Goal: Task Accomplishment & Management: Use online tool/utility

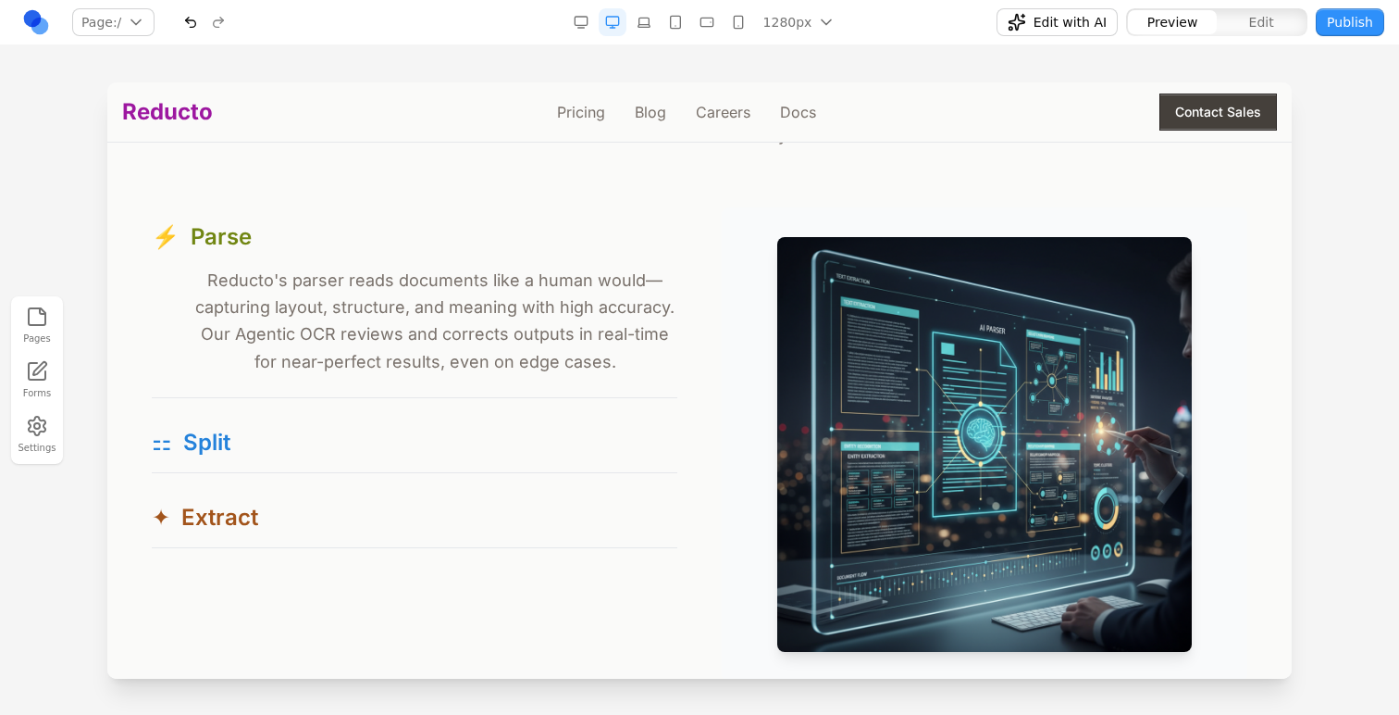
scroll to position [1693, 0]
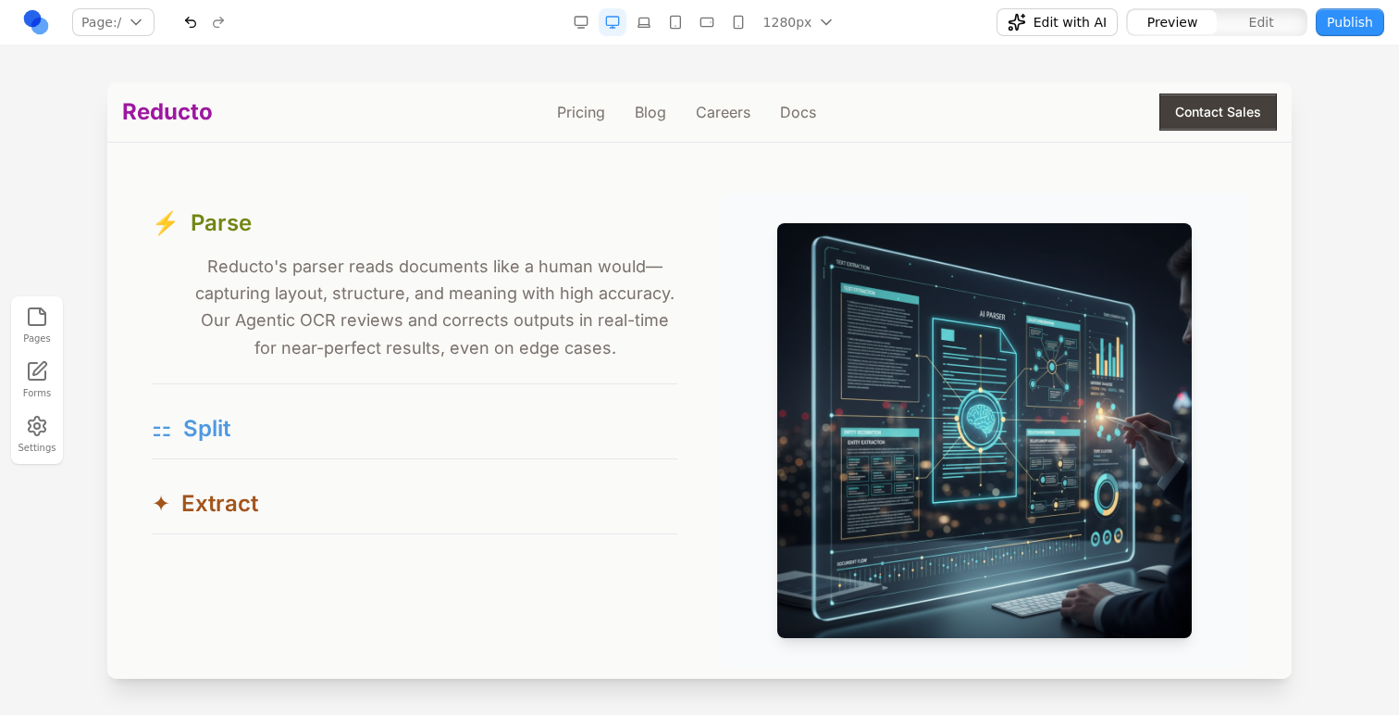
click at [322, 431] on button "⚏ Split" at bounding box center [415, 428] width 526 height 59
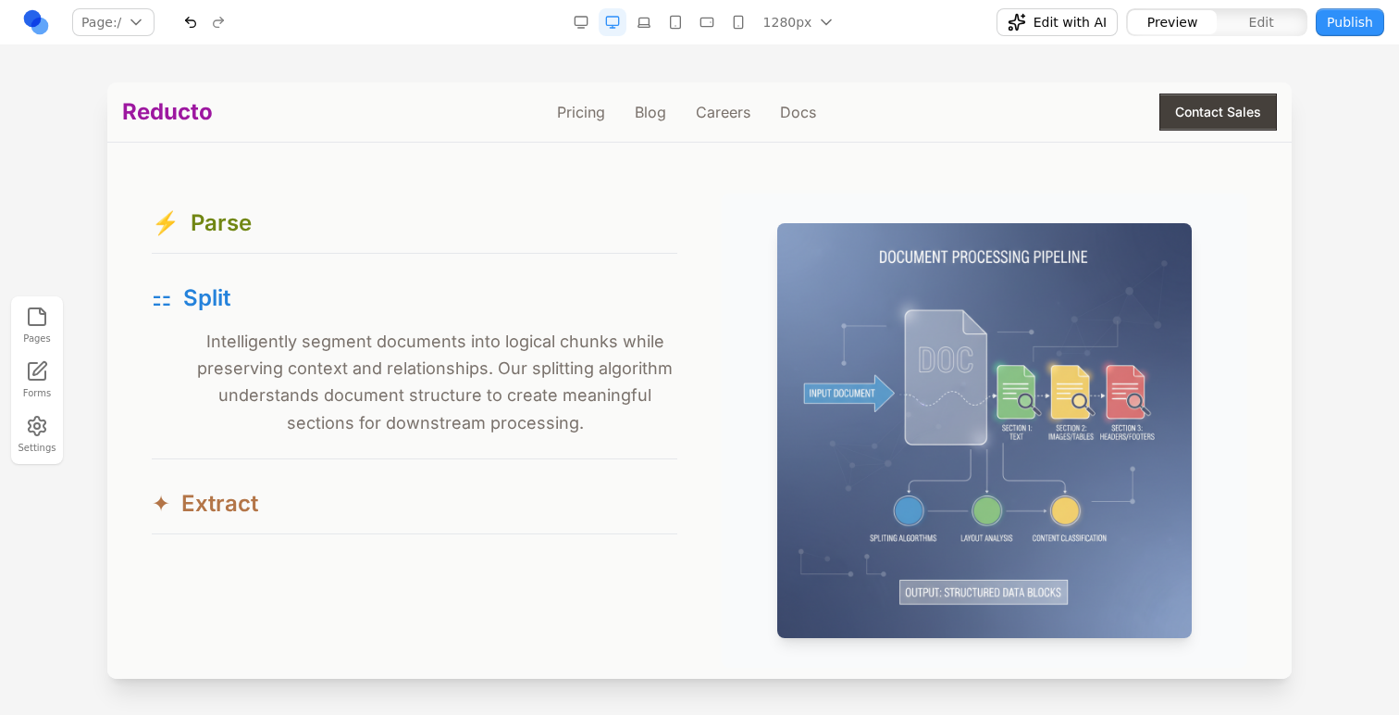
click at [331, 515] on button "✦ Extract" at bounding box center [415, 503] width 526 height 59
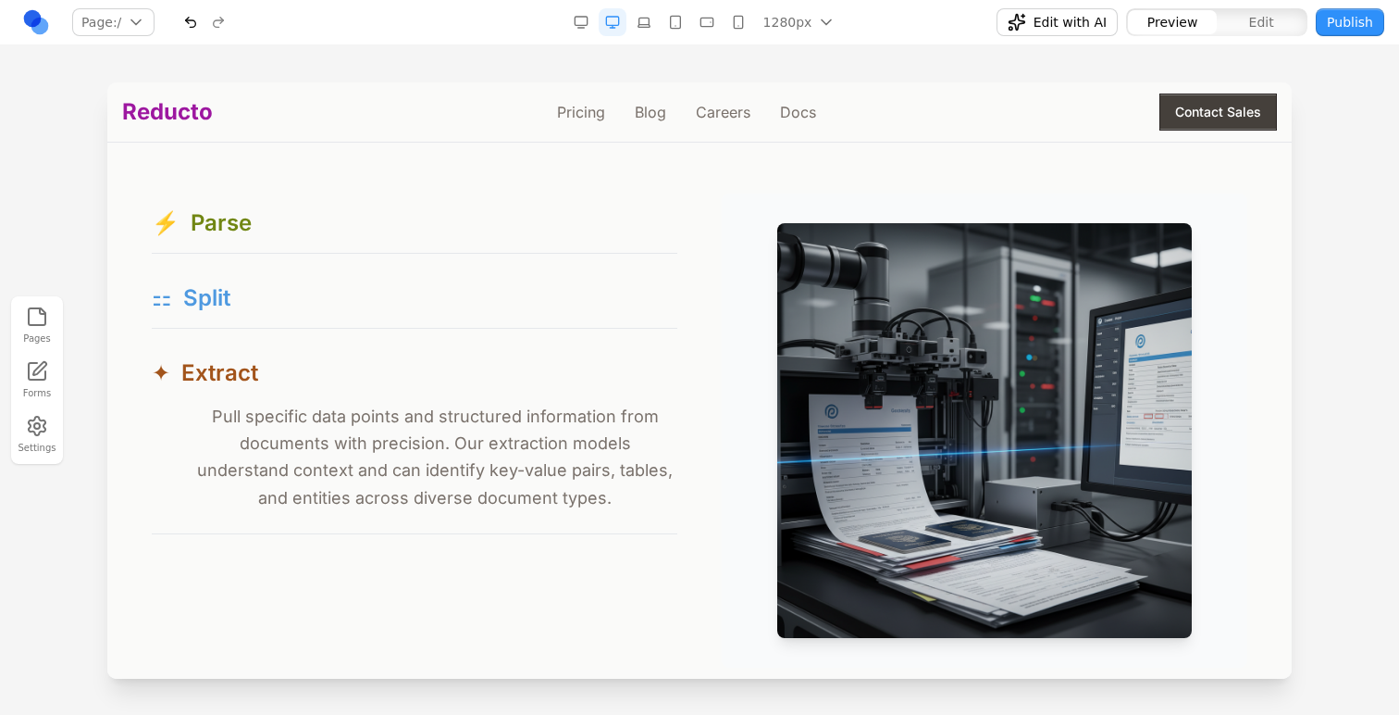
click at [542, 284] on button "⚏ Split" at bounding box center [415, 297] width 526 height 59
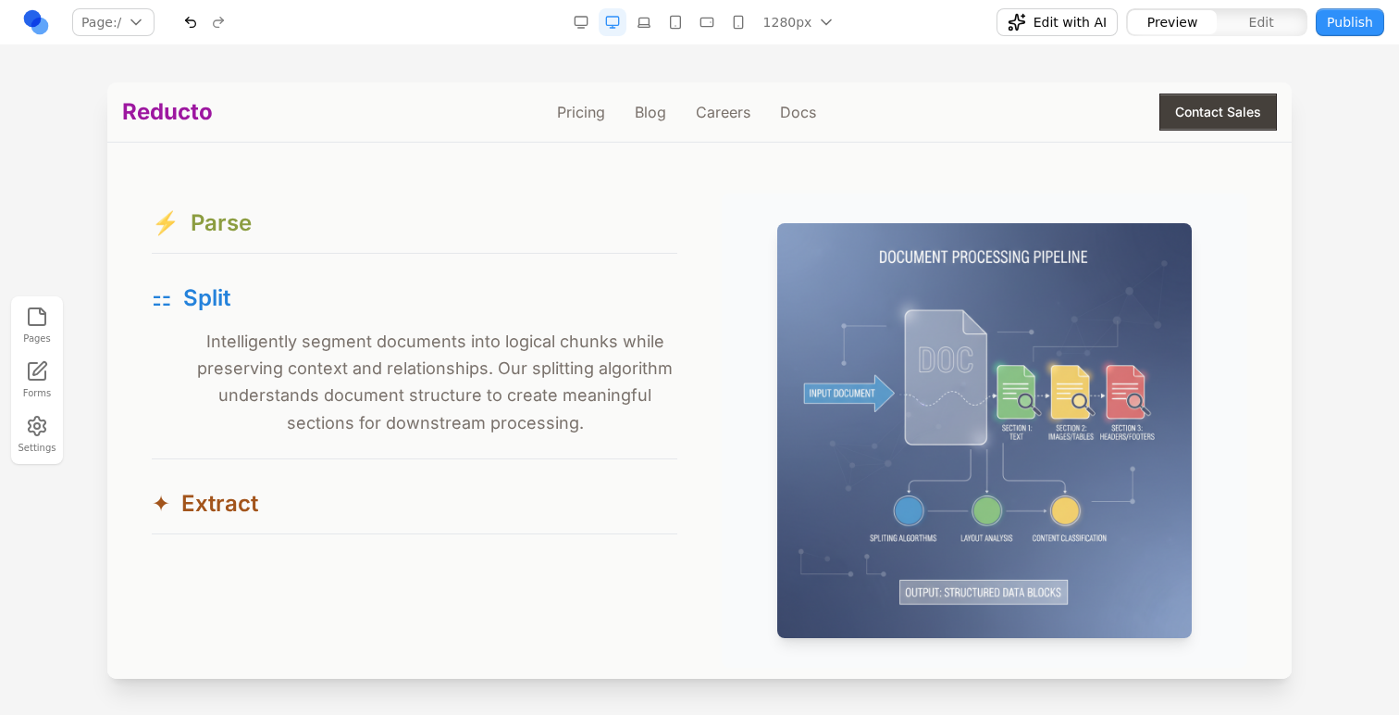
click at [524, 237] on button "⚡ Parse" at bounding box center [415, 222] width 526 height 59
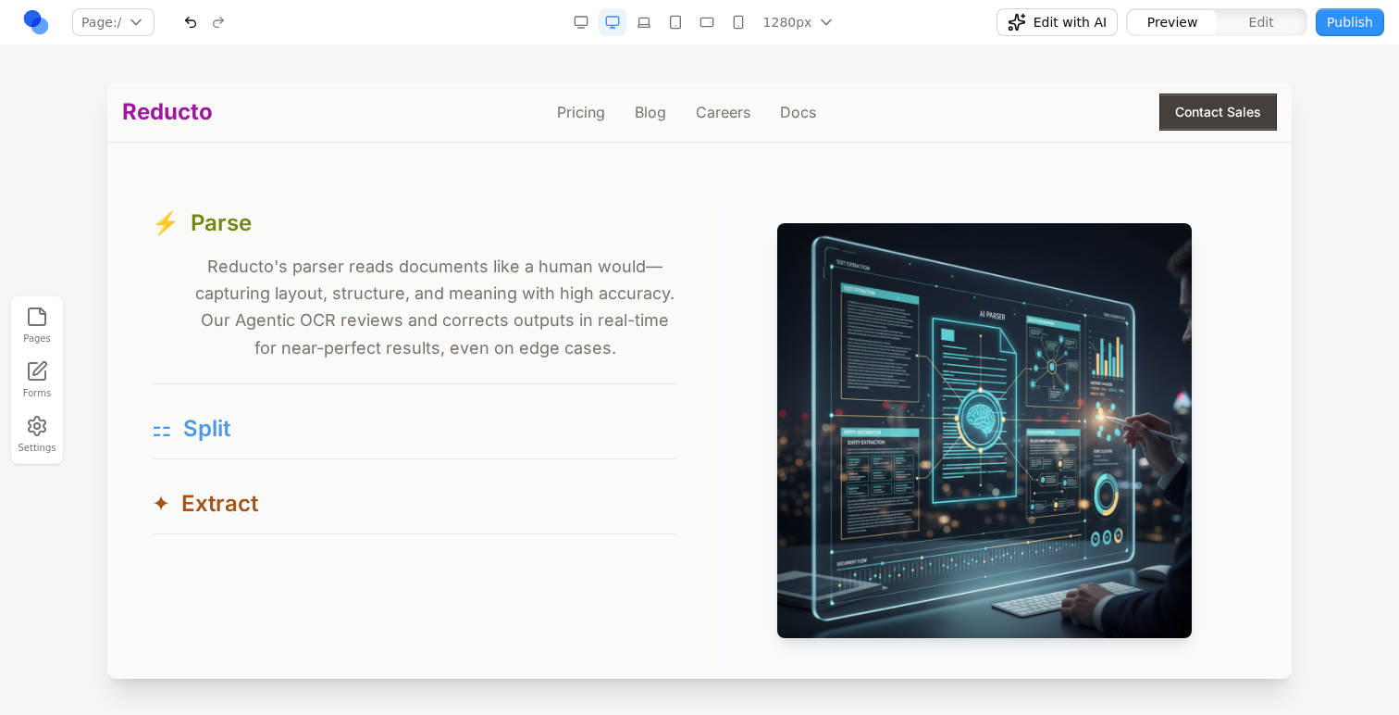
click at [541, 419] on button "⚏ Split" at bounding box center [415, 428] width 526 height 59
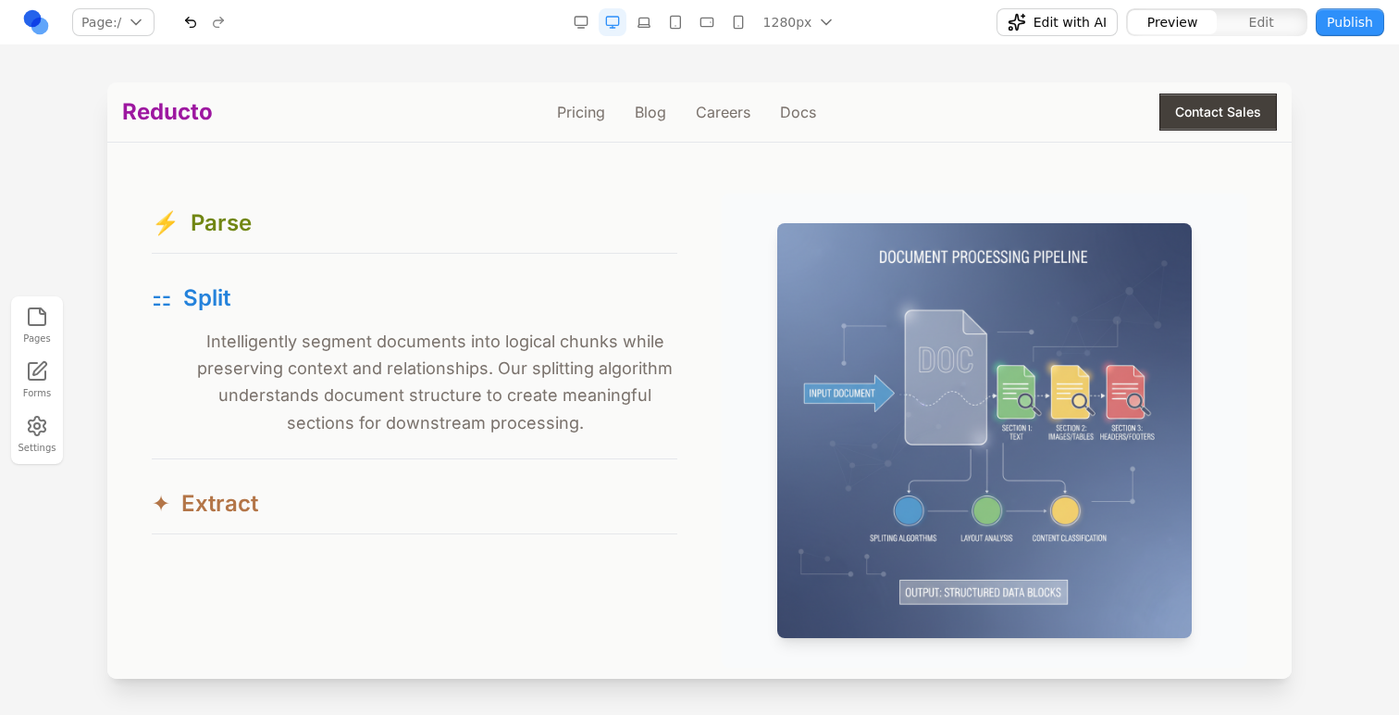
click at [542, 504] on button "✦ Extract" at bounding box center [415, 503] width 526 height 59
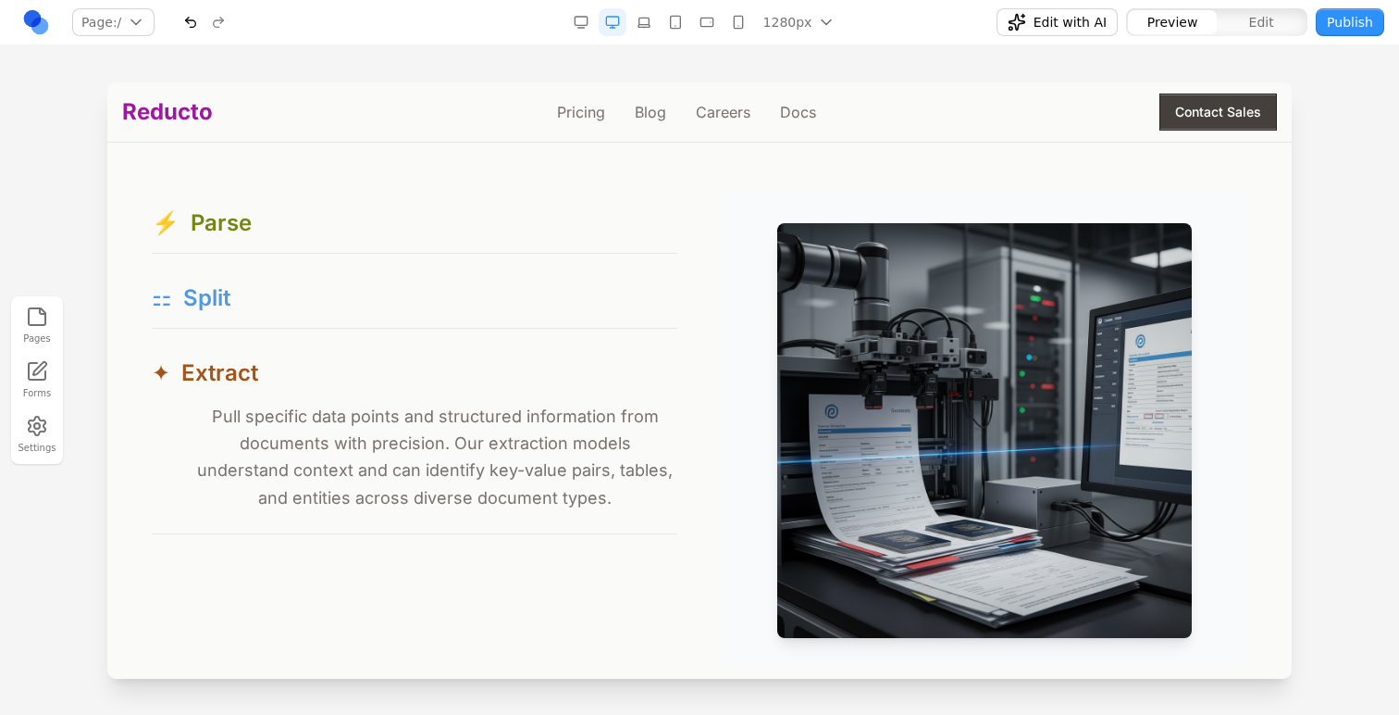
click at [223, 288] on span "Split" at bounding box center [206, 298] width 47 height 30
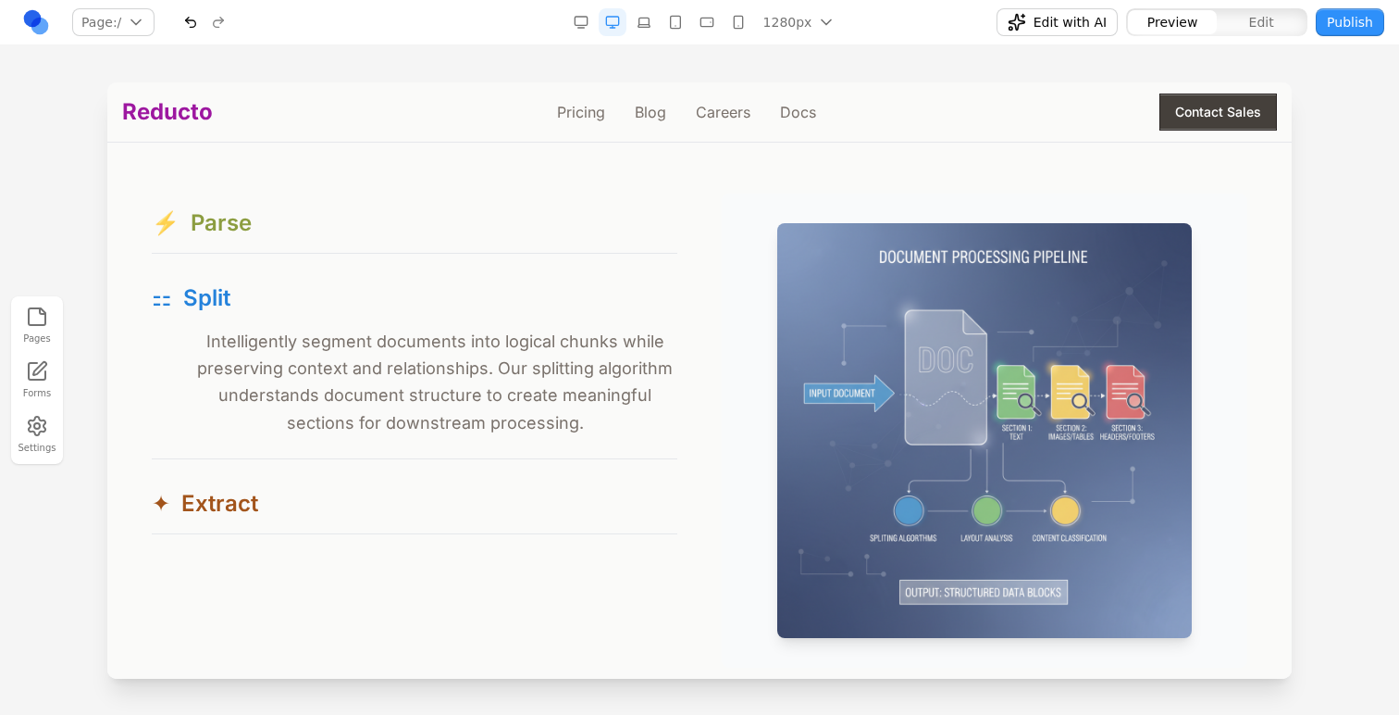
click at [219, 213] on span "Parse" at bounding box center [221, 223] width 61 height 30
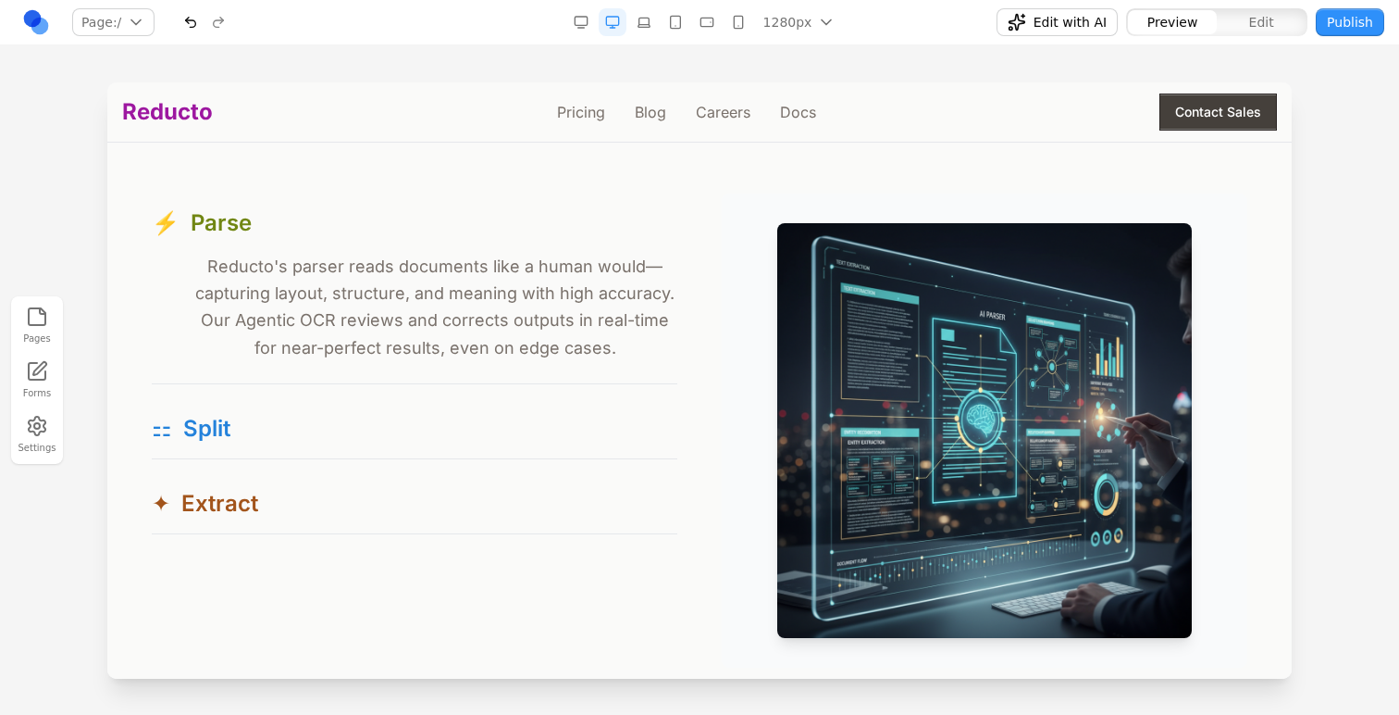
click at [283, 390] on div "⚡ Parse Reducto's parser reads documents like a human would—capturing layout, s…" at bounding box center [415, 363] width 526 height 341
click at [280, 397] on div "⚡ Parse Reducto's parser reads documents like a human would—capturing layout, s…" at bounding box center [415, 363] width 526 height 341
click at [278, 408] on button "⚏ Split" at bounding box center [415, 428] width 526 height 59
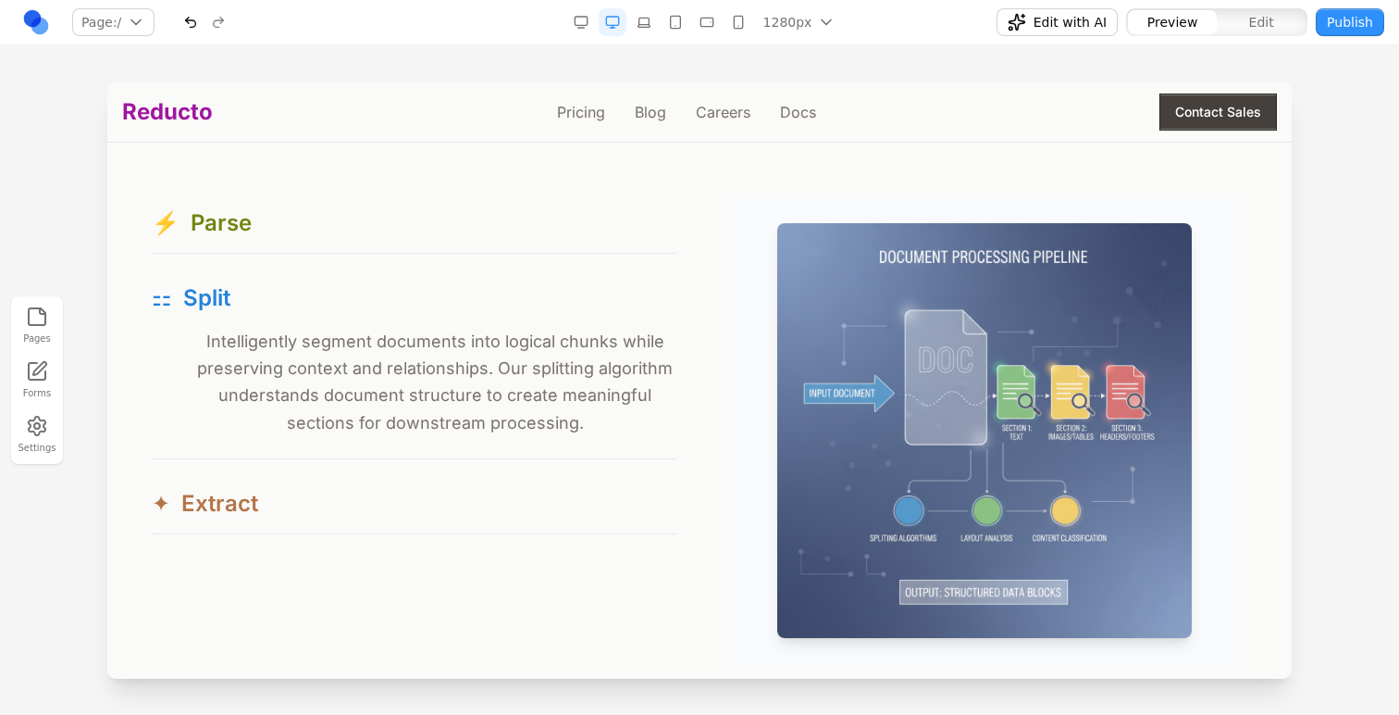
click at [277, 482] on button "✦ Extract" at bounding box center [415, 503] width 526 height 59
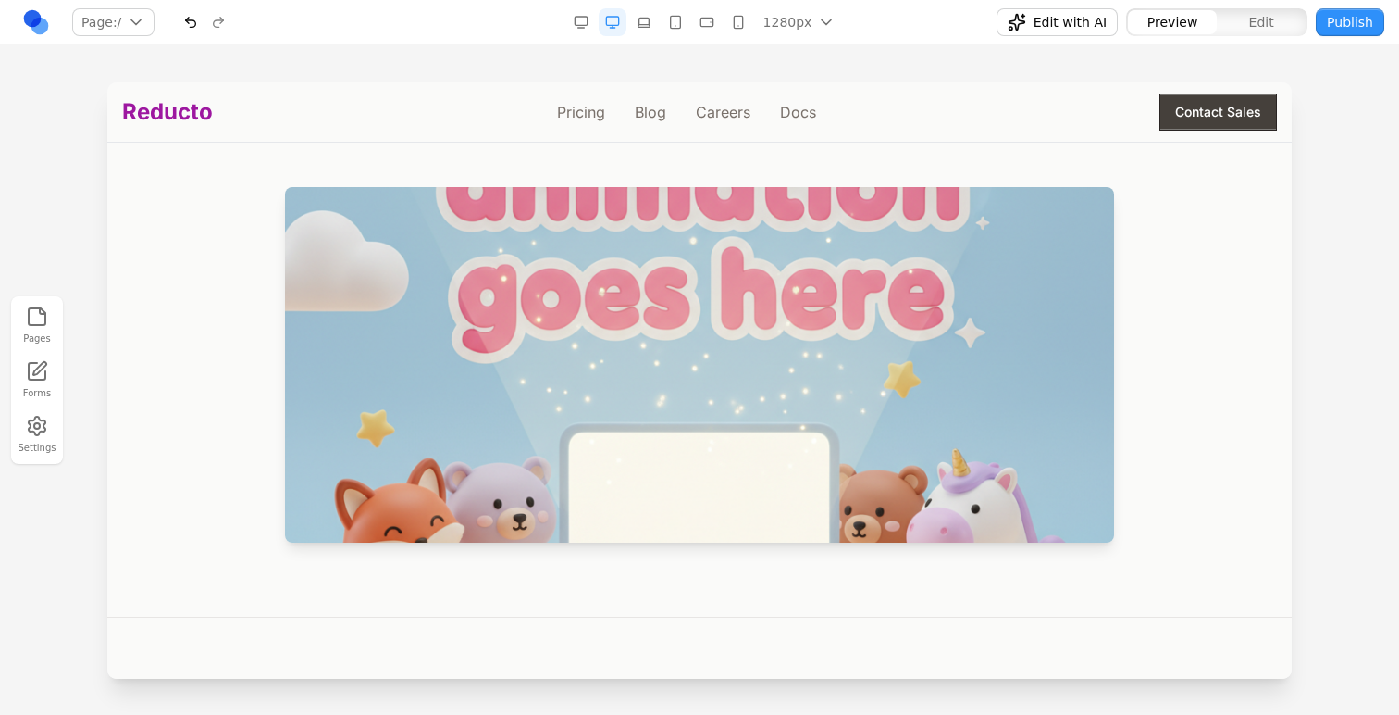
scroll to position [378, 0]
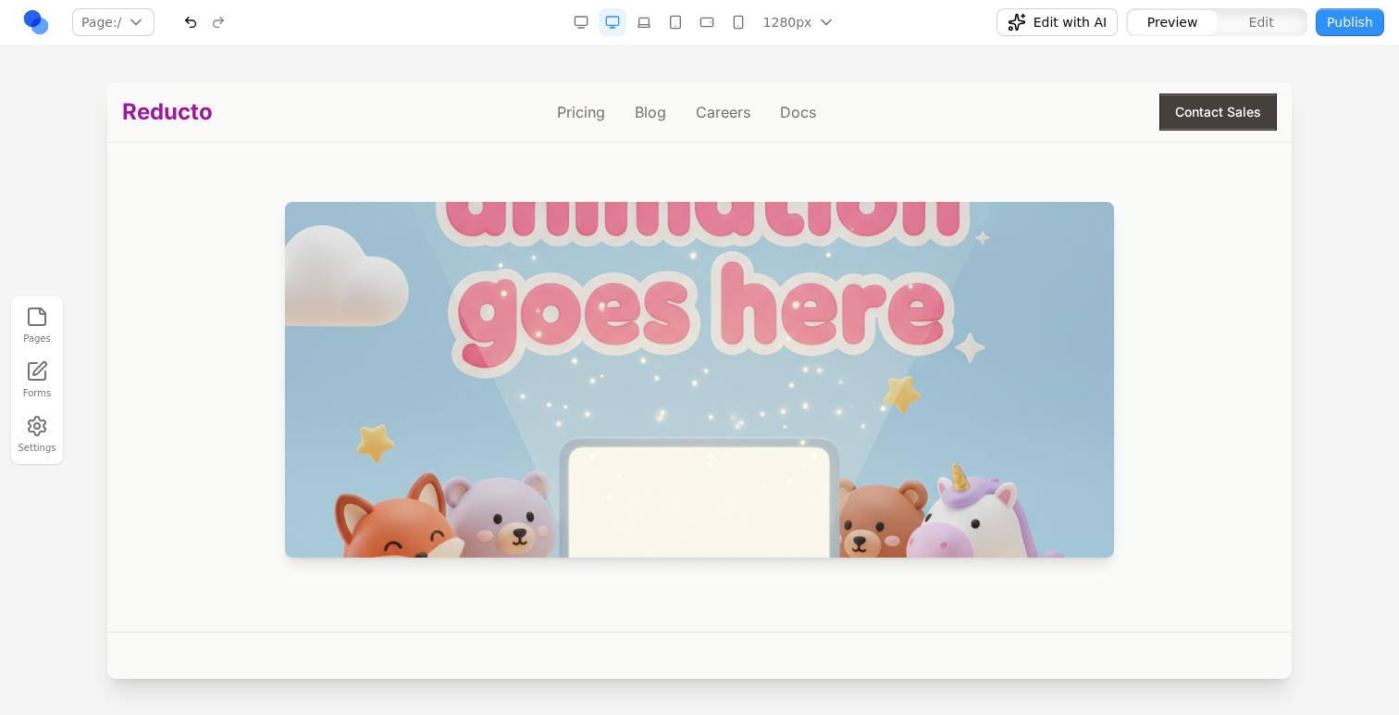
click at [1293, 21] on button "Edit" at bounding box center [1261, 22] width 89 height 24
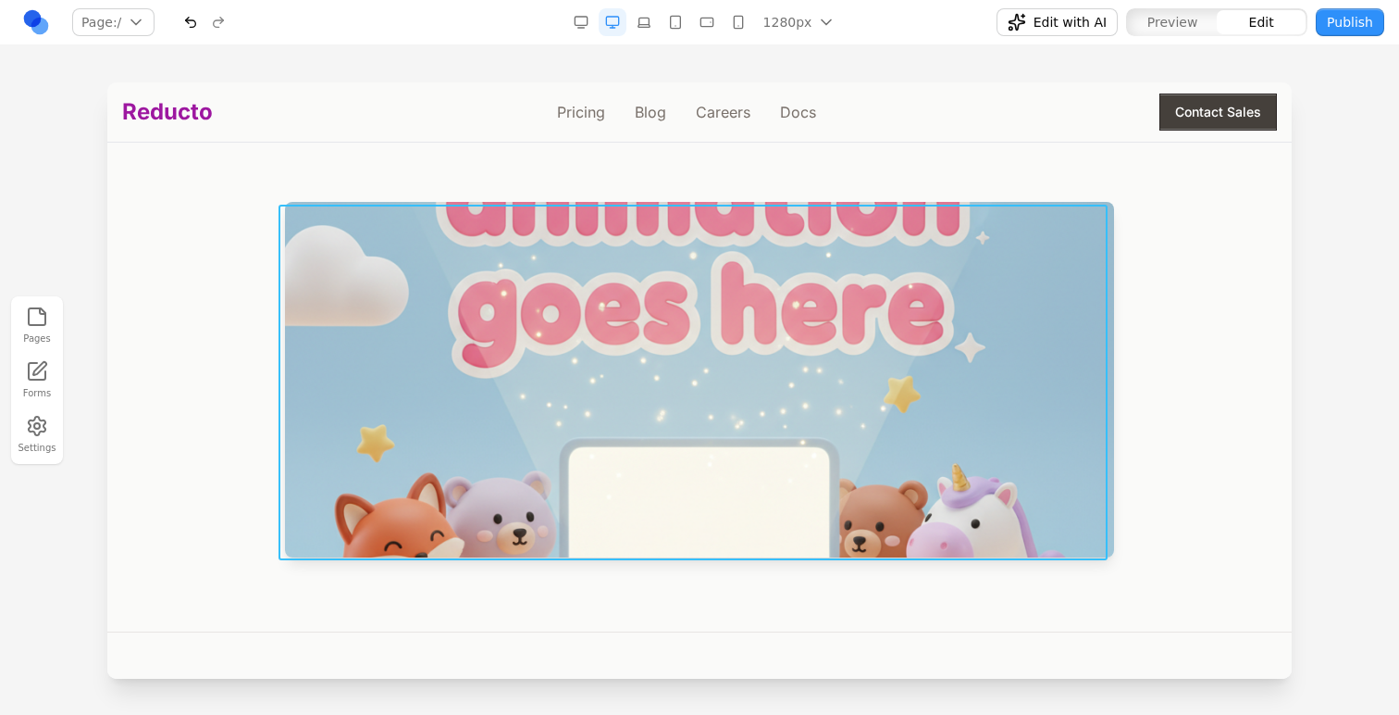
click at [728, 388] on img at bounding box center [699, 379] width 829 height 355
click at [648, 168] on icon at bounding box center [639, 175] width 19 height 19
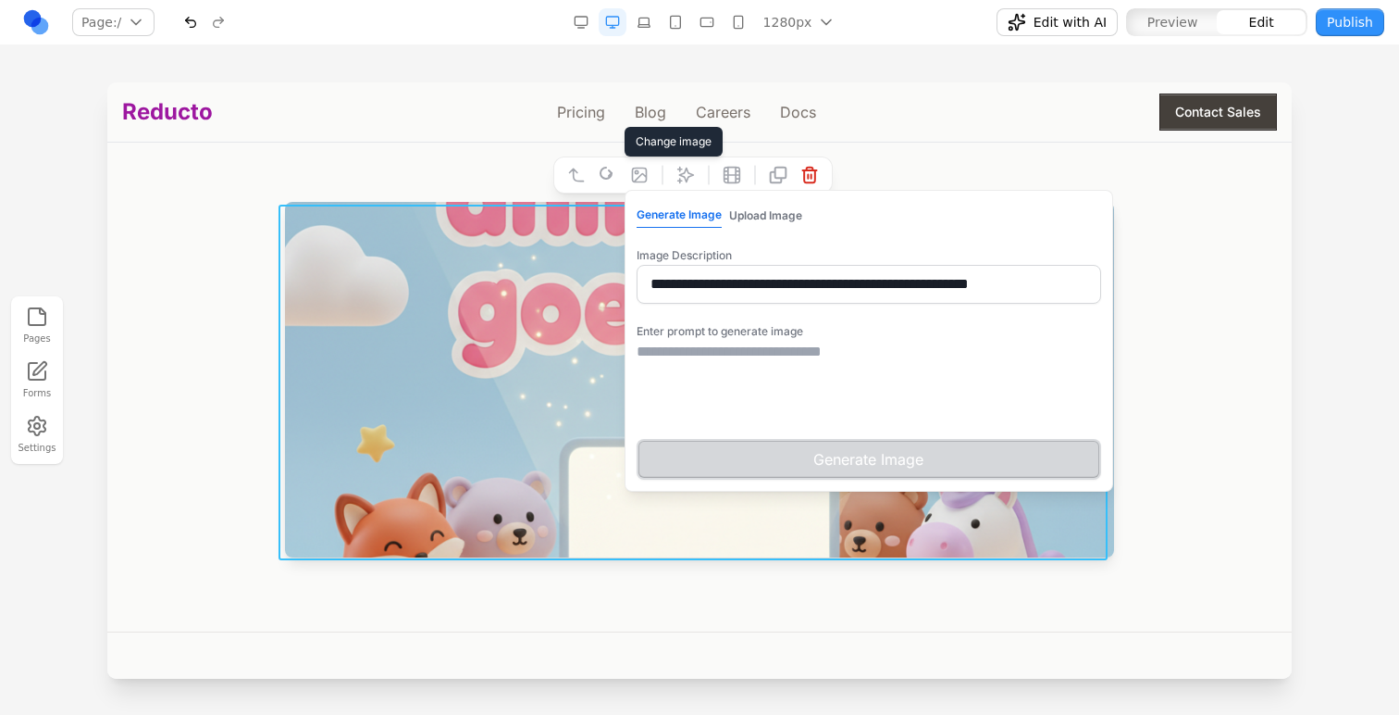
click at [754, 368] on textarea at bounding box center [869, 387] width 465 height 93
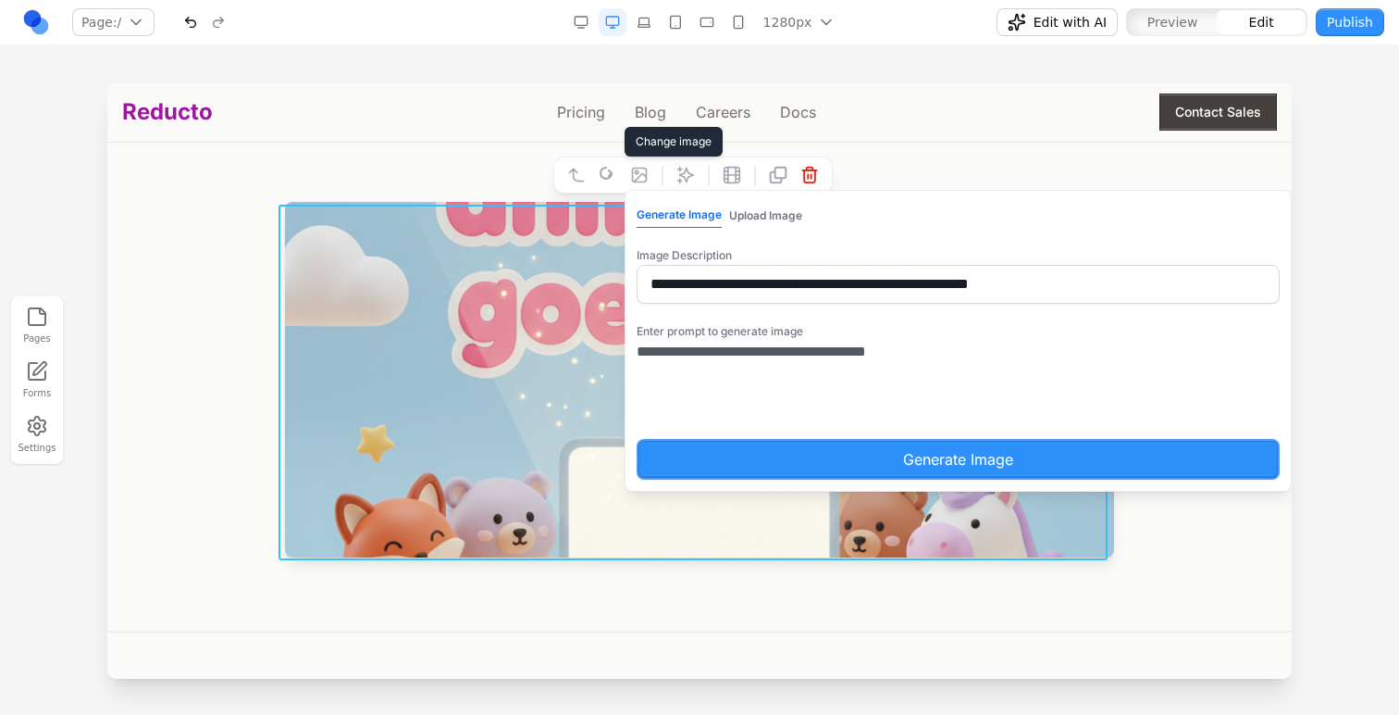
type textarea "**********"
click at [733, 457] on button "Generate Image" at bounding box center [959, 459] width 644 height 41
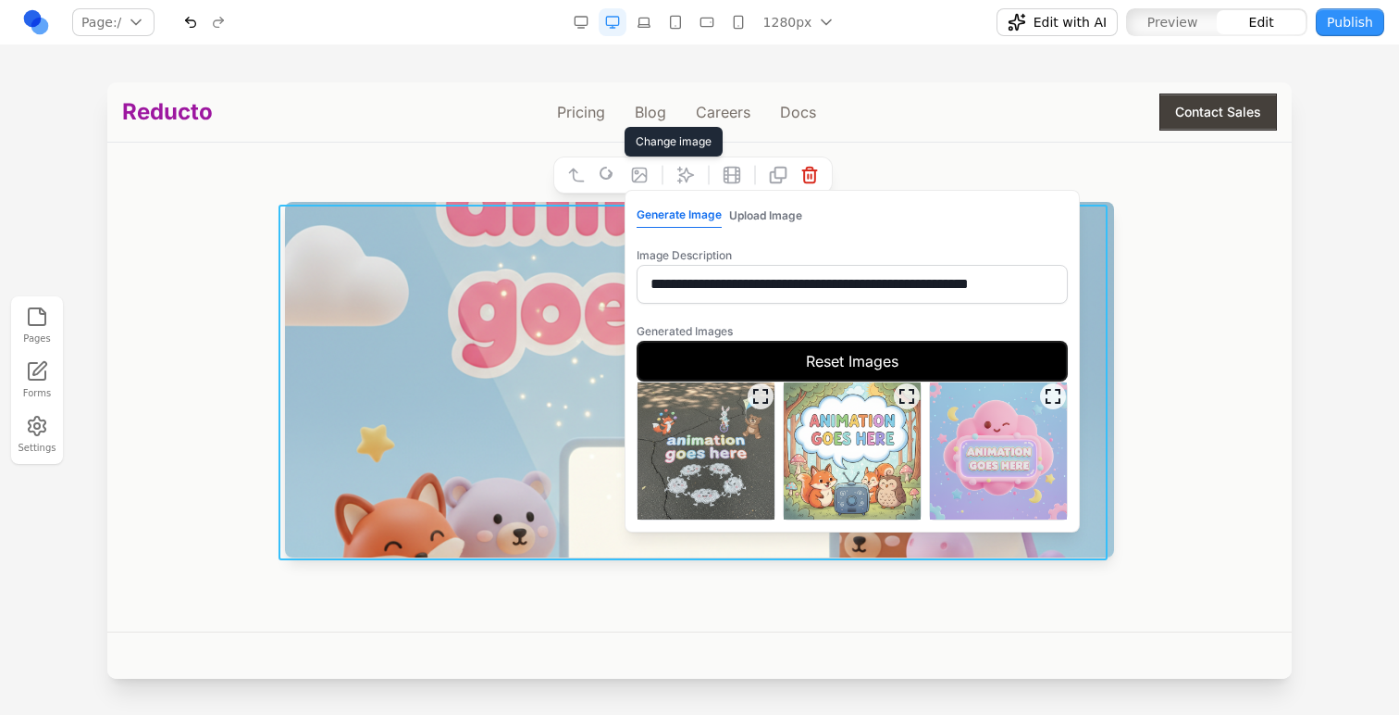
click at [957, 355] on button "Reset Images" at bounding box center [852, 361] width 431 height 41
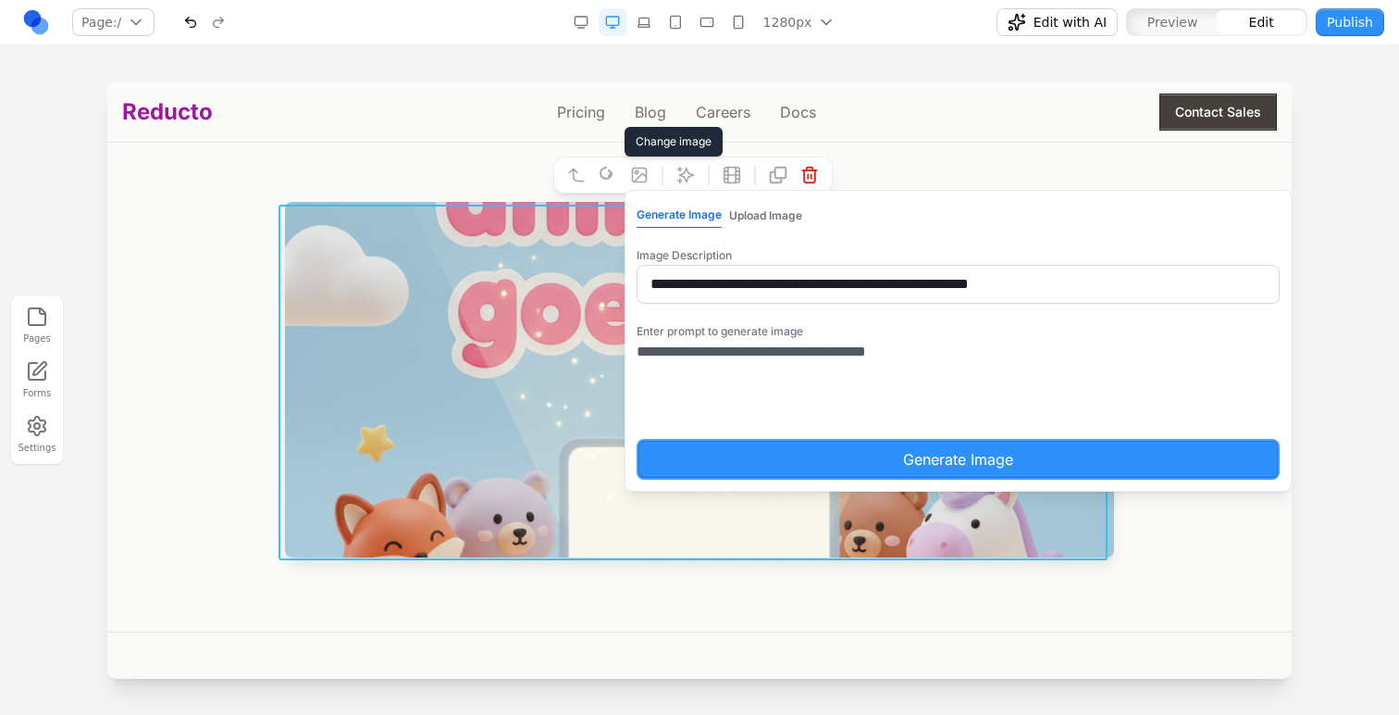
click at [939, 468] on button "Generate Image" at bounding box center [959, 459] width 644 height 41
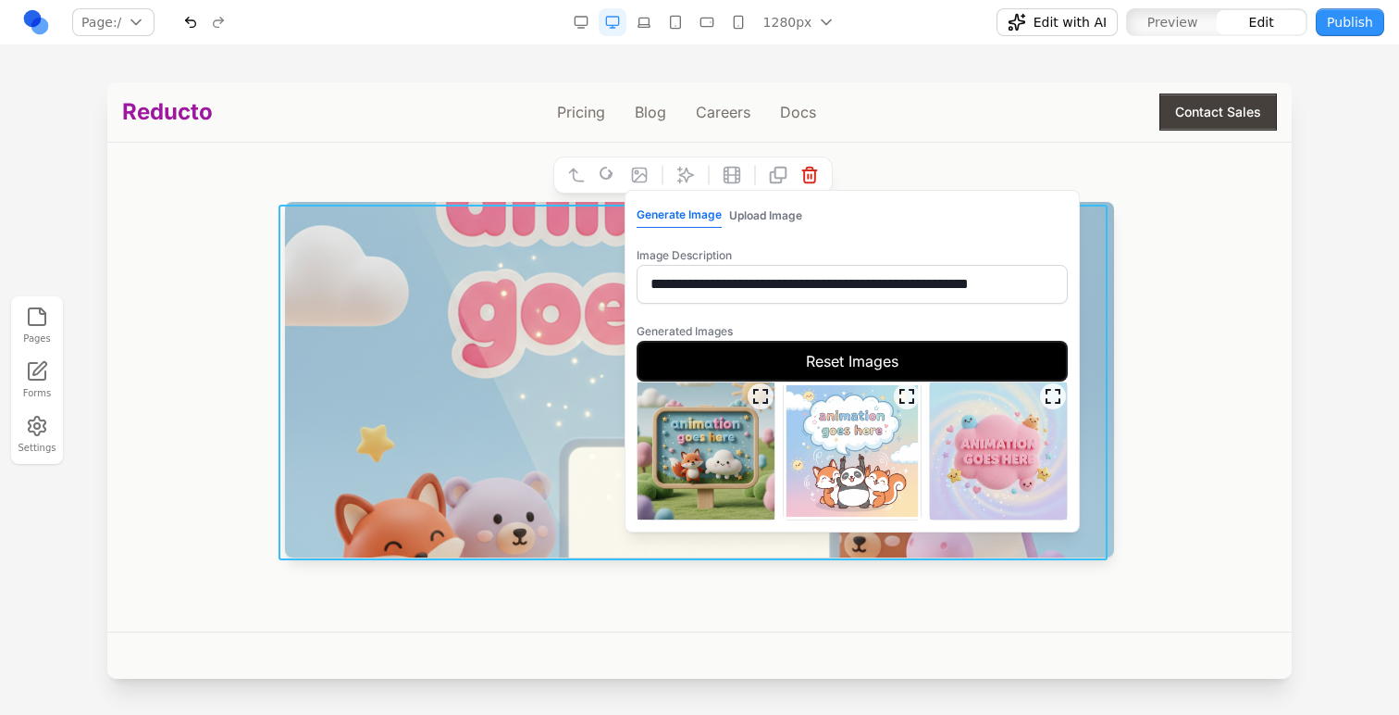
click at [1143, 489] on div "Turn documents into data . Build without constraints . Reducto combines the bes…" at bounding box center [699, 198] width 1155 height 718
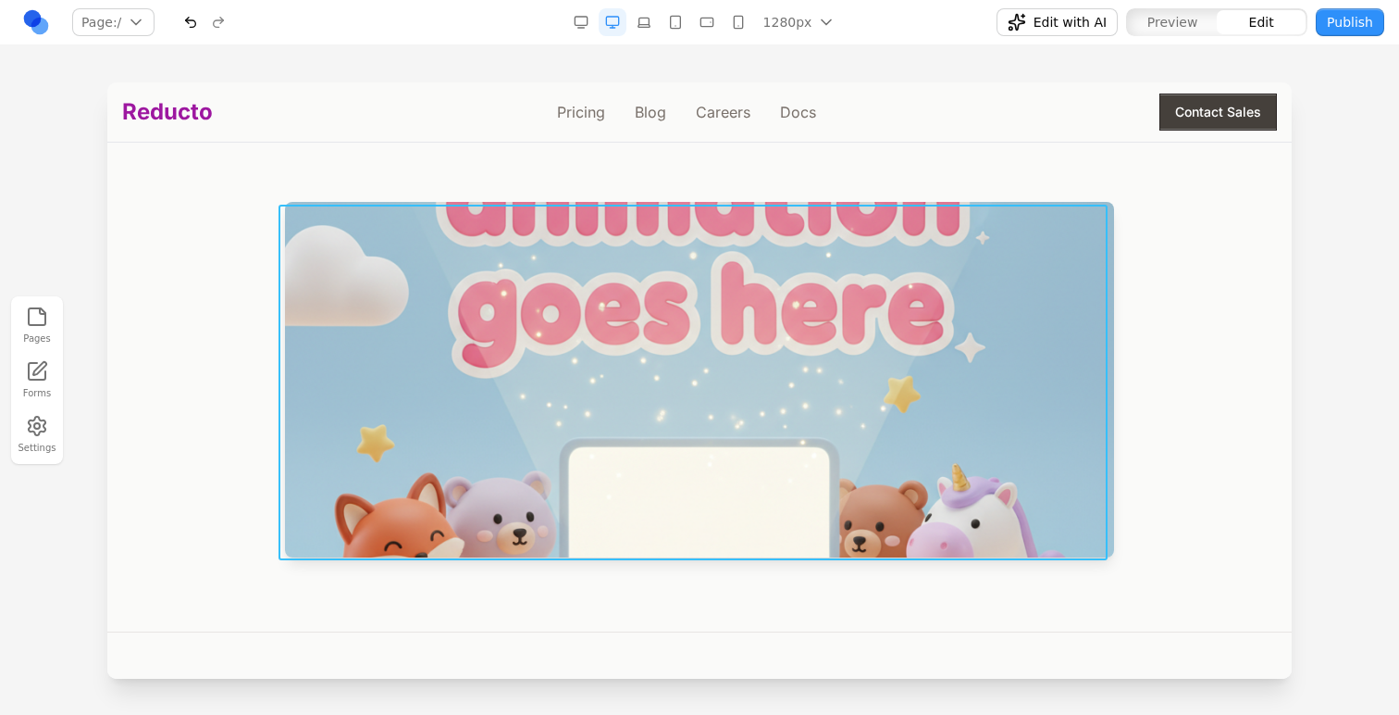
click at [1030, 480] on img at bounding box center [699, 379] width 829 height 355
click at [682, 166] on icon at bounding box center [686, 175] width 19 height 19
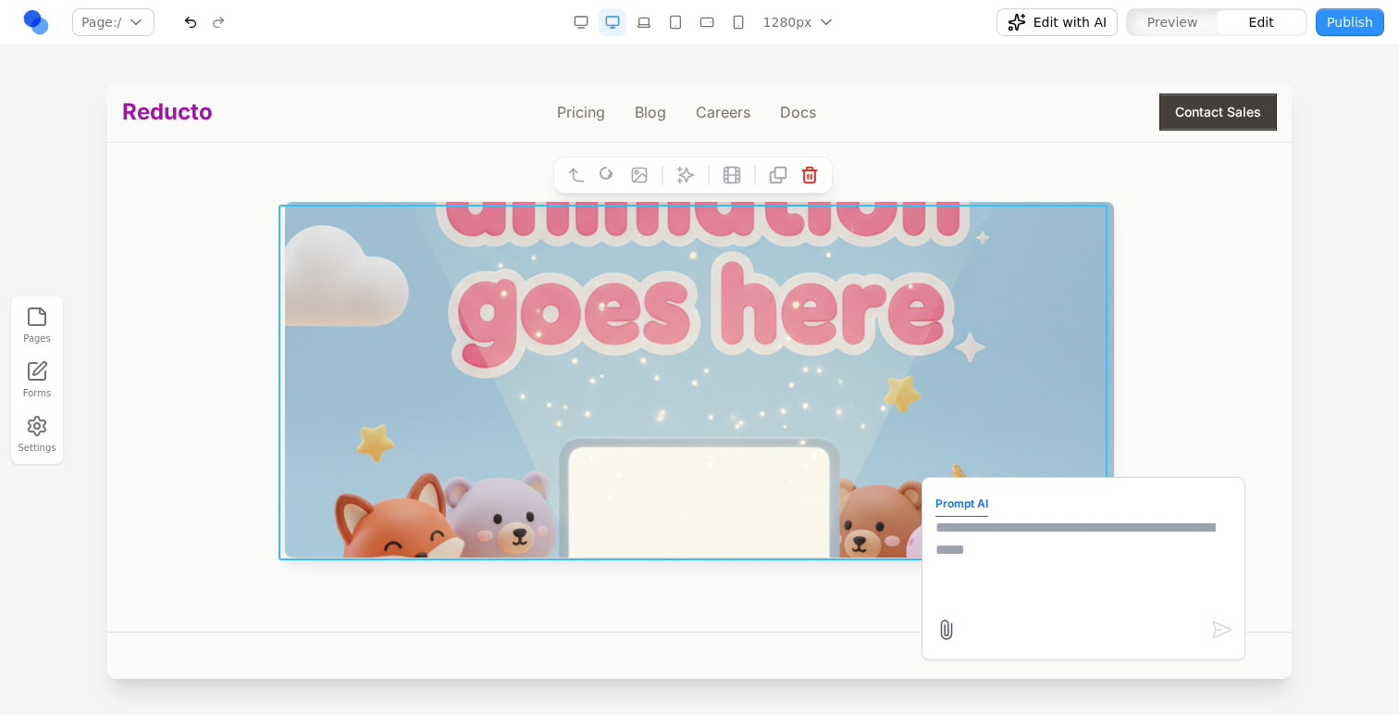
click at [1014, 586] on textarea at bounding box center [1084, 562] width 296 height 93
type textarea "**********"
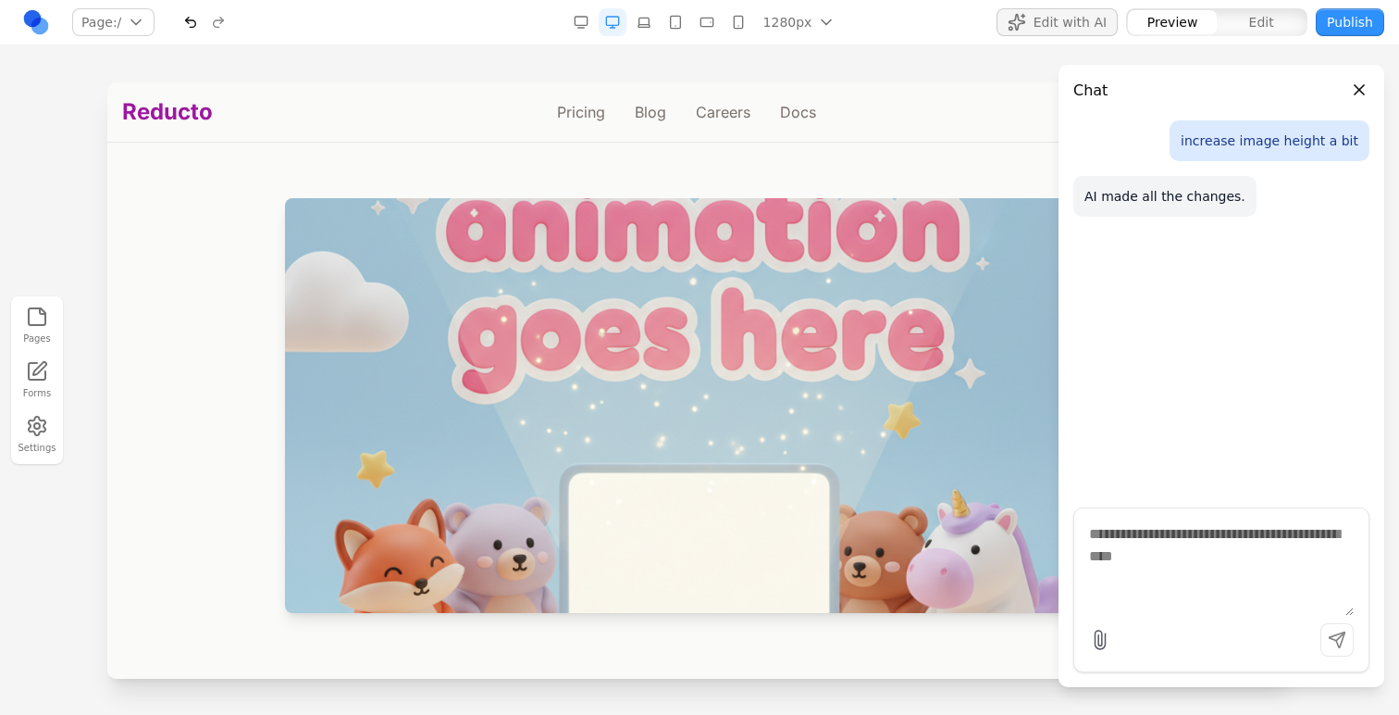
scroll to position [547, 0]
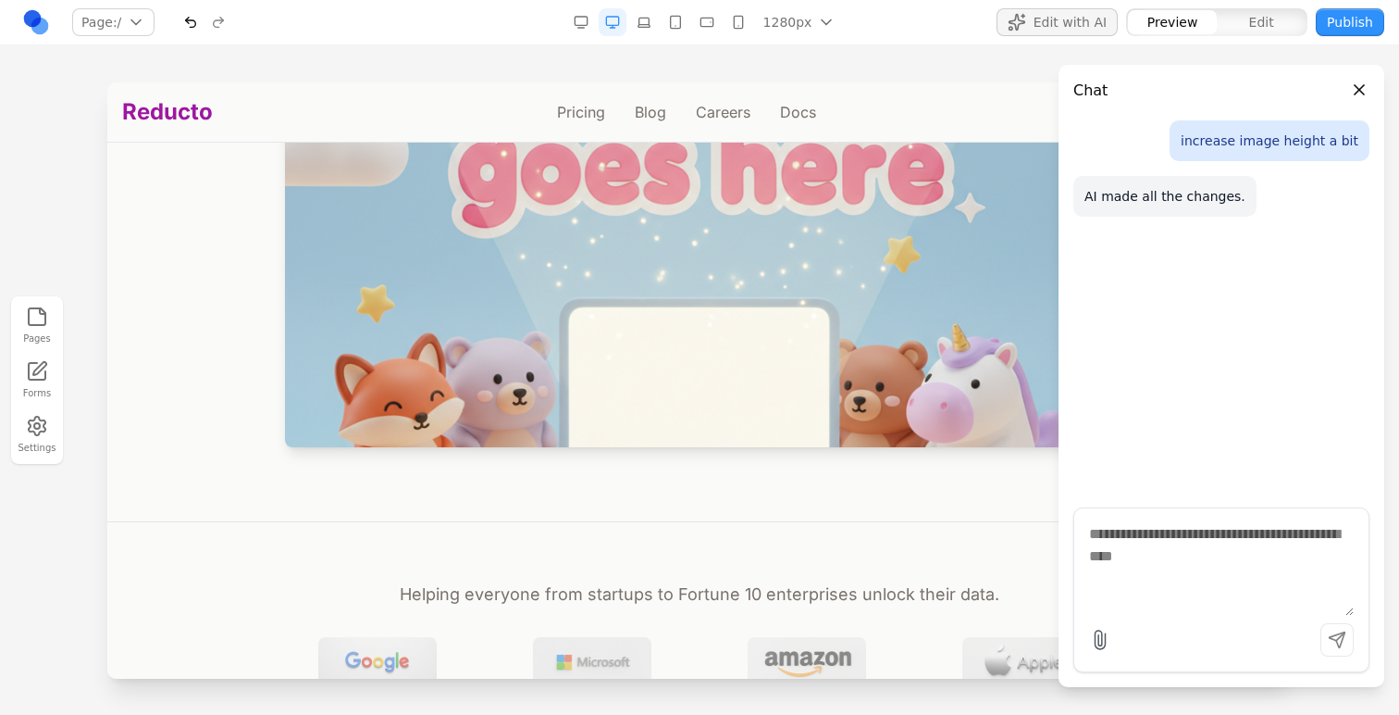
click at [1368, 93] on button "Close panel" at bounding box center [1360, 90] width 20 height 20
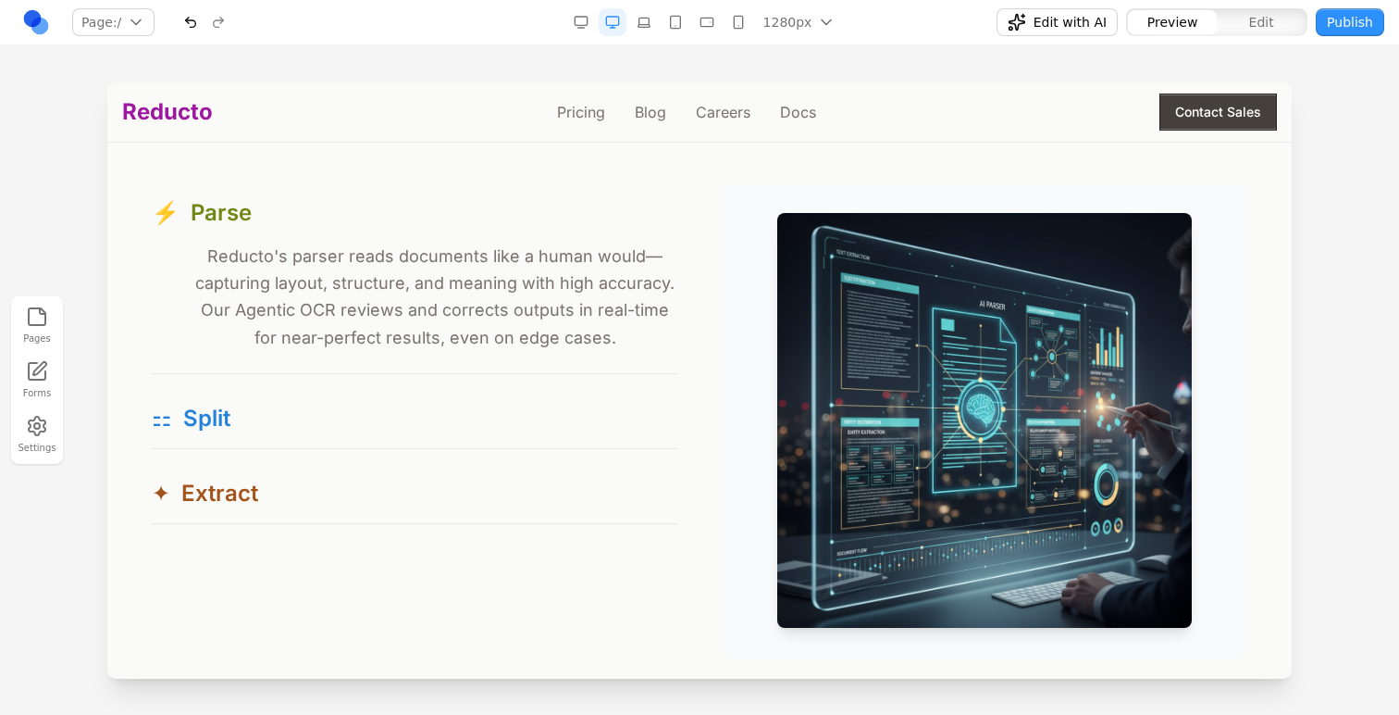
scroll to position [1785, 0]
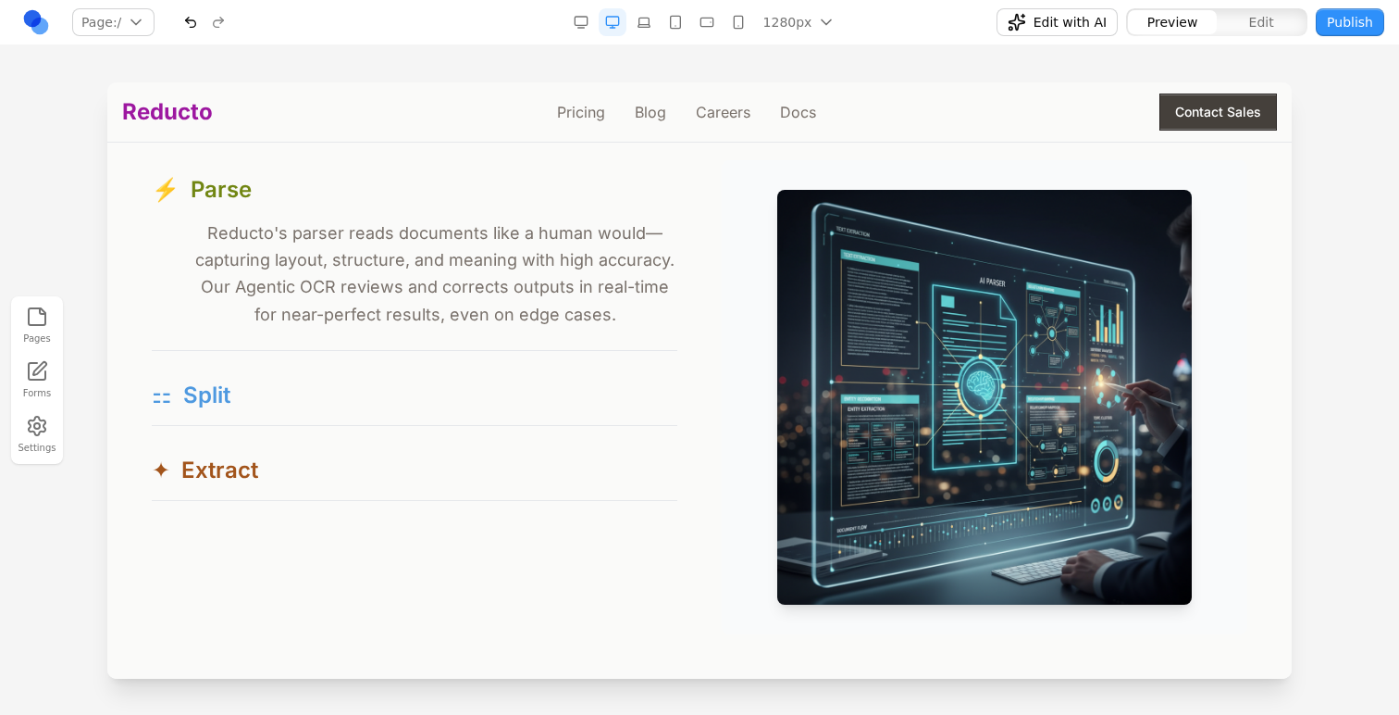
click at [543, 408] on button "⚏ Split" at bounding box center [415, 395] width 526 height 59
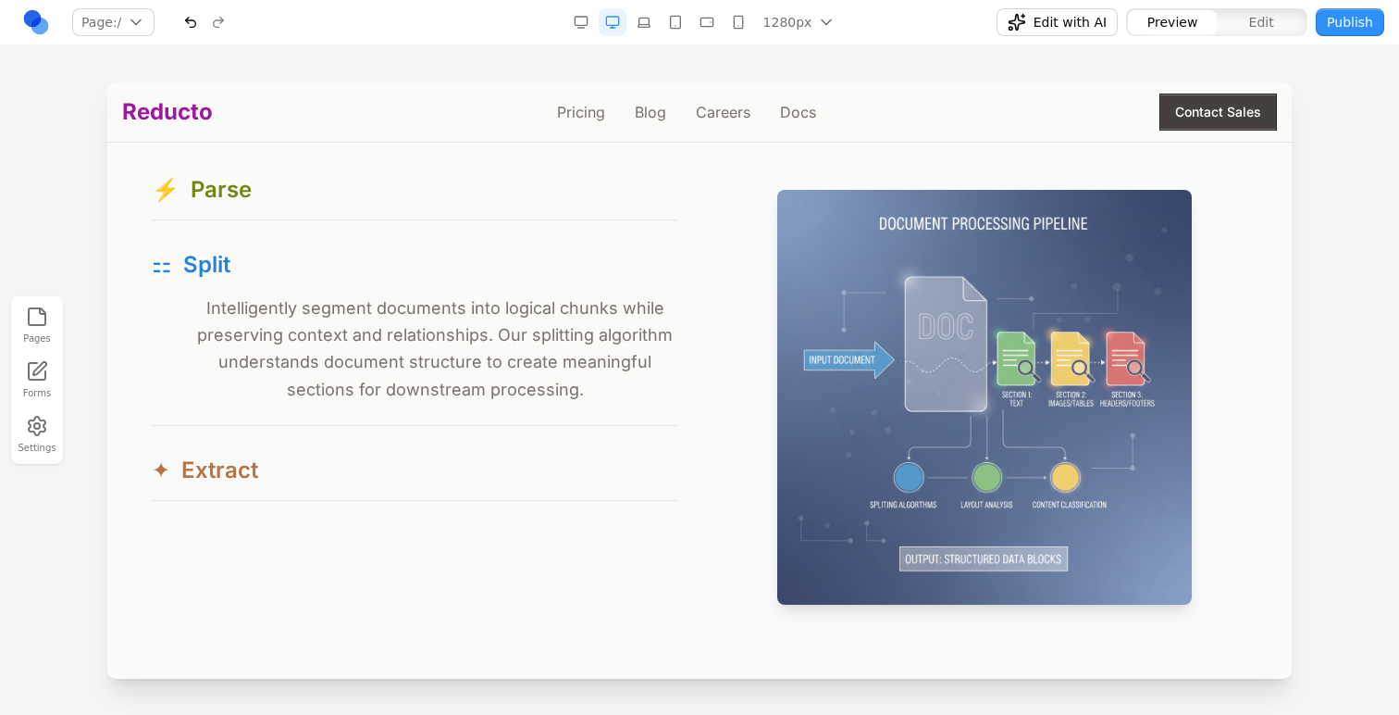
click at [499, 466] on button "✦ Extract" at bounding box center [415, 470] width 526 height 59
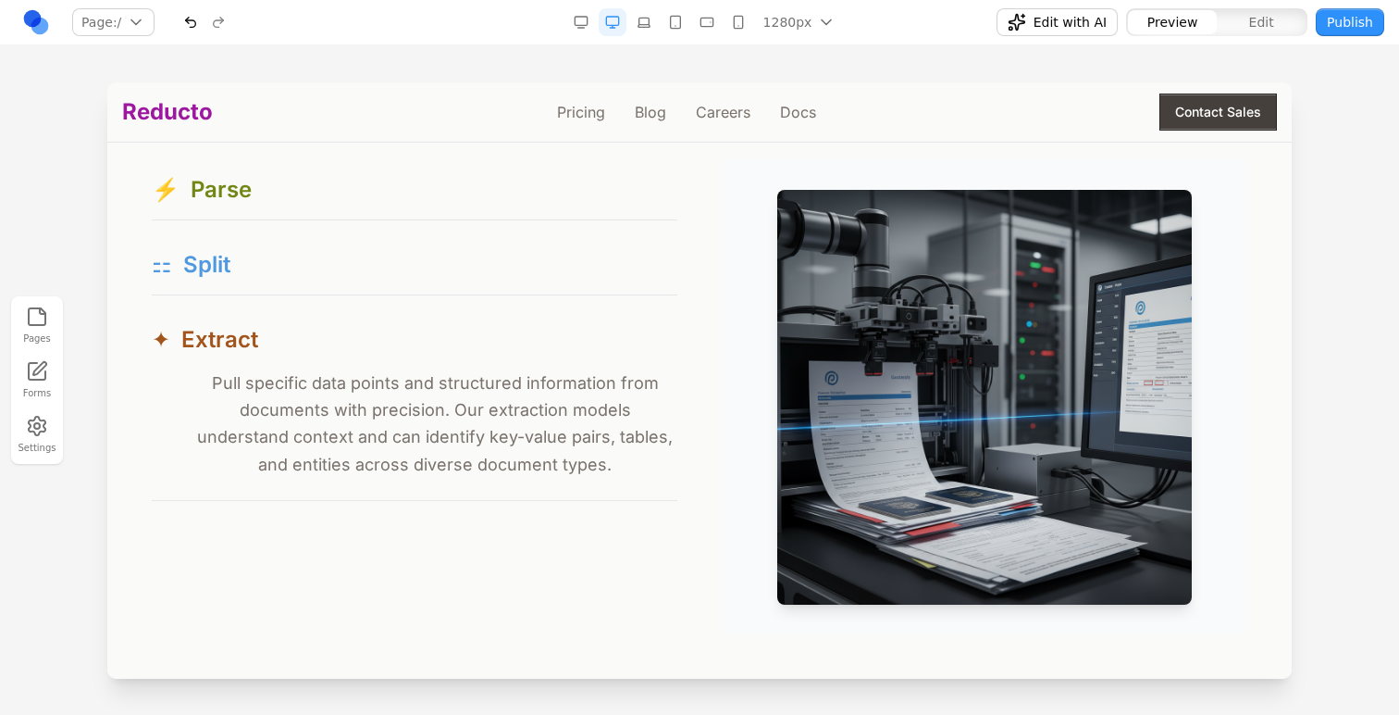
click at [446, 244] on button "⚏ Split" at bounding box center [415, 264] width 526 height 59
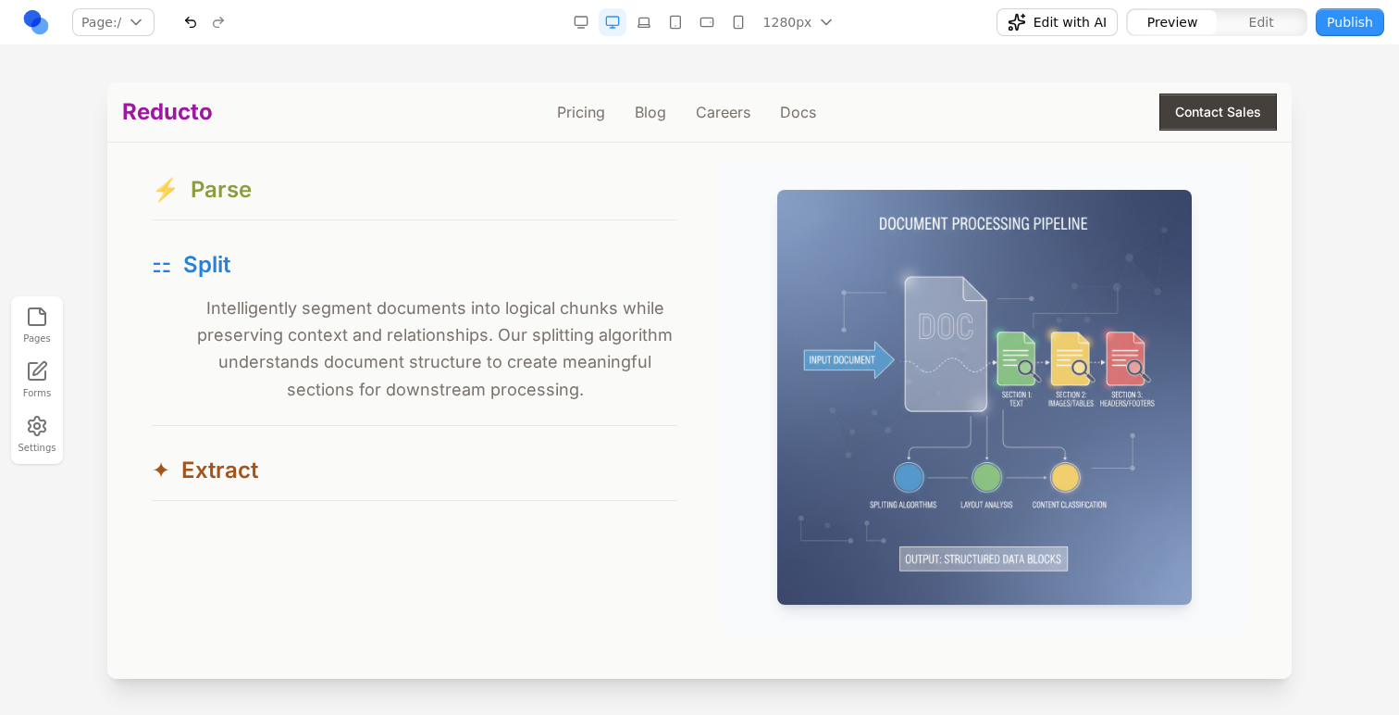
click at [418, 185] on button "⚡ Parse" at bounding box center [415, 189] width 526 height 59
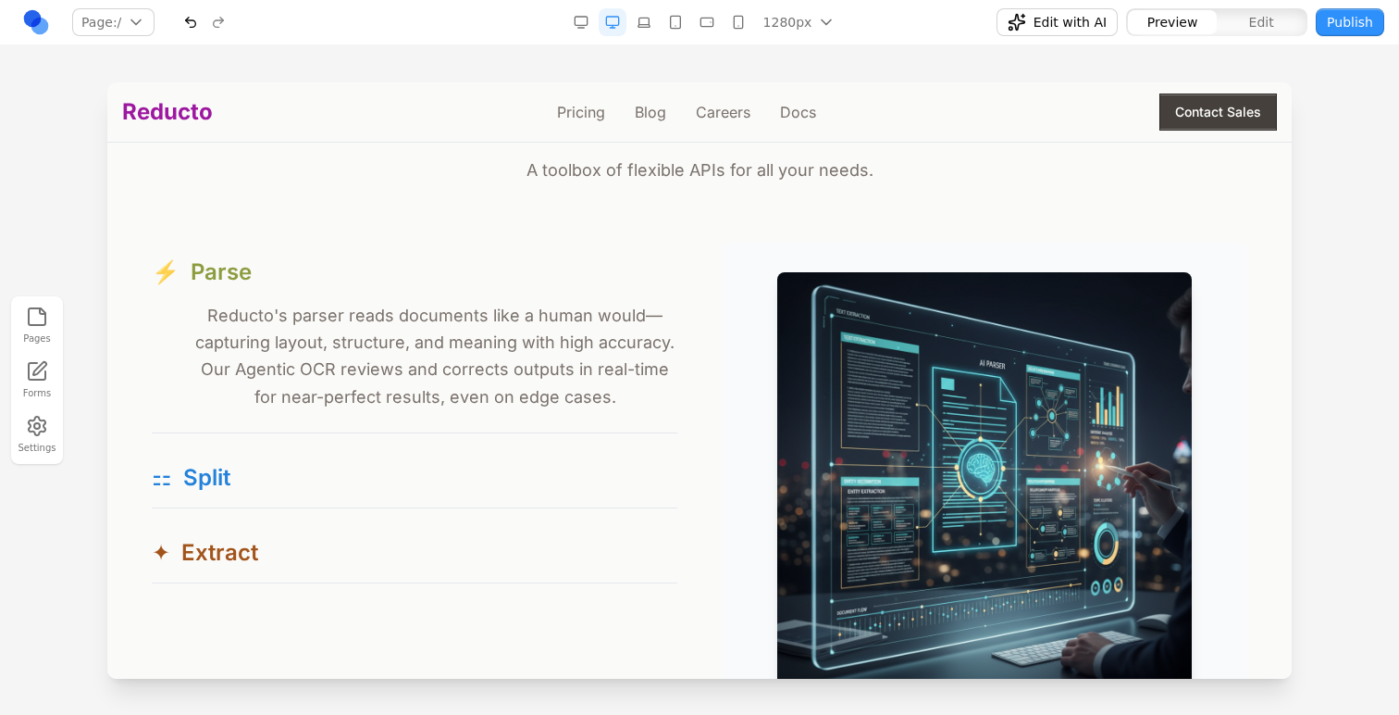
scroll to position [1698, 0]
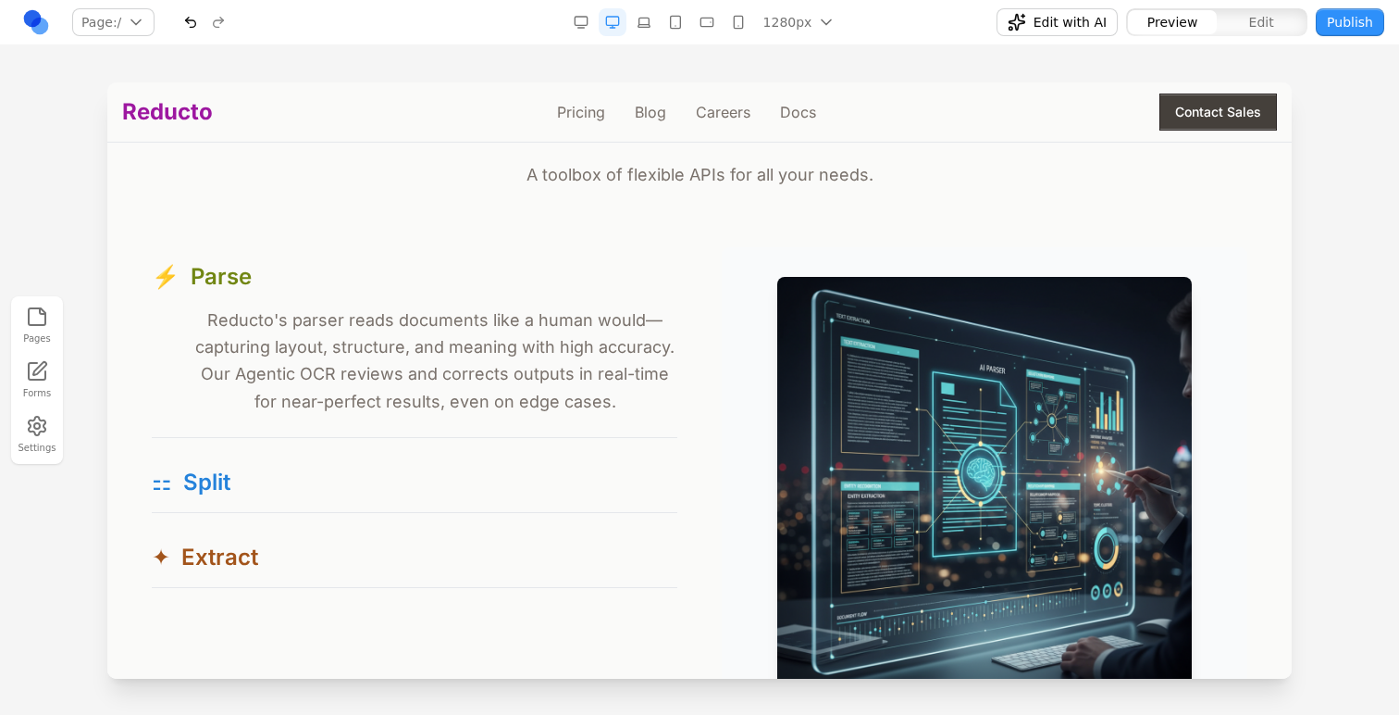
click at [1234, 17] on button "Edit" at bounding box center [1261, 22] width 89 height 24
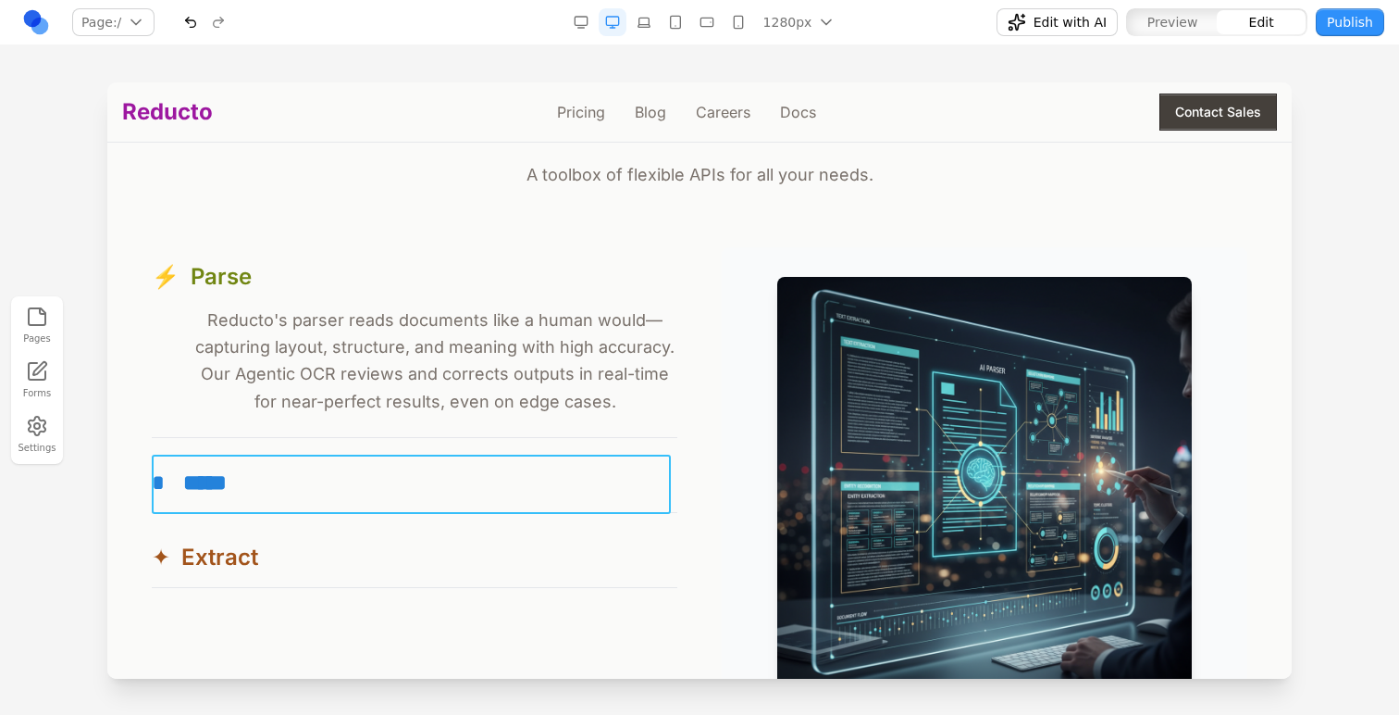
click at [484, 495] on button "* *****" at bounding box center [415, 482] width 526 height 59
click at [1202, 16] on button "Preview" at bounding box center [1172, 22] width 89 height 24
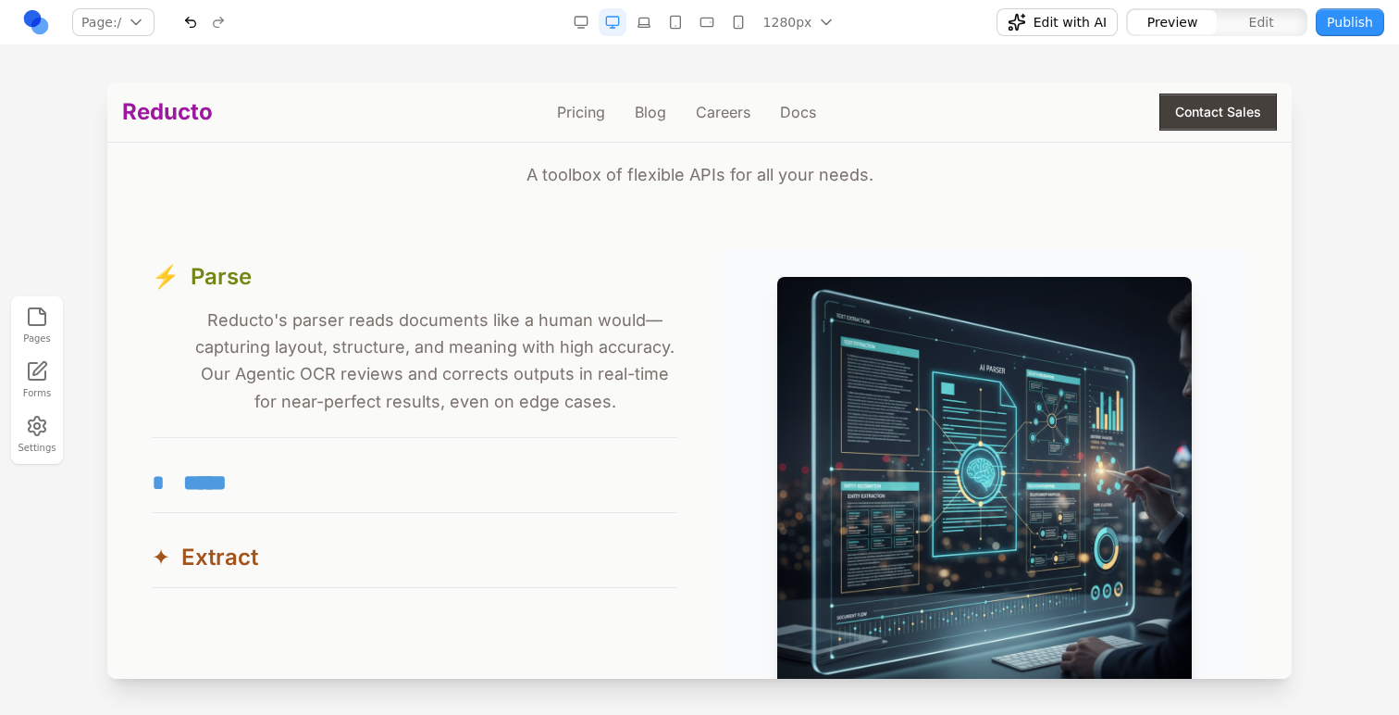
click at [598, 491] on button "* *****" at bounding box center [415, 482] width 526 height 59
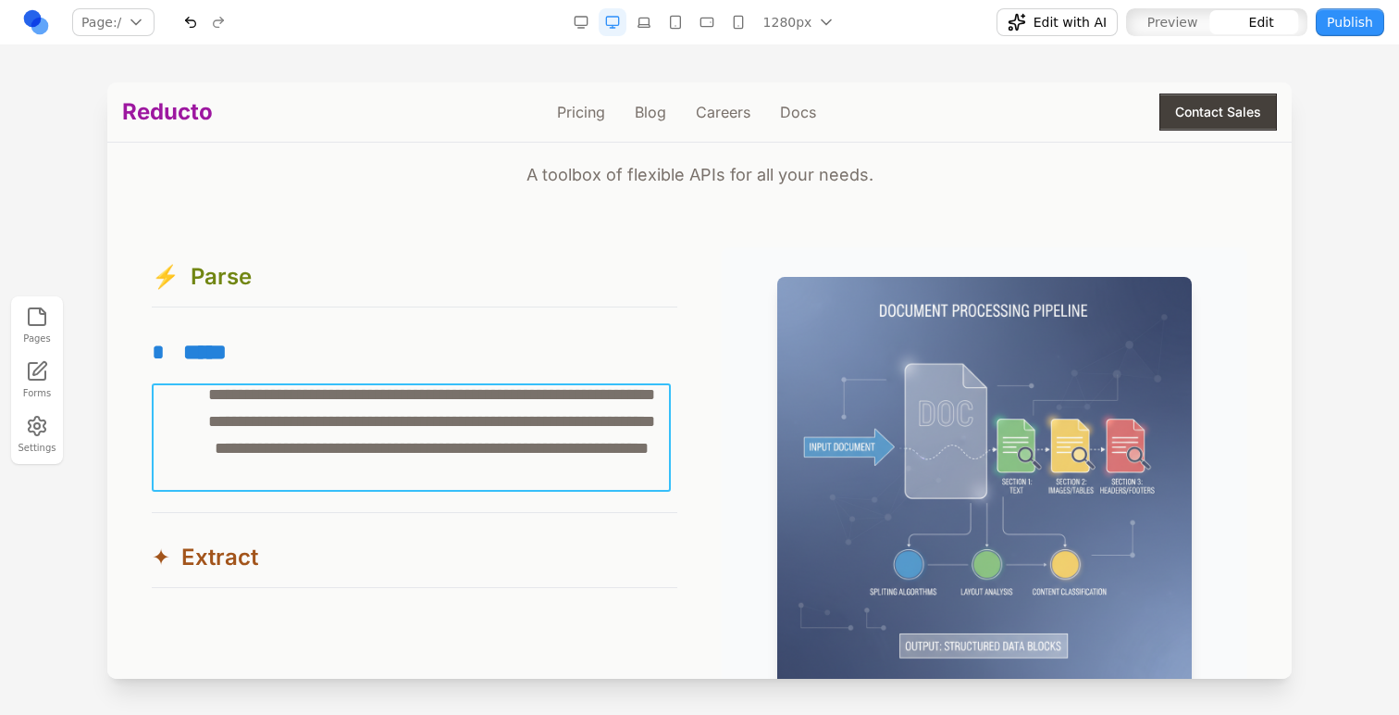
click at [360, 400] on p "**********" at bounding box center [411, 435] width 519 height 108
click at [360, 403] on p "**********" at bounding box center [411, 435] width 519 height 108
click at [292, 436] on p "**********" at bounding box center [411, 435] width 519 height 108
click at [231, 359] on icon at bounding box center [224, 355] width 19 height 19
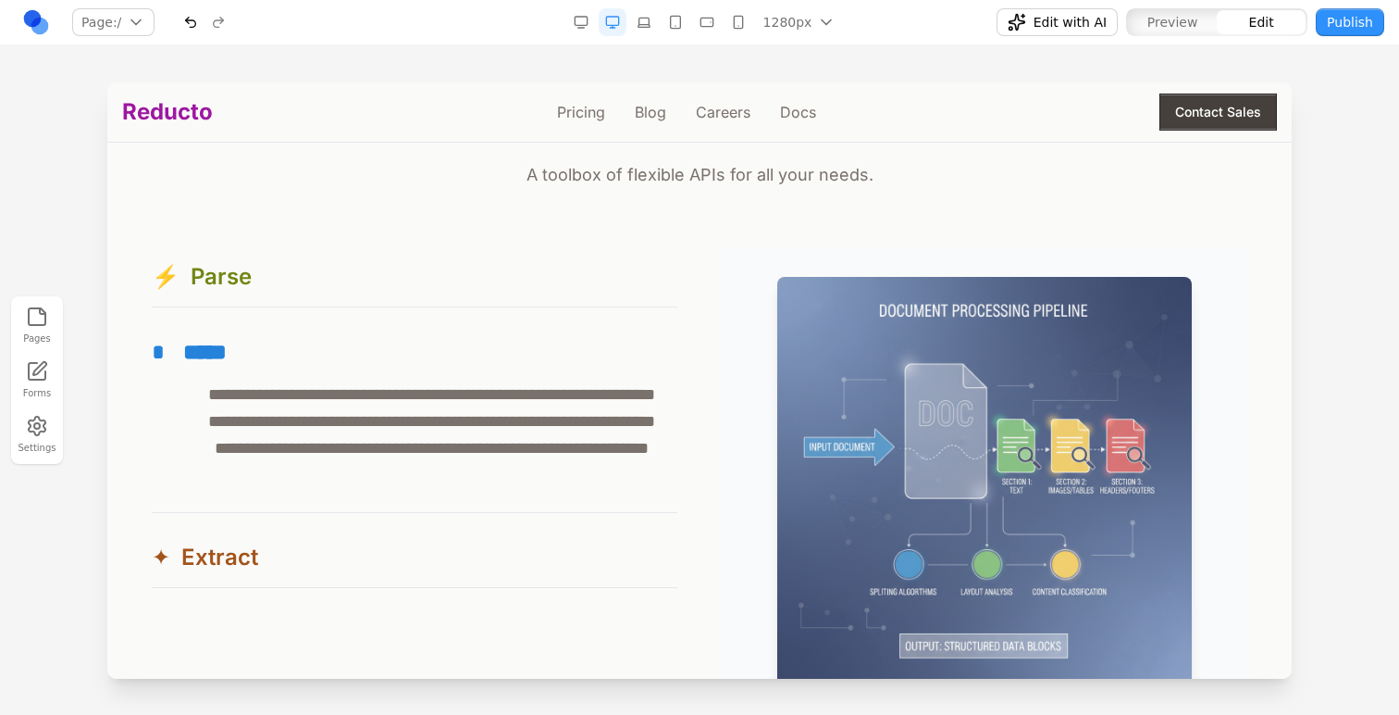
click at [525, 523] on div "**********" at bounding box center [415, 417] width 526 height 341
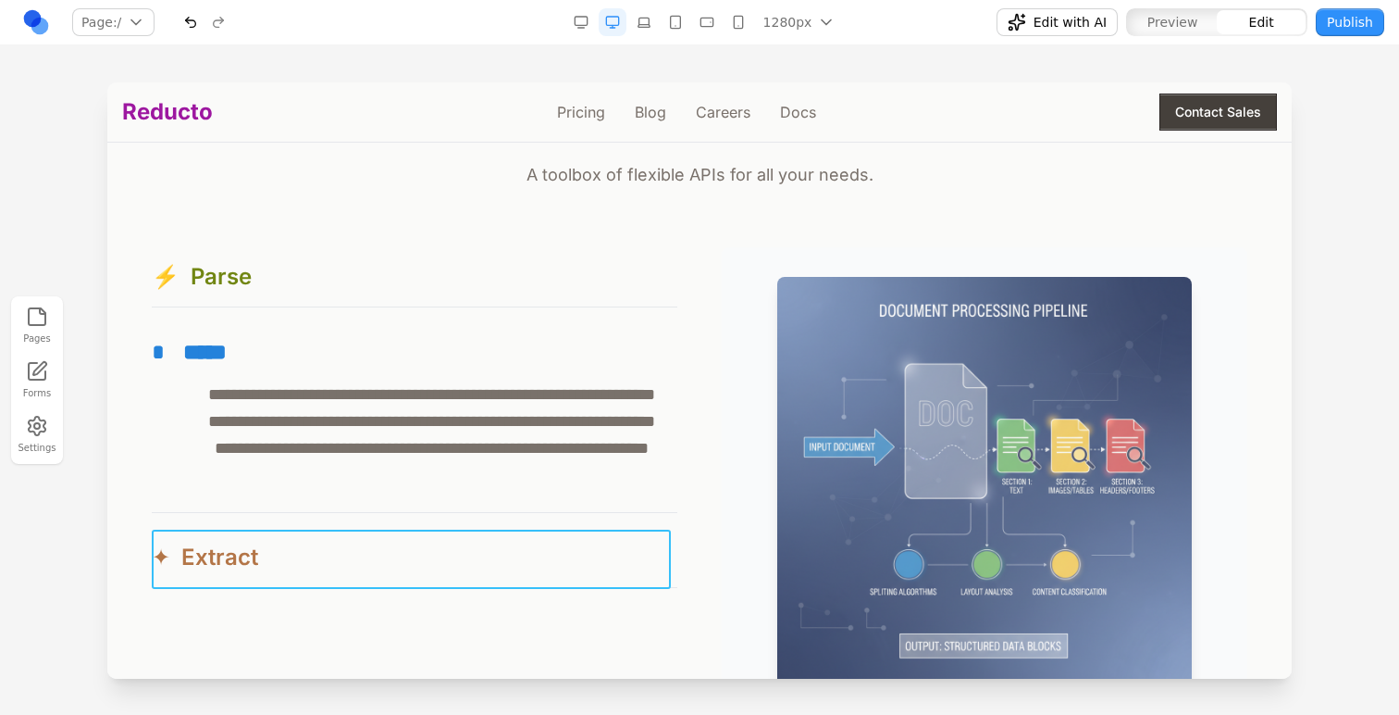
click at [530, 544] on button "✦ Extract" at bounding box center [415, 557] width 526 height 59
click at [548, 595] on div "**********" at bounding box center [700, 484] width 1096 height 474
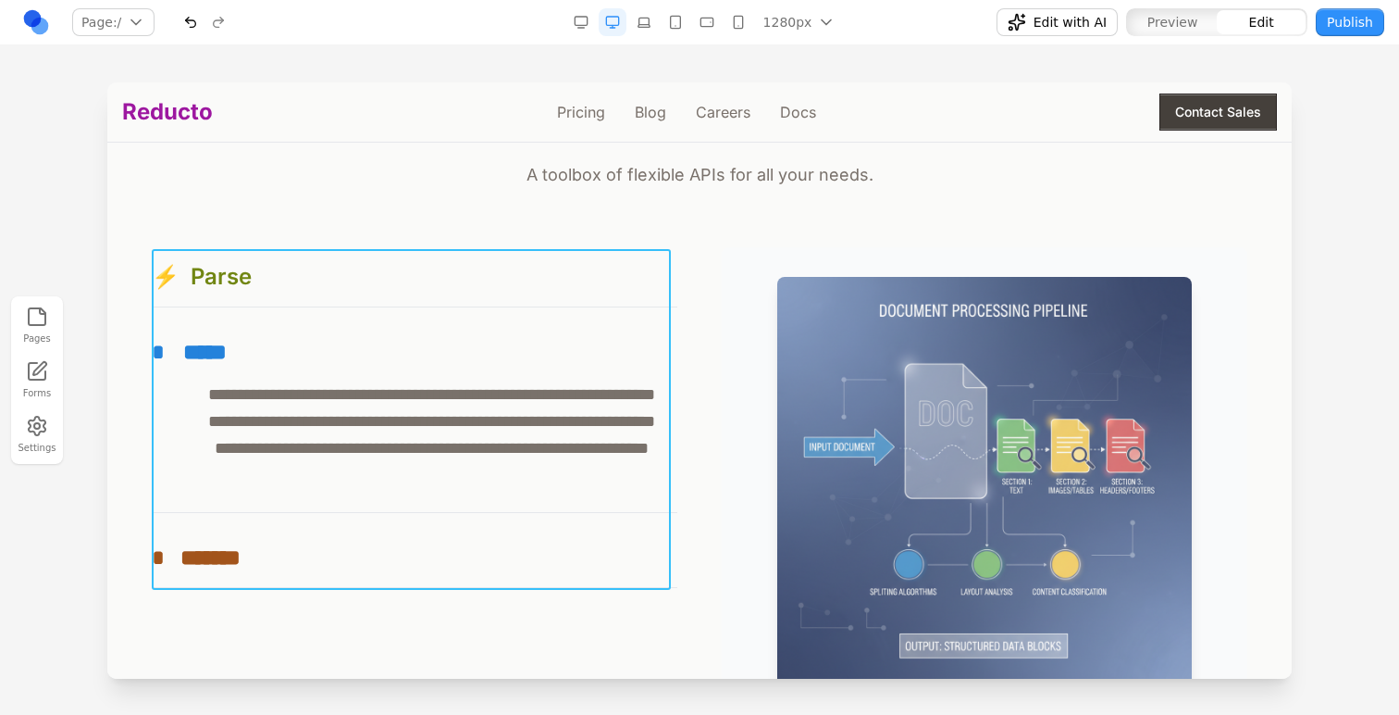
click at [173, 522] on div "**********" at bounding box center [415, 417] width 526 height 341
click at [321, 220] on icon at bounding box center [326, 220] width 16 height 16
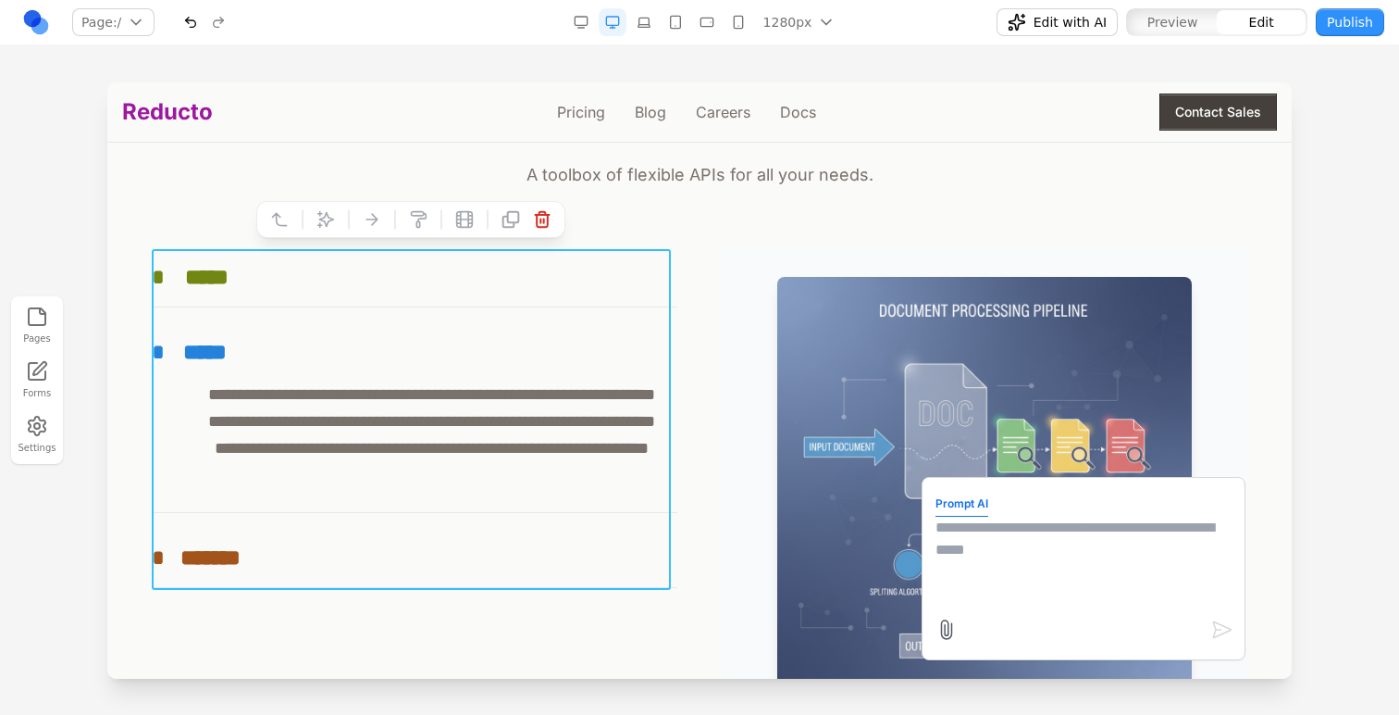
click at [961, 527] on textarea at bounding box center [1084, 562] width 296 height 93
paste textarea "**********"
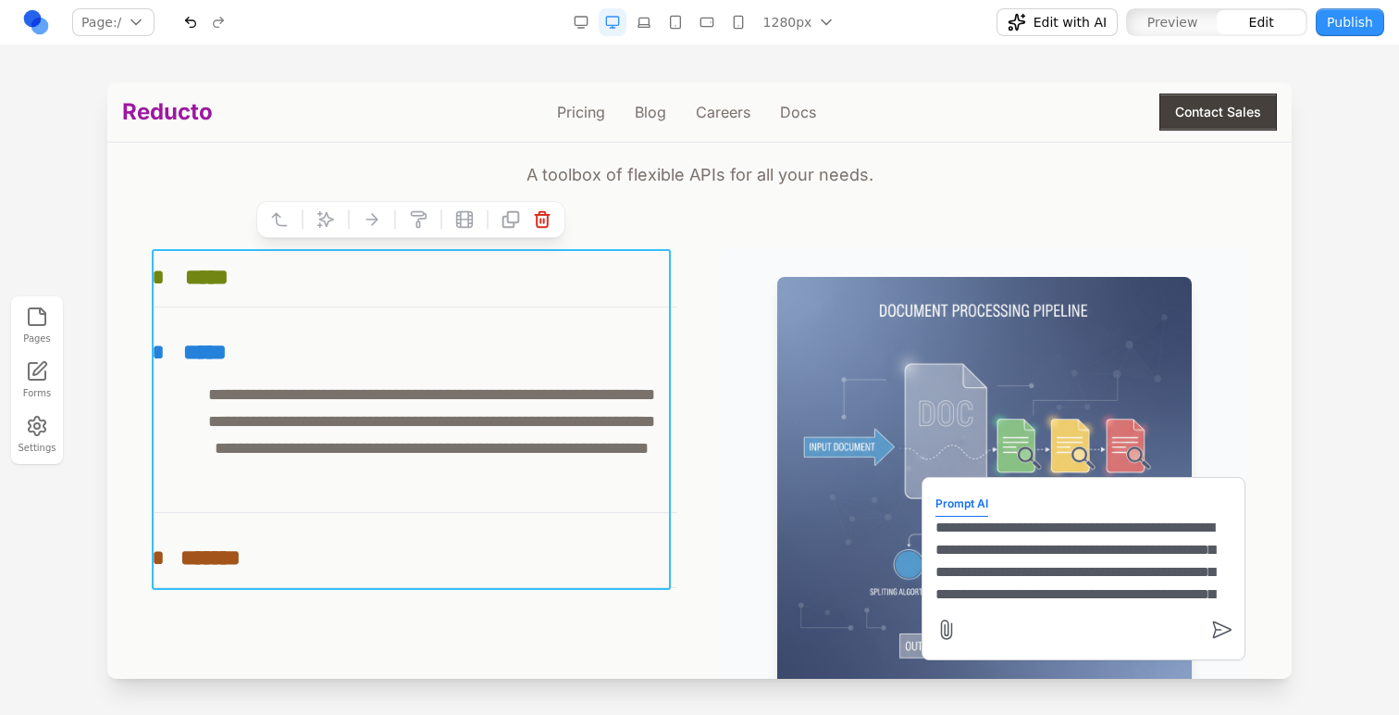
scroll to position [38, 0]
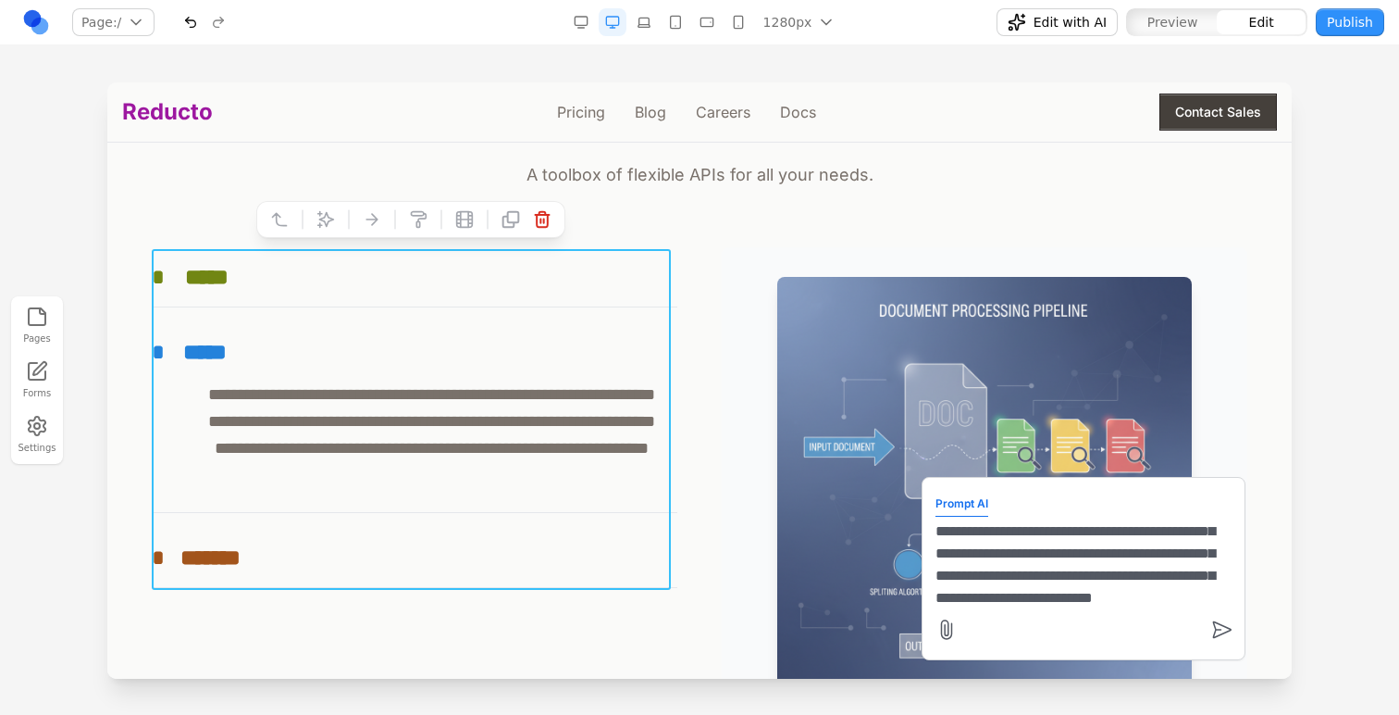
type textarea "**********"
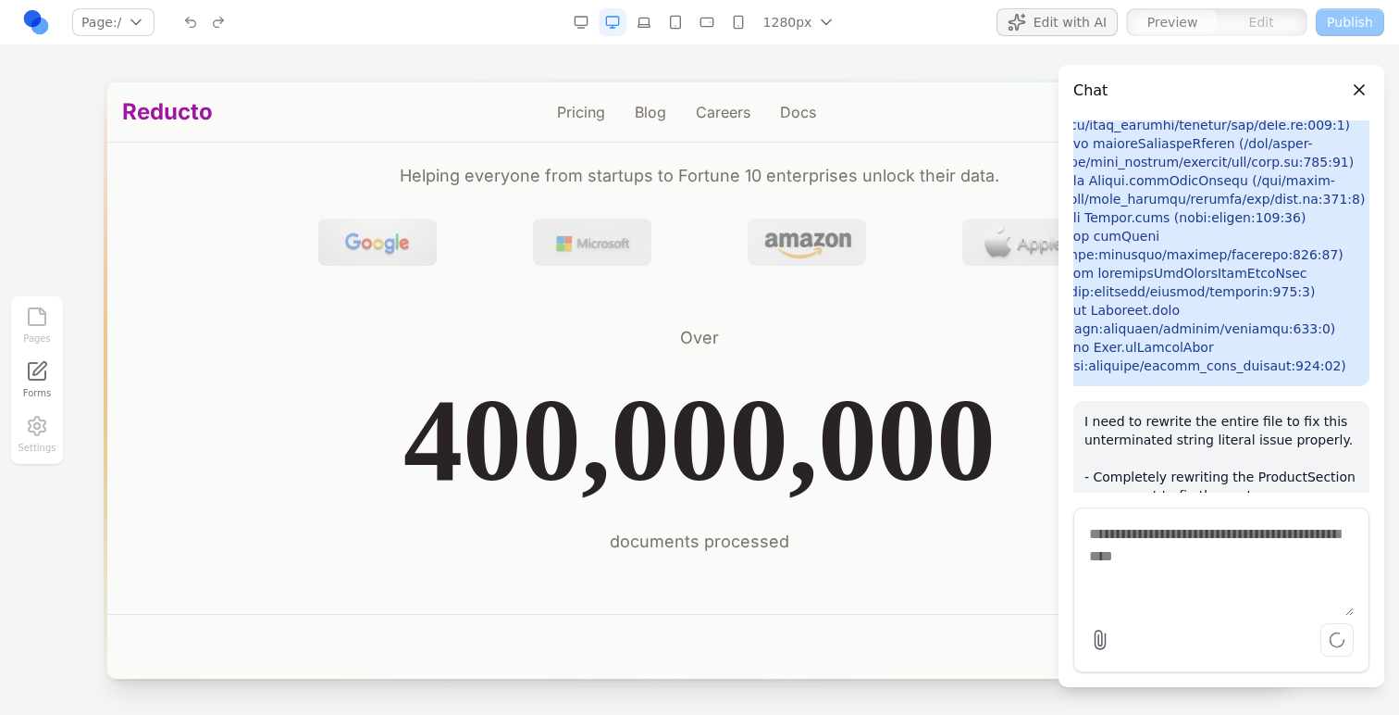
scroll to position [2533, 0]
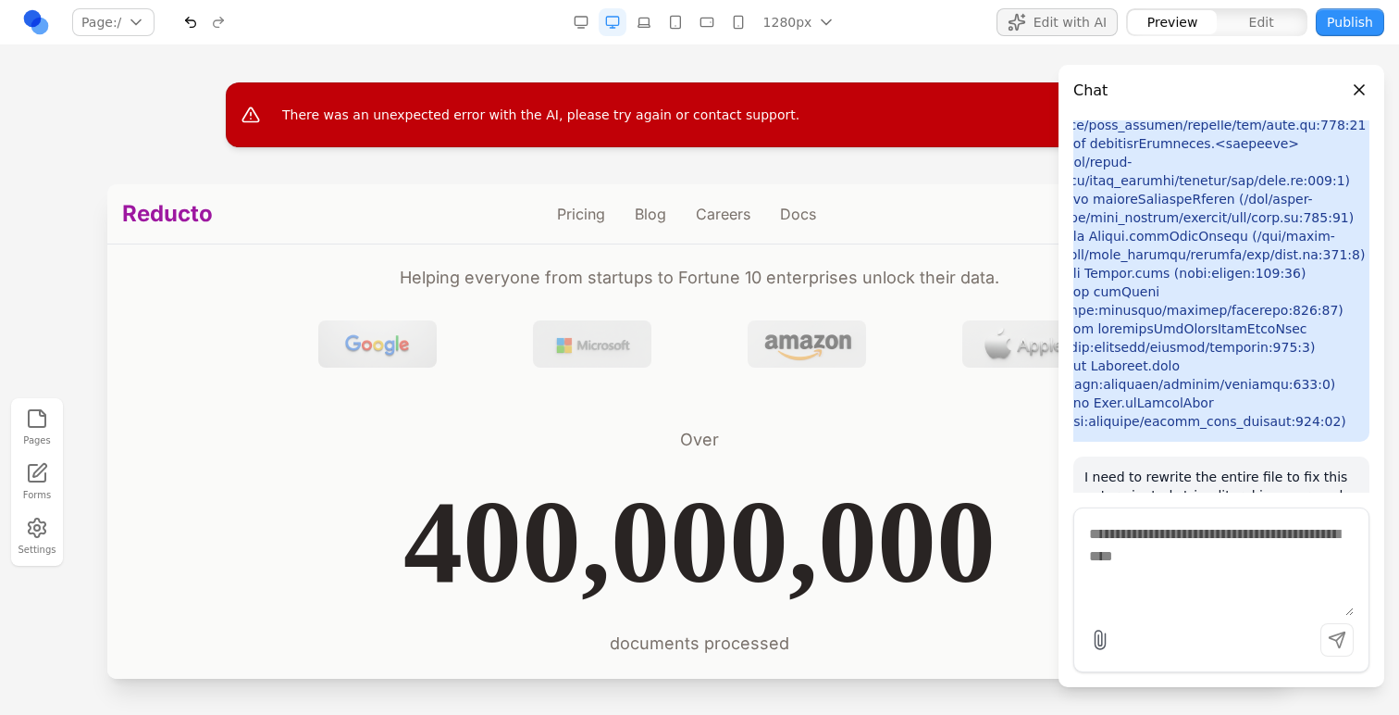
click at [1358, 93] on button "Close panel" at bounding box center [1360, 90] width 20 height 20
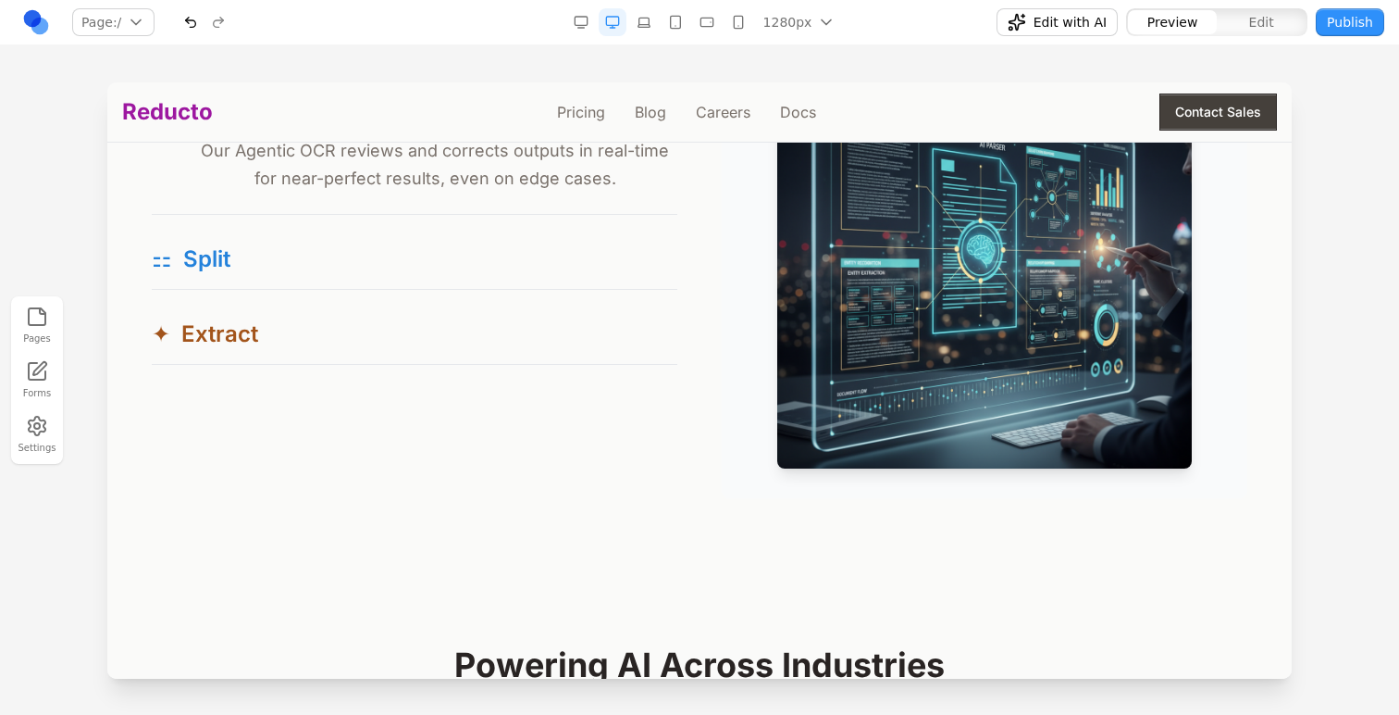
scroll to position [1927, 0]
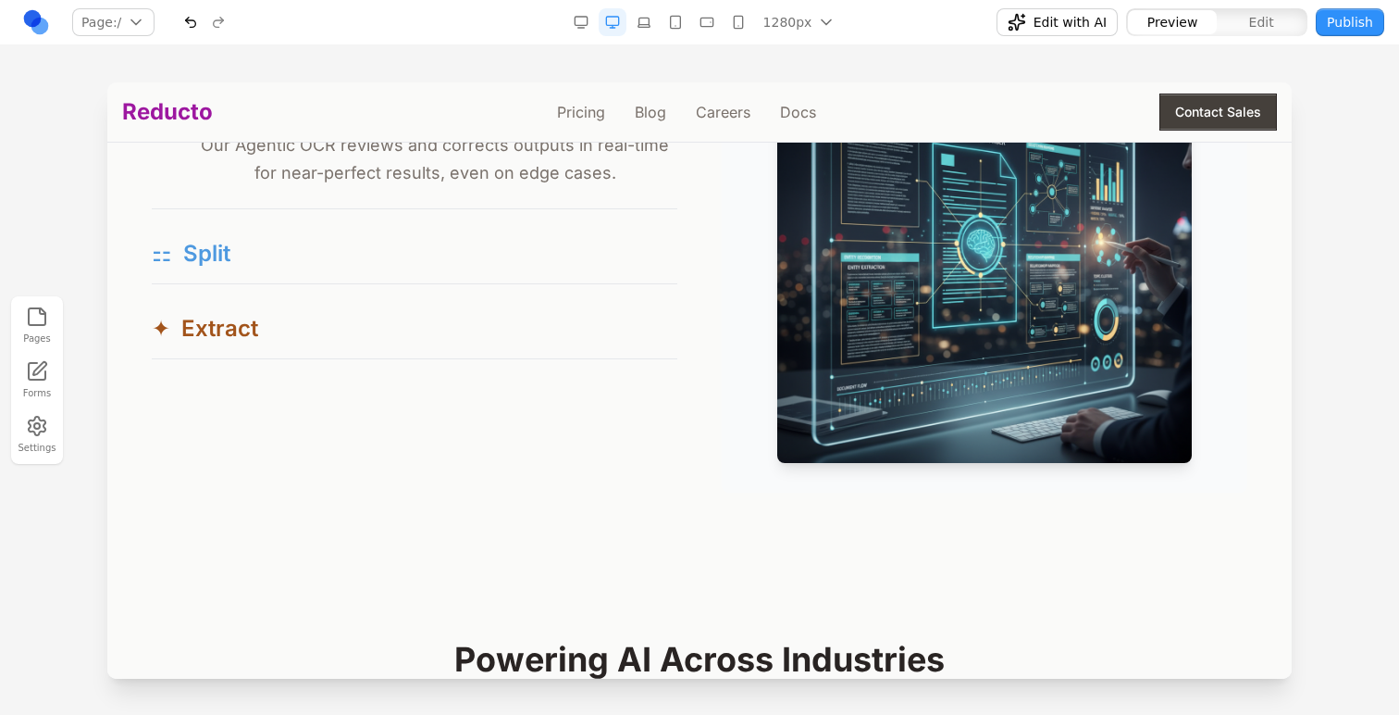
click at [527, 240] on button "⚏ Split" at bounding box center [415, 253] width 526 height 59
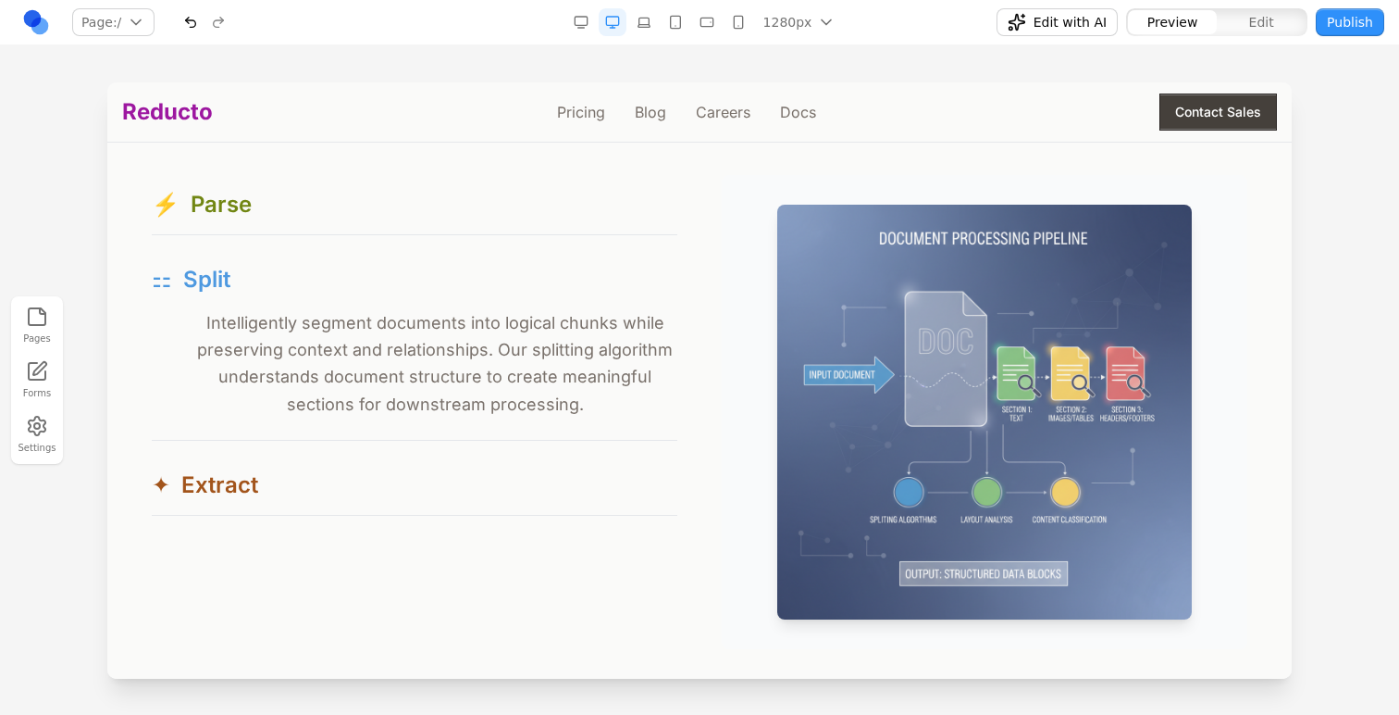
scroll to position [1741, 0]
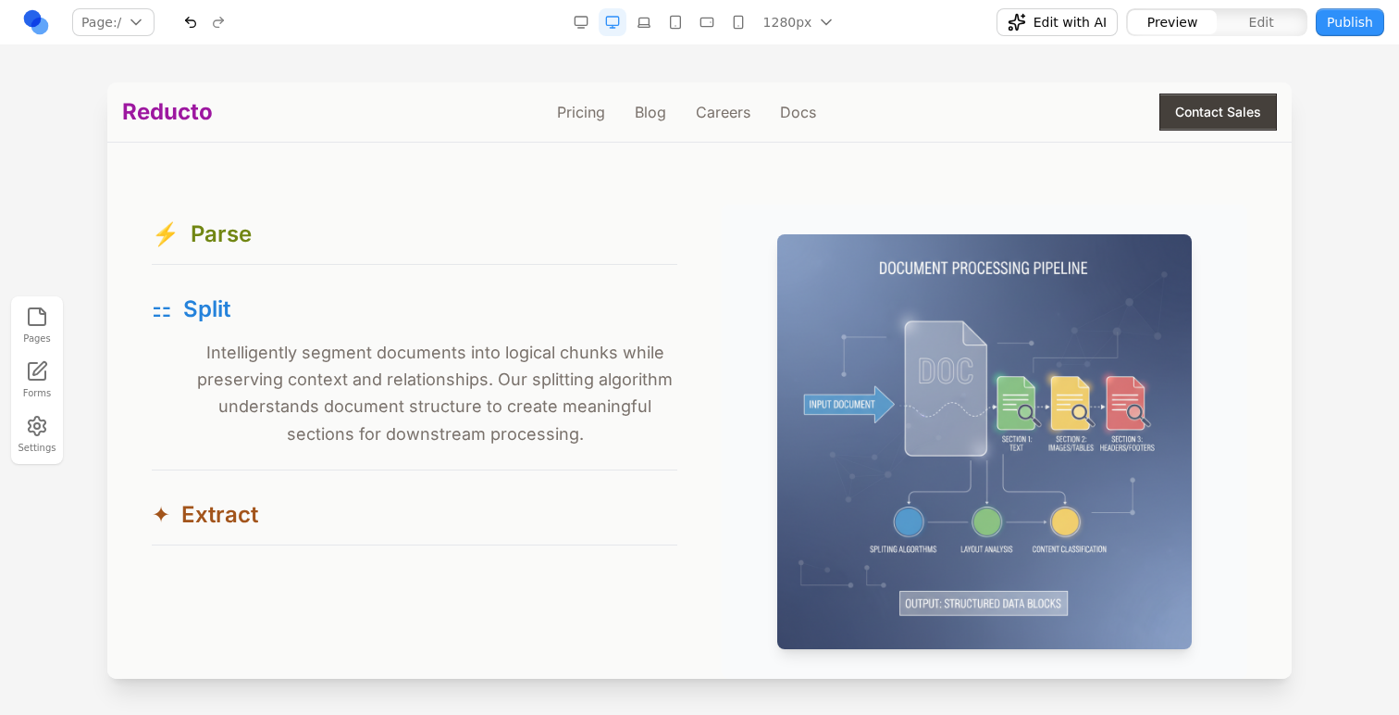
click at [516, 267] on div "⚡ Parse Reducto's parser reads documents like a human would—capturing layout, s…" at bounding box center [415, 375] width 526 height 341
click at [515, 254] on button "⚡ Parse" at bounding box center [415, 234] width 526 height 59
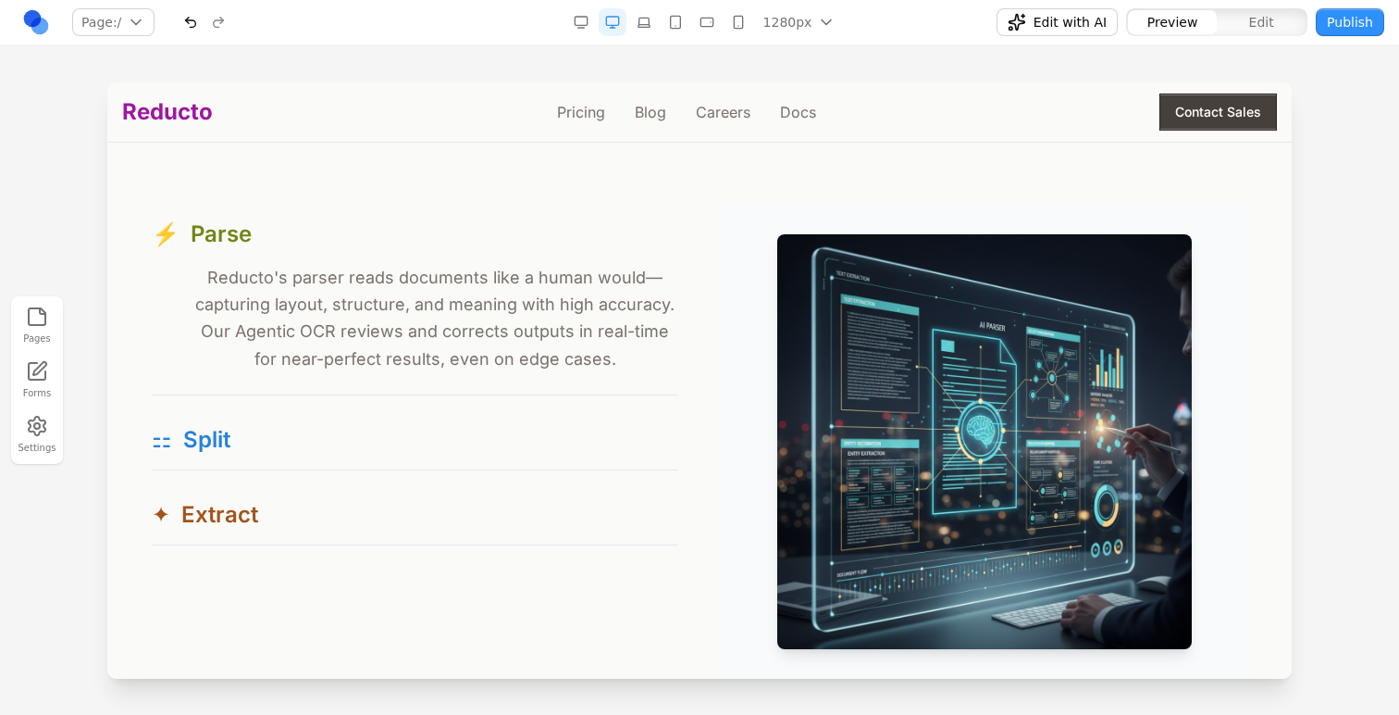
click at [1254, 20] on span "Edit" at bounding box center [1262, 22] width 25 height 19
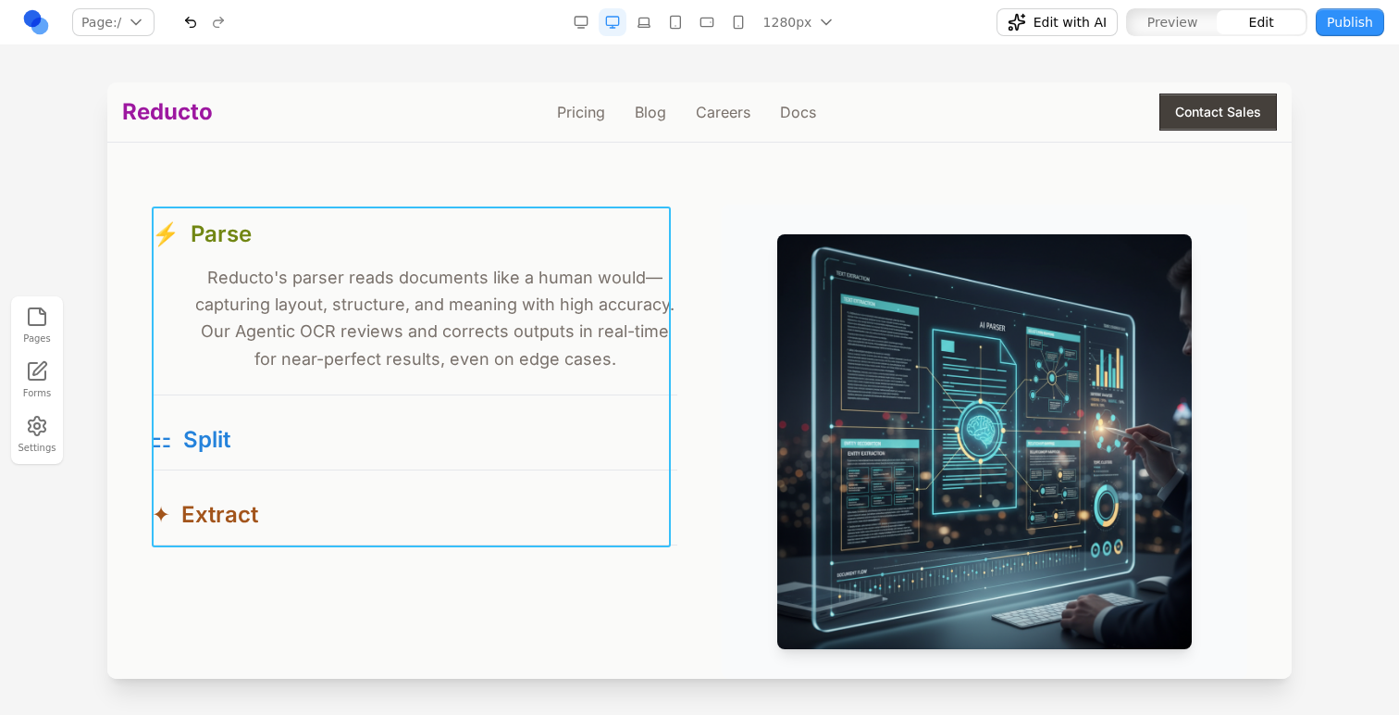
click at [483, 476] on div "⚡ Parse Reducto's parser reads documents like a human would—capturing layout, s…" at bounding box center [415, 375] width 526 height 341
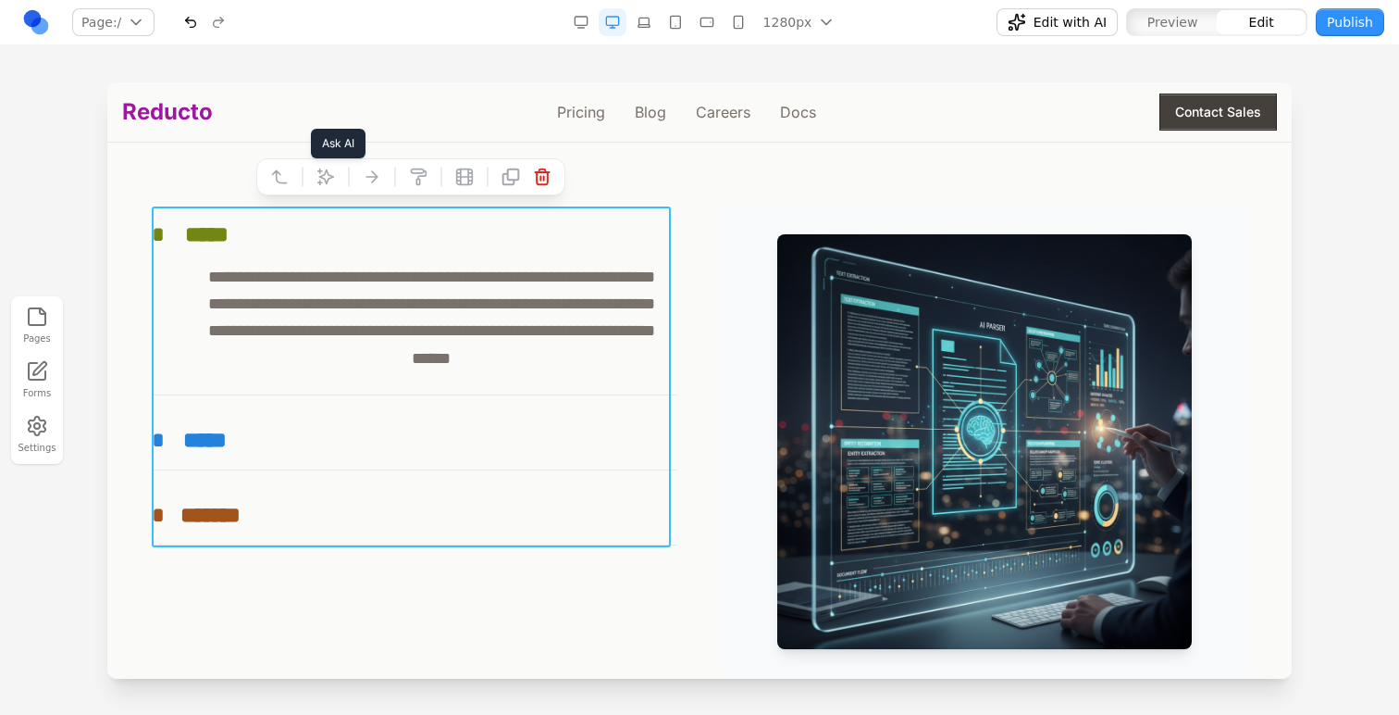
click at [322, 170] on icon at bounding box center [326, 177] width 19 height 19
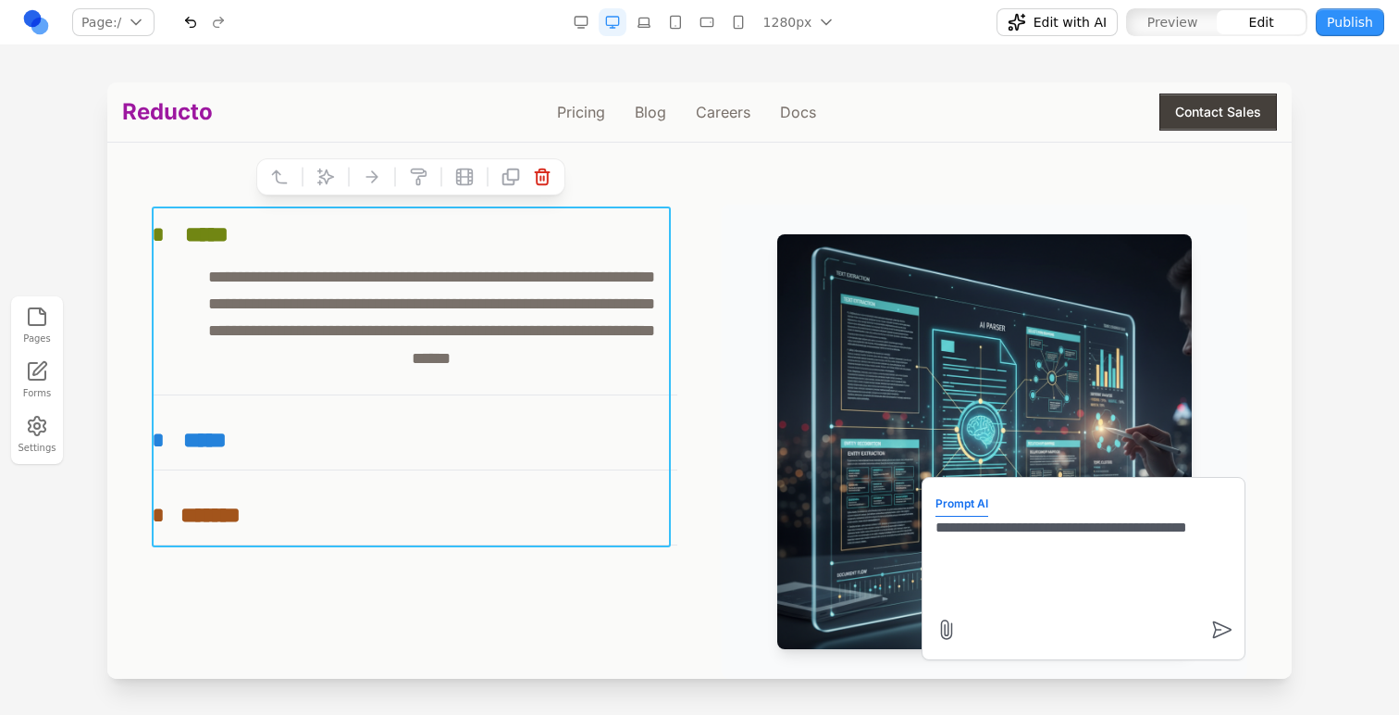
click at [1067, 522] on textarea "**********" at bounding box center [1084, 562] width 296 height 93
type textarea "**********"
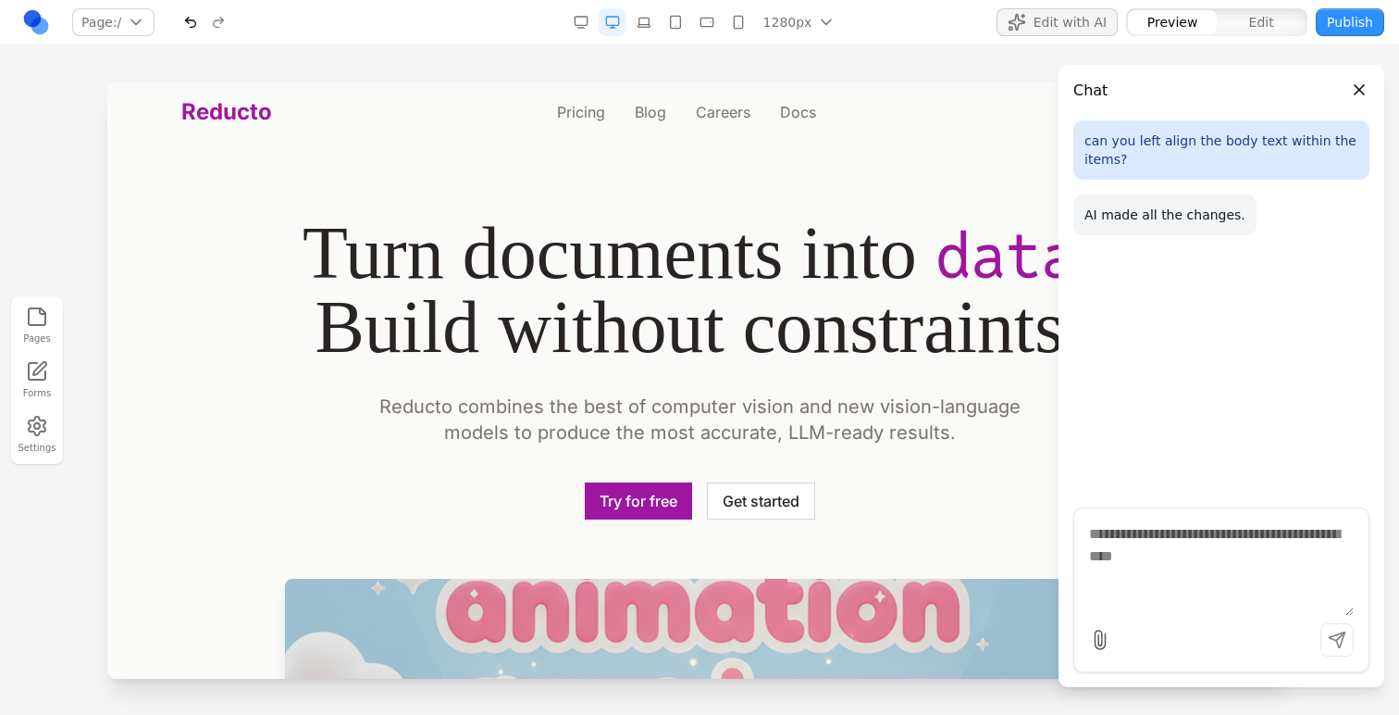
scroll to position [0, 0]
click at [1362, 89] on button "Close panel" at bounding box center [1360, 90] width 20 height 20
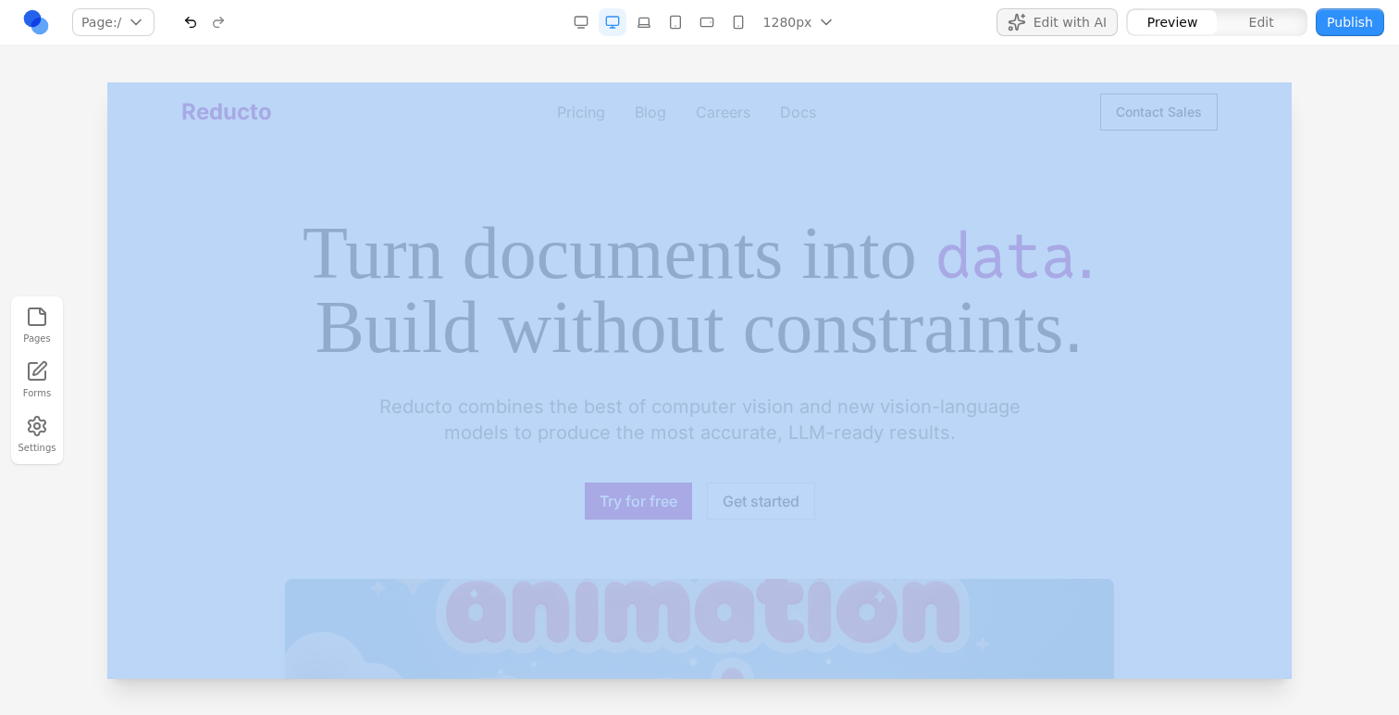
click at [1362, 89] on div at bounding box center [699, 397] width 1399 height 631
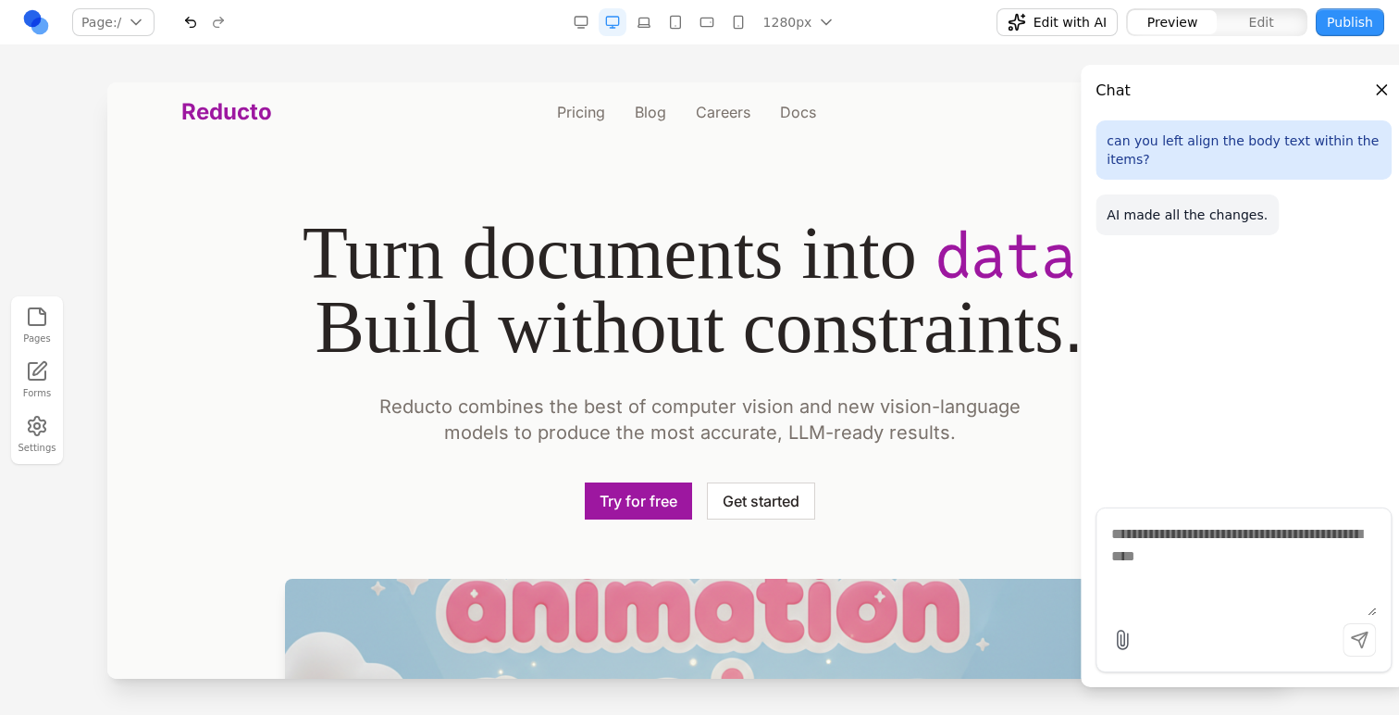
click at [1312, 156] on div at bounding box center [699, 397] width 1399 height 631
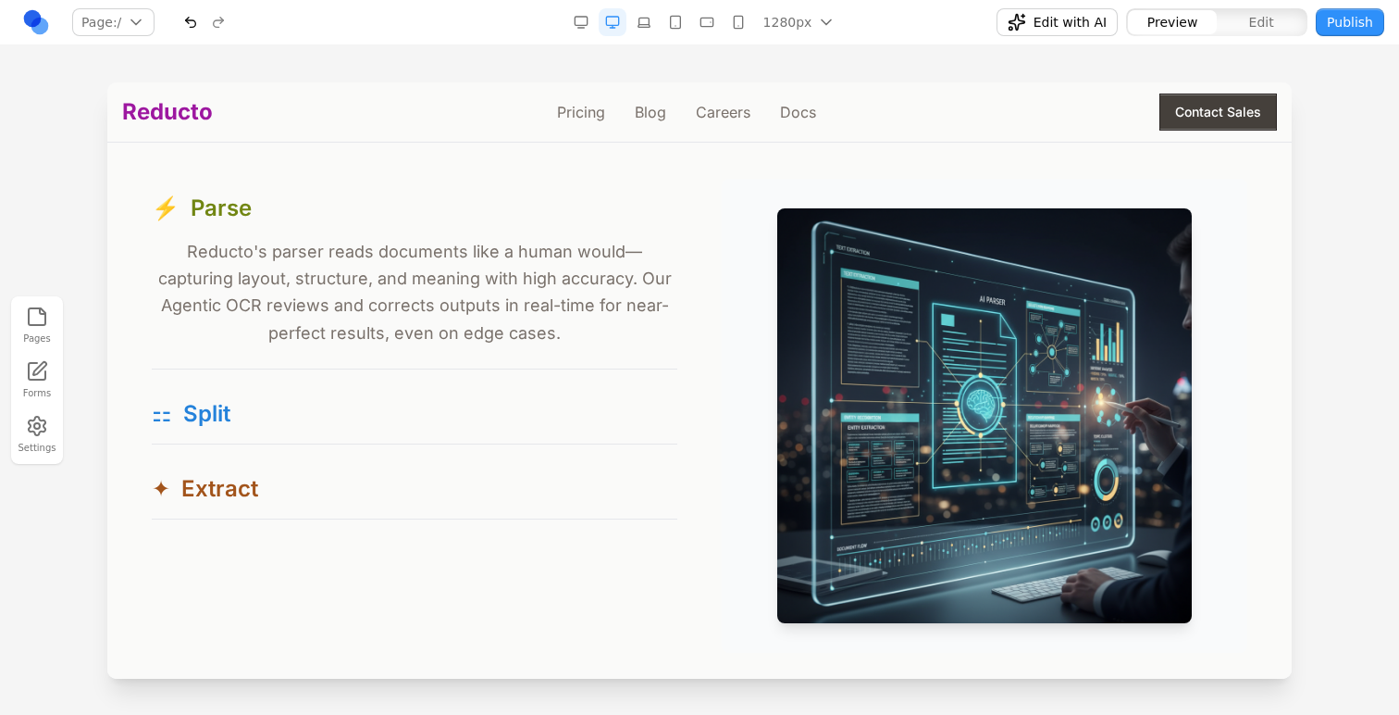
scroll to position [1748, 0]
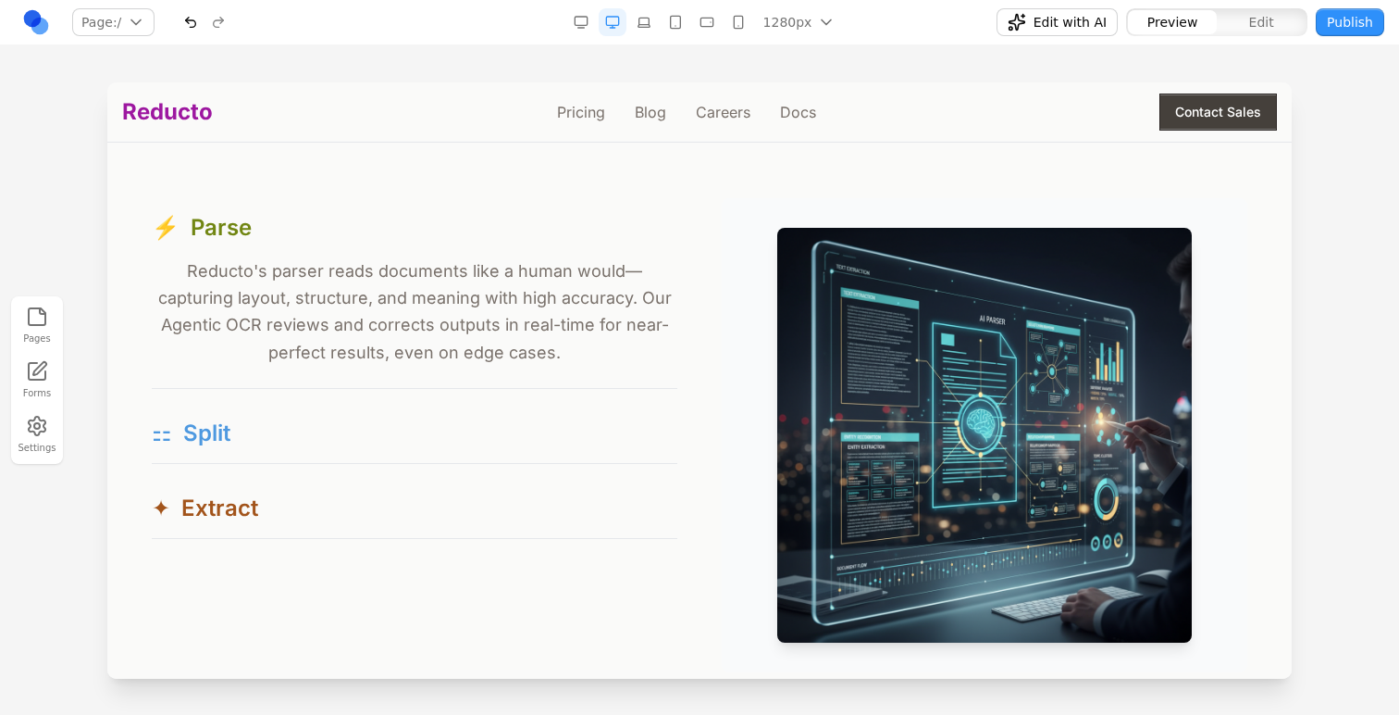
click at [478, 431] on button "⚏ Split" at bounding box center [415, 433] width 526 height 59
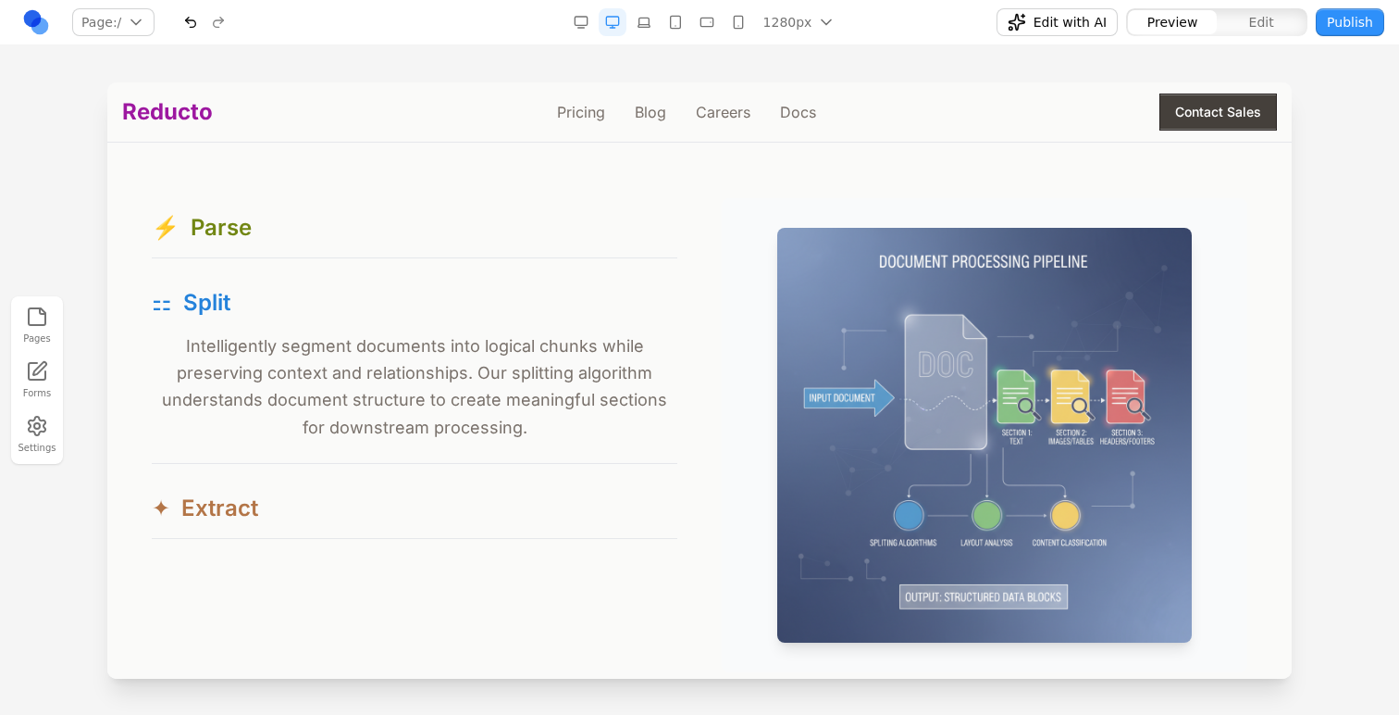
click at [463, 516] on button "✦ Extract" at bounding box center [415, 508] width 526 height 59
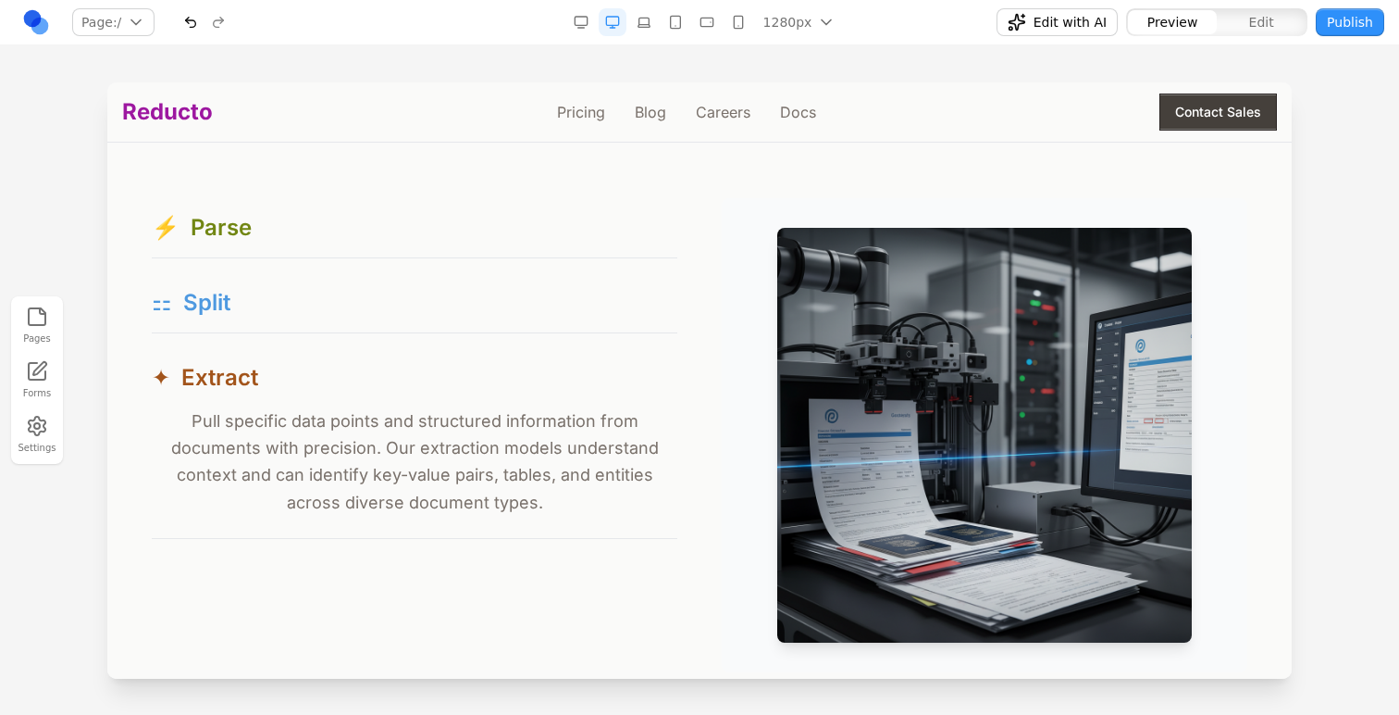
click at [421, 287] on button "⚏ Split" at bounding box center [415, 302] width 526 height 59
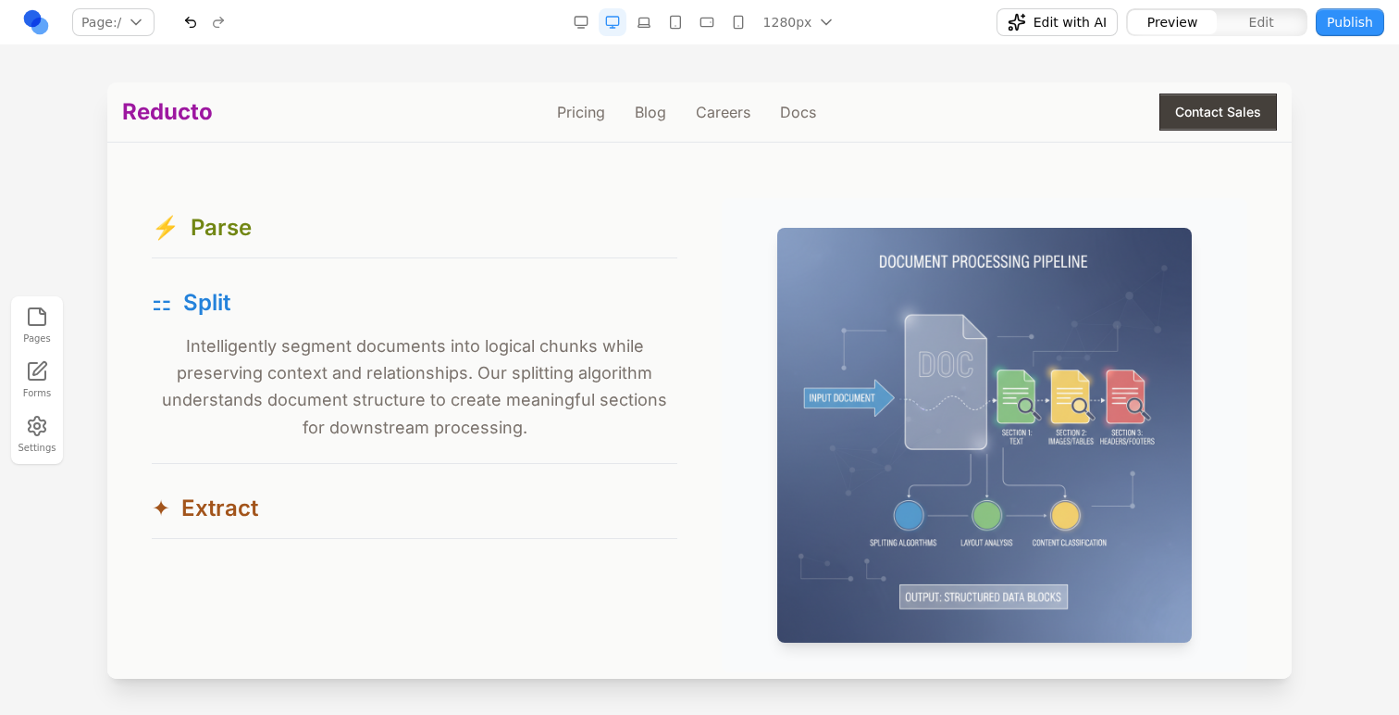
click at [403, 189] on div "Product Free your data from documents. A toolbox of flexible APIs for all your …" at bounding box center [699, 289] width 1155 height 765
click at [385, 252] on button "⚡ Parse" at bounding box center [415, 227] width 526 height 59
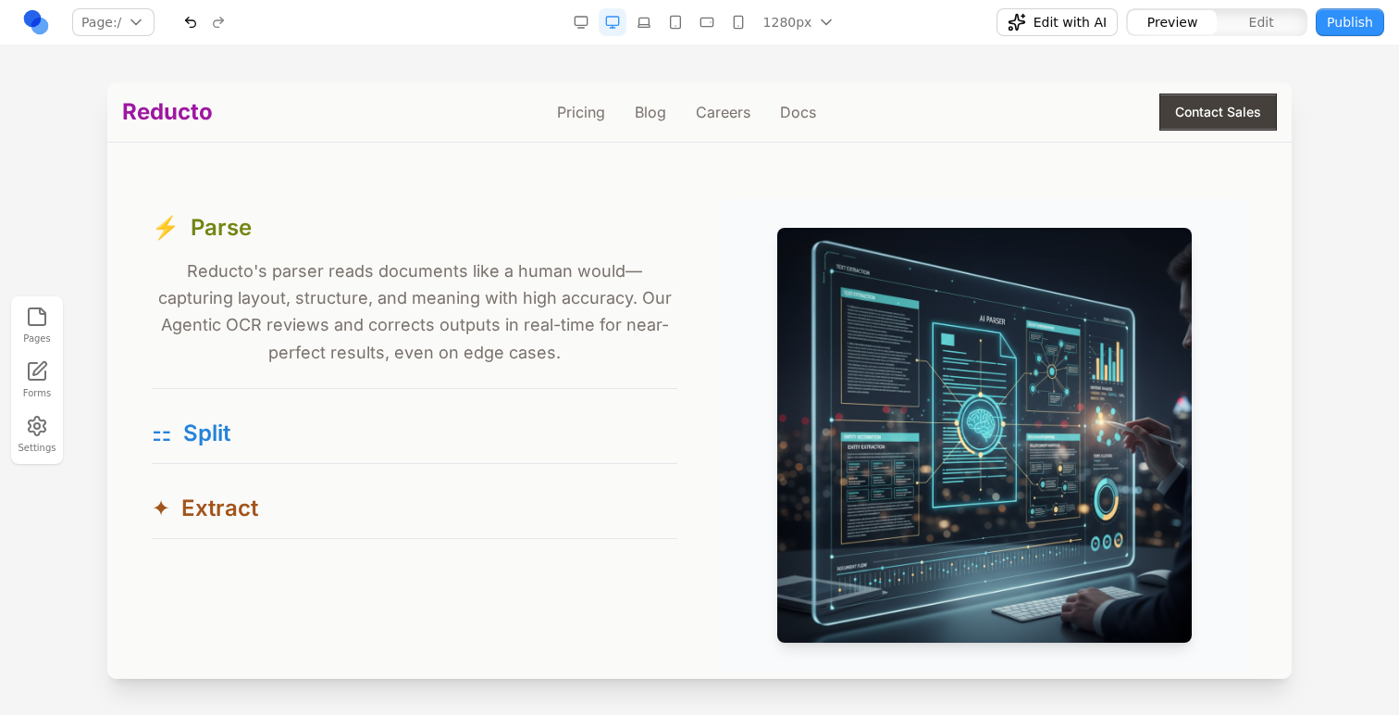
click at [379, 287] on p "Reducto's parser reads documents like a human would—capturing layout, structure…" at bounding box center [415, 311] width 526 height 108
click at [1232, 20] on button "Edit" at bounding box center [1261, 22] width 89 height 24
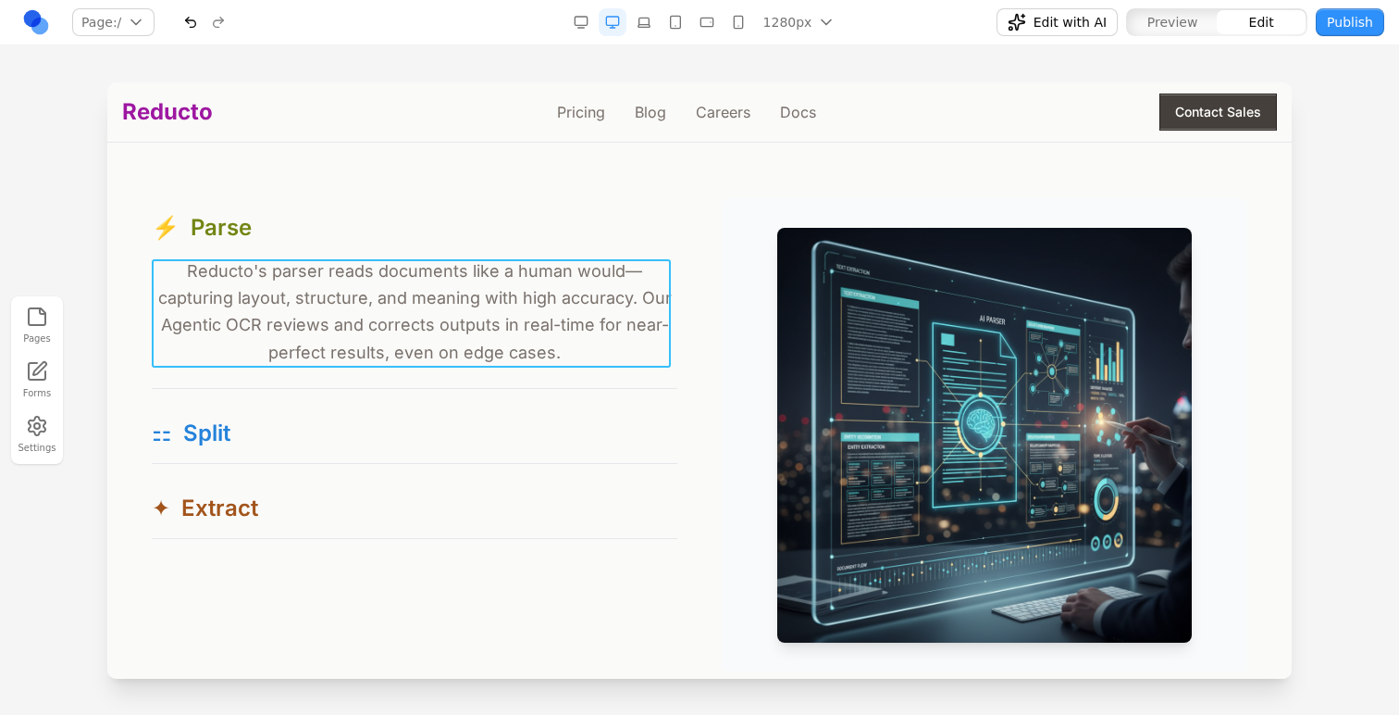
click at [258, 340] on p "Reducto's parser reads documents like a human would—capturing layout, structure…" at bounding box center [415, 311] width 526 height 108
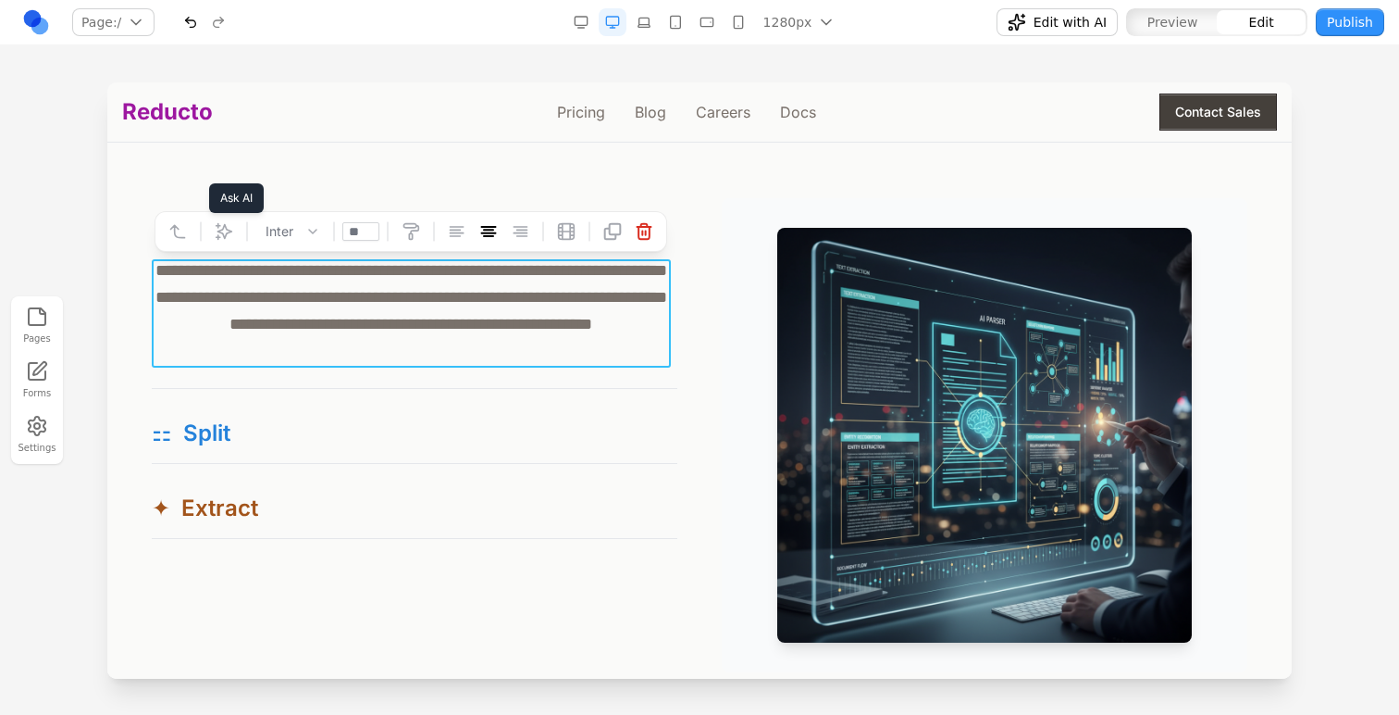
click at [231, 232] on icon at bounding box center [224, 231] width 19 height 19
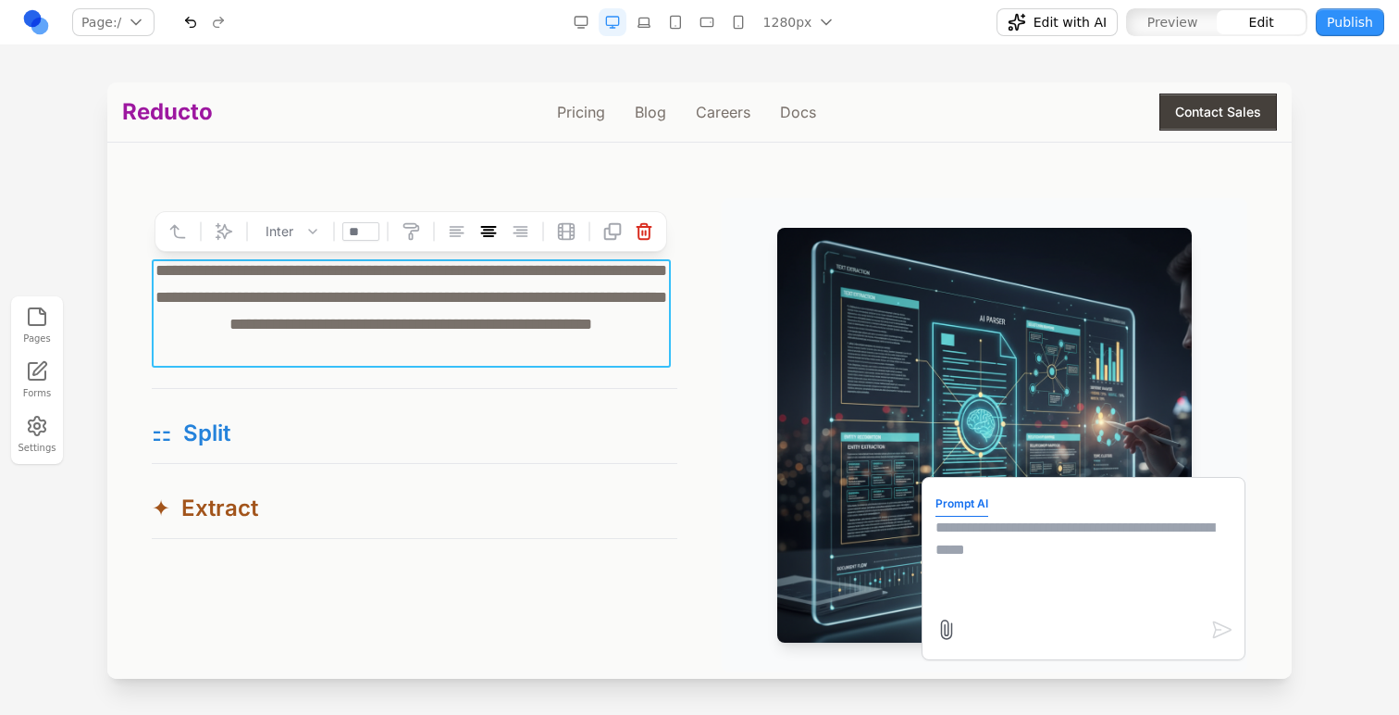
click at [977, 534] on textarea at bounding box center [1084, 562] width 296 height 93
type textarea "**********"
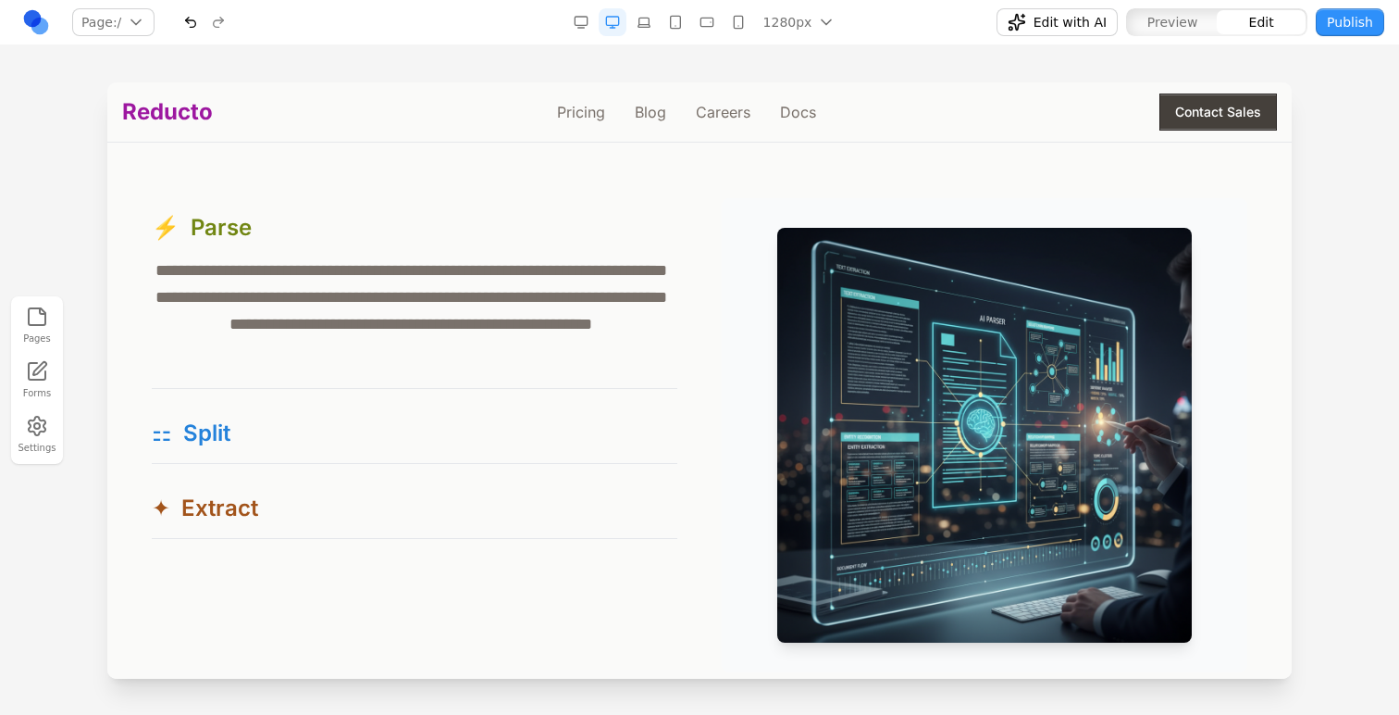
click at [675, 538] on div "**********" at bounding box center [700, 435] width 1096 height 474
click at [196, 19] on button "button" at bounding box center [191, 22] width 28 height 28
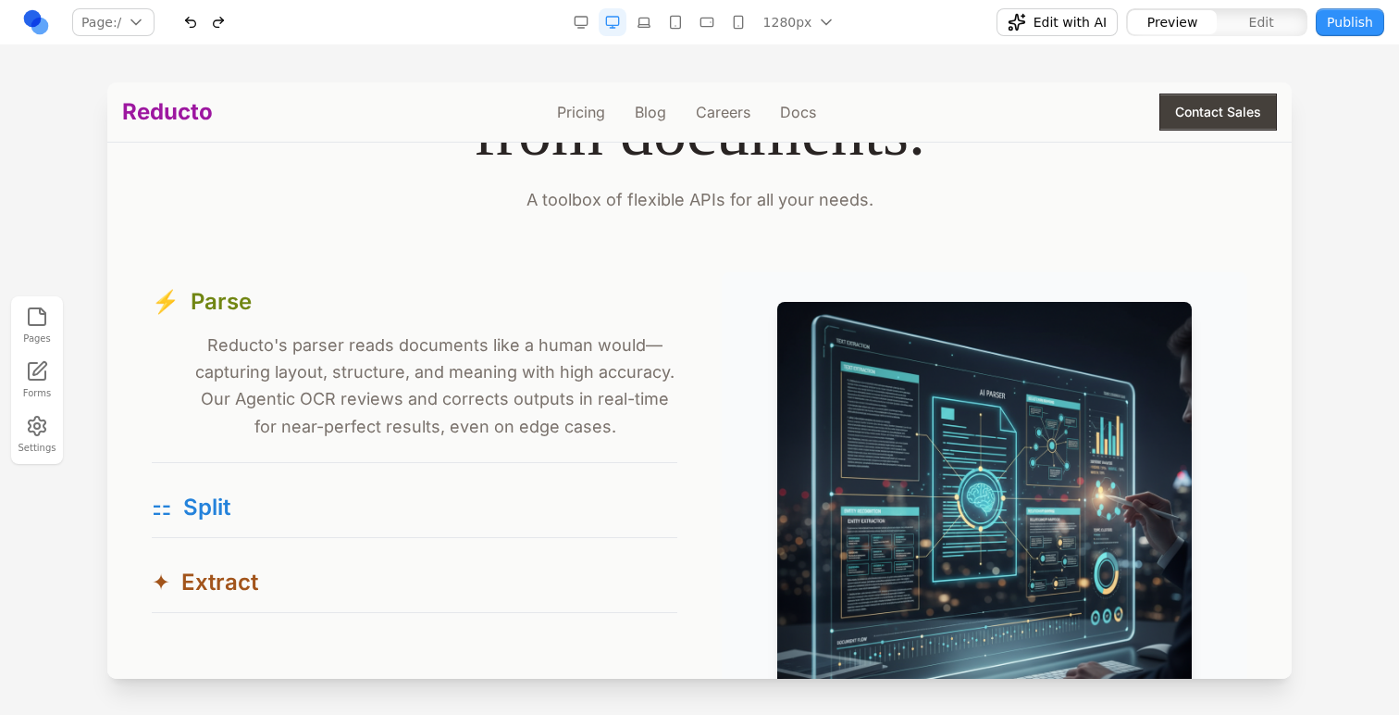
scroll to position [1686, 0]
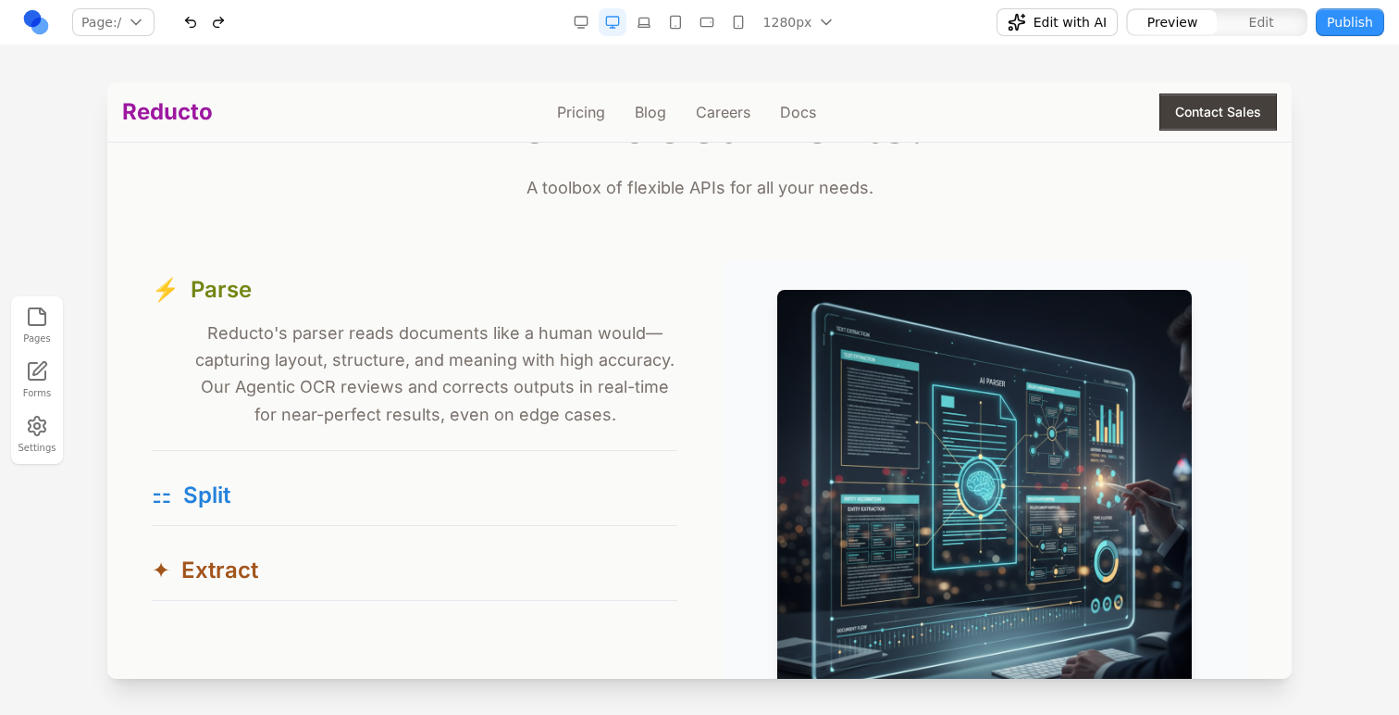
click at [1238, 26] on button "Edit" at bounding box center [1261, 22] width 89 height 24
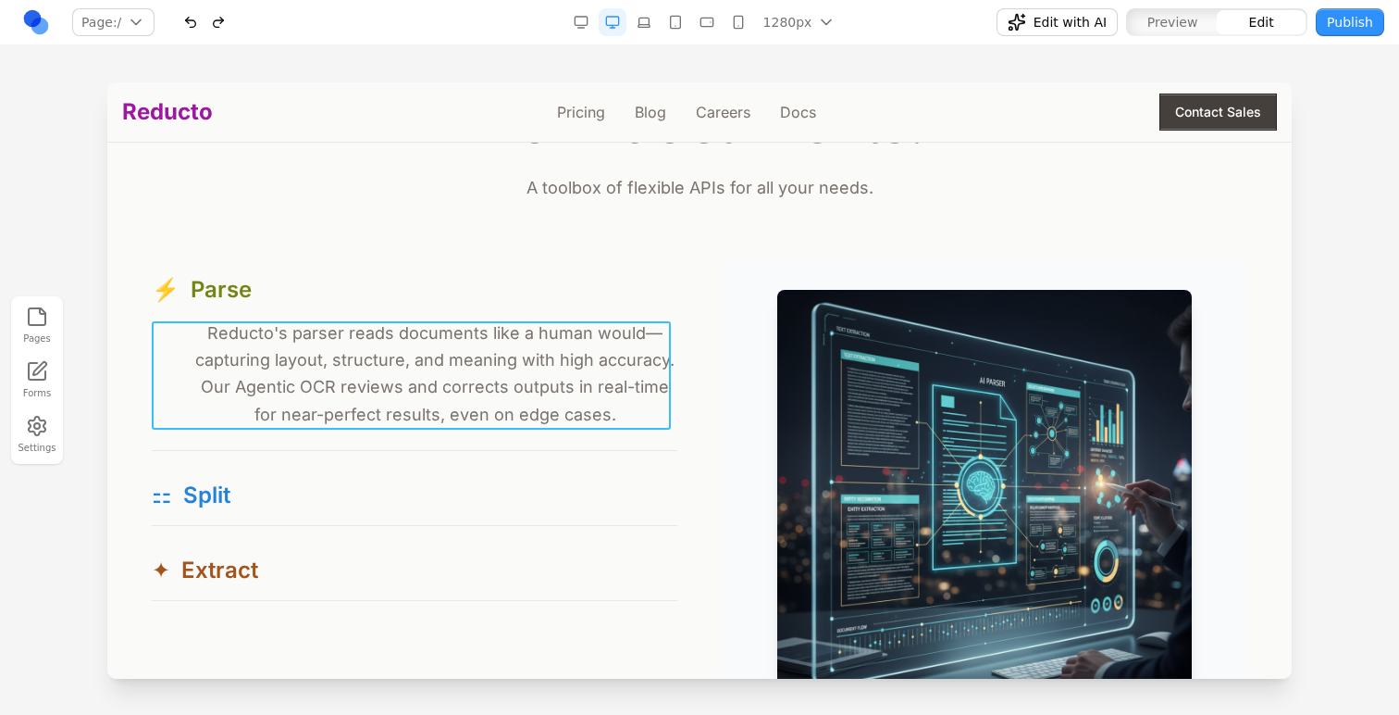
click at [255, 368] on p "Reducto's parser reads documents like a human would—capturing layout, structure…" at bounding box center [415, 373] width 526 height 108
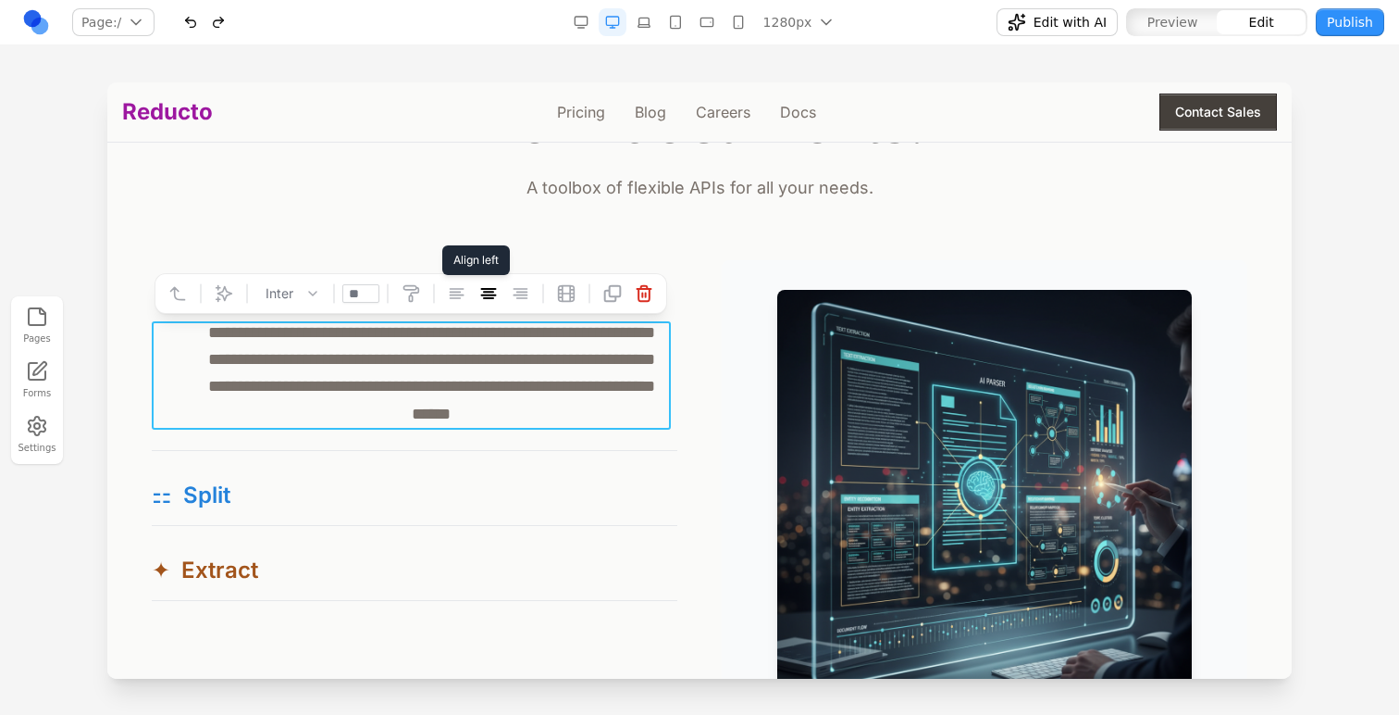
click at [452, 289] on icon at bounding box center [457, 293] width 13 height 9
click at [429, 462] on div "**********" at bounding box center [415, 430] width 526 height 341
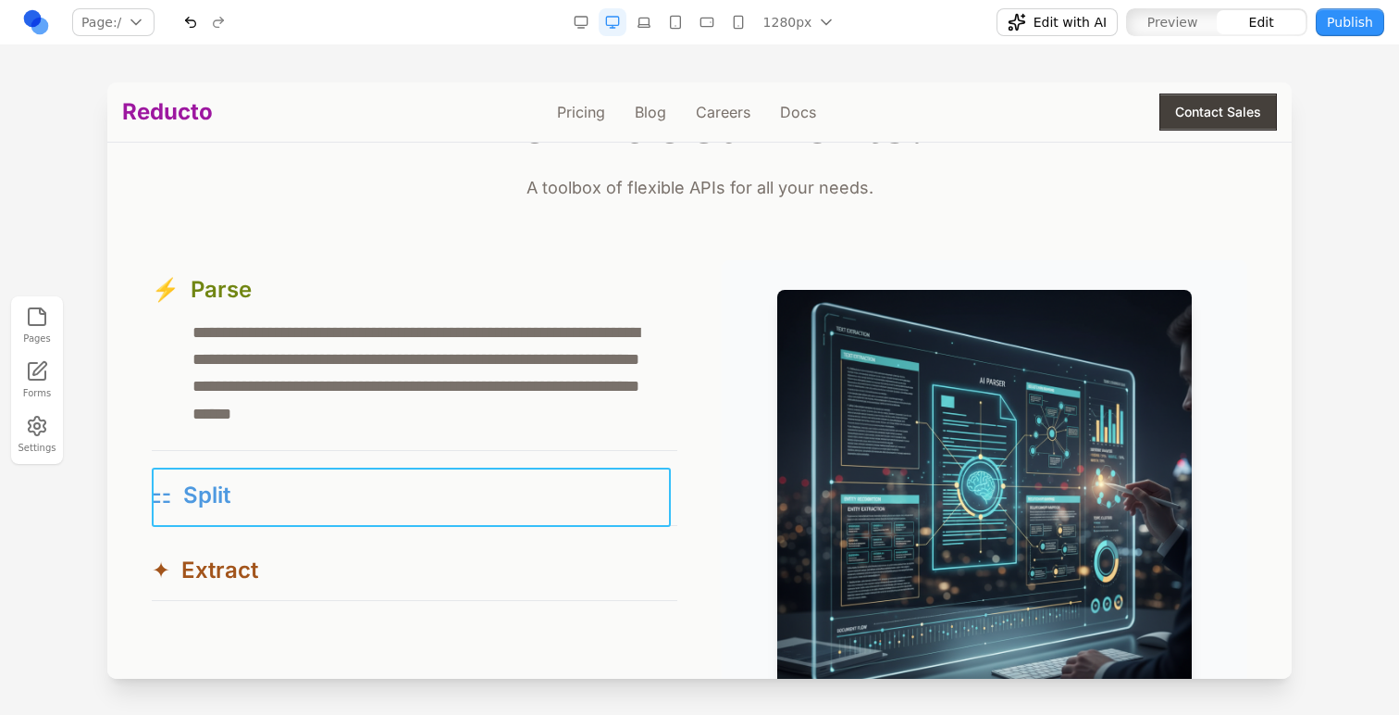
click at [431, 504] on button "⚏ Split" at bounding box center [415, 495] width 526 height 59
click at [237, 387] on p "**********" at bounding box center [411, 373] width 519 height 108
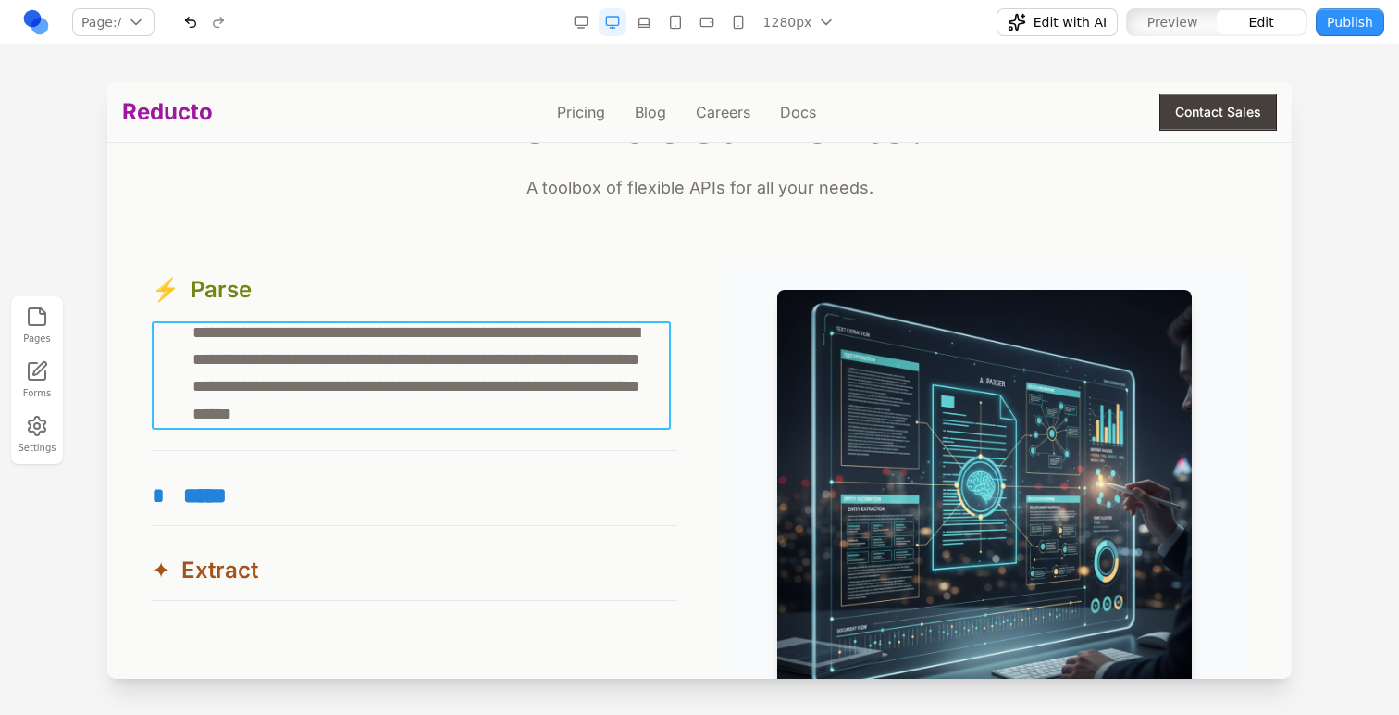
click at [293, 363] on p "**********" at bounding box center [411, 373] width 519 height 108
click at [409, 151] on h2 "Free your data from documents." at bounding box center [700, 80] width 1096 height 160
click at [455, 364] on p "**********" at bounding box center [411, 373] width 519 height 108
click at [190, 24] on button "button" at bounding box center [191, 22] width 28 height 28
click at [392, 340] on p "**********" at bounding box center [411, 373] width 519 height 108
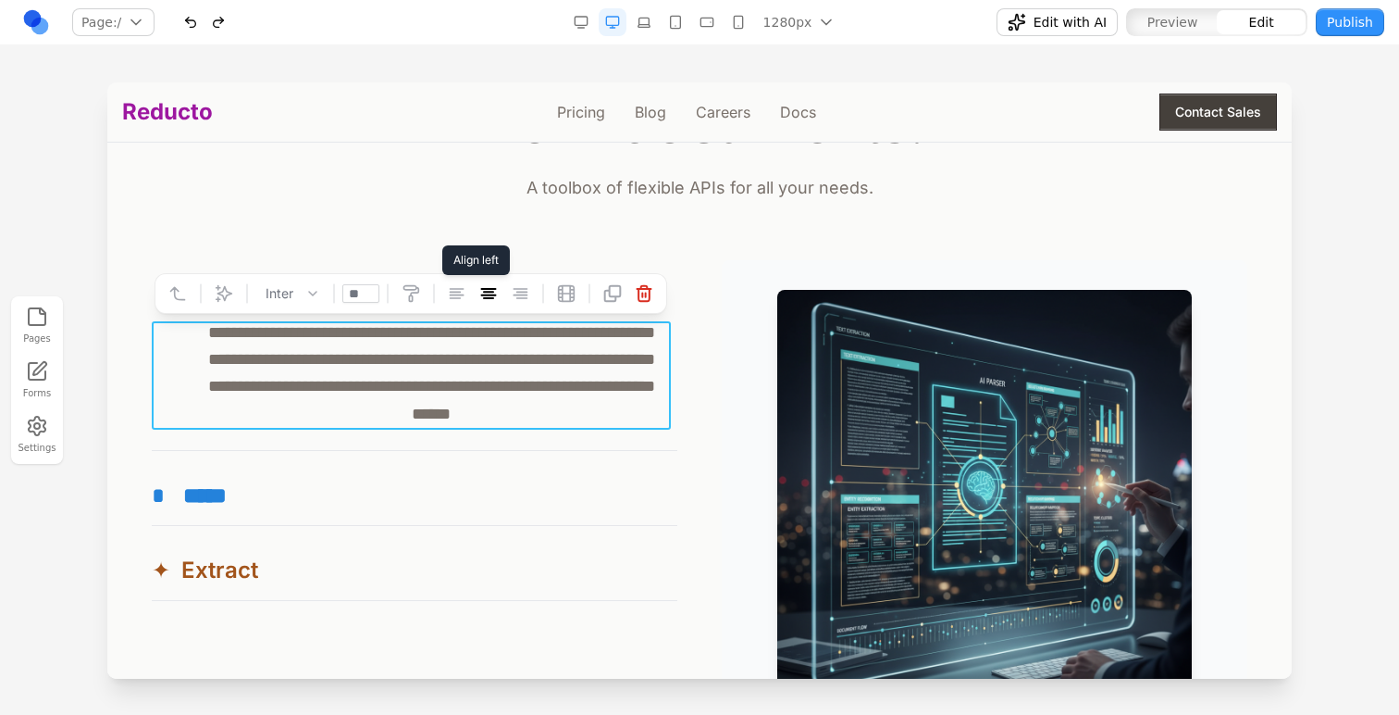
click at [451, 289] on icon at bounding box center [457, 293] width 13 height 9
click at [217, 296] on icon at bounding box center [224, 293] width 19 height 19
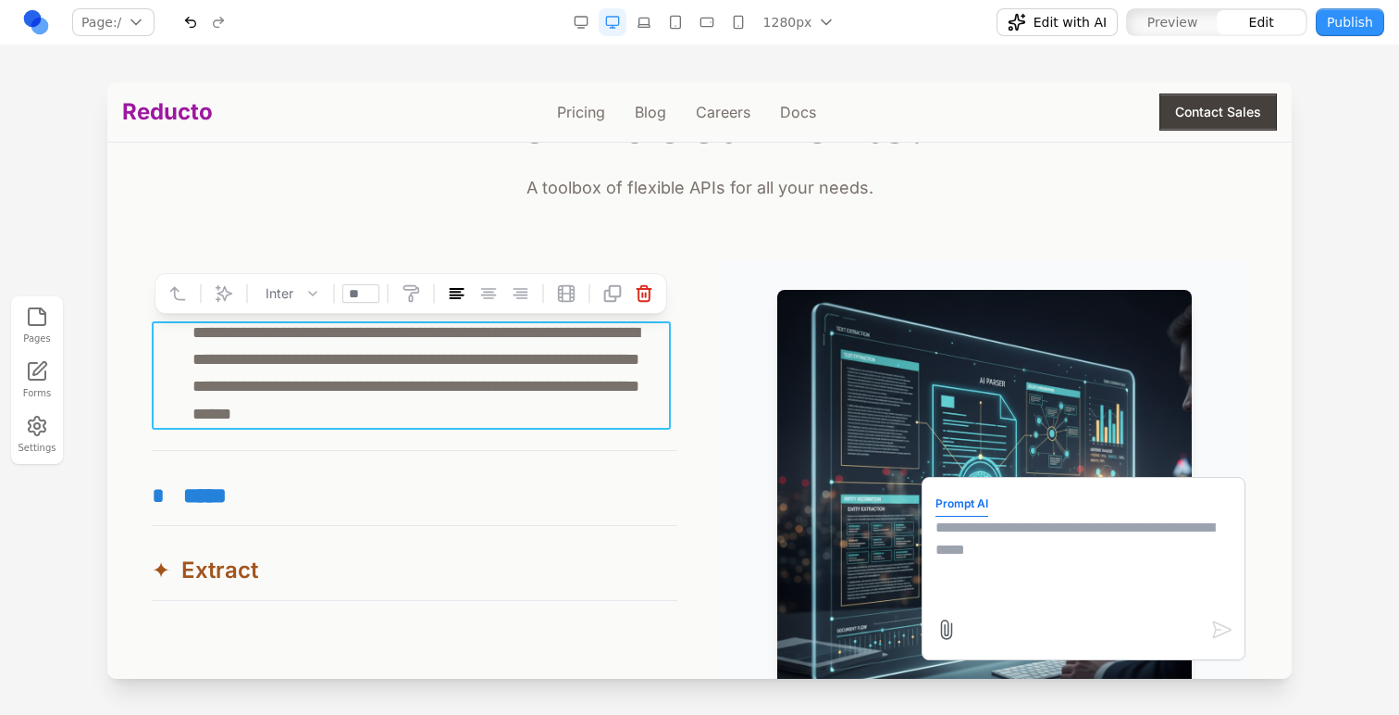
click at [1074, 549] on textarea at bounding box center [1084, 562] width 296 height 93
type textarea "**********"
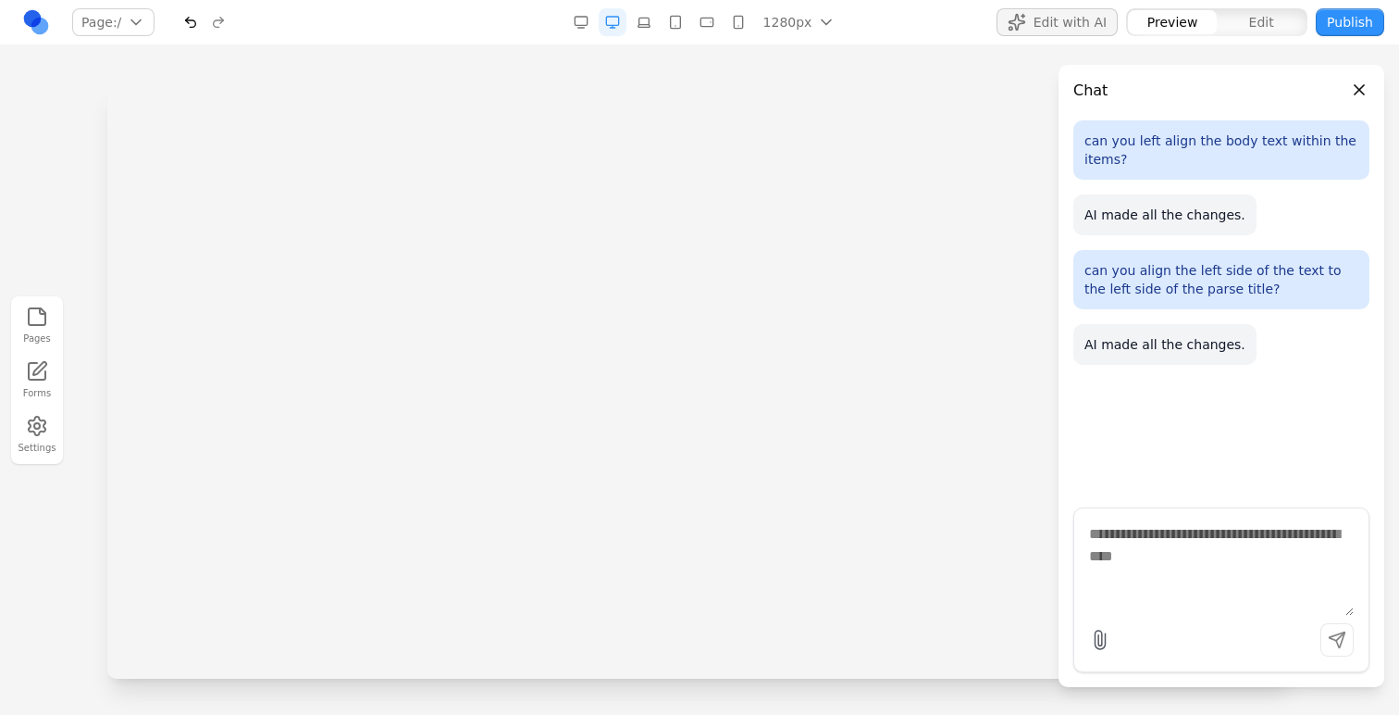
click at [1371, 78] on header "Chat" at bounding box center [1222, 83] width 326 height 37
click at [1361, 93] on button "Close panel" at bounding box center [1360, 90] width 20 height 20
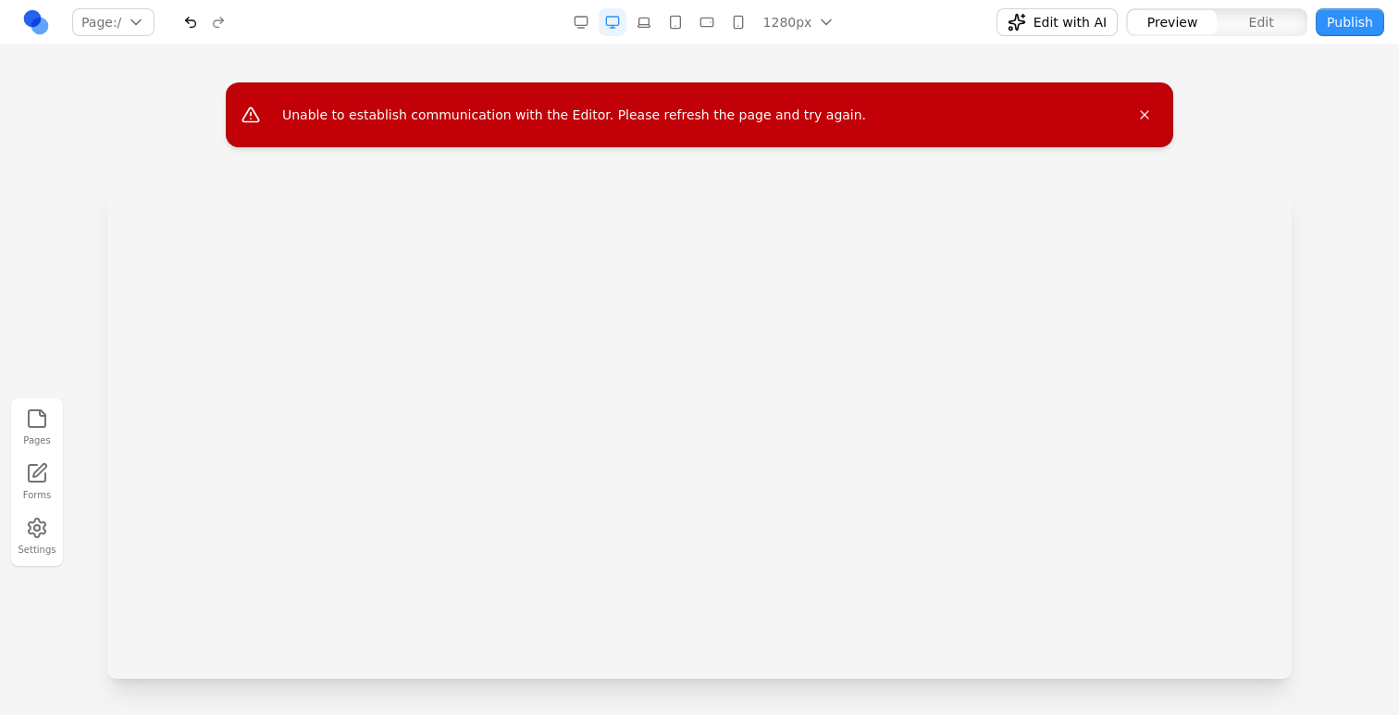
click at [1139, 113] on iframe at bounding box center [699, 184] width 1185 height 494
click at [1147, 118] on iframe at bounding box center [699, 184] width 1185 height 494
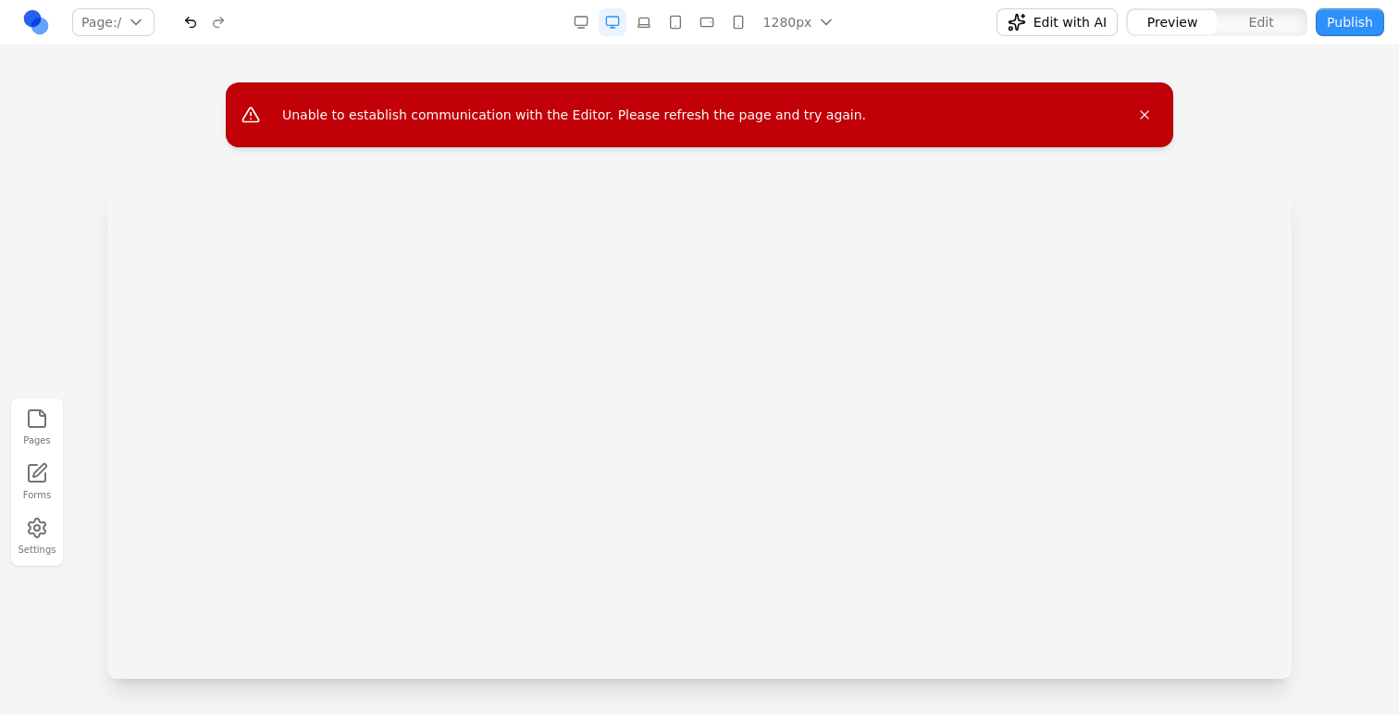
click at [1148, 117] on iframe at bounding box center [699, 184] width 1185 height 494
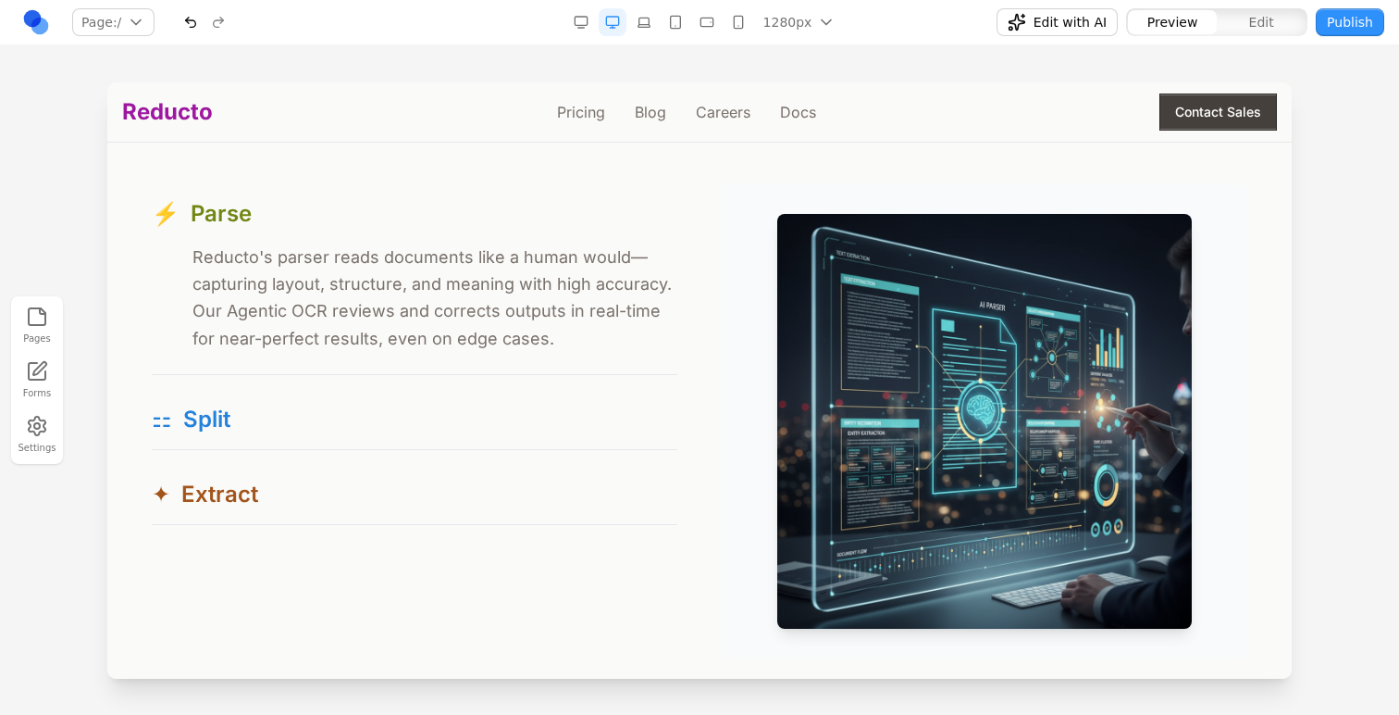
scroll to position [1773, 0]
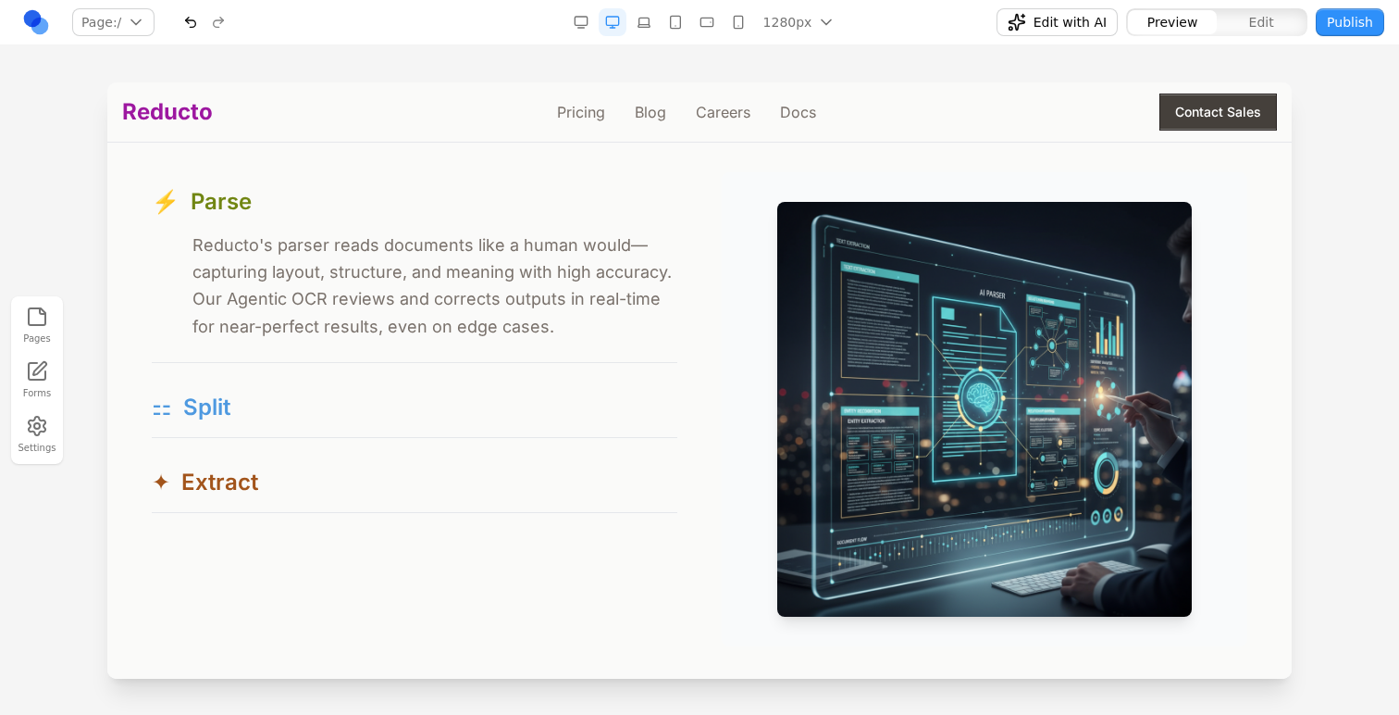
click at [535, 394] on button "⚏ Split" at bounding box center [415, 407] width 526 height 59
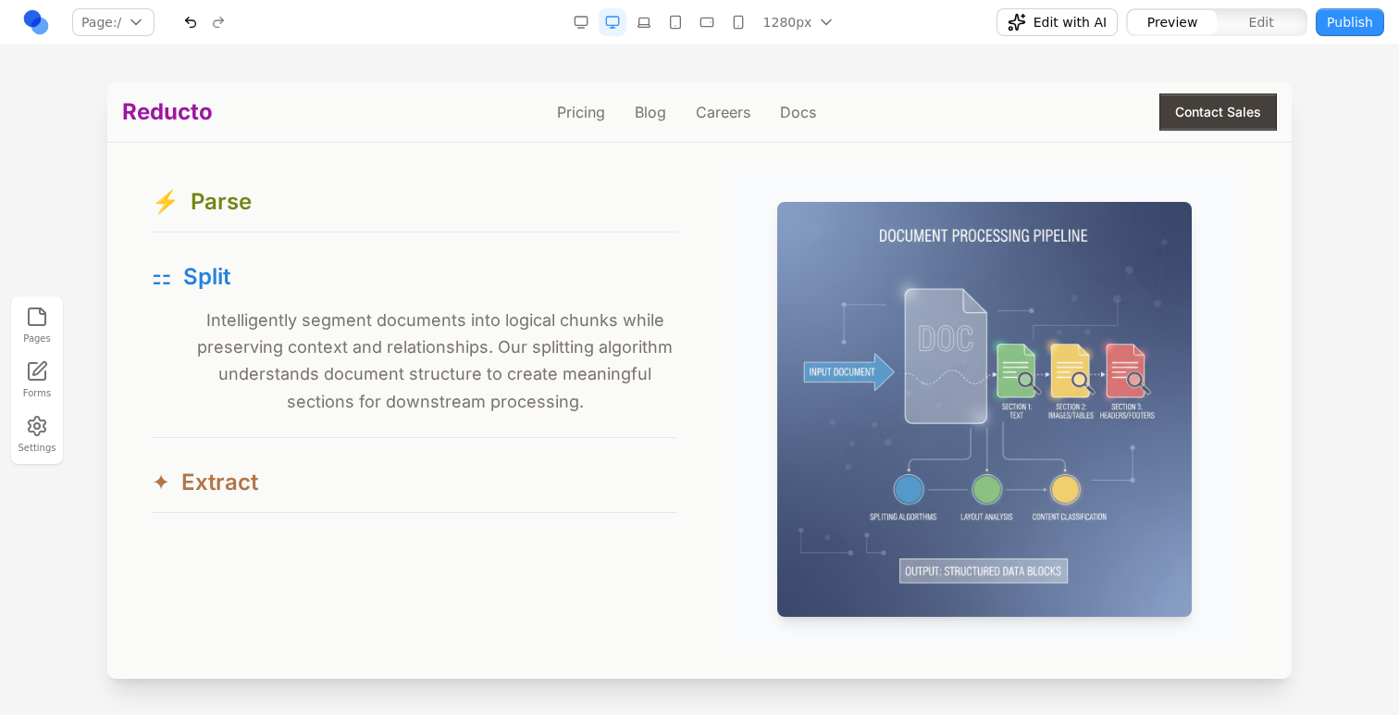
click at [513, 484] on button "✦ Extract" at bounding box center [415, 482] width 526 height 59
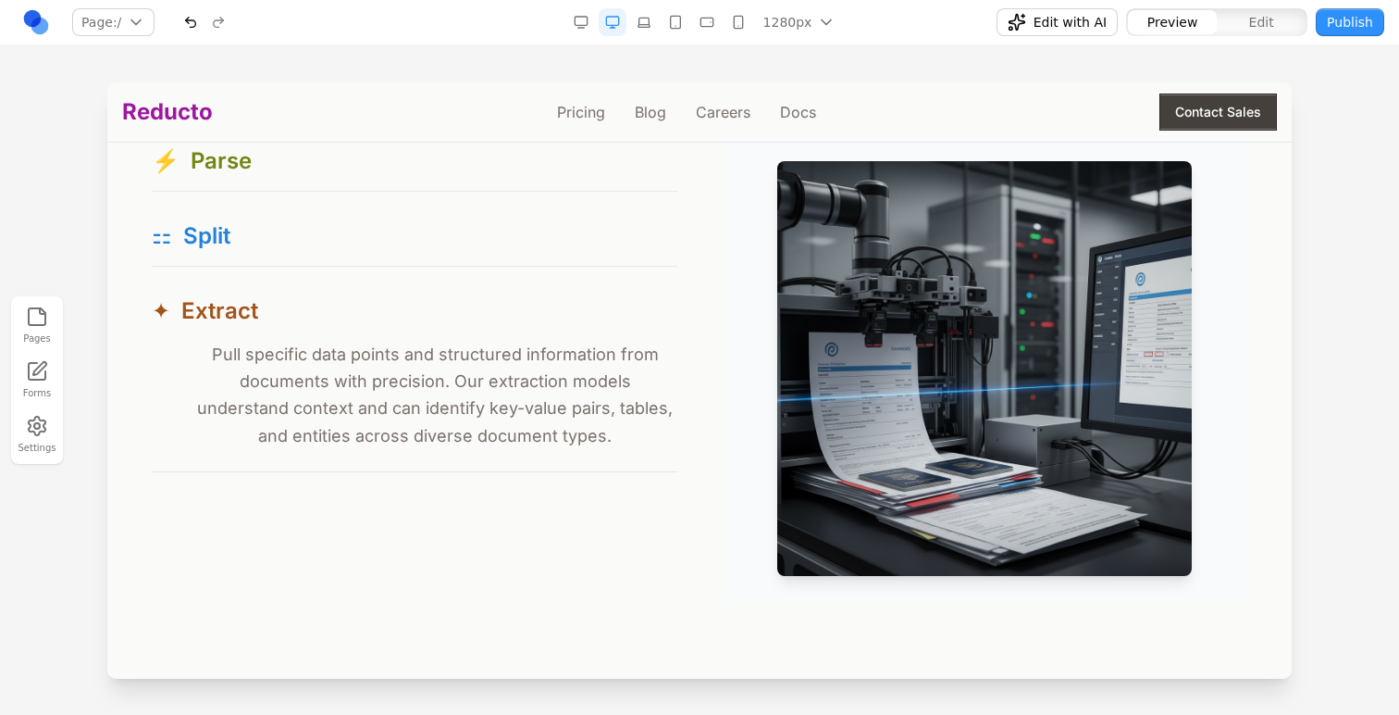
scroll to position [1769, 0]
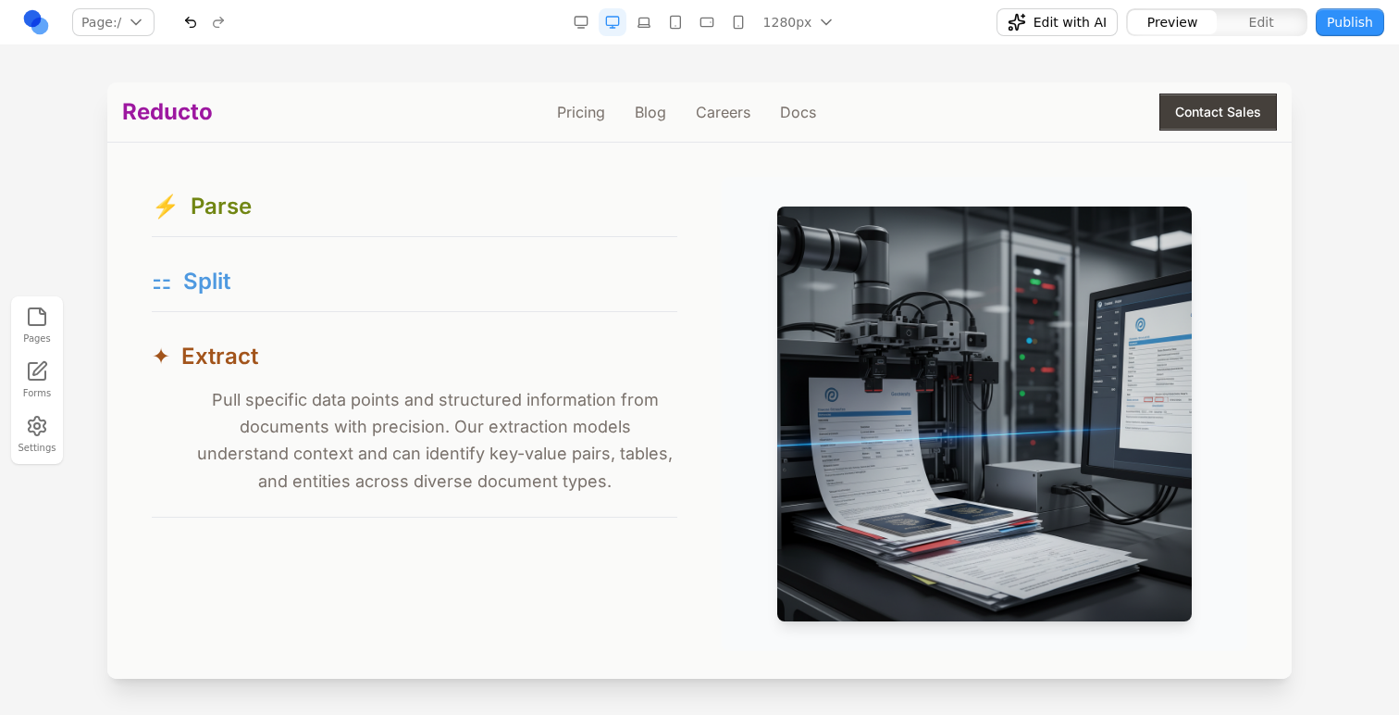
click at [450, 305] on button "⚏ Split" at bounding box center [415, 281] width 526 height 59
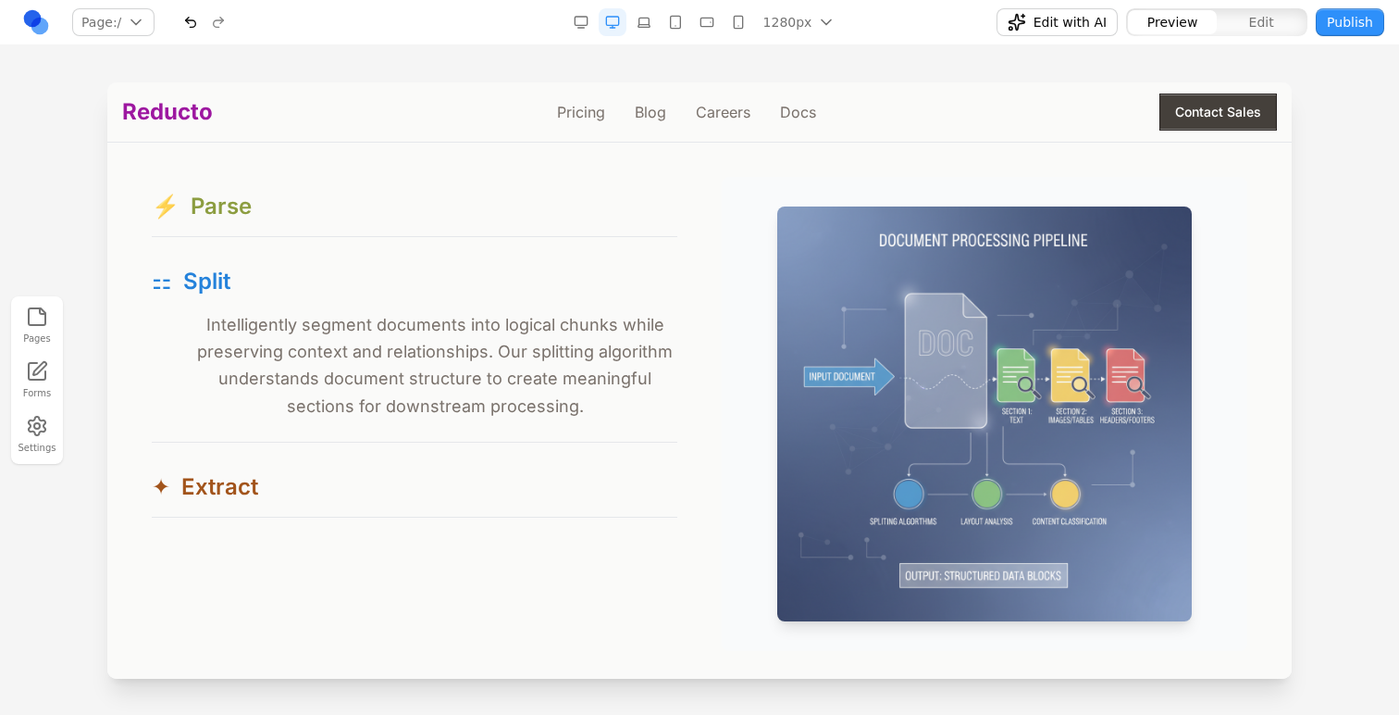
click at [441, 209] on button "⚡ Parse" at bounding box center [415, 206] width 526 height 59
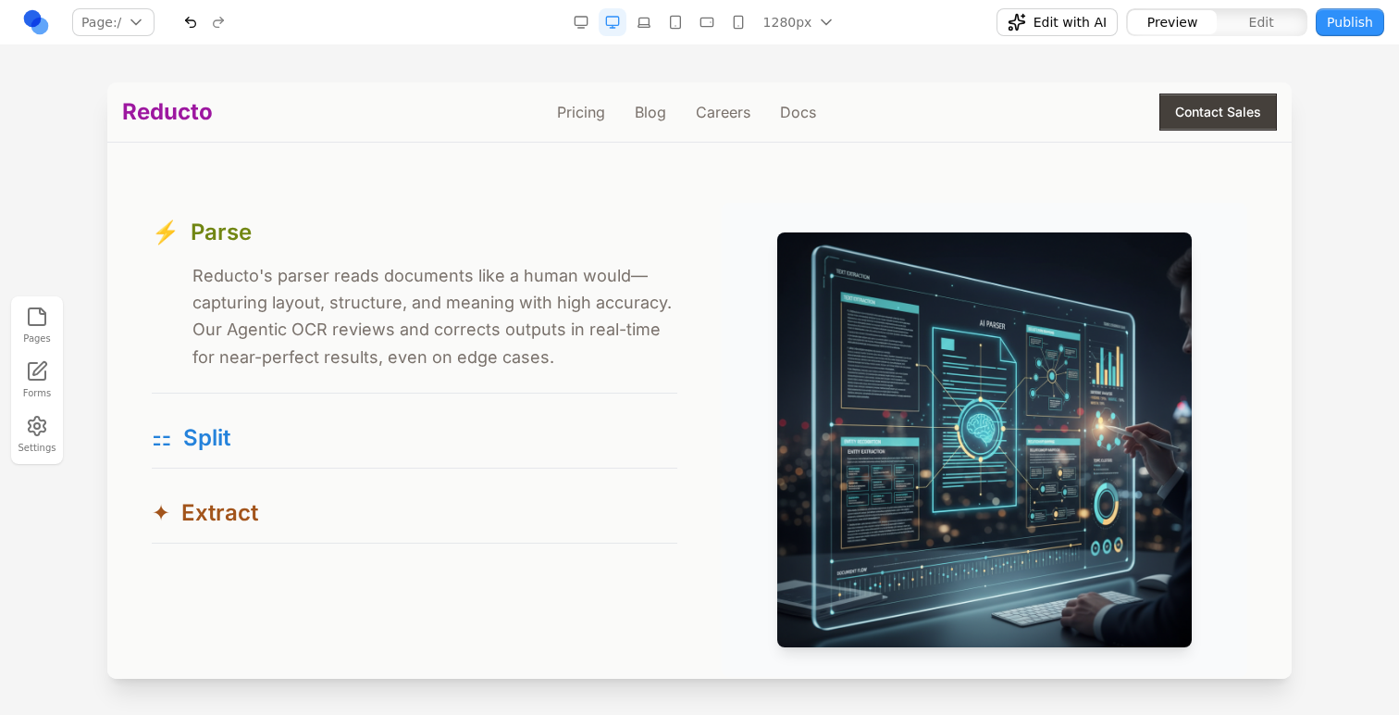
scroll to position [1741, 0]
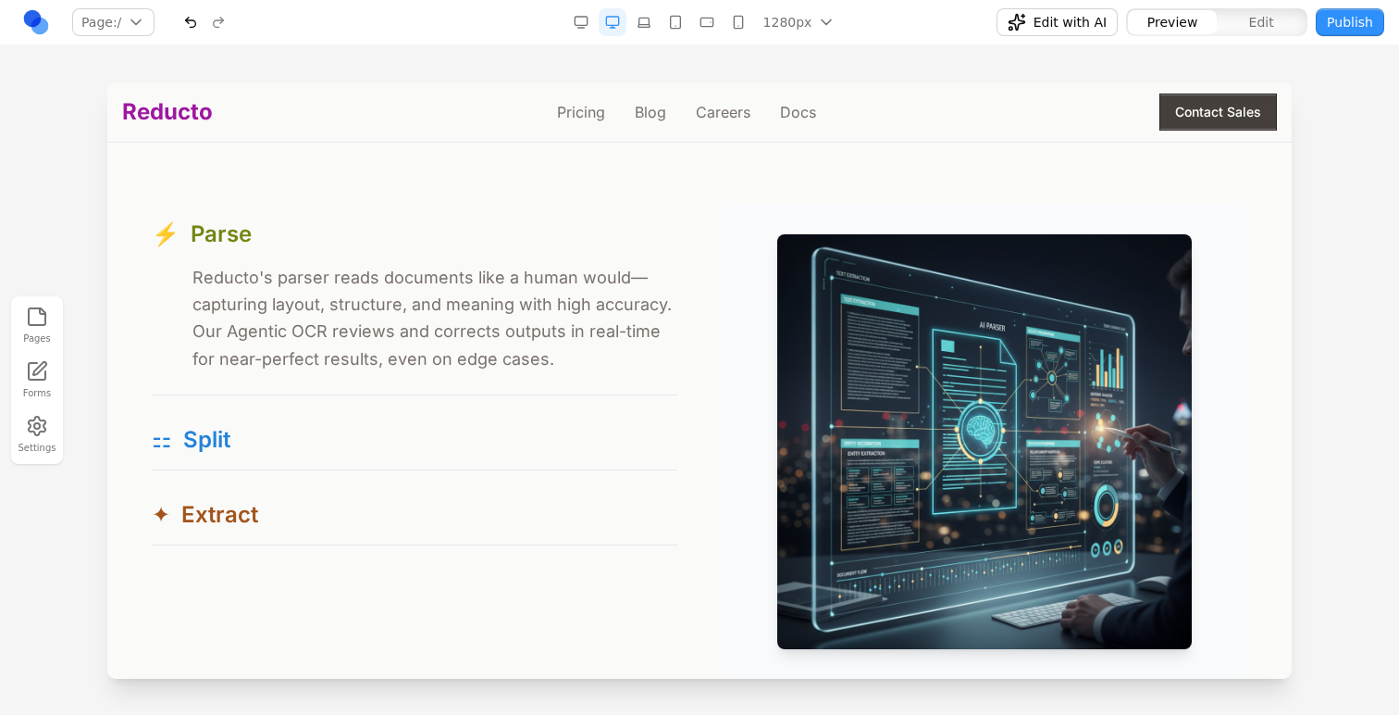
click at [1233, 26] on button "Edit" at bounding box center [1261, 22] width 89 height 24
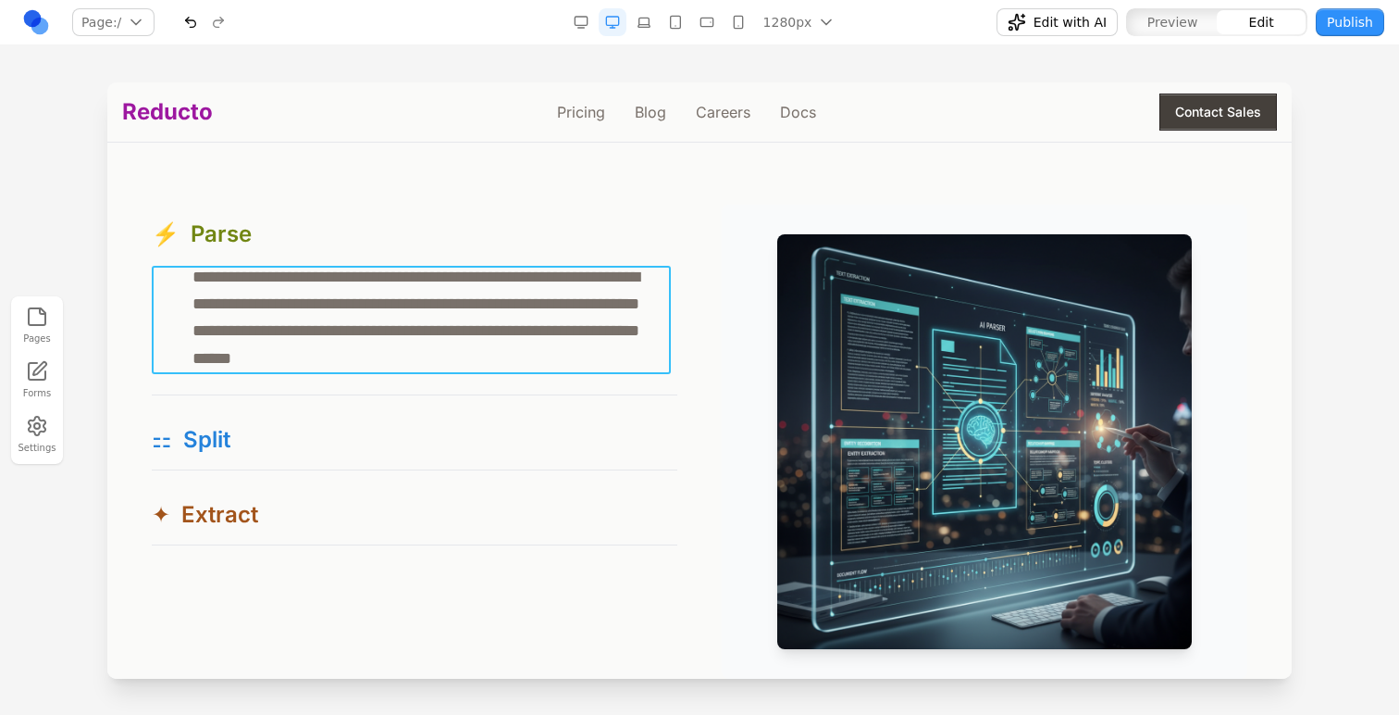
click at [543, 288] on p "**********" at bounding box center [411, 318] width 519 height 108
click at [223, 247] on button at bounding box center [224, 238] width 30 height 30
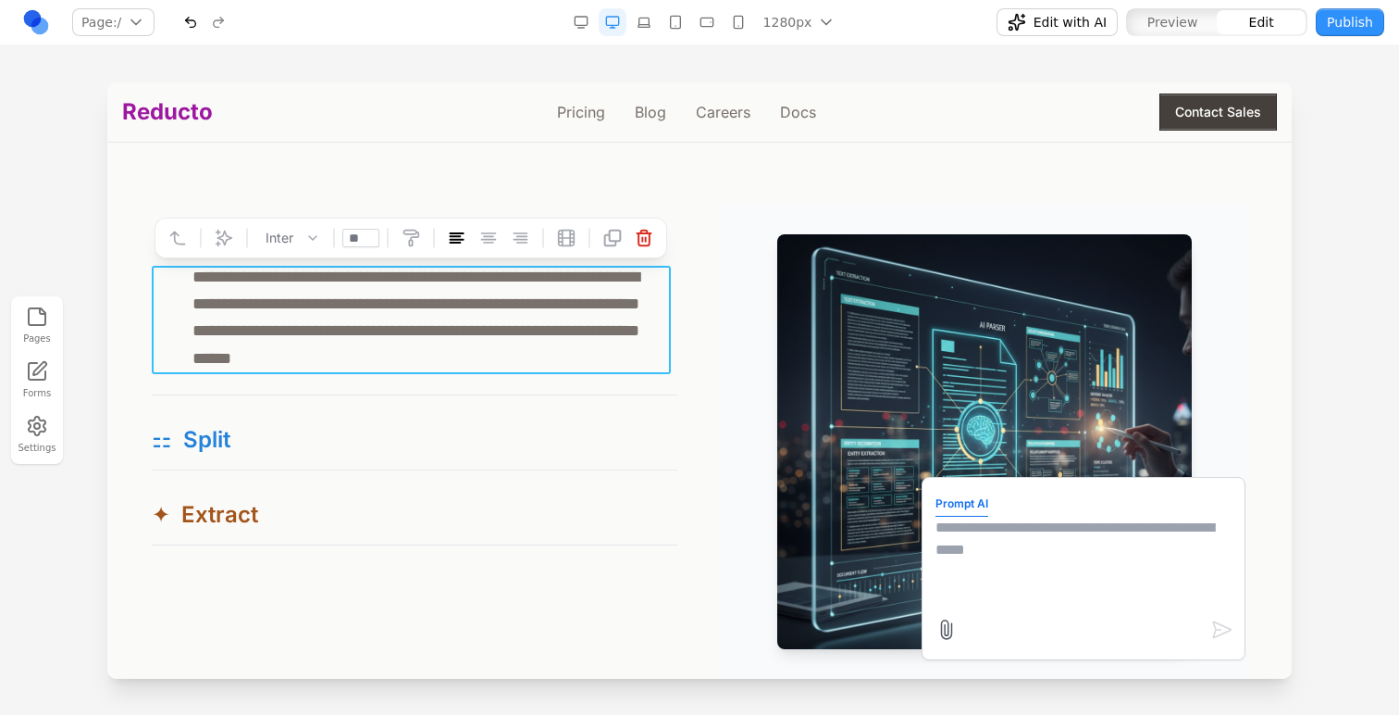
click at [1053, 556] on textarea at bounding box center [1084, 562] width 296 height 93
type textarea "**********"
click at [540, 392] on div "**********" at bounding box center [415, 329] width 526 height 131
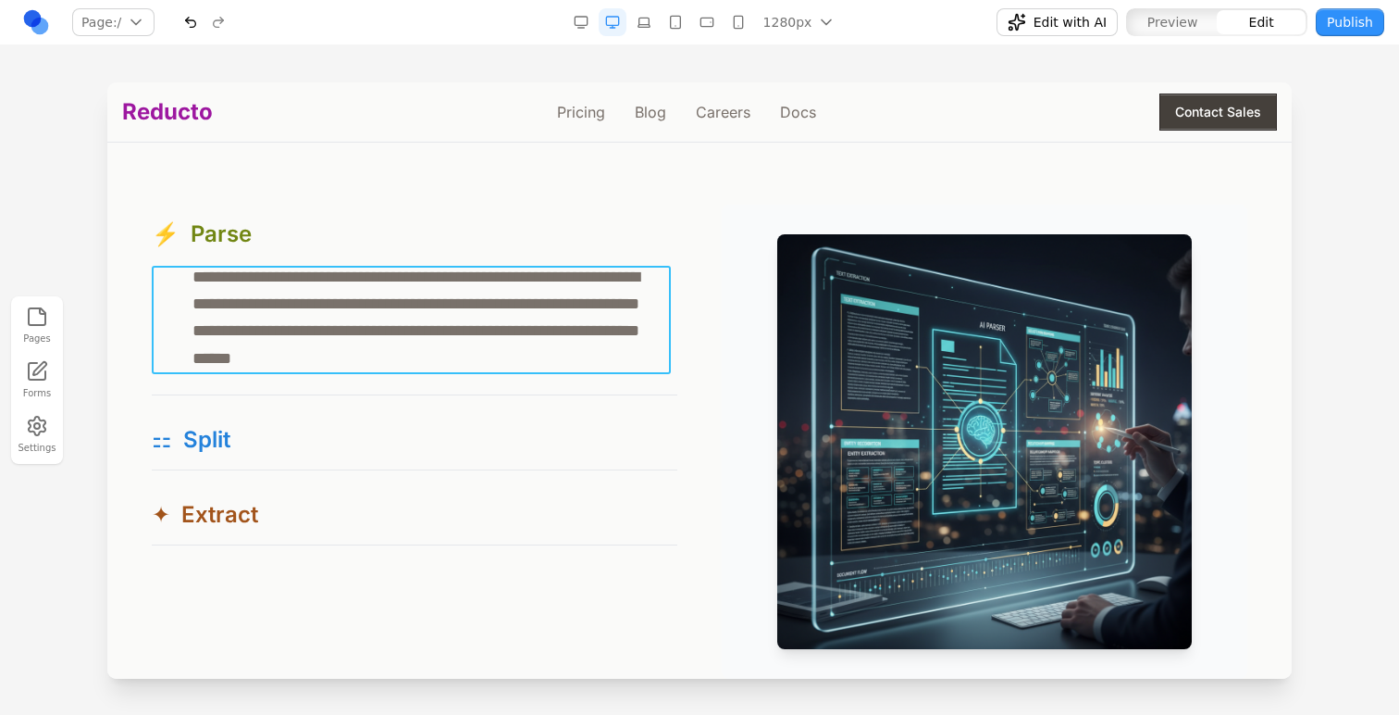
click at [156, 278] on p "**********" at bounding box center [411, 318] width 519 height 108
click at [175, 245] on icon at bounding box center [177, 238] width 19 height 19
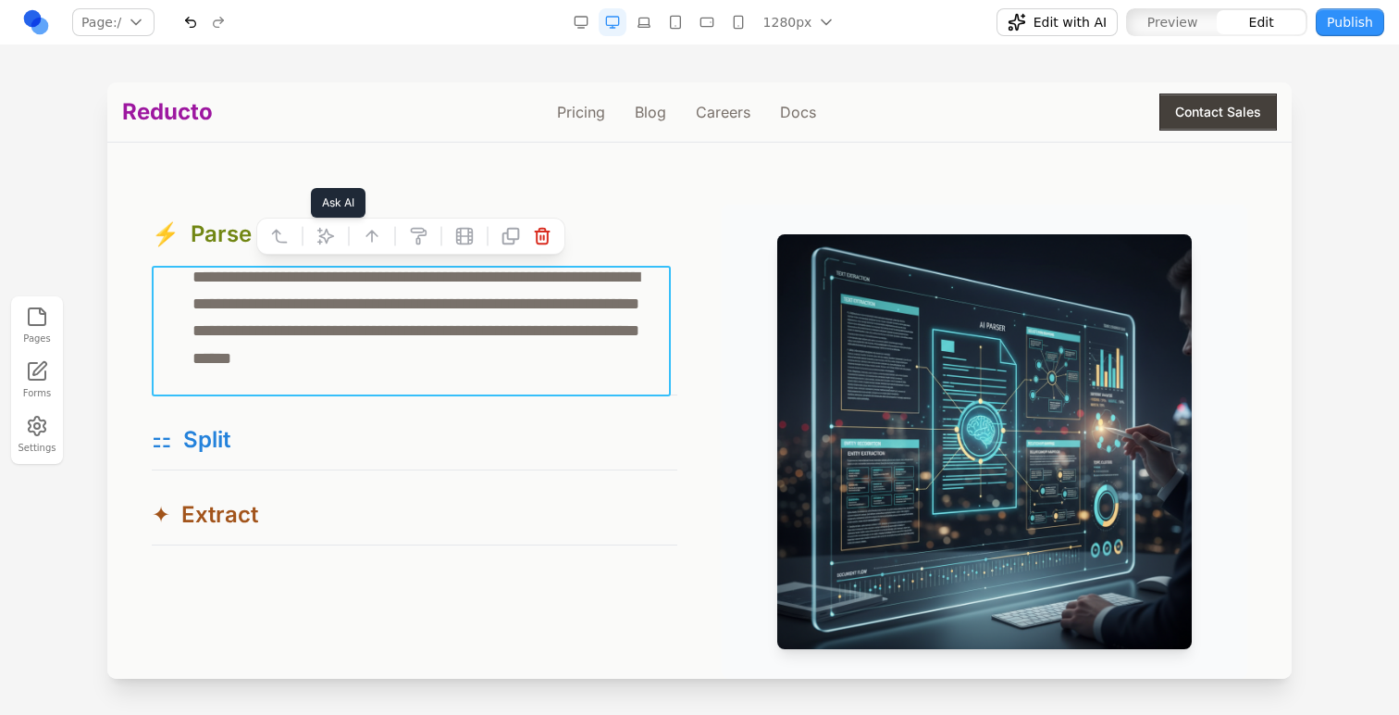
click at [290, 238] on button at bounding box center [280, 236] width 30 height 30
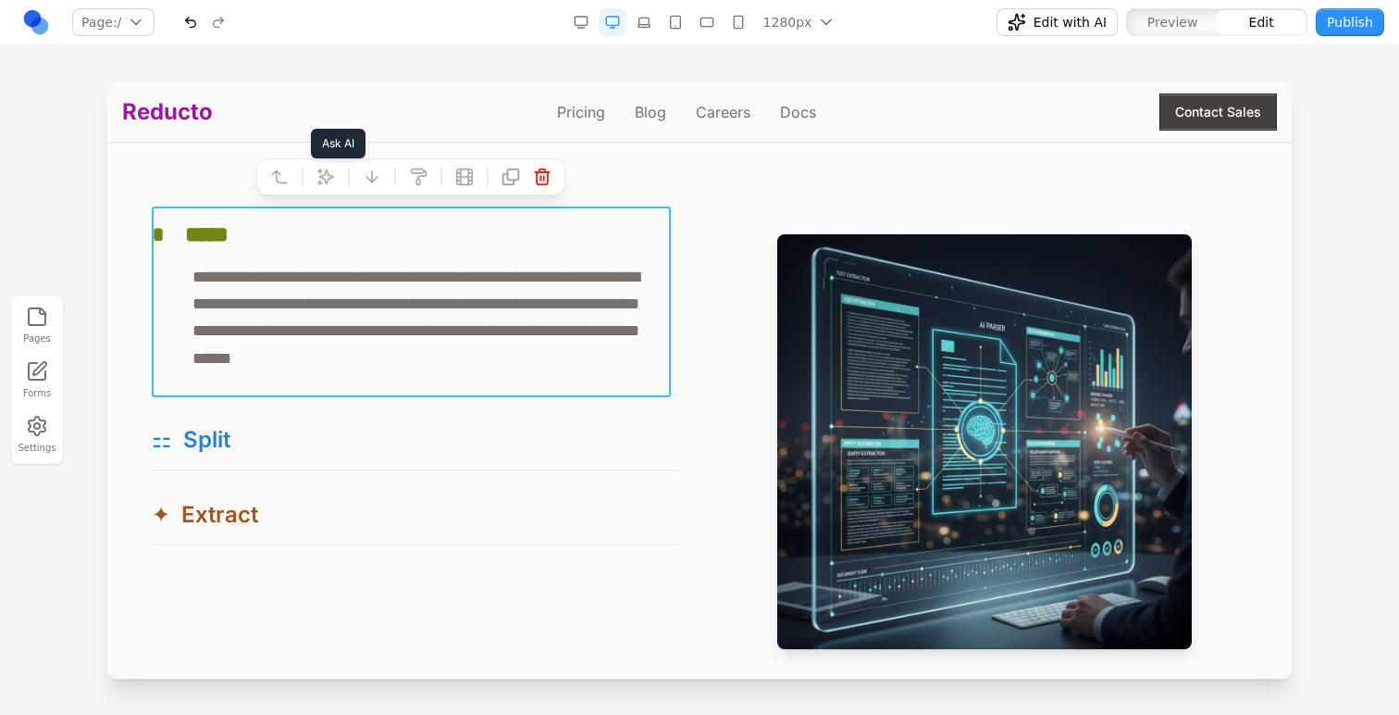
click at [326, 171] on icon at bounding box center [326, 177] width 16 height 16
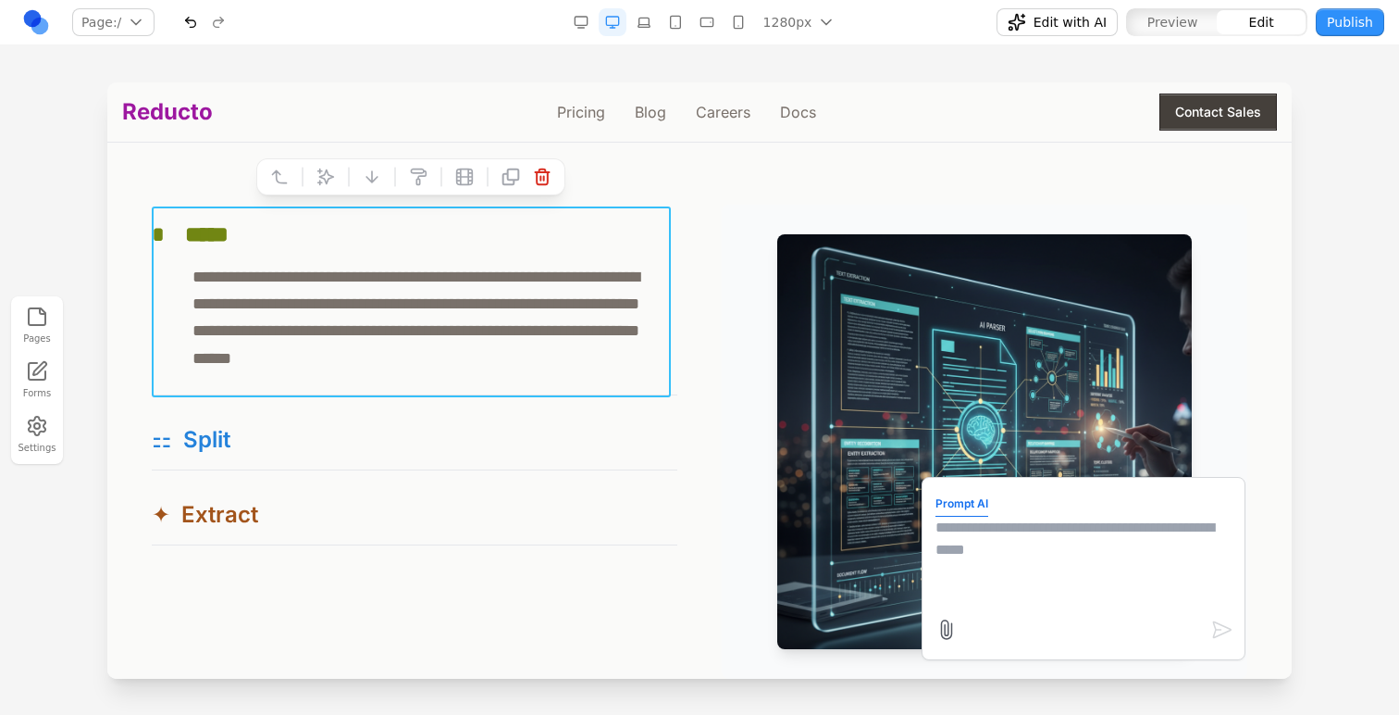
click at [974, 549] on textarea at bounding box center [1084, 562] width 296 height 93
click at [966, 559] on textarea "**********" at bounding box center [1084, 562] width 296 height 93
type textarea "**********"
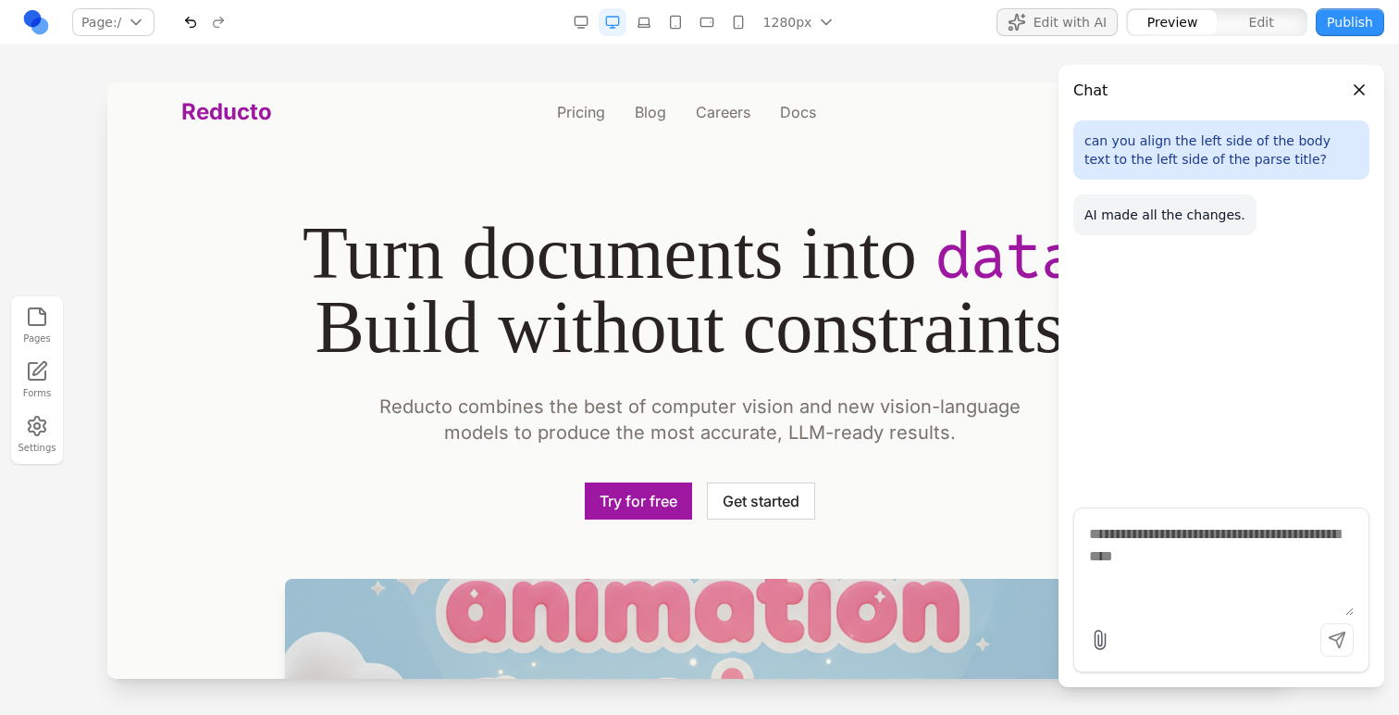
scroll to position [0, 0]
click at [1353, 92] on button "Close panel" at bounding box center [1360, 90] width 20 height 20
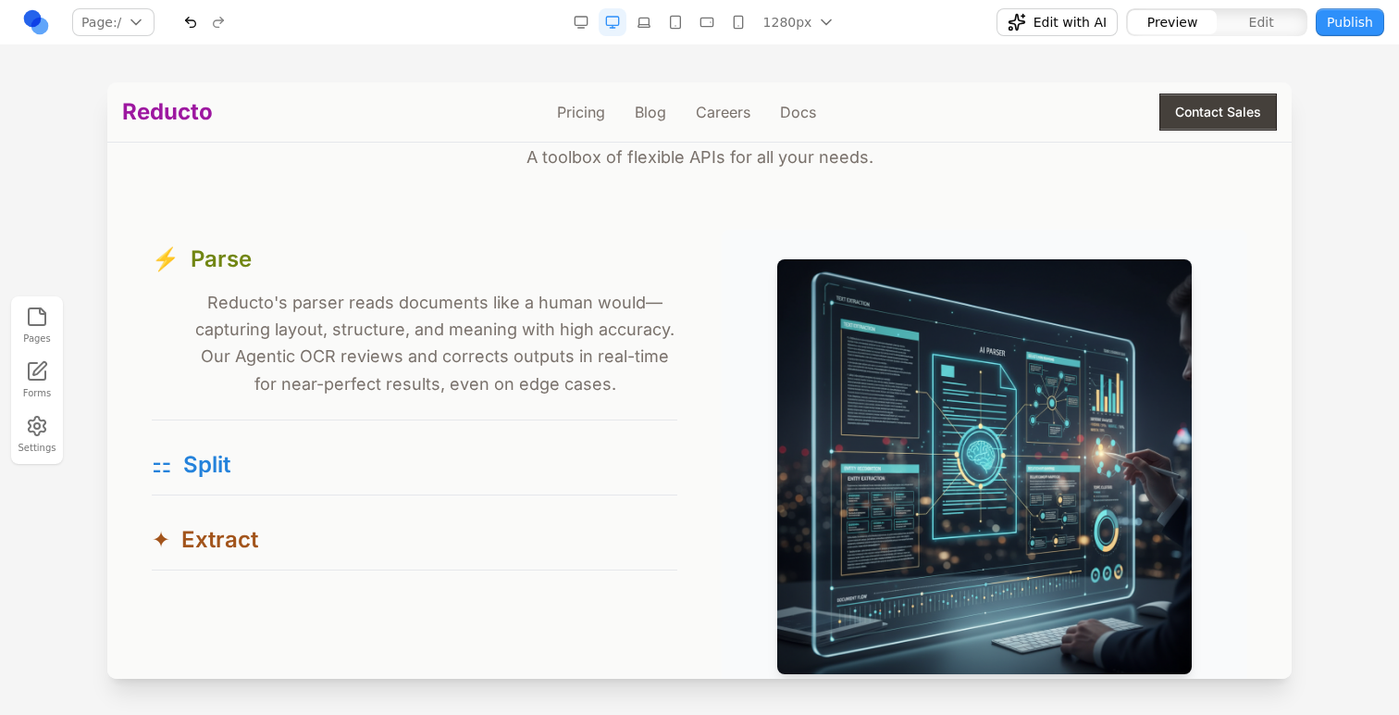
scroll to position [1698, 0]
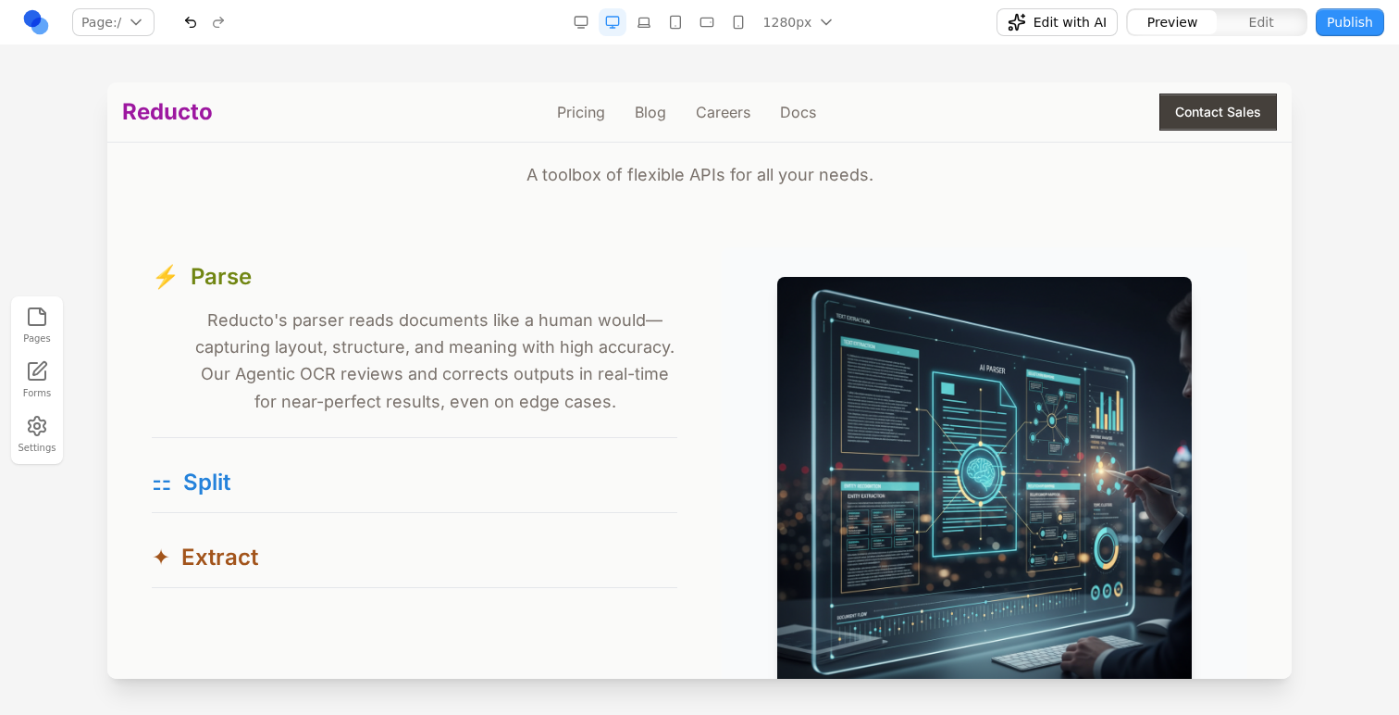
click at [483, 356] on p "Reducto's parser reads documents like a human would—capturing layout, structure…" at bounding box center [415, 360] width 526 height 108
click at [392, 366] on p "Reducto's parser reads documents like a human would—capturing layout, structure…" at bounding box center [415, 360] width 526 height 108
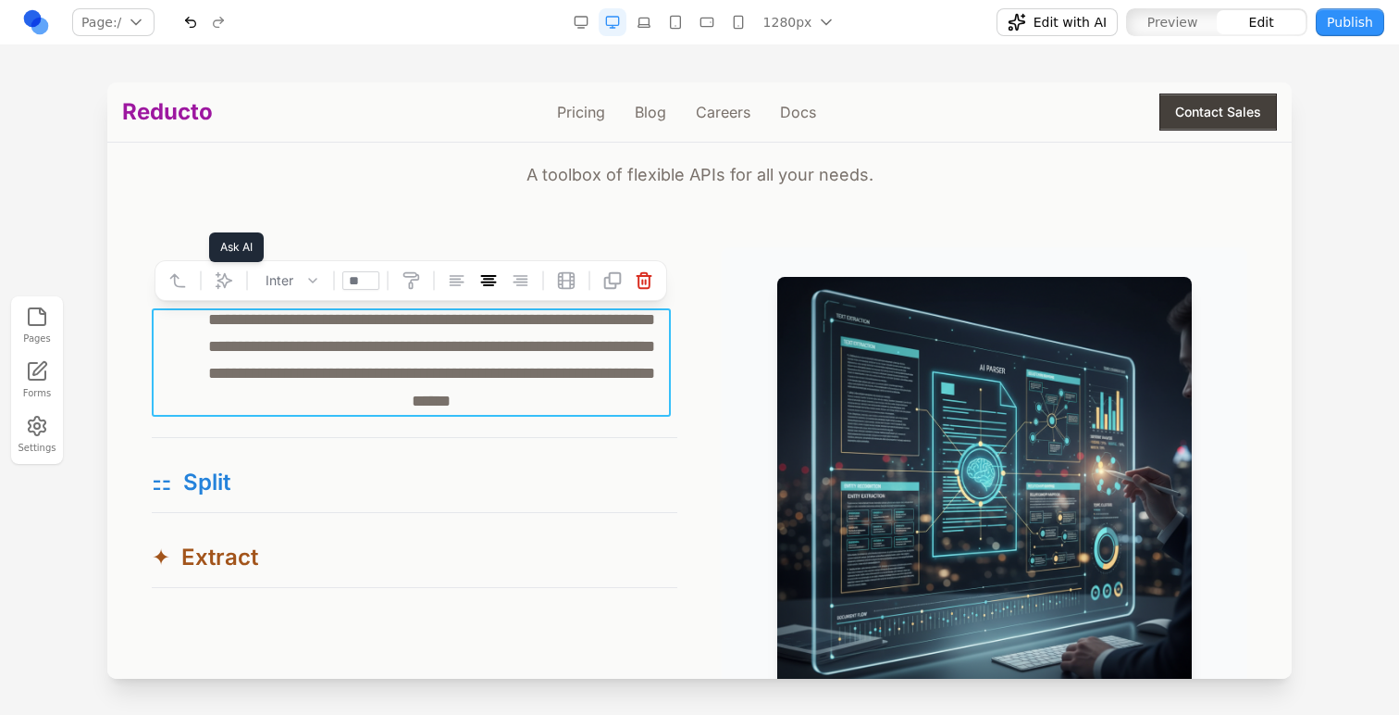
click at [227, 287] on icon at bounding box center [224, 280] width 19 height 19
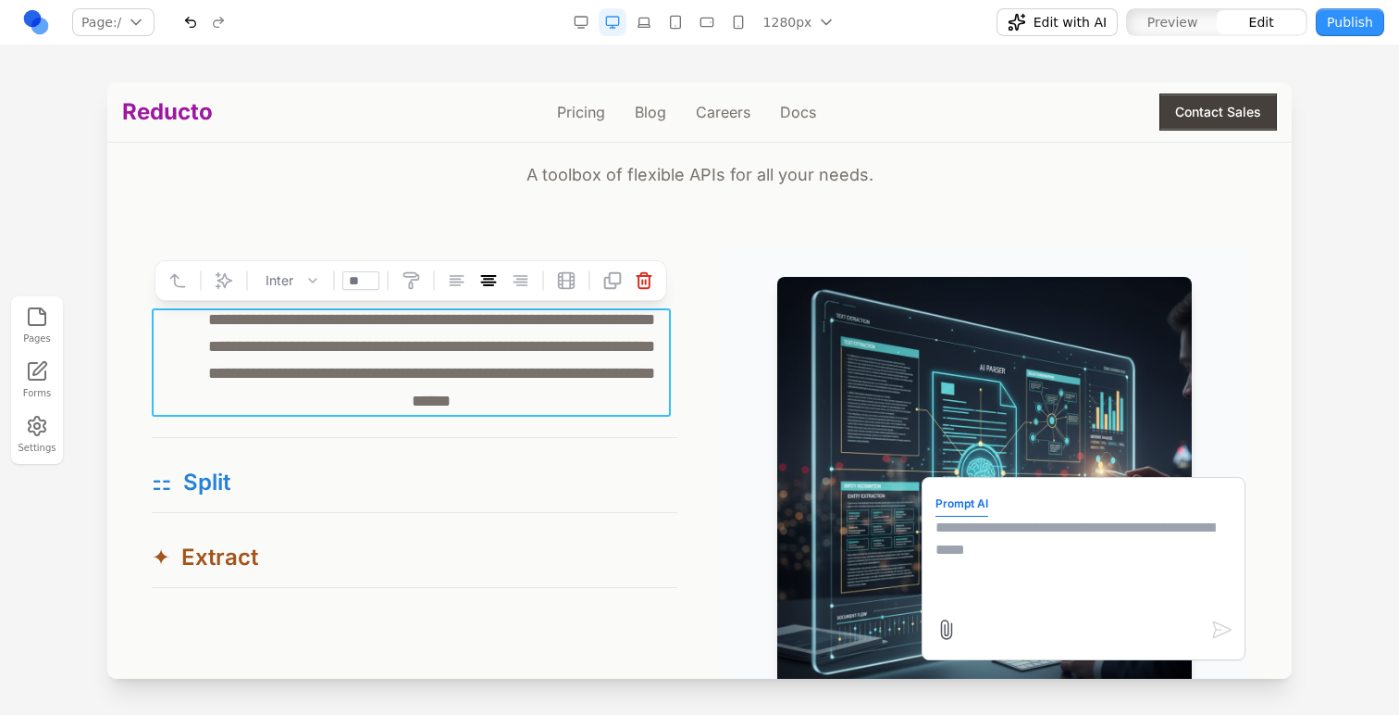
click at [990, 576] on textarea at bounding box center [1084, 562] width 296 height 93
type textarea "*"
type textarea "**********"
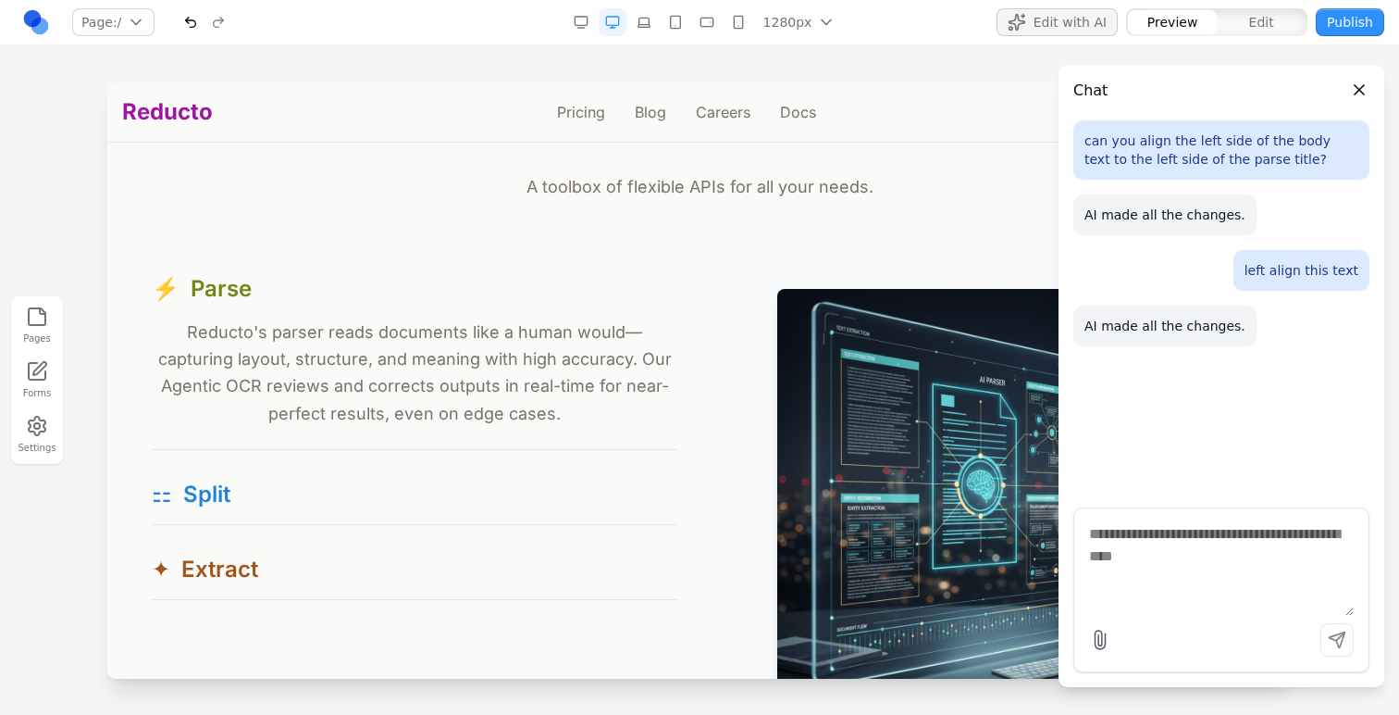
scroll to position [1685, 0]
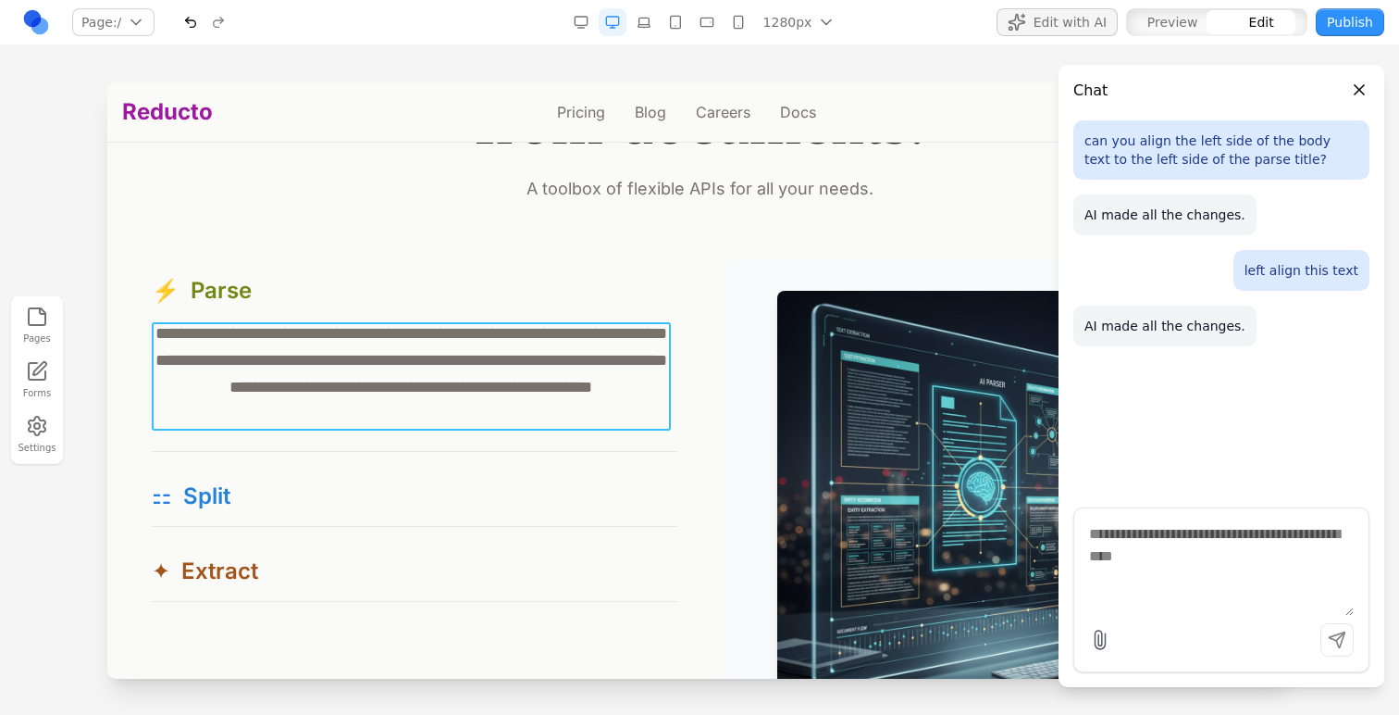
click at [235, 338] on p "**********" at bounding box center [411, 374] width 519 height 108
click at [458, 299] on icon at bounding box center [457, 294] width 13 height 9
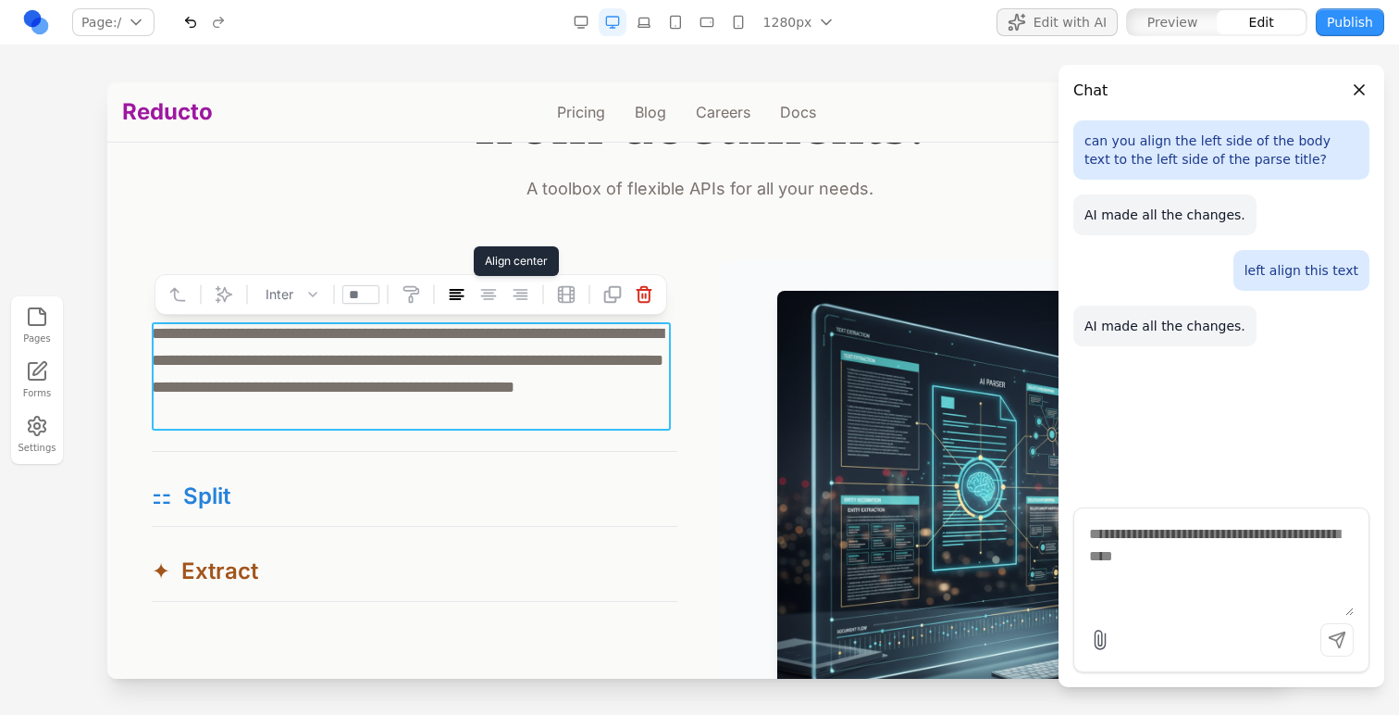
click at [481, 297] on icon at bounding box center [488, 294] width 19 height 19
click at [181, 24] on button "button" at bounding box center [191, 22] width 28 height 28
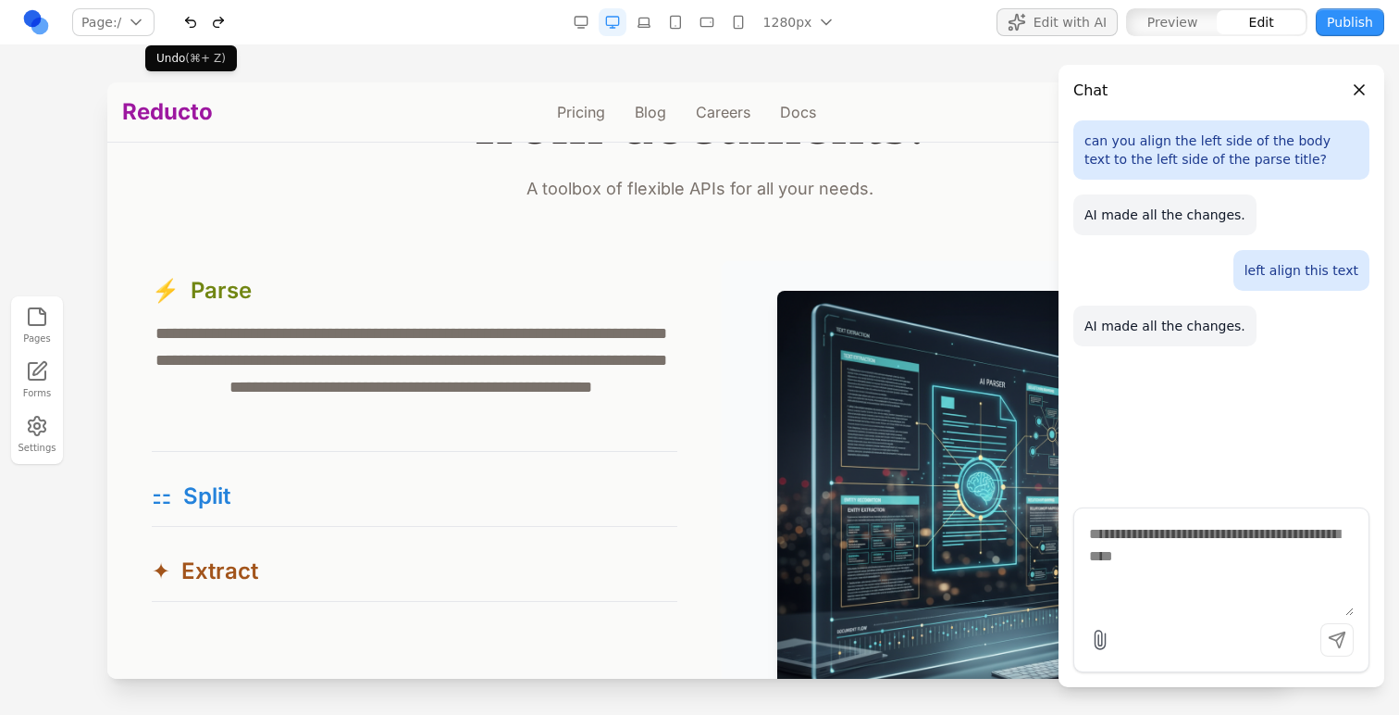
click at [192, 24] on button "button" at bounding box center [191, 22] width 28 height 28
click at [189, 10] on button "button" at bounding box center [191, 22] width 28 height 28
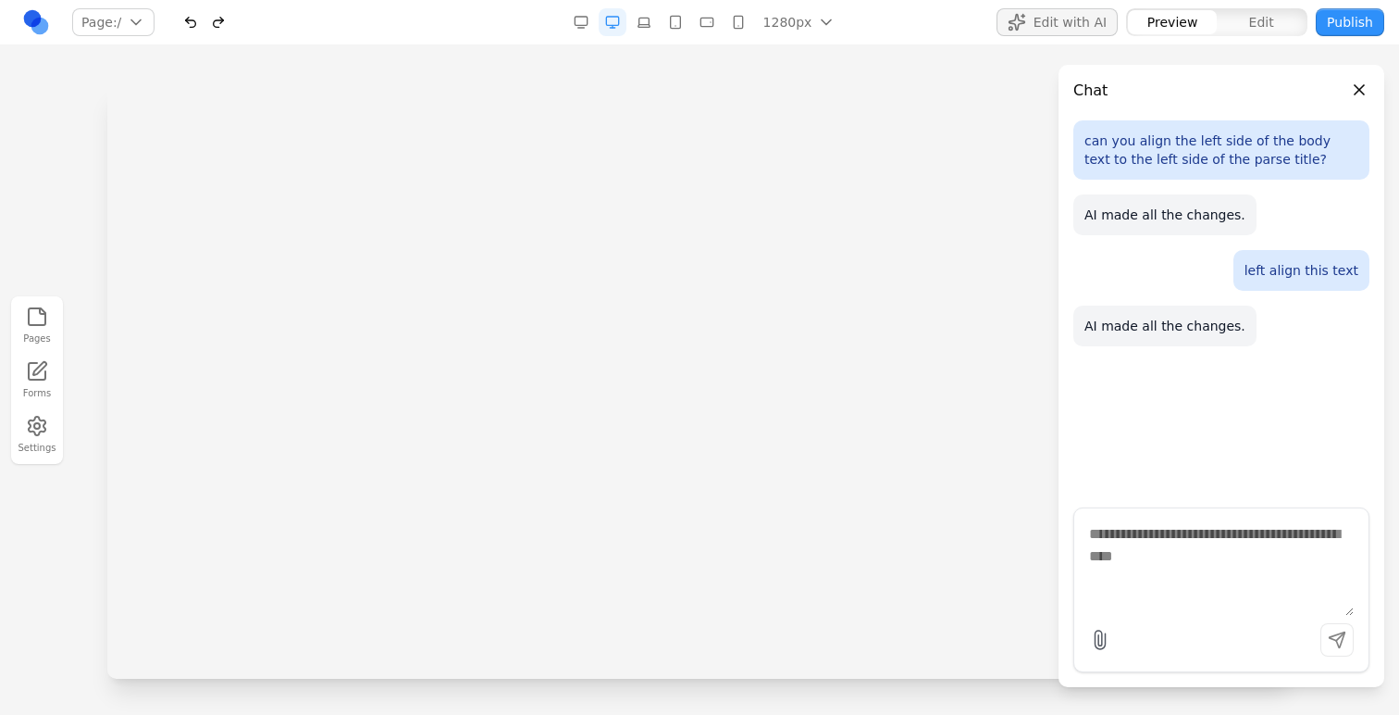
scroll to position [0, 0]
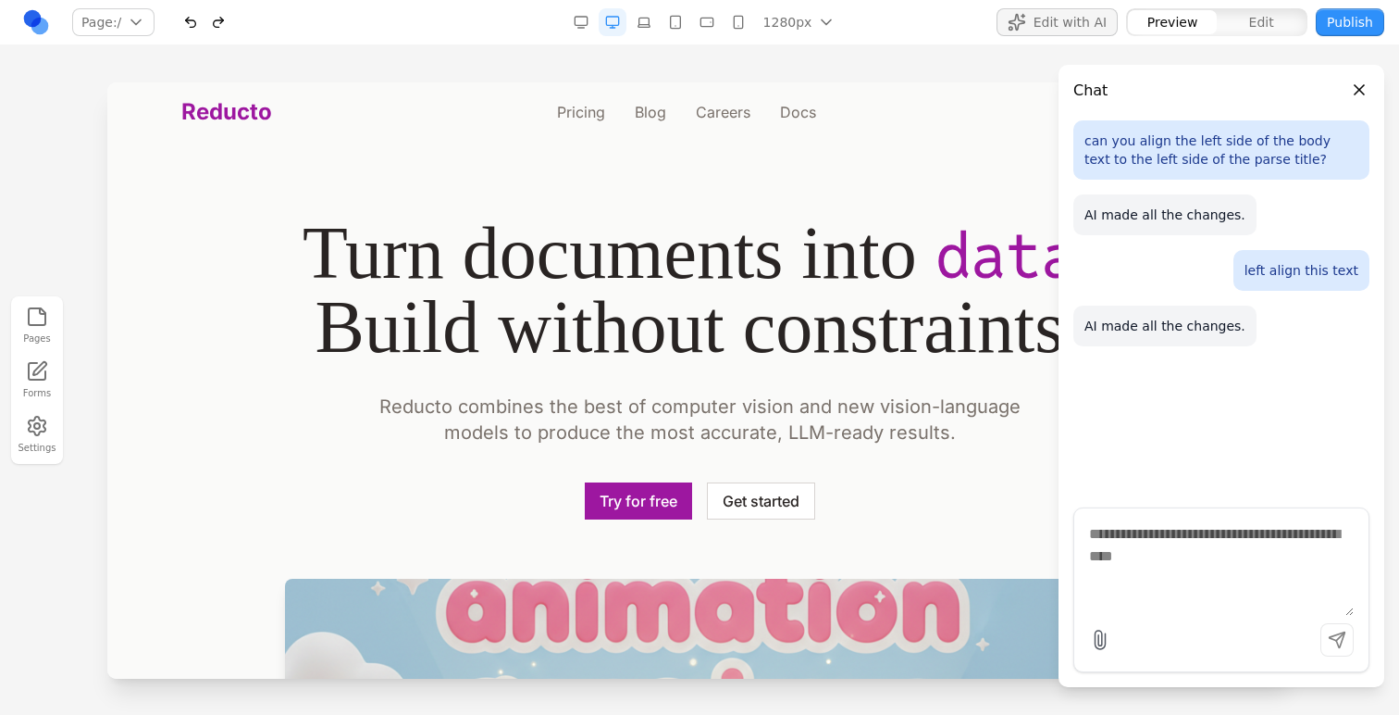
click at [862, 184] on section "Turn documents into data . Build without constraints . Reducto combines the bes…" at bounding box center [699, 605] width 1185 height 927
click at [934, 21] on nav "Page: / / /pricing /blog /careers /docs Manage pages 1280px 1536px 1280px 1024p…" at bounding box center [699, 22] width 1399 height 45
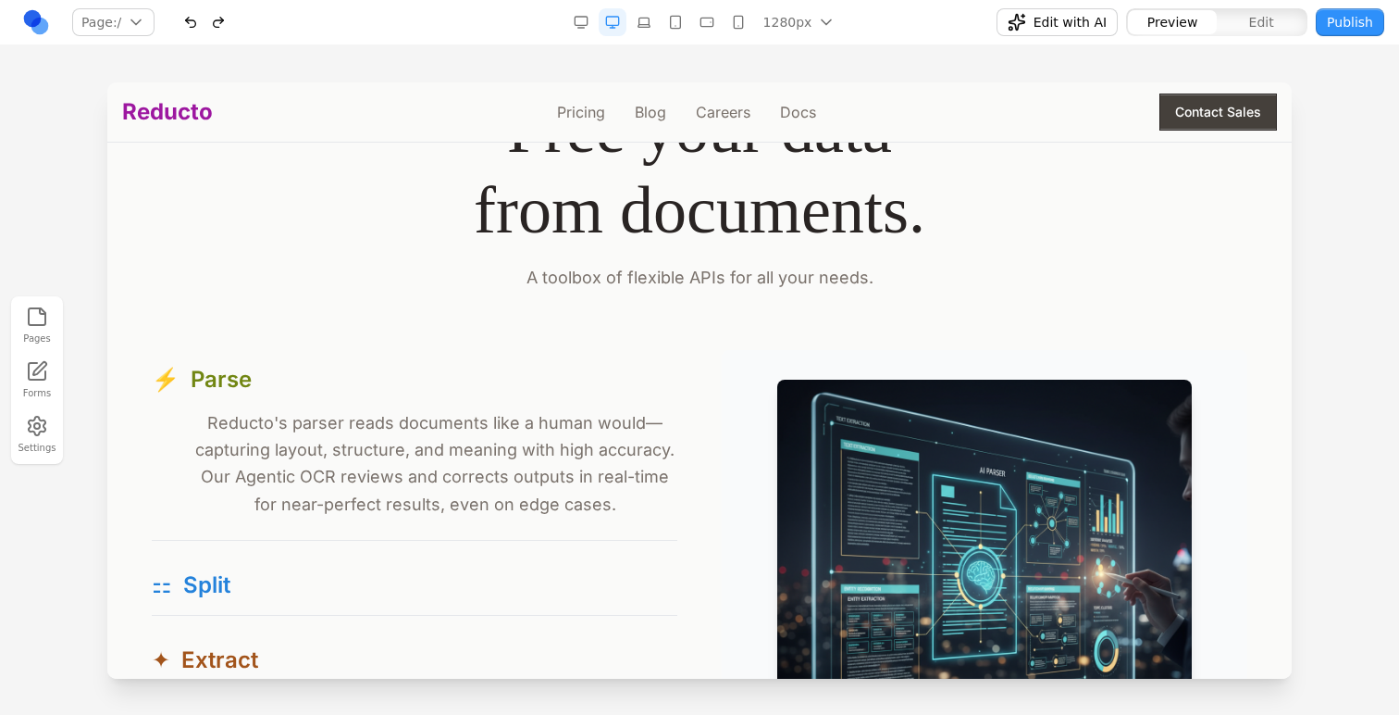
scroll to position [1594, 0]
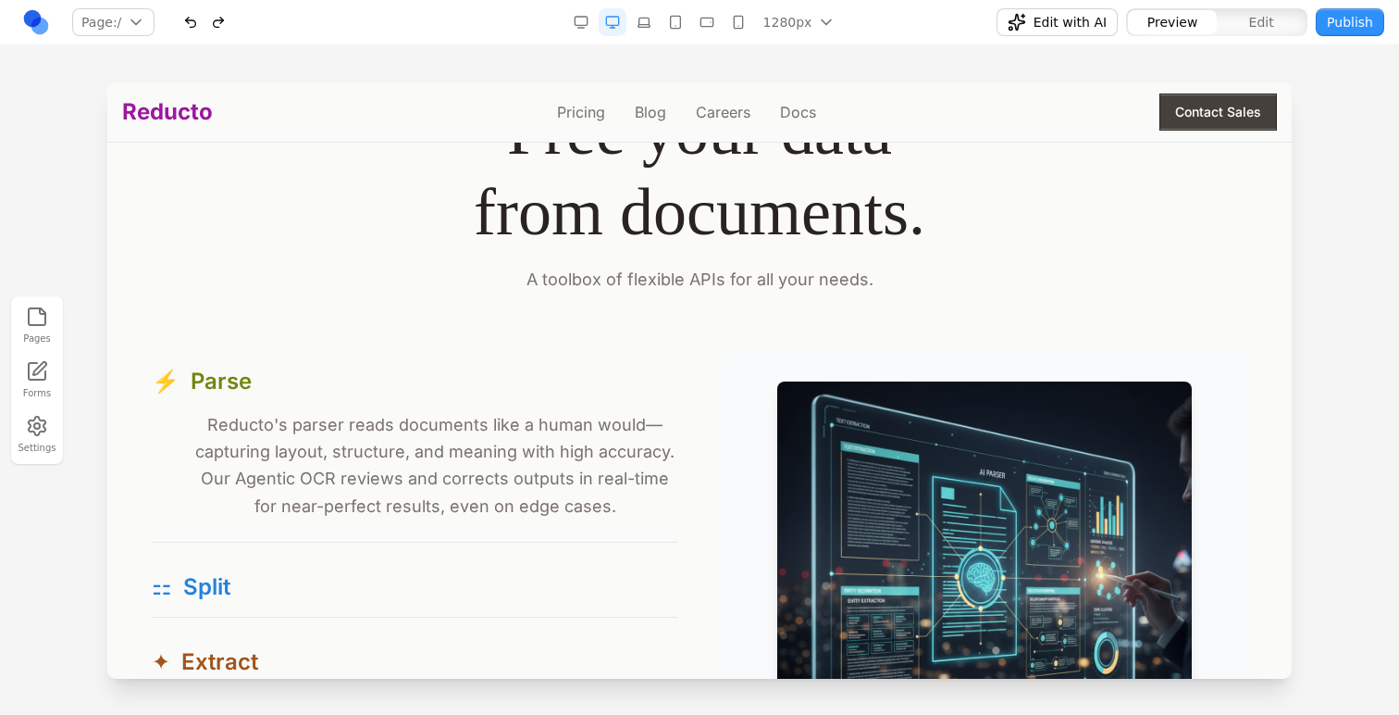
click at [454, 471] on p "Reducto's parser reads documents like a human would—capturing layout, structure…" at bounding box center [415, 465] width 526 height 108
click at [452, 470] on p "Reducto's parser reads documents like a human would—capturing layout, structure…" at bounding box center [415, 465] width 526 height 108
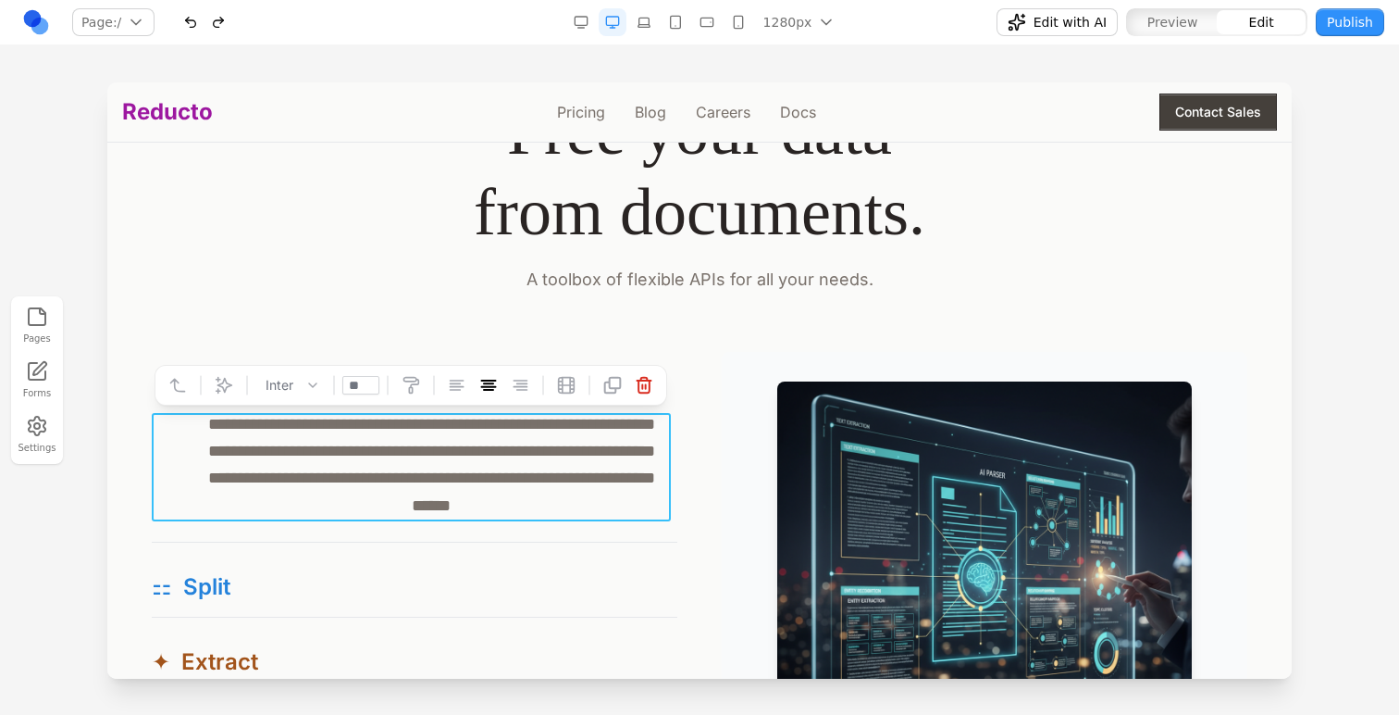
click at [449, 283] on p "A toolbox of flexible APIs for all your needs." at bounding box center [700, 280] width 1096 height 26
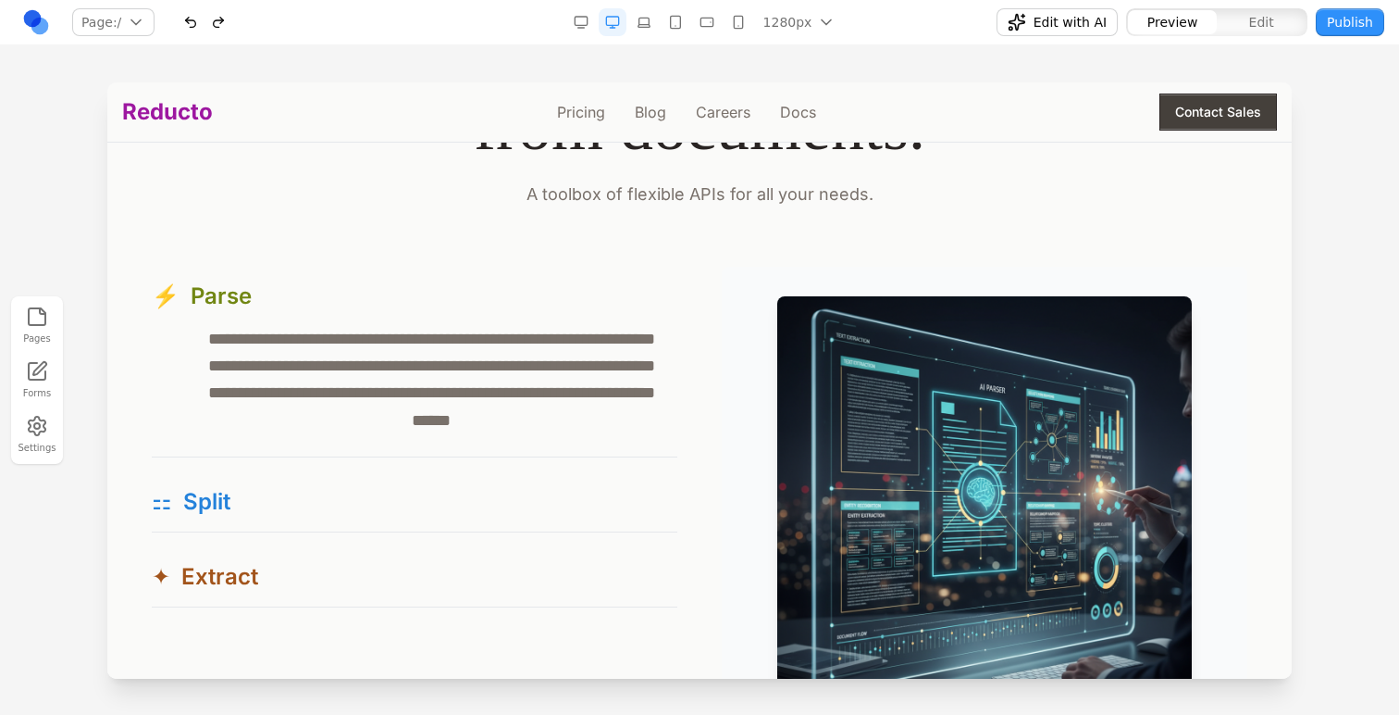
scroll to position [1686, 0]
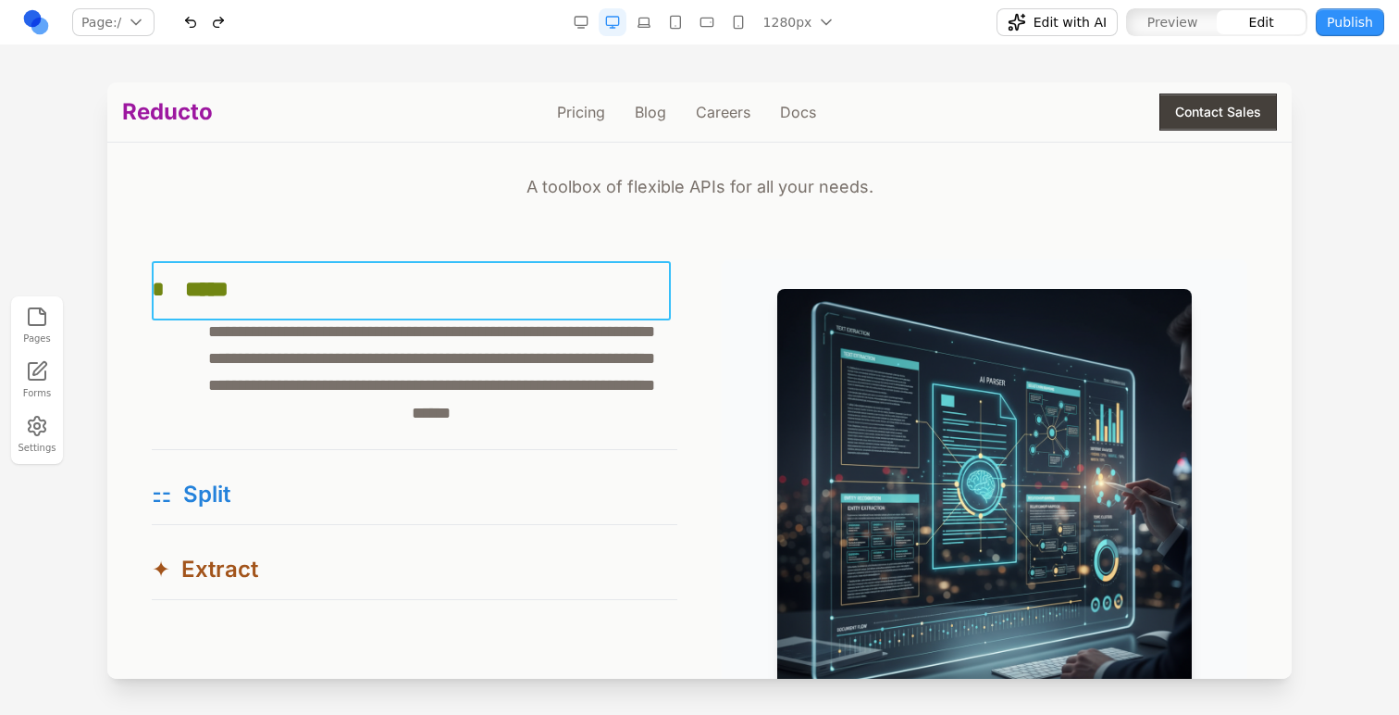
click at [392, 317] on button "* *****" at bounding box center [415, 288] width 526 height 59
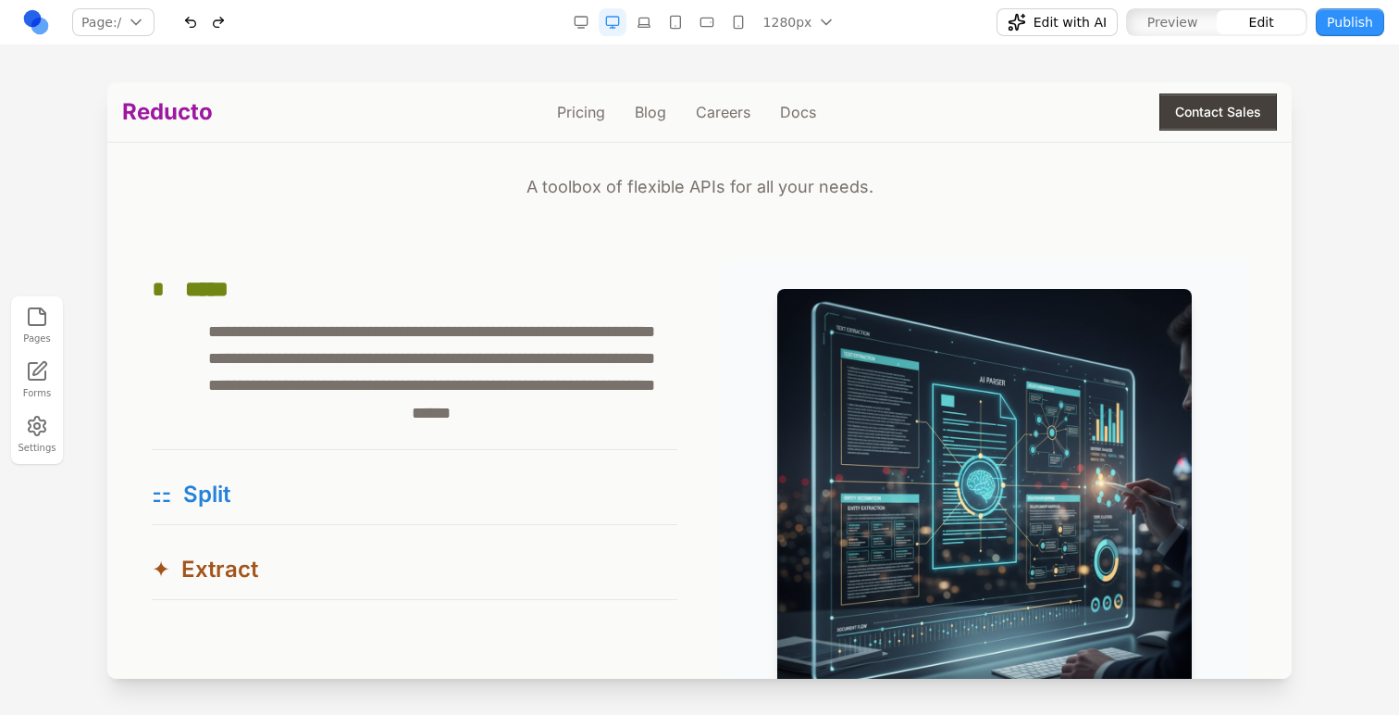
click at [161, 396] on p "**********" at bounding box center [411, 372] width 519 height 108
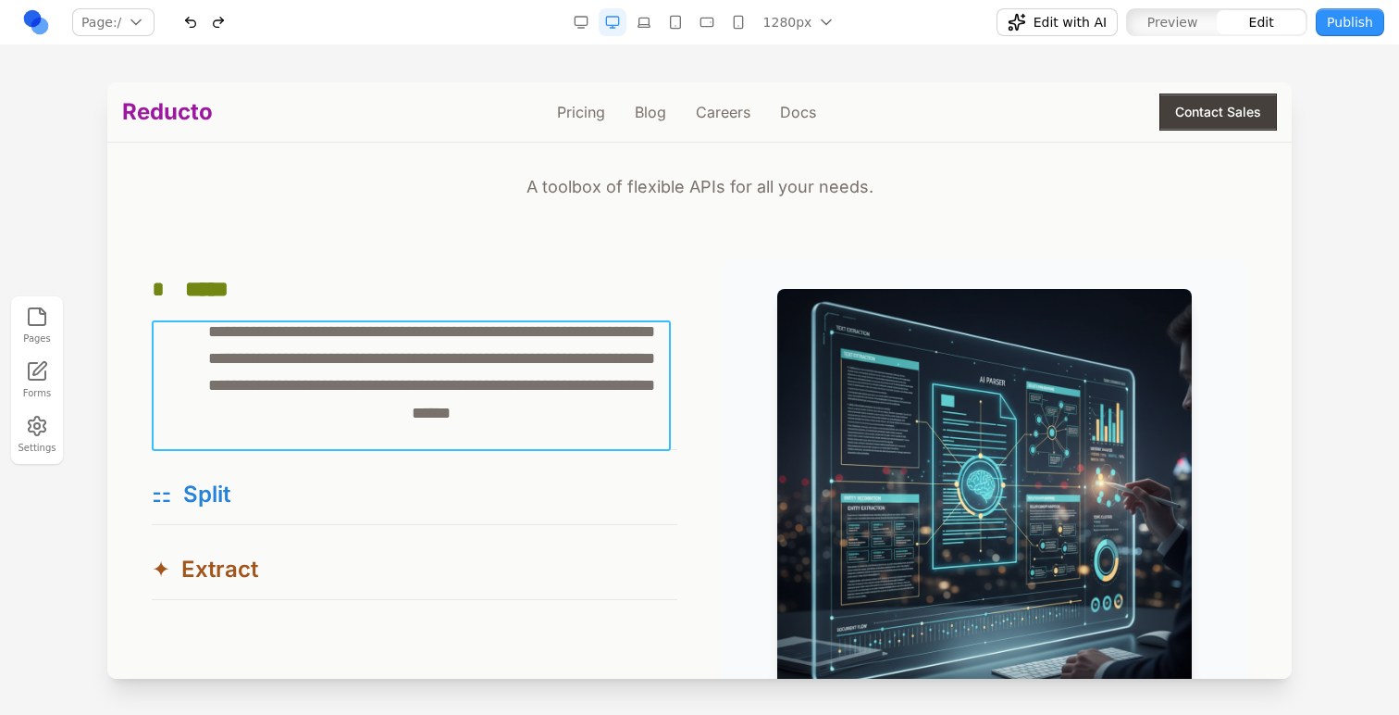
click at [188, 443] on div "**********" at bounding box center [415, 383] width 526 height 131
click at [282, 299] on icon at bounding box center [279, 290] width 19 height 19
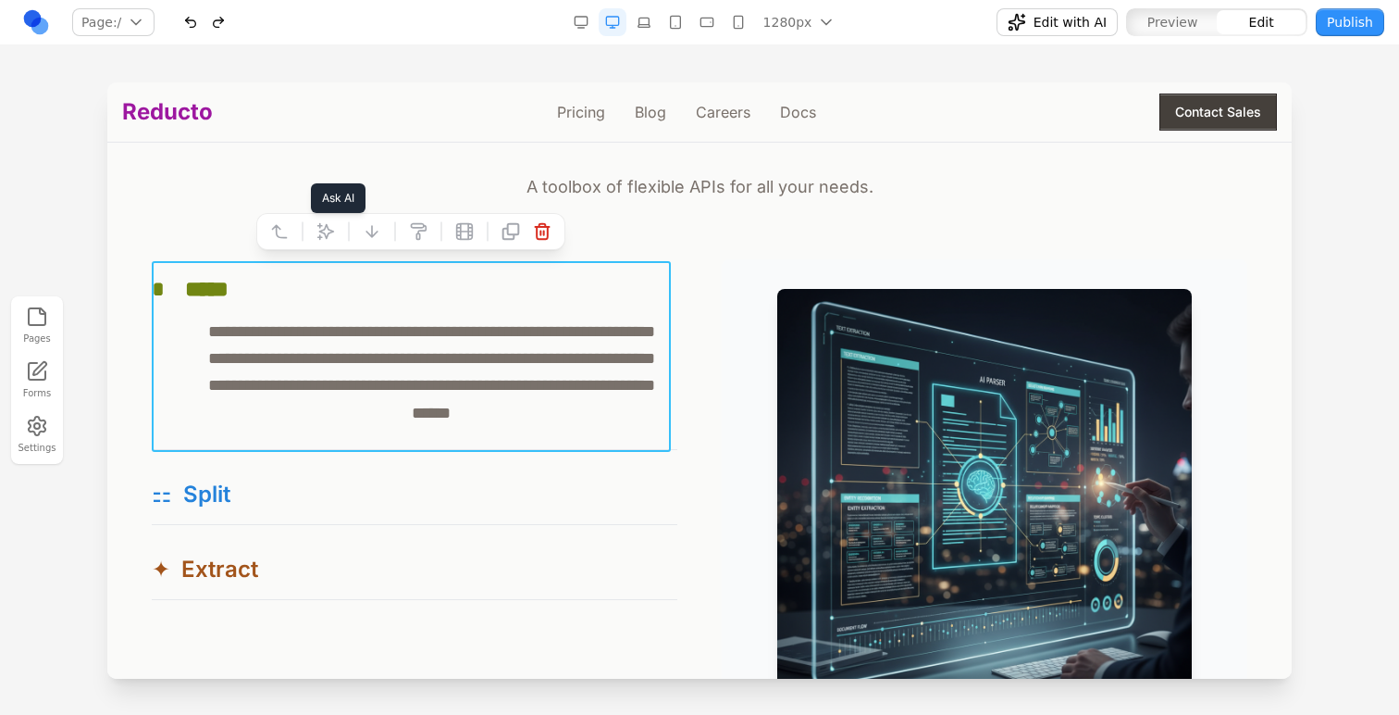
click at [317, 240] on icon at bounding box center [326, 231] width 19 height 19
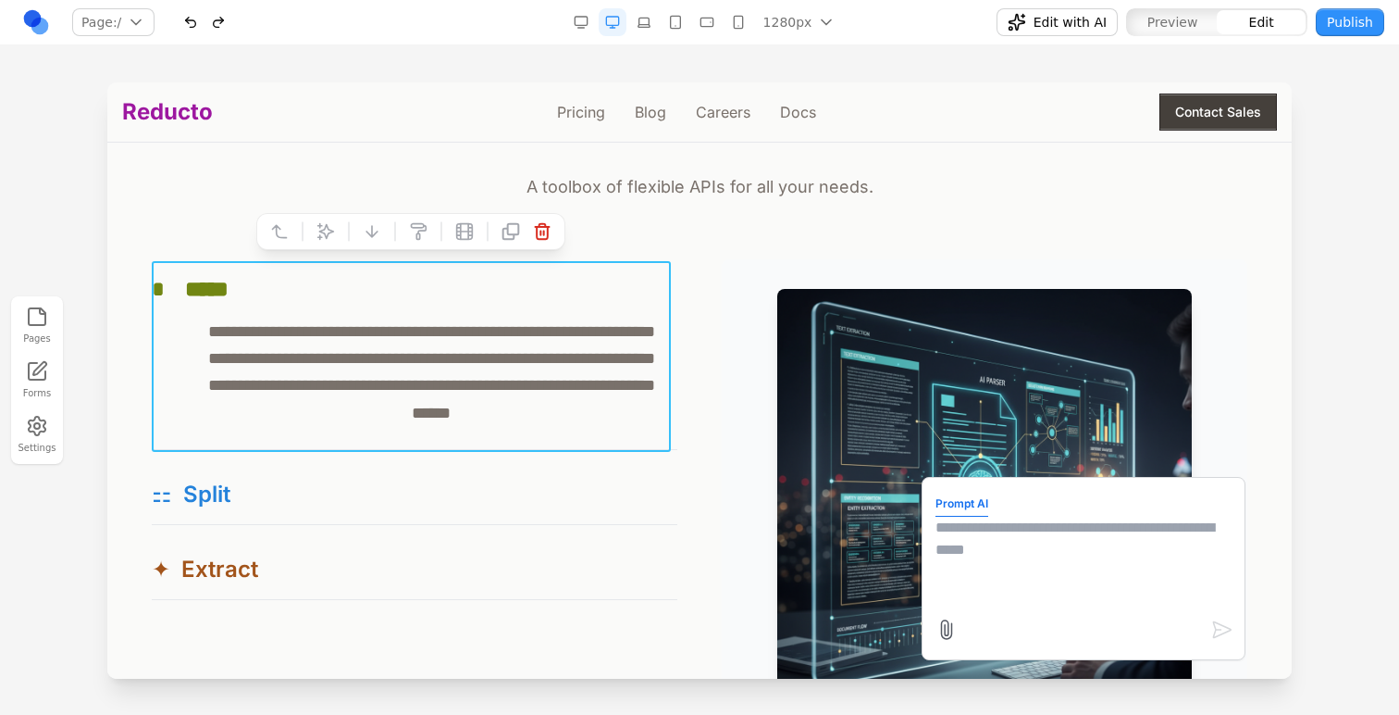
click at [922, 543] on div "Prompt AI" at bounding box center [1084, 568] width 324 height 183
click at [936, 543] on textarea at bounding box center [1084, 562] width 296 height 93
type textarea "**********"
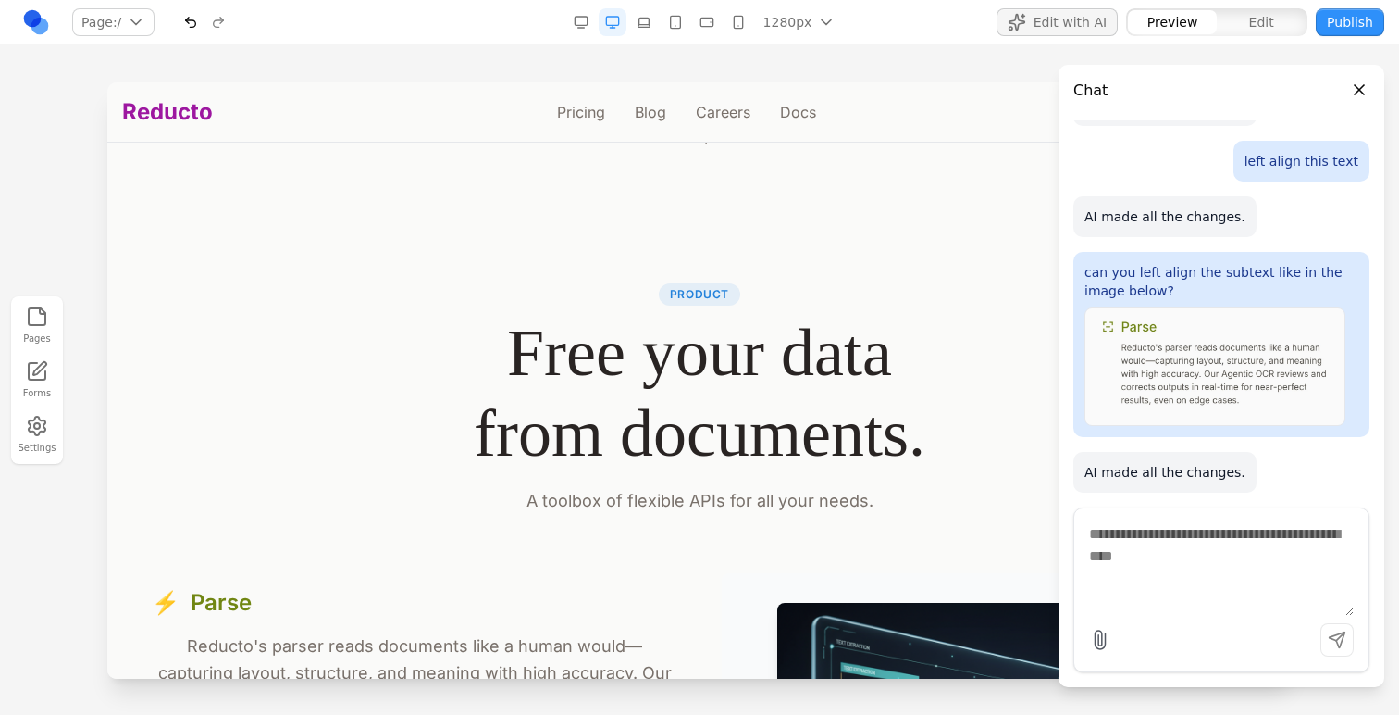
scroll to position [1443, 0]
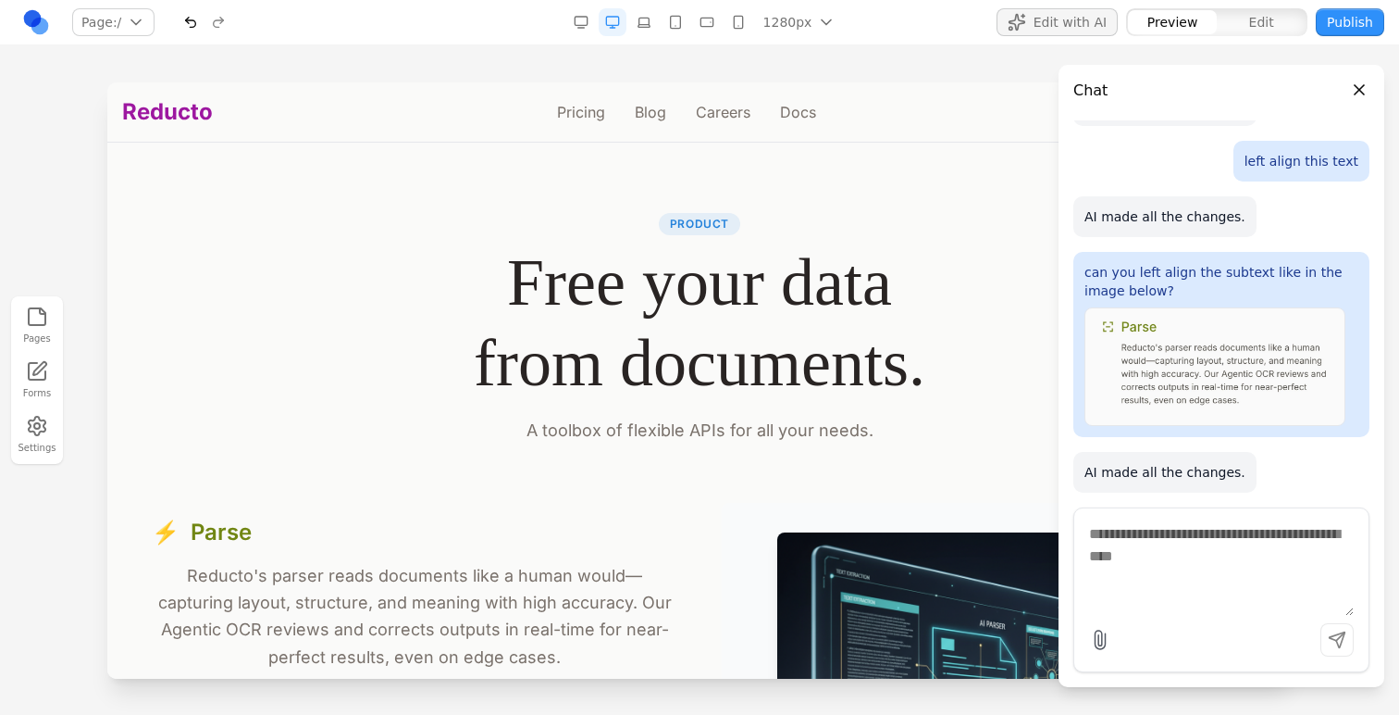
click at [49, 245] on div at bounding box center [699, 397] width 1399 height 631
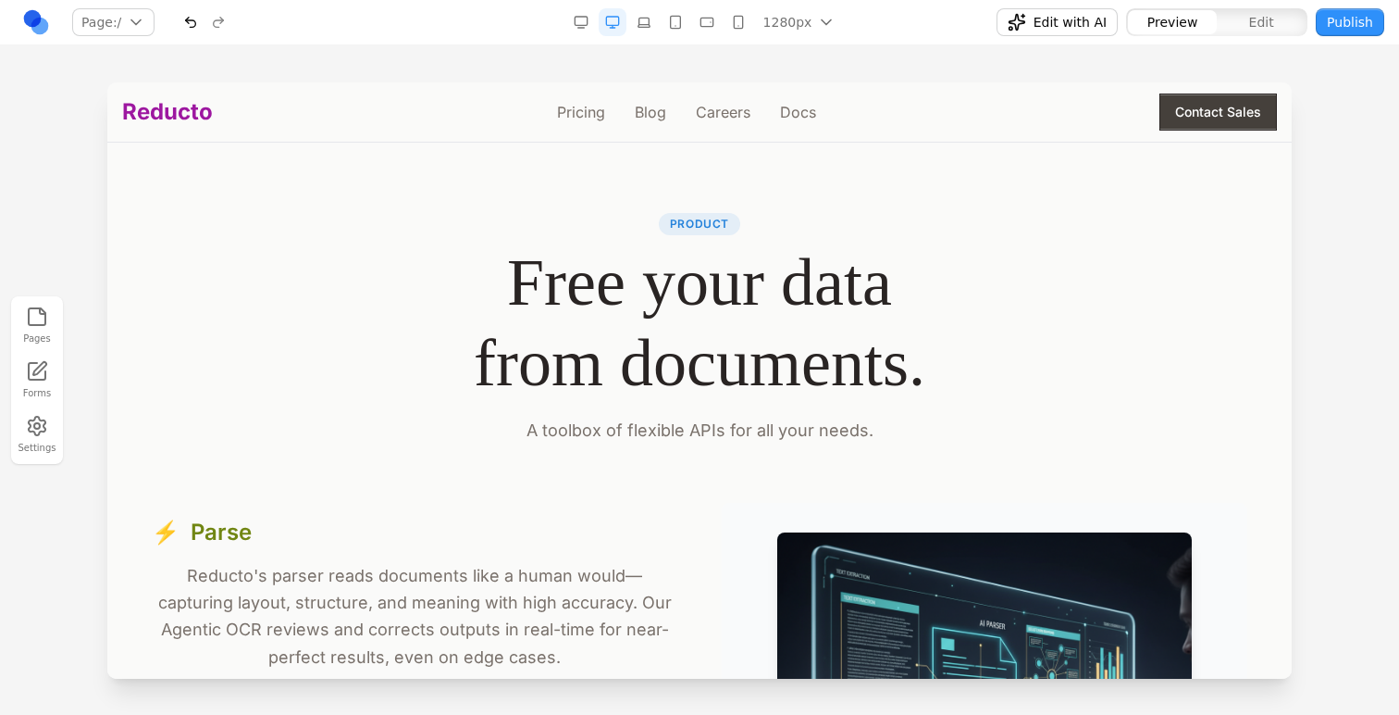
scroll to position [1704, 0]
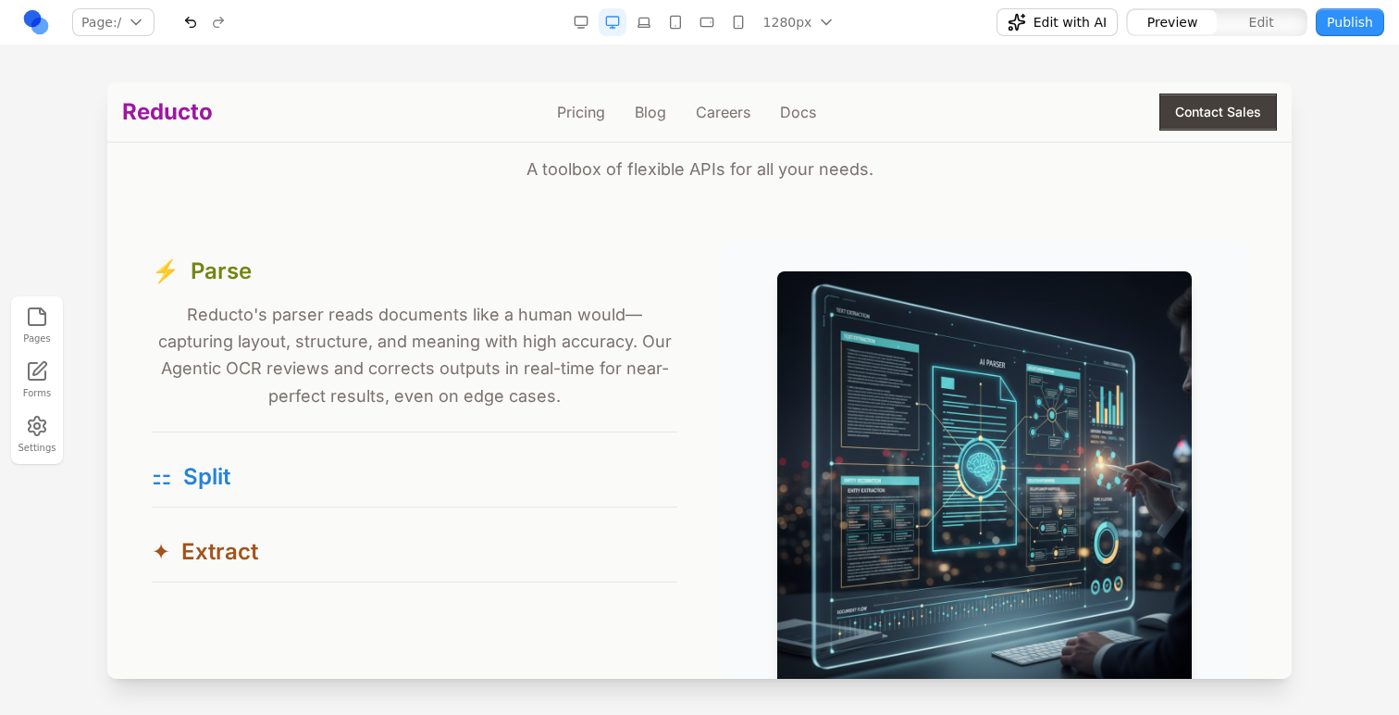
click at [1244, 17] on button "Edit" at bounding box center [1261, 22] width 89 height 24
click at [1201, 18] on button "Preview" at bounding box center [1172, 22] width 89 height 24
type button "preview"
click at [536, 341] on p "Reducto's parser reads documents like a human would—capturing layout, structure…" at bounding box center [415, 355] width 526 height 108
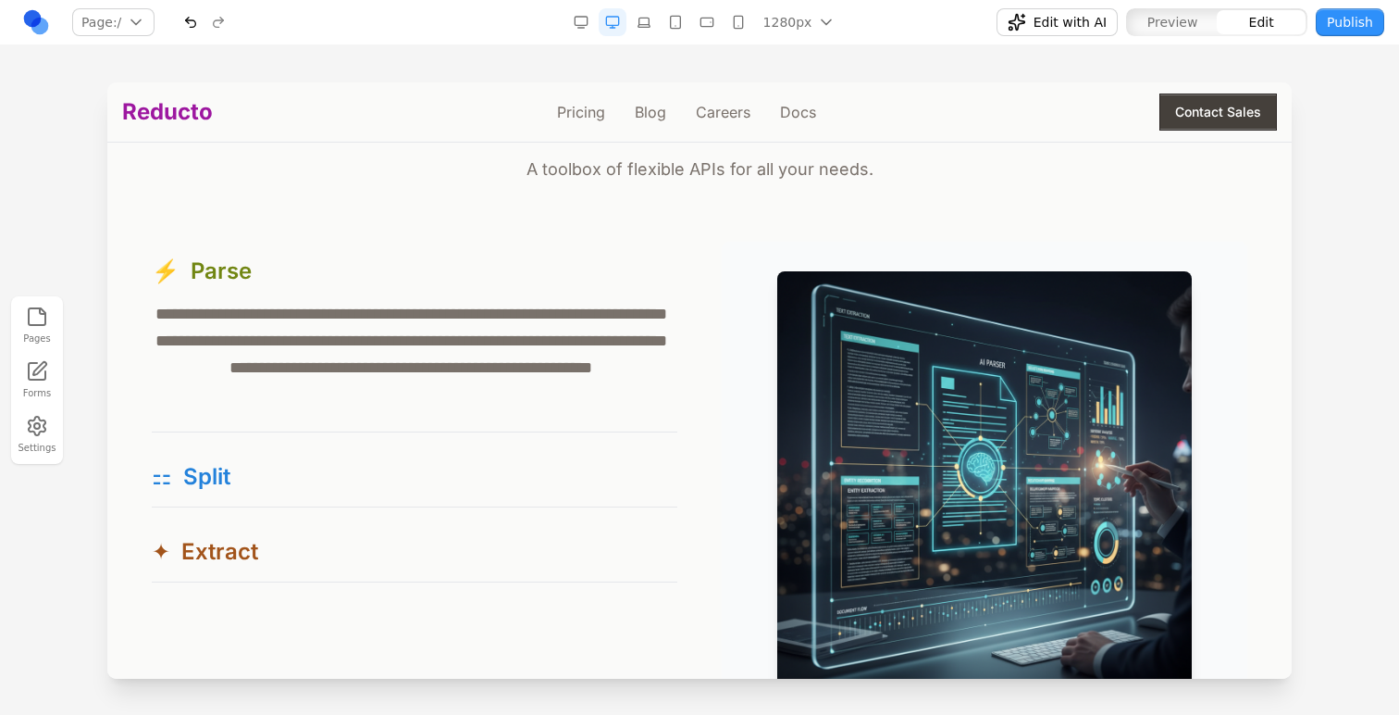
click at [457, 431] on div "**********" at bounding box center [415, 366] width 526 height 131
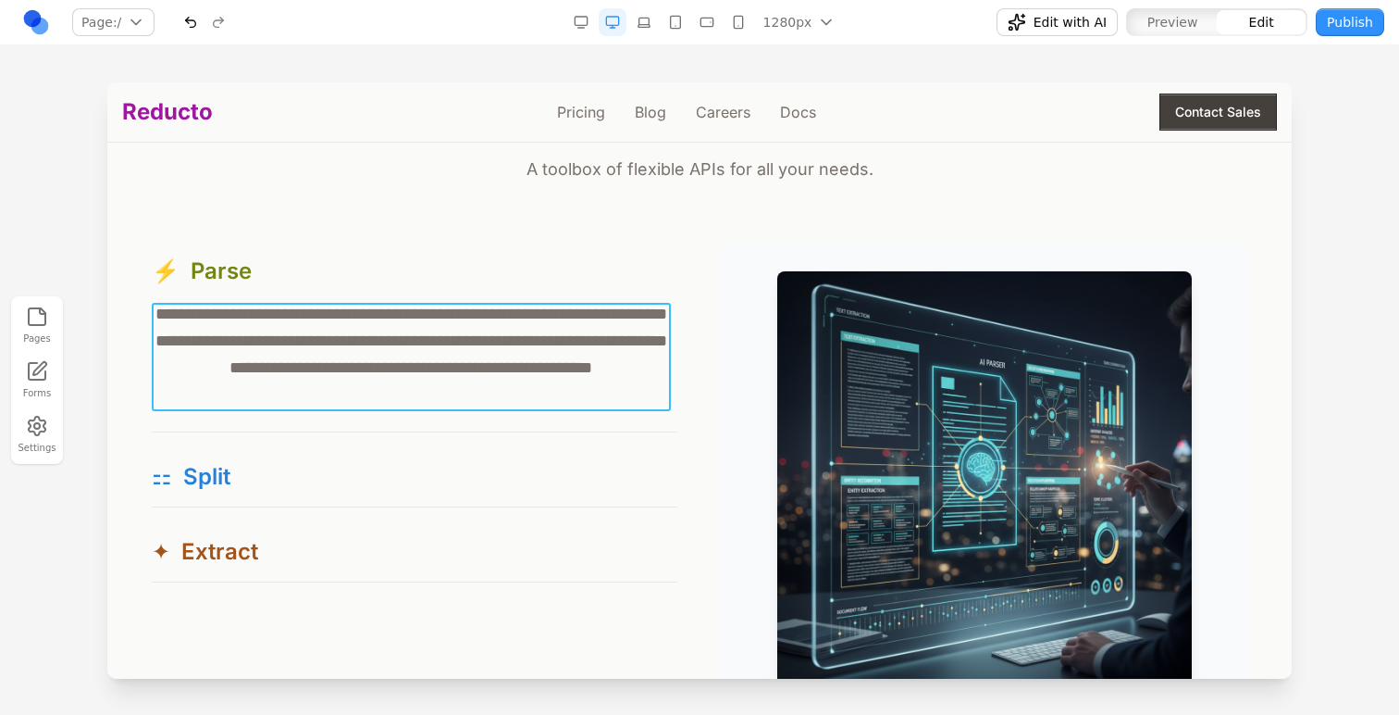
click at [483, 367] on p "**********" at bounding box center [411, 355] width 519 height 108
click at [455, 284] on icon at bounding box center [457, 275] width 19 height 19
click at [466, 325] on p "**********" at bounding box center [411, 355] width 519 height 108
click at [675, 297] on div "**********" at bounding box center [700, 479] width 1096 height 474
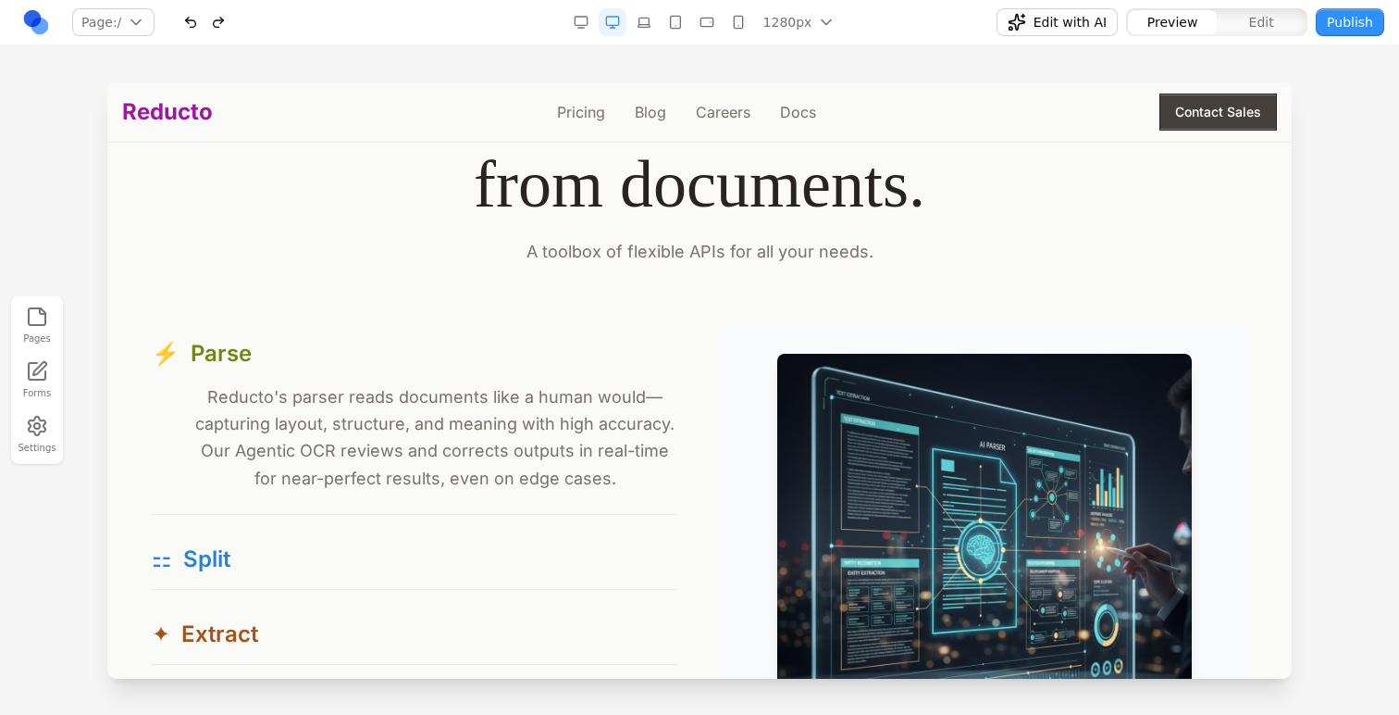
scroll to position [1635, 0]
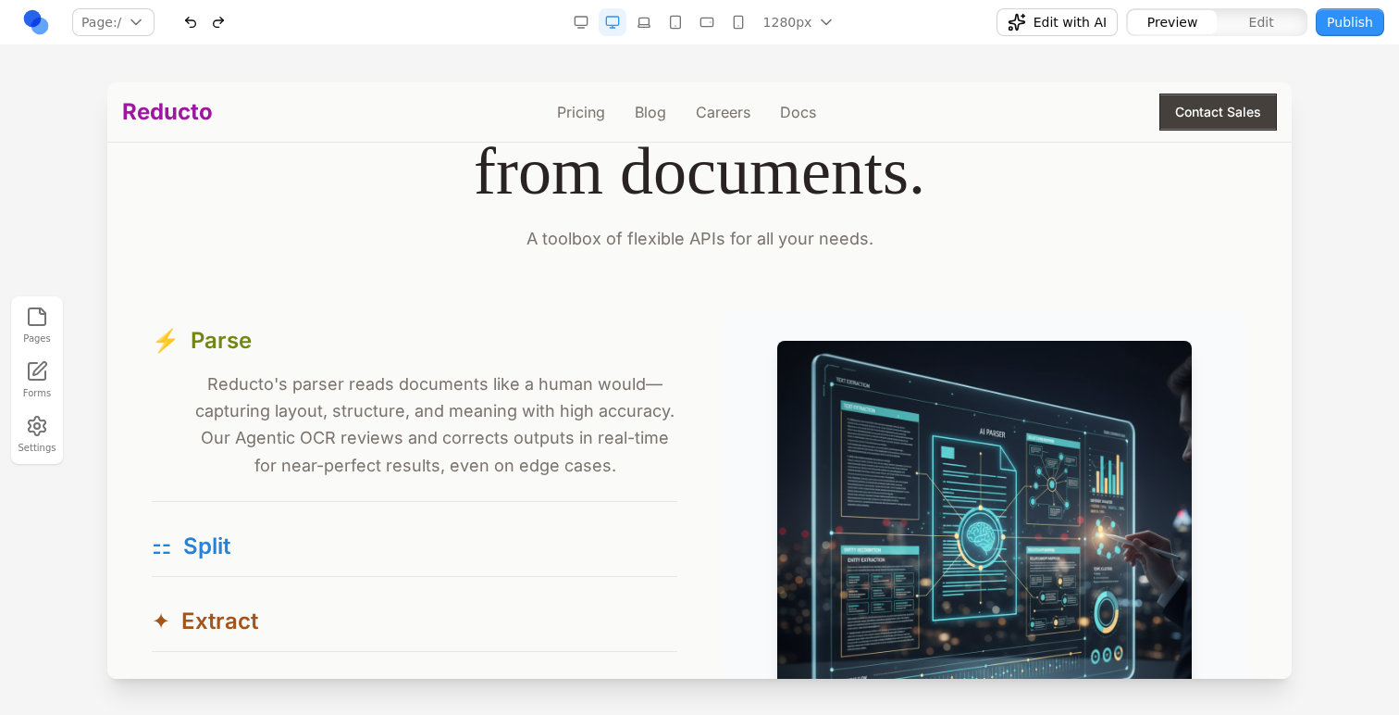
click at [394, 441] on p "Reducto's parser reads documents like a human would—capturing layout, structure…" at bounding box center [415, 424] width 526 height 108
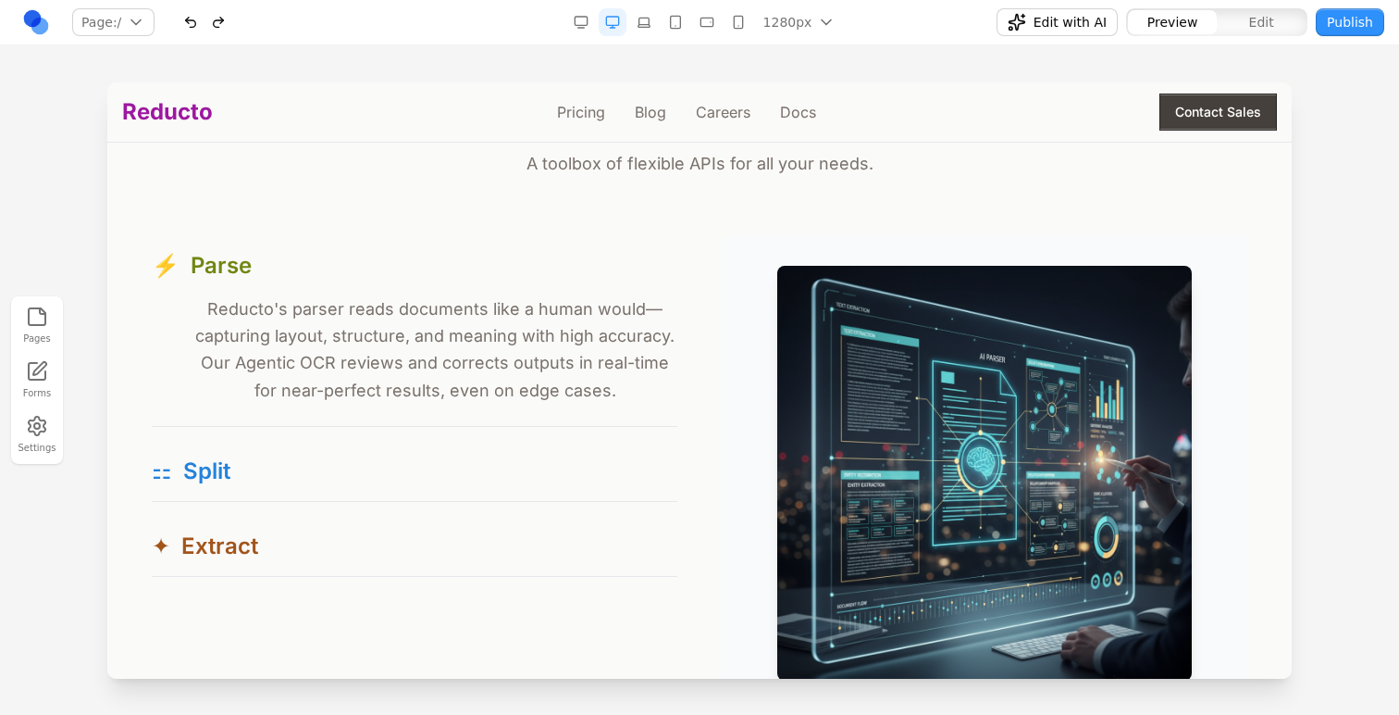
scroll to position [1710, 0]
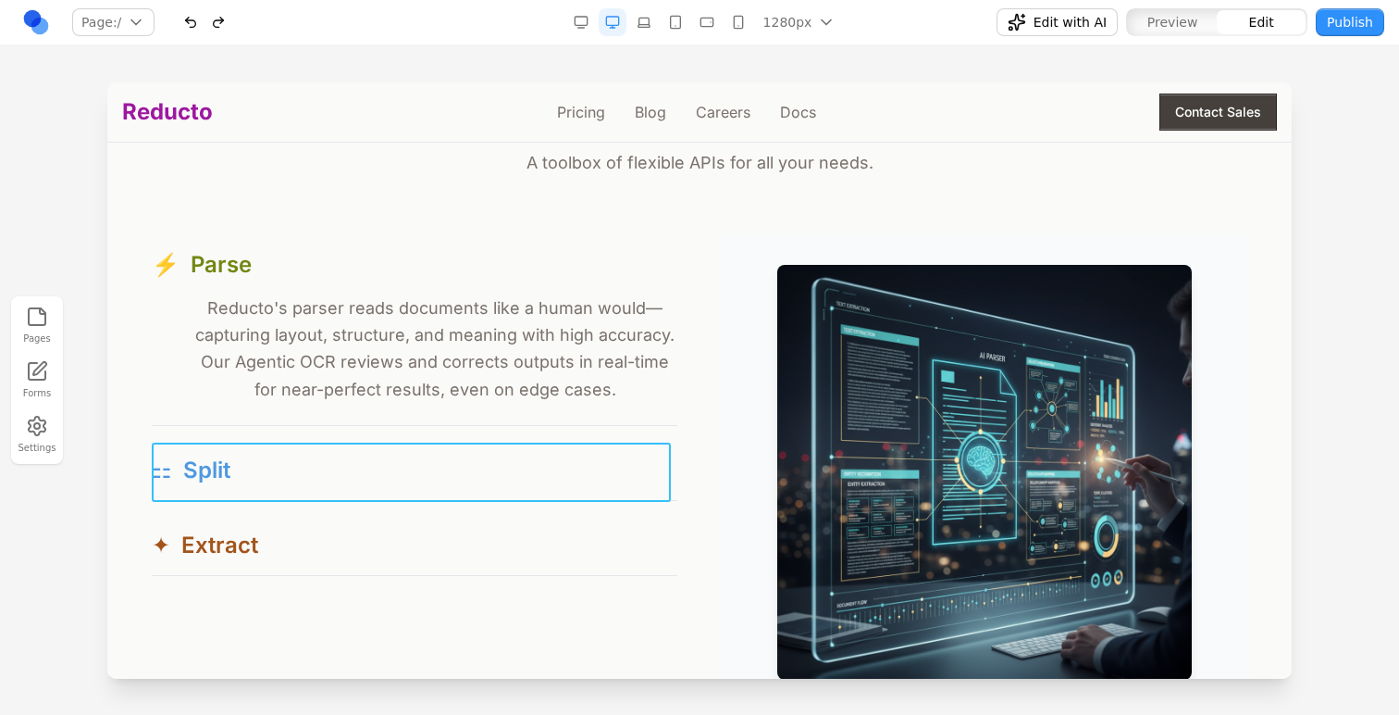
click at [224, 442] on button "⚏ Split" at bounding box center [415, 470] width 526 height 59
click at [120, 373] on section "Product Free your data from documents. A toolbox of flexible APIs for all your …" at bounding box center [699, 326] width 1185 height 914
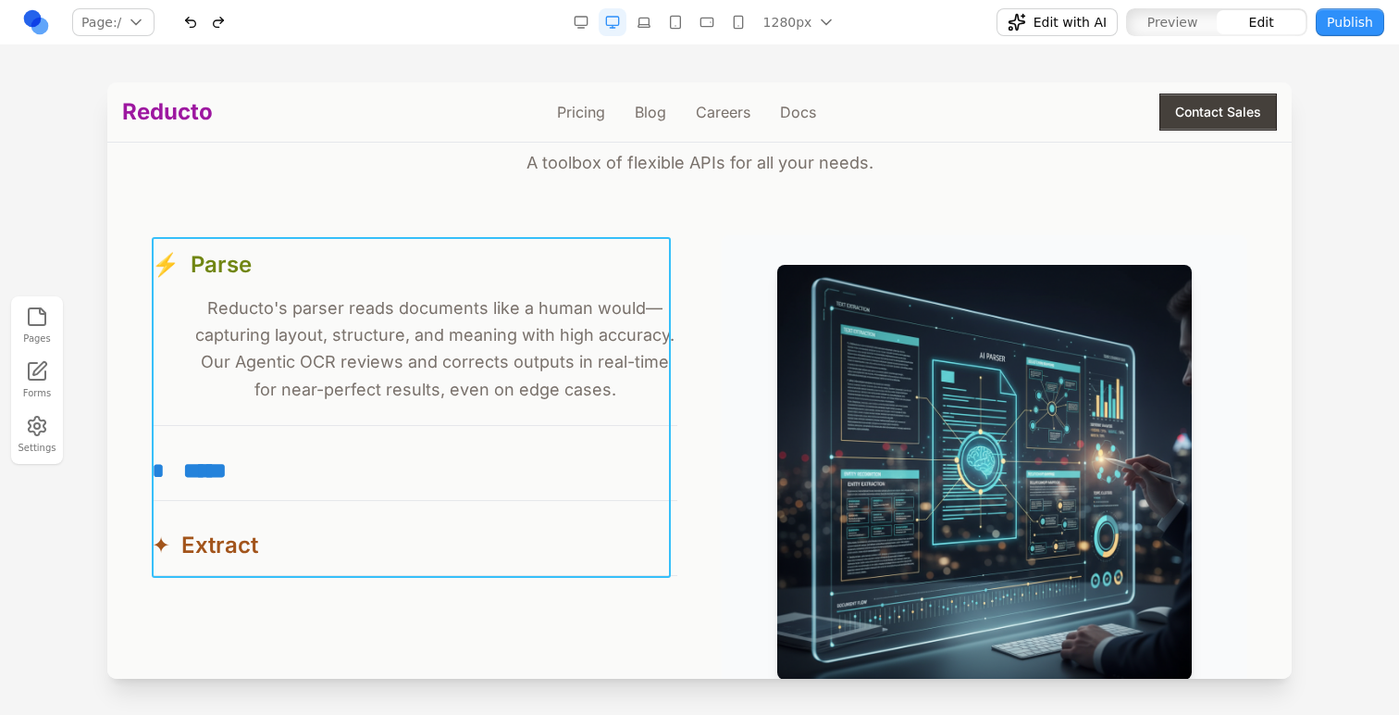
click at [155, 433] on div "⚡ Parse Reducto's parser reads documents like a human would—capturing layout, s…" at bounding box center [415, 405] width 526 height 341
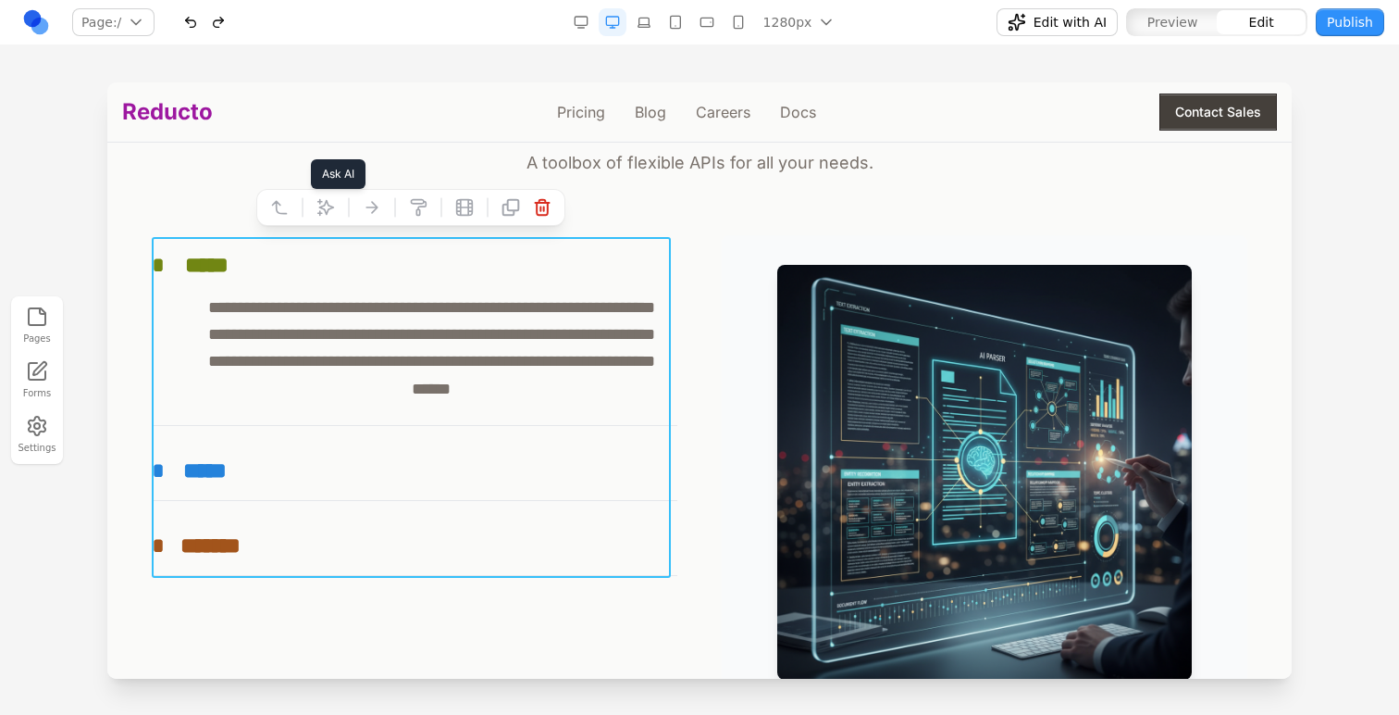
click at [326, 213] on icon at bounding box center [326, 208] width 16 height 16
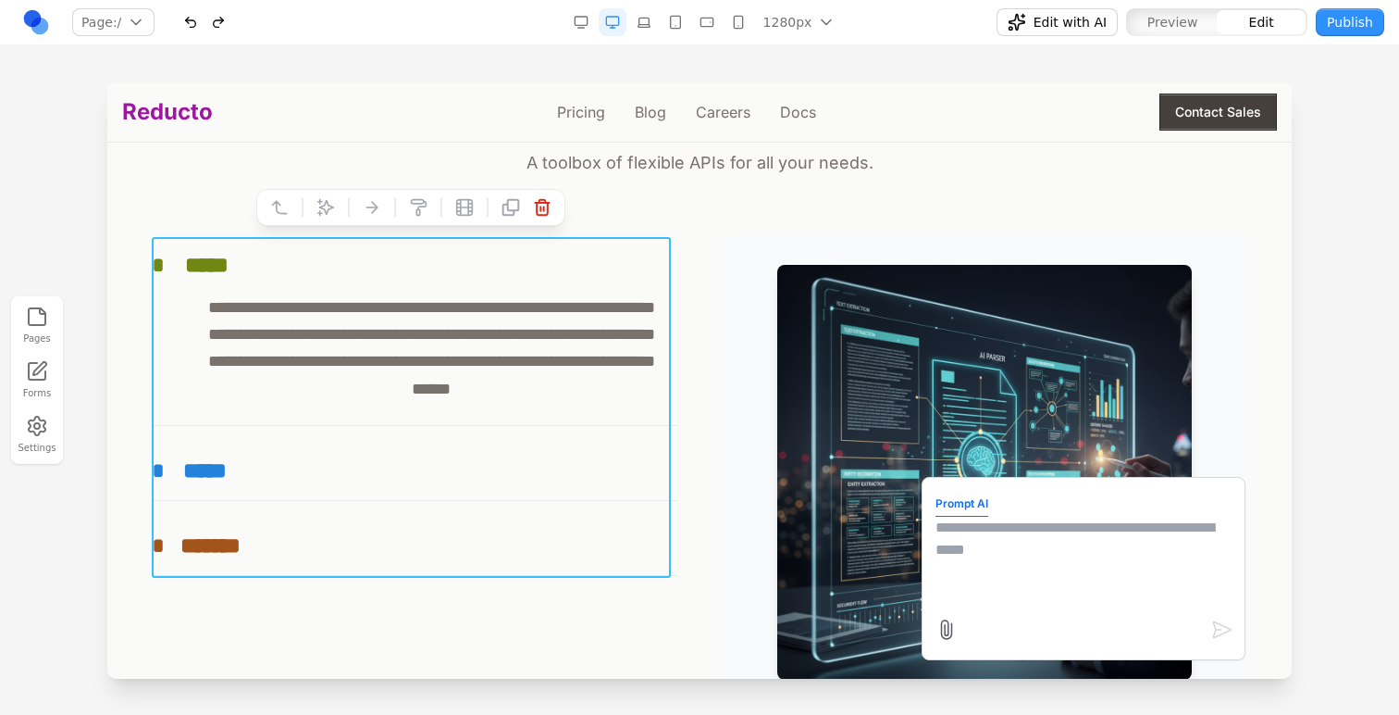
click at [1023, 525] on textarea at bounding box center [1084, 562] width 296 height 93
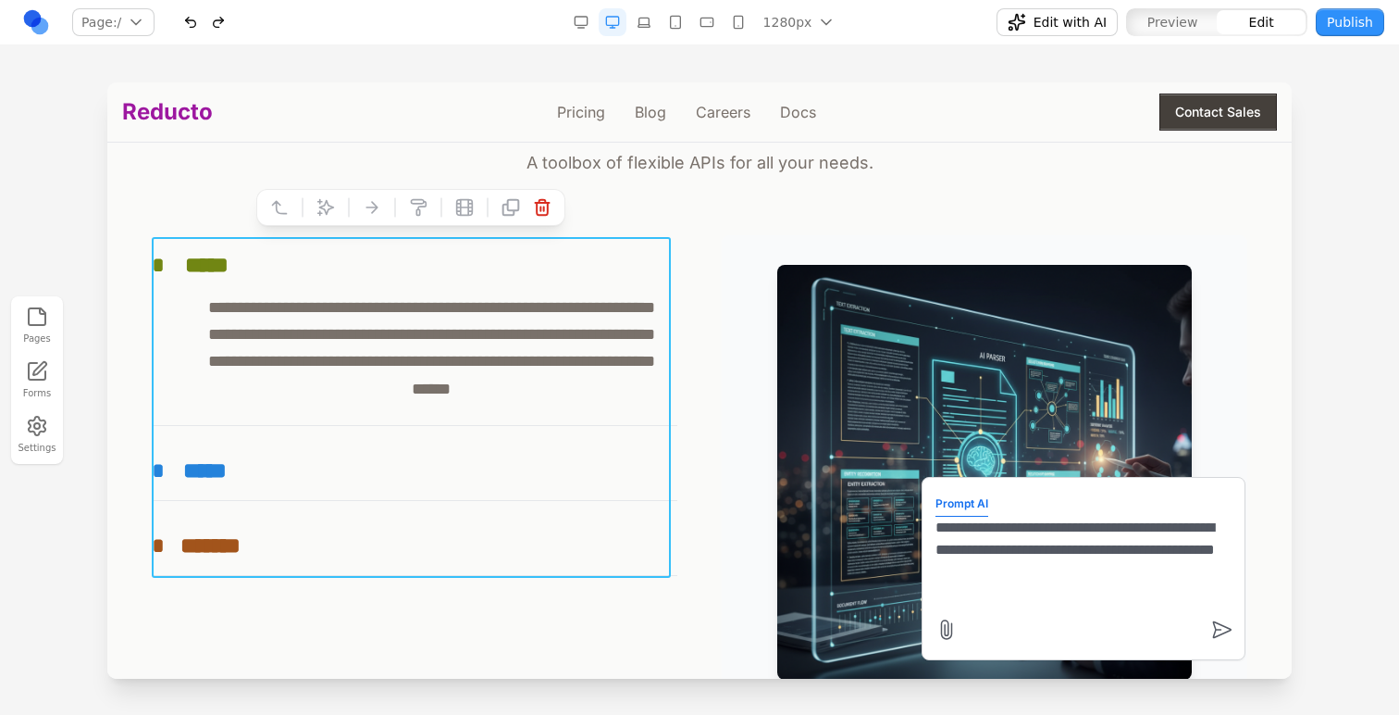
type textarea "**********"
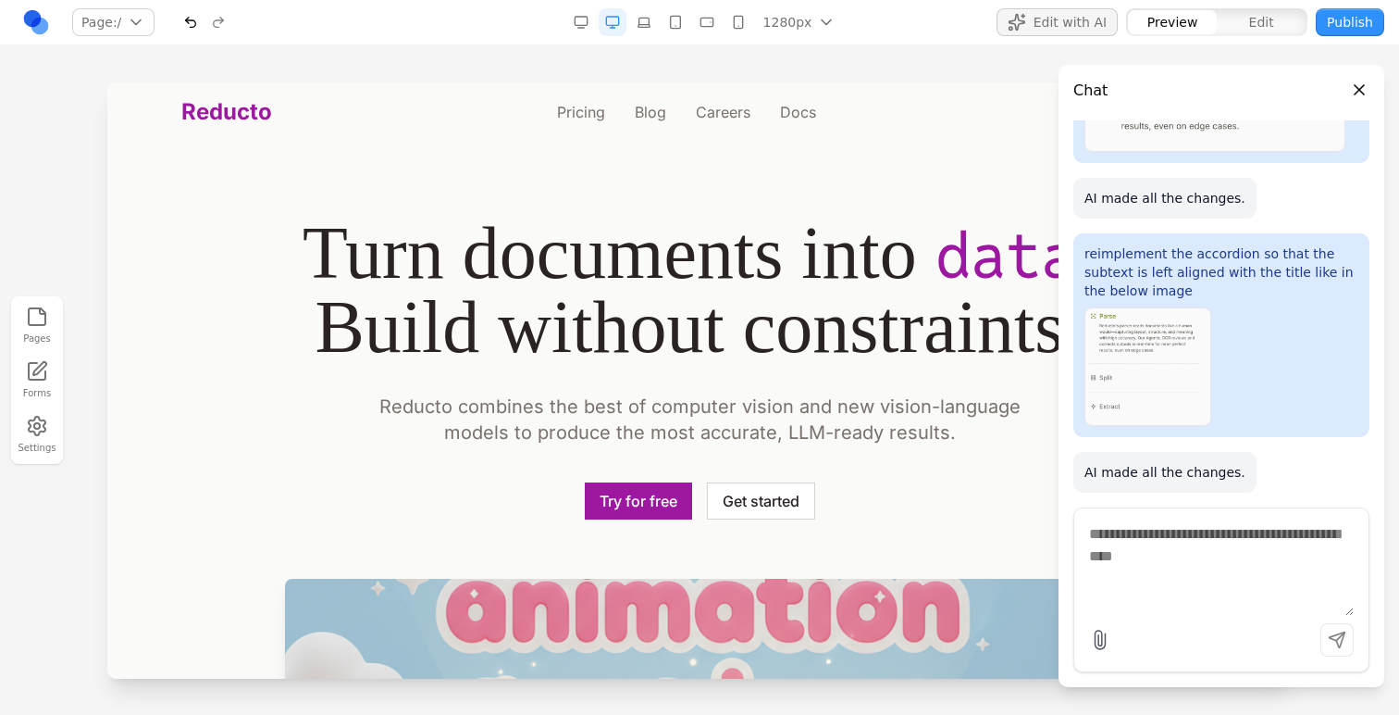
scroll to position [0, 0]
click at [1366, 83] on button "Close panel" at bounding box center [1360, 90] width 20 height 20
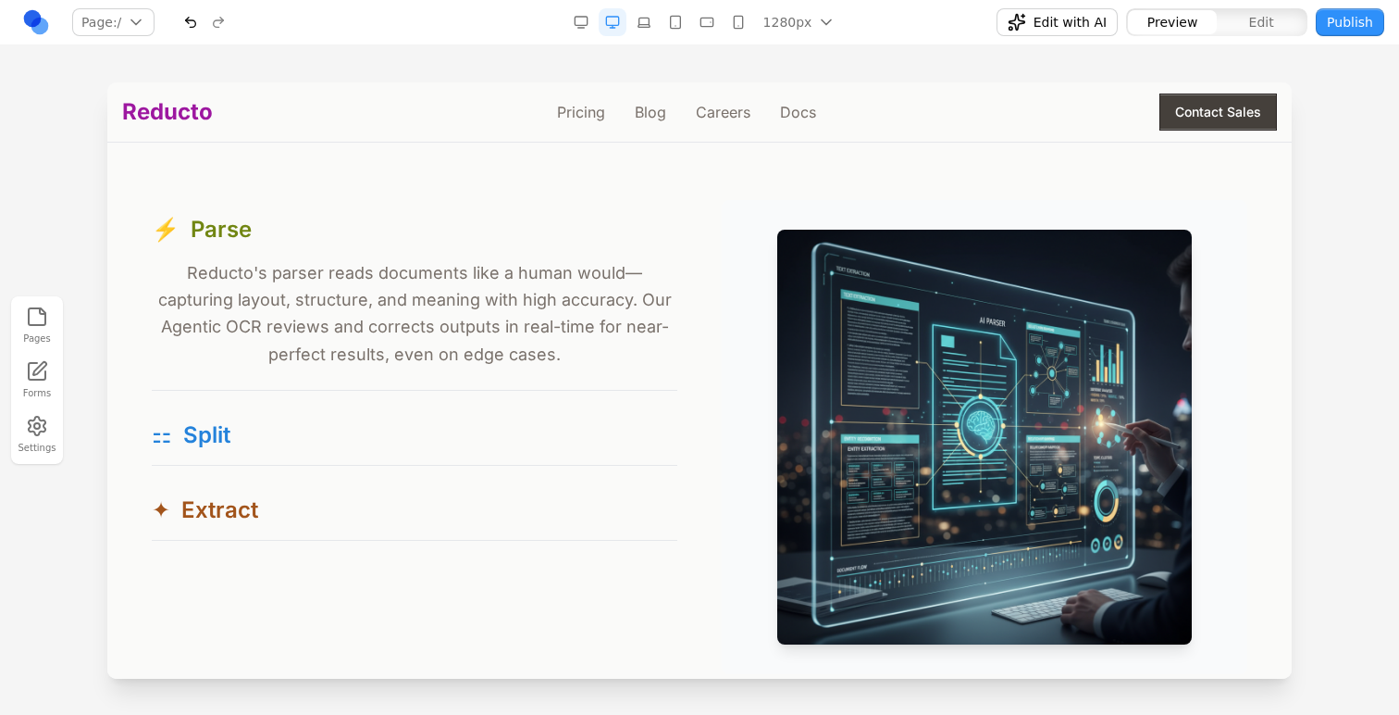
scroll to position [1756, 0]
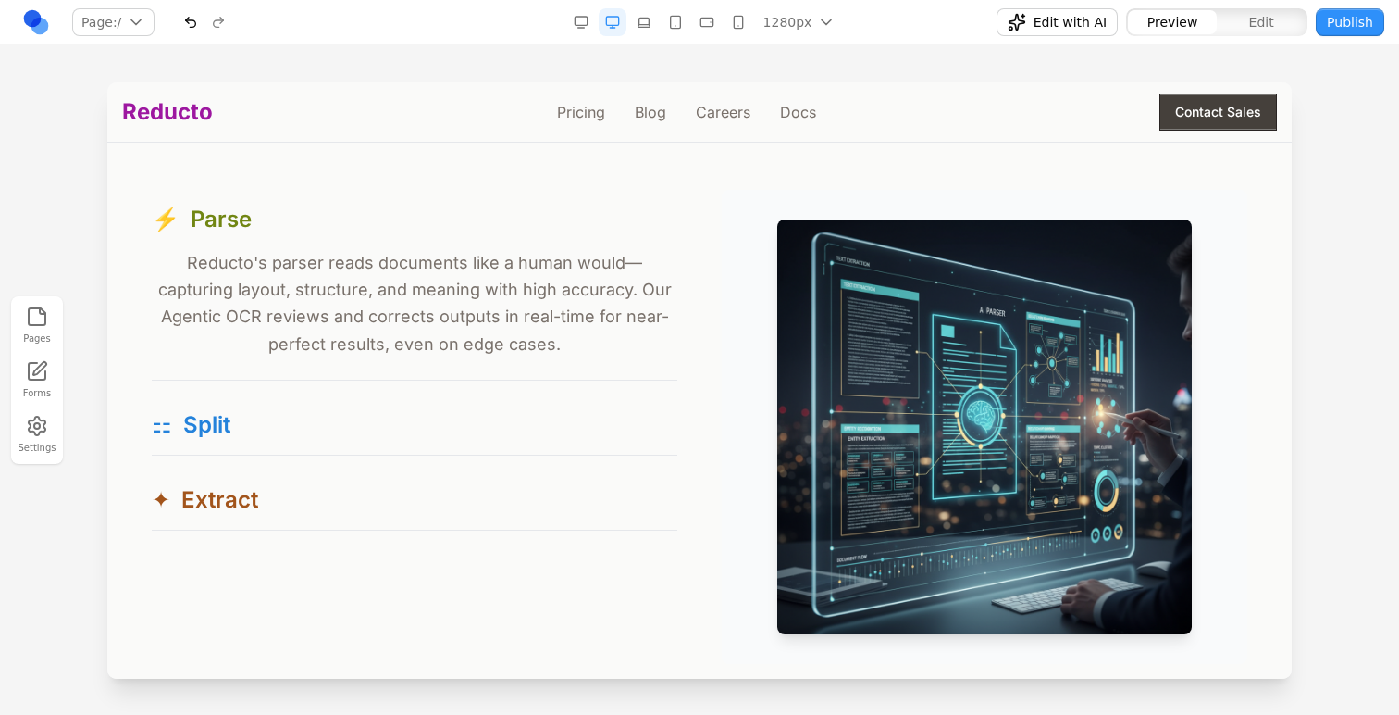
click at [1099, 19] on span "Edit with AI" at bounding box center [1070, 22] width 73 height 19
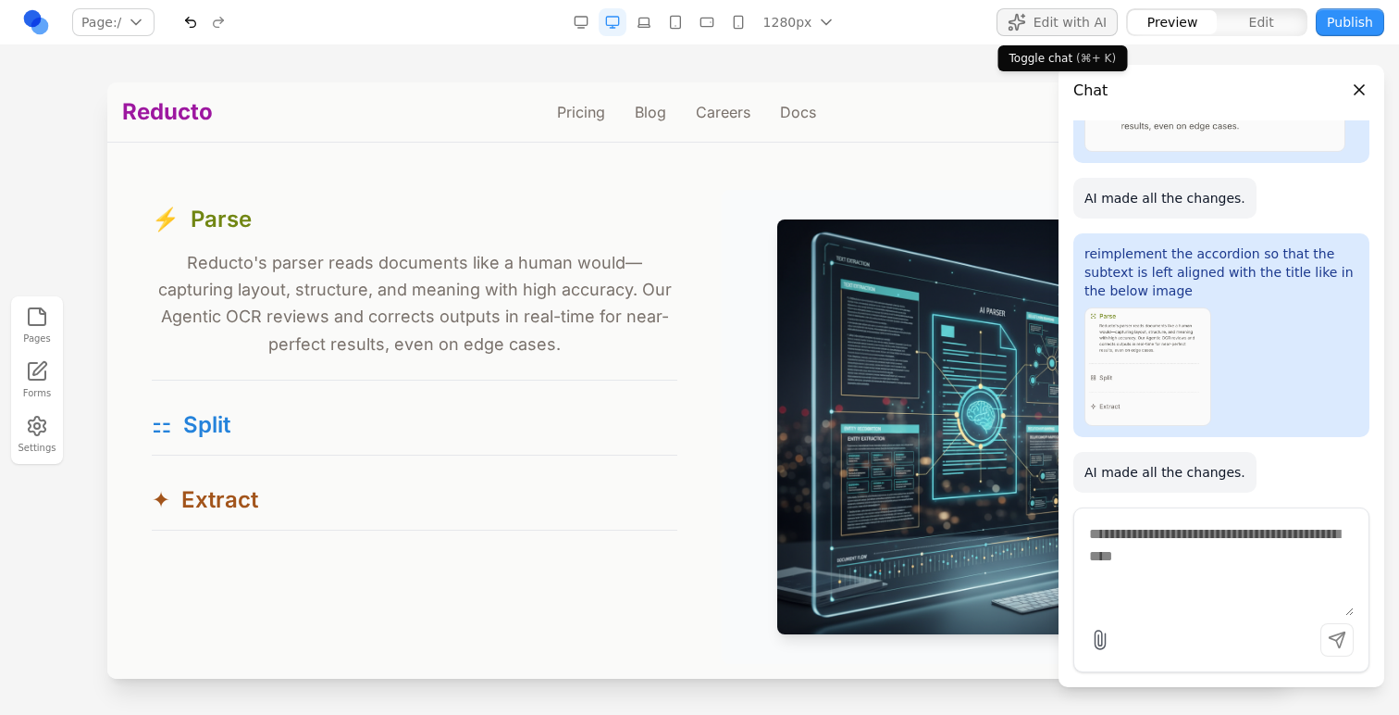
click at [1100, 19] on span "Edit with AI" at bounding box center [1070, 22] width 73 height 19
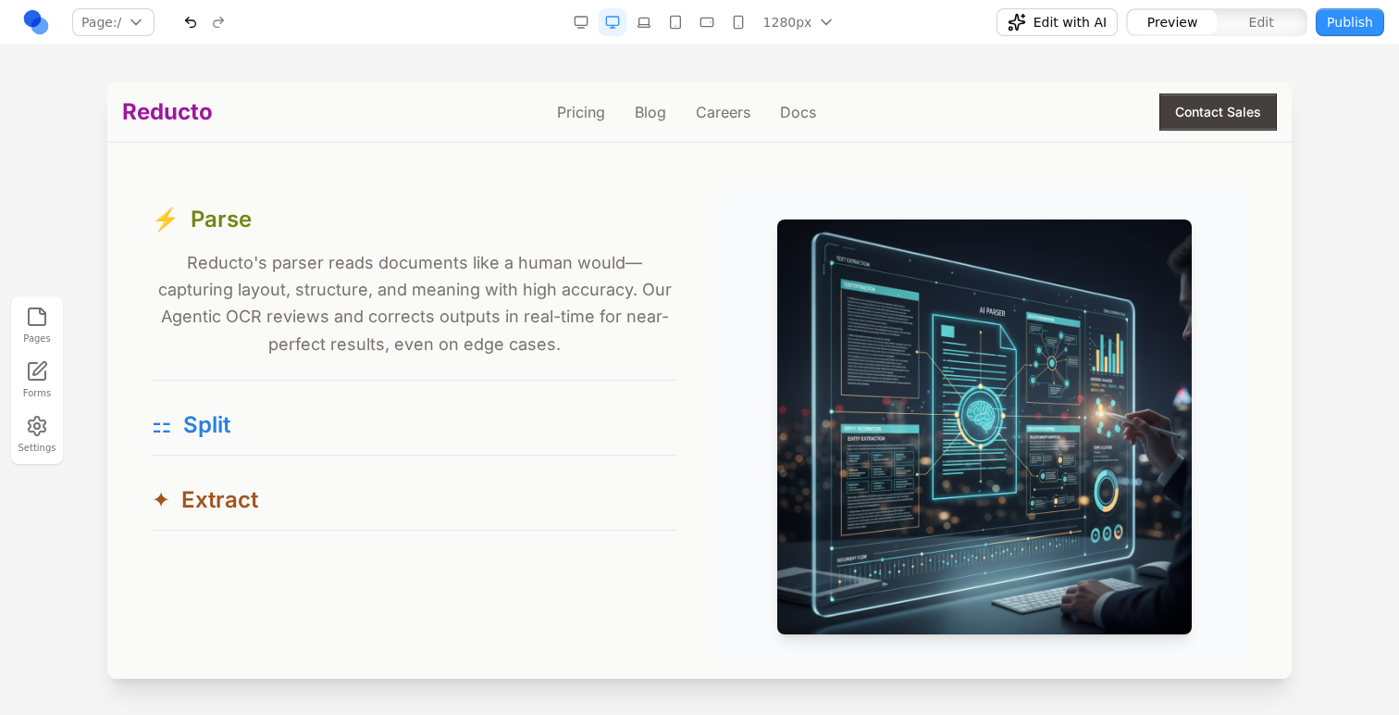
click at [223, 392] on div "⚡ Parse Reducto's parser reads documents like a human would—capturing layout, s…" at bounding box center [415, 360] width 526 height 341
click at [230, 426] on span "Split" at bounding box center [206, 425] width 47 height 30
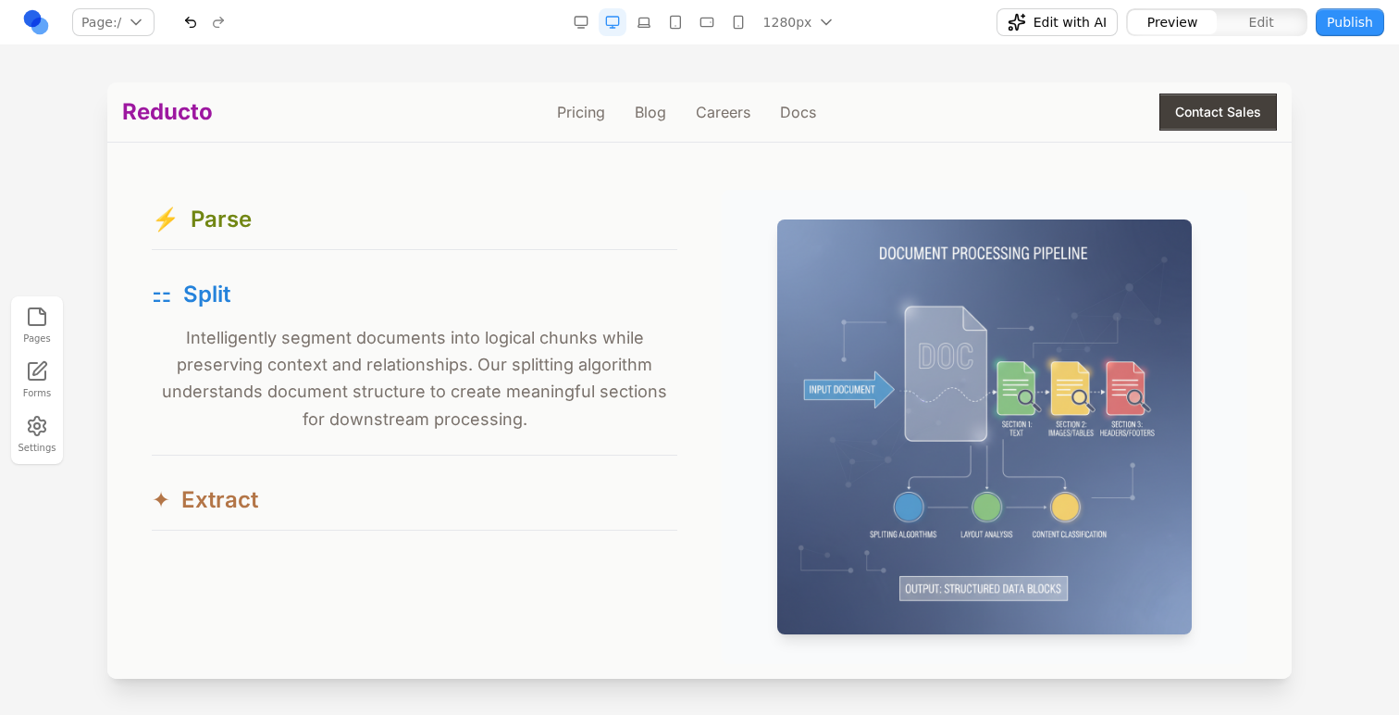
click at [229, 496] on span "Extract" at bounding box center [219, 500] width 77 height 30
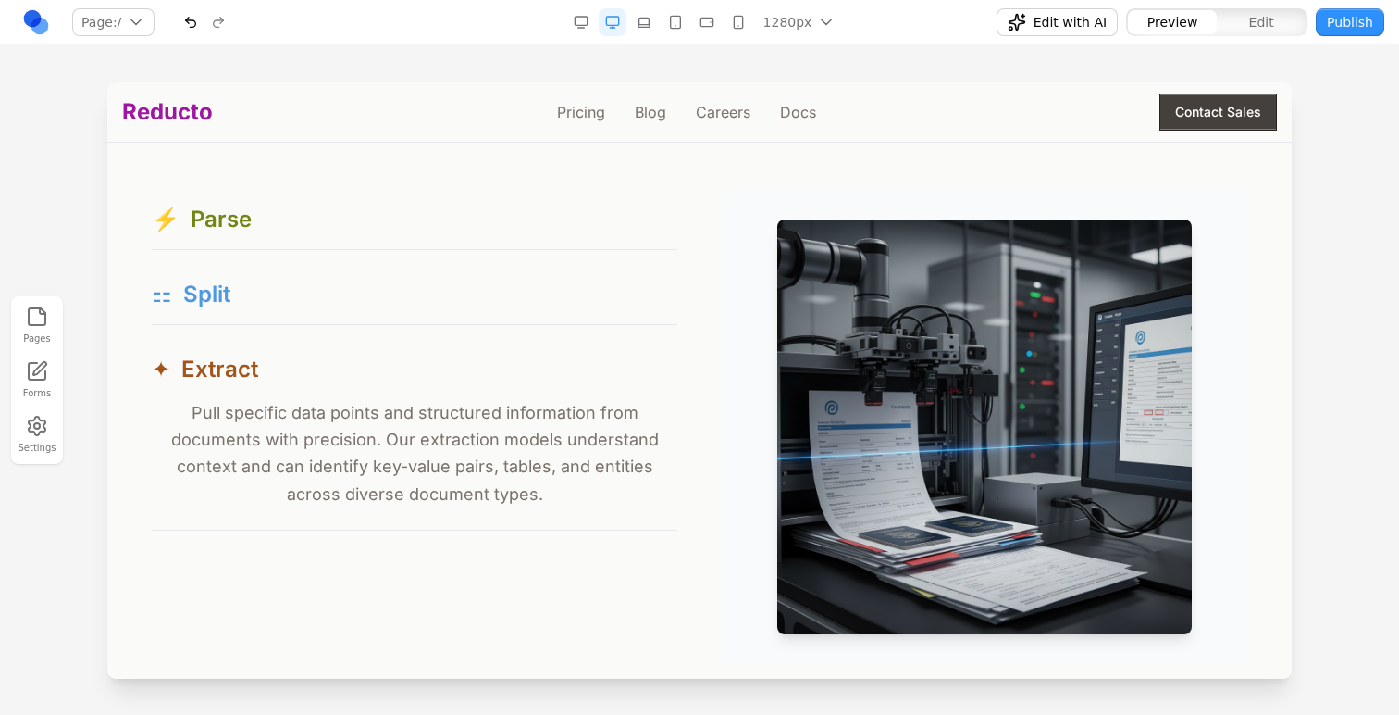
click at [291, 288] on div "⚏ Split" at bounding box center [415, 295] width 526 height 30
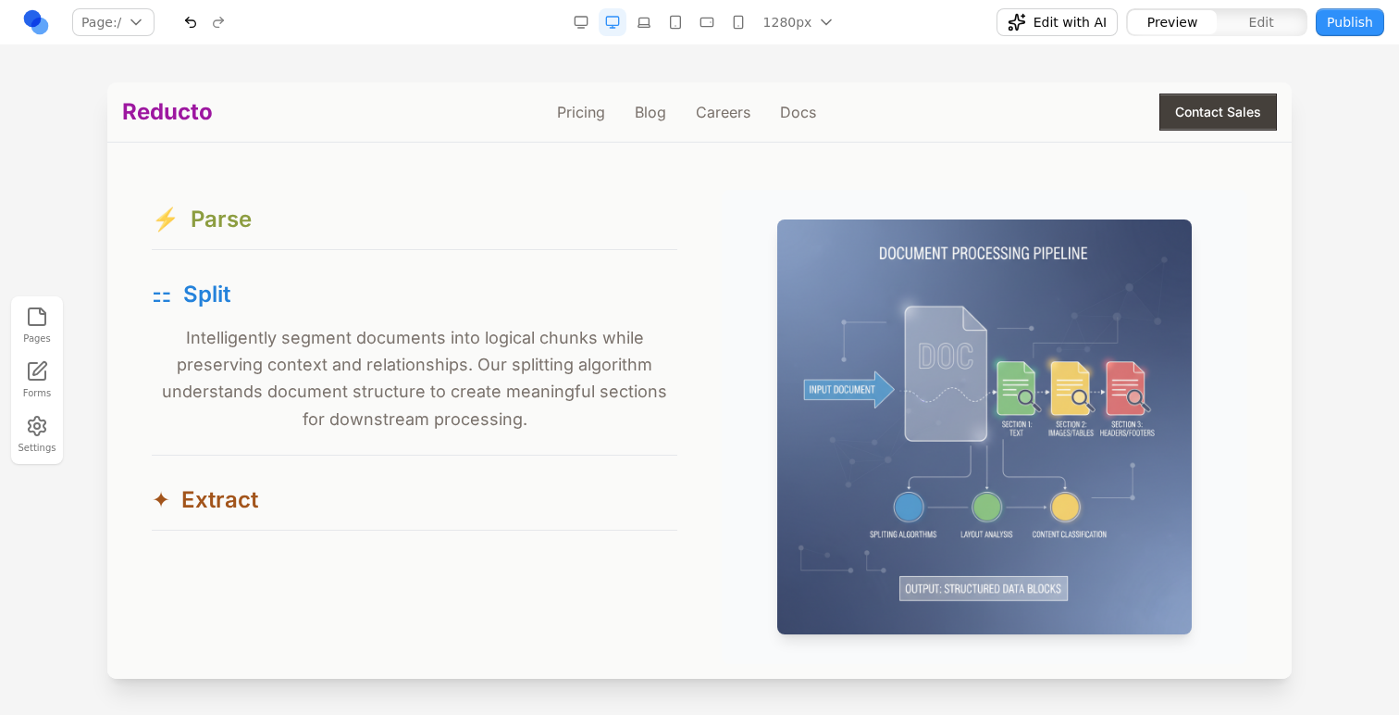
click at [291, 222] on div "⚡ Parse" at bounding box center [415, 220] width 526 height 30
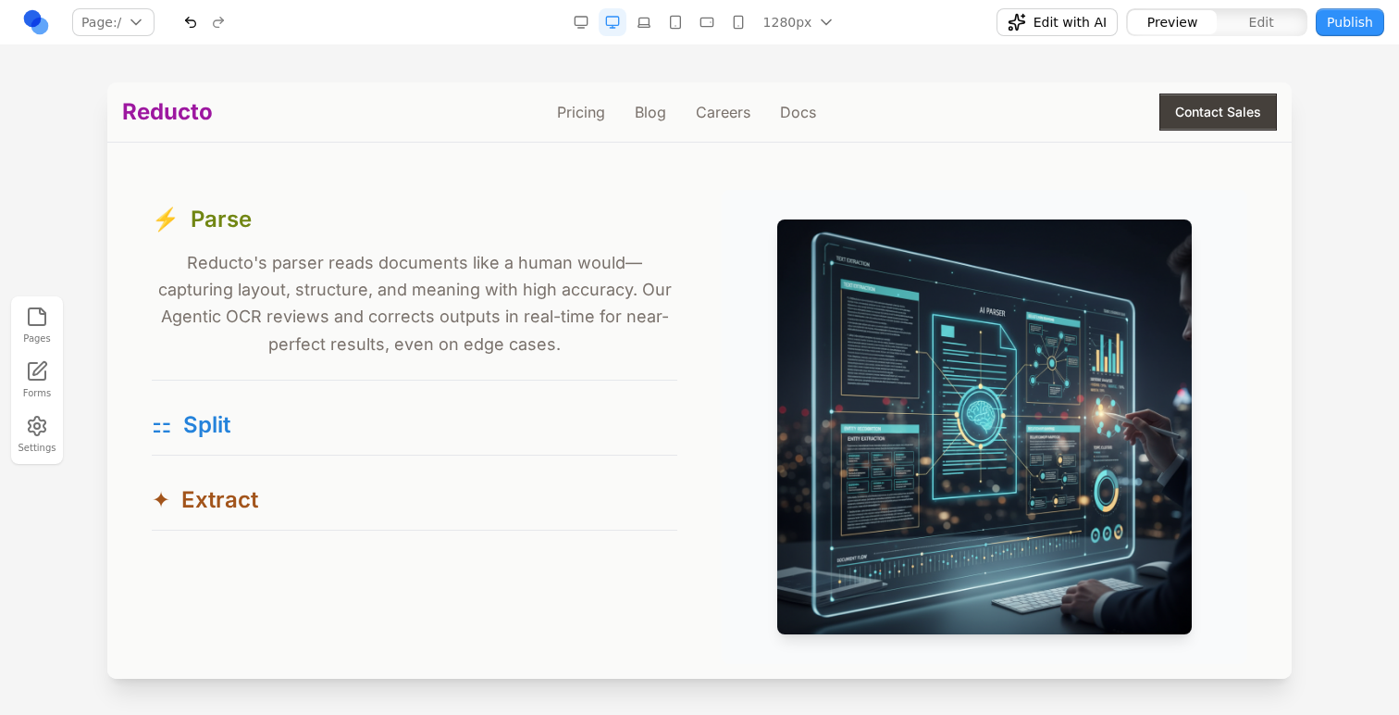
click at [206, 299] on p "Reducto's parser reads documents like a human would—capturing layout, structure…" at bounding box center [415, 303] width 526 height 108
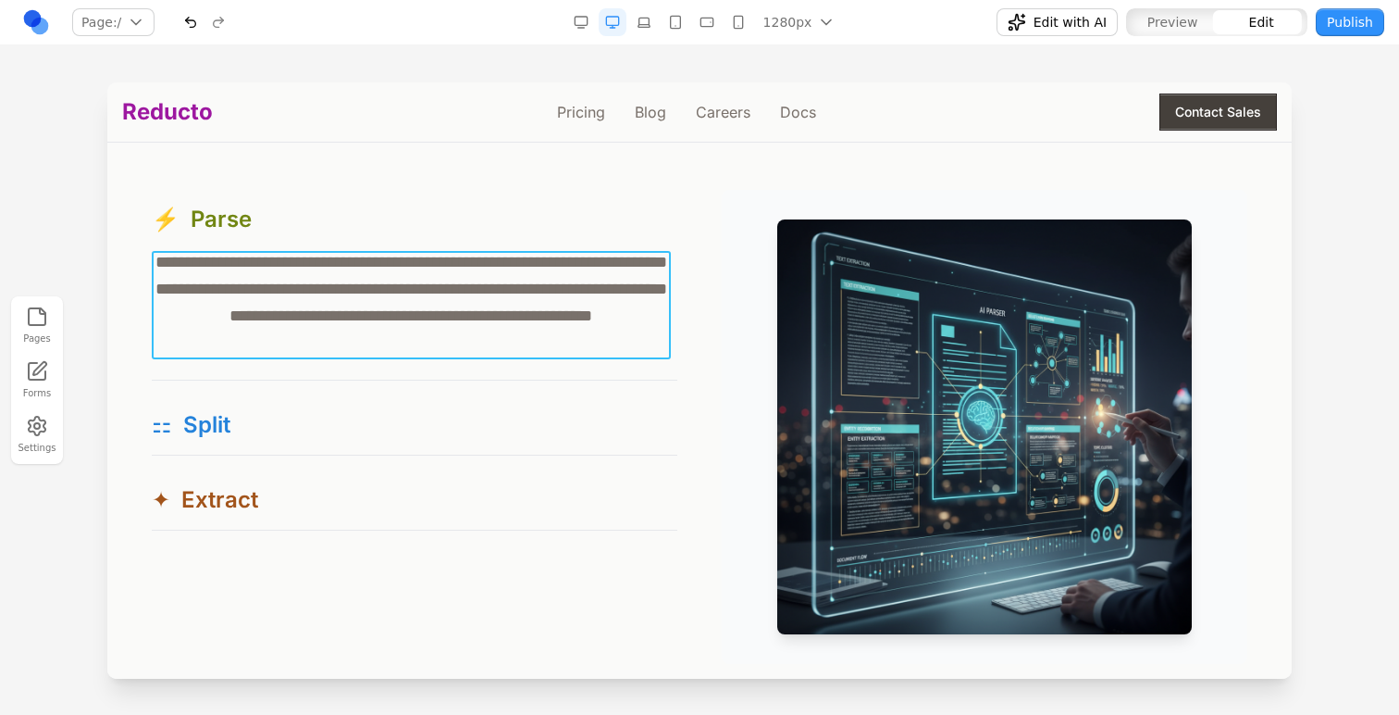
click at [255, 273] on p "**********" at bounding box center [411, 303] width 519 height 108
click at [136, 280] on div "**********" at bounding box center [699, 280] width 1155 height 765
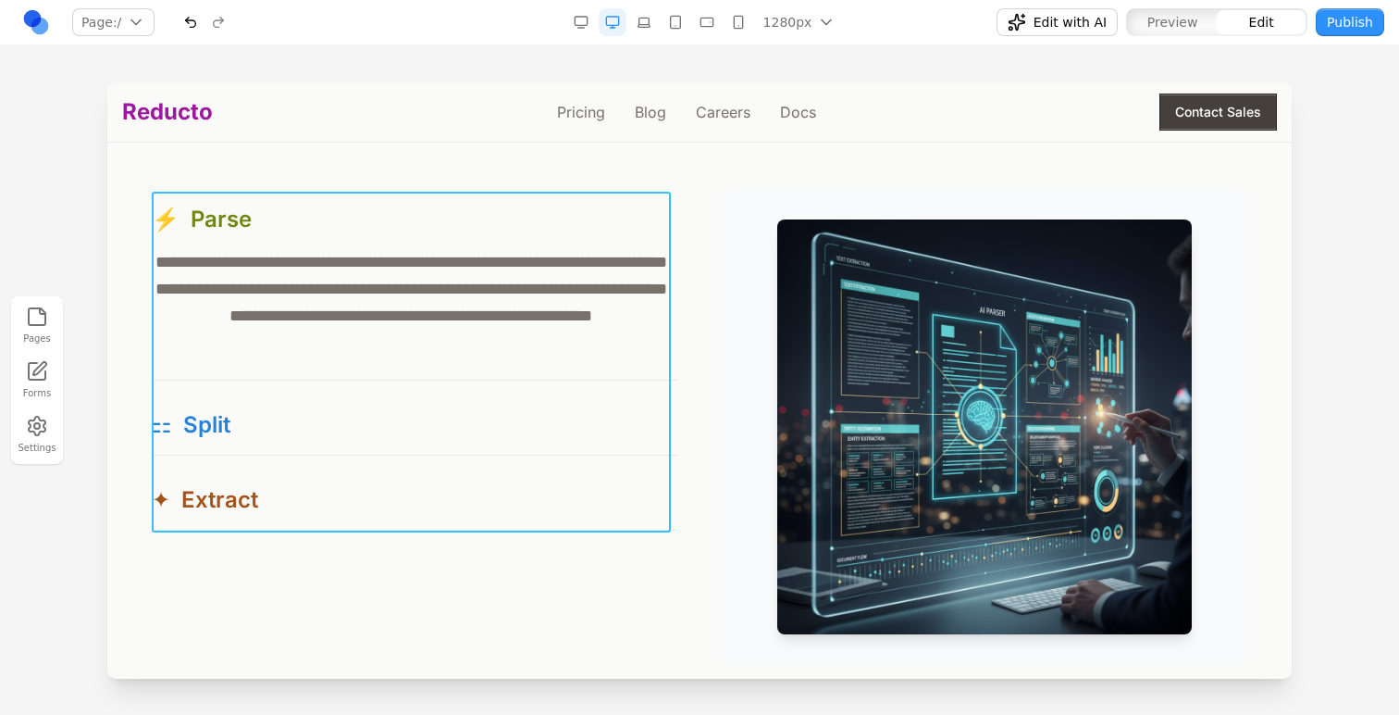
click at [404, 382] on div "**********" at bounding box center [415, 360] width 526 height 341
click at [316, 160] on button at bounding box center [326, 162] width 30 height 30
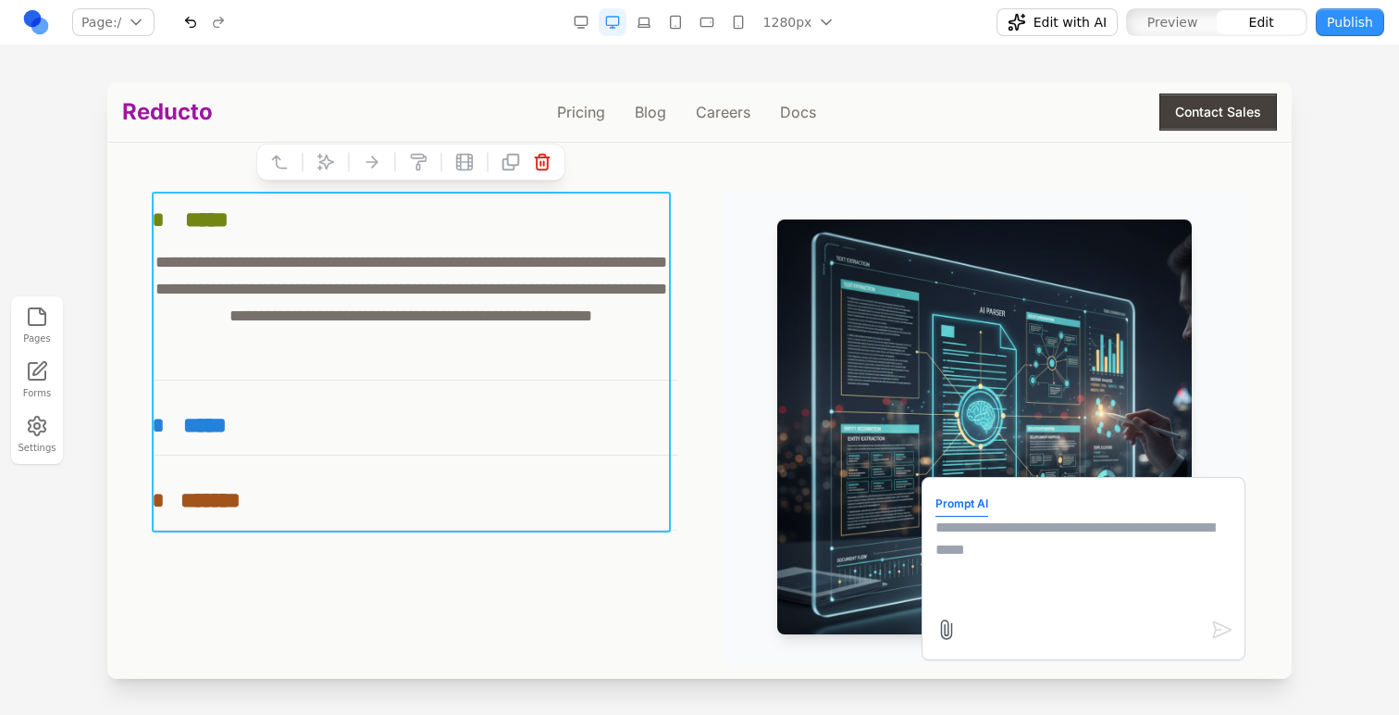
click at [1060, 571] on textarea at bounding box center [1084, 562] width 296 height 93
type textarea "*"
type textarea "**********"
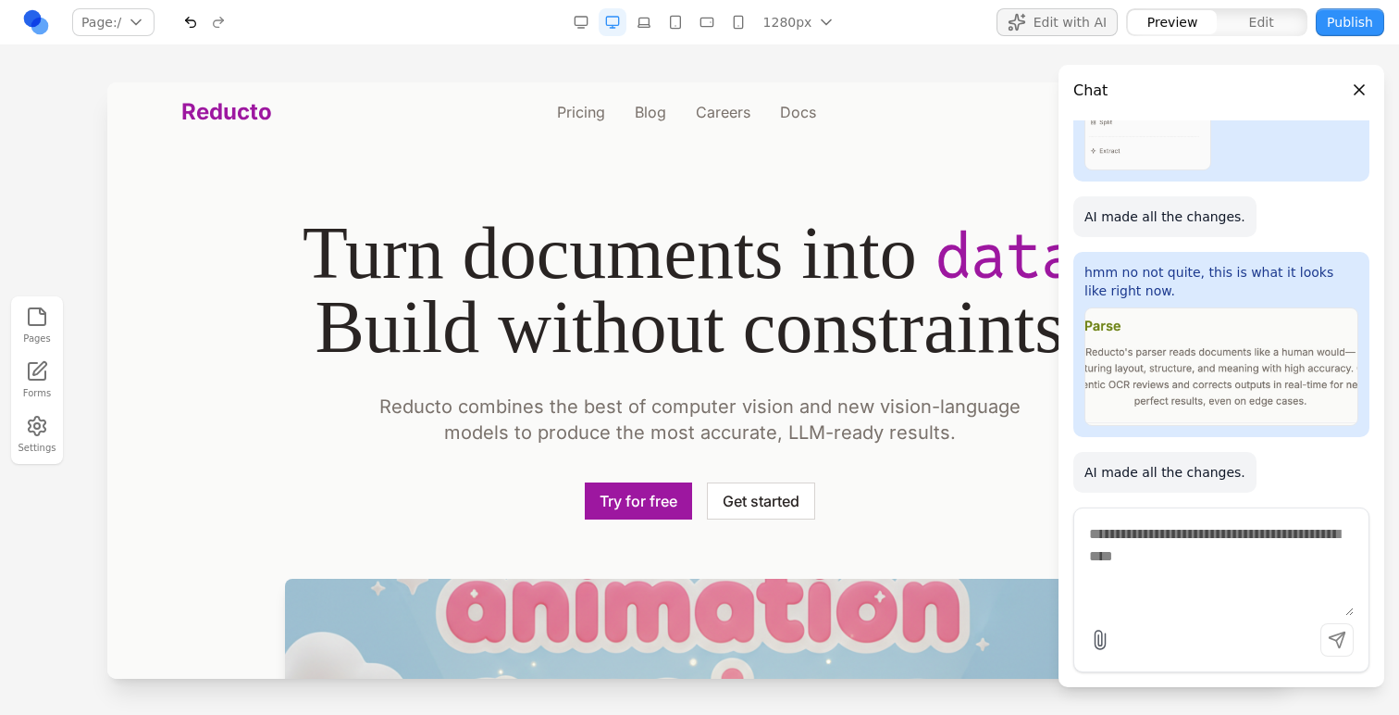
scroll to position [0, 0]
click at [7, 157] on div at bounding box center [699, 397] width 1399 height 631
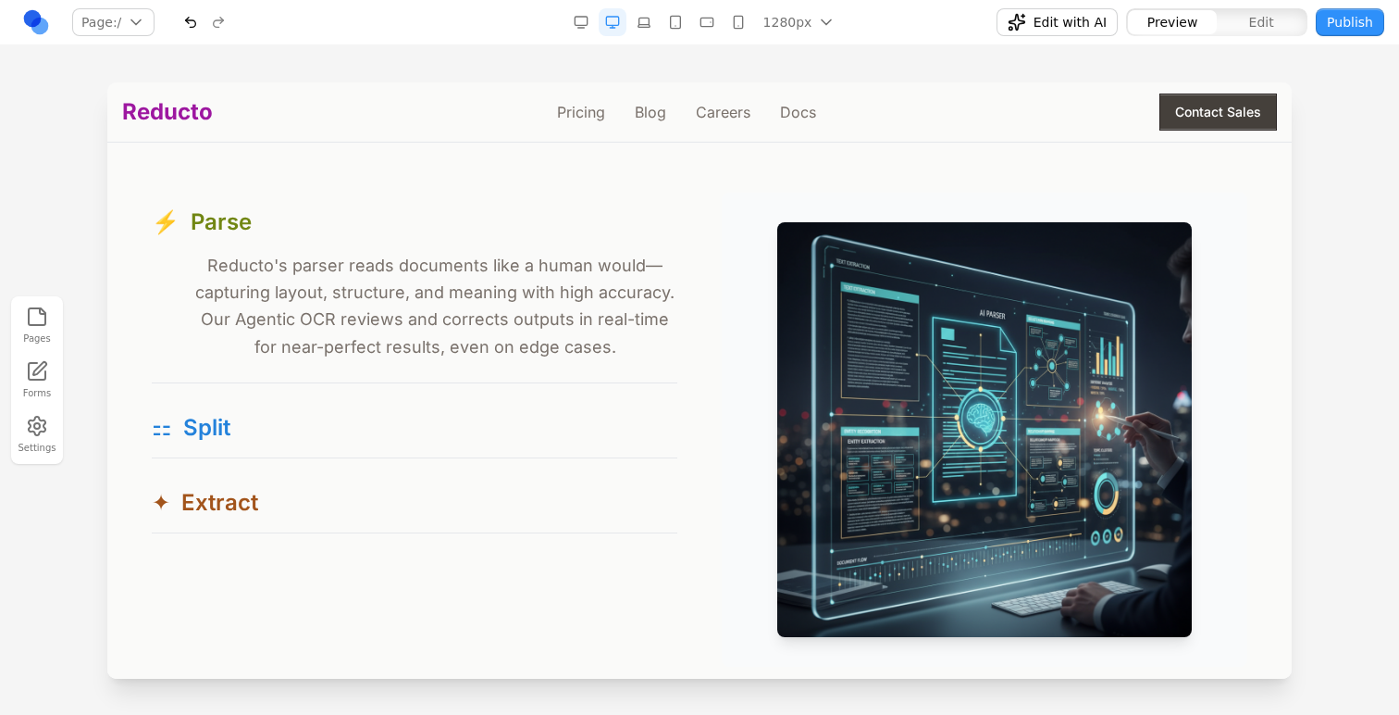
scroll to position [1747, 0]
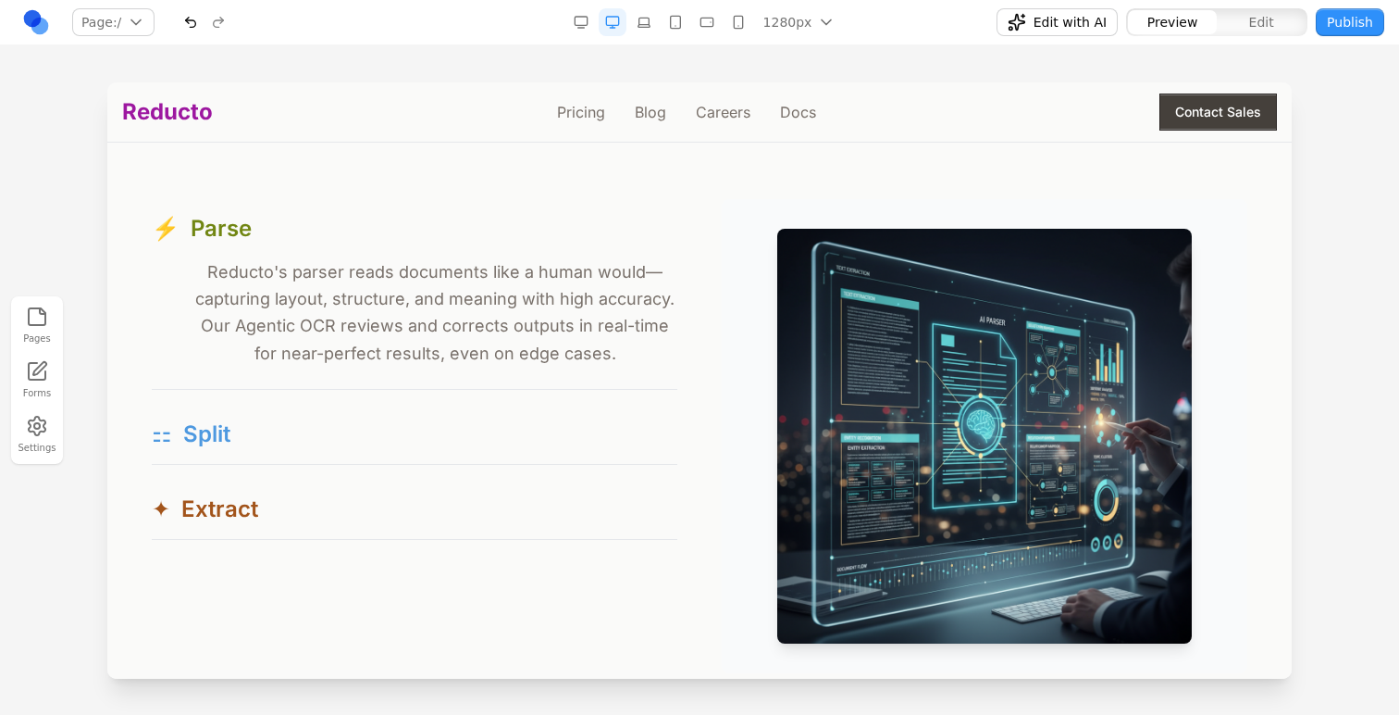
click at [217, 424] on span "Split" at bounding box center [206, 434] width 47 height 30
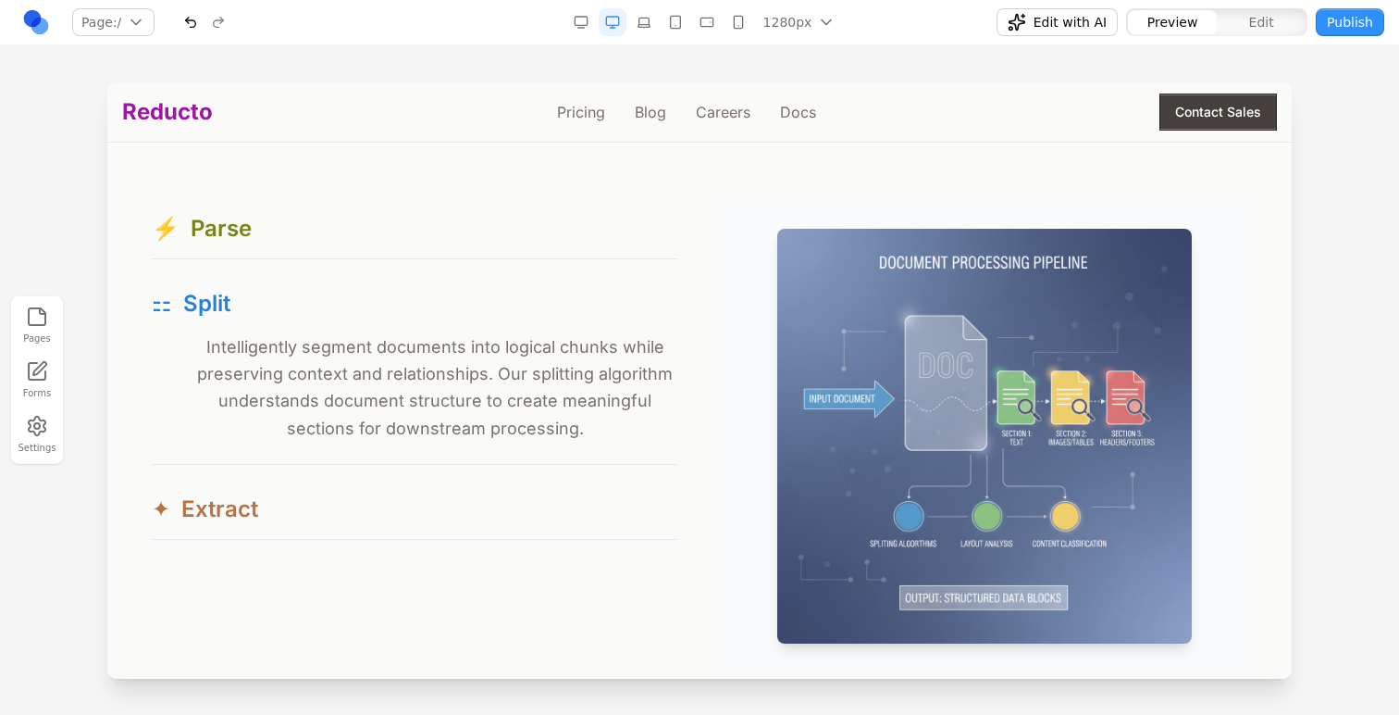
click at [220, 495] on button "✦ Extract" at bounding box center [415, 508] width 526 height 59
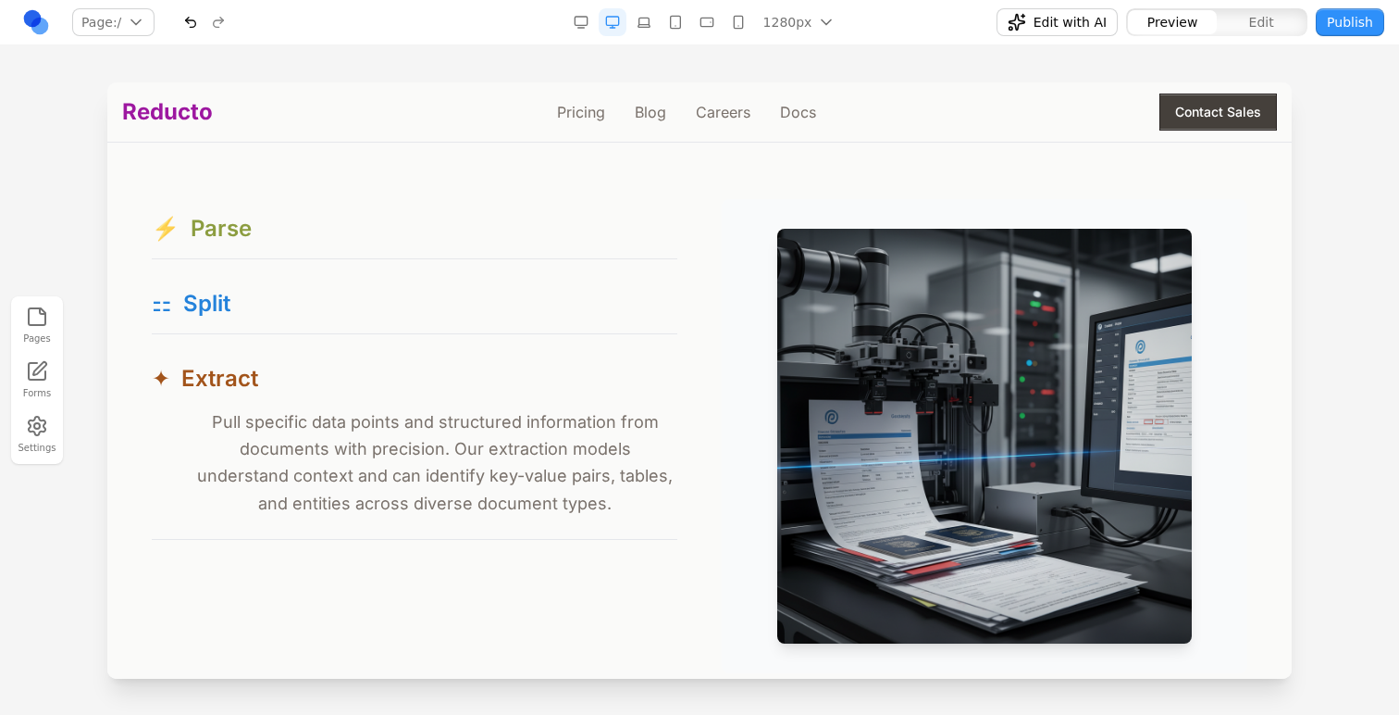
click at [274, 210] on button "⚡ Parse" at bounding box center [415, 228] width 526 height 59
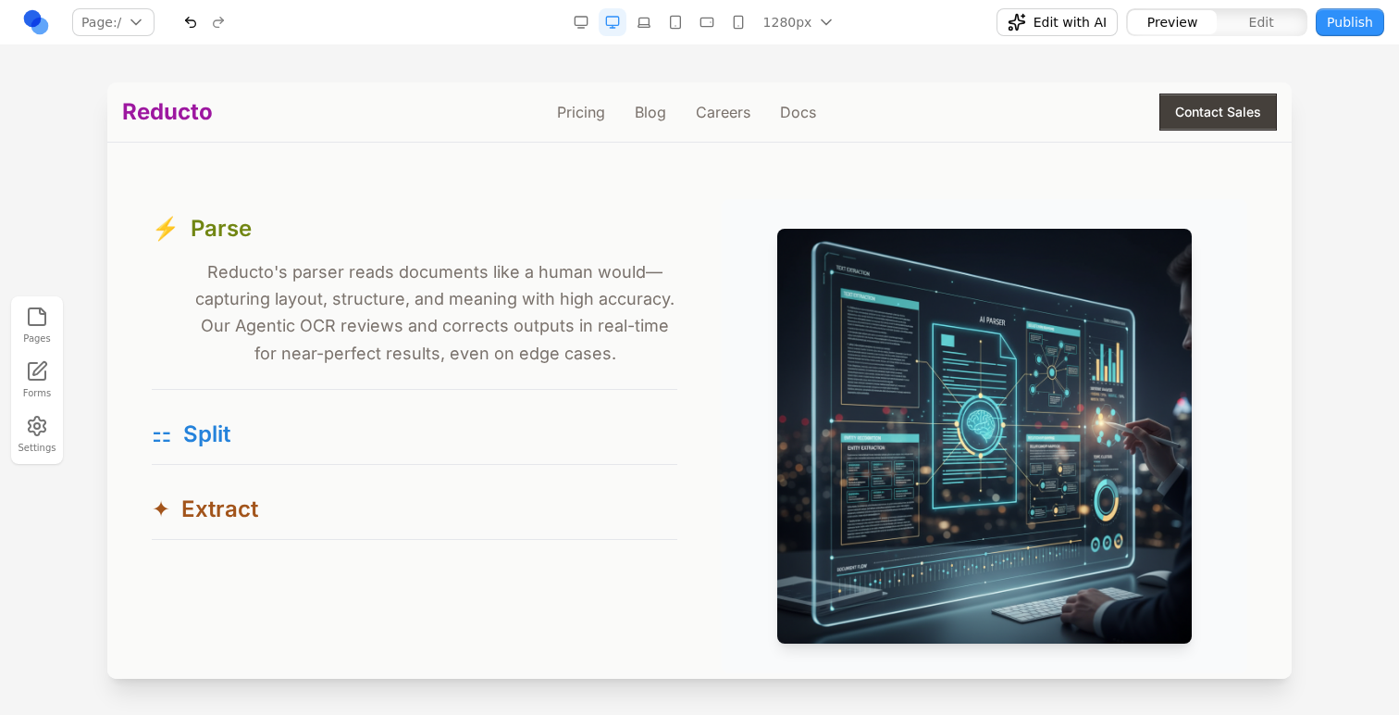
click at [1294, 21] on button "Edit" at bounding box center [1261, 22] width 89 height 24
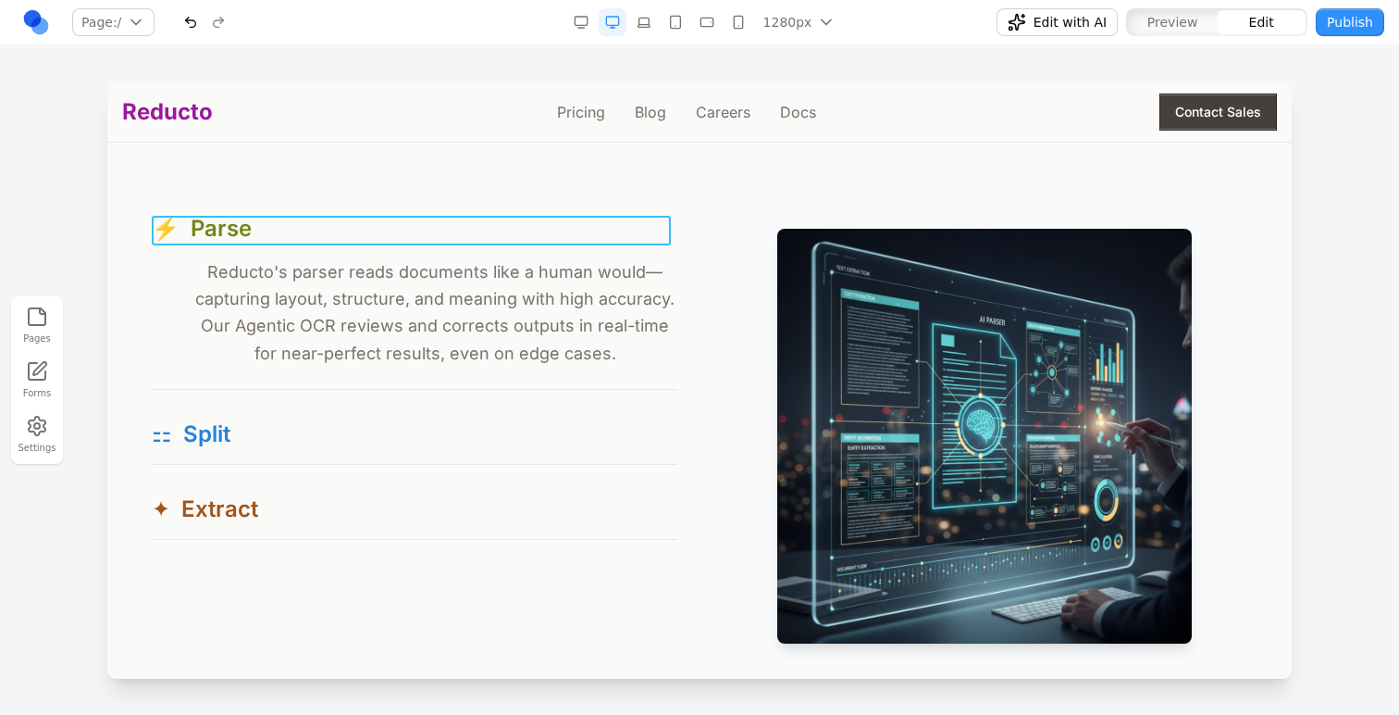
click at [506, 308] on p "Reducto's parser reads documents like a human would—capturing layout, structure…" at bounding box center [435, 312] width 485 height 108
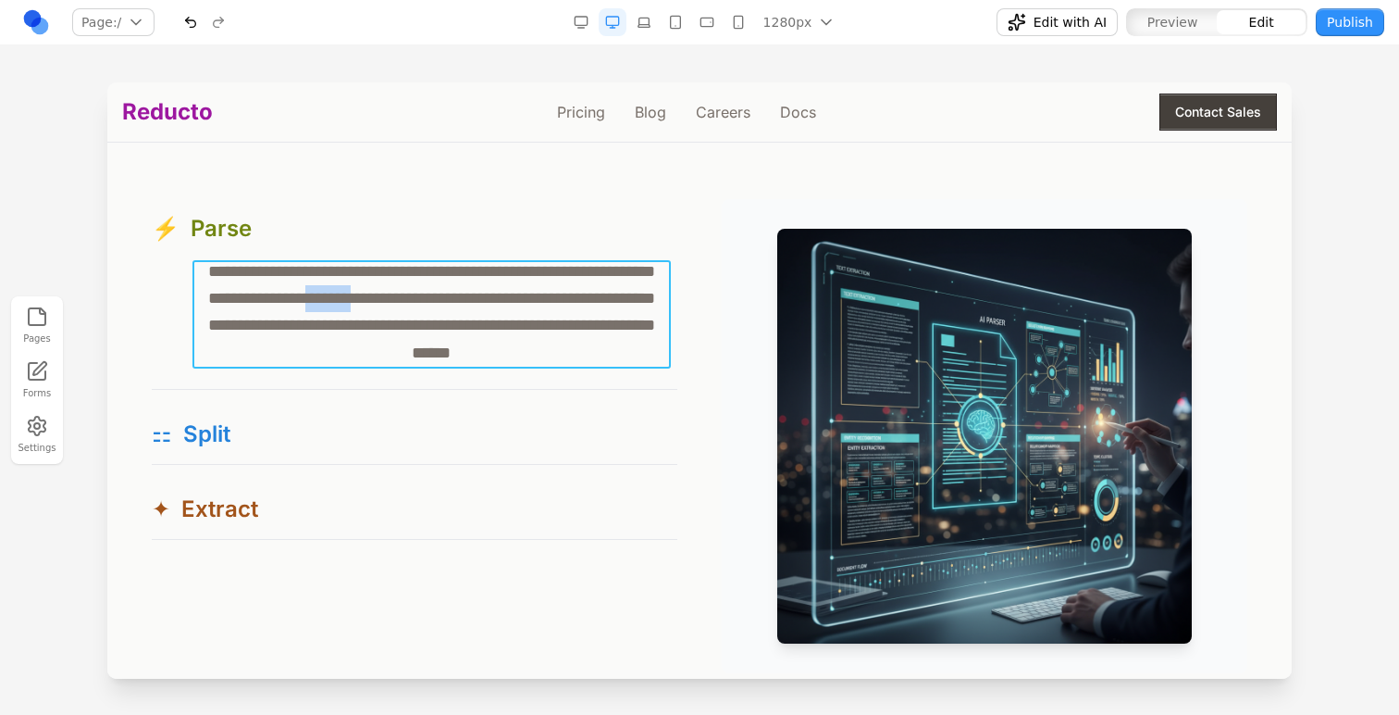
click at [506, 308] on p "**********" at bounding box center [432, 312] width 479 height 108
click at [508, 238] on button at bounding box center [494, 233] width 30 height 30
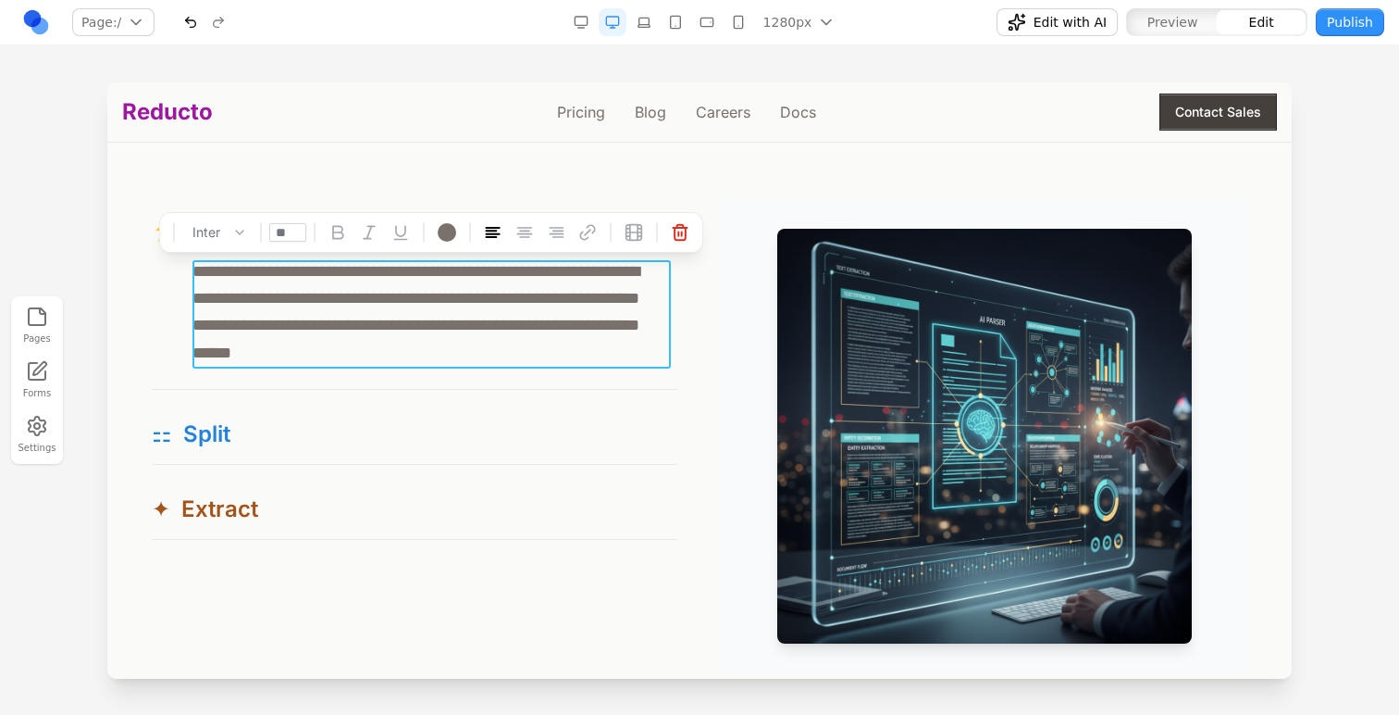
click at [86, 317] on div at bounding box center [699, 397] width 1399 height 631
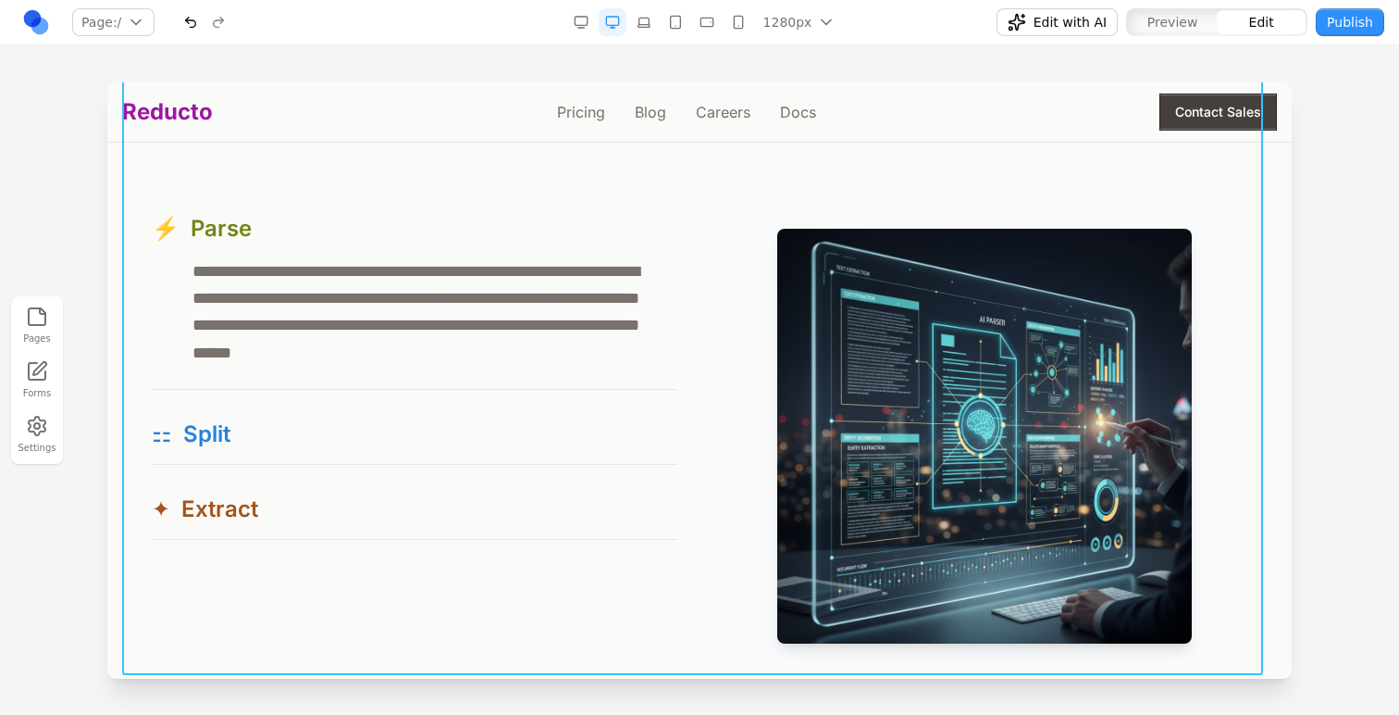
click at [148, 310] on div "**********" at bounding box center [699, 289] width 1155 height 765
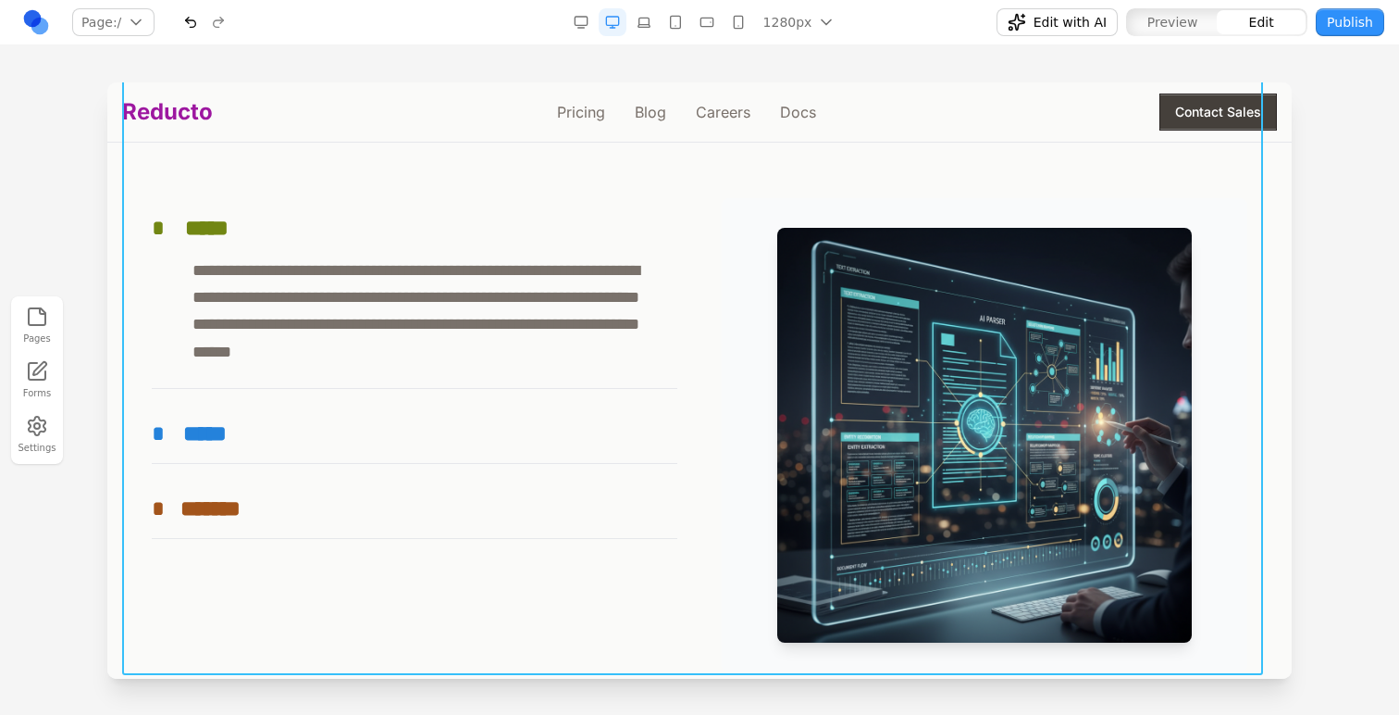
click at [76, 307] on div at bounding box center [699, 397] width 1399 height 631
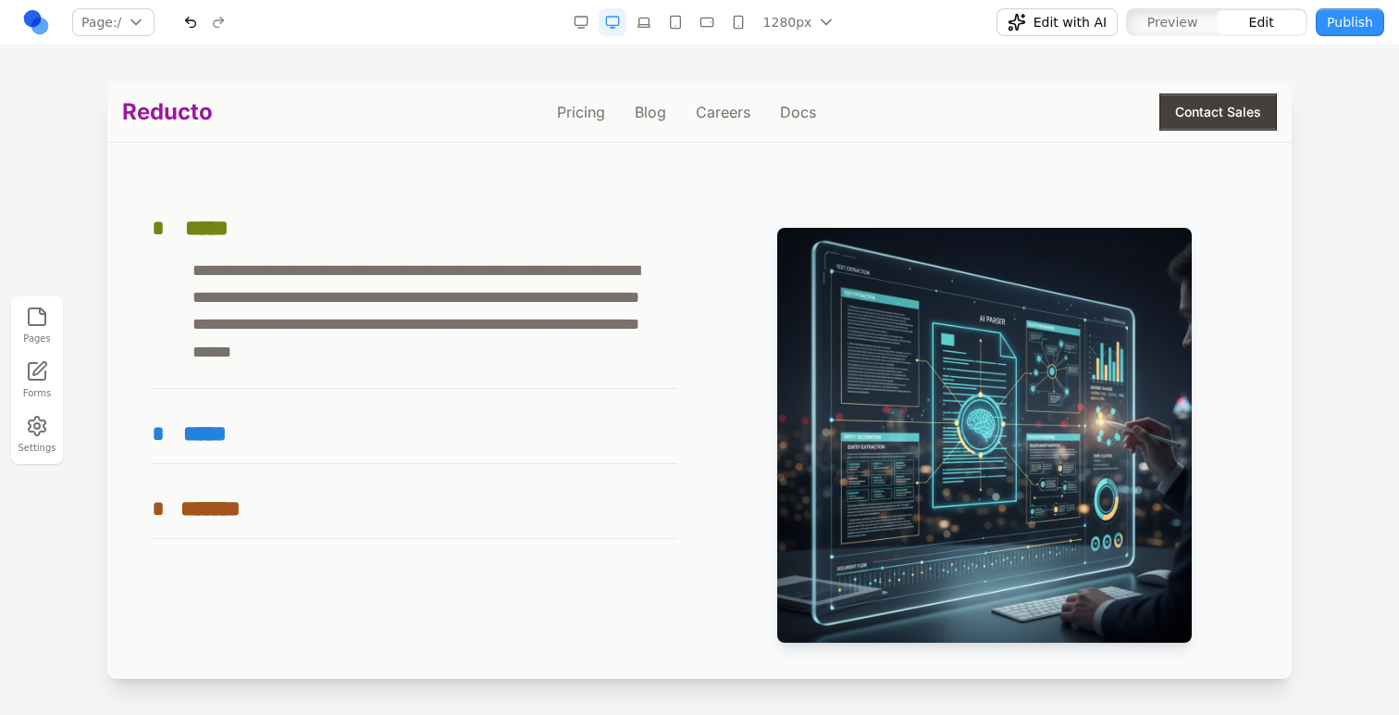
click at [1193, 27] on span "Preview" at bounding box center [1173, 22] width 51 height 19
click at [1254, 20] on span "Edit" at bounding box center [1262, 22] width 25 height 19
click at [1064, 28] on span "Edit with AI" at bounding box center [1070, 22] width 73 height 19
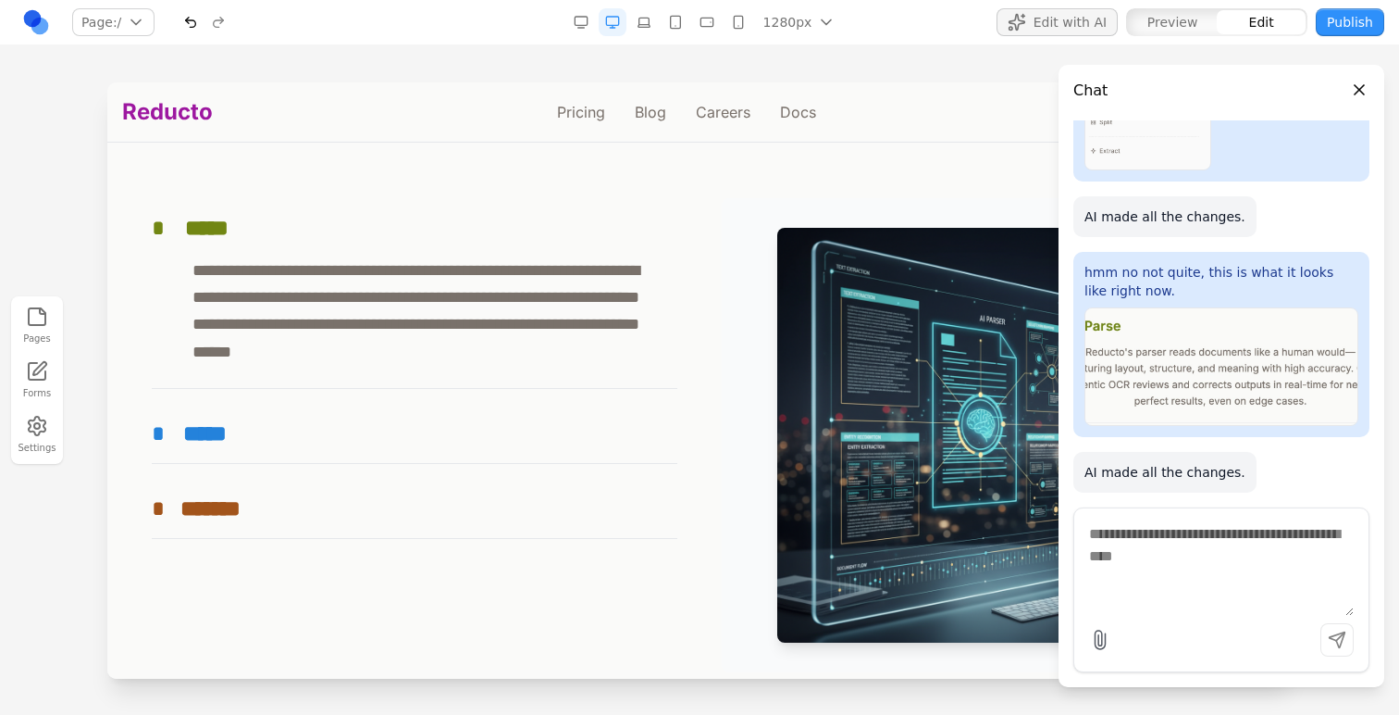
click at [81, 259] on div at bounding box center [699, 397] width 1399 height 631
click at [1134, 557] on textarea at bounding box center [1221, 569] width 265 height 93
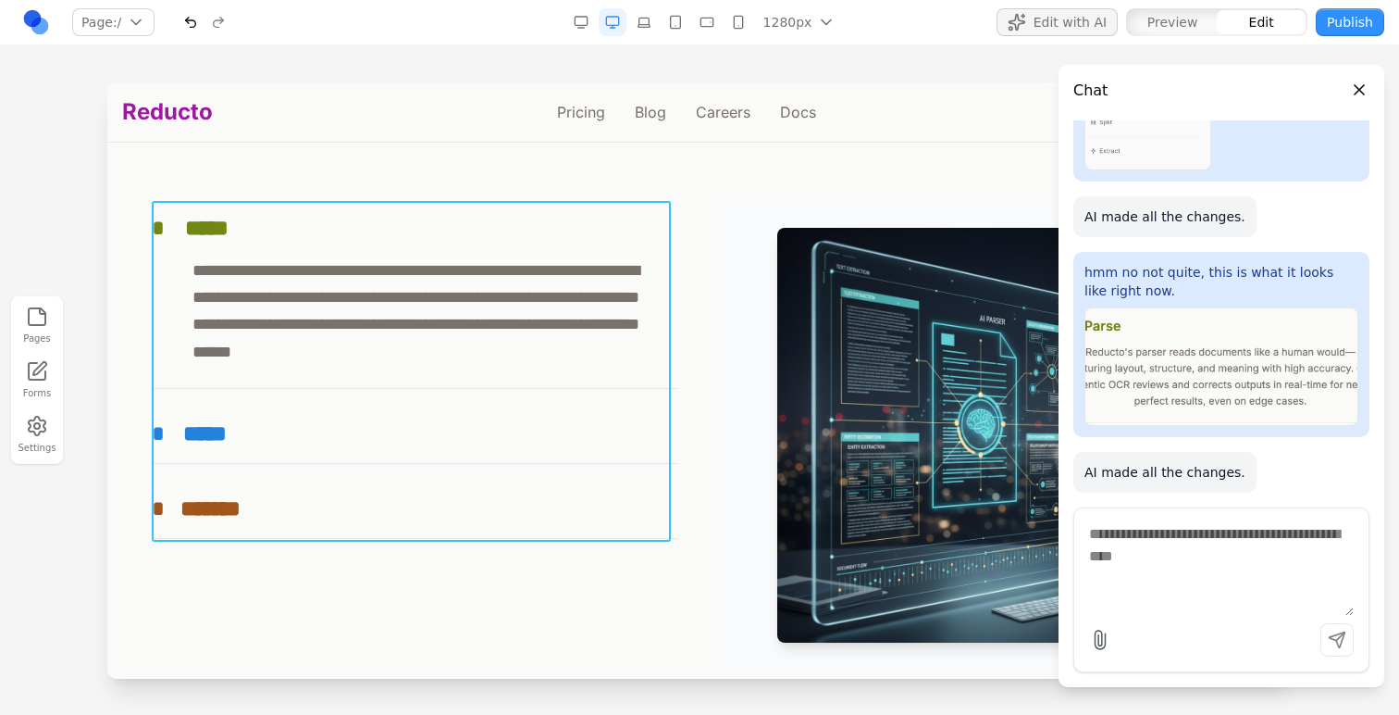
click at [403, 477] on div "**********" at bounding box center [415, 368] width 526 height 341
click at [322, 161] on button at bounding box center [326, 171] width 30 height 30
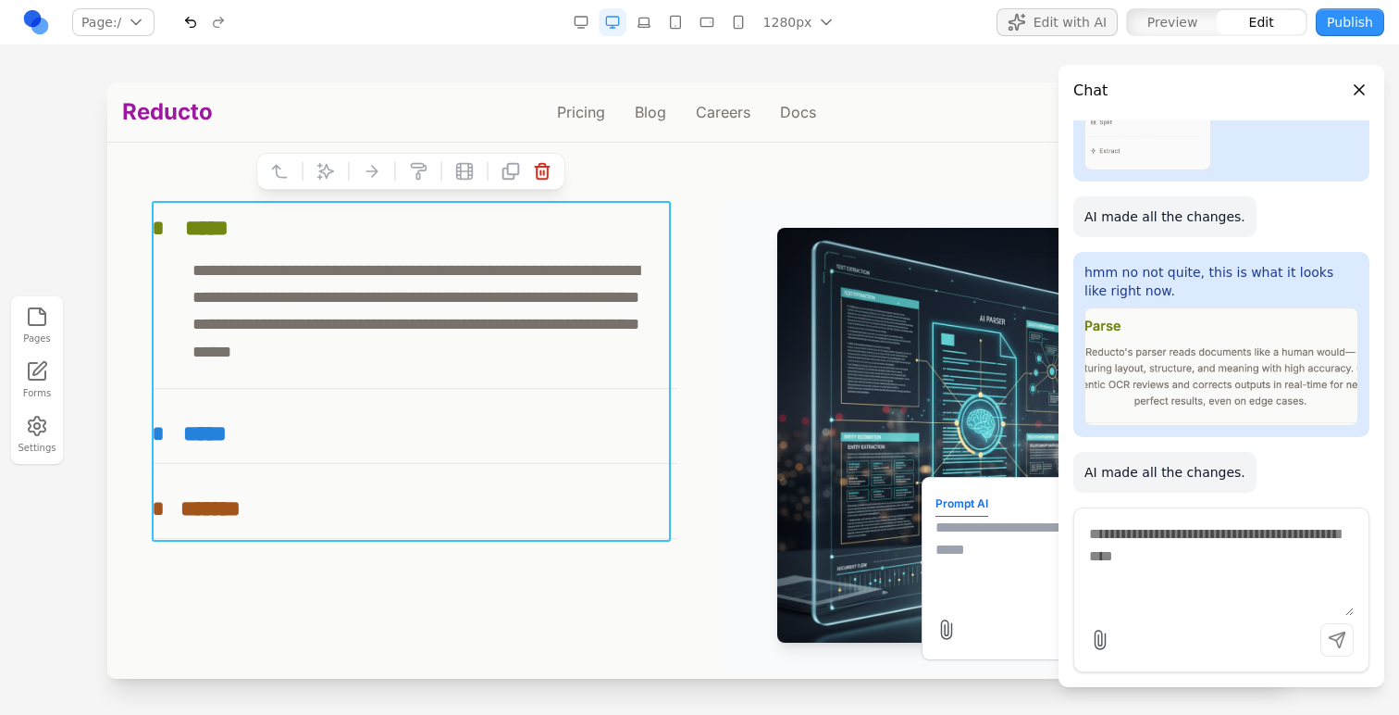
click at [968, 544] on textarea at bounding box center [1084, 562] width 296 height 93
click at [1364, 81] on button "Close panel" at bounding box center [1360, 90] width 20 height 20
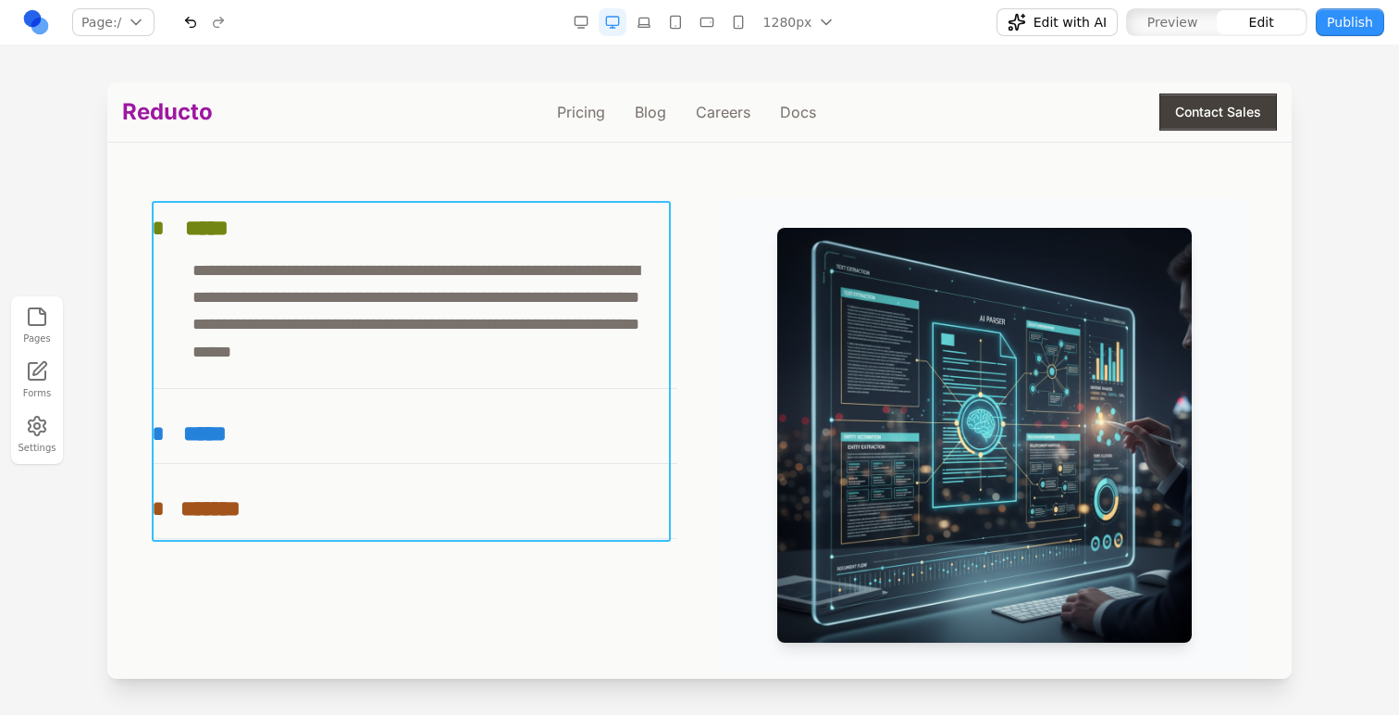
click at [570, 478] on div "**********" at bounding box center [415, 368] width 526 height 341
click at [325, 171] on icon at bounding box center [326, 171] width 19 height 19
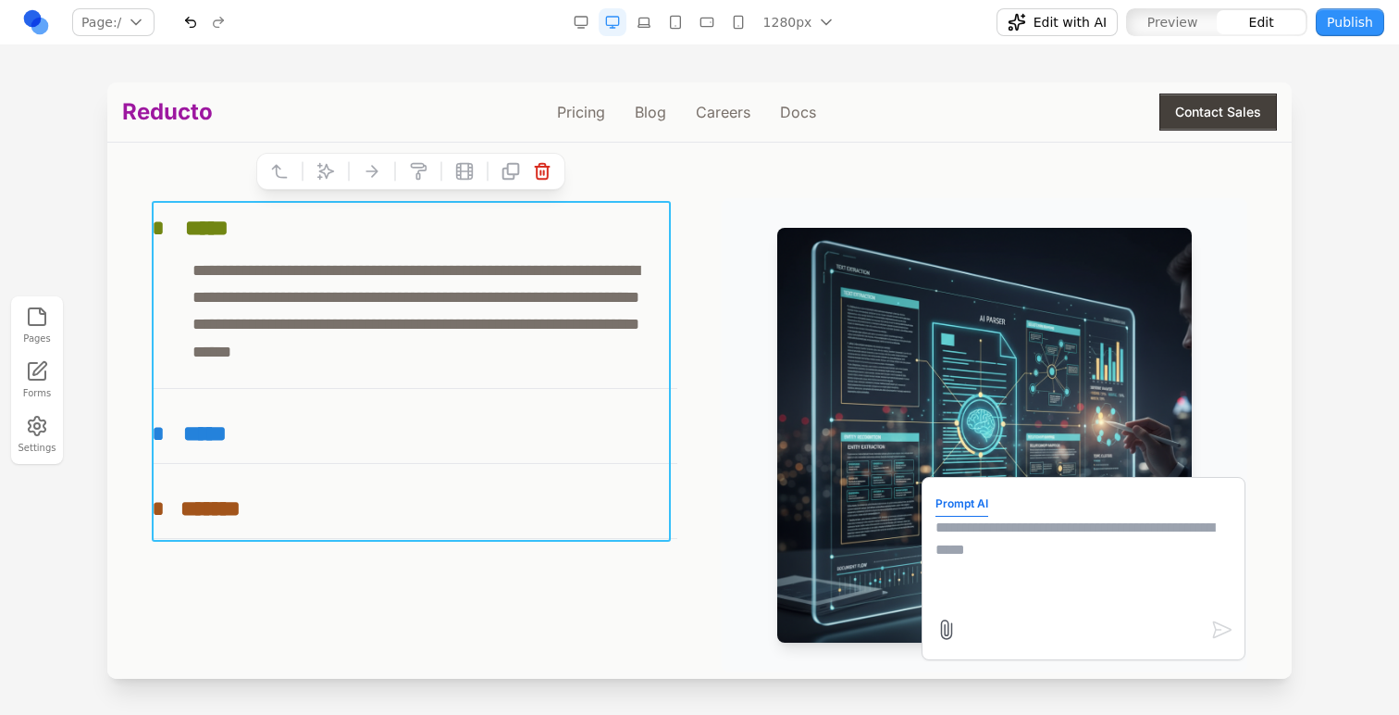
click at [962, 529] on textarea at bounding box center [1084, 562] width 296 height 93
paste textarea
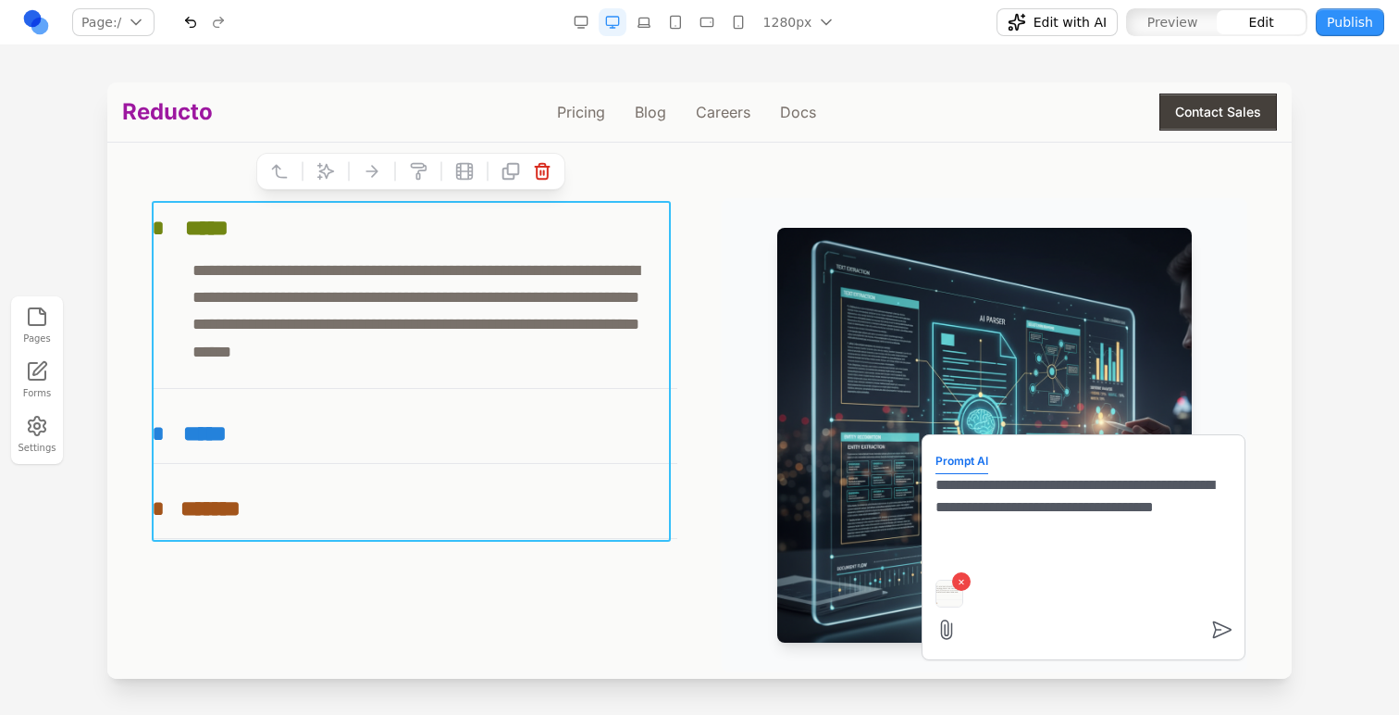
type textarea "**********"
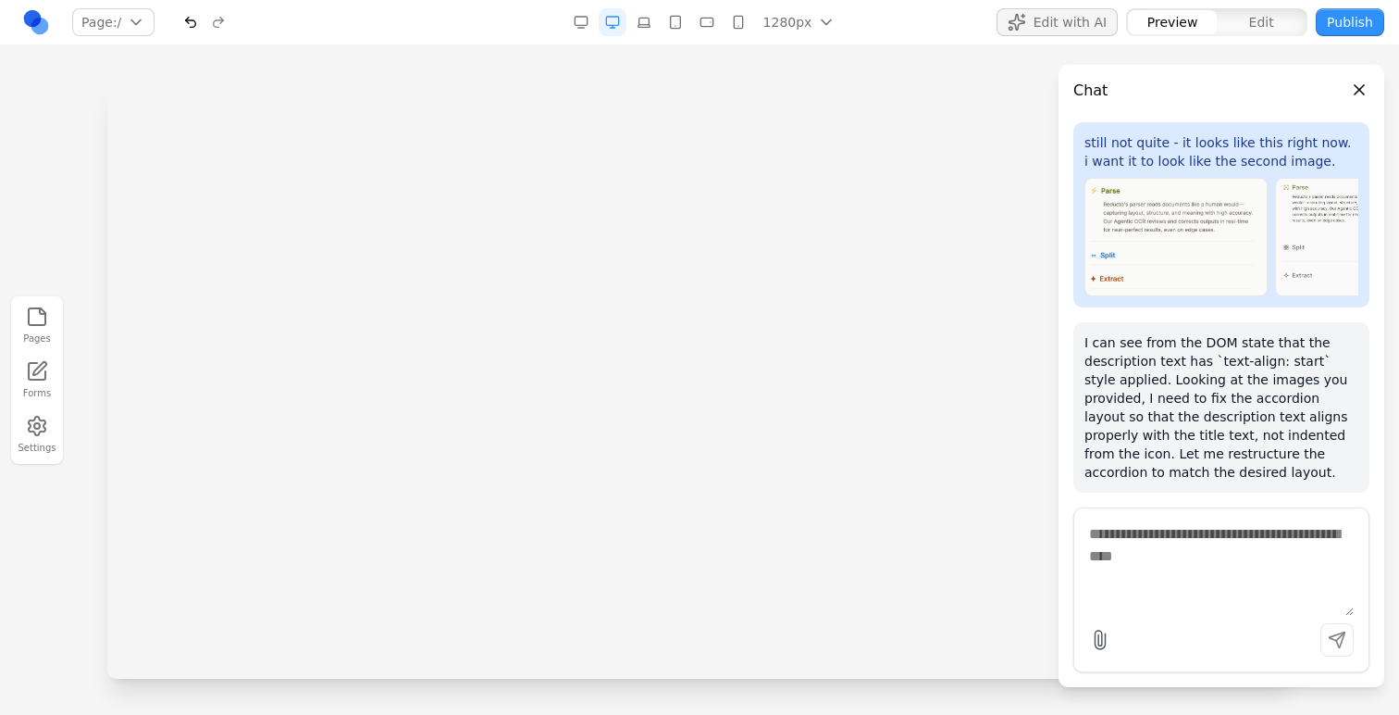
scroll to position [0, 0]
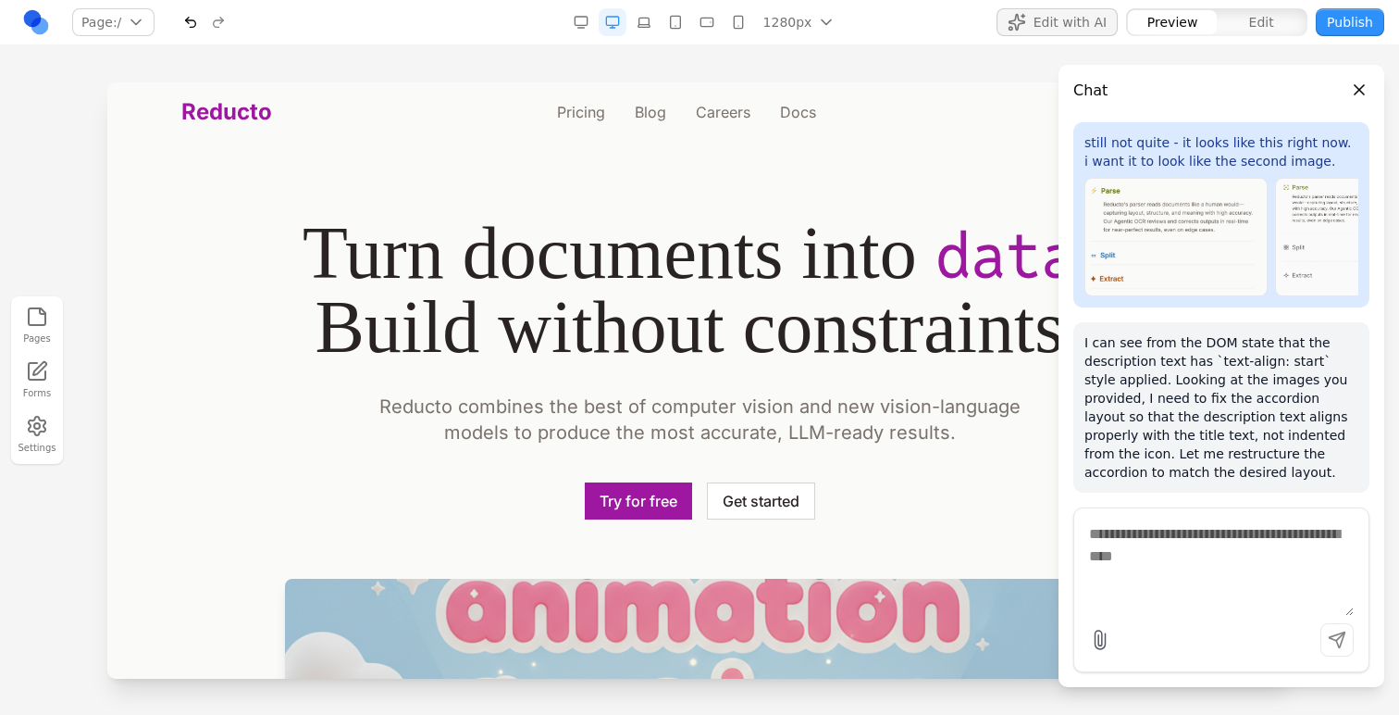
click at [50, 266] on div at bounding box center [699, 397] width 1399 height 631
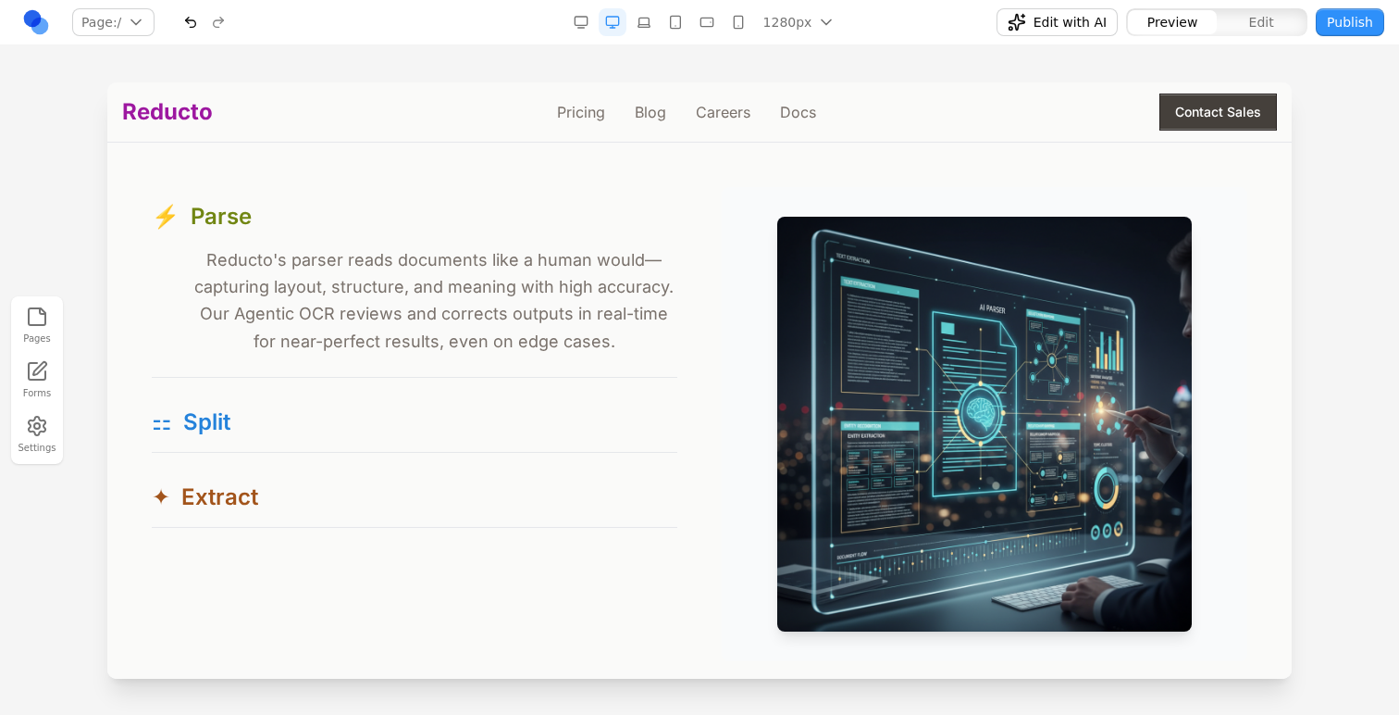
scroll to position [1747, 0]
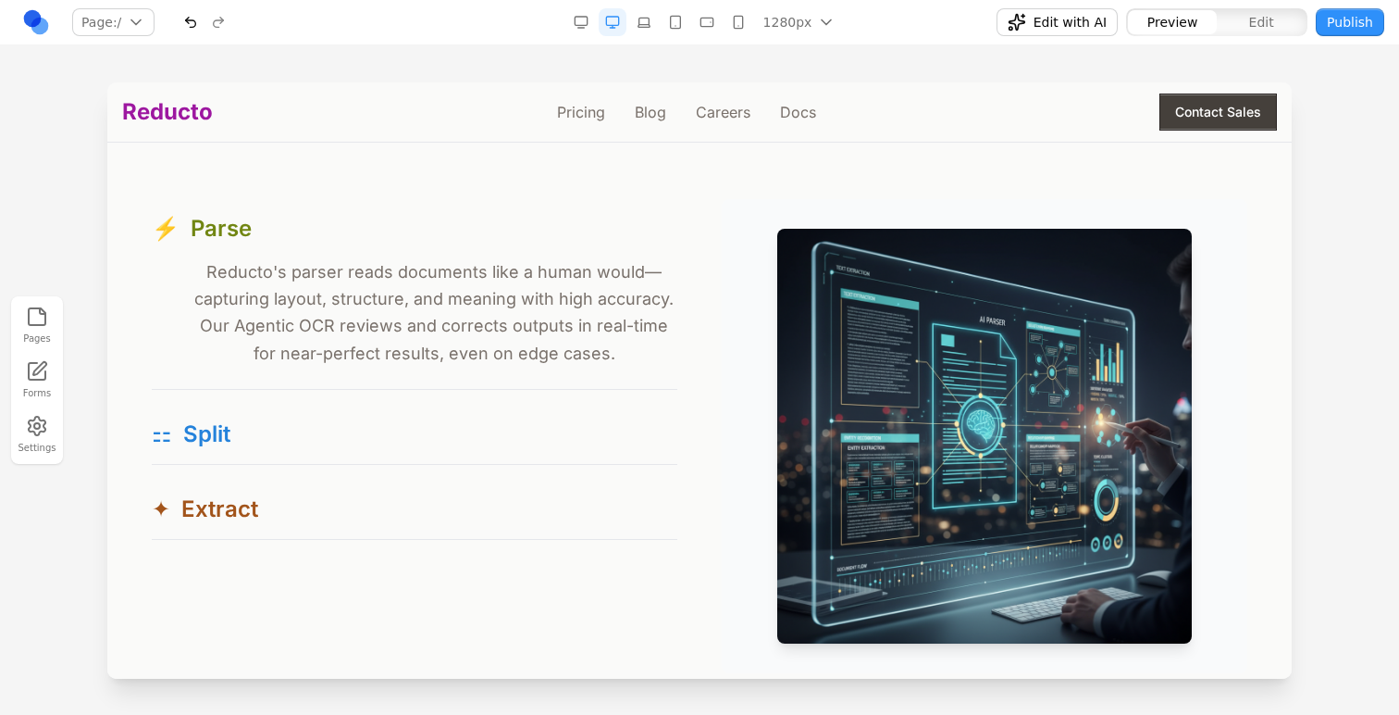
click at [1261, 15] on span "Edit" at bounding box center [1262, 22] width 25 height 19
click at [1165, 17] on span "Preview" at bounding box center [1173, 22] width 51 height 19
click at [1072, 16] on span "Edit with AI" at bounding box center [1070, 22] width 73 height 19
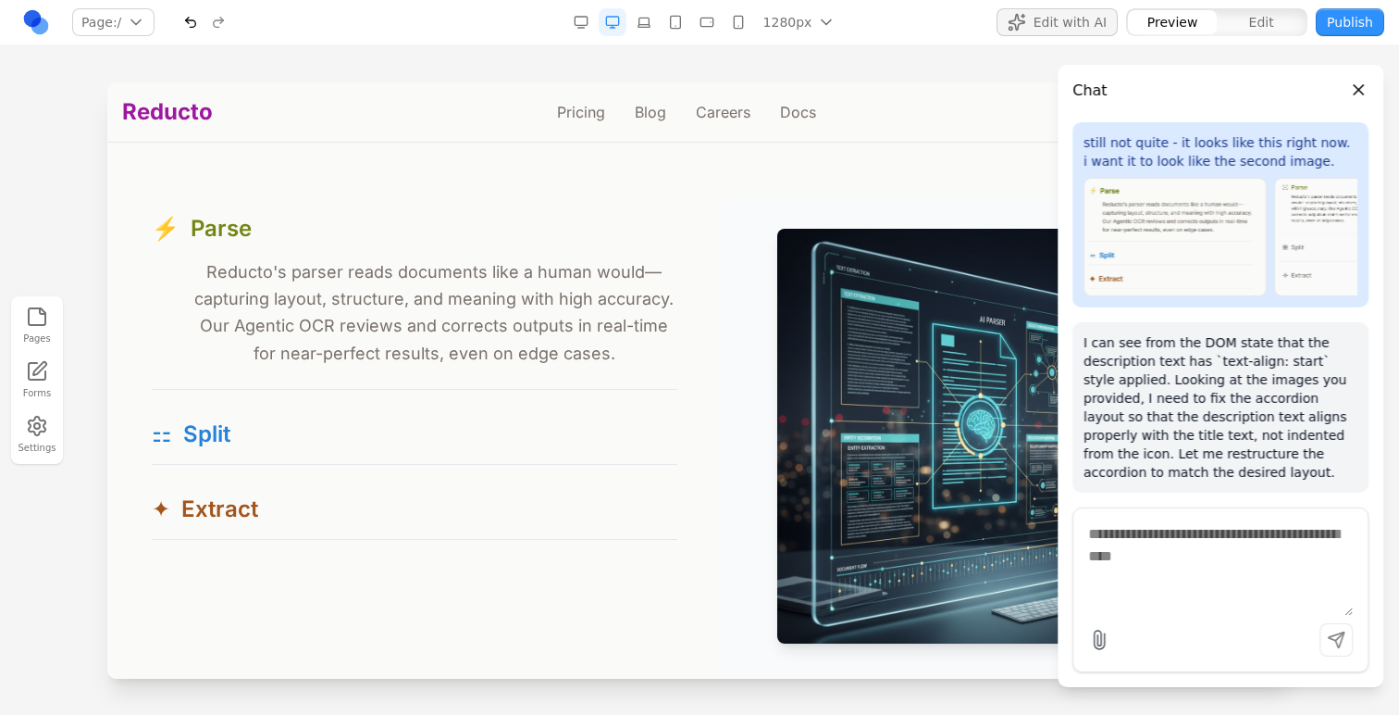
click at [1073, 17] on span "Edit with AI" at bounding box center [1070, 22] width 73 height 19
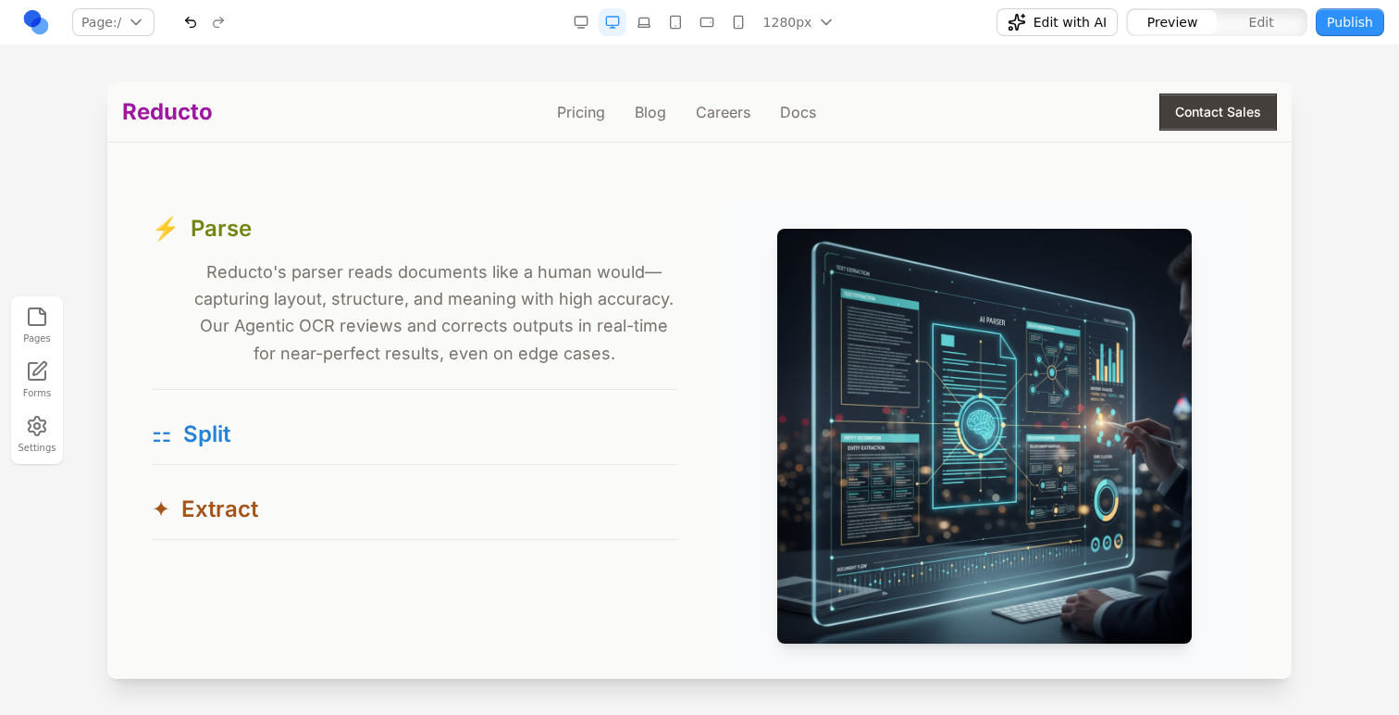
drag, startPoint x: 1256, startPoint y: 13, endPoint x: 885, endPoint y: 18, distance: 371.2
click at [1256, 13] on span "Edit" at bounding box center [1262, 22] width 25 height 19
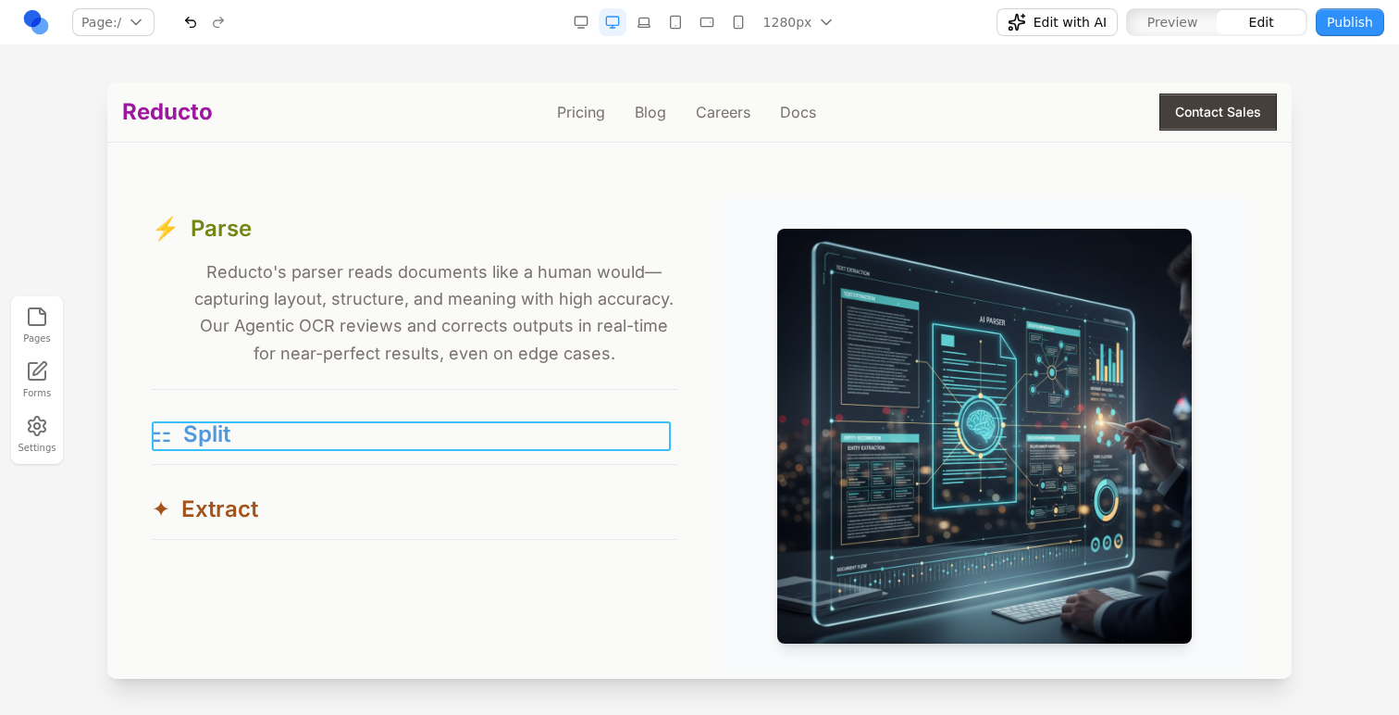
click at [579, 435] on div "⚏ Split" at bounding box center [415, 434] width 526 height 30
click at [579, 477] on div "⚡ Parse ⚡ Reducto's parser reads documents like a human would—capturing layout,…" at bounding box center [415, 369] width 526 height 341
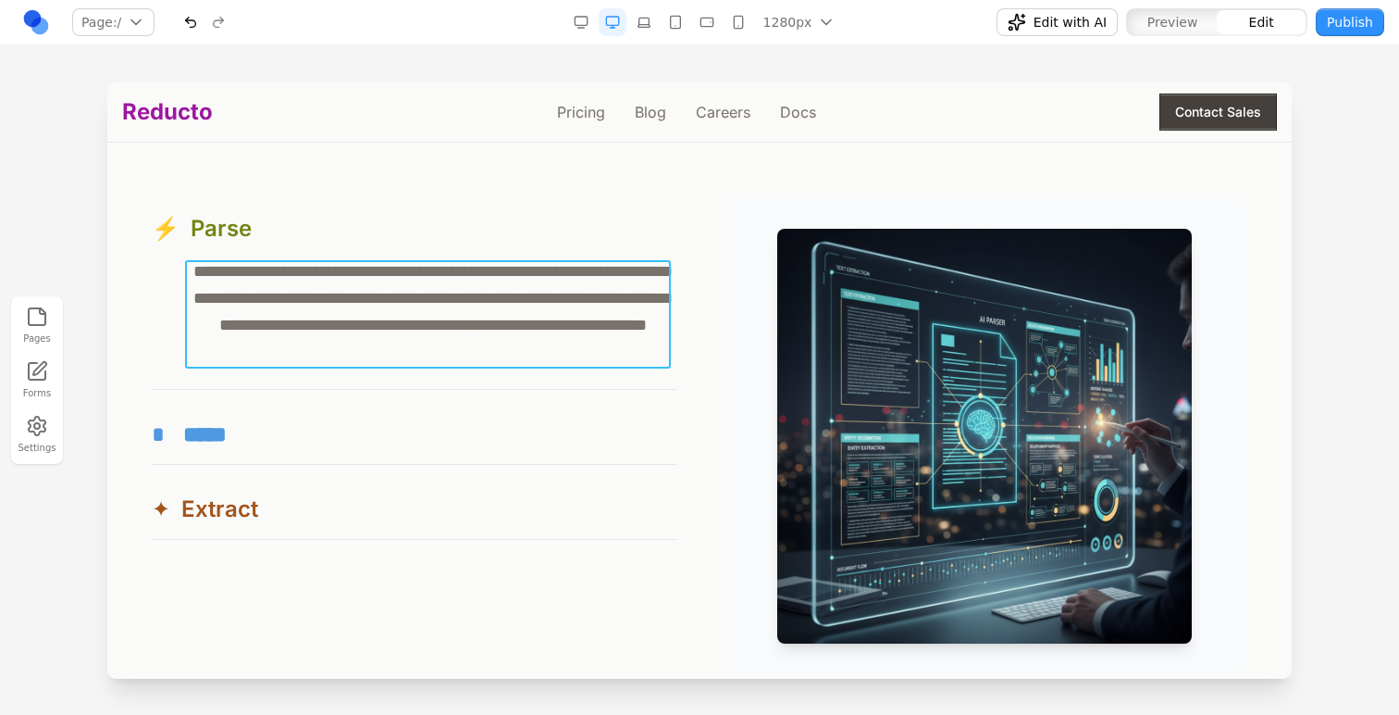
click at [580, 283] on p "**********" at bounding box center [434, 312] width 486 height 108
click at [504, 230] on button at bounding box center [490, 233] width 30 height 30
click at [131, 281] on div "**********" at bounding box center [699, 289] width 1155 height 765
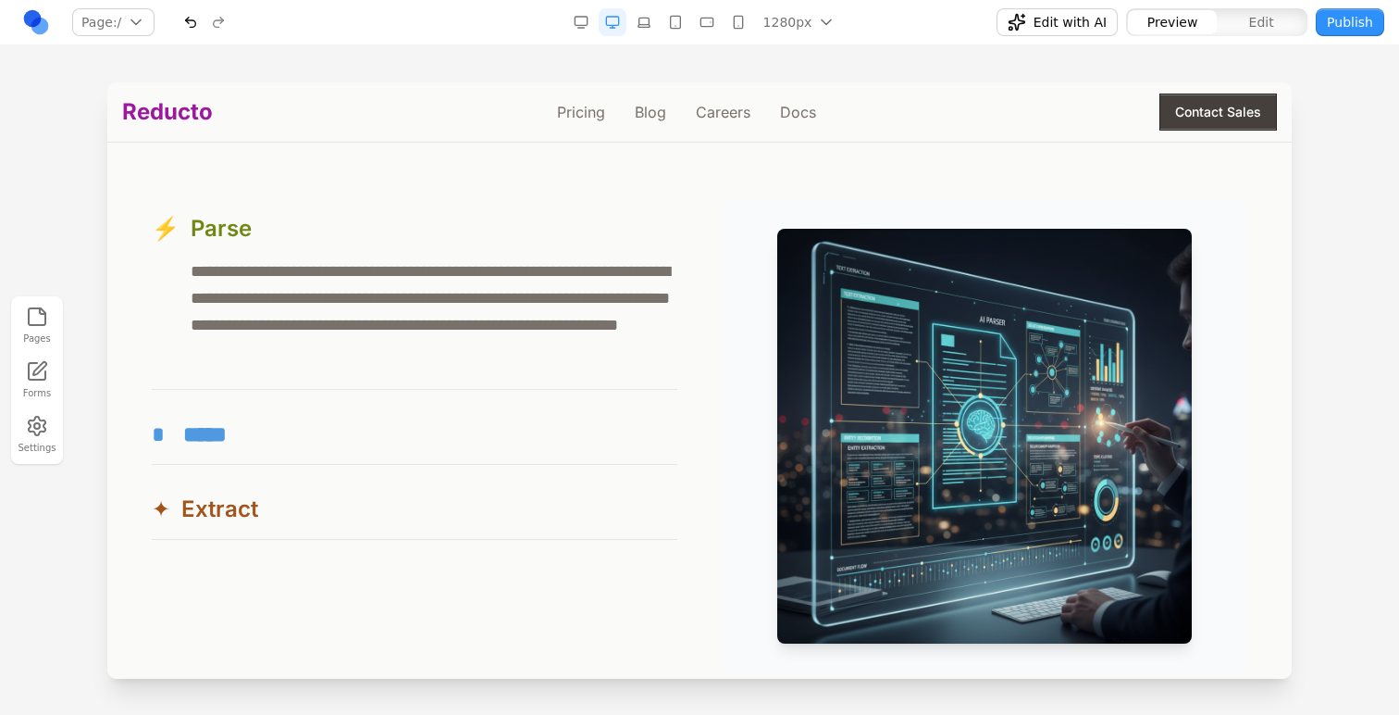
click at [325, 425] on div "* *****" at bounding box center [415, 434] width 526 height 30
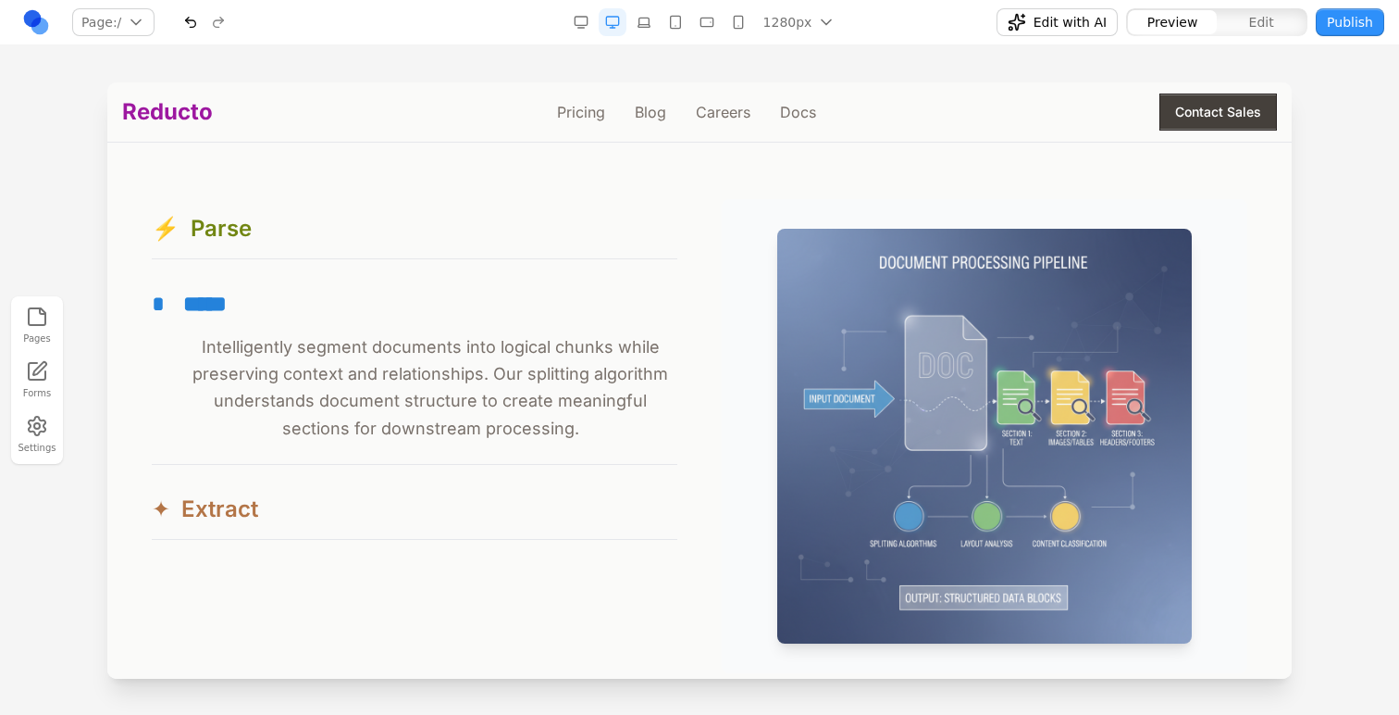
click at [308, 505] on div "✦ Extract" at bounding box center [415, 509] width 526 height 30
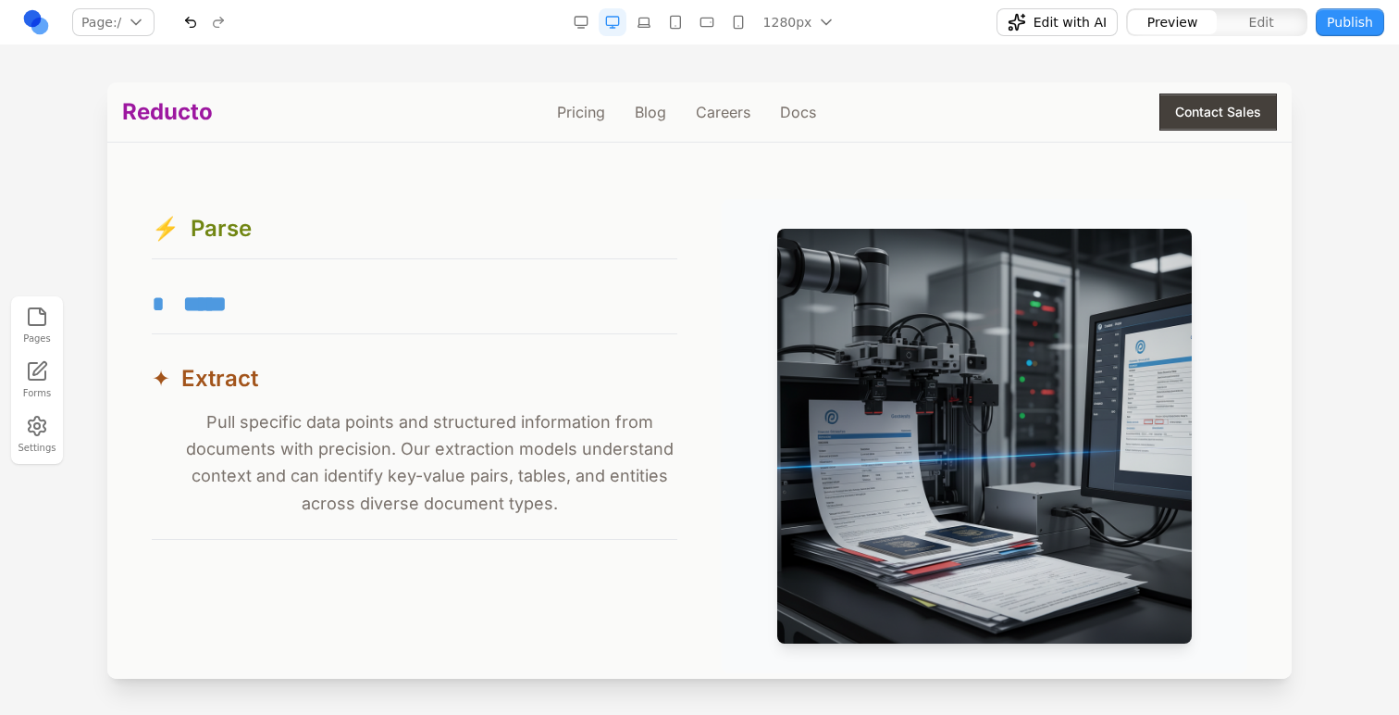
click at [342, 298] on div "* *****" at bounding box center [415, 304] width 526 height 30
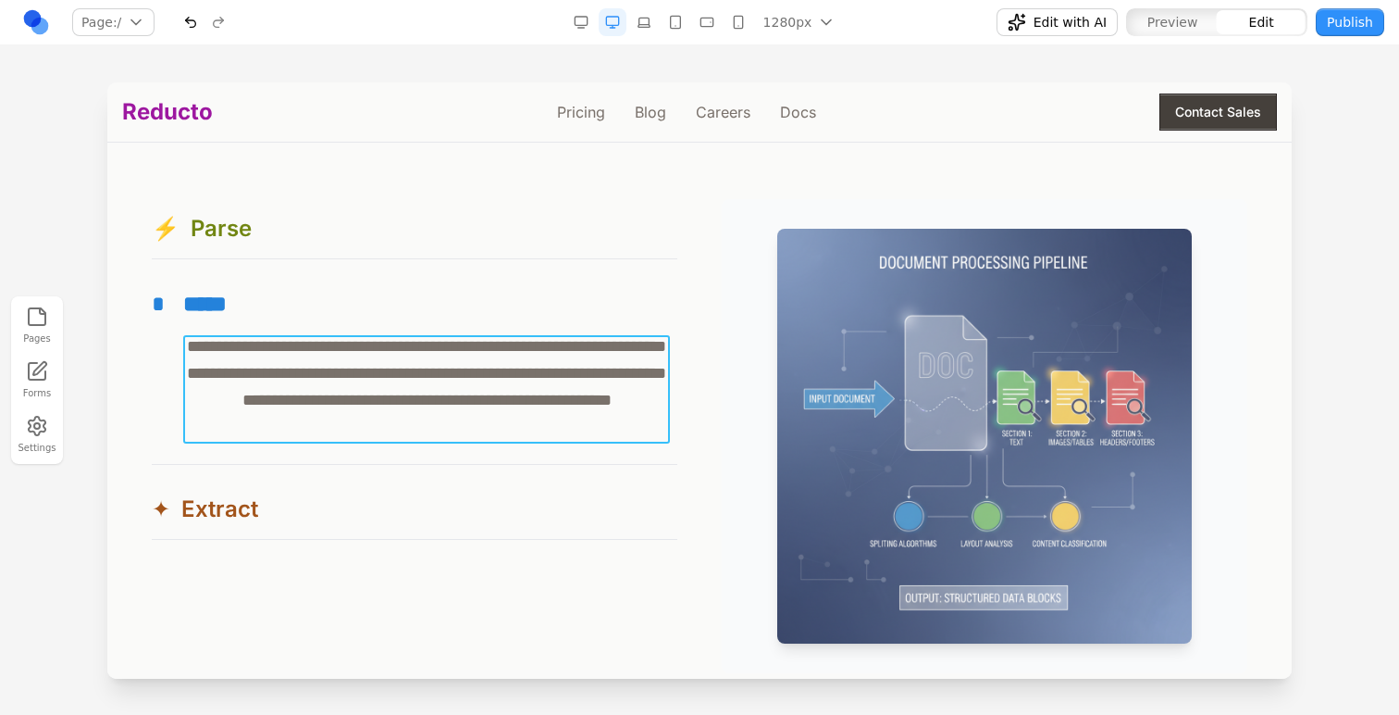
click at [352, 345] on p "**********" at bounding box center [427, 387] width 488 height 108
click at [487, 321] on button at bounding box center [489, 307] width 30 height 30
click at [122, 322] on div "**********" at bounding box center [699, 289] width 1155 height 765
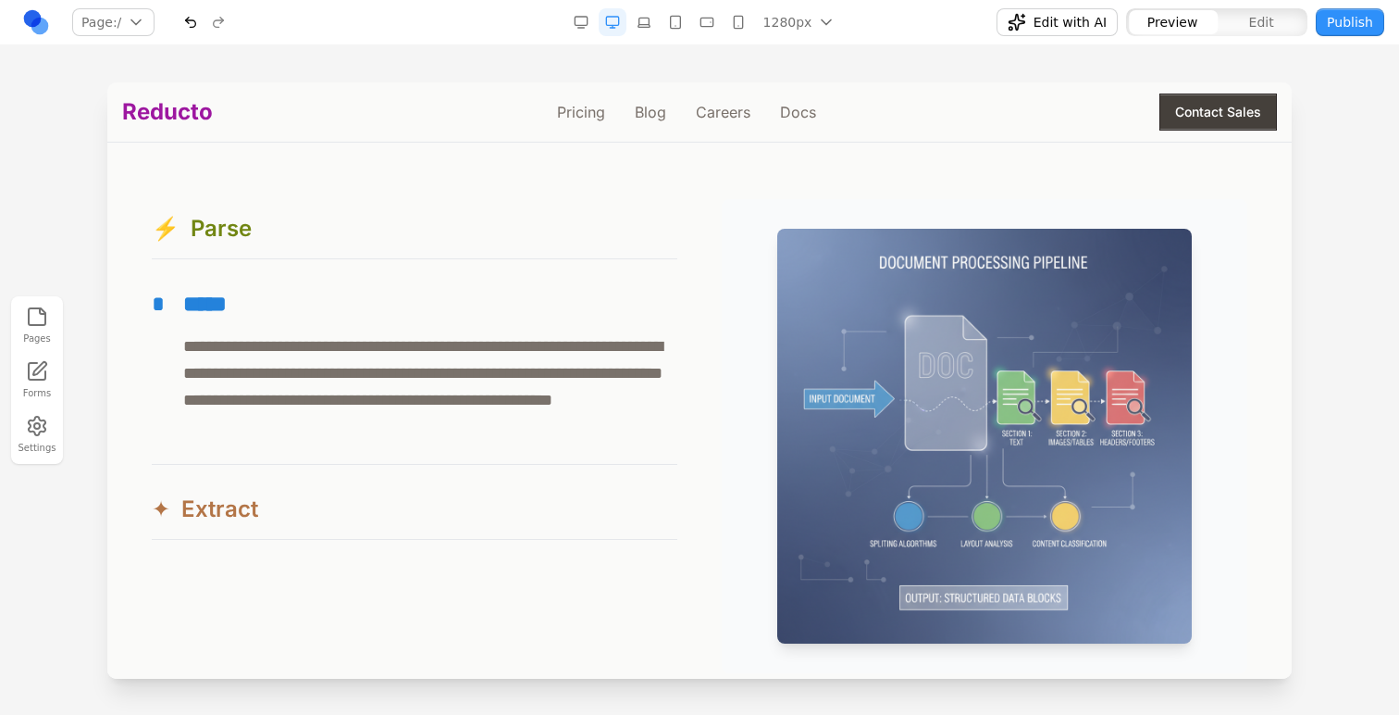
click at [343, 490] on button "✦ Extract" at bounding box center [415, 508] width 526 height 59
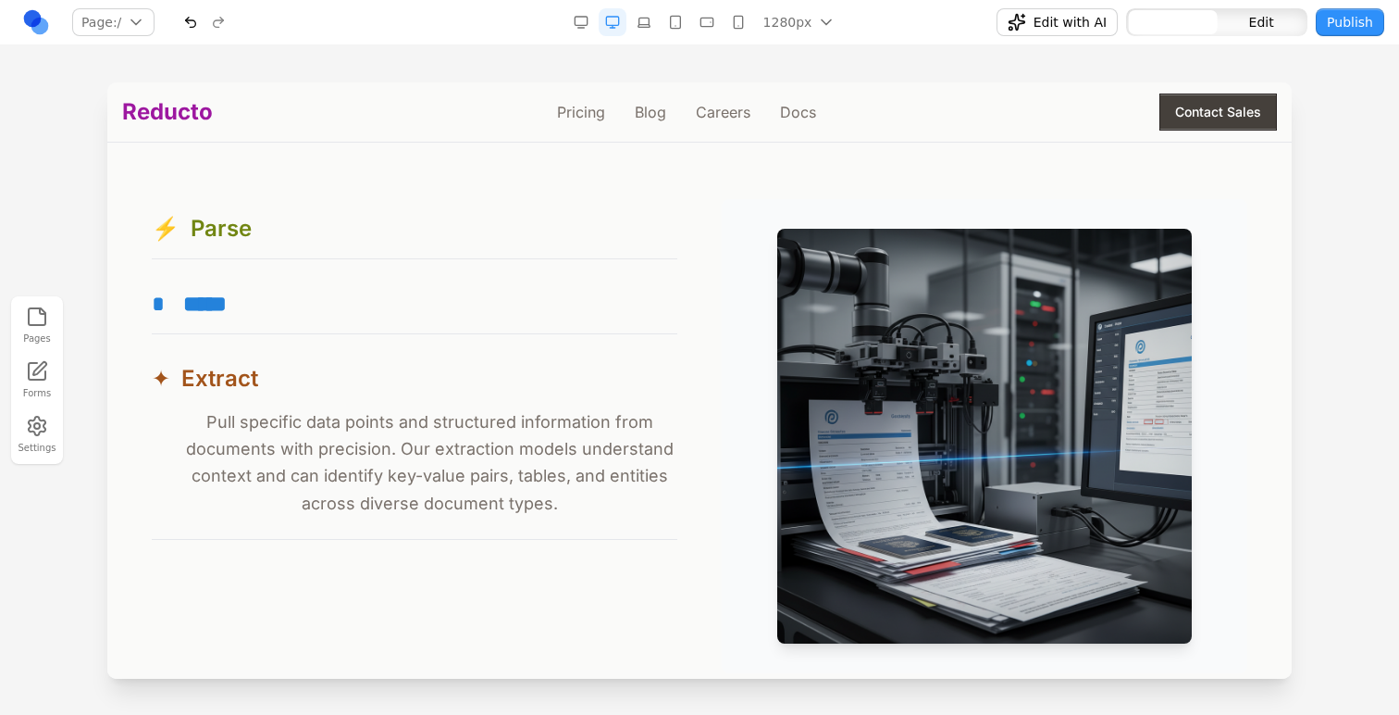
click at [503, 448] on p "Pull specific data points and structured information from documents with precis…" at bounding box center [429, 462] width 496 height 108
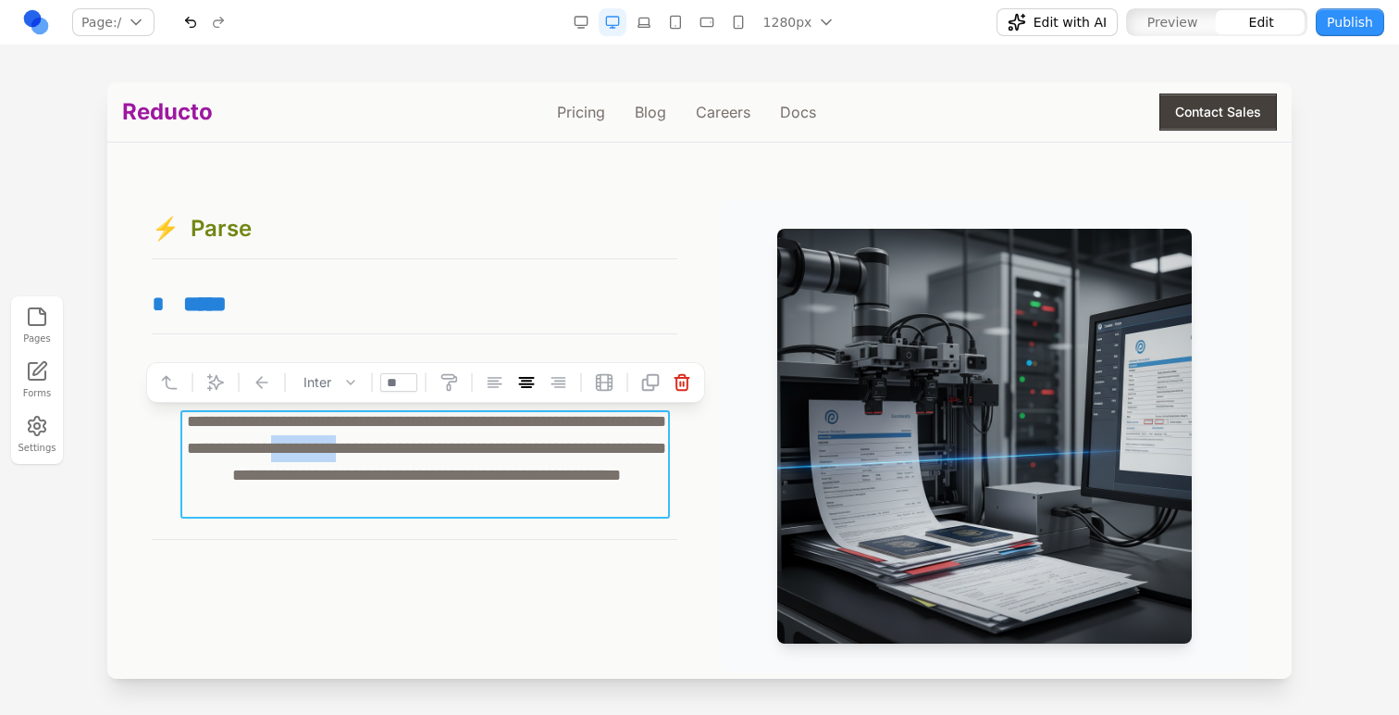
click at [503, 448] on p "**********" at bounding box center [426, 462] width 490 height 108
click at [491, 379] on icon at bounding box center [488, 382] width 19 height 19
click at [45, 363] on icon at bounding box center [39, 368] width 13 height 13
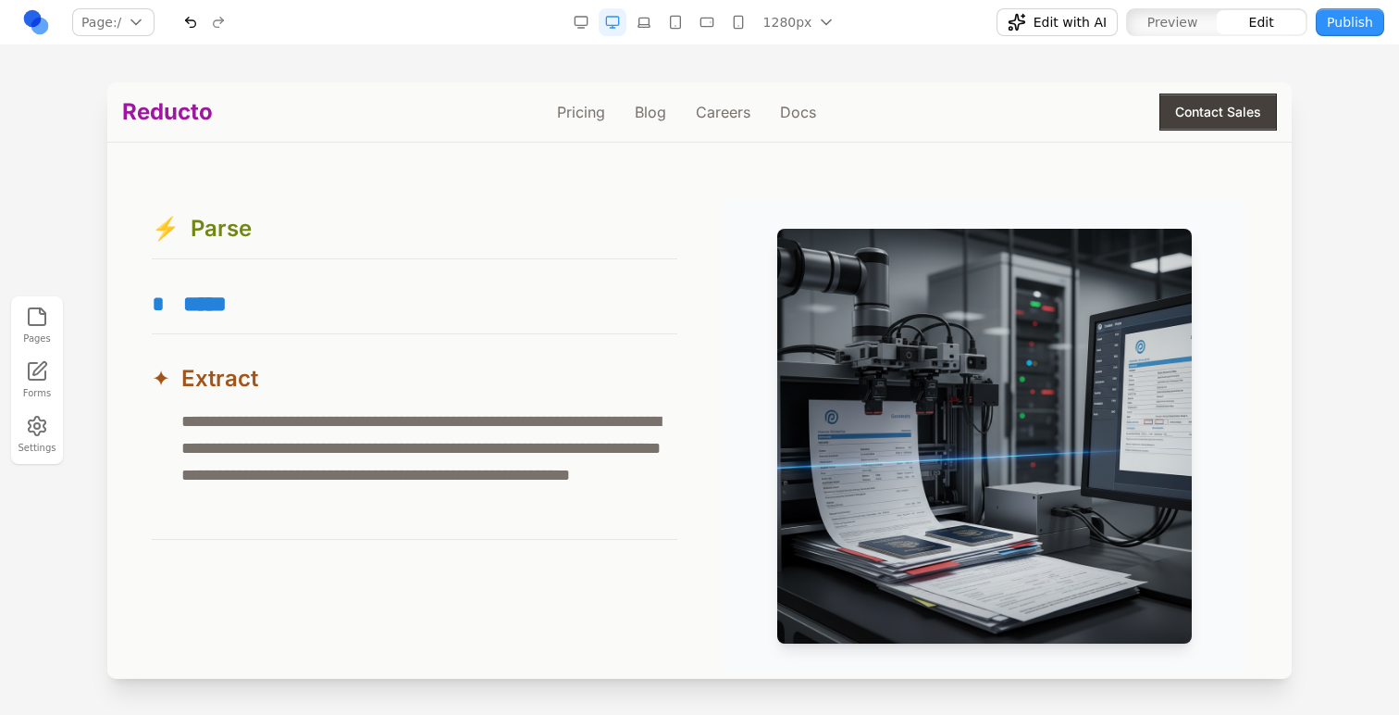
click at [73, 268] on div at bounding box center [699, 397] width 1399 height 631
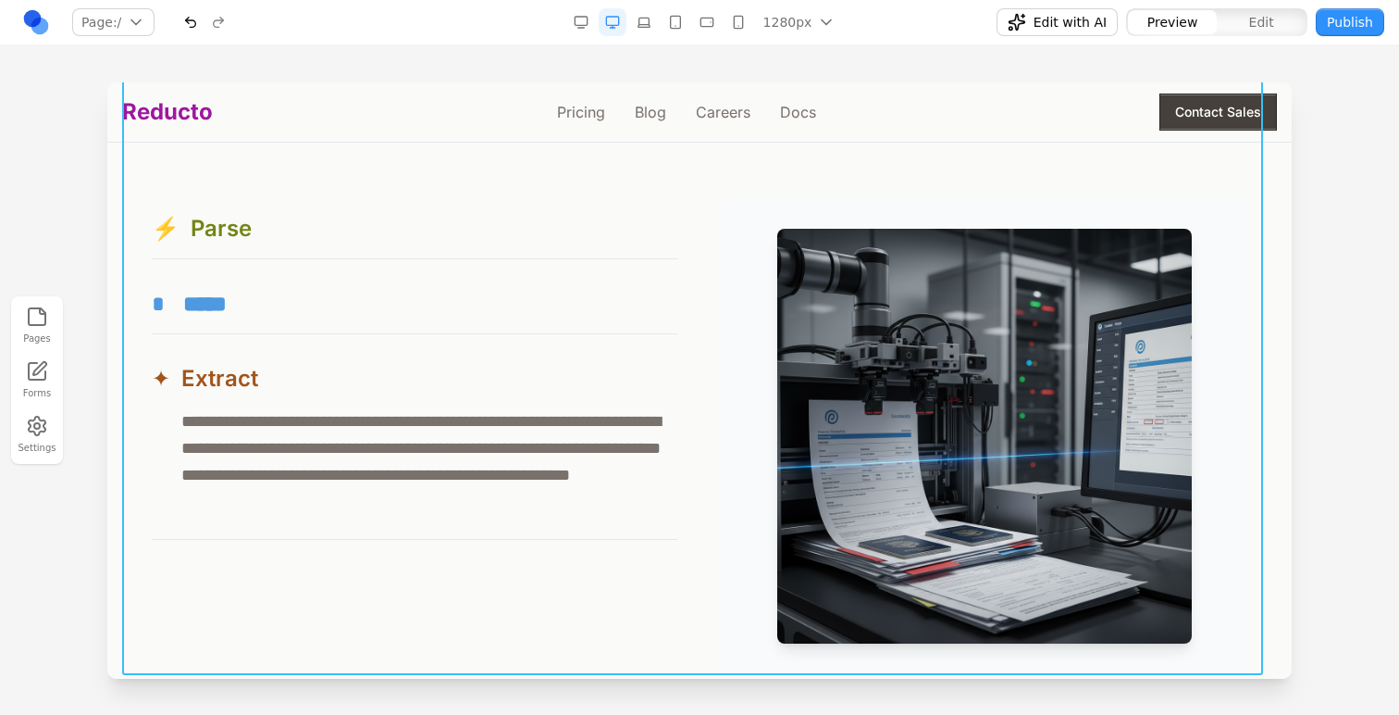
click at [361, 309] on div "* *****" at bounding box center [415, 304] width 526 height 30
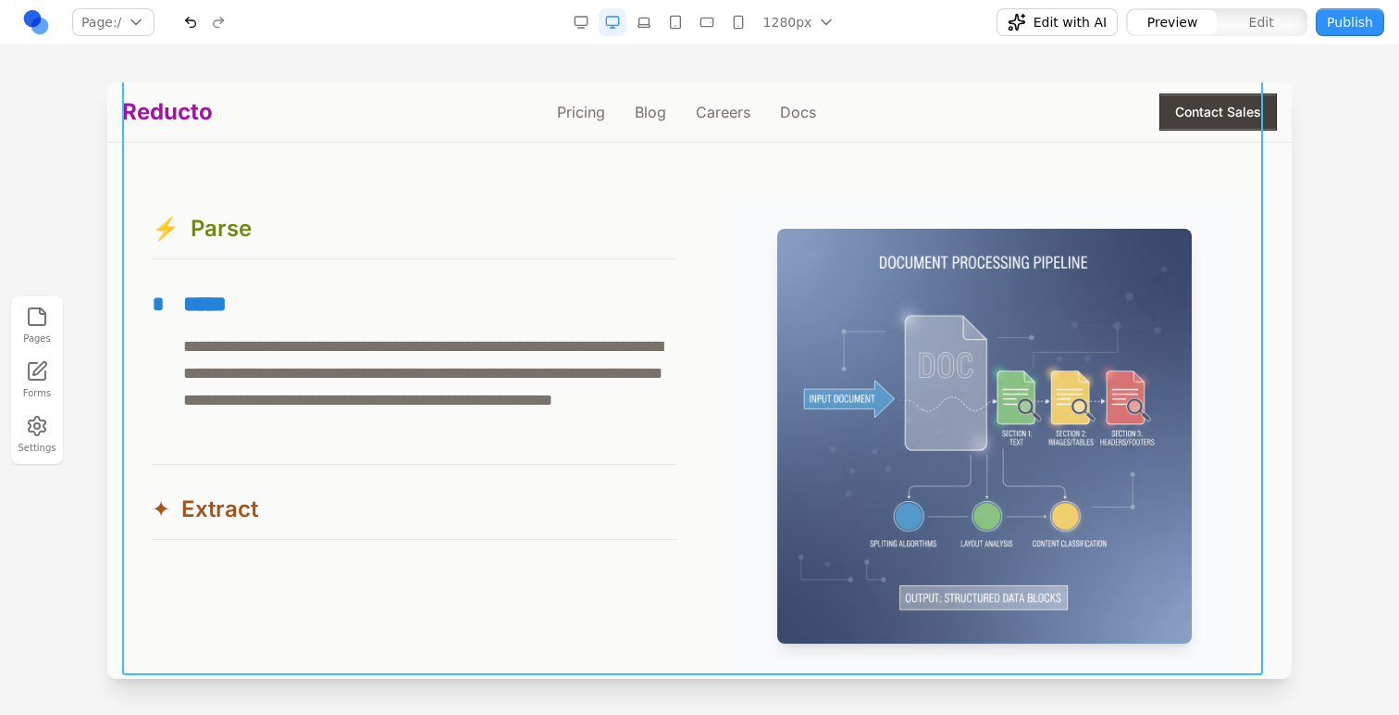
click at [373, 259] on div "**********" at bounding box center [415, 229] width 526 height 60
click at [387, 228] on div "⚡ Parse" at bounding box center [415, 229] width 526 height 30
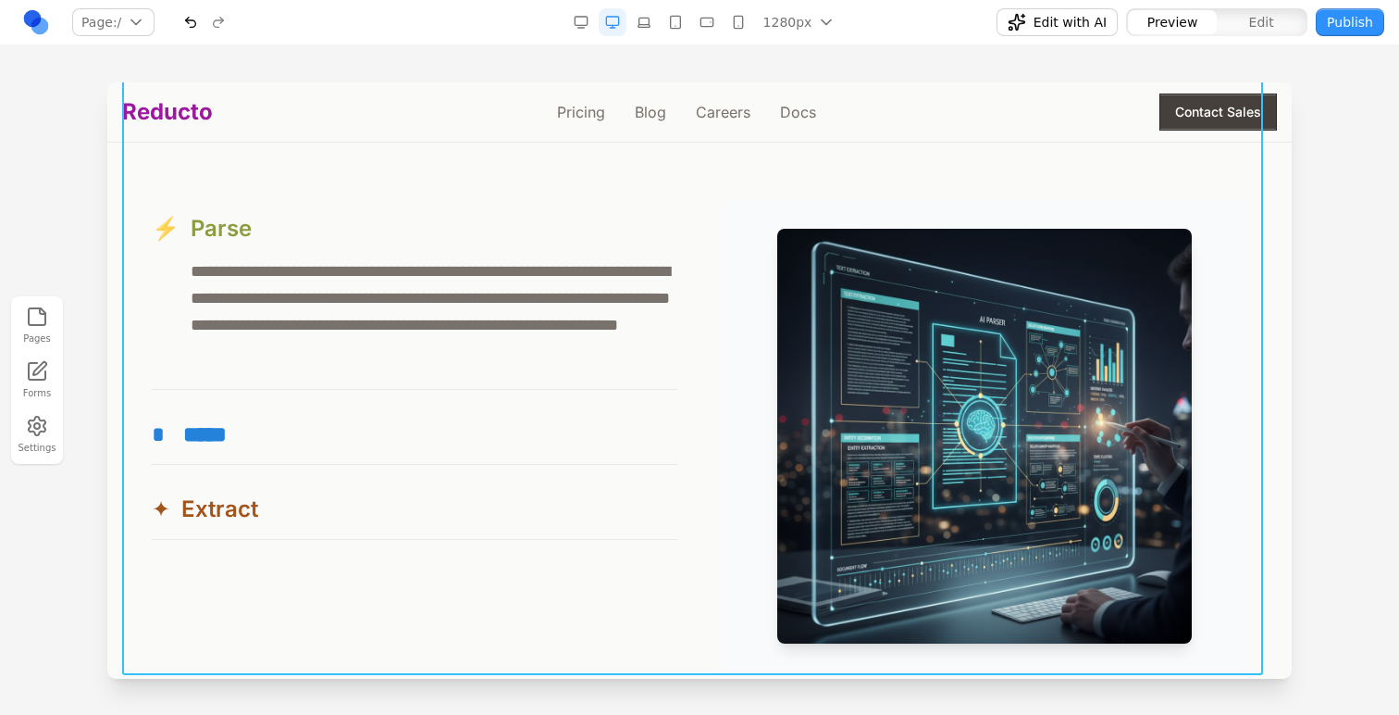
click at [387, 228] on div "⚡ Parse" at bounding box center [415, 229] width 526 height 30
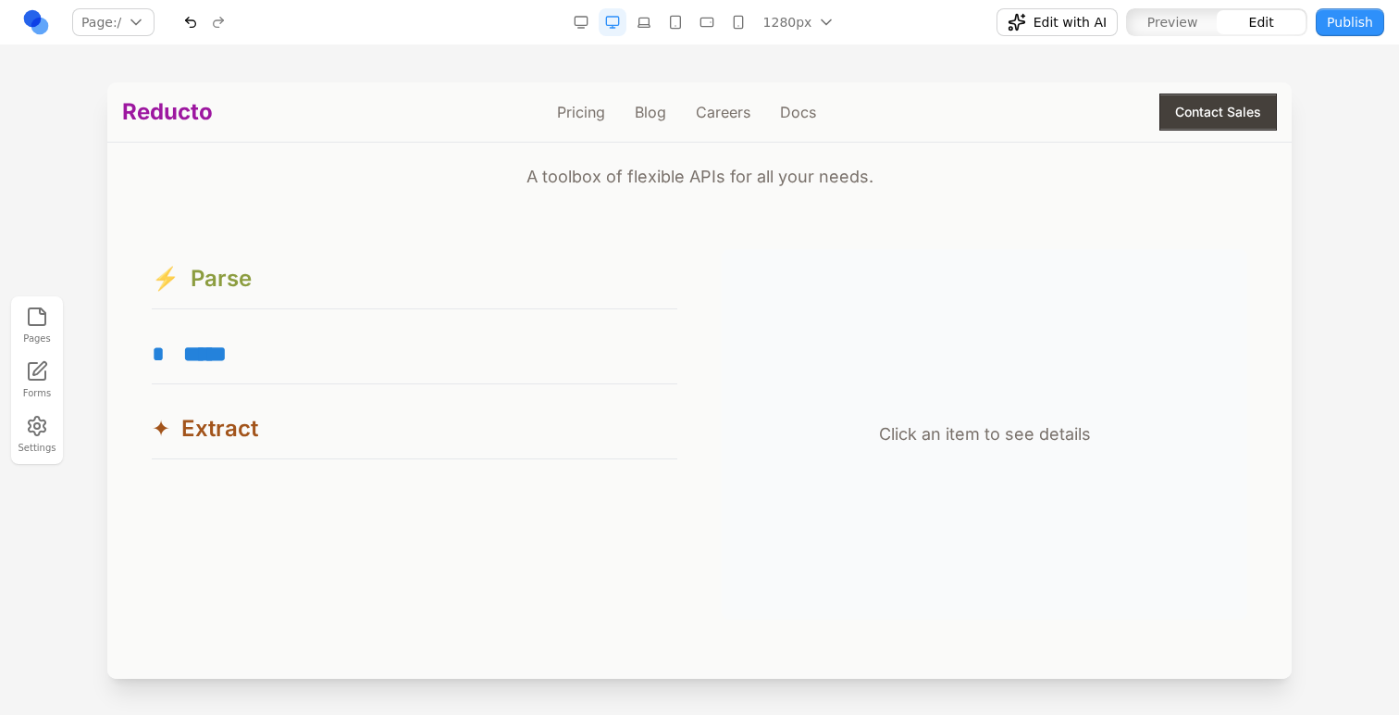
scroll to position [1694, 0]
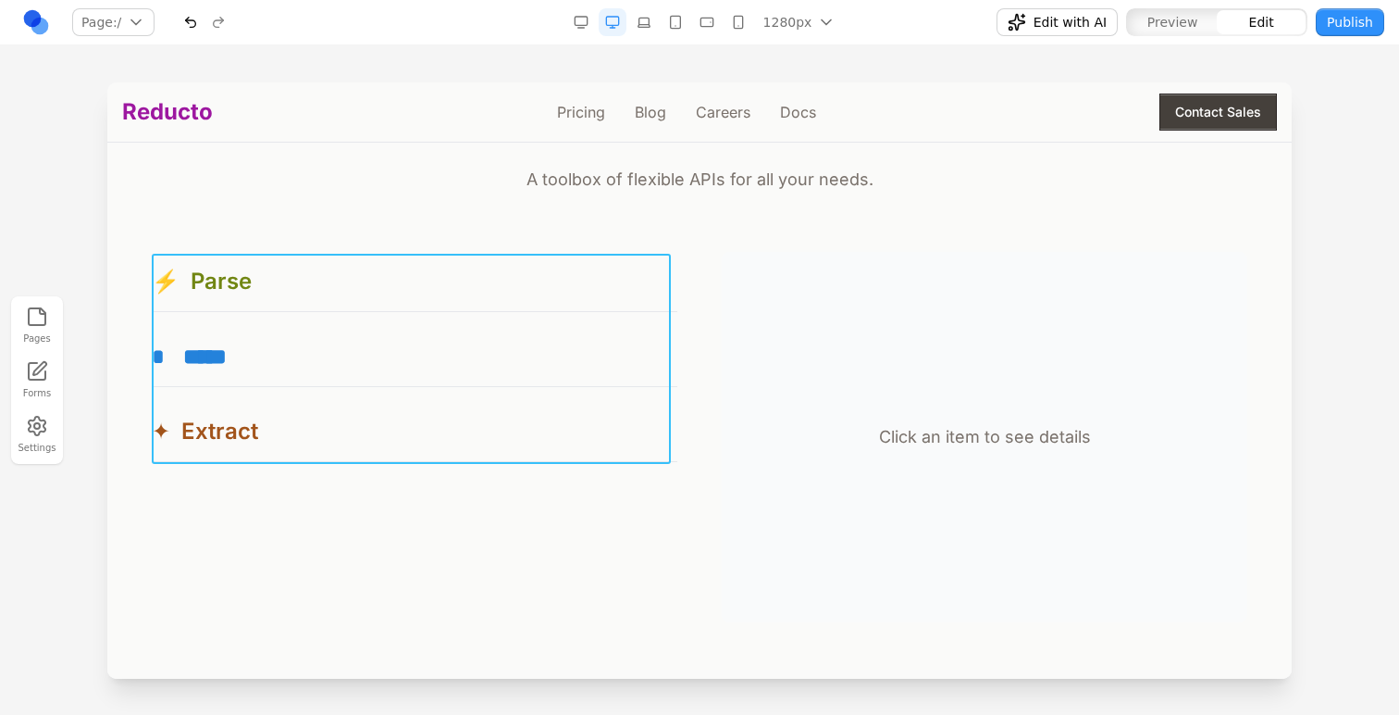
click at [416, 324] on div "**********" at bounding box center [415, 357] width 526 height 210
click at [336, 224] on button at bounding box center [326, 224] width 30 height 30
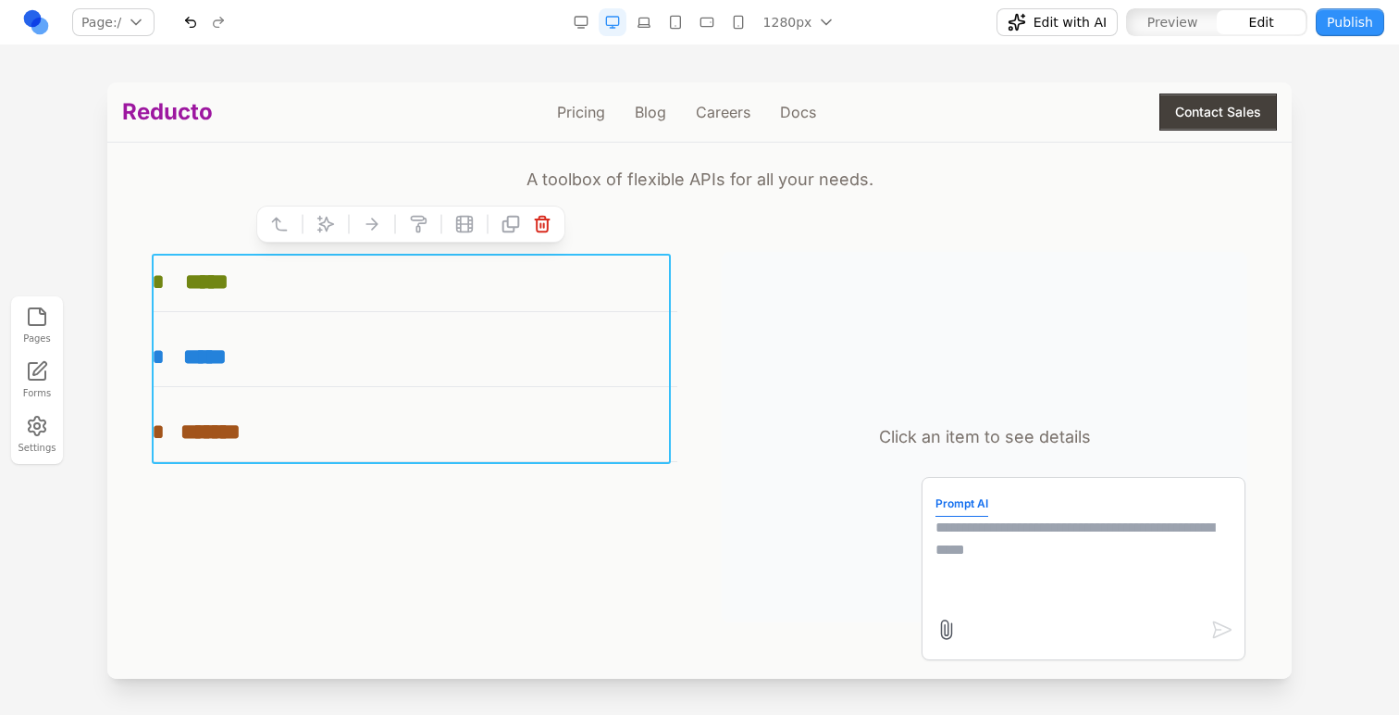
click at [965, 534] on textarea at bounding box center [1084, 562] width 296 height 93
type textarea "**********"
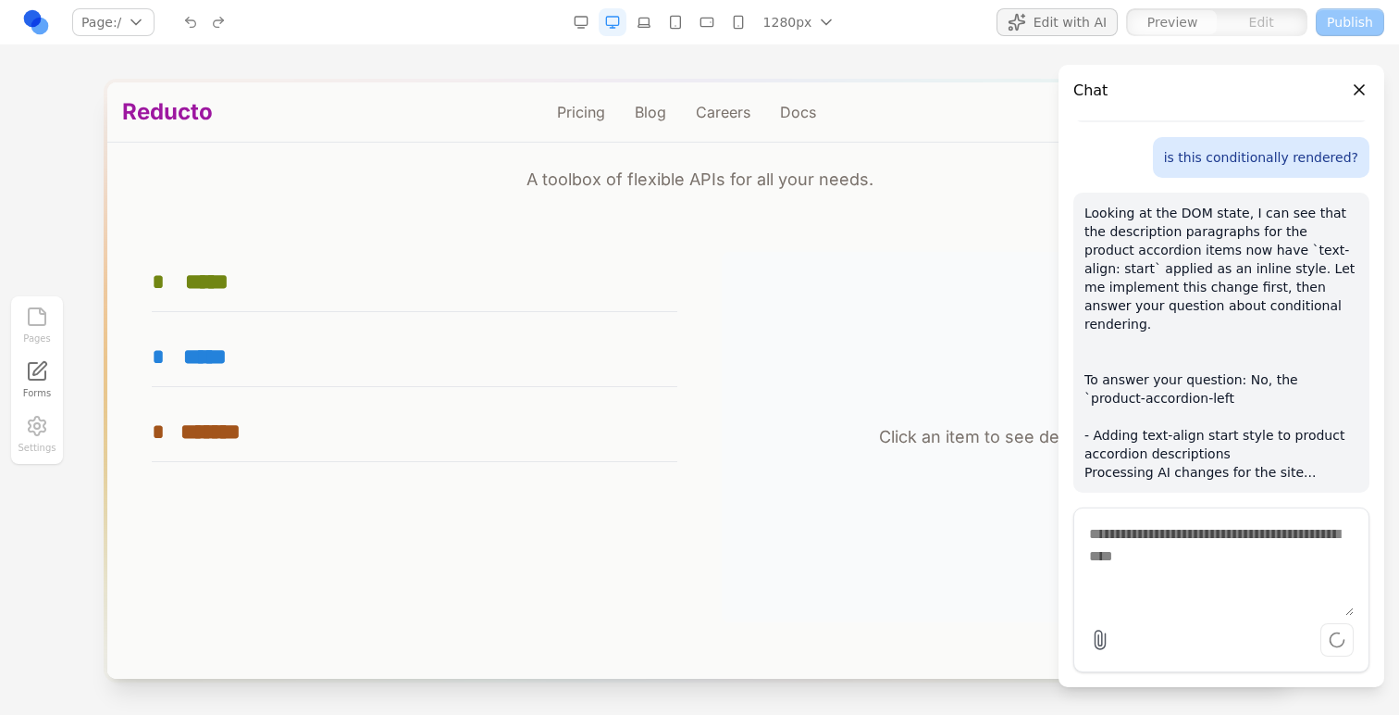
scroll to position [1426, 0]
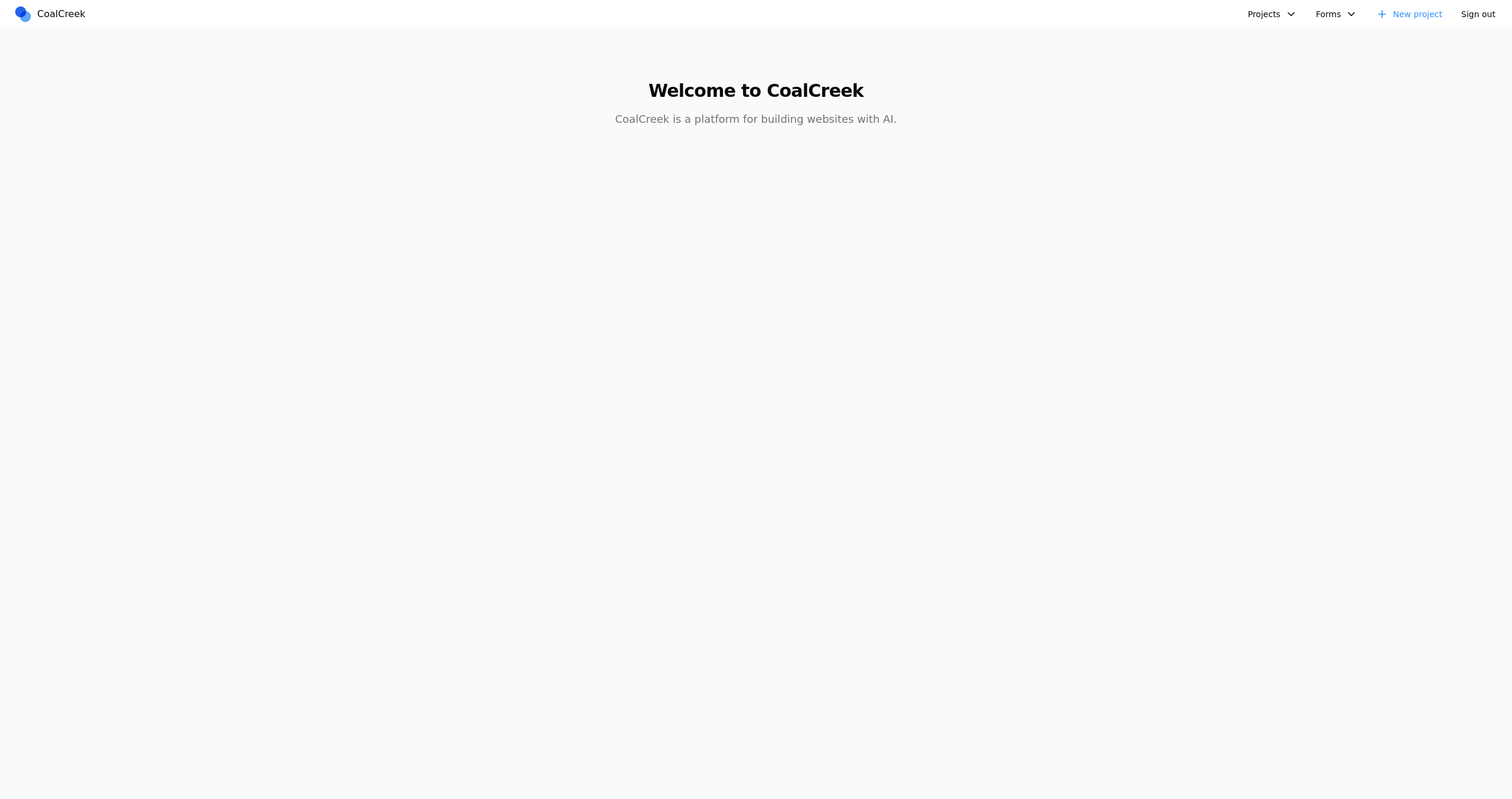
click at [1285, 20] on button "Projects" at bounding box center [1272, 14] width 63 height 18
click at [1387, 20] on link "New project" at bounding box center [1409, 14] width 80 height 18
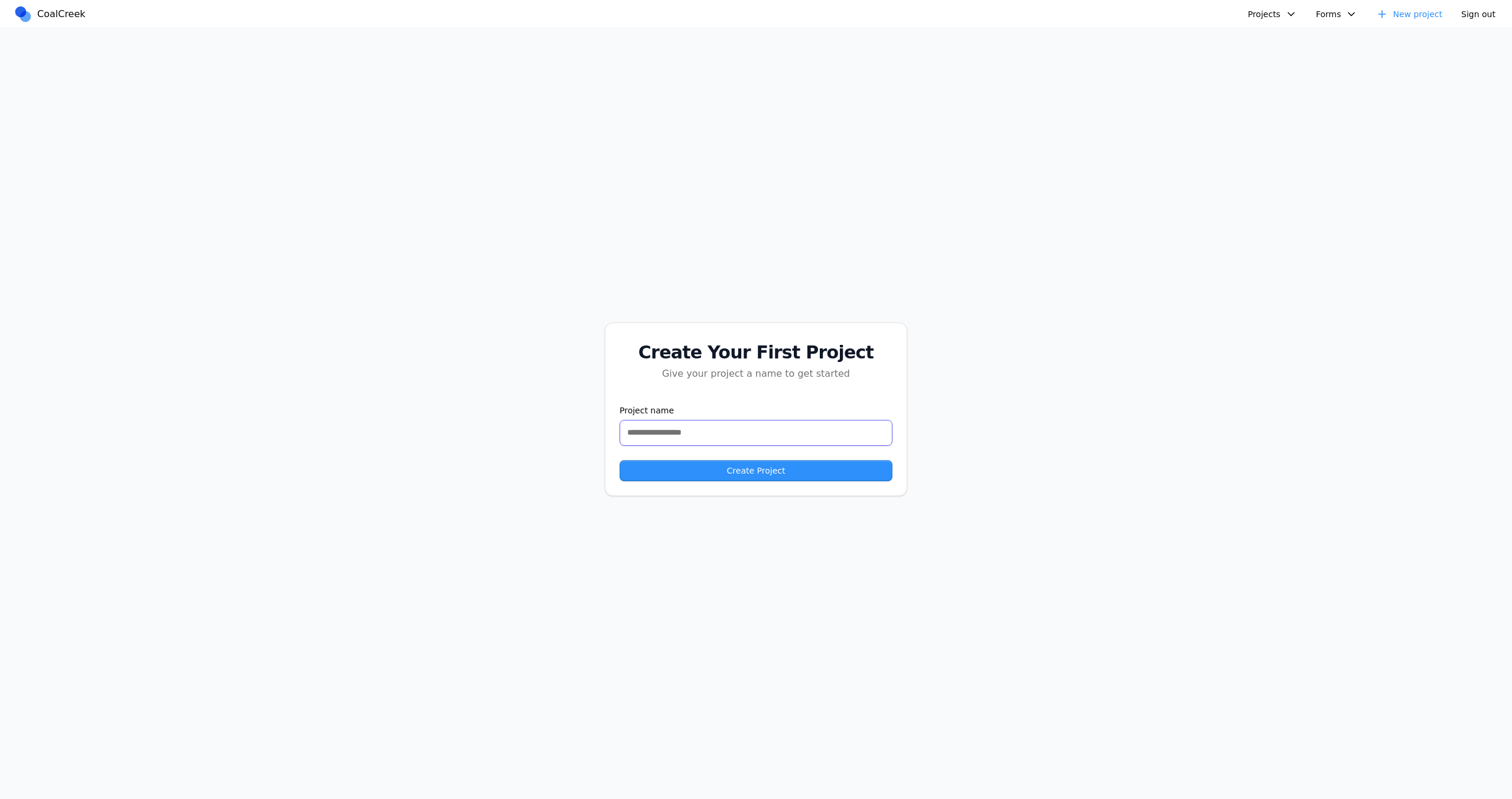
click at [787, 431] on input "text" at bounding box center [756, 433] width 273 height 26
type input "**********"
click at [734, 472] on button "Create Project" at bounding box center [756, 470] width 273 height 21
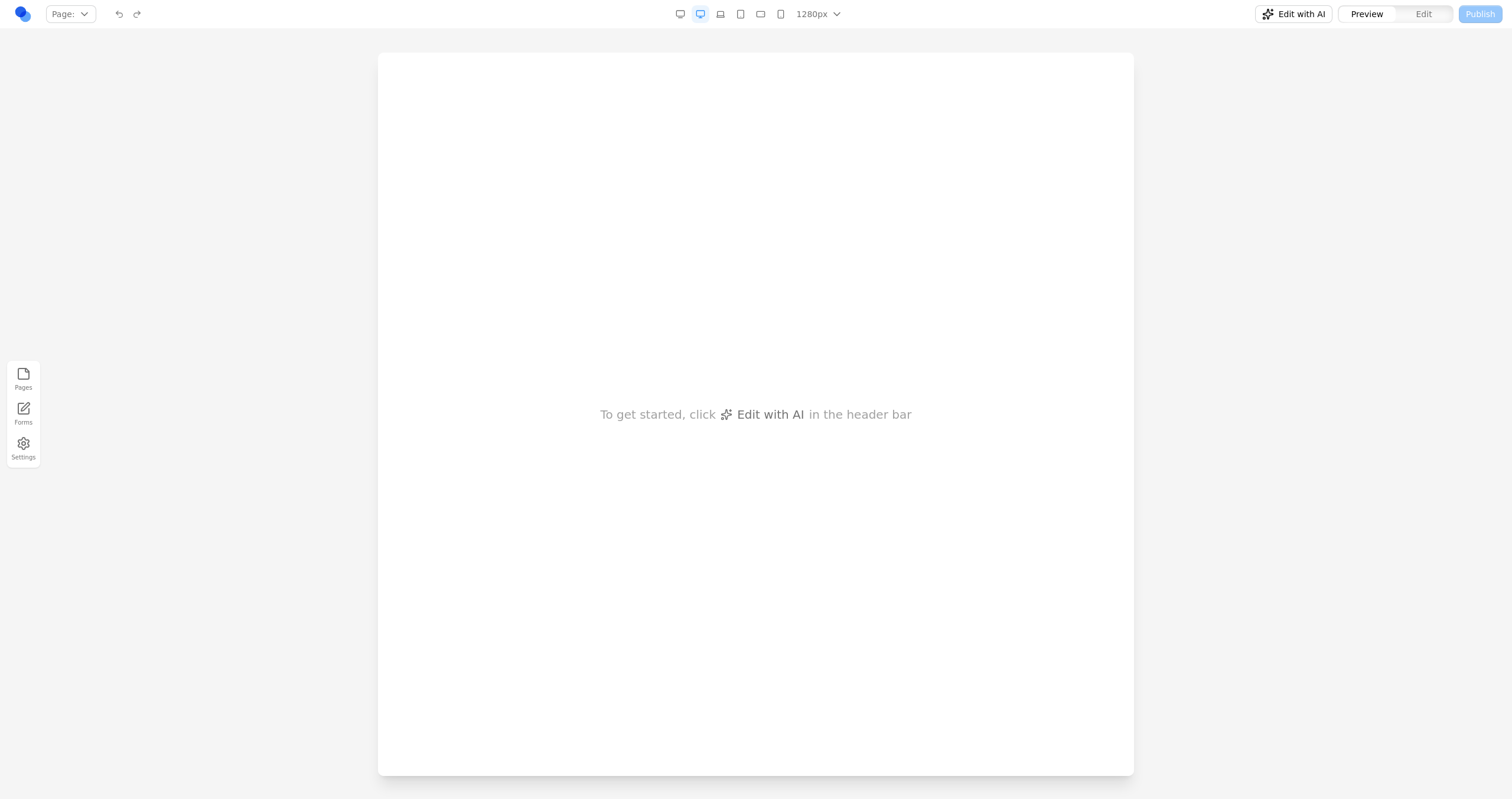
click at [1283, 24] on nav "Page: Manage pages 1280px 1536px 1280px 1024px 768px 480px 375px Edit with AI P…" at bounding box center [756, 14] width 1512 height 29
click at [1280, 20] on button "Edit with AI" at bounding box center [1293, 14] width 77 height 18
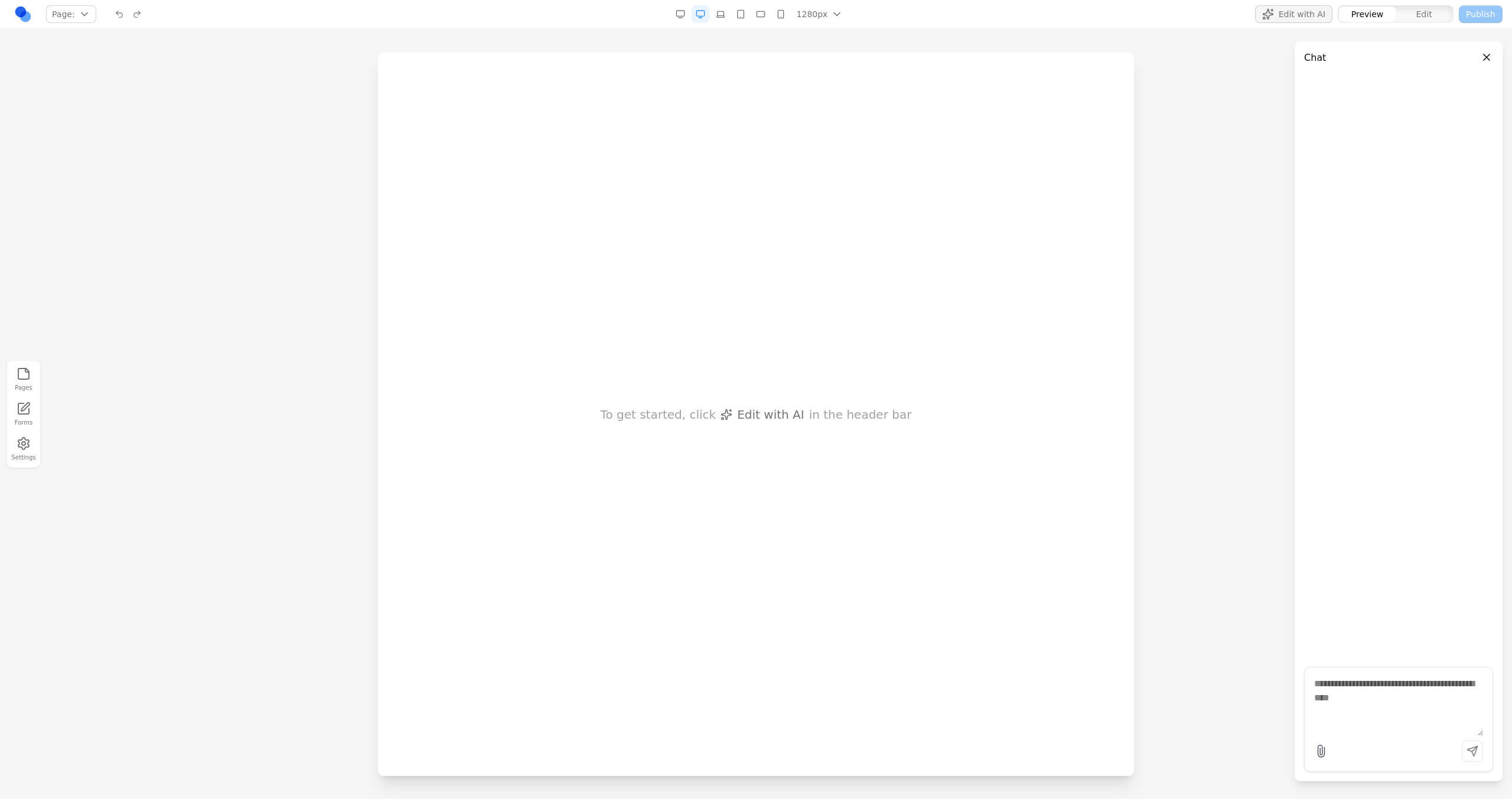
click at [1333, 713] on textarea at bounding box center [1398, 706] width 169 height 59
paste textarea "**********"
type textarea "**********"
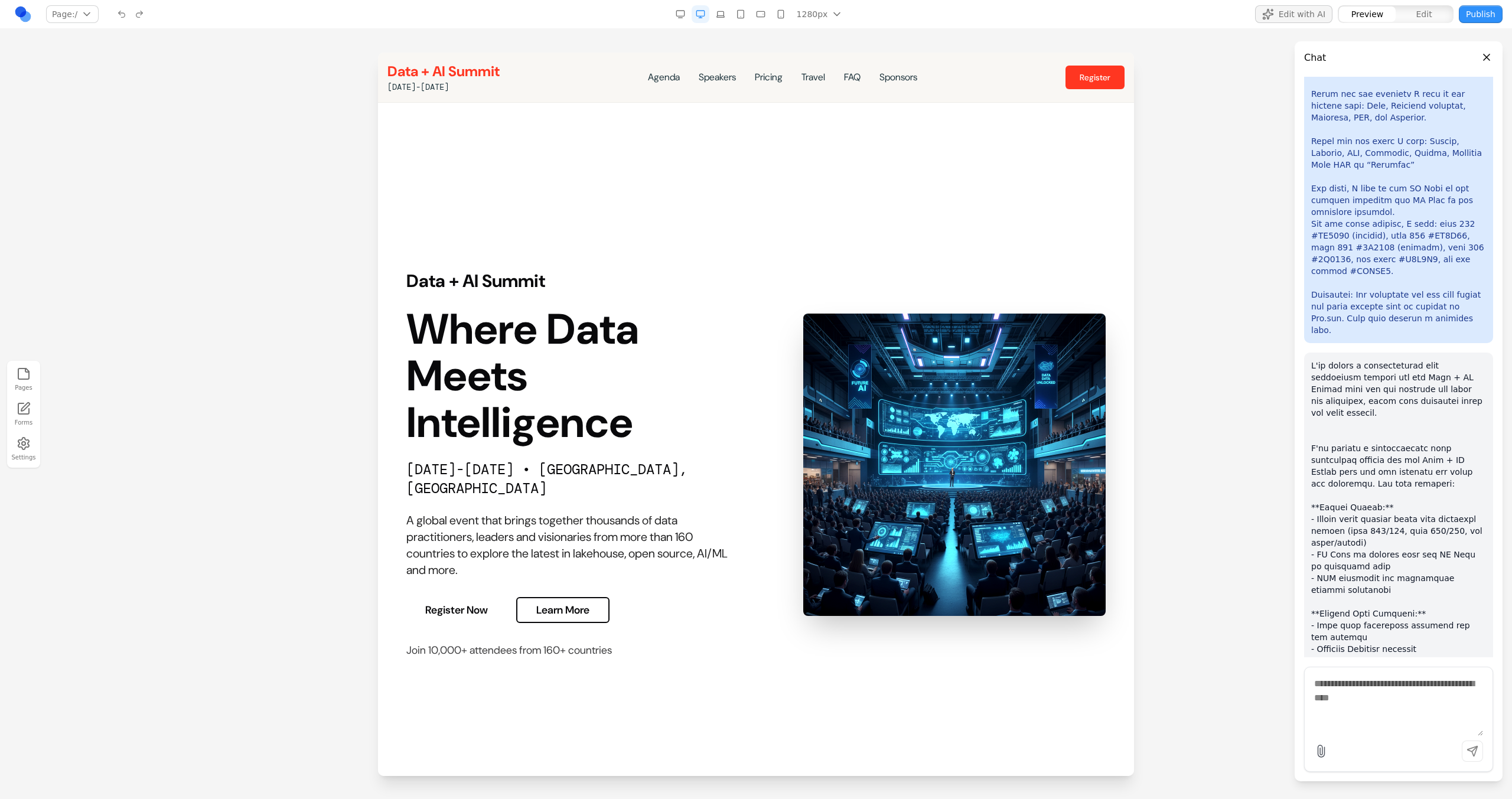
scroll to position [592, 0]
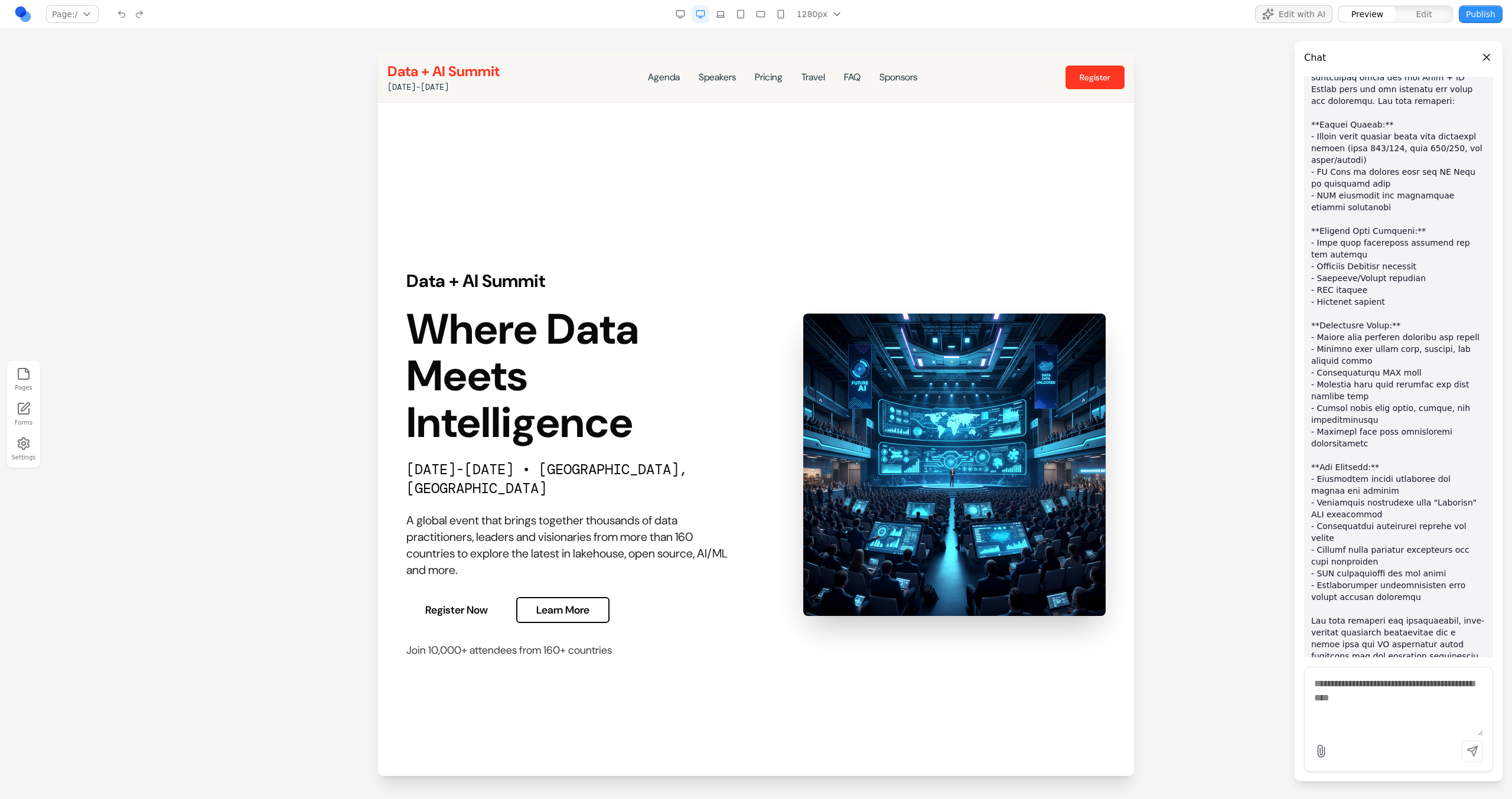
click at [1019, 80] on div "Data + AI Summit [DATE]-[DATE] Agenda Speakers Pricing Travel FAQ Sponsors Regi…" at bounding box center [755, 77] width 737 height 31
click at [1009, 71] on div "Data + AI Summit [DATE]-[DATE] Agenda Speakers Pricing Travel FAQ Sponsors Regi…" at bounding box center [755, 77] width 737 height 31
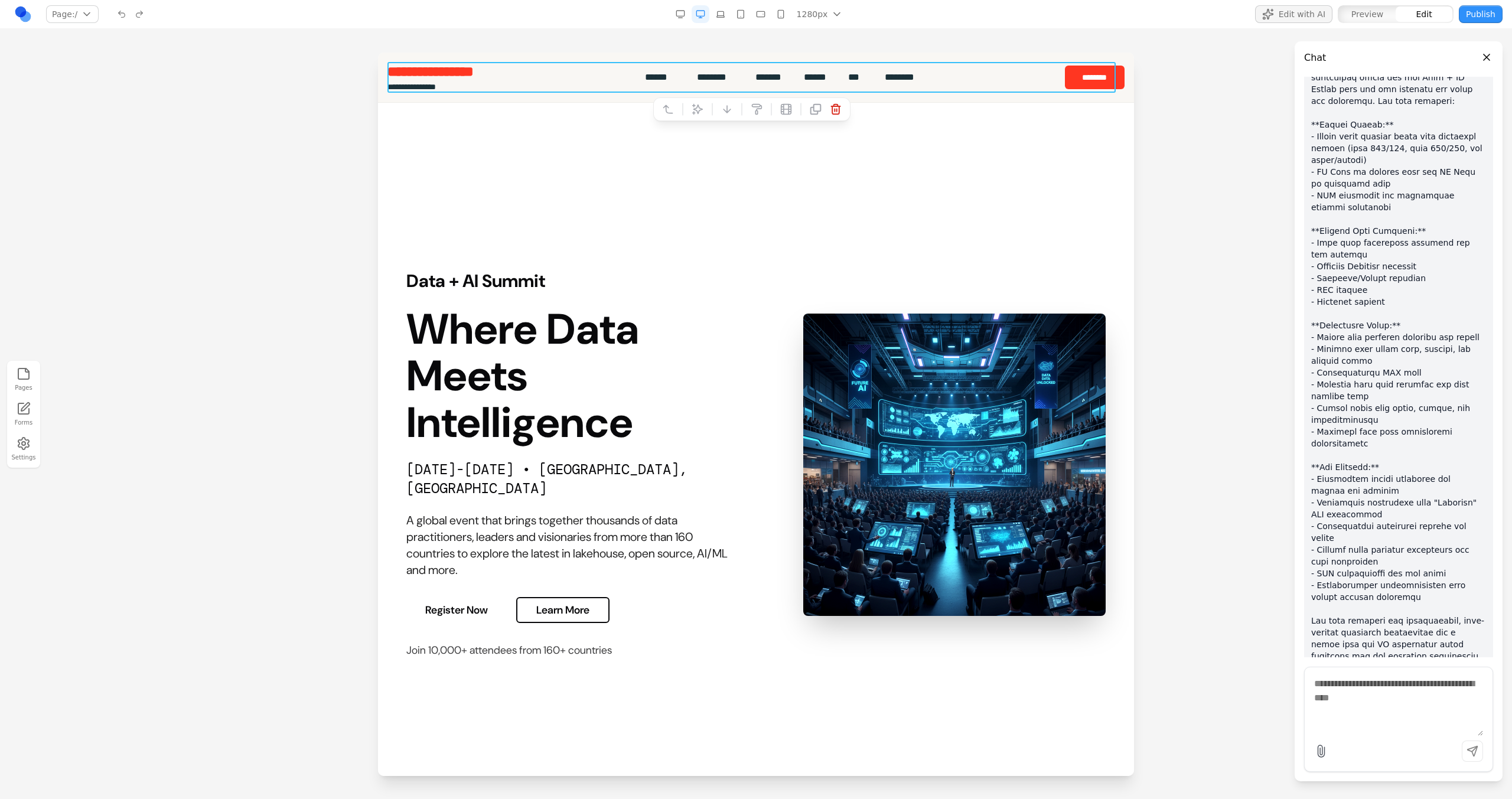
click at [547, 123] on section "Data + AI Summit Where Data Meets Intelligence [DATE]-[DATE] • [GEOGRAPHIC_DATA…" at bounding box center [755, 465] width 756 height 724
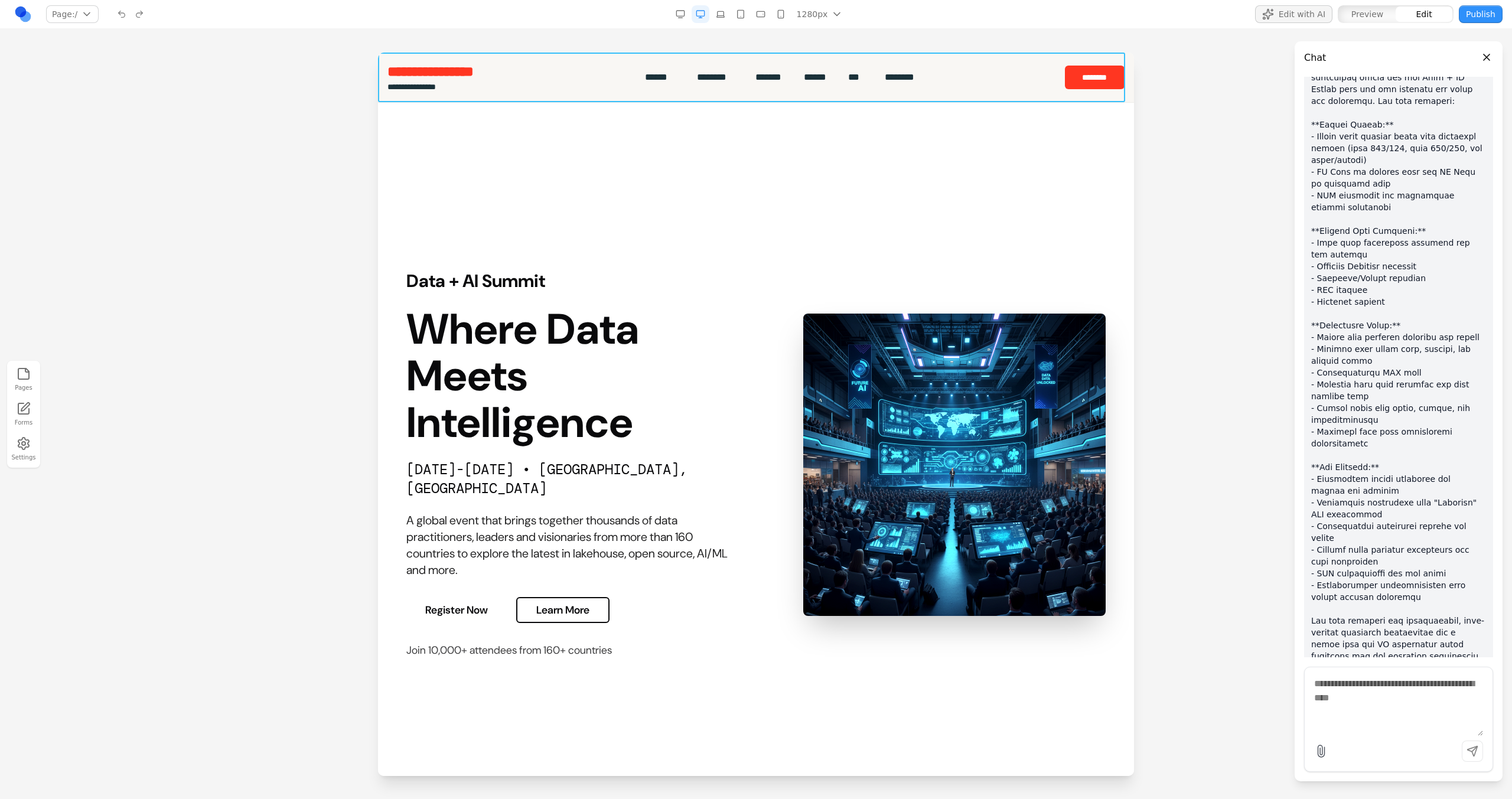
click at [547, 101] on div "**********" at bounding box center [755, 77] width 756 height 50
click at [708, 123] on icon at bounding box center [712, 119] width 10 height 10
click at [993, 713] on textarea at bounding box center [1001, 702] width 189 height 59
type textarea "**********"
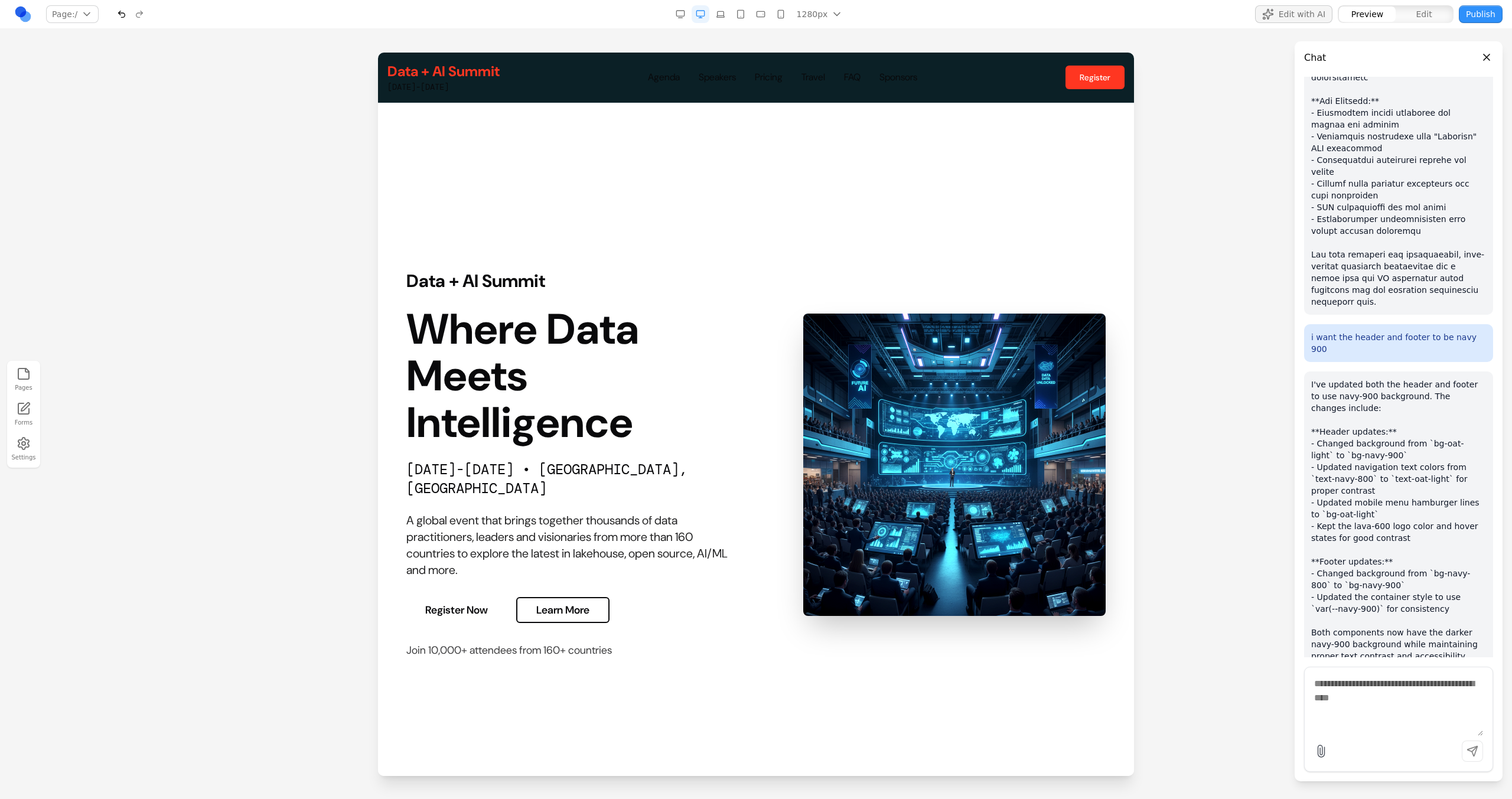
scroll to position [0, 0]
click at [1407, 8] on button "Edit" at bounding box center [1423, 14] width 57 height 15
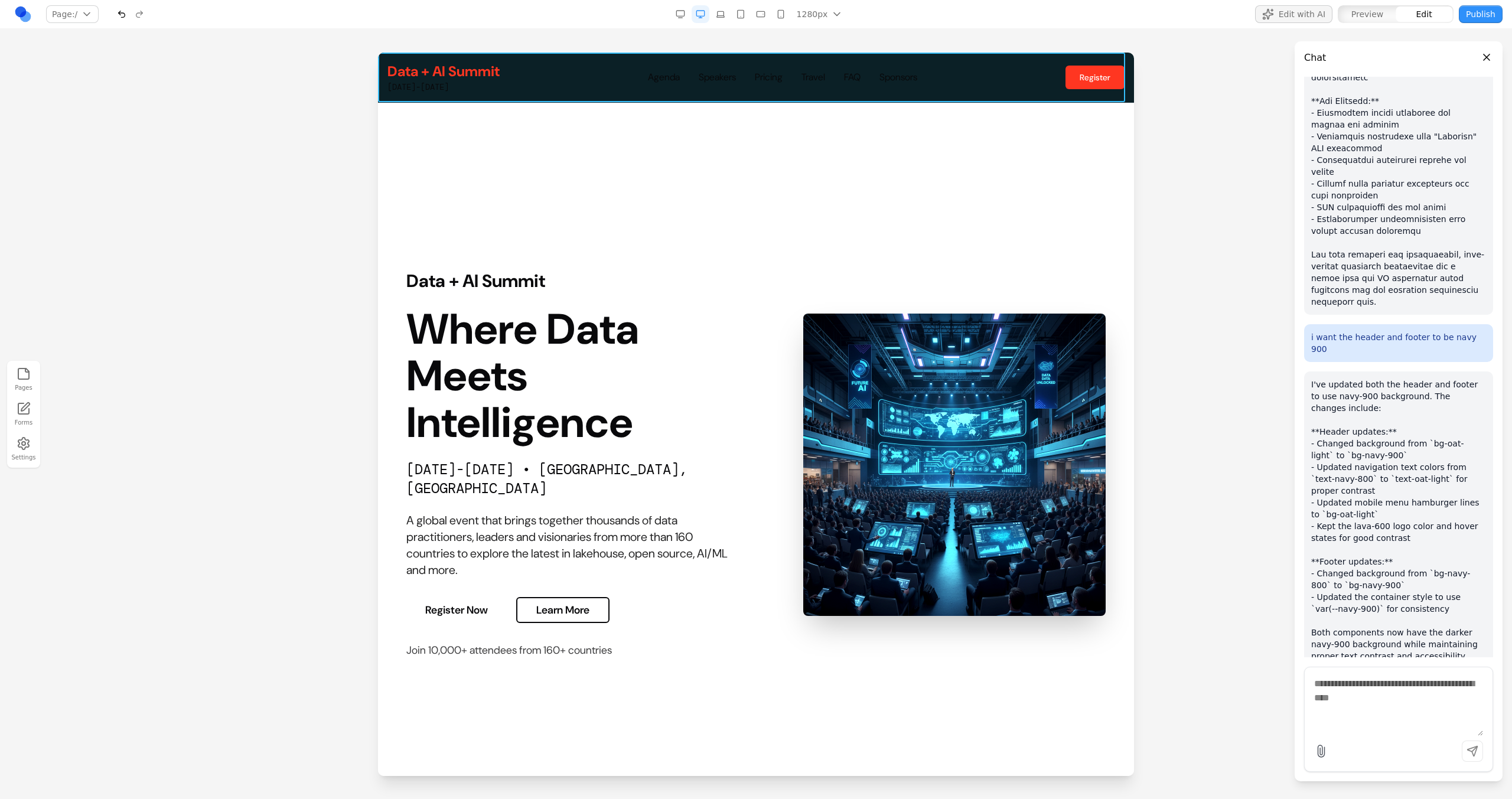
click at [1062, 57] on div "Data + AI Summit [DATE]-[DATE] Agenda Speakers Pricing Travel FAQ Sponsors Regi…" at bounding box center [755, 77] width 756 height 50
click at [706, 123] on icon at bounding box center [712, 119] width 12 height 12
click at [716, 121] on icon at bounding box center [712, 119] width 12 height 12
click at [719, 123] on button at bounding box center [712, 119] width 19 height 19
click at [959, 705] on textarea at bounding box center [1001, 702] width 189 height 59
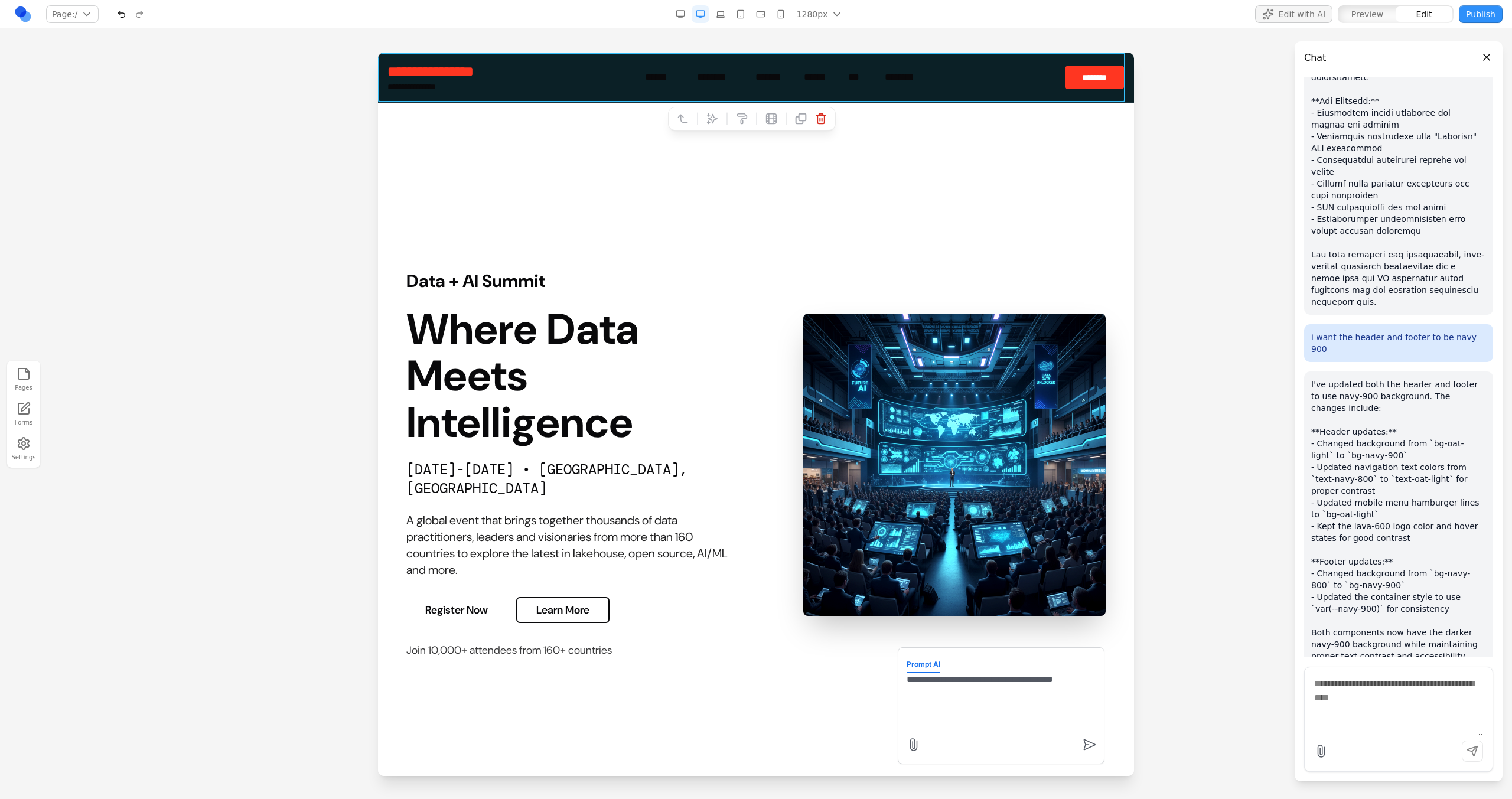
type textarea "**********"
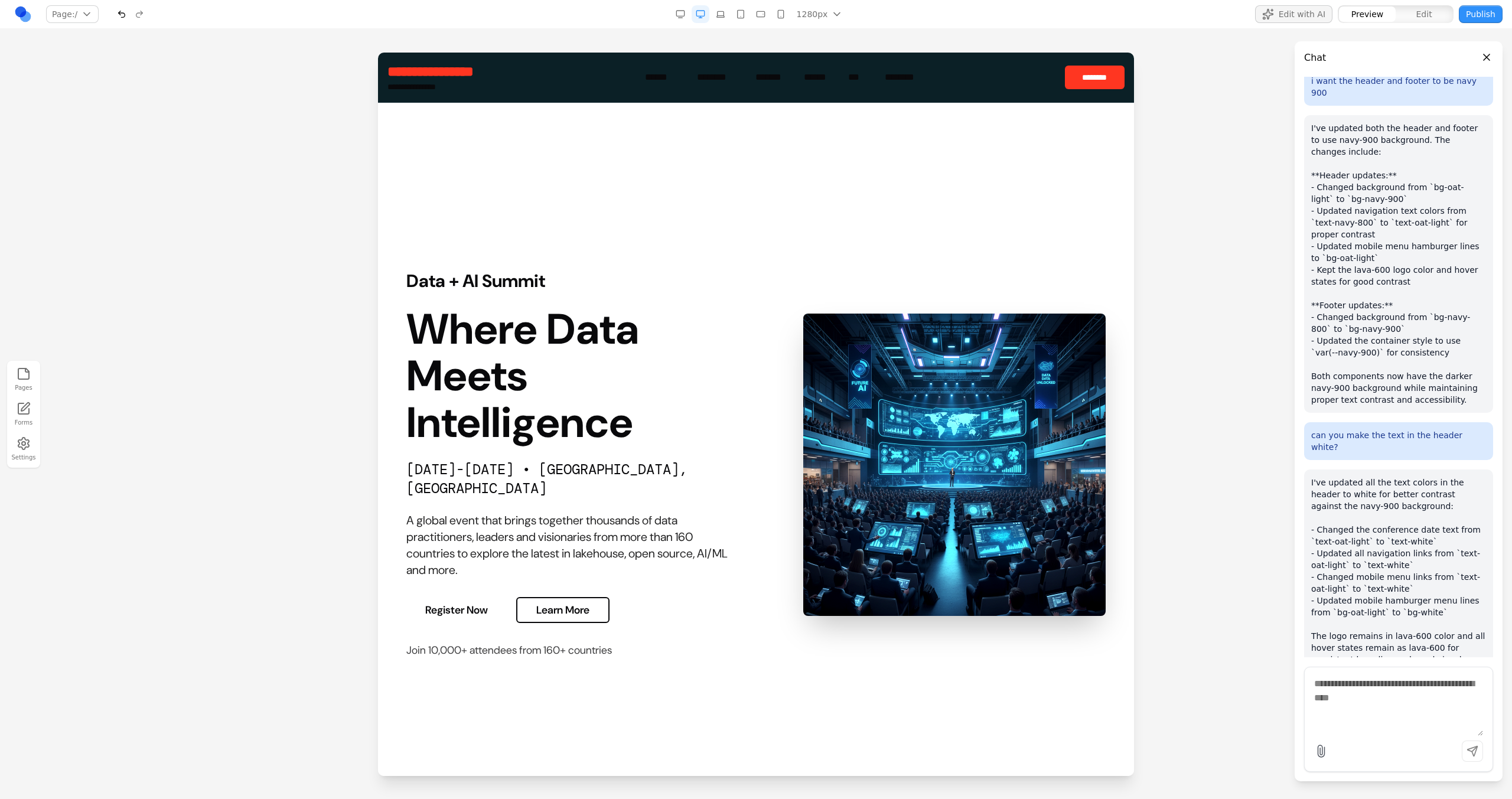
scroll to position [1229, 0]
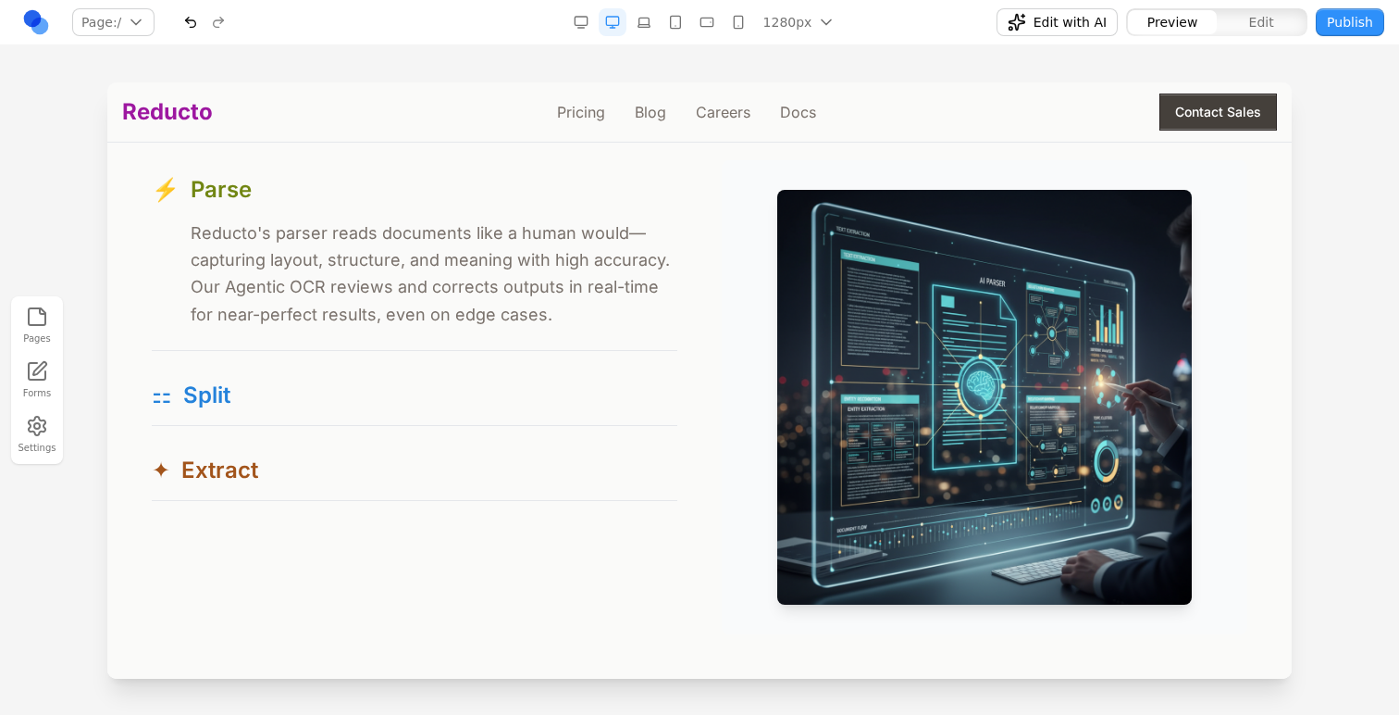
scroll to position [1712, 0]
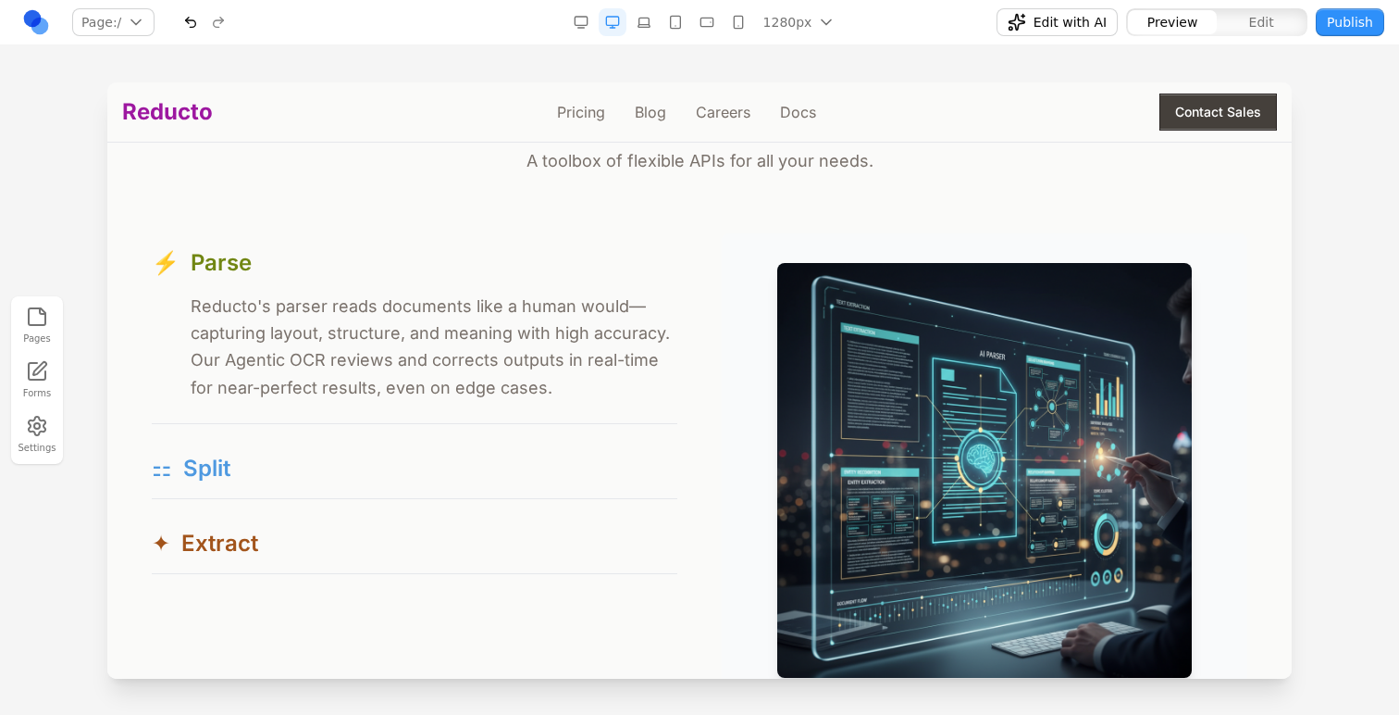
click at [307, 455] on div "⚏ Split" at bounding box center [415, 469] width 526 height 30
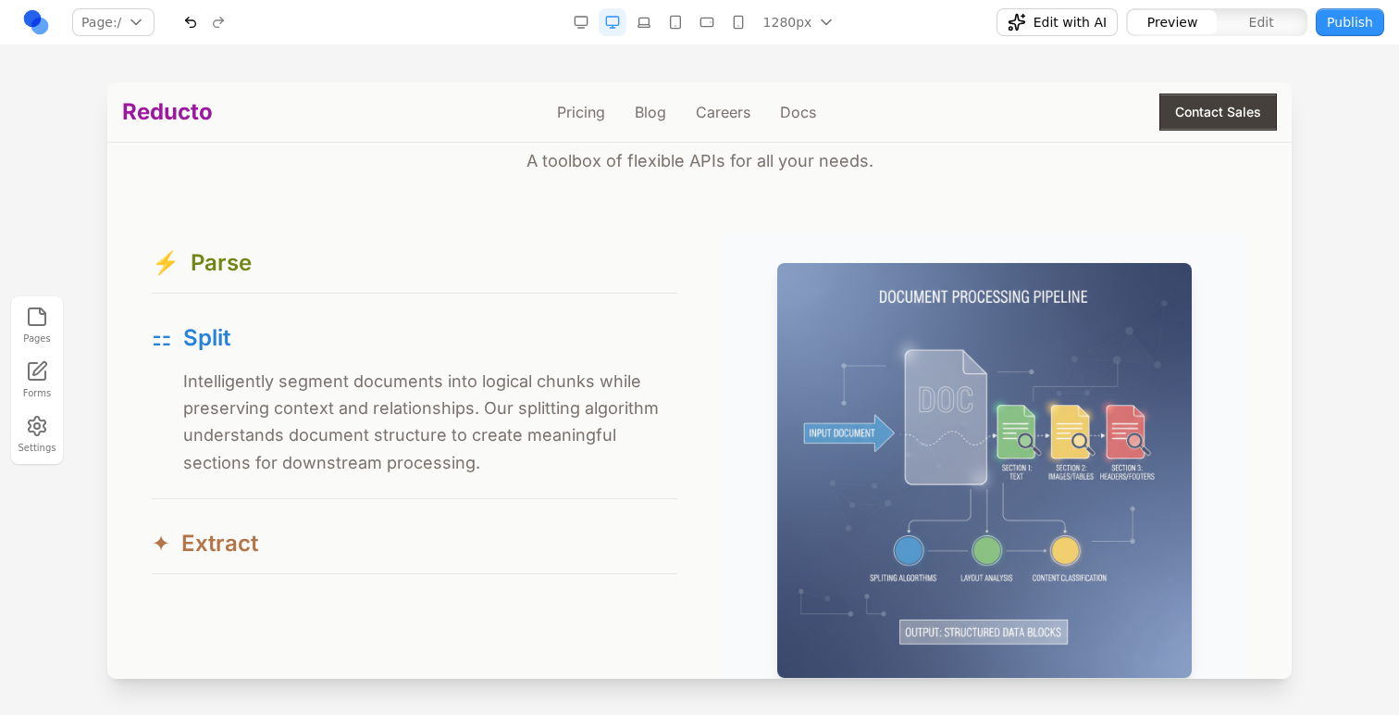
click at [307, 526] on button "✦ Extract" at bounding box center [415, 543] width 526 height 59
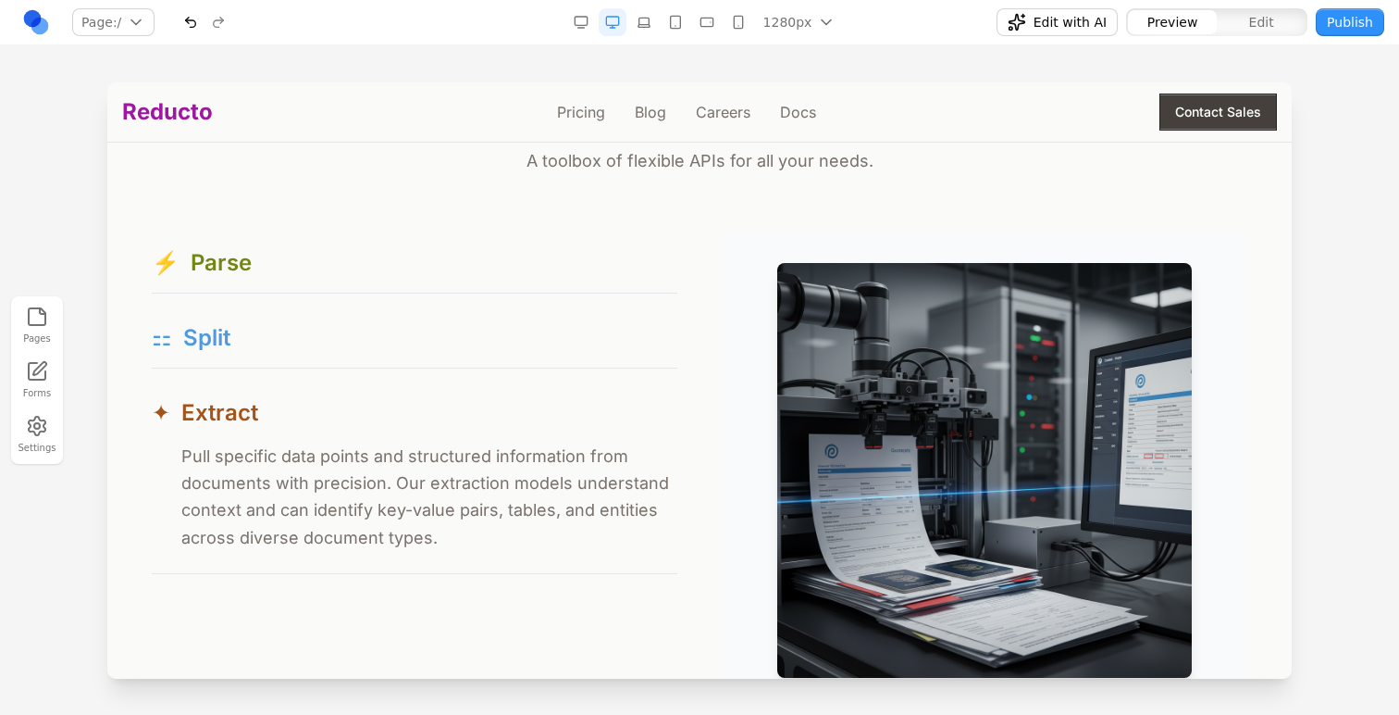
click at [327, 367] on button "⚏ Split" at bounding box center [415, 337] width 526 height 59
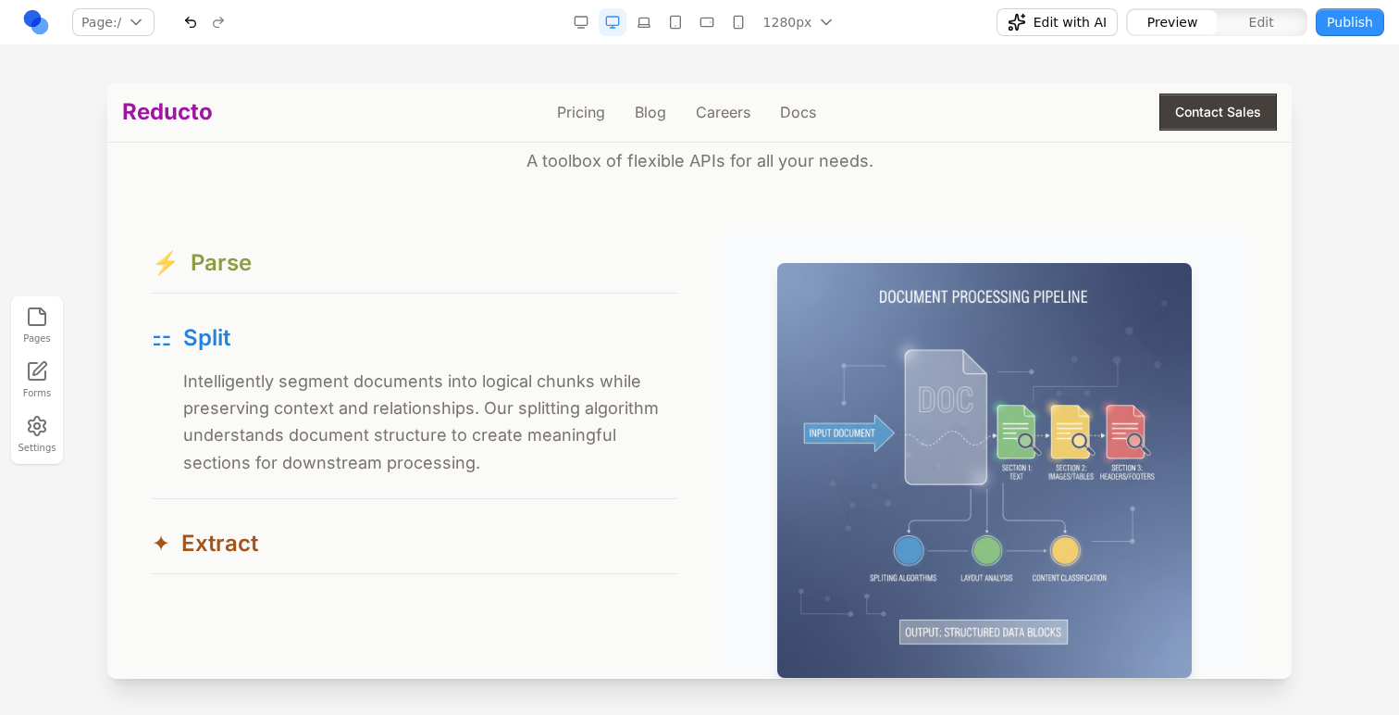
click at [330, 273] on div "⚡ Parse" at bounding box center [415, 263] width 526 height 30
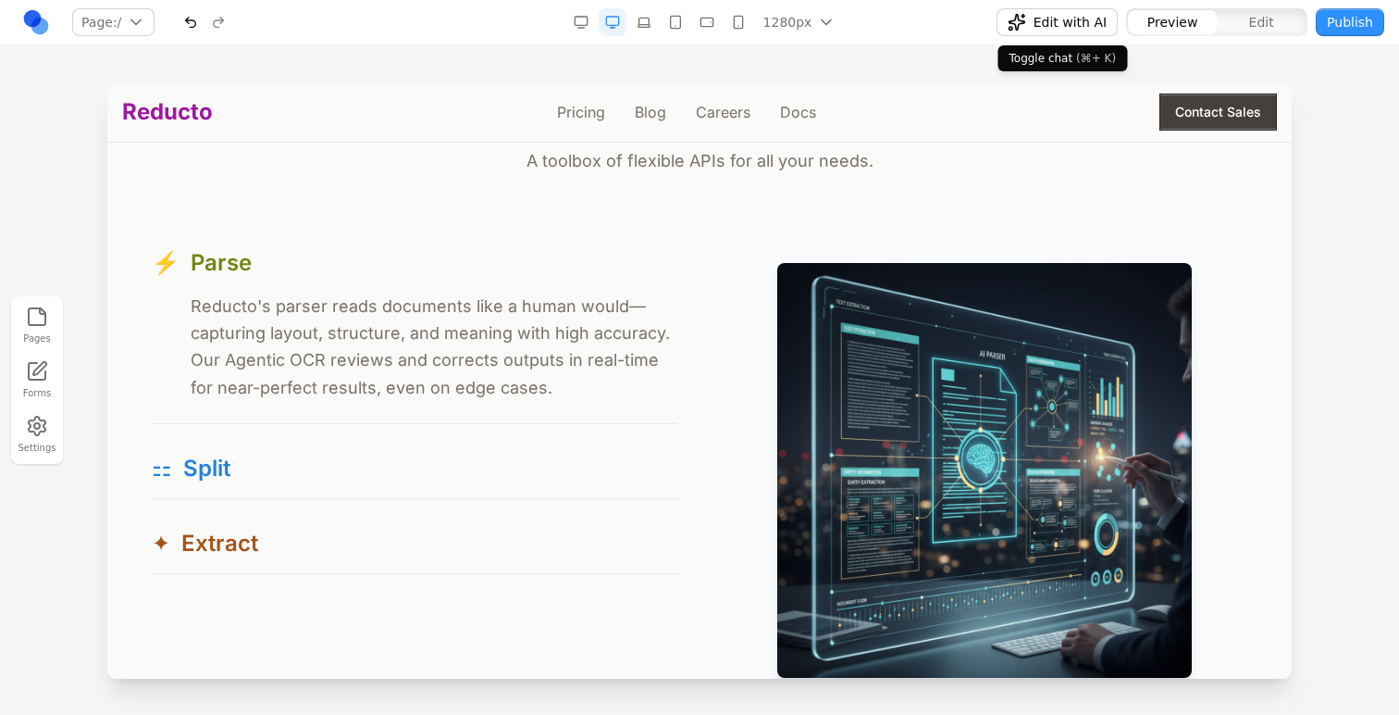
click at [1055, 32] on button "Edit with AI" at bounding box center [1057, 22] width 121 height 28
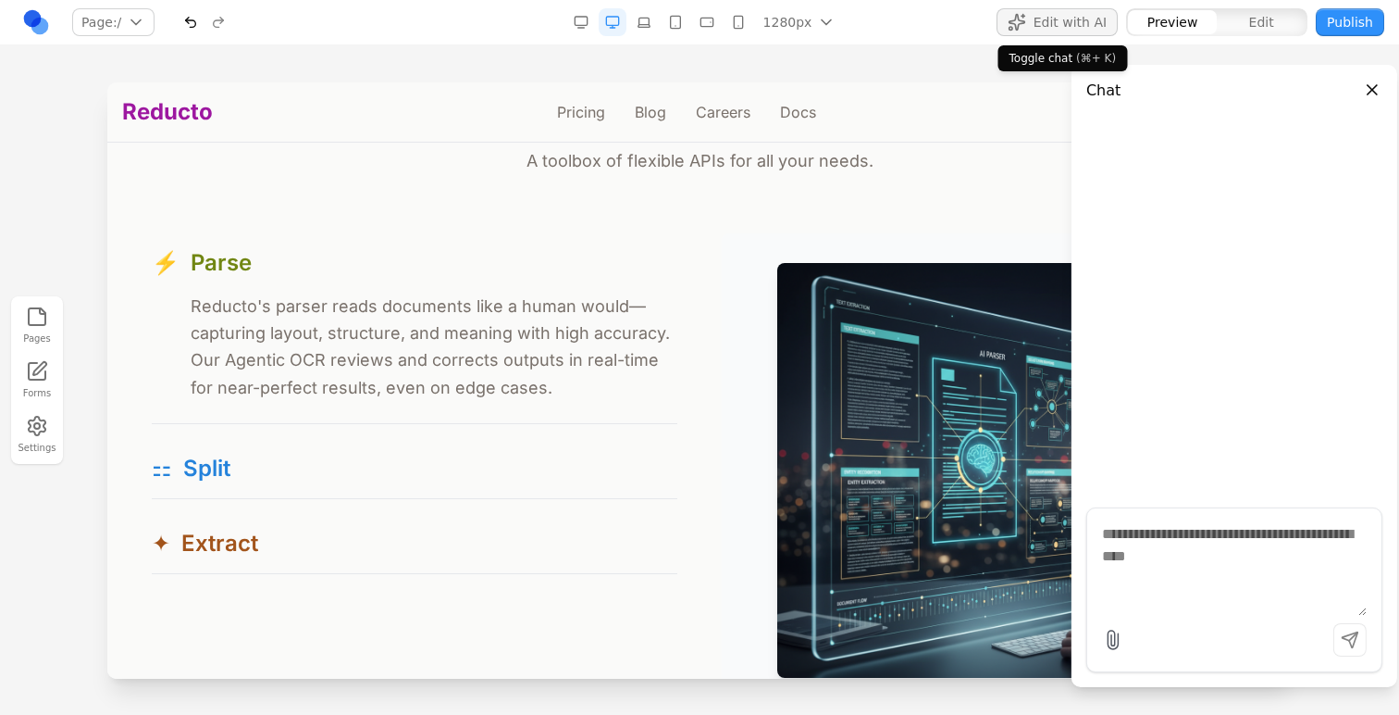
click at [1055, 32] on button "Edit with AI" at bounding box center [1057, 22] width 121 height 28
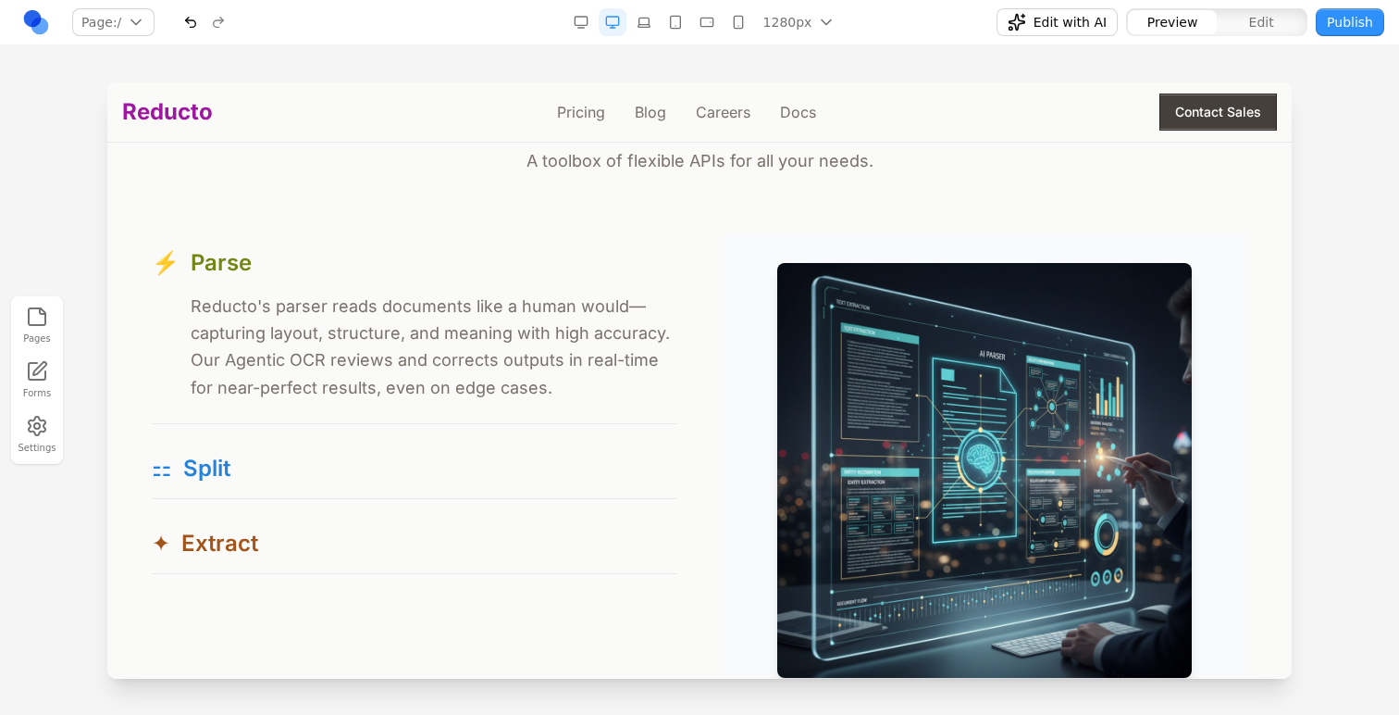
click at [473, 514] on div "⚡ Parse ⚡ Reducto's parser reads documents like a human would—capturing layout,…" at bounding box center [415, 403] width 526 height 341
click at [480, 472] on div "⚏ Split" at bounding box center [415, 469] width 526 height 30
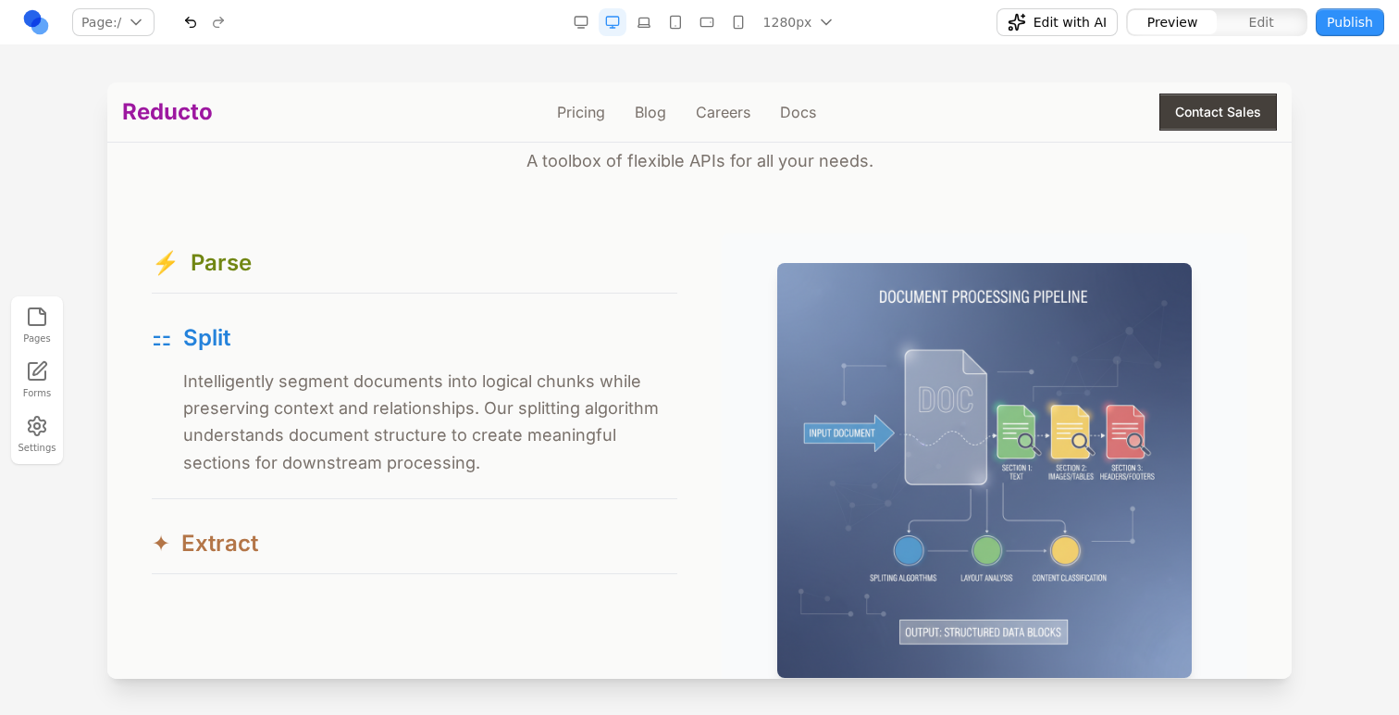
click at [485, 541] on div "✦ Extract" at bounding box center [415, 544] width 526 height 30
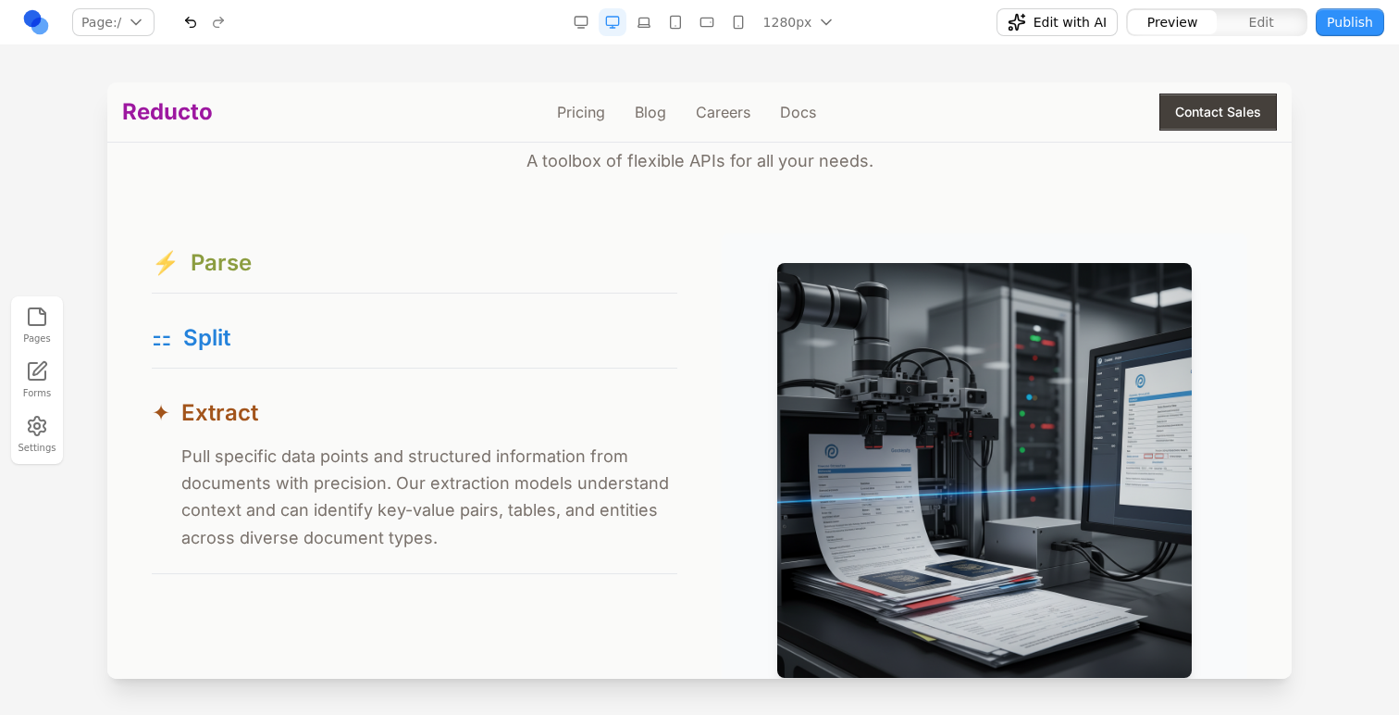
click at [548, 291] on button "⚡ Parse" at bounding box center [415, 262] width 526 height 59
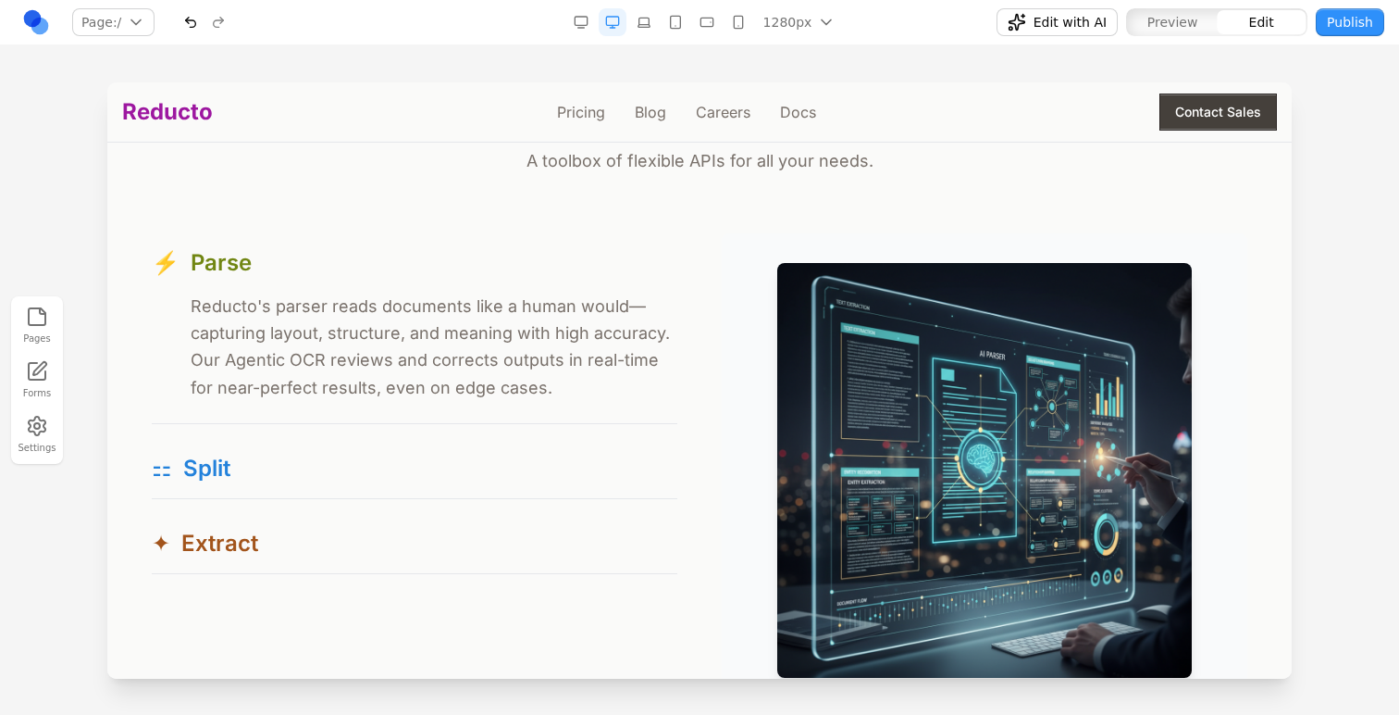
click at [524, 398] on p "Reducto's parser reads documents like a human would—capturing layout, structure…" at bounding box center [434, 346] width 487 height 108
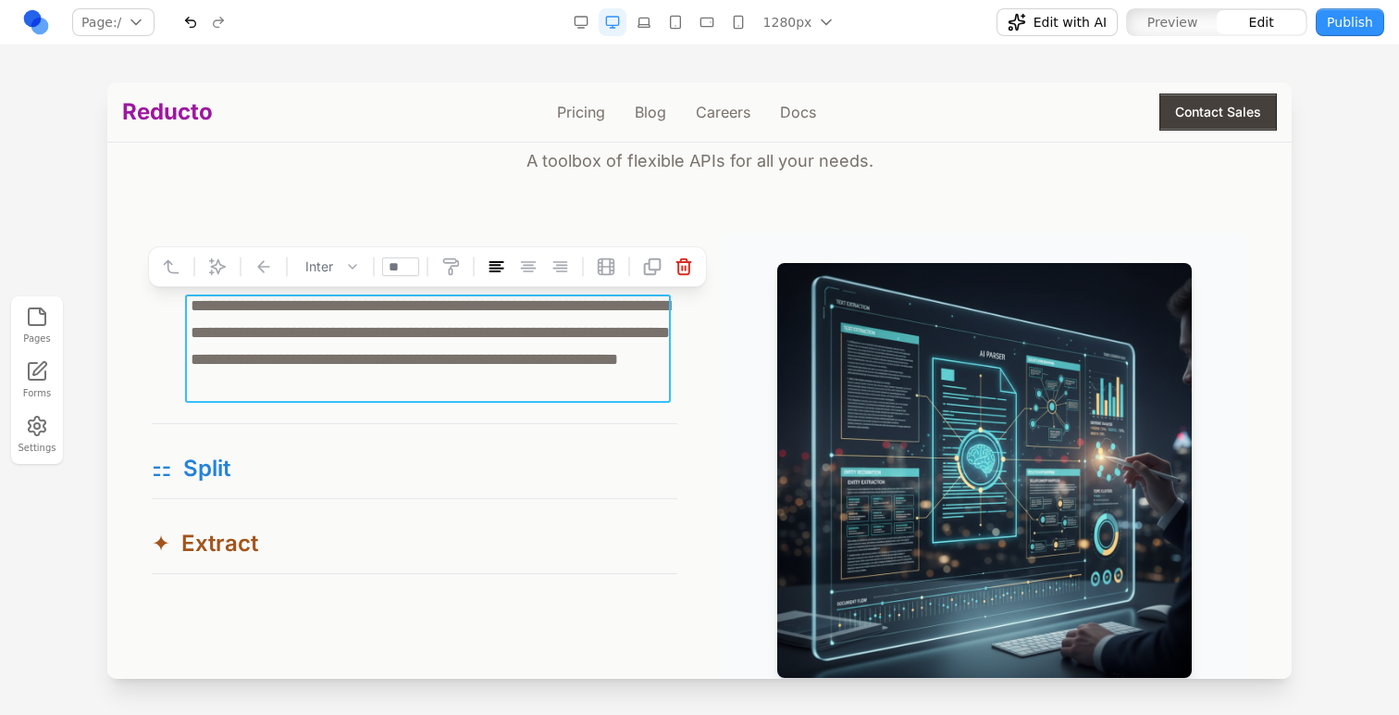
click at [199, 32] on button "button" at bounding box center [191, 22] width 28 height 28
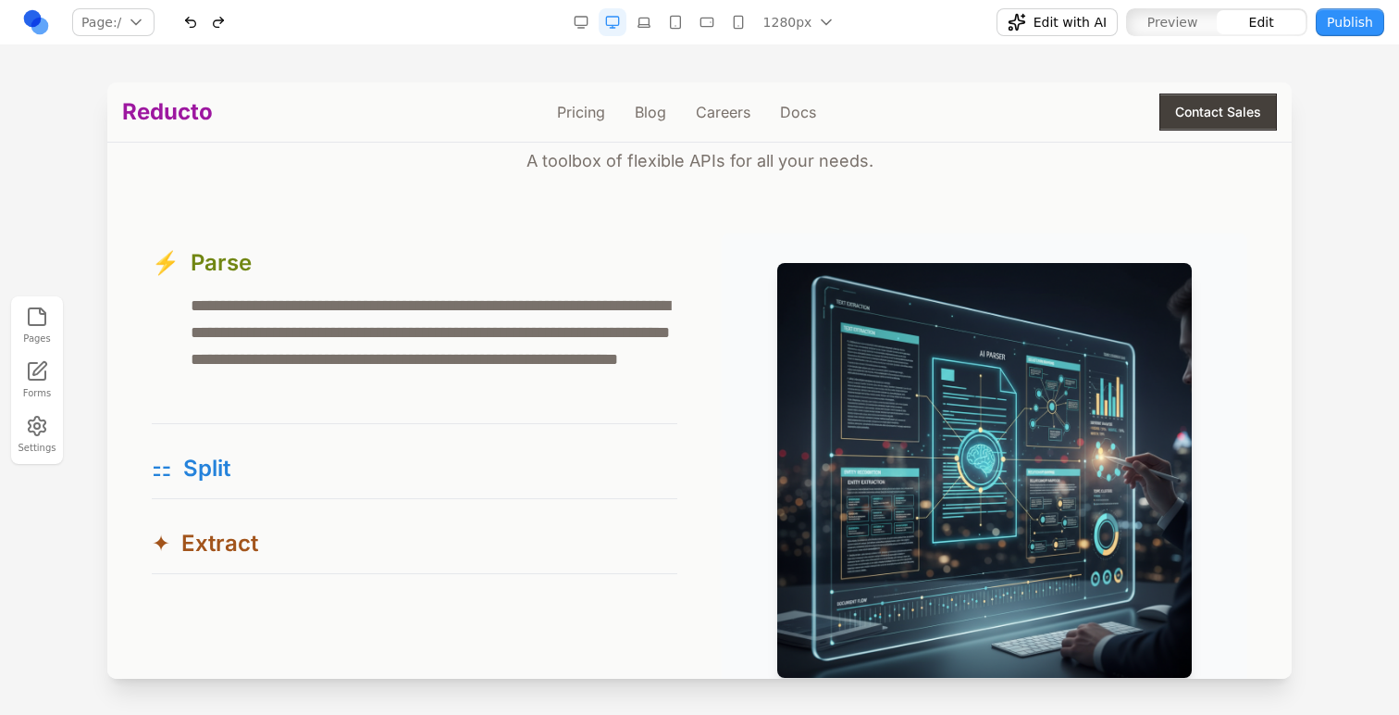
click at [190, 20] on button "button" at bounding box center [191, 22] width 28 height 28
click at [191, 21] on button "button" at bounding box center [191, 22] width 28 height 28
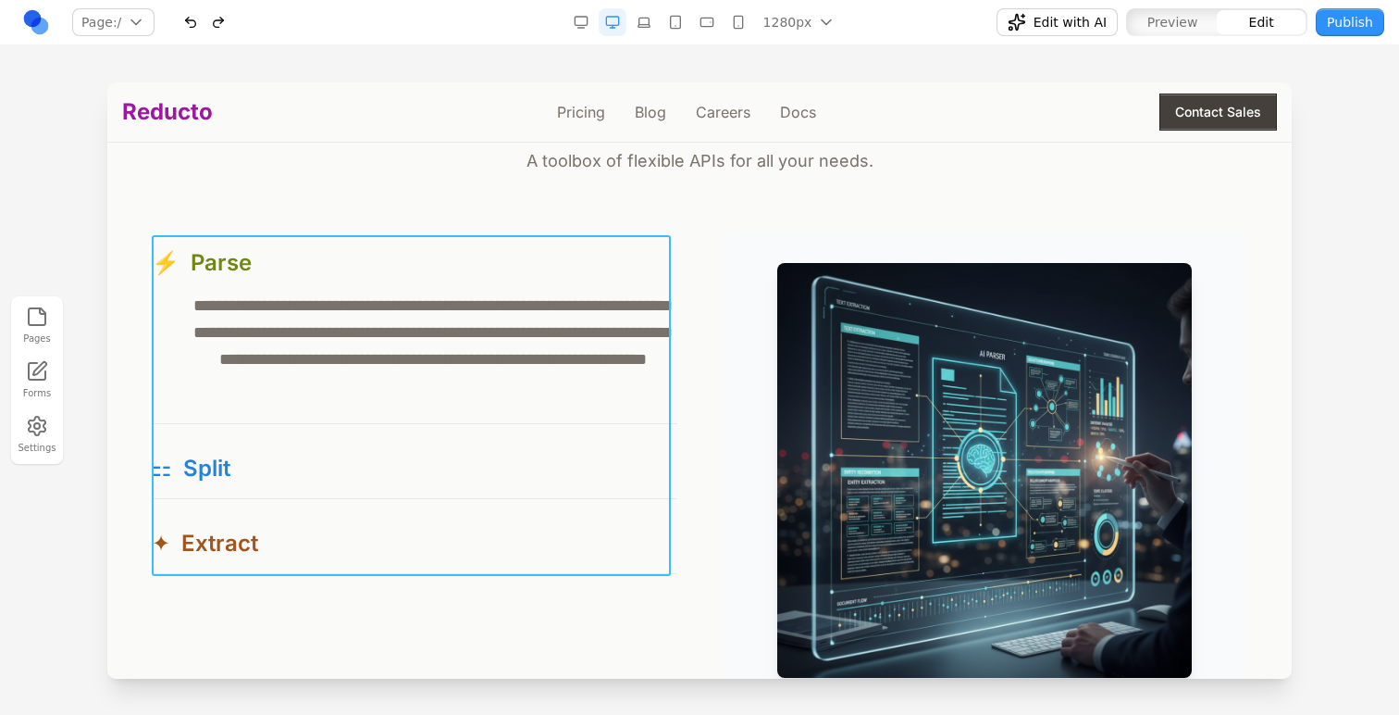
click at [336, 436] on div "**********" at bounding box center [415, 403] width 526 height 341
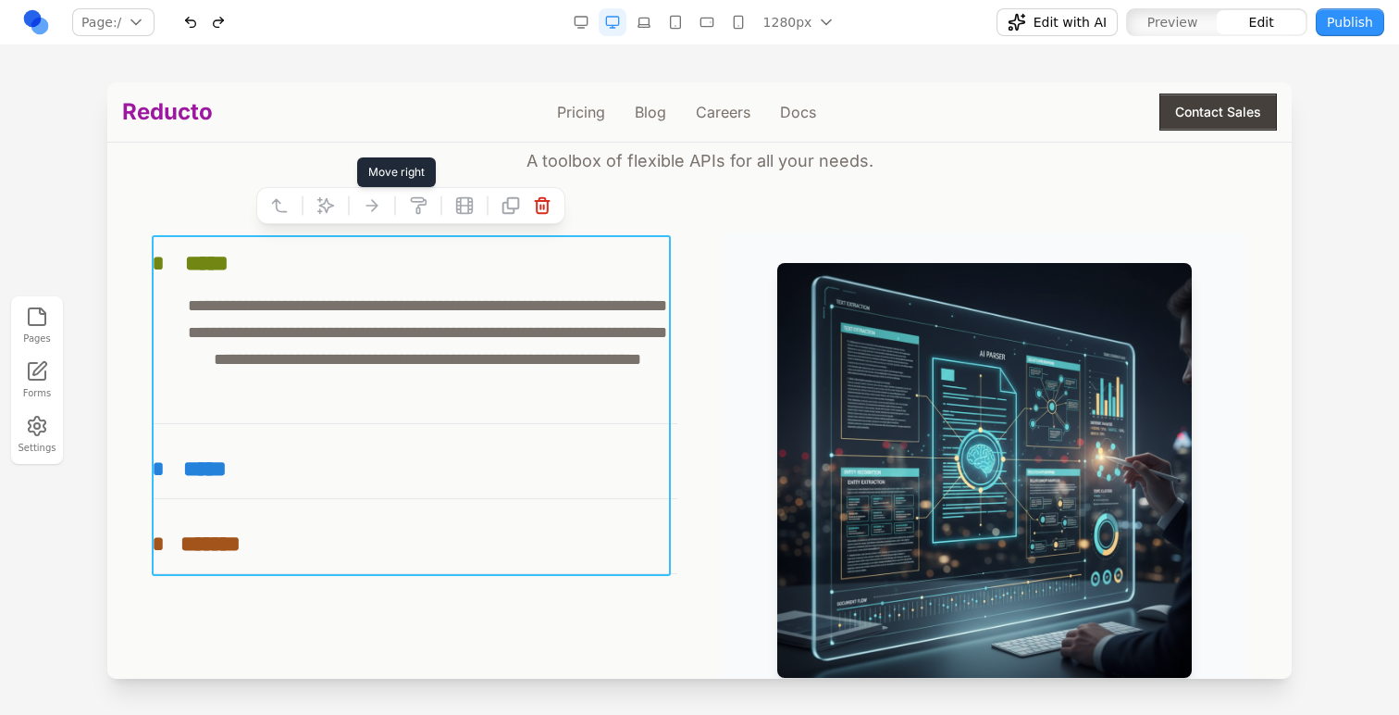
click at [331, 205] on icon at bounding box center [326, 206] width 16 height 16
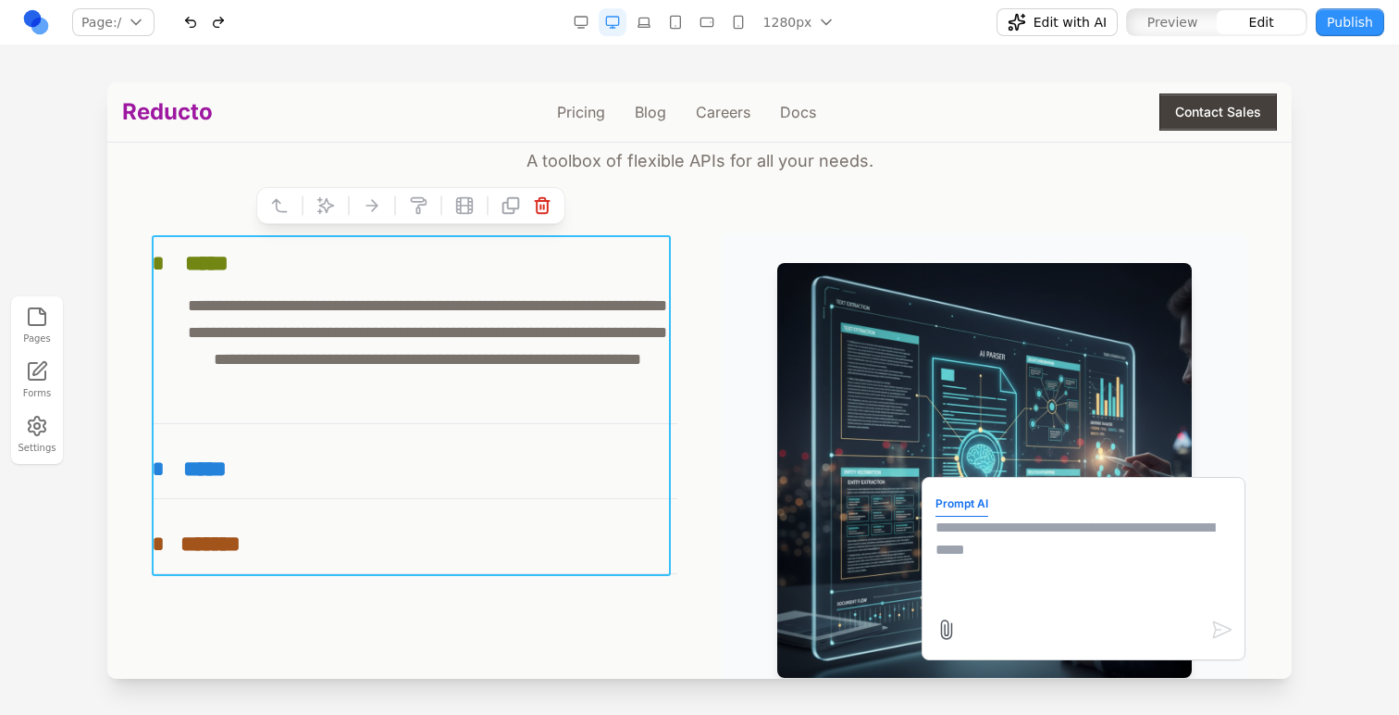
click at [1164, 561] on textarea at bounding box center [1084, 562] width 296 height 93
type textarea "**********"
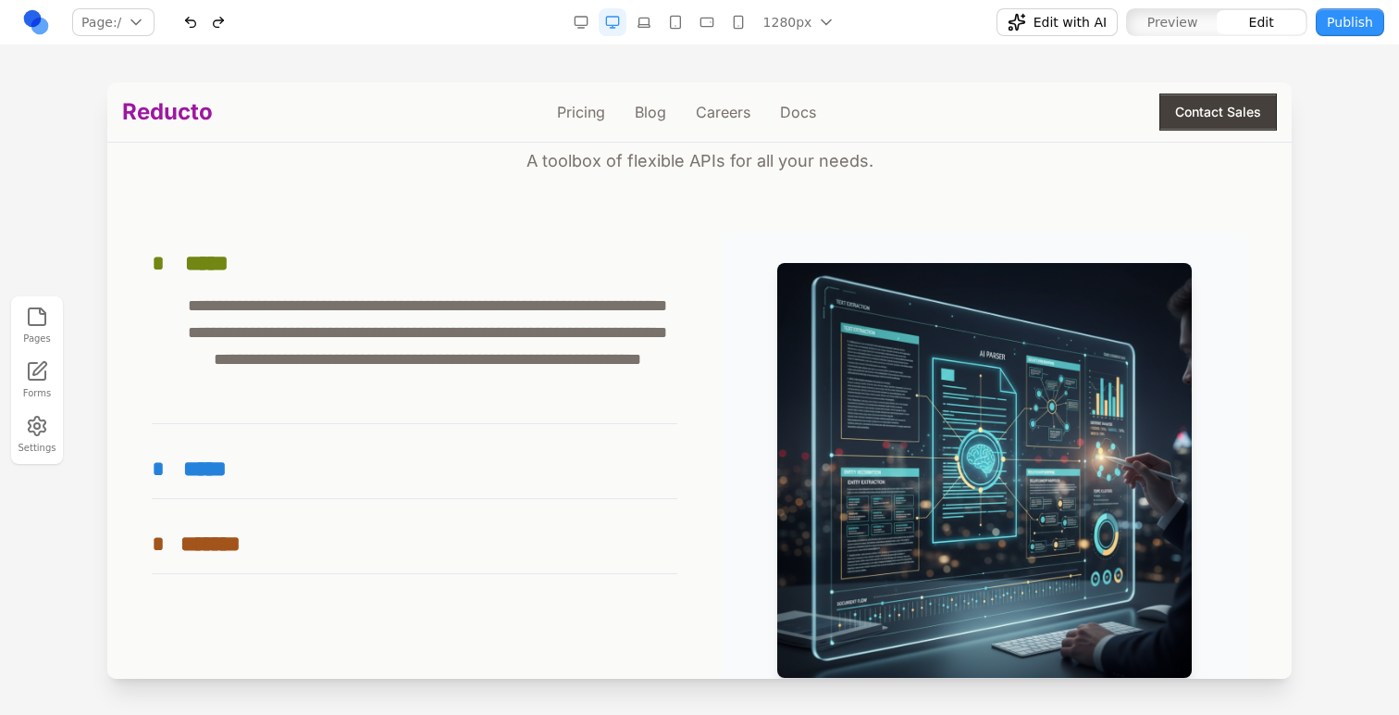
click at [703, 573] on div "**********" at bounding box center [700, 470] width 1096 height 474
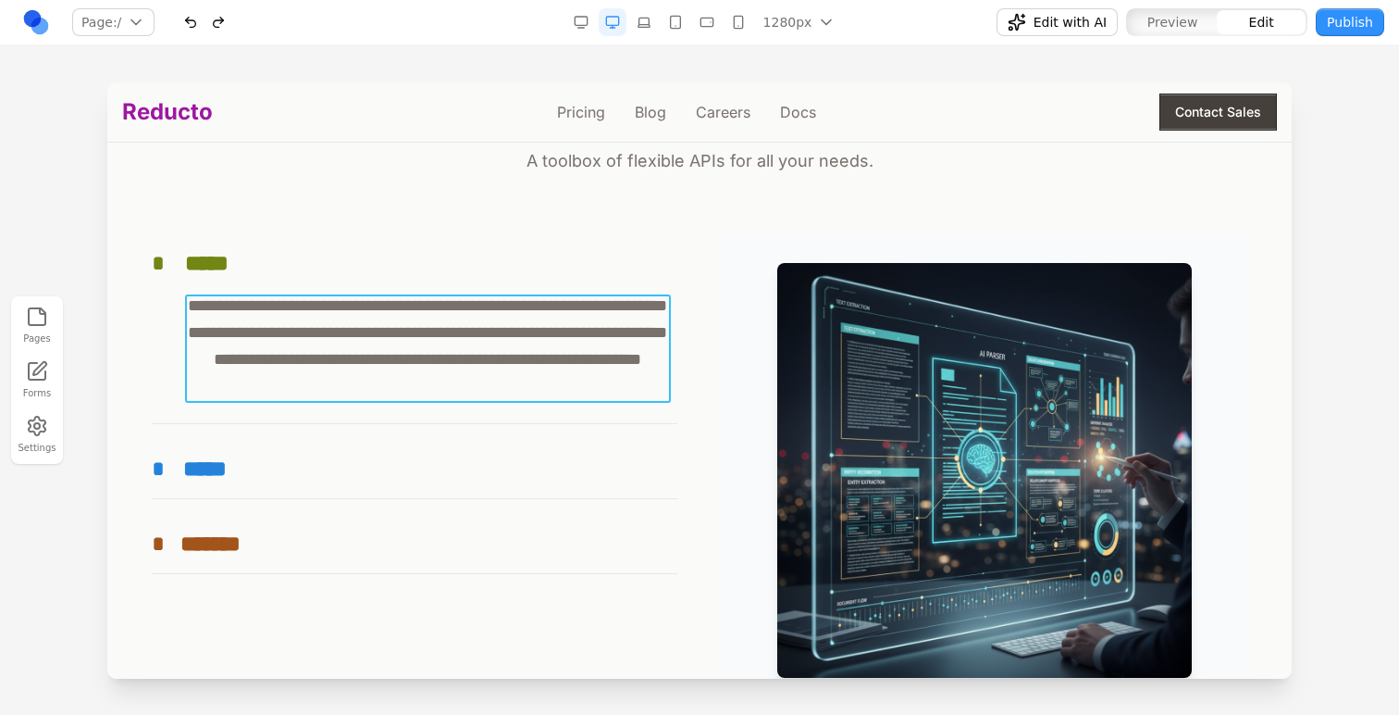
click at [516, 375] on p "**********" at bounding box center [428, 346] width 486 height 108
click at [234, 259] on div at bounding box center [240, 266] width 13 height 35
click at [224, 261] on icon at bounding box center [217, 266] width 19 height 19
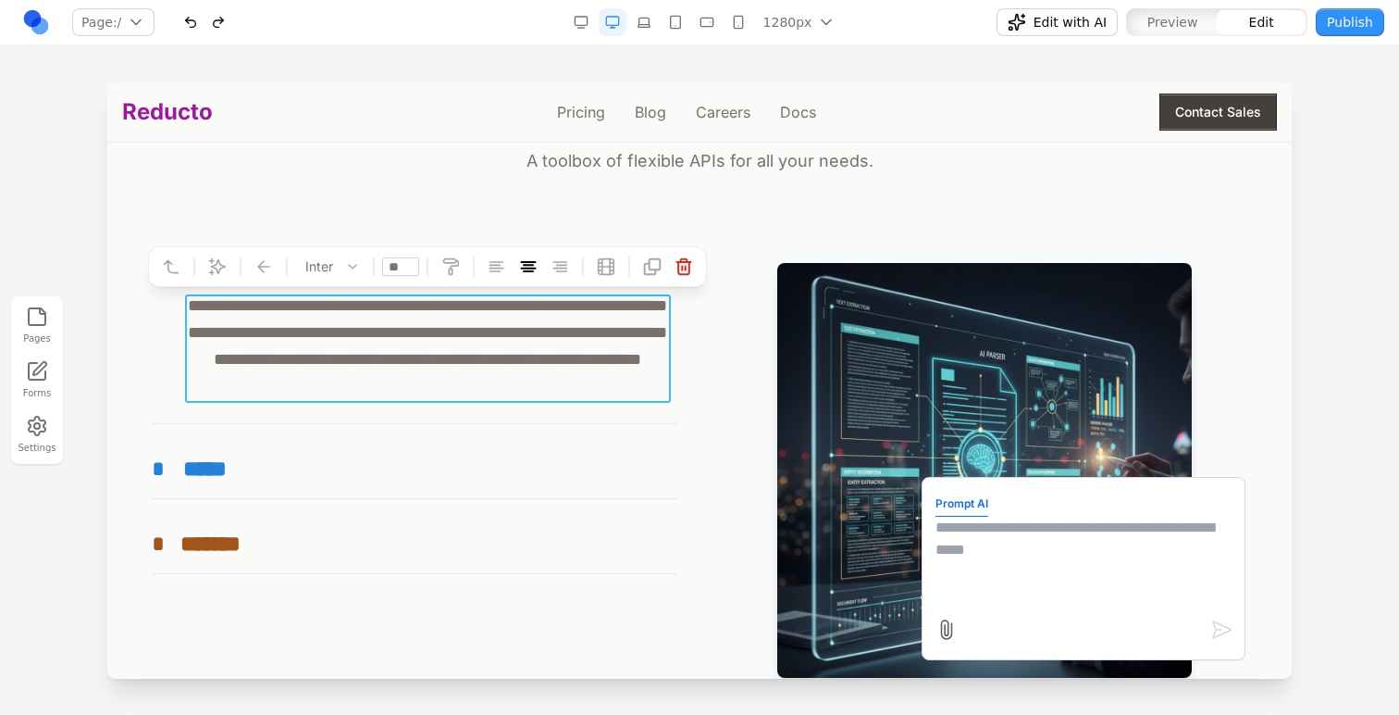
click at [1020, 556] on textarea at bounding box center [1084, 562] width 296 height 93
type textarea "**********"
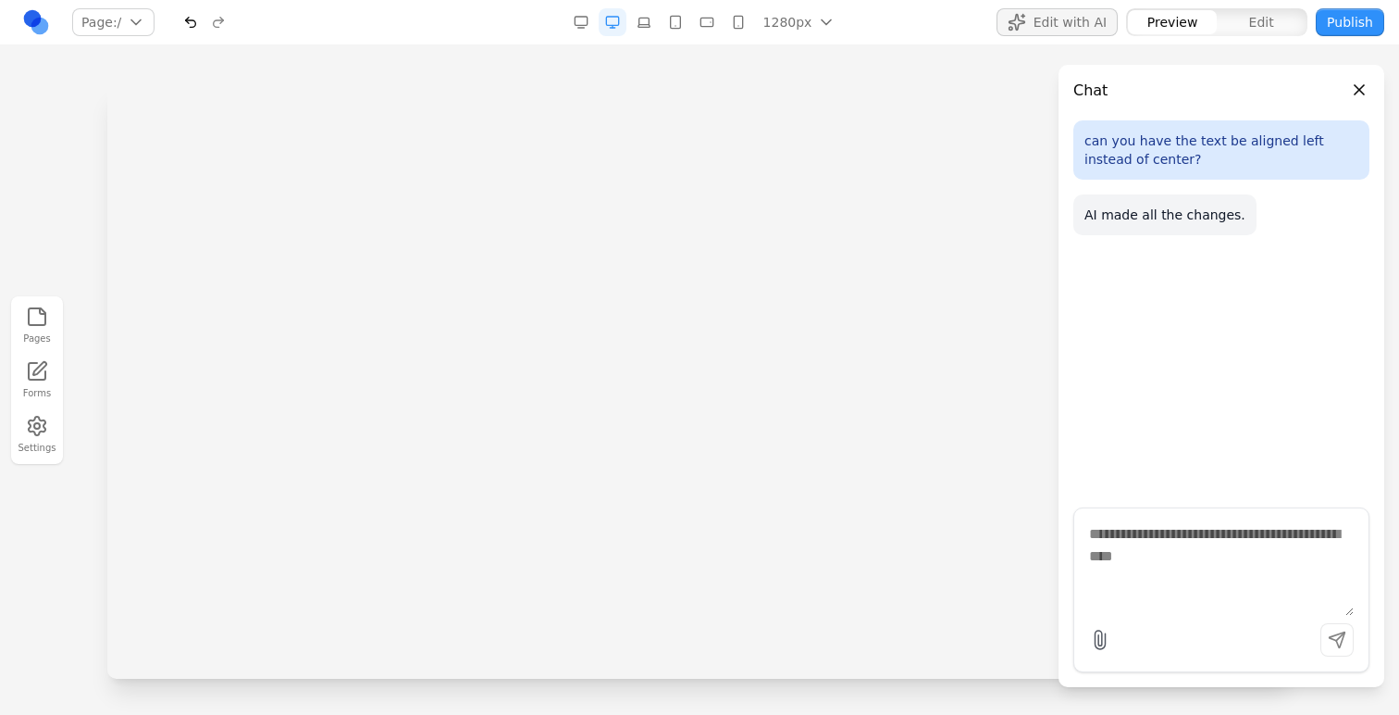
scroll to position [0, 0]
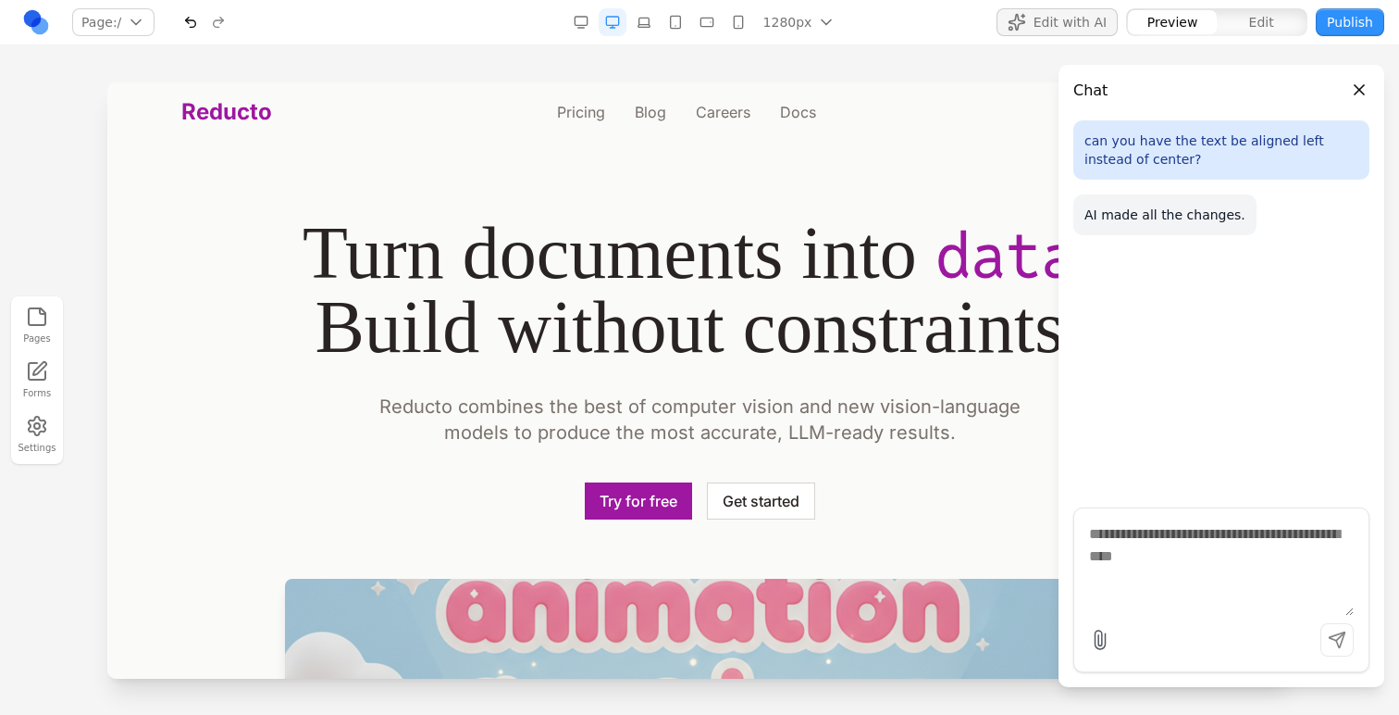
click at [30, 190] on div at bounding box center [699, 397] width 1399 height 631
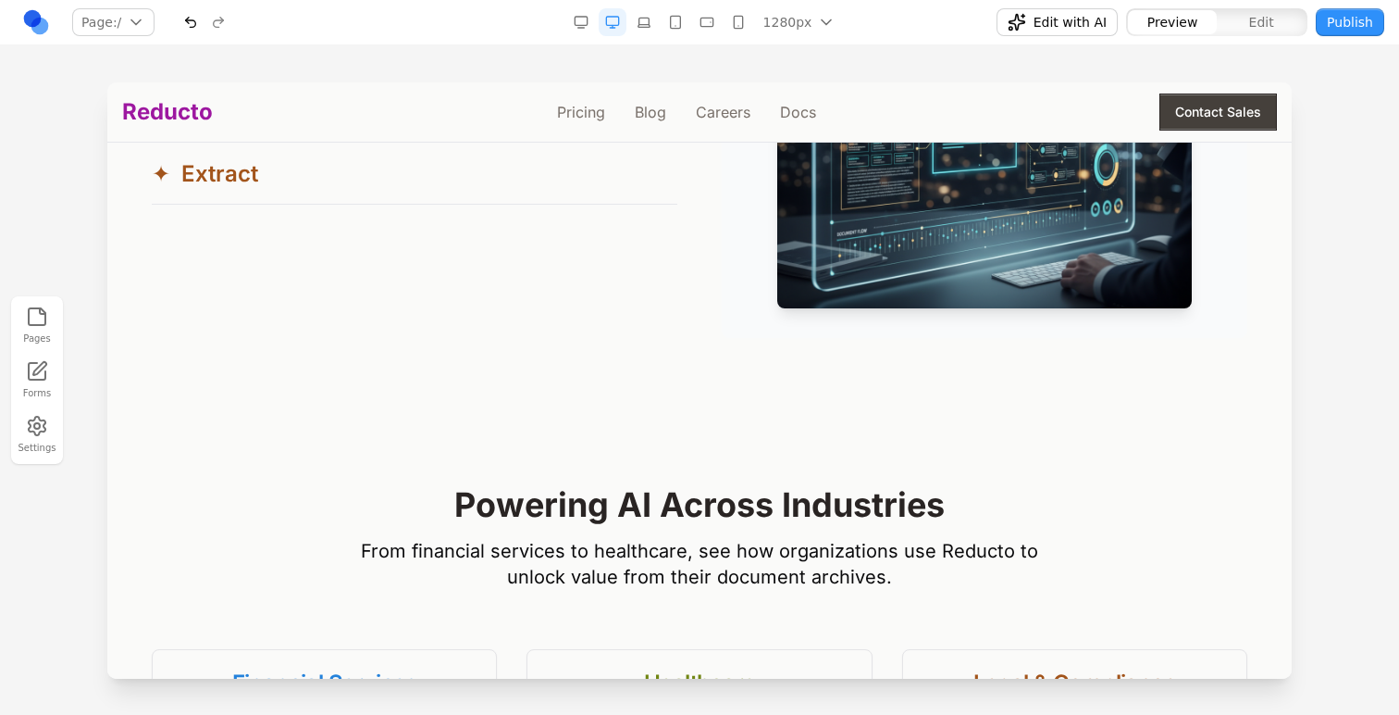
scroll to position [1697, 0]
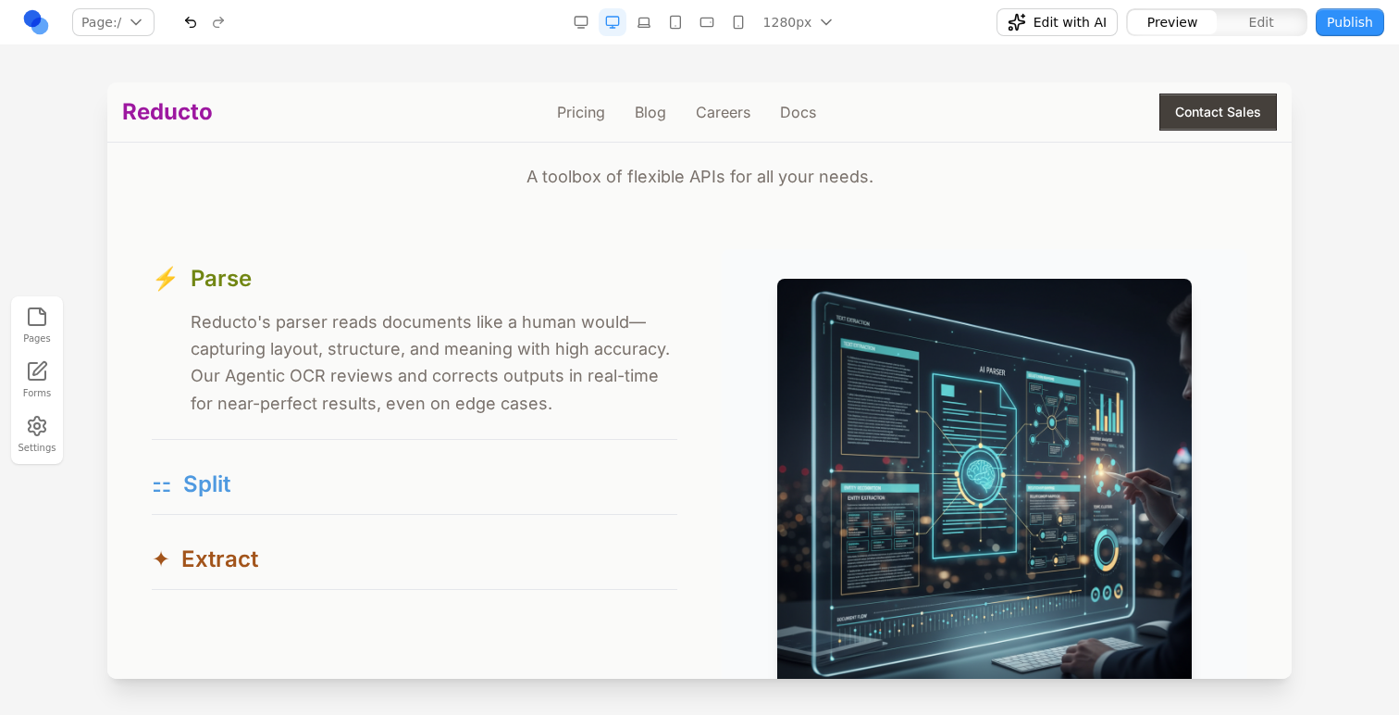
click at [270, 488] on div "⚏ Split" at bounding box center [415, 484] width 526 height 30
click at [270, 488] on button "⚏ Split" at bounding box center [415, 483] width 526 height 59
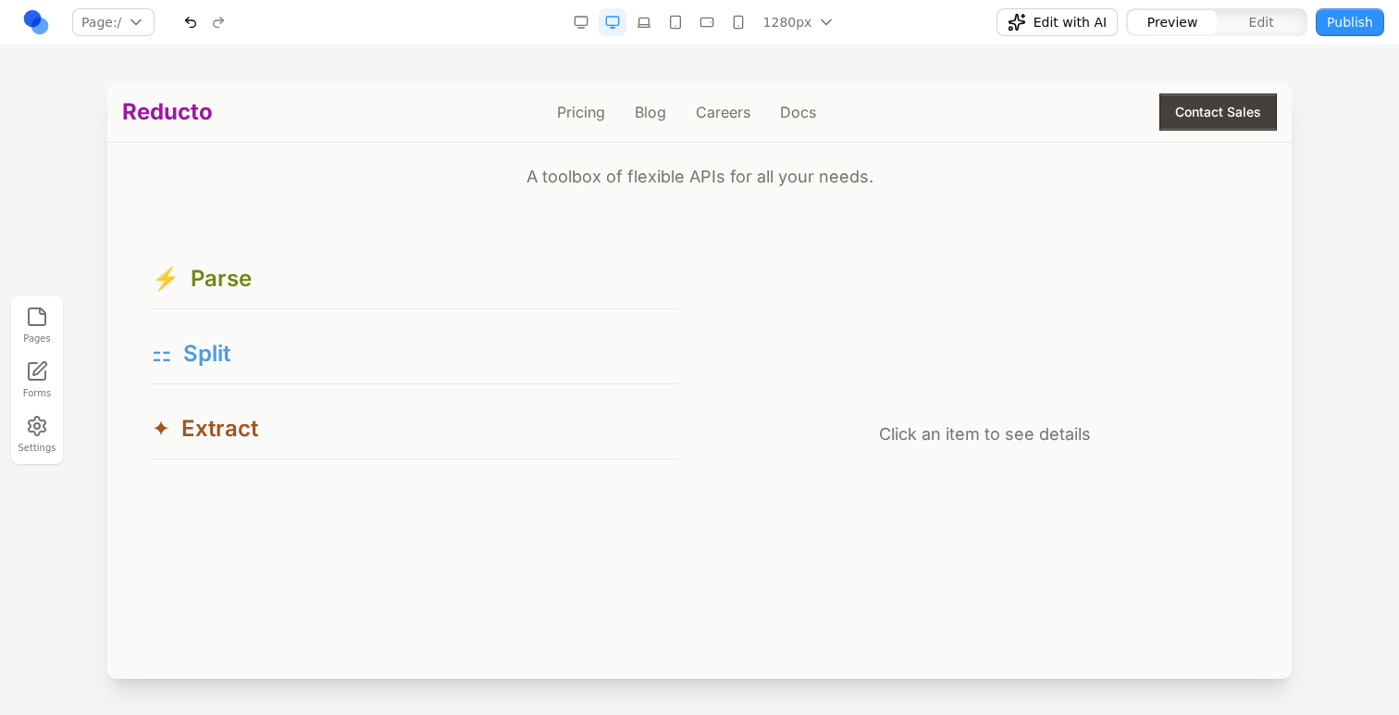
click at [286, 342] on div "⚏ Split" at bounding box center [415, 354] width 526 height 30
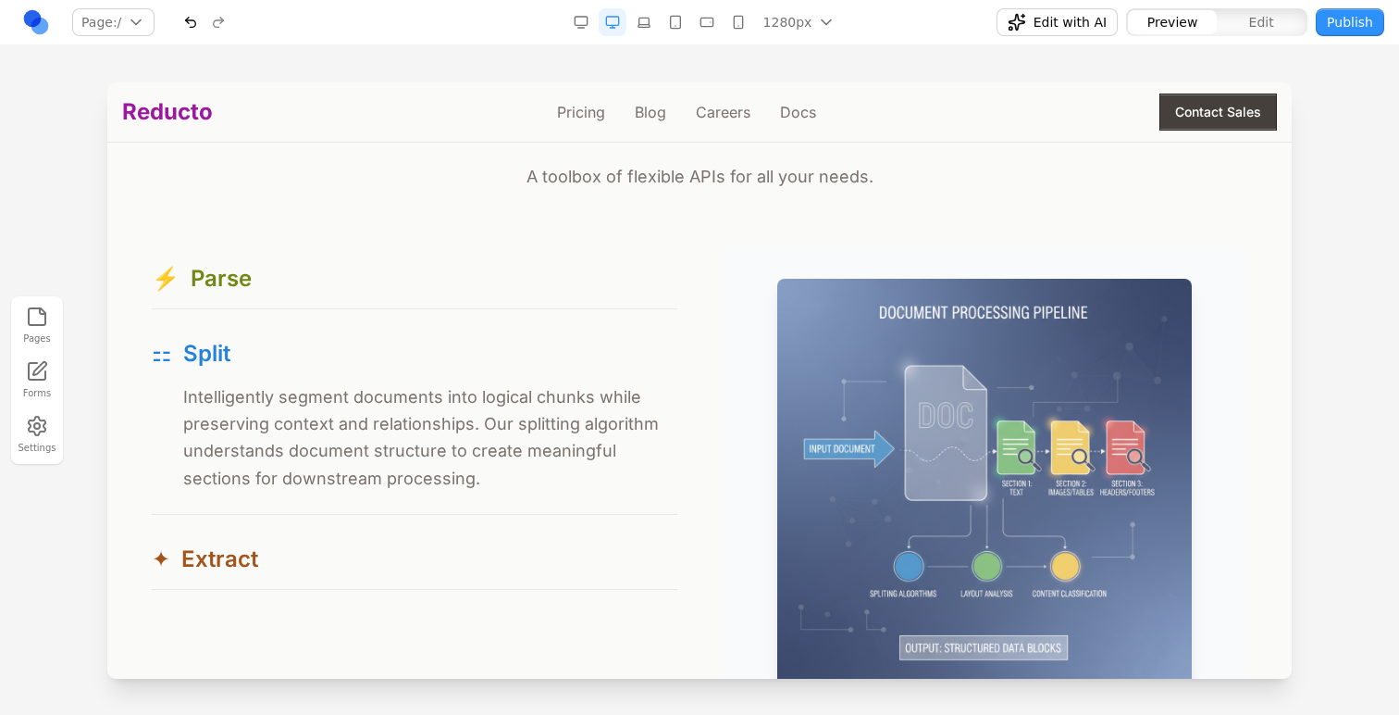
click at [284, 529] on div "⚡ Parse ⚡ Reducto's parser reads documents like a human would—capturing layout,…" at bounding box center [415, 419] width 526 height 341
click at [285, 541] on button "✦ Extract" at bounding box center [415, 558] width 526 height 59
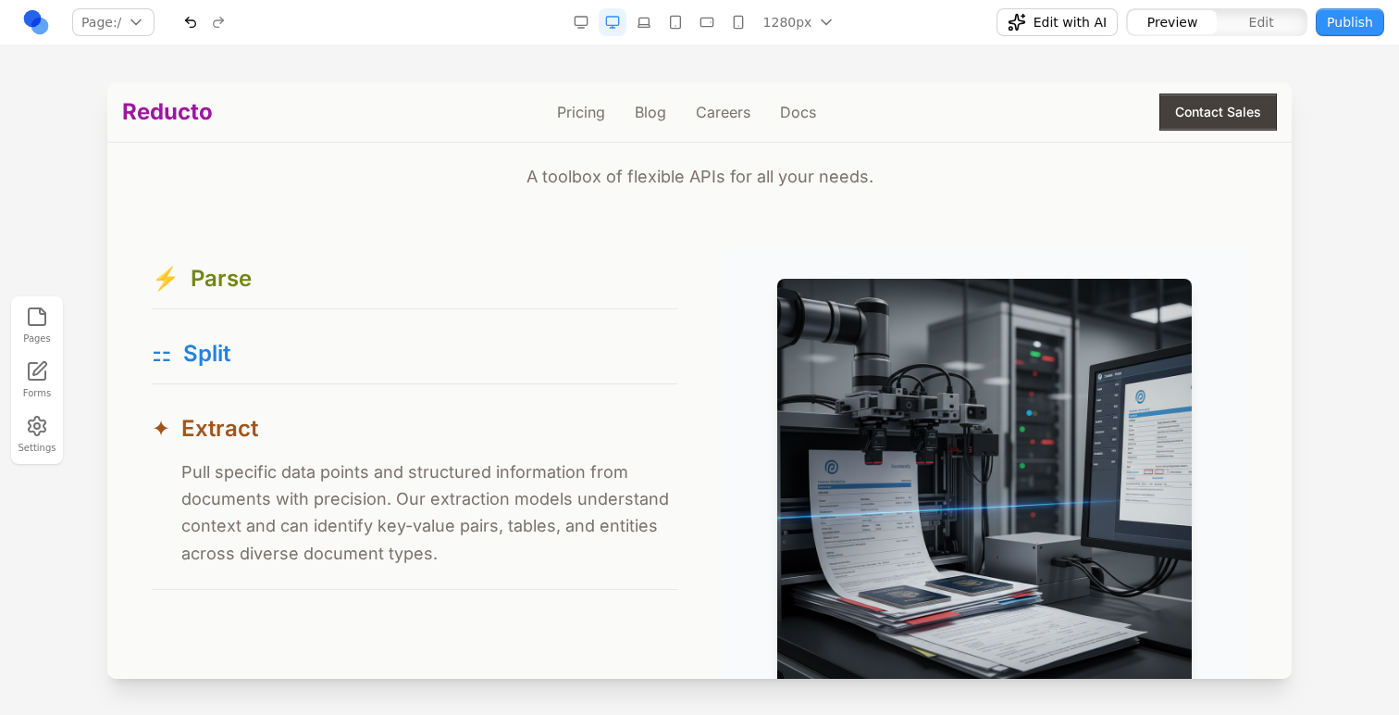
click at [308, 476] on p "Pull specific data points and structured information from documents with precis…" at bounding box center [429, 512] width 496 height 108
click at [313, 407] on button "✦ Extract" at bounding box center [415, 428] width 526 height 59
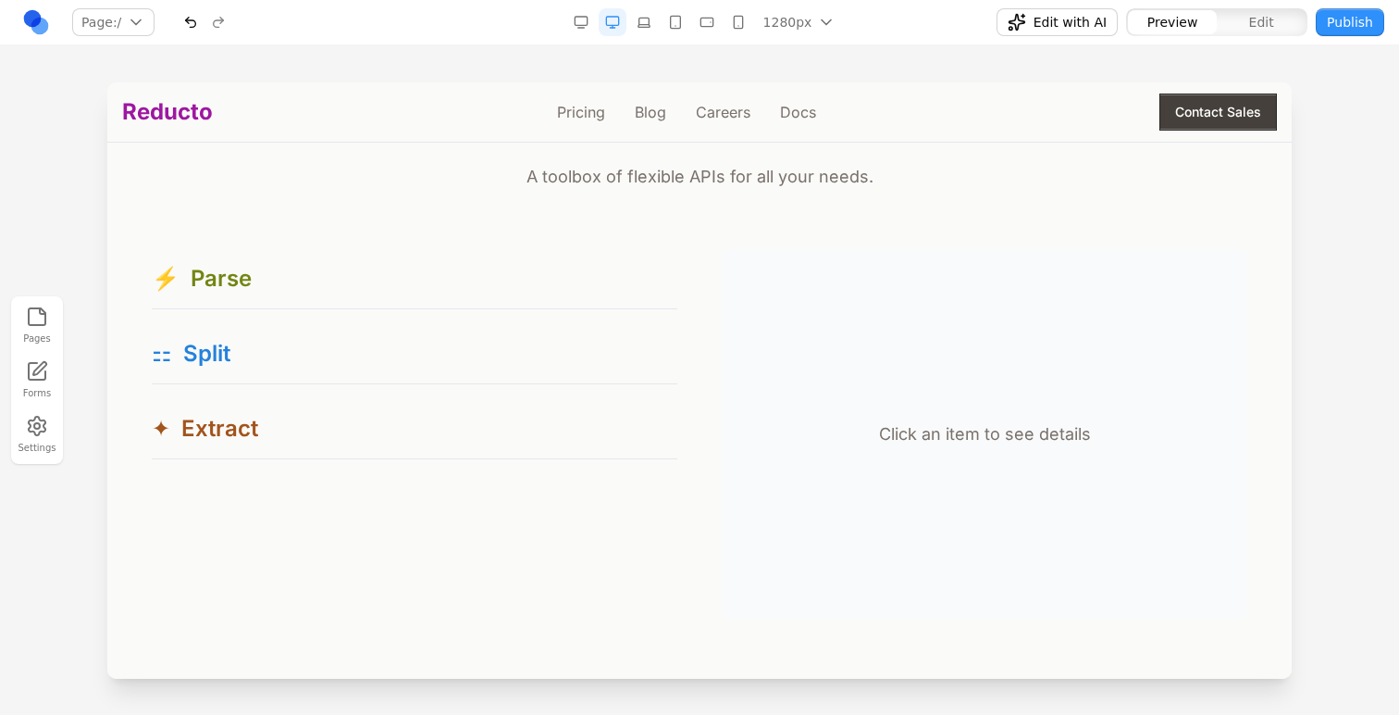
click at [458, 312] on div "⚡ Parse ⚡ Reducto's parser reads documents like a human would—capturing layout,…" at bounding box center [415, 354] width 526 height 210
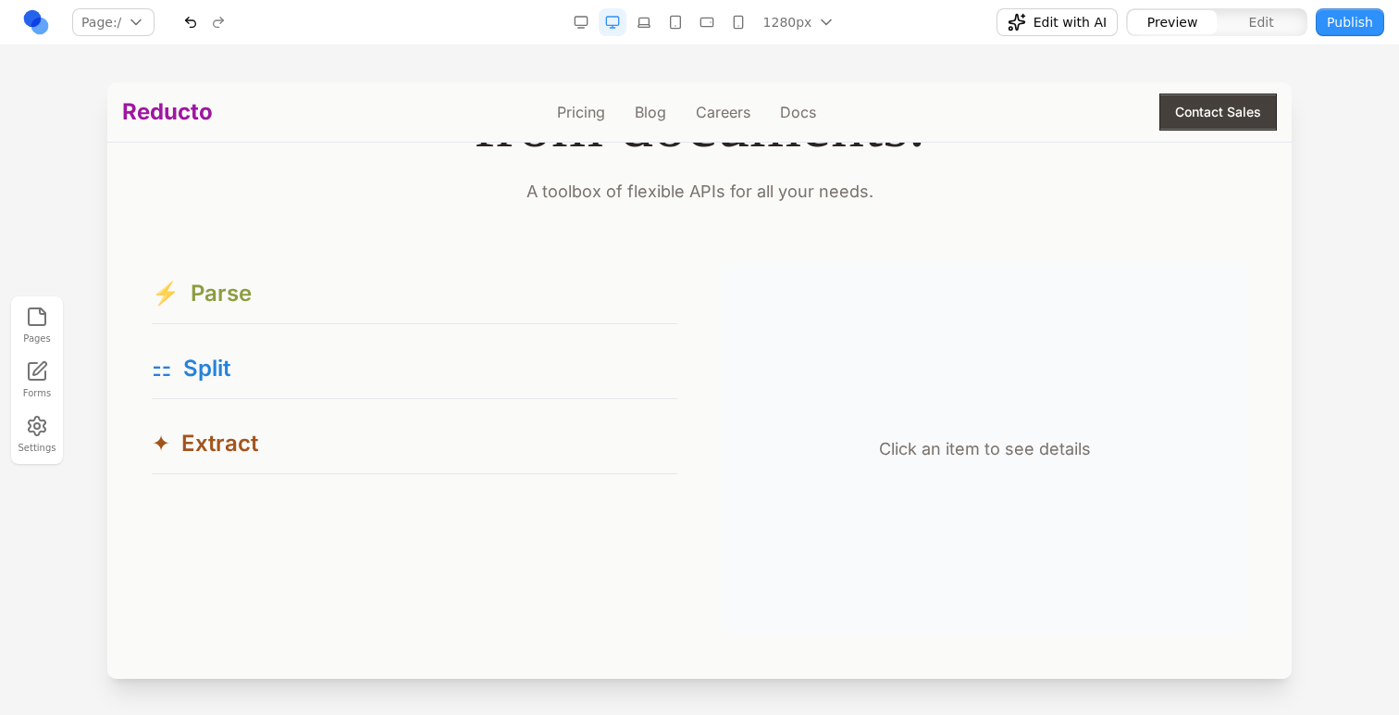
scroll to position [1683, 0]
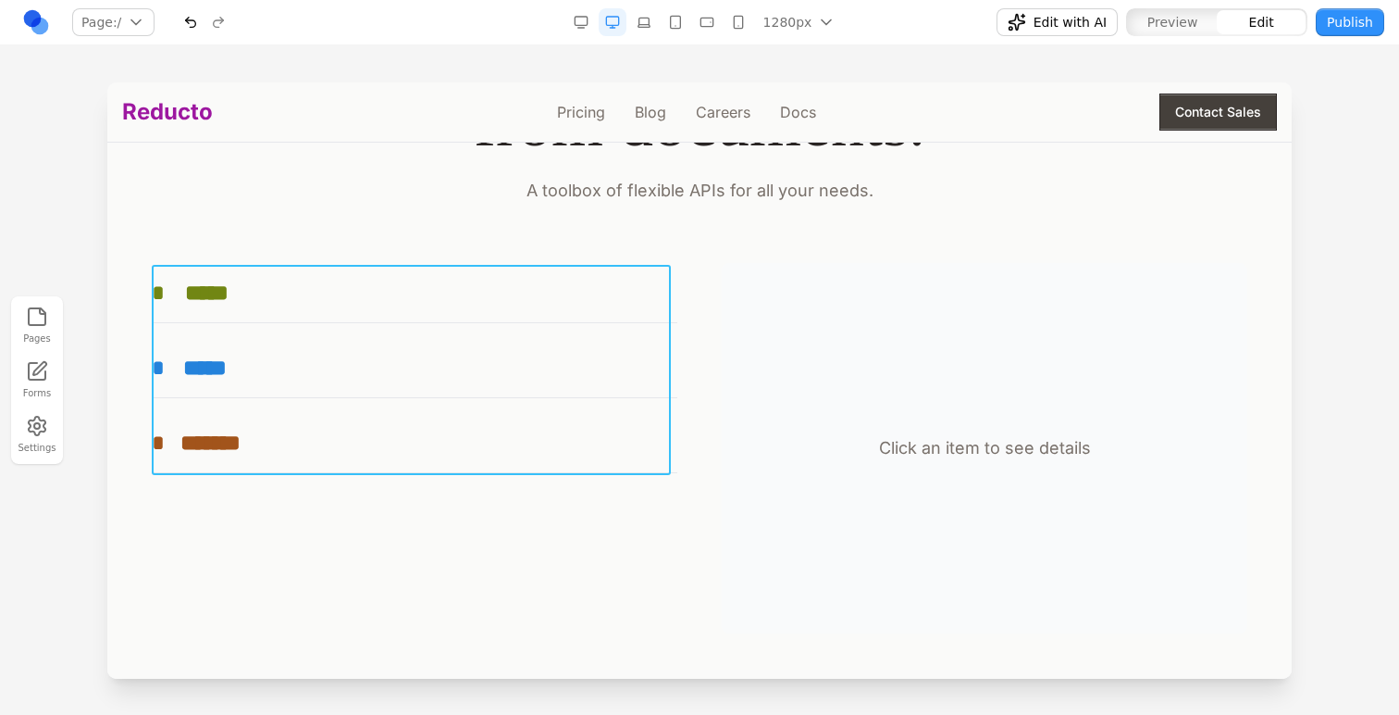
click at [439, 330] on div "**********" at bounding box center [415, 368] width 526 height 210
click at [331, 231] on icon at bounding box center [326, 235] width 19 height 19
click at [971, 542] on textarea at bounding box center [1084, 562] width 296 height 93
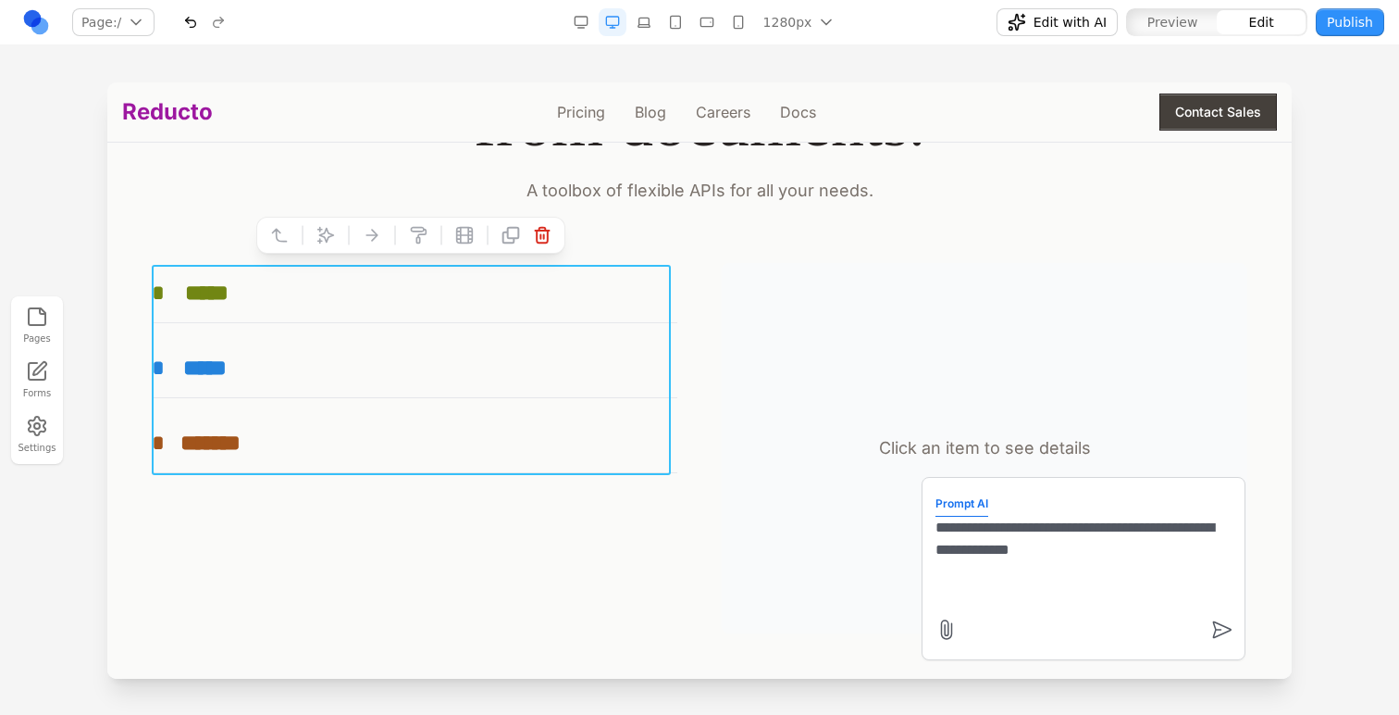
type textarea "**********"
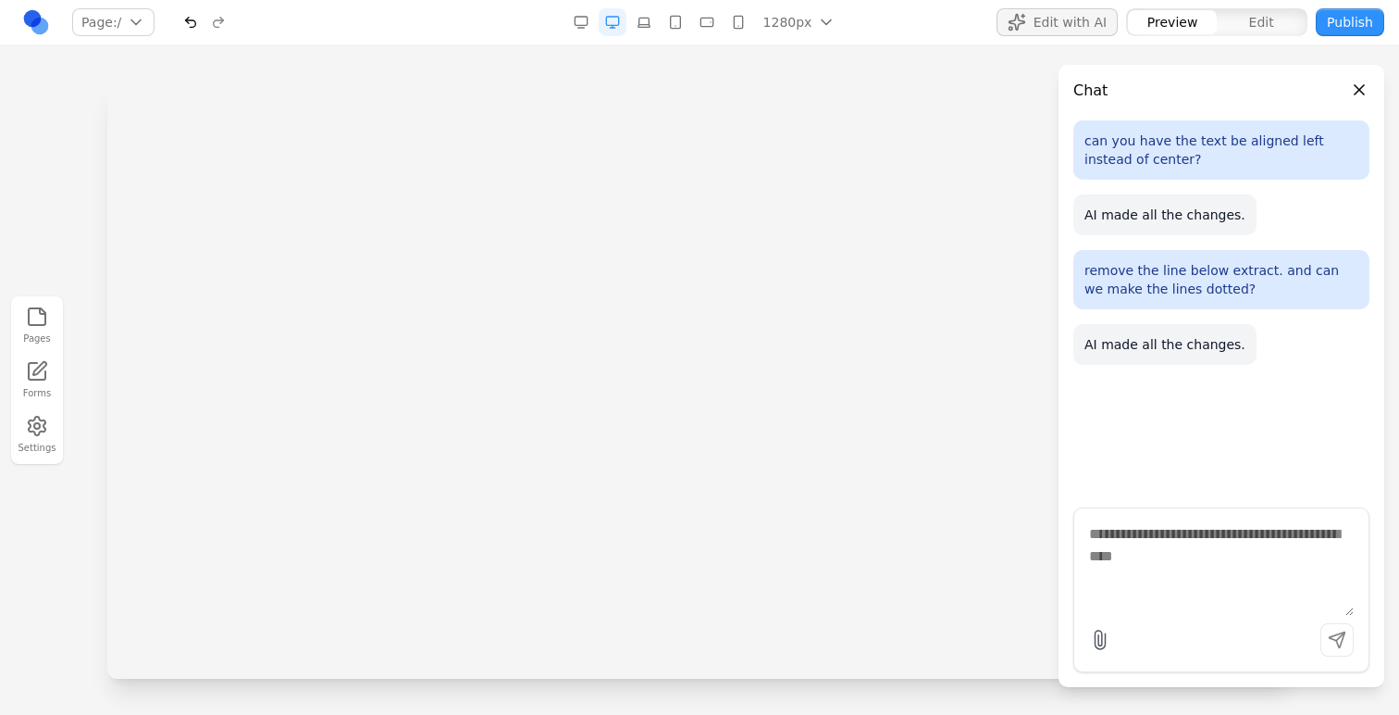
scroll to position [0, 0]
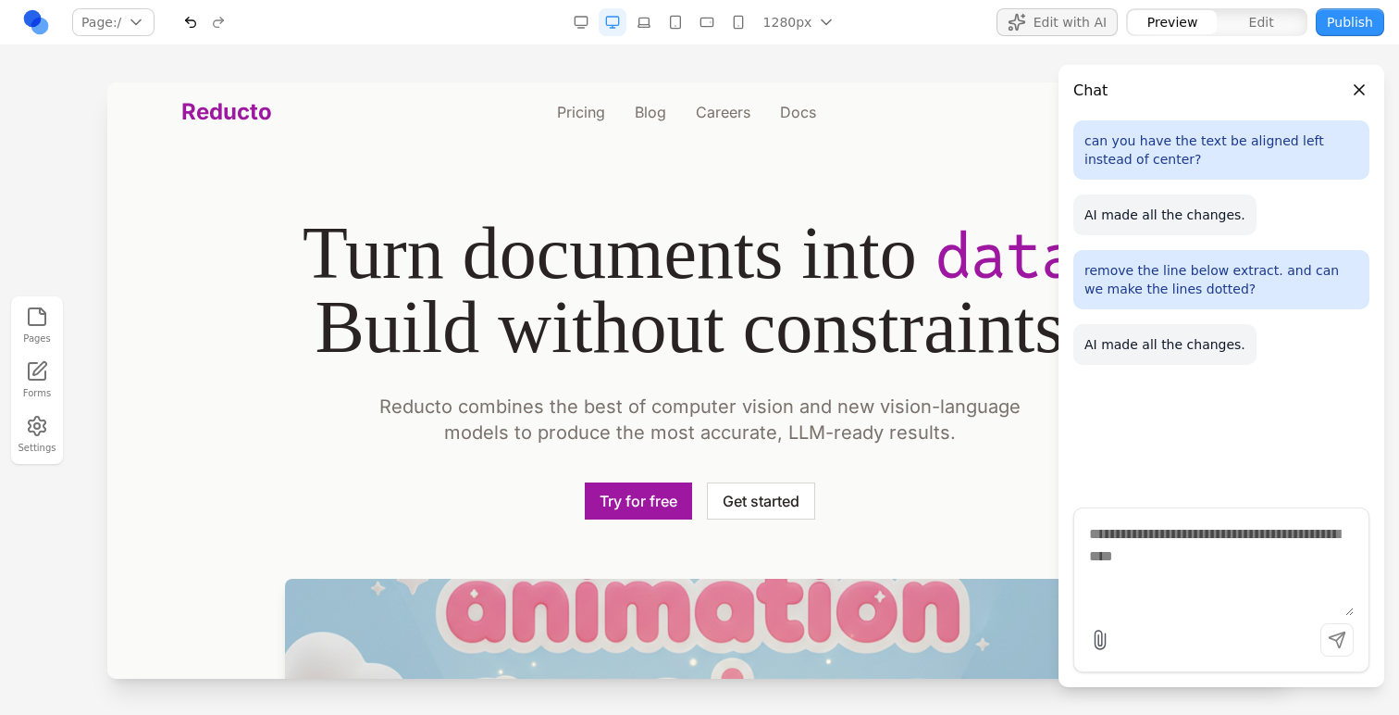
click at [1362, 92] on button "Close panel" at bounding box center [1360, 90] width 20 height 20
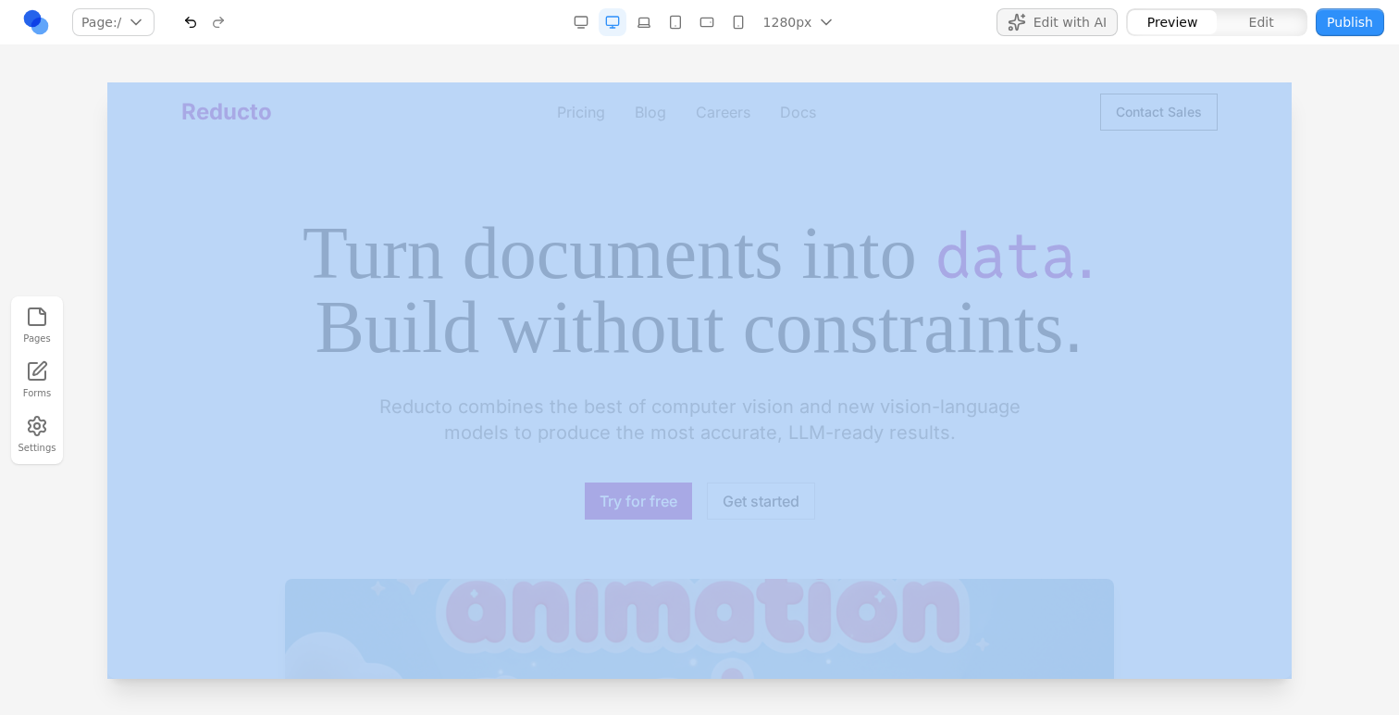
click at [1362, 92] on div at bounding box center [699, 397] width 1399 height 631
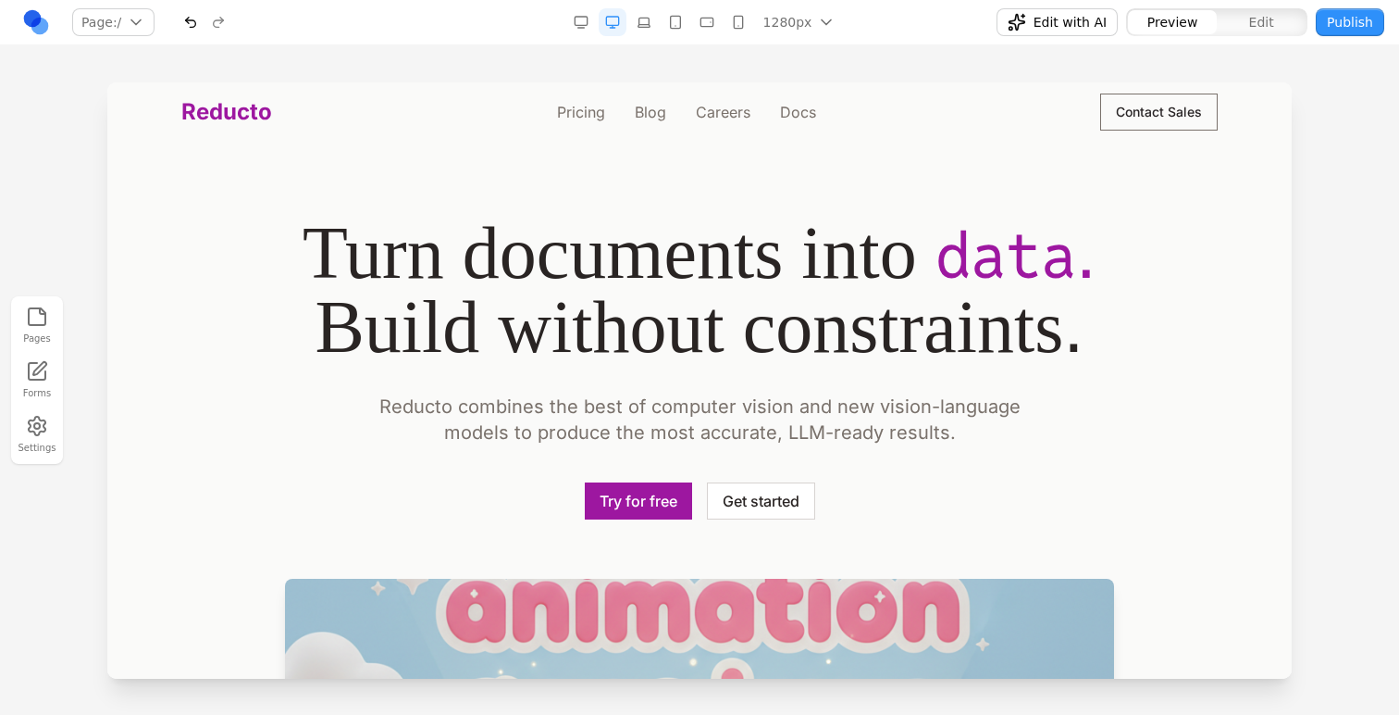
click at [1360, 105] on div at bounding box center [699, 397] width 1399 height 631
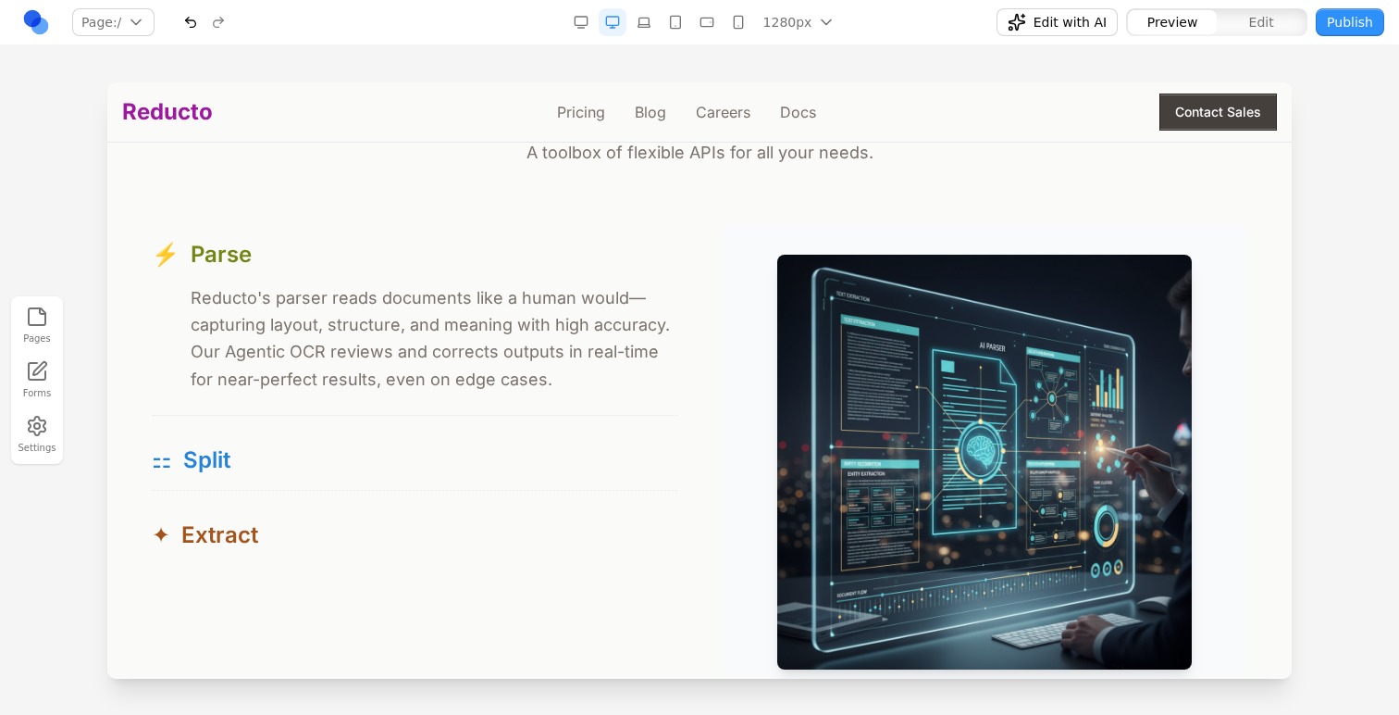
scroll to position [1729, 0]
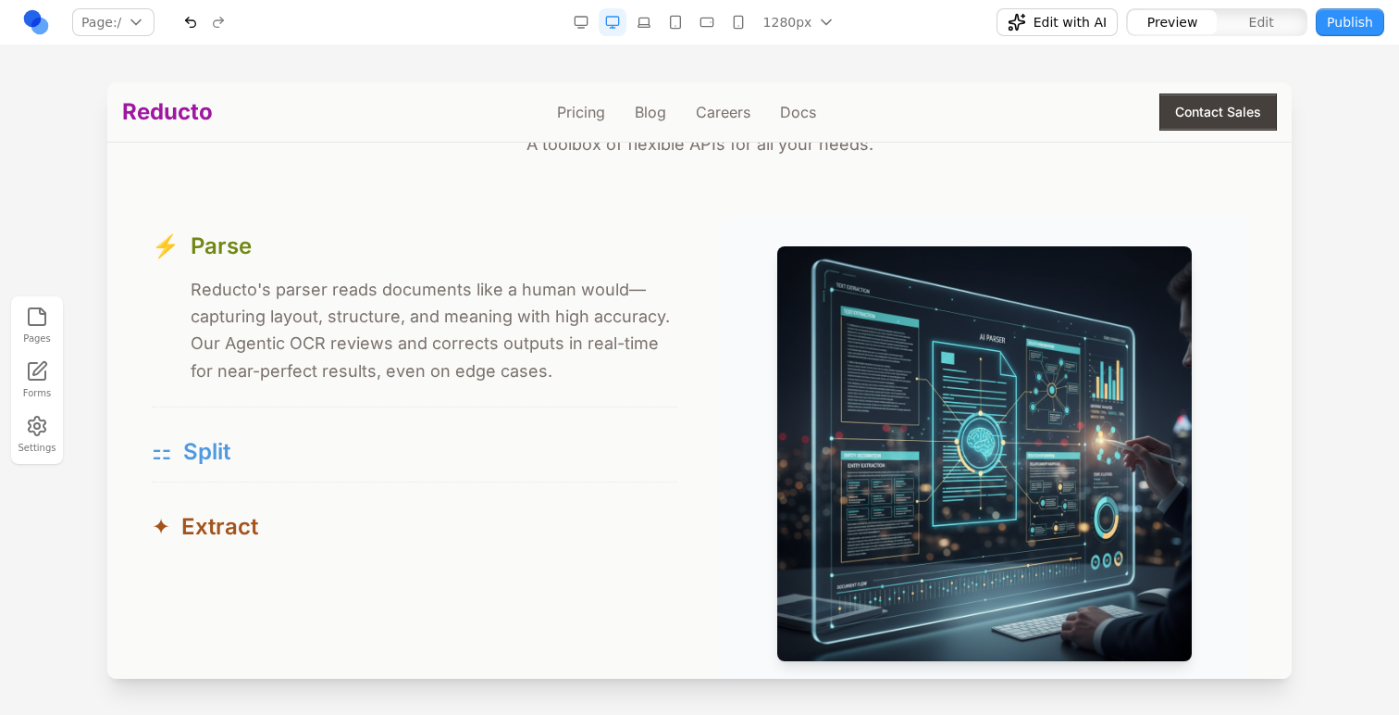
click at [589, 445] on div "⚏ Split" at bounding box center [415, 452] width 526 height 30
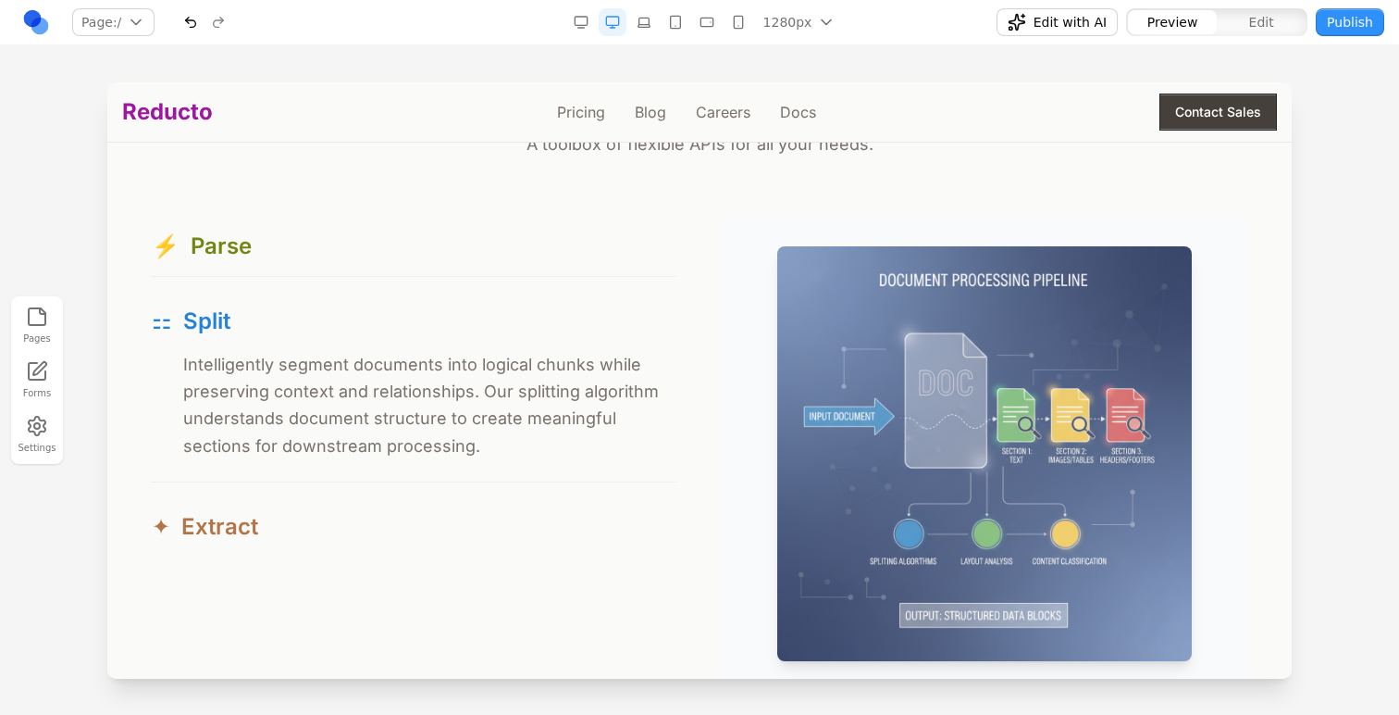
click at [534, 518] on div "✦ Extract" at bounding box center [415, 527] width 526 height 30
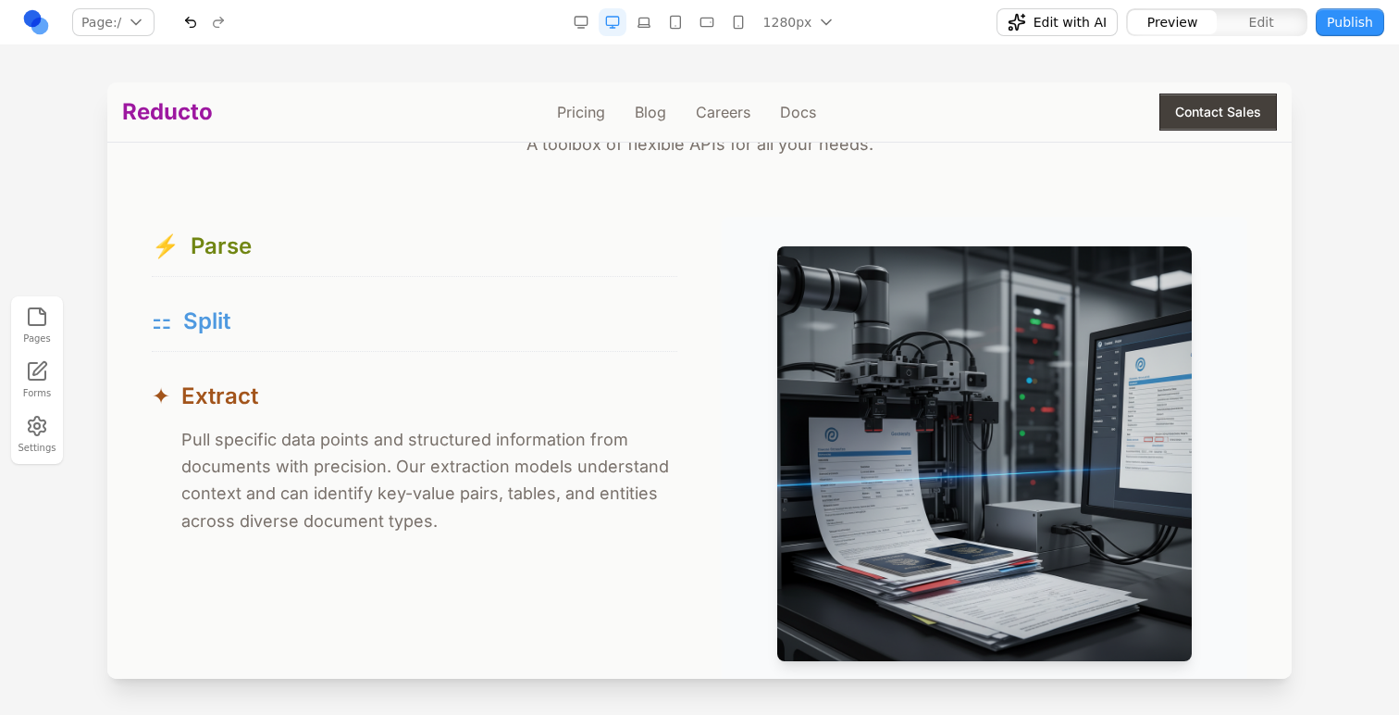
click at [386, 297] on button "⚏ Split" at bounding box center [415, 321] width 526 height 59
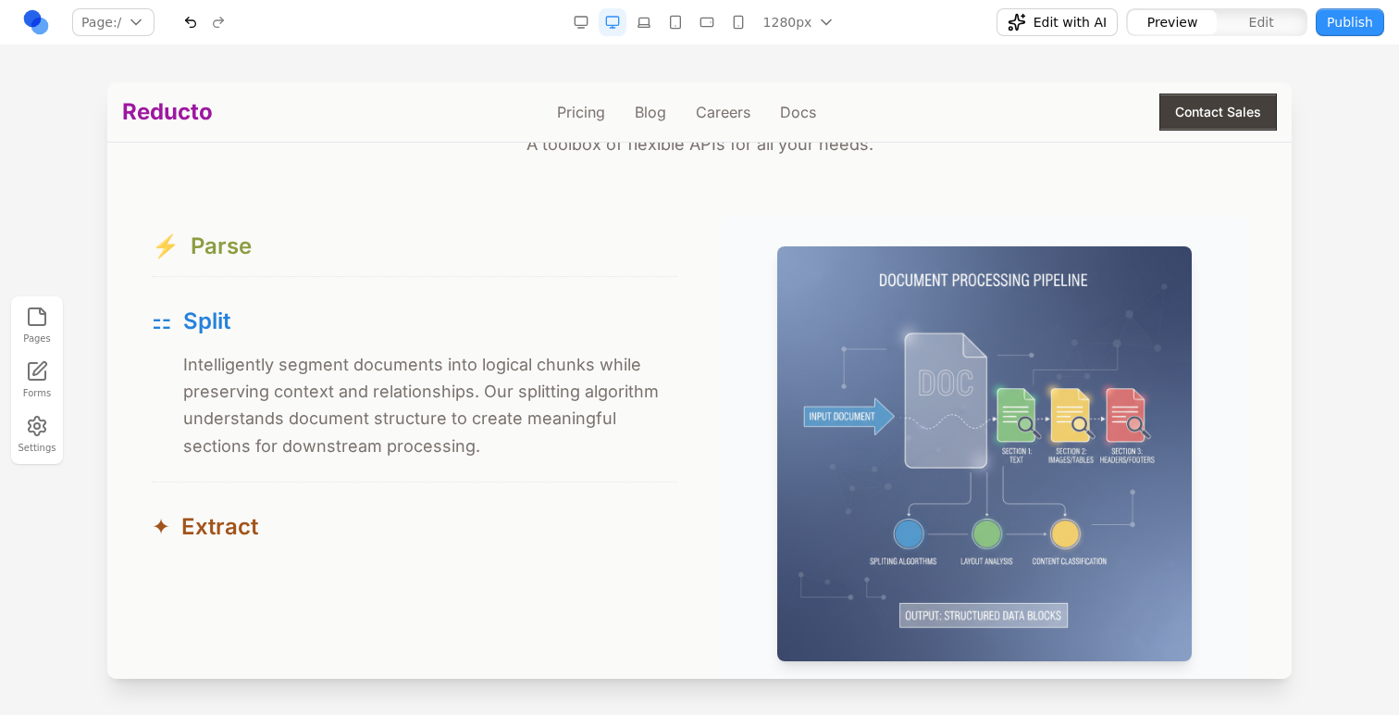
click at [384, 258] on div "⚡ Parse" at bounding box center [415, 246] width 526 height 30
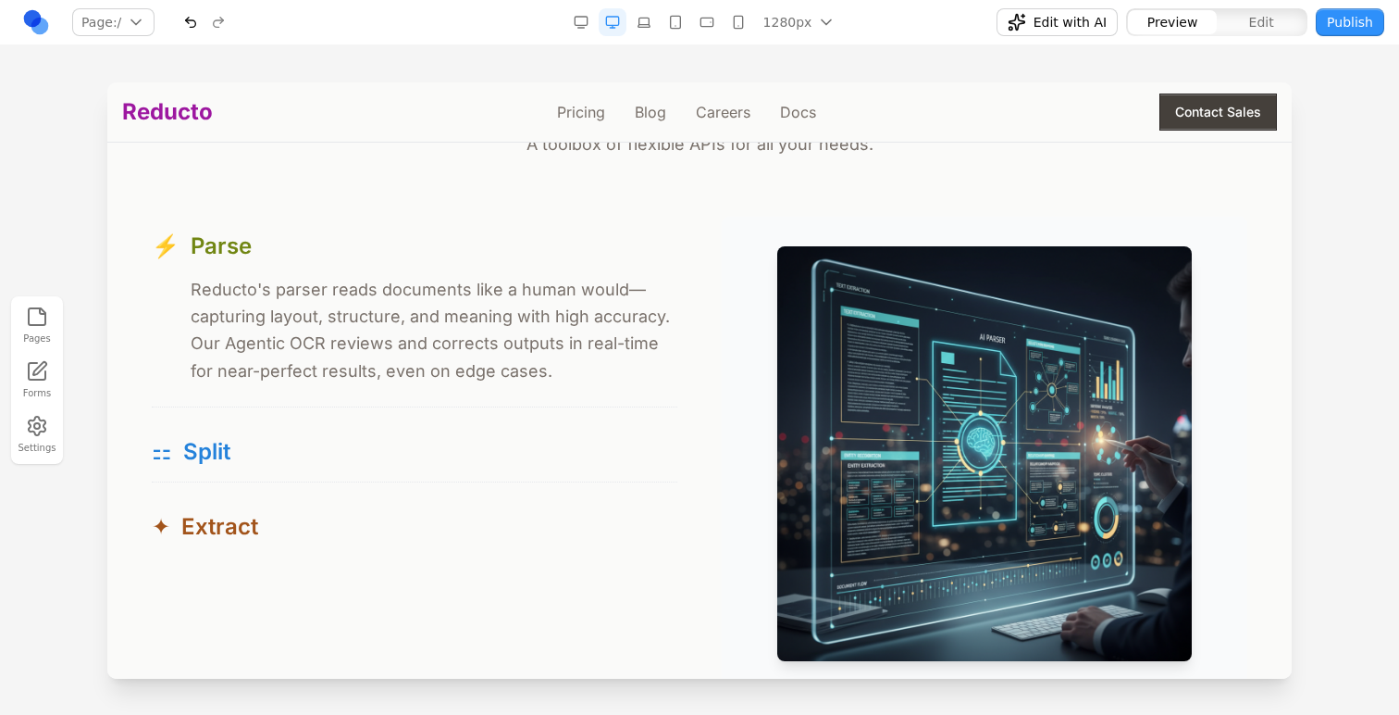
click at [528, 214] on div "Product Free your data from documents. A toolbox of flexible APIs for all your …" at bounding box center [699, 307] width 1155 height 765
click at [491, 265] on button "⚡ Parse" at bounding box center [415, 246] width 526 height 59
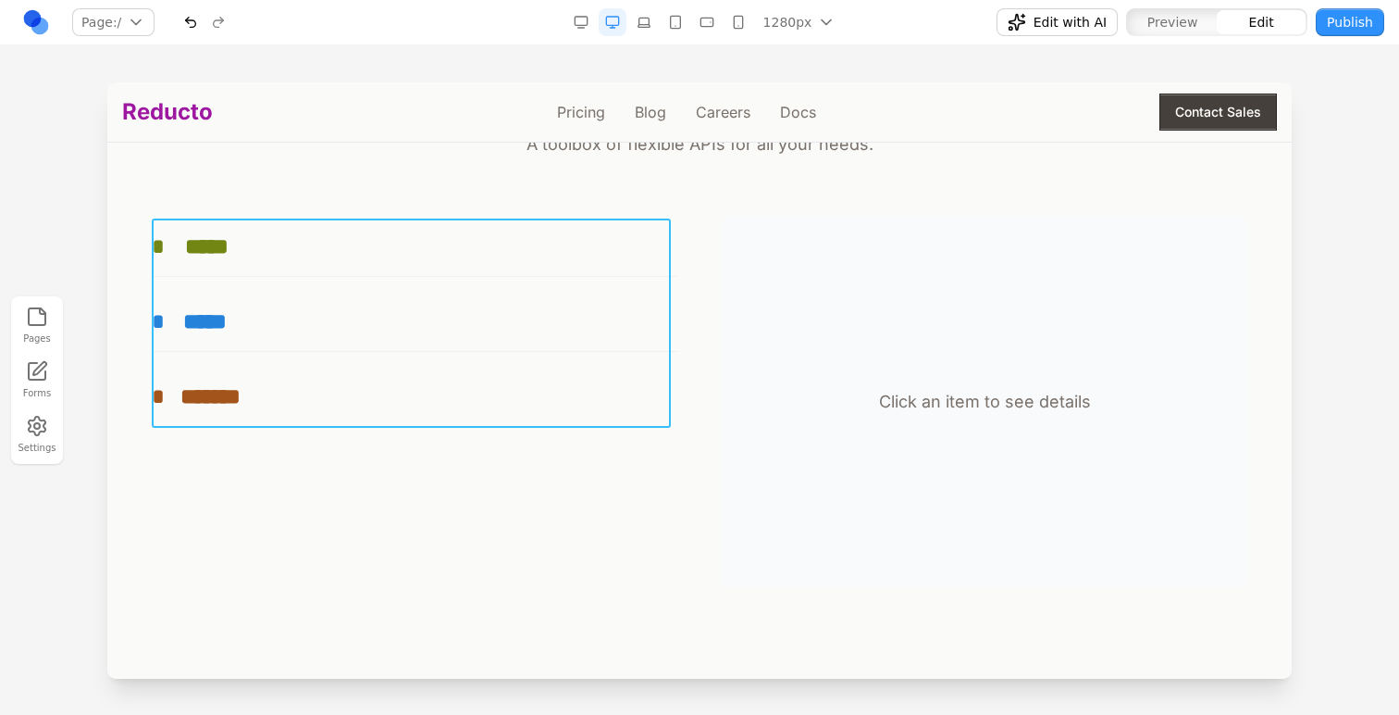
click at [352, 284] on div "**********" at bounding box center [415, 321] width 526 height 209
click at [333, 183] on icon at bounding box center [326, 189] width 19 height 19
click at [988, 525] on textarea at bounding box center [1084, 562] width 296 height 93
type textarea "**********"
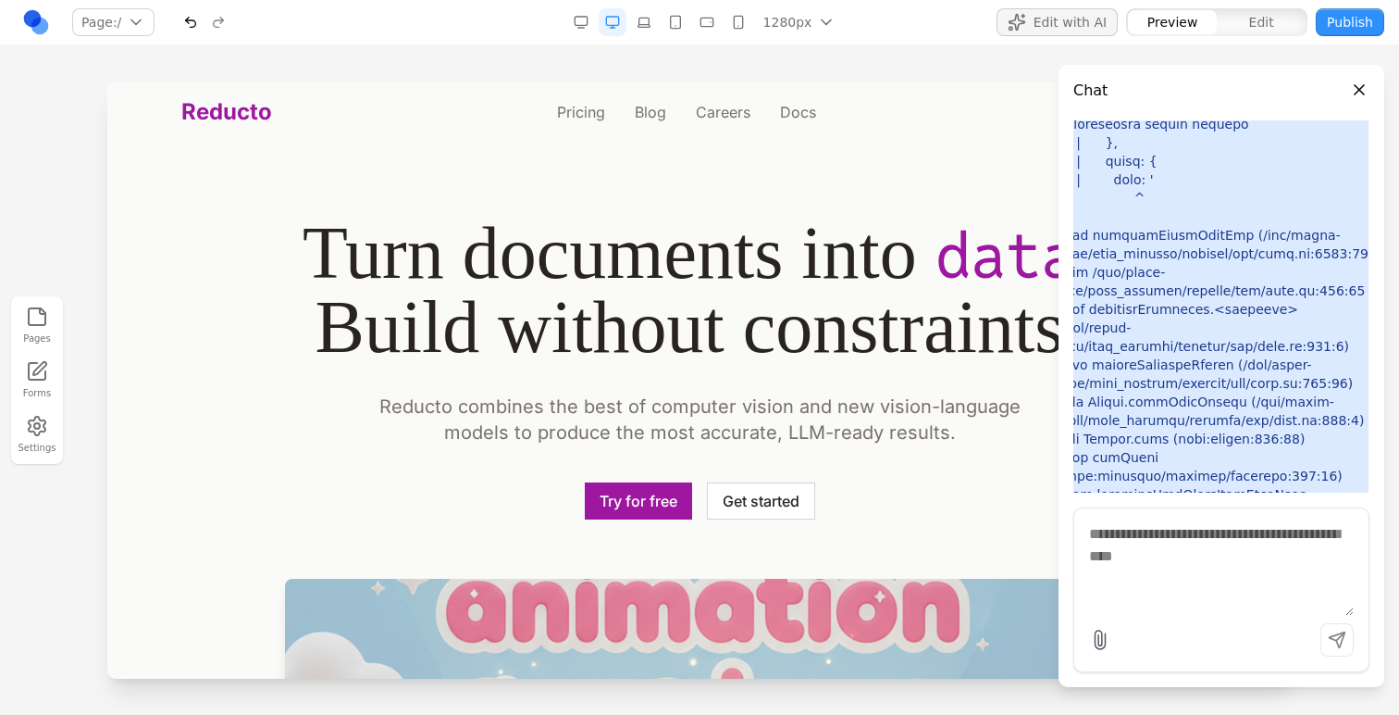
scroll to position [849, 1]
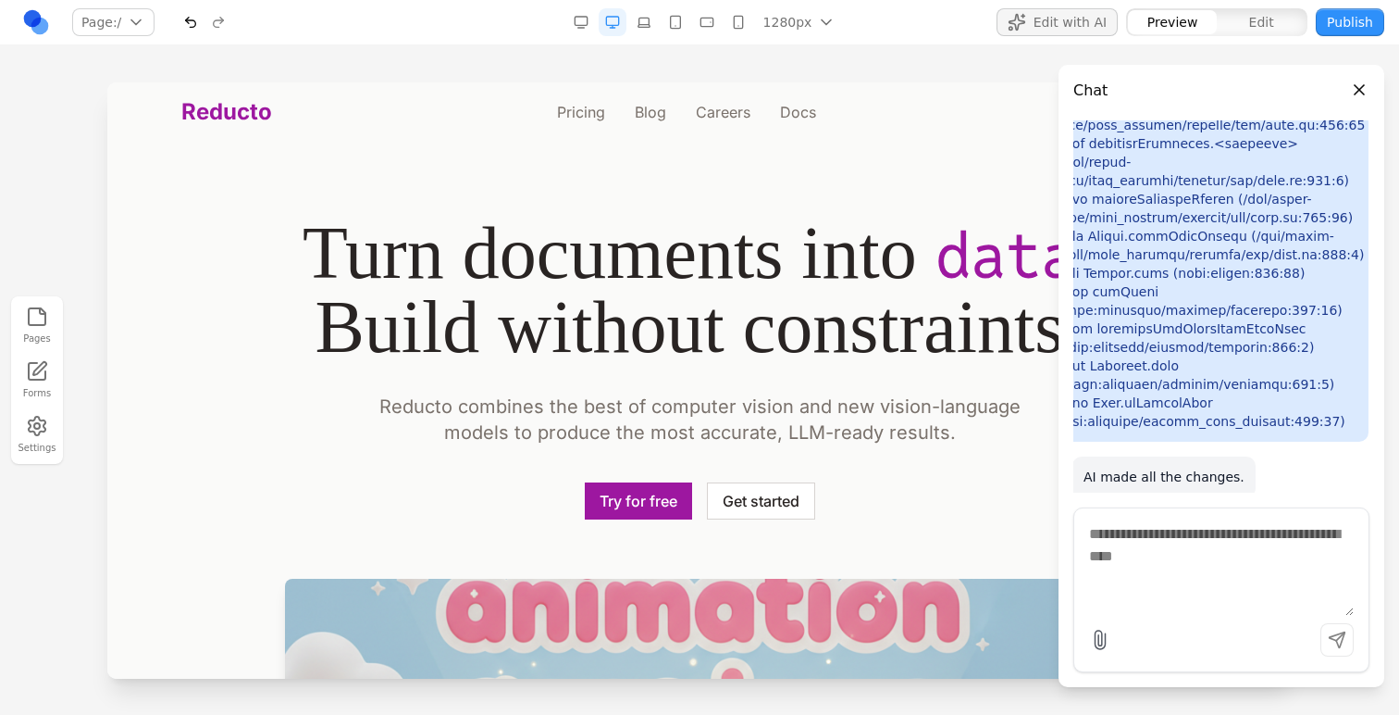
click at [1360, 90] on button "Close panel" at bounding box center [1360, 90] width 20 height 20
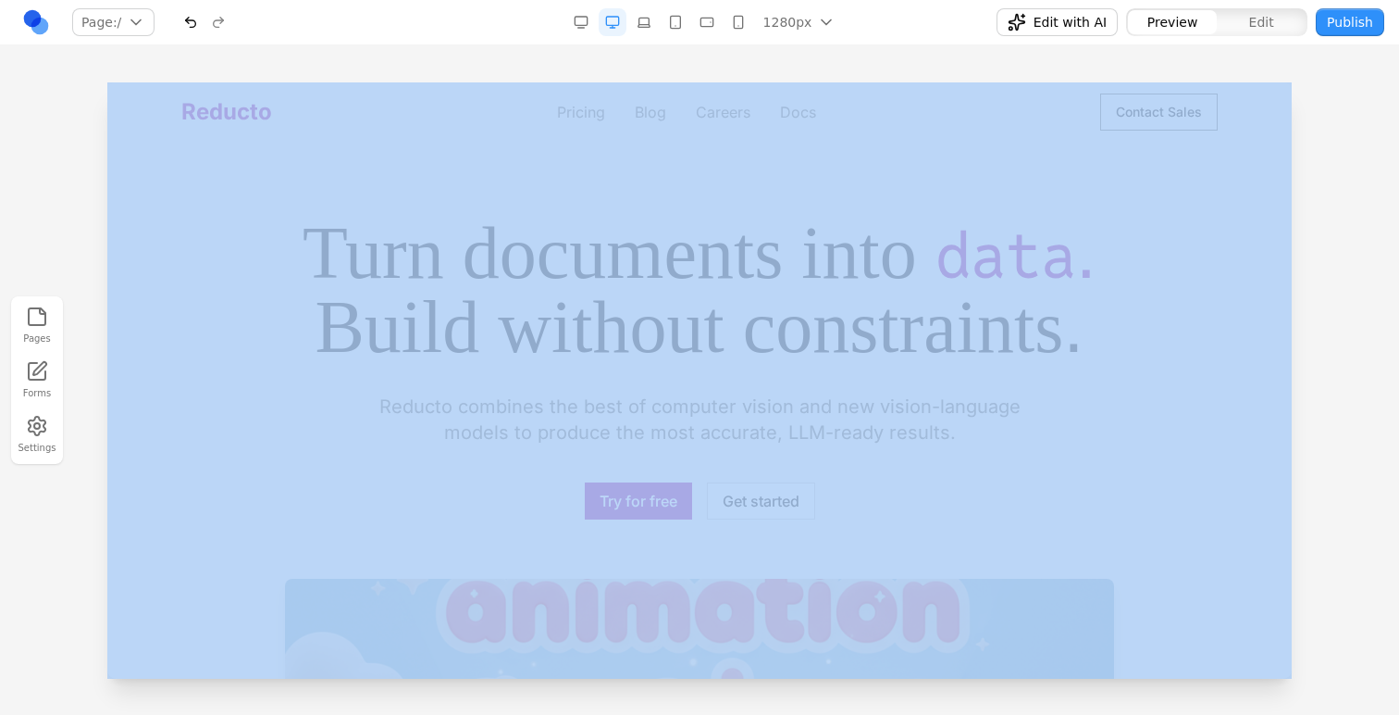
click at [1362, 148] on div at bounding box center [699, 397] width 1399 height 631
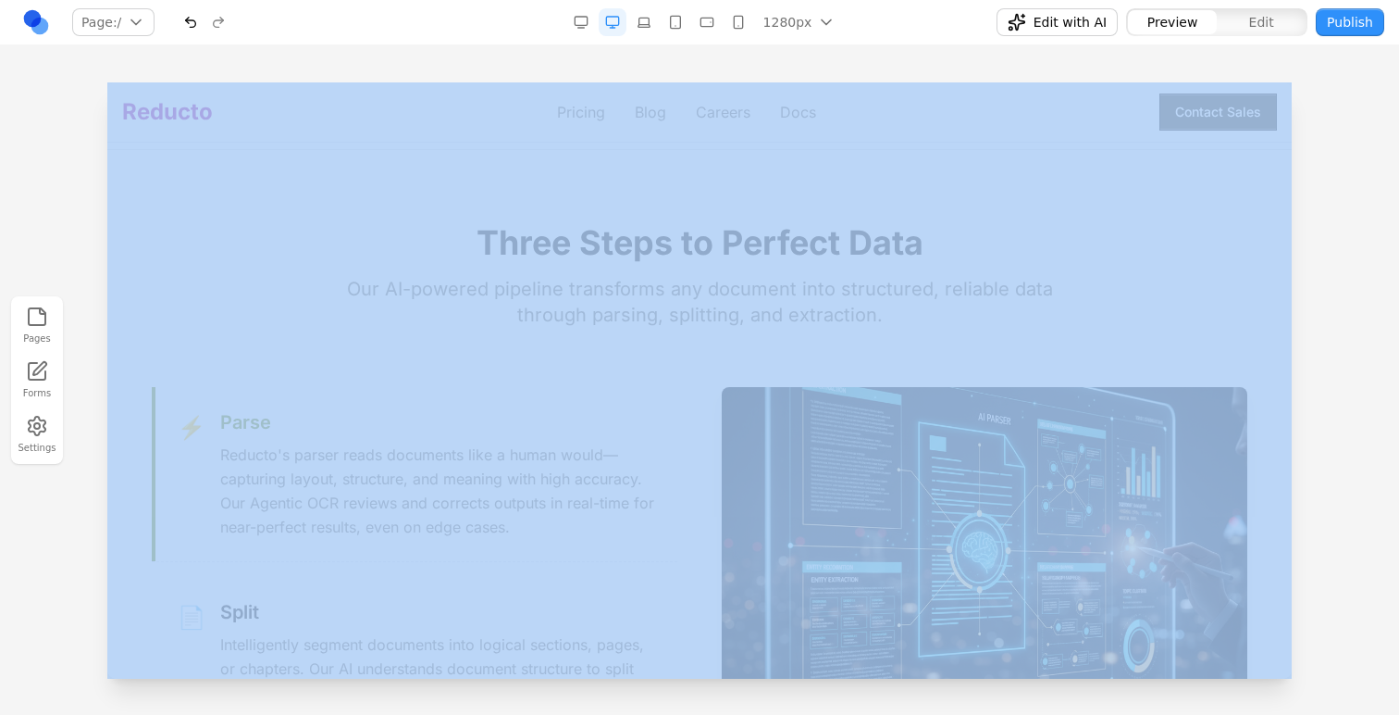
scroll to position [1428, 0]
click at [1094, 27] on span "Edit with AI" at bounding box center [1070, 22] width 73 height 19
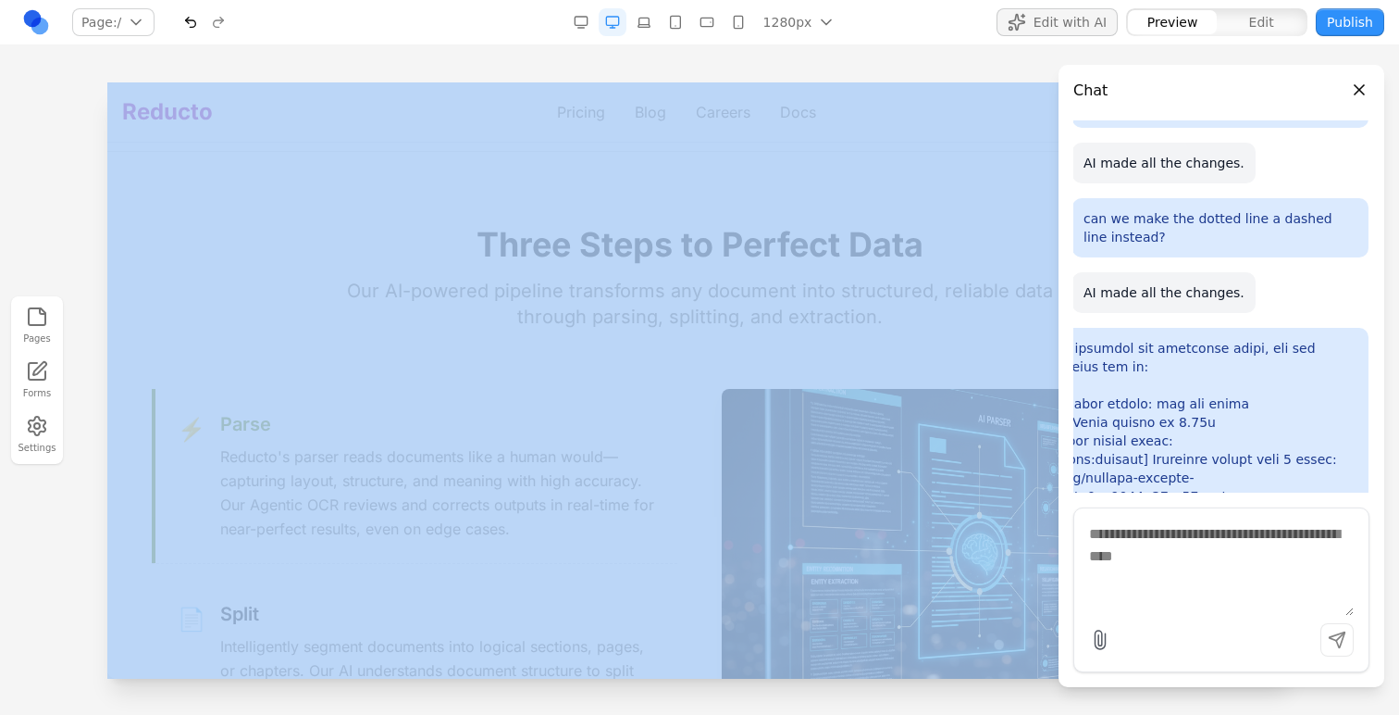
scroll to position [849, 1]
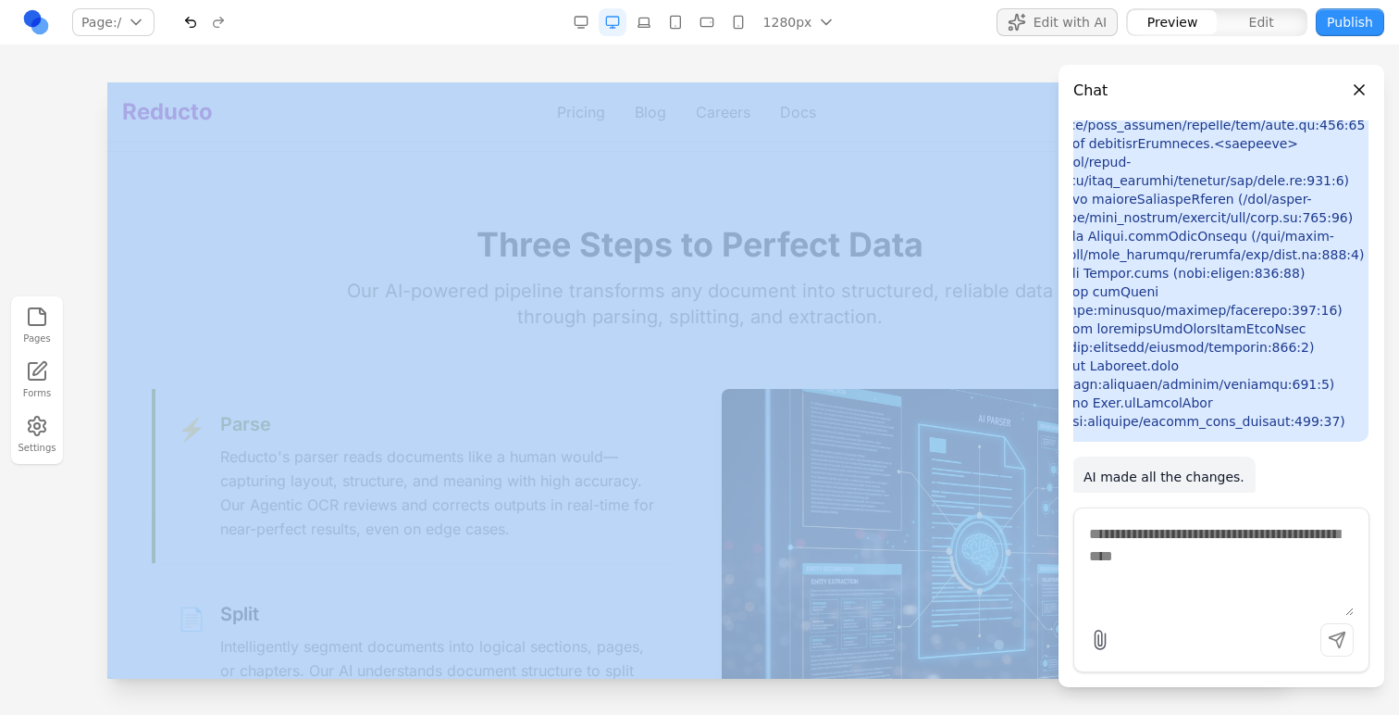
click at [1072, 14] on span "Edit with AI" at bounding box center [1070, 22] width 73 height 19
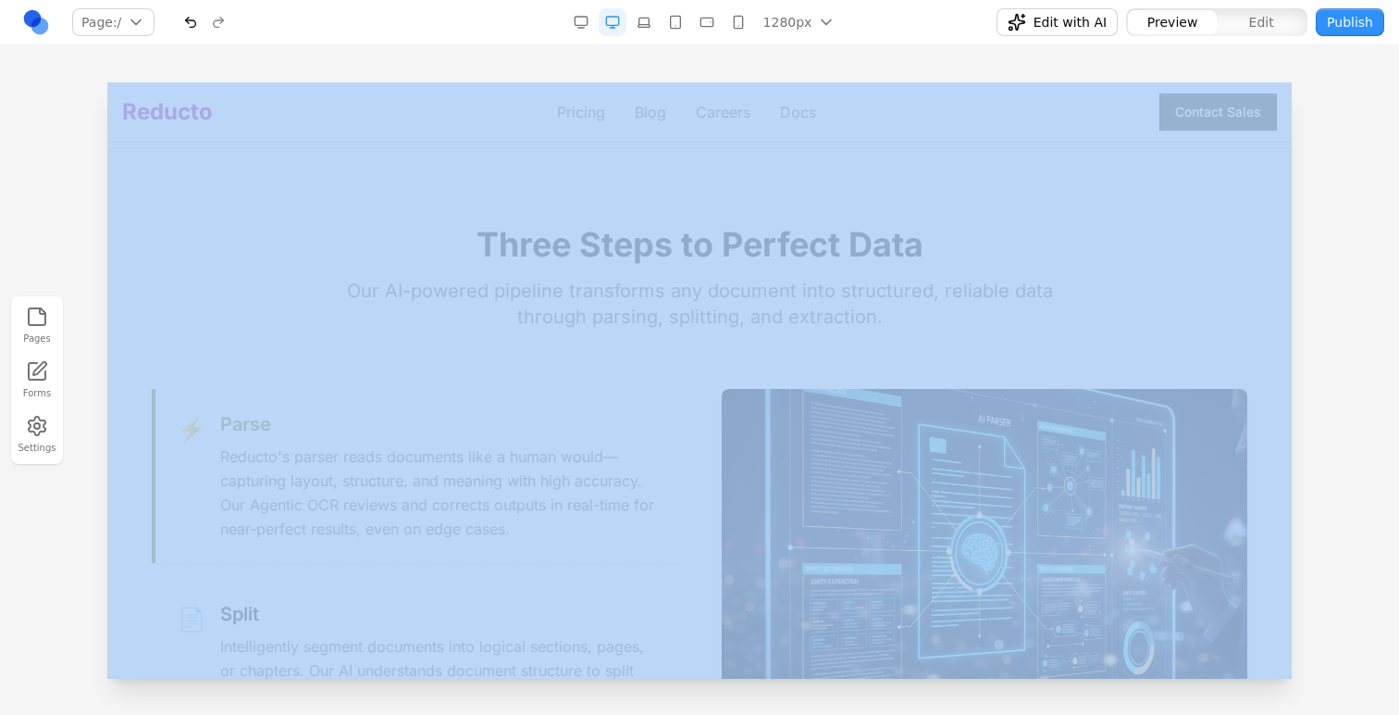
scroll to position [1695, 0]
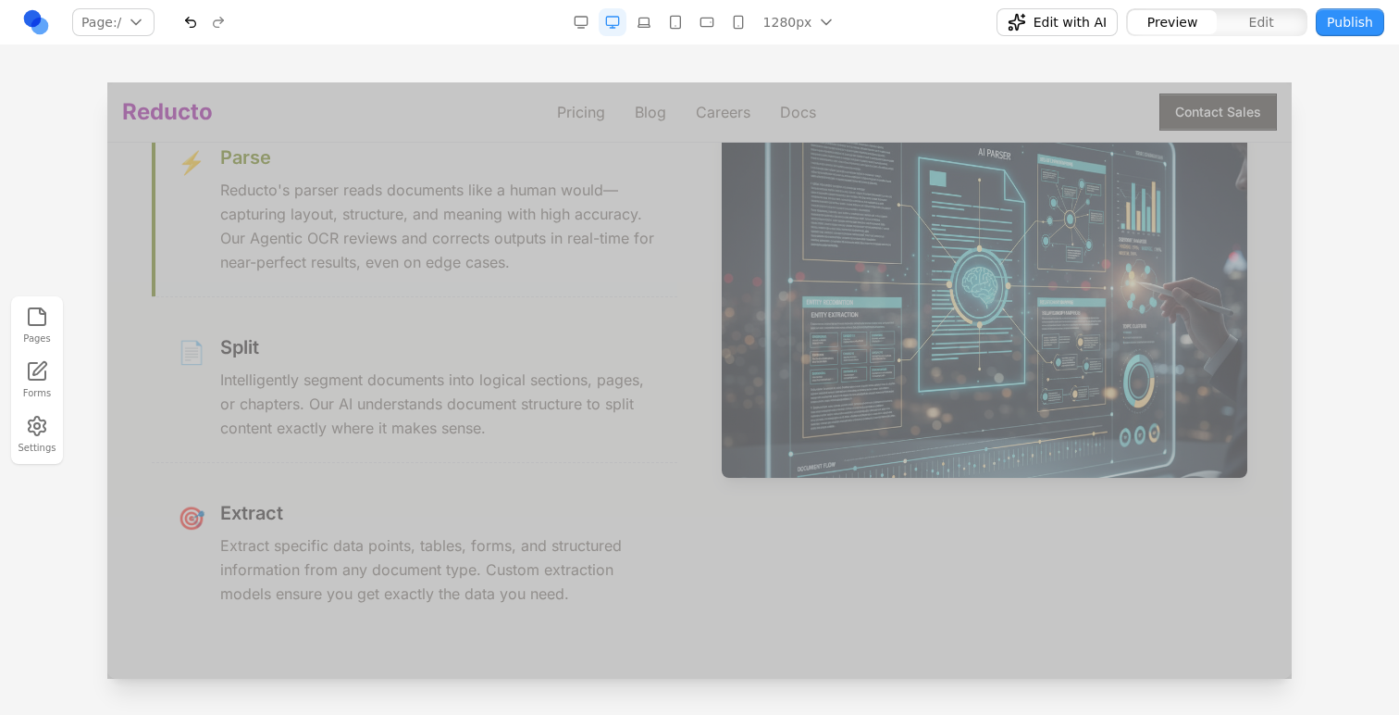
click at [442, 405] on p "Intelligently segment documents into logical sections, pages, or chapters. Our …" at bounding box center [437, 403] width 435 height 72
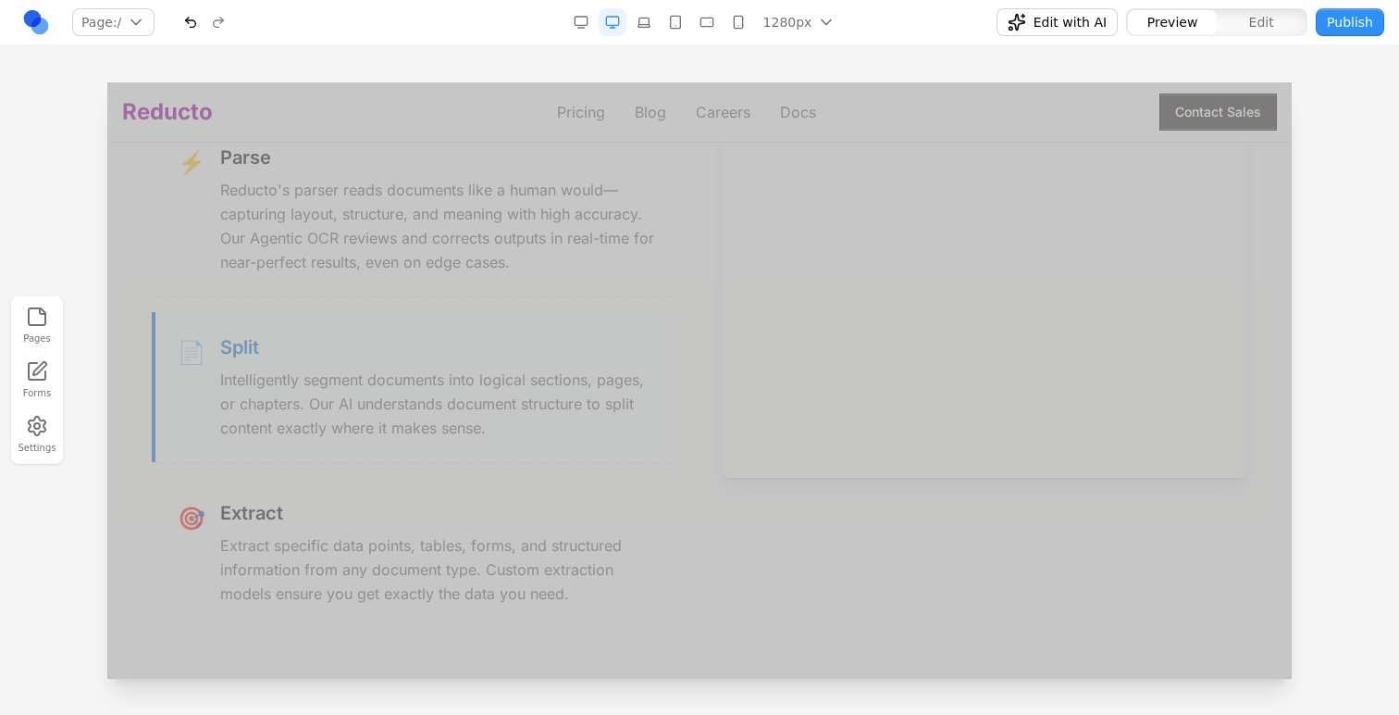
click at [444, 505] on h3 "Extract" at bounding box center [437, 513] width 435 height 26
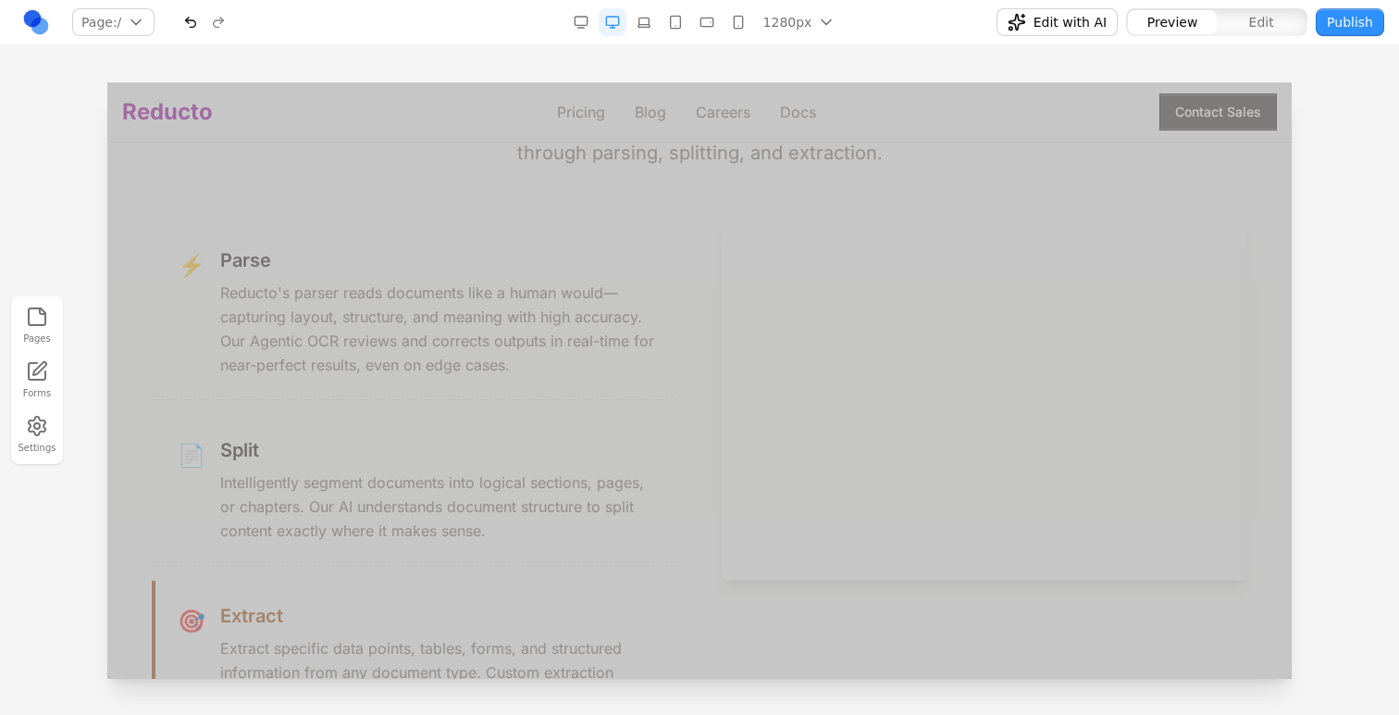
scroll to position [1533, 0]
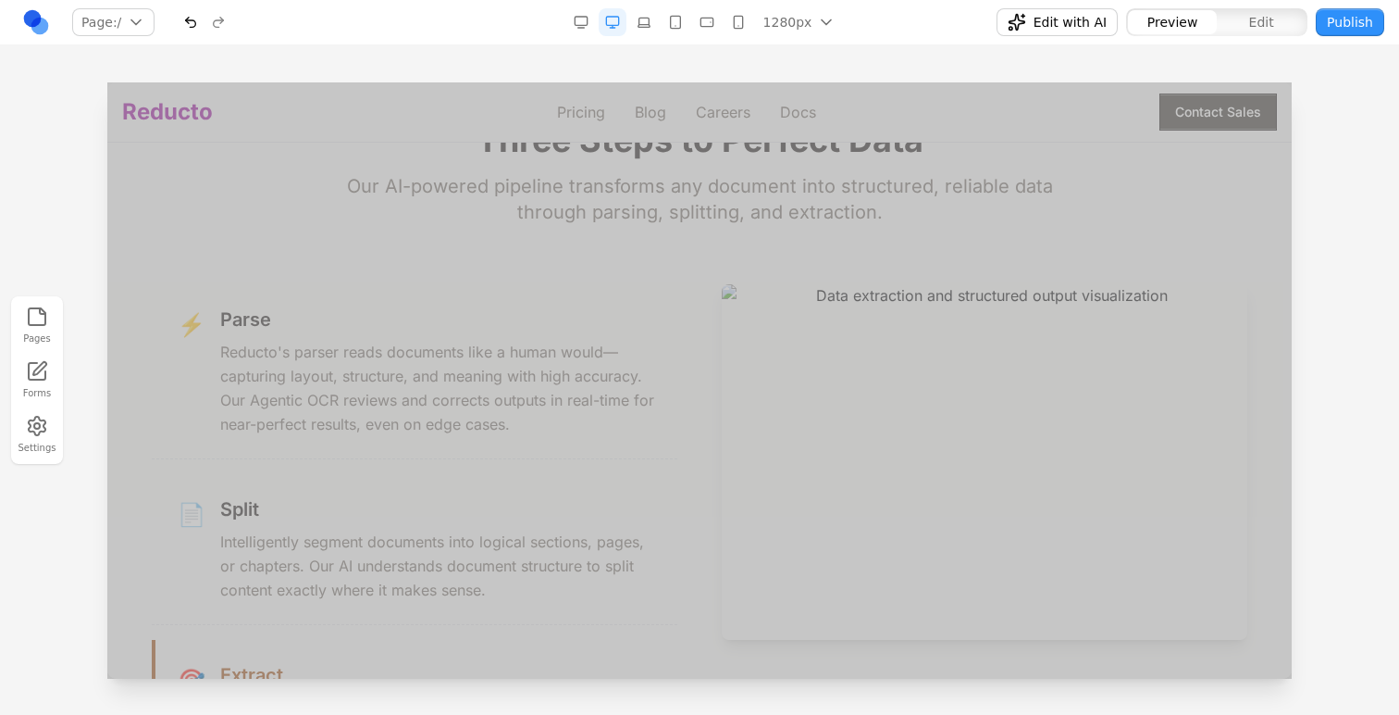
click at [444, 505] on h3 "Split" at bounding box center [437, 509] width 435 height 26
click at [456, 431] on p "Reducto's parser reads documents like a human would—capturing layout, structure…" at bounding box center [437, 388] width 435 height 96
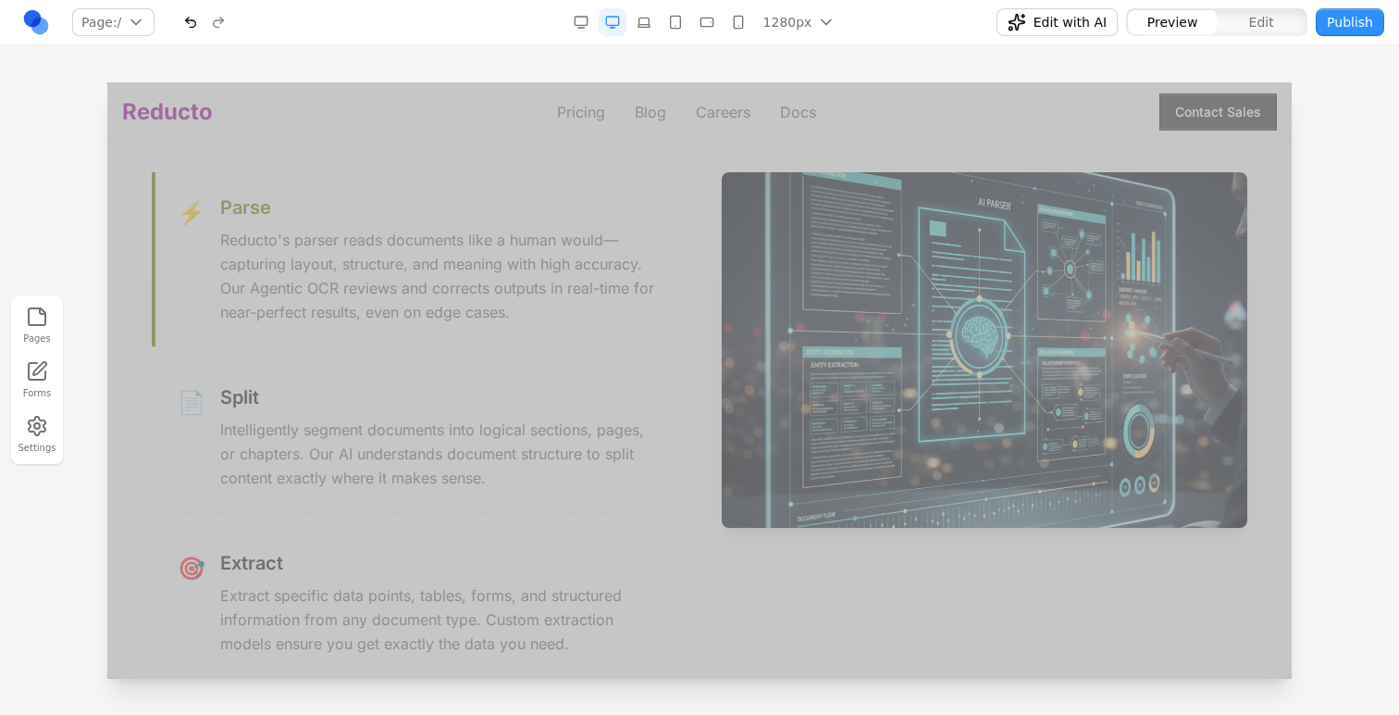
scroll to position [1632, 0]
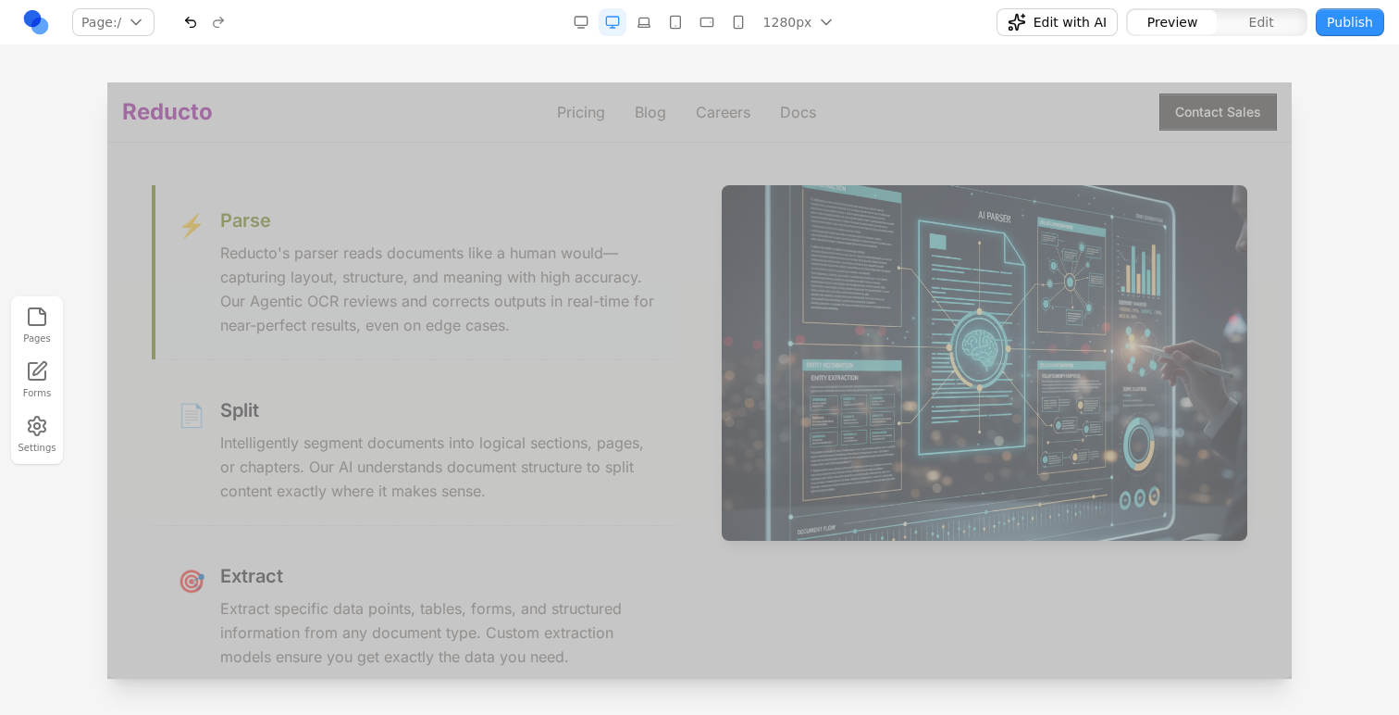
click at [456, 440] on p "Intelligently segment documents into logical sections, pages, or chapters. Our …" at bounding box center [437, 466] width 435 height 72
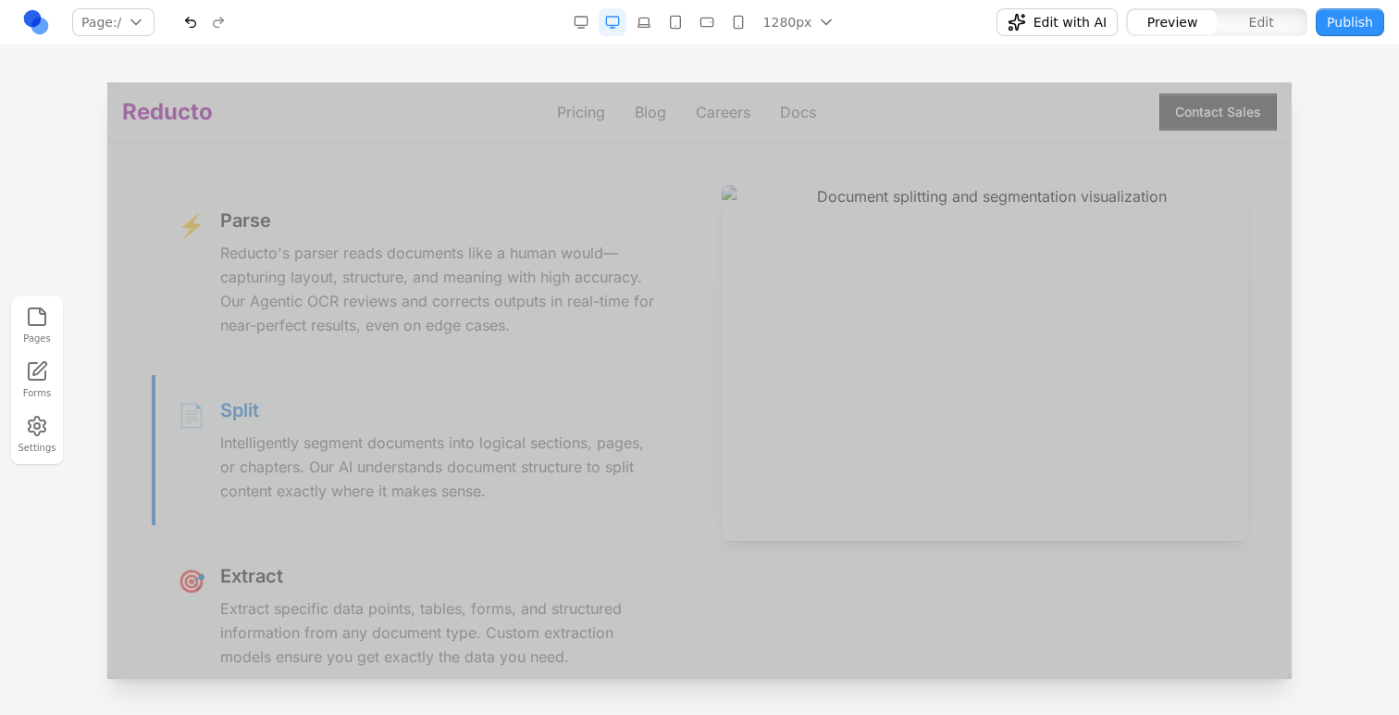
click at [452, 584] on h3 "Extract" at bounding box center [437, 576] width 435 height 26
click at [478, 451] on p "Intelligently segment documents into logical sections, pages, or chapters. Our …" at bounding box center [437, 466] width 435 height 72
click at [499, 308] on p "Reducto's parser reads documents like a human would—capturing layout, structure…" at bounding box center [437, 289] width 435 height 96
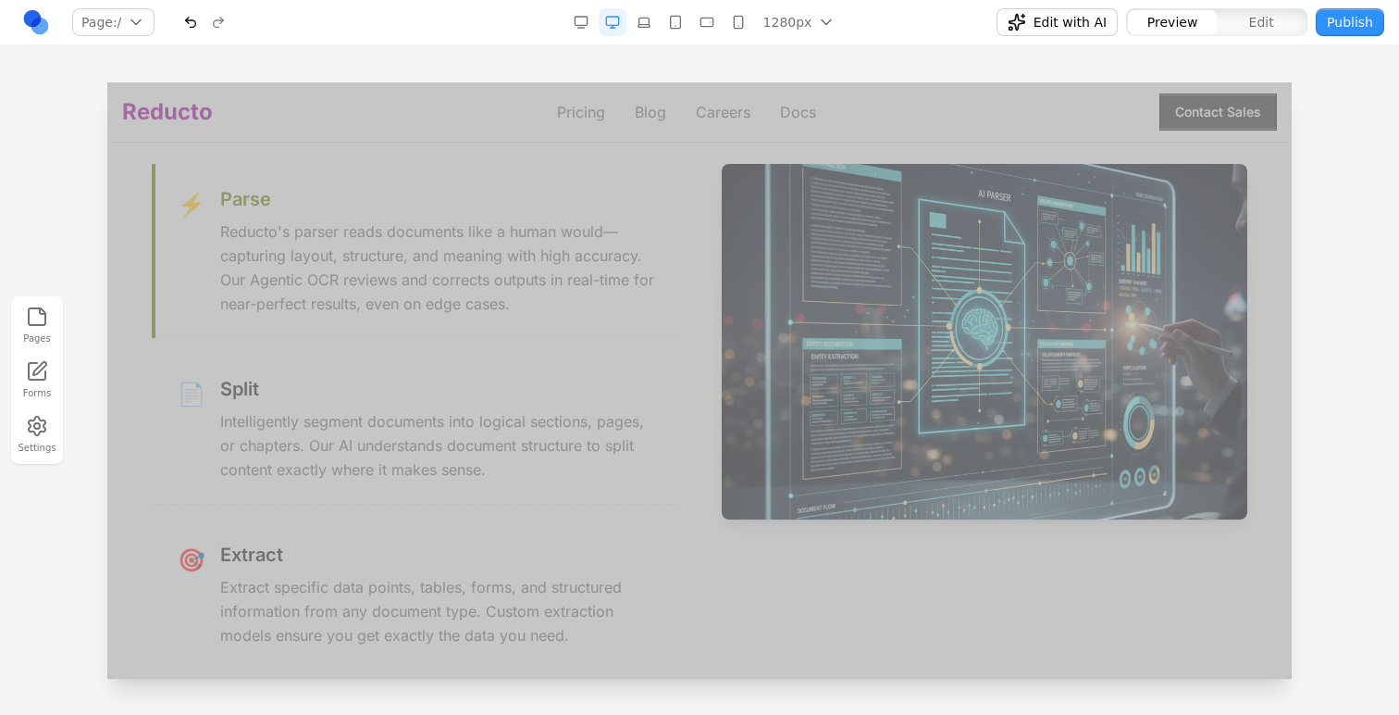
scroll to position [1636, 0]
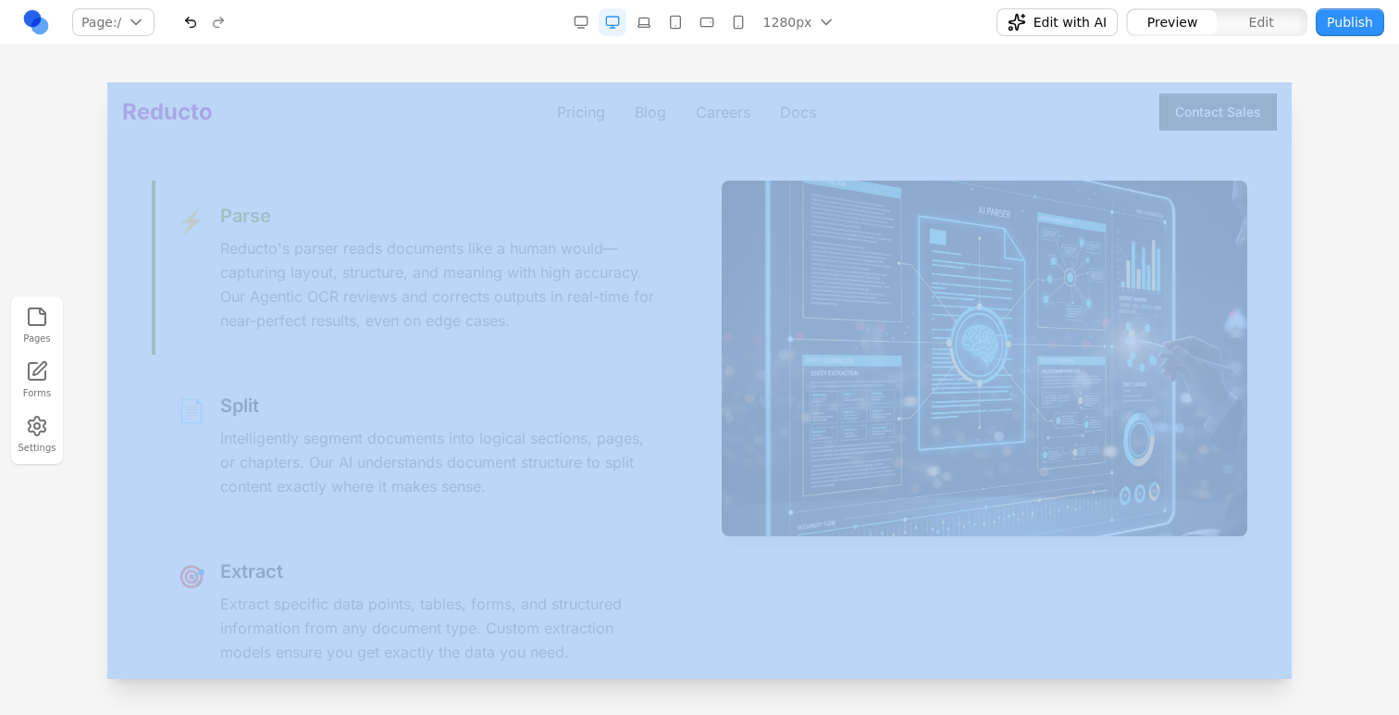
click at [193, 29] on button "button" at bounding box center [191, 22] width 28 height 28
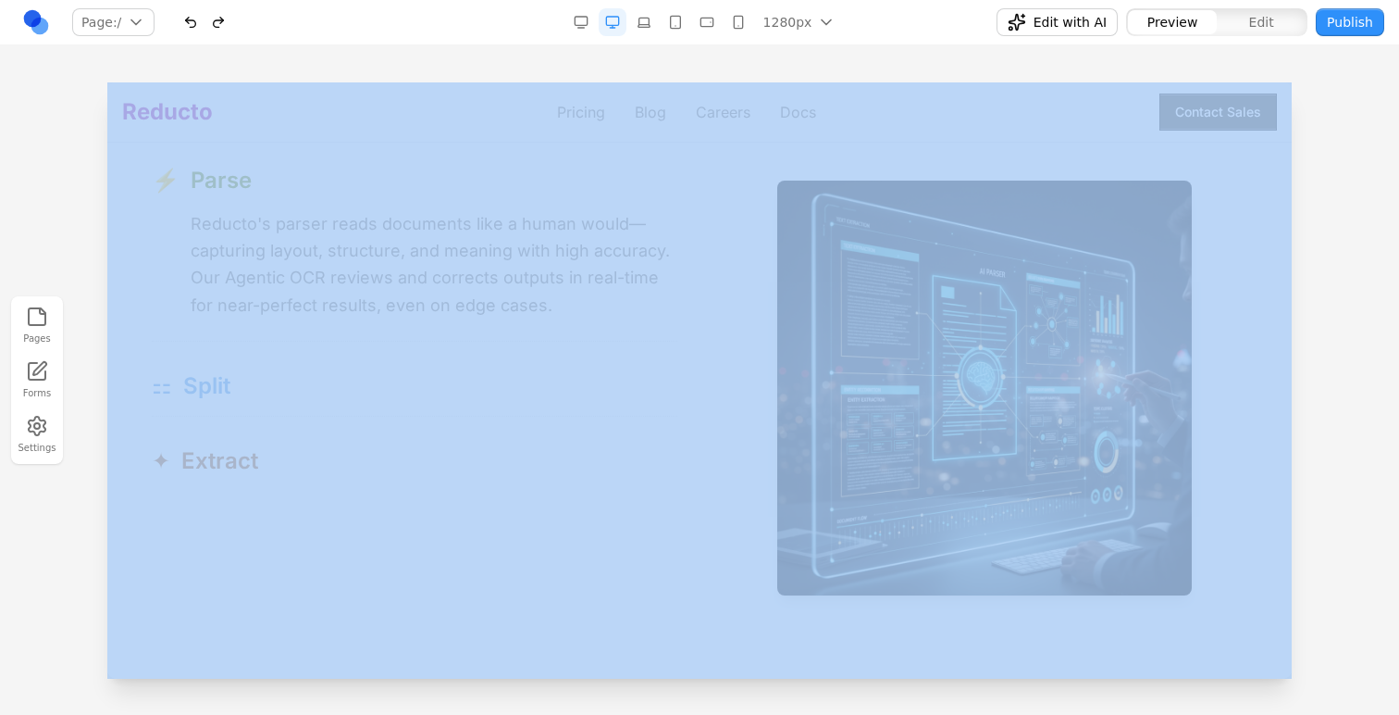
scroll to position [1735, 0]
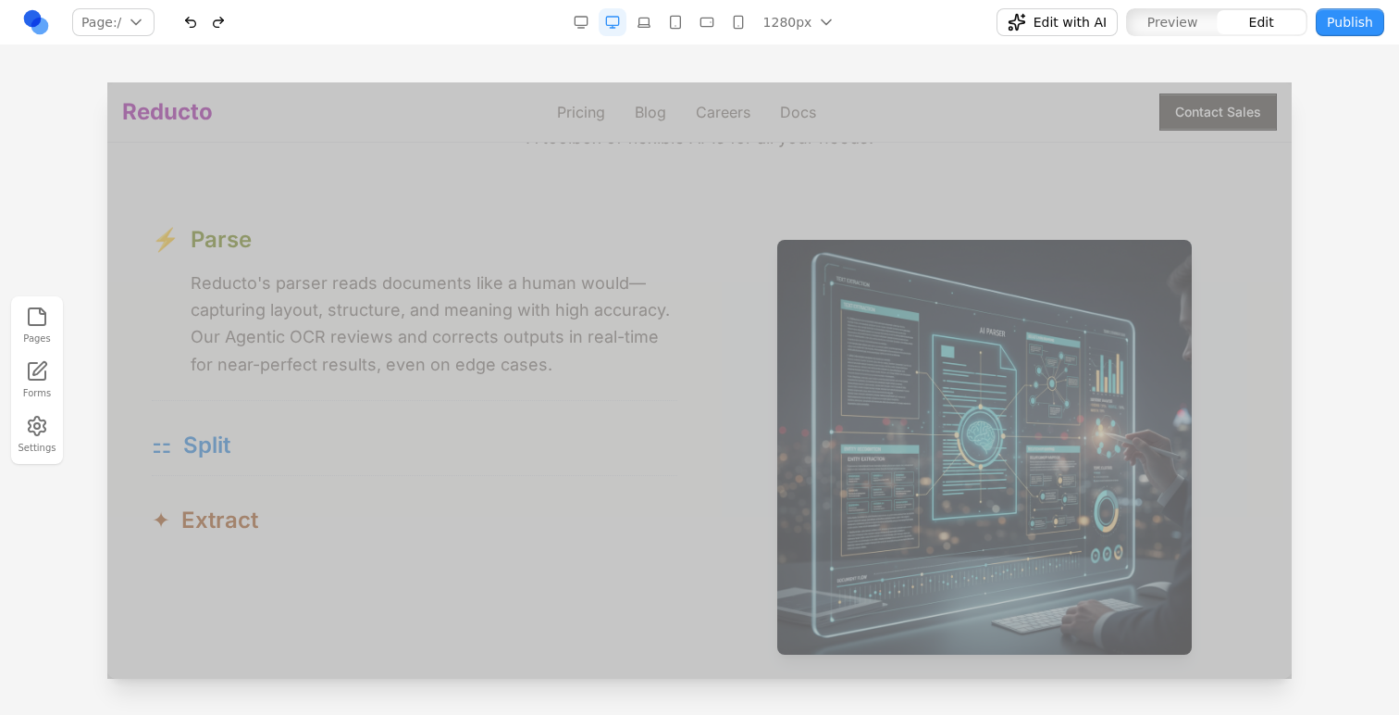
click at [694, 442] on div "⚡ Parse ⚡ Reducto's parser reads documents like a human would—capturing layout,…" at bounding box center [700, 447] width 1096 height 474
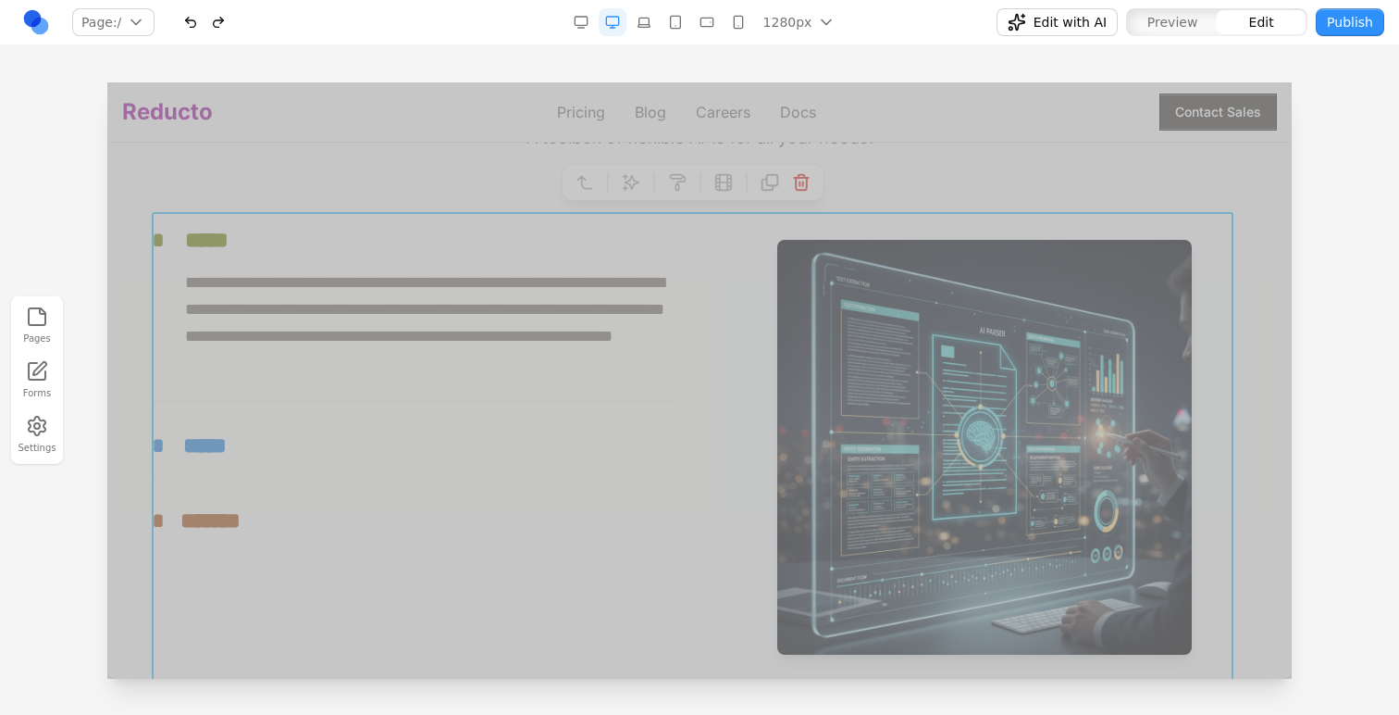
click at [637, 182] on icon at bounding box center [631, 183] width 16 height 16
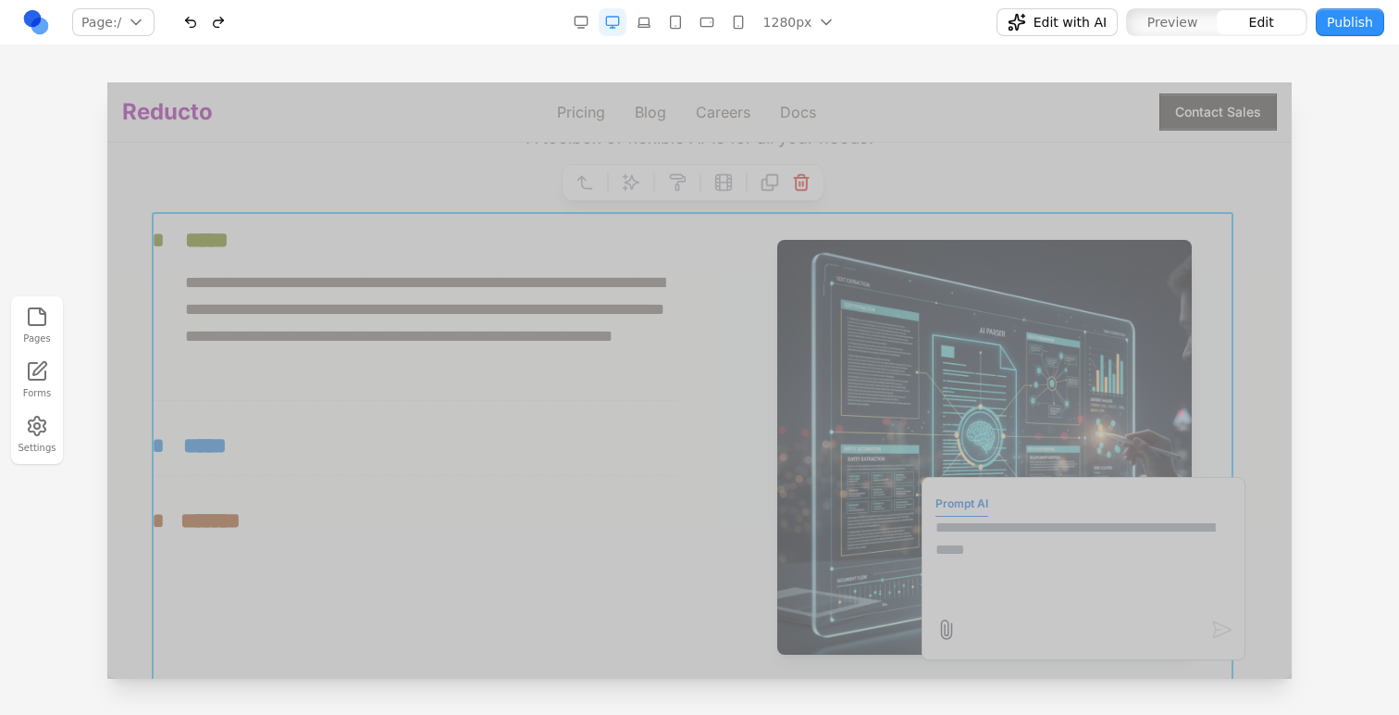
click at [1057, 574] on textarea at bounding box center [1084, 562] width 296 height 93
type textarea "**********"
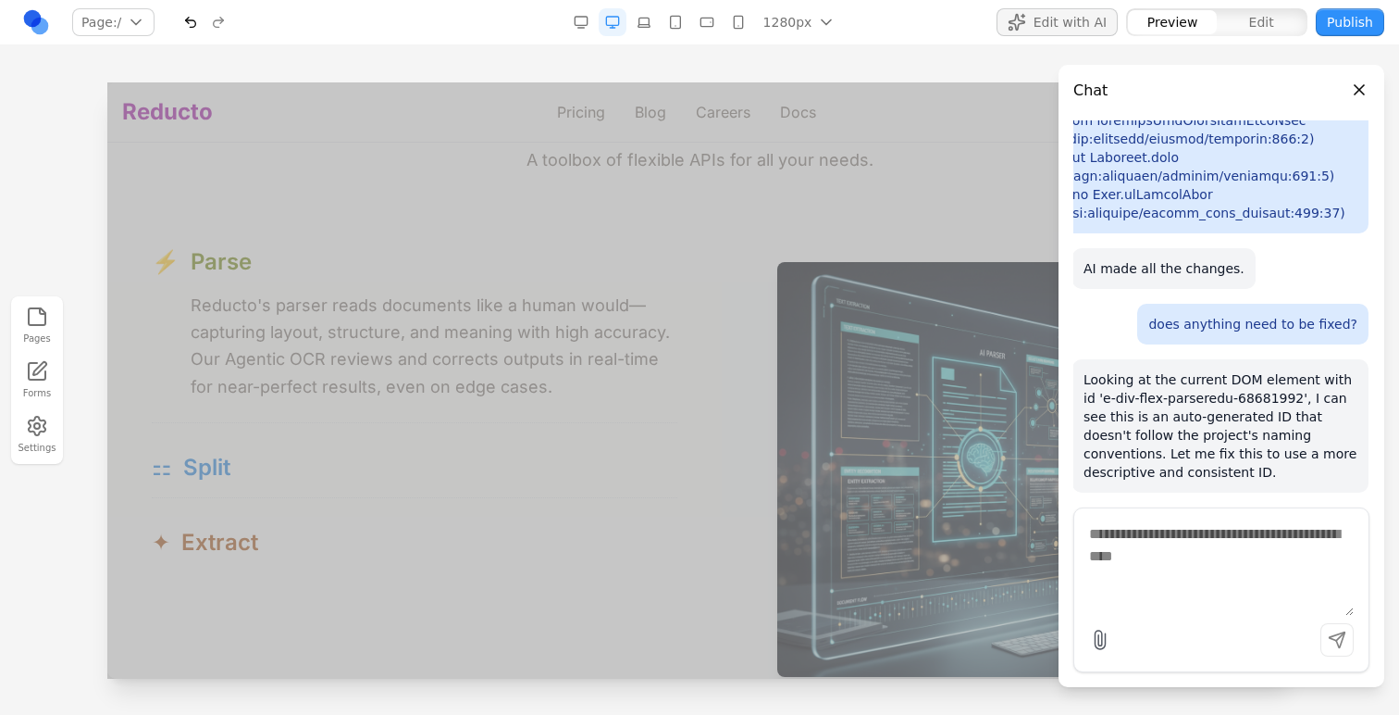
scroll to position [1711, 0]
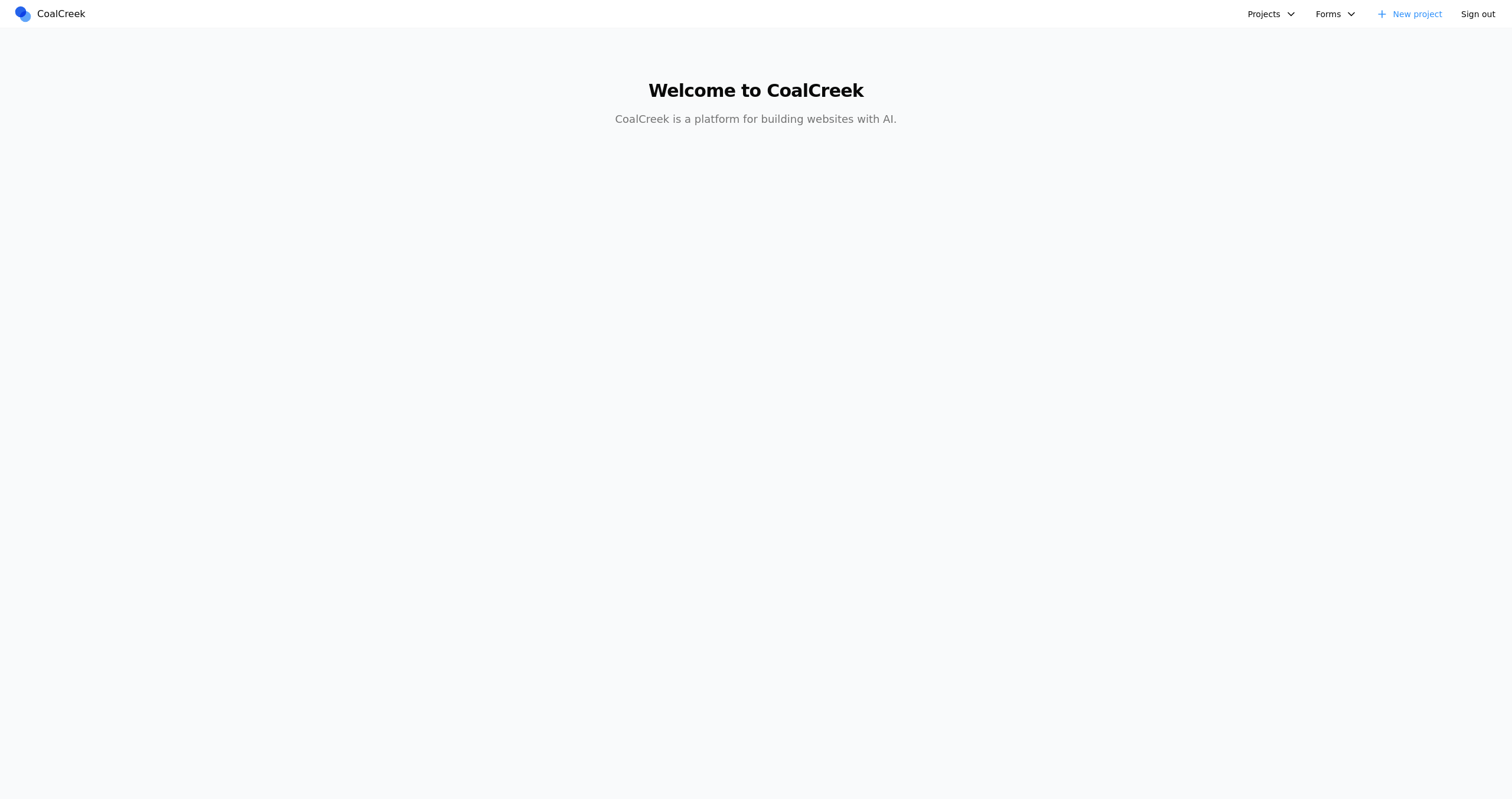
click at [1300, 14] on button "Projects" at bounding box center [1272, 14] width 63 height 18
click at [1279, 40] on link "Databricks Data + AI Summit" at bounding box center [1318, 40] width 138 height 20
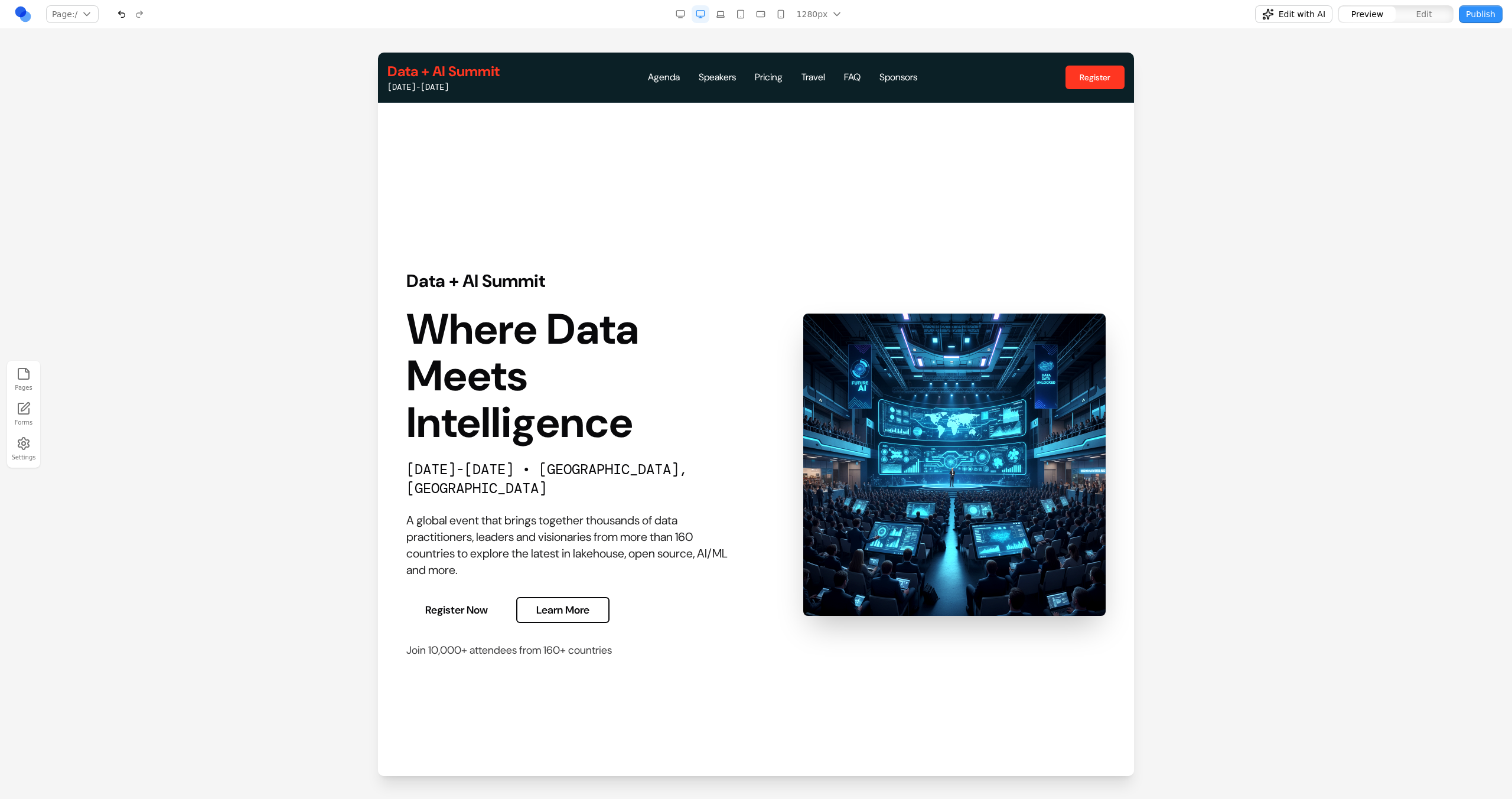
click at [1310, 17] on span "Edit with AI" at bounding box center [1301, 14] width 47 height 12
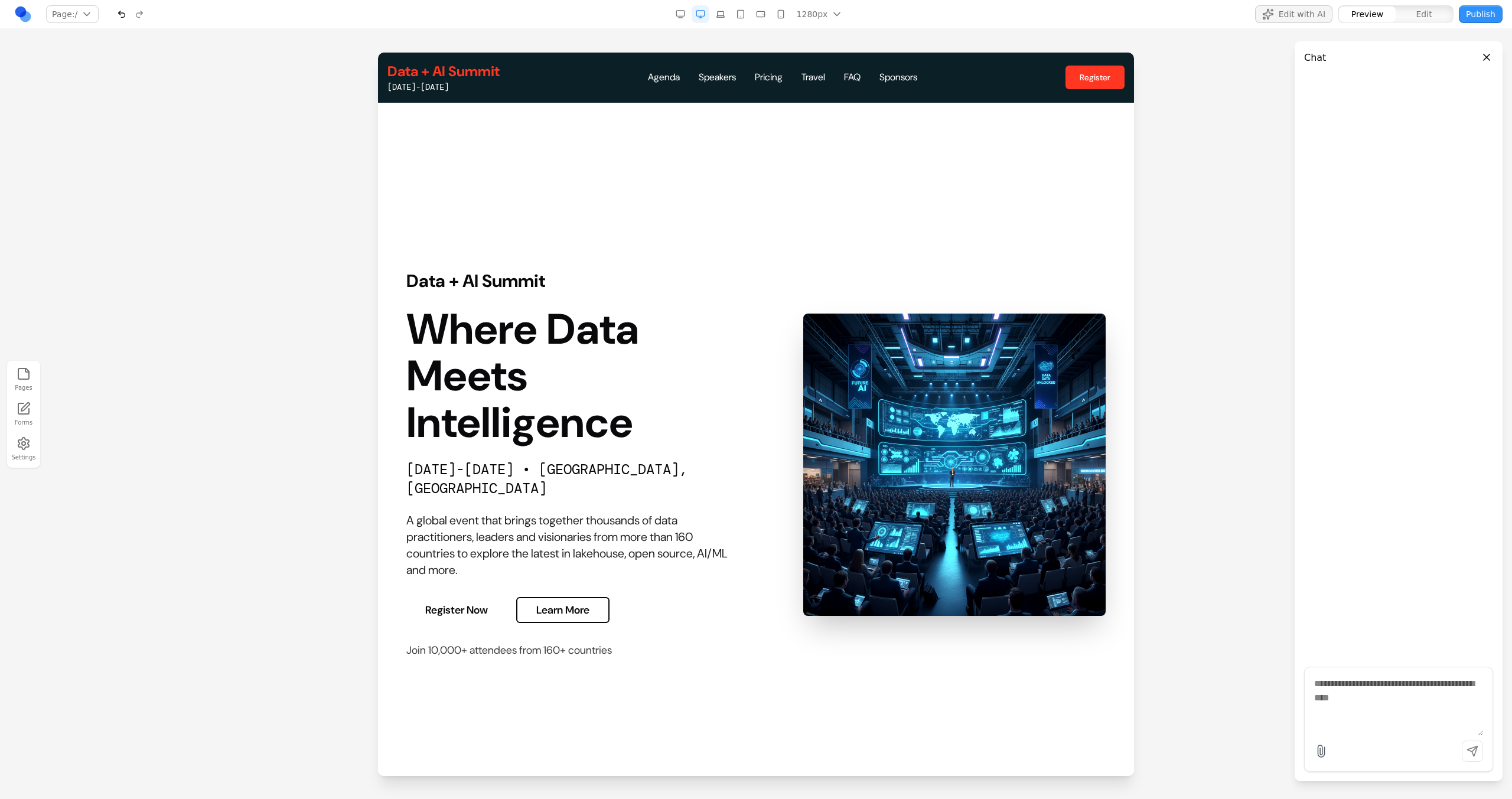
click at [1286, 17] on span "Edit with AI" at bounding box center [1301, 14] width 47 height 12
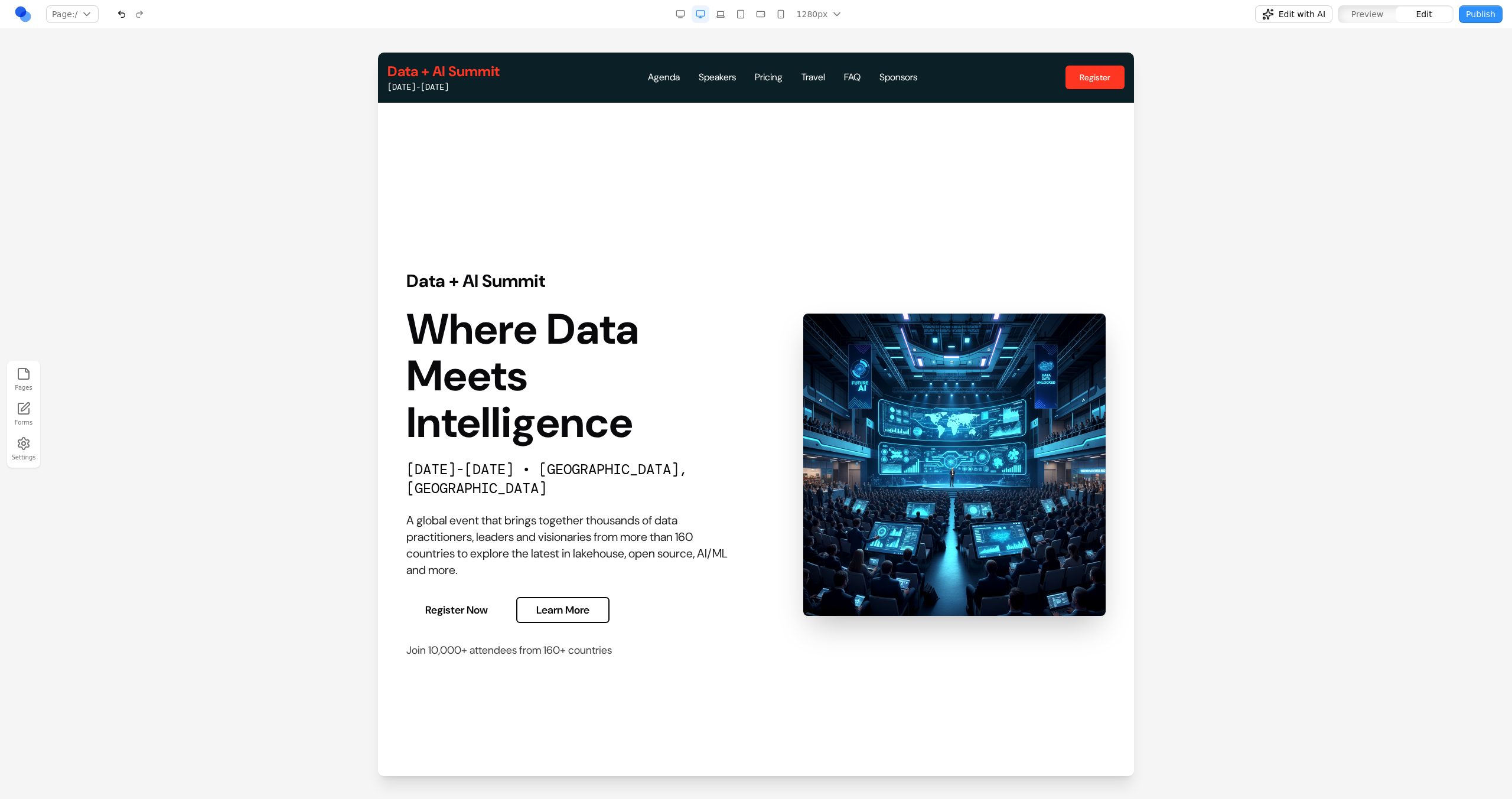
click at [583, 89] on div "Data + AI Summit [DATE]-[DATE] Agenda Speakers Pricing Travel FAQ Sponsors Regi…" at bounding box center [755, 77] width 737 height 31
click at [588, 99] on div "**********" at bounding box center [755, 77] width 756 height 50
click at [680, 80] on nav "****** ******** ******* ****** *** ********" at bounding box center [785, 77] width 281 height 14
click at [720, 95] on icon at bounding box center [716, 101] width 12 height 12
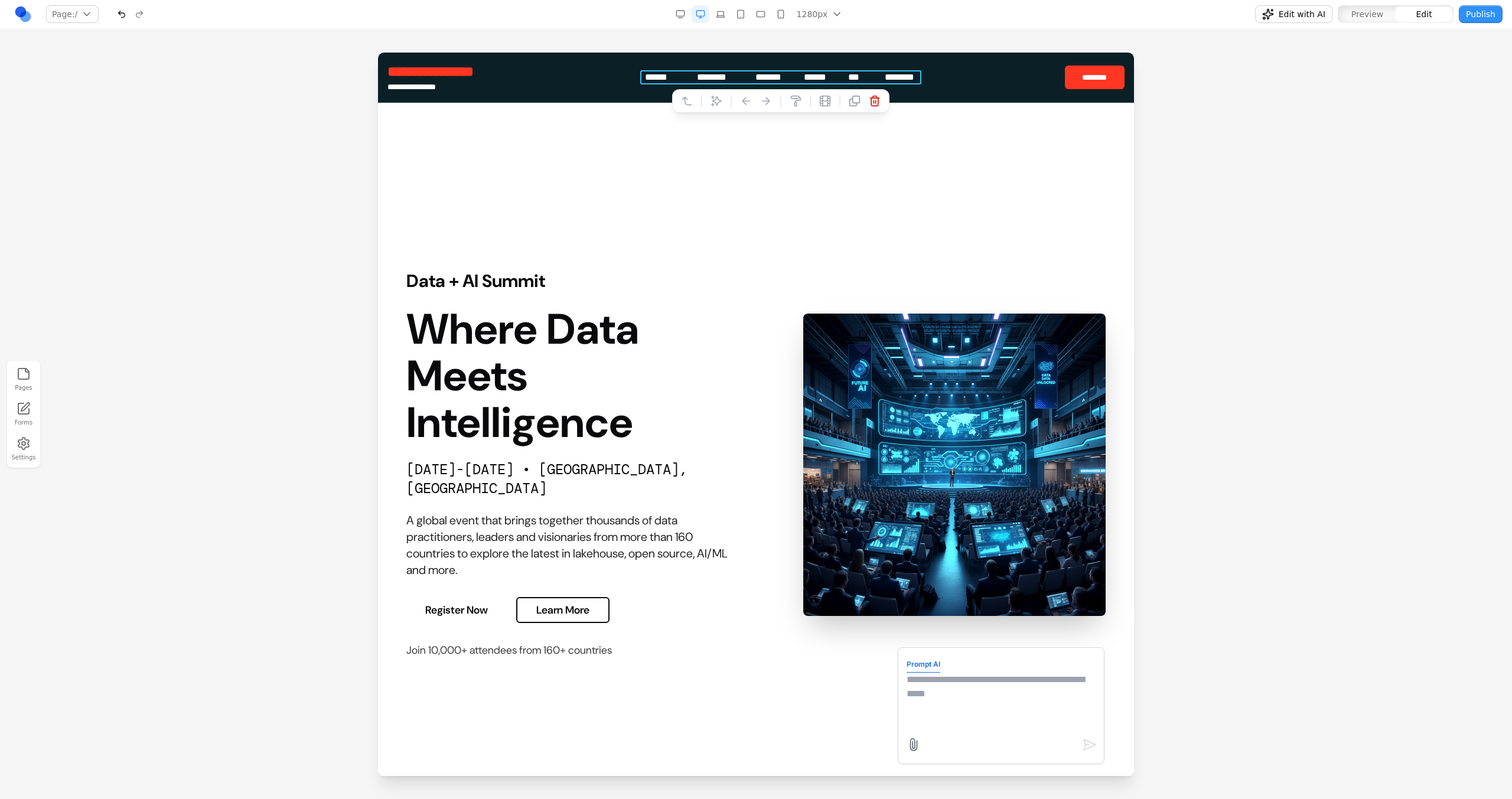
click at [930, 710] on textarea at bounding box center [1001, 702] width 189 height 59
type textarea "**********"
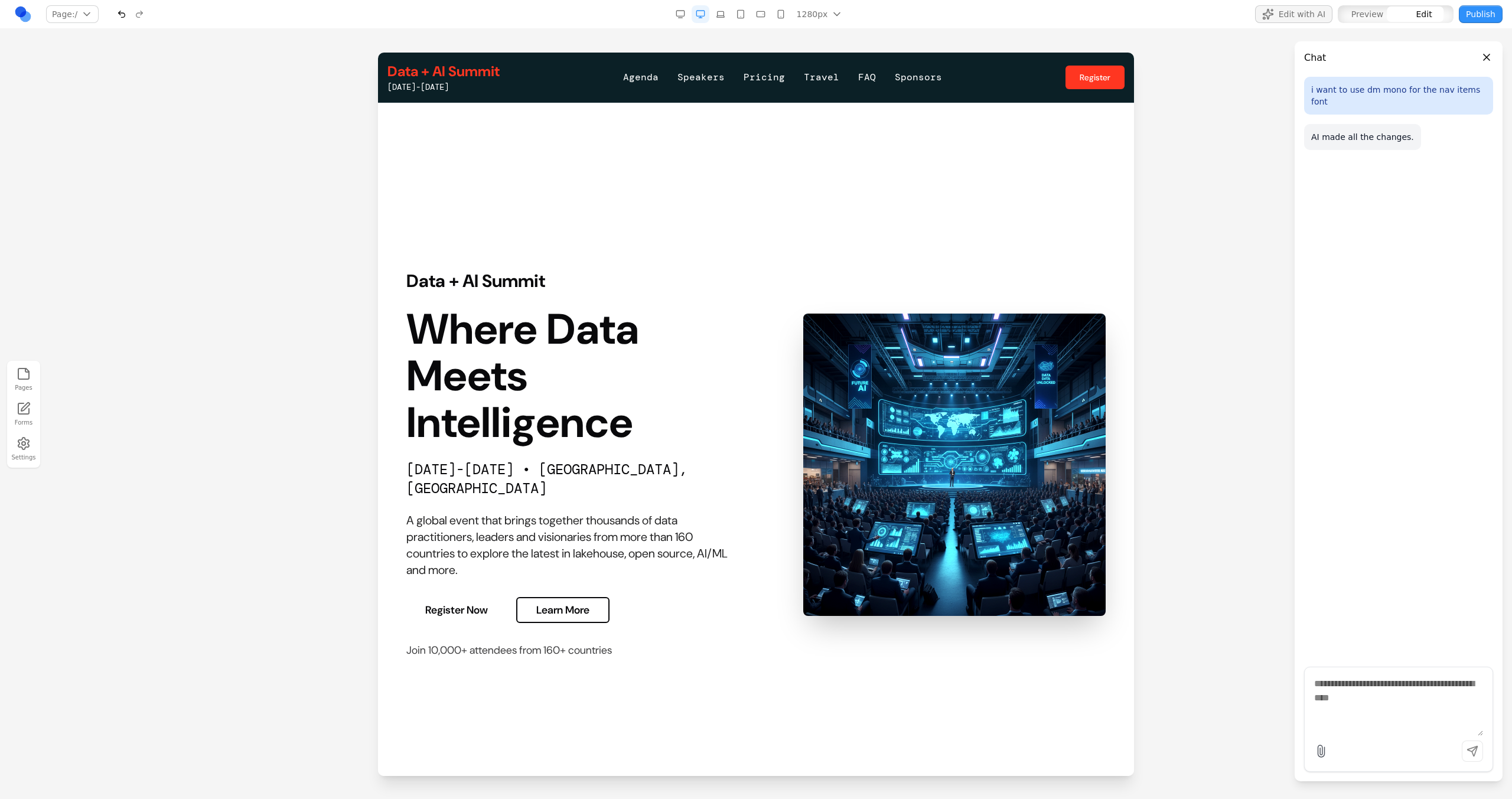
click at [791, 78] on nav "Agenda Speakers Pricing Travel FAQ Sponsors" at bounding box center [783, 77] width 319 height 14
click at [720, 104] on icon at bounding box center [716, 101] width 12 height 12
click at [1000, 710] on textarea at bounding box center [1001, 702] width 189 height 59
click at [737, 76] on nav "Agenda Speakers Pricing Travel FAQ Sponsors" at bounding box center [783, 77] width 319 height 14
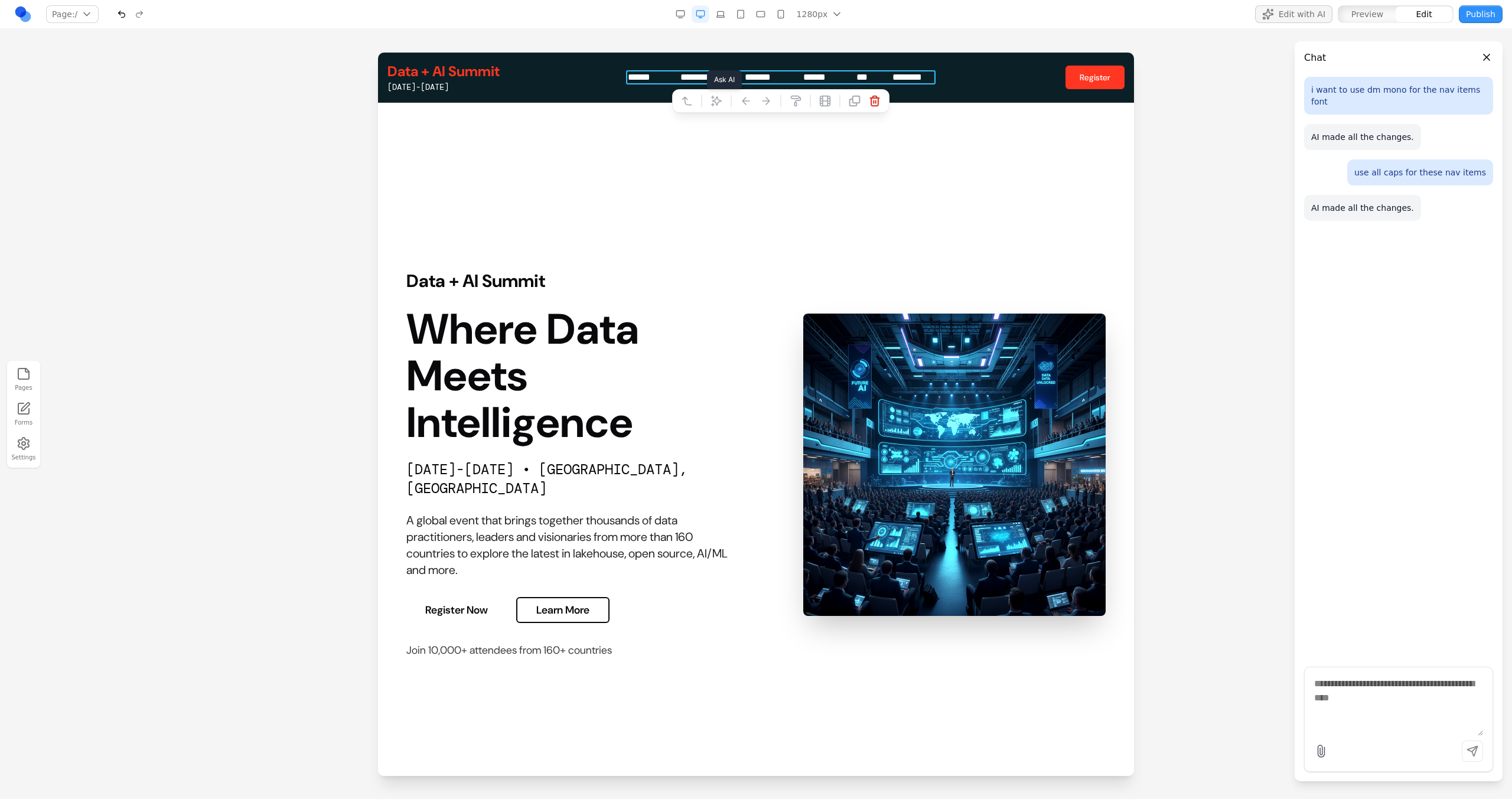
click at [719, 101] on icon at bounding box center [716, 101] width 10 height 10
click at [1019, 694] on textarea at bounding box center [1001, 702] width 189 height 59
type textarea "**********"
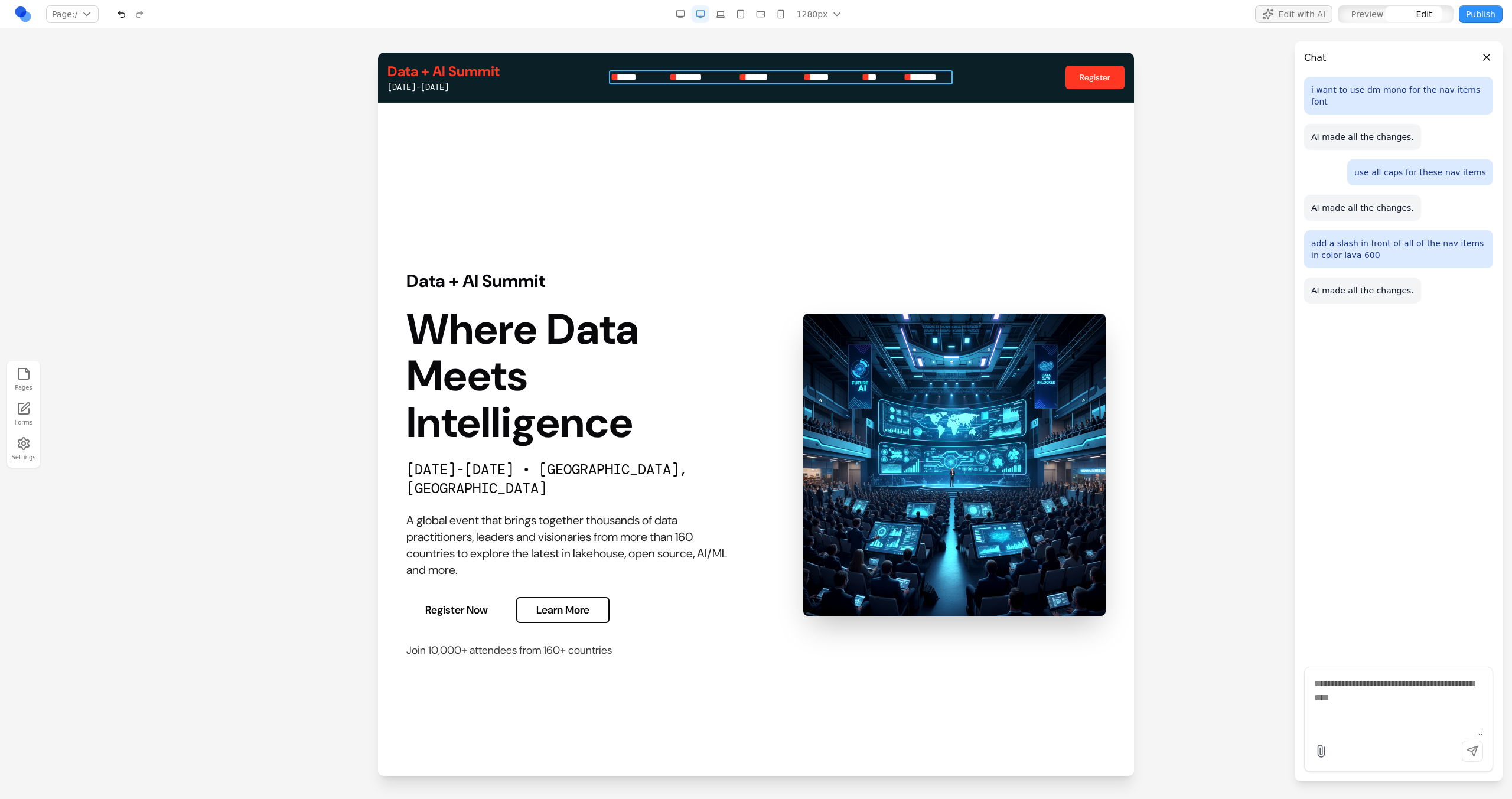
click at [797, 79] on nav "* ****** * ******** * ******* * ****** * *** * ********" at bounding box center [782, 77] width 344 height 14
click at [712, 103] on icon at bounding box center [716, 101] width 10 height 10
click at [937, 689] on textarea at bounding box center [1001, 702] width 189 height 59
type textarea "**********"
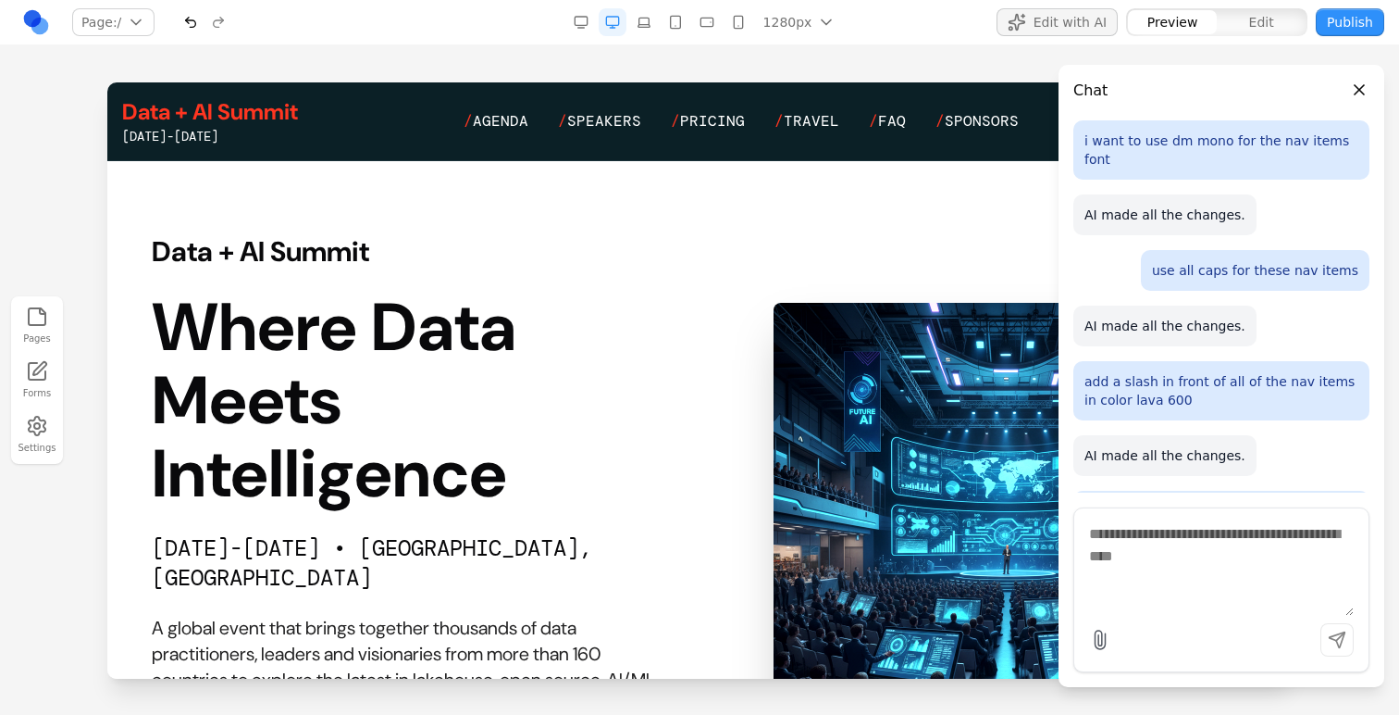
click at [1364, 93] on button "Close panel" at bounding box center [1360, 90] width 20 height 20
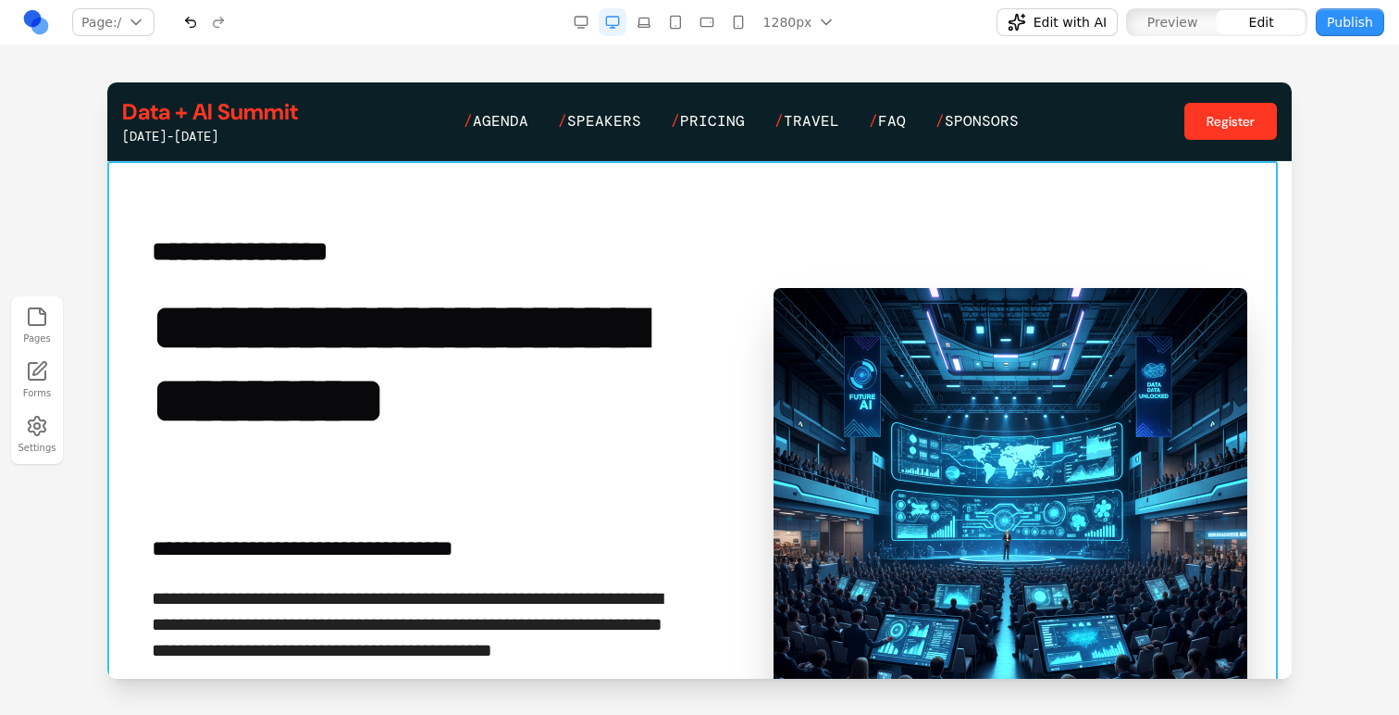
click at [719, 183] on section "**********" at bounding box center [699, 525] width 1185 height 728
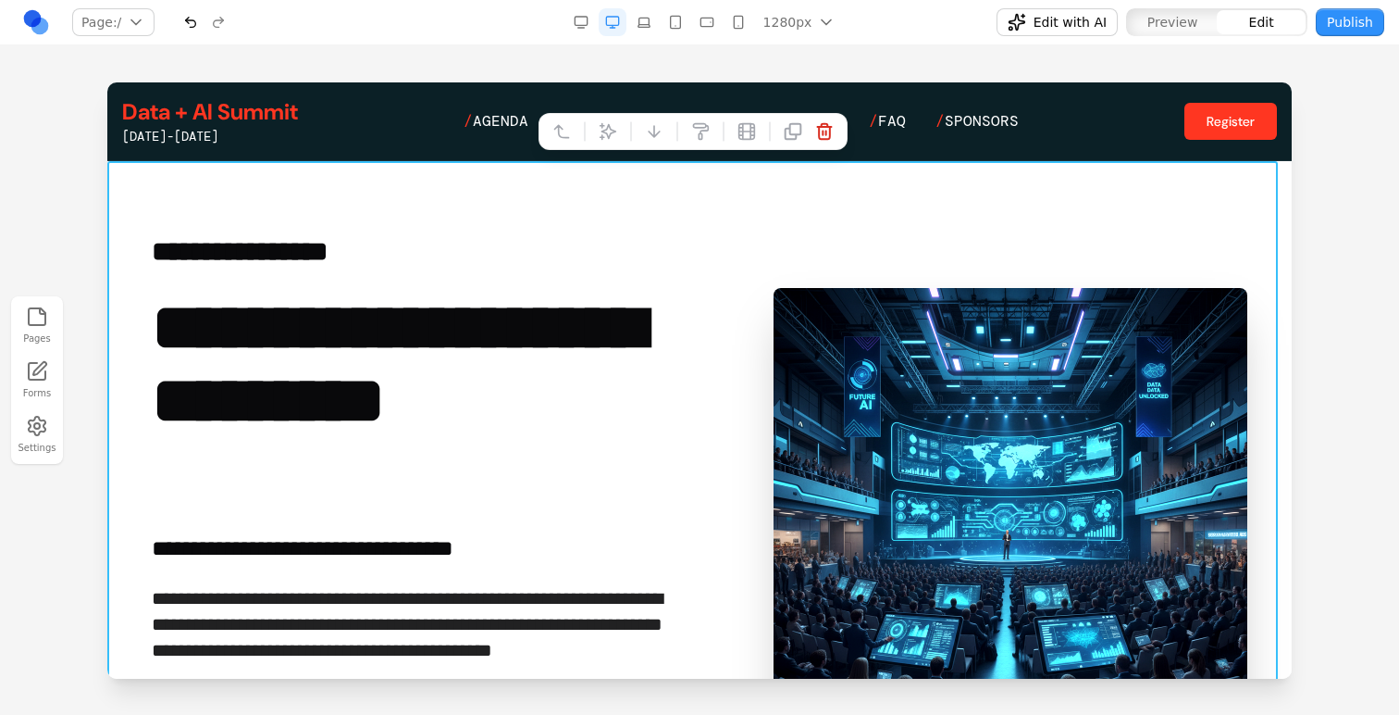
click at [607, 131] on icon at bounding box center [608, 131] width 19 height 19
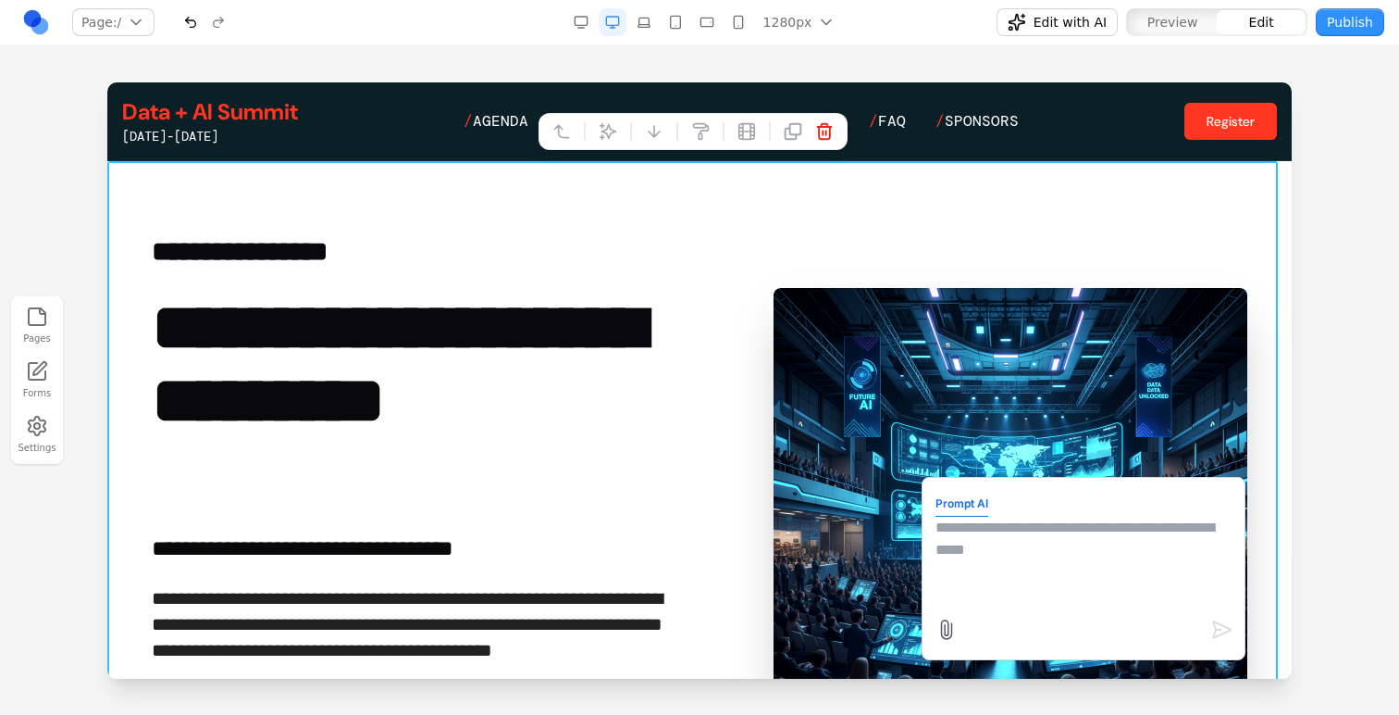
click at [1009, 541] on textarea at bounding box center [1084, 562] width 296 height 93
type textarea "**********"
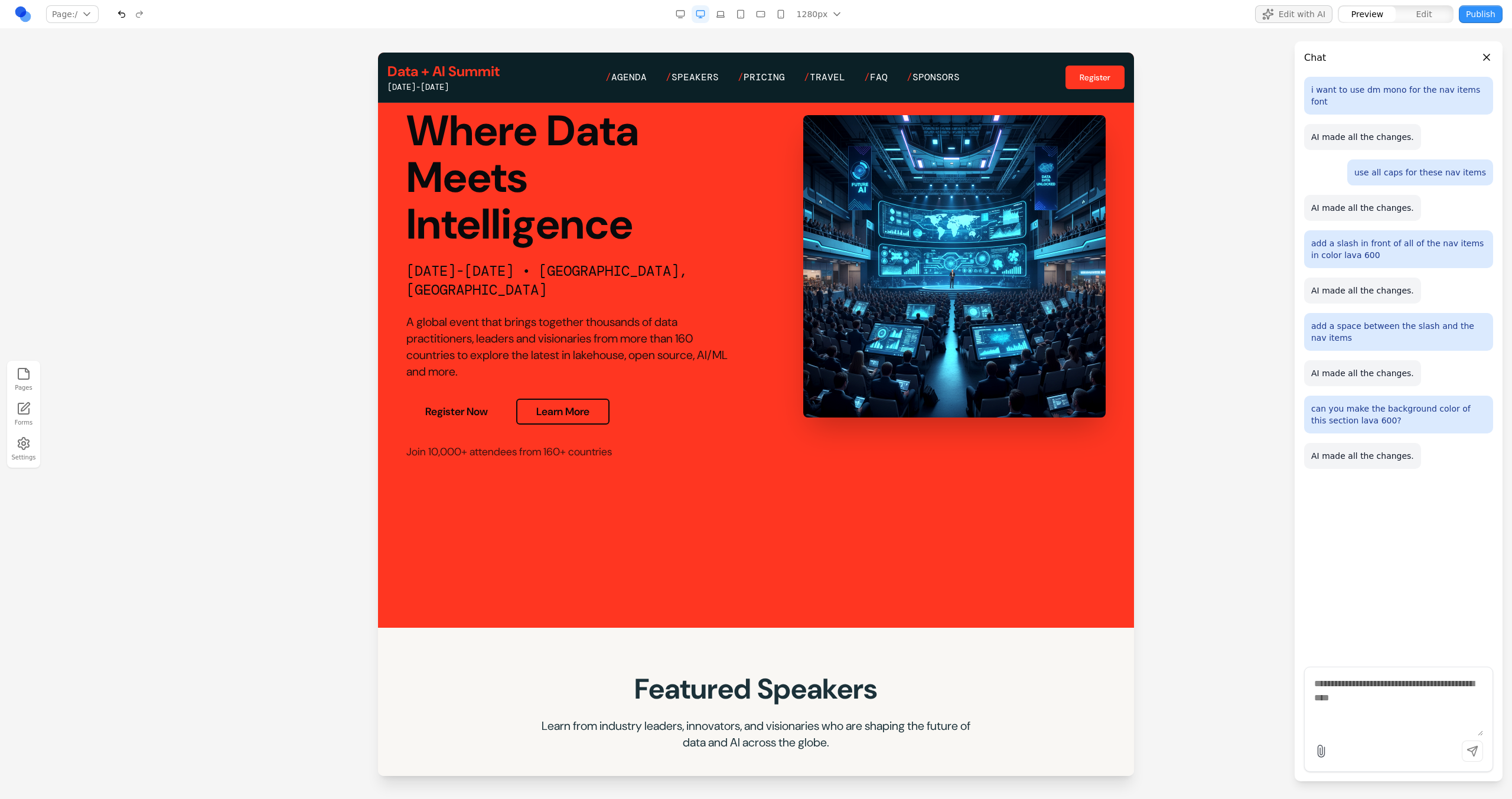
scroll to position [193, 0]
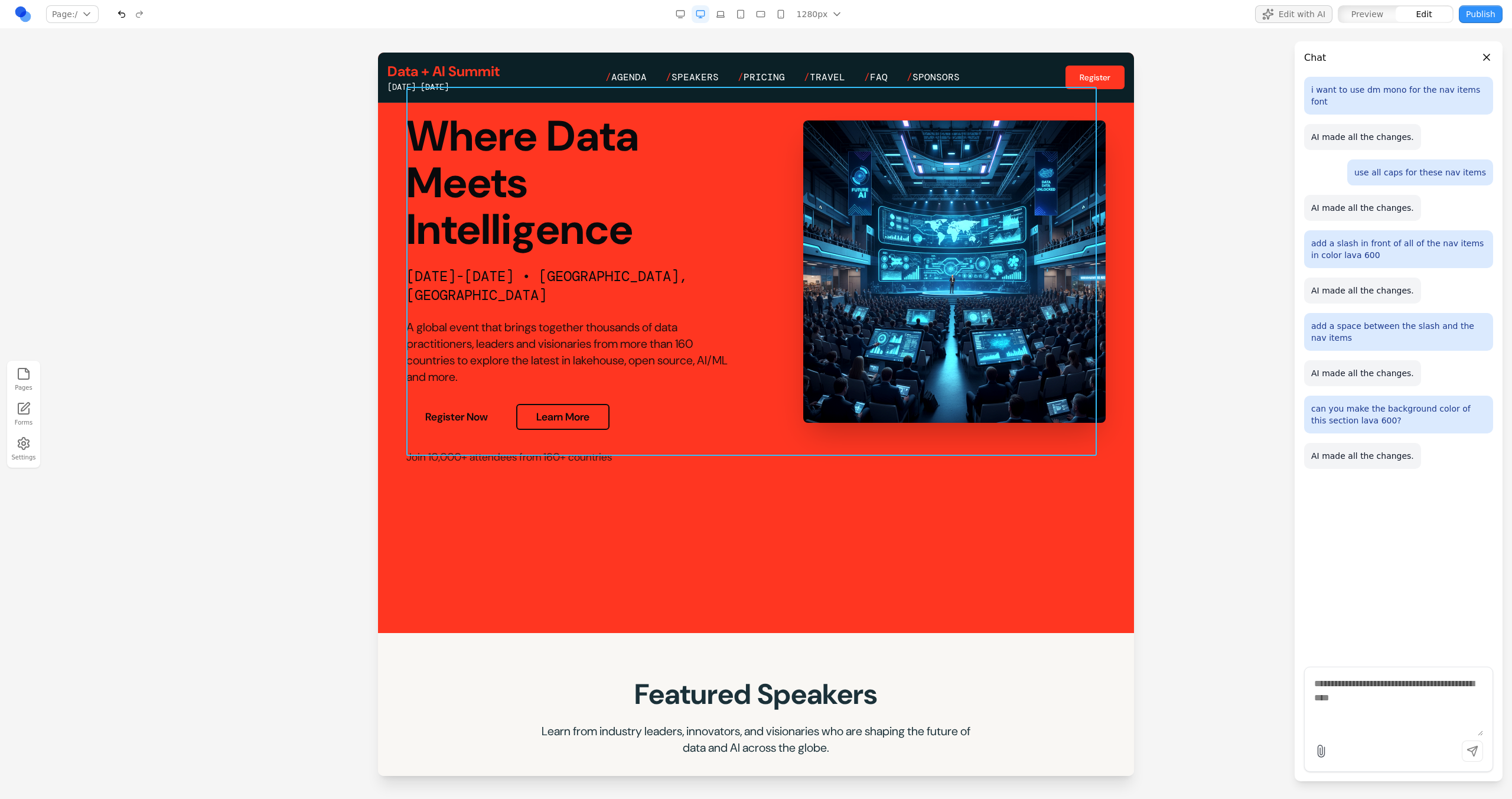
click at [749, 443] on div "Data + AI Summit Where Data Meets Intelligence [DATE]-[DATE] • [GEOGRAPHIC_DATA…" at bounding box center [756, 271] width 699 height 389
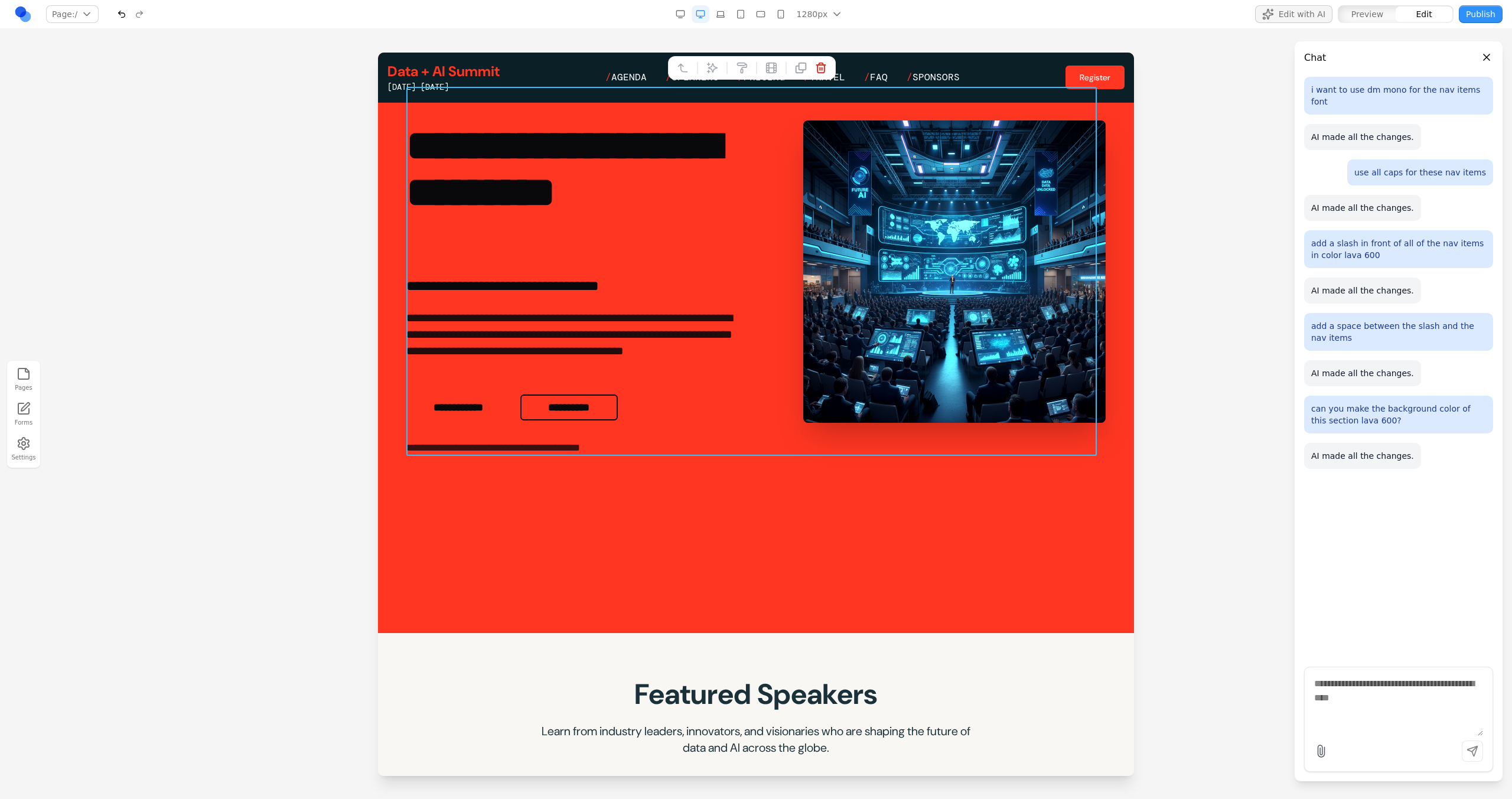
scroll to position [0, 0]
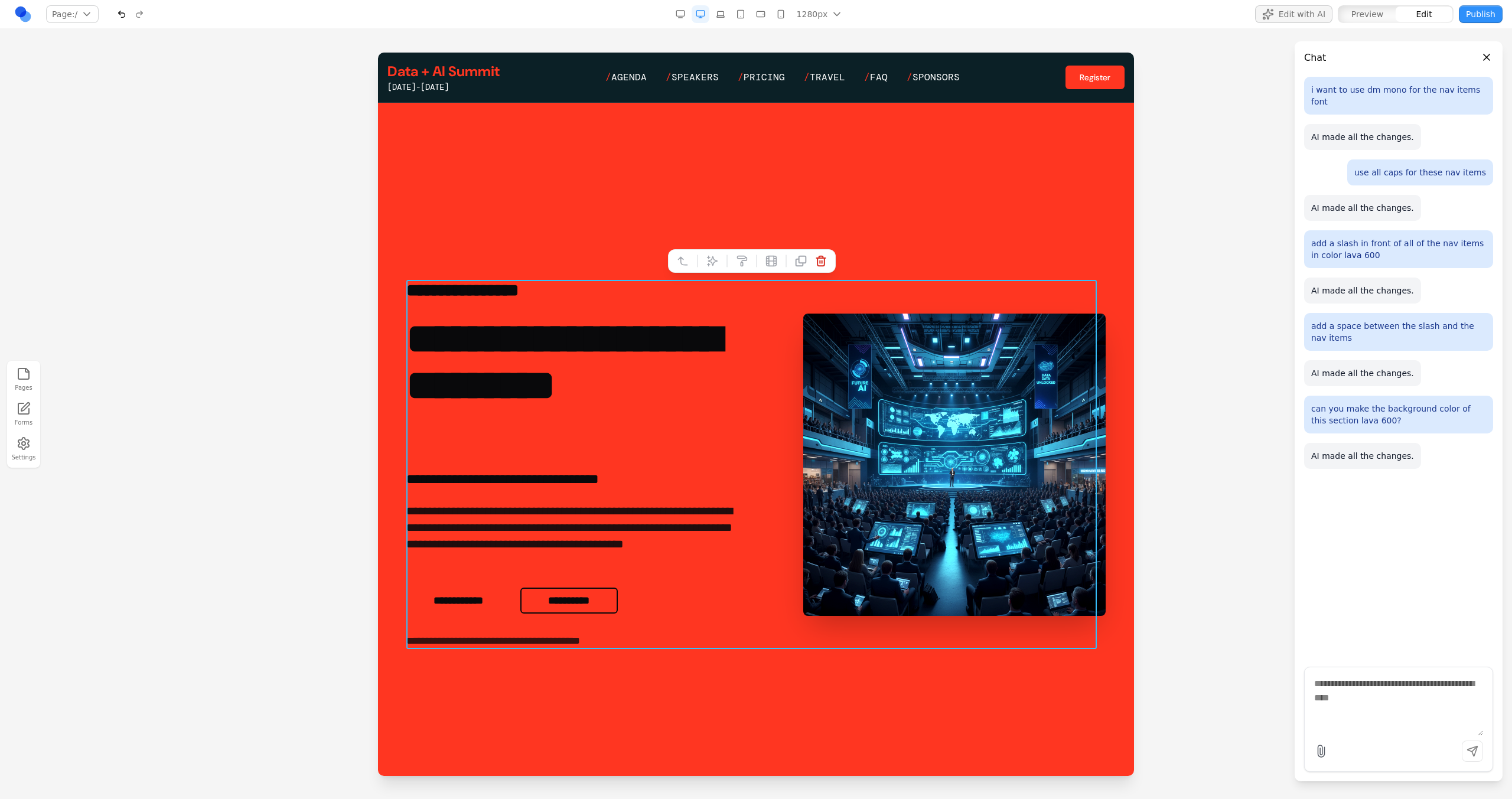
click at [709, 270] on div at bounding box center [752, 261] width 168 height 24
click at [710, 265] on icon at bounding box center [712, 261] width 12 height 12
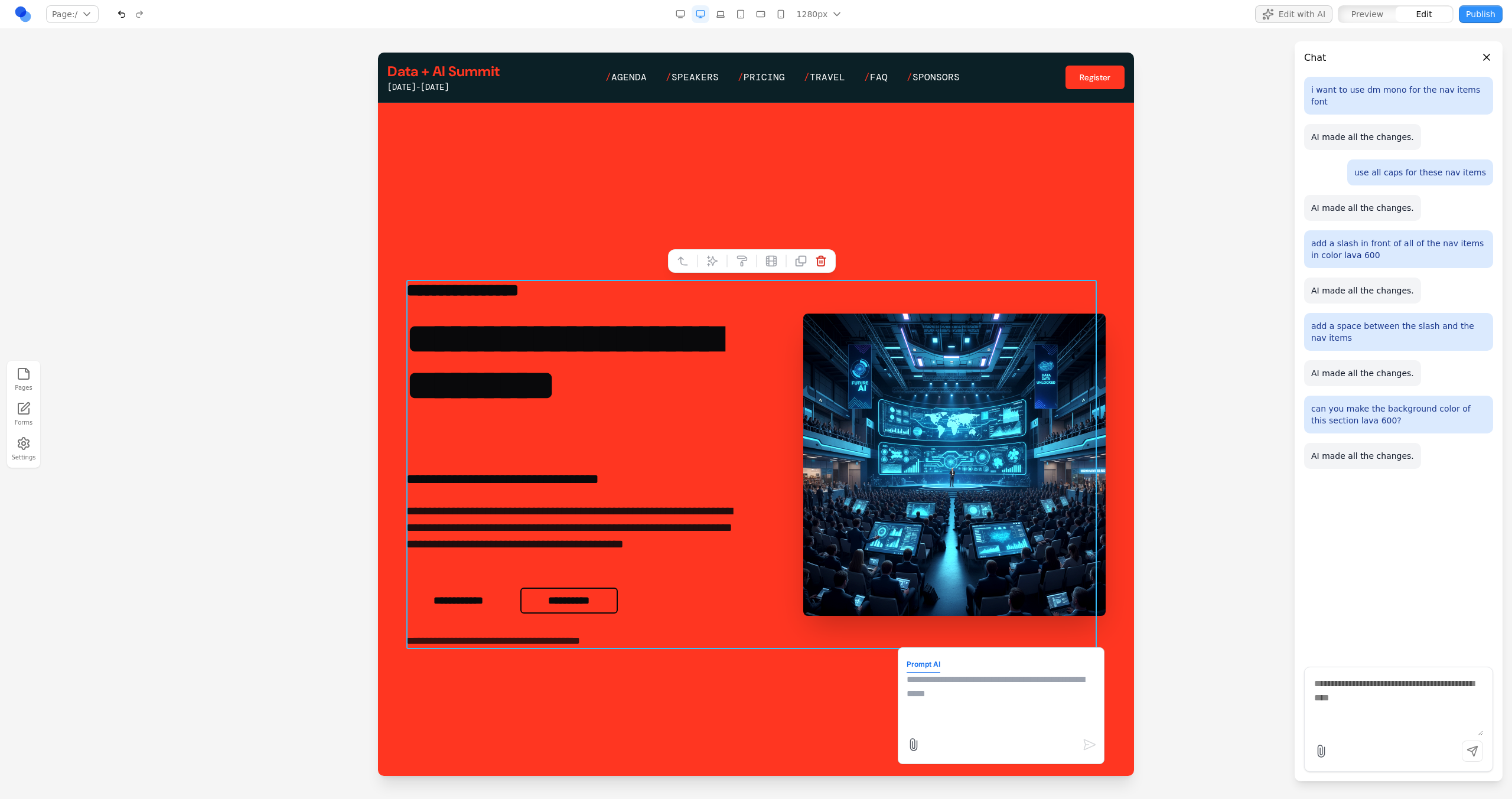
click at [930, 688] on textarea at bounding box center [1001, 702] width 189 height 59
type textarea "**********"
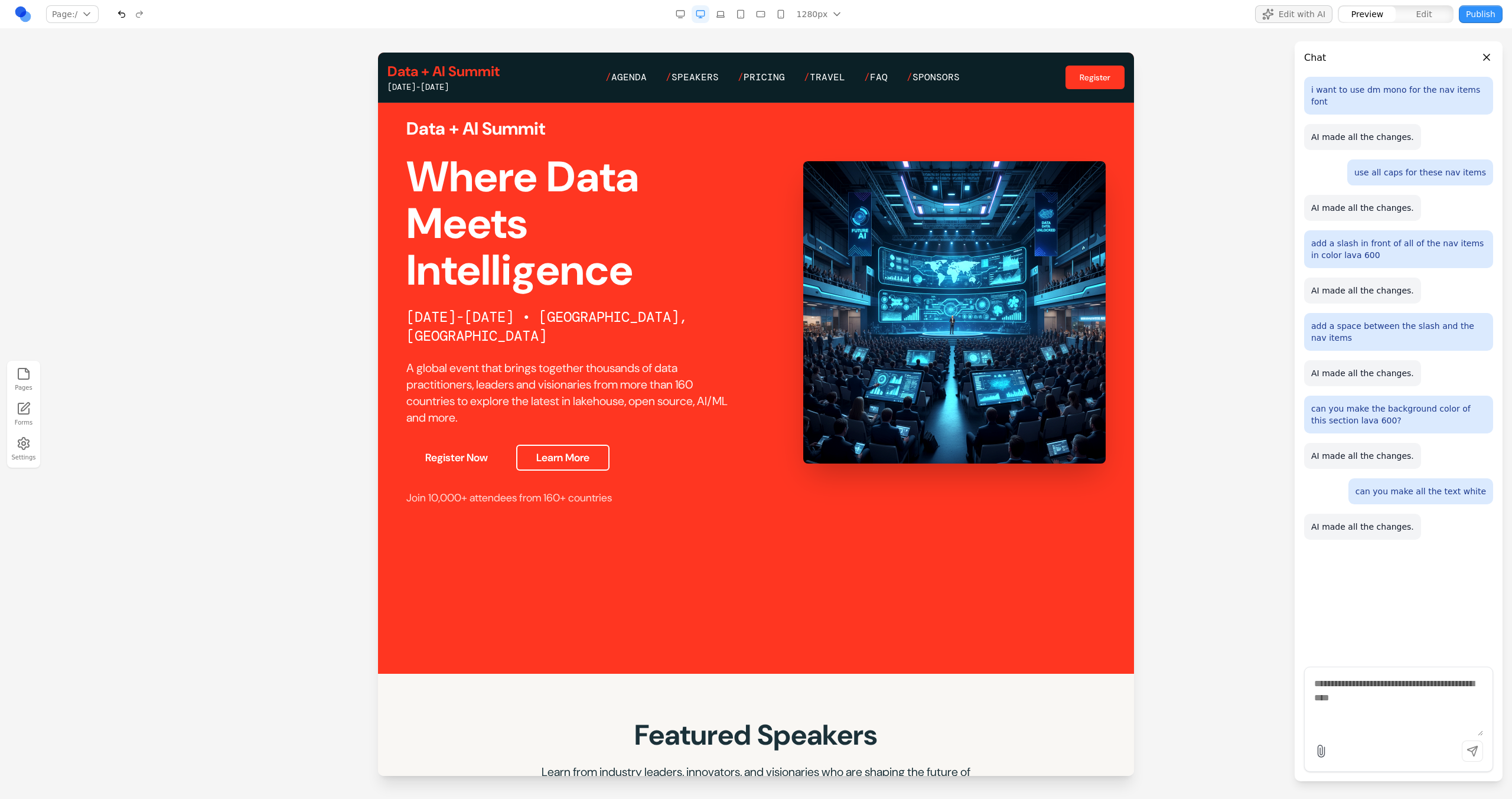
scroll to position [156, 0]
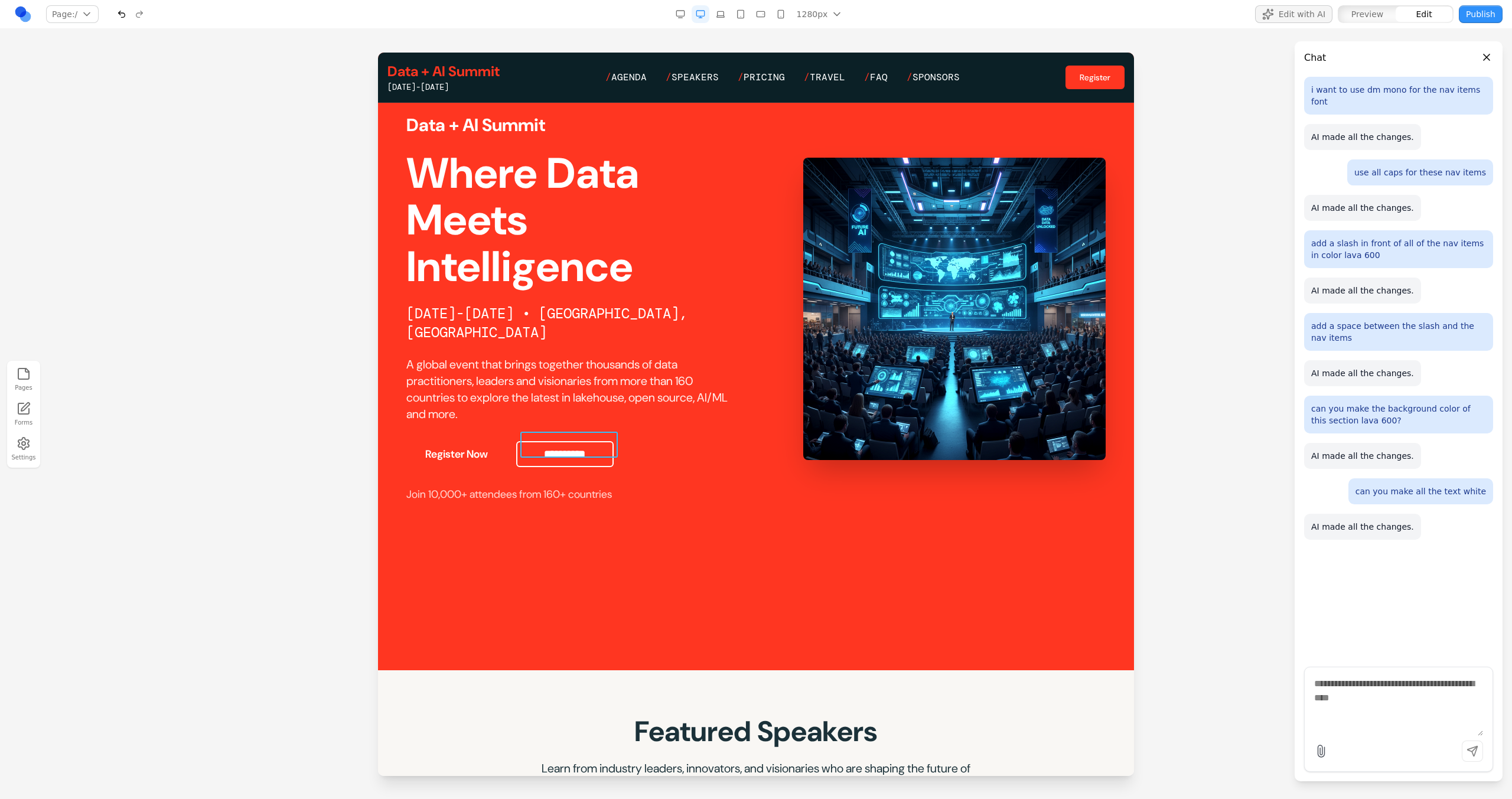
click at [533, 445] on button "**********" at bounding box center [565, 454] width 98 height 26
click at [701, 417] on icon at bounding box center [702, 413] width 12 height 12
click at [505, 486] on p "**********" at bounding box center [572, 495] width 331 height 17
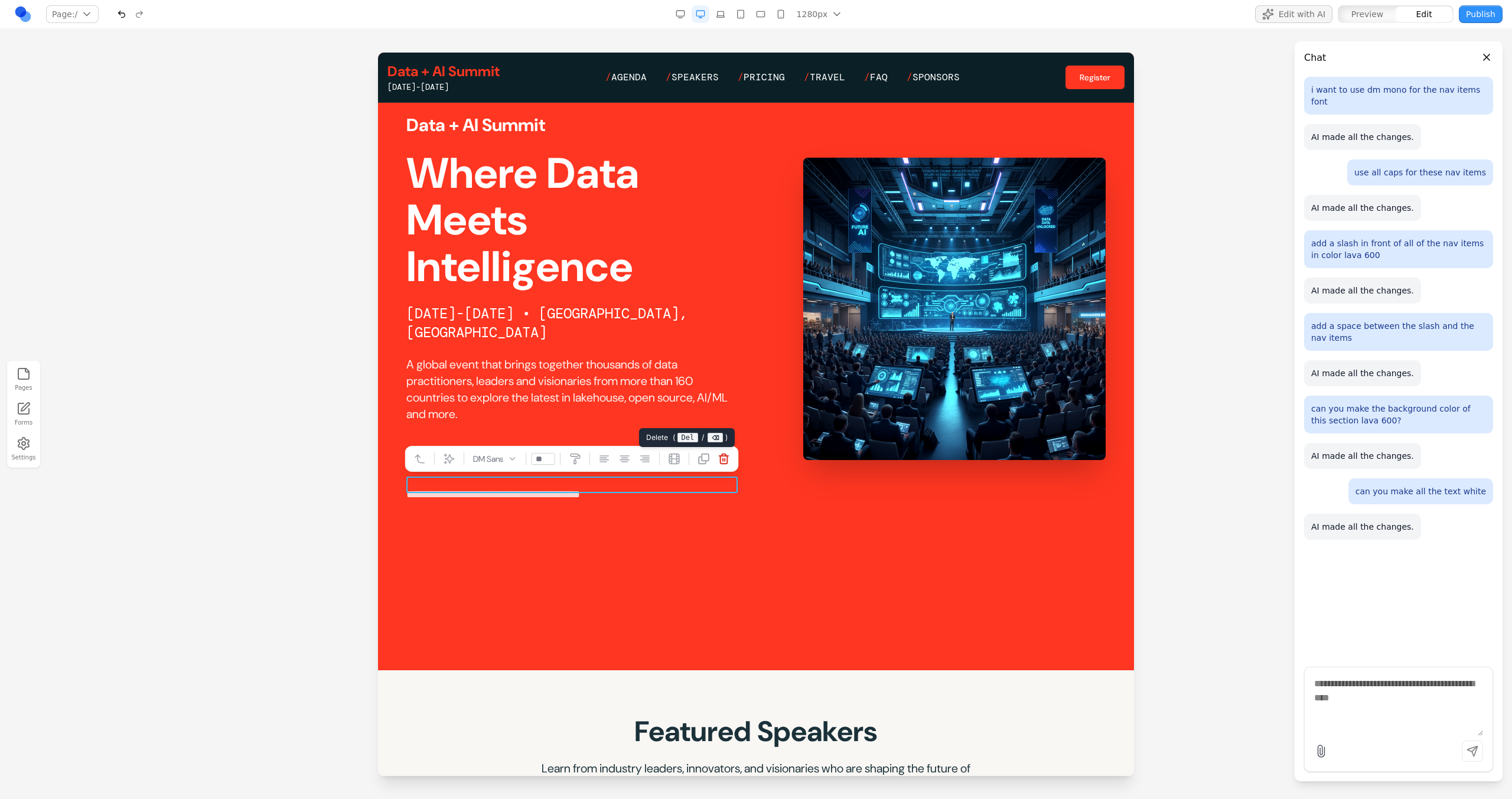
click at [732, 461] on button at bounding box center [724, 459] width 19 height 19
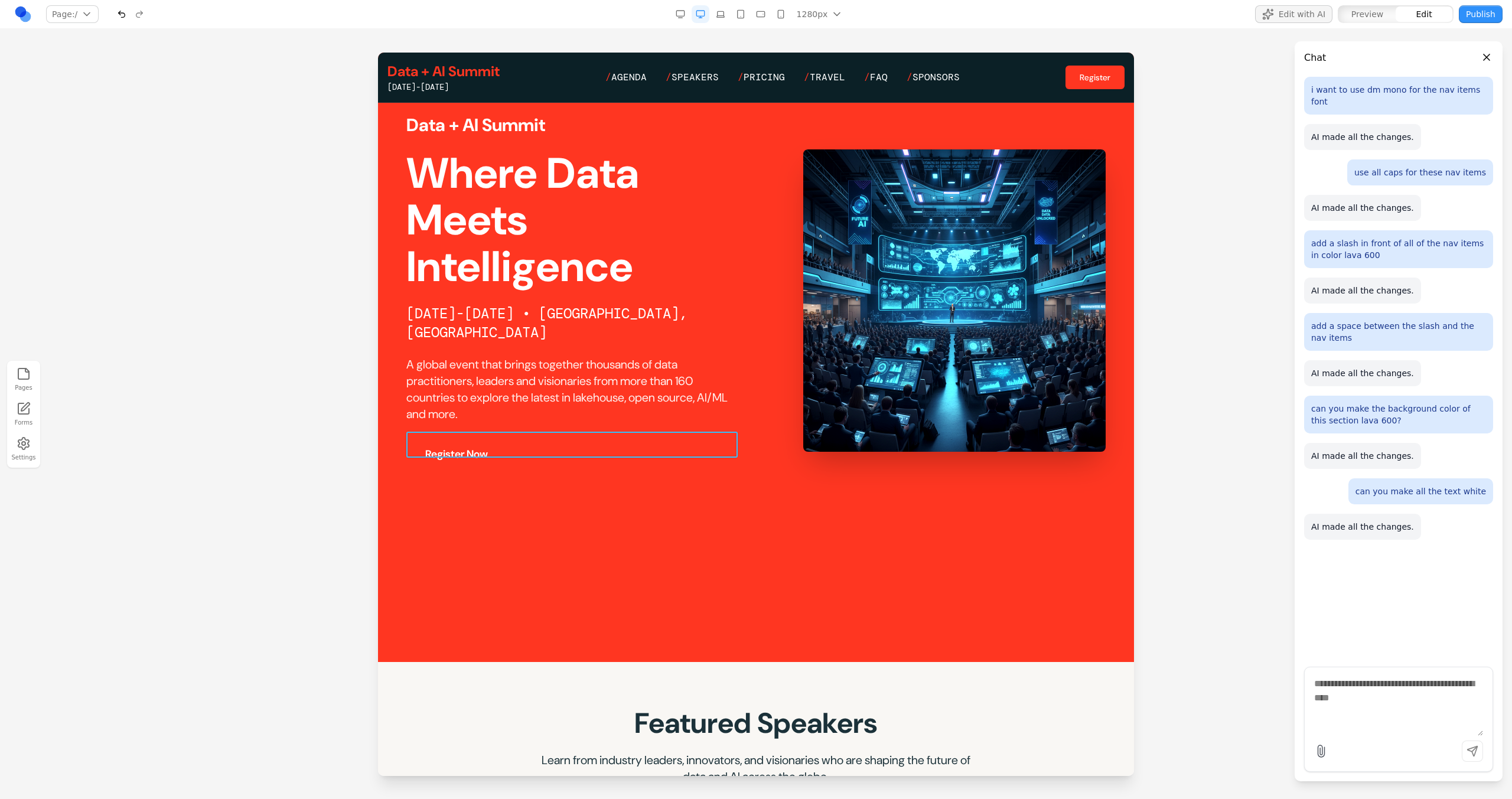
click at [601, 444] on div "**********" at bounding box center [574, 454] width 336 height 26
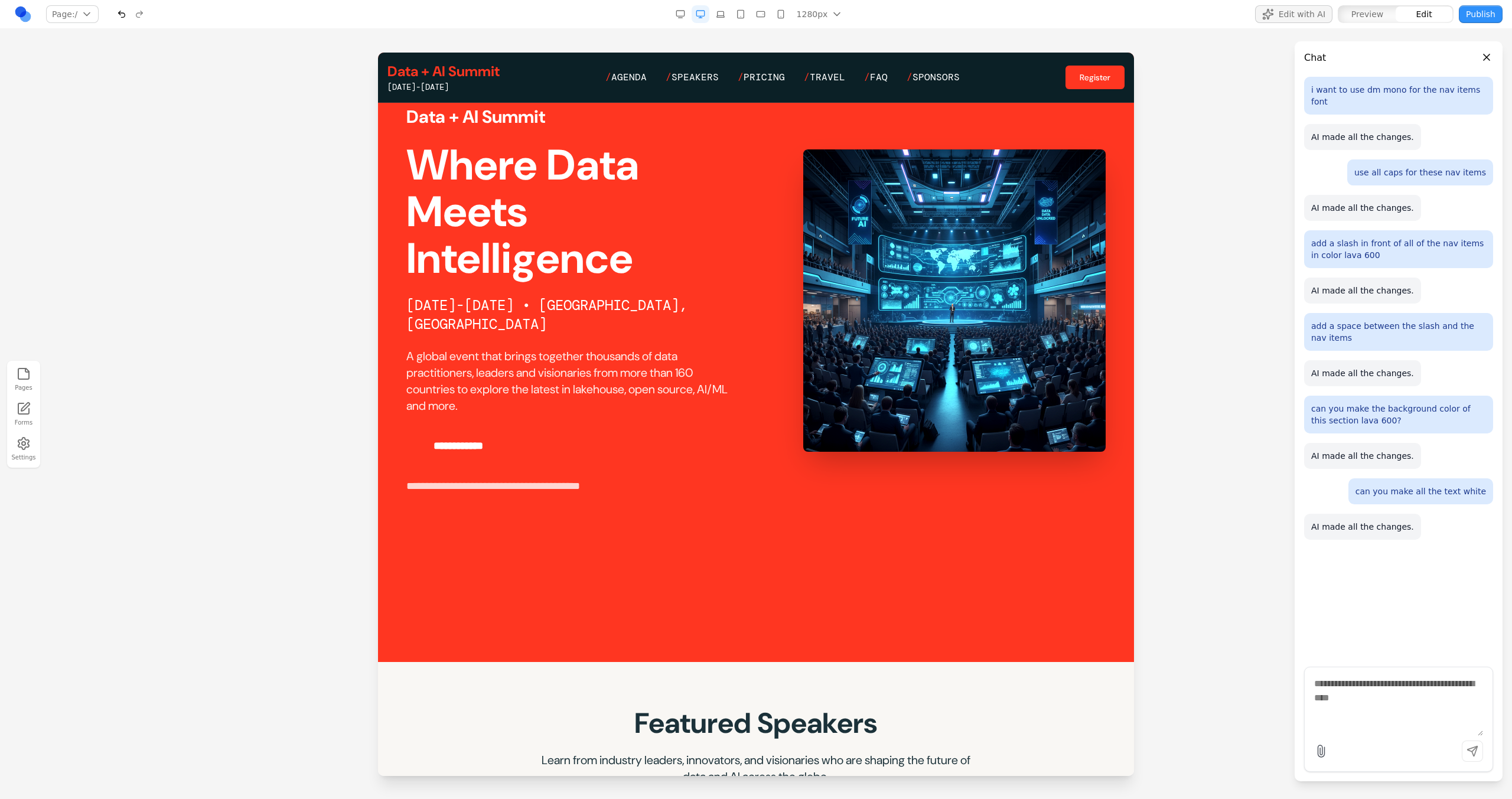
scroll to position [156, 0]
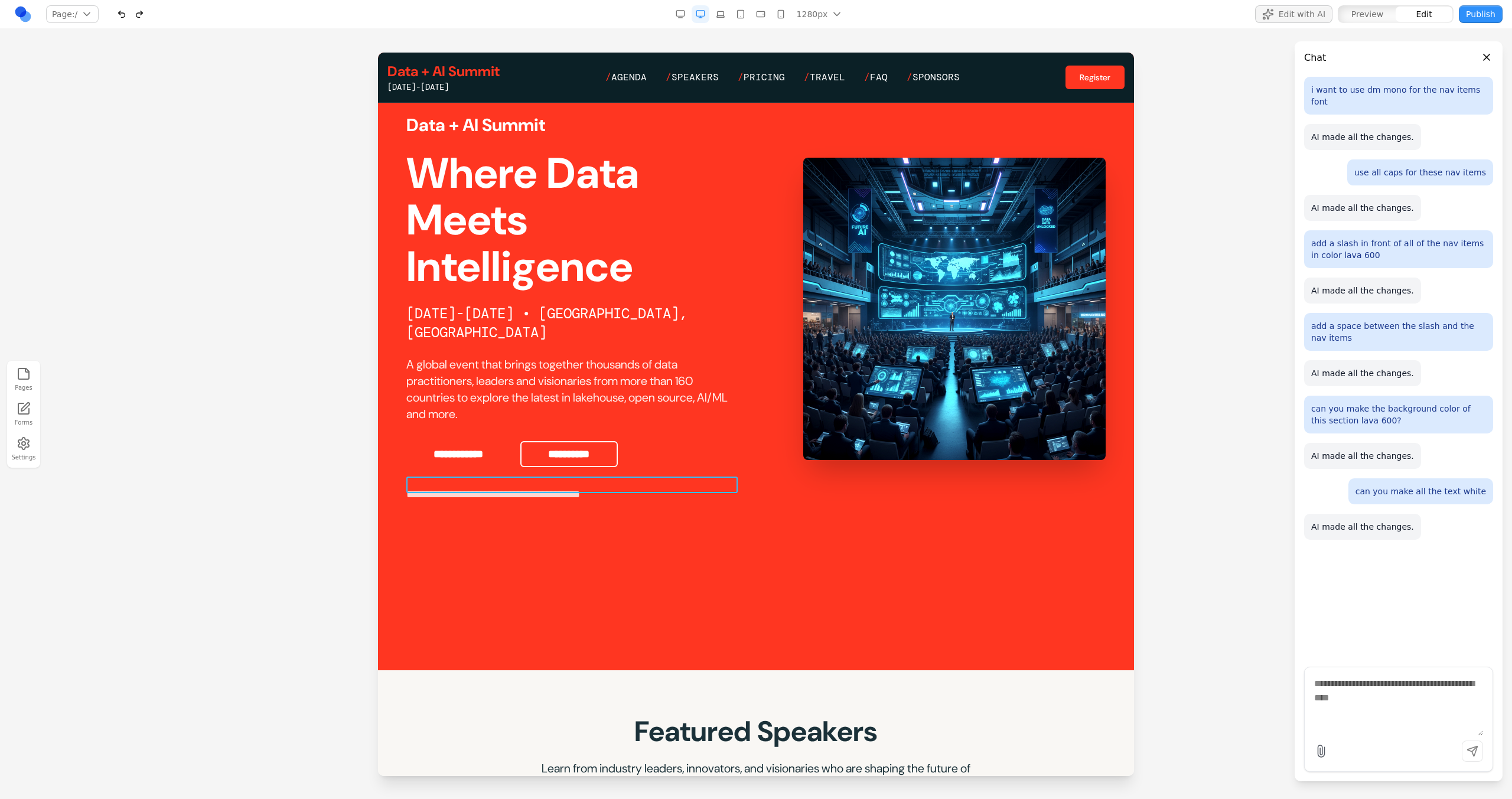
click at [523, 486] on p "**********" at bounding box center [572, 495] width 331 height 17
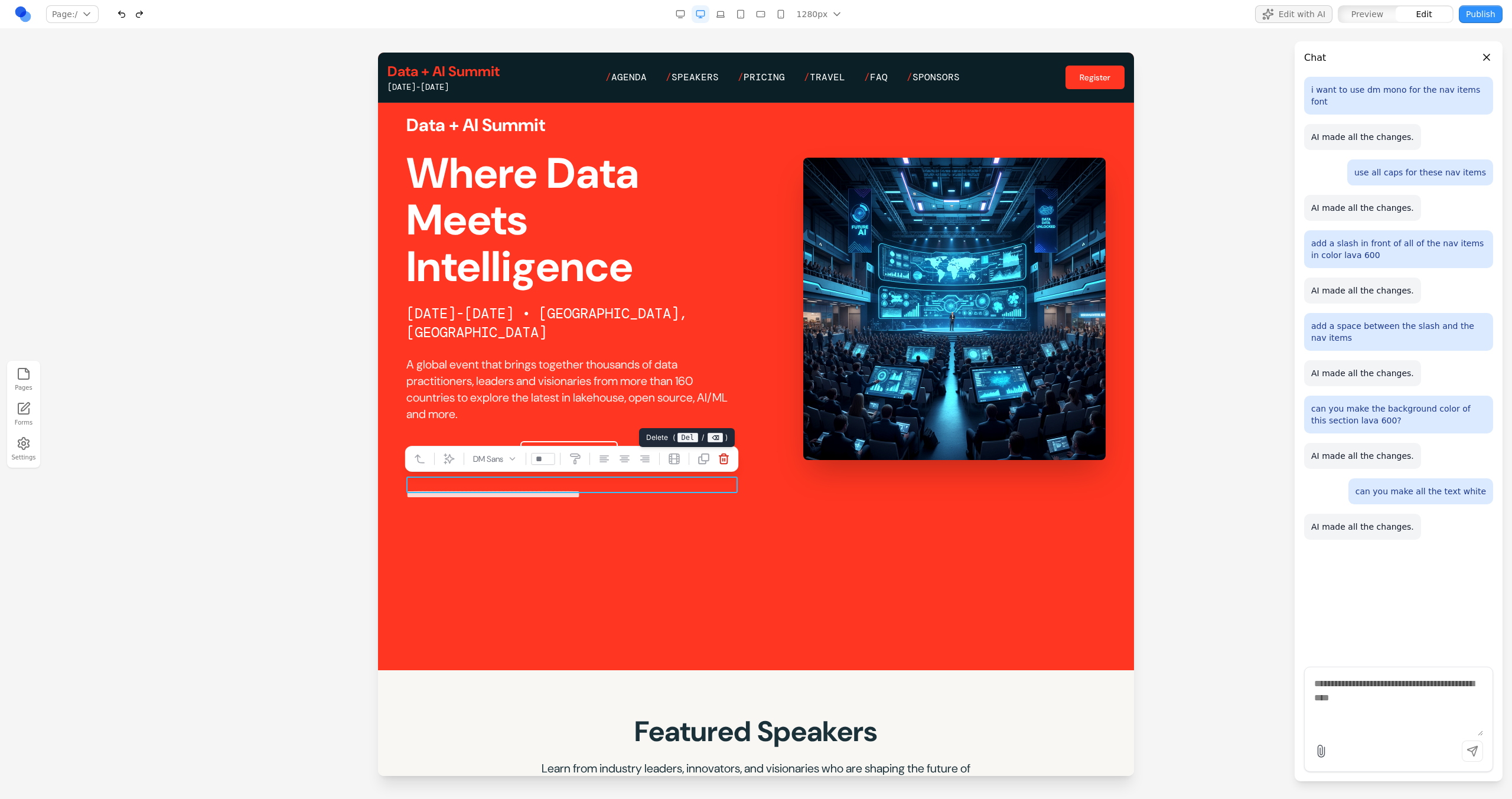
click at [729, 464] on icon at bounding box center [724, 459] width 12 height 12
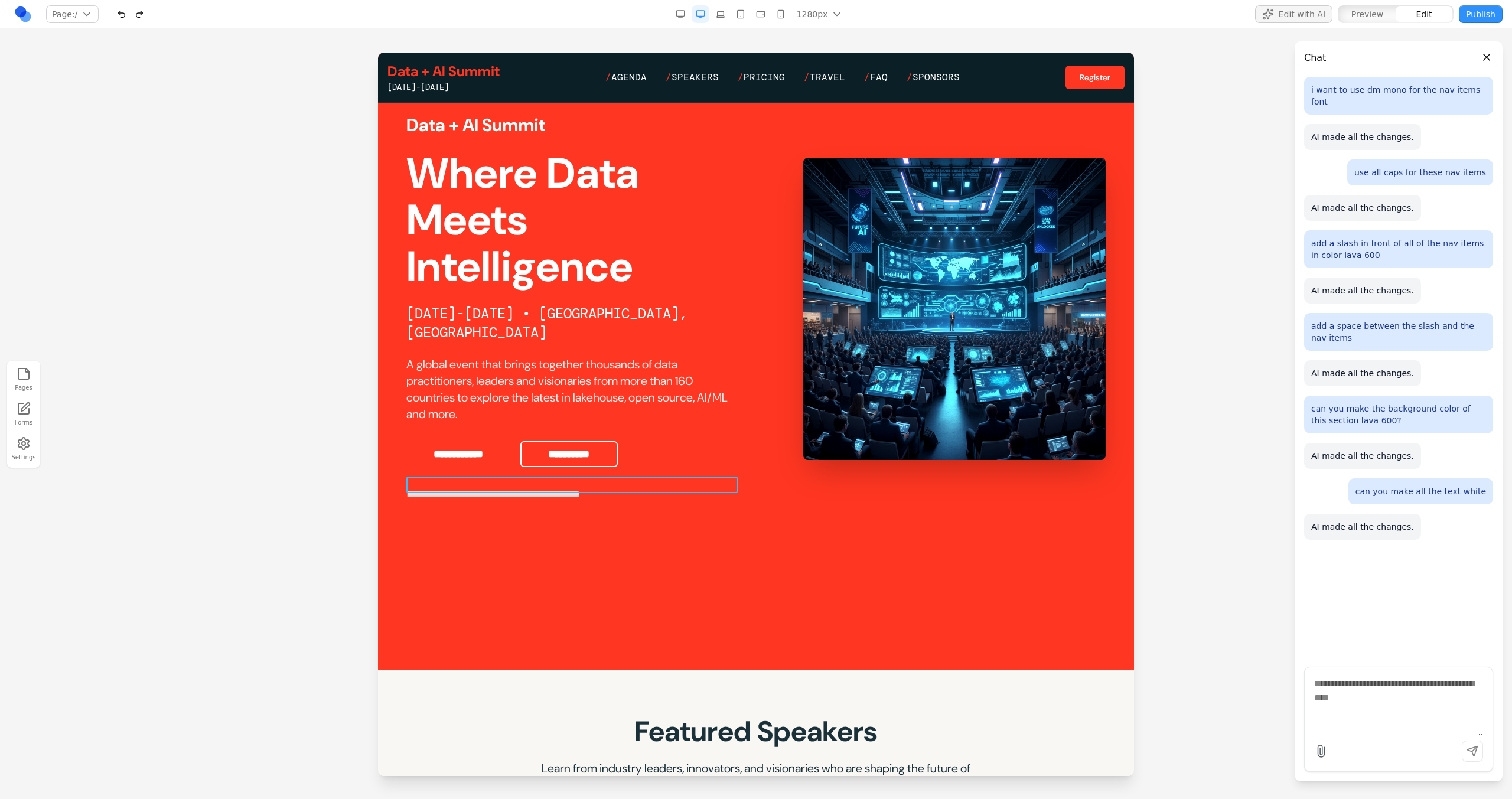
click at [585, 486] on p "**********" at bounding box center [572, 495] width 331 height 17
click at [451, 460] on icon at bounding box center [449, 459] width 12 height 12
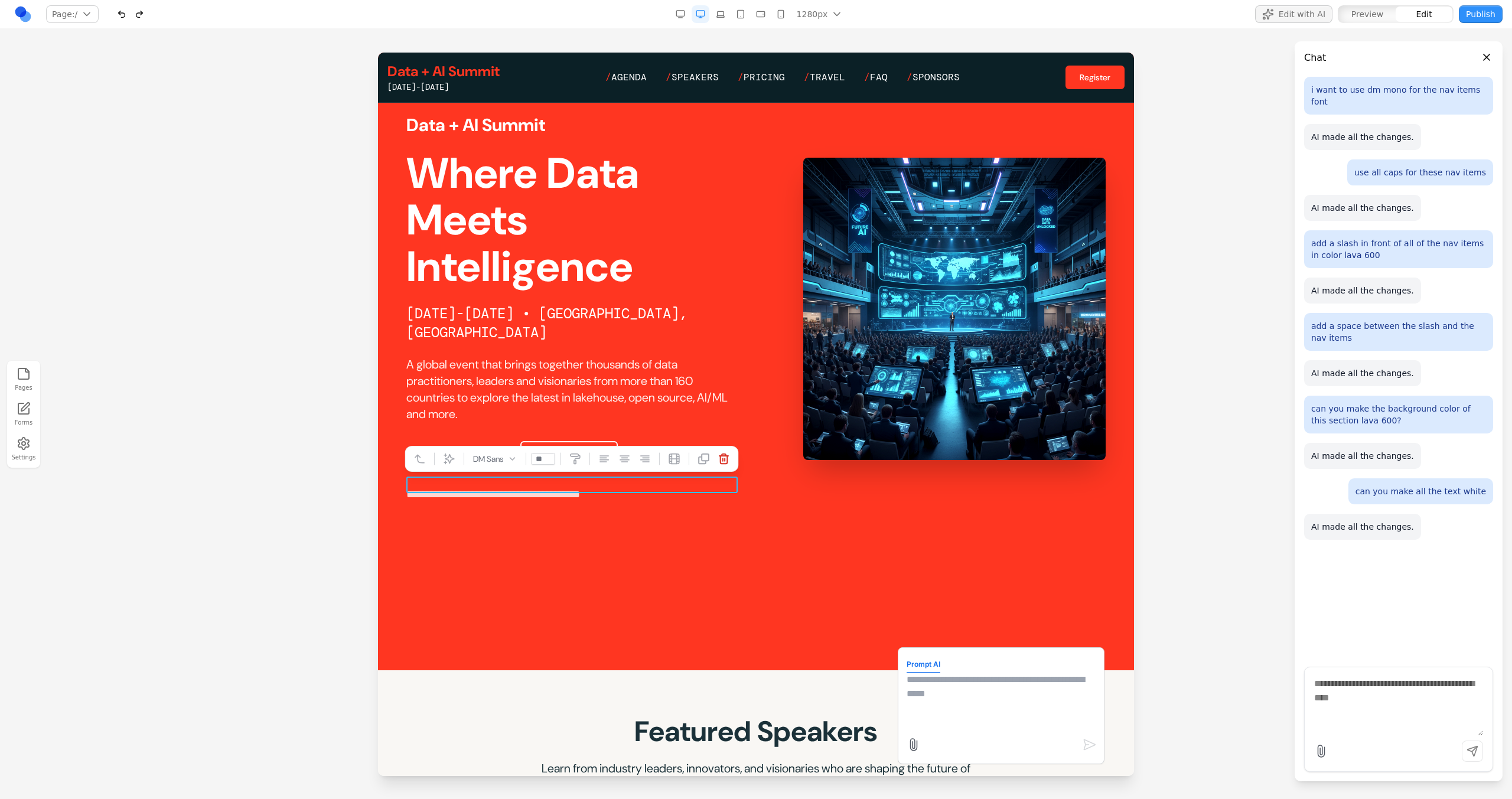
click at [928, 699] on textarea at bounding box center [1001, 702] width 189 height 59
type textarea "**********"
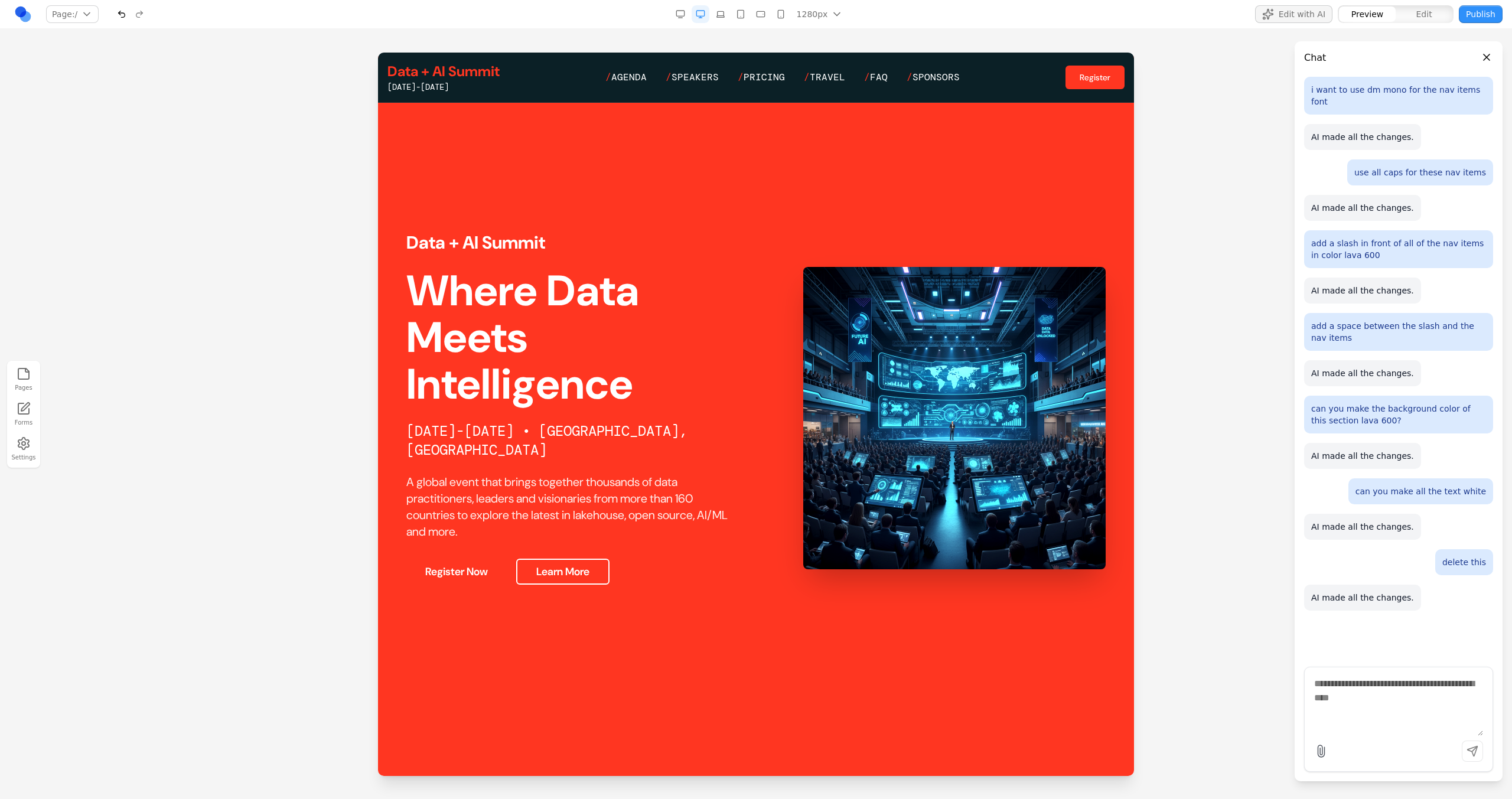
scroll to position [49, 0]
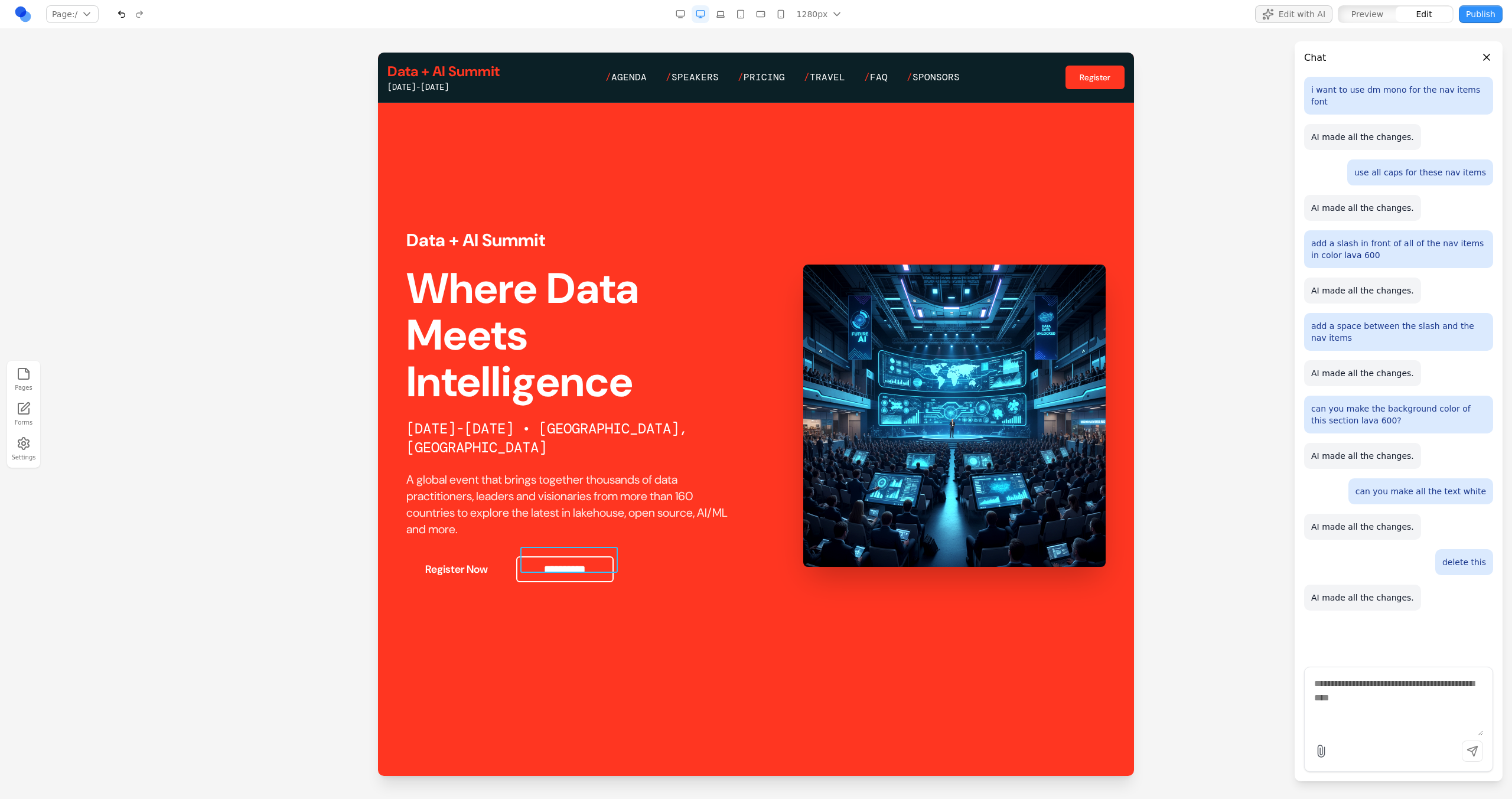
click at [532, 557] on button "**********" at bounding box center [565, 569] width 98 height 26
click at [710, 534] on button at bounding box center [703, 528] width 19 height 19
click at [579, 558] on button "**********" at bounding box center [565, 569] width 98 height 26
click at [560, 523] on icon at bounding box center [565, 528] width 12 height 12
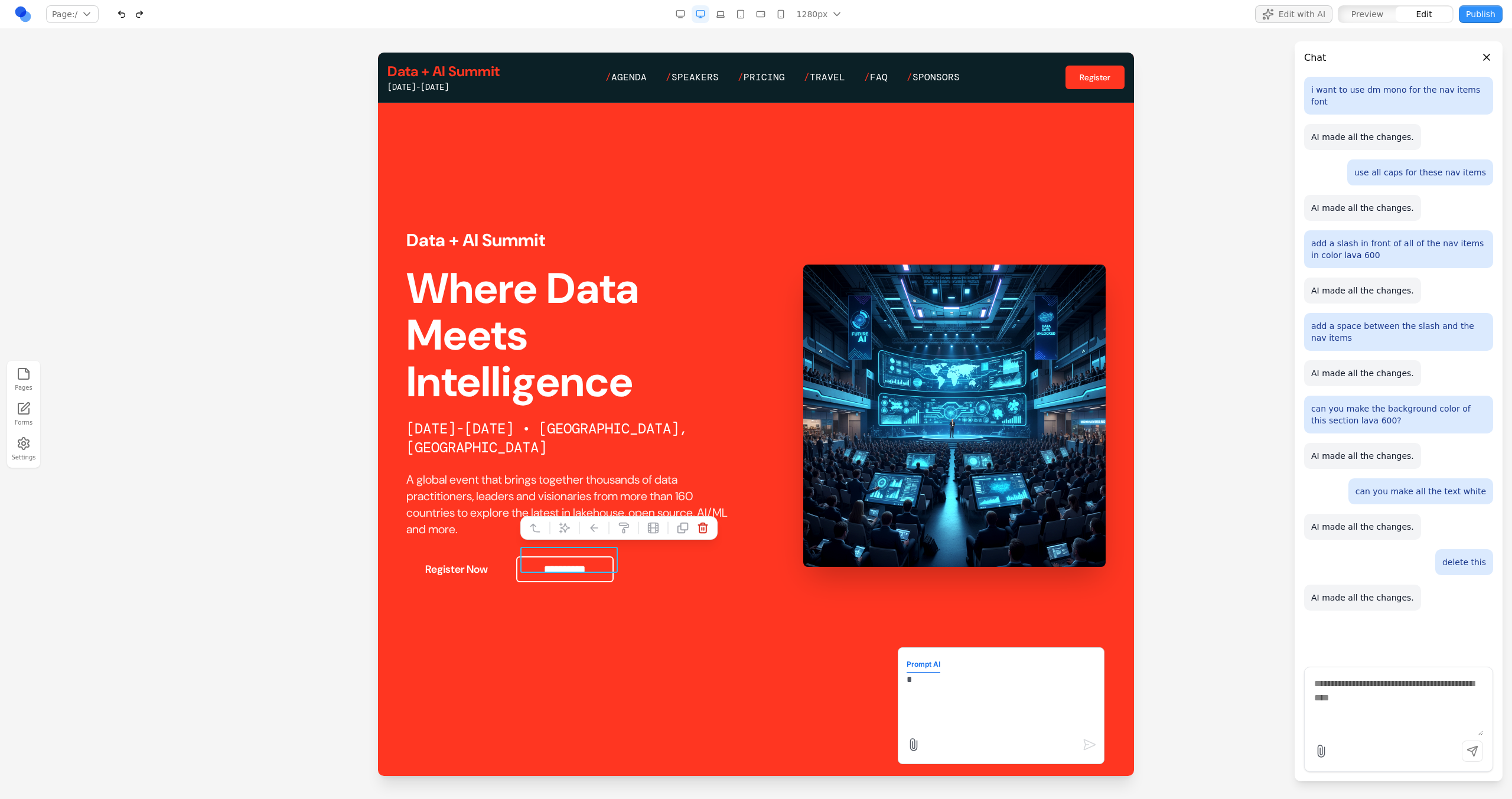
click at [917, 701] on textarea "*" at bounding box center [1001, 702] width 189 height 59
type textarea "**********"
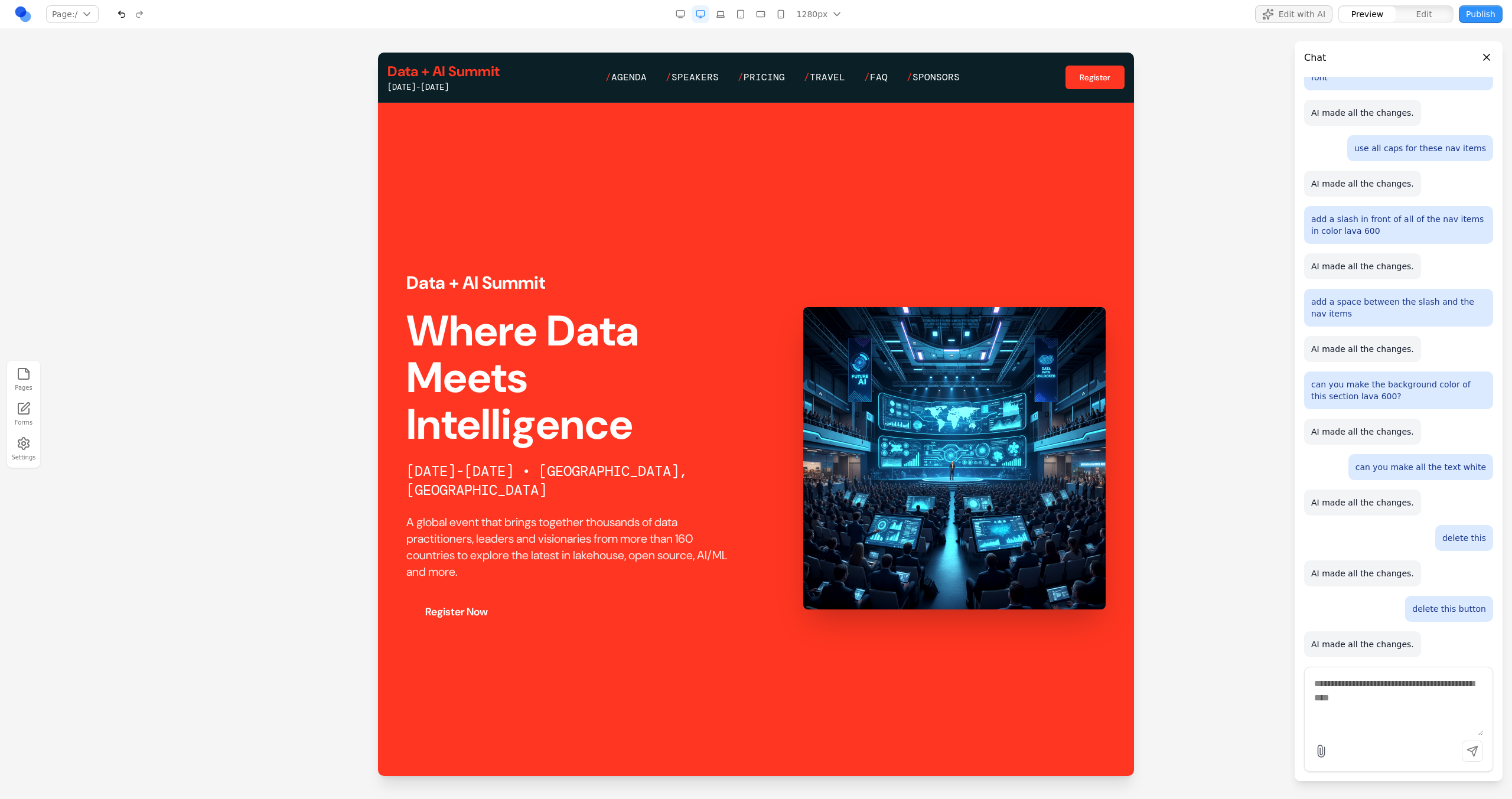
scroll to position [0, 0]
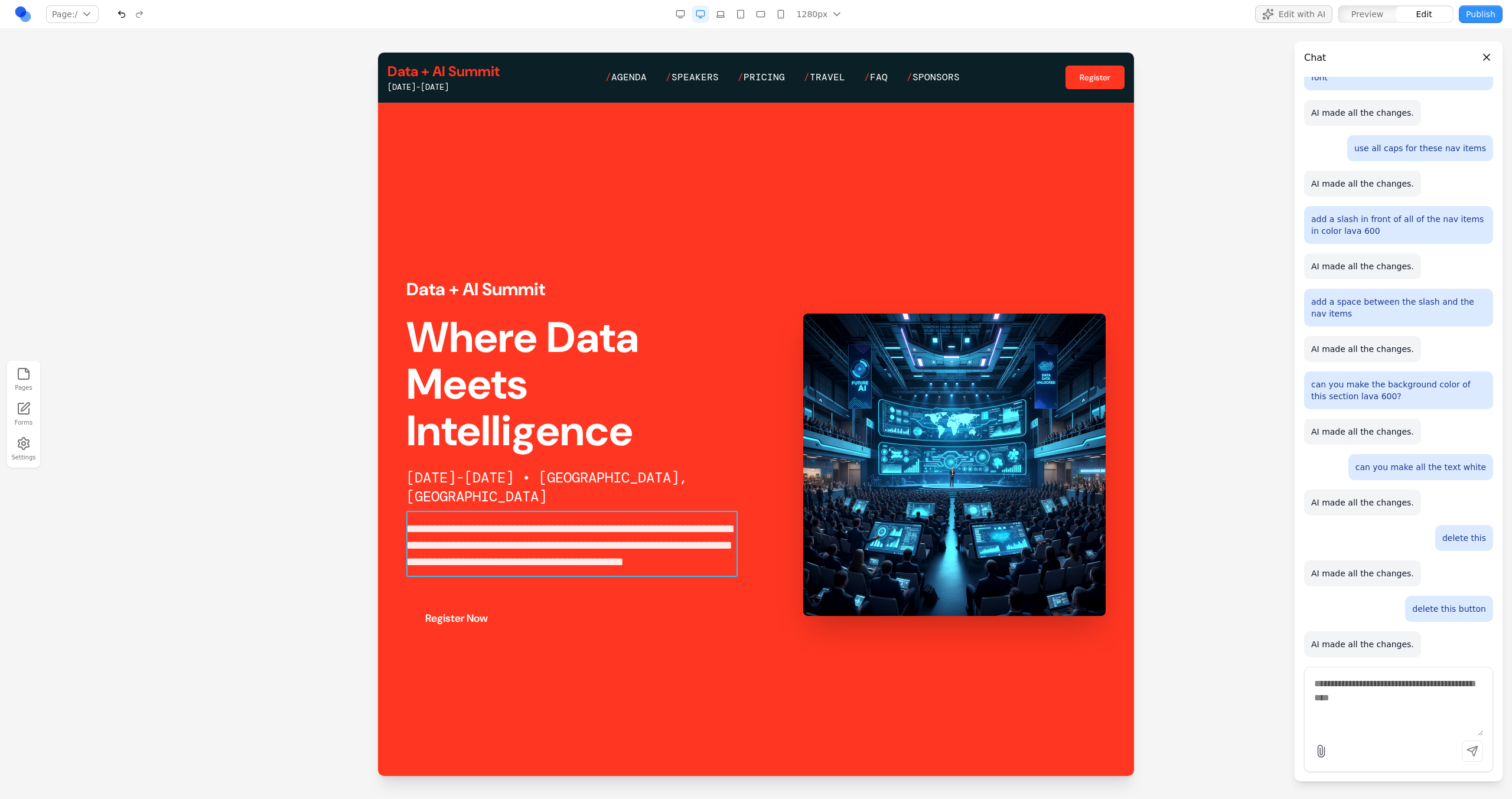
click at [524, 549] on p "**********" at bounding box center [572, 553] width 331 height 66
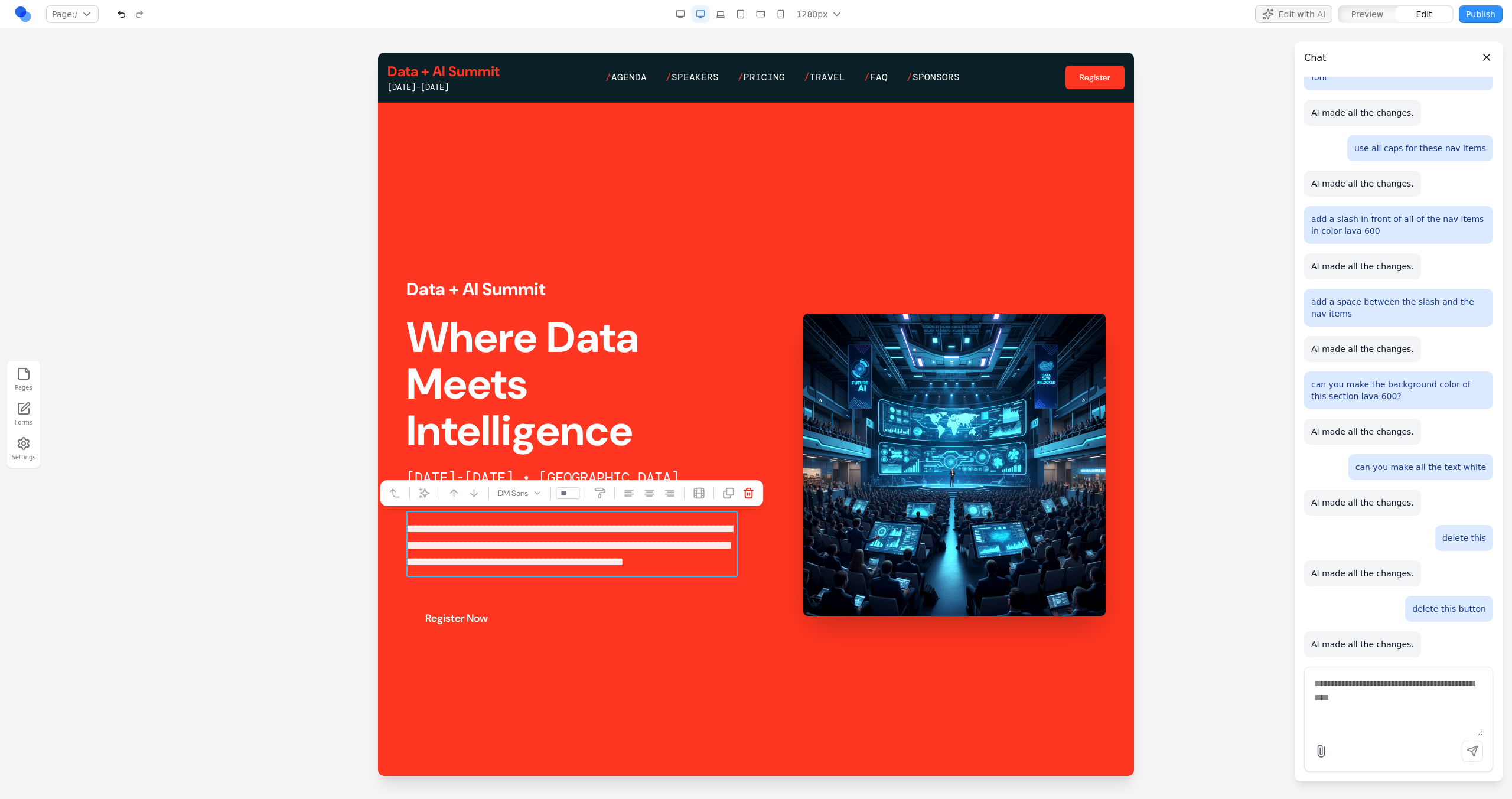
click at [429, 493] on button at bounding box center [425, 493] width 19 height 19
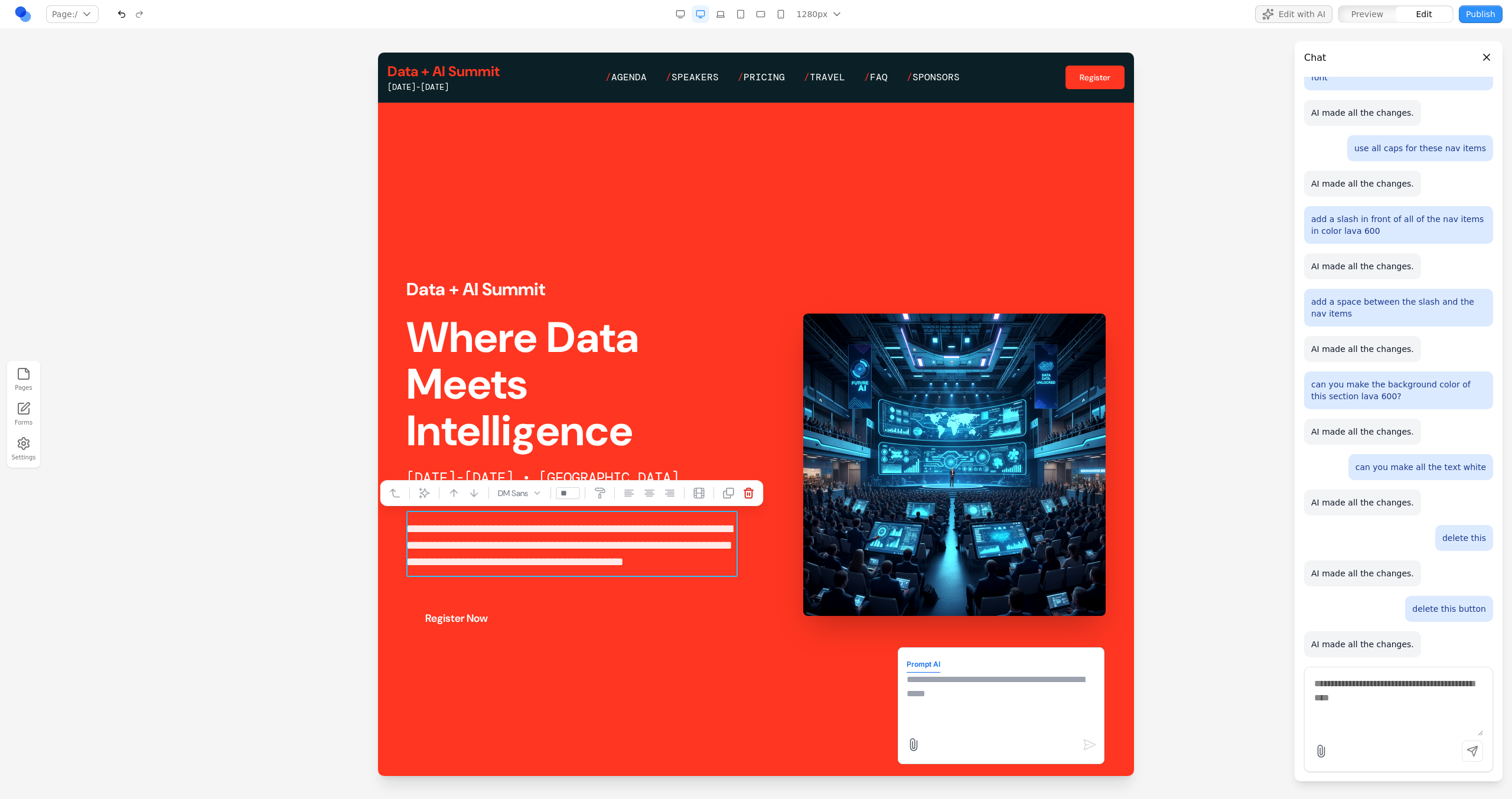
click at [985, 701] on textarea at bounding box center [1001, 702] width 189 height 59
type textarea "**********"
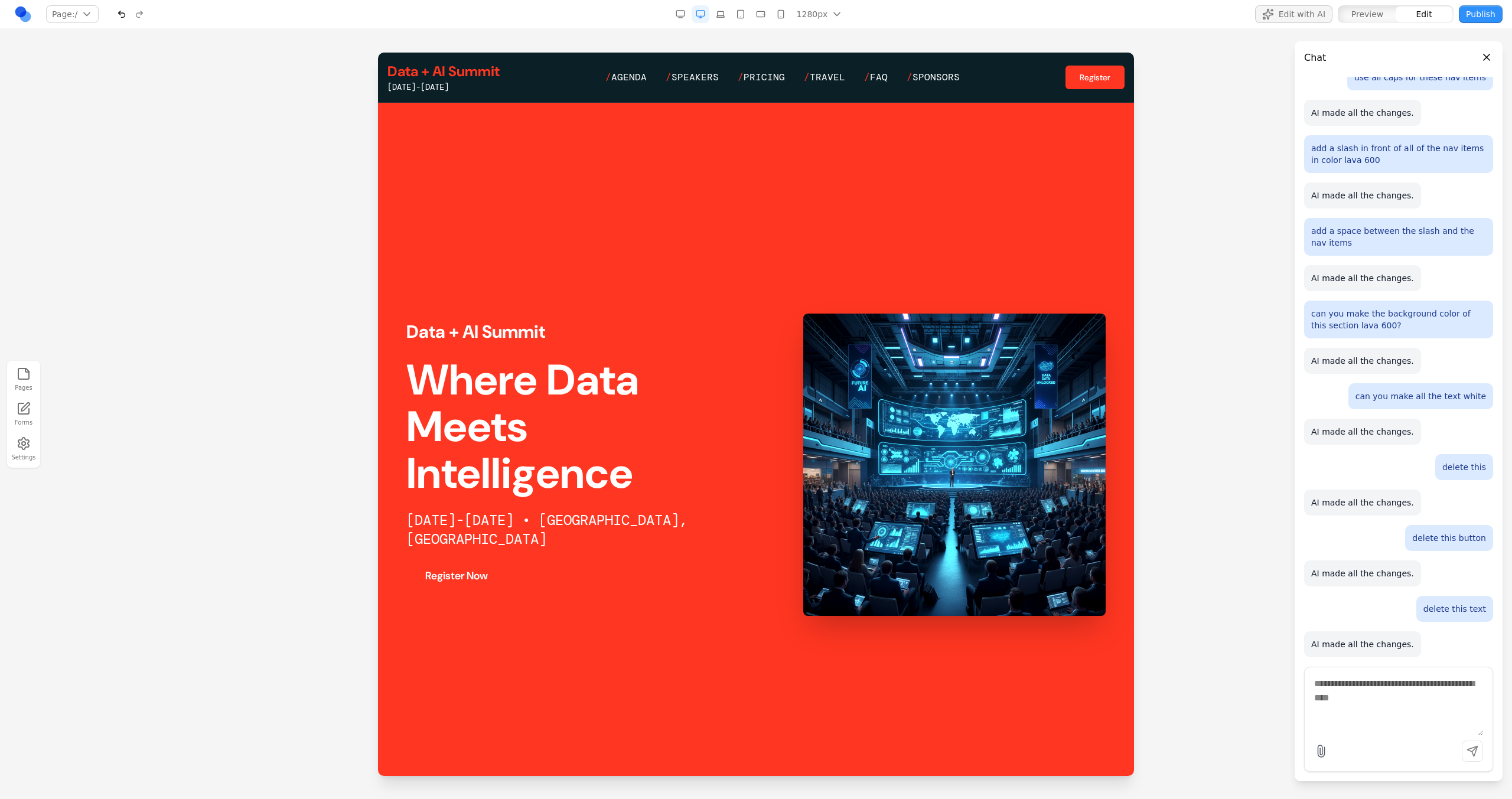
click at [489, 567] on link "Register Now" at bounding box center [456, 576] width 100 height 26
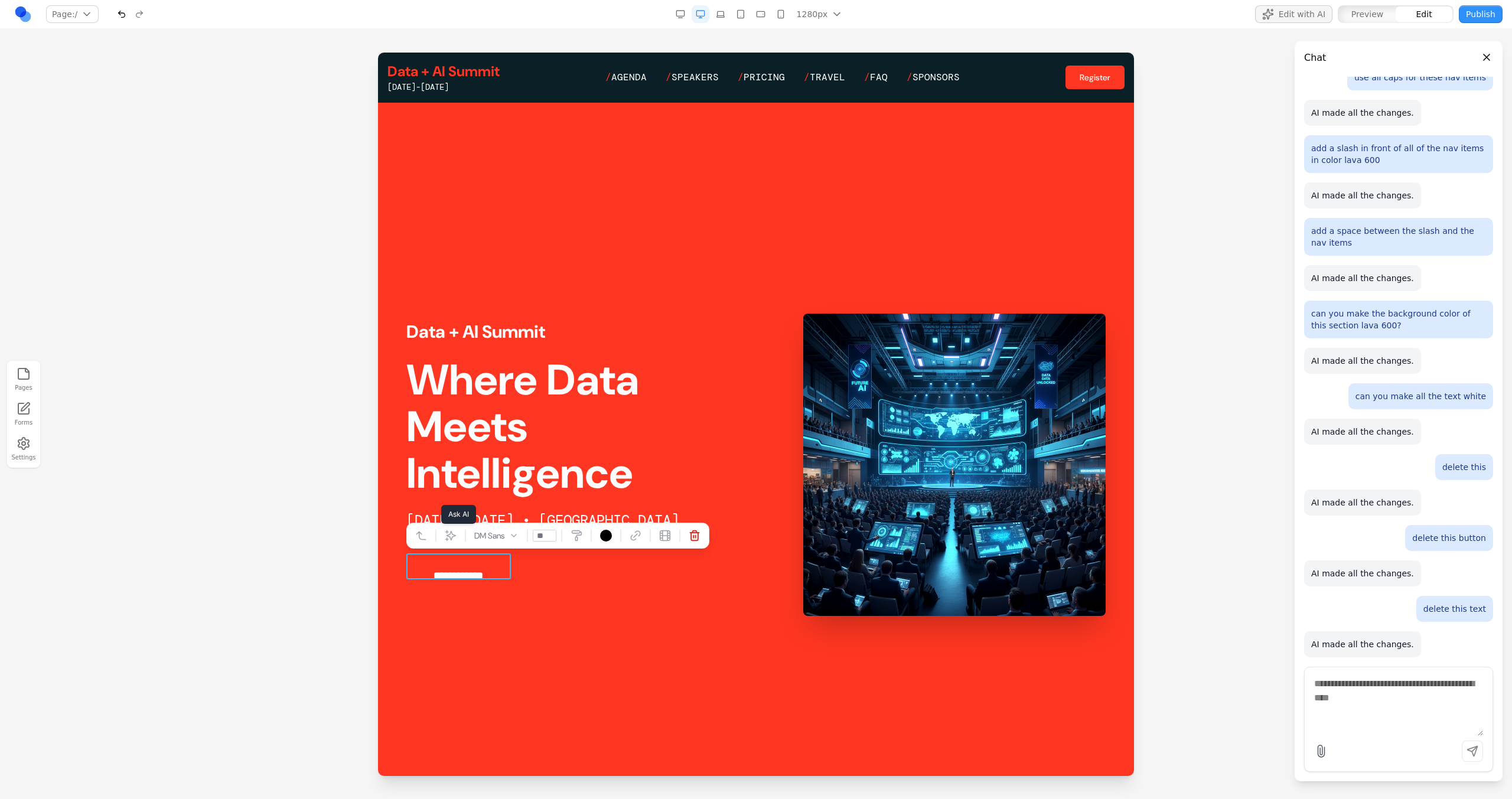
click at [445, 536] on icon at bounding box center [450, 535] width 12 height 12
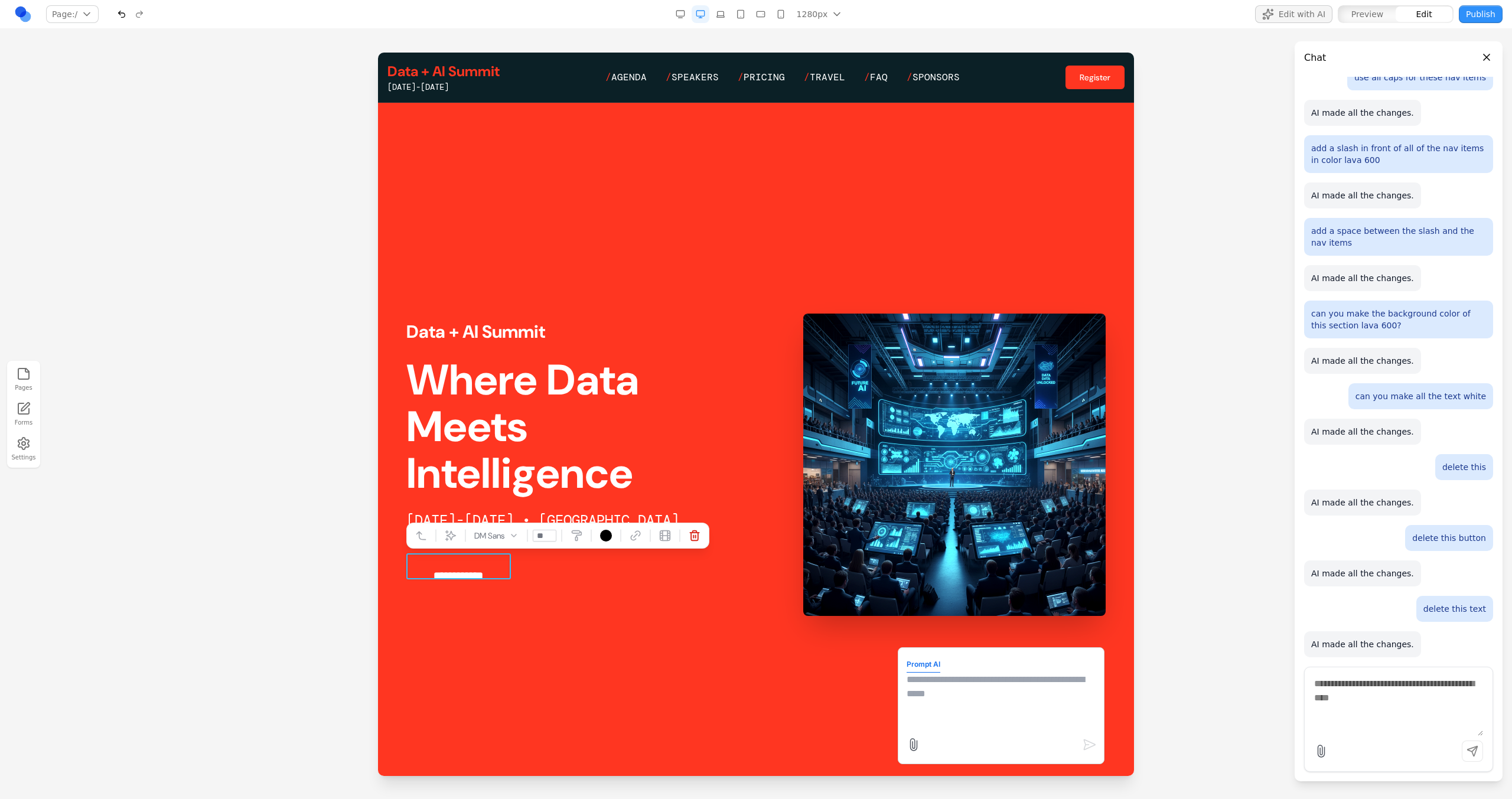
click at [1009, 693] on textarea at bounding box center [1001, 702] width 189 height 59
type textarea "**********"
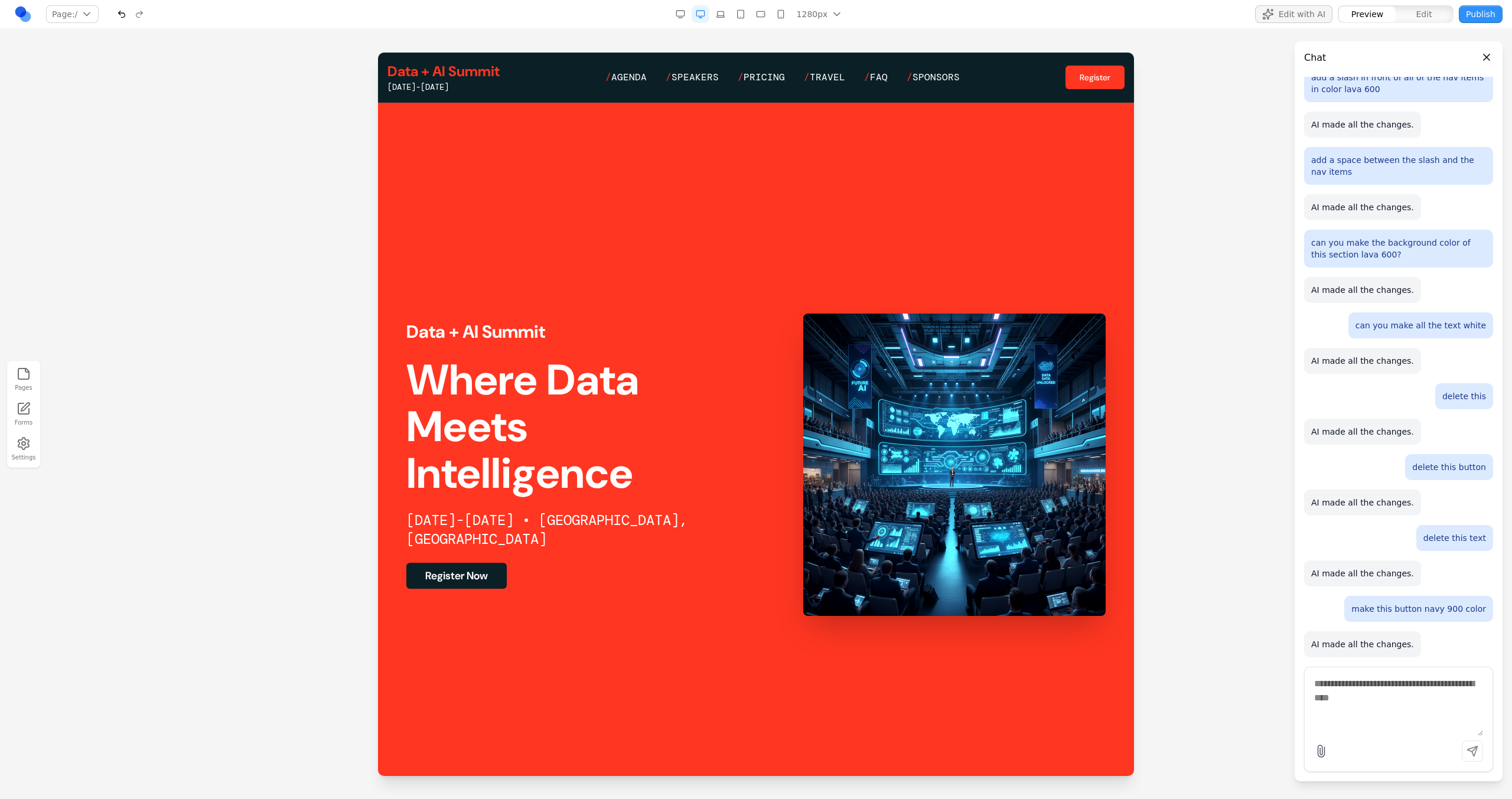
scroll to position [166, 0]
click at [537, 403] on h2 "Where Data Meets Intelligence" at bounding box center [574, 427] width 336 height 140
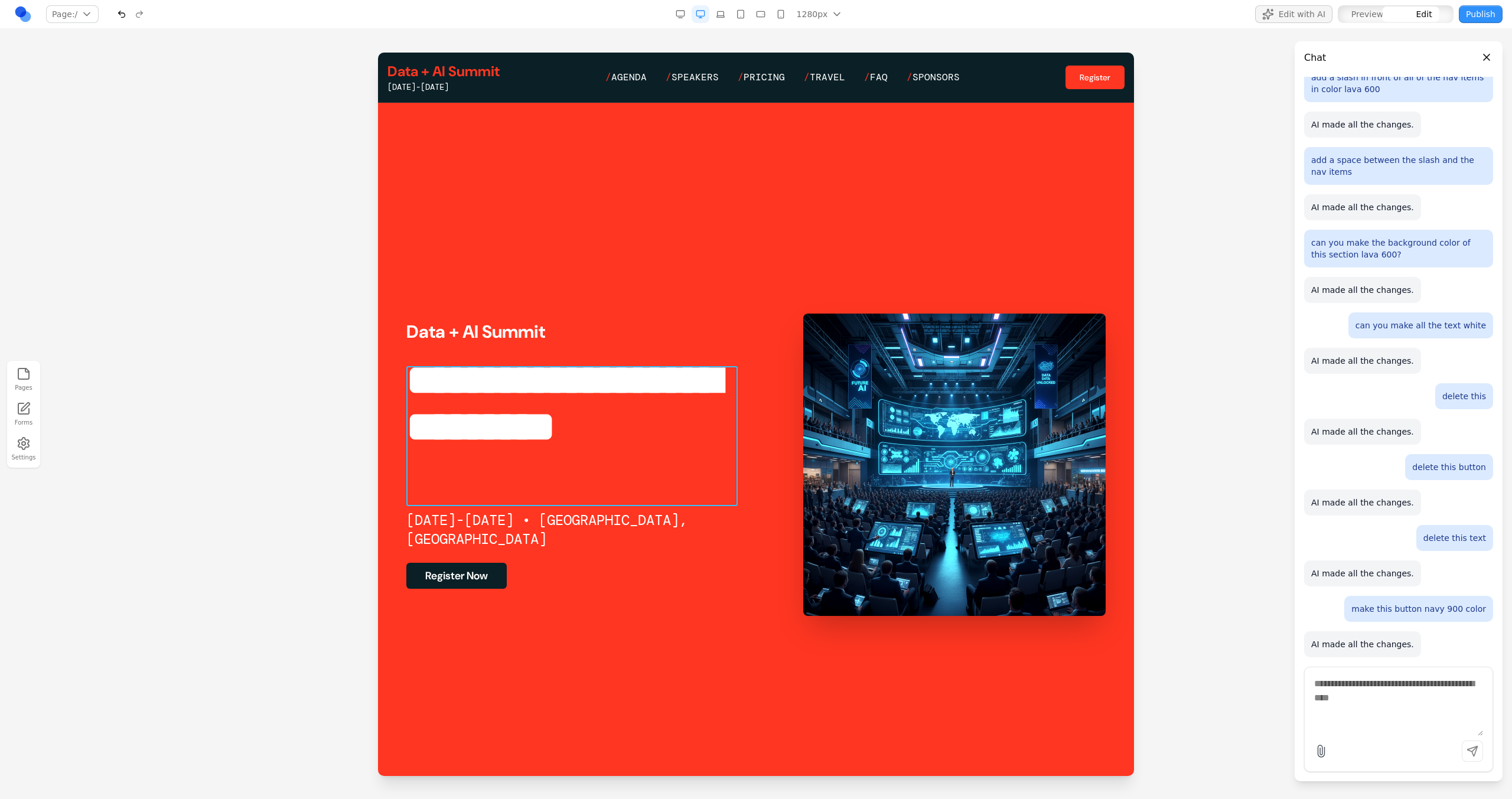
click at [547, 380] on h2 "**********" at bounding box center [572, 427] width 331 height 140
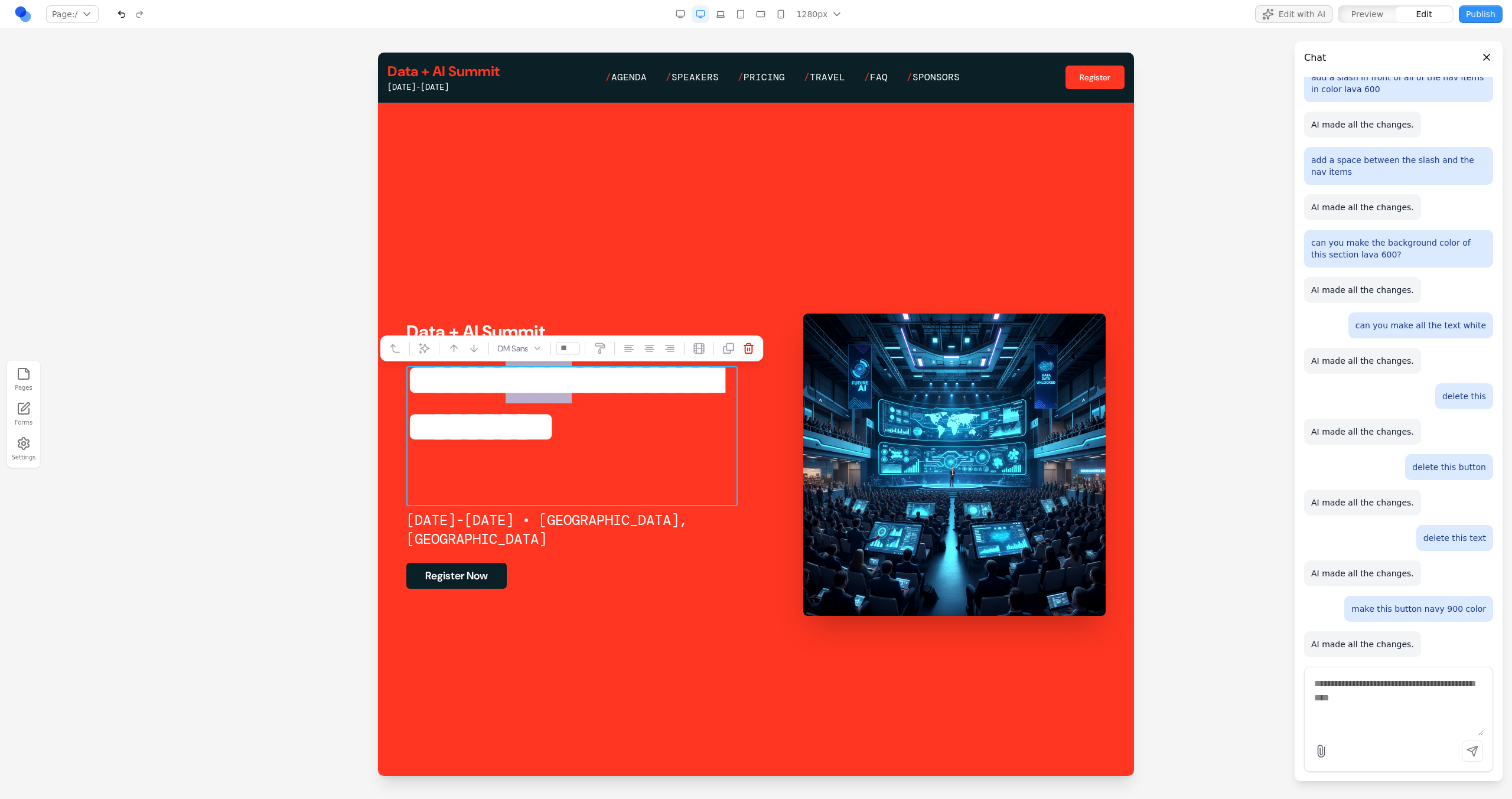
click at [547, 380] on h2 "**********" at bounding box center [572, 427] width 331 height 140
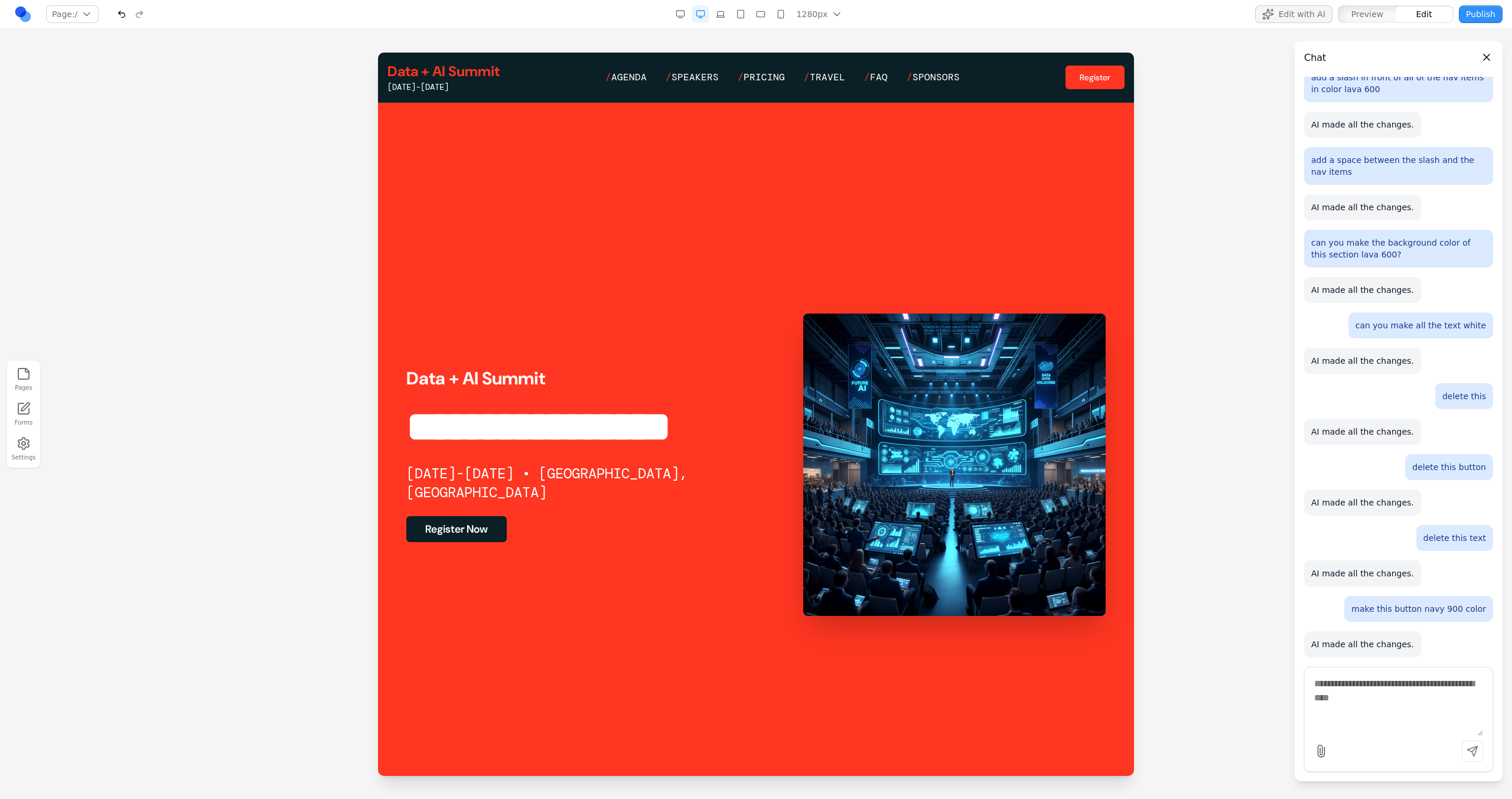
click at [353, 481] on div at bounding box center [756, 425] width 1512 height 746
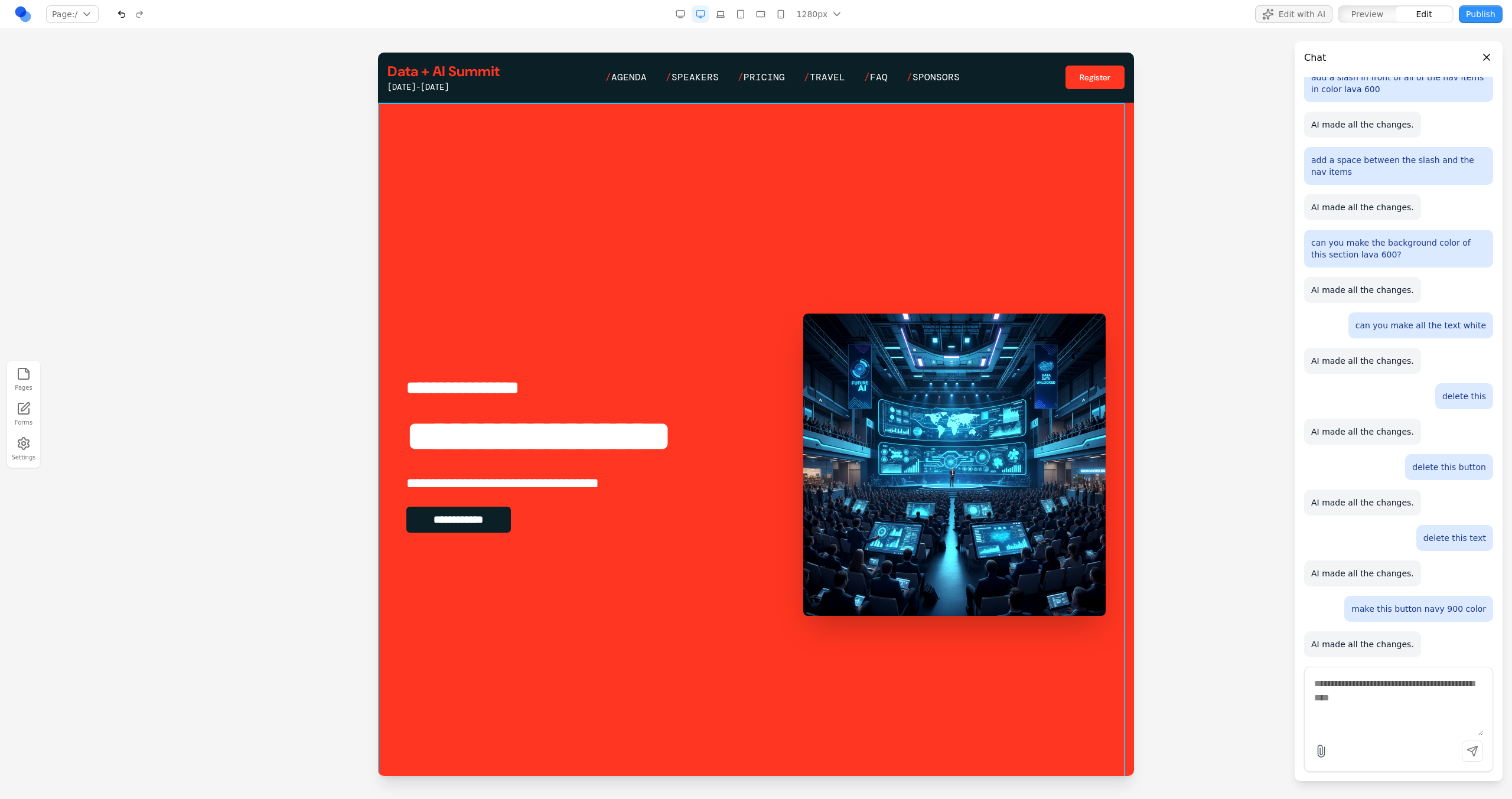
click at [583, 224] on section "**********" at bounding box center [755, 465] width 756 height 724
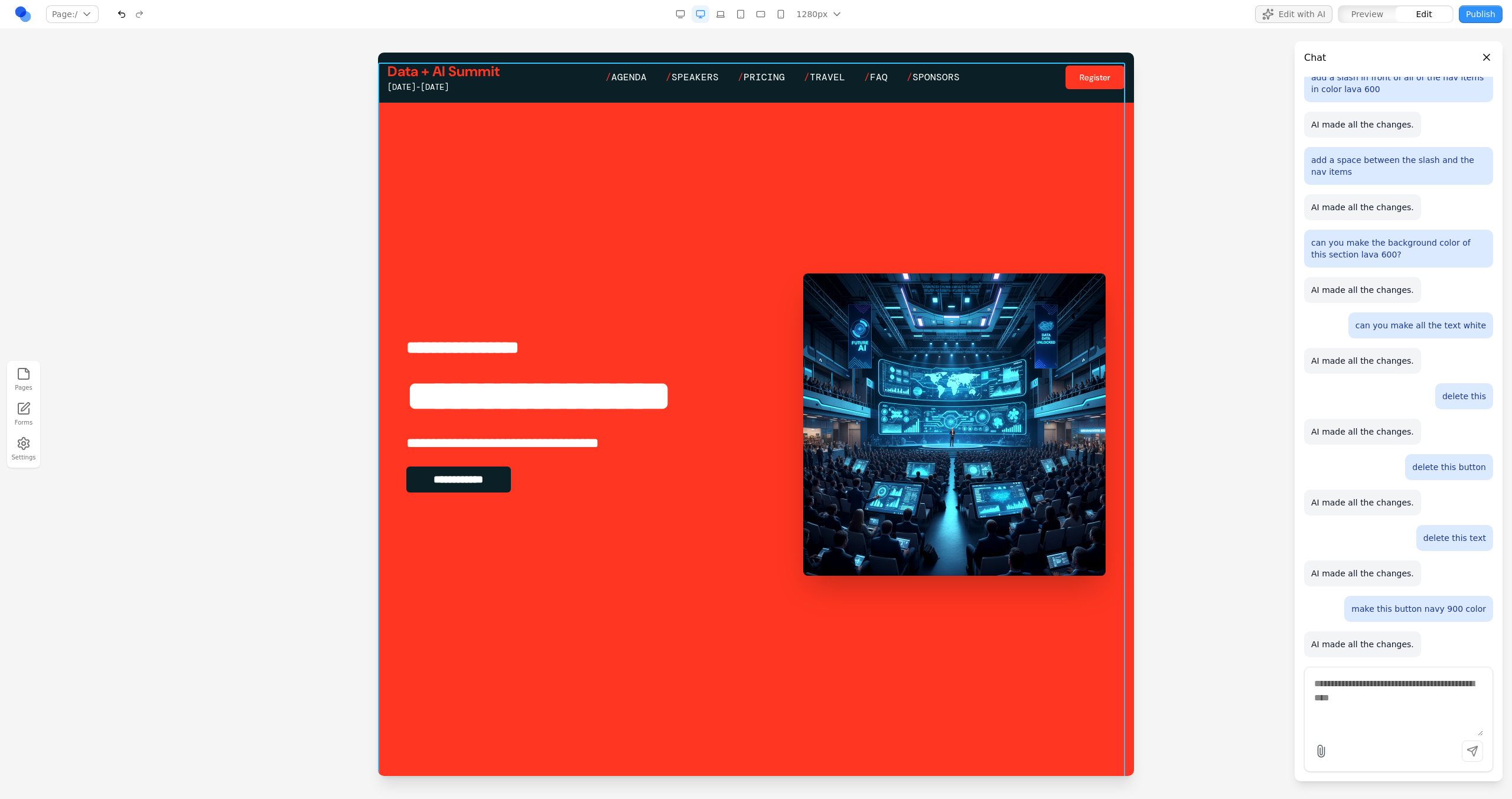
scroll to position [0, 0]
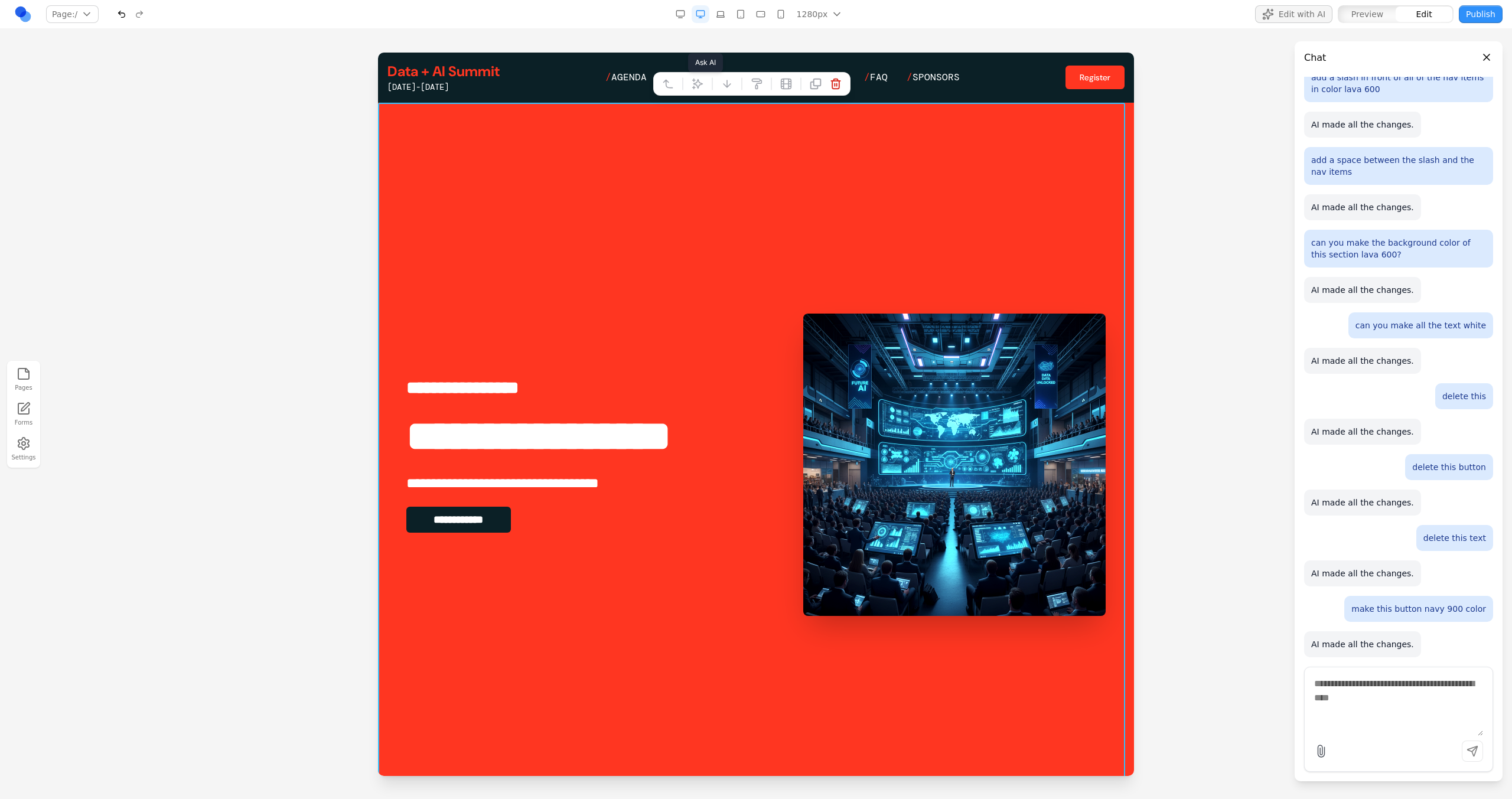
click at [695, 89] on icon at bounding box center [697, 84] width 12 height 12
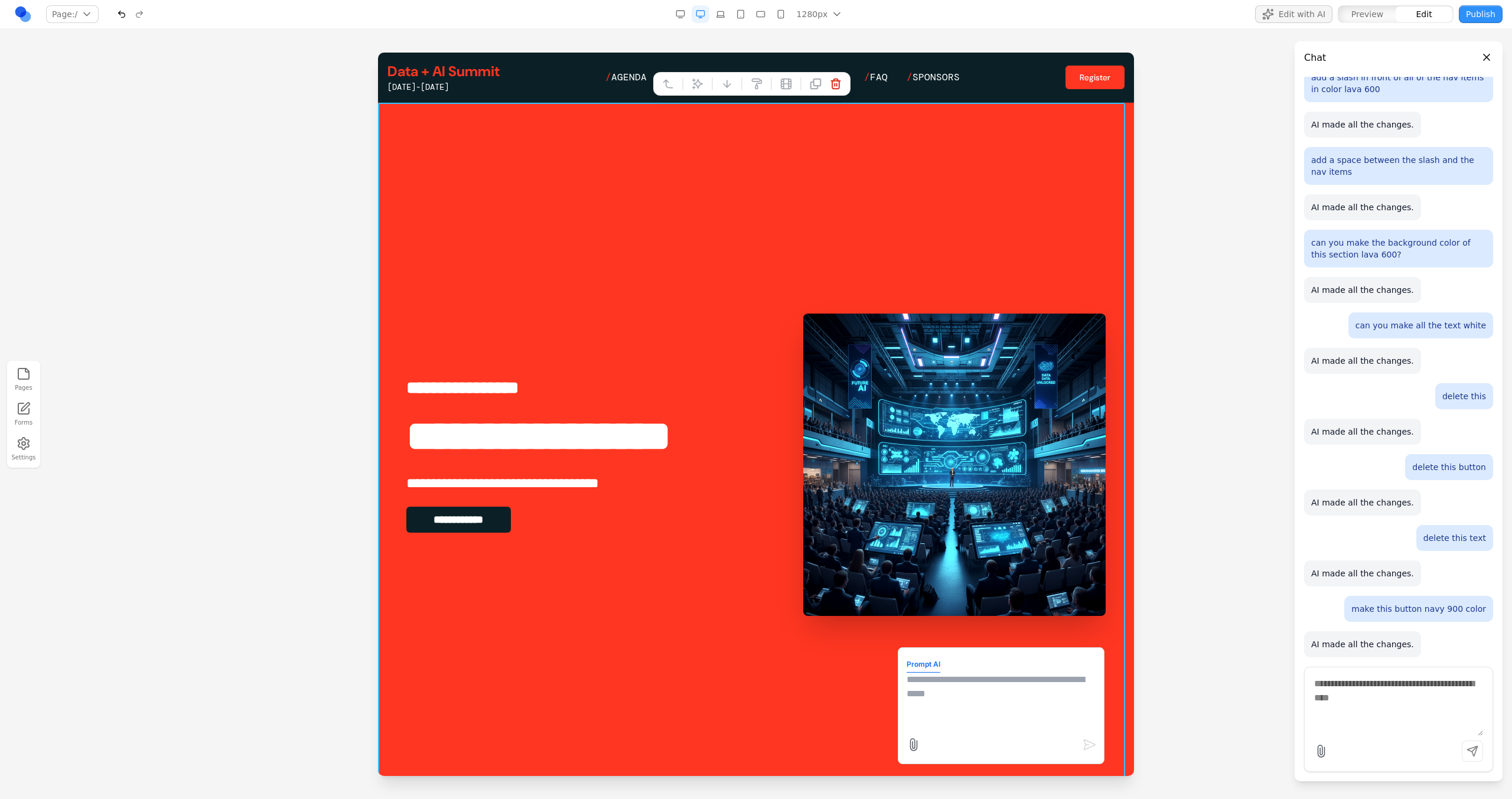
click at [907, 683] on textarea at bounding box center [1001, 702] width 189 height 59
click at [1004, 696] on textarea "**********" at bounding box center [1001, 702] width 189 height 59
type textarea "**********"
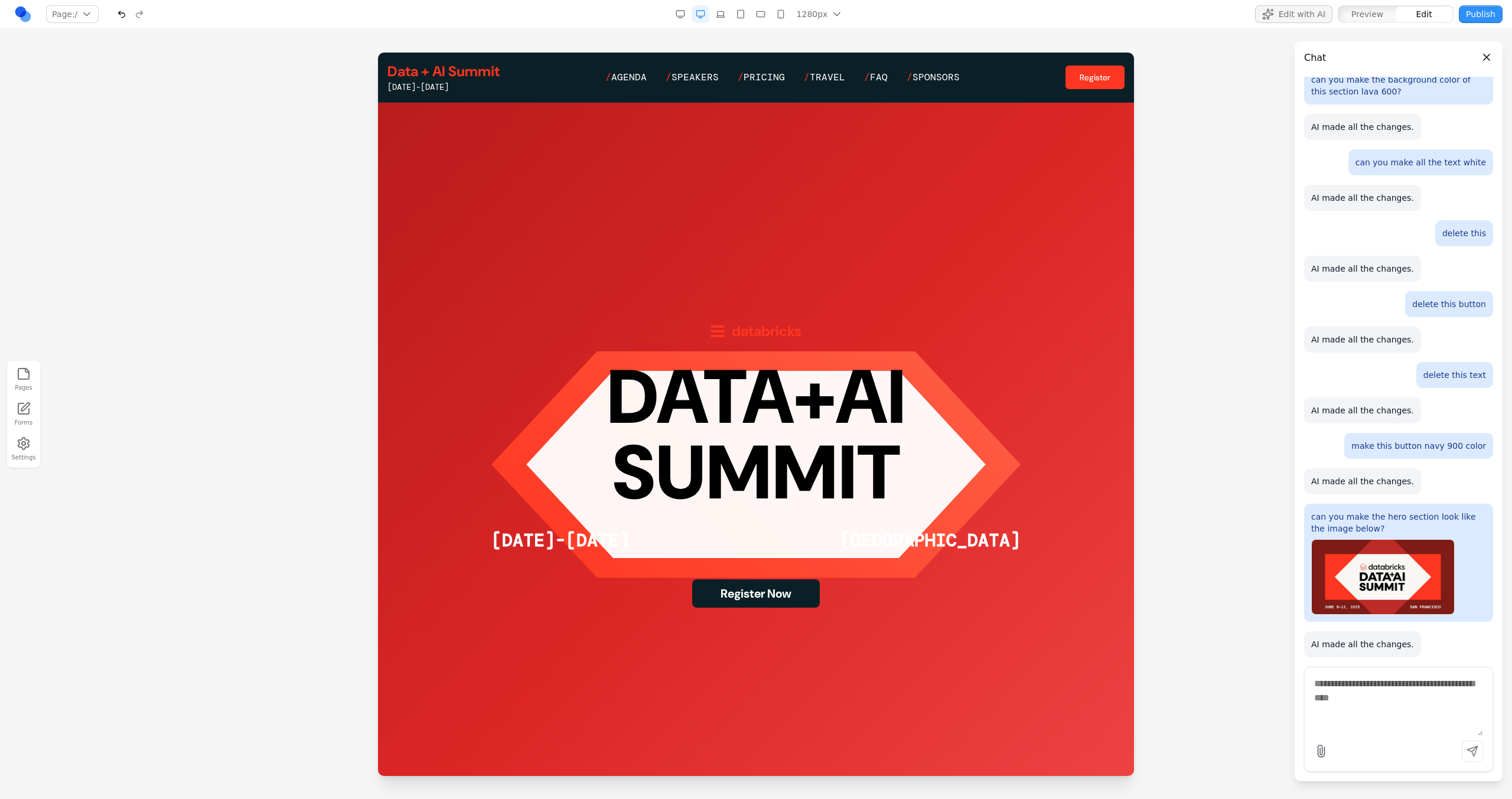
click at [785, 328] on div "databricks" at bounding box center [755, 331] width 91 height 19
click at [822, 307] on icon at bounding box center [820, 302] width 9 height 10
click at [467, 172] on div at bounding box center [755, 465] width 756 height 724
click at [465, 158] on div at bounding box center [755, 465] width 756 height 724
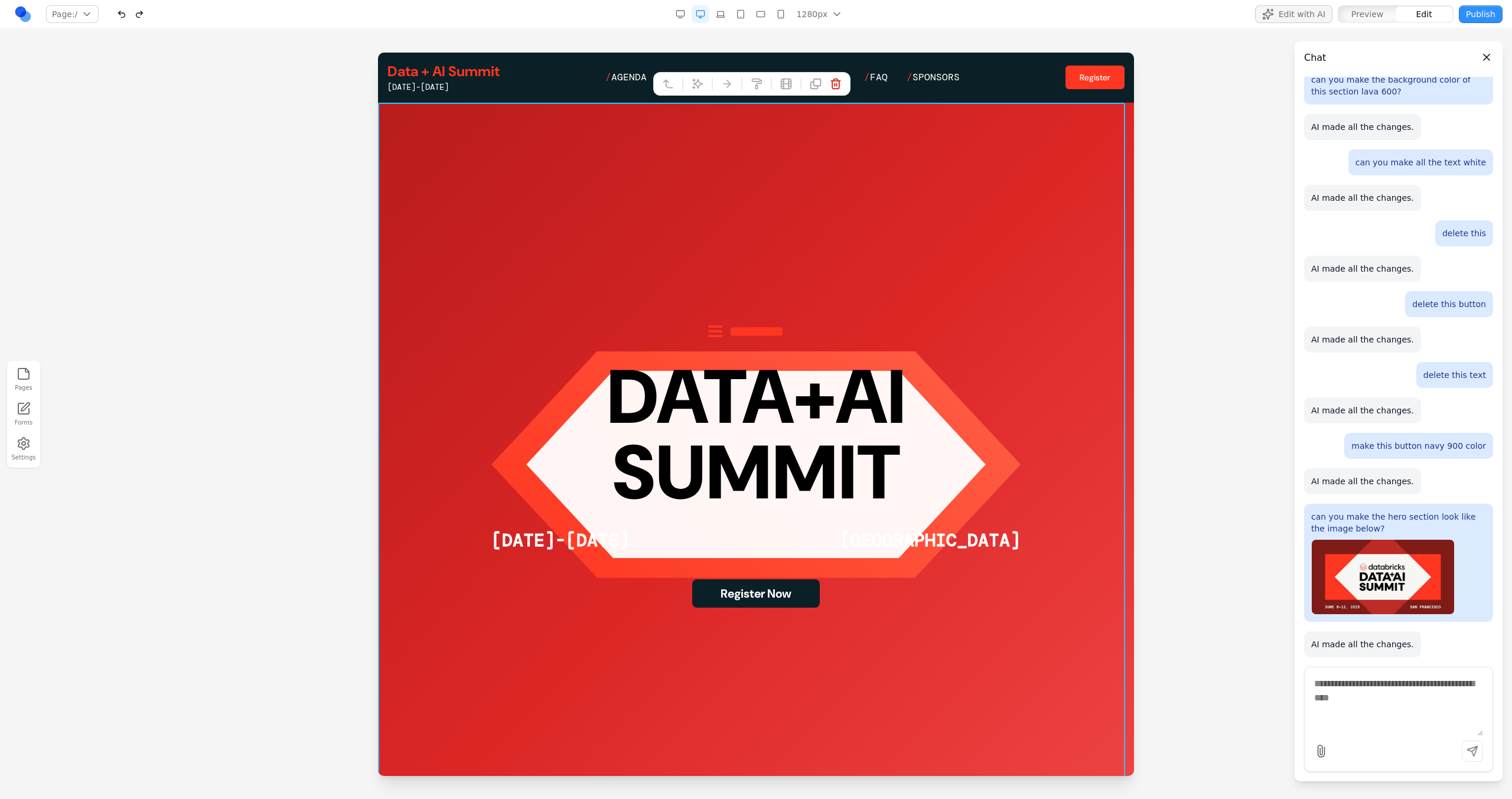
click at [686, 79] on div at bounding box center [683, 84] width 8 height 20
click at [697, 86] on icon at bounding box center [697, 84] width 12 height 12
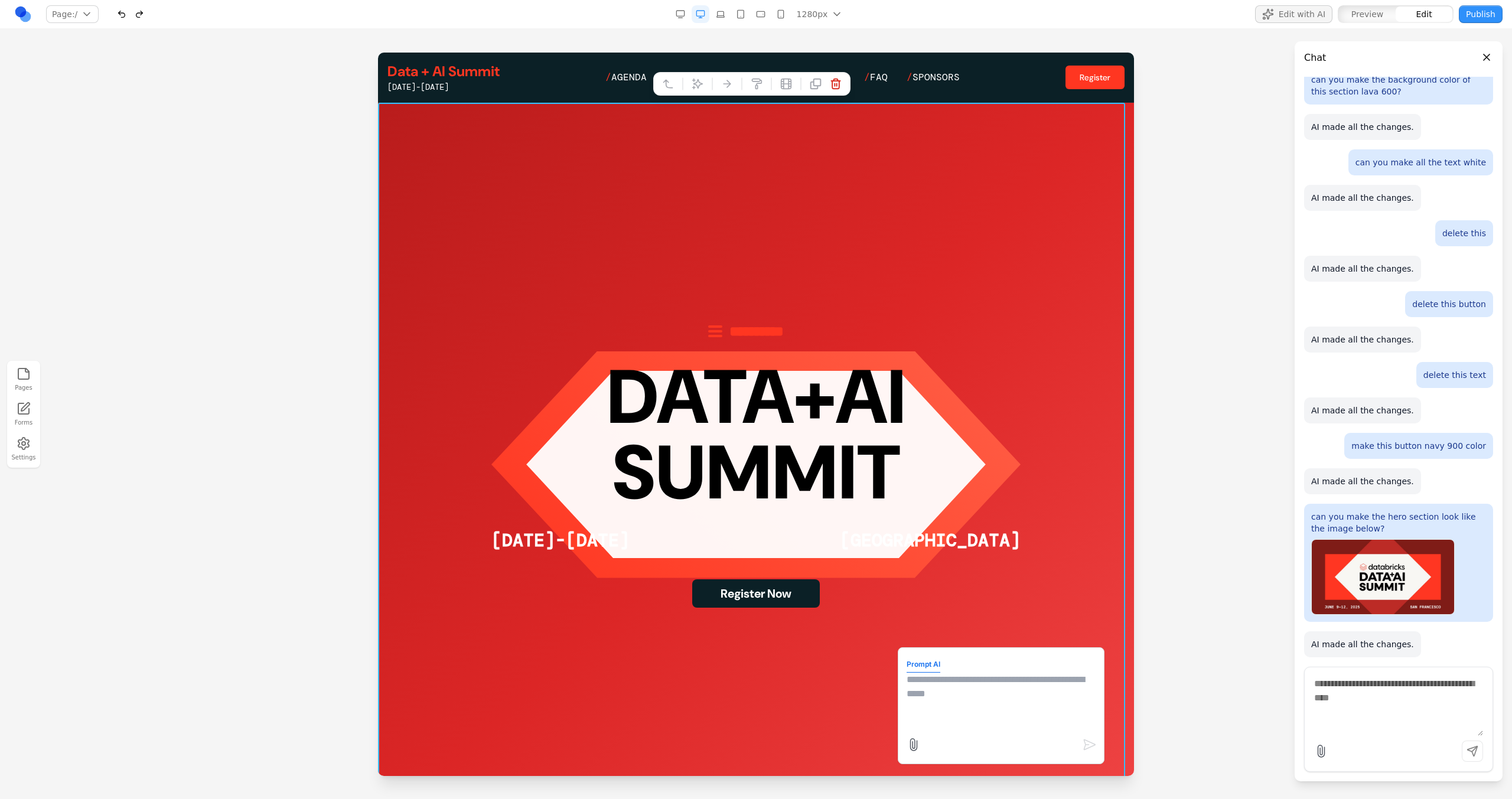
click at [933, 691] on textarea at bounding box center [1001, 702] width 189 height 59
type textarea "**********"
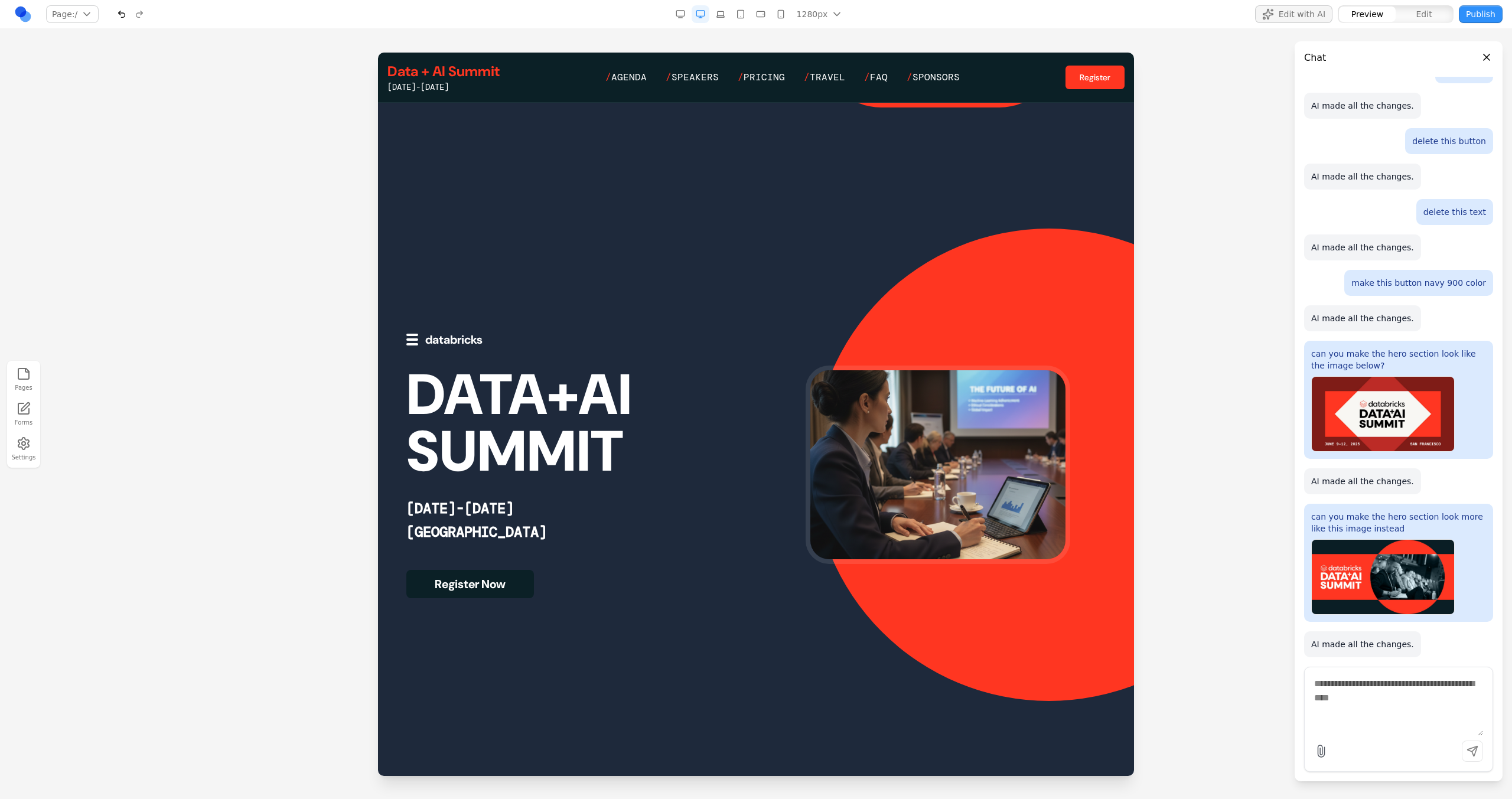
click at [684, 13] on rect "button" at bounding box center [680, 13] width 8 height 5
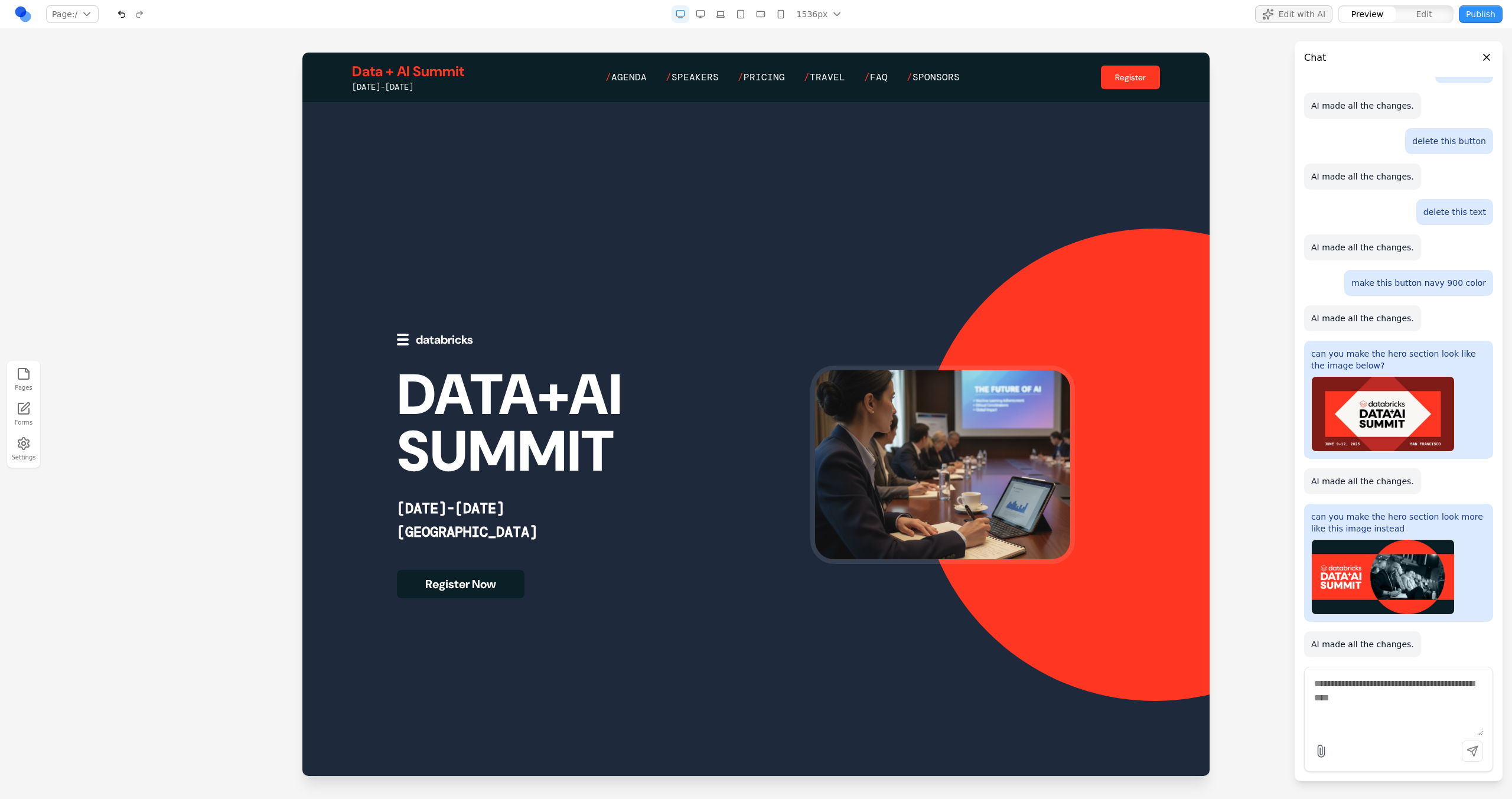
click at [699, 13] on icon "button" at bounding box center [700, 14] width 10 height 10
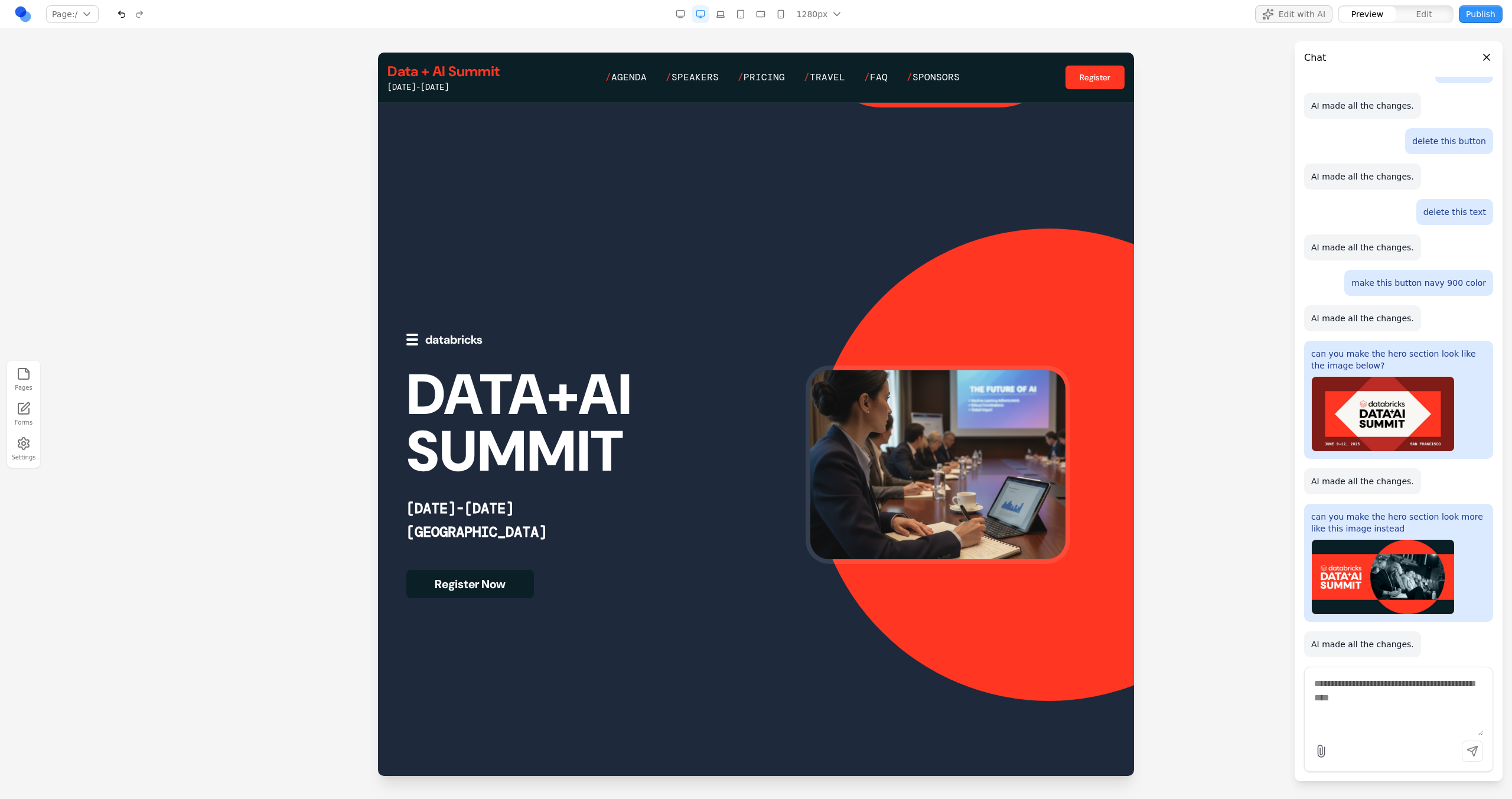
click at [736, 17] on icon "button" at bounding box center [740, 14] width 10 height 10
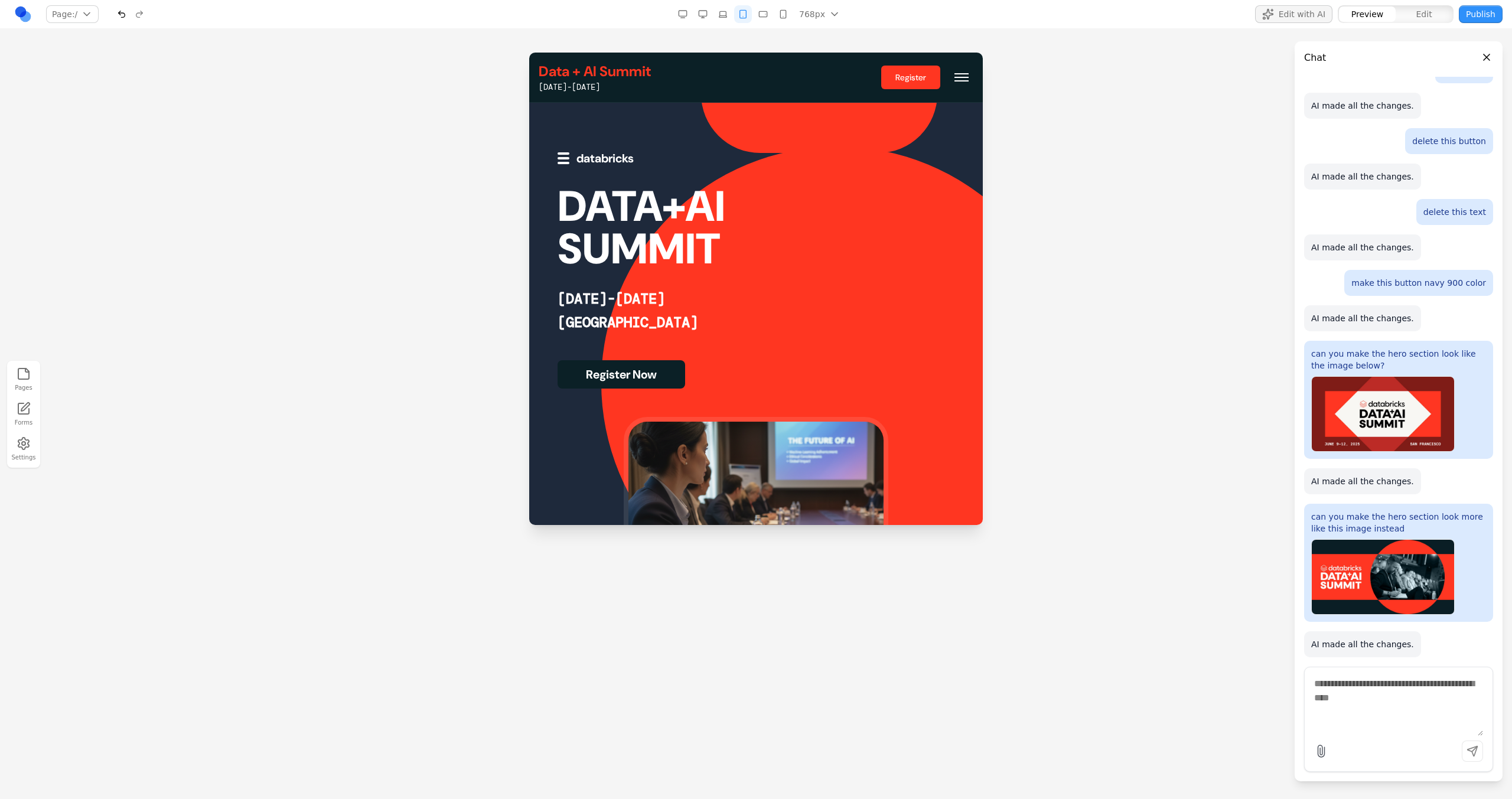
click at [723, 17] on icon "button" at bounding box center [723, 14] width 10 height 10
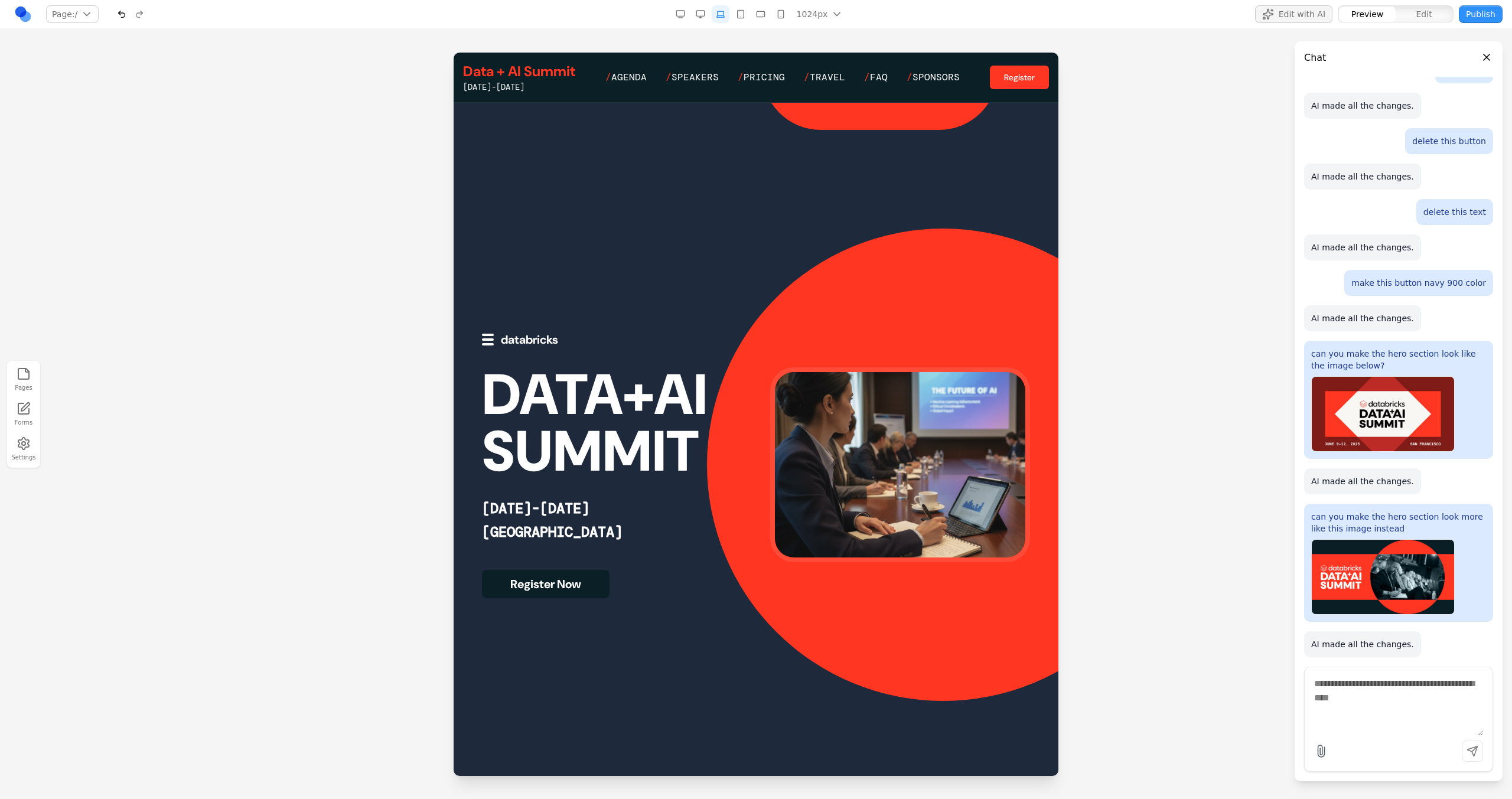
click at [750, 17] on button "button" at bounding box center [741, 14] width 18 height 18
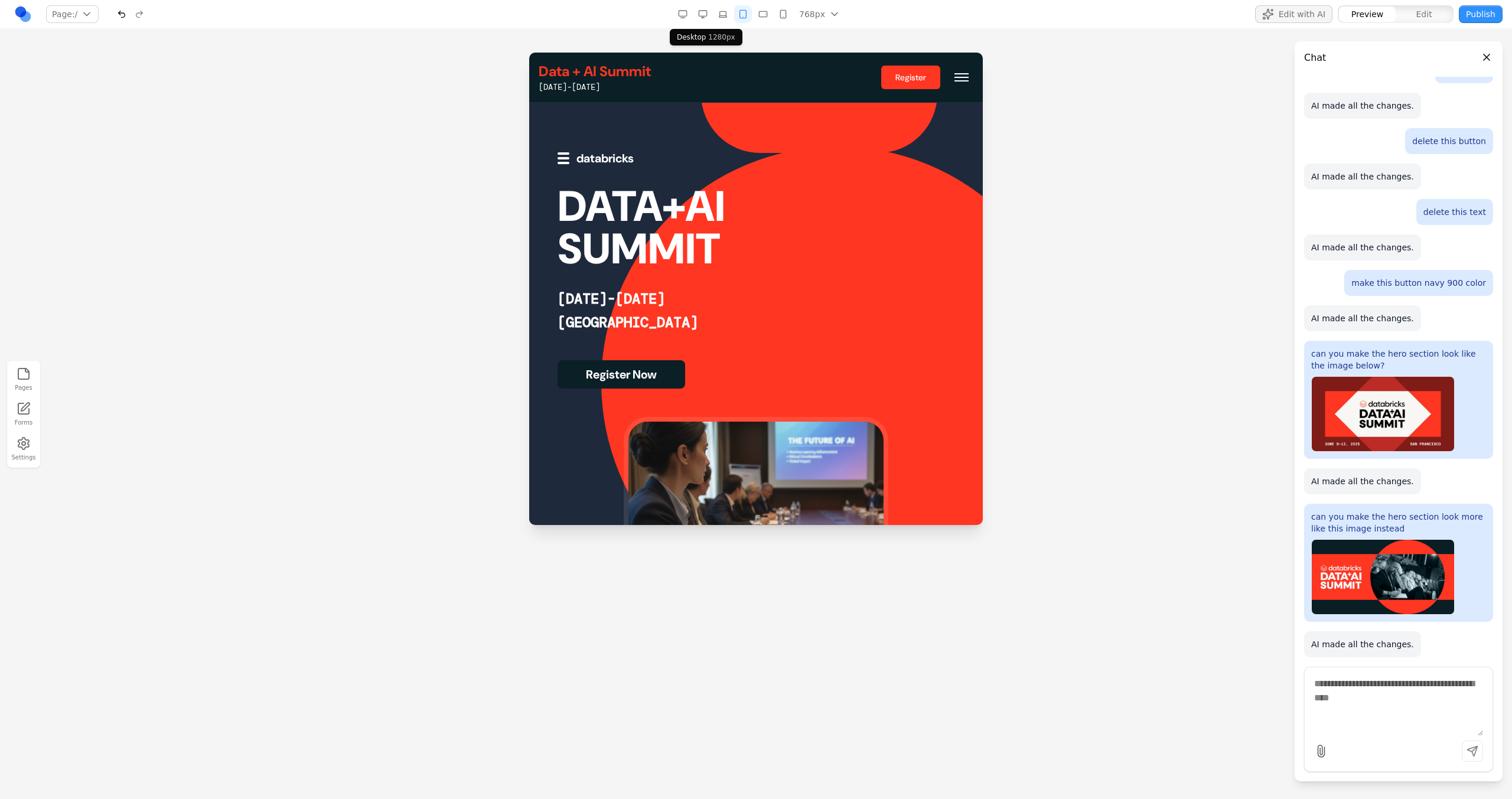
click at [706, 14] on icon "button" at bounding box center [702, 14] width 10 height 10
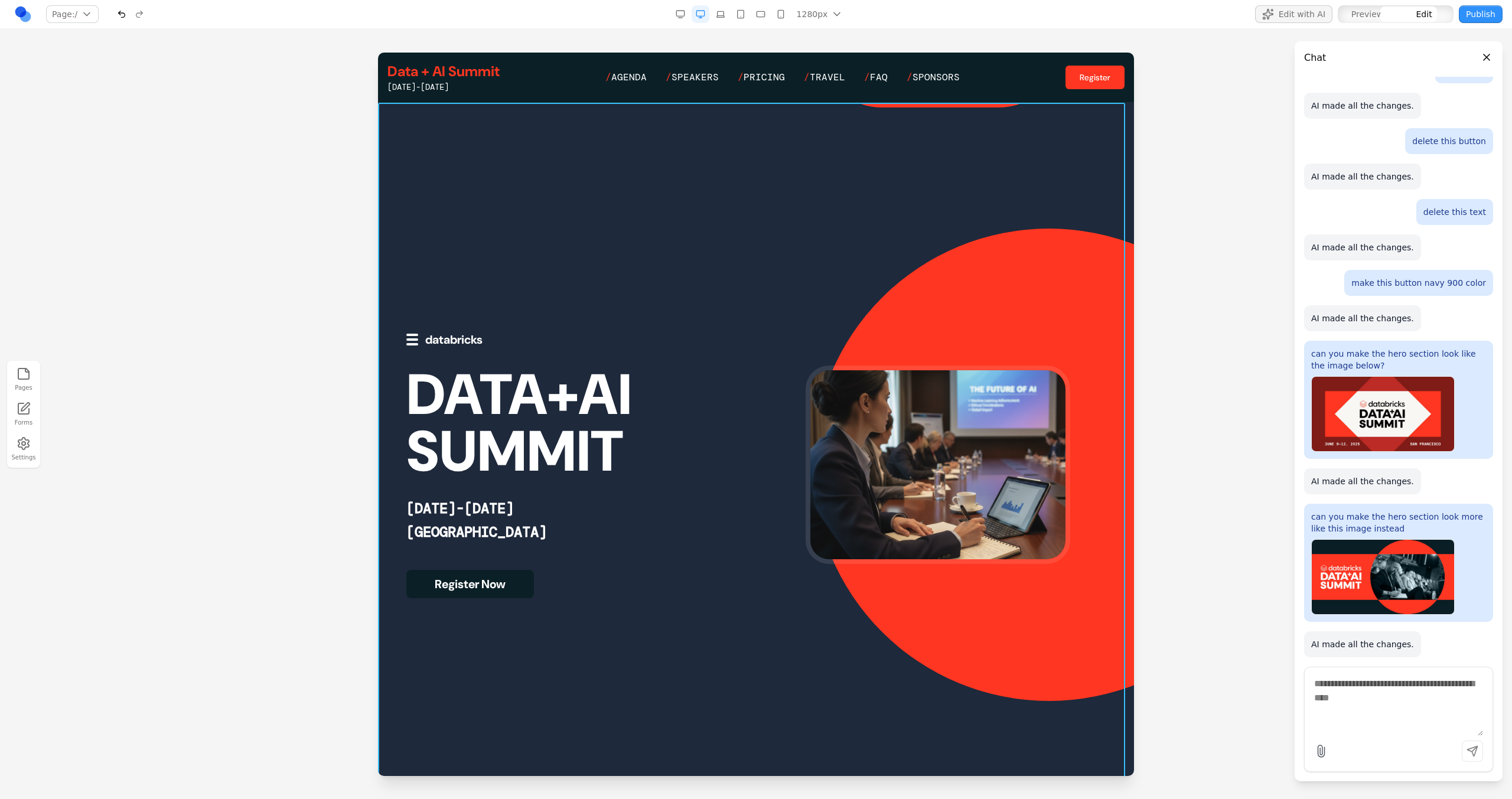
click at [659, 175] on div at bounding box center [755, 465] width 756 height 724
click at [692, 91] on button at bounding box center [697, 84] width 19 height 19
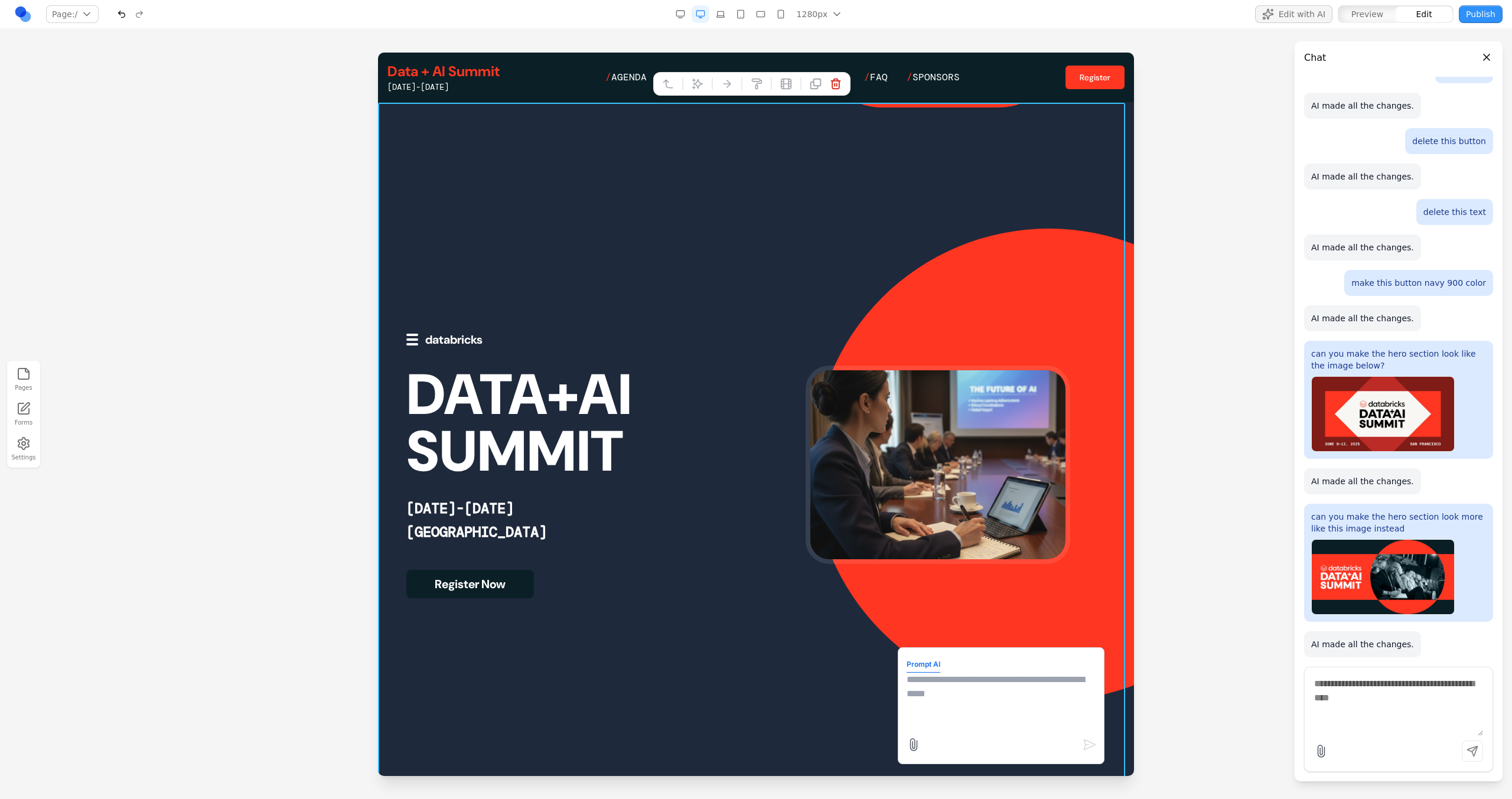
click at [942, 720] on textarea at bounding box center [1001, 702] width 189 height 59
type textarea "**********"
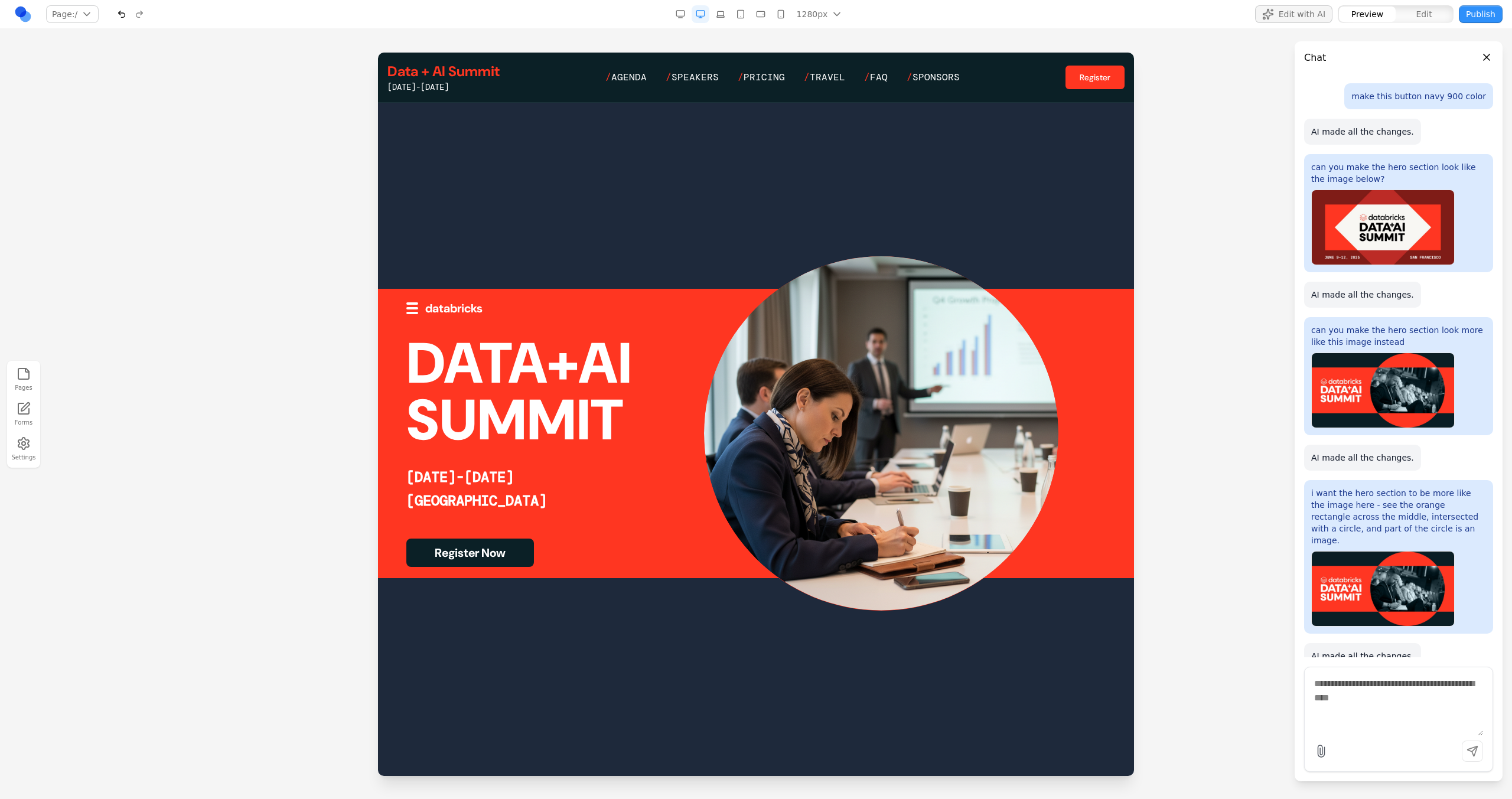
scroll to position [30, 0]
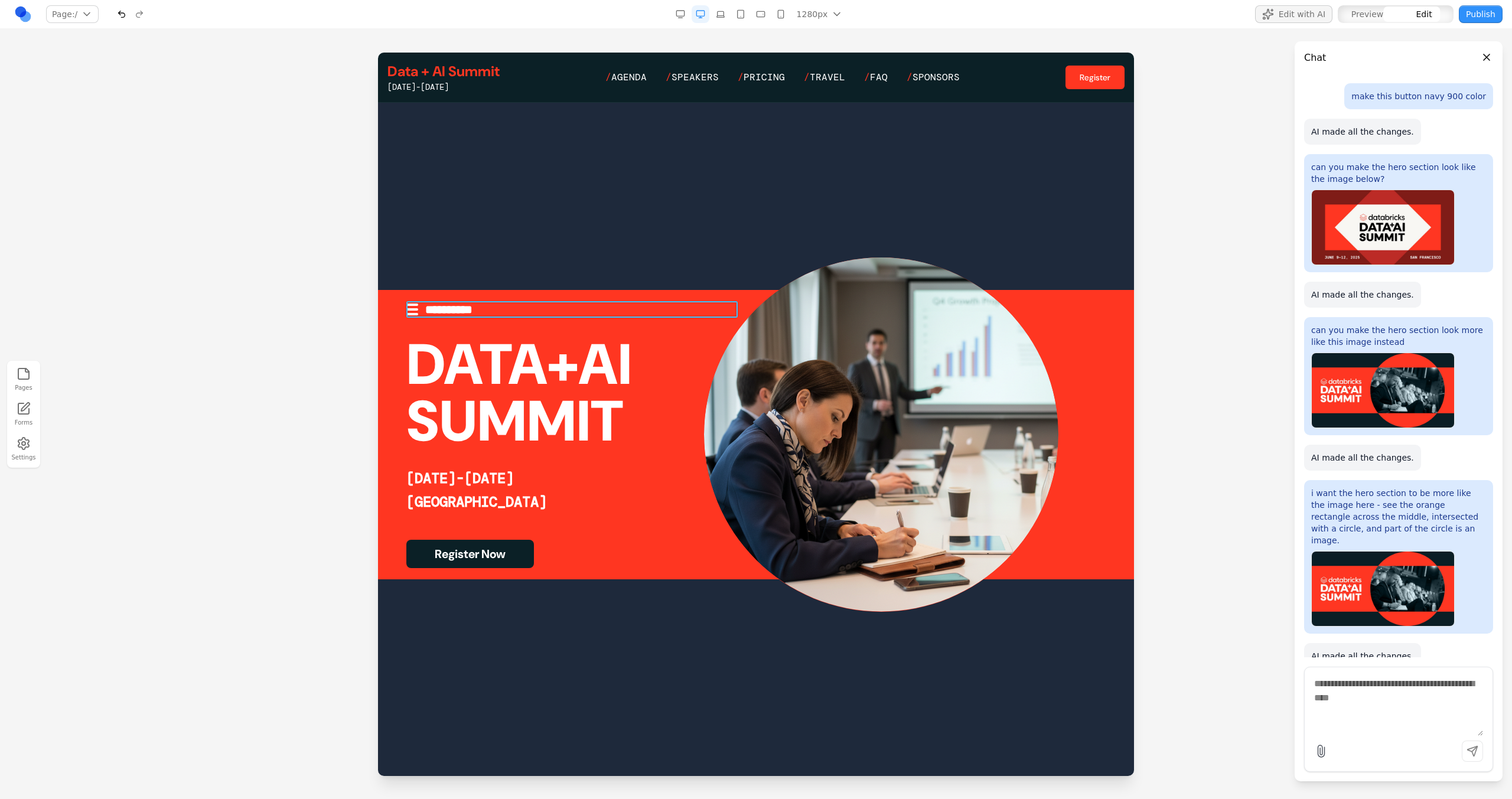
click at [463, 313] on div "**********" at bounding box center [572, 310] width 331 height 17
click at [528, 284] on icon at bounding box center [532, 282] width 12 height 12
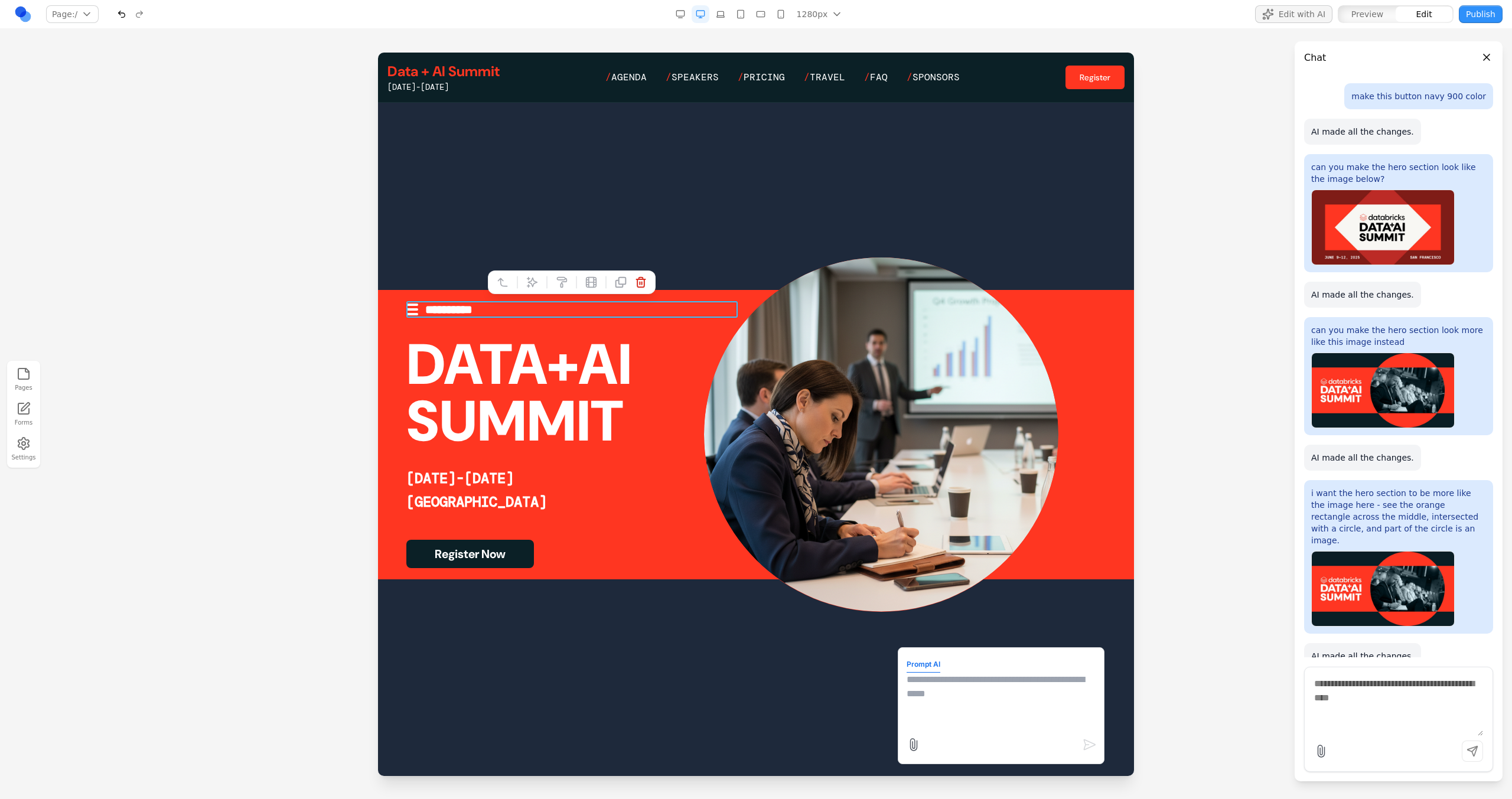
click at [932, 692] on textarea at bounding box center [1001, 702] width 189 height 59
type textarea "**********"
click at [750, 623] on div at bounding box center [755, 435] width 756 height 724
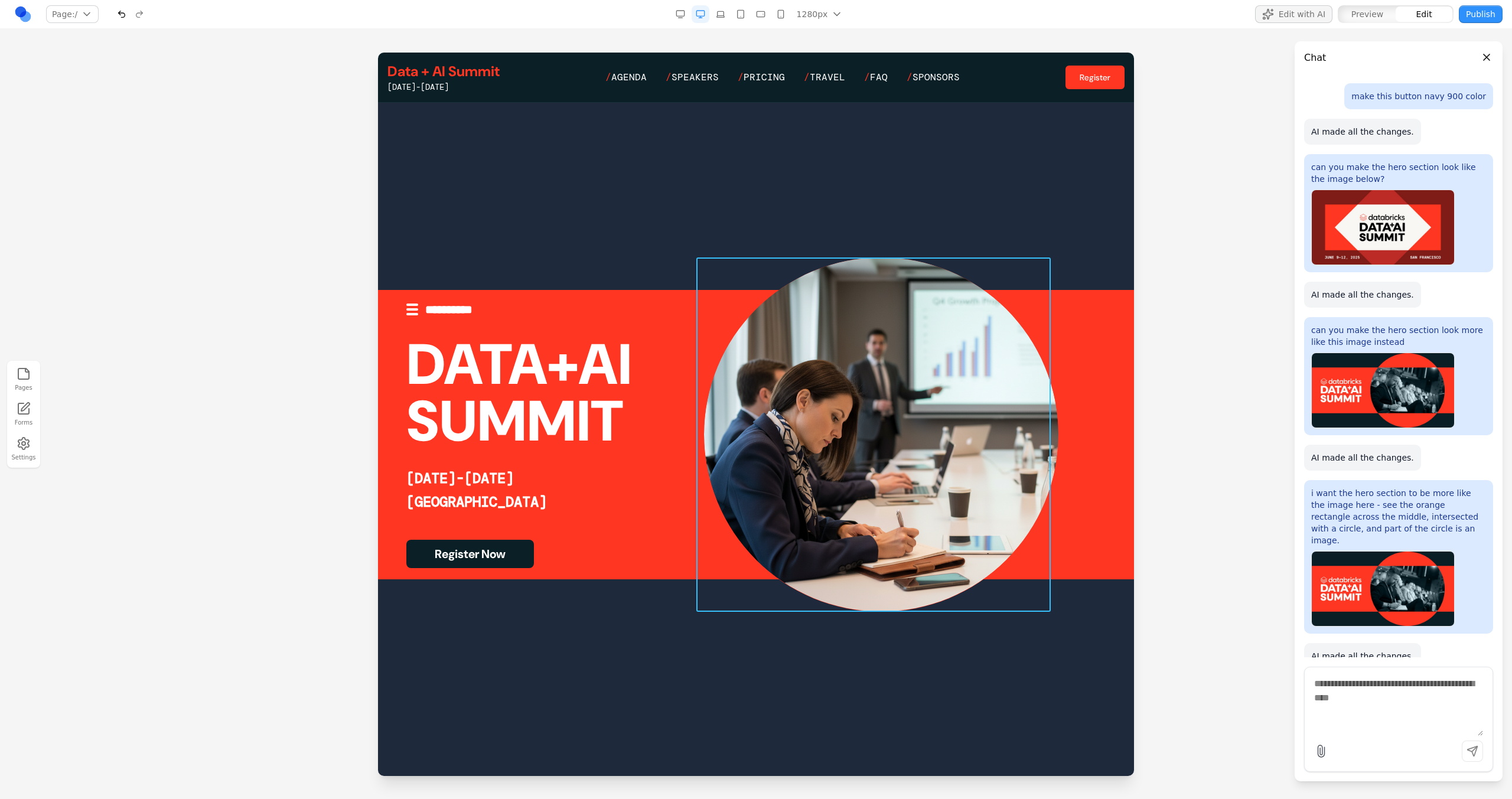
click at [869, 582] on img at bounding box center [880, 435] width 354 height 354
click at [868, 245] on button at bounding box center [869, 239] width 19 height 19
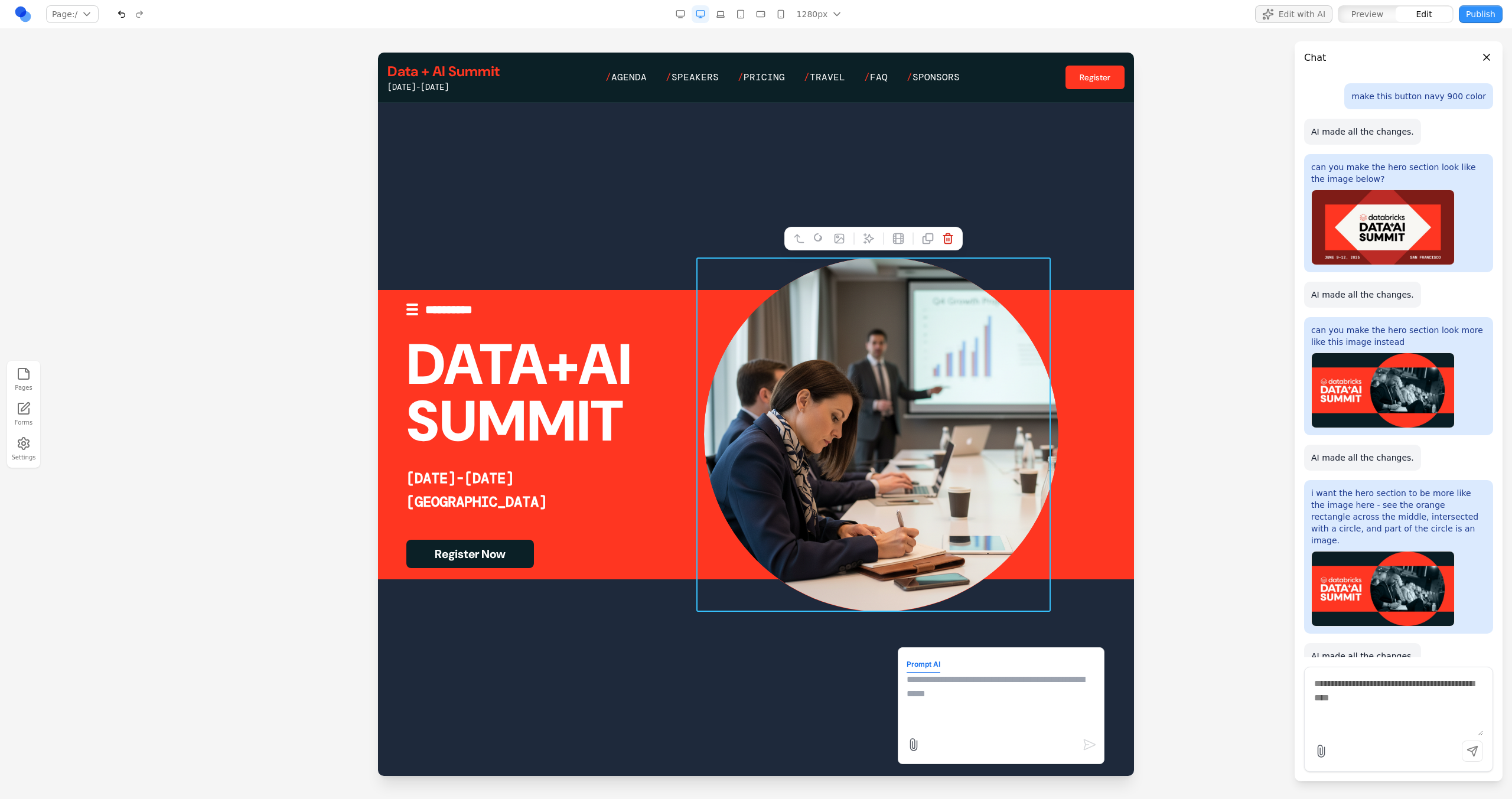
click at [964, 699] on textarea at bounding box center [1001, 702] width 189 height 59
paste textarea "**"
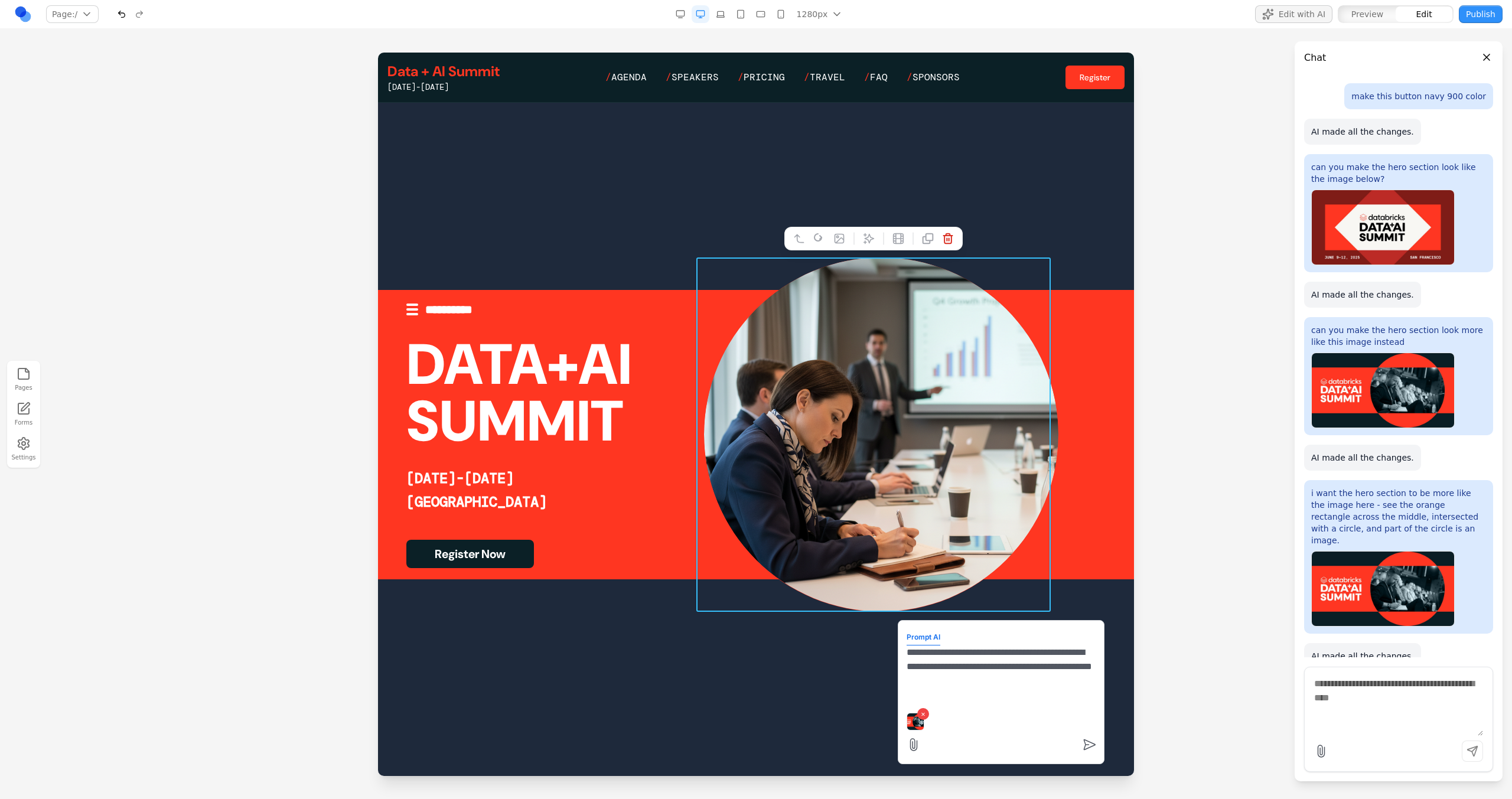
type textarea "**********"
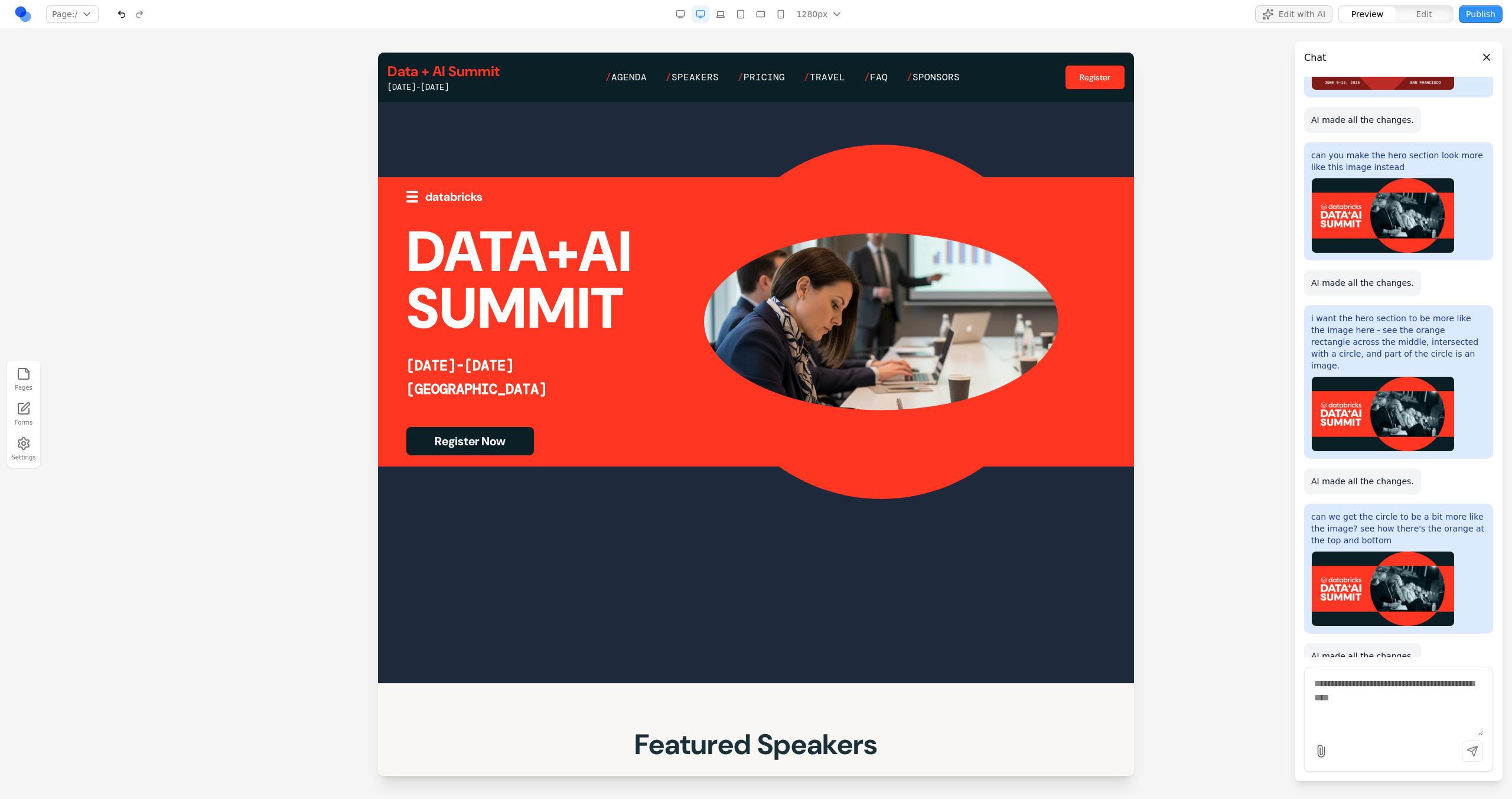
scroll to position [141, 0]
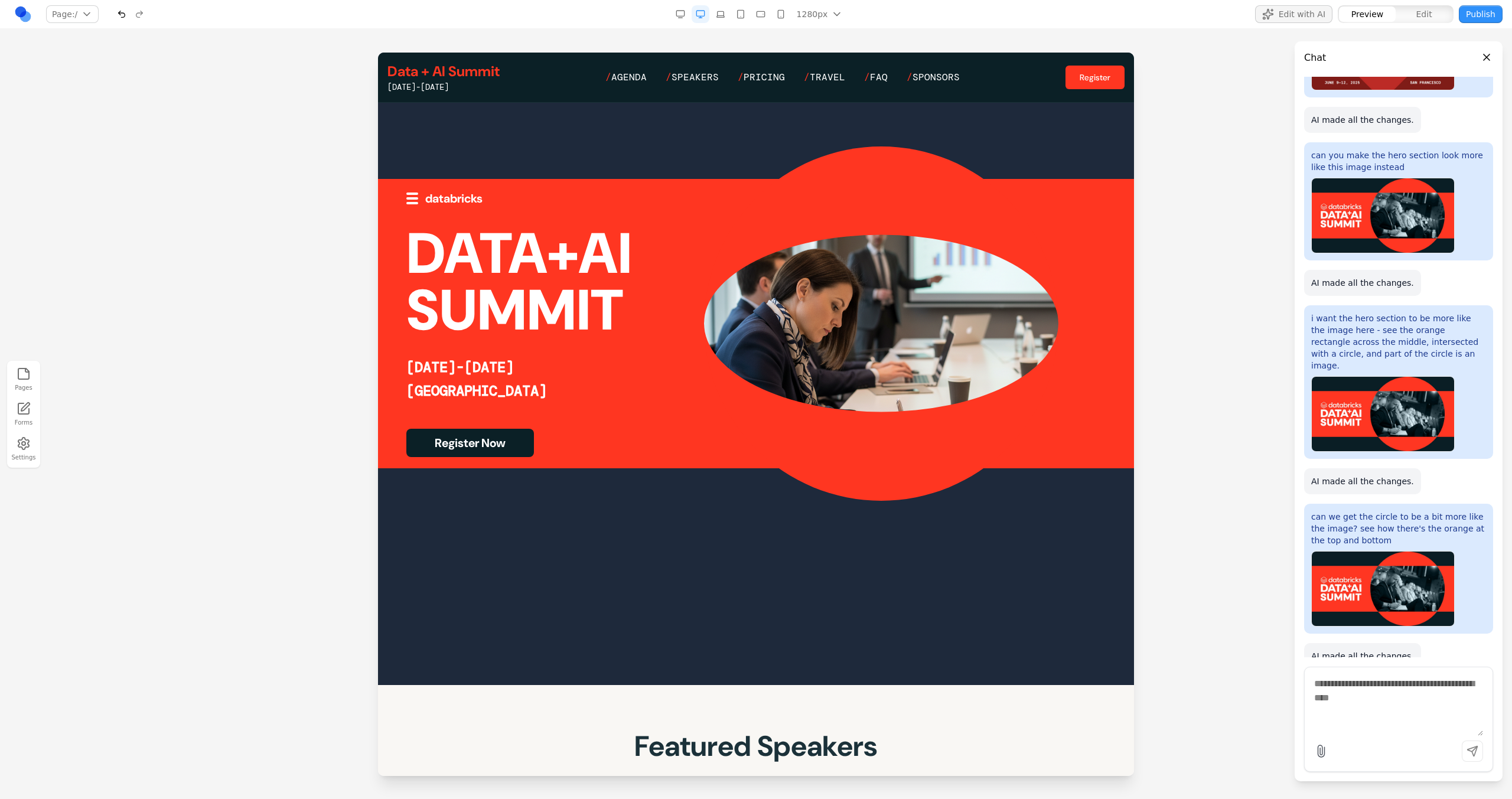
click at [871, 364] on div "databricks DATA+AI SUMMIT JUNE 15-18, 2026 SAN FRANCISCO Register Now" at bounding box center [756, 324] width 699 height 267
click at [875, 174] on div at bounding box center [880, 324] width 354 height 354
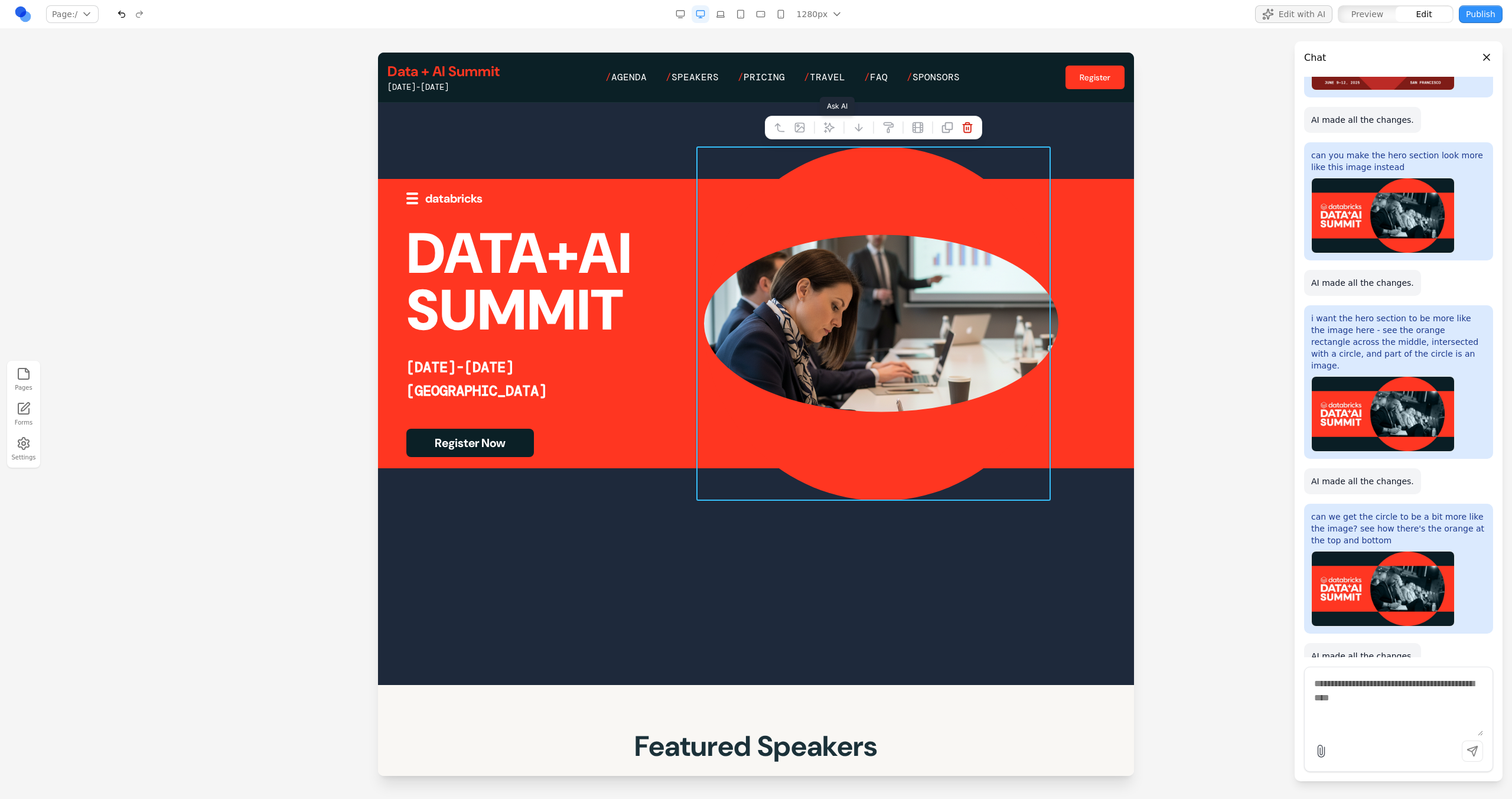
click at [822, 132] on button at bounding box center [829, 128] width 19 height 19
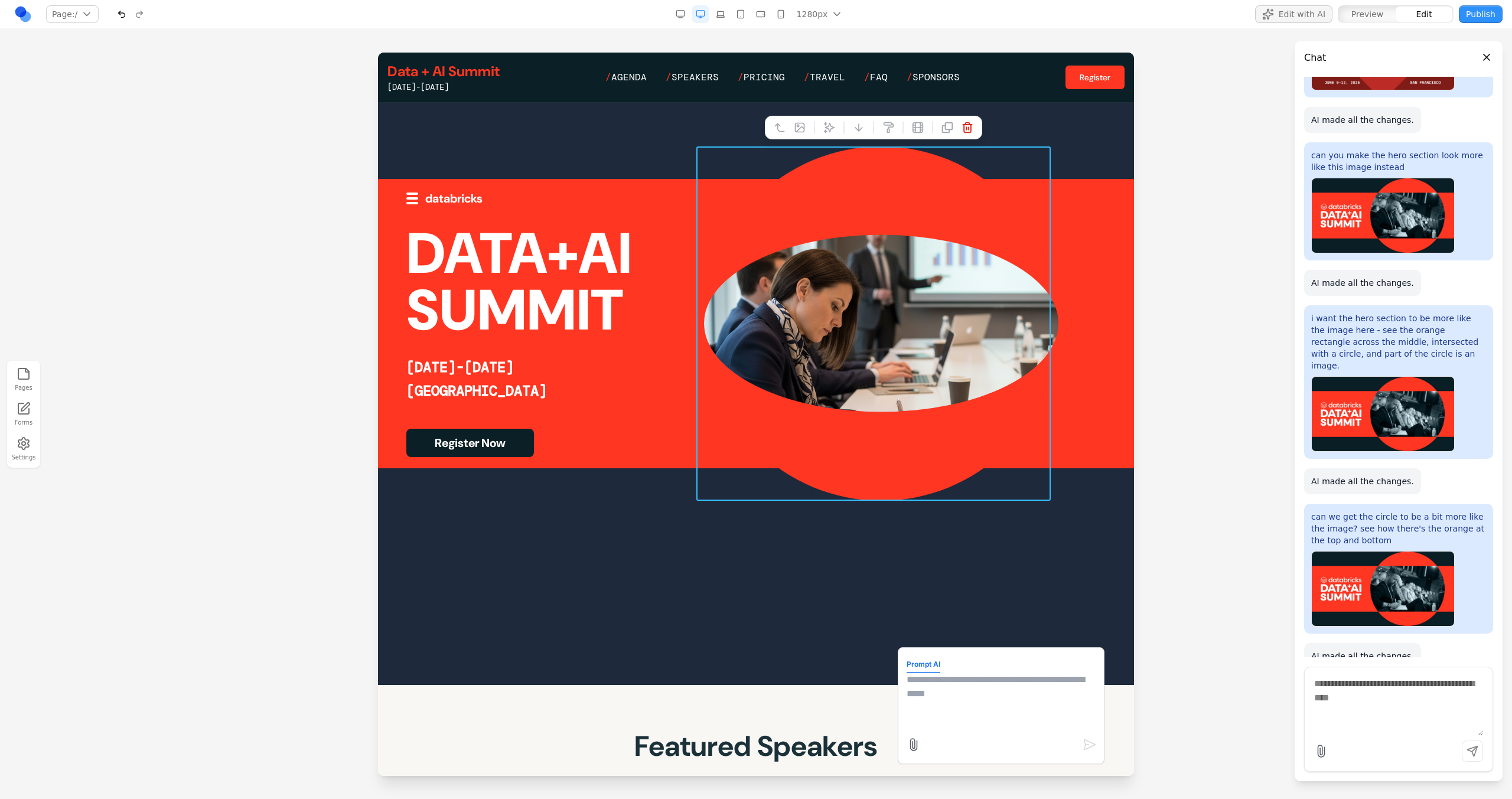
click at [952, 687] on textarea at bounding box center [1001, 702] width 189 height 59
type textarea "**********"
click at [936, 575] on div at bounding box center [755, 324] width 756 height 724
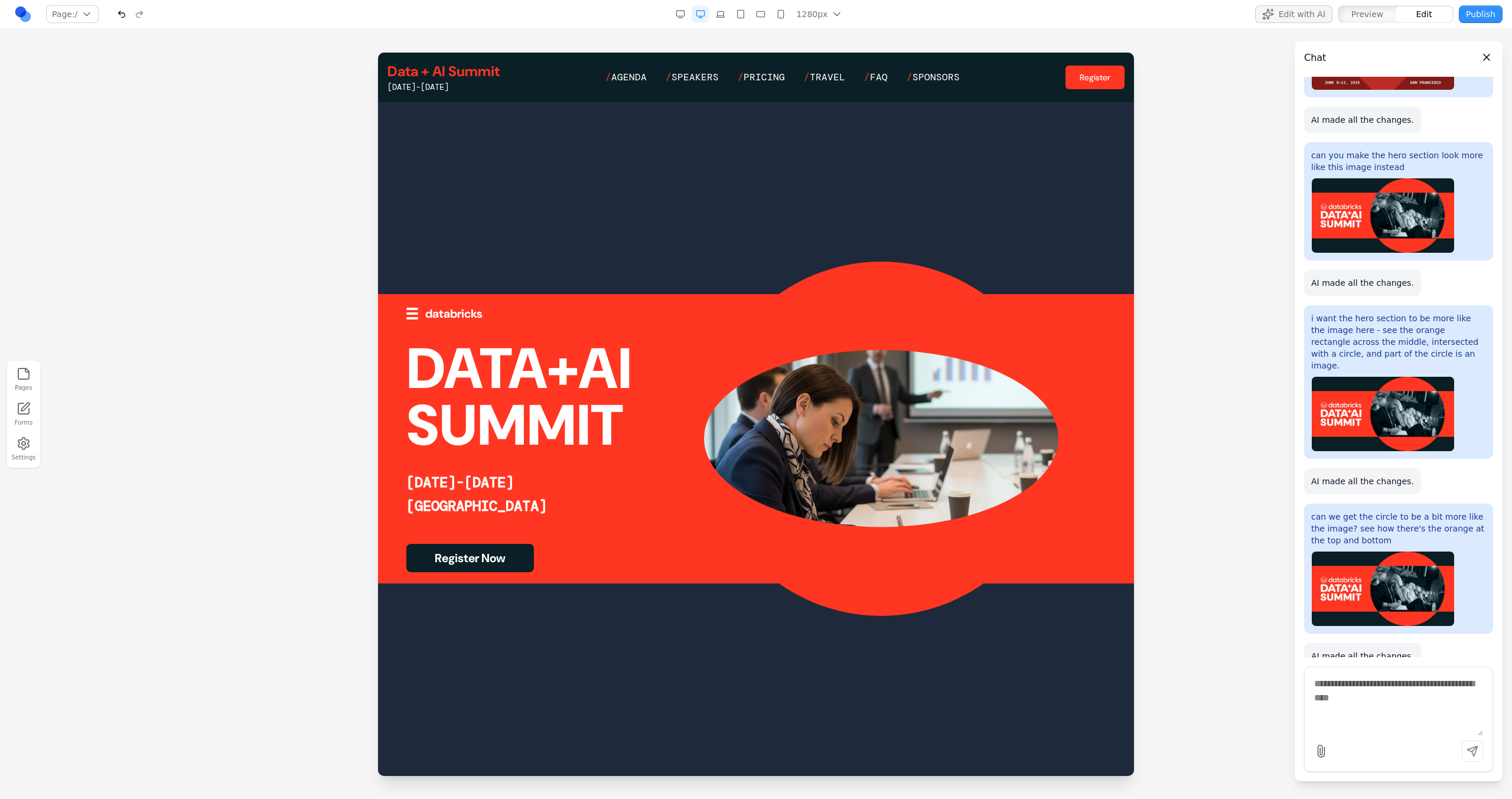
scroll to position [0, 0]
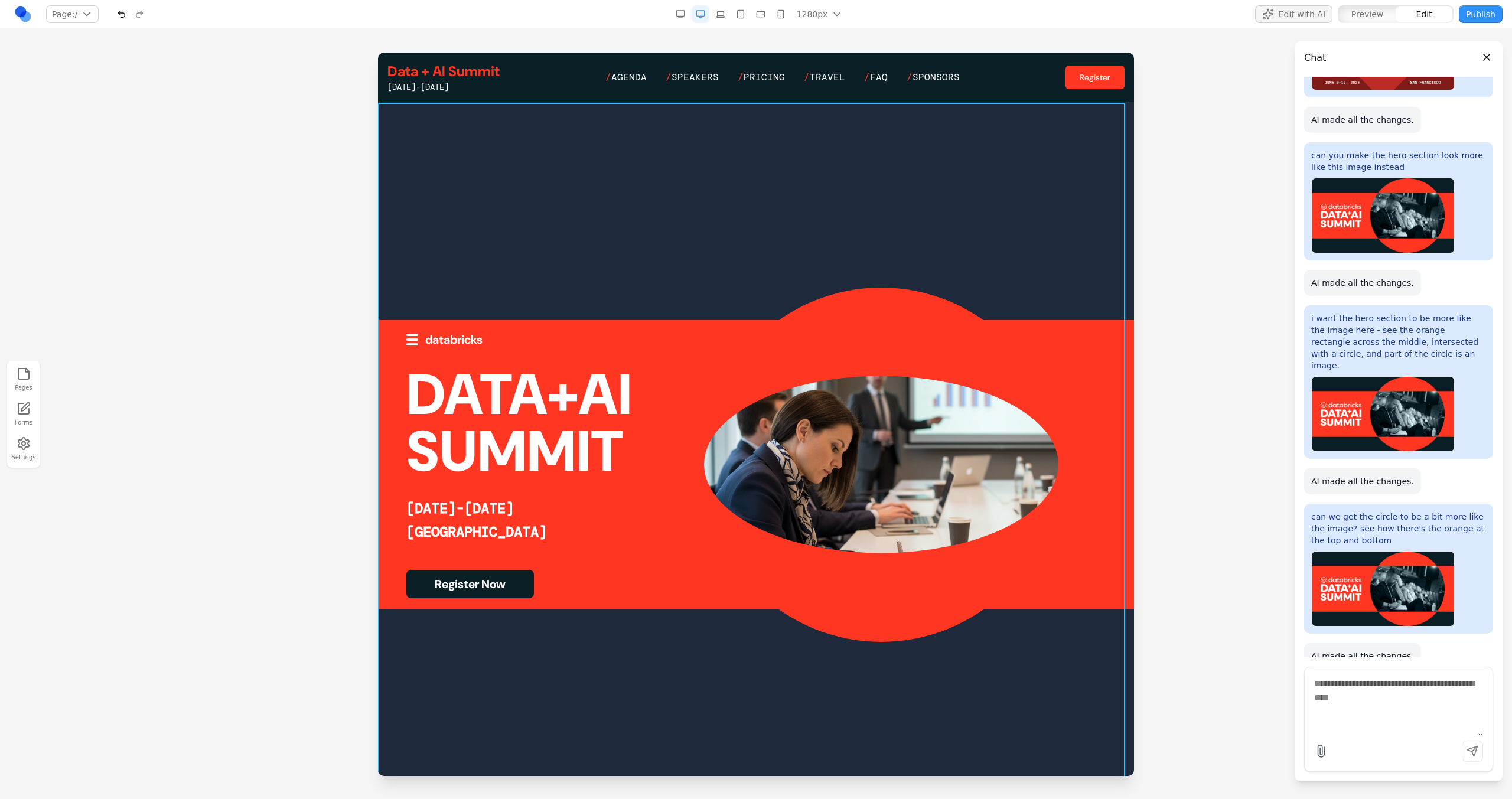
click at [658, 250] on div at bounding box center [755, 465] width 756 height 724
click at [692, 91] on button at bounding box center [697, 84] width 19 height 19
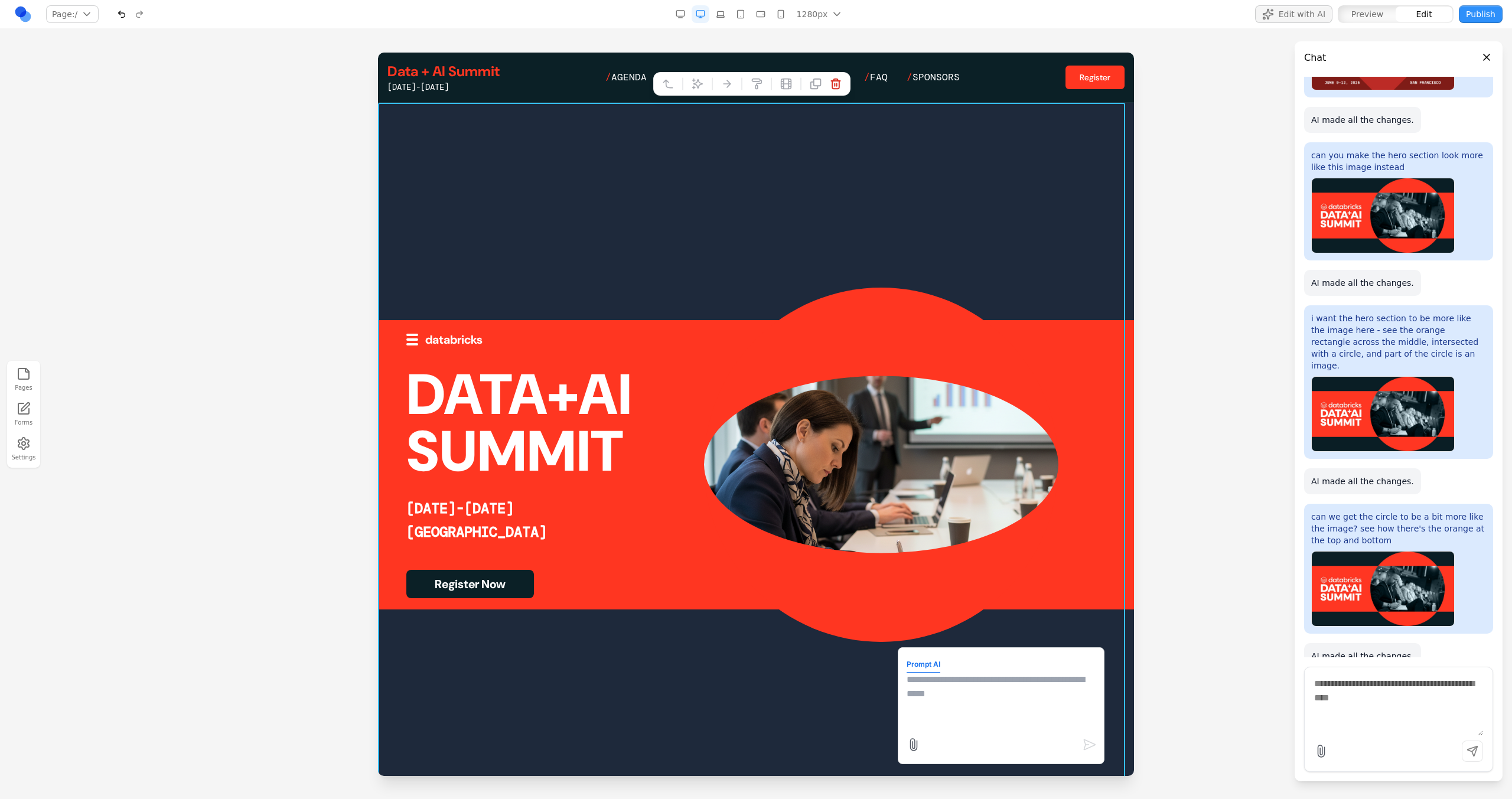
click at [928, 710] on textarea at bounding box center [1001, 702] width 189 height 59
type textarea "**********"
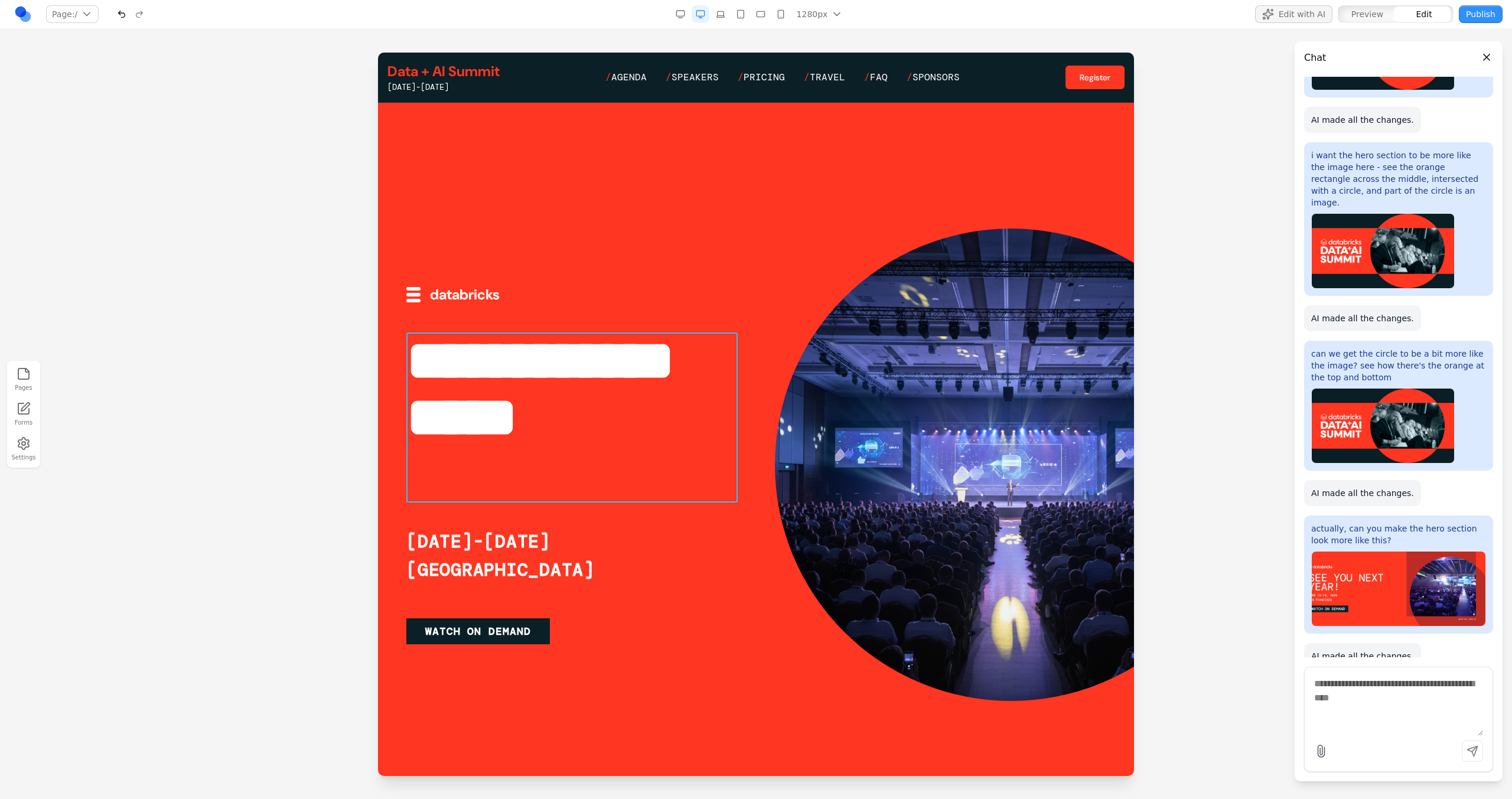
click at [718, 455] on h1 "**********" at bounding box center [572, 417] width 331 height 170
click at [738, 505] on div "**********" at bounding box center [756, 465] width 699 height 359
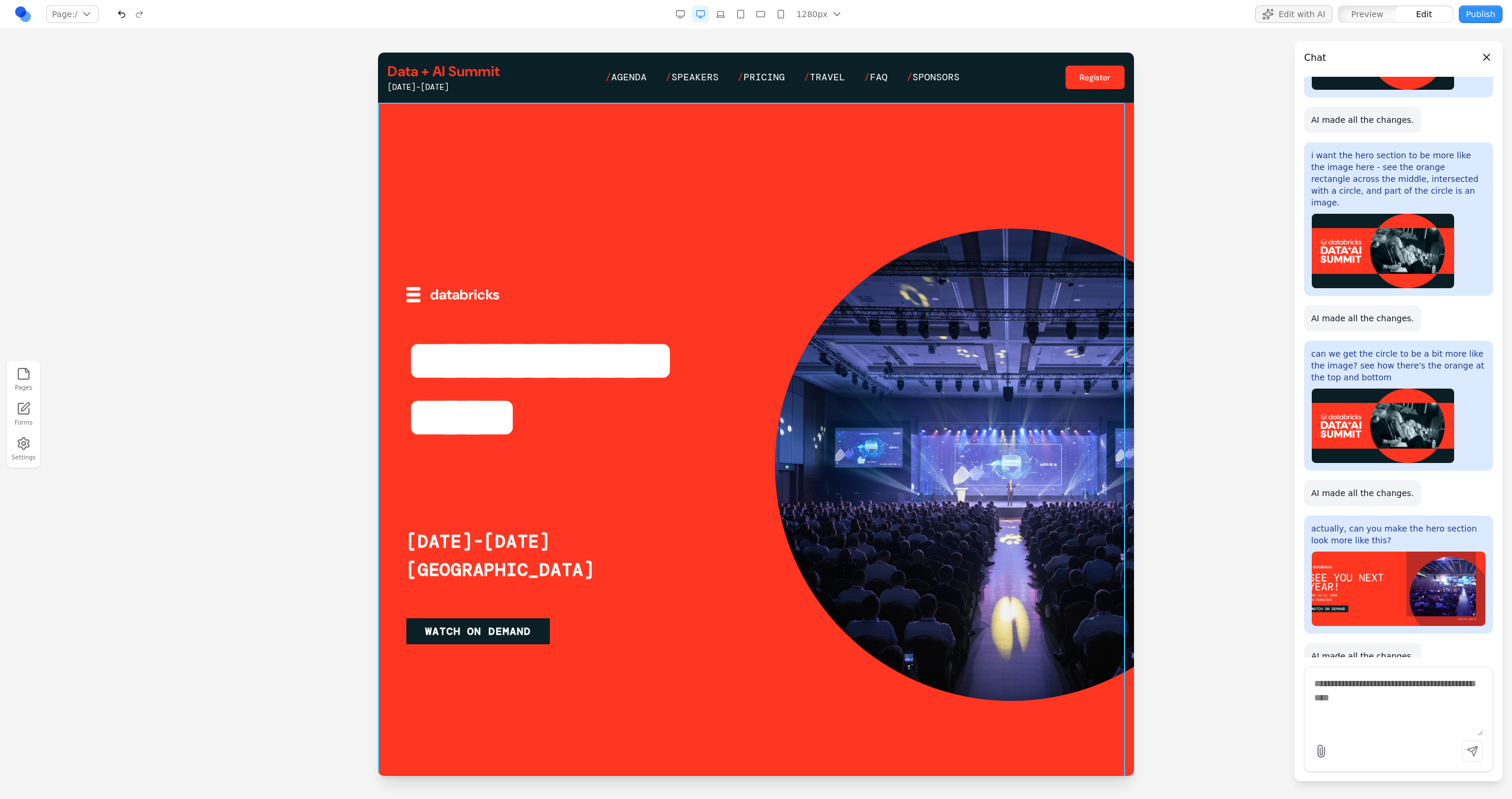
click at [607, 140] on div at bounding box center [755, 465] width 756 height 724
click at [686, 93] on div at bounding box center [752, 84] width 197 height 24
click at [695, 91] on button at bounding box center [697, 84] width 19 height 19
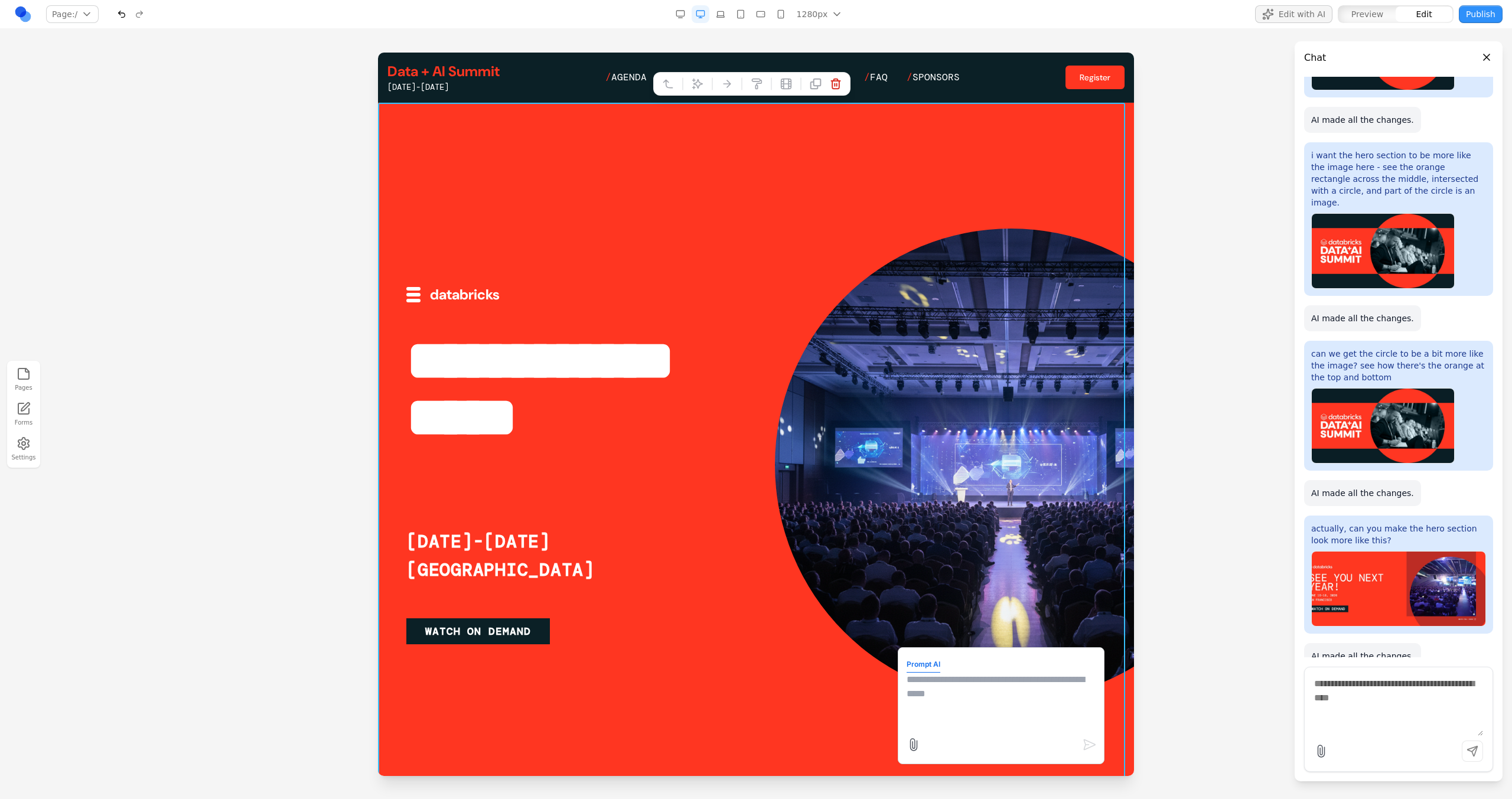
click at [935, 714] on textarea at bounding box center [1001, 702] width 189 height 59
type textarea "**********"
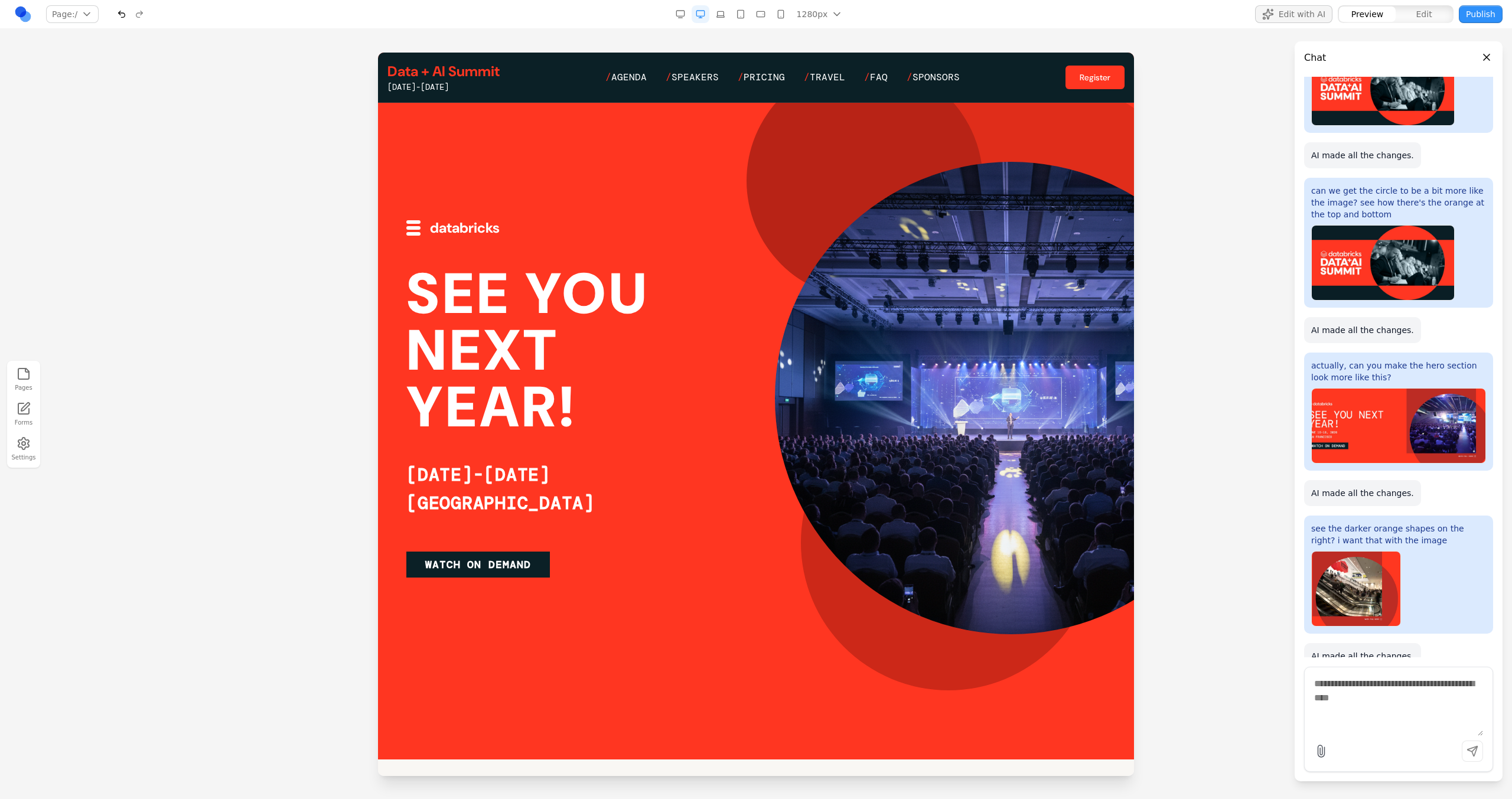
scroll to position [73, 0]
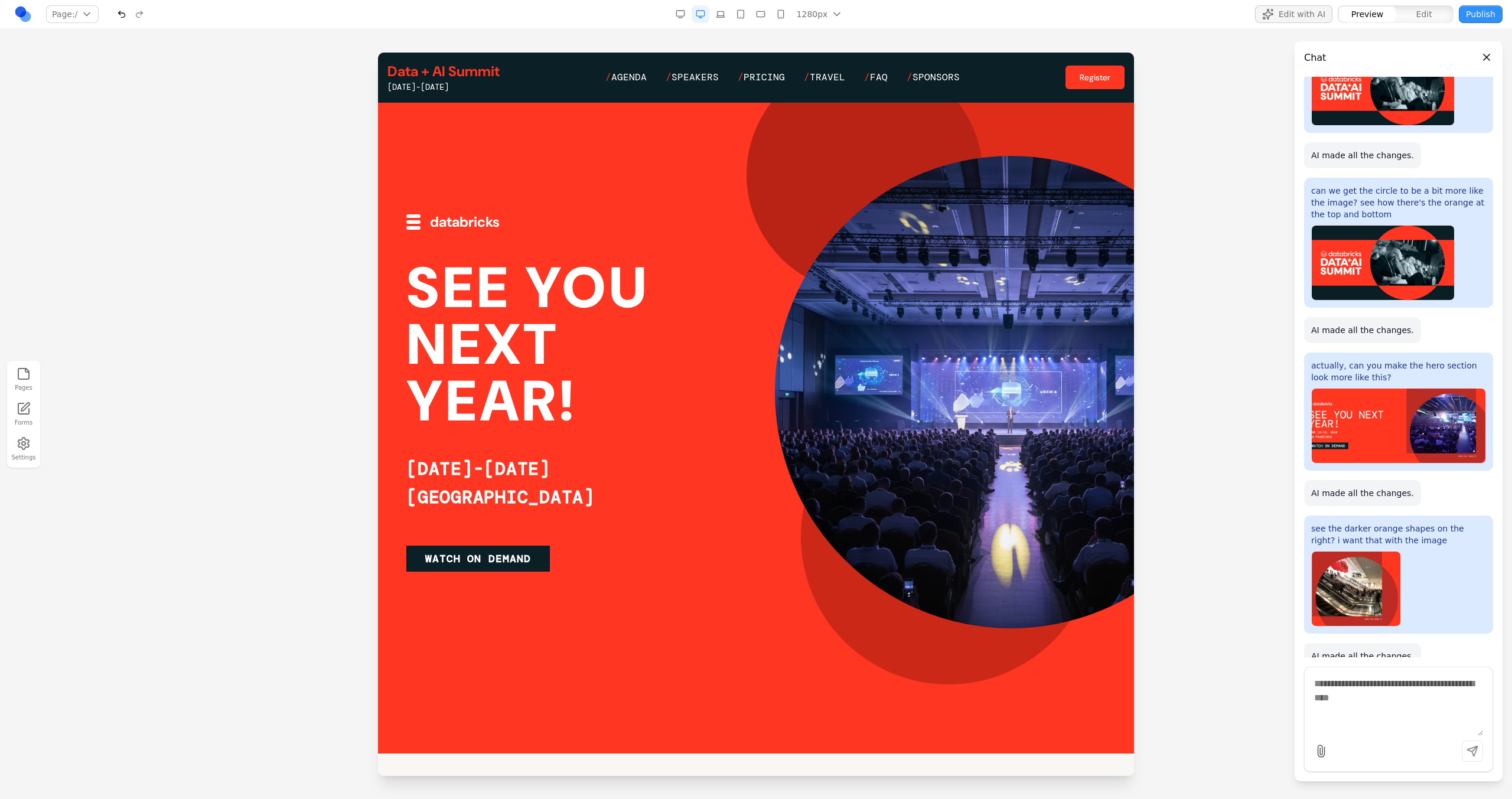
click at [709, 368] on h1 "SEE YOU NEXT YEAR!" at bounding box center [574, 345] width 336 height 170
click at [617, 198] on div at bounding box center [755, 392] width 756 height 724
click at [604, 126] on div at bounding box center [755, 392] width 756 height 724
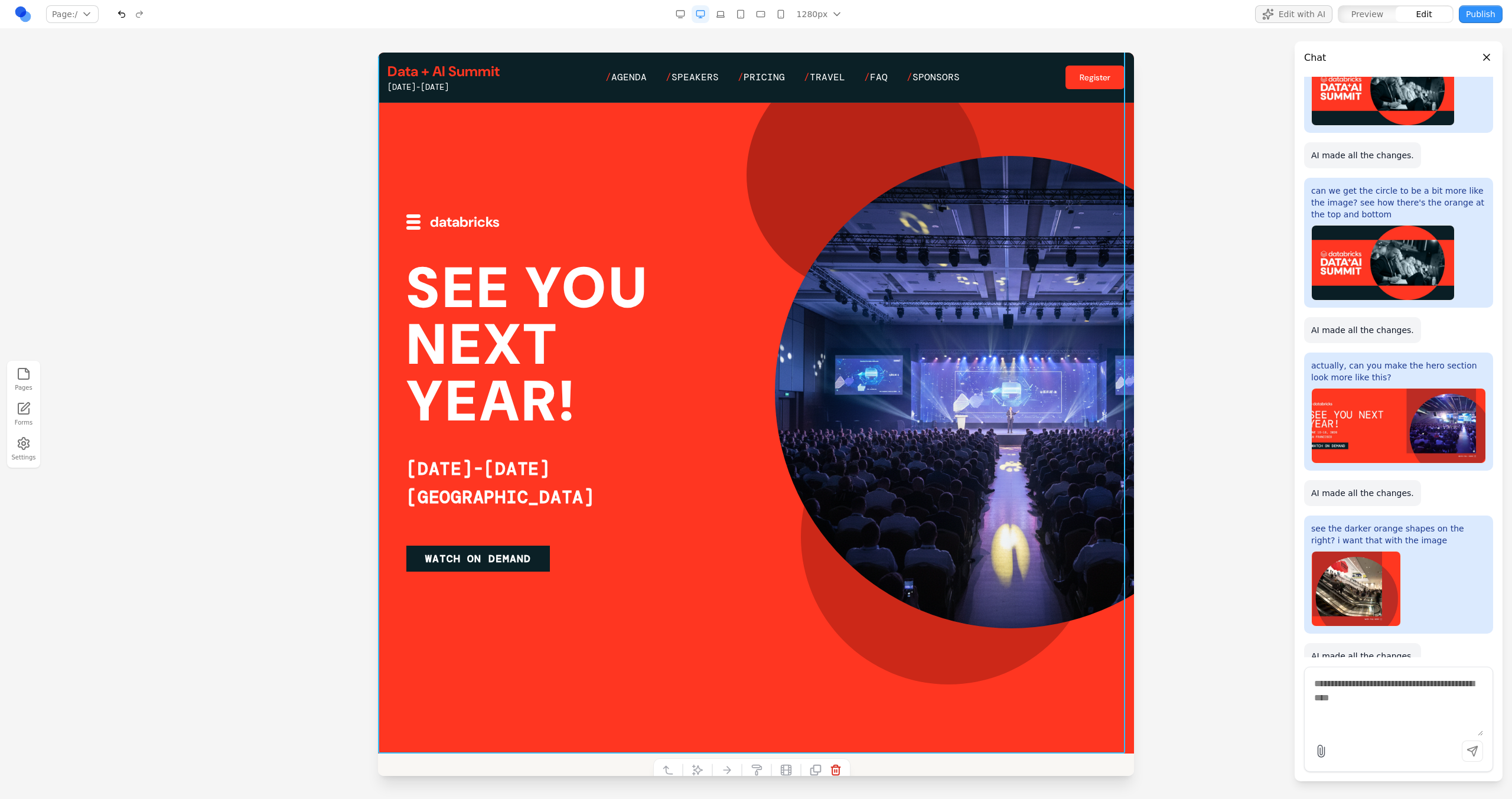
click at [605, 125] on div at bounding box center [755, 392] width 756 height 724
click at [338, 146] on div at bounding box center [756, 425] width 1512 height 746
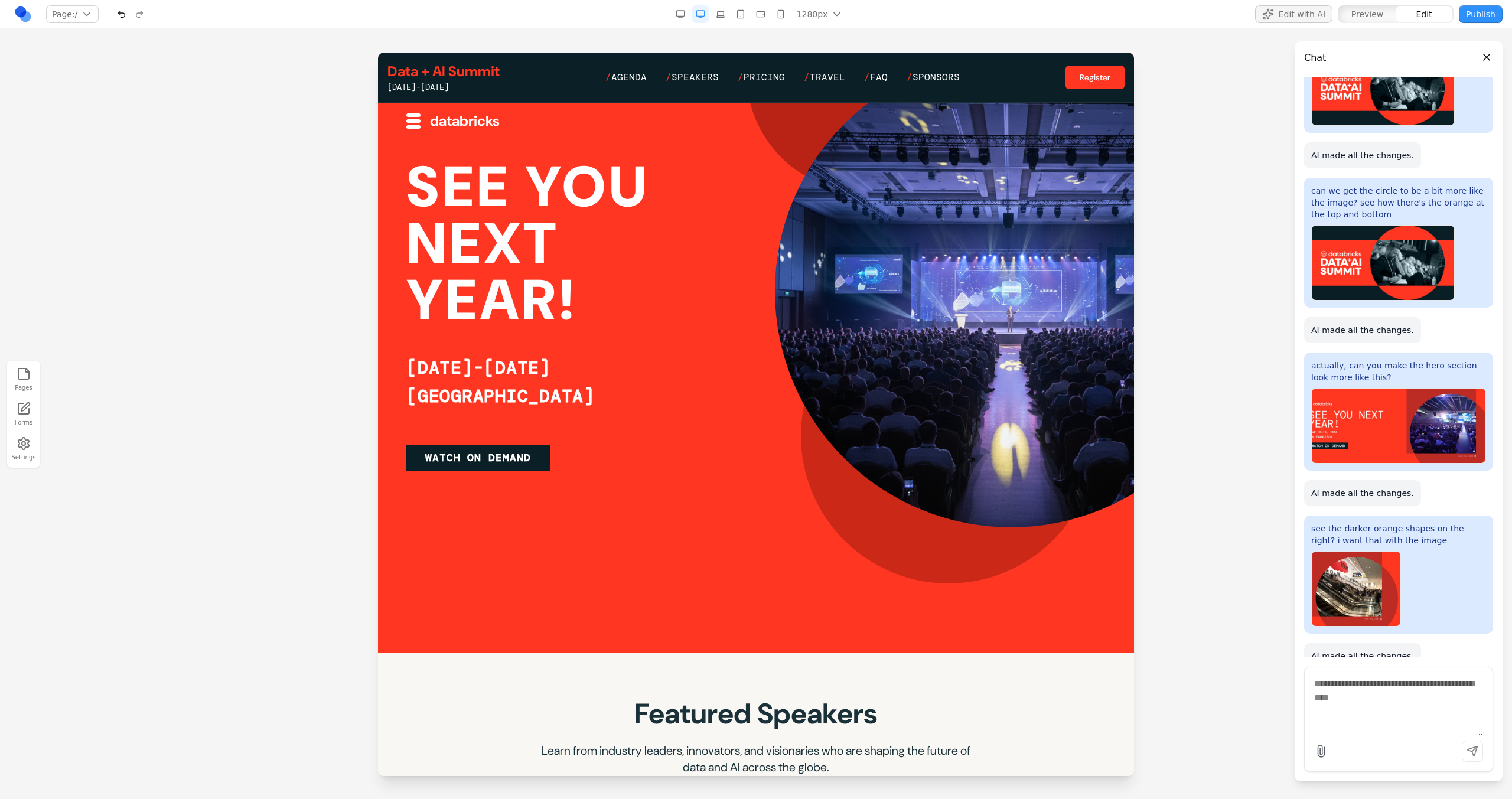
scroll to position [193, 0]
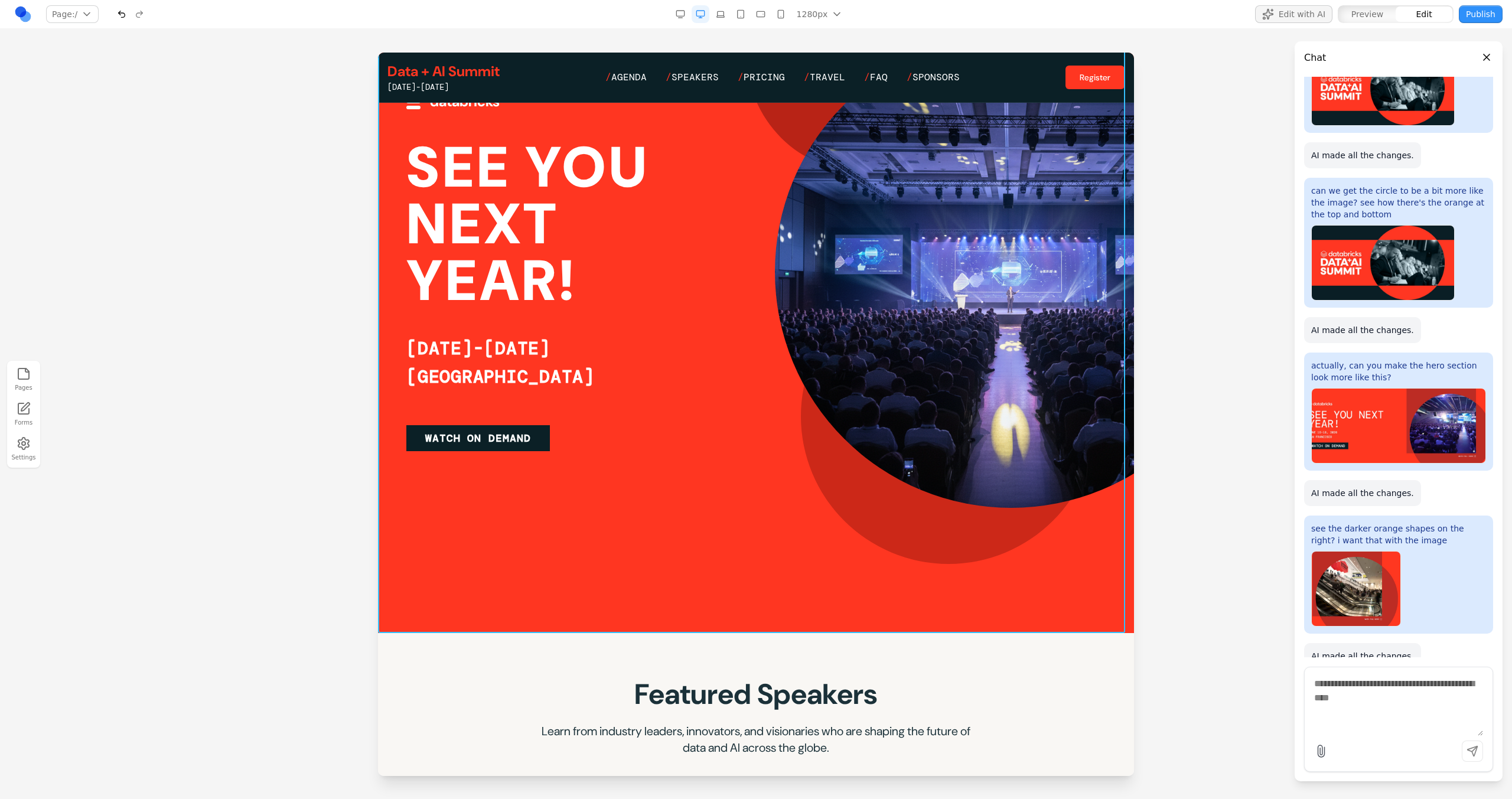
click at [453, 555] on div at bounding box center [755, 271] width 756 height 724
click at [702, 657] on button at bounding box center [697, 650] width 19 height 19
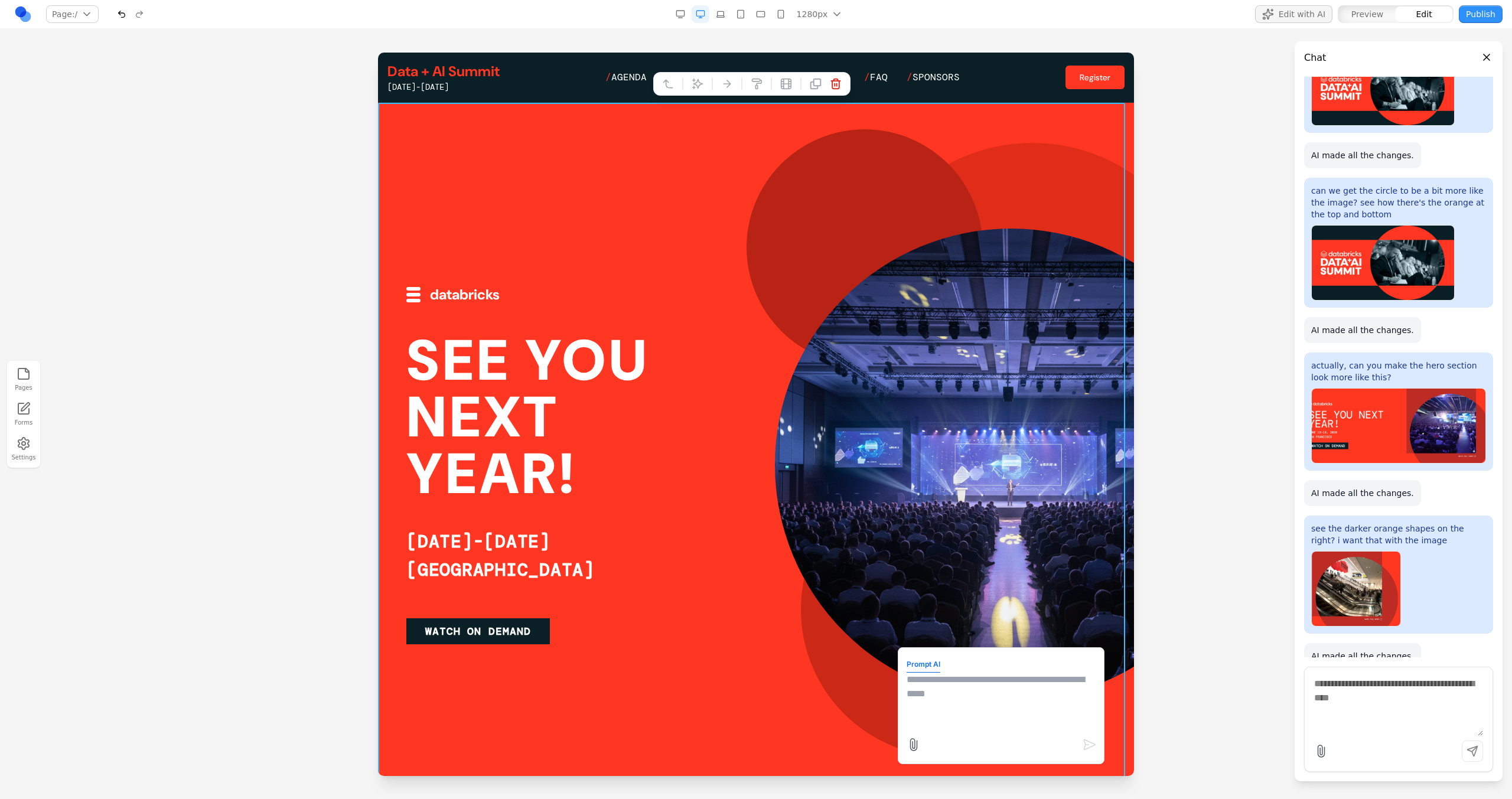
click at [963, 696] on textarea at bounding box center [1001, 702] width 189 height 59
paste textarea "**"
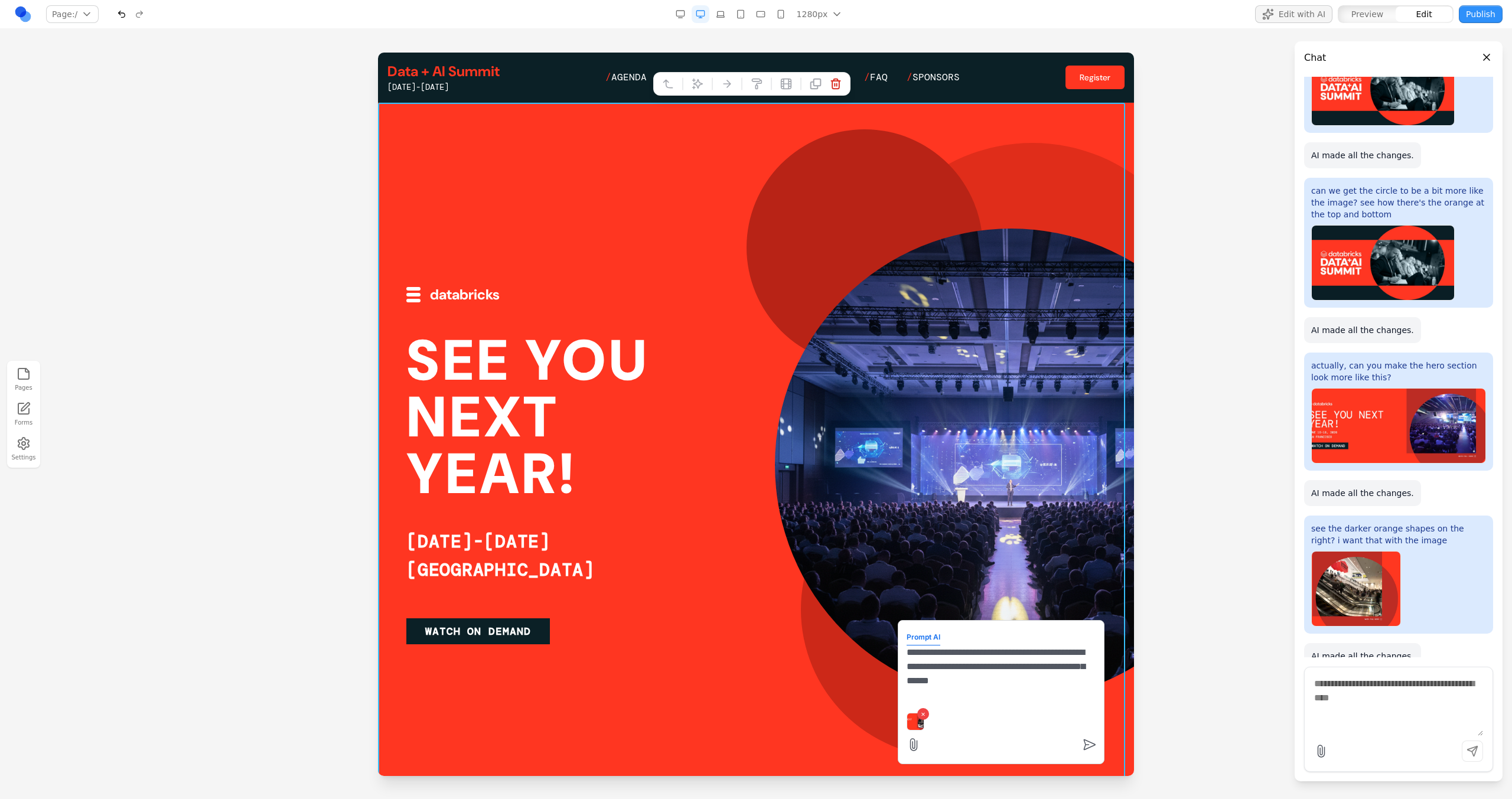
type textarea "**********"
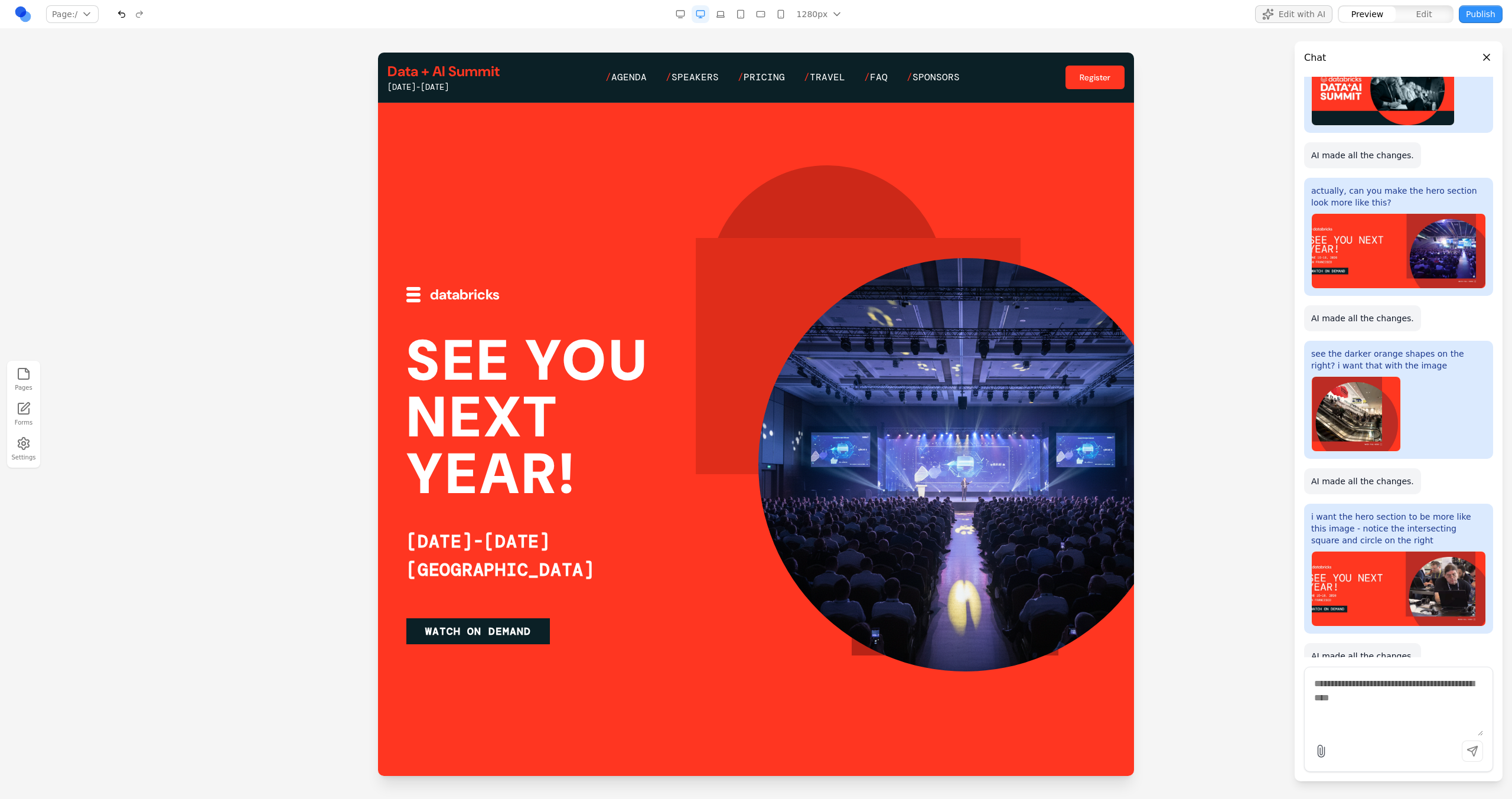
scroll to position [200, 0]
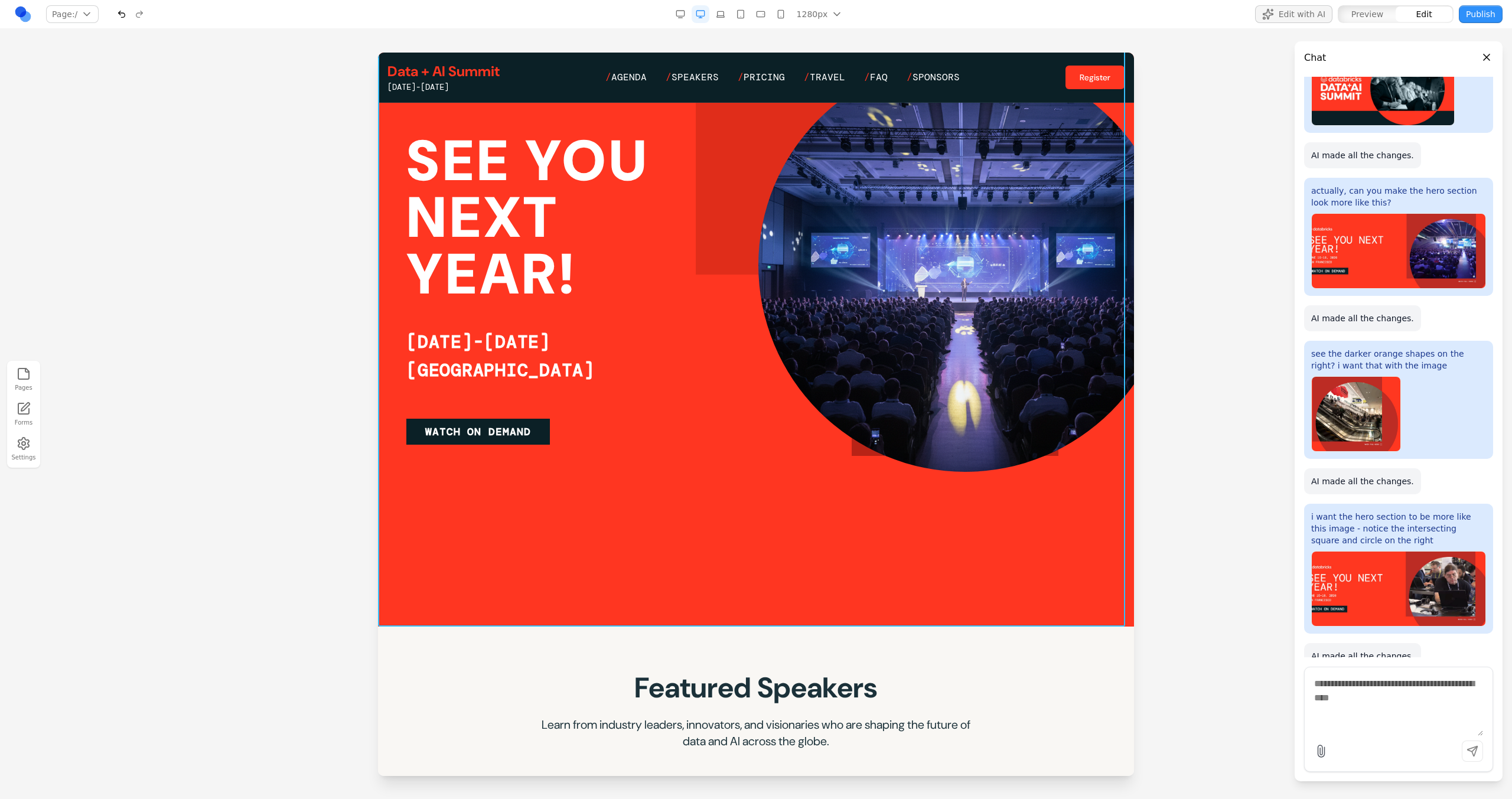
click at [548, 499] on div at bounding box center [755, 265] width 756 height 724
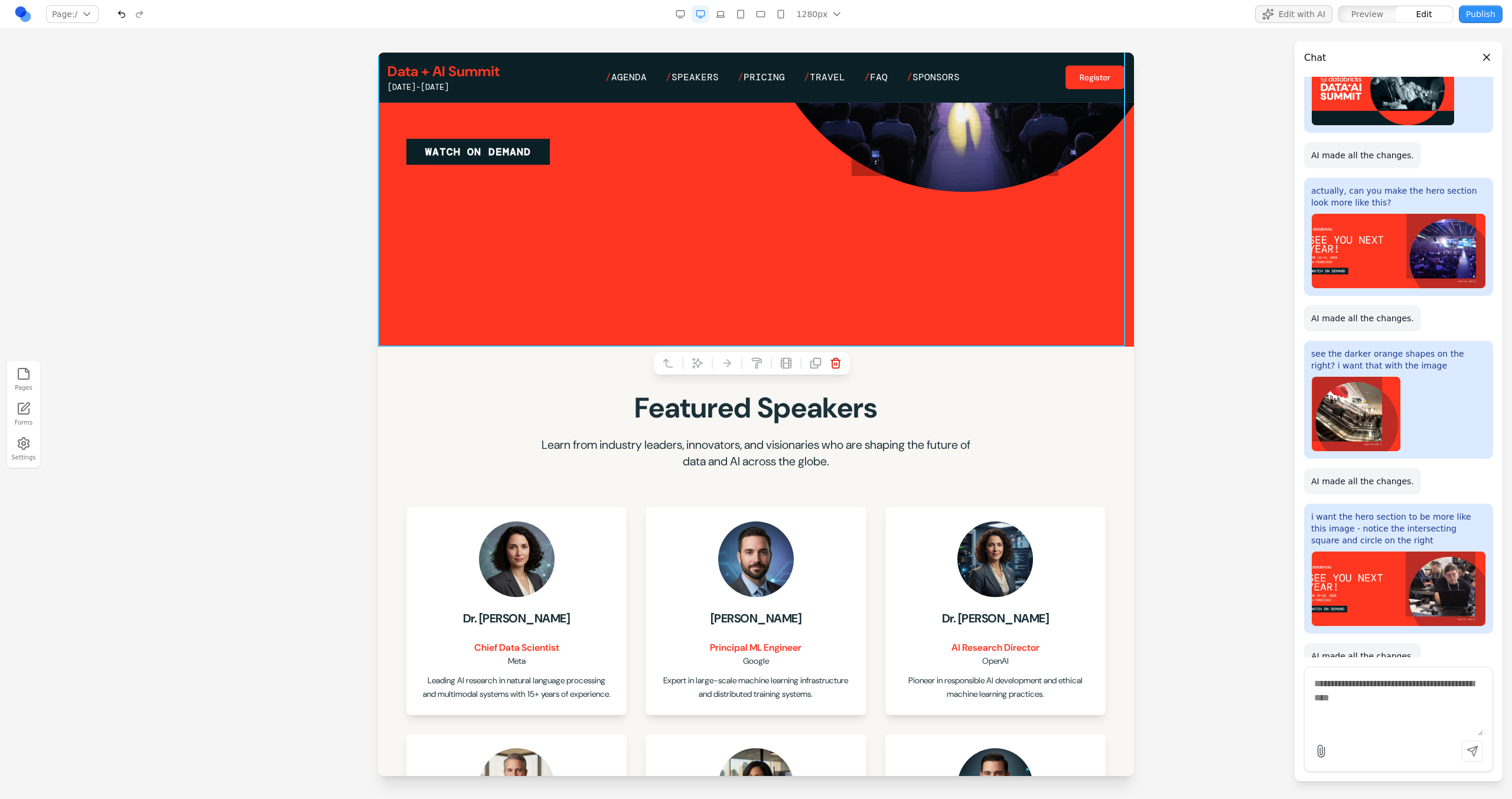
scroll to position [637, 0]
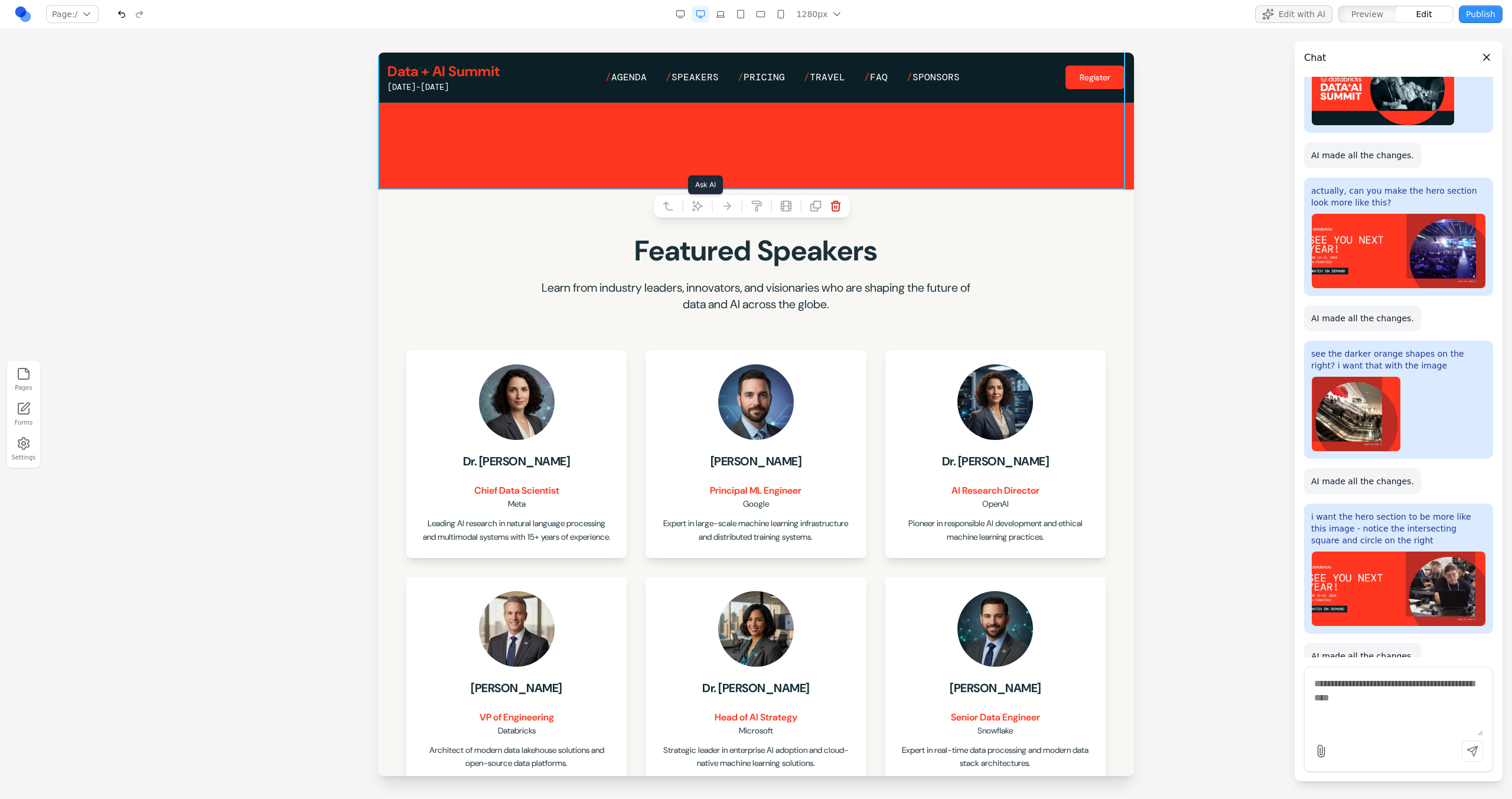
click at [702, 202] on button at bounding box center [697, 206] width 19 height 19
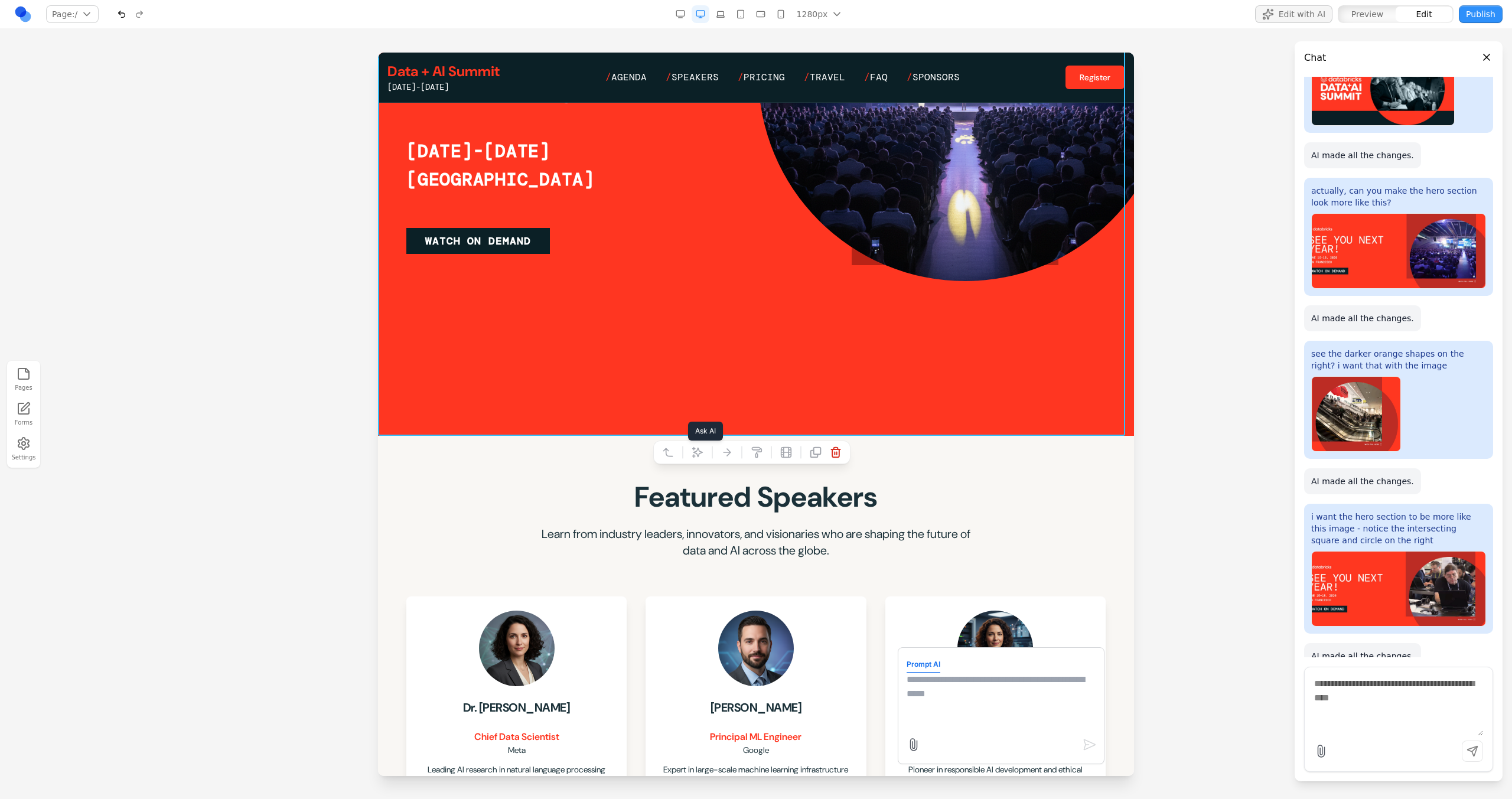
scroll to position [226, 0]
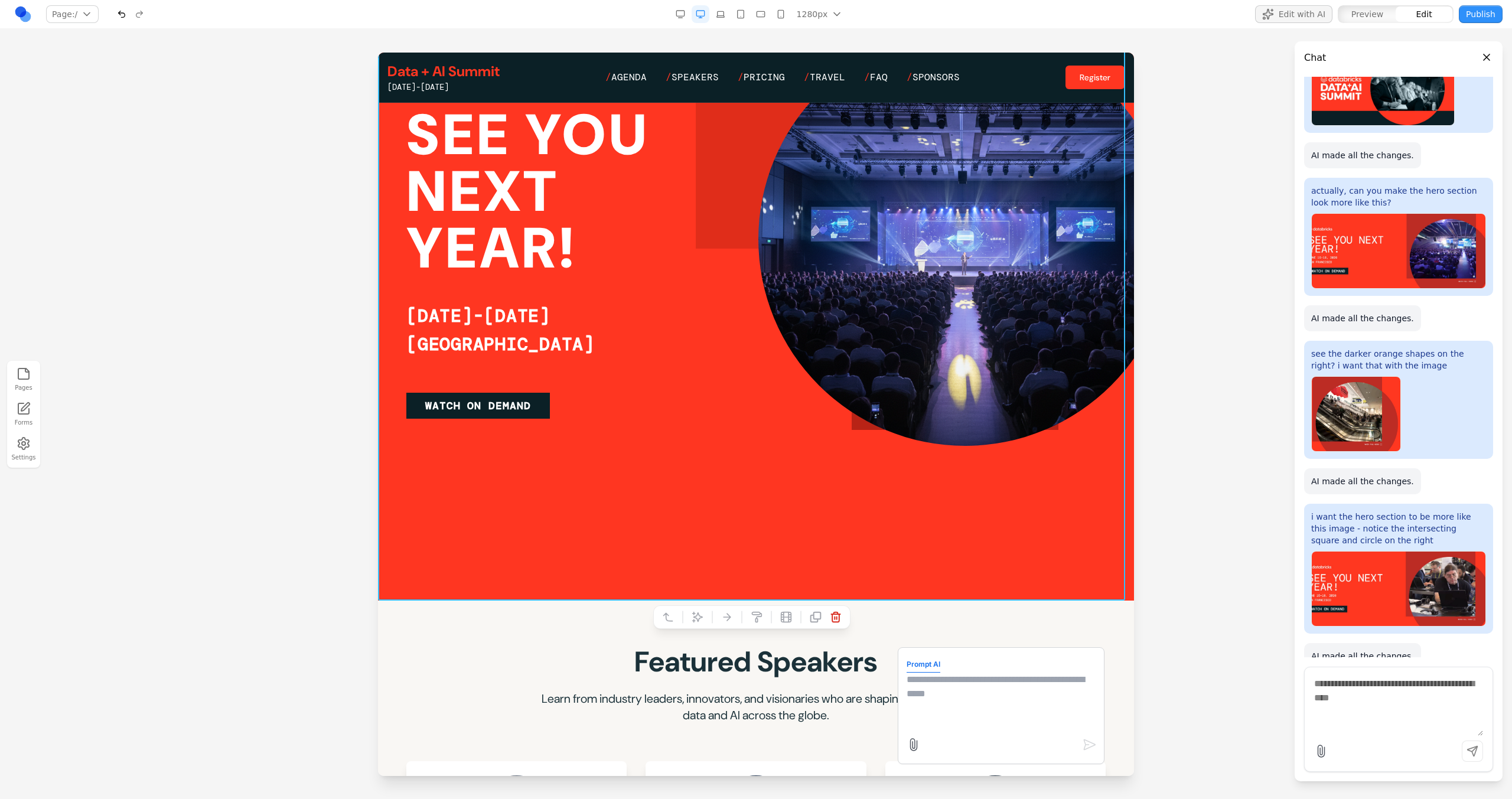
click at [963, 674] on textarea at bounding box center [1001, 702] width 189 height 59
type textarea "**********"
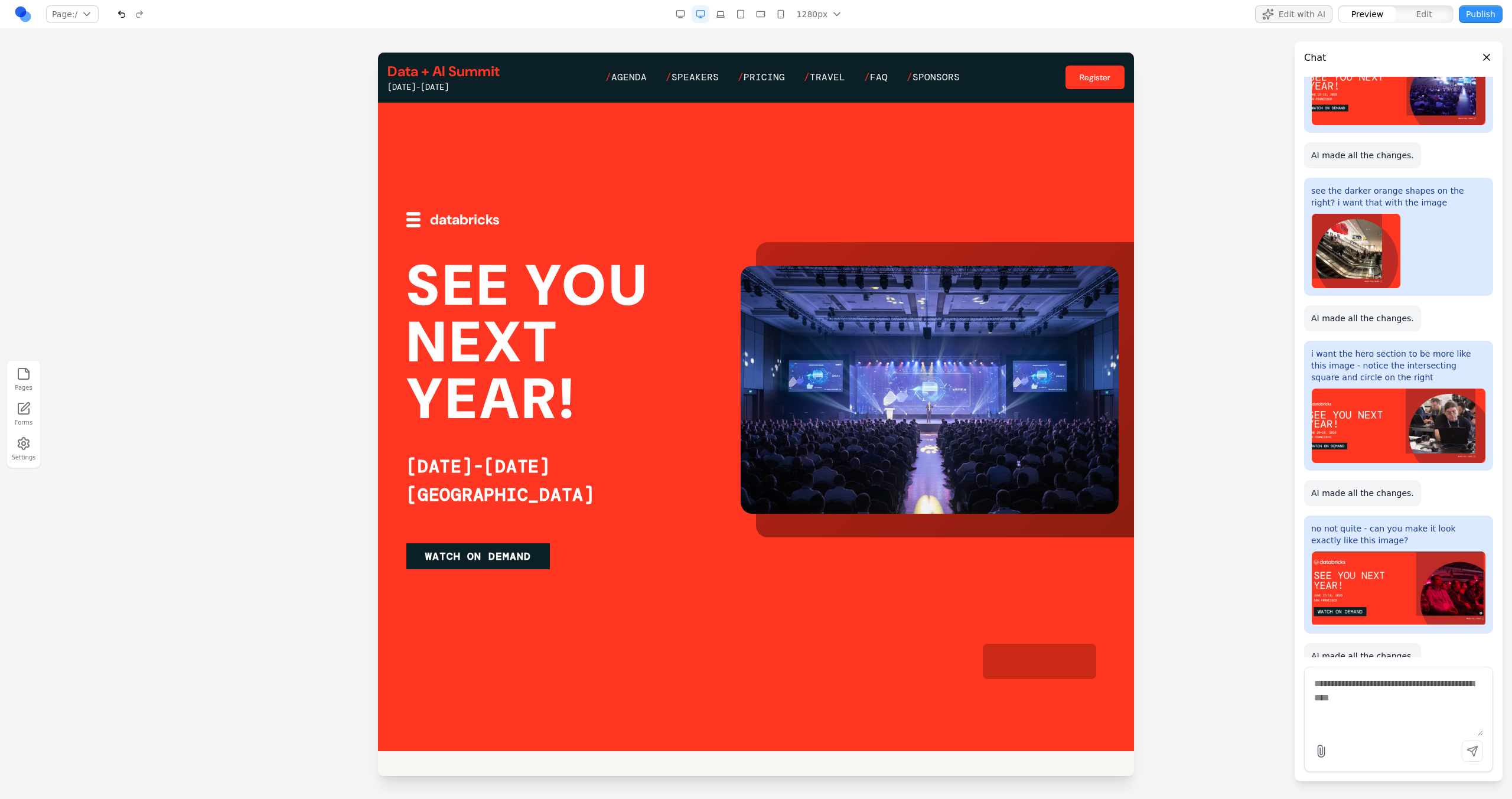
scroll to position [3, 0]
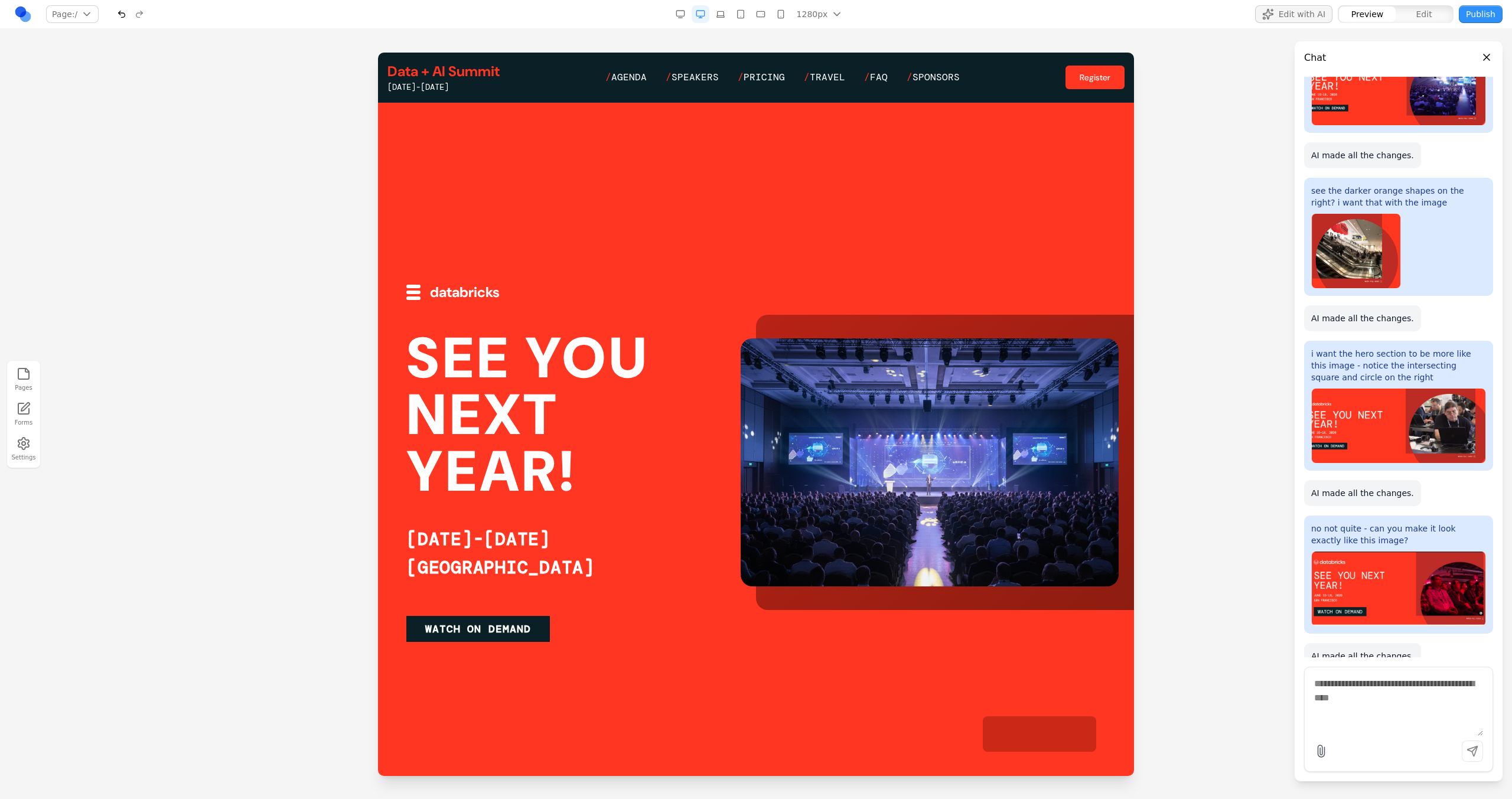
click at [1333, 703] on textarea at bounding box center [1398, 706] width 169 height 59
paste textarea "**"
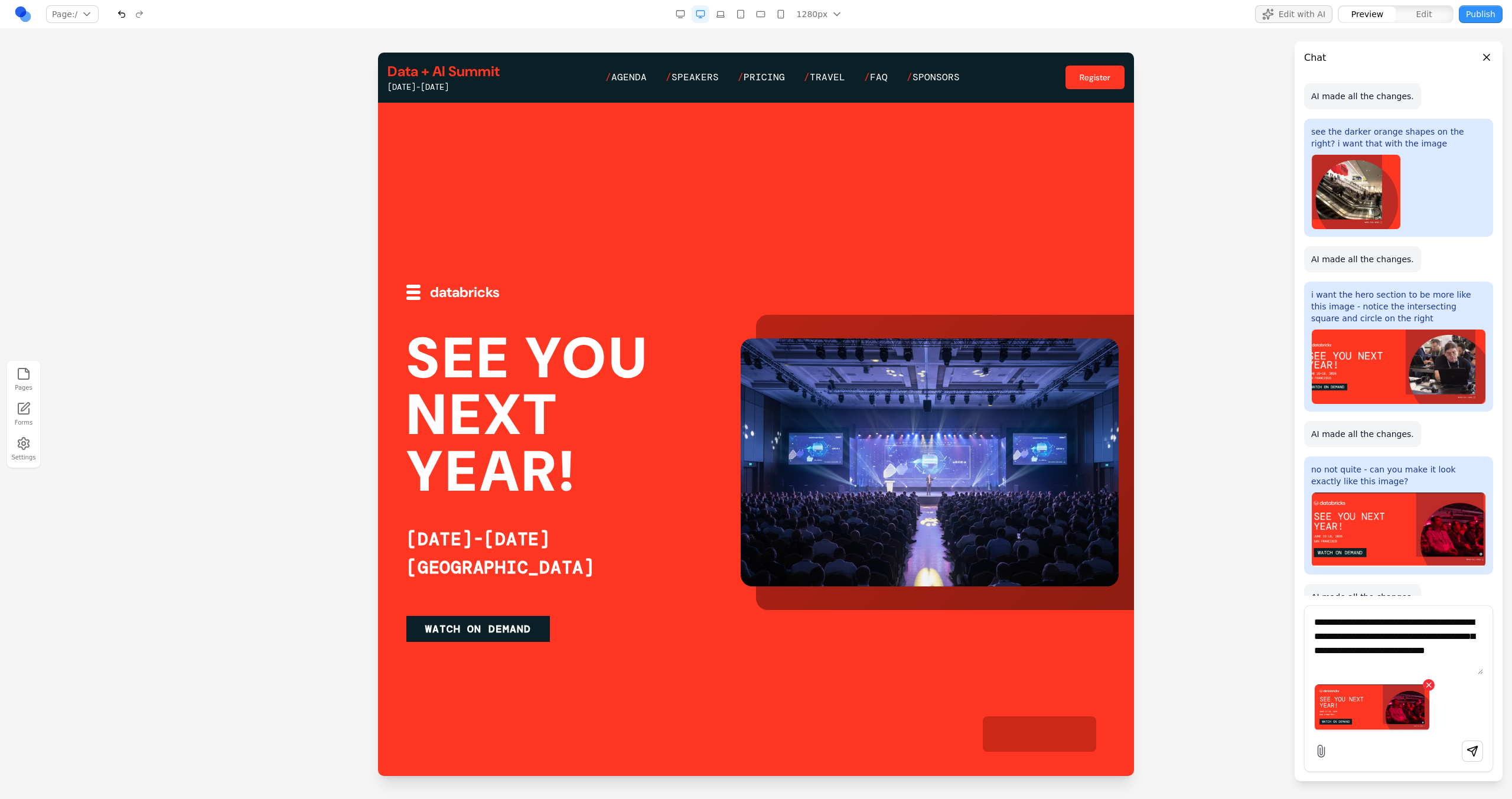
type textarea "**********"
click at [940, 616] on div "databricks SEE YOU NEXT YEAR! JUNE 15-18, 2026 SAN FRANCISCO WATCH ON DEMAND" at bounding box center [756, 462] width 699 height 359
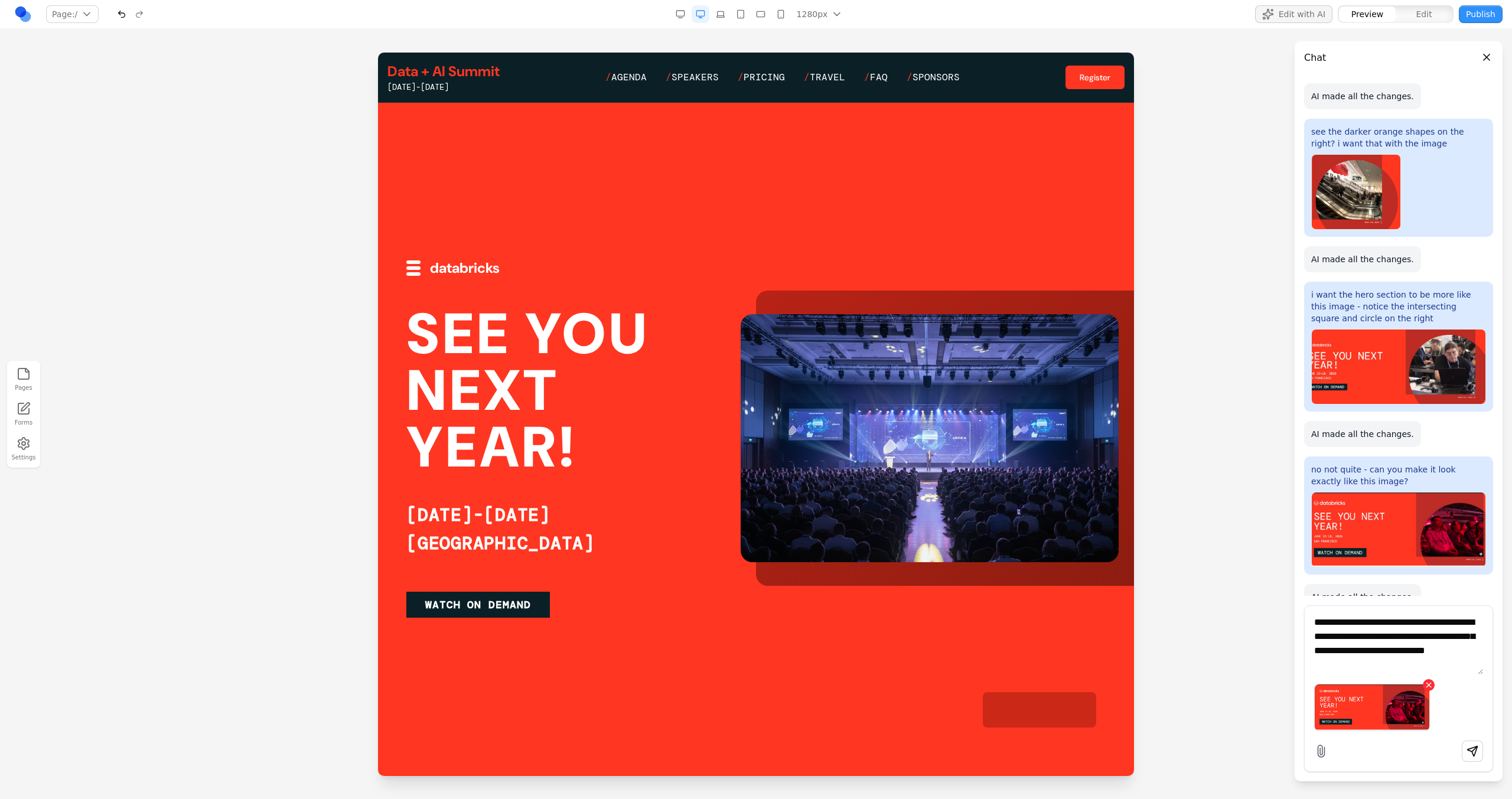
scroll to position [29, 0]
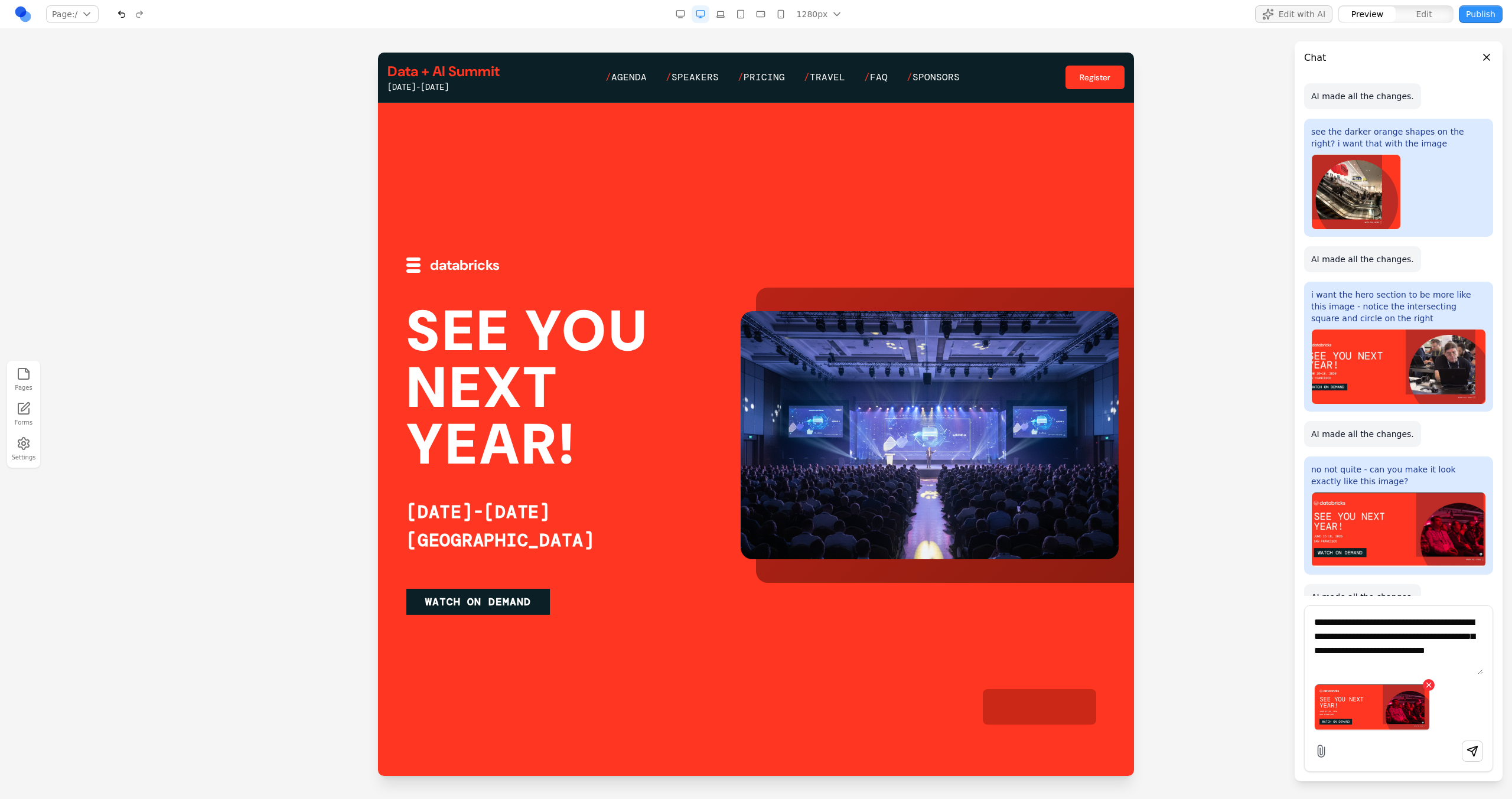
click at [1436, 669] on textarea "**********" at bounding box center [1398, 645] width 169 height 59
paste textarea
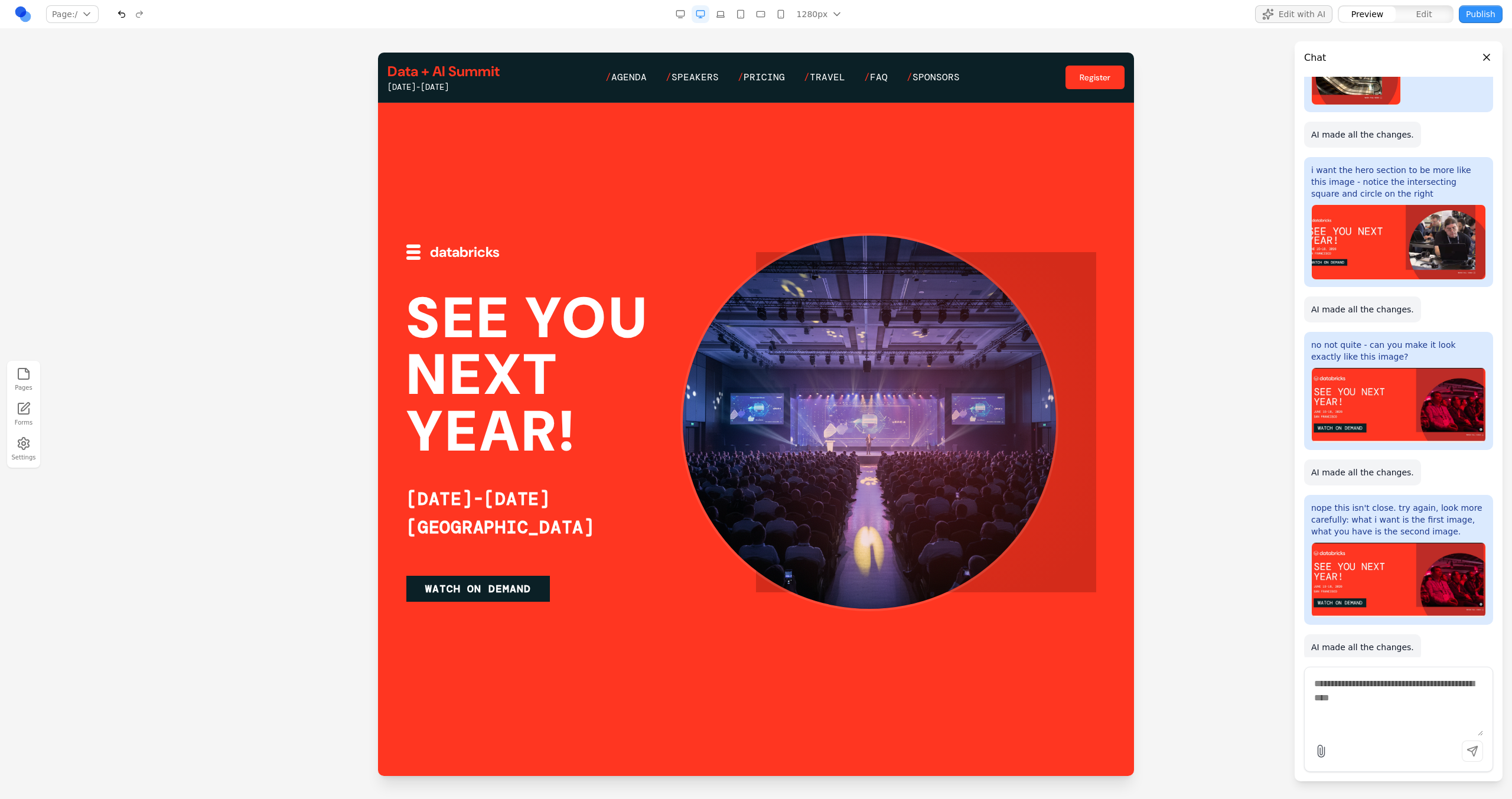
scroll to position [41, 0]
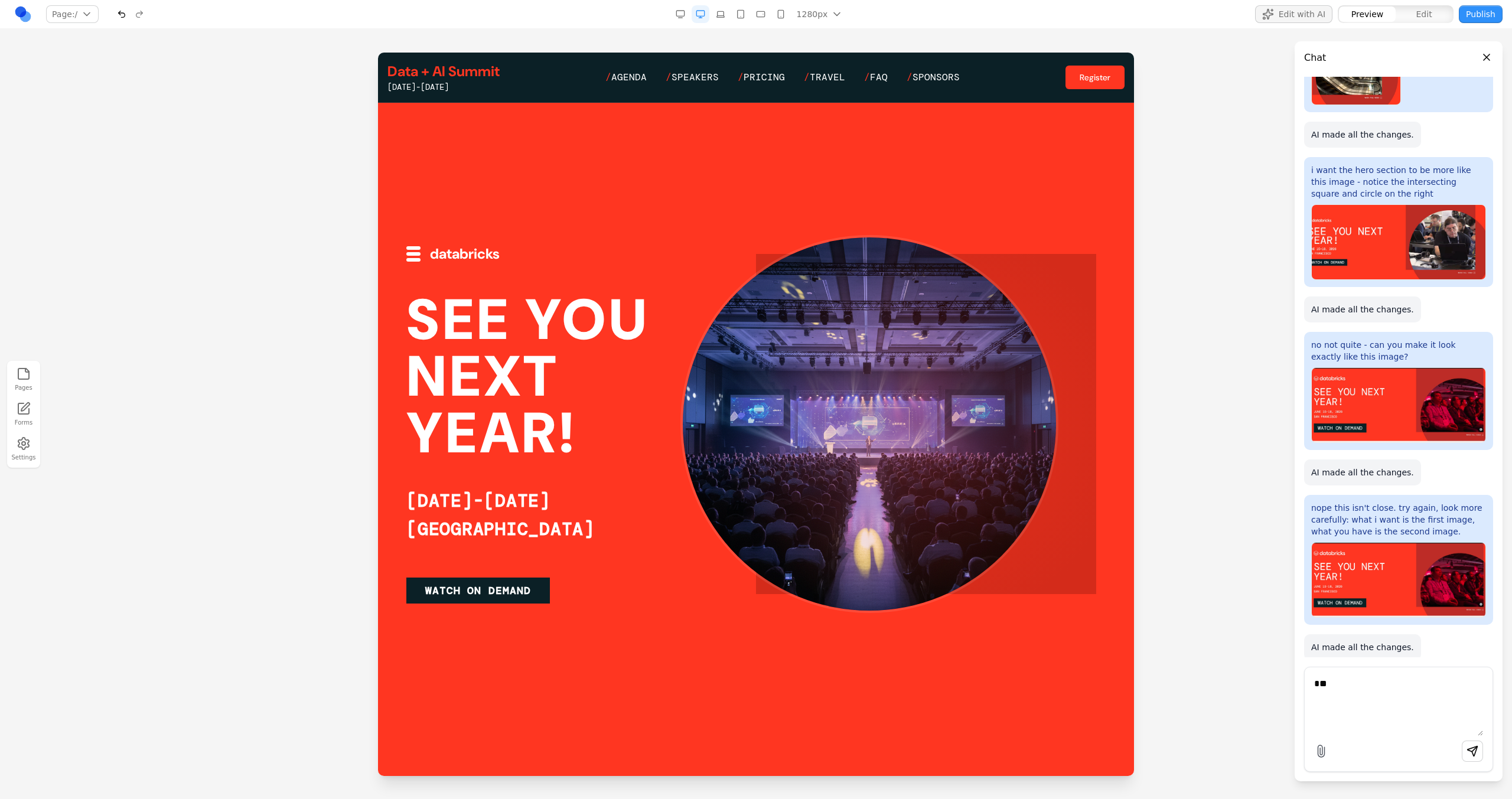
type textarea "*"
type textarea "**********"
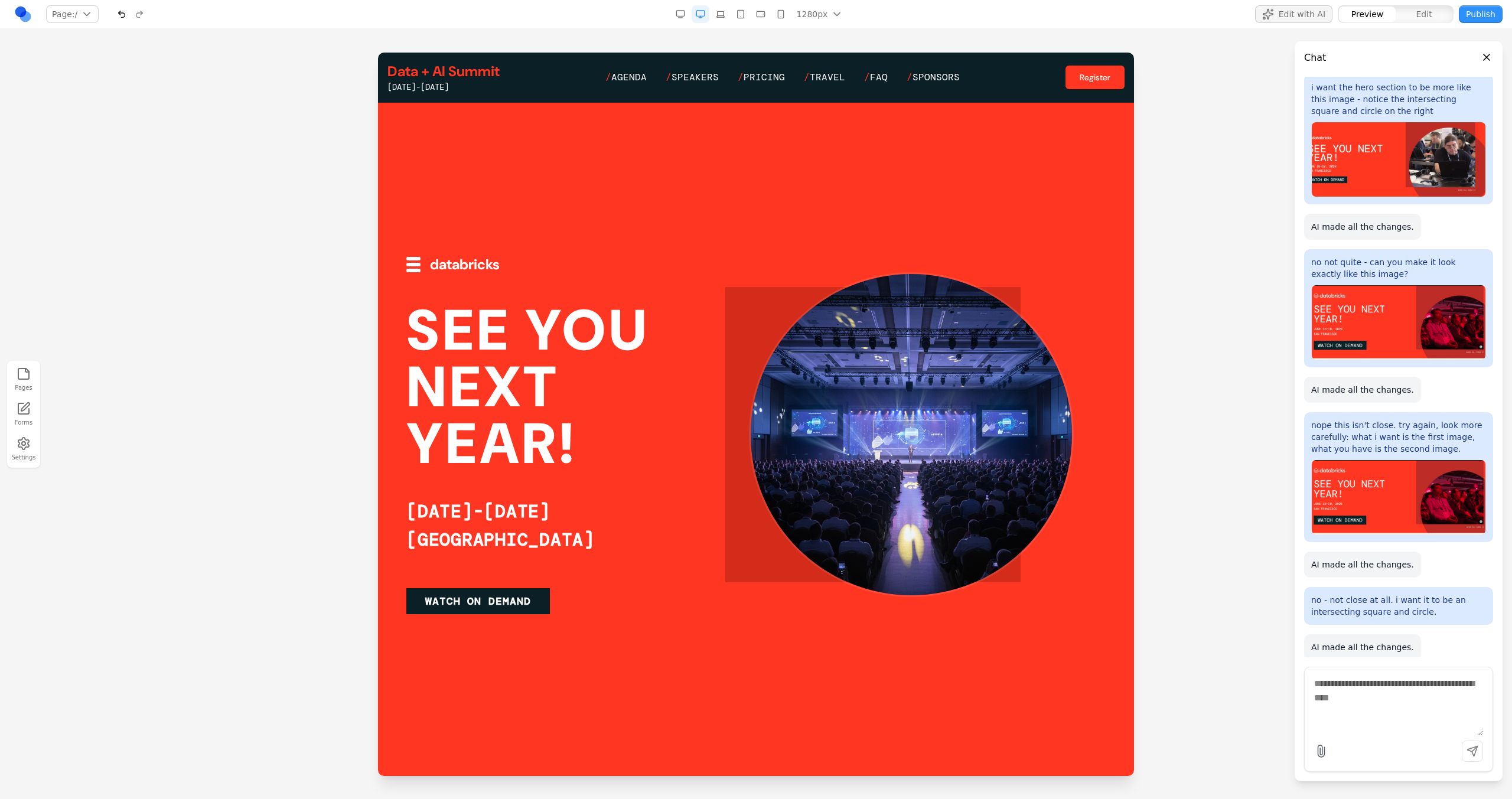
scroll to position [29, 0]
click at [1353, 693] on textarea at bounding box center [1398, 706] width 169 height 59
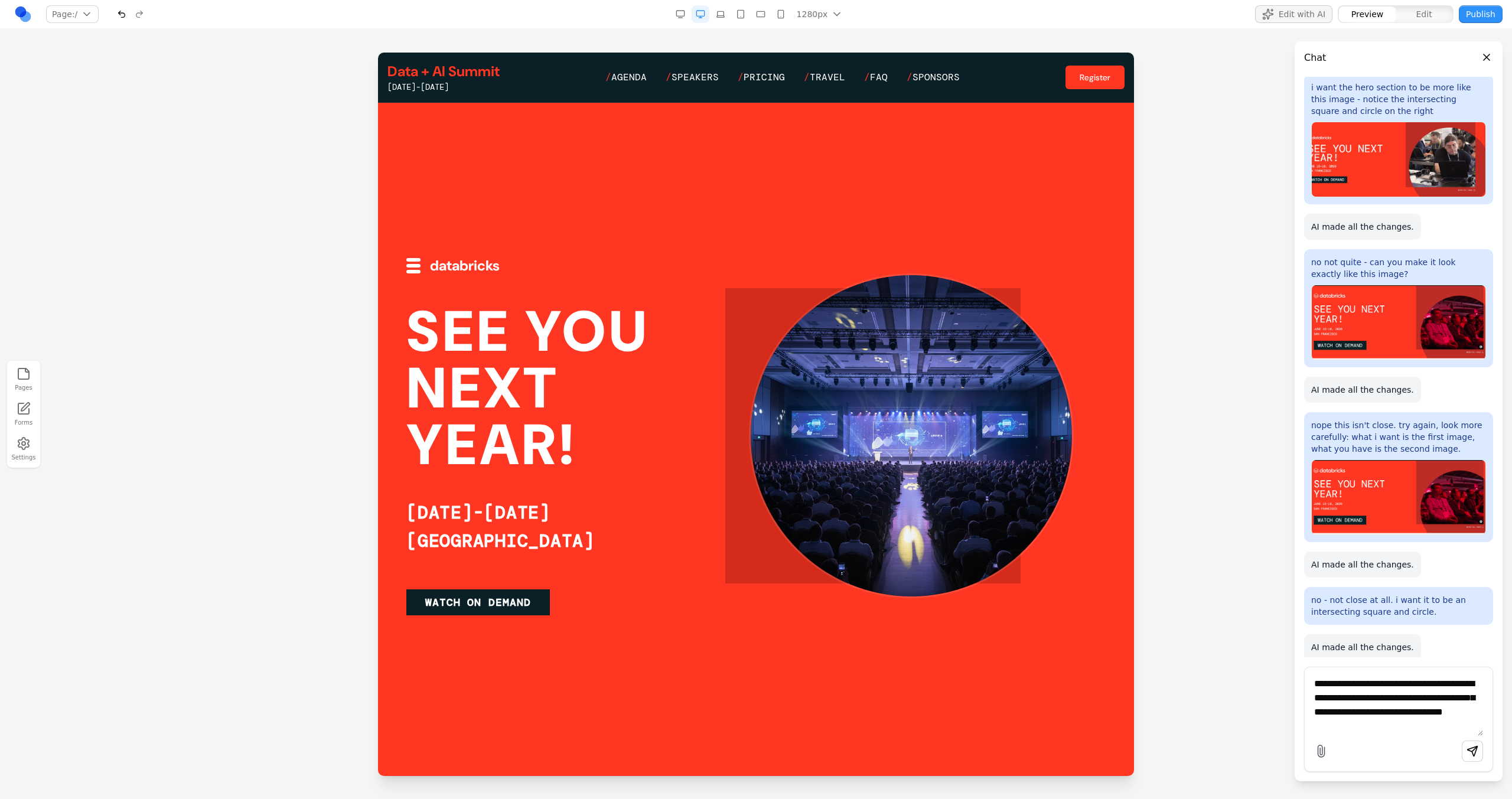
type textarea "**********"
paste textarea
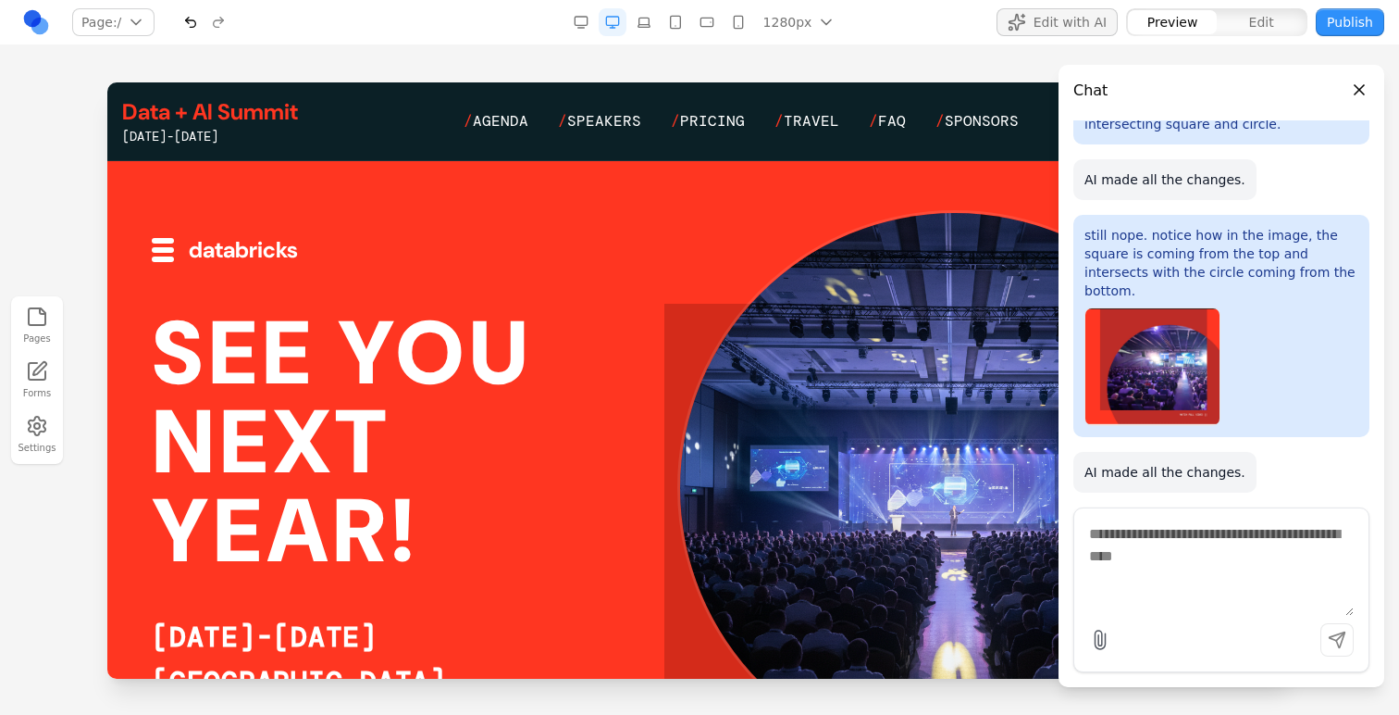
scroll to position [3626, 0]
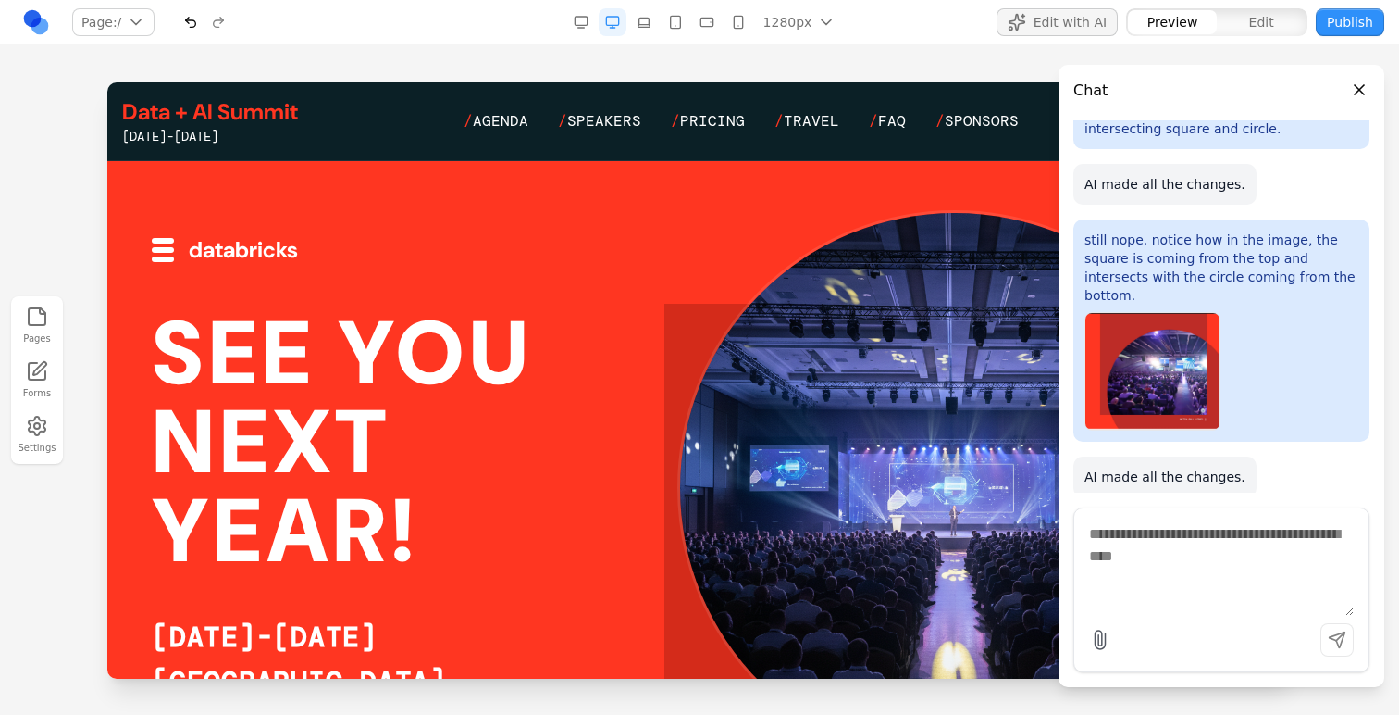
click at [902, 191] on div at bounding box center [699, 516] width 1185 height 711
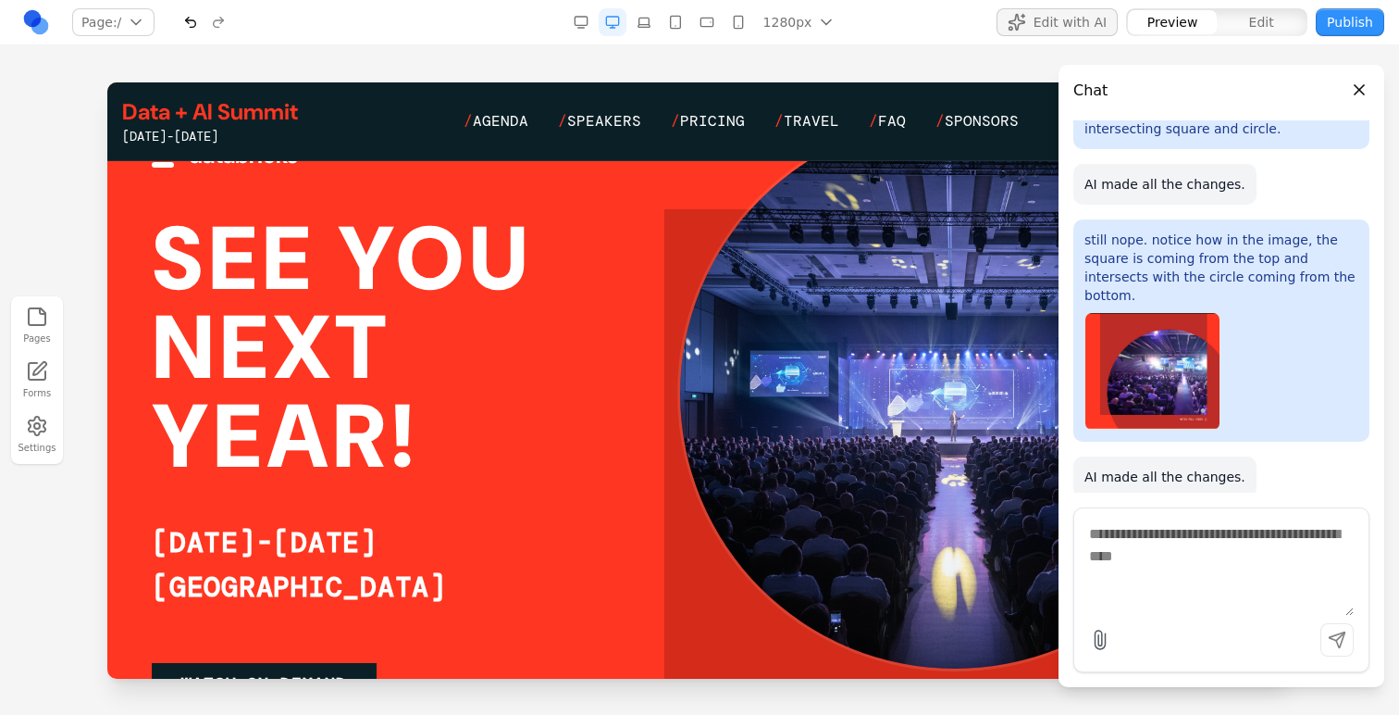
scroll to position [35, 0]
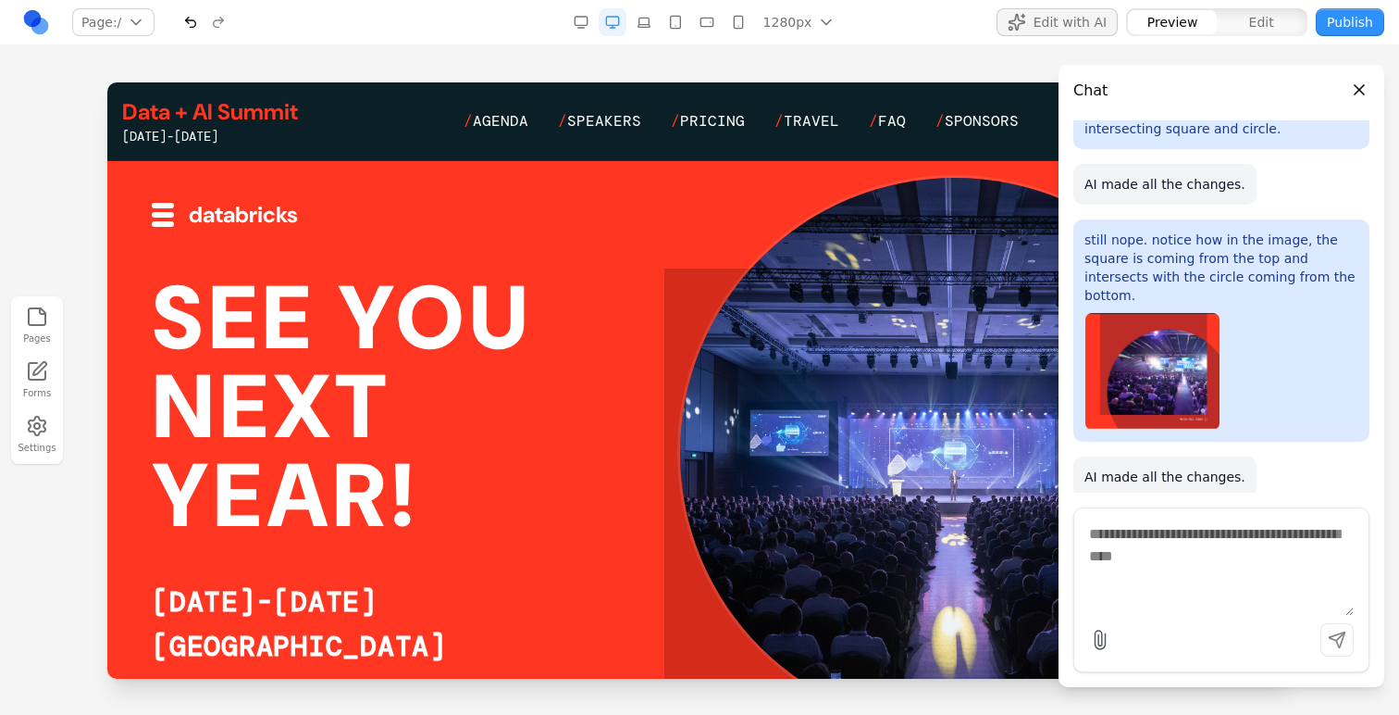
click at [1176, 553] on textarea at bounding box center [1221, 569] width 265 height 93
type textarea "**********"
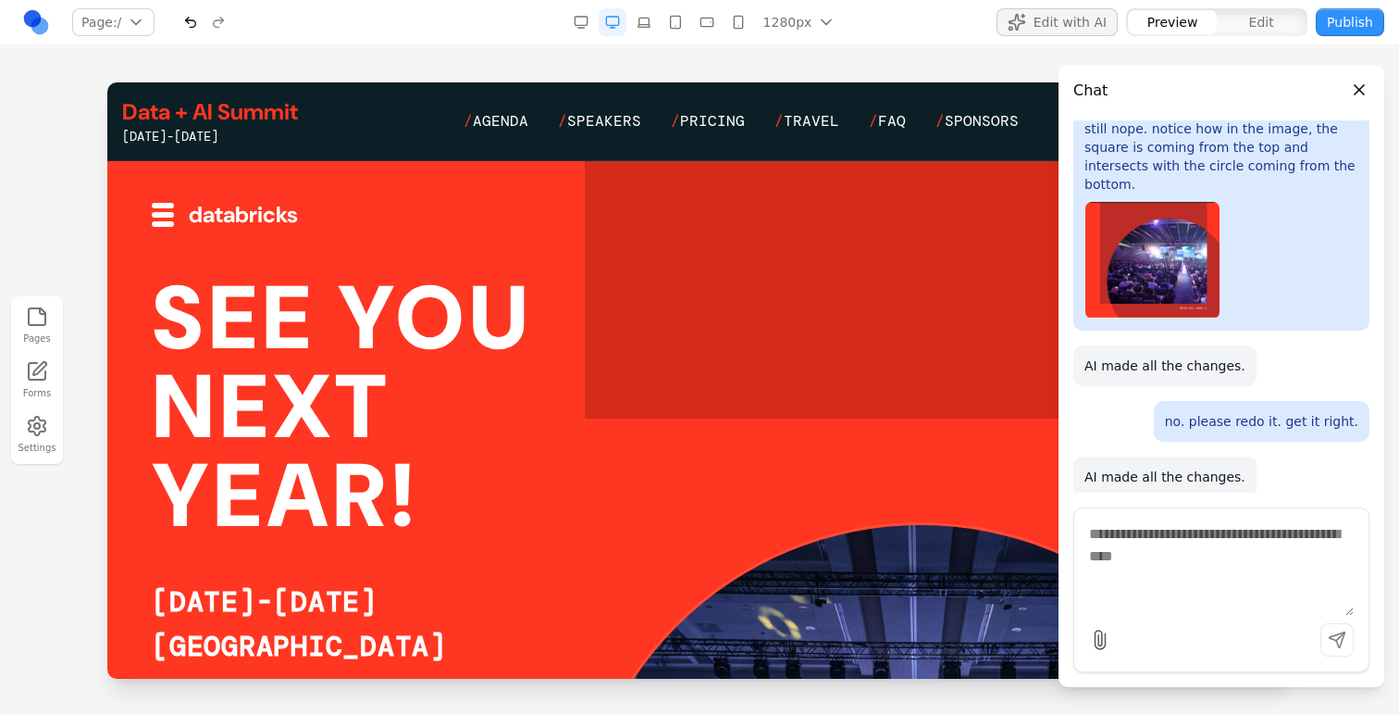
scroll to position [0, 0]
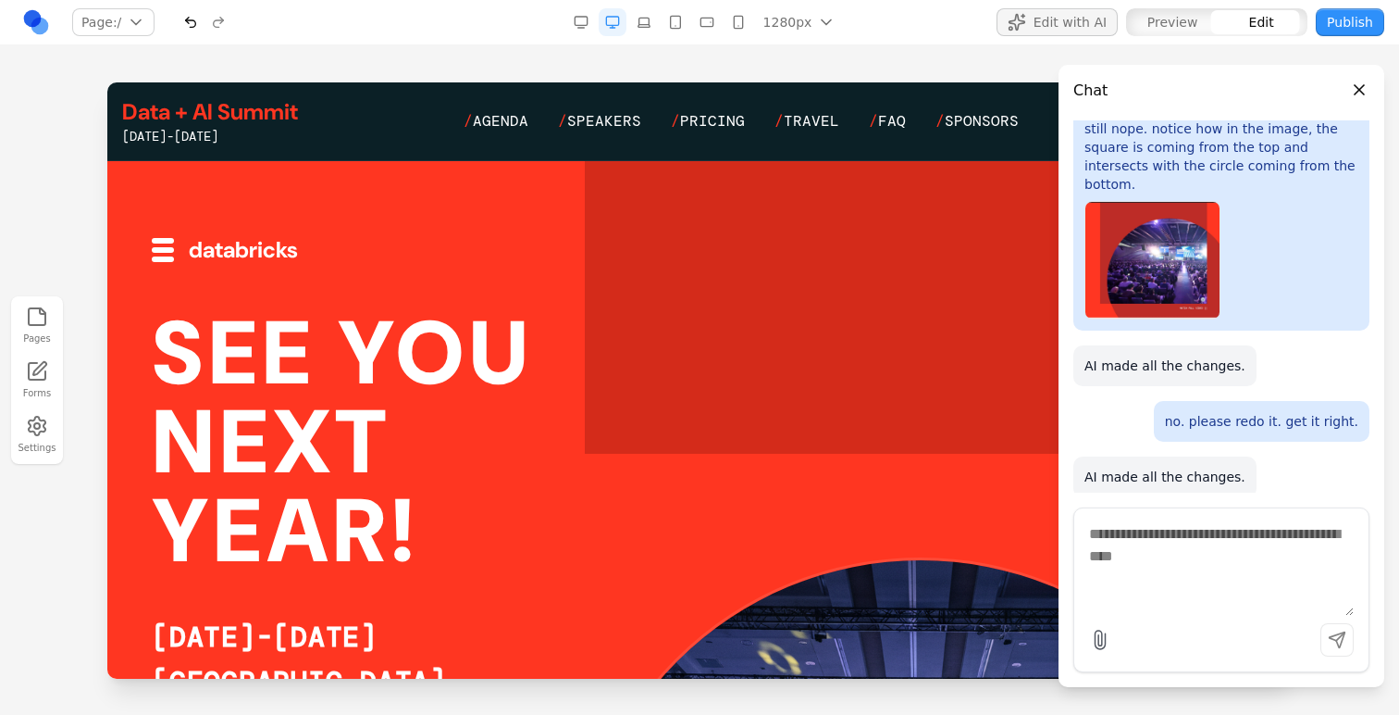
click at [463, 187] on div at bounding box center [699, 516] width 1185 height 711
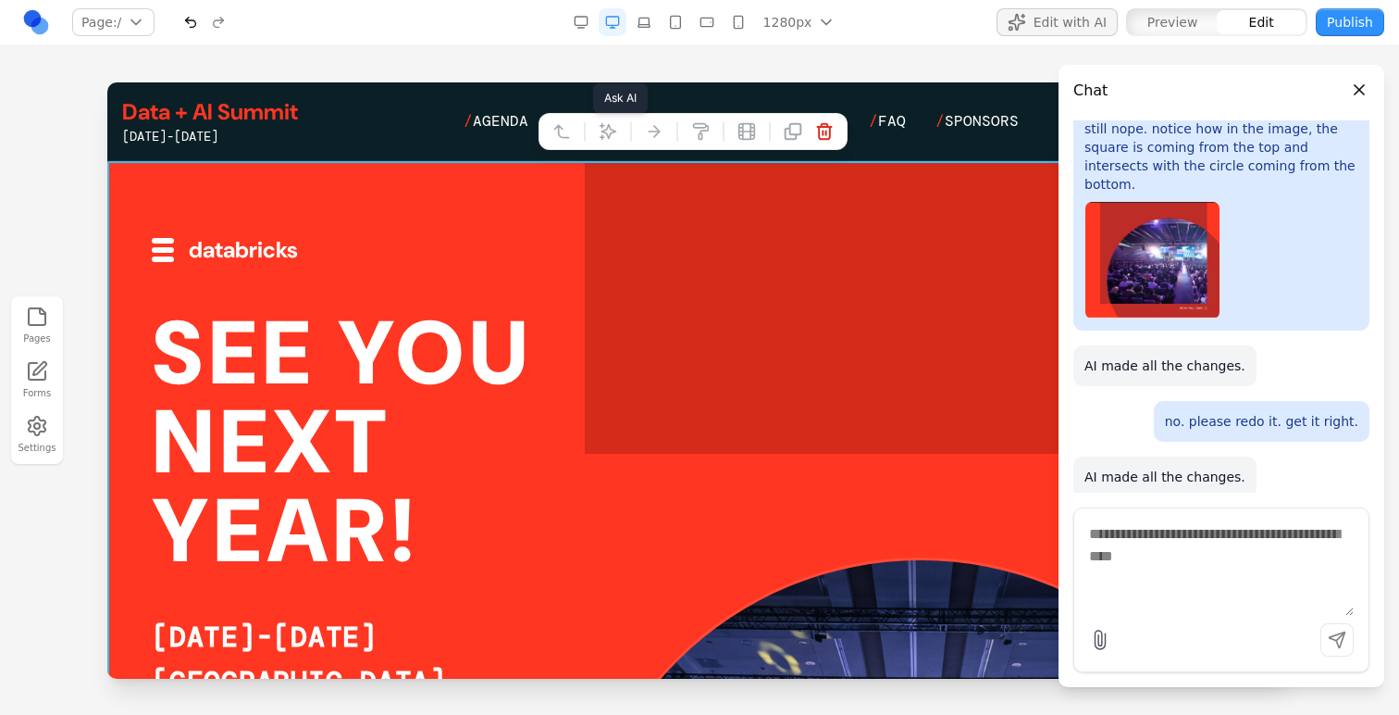
click at [600, 137] on icon at bounding box center [608, 132] width 16 height 16
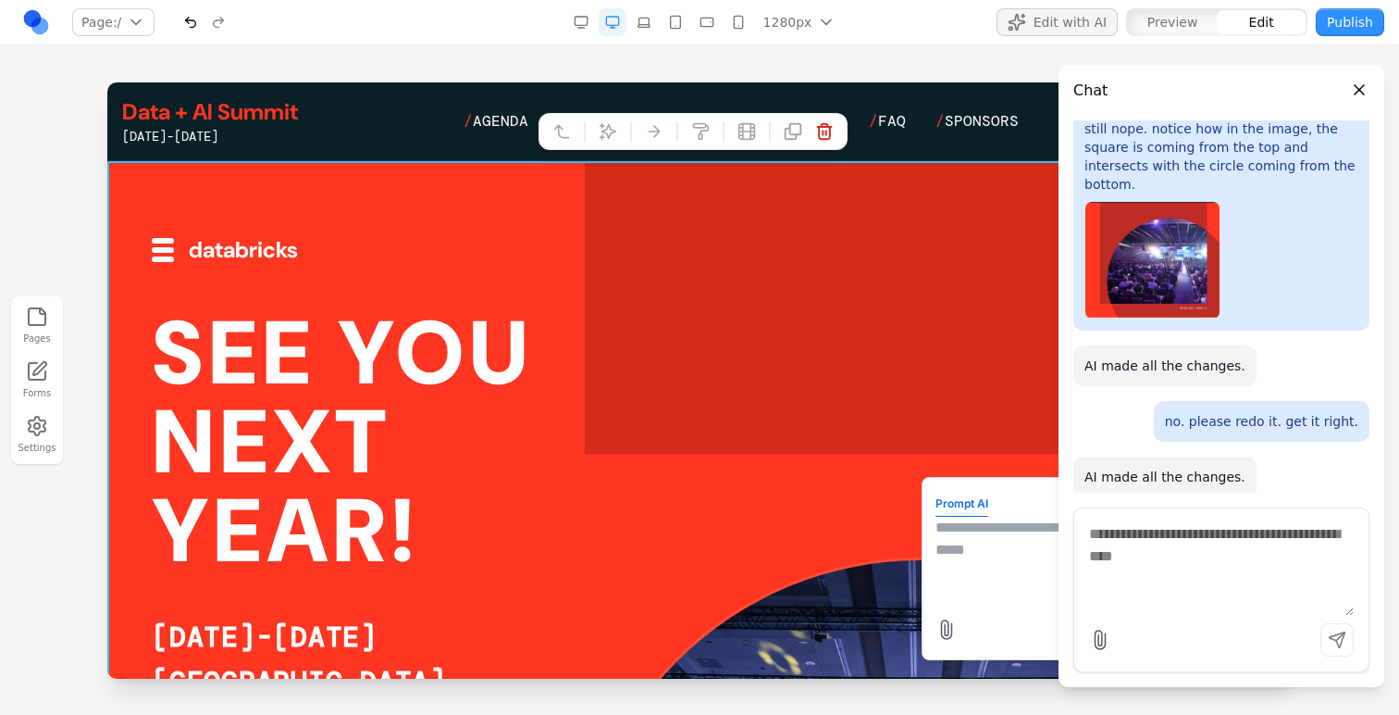
click at [974, 561] on textarea at bounding box center [1084, 562] width 296 height 93
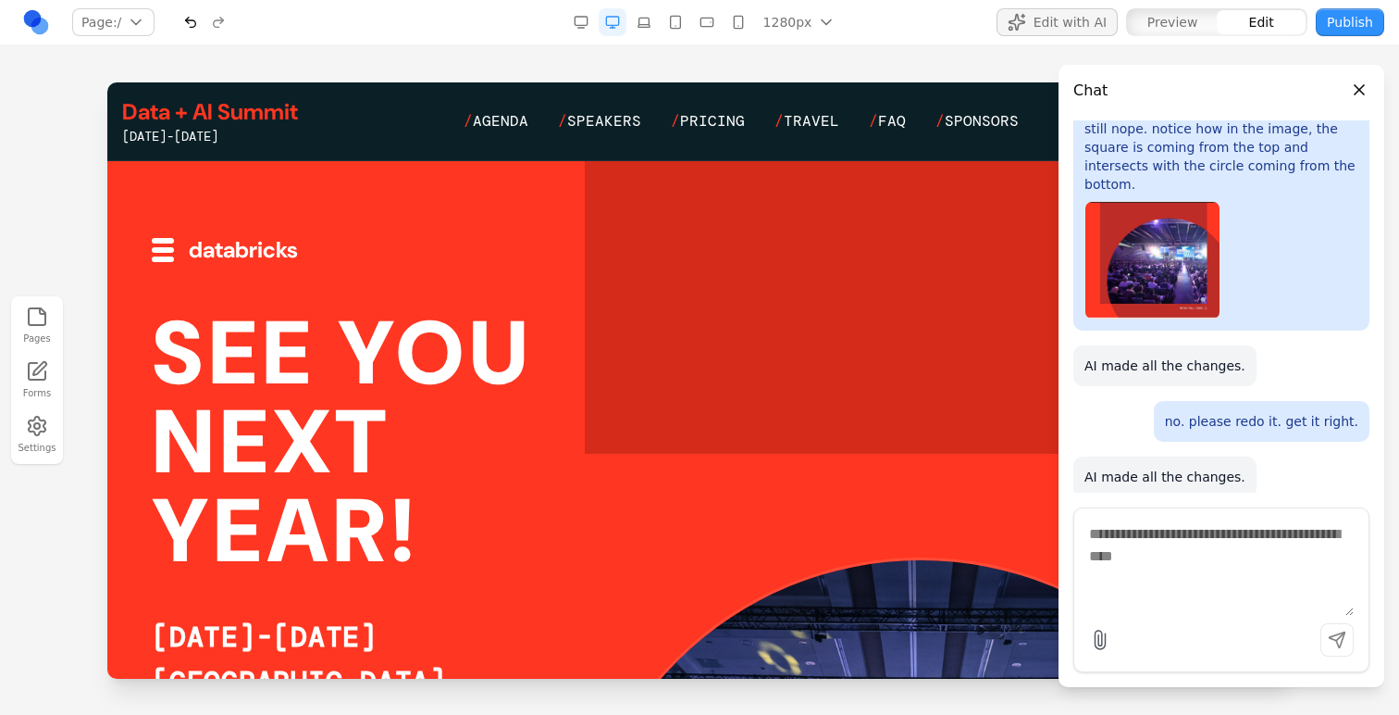
click at [1133, 556] on textarea at bounding box center [1221, 569] width 265 height 93
type textarea "**********"
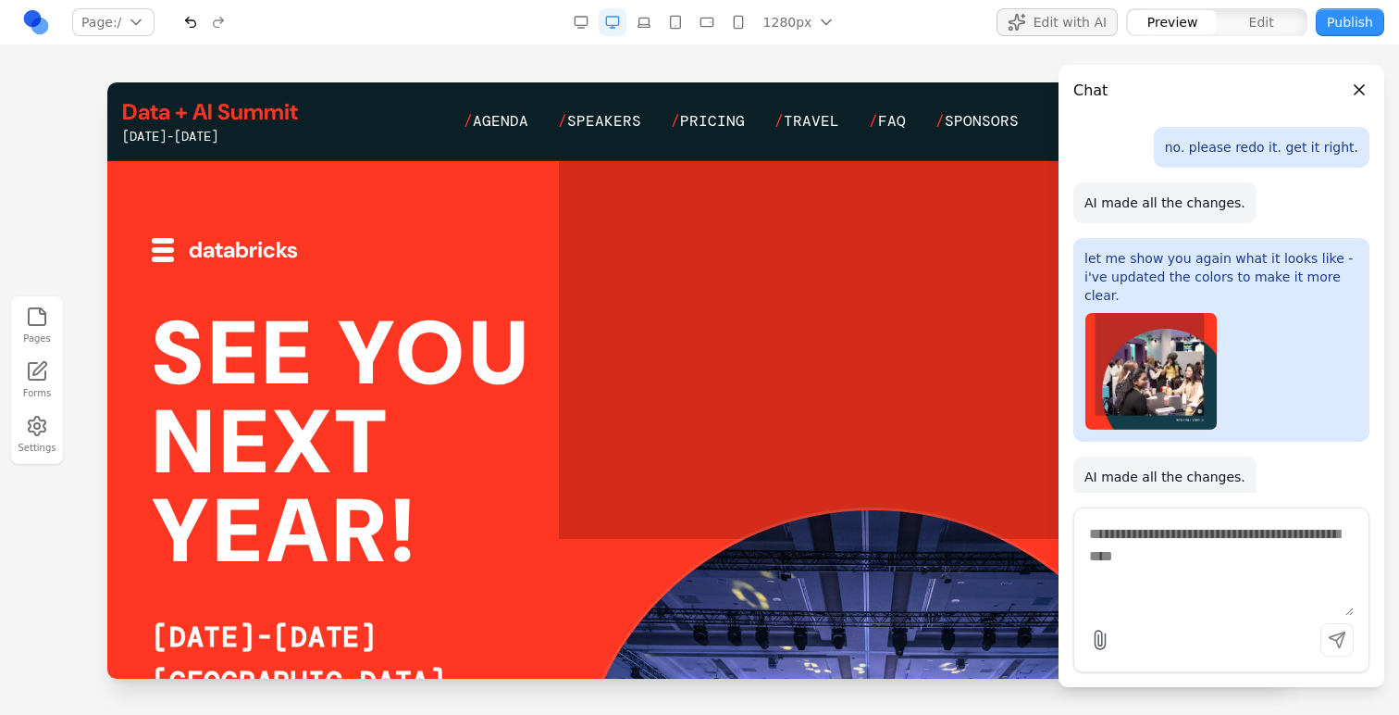
click at [1137, 556] on textarea at bounding box center [1221, 569] width 265 height 93
paste textarea "**"
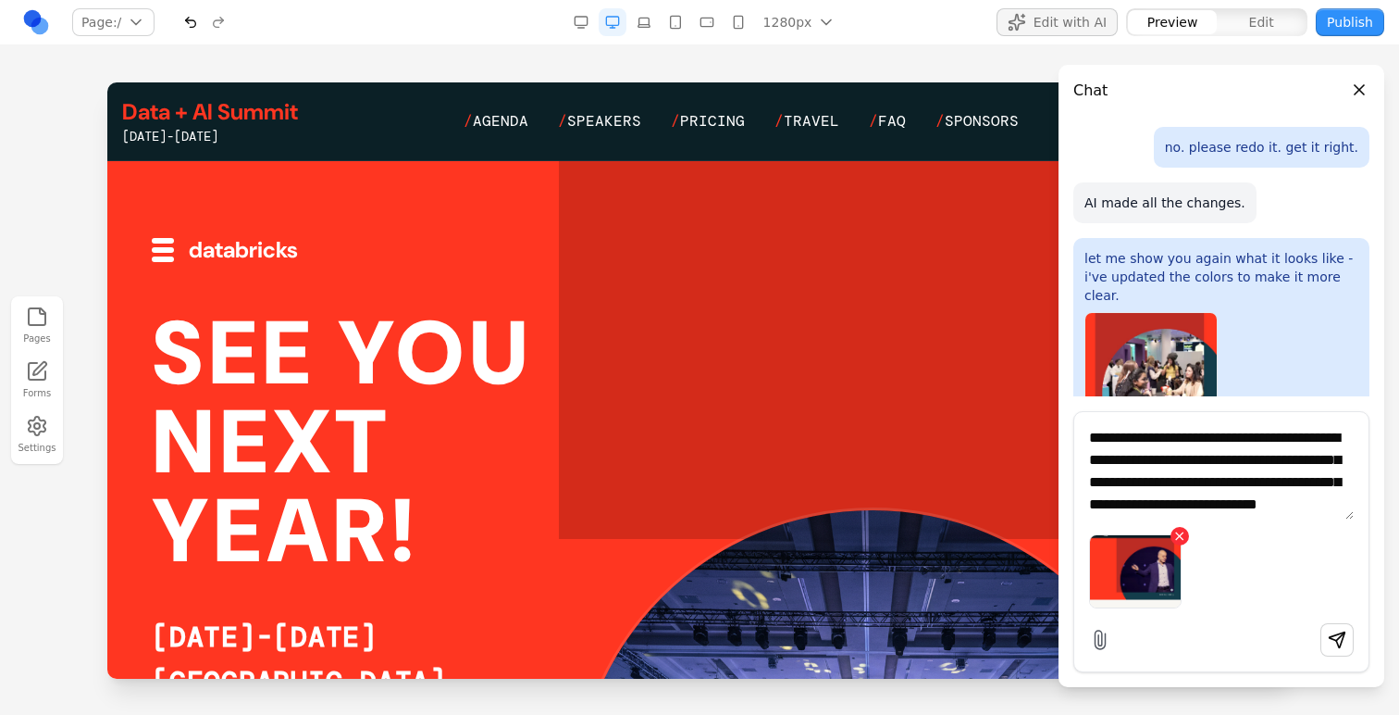
scroll to position [16, 0]
type textarea "**********"
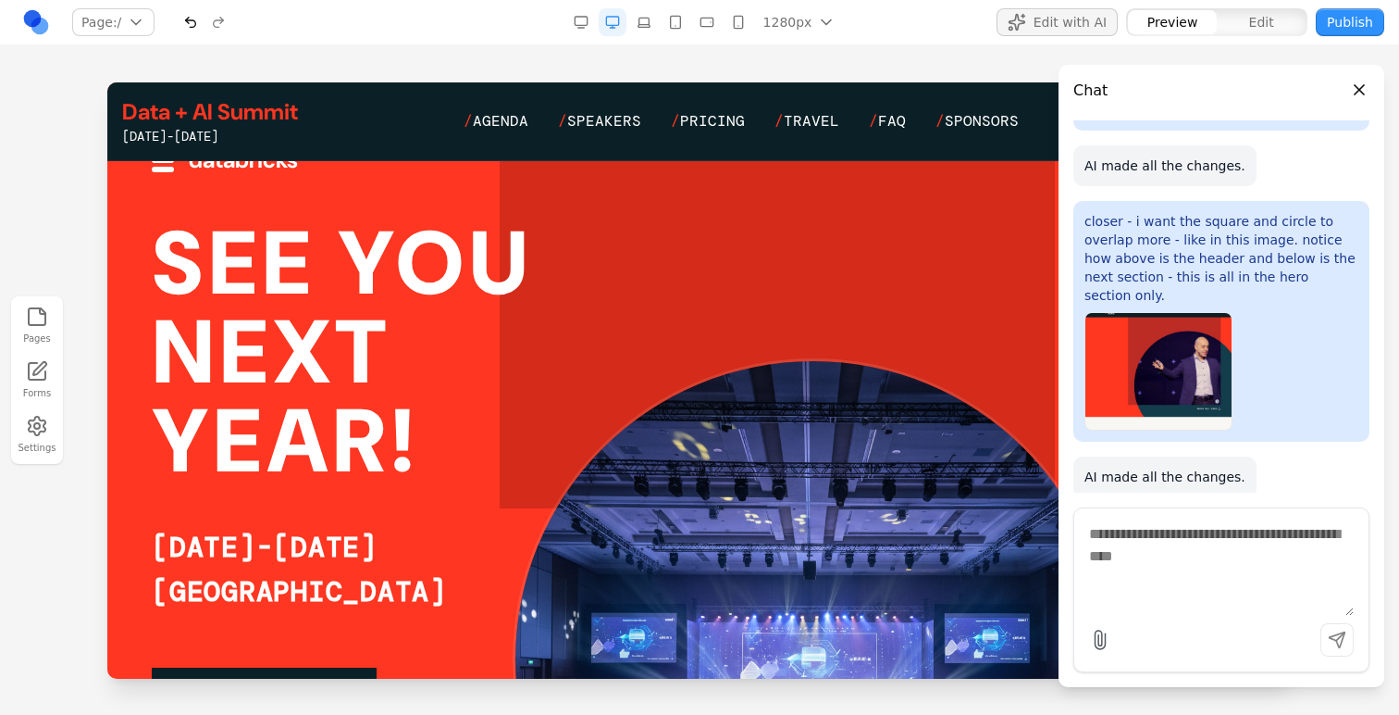
scroll to position [0, 0]
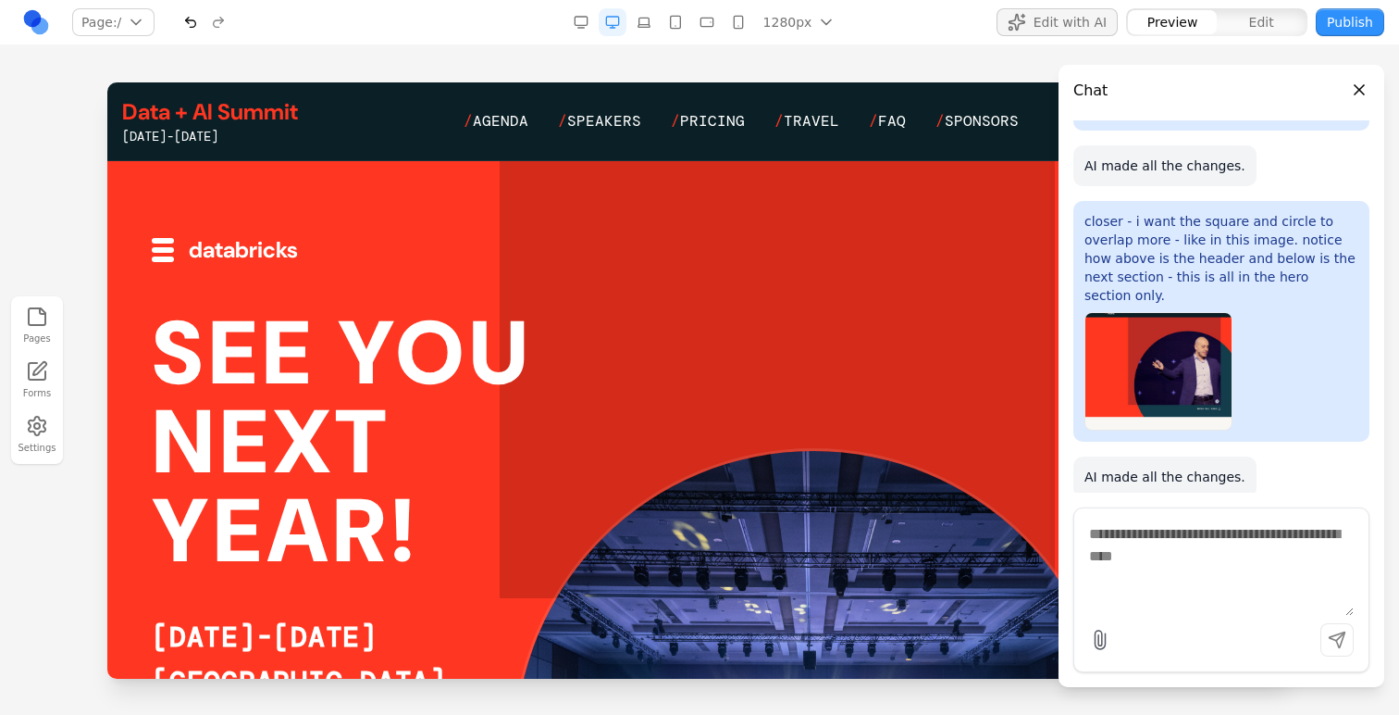
click at [1356, 99] on header "Chat" at bounding box center [1222, 83] width 326 height 37
click at [1362, 93] on button "Close panel" at bounding box center [1360, 90] width 20 height 20
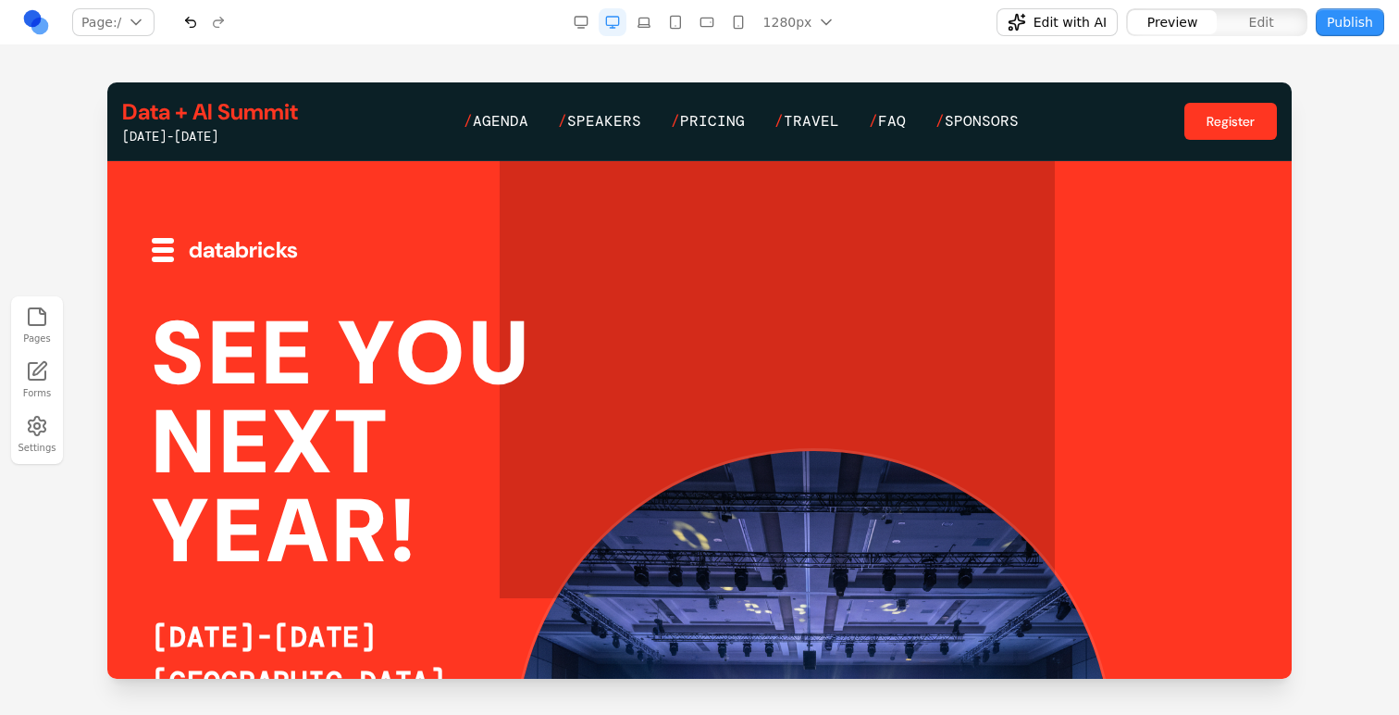
click at [1086, 31] on span "Edit with AI" at bounding box center [1070, 22] width 73 height 19
click at [1200, 547] on textarea at bounding box center [1221, 569] width 265 height 93
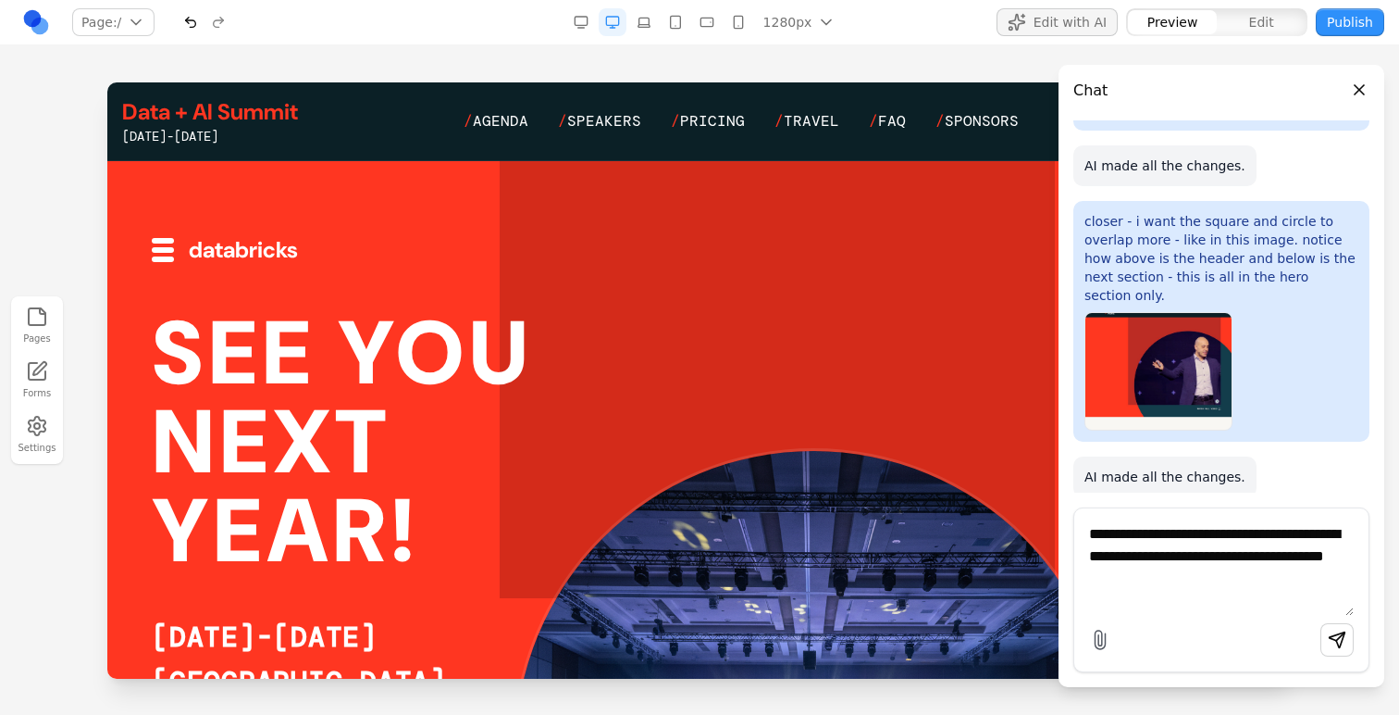
type textarea "**********"
paste textarea
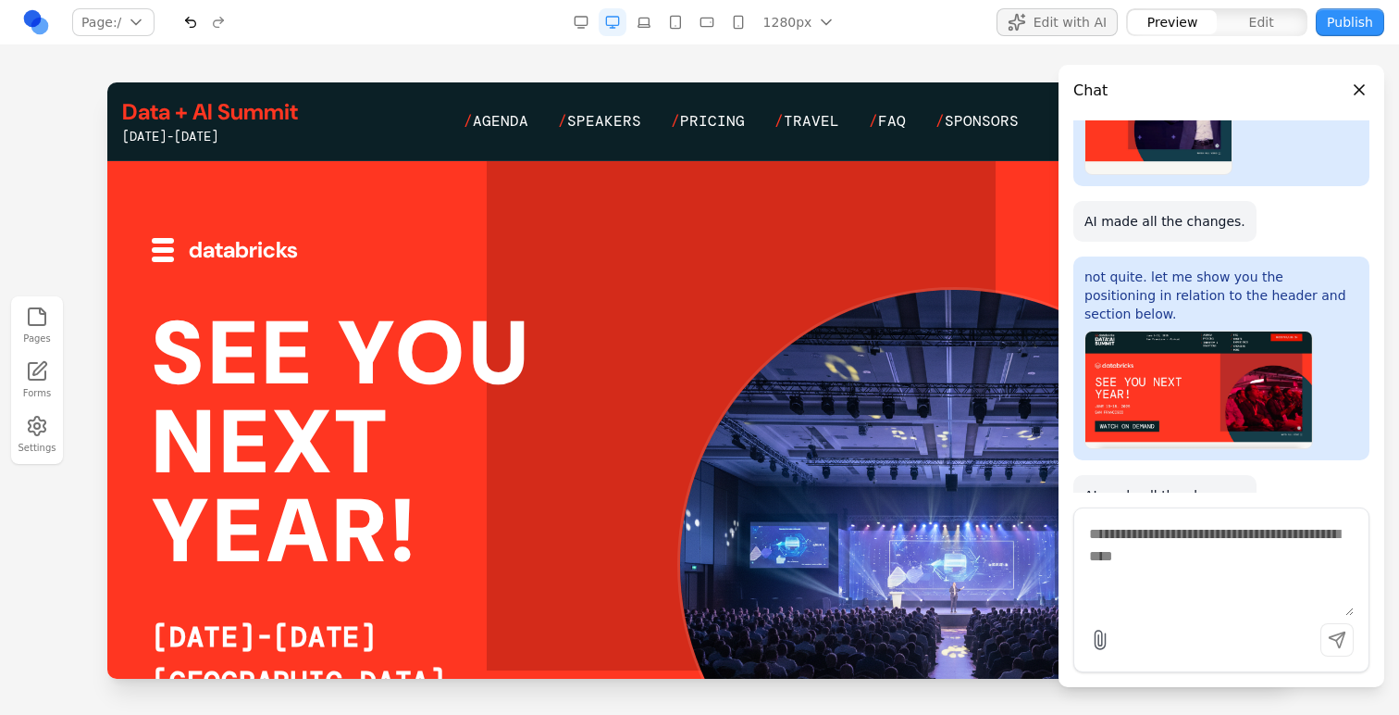
click at [1369, 94] on button "Close panel" at bounding box center [1360, 90] width 20 height 20
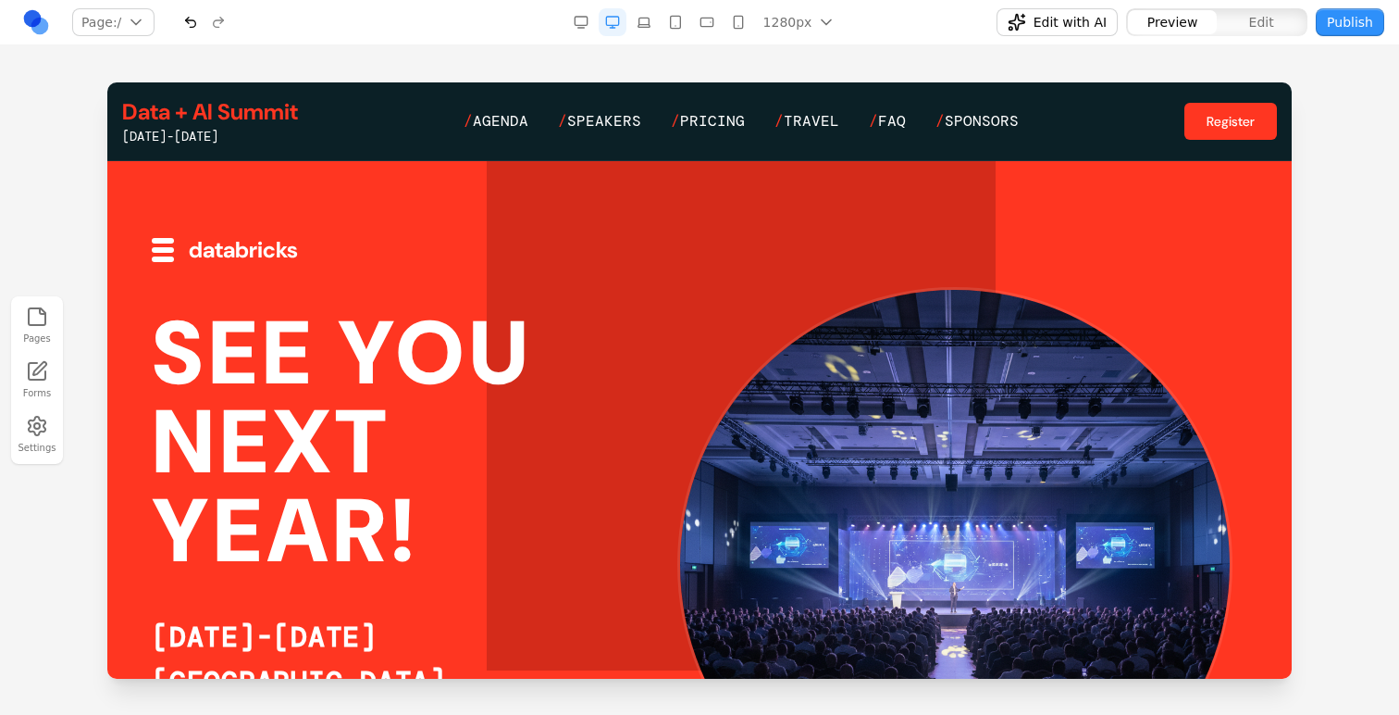
click at [579, 17] on rect "button" at bounding box center [581, 21] width 12 height 8
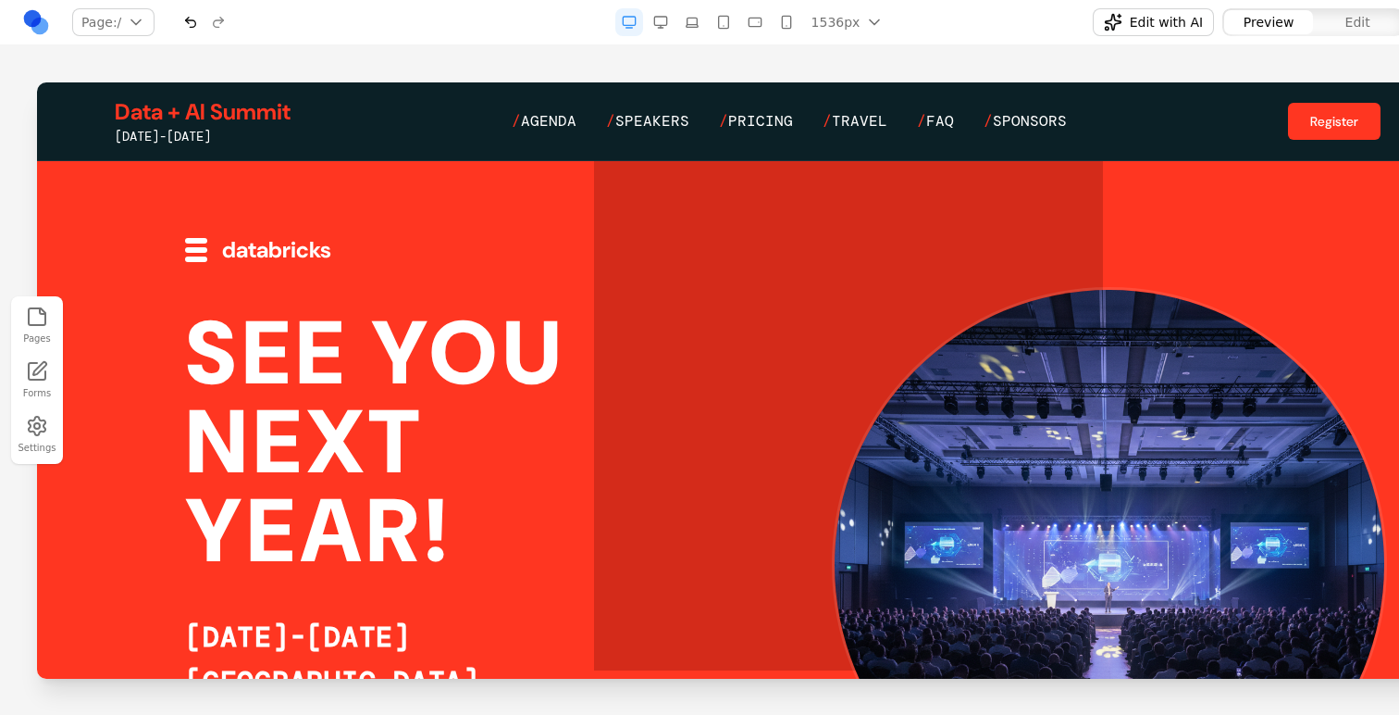
click at [668, 33] on button "button" at bounding box center [661, 22] width 28 height 28
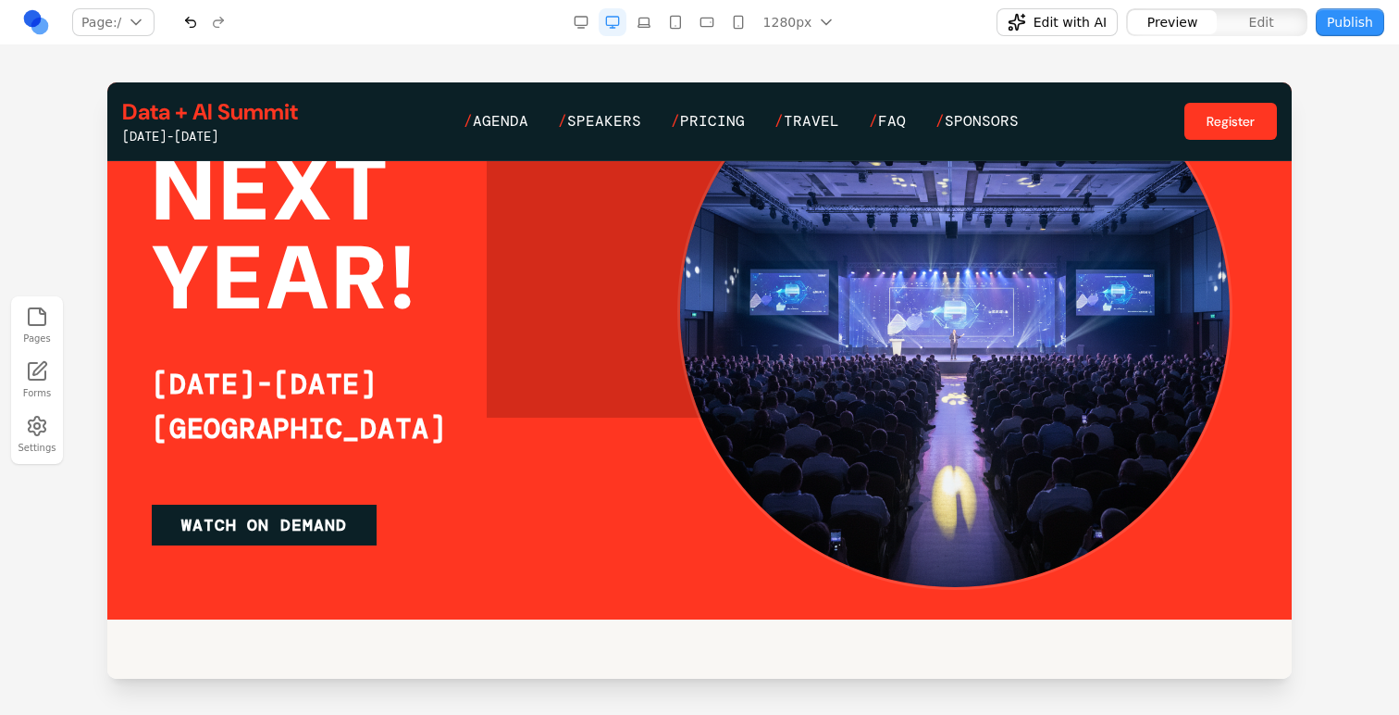
scroll to position [224, 0]
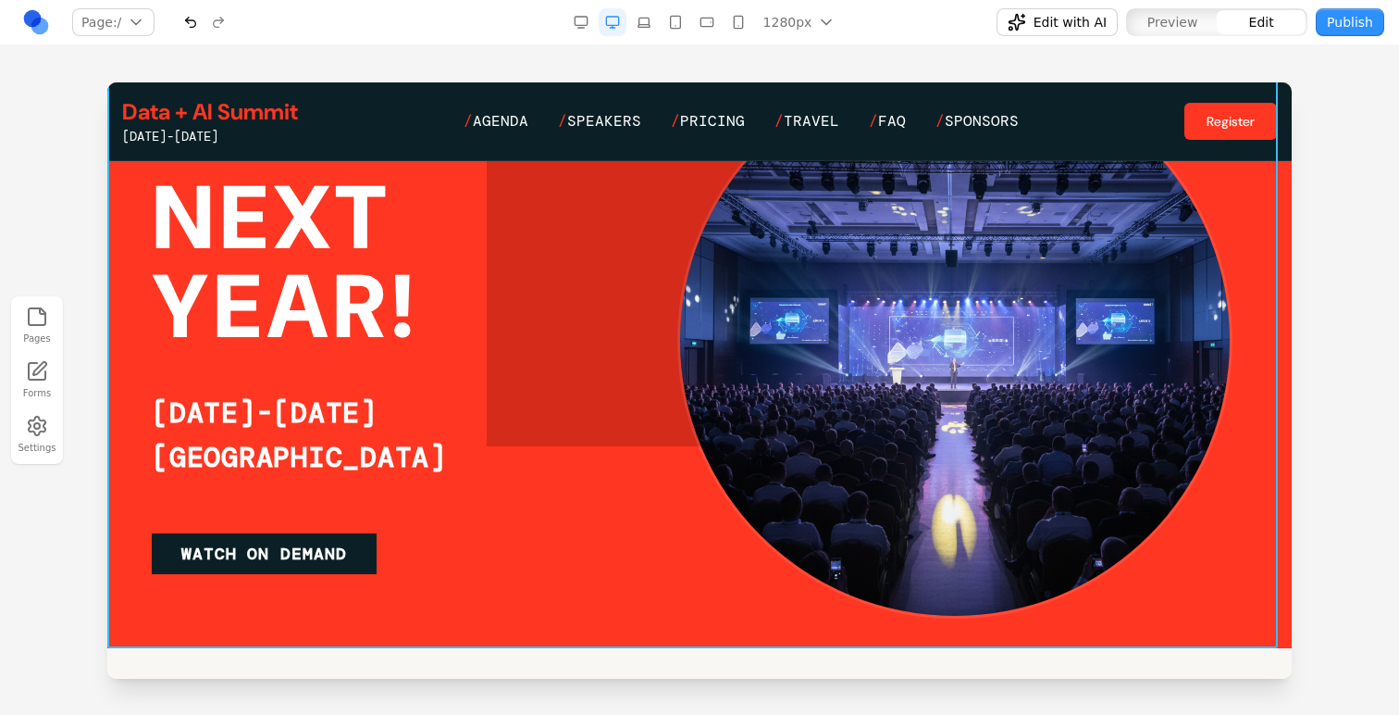
click at [1177, 630] on div at bounding box center [699, 292] width 1185 height 711
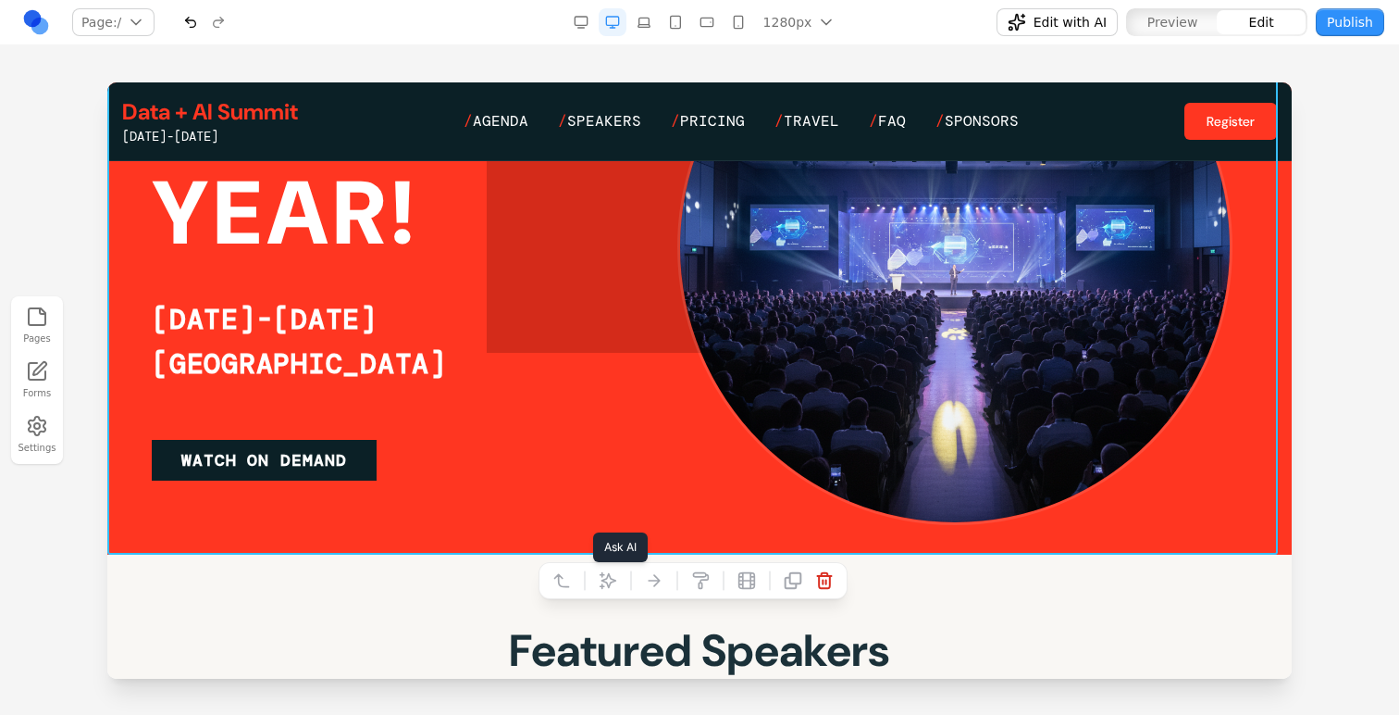
click at [607, 572] on icon at bounding box center [608, 580] width 19 height 19
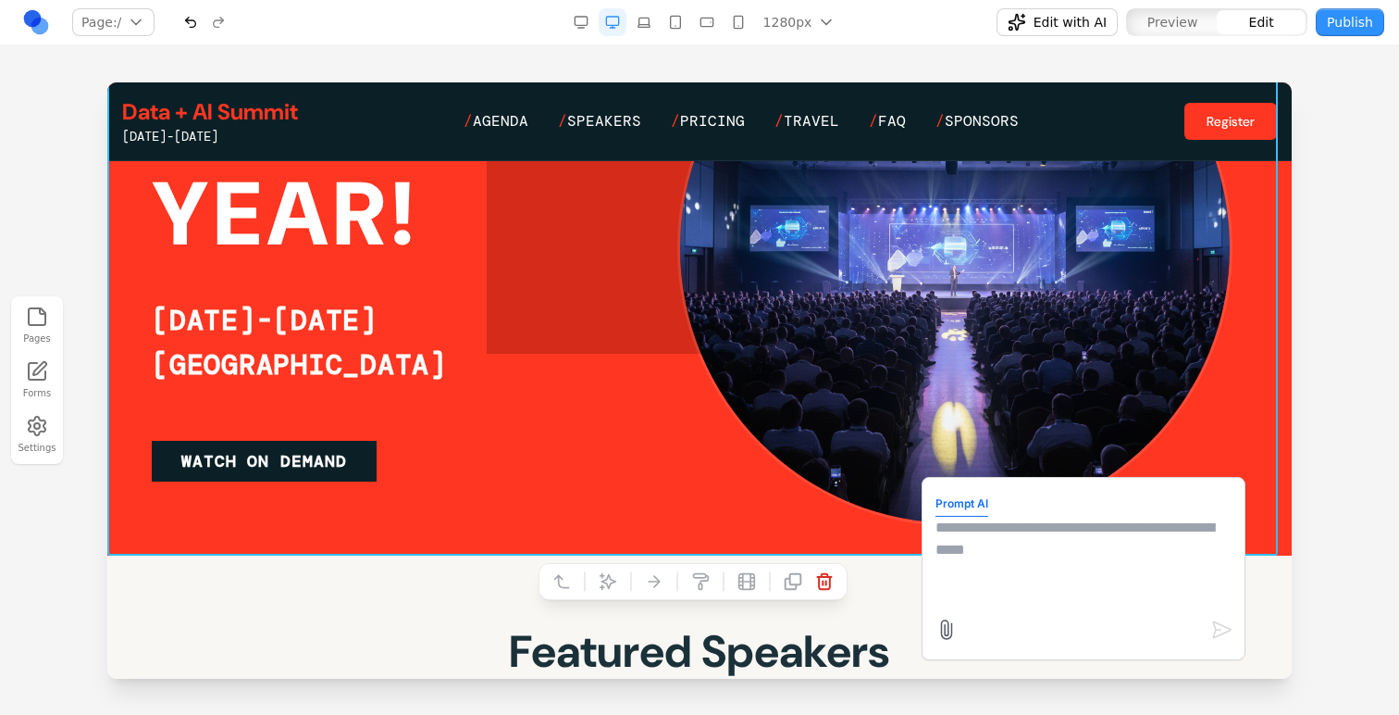
scroll to position [0, 0]
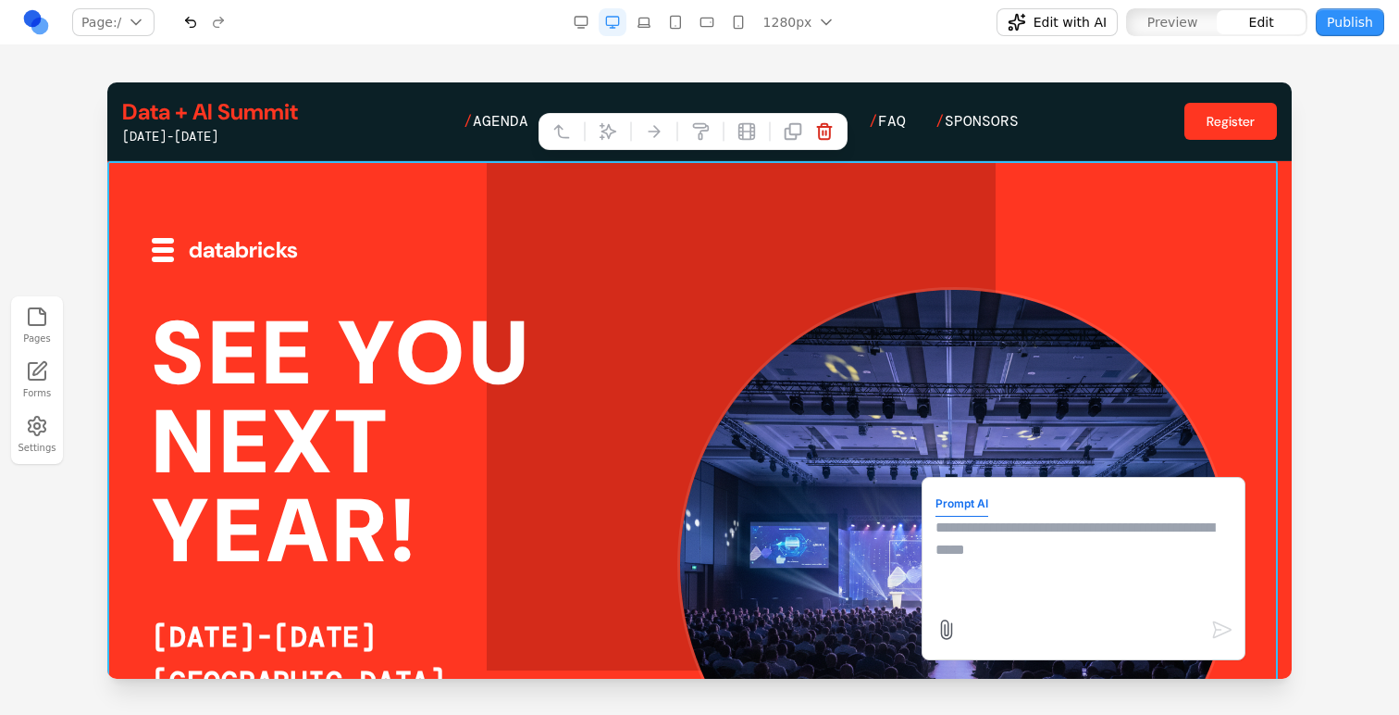
click at [965, 575] on textarea at bounding box center [1084, 562] width 296 height 93
type textarea "*"
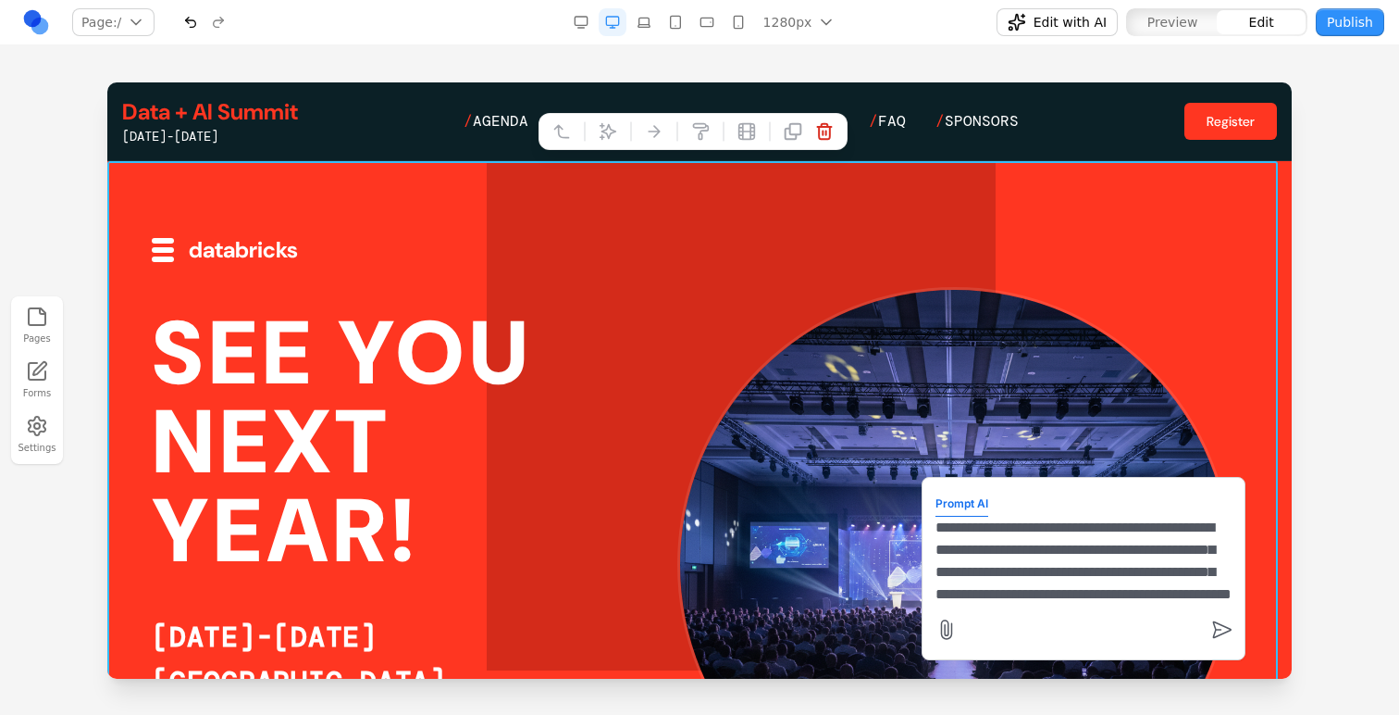
scroll to position [38, 0]
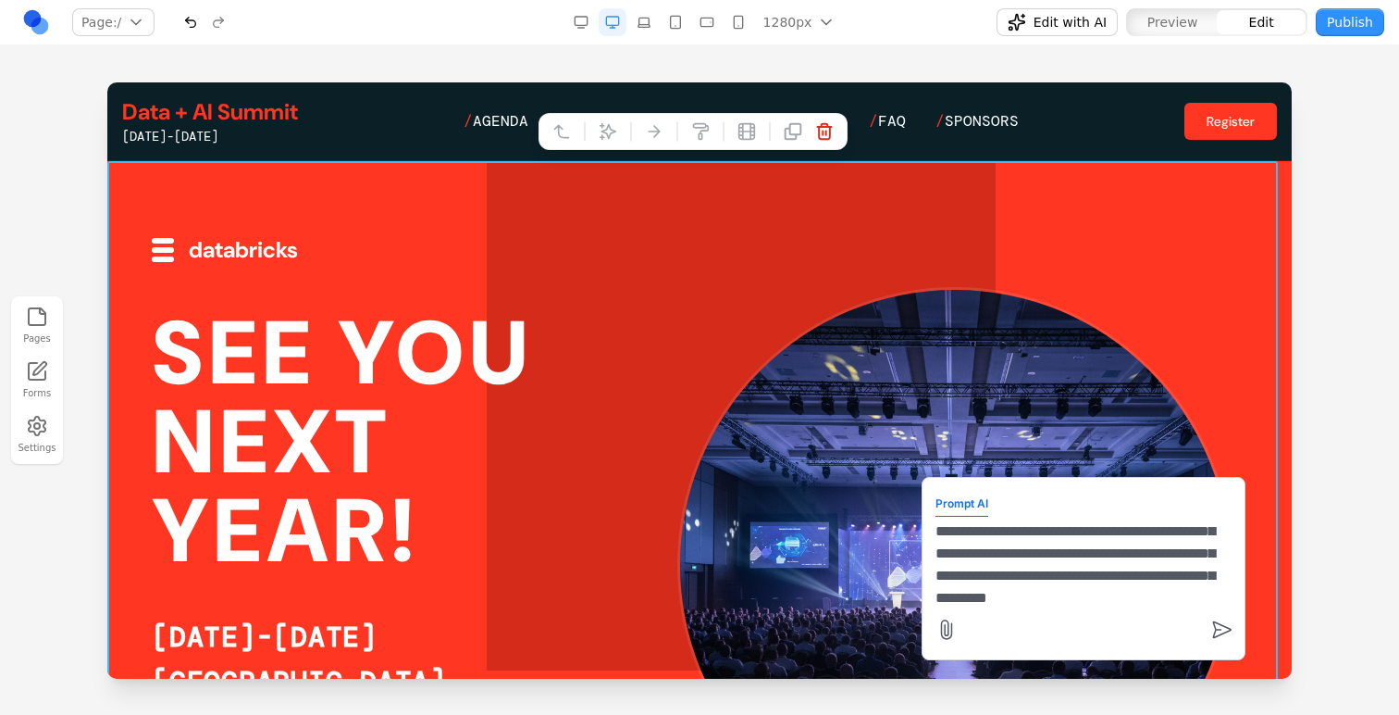
type textarea "**********"
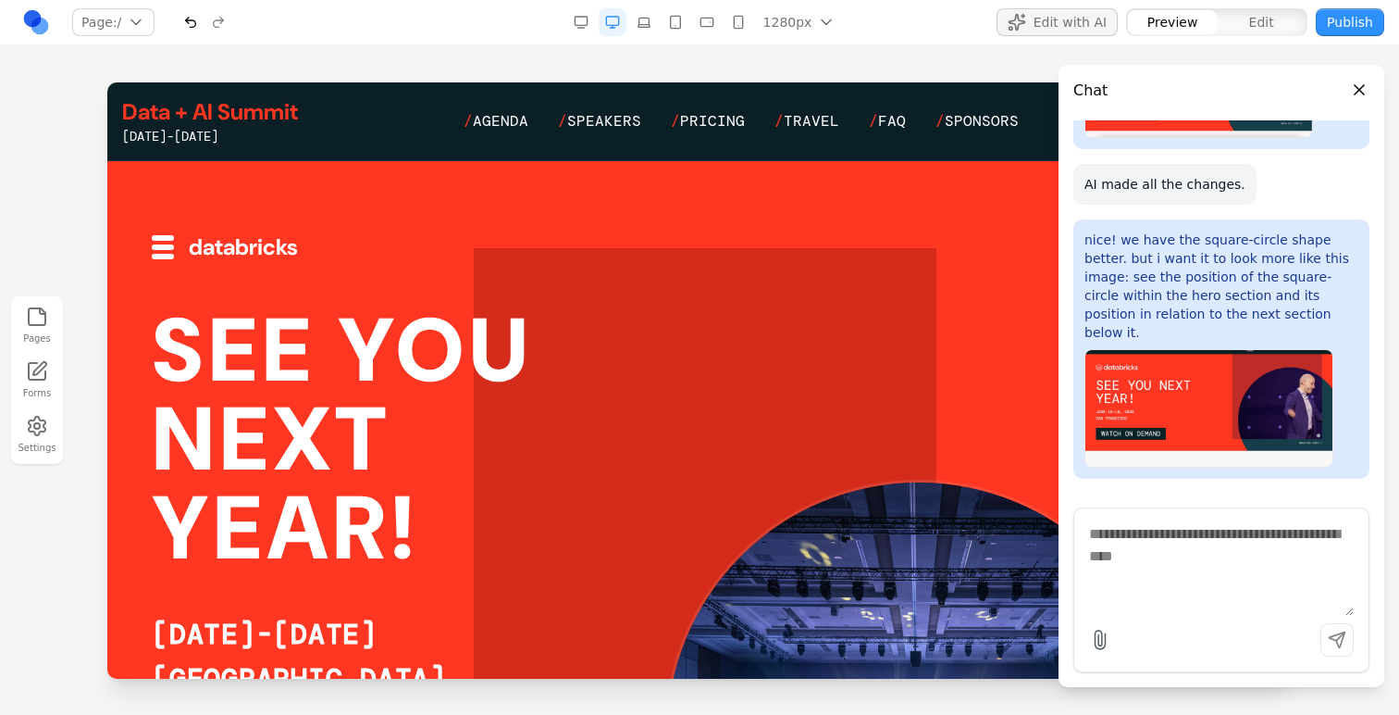
scroll to position [0, 0]
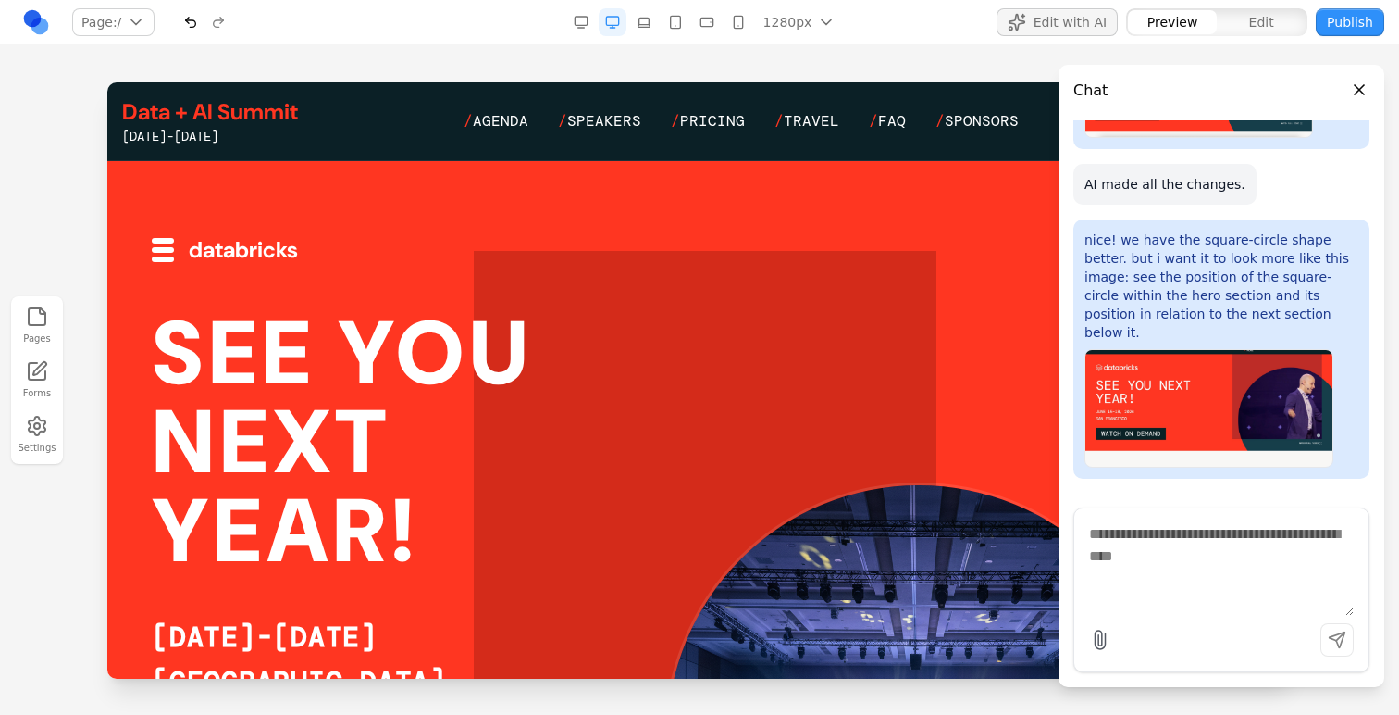
click at [1219, 530] on textarea at bounding box center [1221, 569] width 265 height 93
type textarea "*"
type textarea "**********"
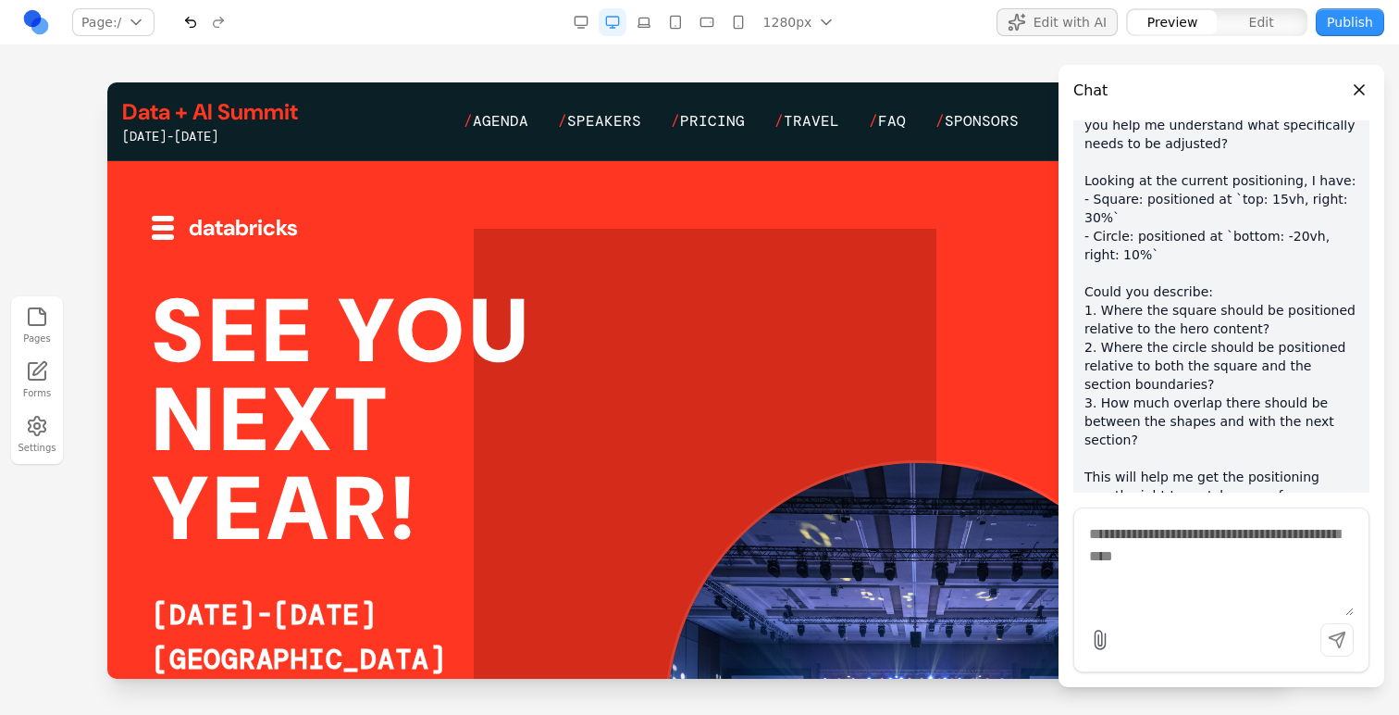
scroll to position [31, 0]
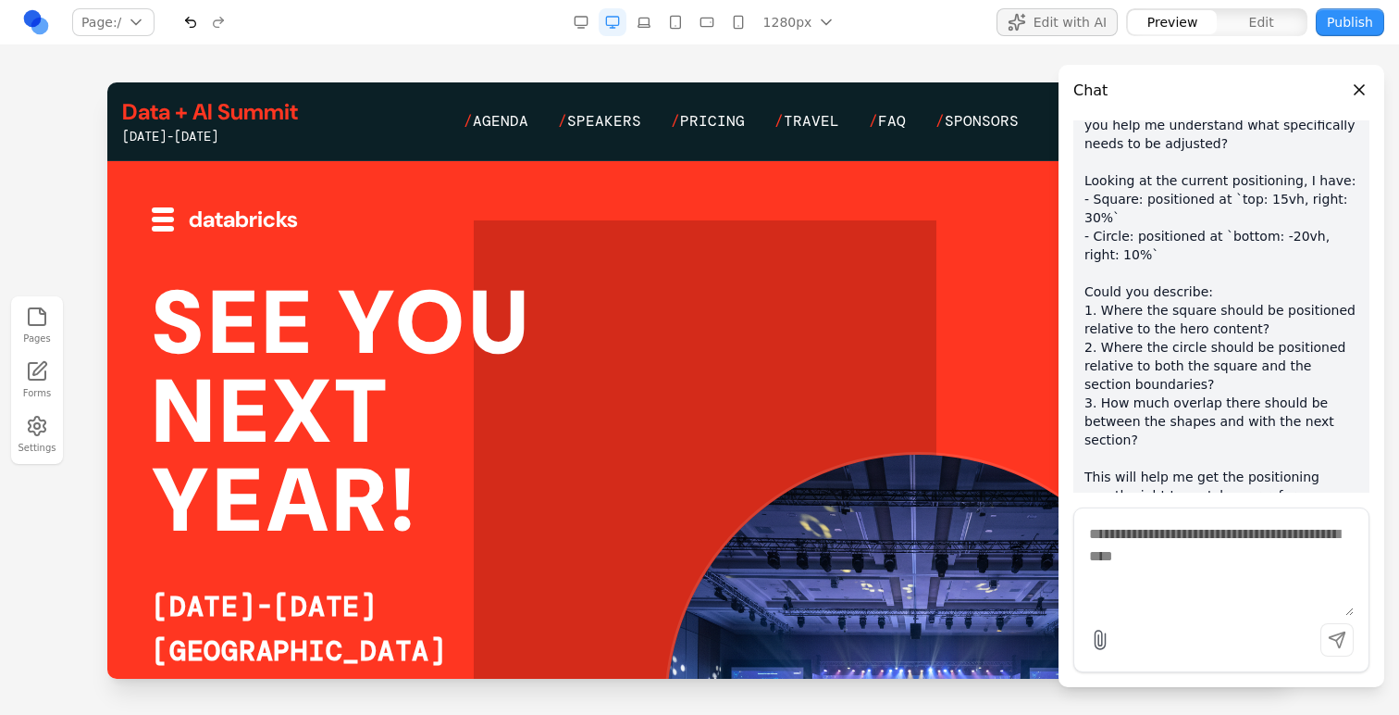
click at [1163, 529] on textarea at bounding box center [1221, 569] width 265 height 93
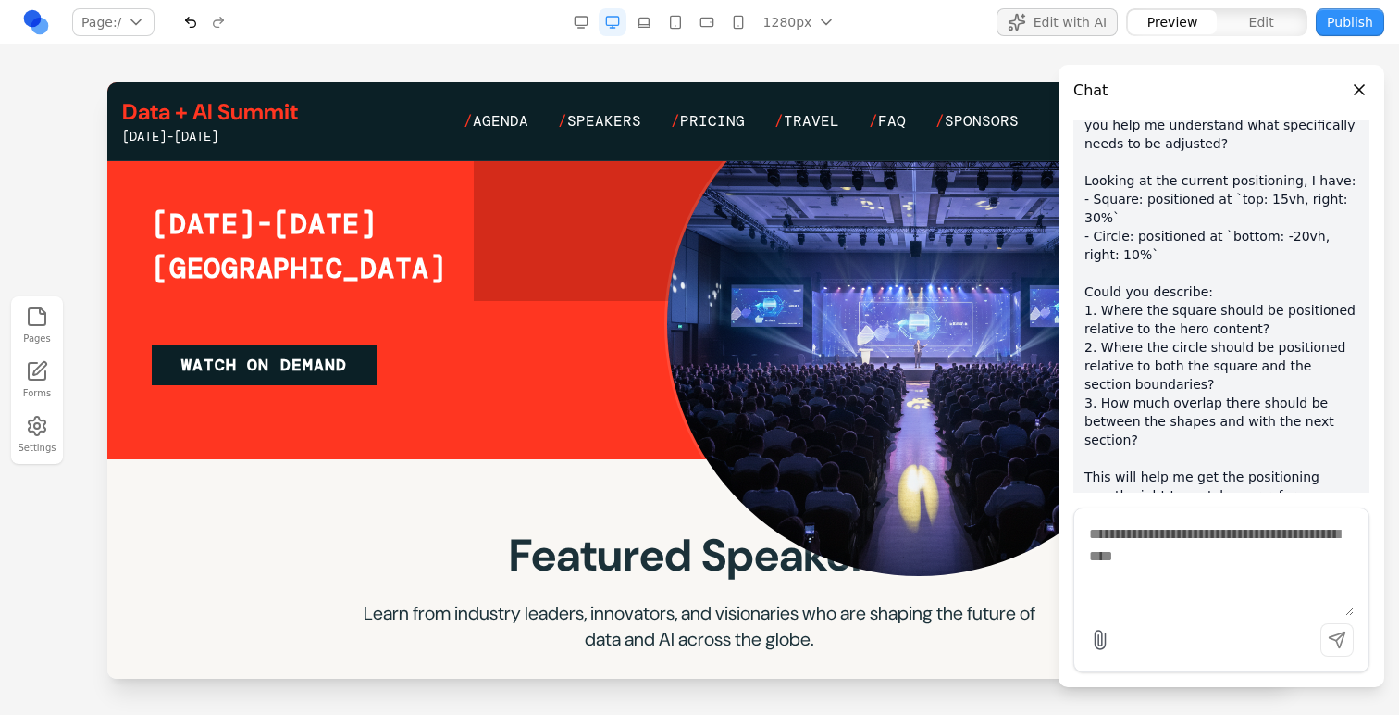
scroll to position [0, 0]
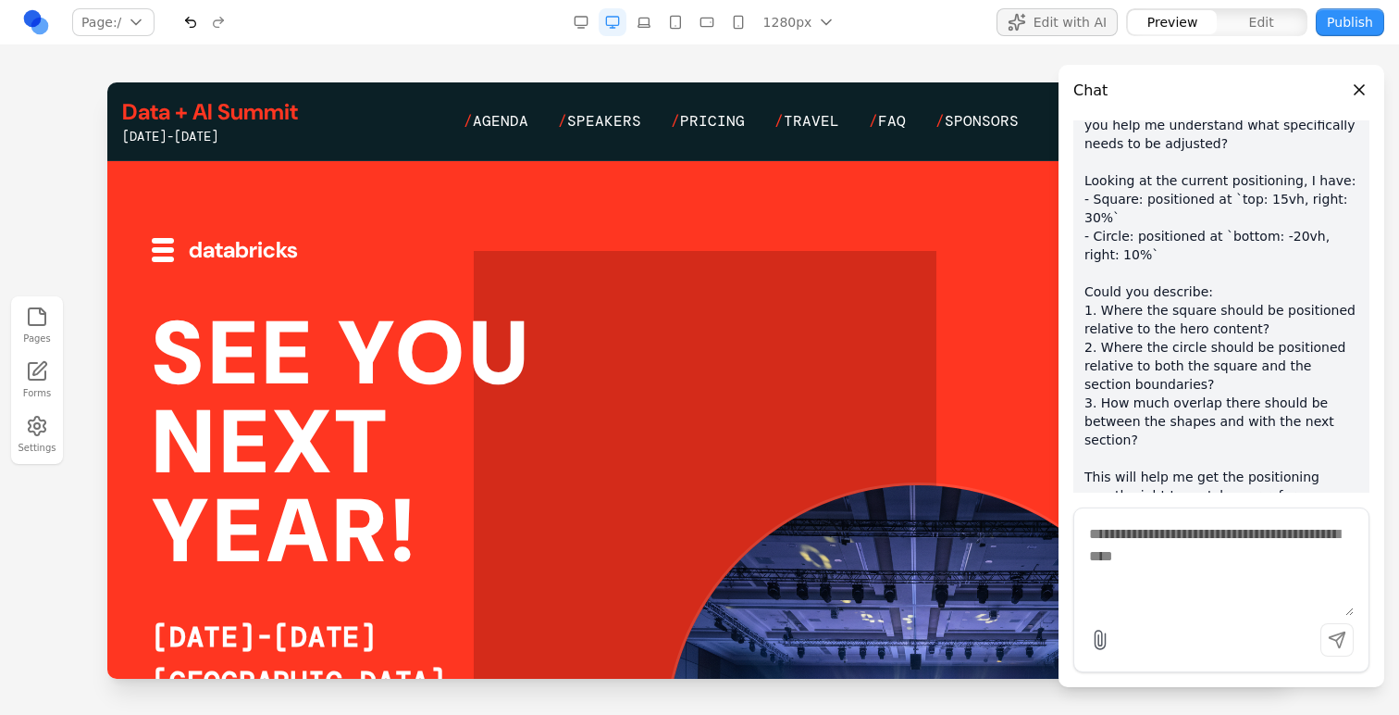
type textarea "*"
type textarea "**********"
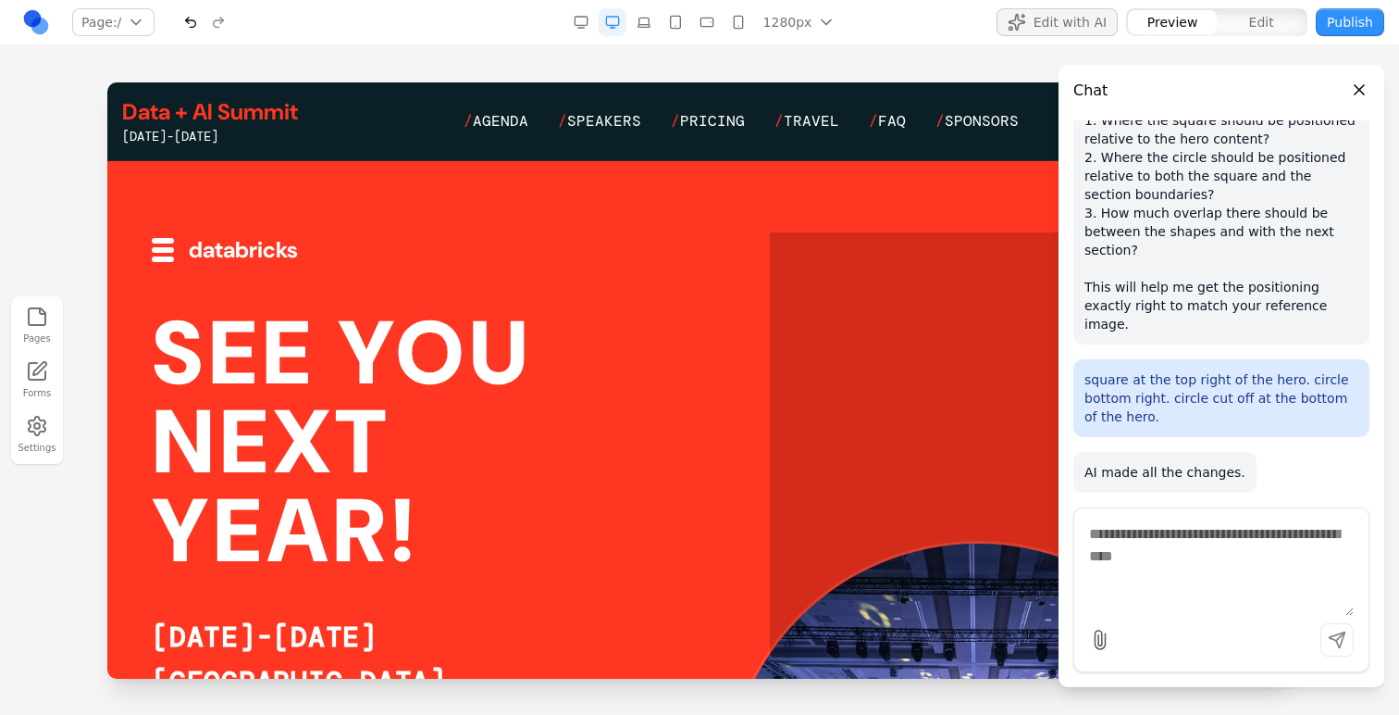
scroll to position [5573, 0]
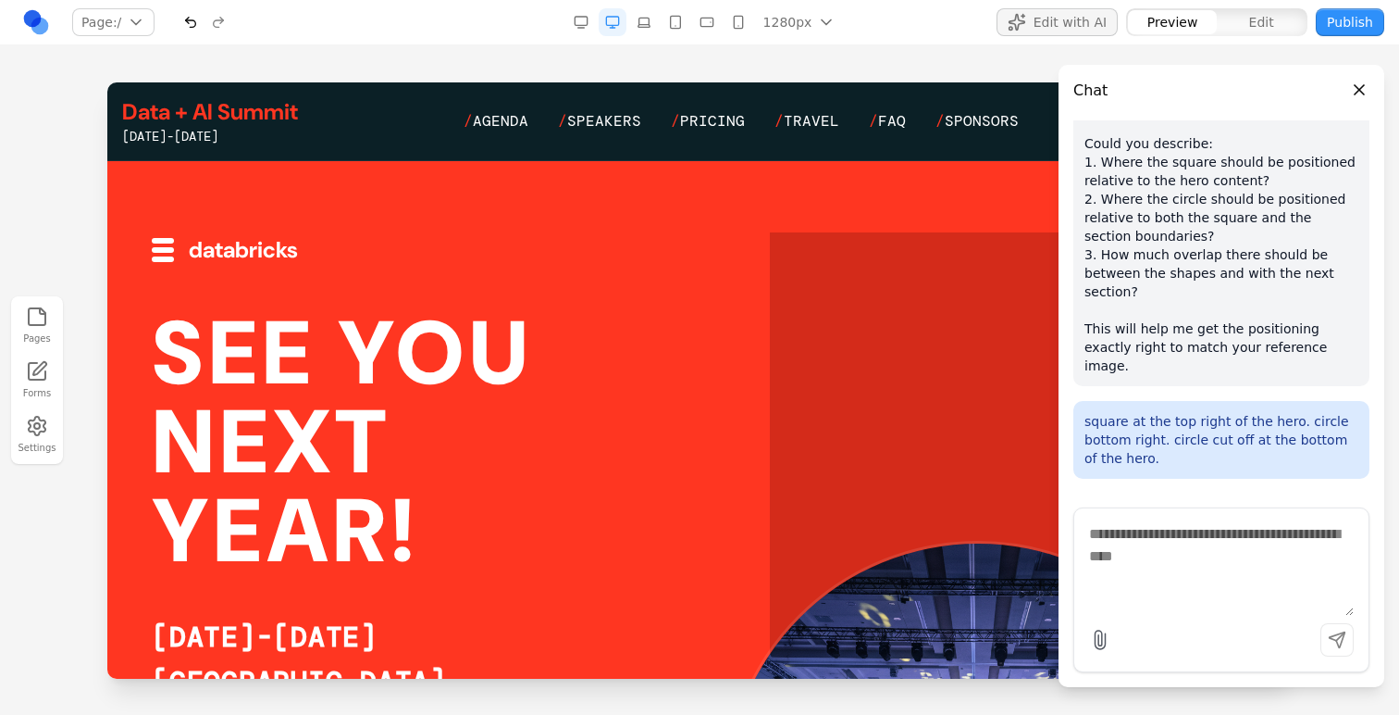
click at [1361, 87] on button "Close panel" at bounding box center [1360, 90] width 20 height 20
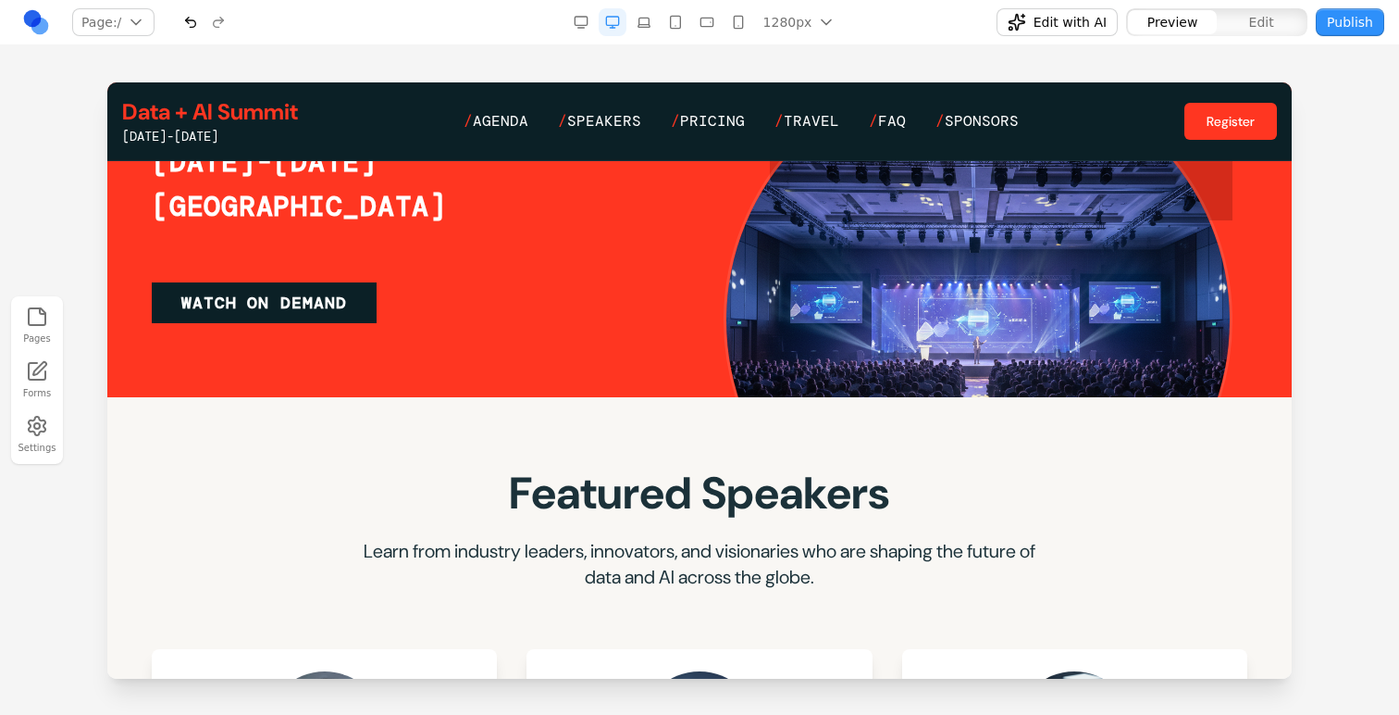
scroll to position [489, 0]
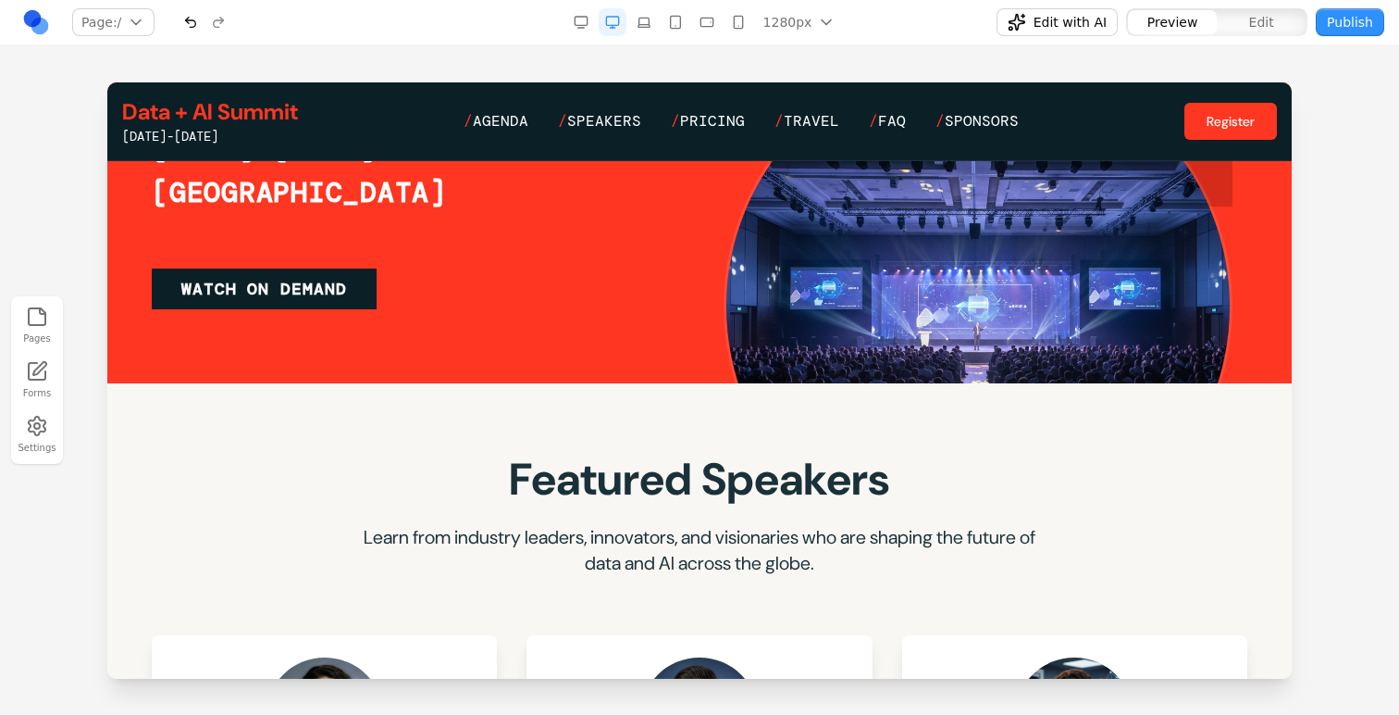
click at [1098, 29] on span "Edit with AI" at bounding box center [1070, 22] width 73 height 19
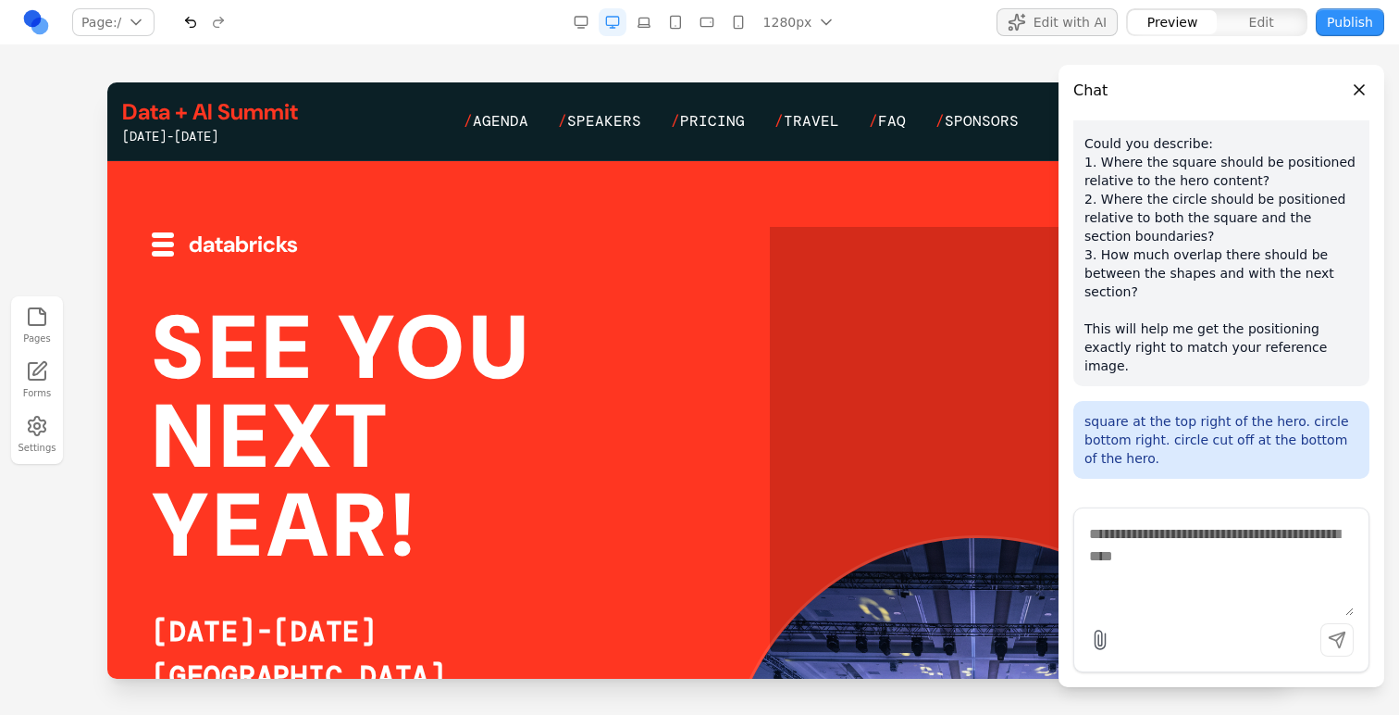
scroll to position [0, 0]
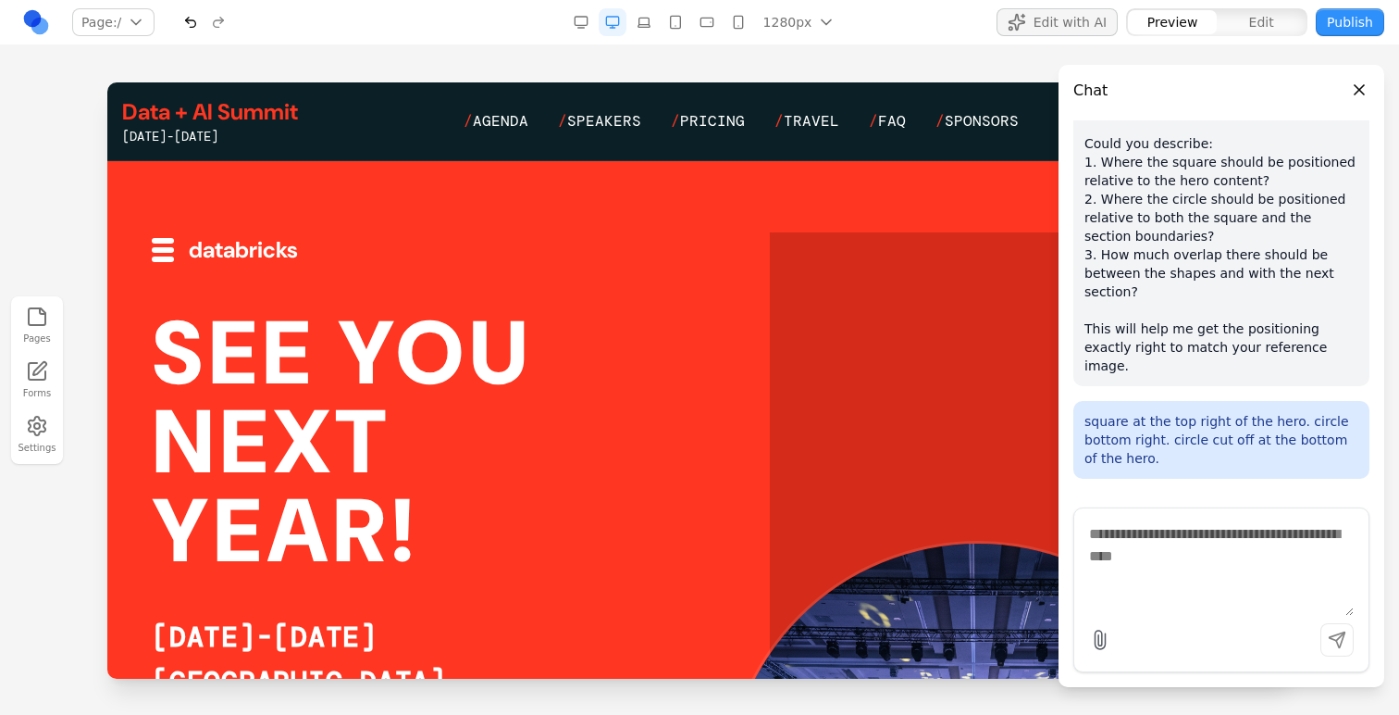
click at [1048, 36] on div "Edit with AI Preview Edit Publish" at bounding box center [1162, 22] width 444 height 30
click at [1047, 29] on span "Edit with AI" at bounding box center [1070, 22] width 73 height 19
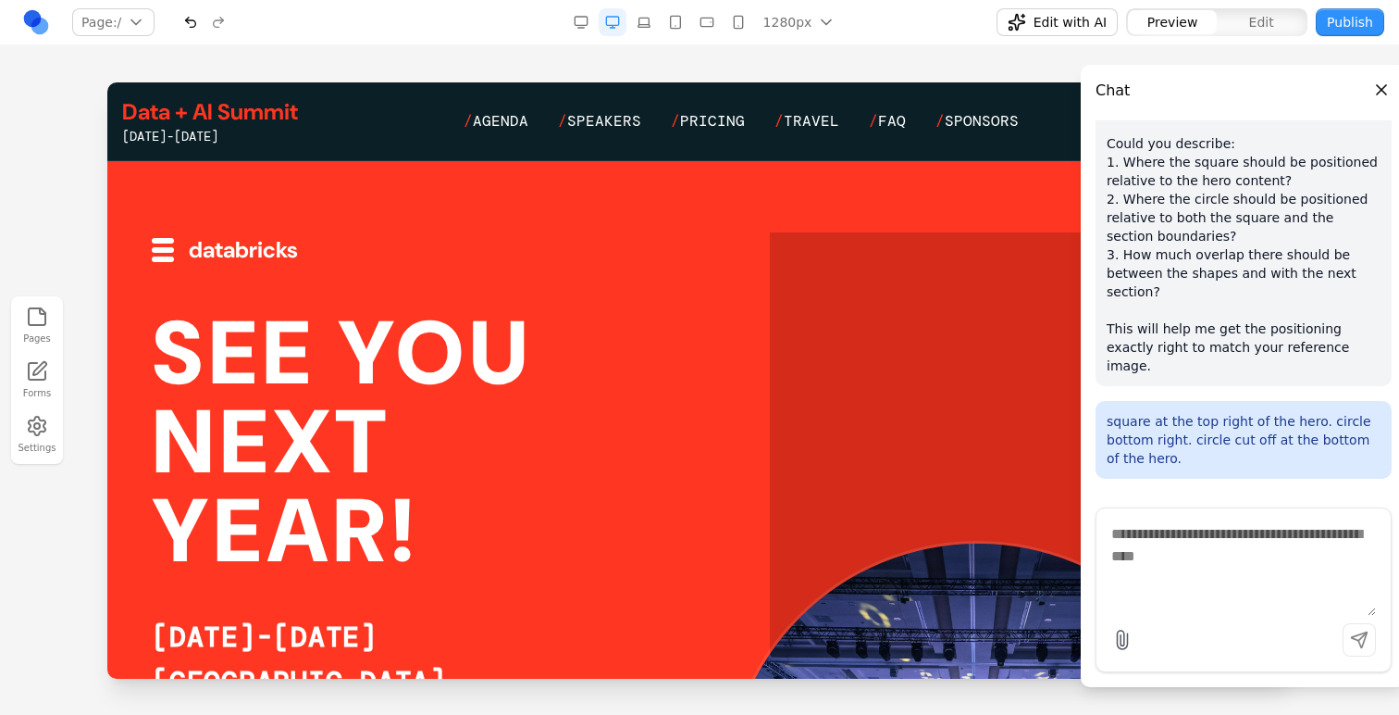
click at [1048, 31] on span "Edit with AI" at bounding box center [1070, 22] width 73 height 19
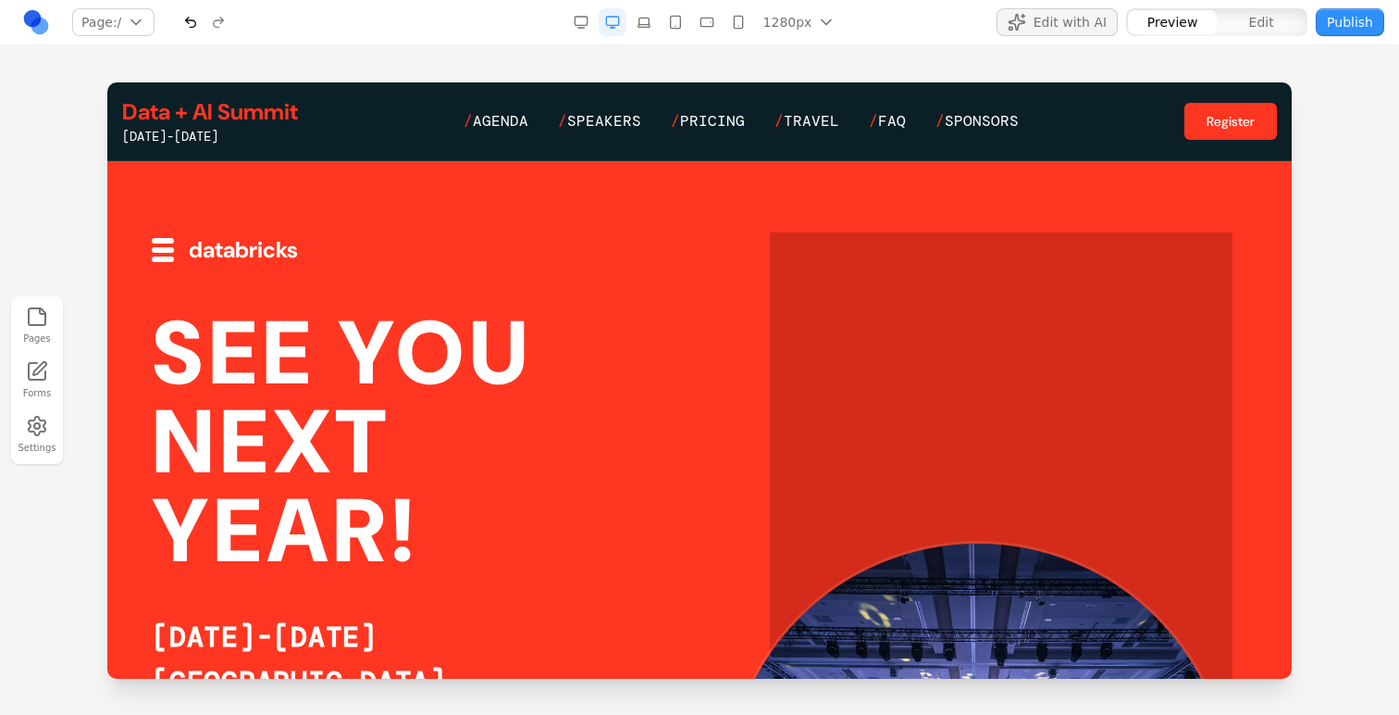
click at [1048, 31] on span "Edit with AI" at bounding box center [1070, 22] width 73 height 19
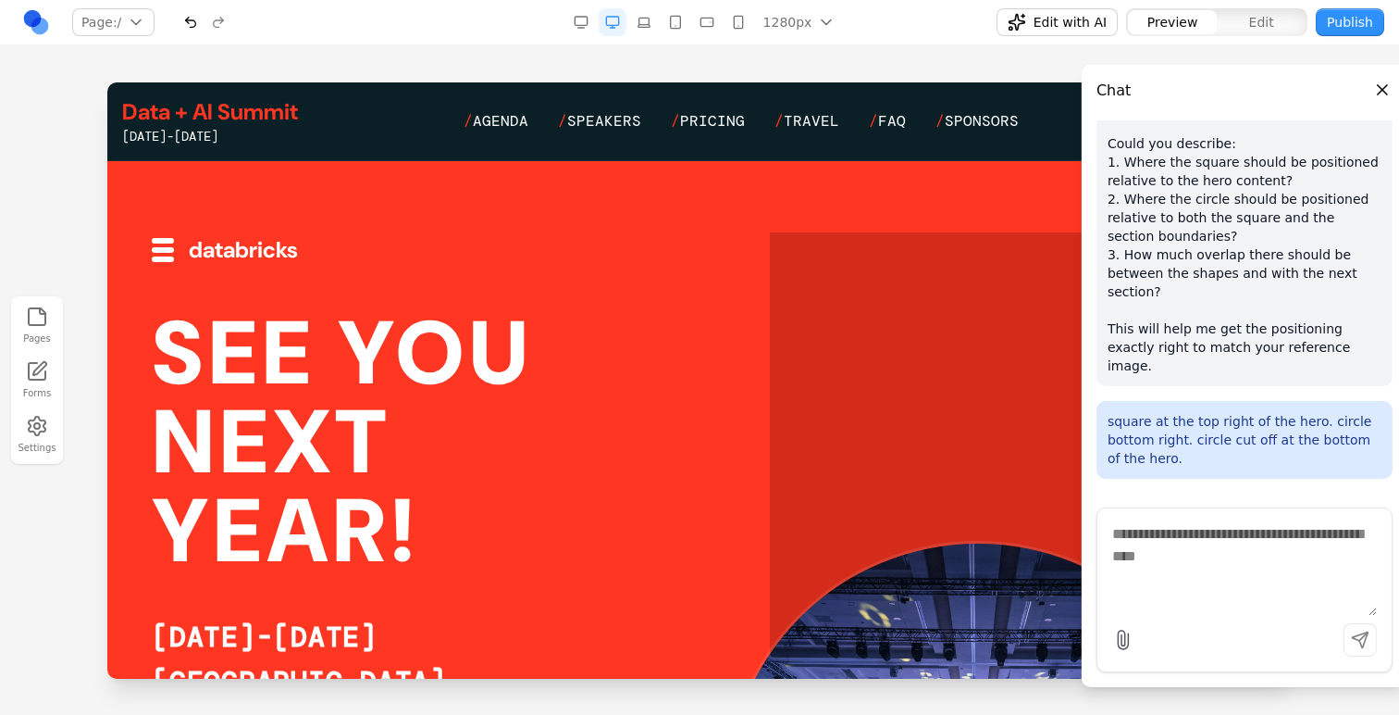
click at [1048, 31] on span "Edit with AI" at bounding box center [1070, 22] width 73 height 19
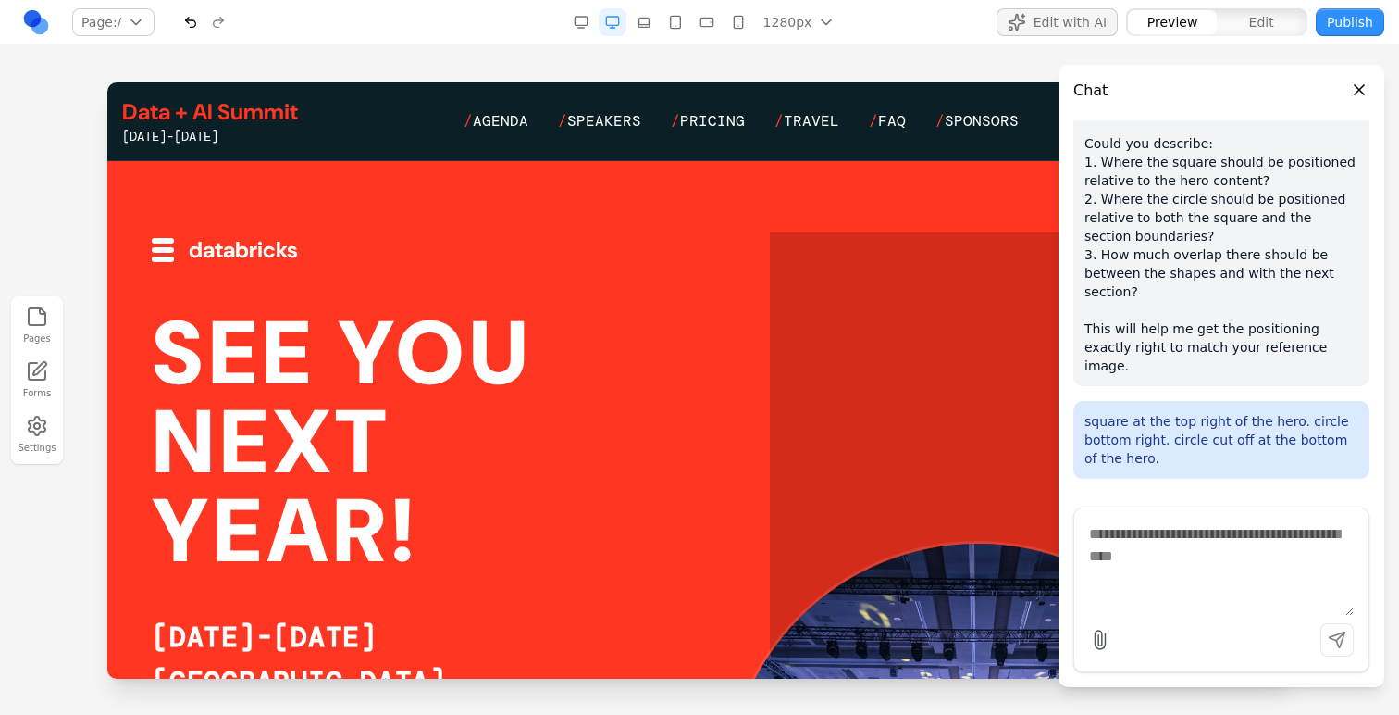
click at [1048, 31] on span "Edit with AI" at bounding box center [1070, 22] width 73 height 19
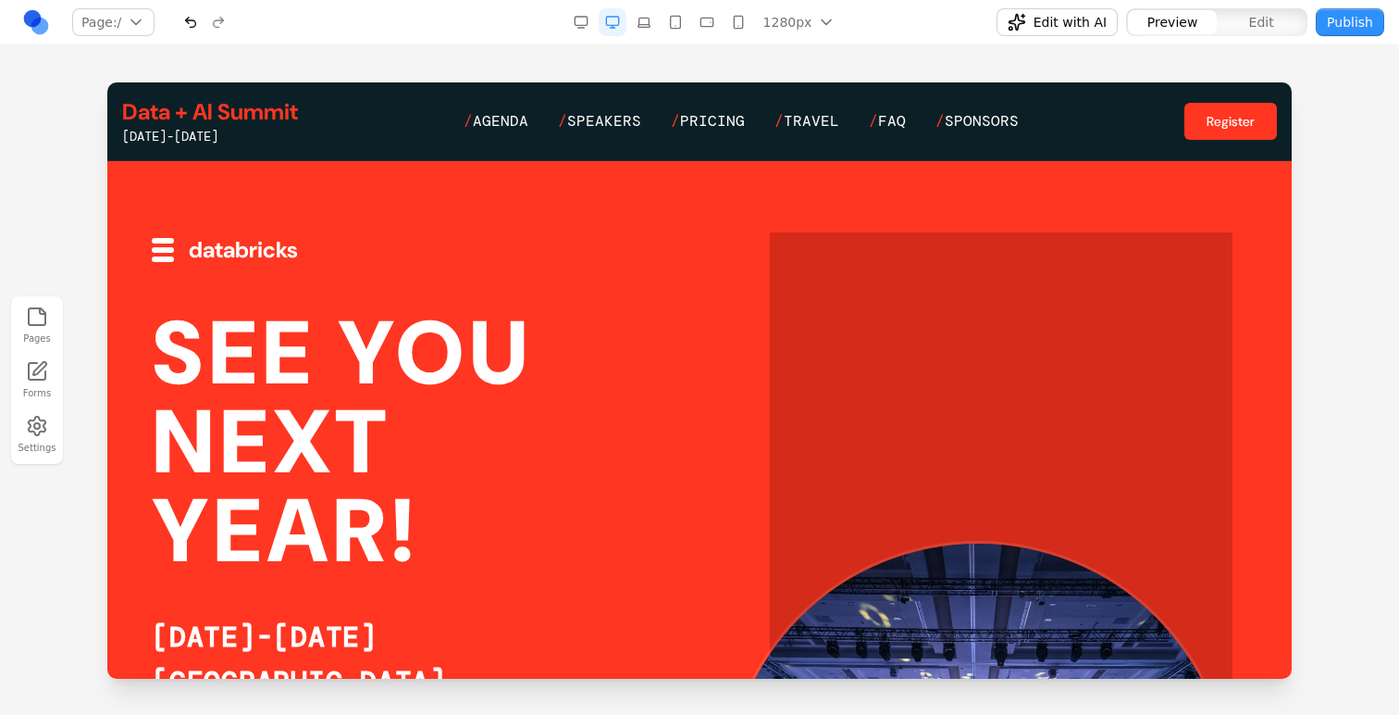
click at [1048, 31] on span "Edit with AI" at bounding box center [1070, 22] width 73 height 19
click at [1091, 26] on span "Edit with AI" at bounding box center [1070, 22] width 73 height 19
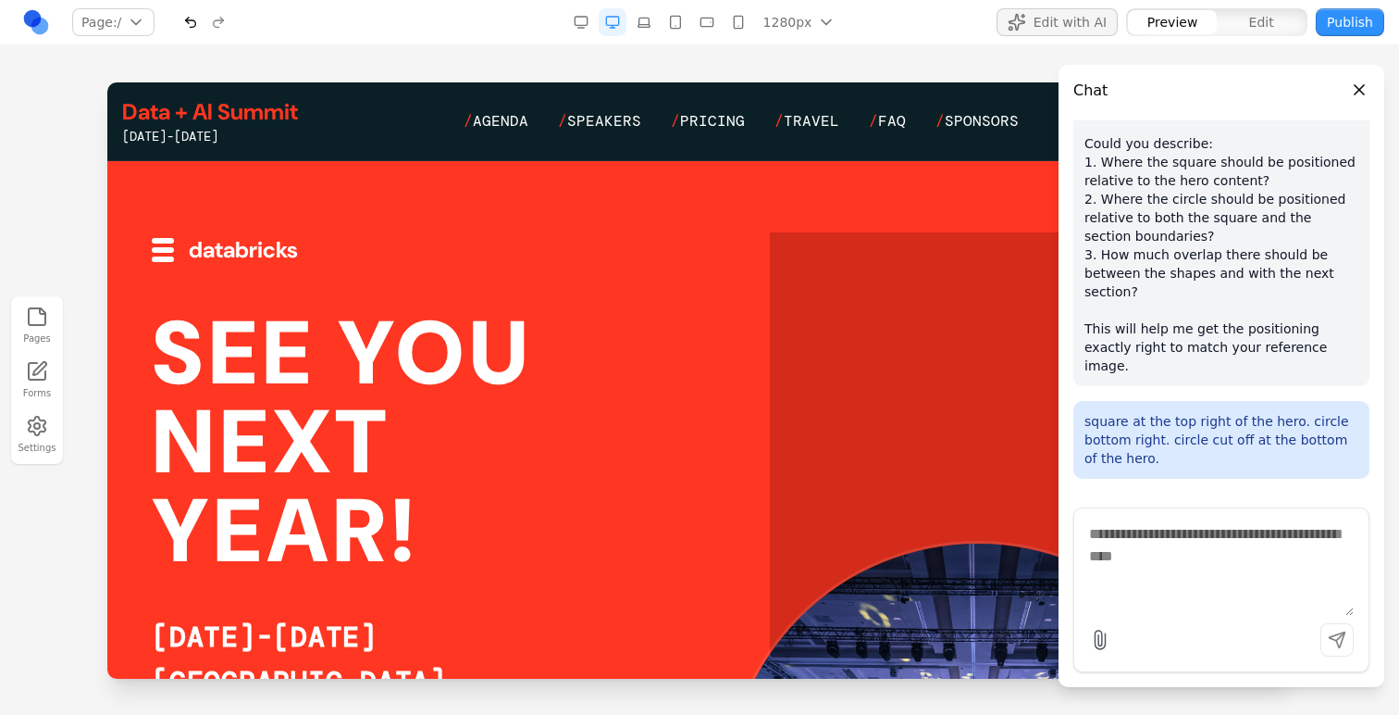
click at [1091, 26] on span "Edit with AI" at bounding box center [1070, 22] width 73 height 19
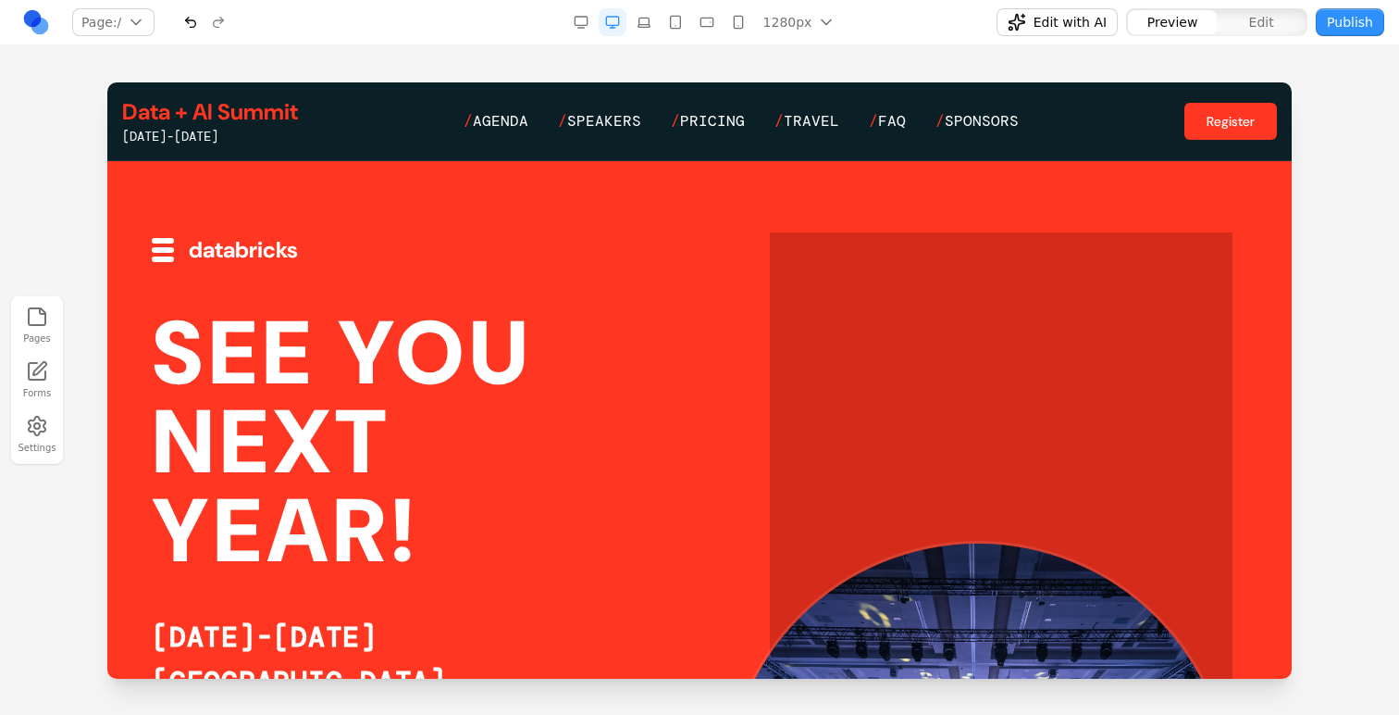
click at [1249, 15] on button "Edit" at bounding box center [1261, 22] width 89 height 24
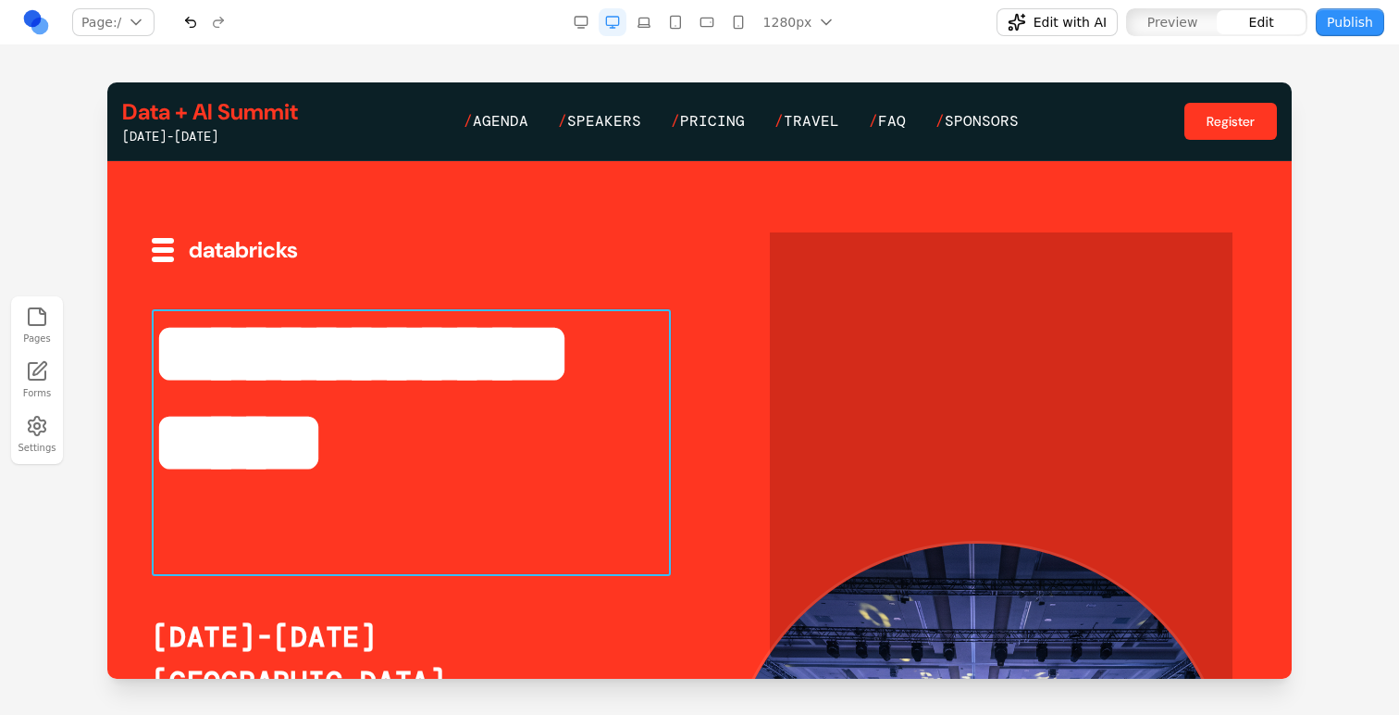
click at [609, 364] on h1 "**********" at bounding box center [411, 442] width 519 height 267
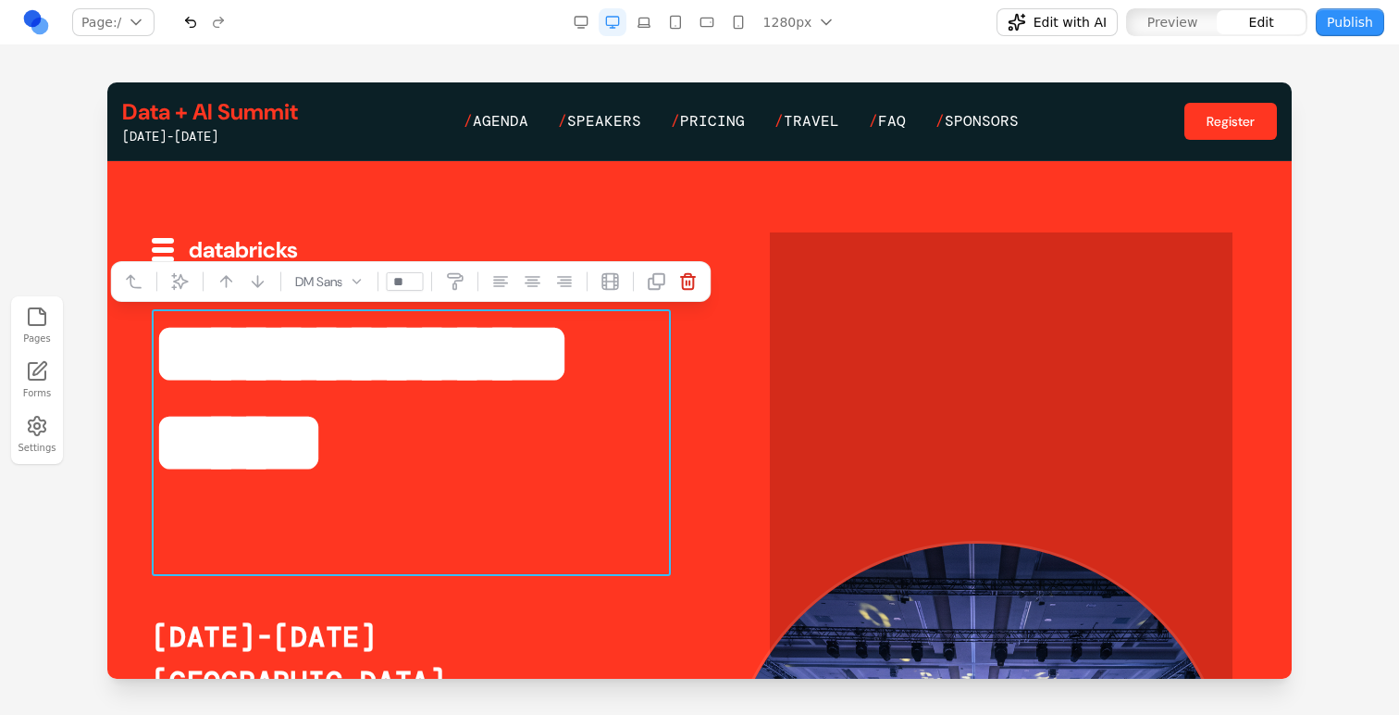
click at [1049, 20] on span "Edit with AI" at bounding box center [1070, 22] width 73 height 19
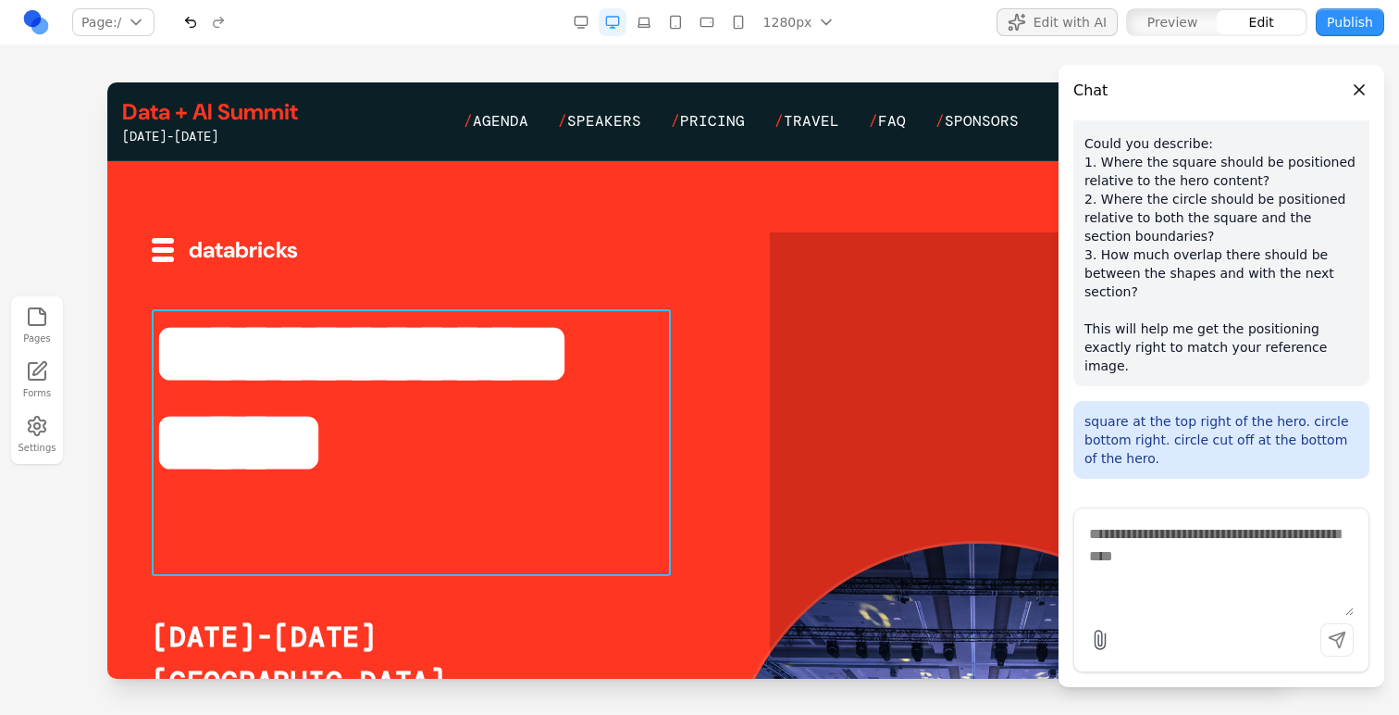
click at [226, 334] on h1 "**********" at bounding box center [411, 442] width 519 height 267
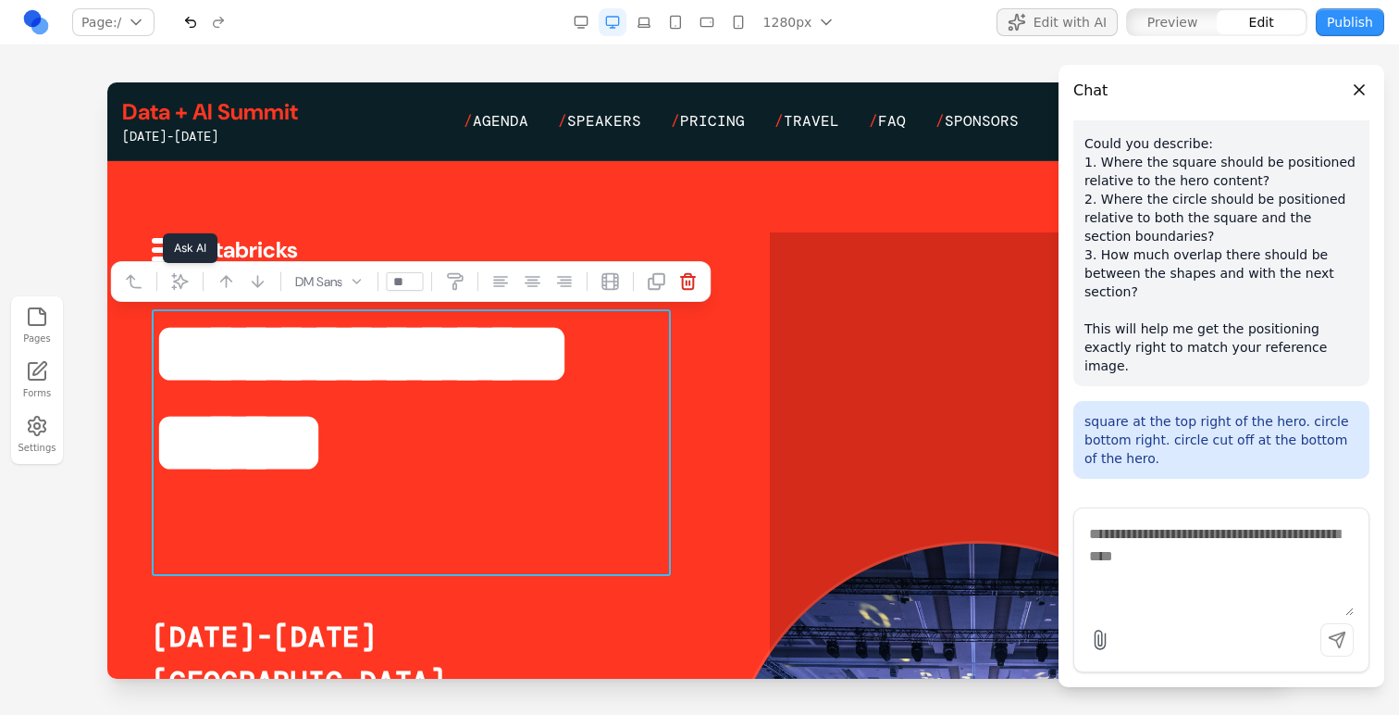
click at [182, 291] on button at bounding box center [181, 282] width 30 height 30
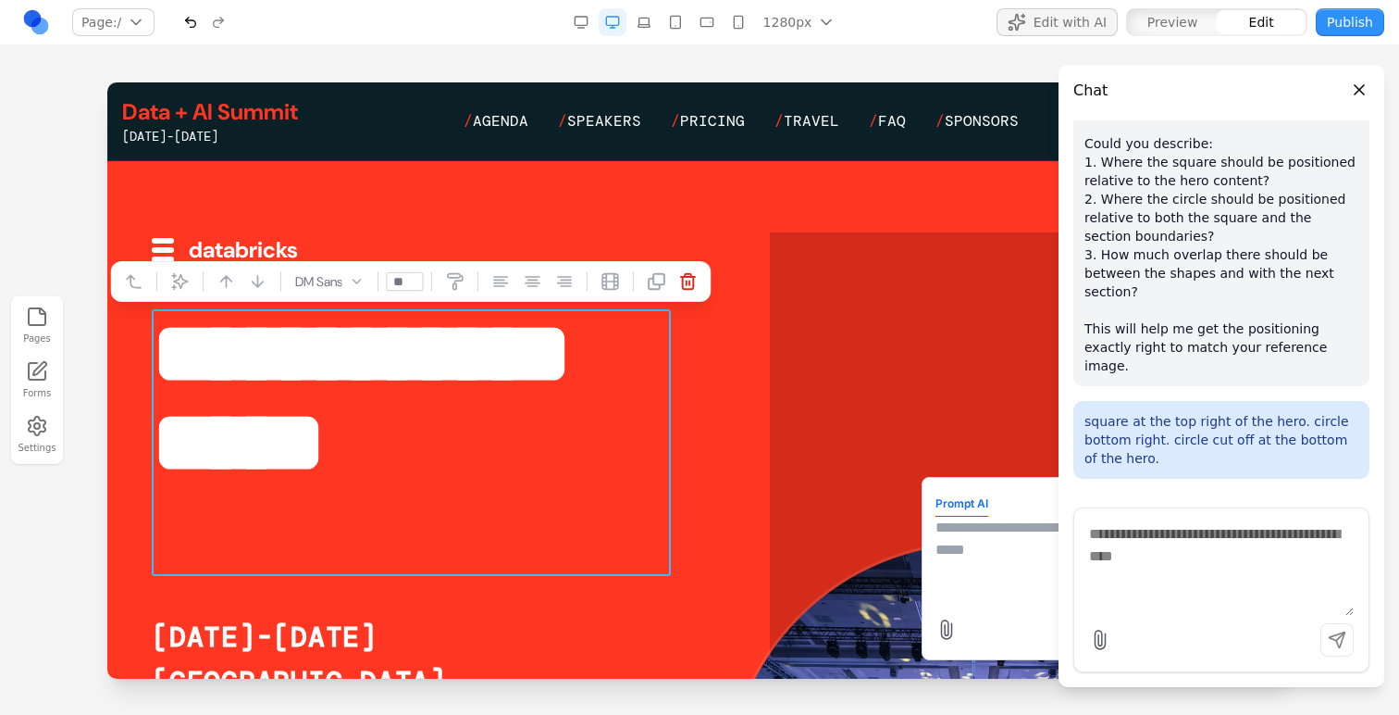
click at [1359, 86] on button "Close panel" at bounding box center [1360, 90] width 20 height 20
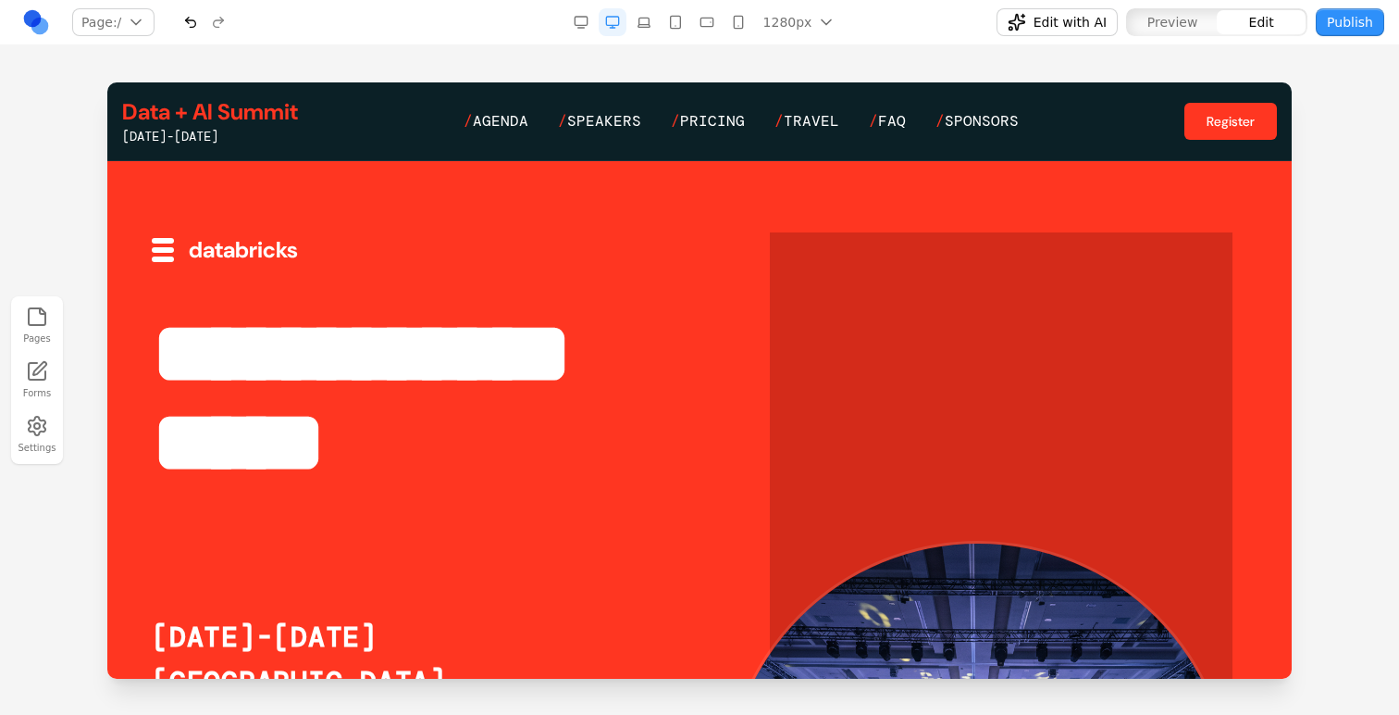
click at [1060, 34] on button "Edit with AI" at bounding box center [1057, 22] width 121 height 28
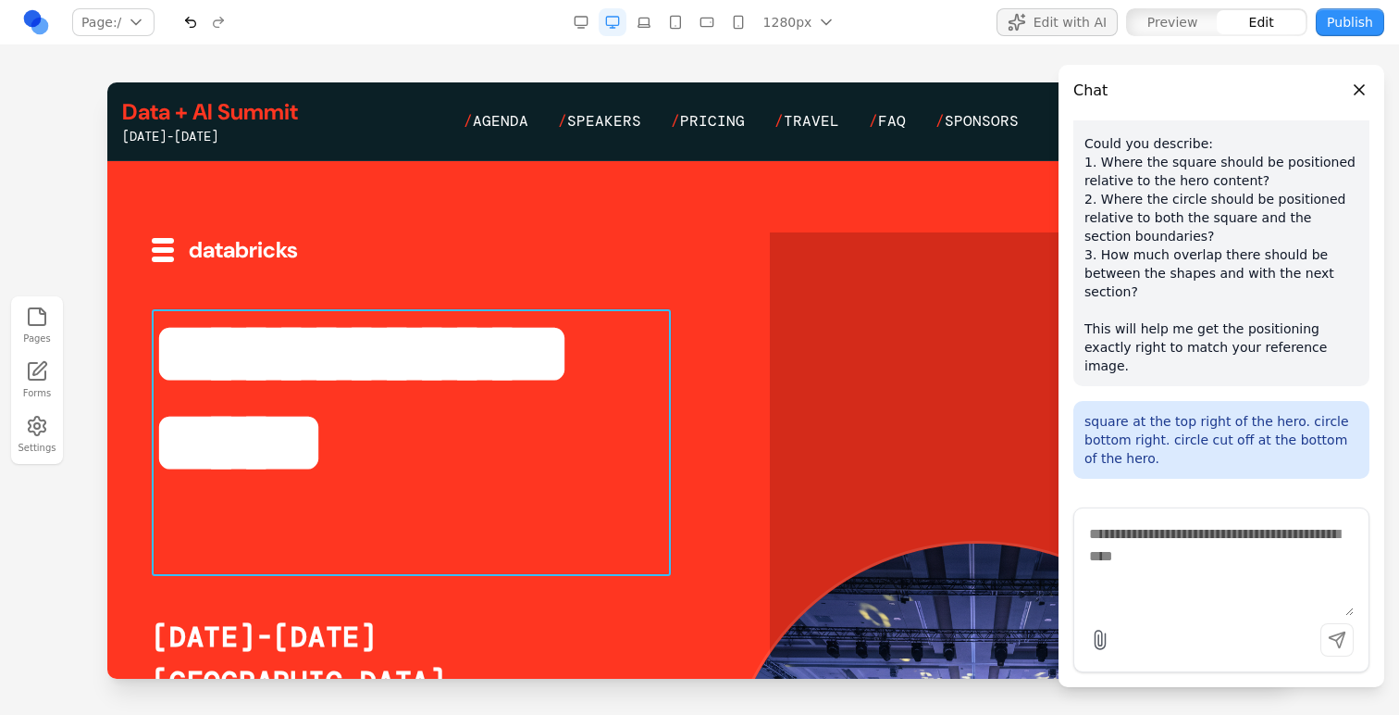
click at [510, 338] on h1 "**********" at bounding box center [411, 442] width 519 height 267
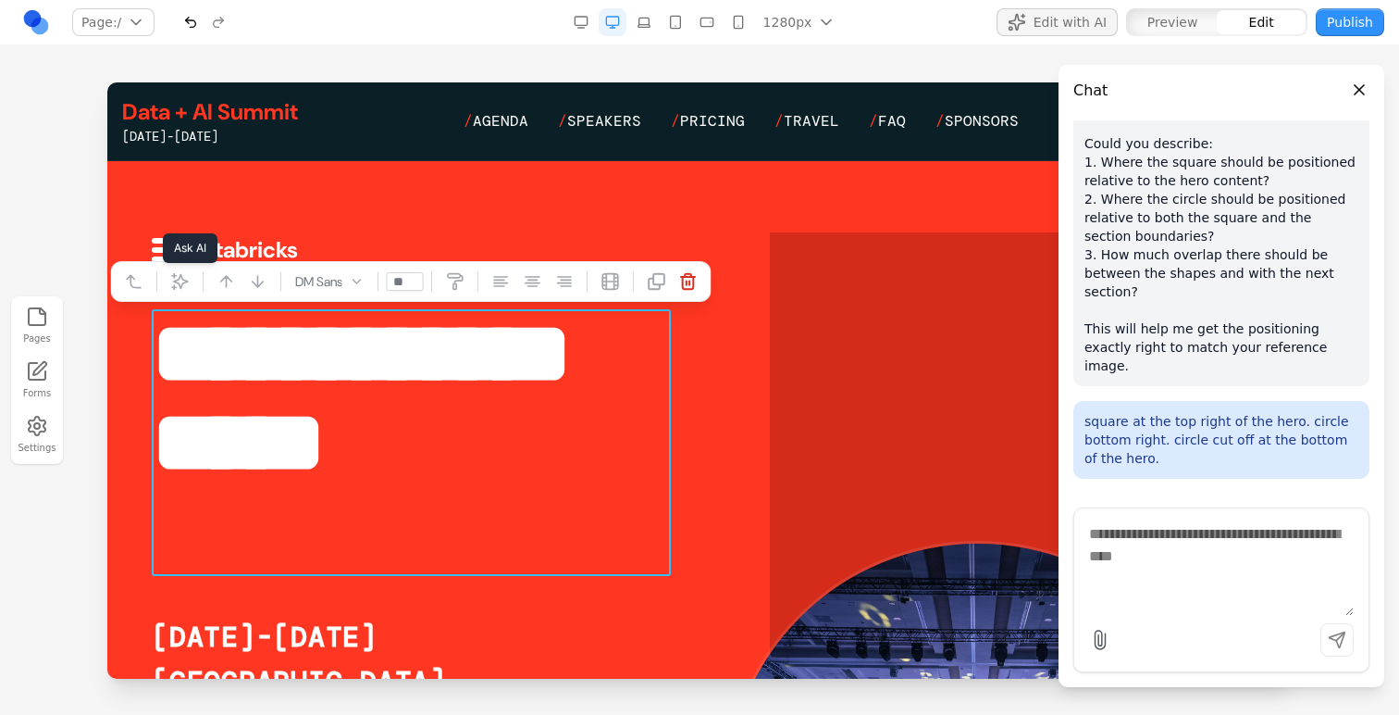
click at [184, 279] on icon at bounding box center [180, 281] width 19 height 19
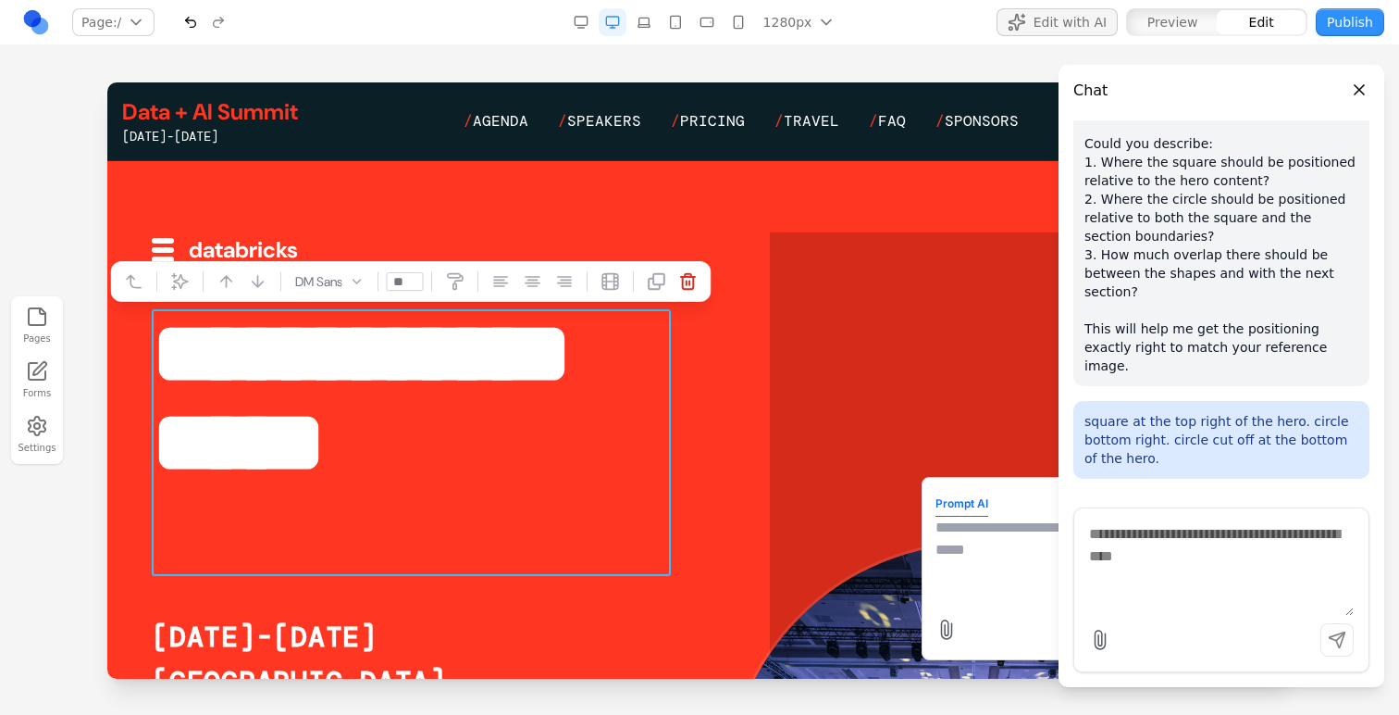
click at [1051, 29] on span "Edit with AI" at bounding box center [1070, 22] width 73 height 19
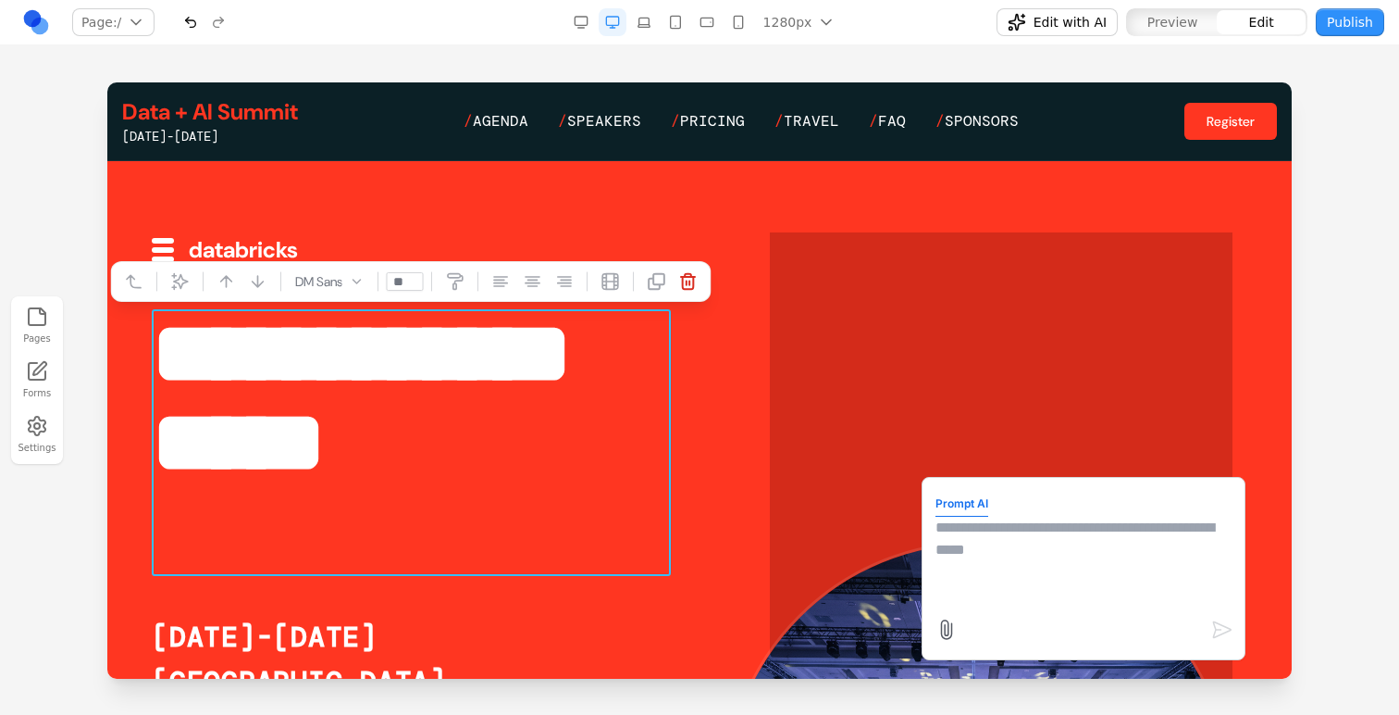
click at [1052, 33] on button "Edit with AI" at bounding box center [1057, 22] width 121 height 28
click at [1266, 531] on div at bounding box center [699, 516] width 1185 height 711
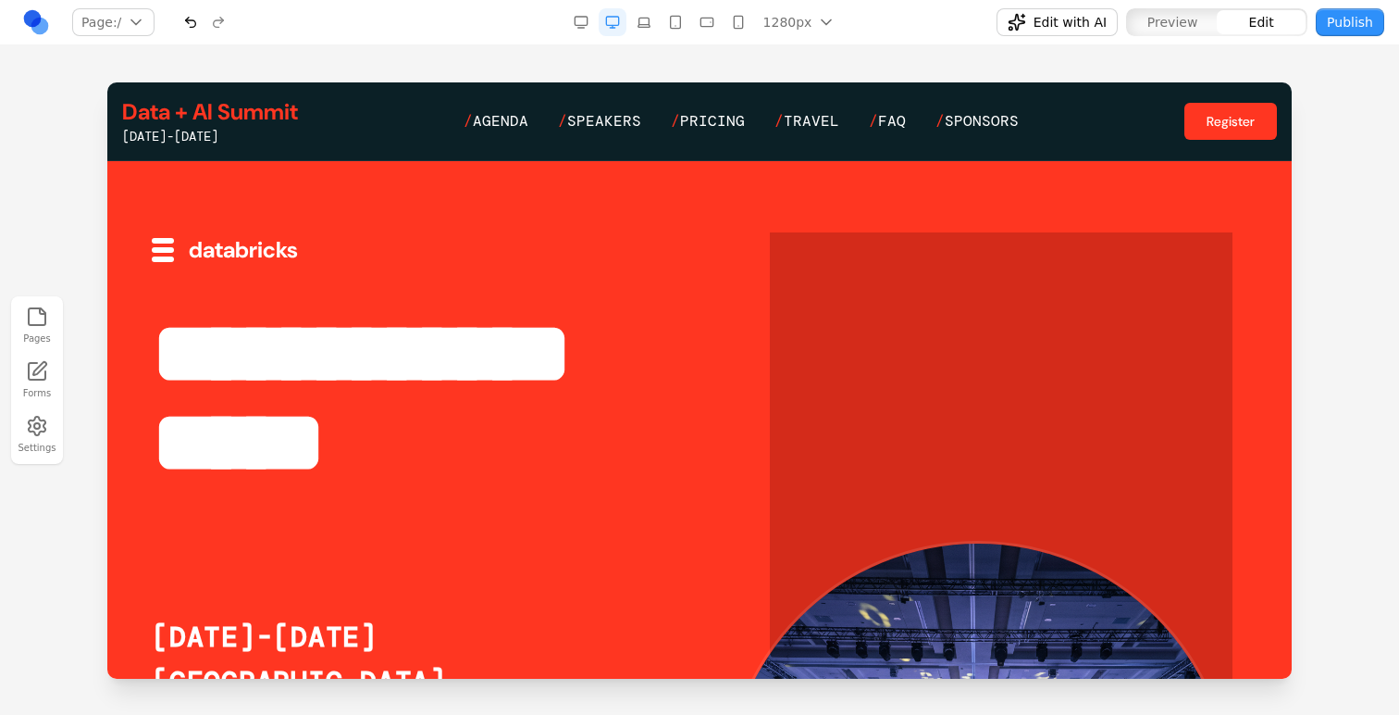
click at [1071, 24] on span "Edit with AI" at bounding box center [1070, 22] width 73 height 19
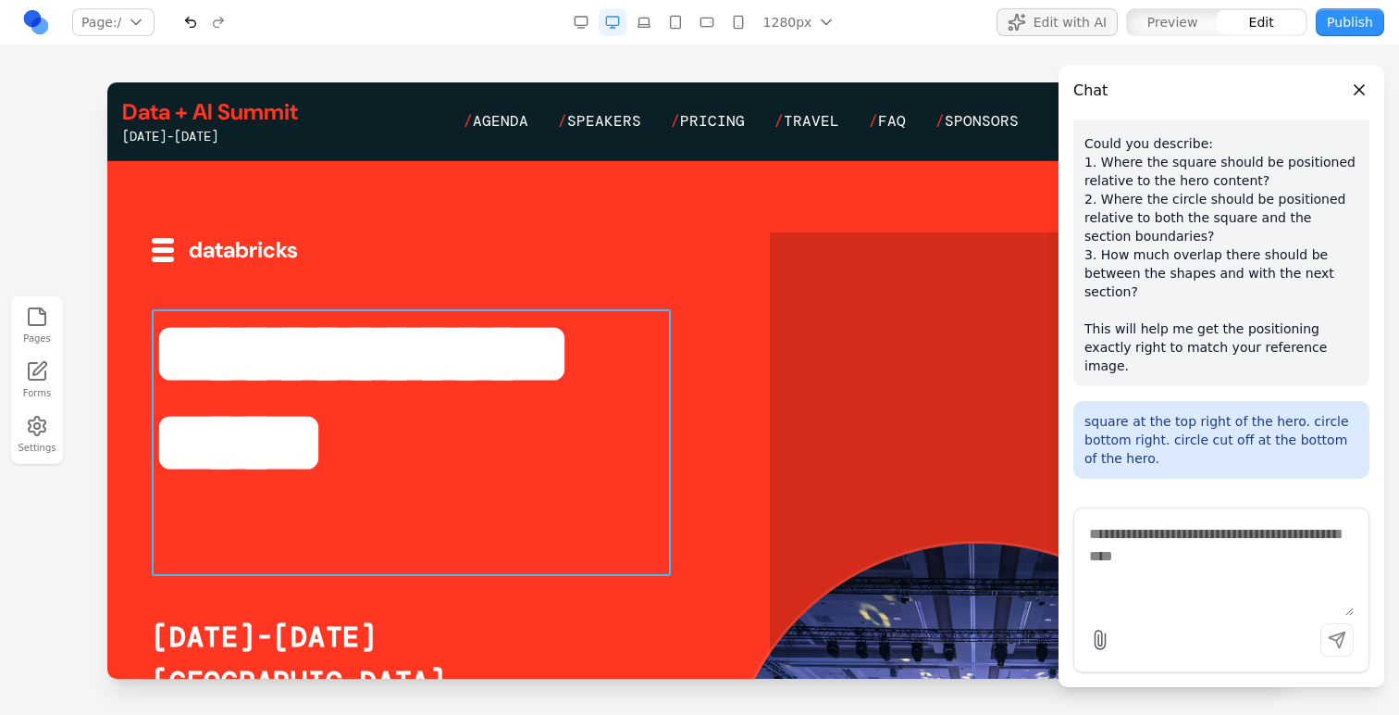
click at [457, 371] on h1 "**********" at bounding box center [411, 442] width 519 height 267
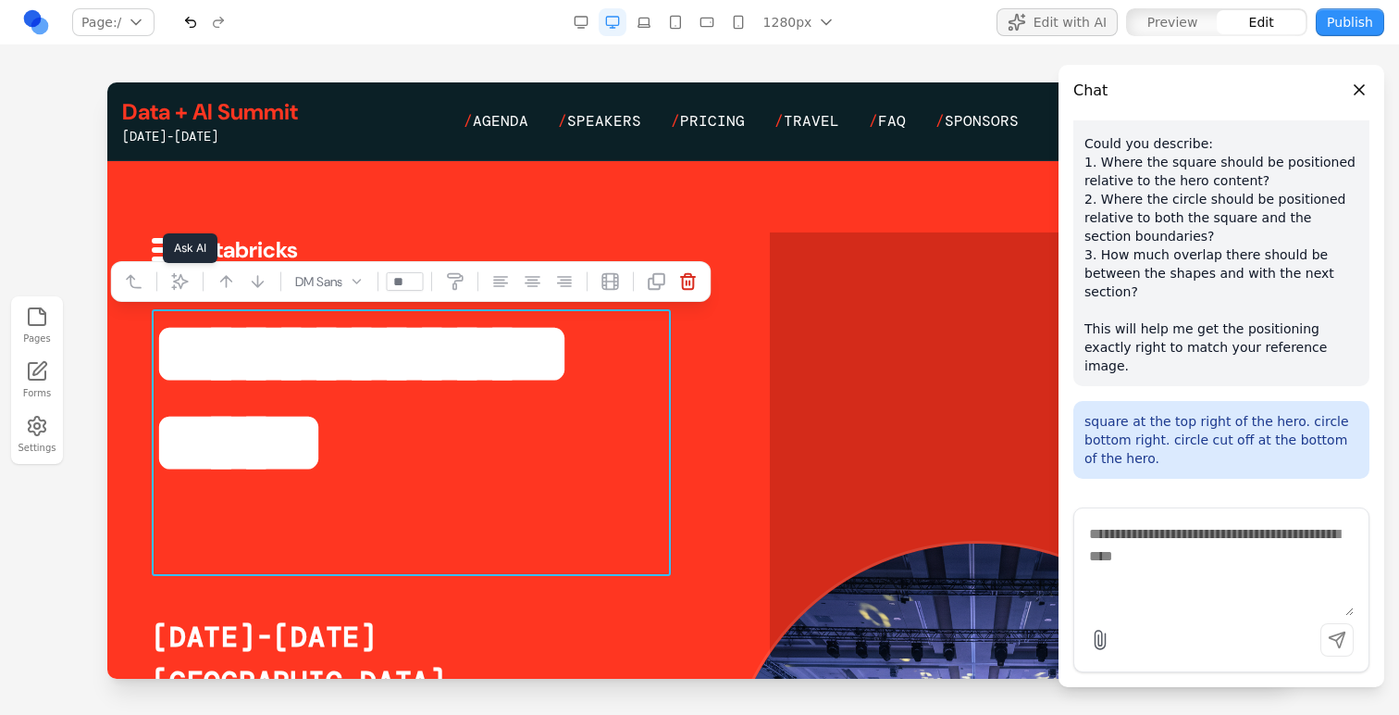
click at [182, 283] on icon at bounding box center [180, 281] width 19 height 19
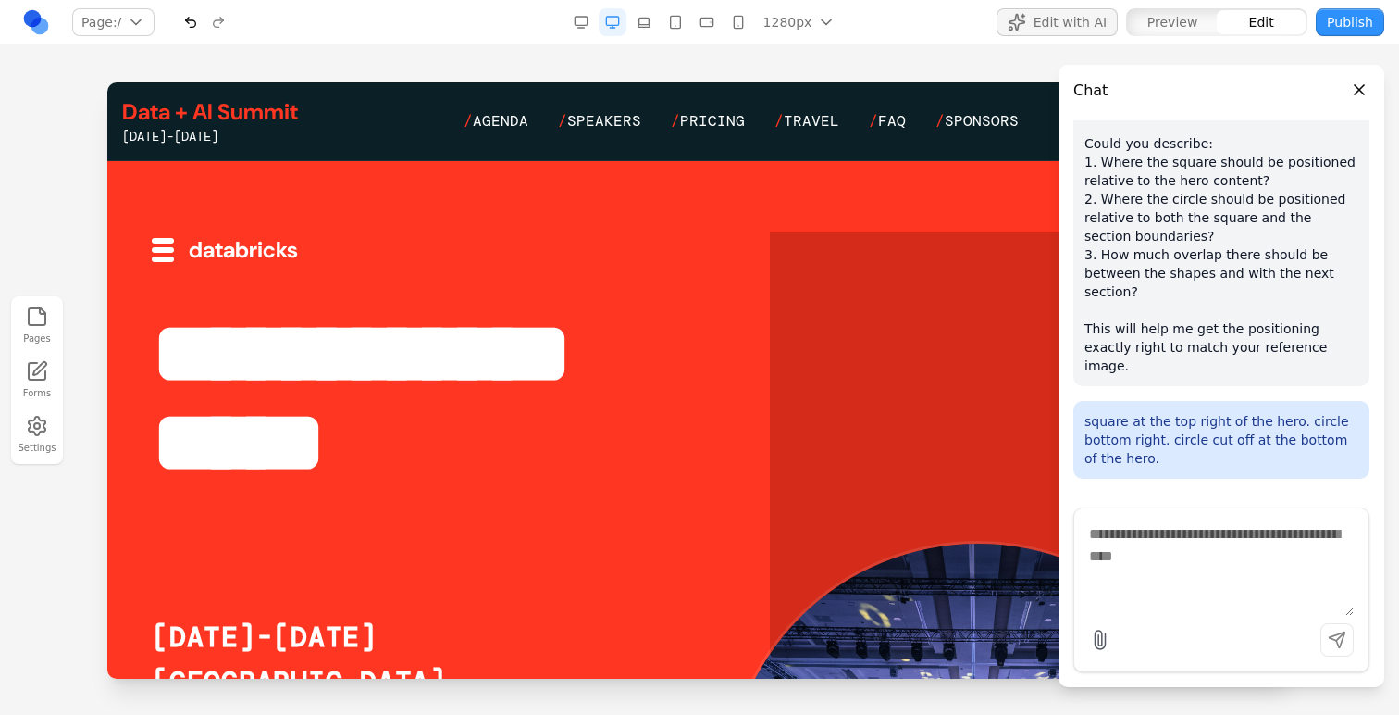
click at [968, 68] on div "Pages Forms Settings" at bounding box center [699, 379] width 1399 height 669
click at [1067, 19] on span "Edit with AI" at bounding box center [1070, 22] width 73 height 19
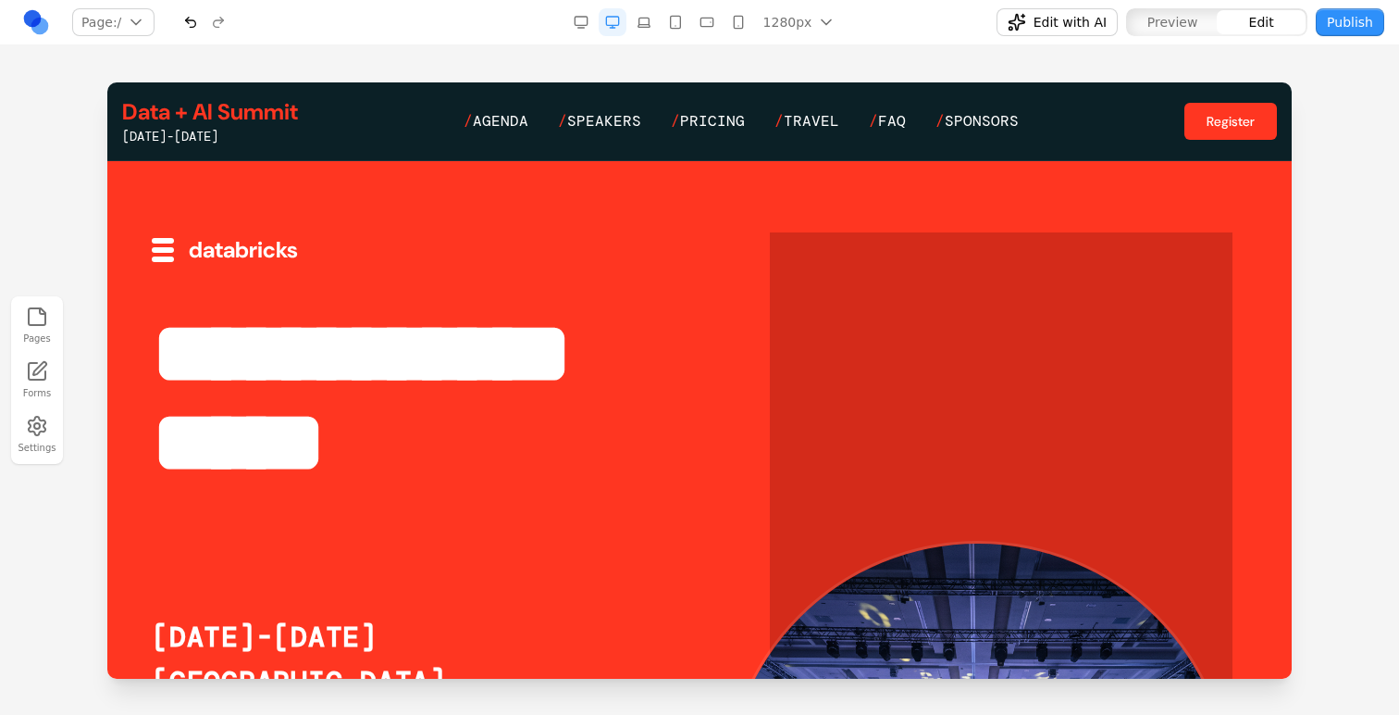
click at [1060, 22] on span "Edit with AI" at bounding box center [1070, 22] width 73 height 19
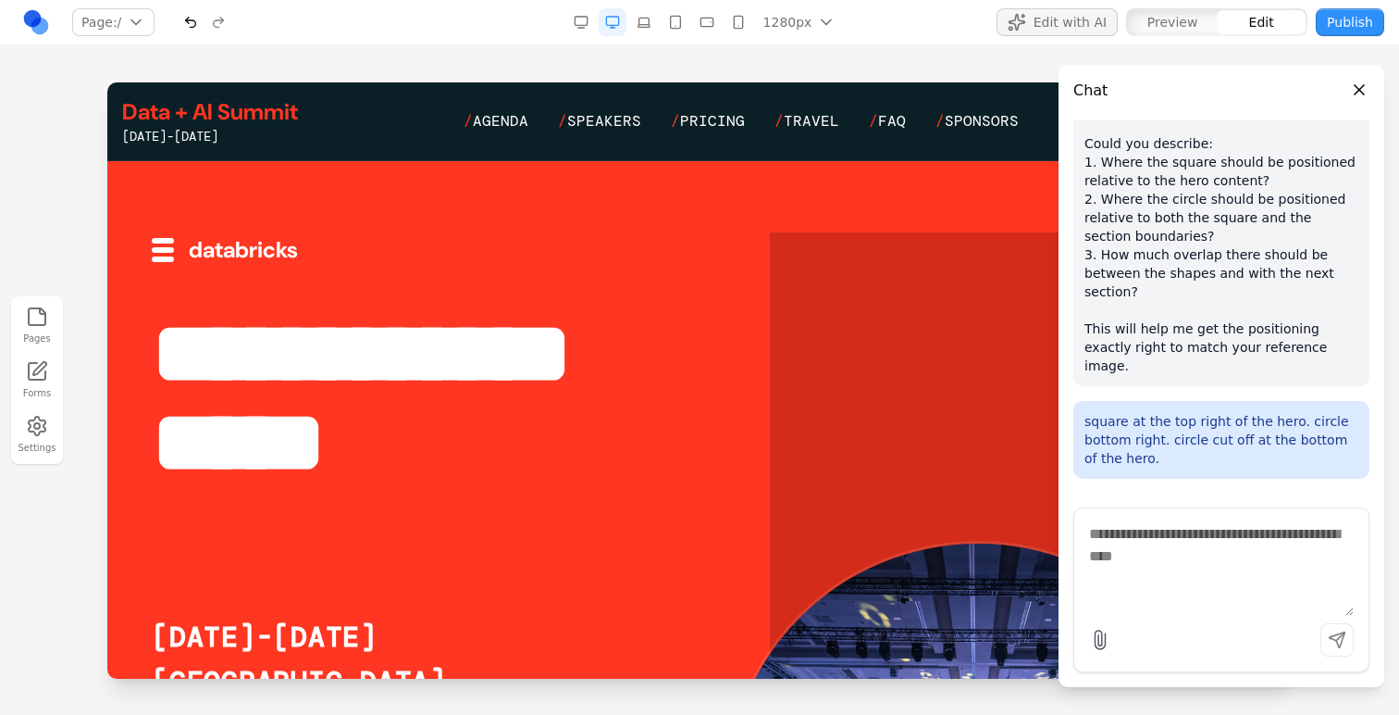
click at [1064, 22] on span "Edit with AI" at bounding box center [1070, 22] width 73 height 19
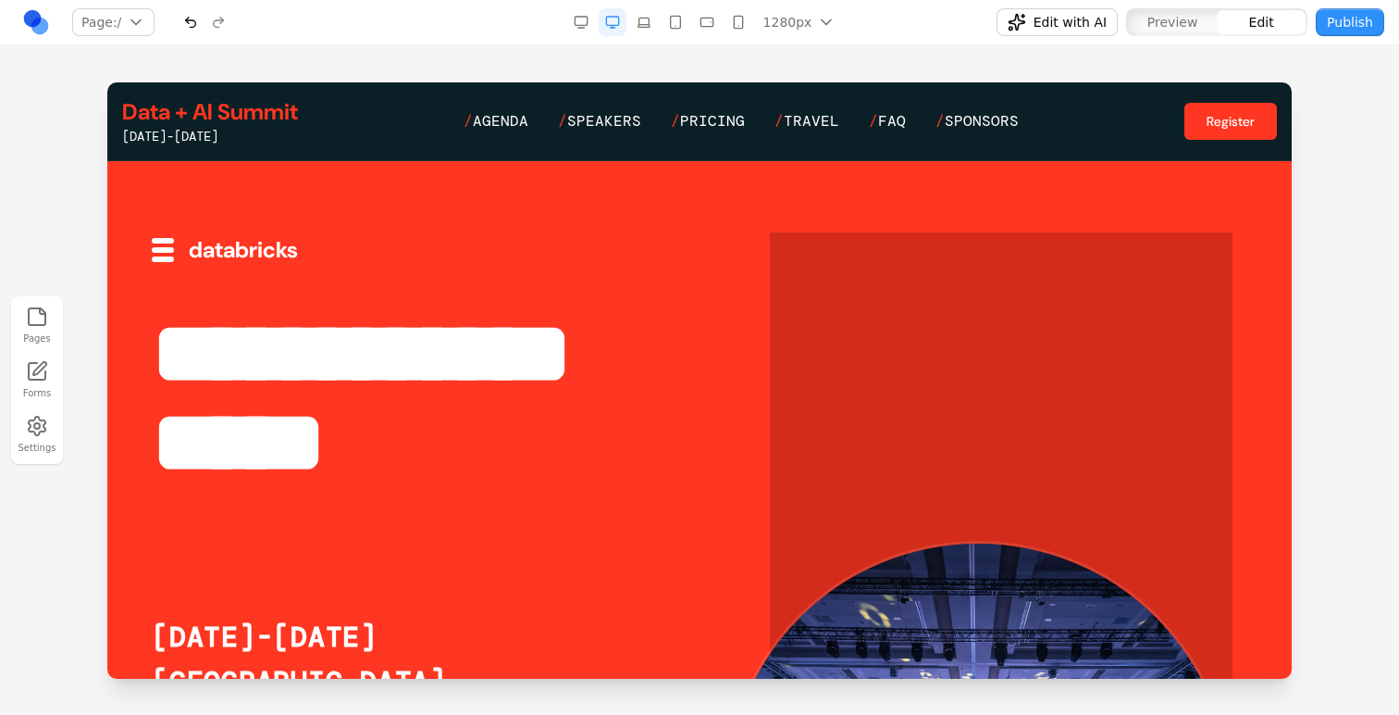
click at [1064, 22] on span "Edit with AI" at bounding box center [1070, 22] width 73 height 19
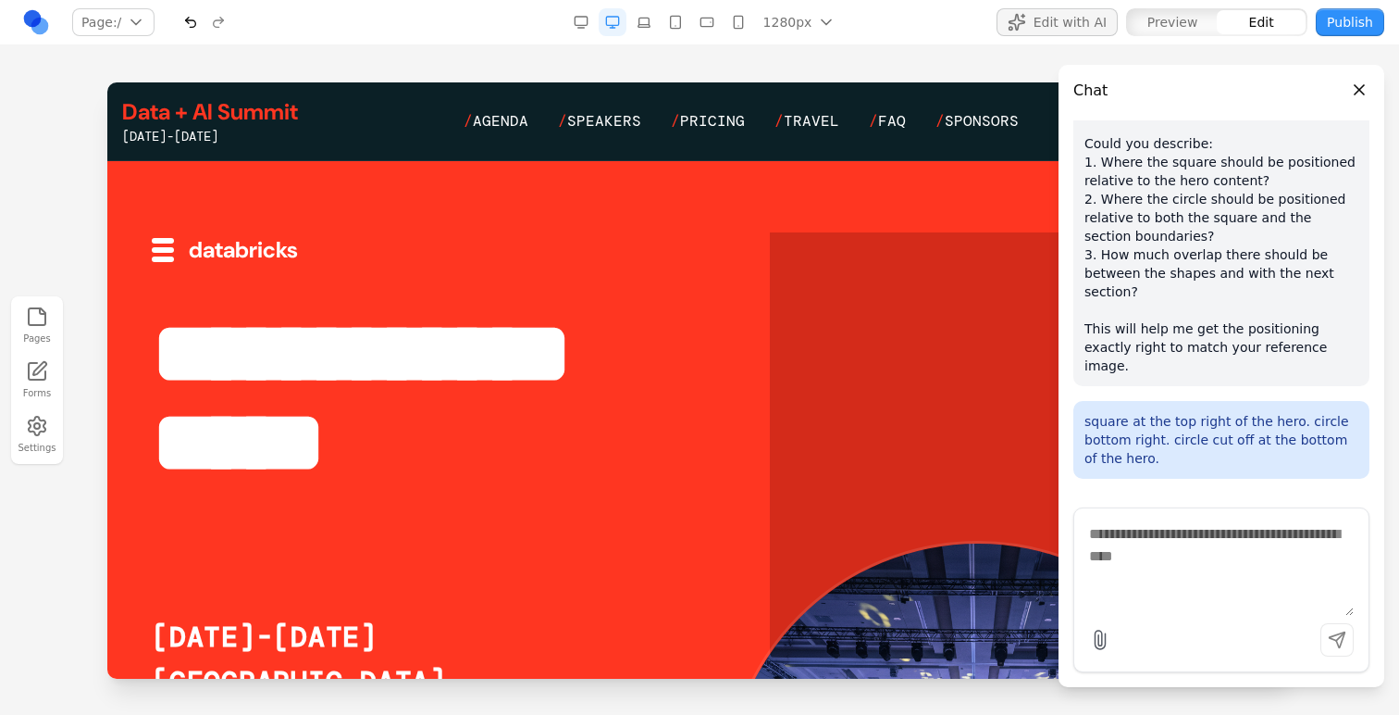
click at [1064, 22] on span "Edit with AI" at bounding box center [1070, 22] width 73 height 19
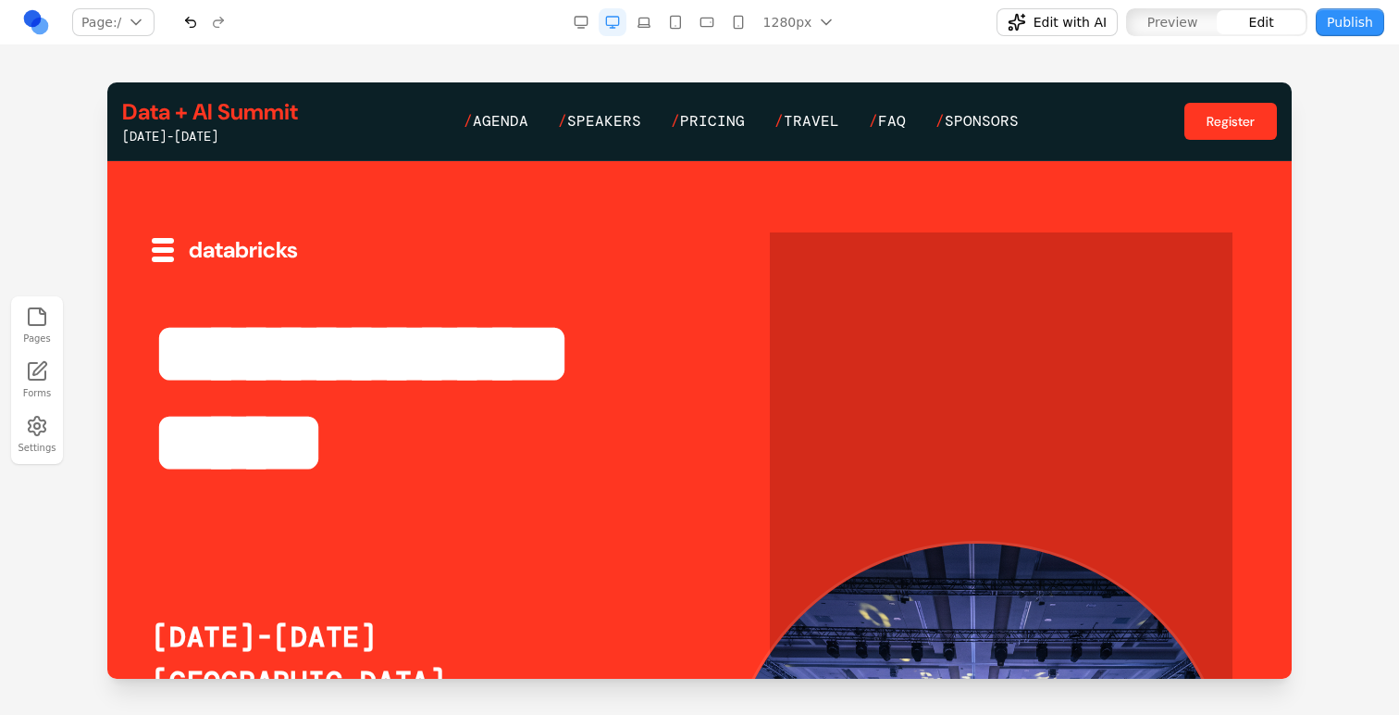
click at [1064, 22] on span "Edit with AI" at bounding box center [1070, 22] width 73 height 19
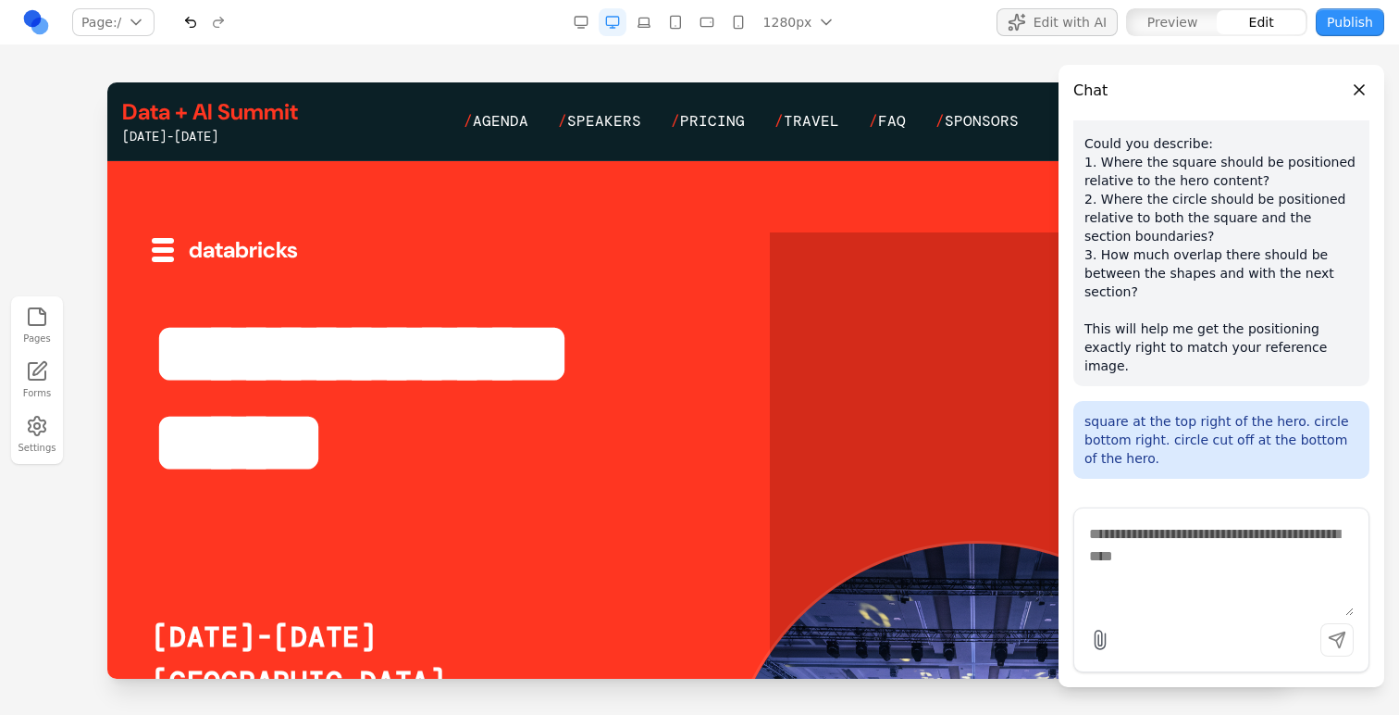
click at [40, 309] on icon "button" at bounding box center [43, 311] width 6 height 6
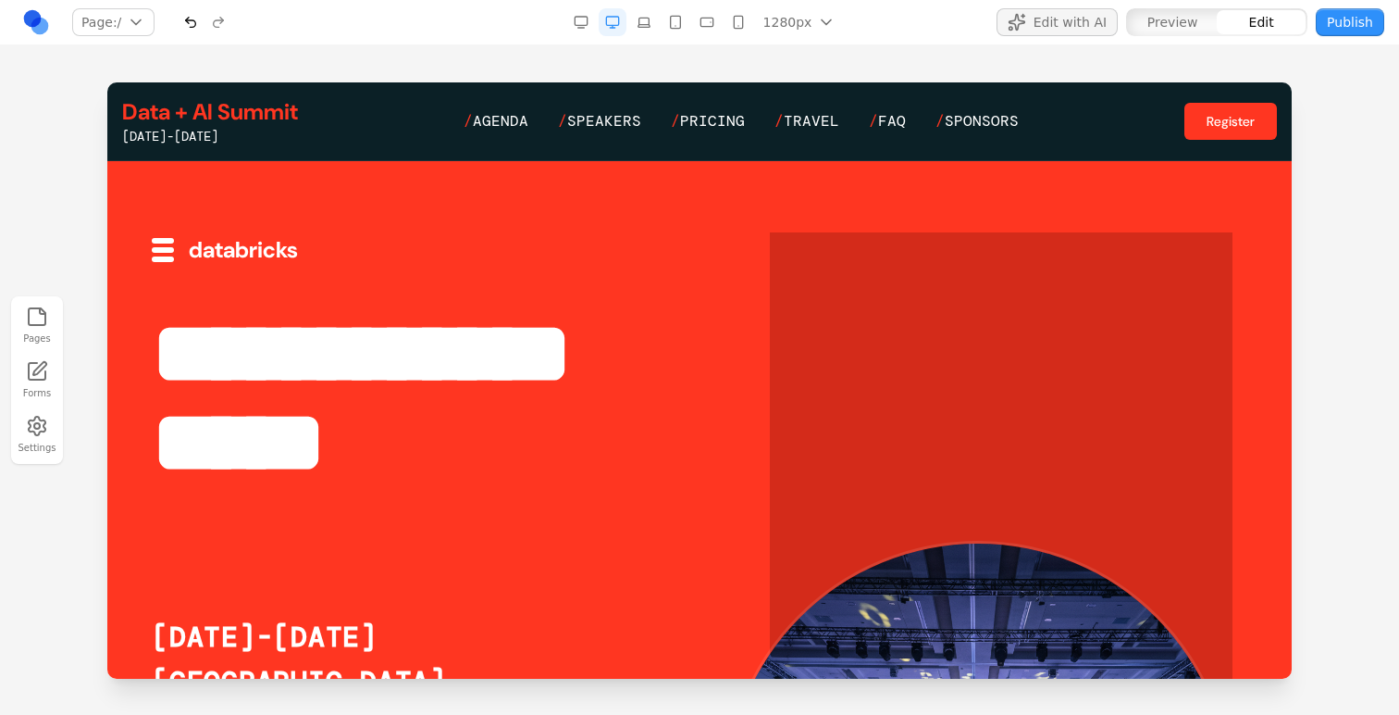
click at [40, 309] on icon "button" at bounding box center [43, 311] width 6 height 6
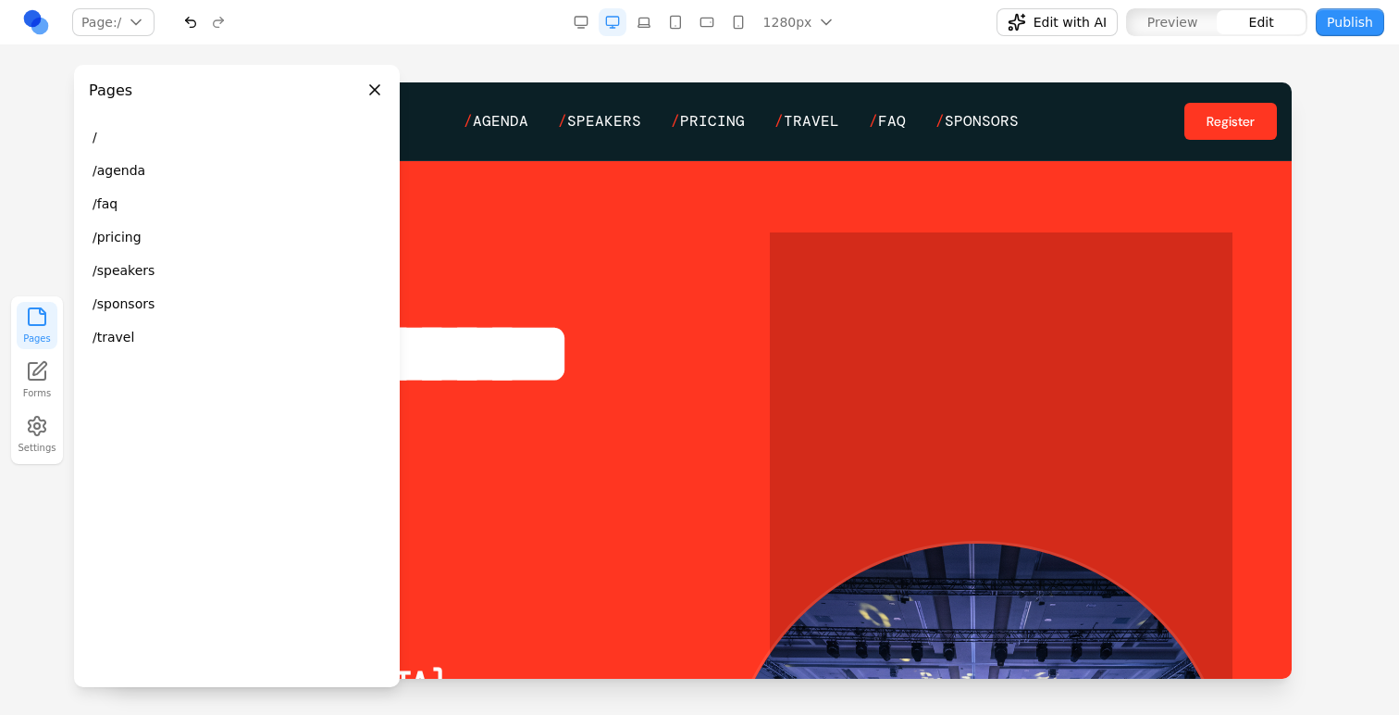
click at [1026, 12] on button "Edit with AI" at bounding box center [1057, 22] width 121 height 28
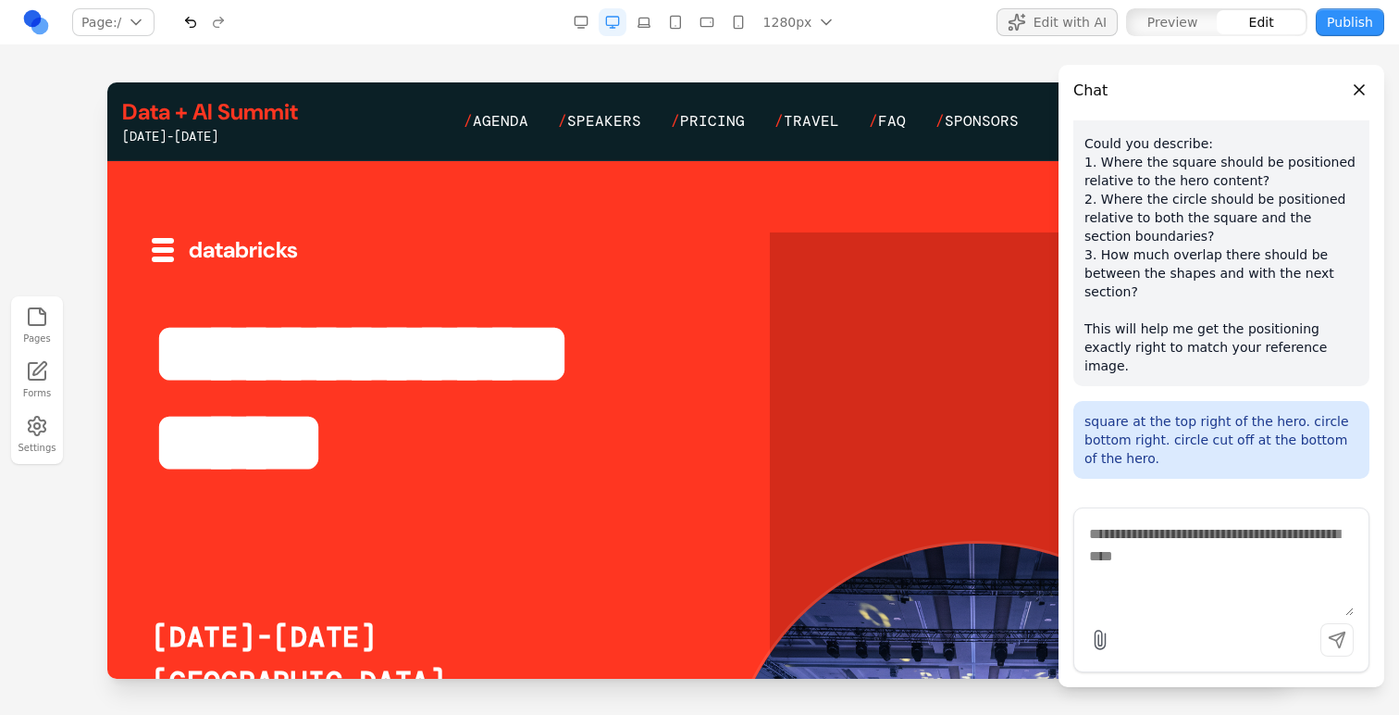
click at [31, 332] on button "Pages" at bounding box center [37, 325] width 41 height 47
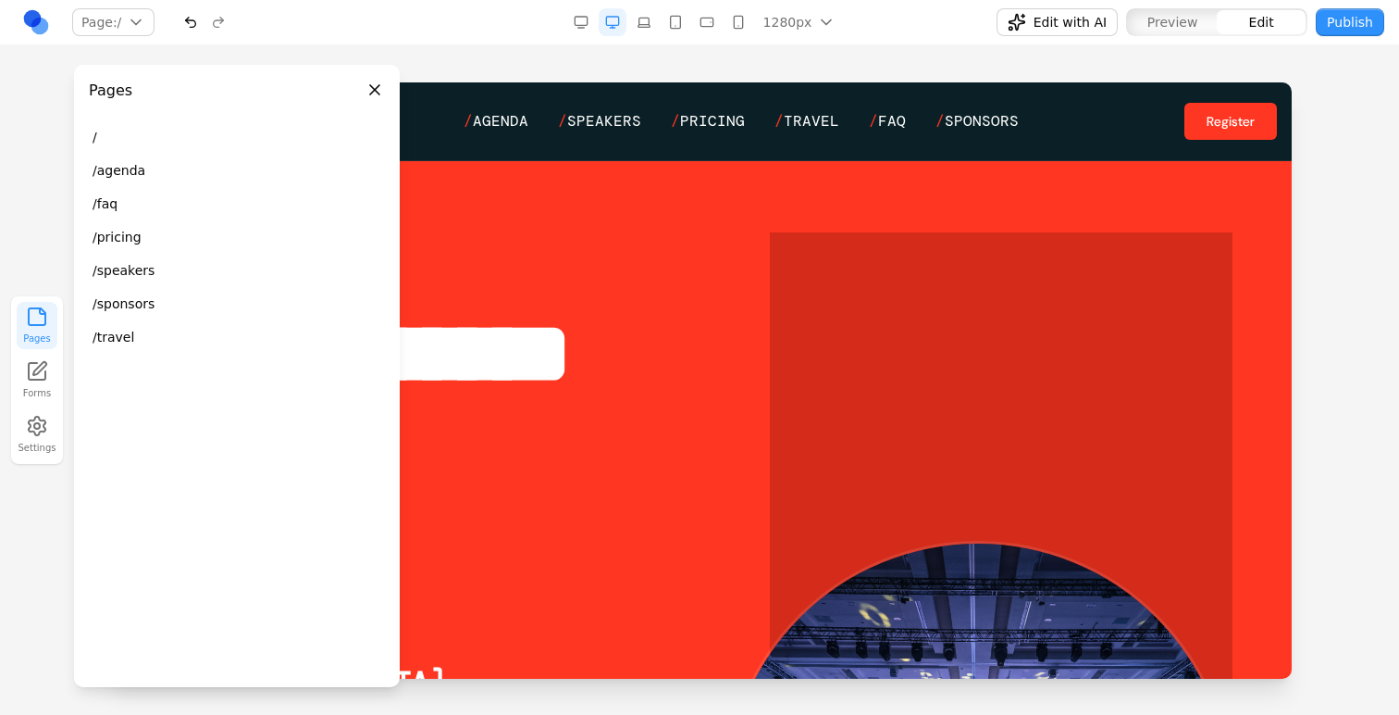
click at [45, 432] on icon "button" at bounding box center [37, 426] width 22 height 22
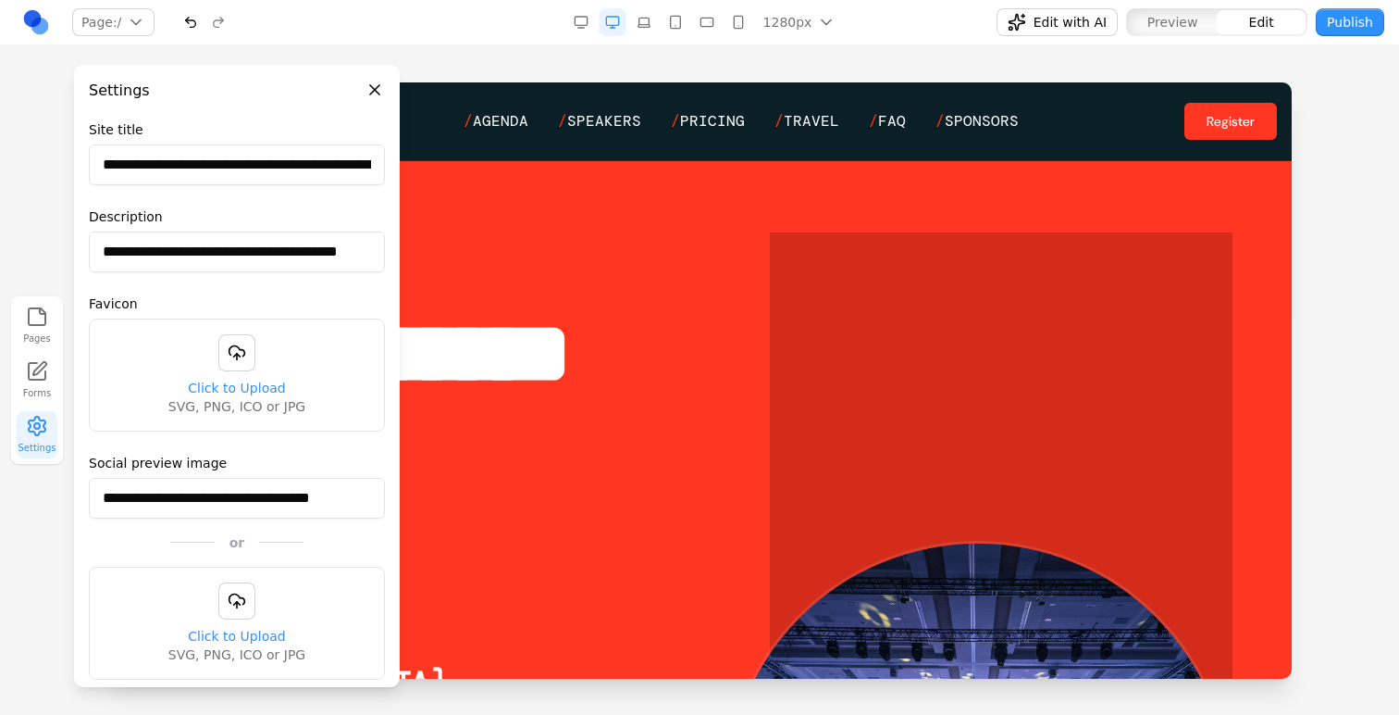
click at [1030, 32] on button "Edit with AI" at bounding box center [1057, 22] width 121 height 28
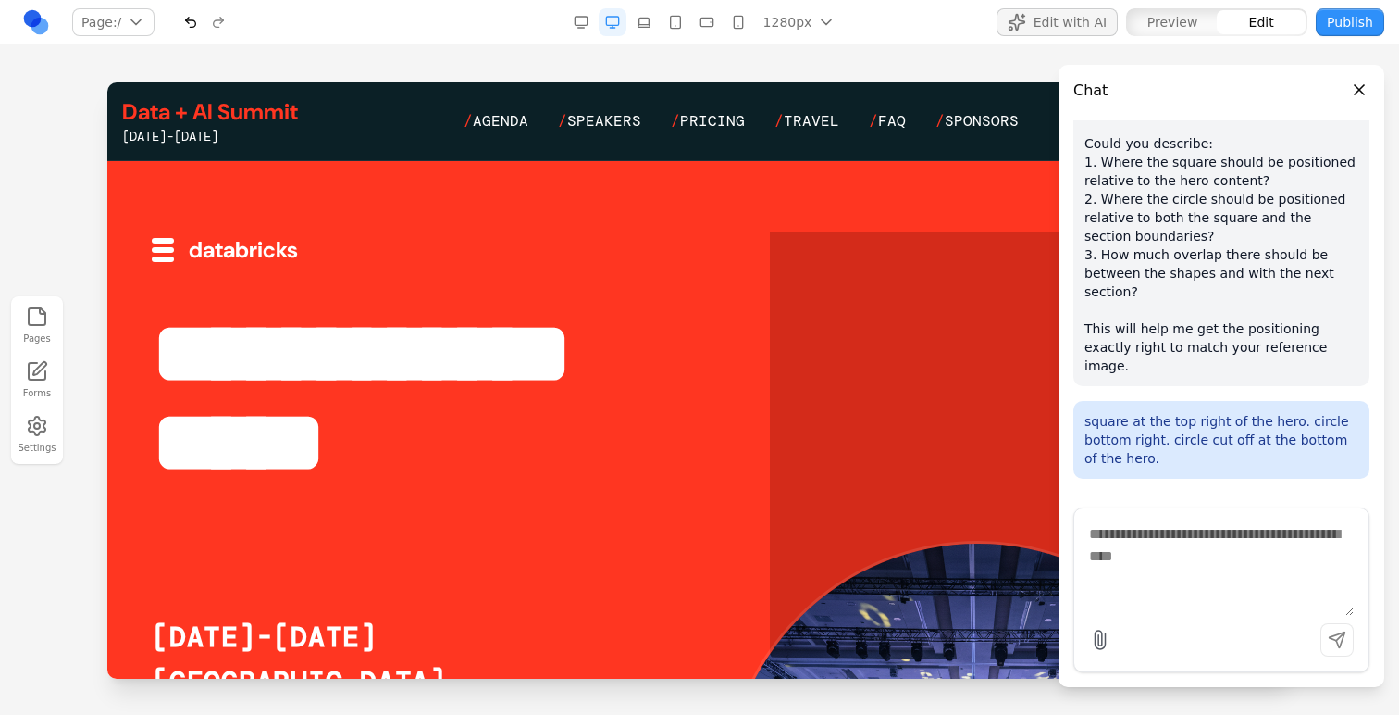
click at [1030, 32] on button "Edit with AI" at bounding box center [1057, 22] width 121 height 28
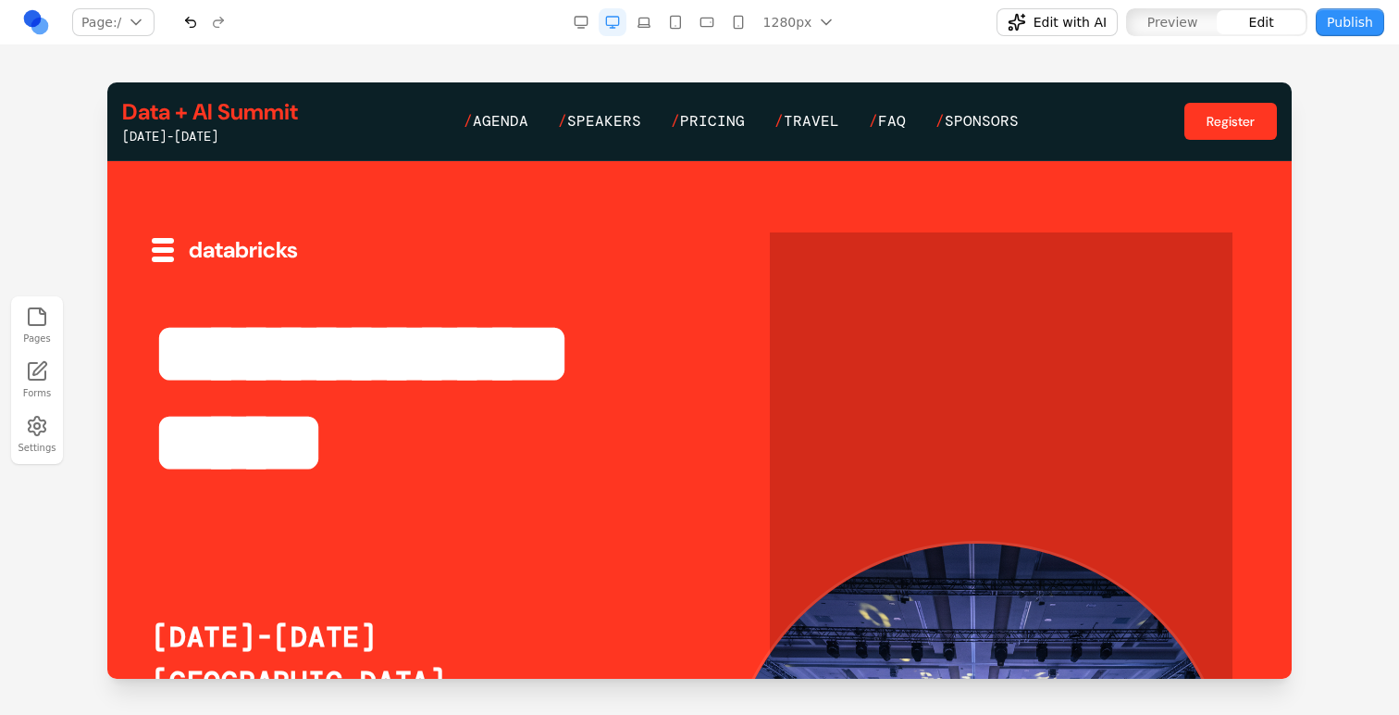
click at [1096, 53] on div "Pages Forms Settings" at bounding box center [699, 379] width 1399 height 669
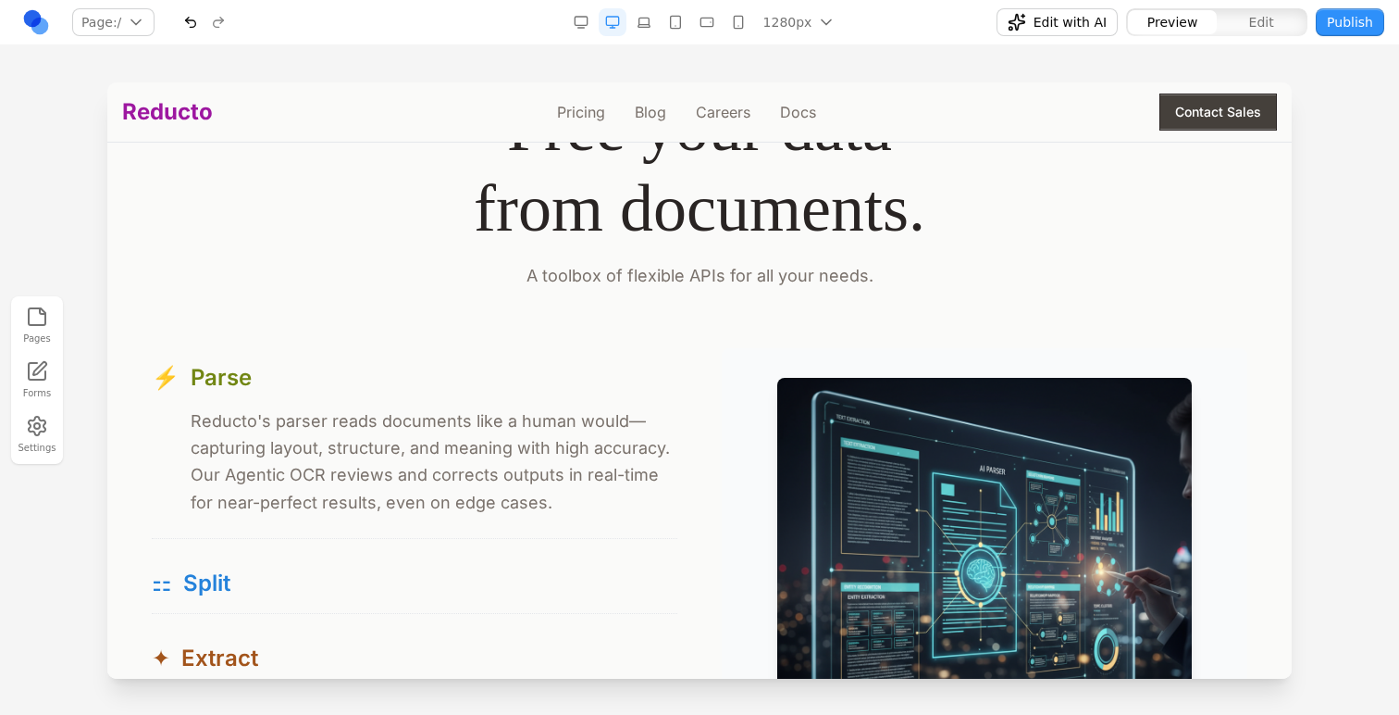
scroll to position [1729, 0]
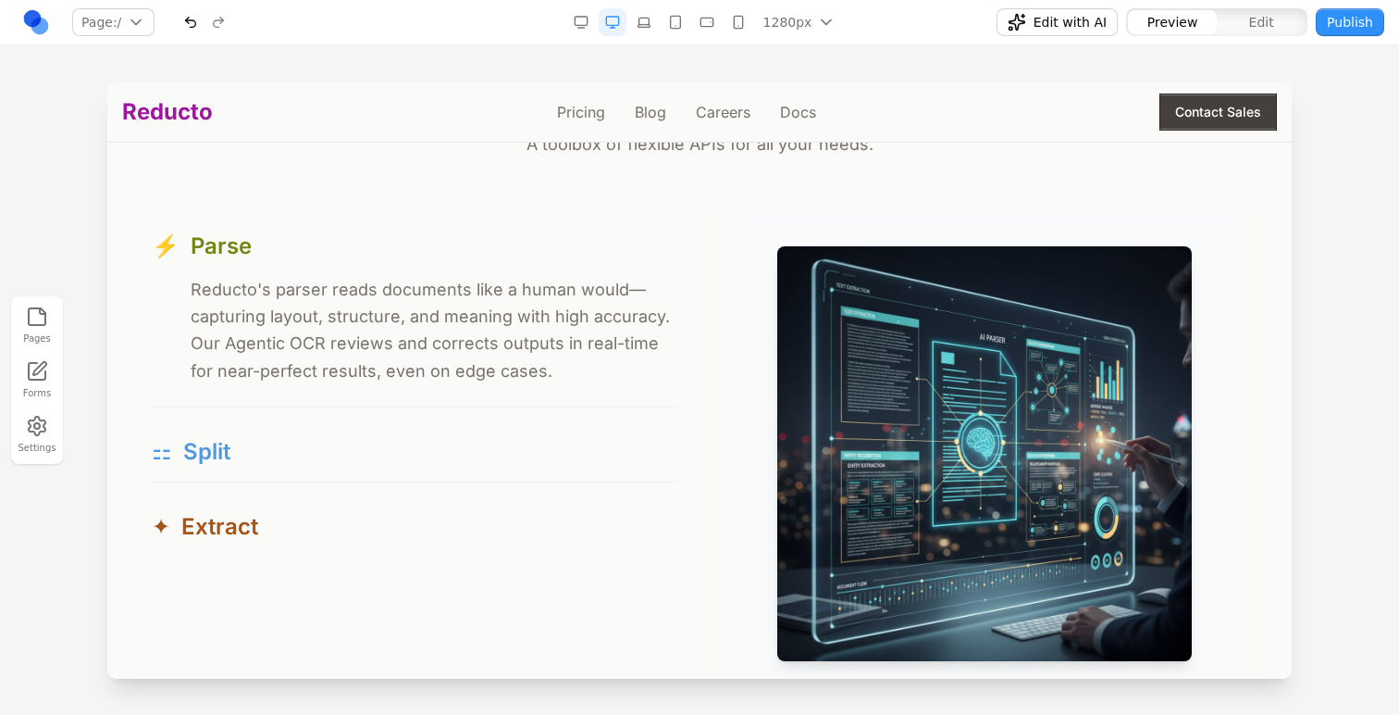
click at [452, 429] on button "⚏ Split" at bounding box center [415, 451] width 526 height 59
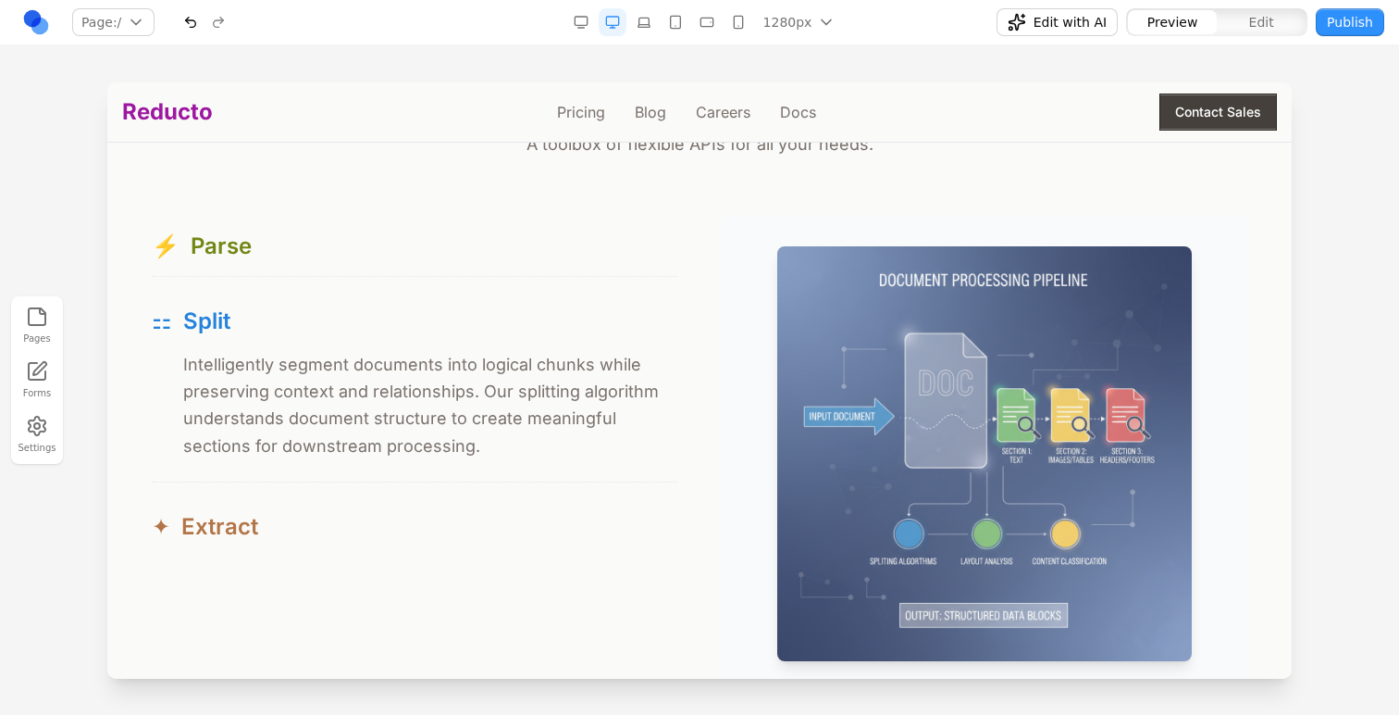
click at [447, 515] on div "✦ Extract" at bounding box center [415, 527] width 526 height 30
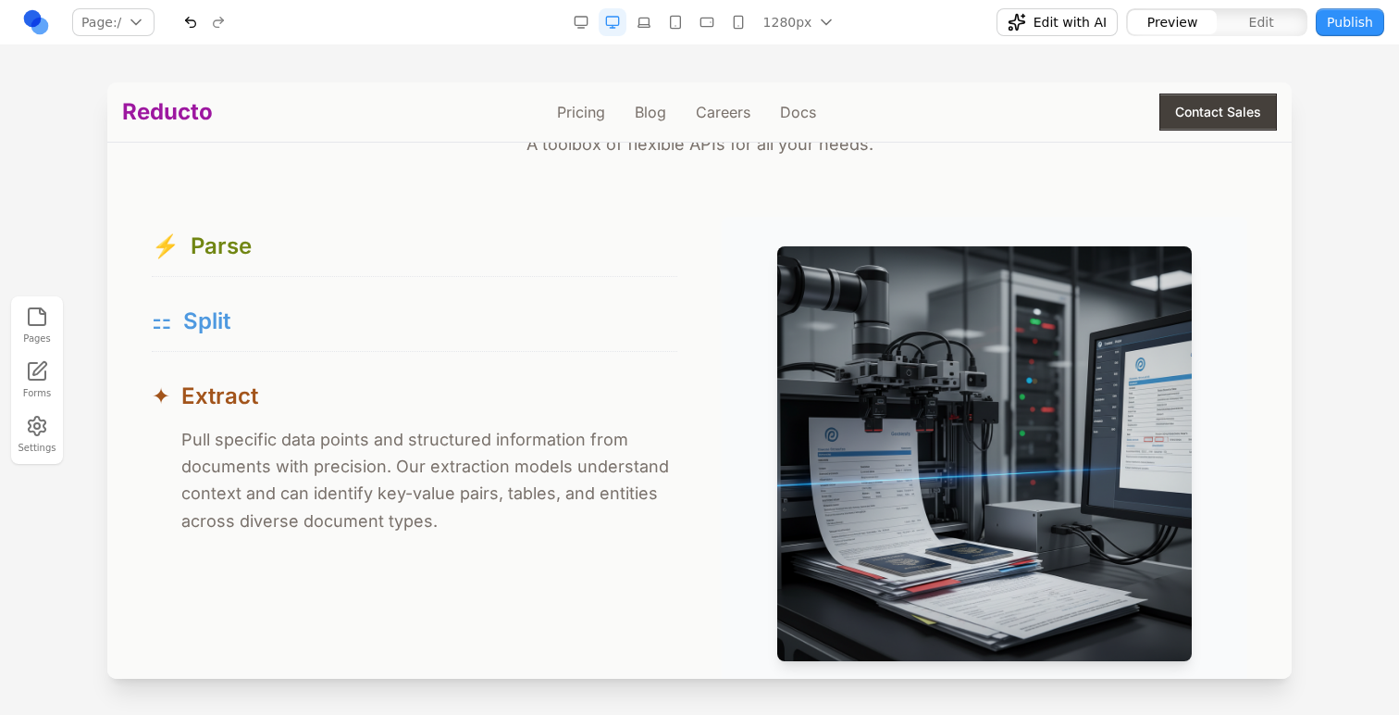
click at [464, 314] on div "⚏ Split" at bounding box center [415, 321] width 526 height 30
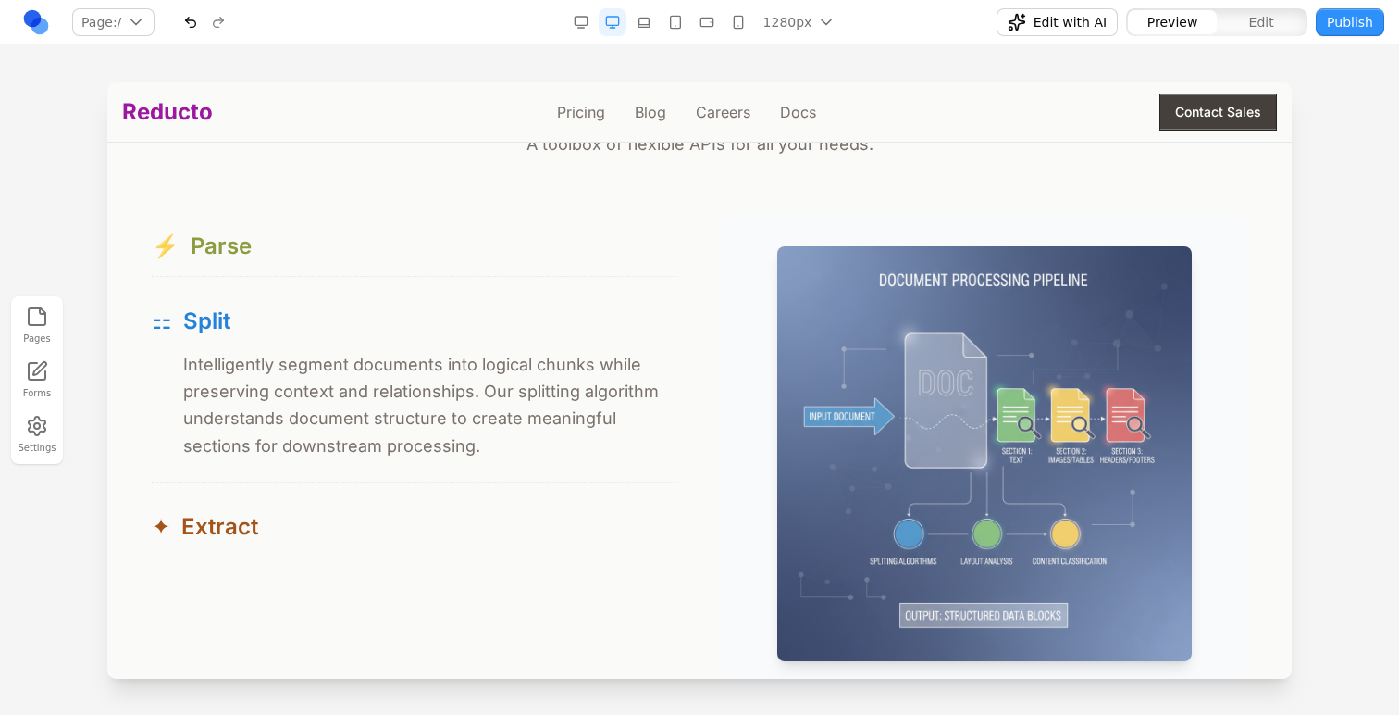
click at [455, 260] on div "⚡ Parse" at bounding box center [415, 246] width 526 height 30
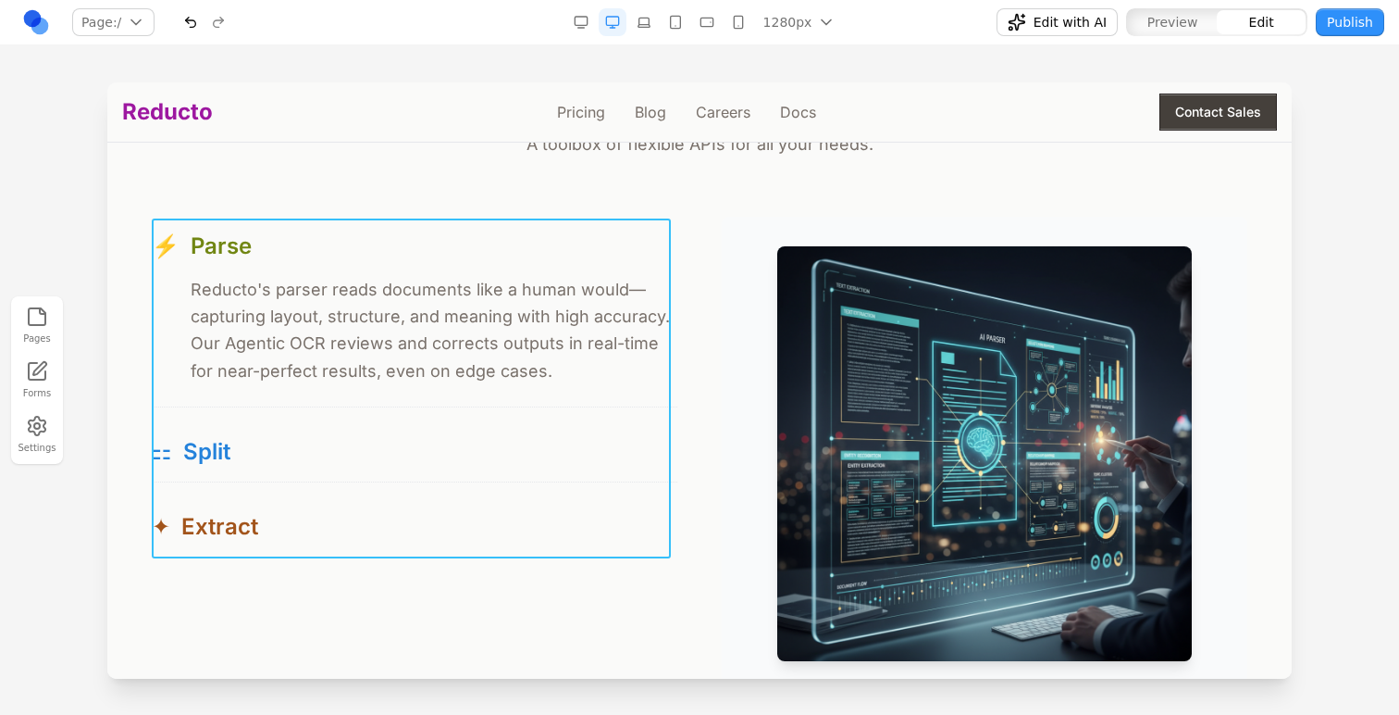
click at [446, 420] on div "⚡ Parse ⚡ Reducto's parser reads documents like a human would—capturing layout,…" at bounding box center [415, 387] width 526 height 340
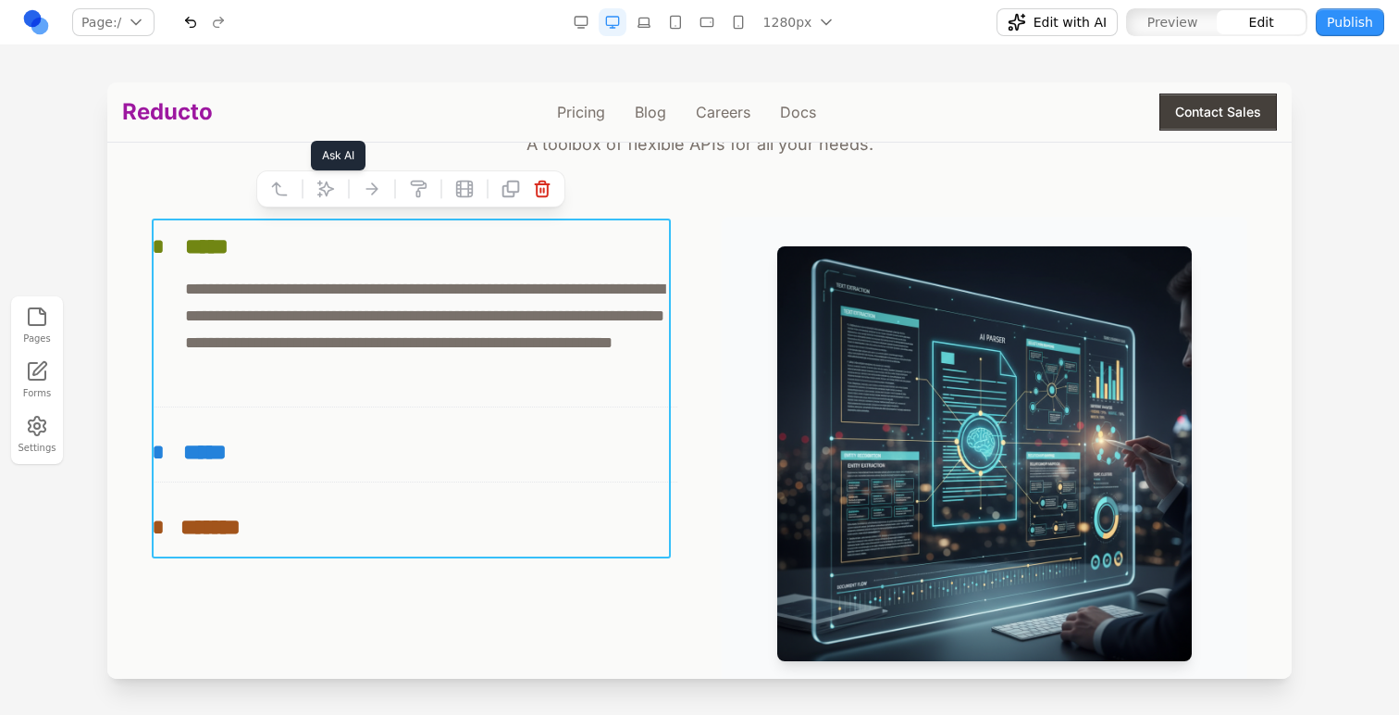
click at [328, 200] on button at bounding box center [326, 189] width 30 height 30
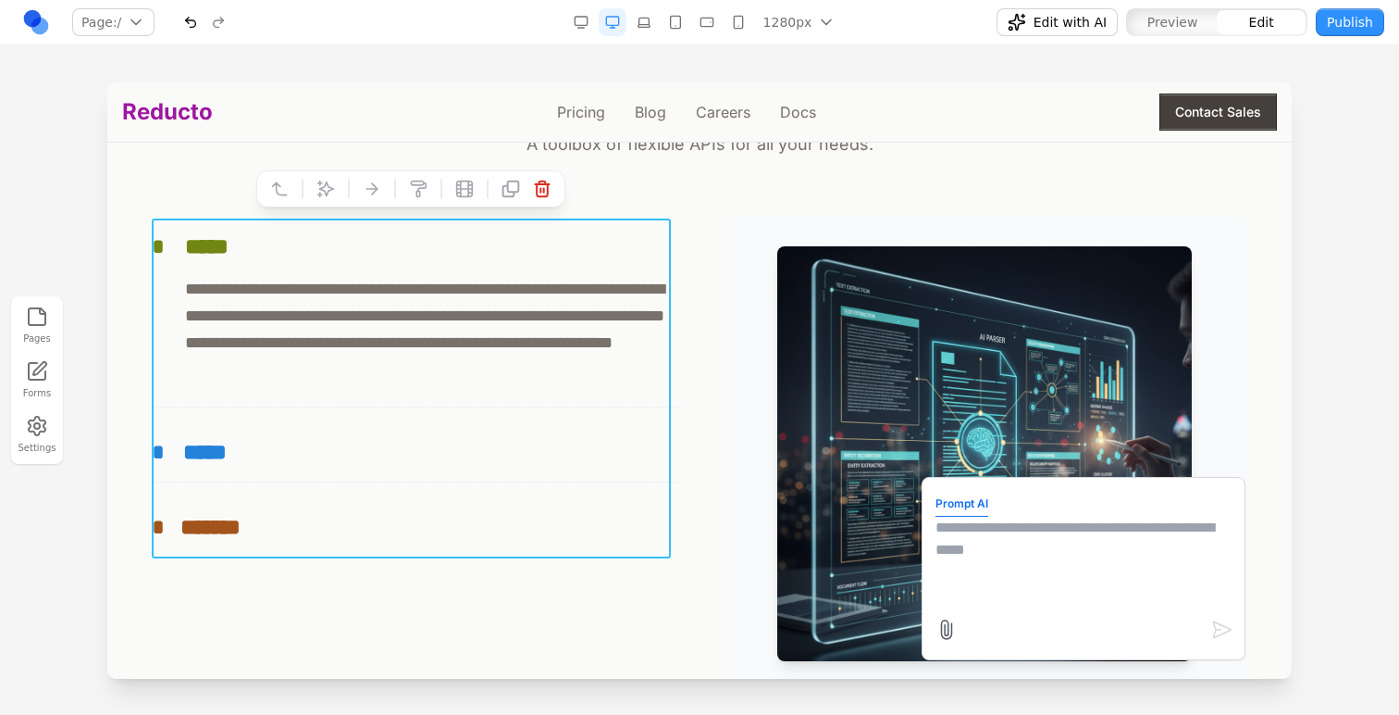
click at [968, 554] on textarea at bounding box center [1084, 562] width 296 height 93
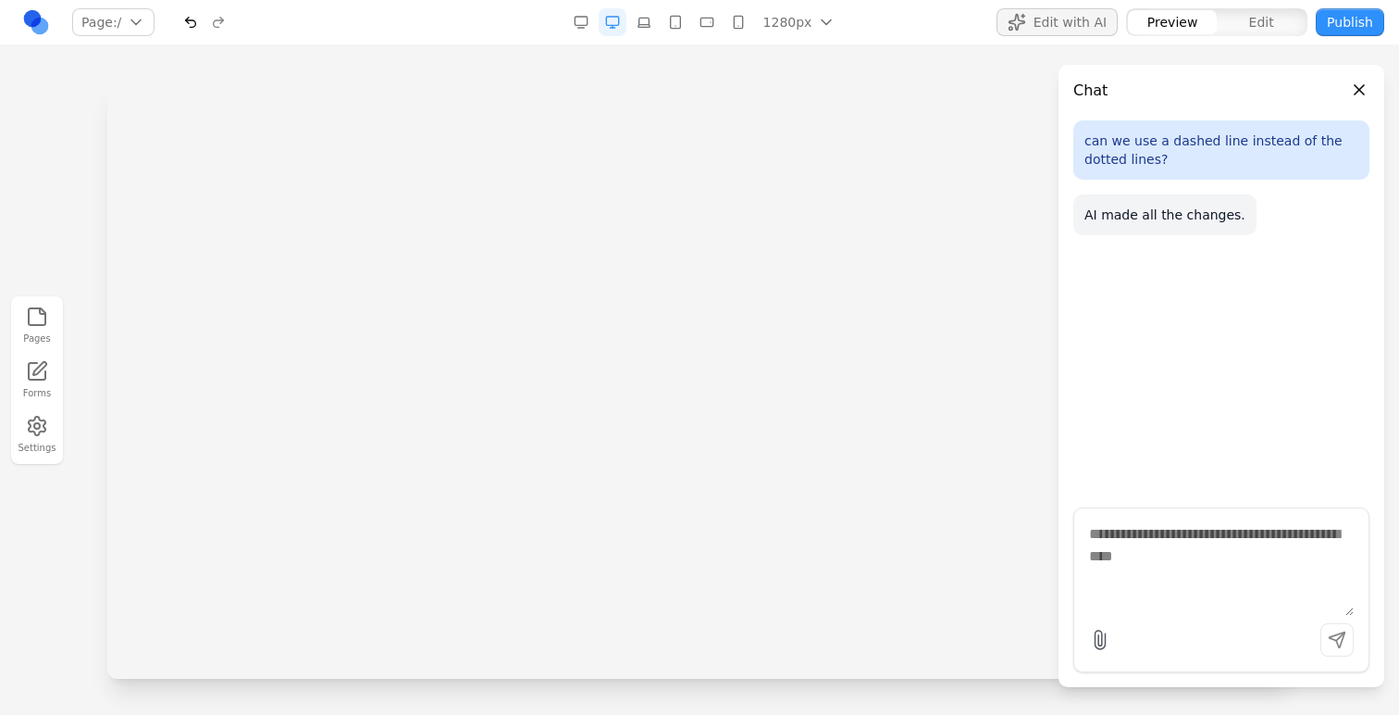
scroll to position [0, 0]
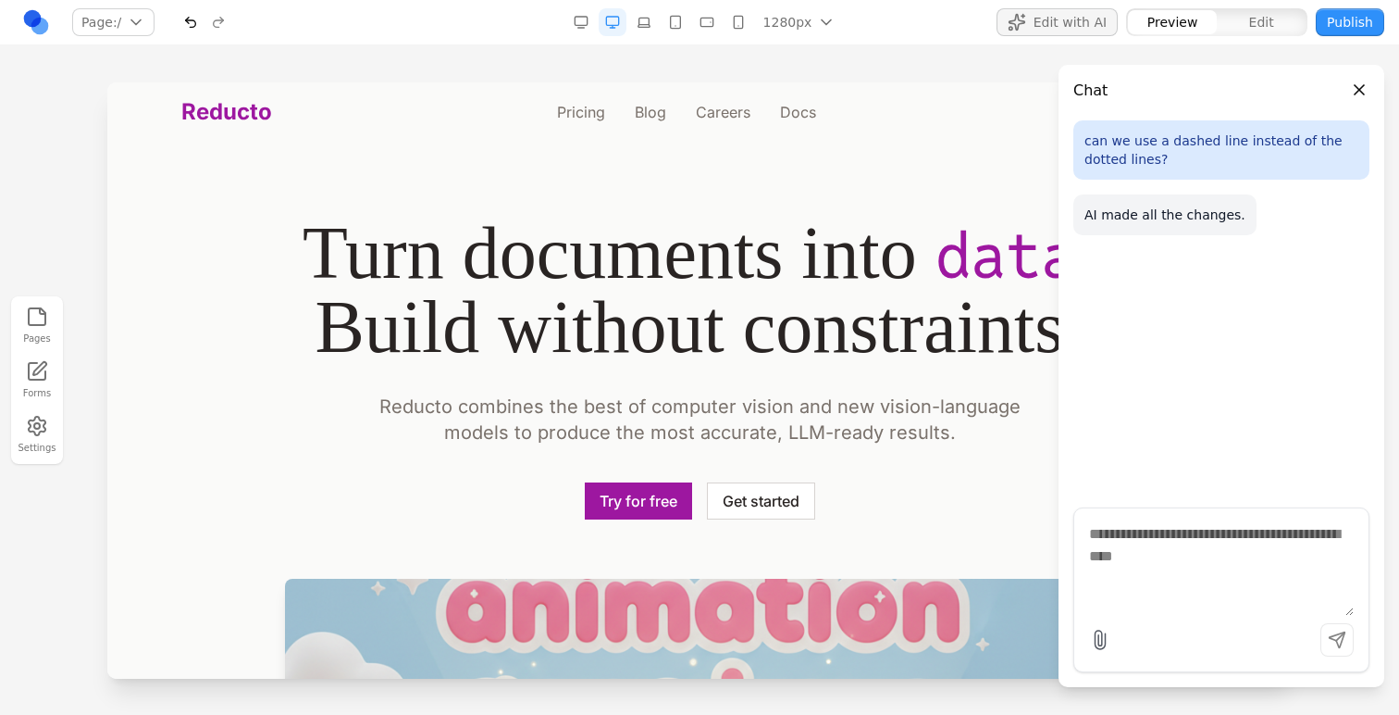
click at [93, 223] on div at bounding box center [699, 397] width 1399 height 631
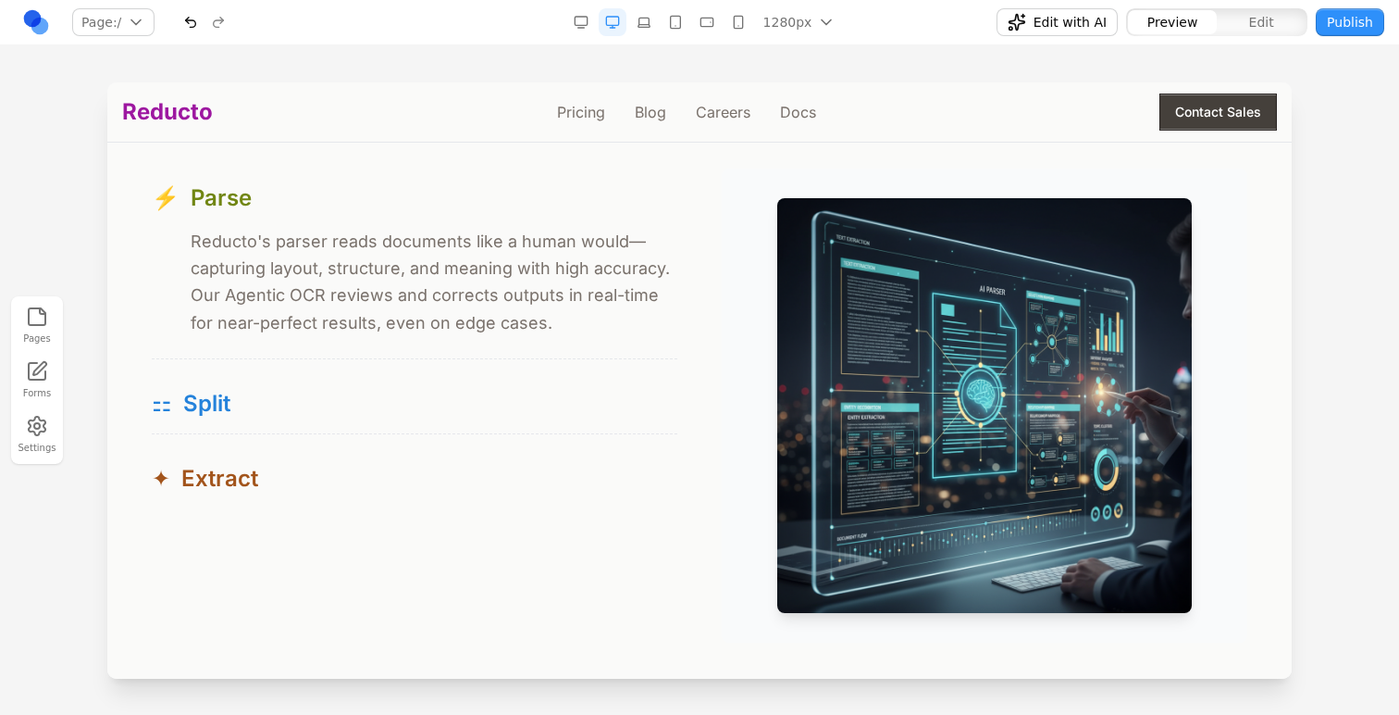
scroll to position [1776, 0]
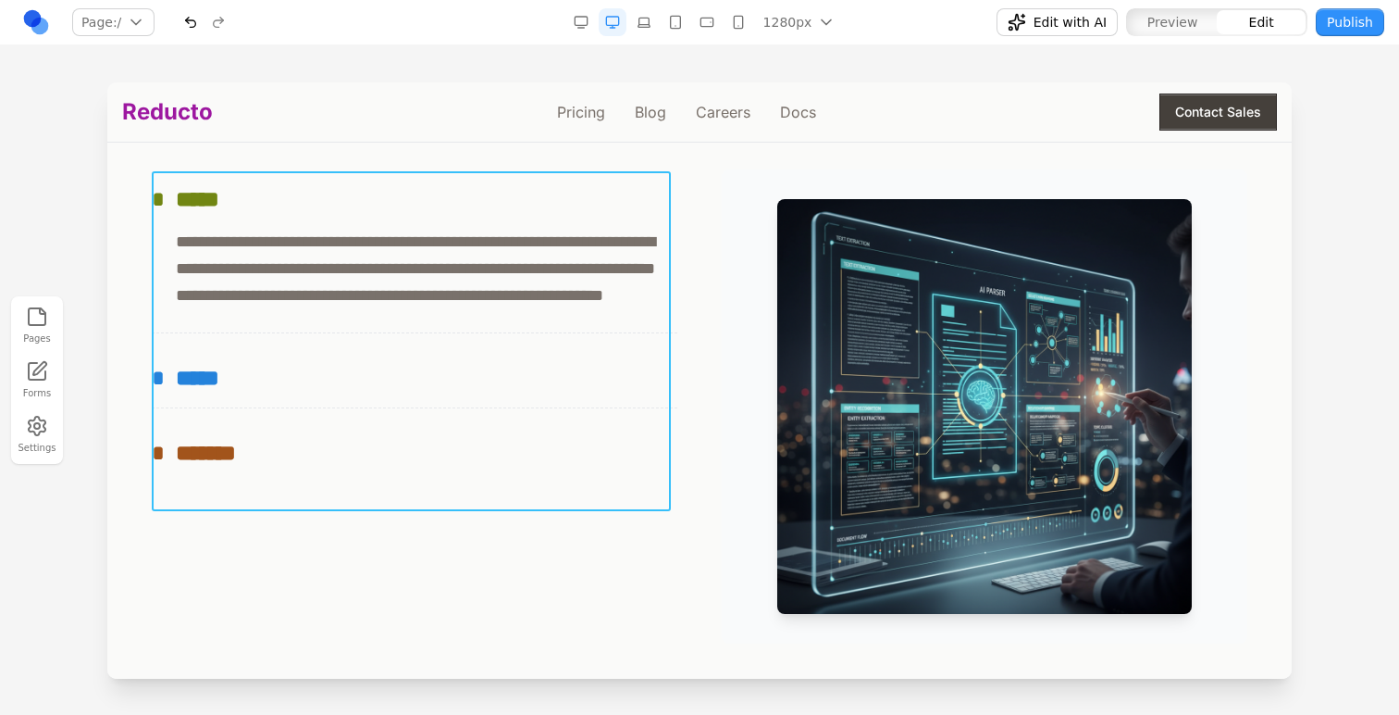
click at [330, 371] on div "**********" at bounding box center [415, 325] width 526 height 313
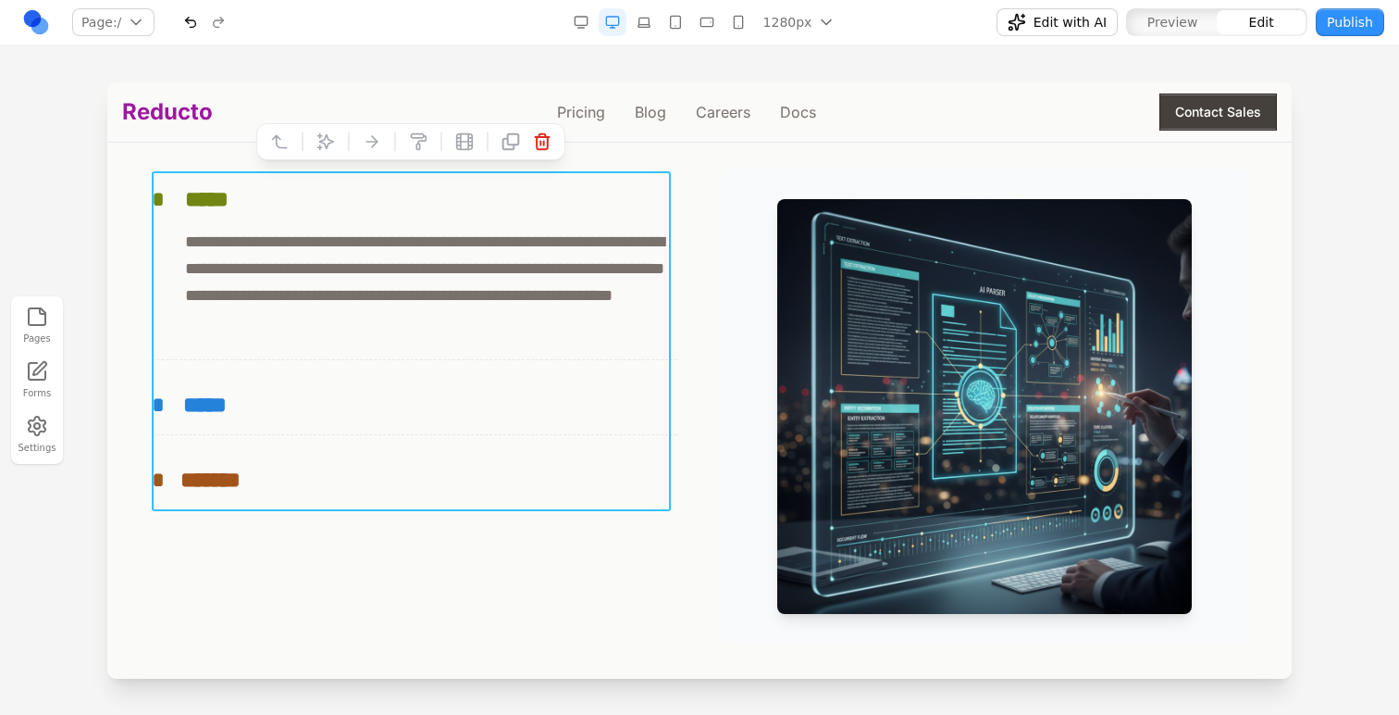
click at [331, 146] on icon at bounding box center [326, 141] width 19 height 19
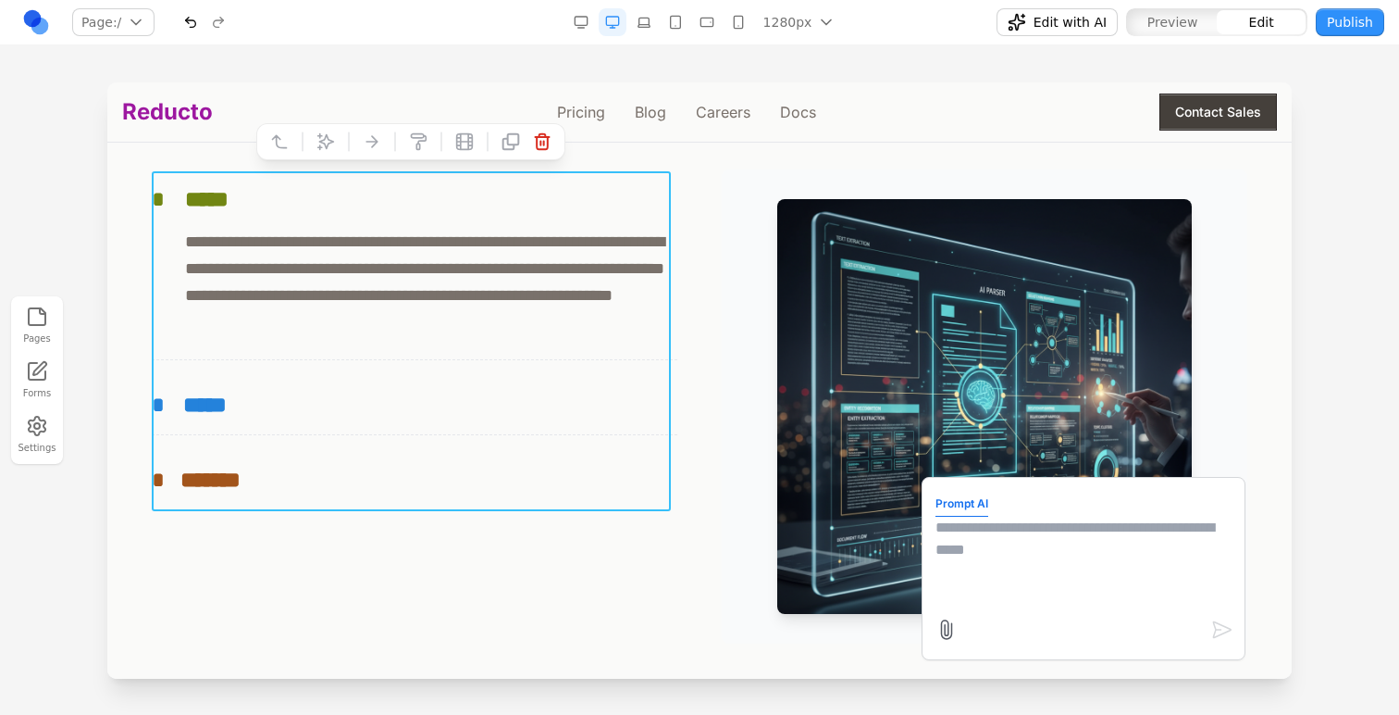
click at [1033, 565] on textarea at bounding box center [1084, 562] width 296 height 93
paste textarea "********"
type textarea "**********"
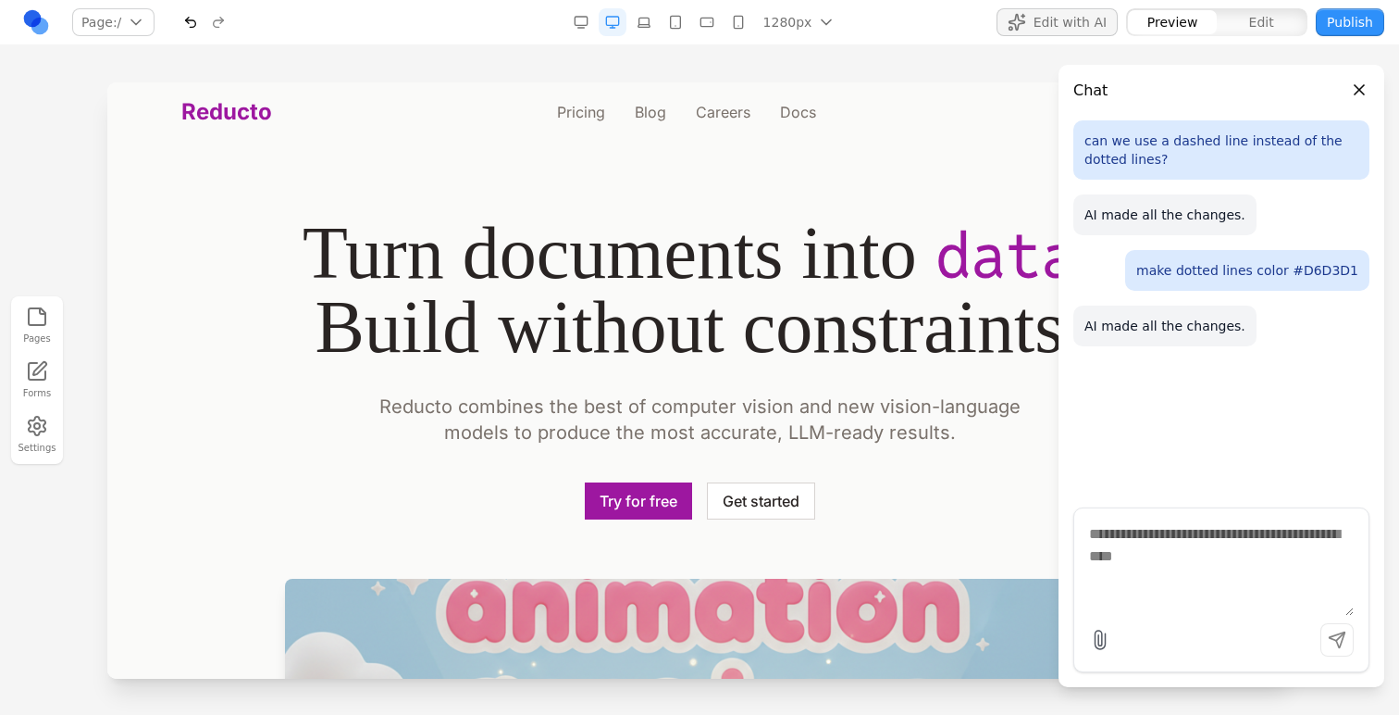
scroll to position [0, 0]
click at [52, 195] on div at bounding box center [699, 397] width 1399 height 631
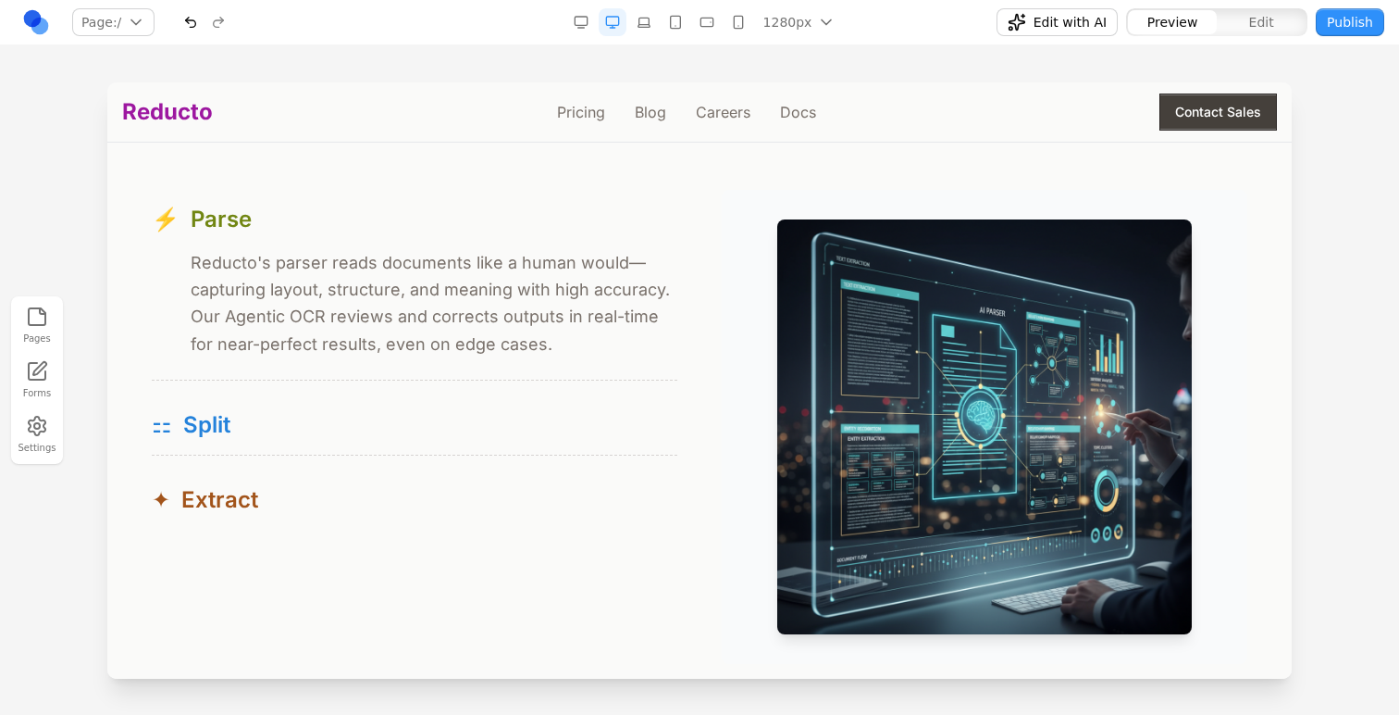
scroll to position [1746, 0]
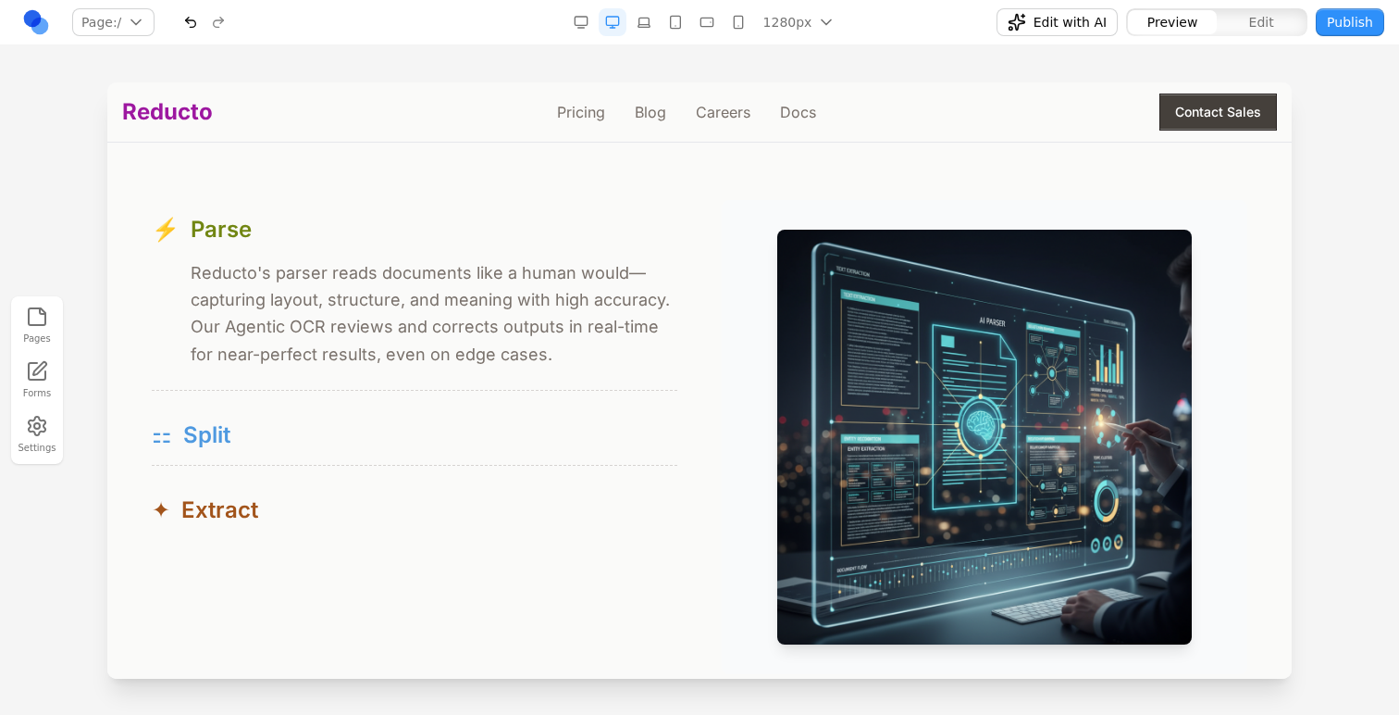
click at [307, 429] on div "⚏ Split" at bounding box center [415, 435] width 526 height 30
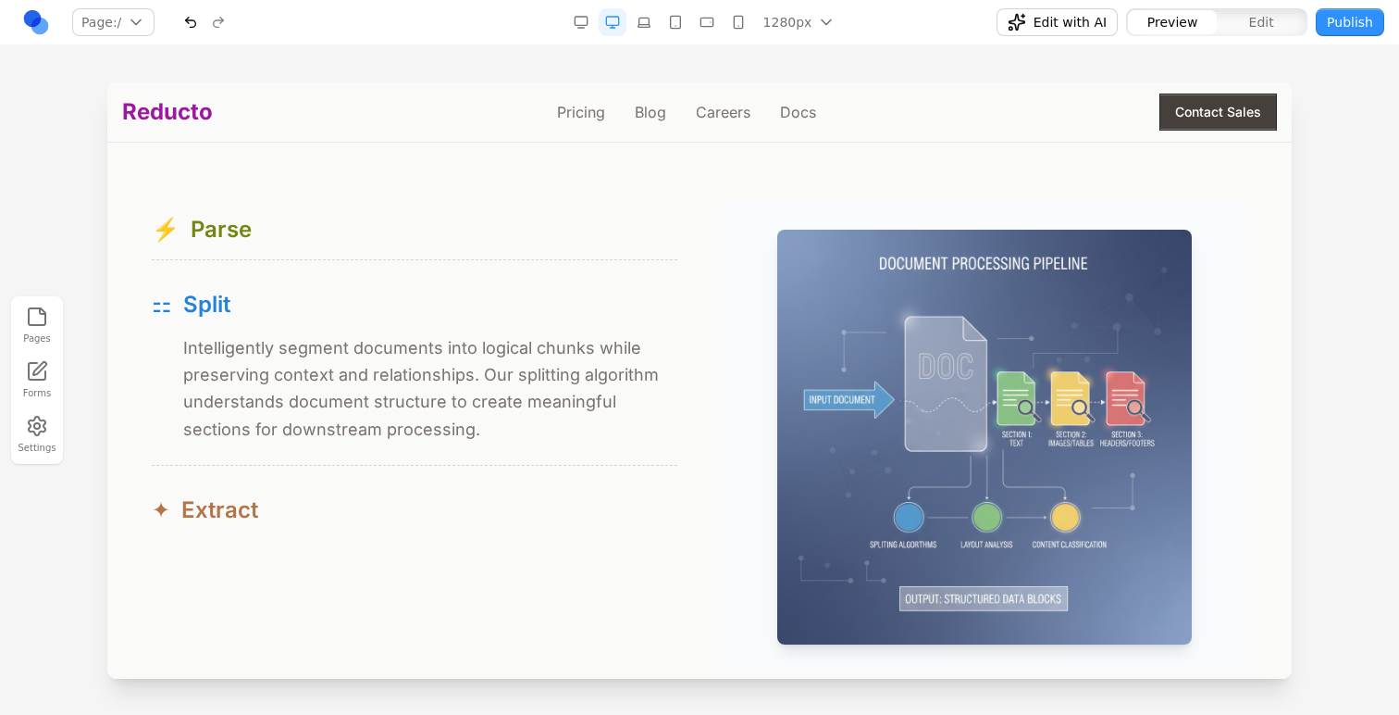
click at [313, 488] on button "✦ Extract" at bounding box center [415, 509] width 526 height 59
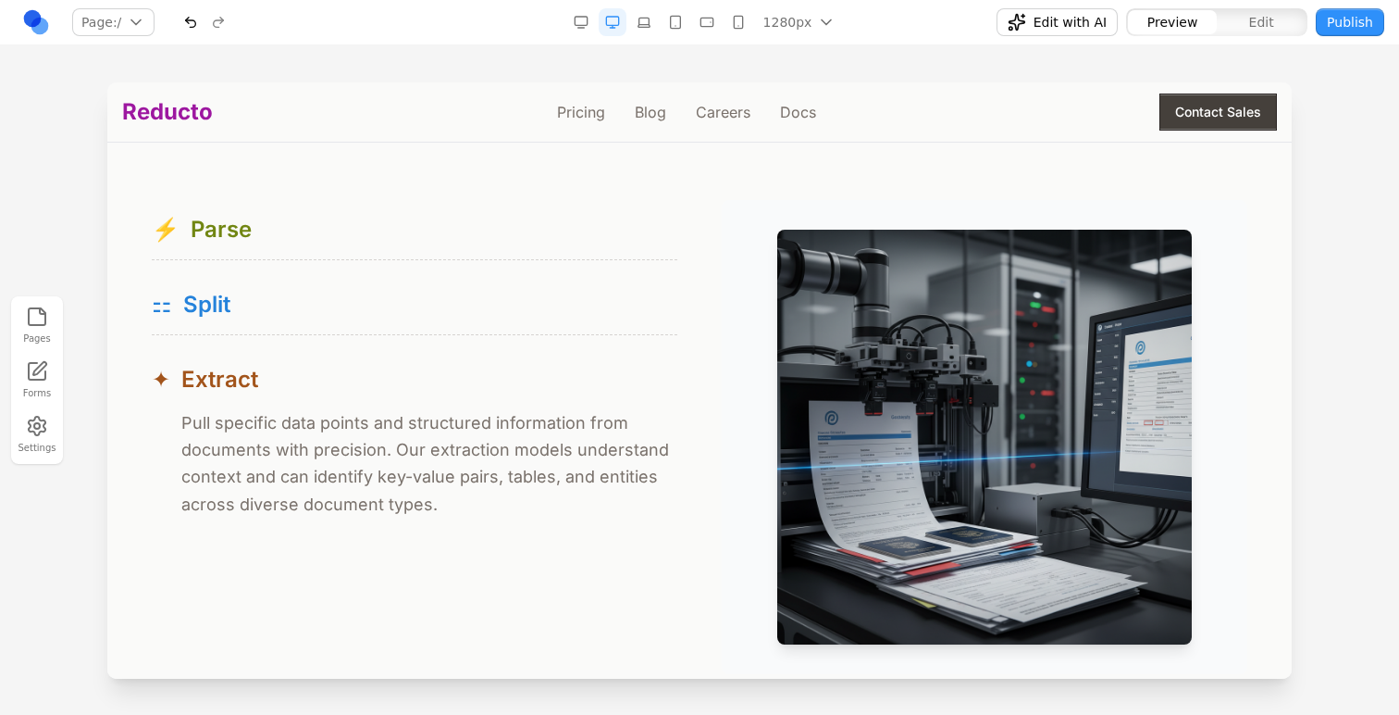
click at [359, 172] on div "Product Free your data from documents. A toolbox of flexible APIs for all your …" at bounding box center [699, 290] width 1155 height 765
click at [496, 316] on div "⚏ Split" at bounding box center [415, 305] width 526 height 30
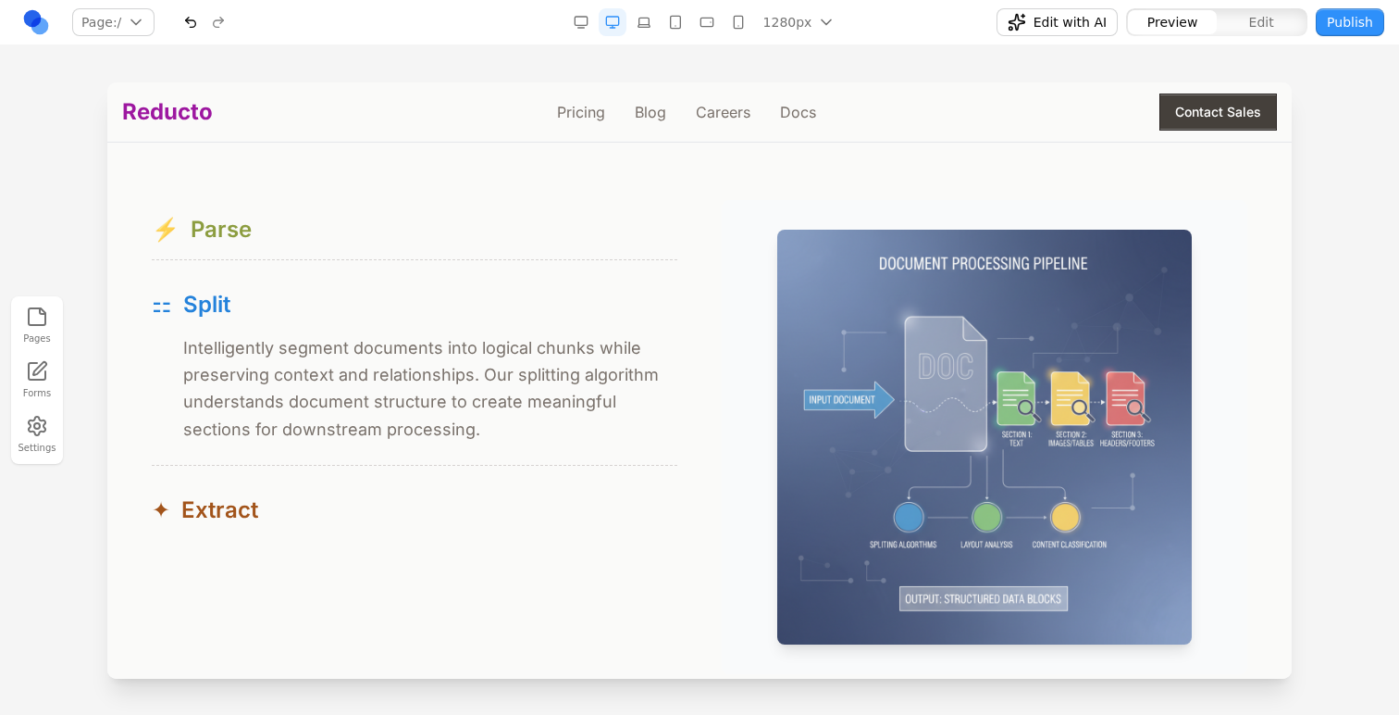
click at [496, 244] on div "⚡ Parse" at bounding box center [415, 230] width 526 height 30
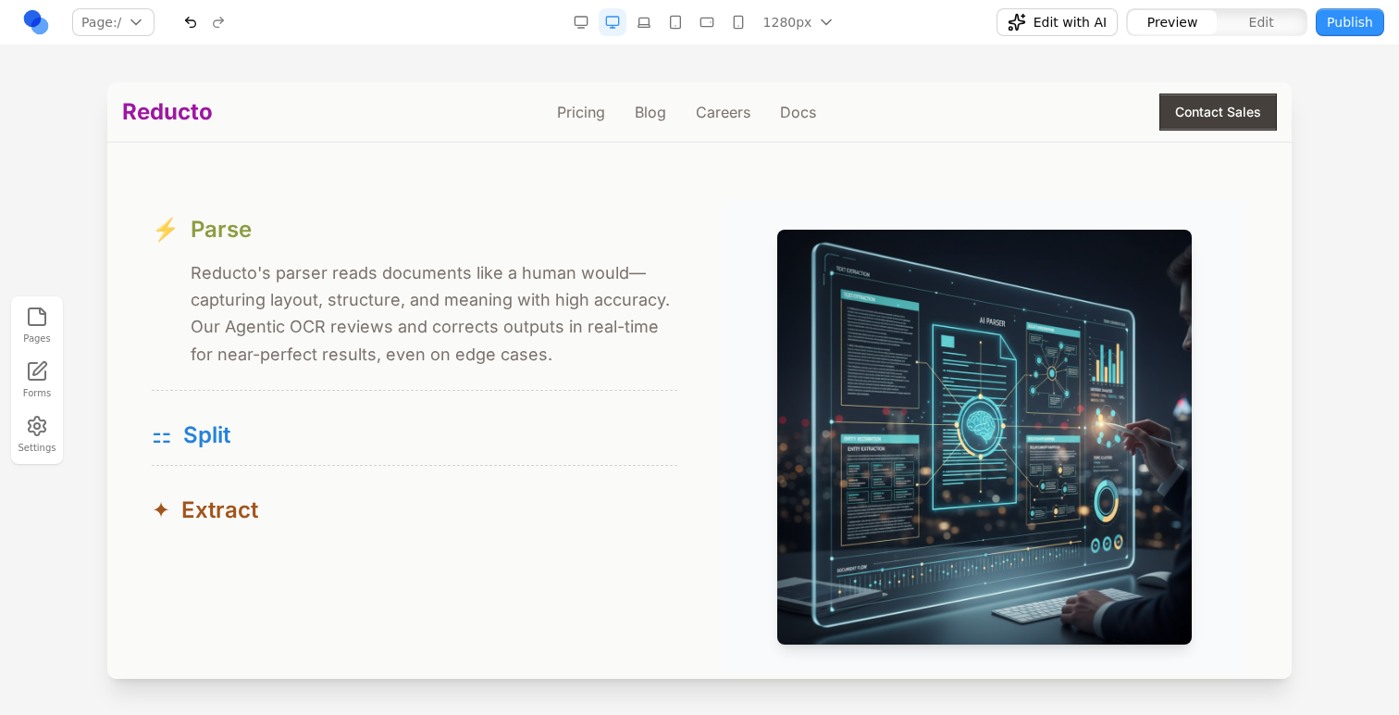
click at [496, 244] on div "⚡ Parse" at bounding box center [415, 230] width 526 height 30
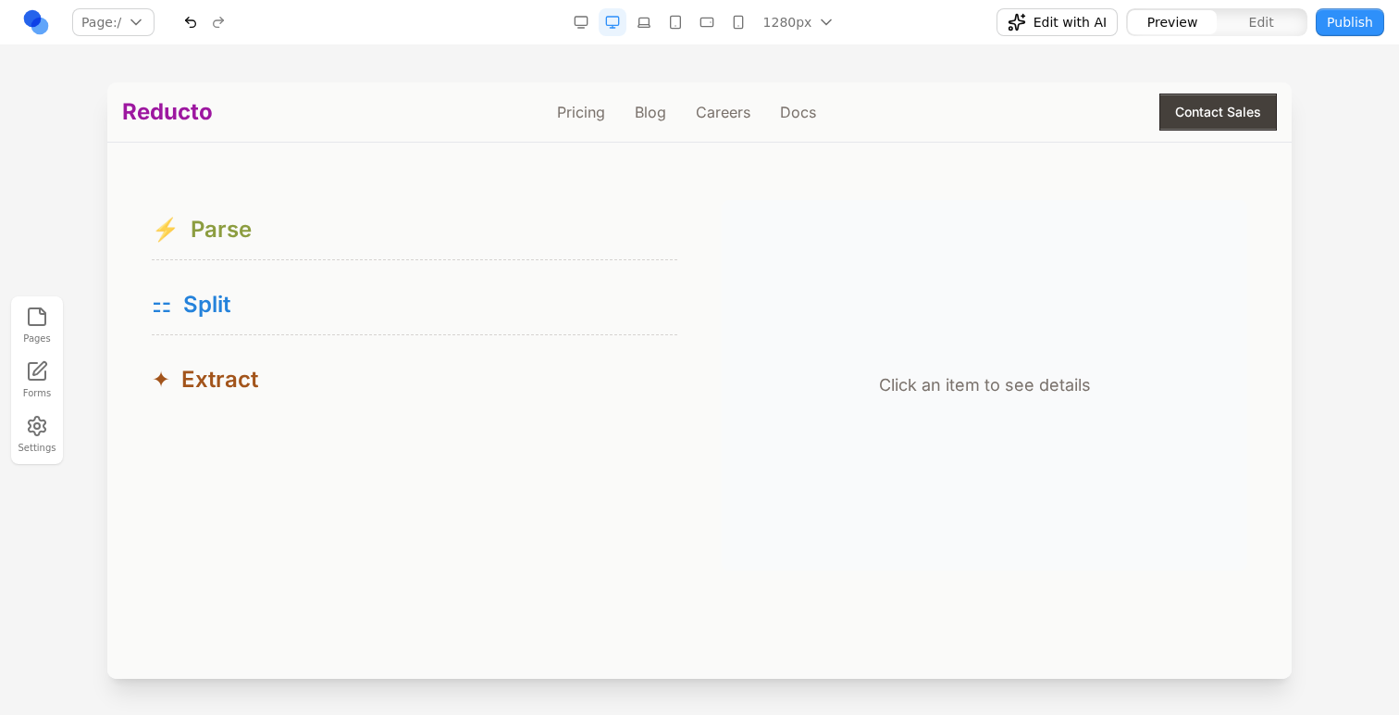
click at [499, 247] on button "⚡ Parse" at bounding box center [415, 229] width 526 height 59
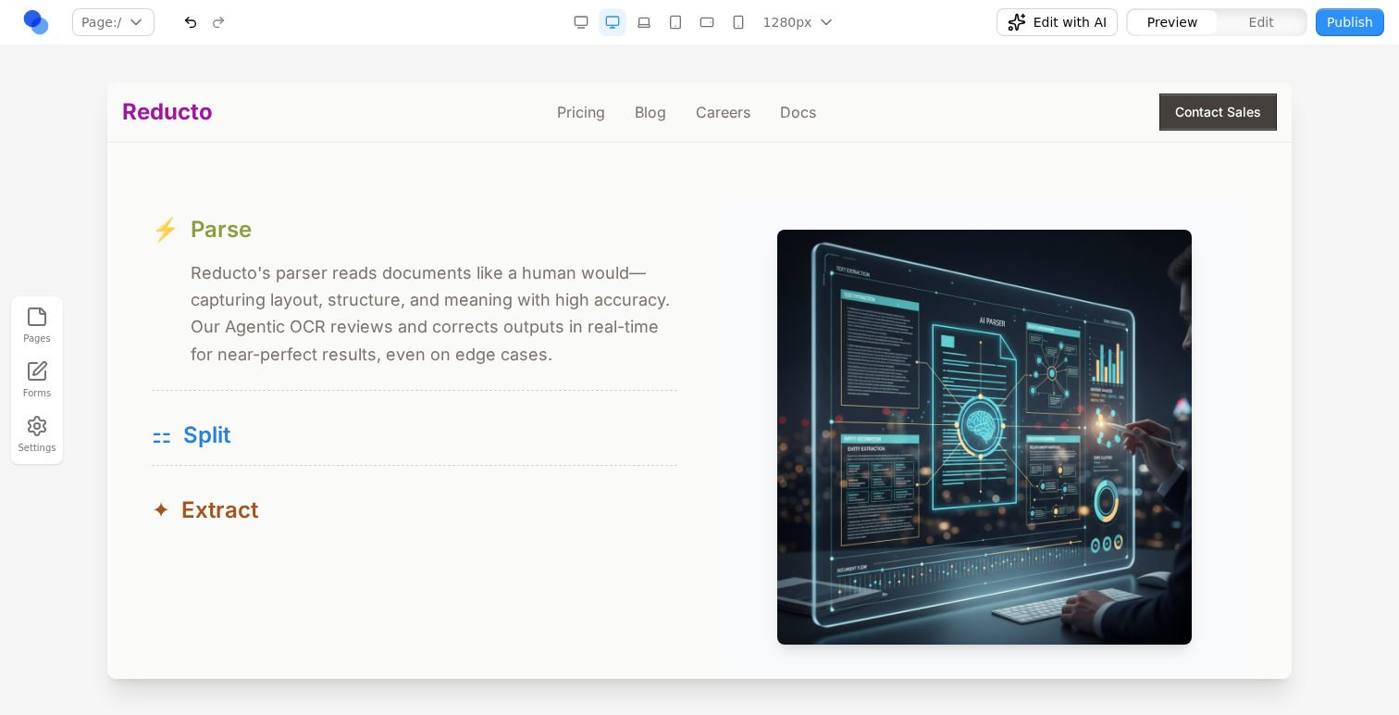
click at [499, 247] on button "⚡ Parse" at bounding box center [415, 229] width 526 height 59
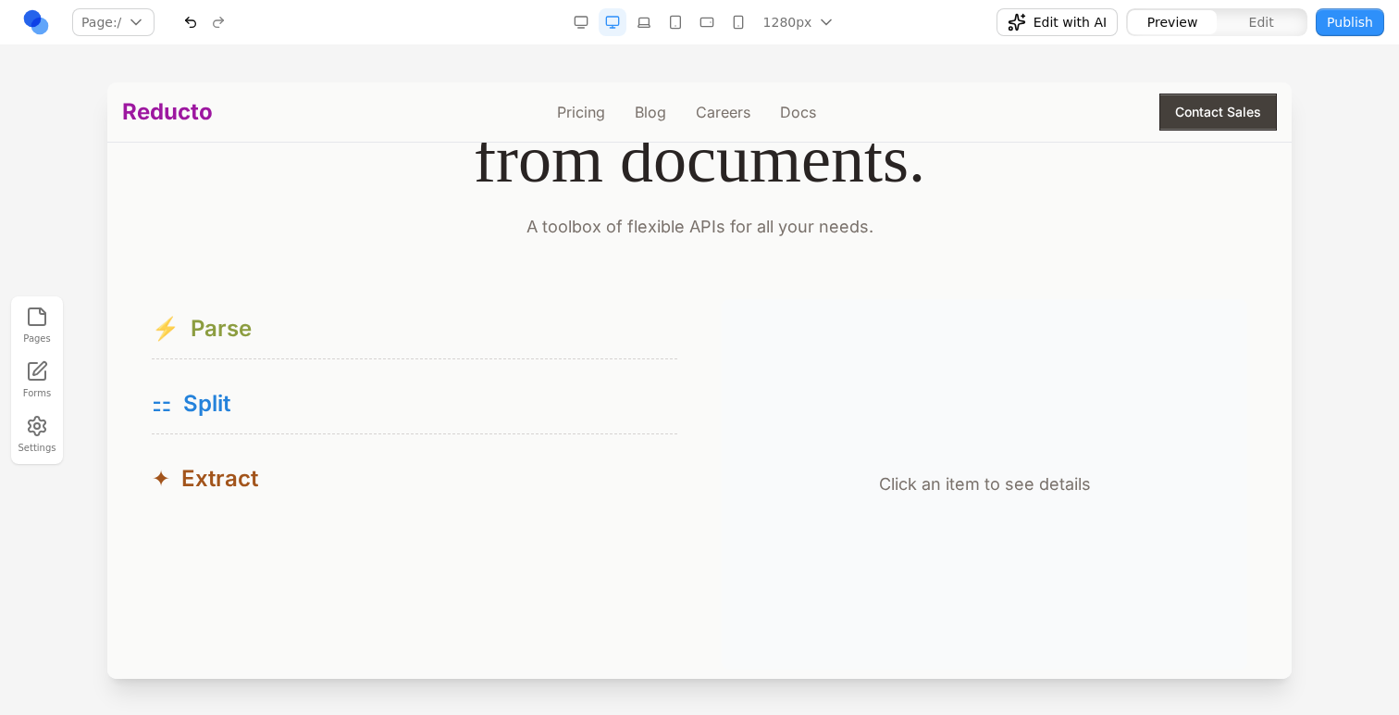
scroll to position [1640, 0]
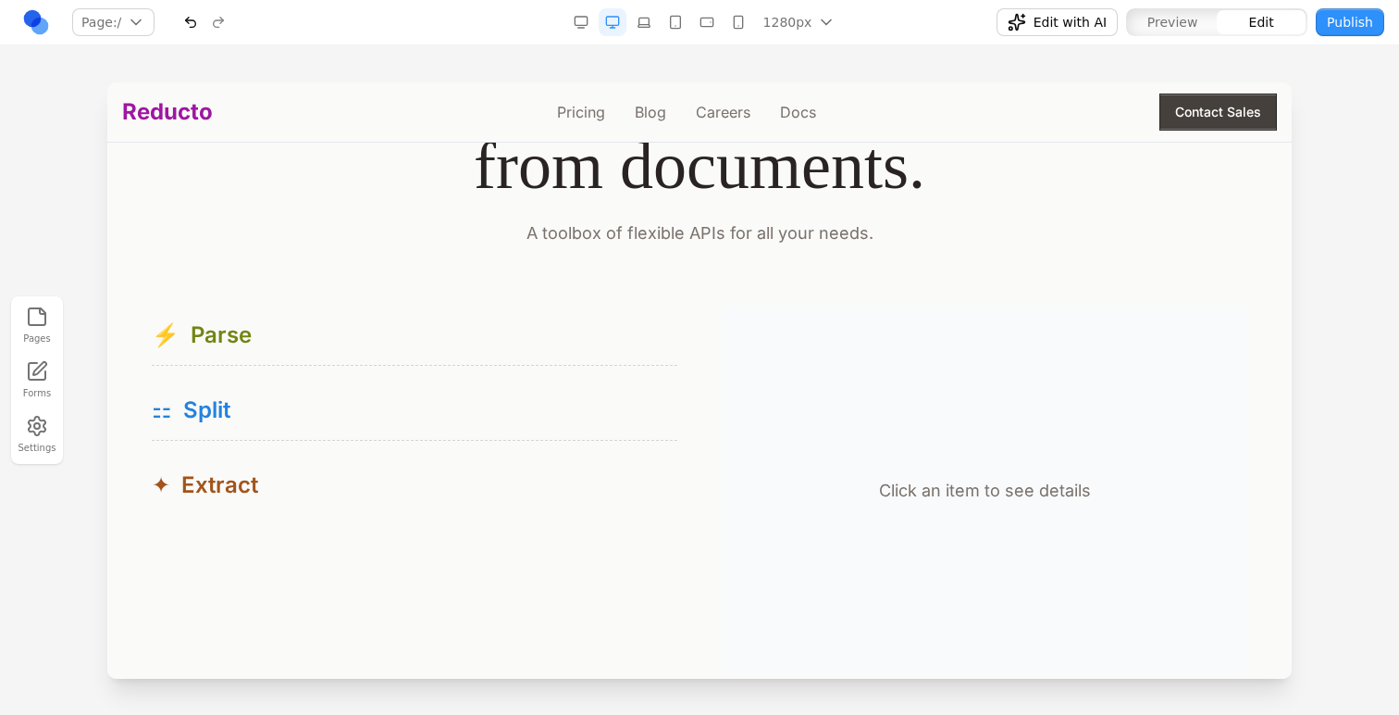
click at [729, 365] on div "Click an item to see details" at bounding box center [985, 490] width 526 height 370
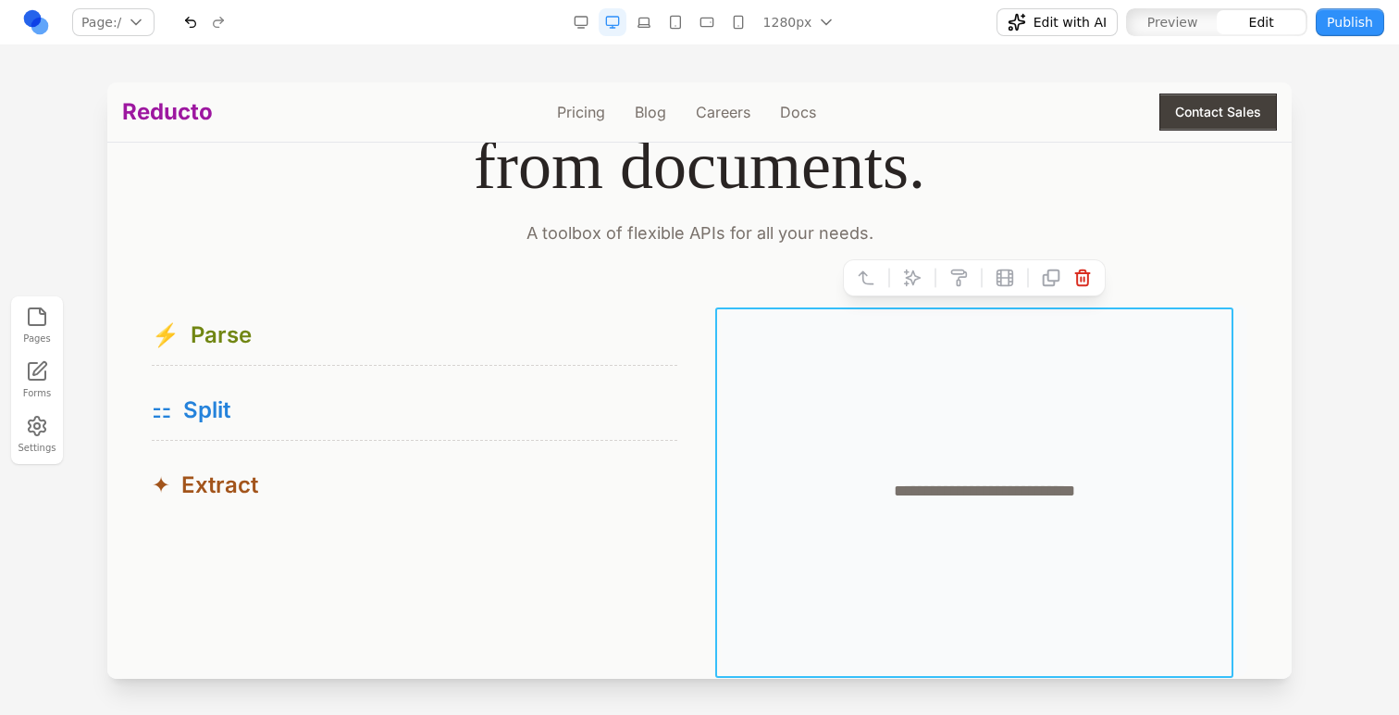
click at [691, 353] on div "**********" at bounding box center [700, 490] width 1096 height 370
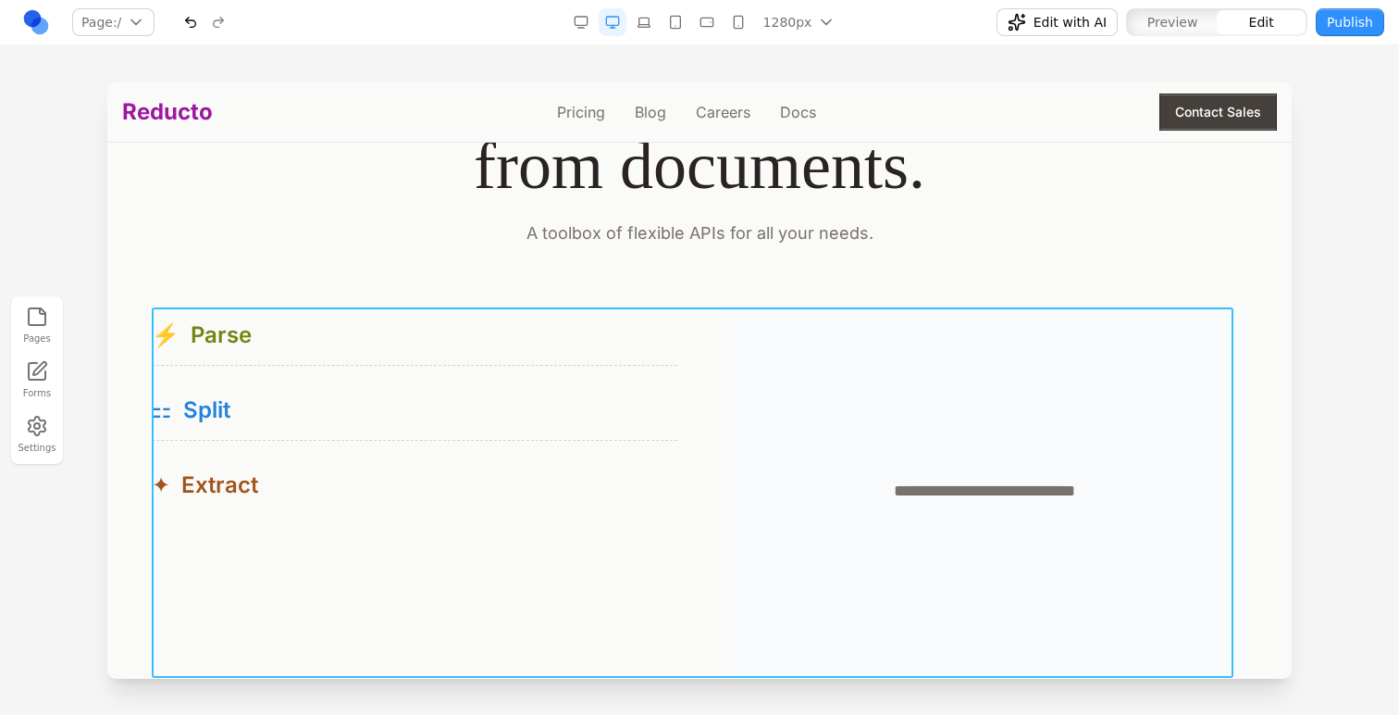
click at [713, 325] on div "**********" at bounding box center [700, 490] width 1096 height 370
click at [630, 266] on button at bounding box center [631, 278] width 30 height 30
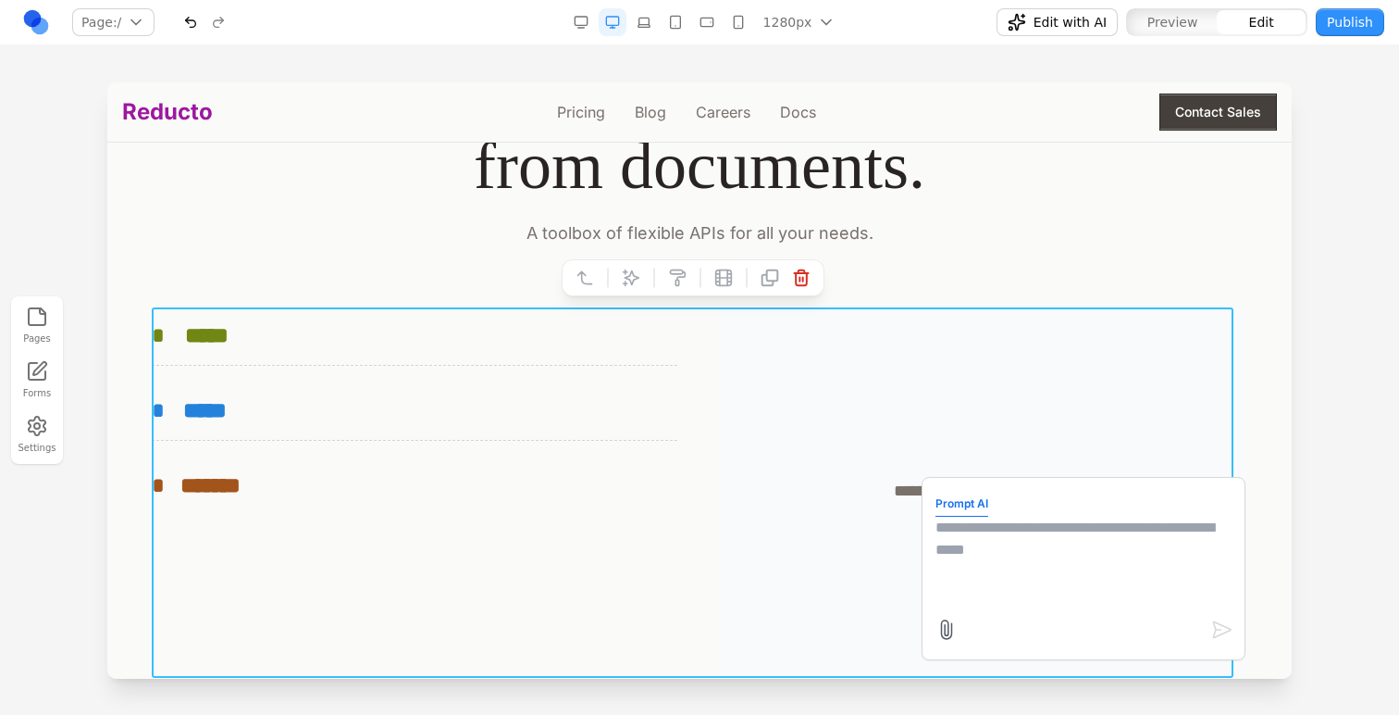
click at [998, 545] on textarea at bounding box center [1084, 562] width 296 height 93
type textarea "*"
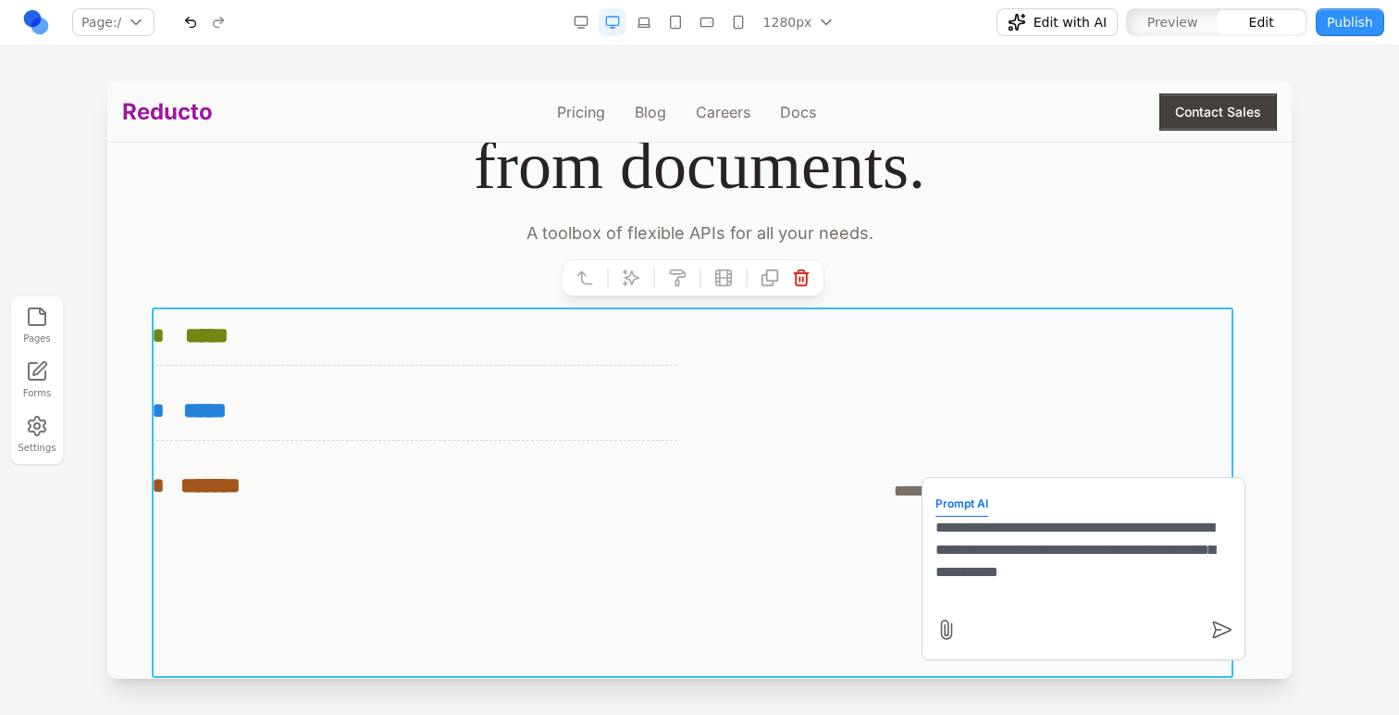
type textarea "**********"
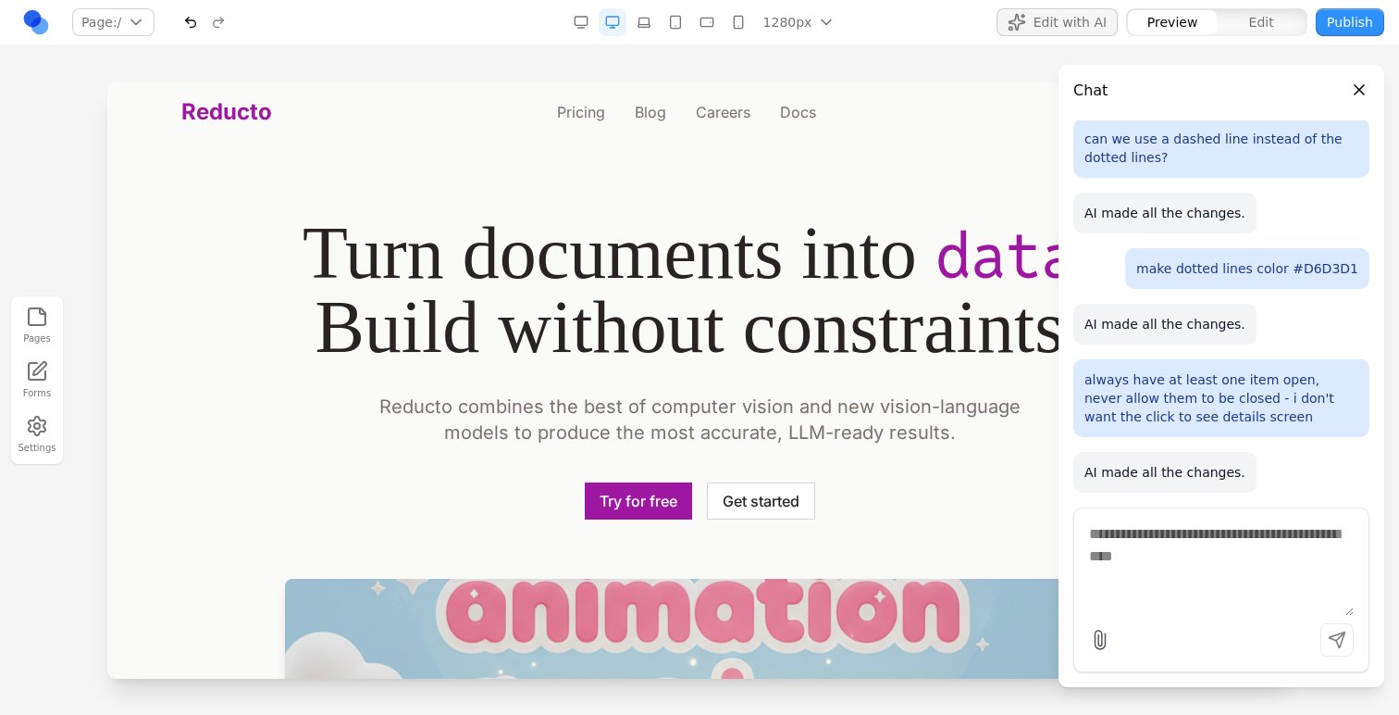
scroll to position [0, 0]
click at [1352, 89] on button "Close panel" at bounding box center [1360, 90] width 20 height 20
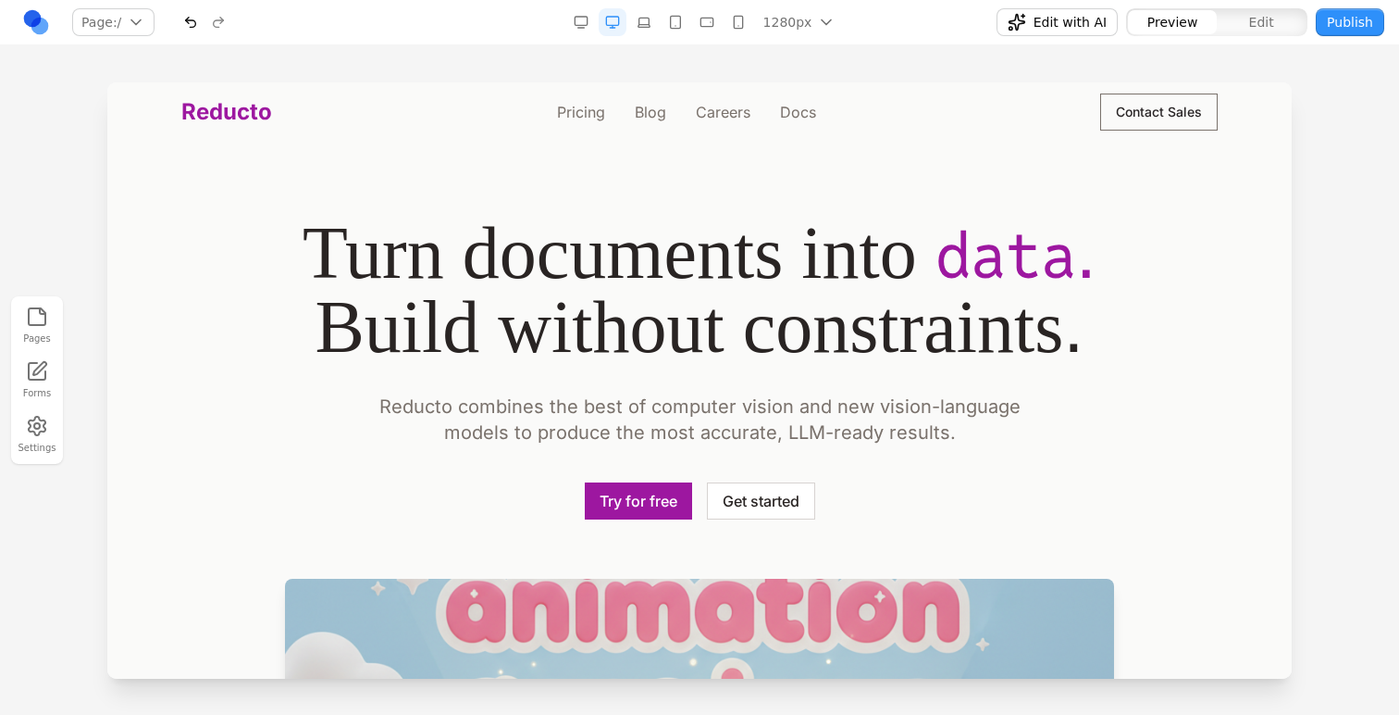
click at [1347, 115] on div at bounding box center [699, 397] width 1399 height 631
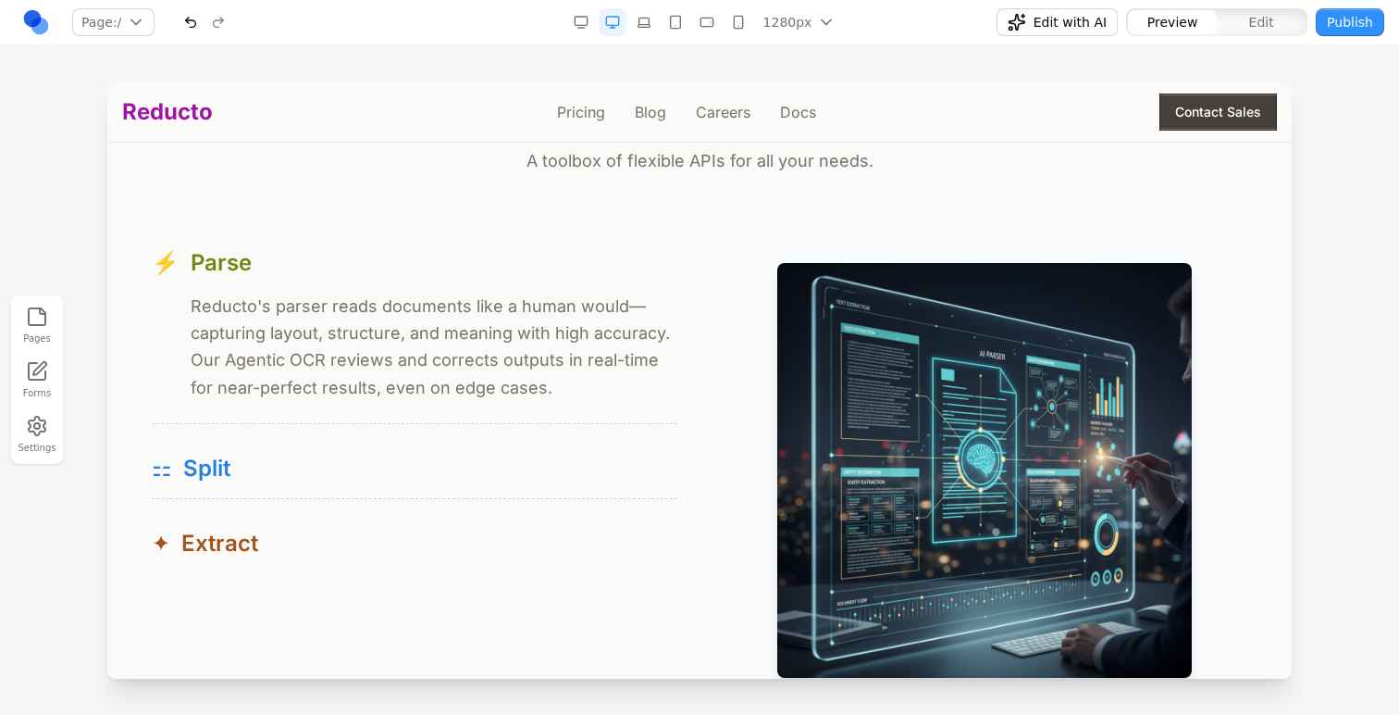
scroll to position [1732, 0]
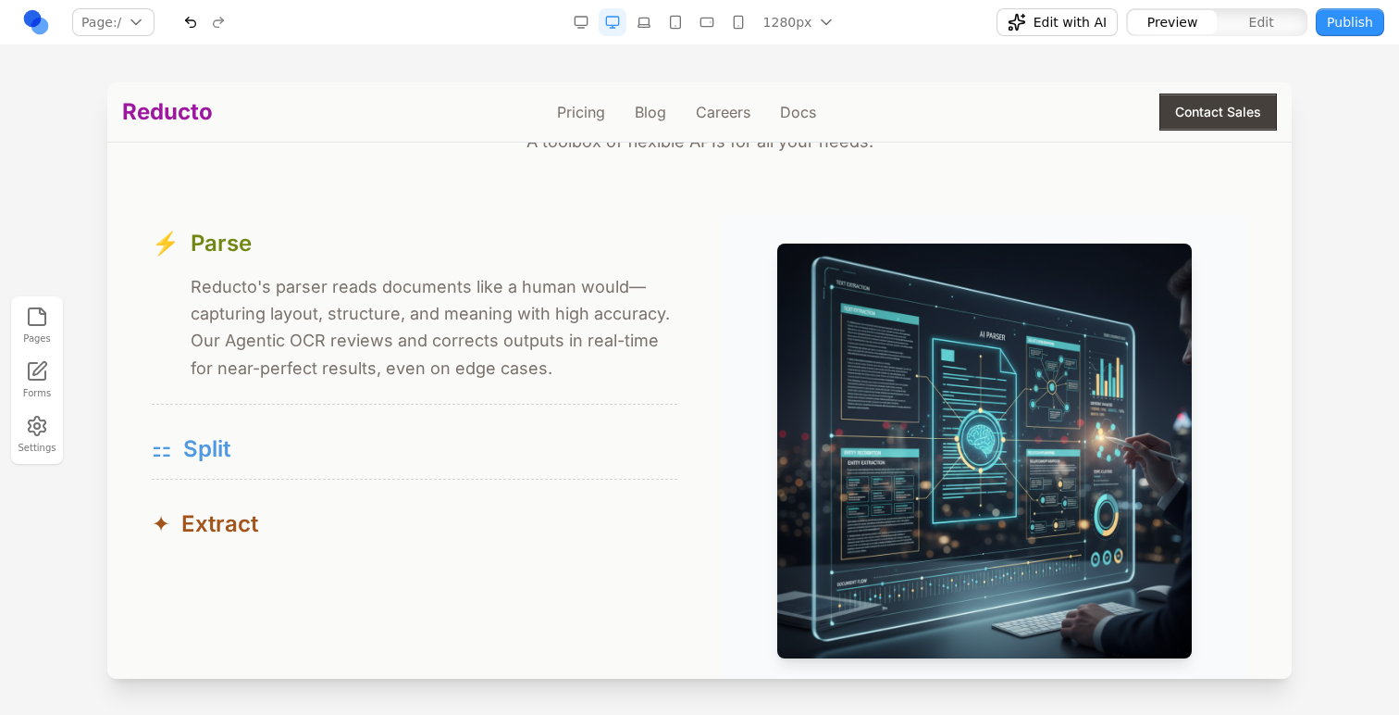
click at [190, 427] on button "⚏ Split" at bounding box center [415, 448] width 526 height 59
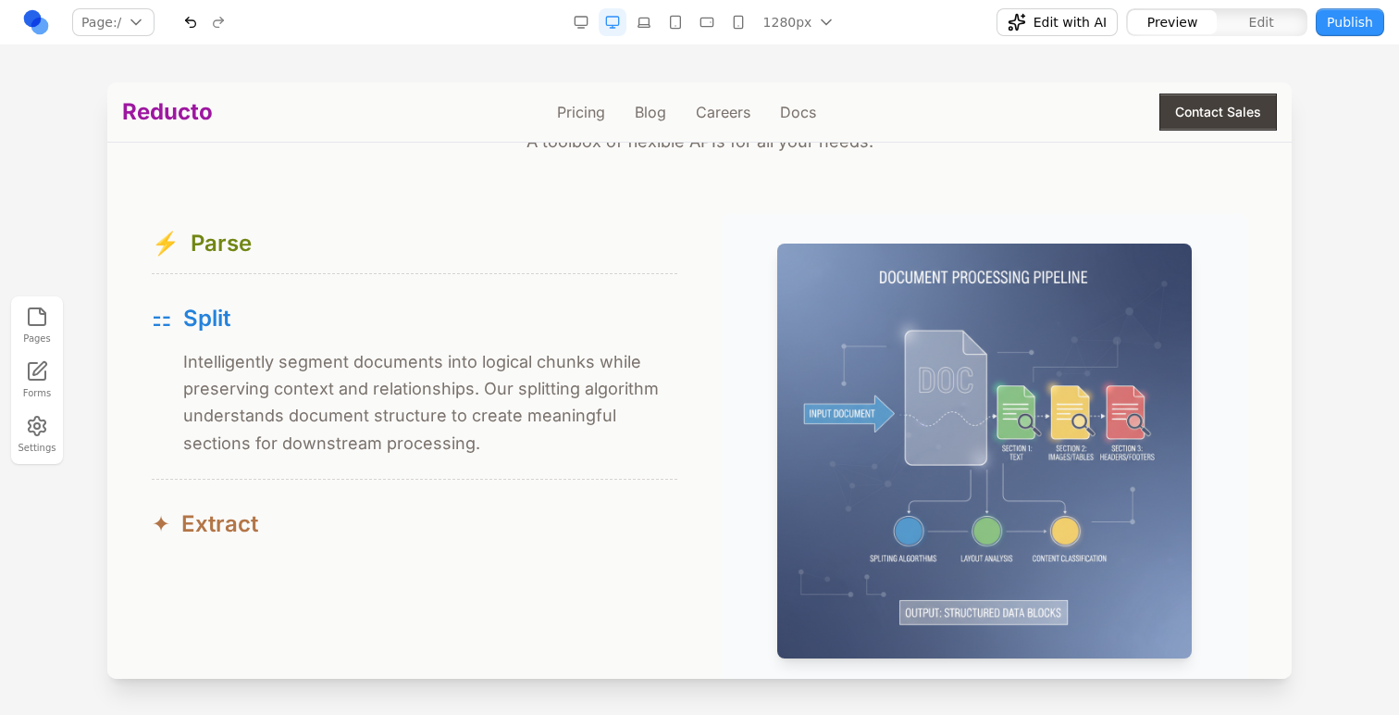
click at [241, 516] on span "Extract" at bounding box center [219, 524] width 77 height 30
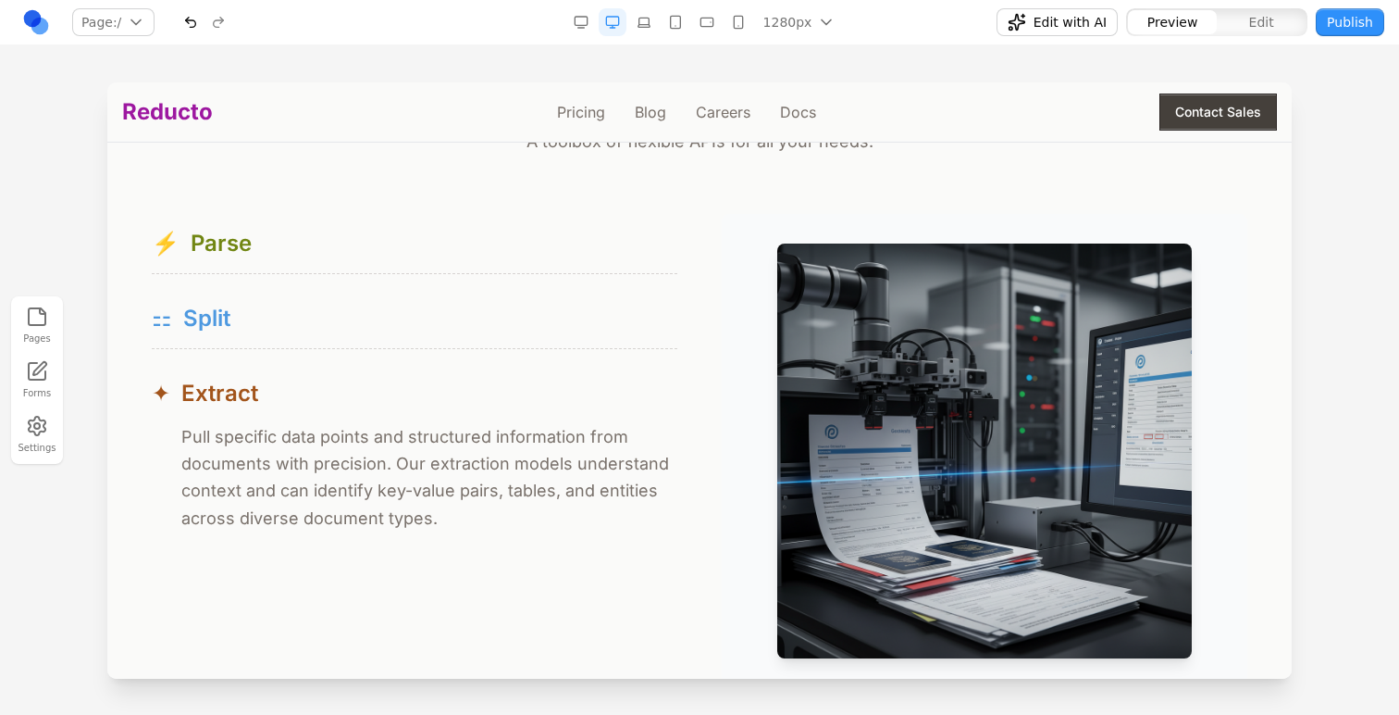
click at [289, 320] on div "⚏ Split" at bounding box center [415, 319] width 526 height 30
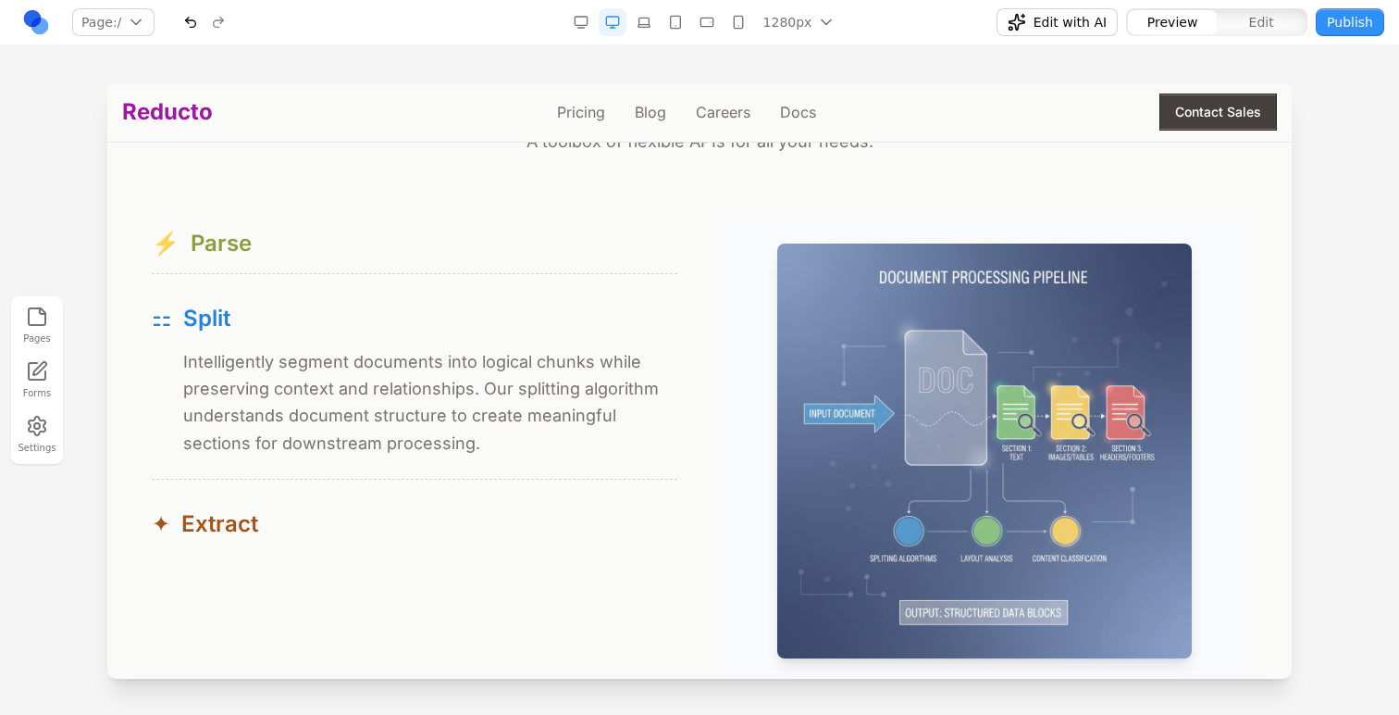
click at [284, 268] on button "⚡ Parse" at bounding box center [415, 243] width 526 height 59
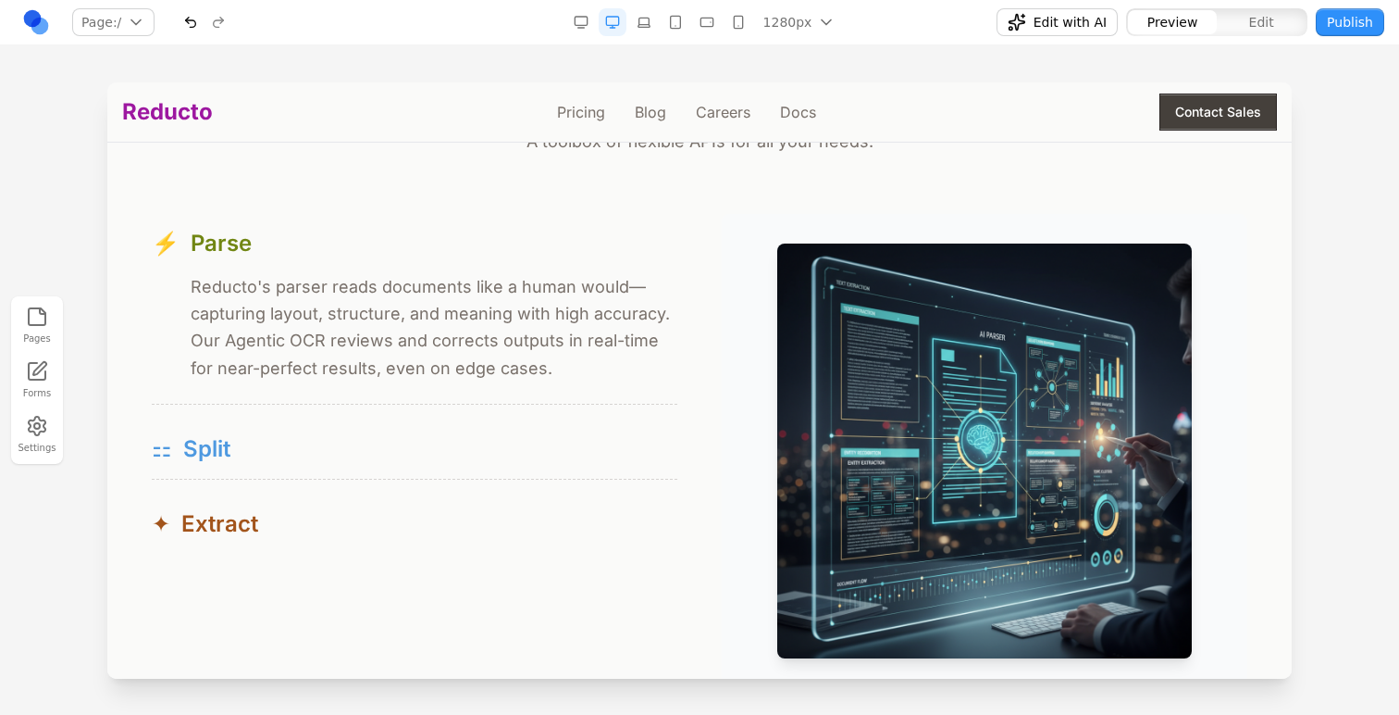
click at [359, 454] on div "⚏ Split" at bounding box center [415, 449] width 526 height 30
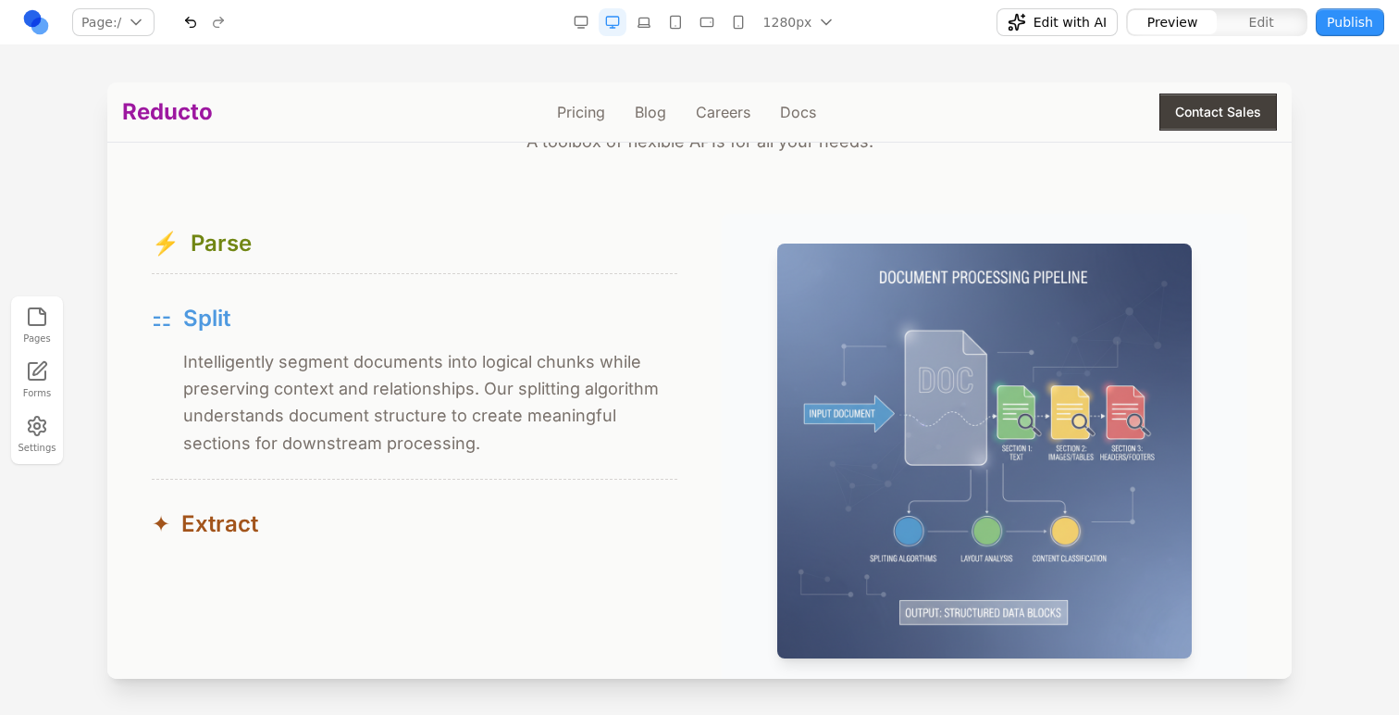
click at [454, 292] on button "⚏ Split" at bounding box center [415, 318] width 526 height 59
click at [461, 305] on button "⚏ Split" at bounding box center [415, 318] width 526 height 59
click at [304, 313] on div "⚏ Split" at bounding box center [415, 319] width 526 height 30
click at [215, 335] on button "⚏ Split" at bounding box center [415, 318] width 526 height 59
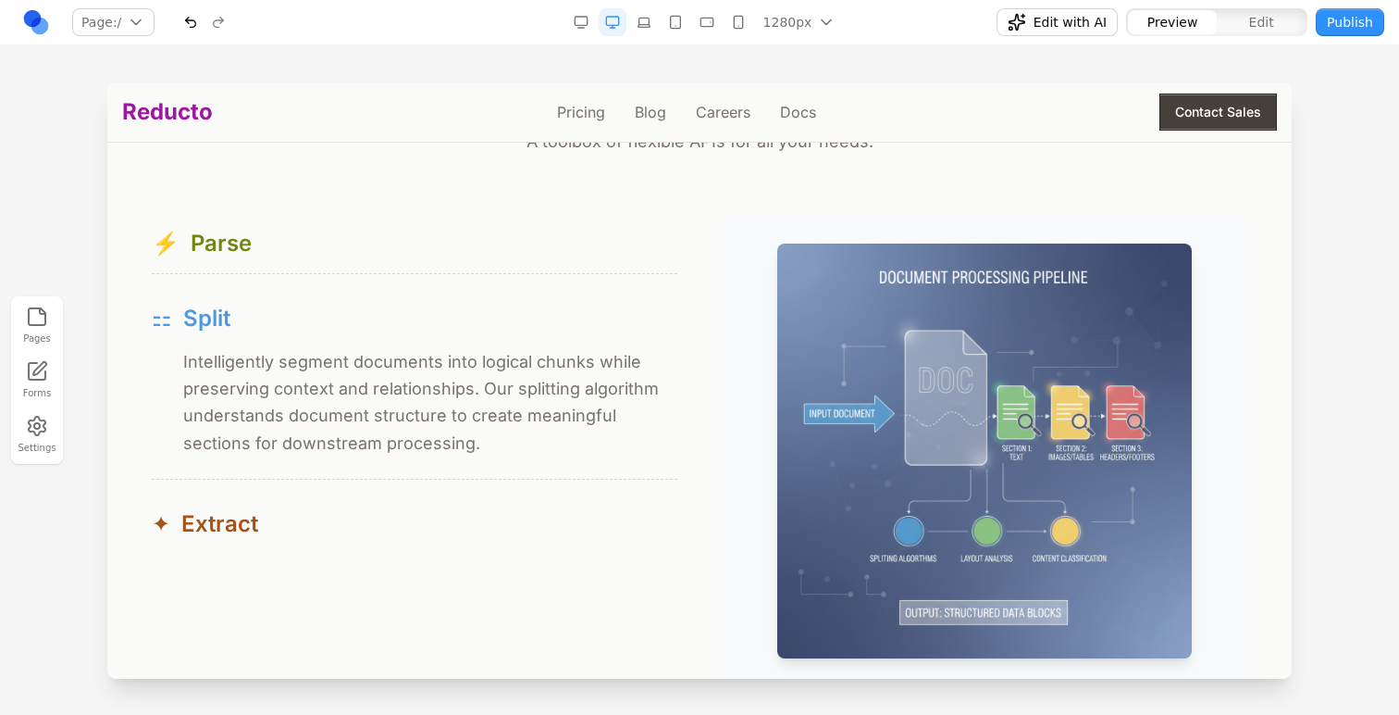
click at [215, 335] on button "⚏ Split" at bounding box center [415, 318] width 526 height 59
click at [243, 238] on span "Parse" at bounding box center [221, 244] width 61 height 30
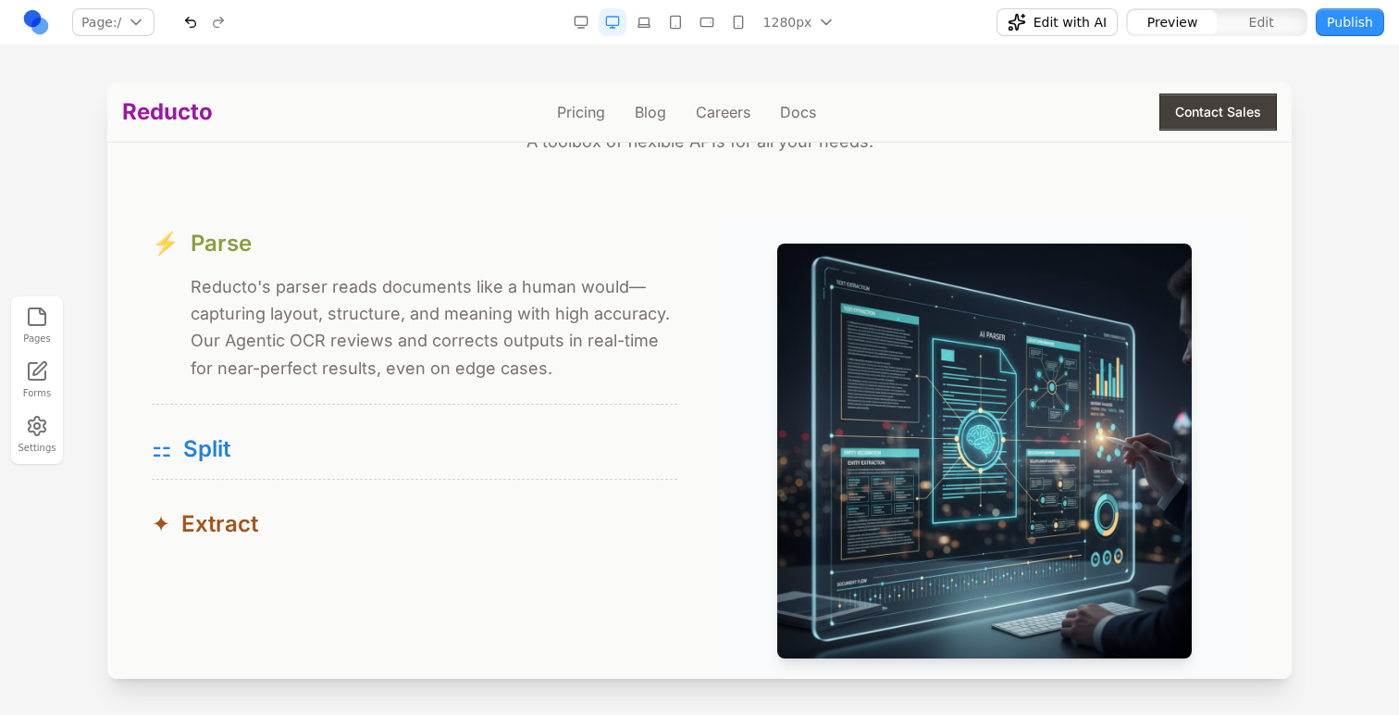
click at [244, 238] on span "Parse" at bounding box center [221, 244] width 61 height 30
click at [265, 438] on div "⚏ Split" at bounding box center [415, 449] width 526 height 30
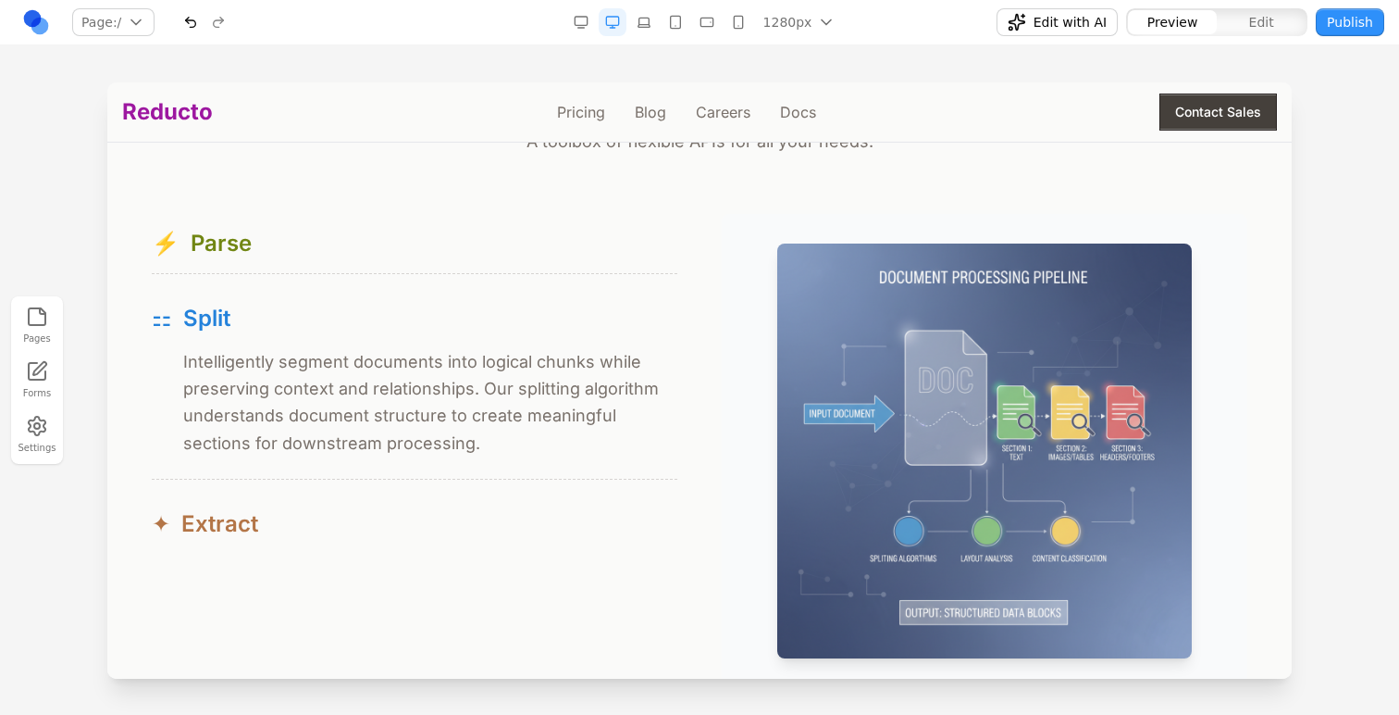
click at [288, 526] on div "✦ Extract" at bounding box center [415, 524] width 526 height 30
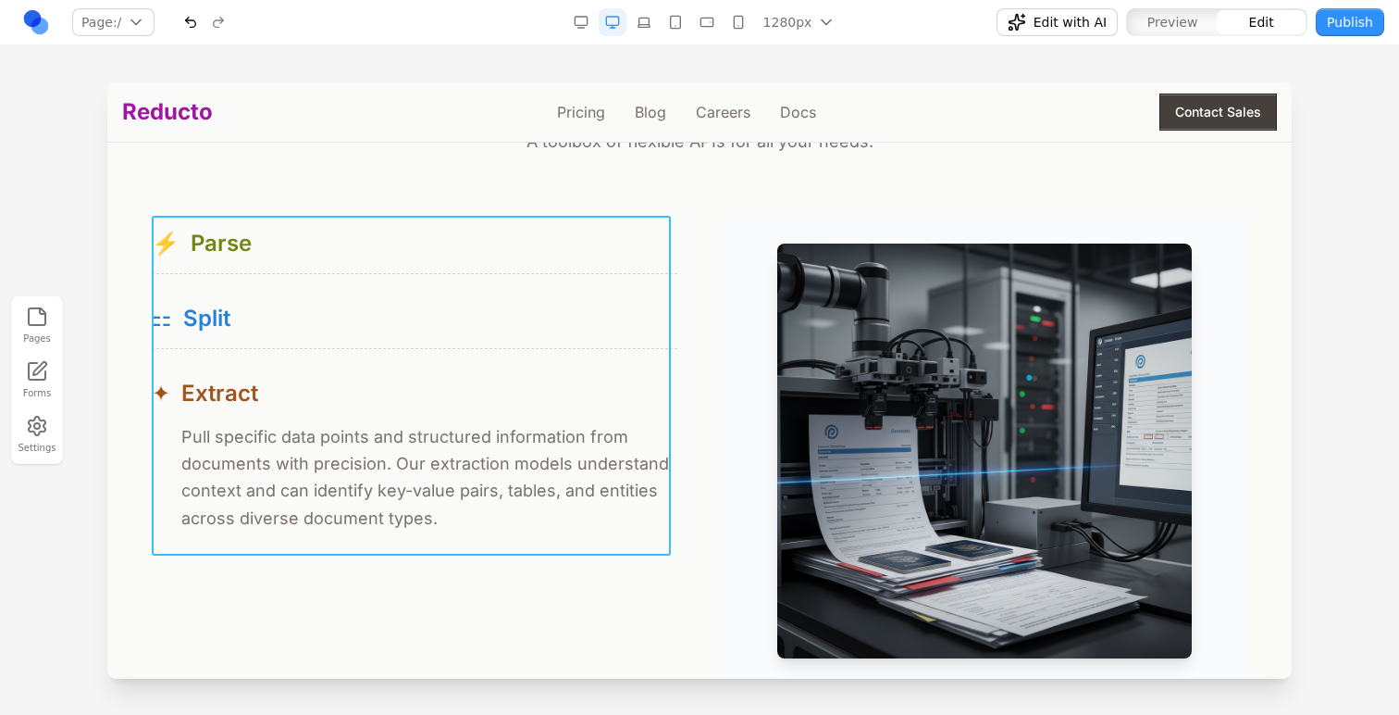
click at [643, 356] on div "⚡ Parse ⚡ Reducto's parser reads documents like a human would—capturing layout,…" at bounding box center [415, 384] width 526 height 340
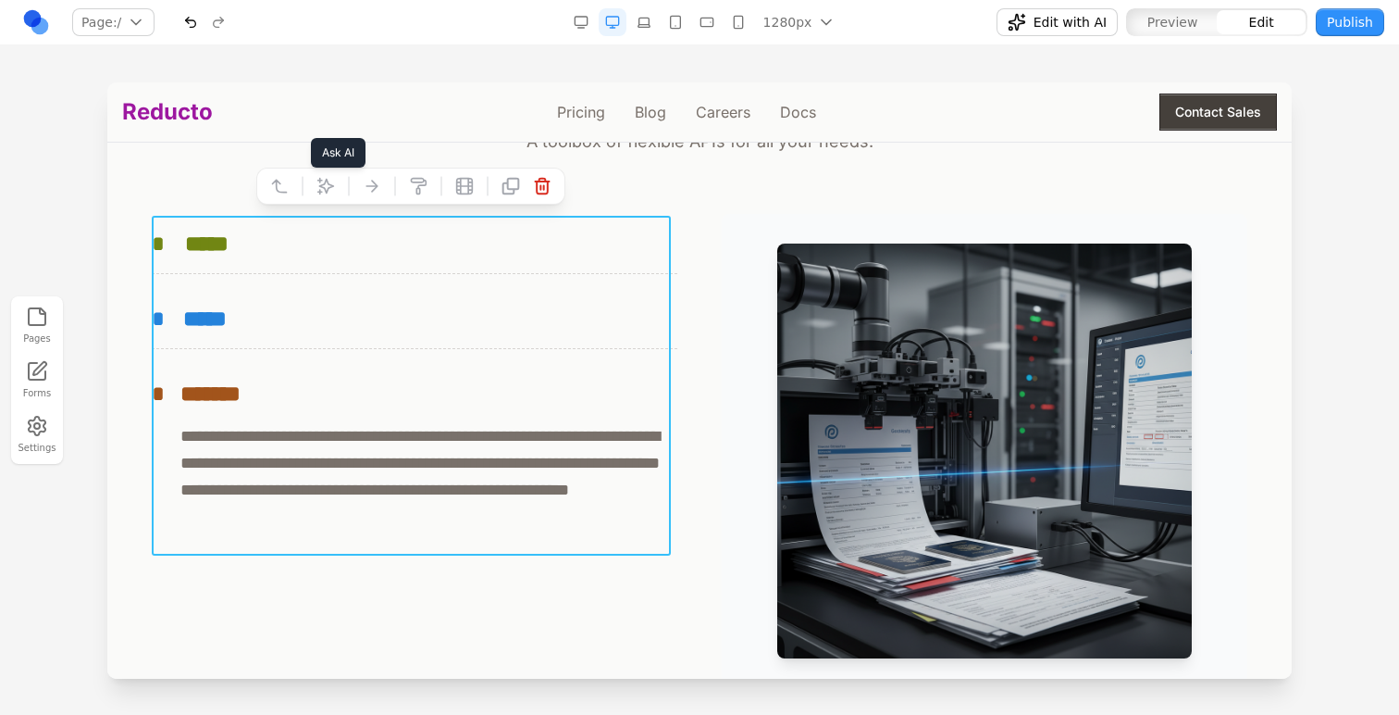
click at [328, 194] on icon at bounding box center [326, 186] width 19 height 19
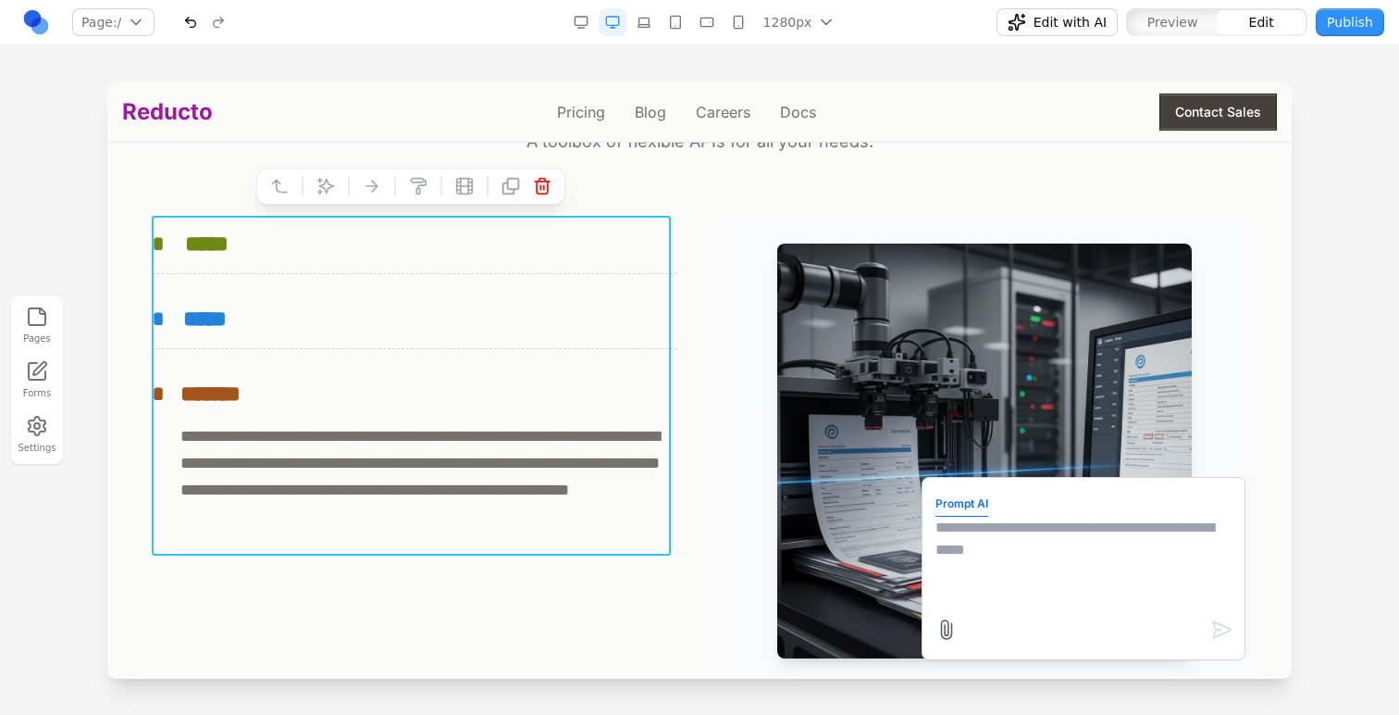
click at [970, 529] on textarea at bounding box center [1084, 562] width 296 height 93
type textarea "**********"
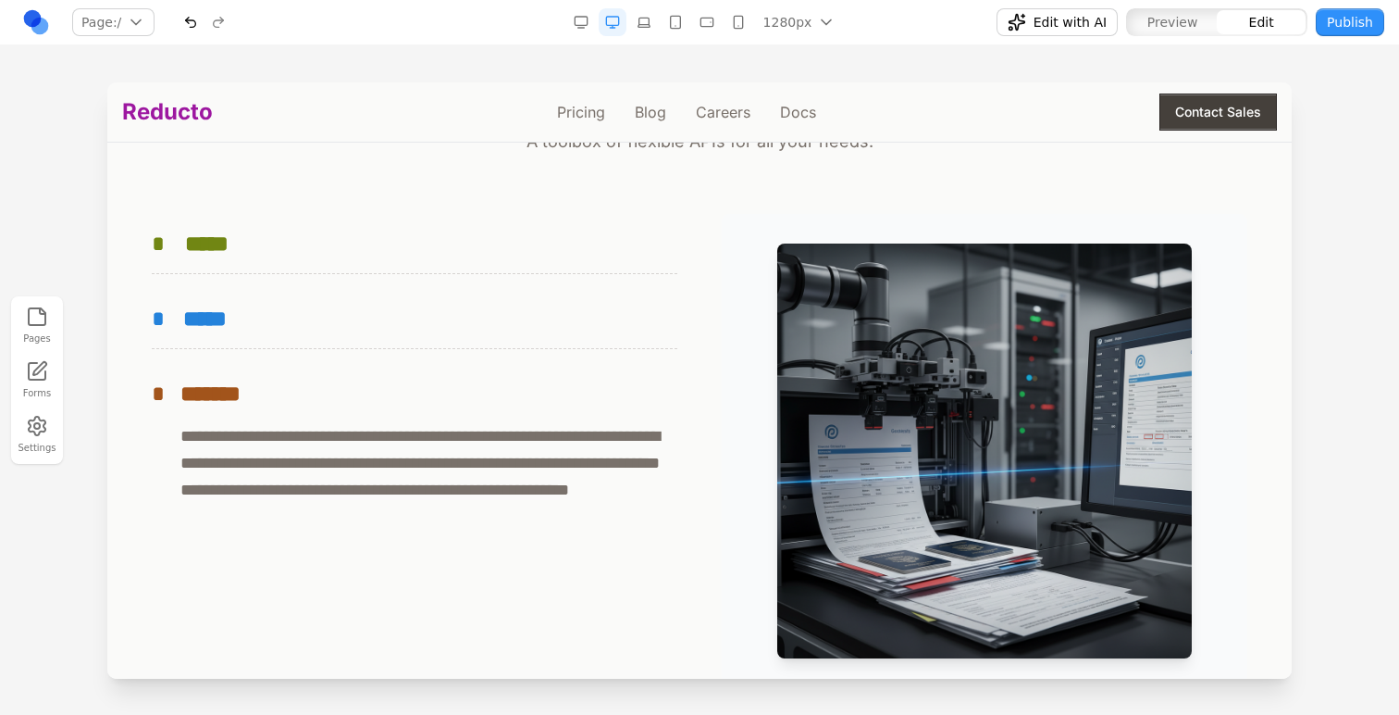
click at [706, 545] on div "**********" at bounding box center [700, 451] width 1096 height 474
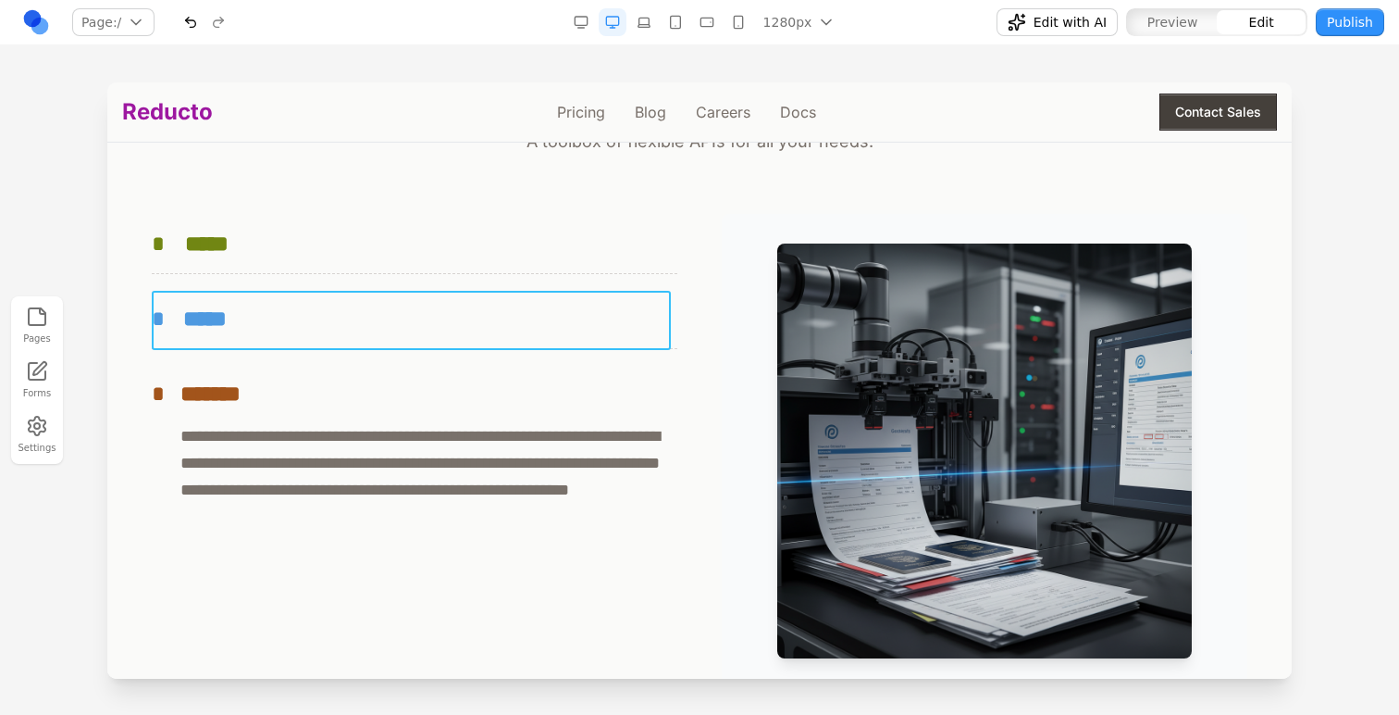
click at [589, 342] on button "* *****" at bounding box center [415, 318] width 526 height 59
click at [337, 259] on button at bounding box center [326, 261] width 30 height 30
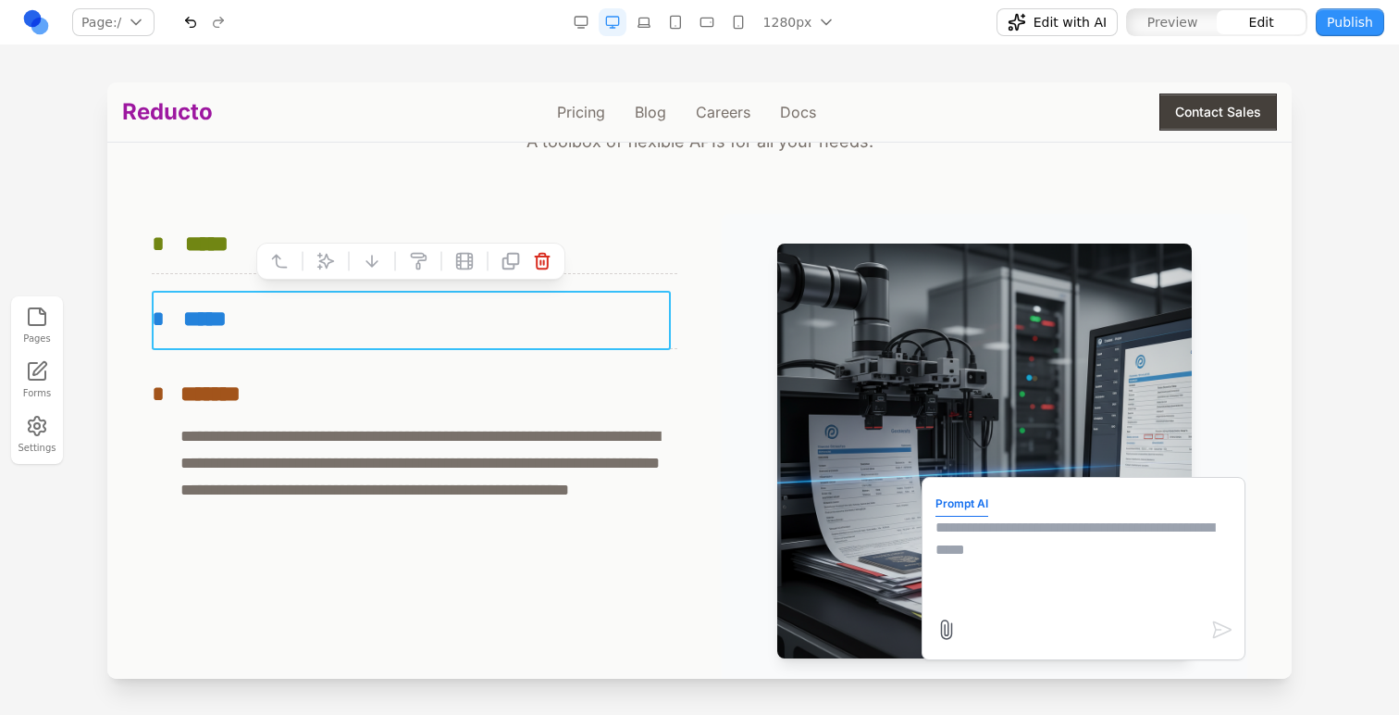
click at [970, 577] on textarea at bounding box center [1084, 562] width 296 height 93
type textarea "**********"
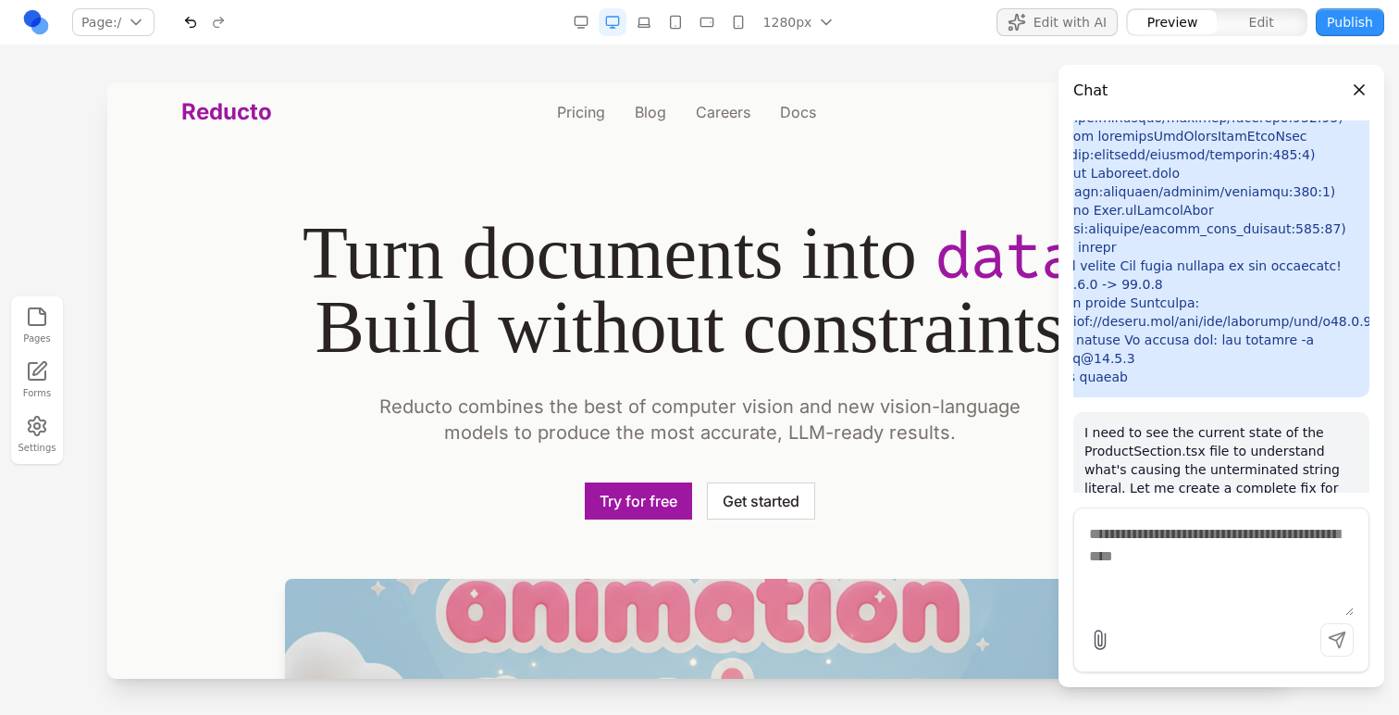
scroll to position [2200, 0]
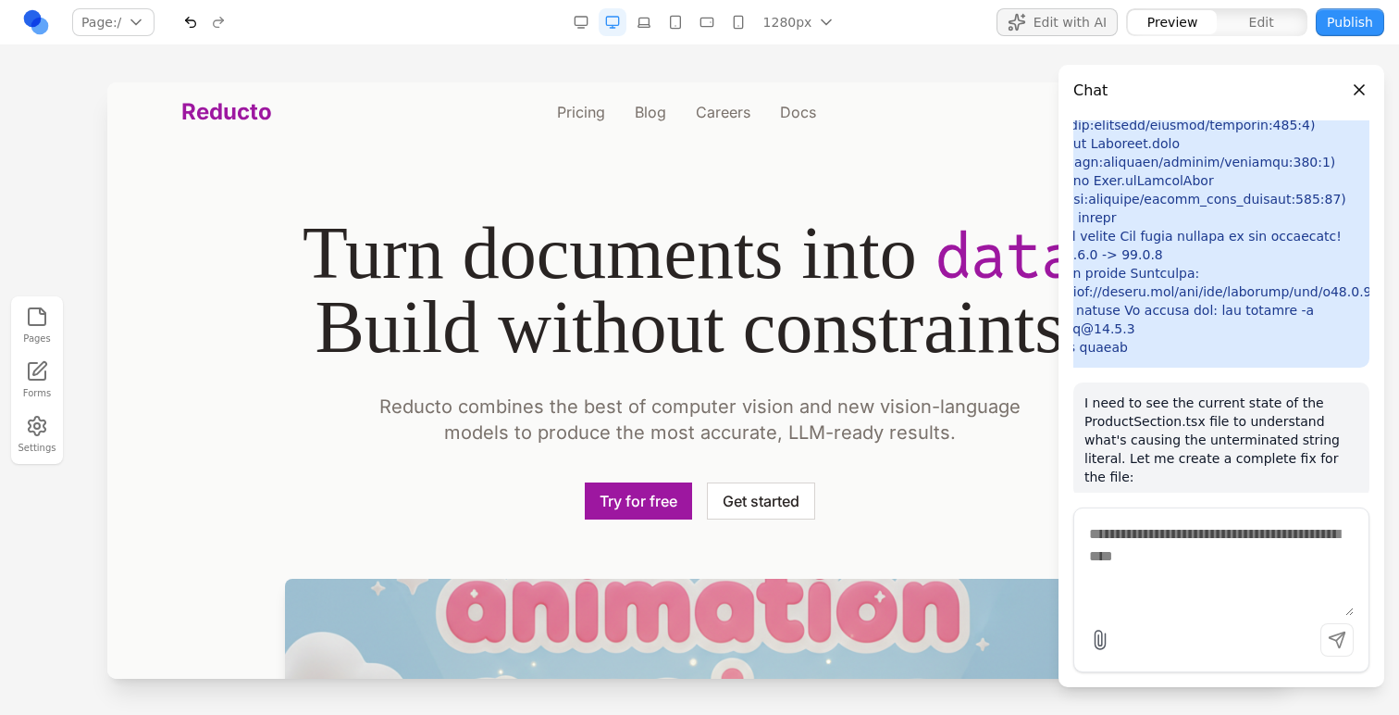
click at [91, 248] on div at bounding box center [699, 397] width 1399 height 631
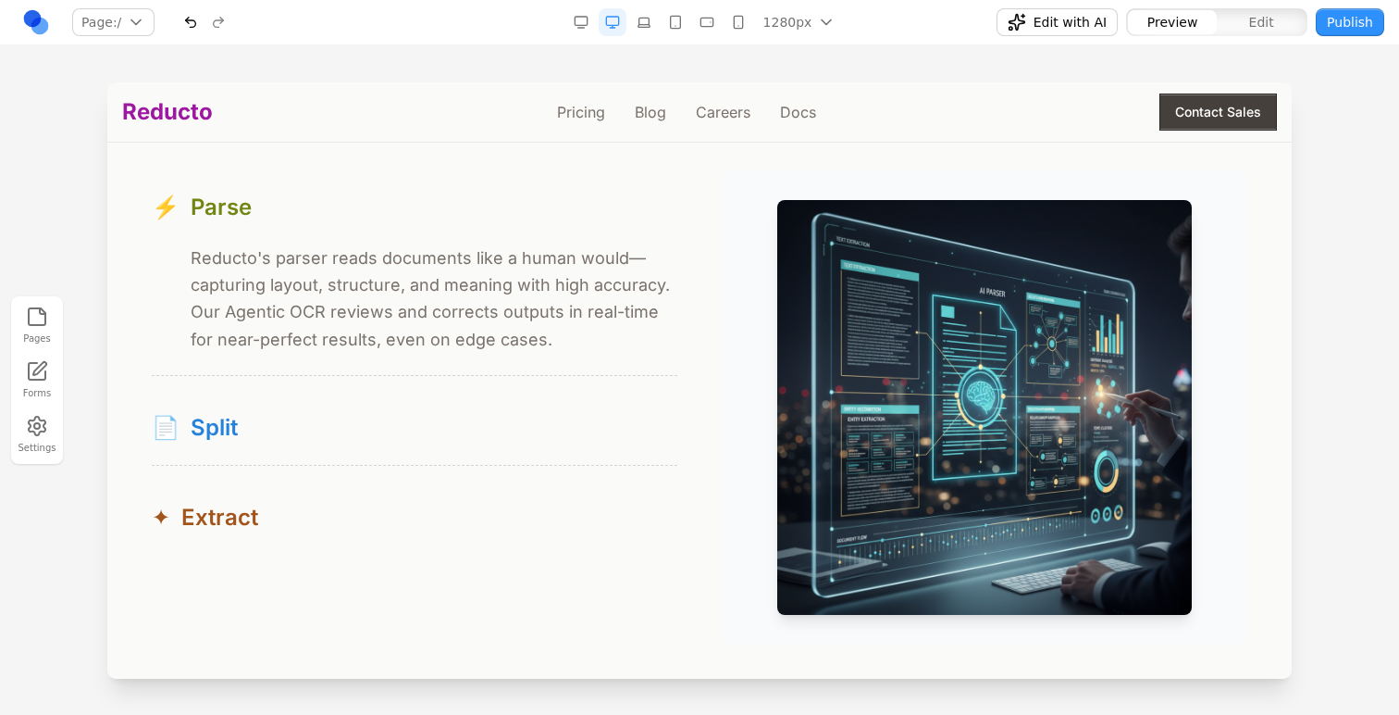
scroll to position [1755, 0]
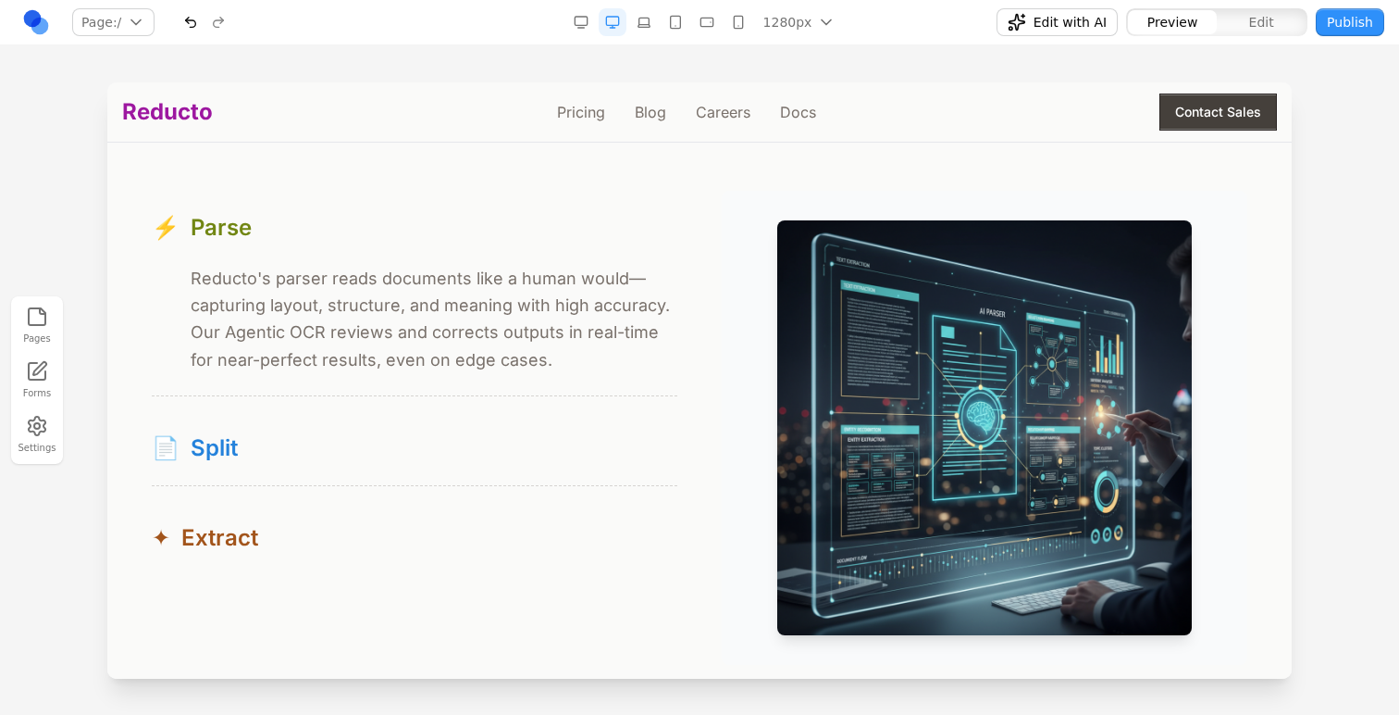
click at [1097, 16] on span "Edit with AI" at bounding box center [1070, 22] width 73 height 19
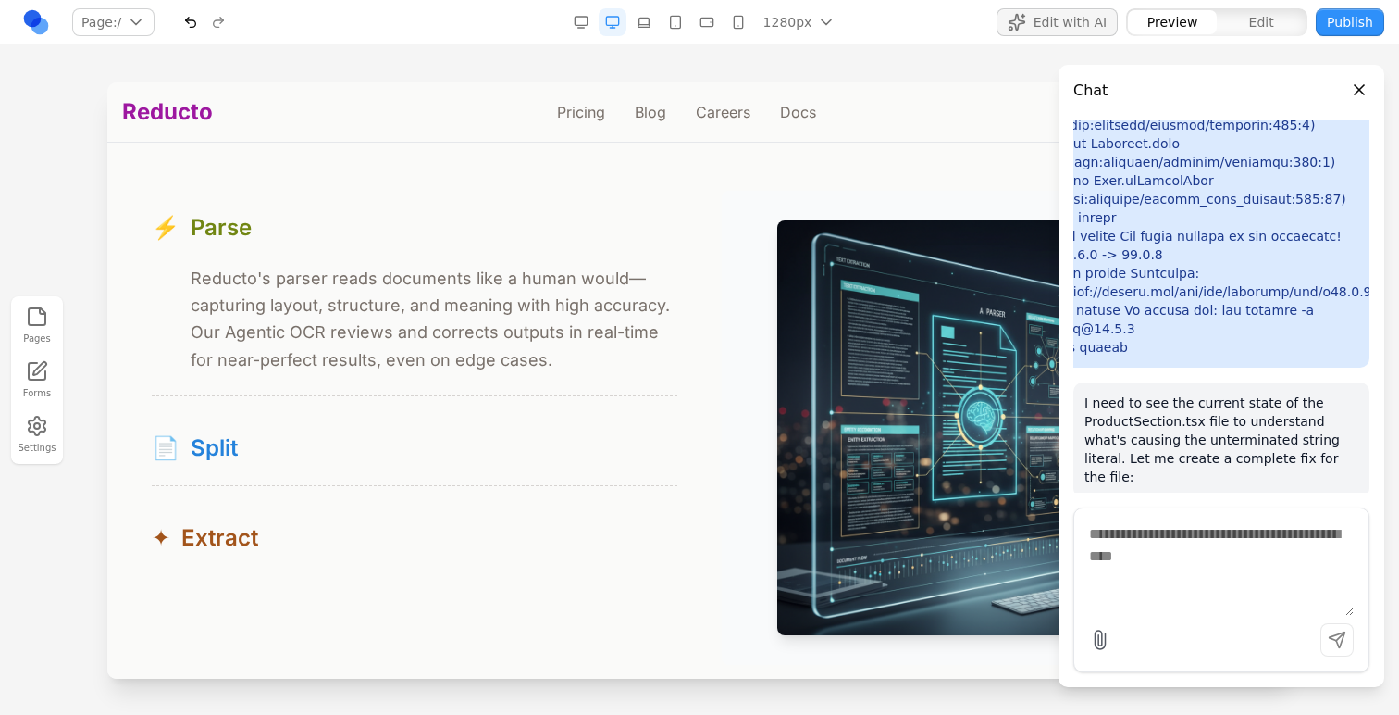
click at [1098, 17] on span "Edit with AI" at bounding box center [1070, 22] width 73 height 19
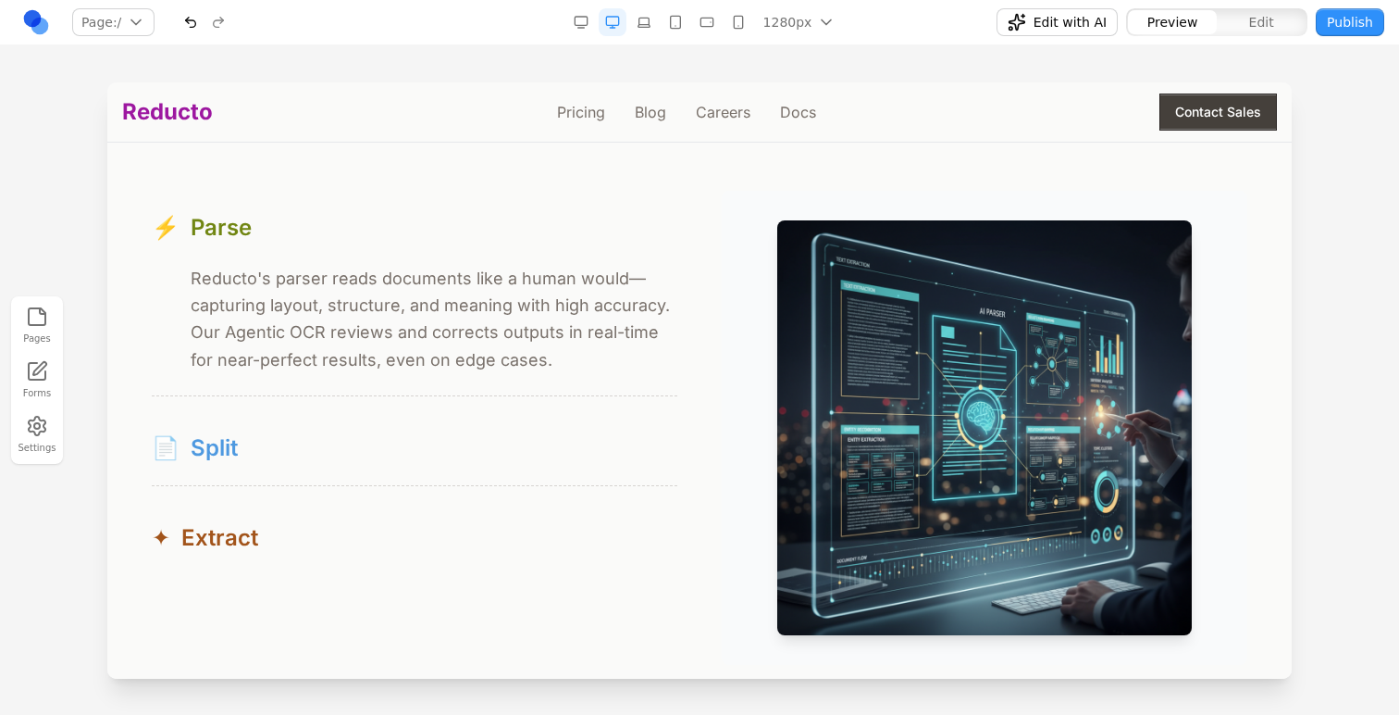
click at [529, 423] on button "📄 Split" at bounding box center [415, 448] width 526 height 74
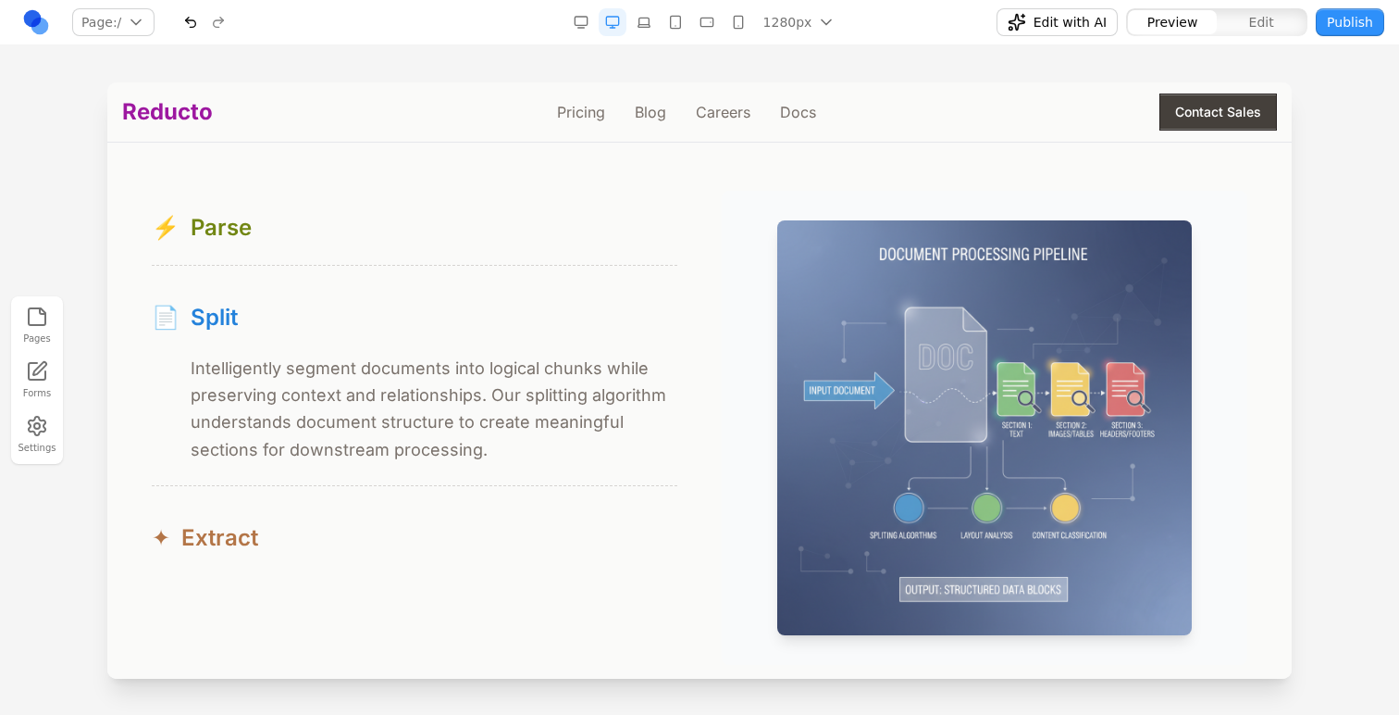
click at [514, 541] on div "✦ Extract" at bounding box center [415, 538] width 526 height 30
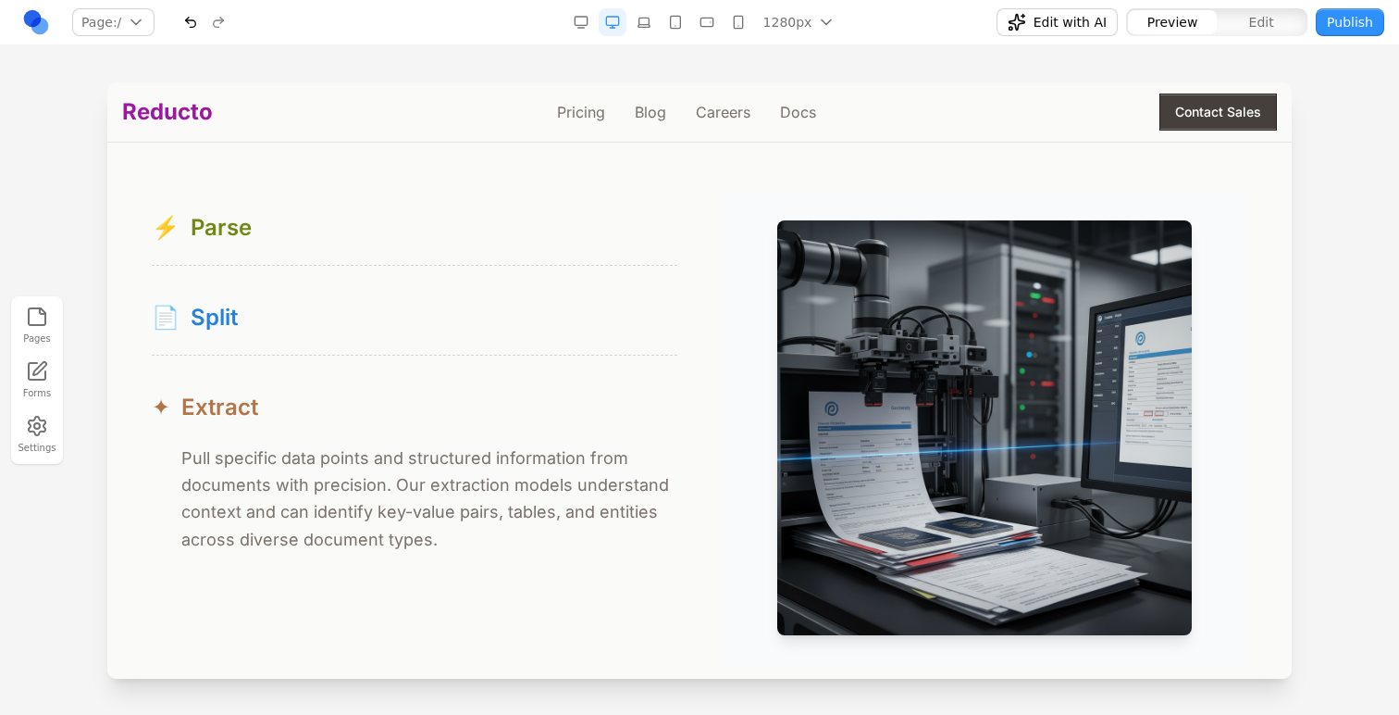
click at [534, 426] on button "✦ Extract" at bounding box center [415, 407] width 526 height 74
click at [523, 396] on div "✦ Extract" at bounding box center [415, 407] width 526 height 30
click at [527, 403] on div "✦ Extract" at bounding box center [415, 407] width 526 height 30
click at [494, 420] on div "✦ Extract" at bounding box center [415, 407] width 526 height 30
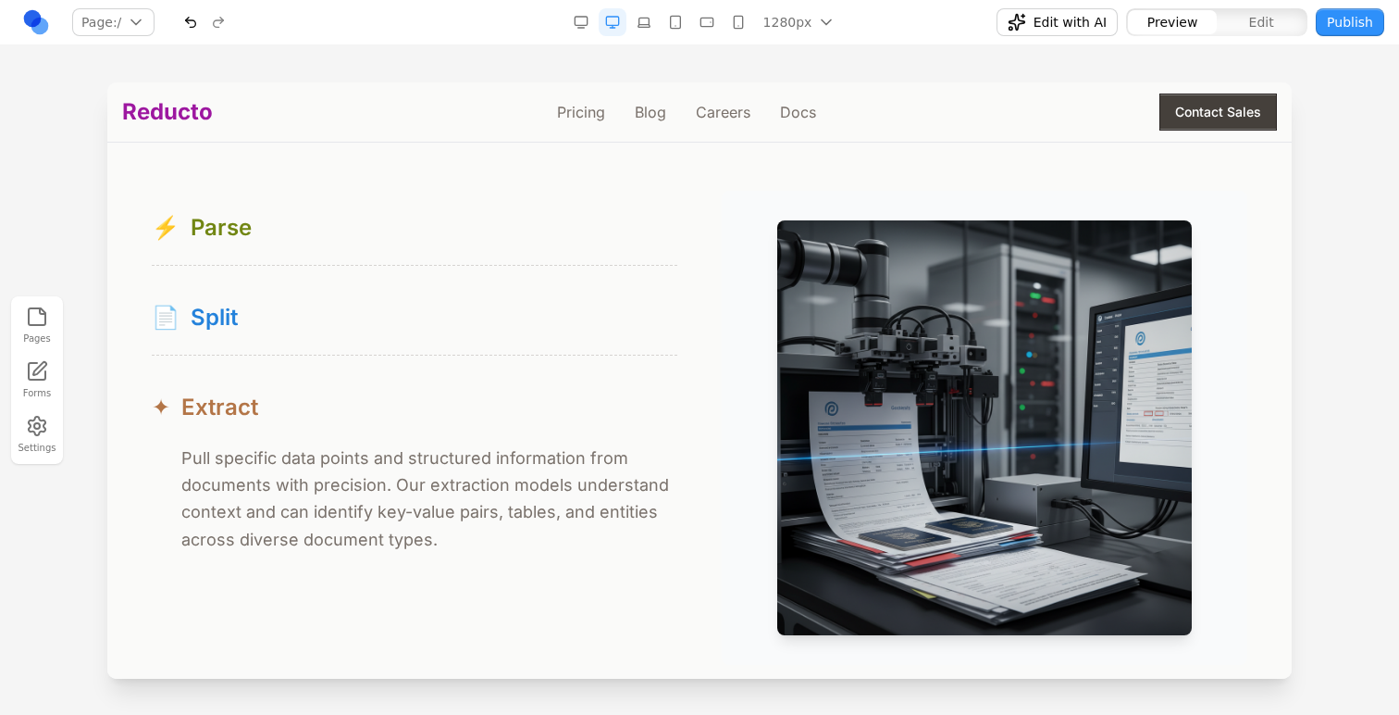
click at [213, 404] on span "Extract" at bounding box center [219, 407] width 77 height 30
click at [292, 241] on div "⚡ Parse" at bounding box center [415, 228] width 526 height 30
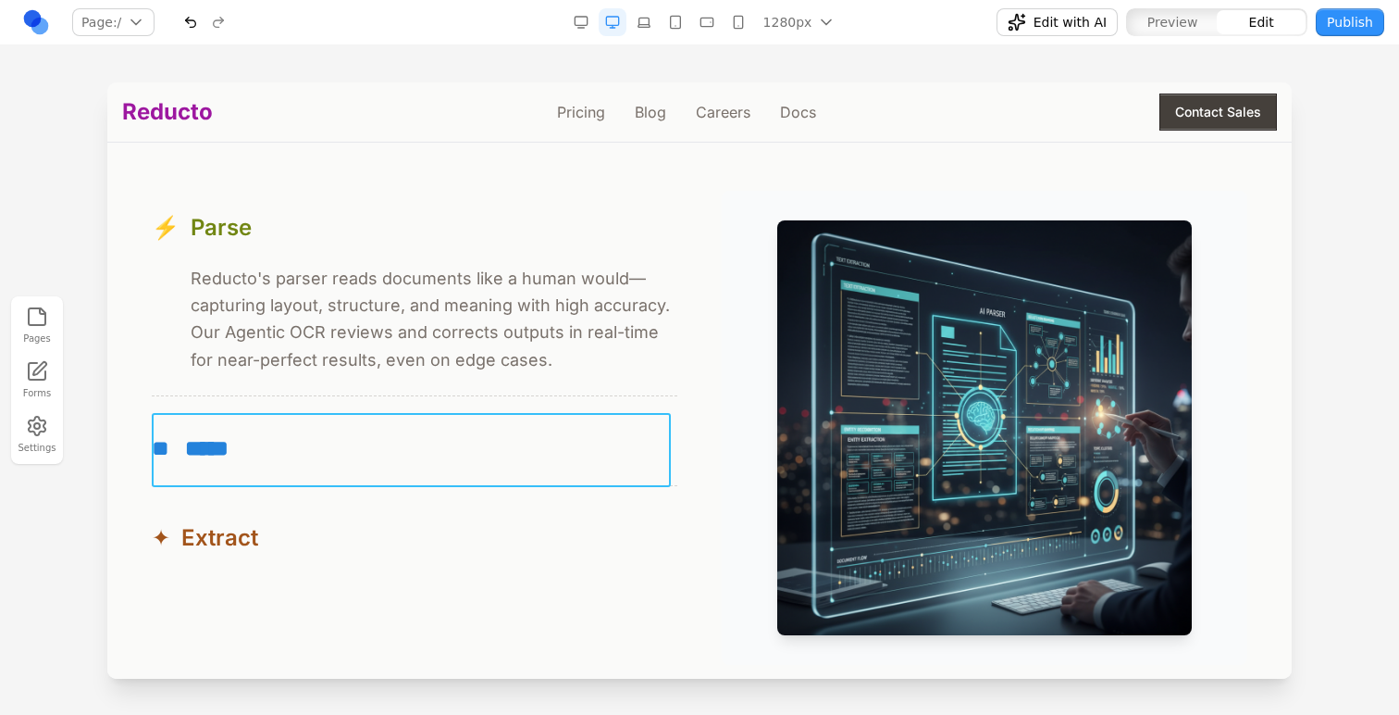
click at [270, 428] on button "** *****" at bounding box center [415, 448] width 526 height 74
click at [320, 389] on icon at bounding box center [326, 384] width 16 height 16
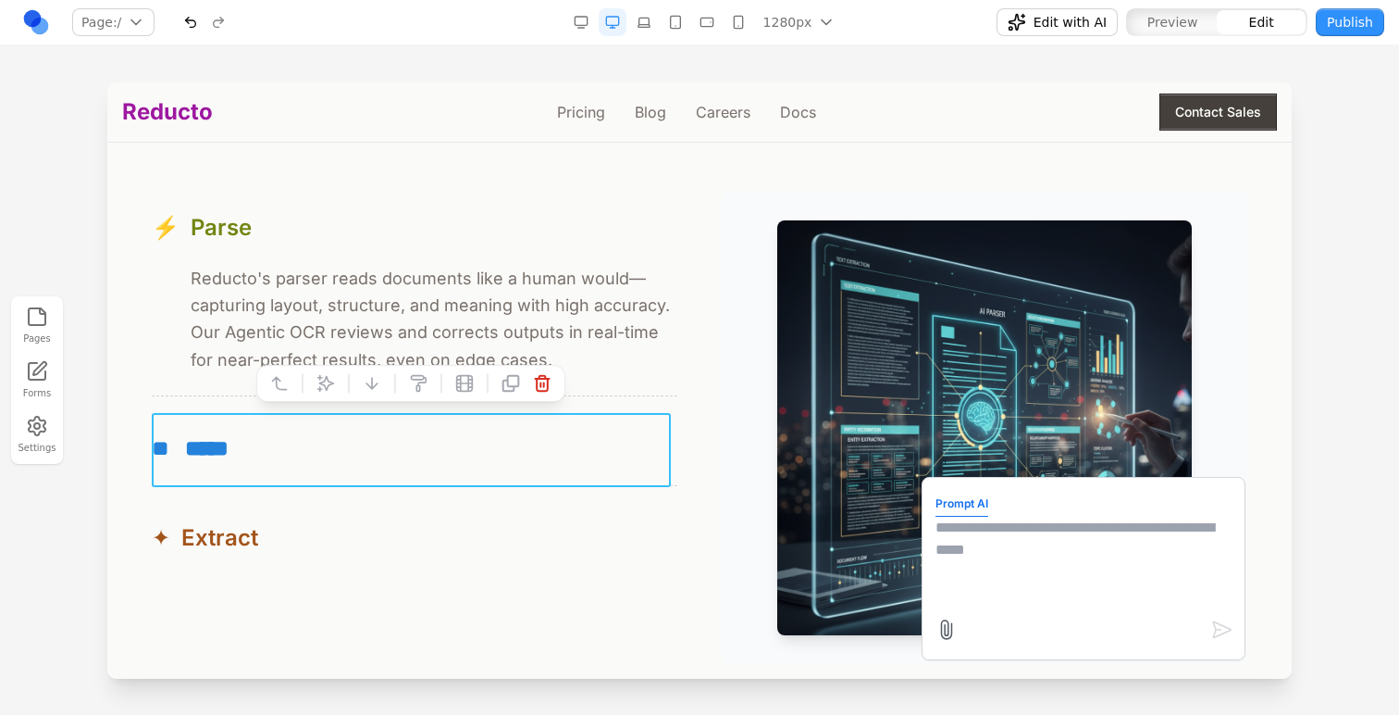
click at [964, 573] on textarea at bounding box center [1084, 562] width 296 height 93
type textarea "*"
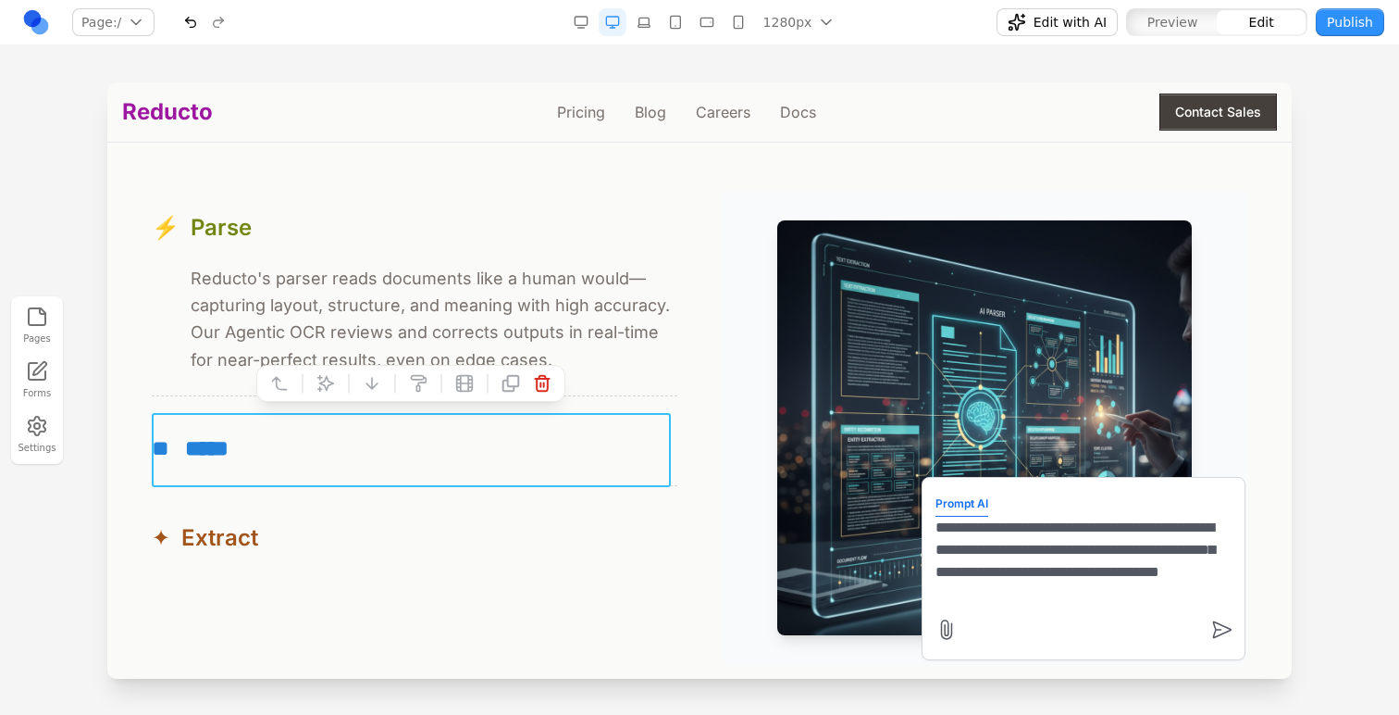
type textarea "**********"
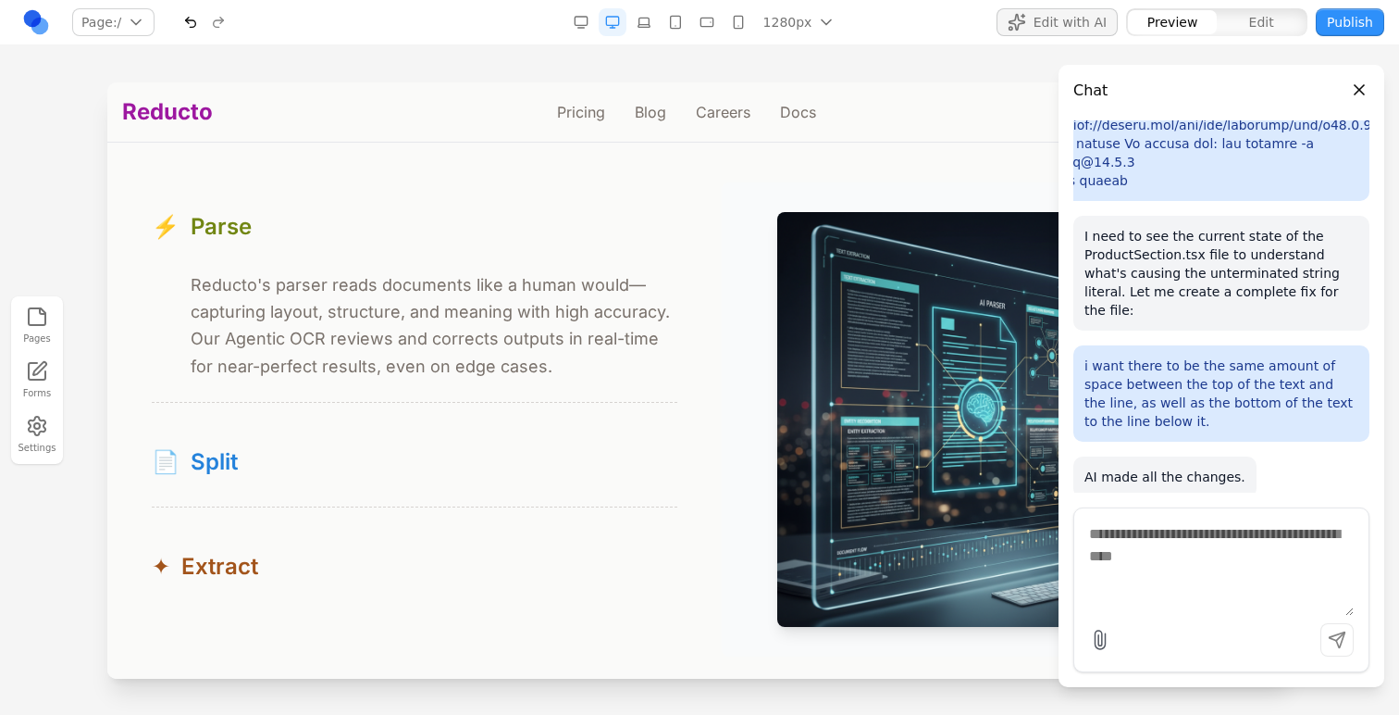
scroll to position [1838, 0]
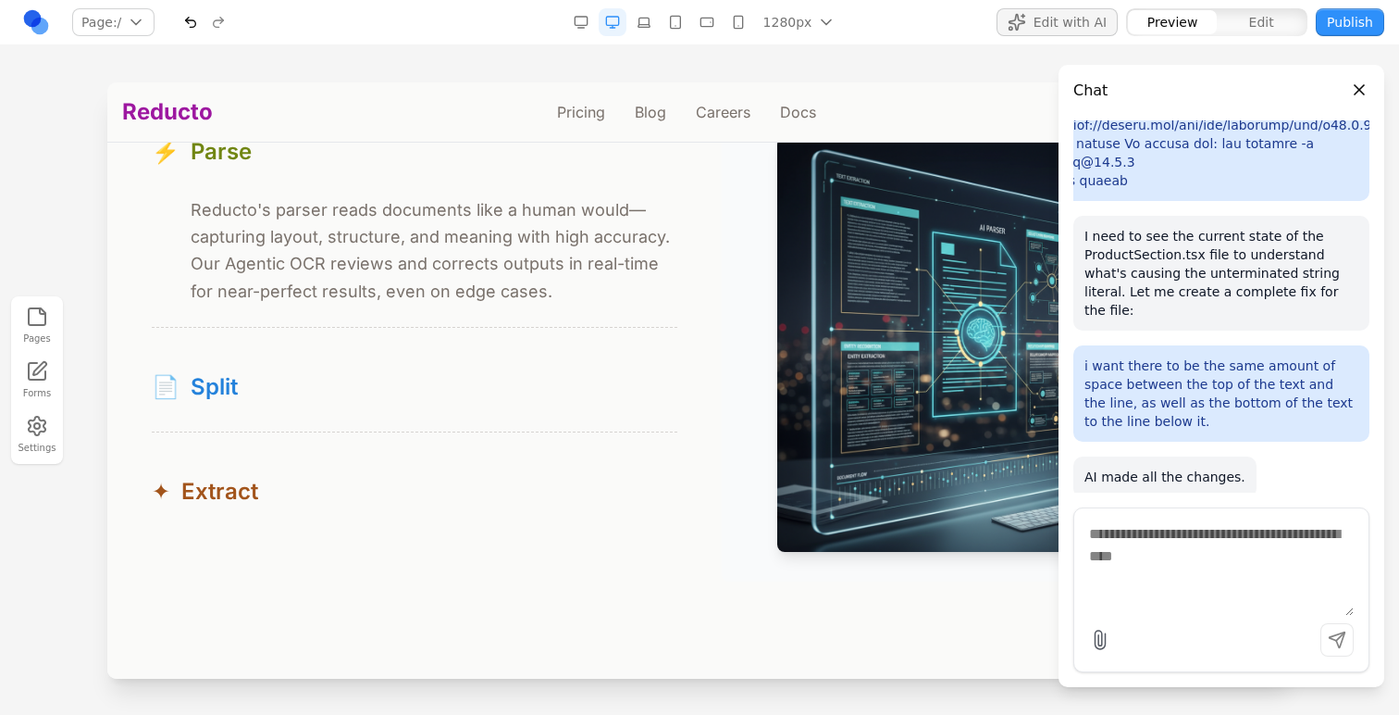
click at [96, 234] on div at bounding box center [699, 397] width 1399 height 631
click at [1266, 14] on span "Edit" at bounding box center [1262, 22] width 25 height 19
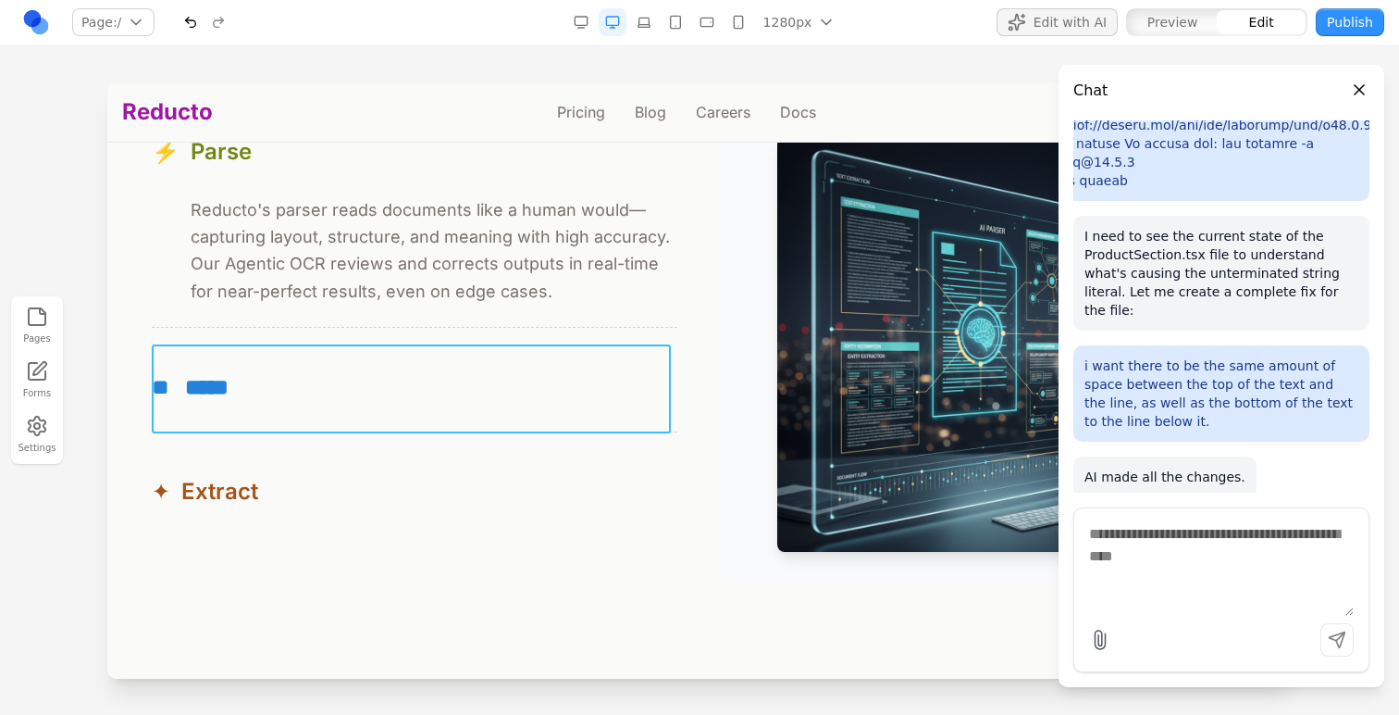
click at [490, 366] on button "** *****" at bounding box center [415, 386] width 526 height 89
click at [335, 309] on button at bounding box center [326, 315] width 30 height 30
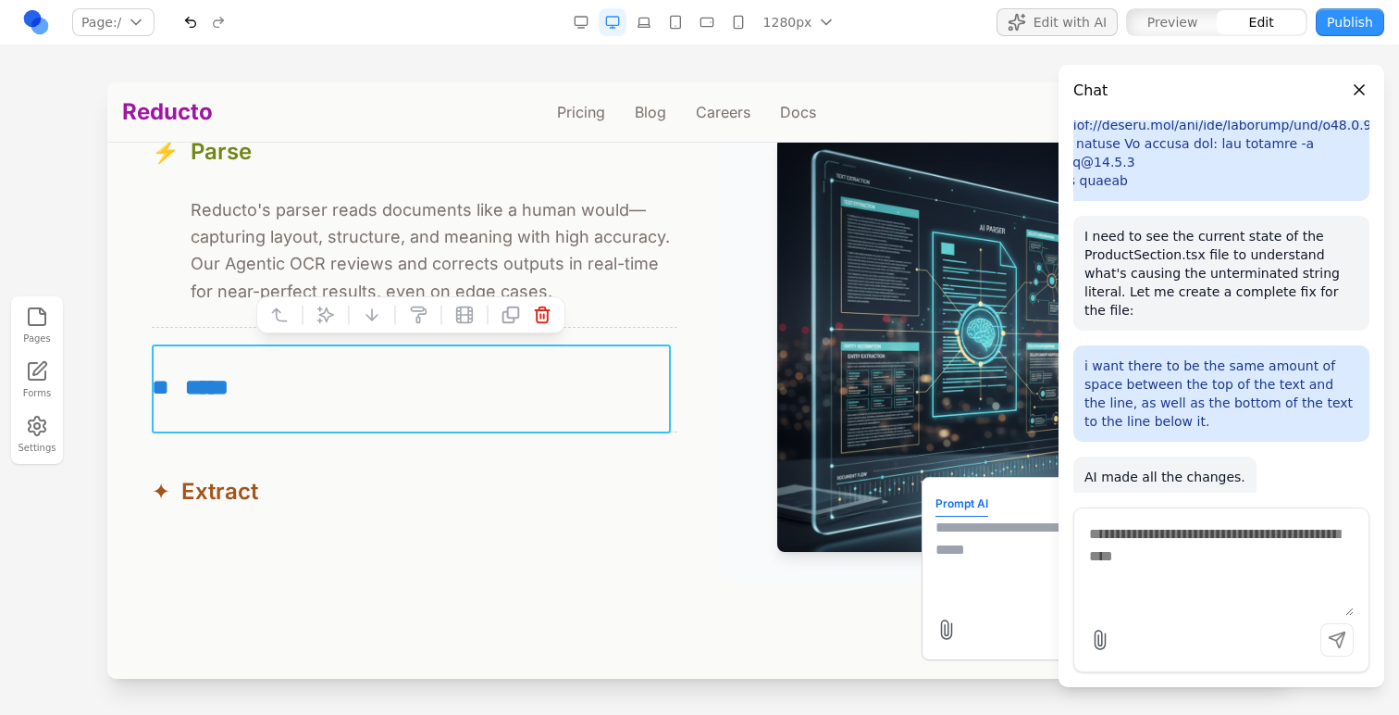
click at [953, 558] on textarea at bounding box center [1084, 562] width 296 height 93
click at [1364, 83] on button "Close panel" at bounding box center [1360, 90] width 20 height 20
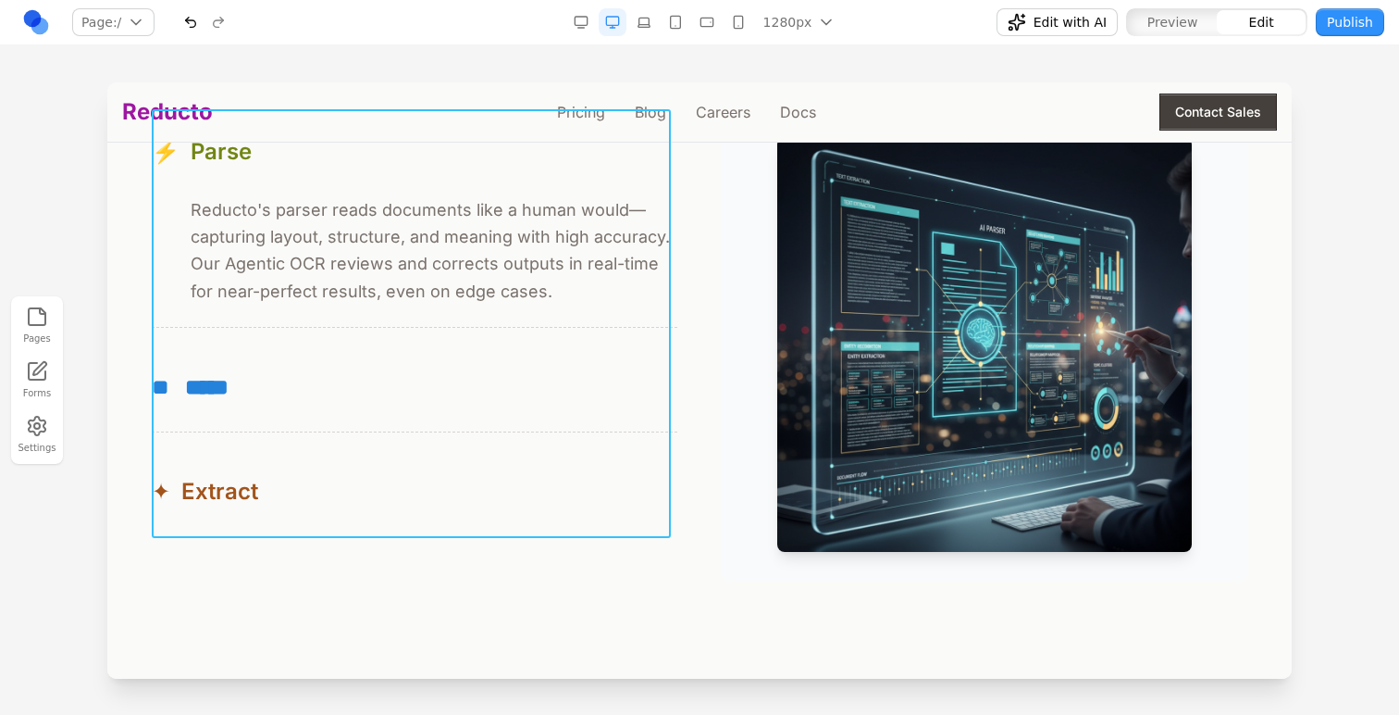
click at [653, 336] on div "⚡ Parse ⚡ Reducto's parser reads documents like a human would—capturing layout,…" at bounding box center [415, 321] width 526 height 429
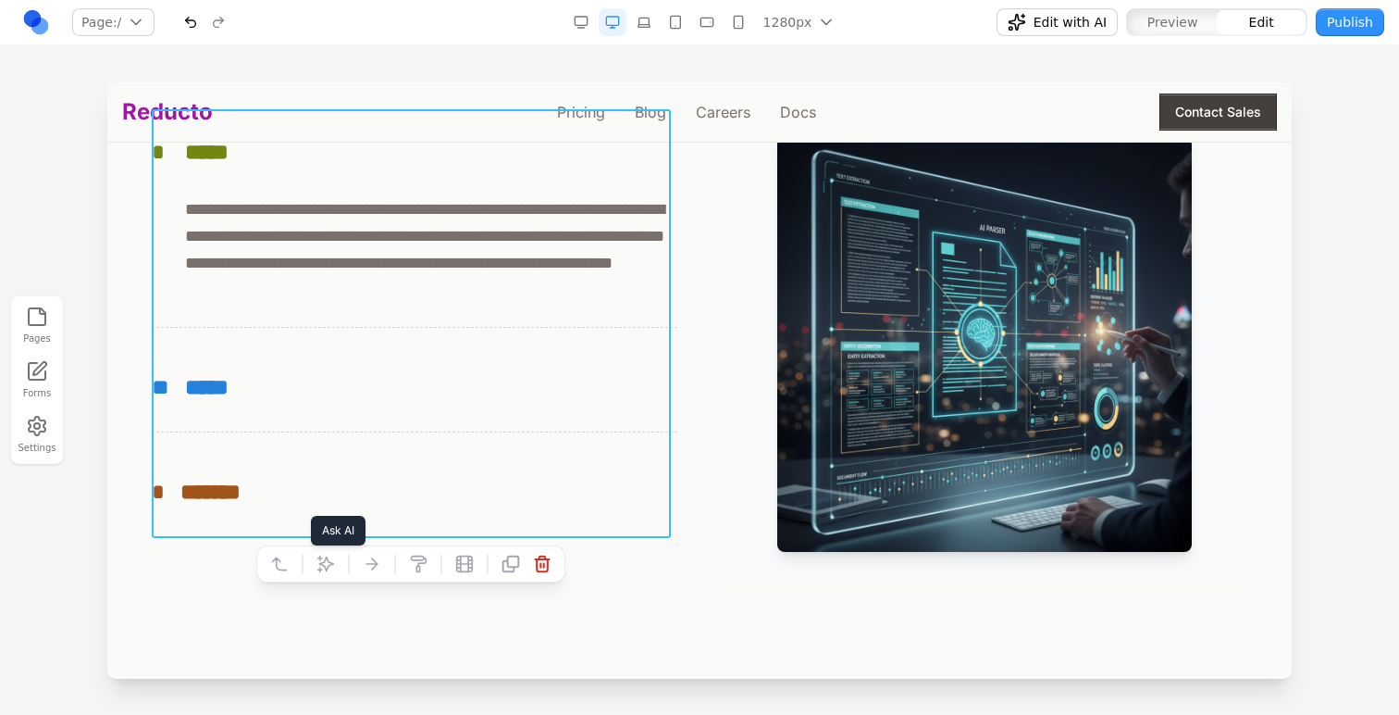
click at [324, 559] on icon at bounding box center [326, 563] width 19 height 19
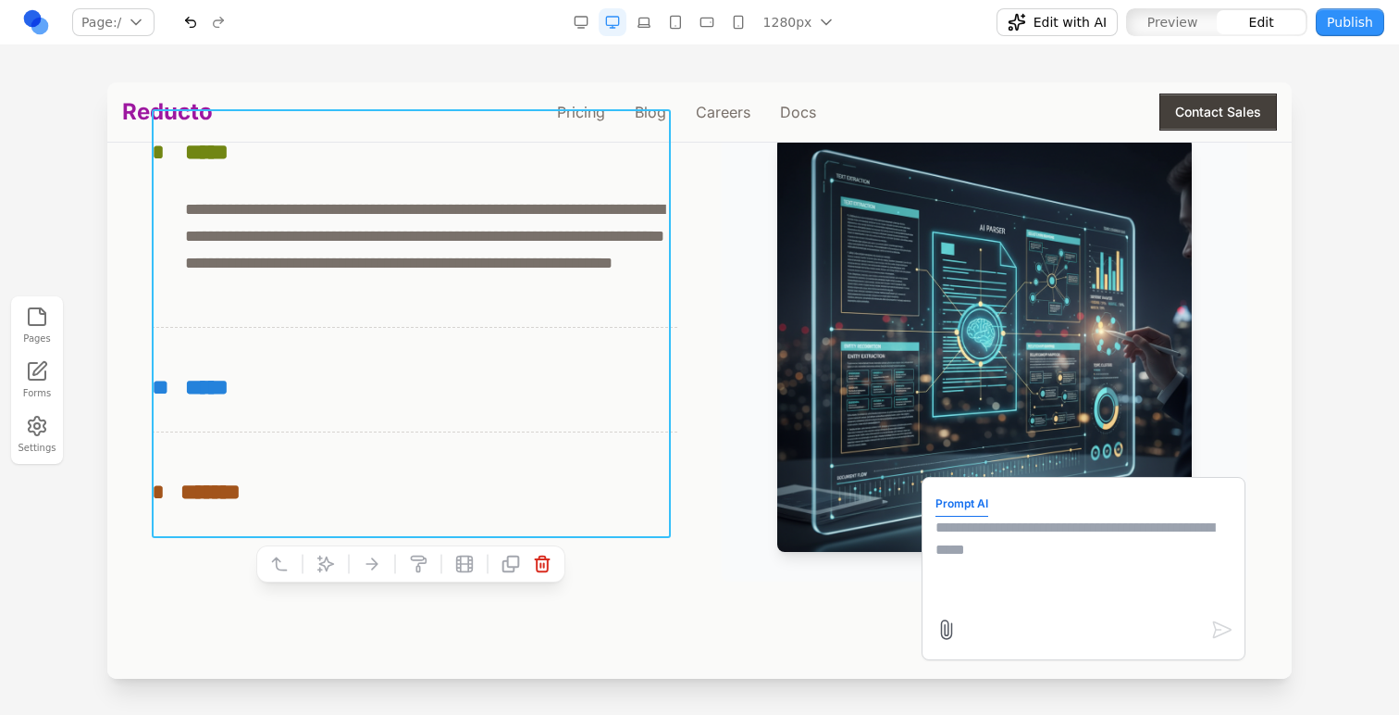
click at [1103, 19] on span "Edit with AI" at bounding box center [1070, 22] width 73 height 19
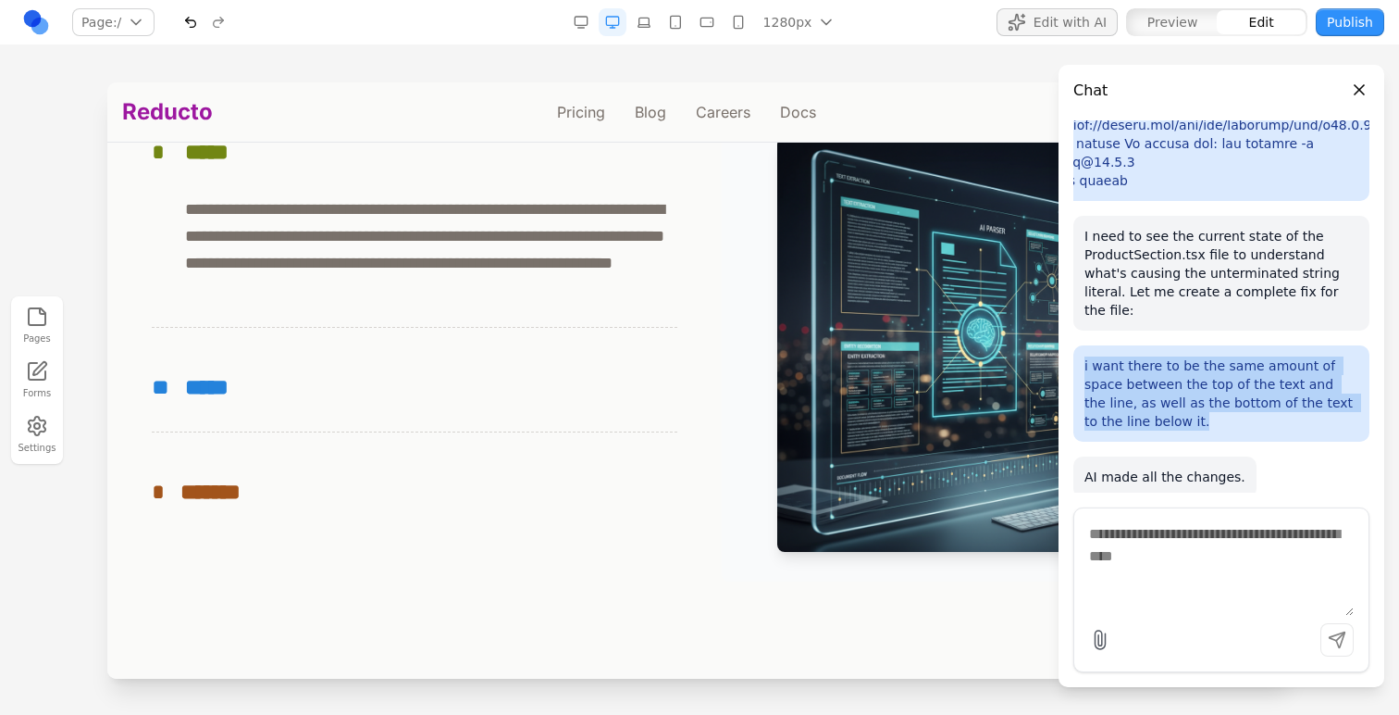
drag, startPoint x: 1194, startPoint y: 398, endPoint x: 1076, endPoint y: 345, distance: 129.7
click at [1076, 345] on div "i want there to be the same amount of space between the top of the text and the…" at bounding box center [1222, 393] width 296 height 96
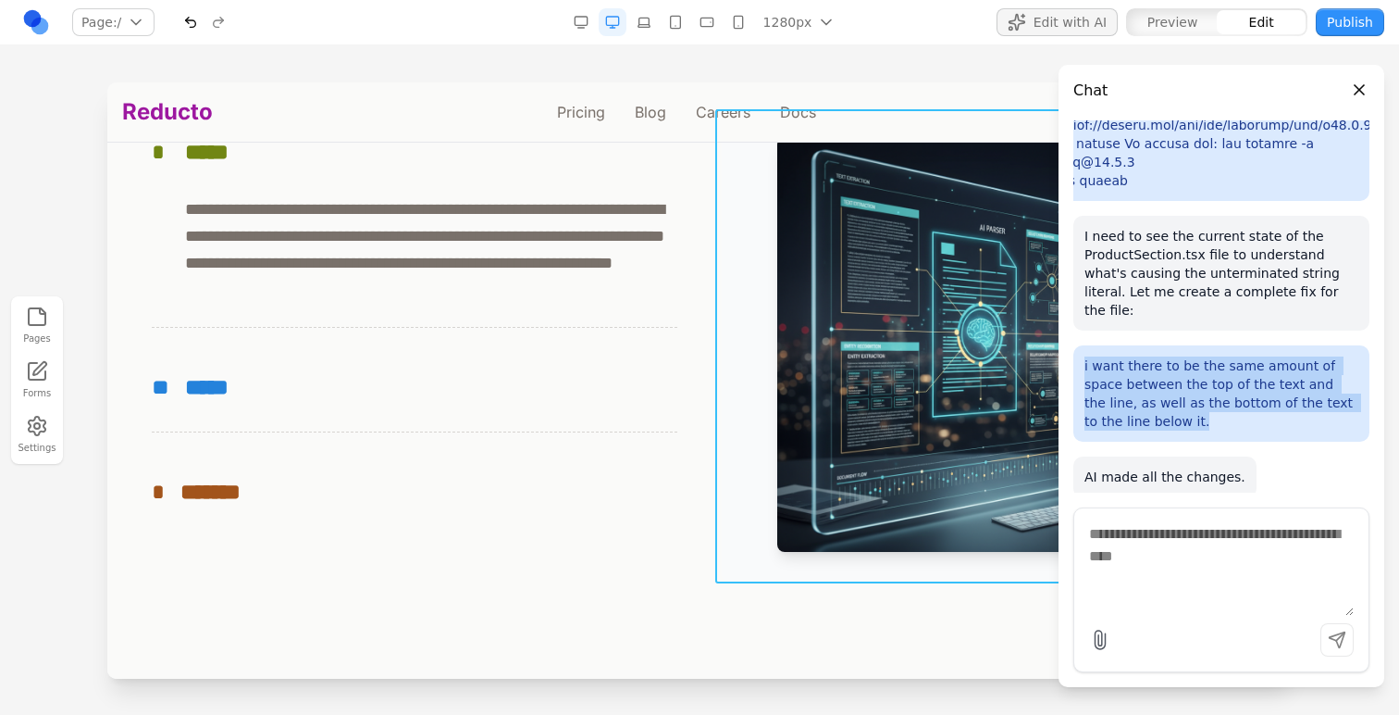
copy p "i want there to be the same amount of space between the top of the text and the…"
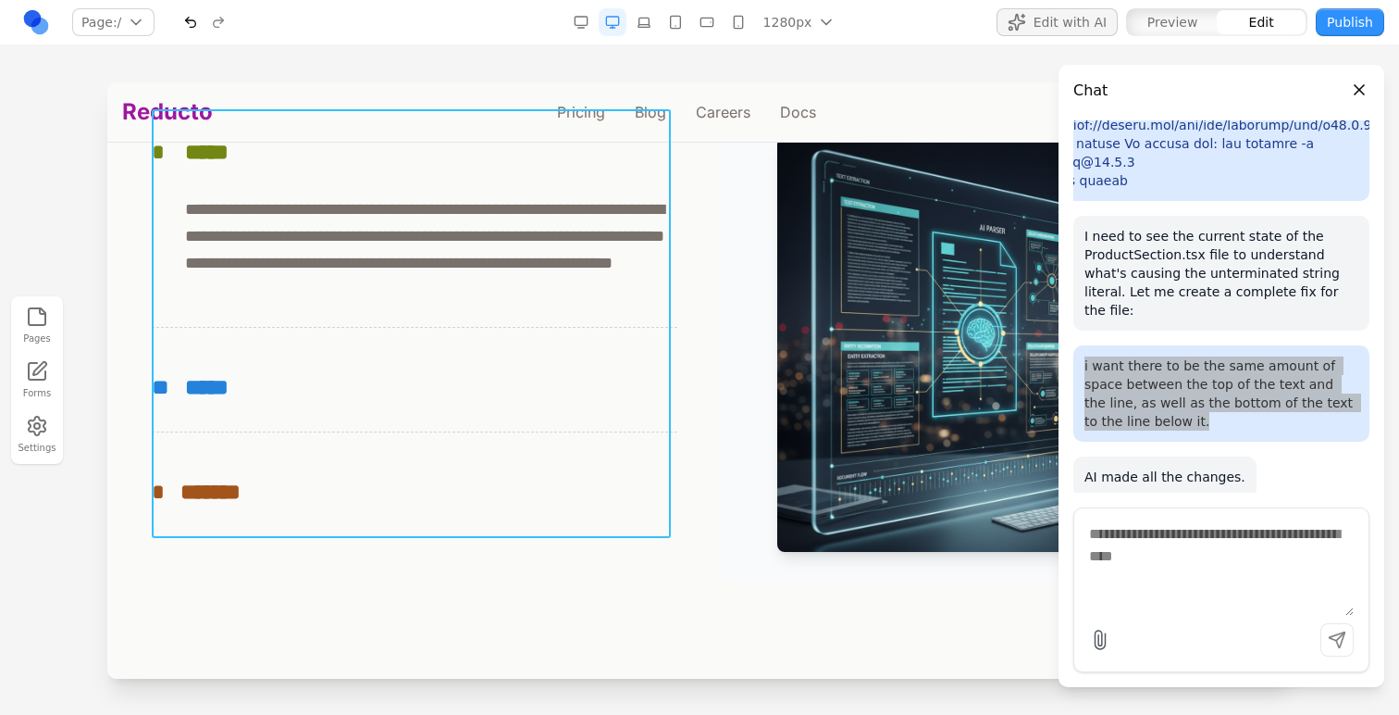
click at [482, 333] on div "**********" at bounding box center [415, 321] width 526 height 429
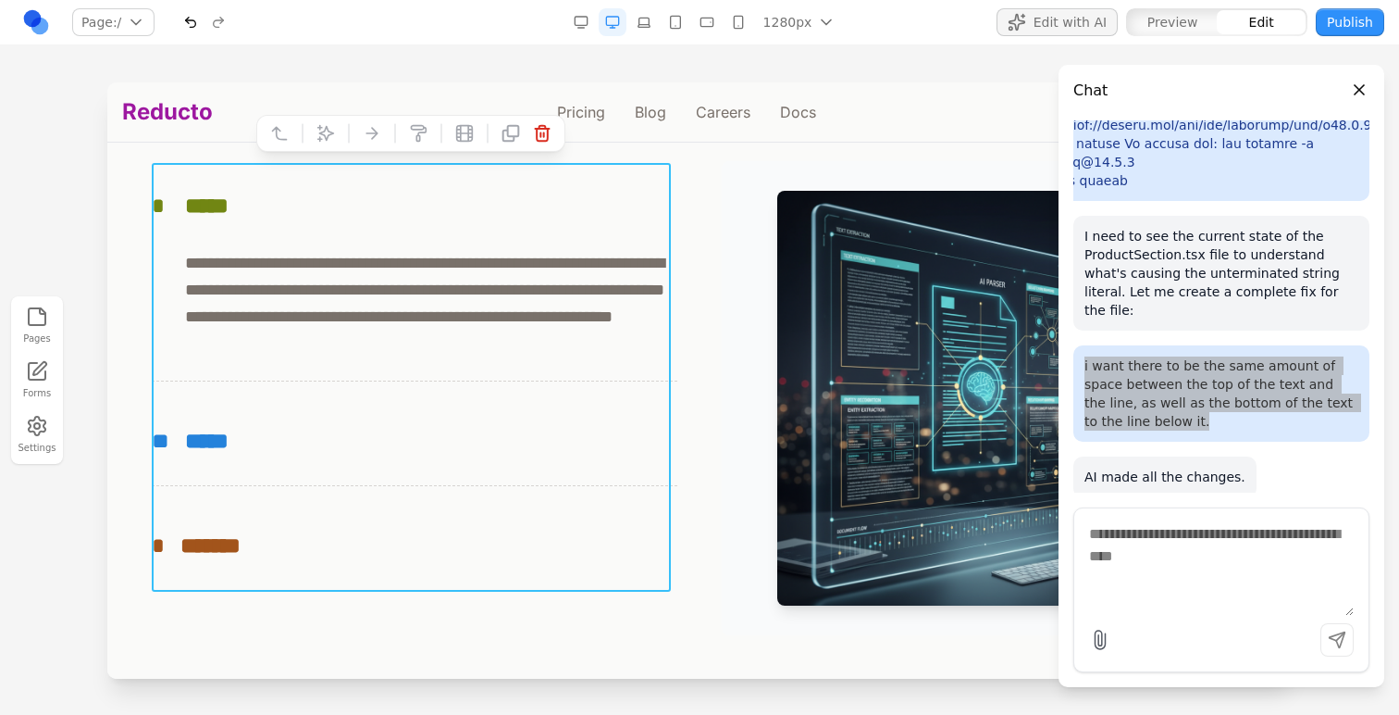
scroll to position [1771, 0]
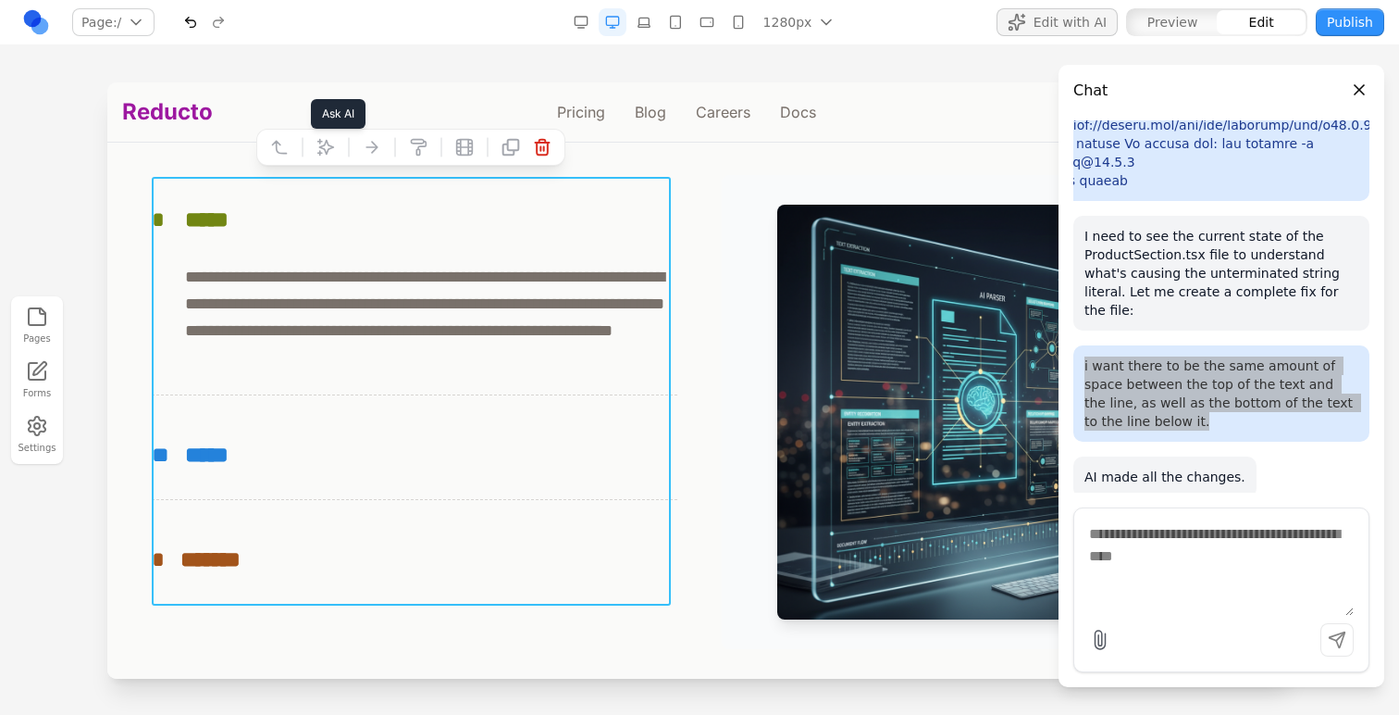
click at [324, 146] on icon at bounding box center [326, 148] width 16 height 16
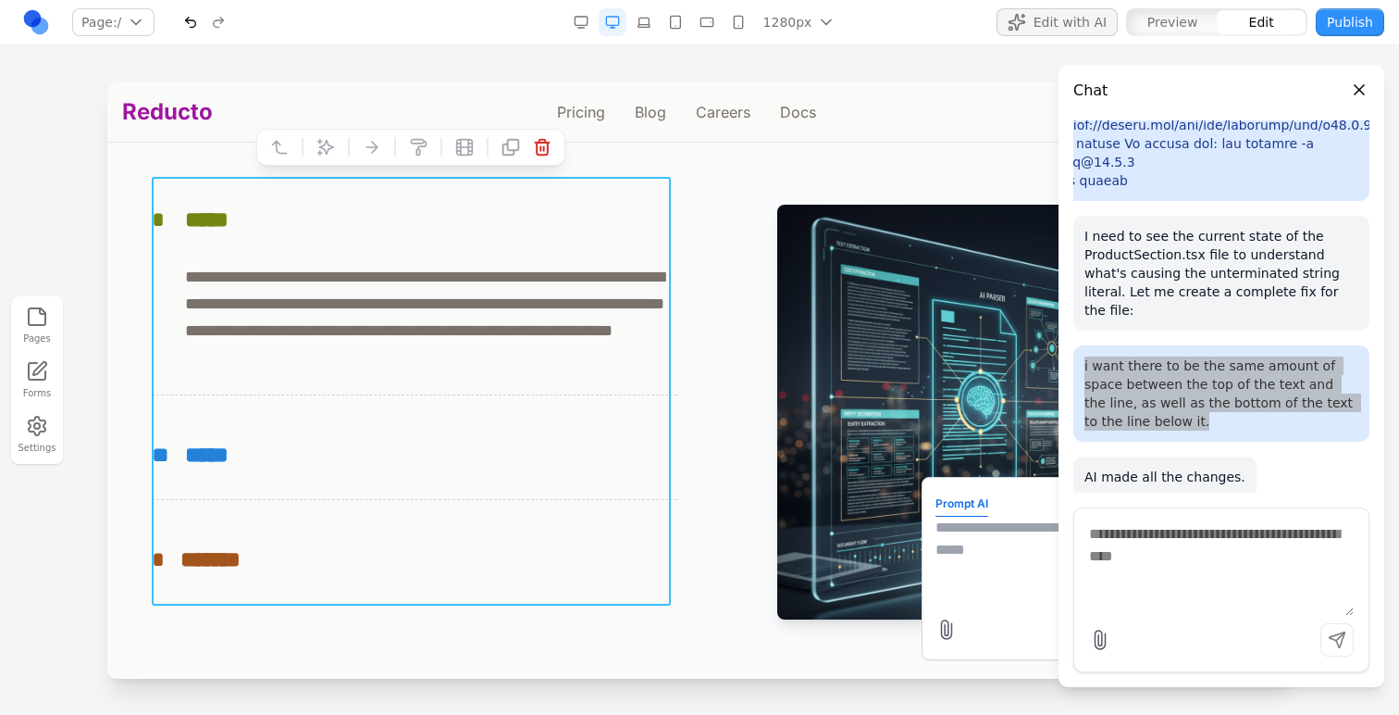
click at [936, 546] on textarea at bounding box center [1084, 562] width 296 height 93
paste textarea "**********"
type textarea "**********"
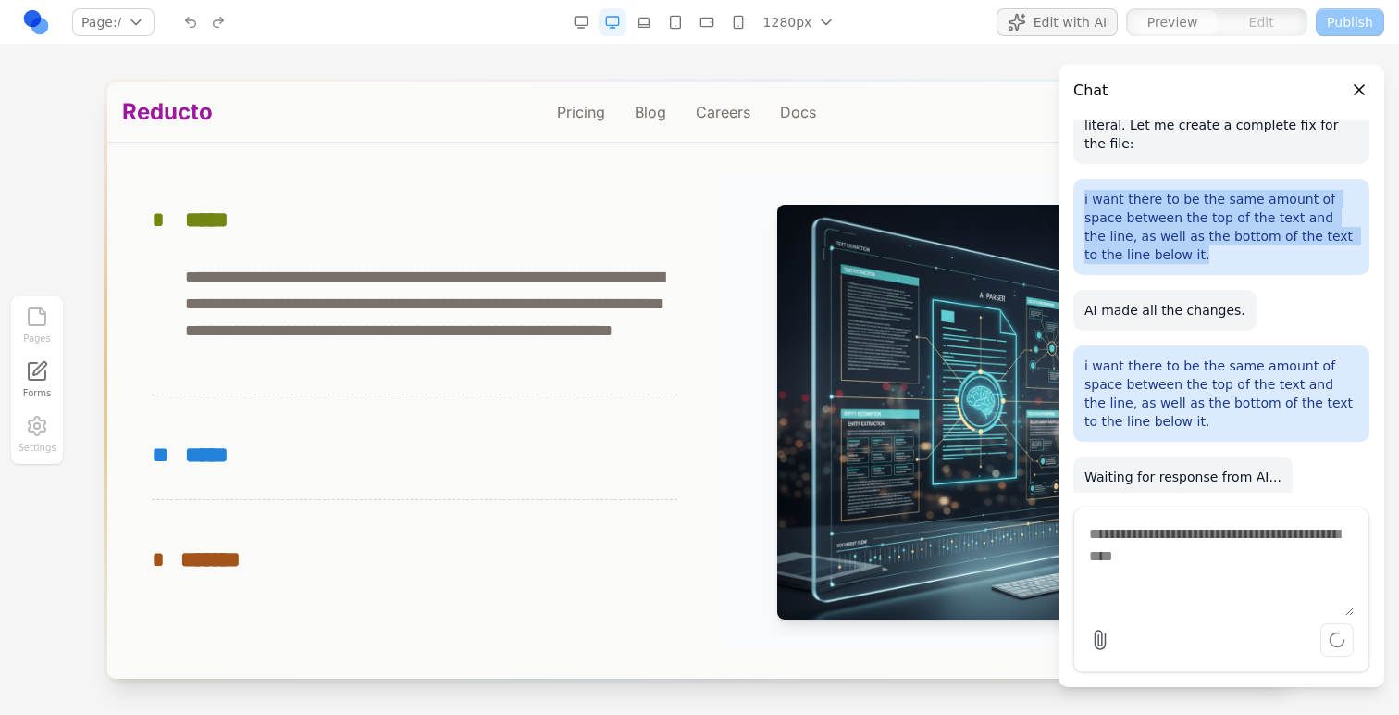
click at [1362, 83] on button "Close panel" at bounding box center [1360, 90] width 20 height 20
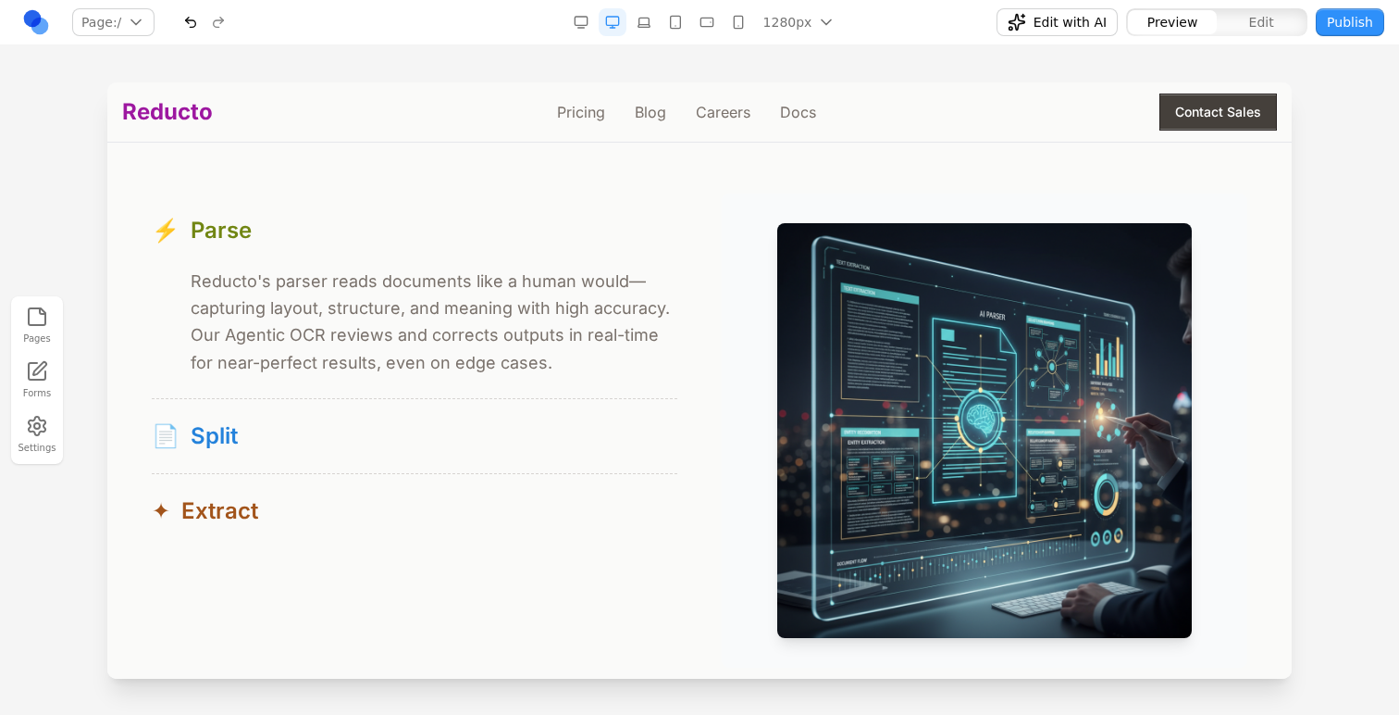
scroll to position [1748, 0]
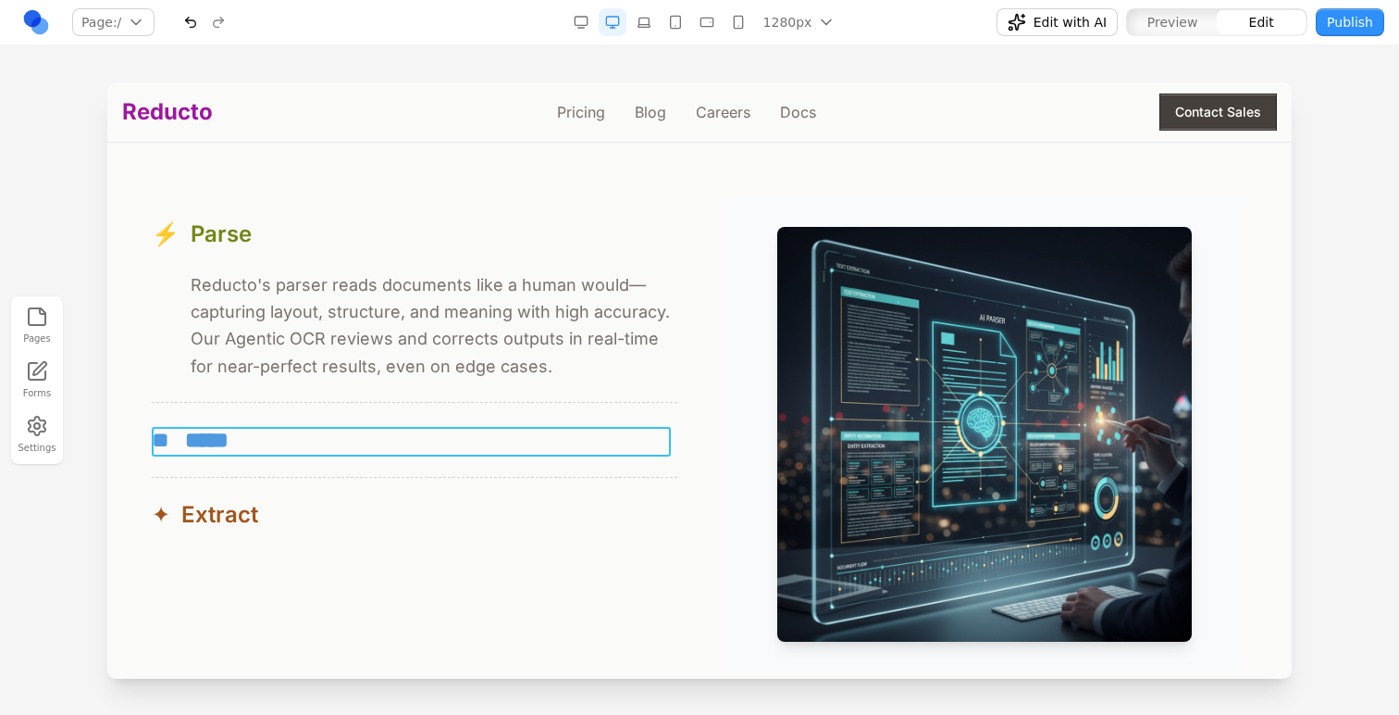
click at [352, 438] on div "** *****" at bounding box center [415, 440] width 526 height 30
click at [355, 438] on div "** *****" at bounding box center [415, 440] width 526 height 30
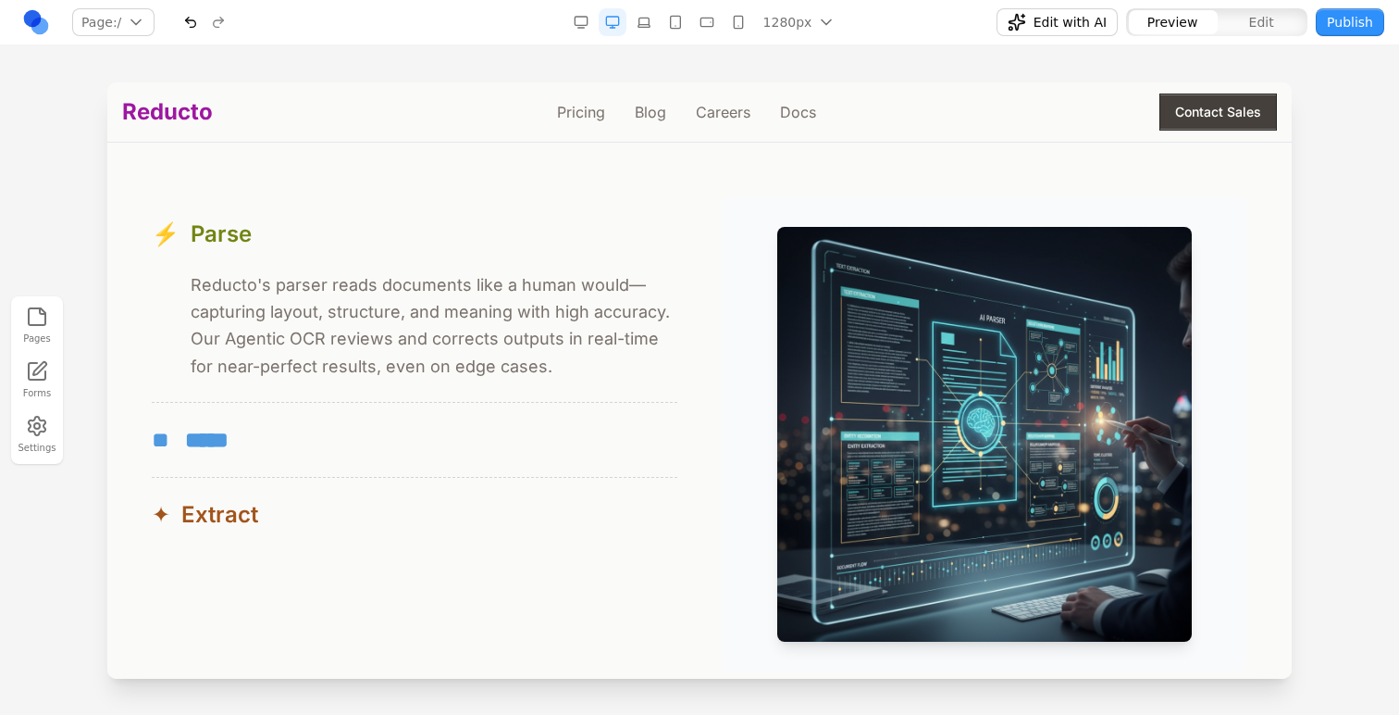
click at [381, 444] on div "** *****" at bounding box center [415, 440] width 526 height 30
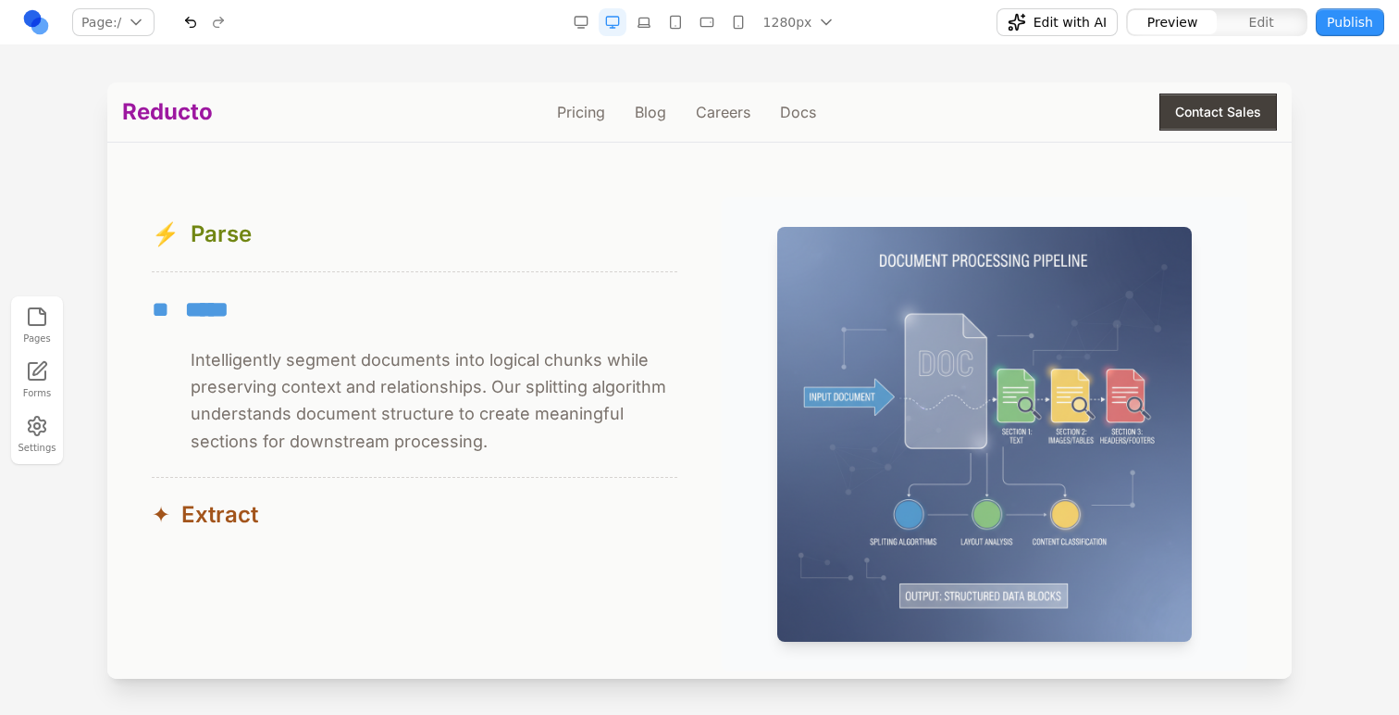
click at [396, 315] on div "** *****" at bounding box center [415, 309] width 526 height 30
click at [402, 286] on button "** *****" at bounding box center [415, 309] width 526 height 74
click at [389, 484] on button "✦ Extract" at bounding box center [415, 515] width 526 height 74
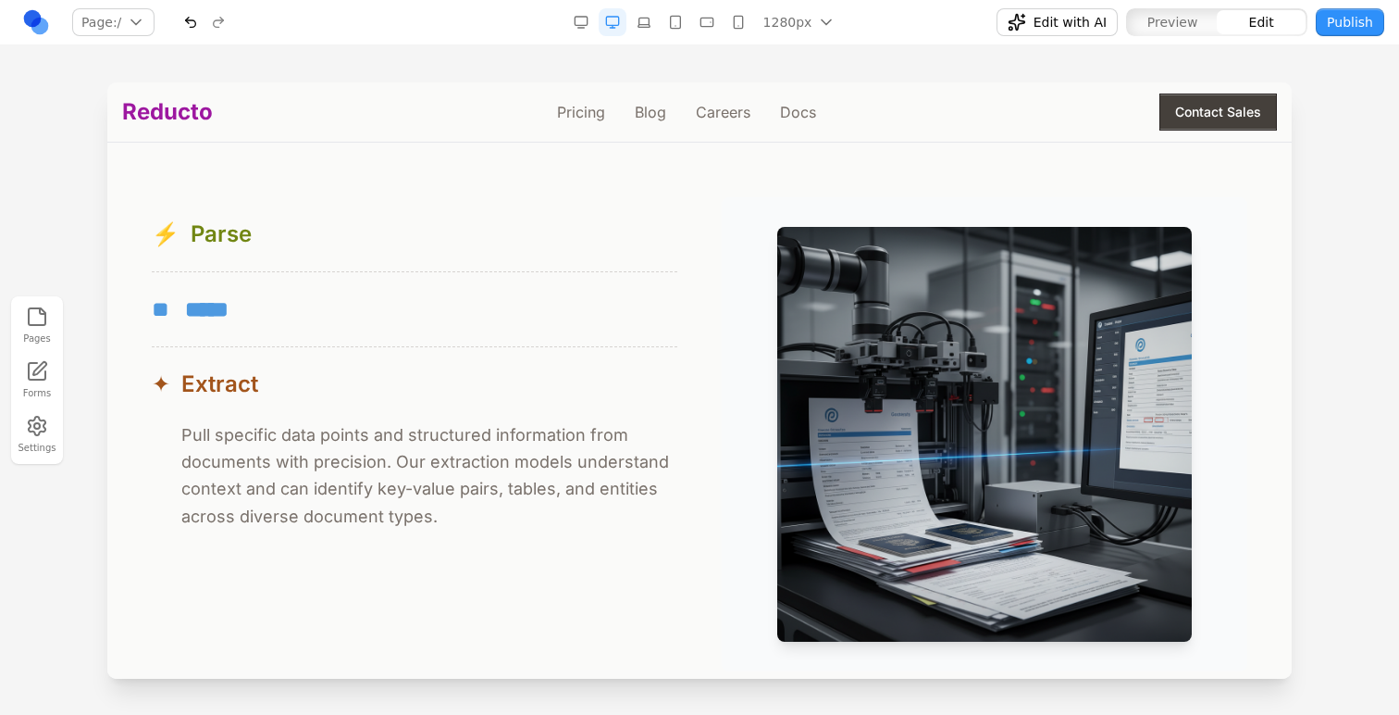
click at [413, 305] on div "** *****" at bounding box center [415, 309] width 526 height 30
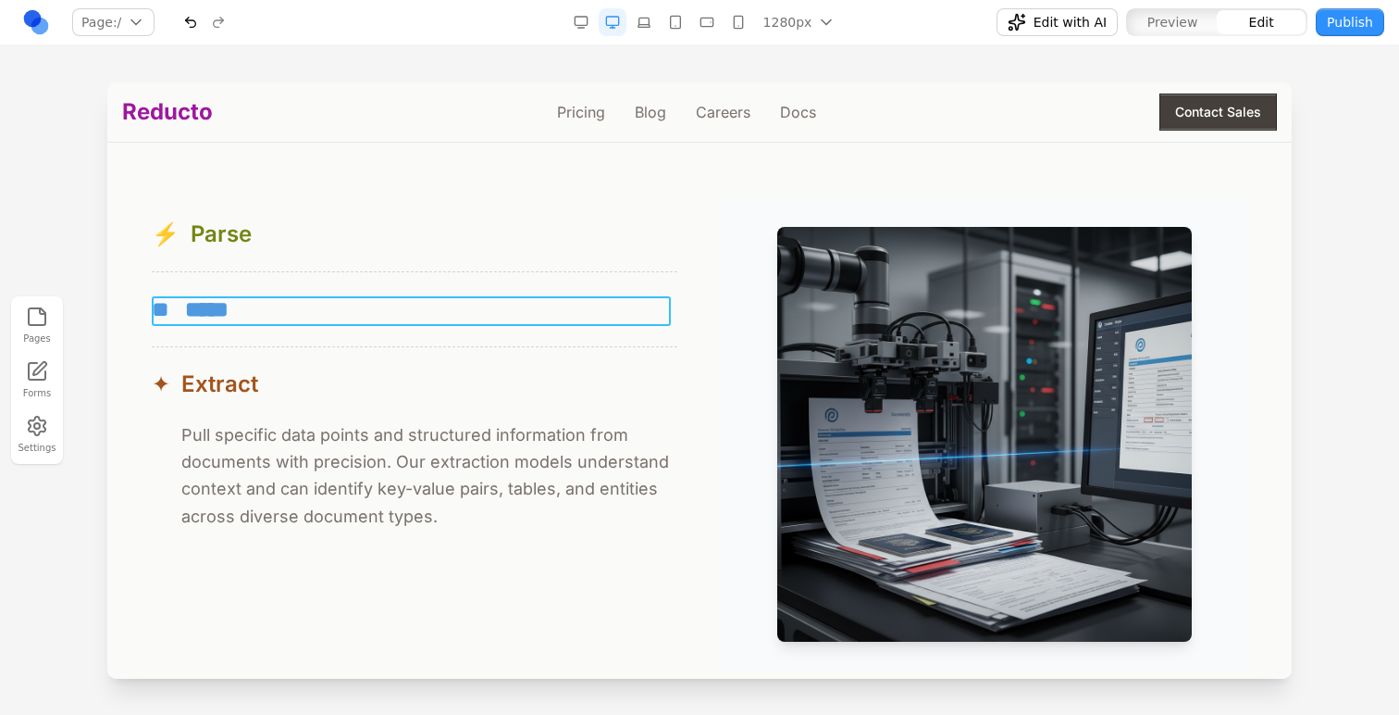
click at [152, 320] on span "**" at bounding box center [163, 309] width 22 height 30
click at [86, 272] on div at bounding box center [699, 397] width 1399 height 631
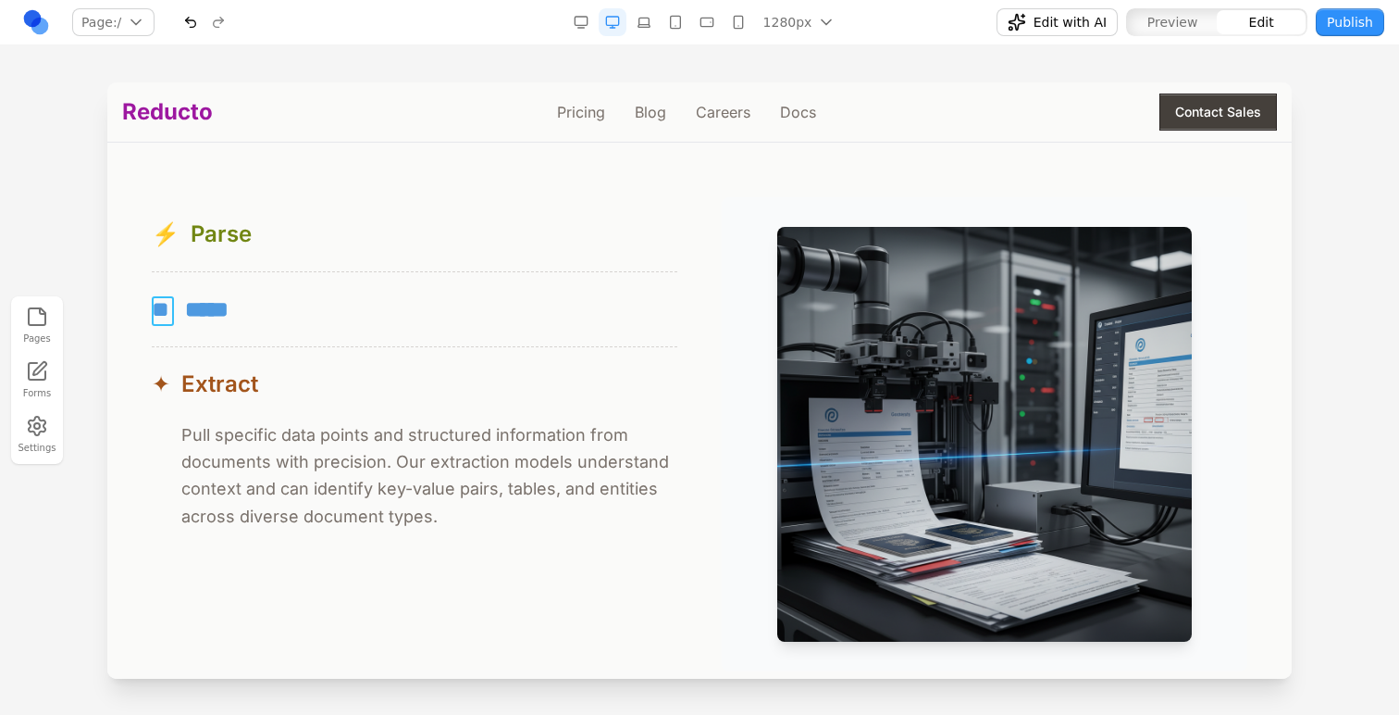
click at [168, 303] on span "**" at bounding box center [163, 309] width 22 height 30
click at [228, 260] on icon at bounding box center [221, 268] width 19 height 19
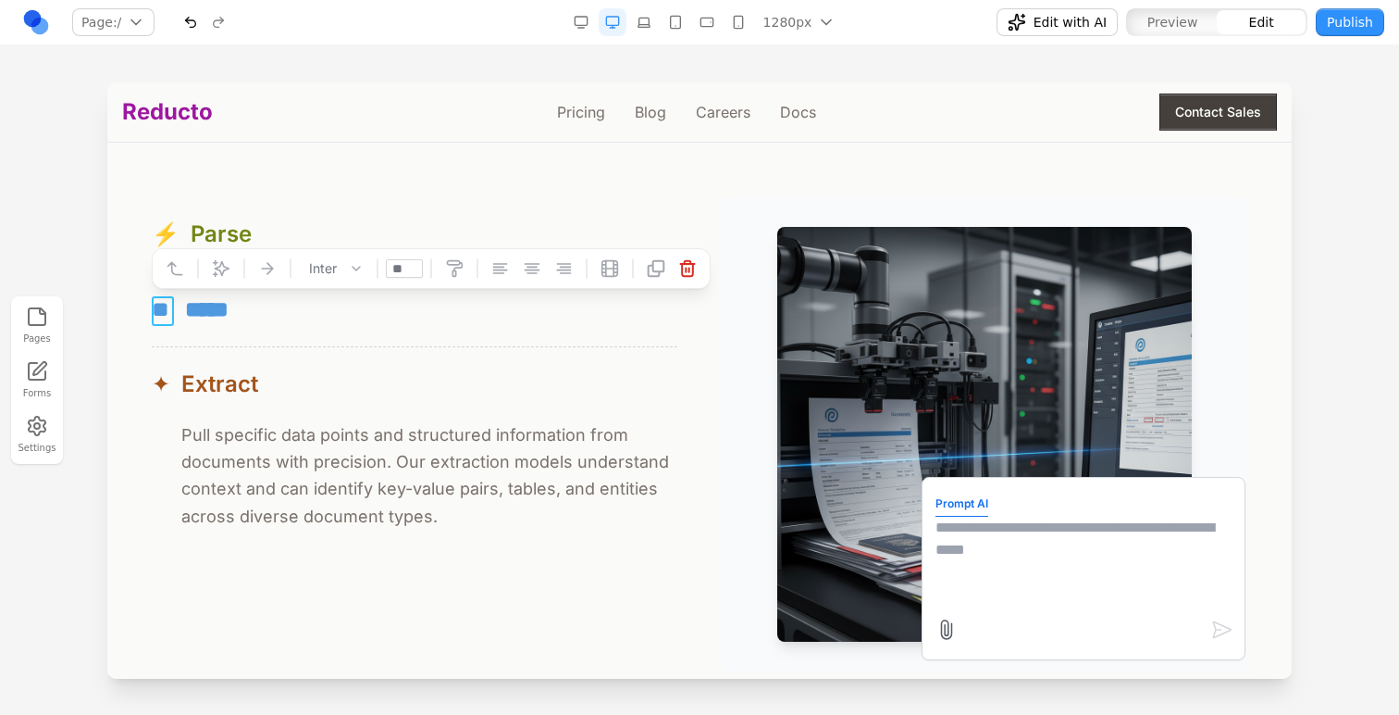
click at [1086, 572] on textarea at bounding box center [1084, 562] width 296 height 93
type textarea "**********"
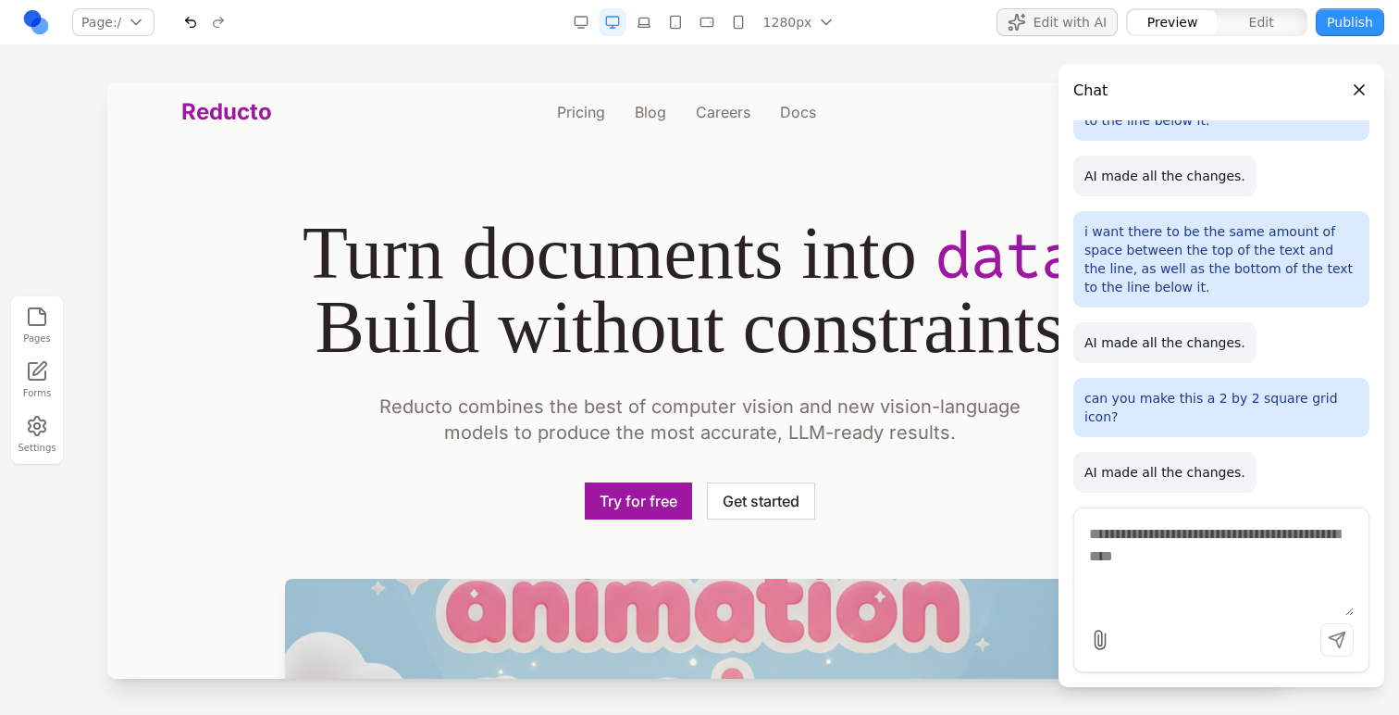
scroll to position [2663, 0]
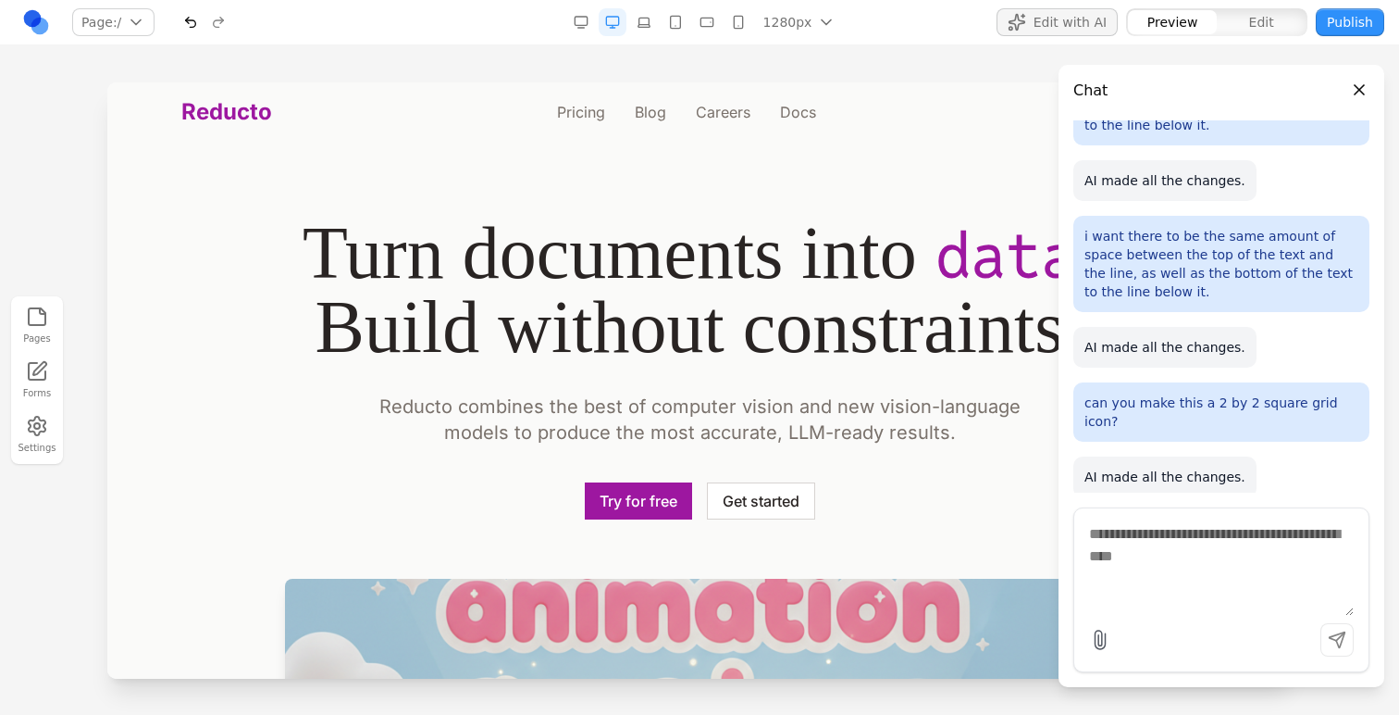
click at [1362, 78] on header "Chat" at bounding box center [1222, 83] width 326 height 37
click at [1362, 86] on button "Close panel" at bounding box center [1360, 90] width 20 height 20
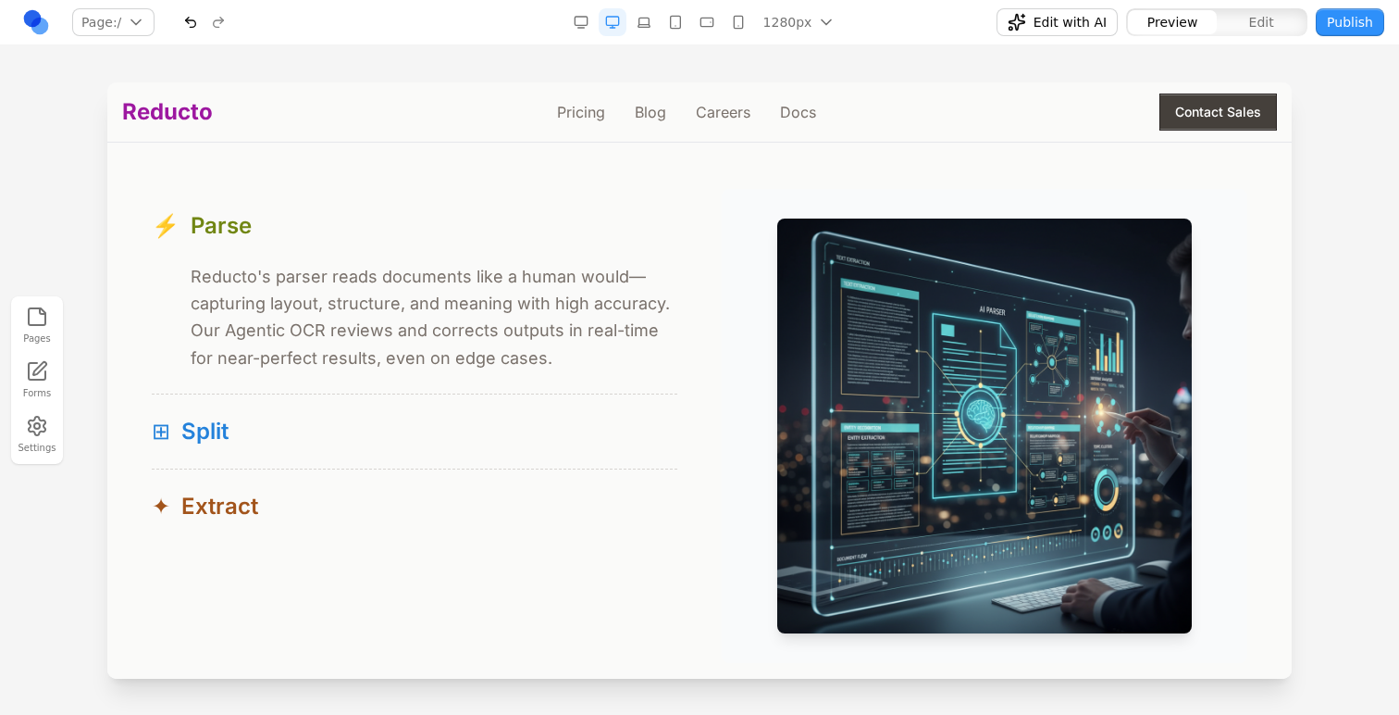
scroll to position [1753, 0]
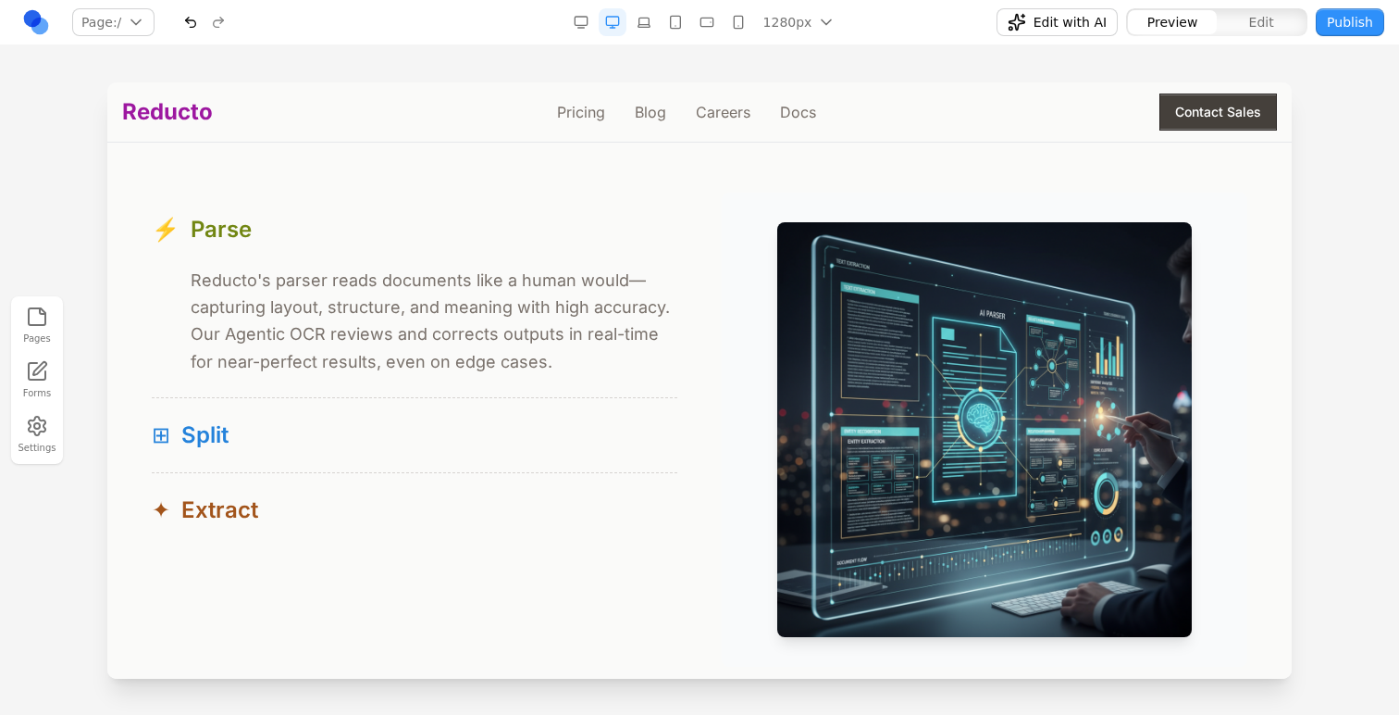
click at [1280, 22] on button "Edit" at bounding box center [1261, 22] width 89 height 24
click at [164, 231] on span "*" at bounding box center [163, 230] width 22 height 30
click at [228, 200] on button at bounding box center [221, 189] width 30 height 30
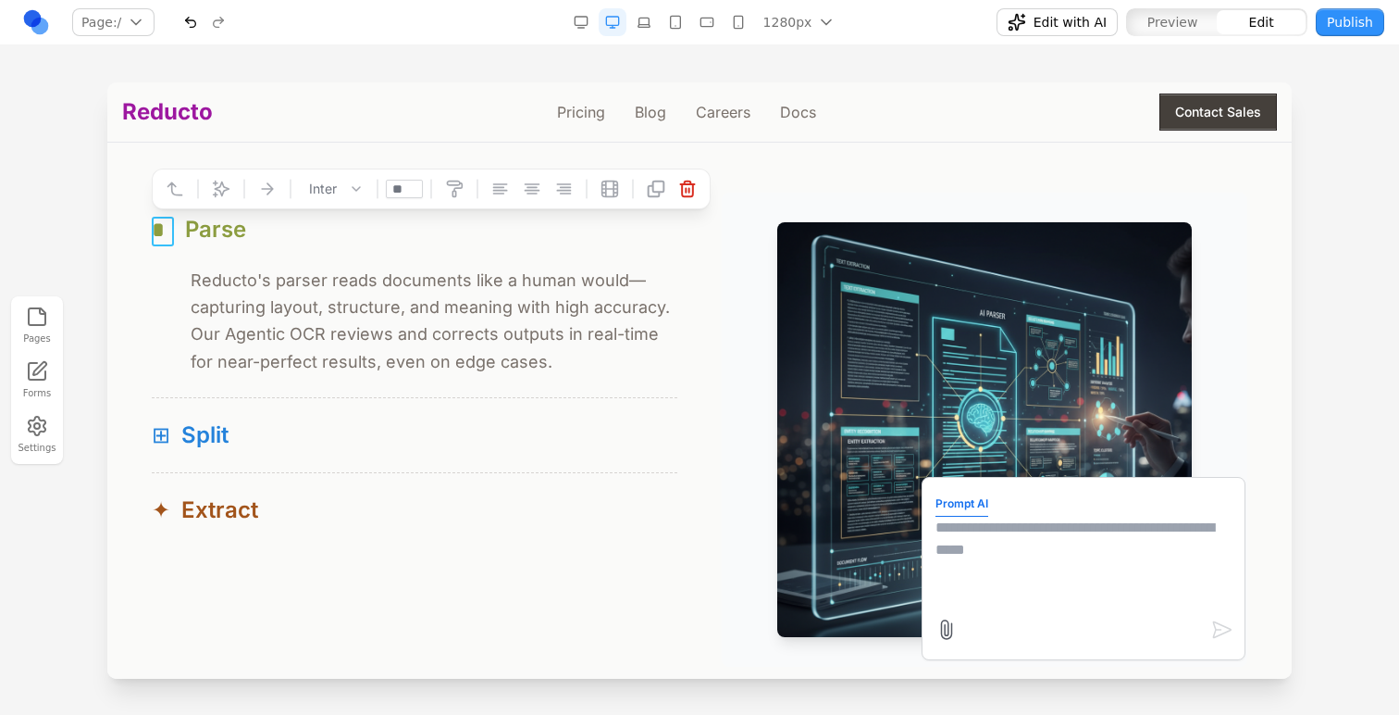
click at [1101, 634] on div at bounding box center [1085, 630] width 298 height 30
click at [1056, 576] on textarea at bounding box center [1084, 562] width 296 height 93
type textarea "**********"
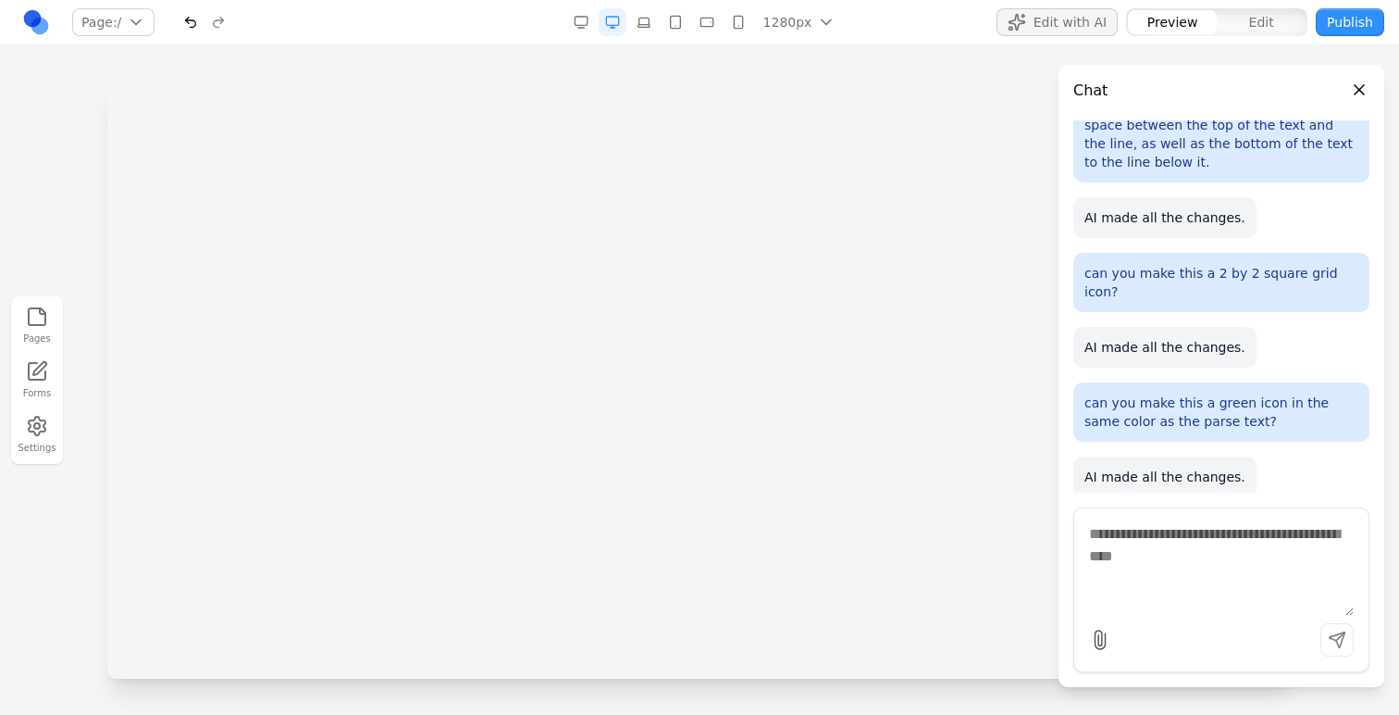
scroll to position [0, 0]
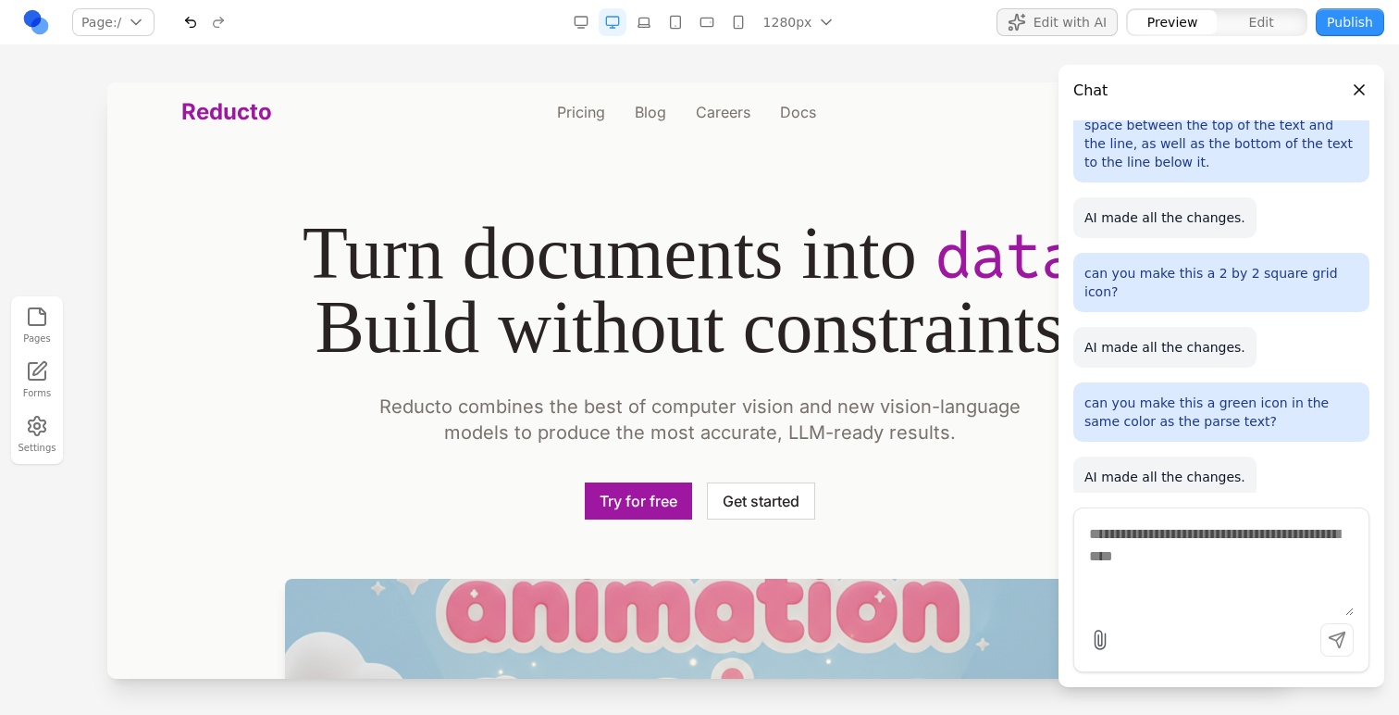
drag, startPoint x: 105, startPoint y: 238, endPoint x: 0, endPoint y: 156, distance: 132.6
click at [105, 238] on div at bounding box center [699, 397] width 1399 height 631
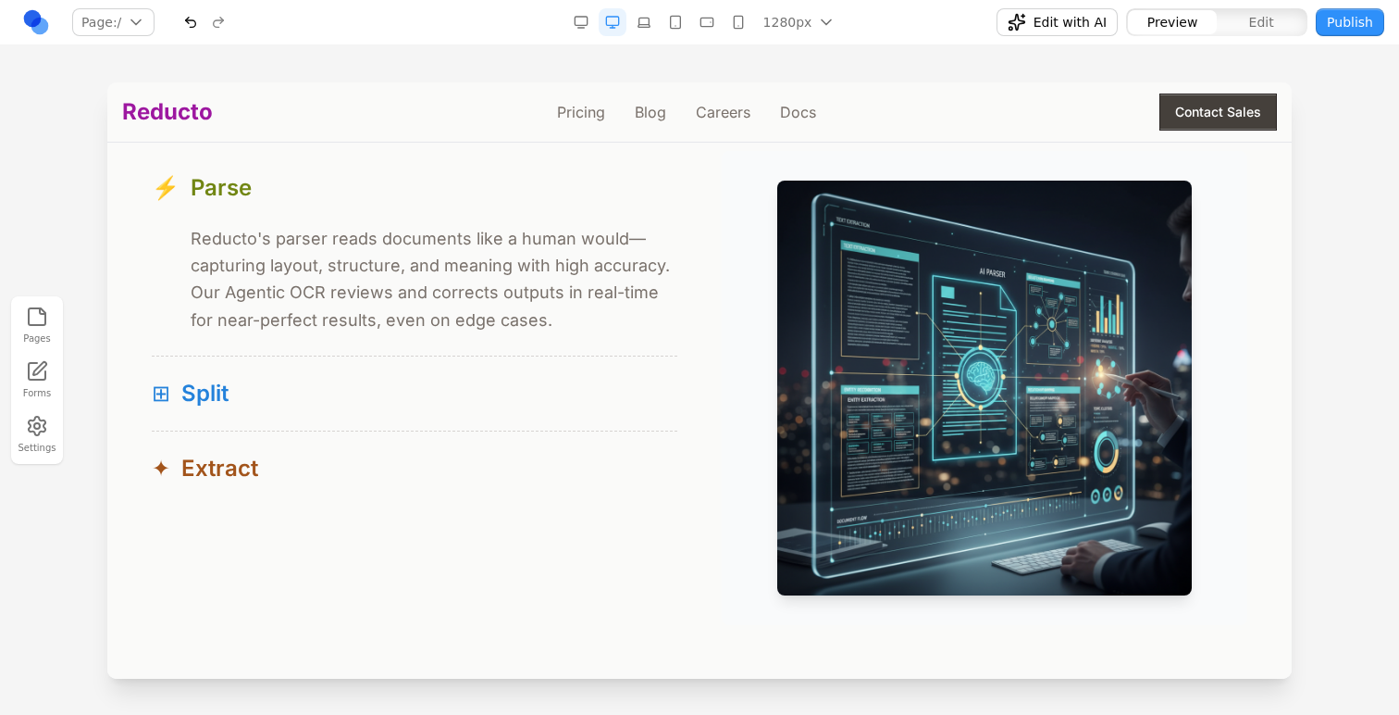
scroll to position [1781, 0]
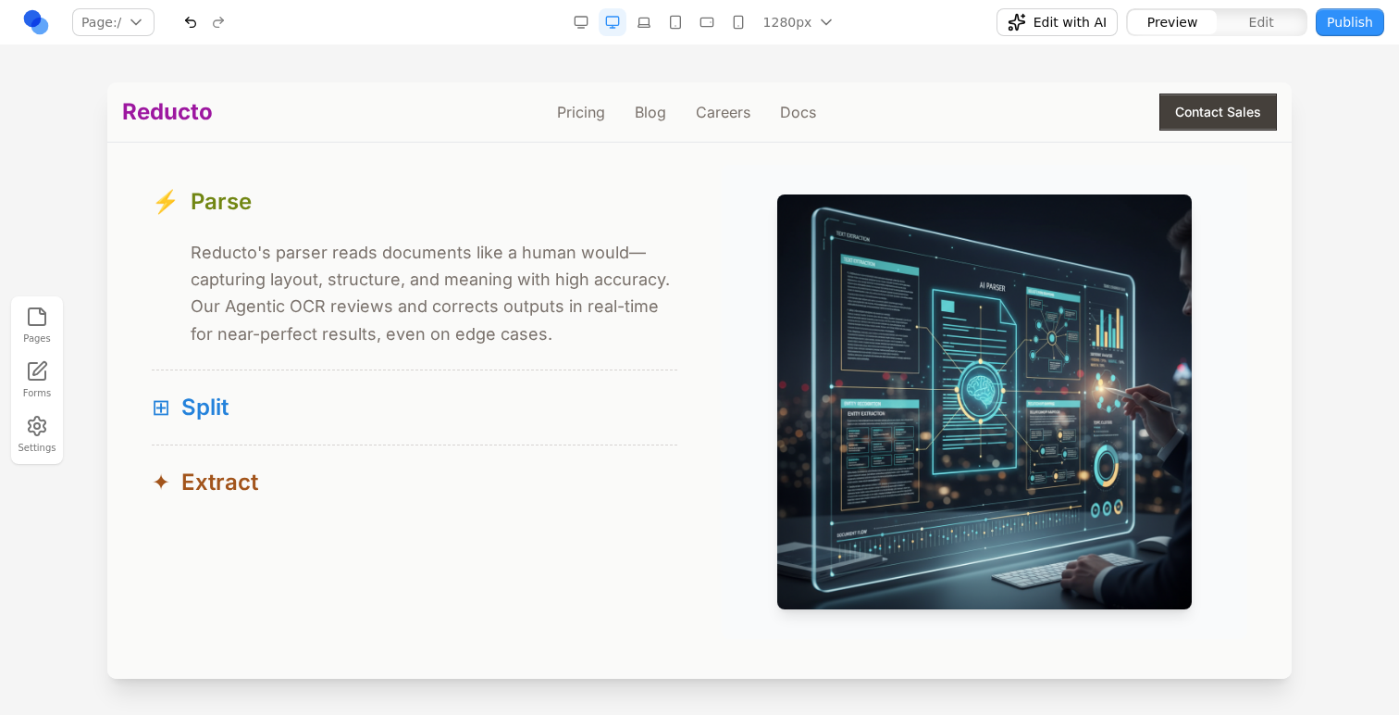
click at [1225, 36] on div "Preview Edit" at bounding box center [1217, 22] width 183 height 30
click at [1093, 36] on div "Edit with AI Preview Edit Publish" at bounding box center [1162, 22] width 444 height 30
click at [1089, 29] on span "Edit with AI" at bounding box center [1070, 22] width 73 height 19
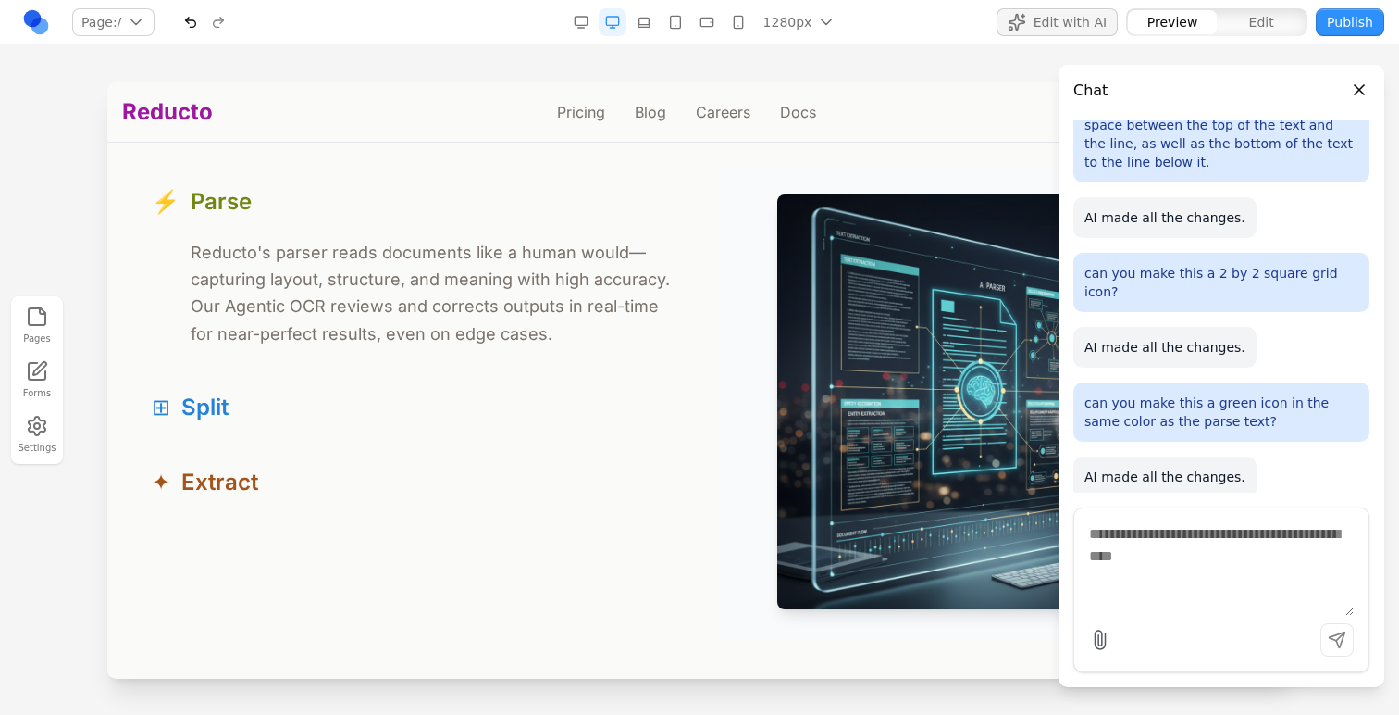
click at [1090, 29] on span "Edit with AI" at bounding box center [1070, 22] width 73 height 19
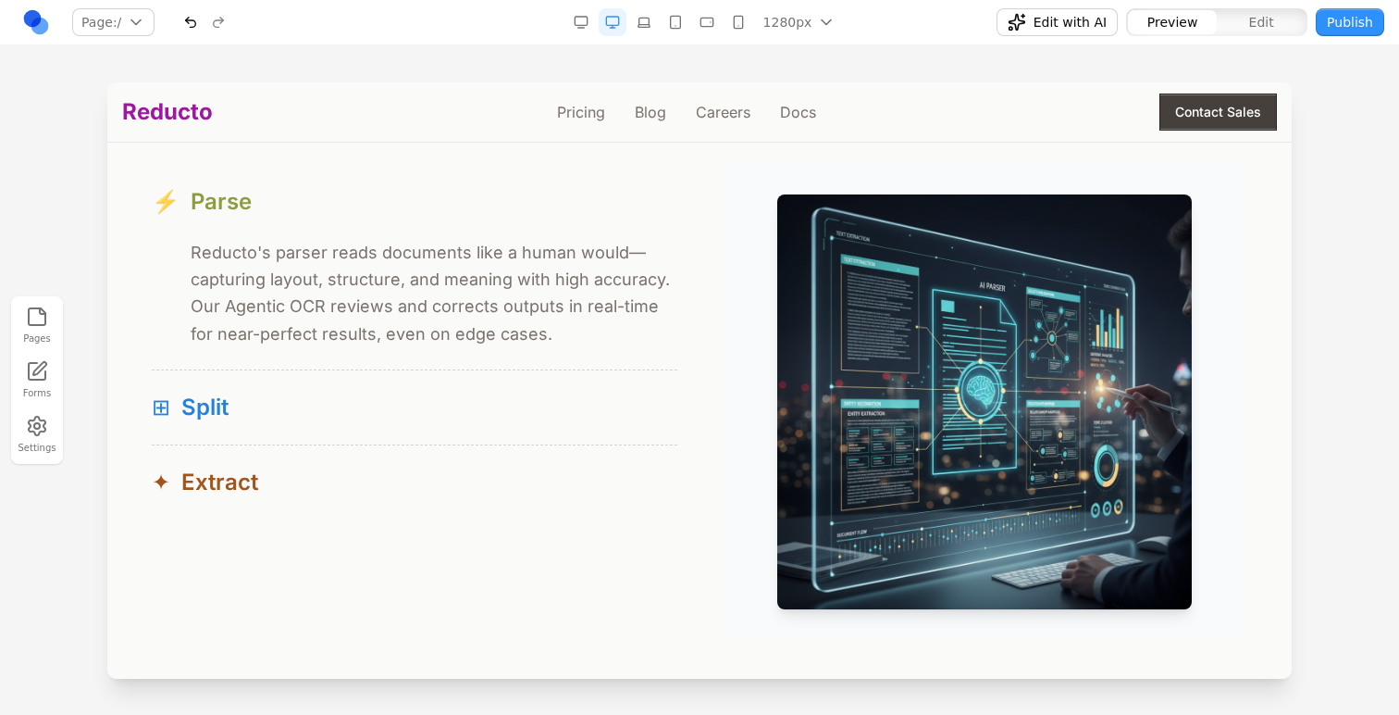
click at [177, 211] on div "⚡ Parse" at bounding box center [415, 202] width 526 height 30
click at [165, 281] on div "⚡" at bounding box center [166, 293] width 28 height 108
click at [405, 484] on div "✦ Extract" at bounding box center [415, 482] width 526 height 30
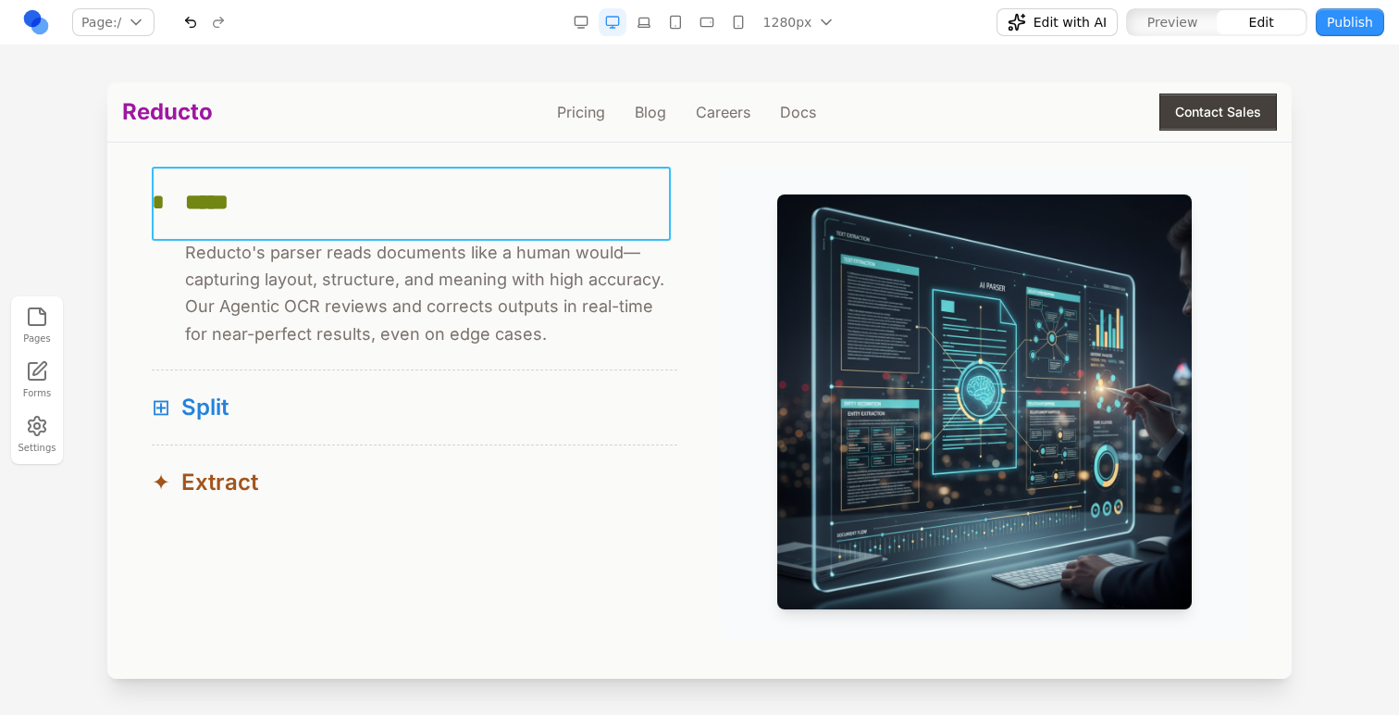
click at [631, 233] on button "* *****" at bounding box center [415, 202] width 526 height 74
click at [290, 145] on button at bounding box center [280, 137] width 30 height 30
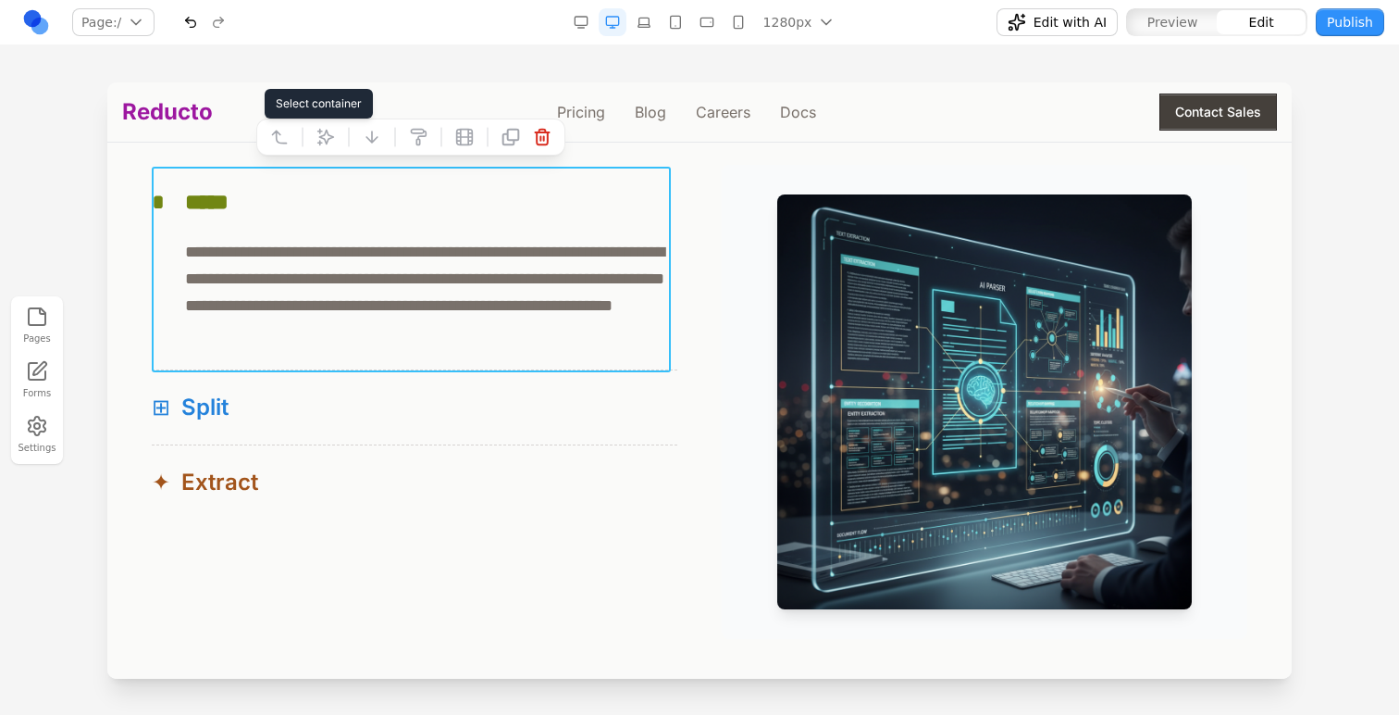
click at [290, 145] on button at bounding box center [280, 137] width 30 height 30
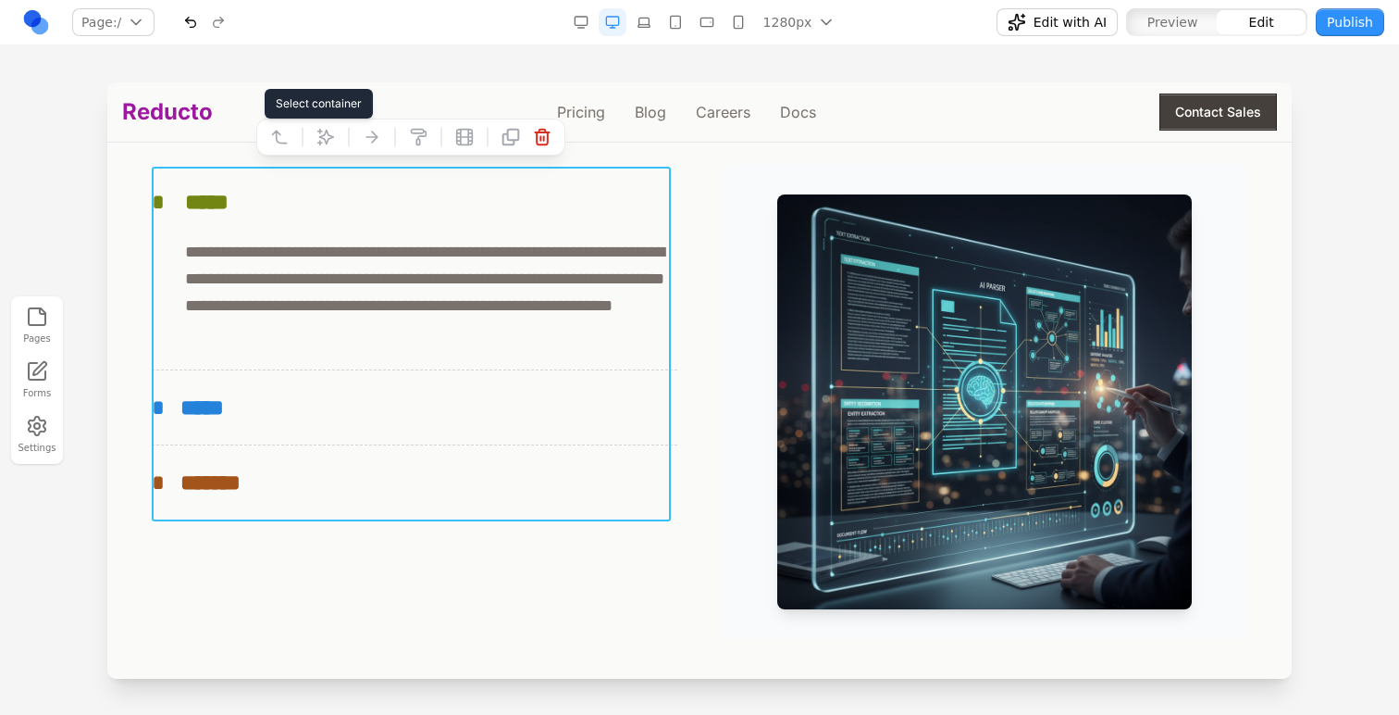
click at [317, 144] on icon at bounding box center [326, 137] width 19 height 19
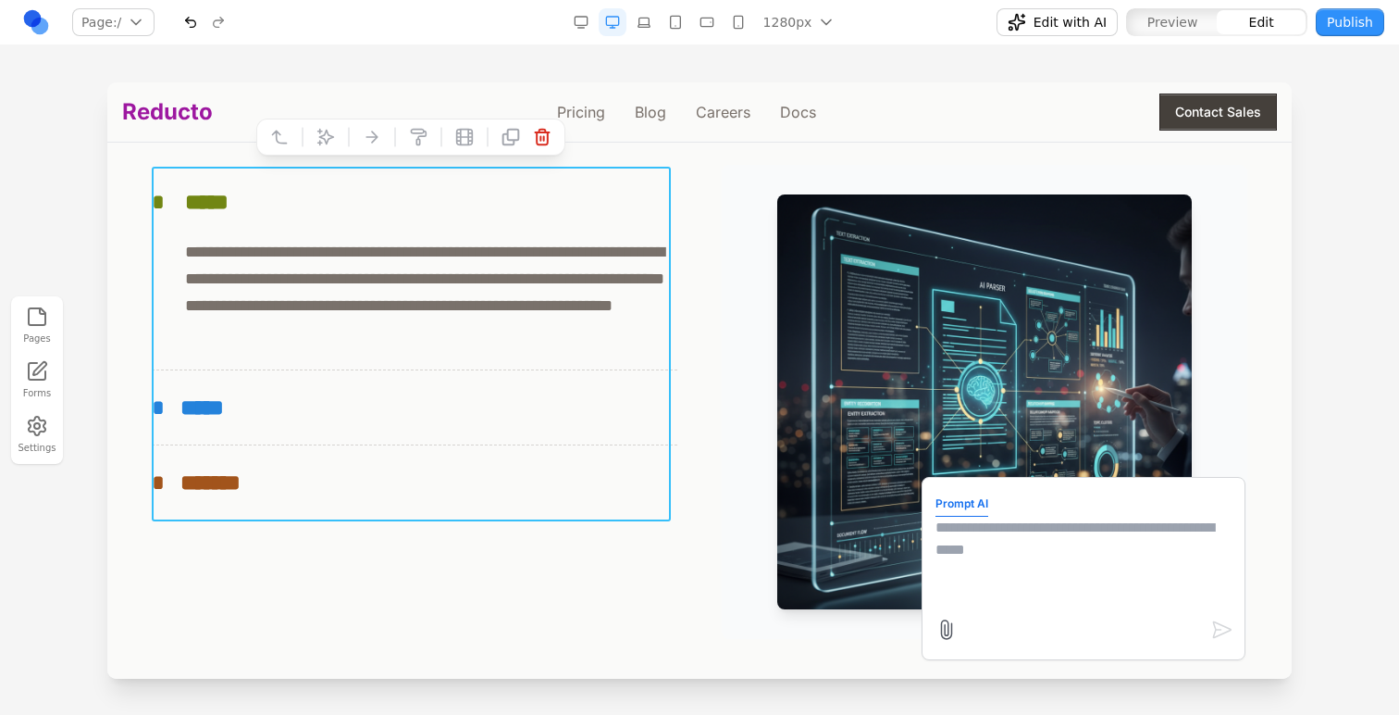
click at [962, 548] on textarea at bounding box center [1084, 562] width 296 height 93
click at [1195, 552] on textarea "**********" at bounding box center [1084, 562] width 296 height 93
click at [1143, 537] on textarea "**********" at bounding box center [1084, 562] width 296 height 93
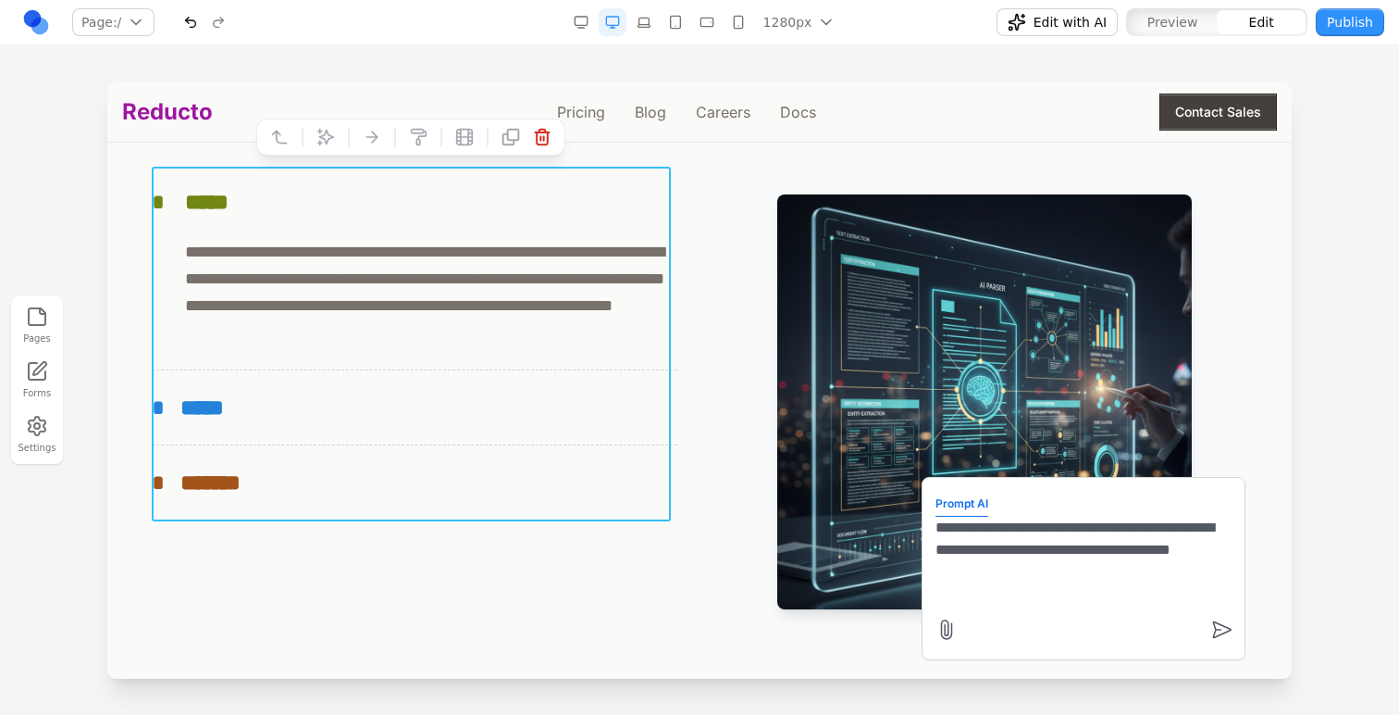
click at [1140, 575] on textarea "**********" at bounding box center [1084, 562] width 296 height 93
type textarea "**********"
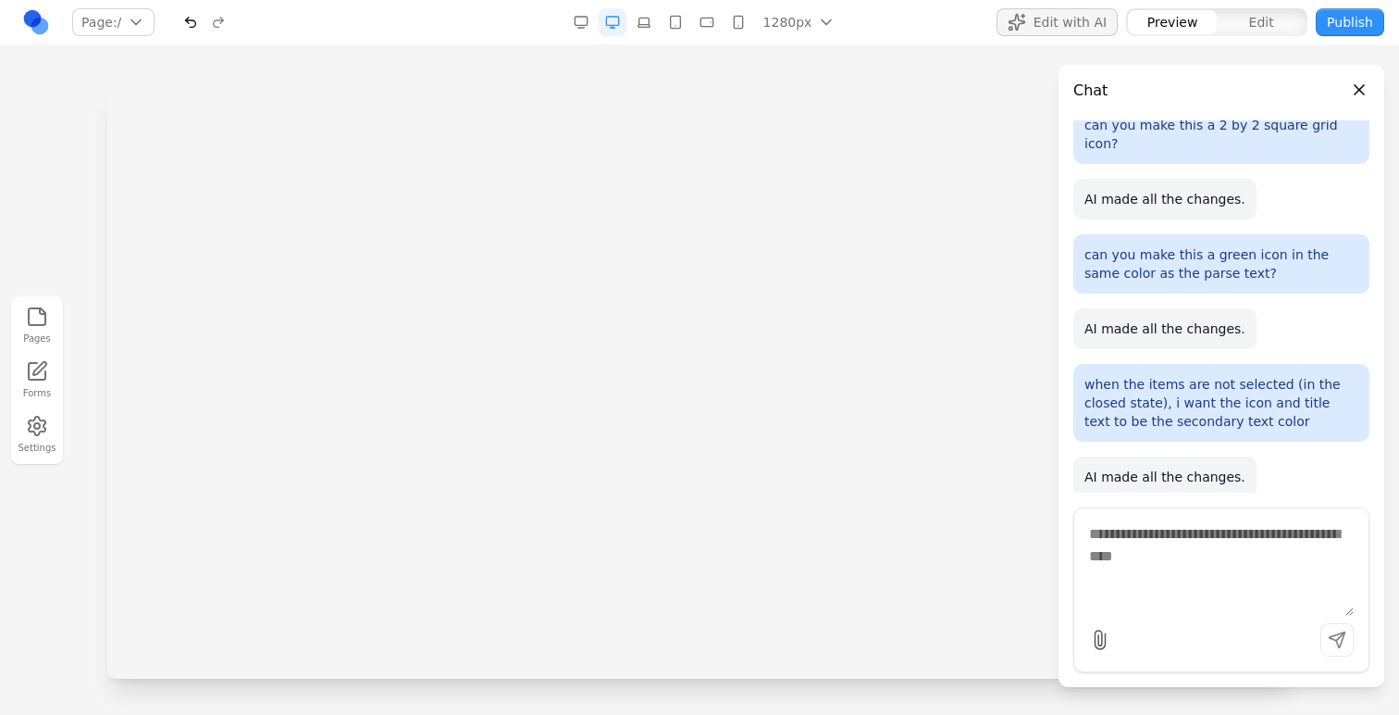
scroll to position [0, 0]
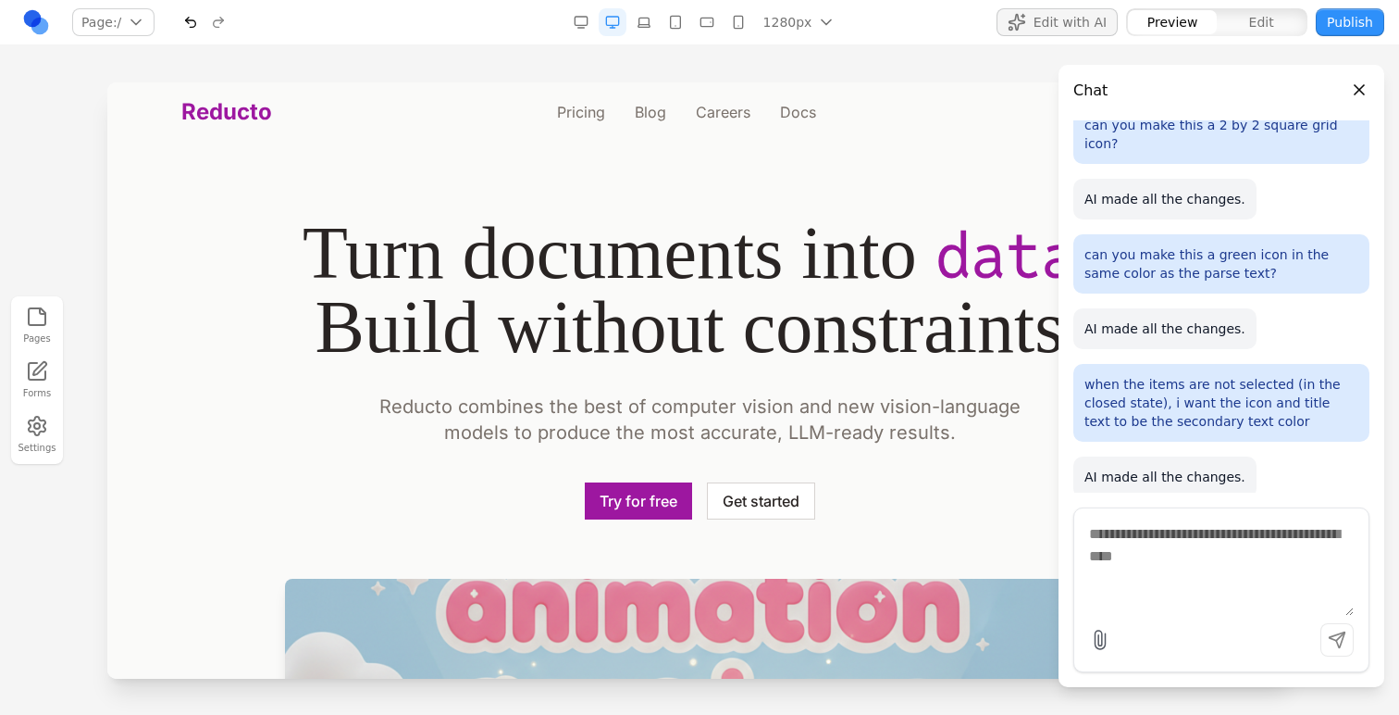
click at [50, 160] on div at bounding box center [699, 397] width 1399 height 631
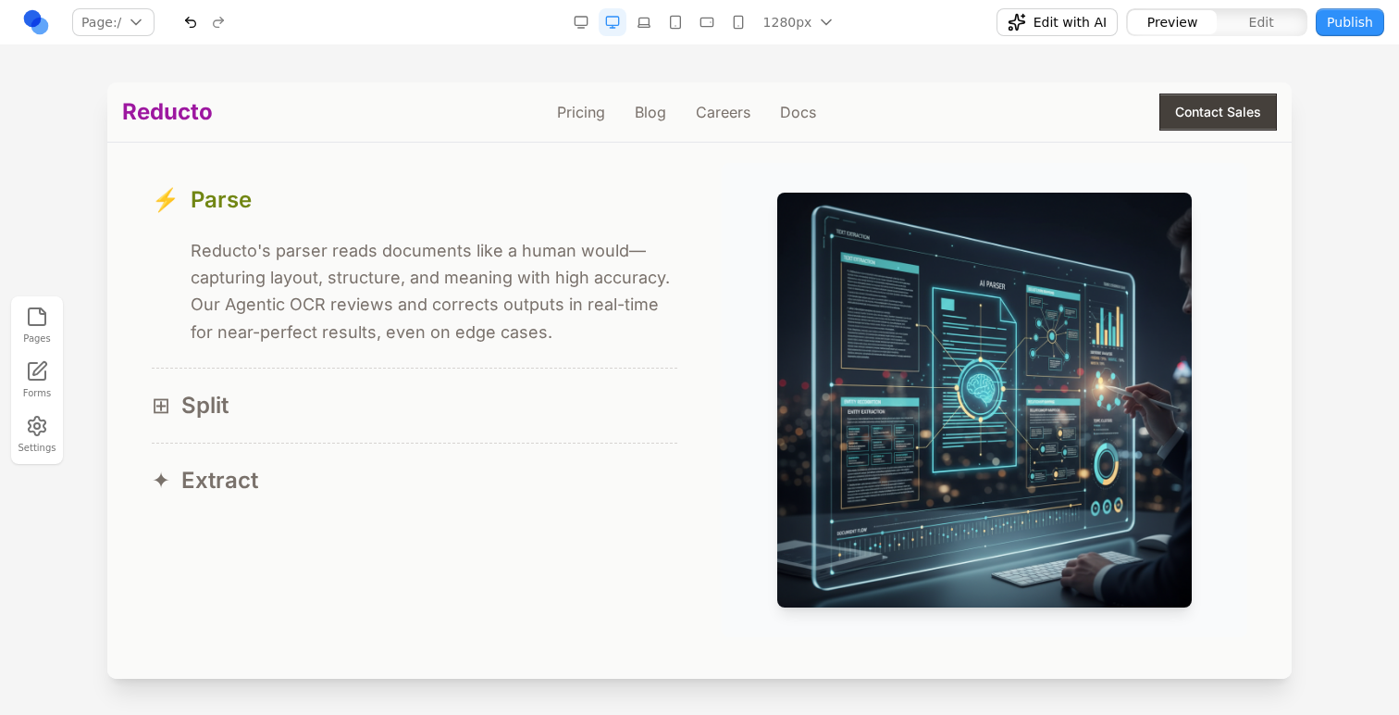
scroll to position [1735, 0]
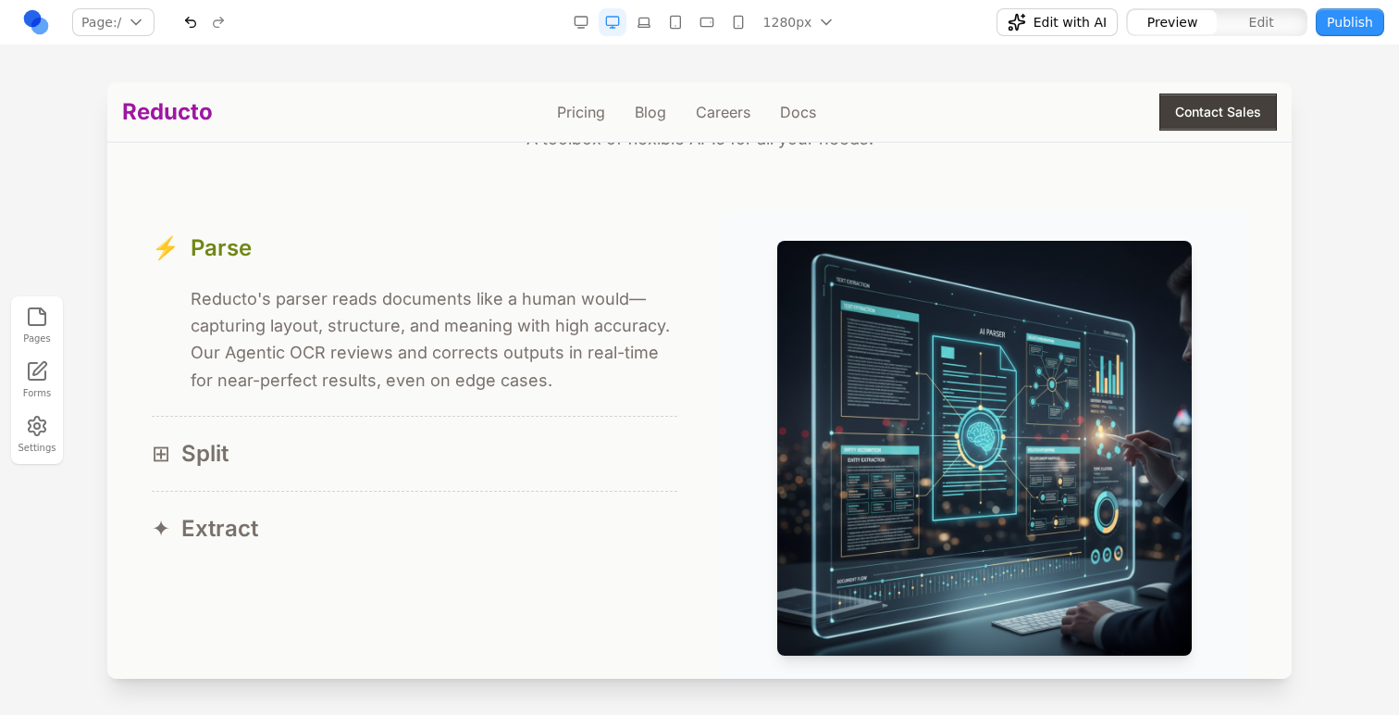
click at [1043, 11] on button "Edit with AI" at bounding box center [1057, 22] width 121 height 28
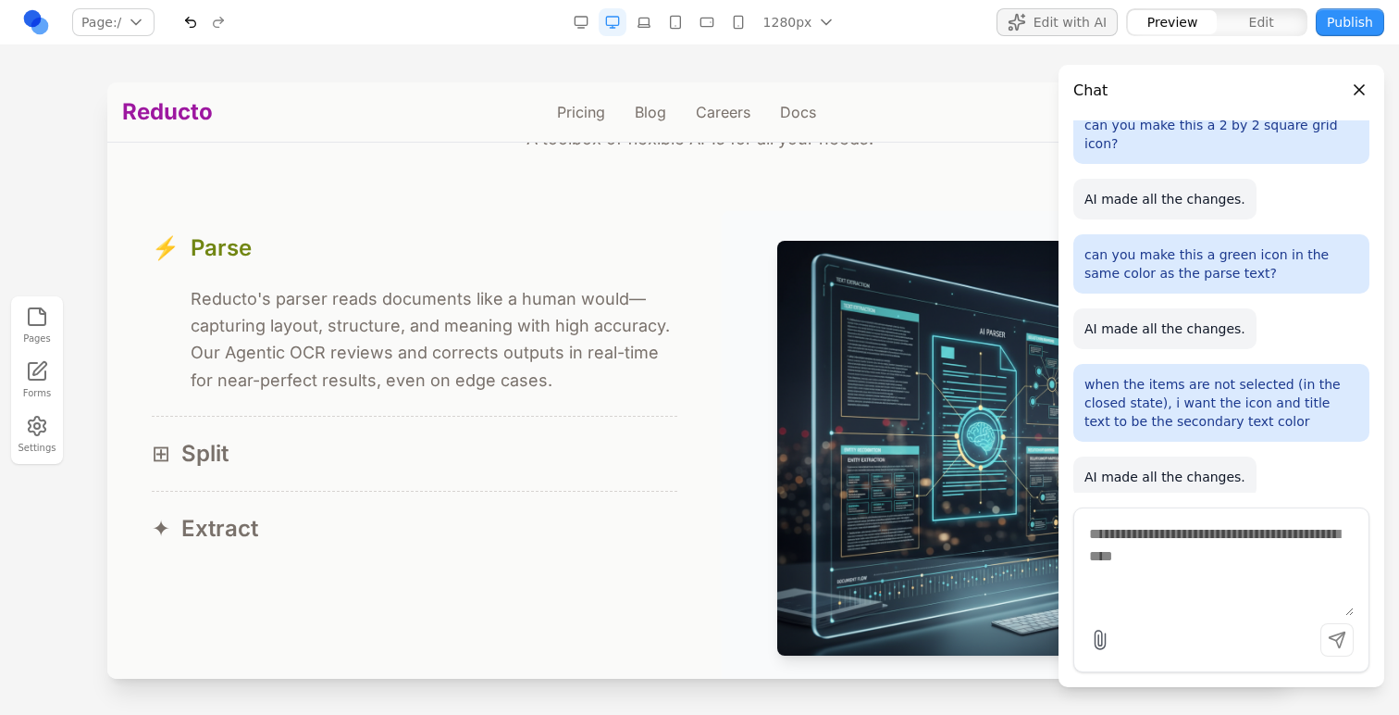
click at [1043, 11] on button "Edit with AI" at bounding box center [1057, 22] width 121 height 28
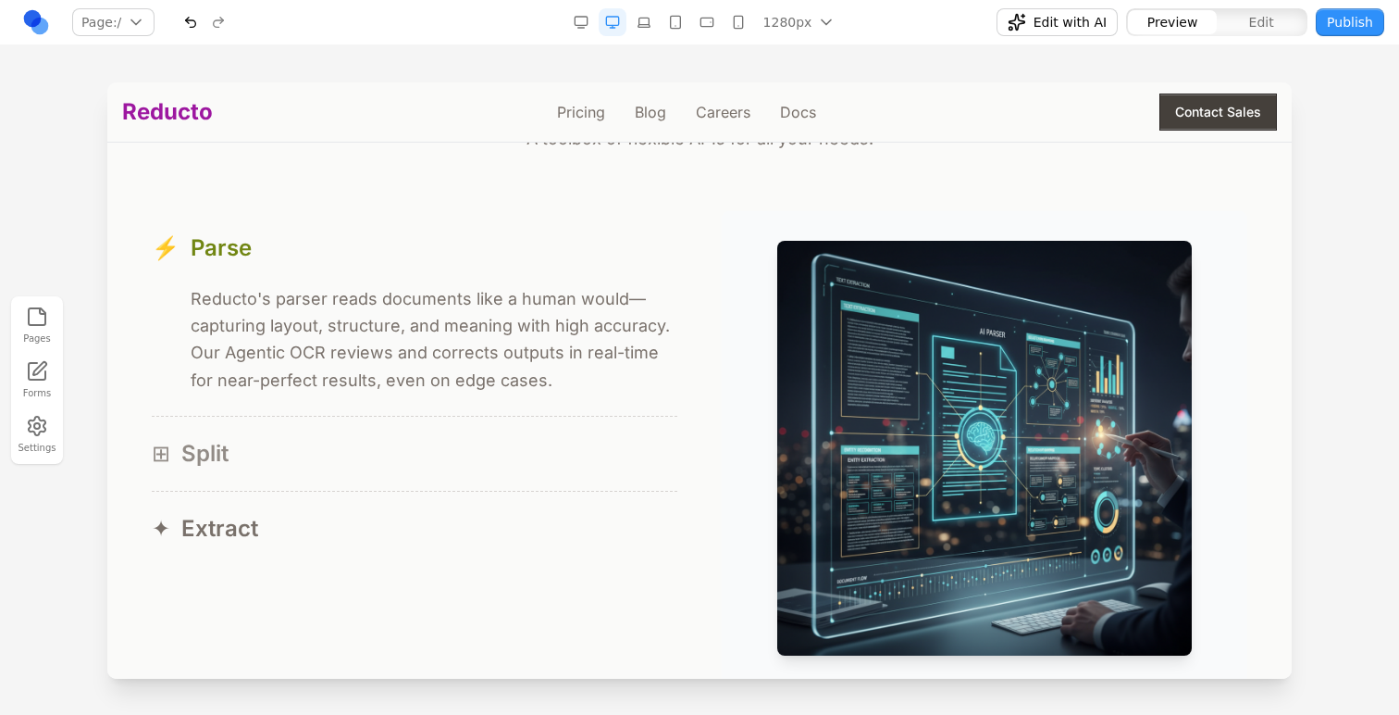
click at [513, 433] on button "⊞ Split" at bounding box center [415, 454] width 526 height 74
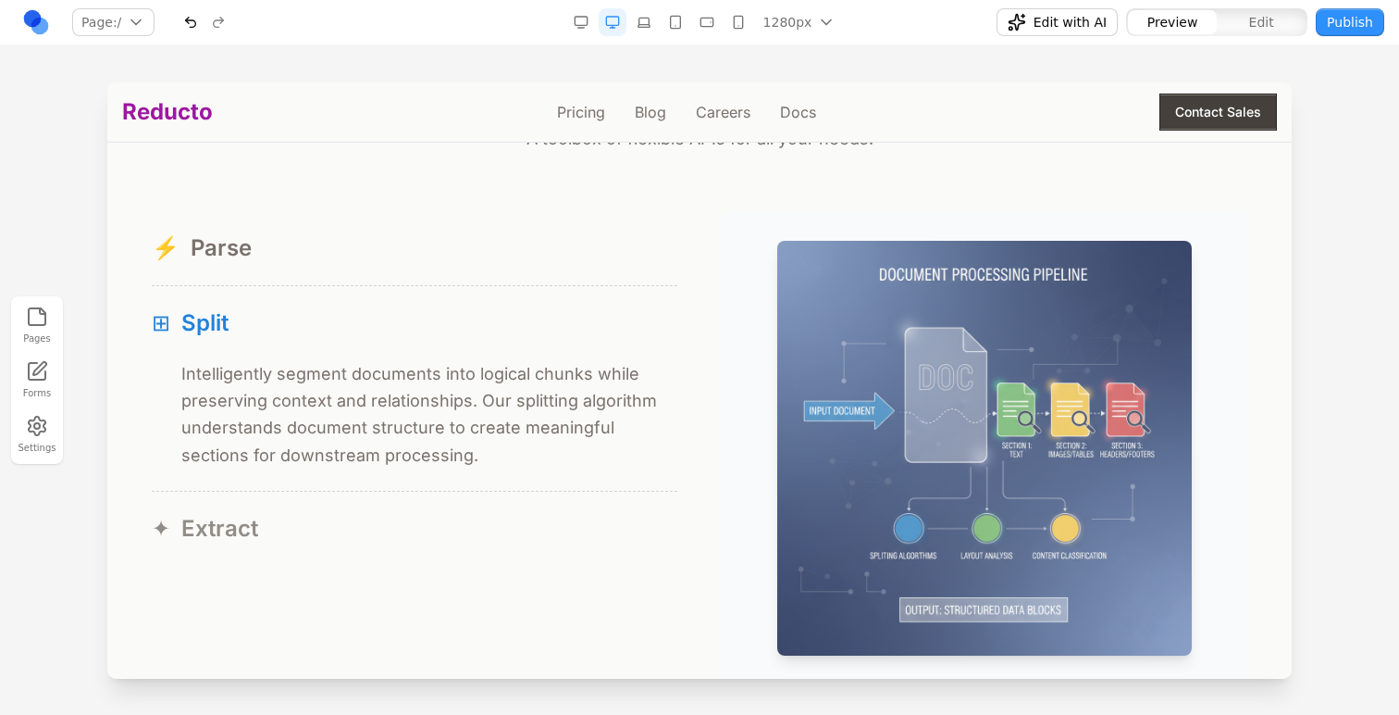
click at [497, 521] on div "✦ Extract" at bounding box center [415, 529] width 526 height 30
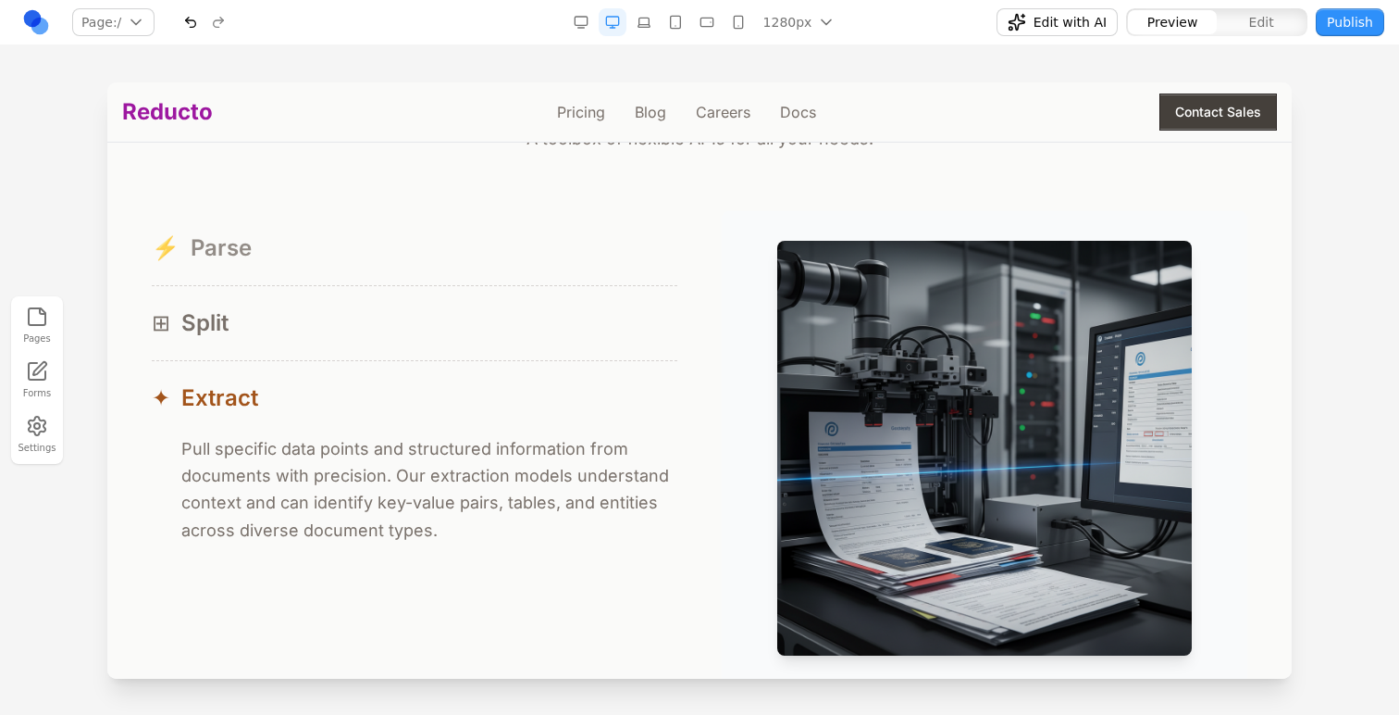
click at [525, 266] on button "⚡ Parse" at bounding box center [415, 248] width 526 height 74
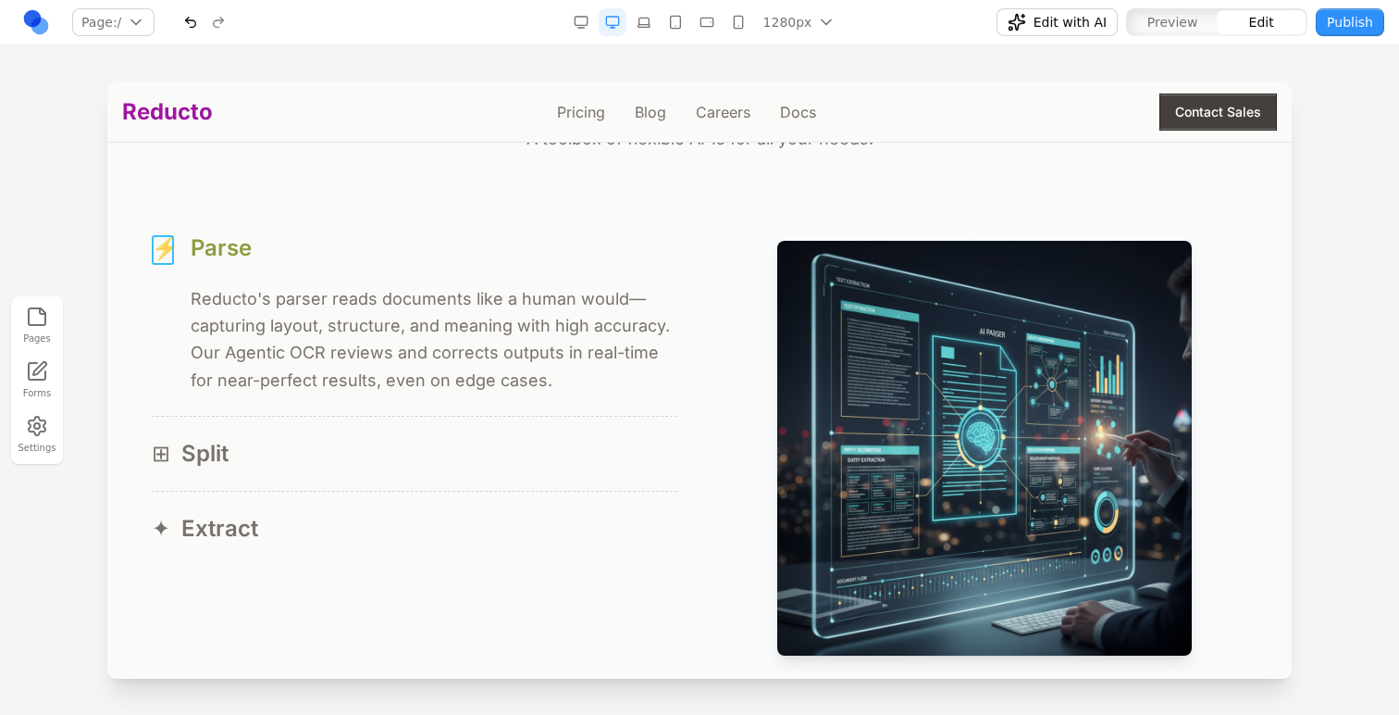
click at [161, 254] on span "⚡" at bounding box center [166, 248] width 28 height 30
click at [219, 201] on icon at bounding box center [221, 207] width 19 height 19
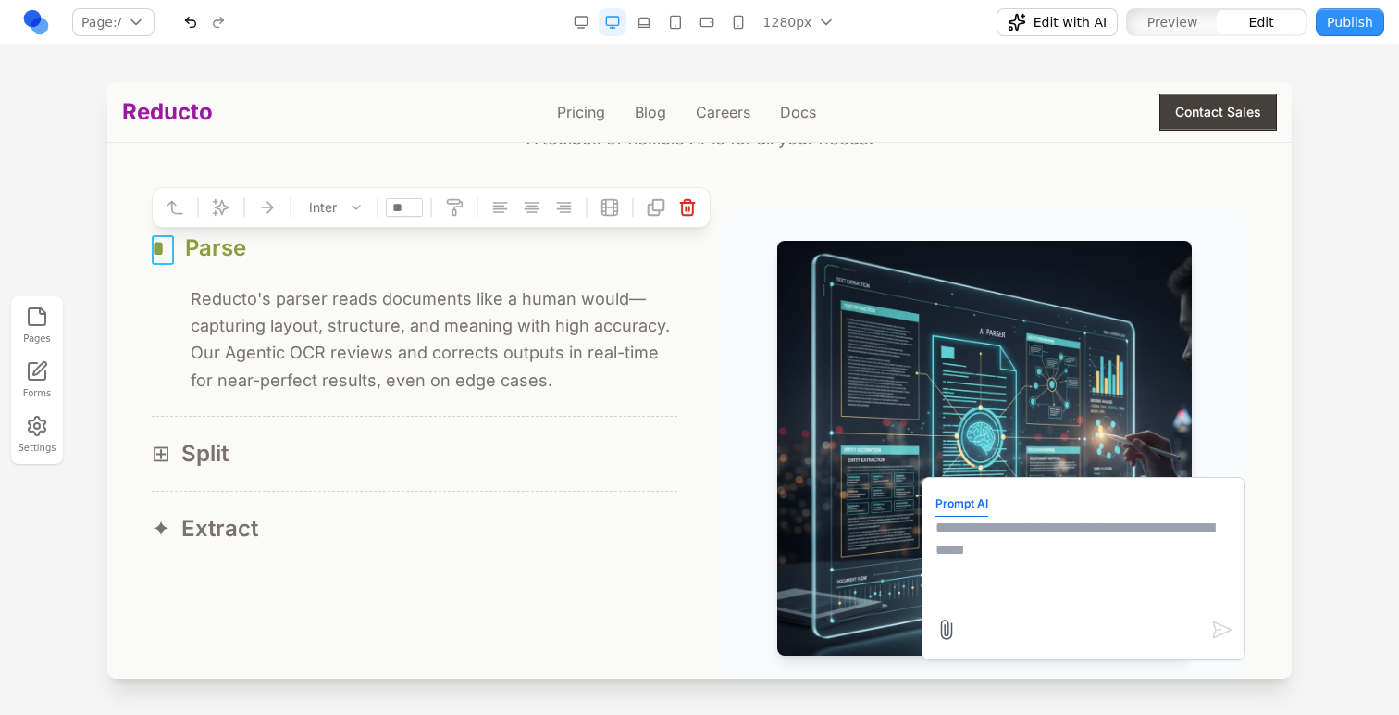
click at [995, 603] on textarea at bounding box center [1084, 562] width 296 height 93
type textarea "**********"
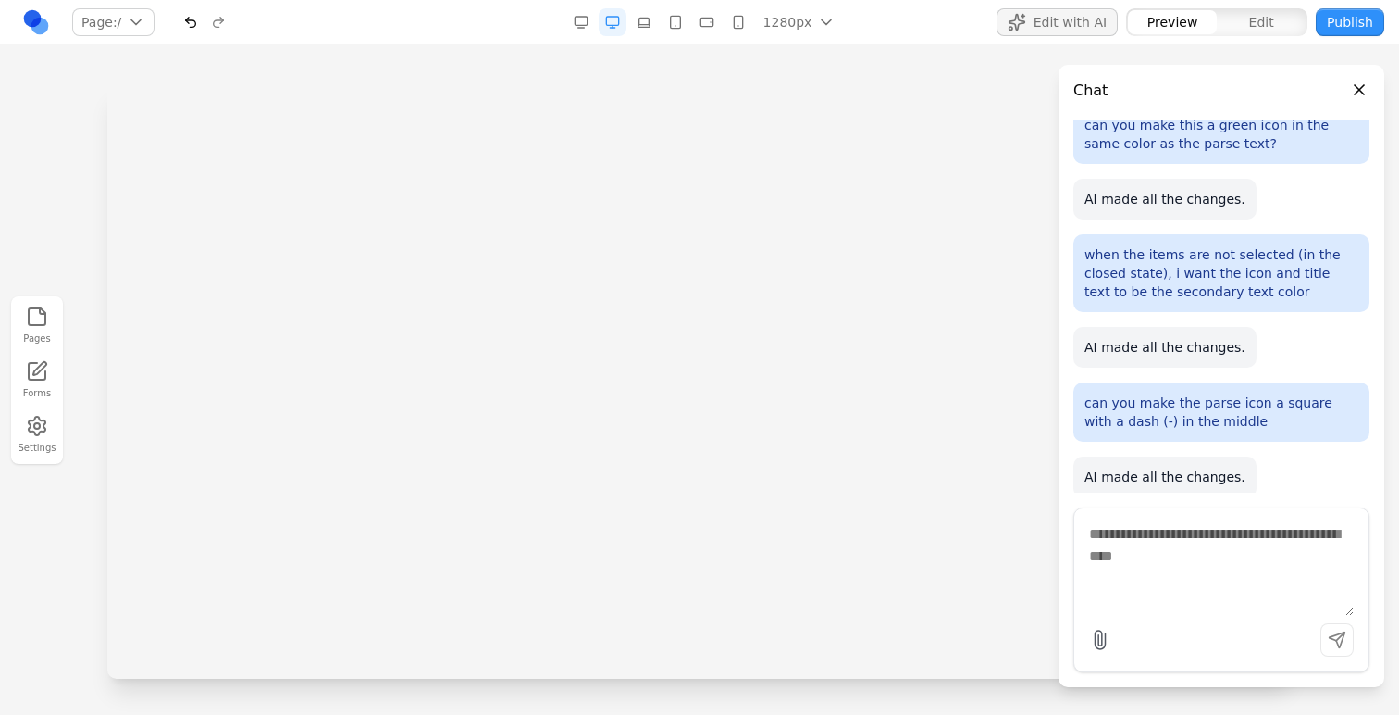
scroll to position [0, 0]
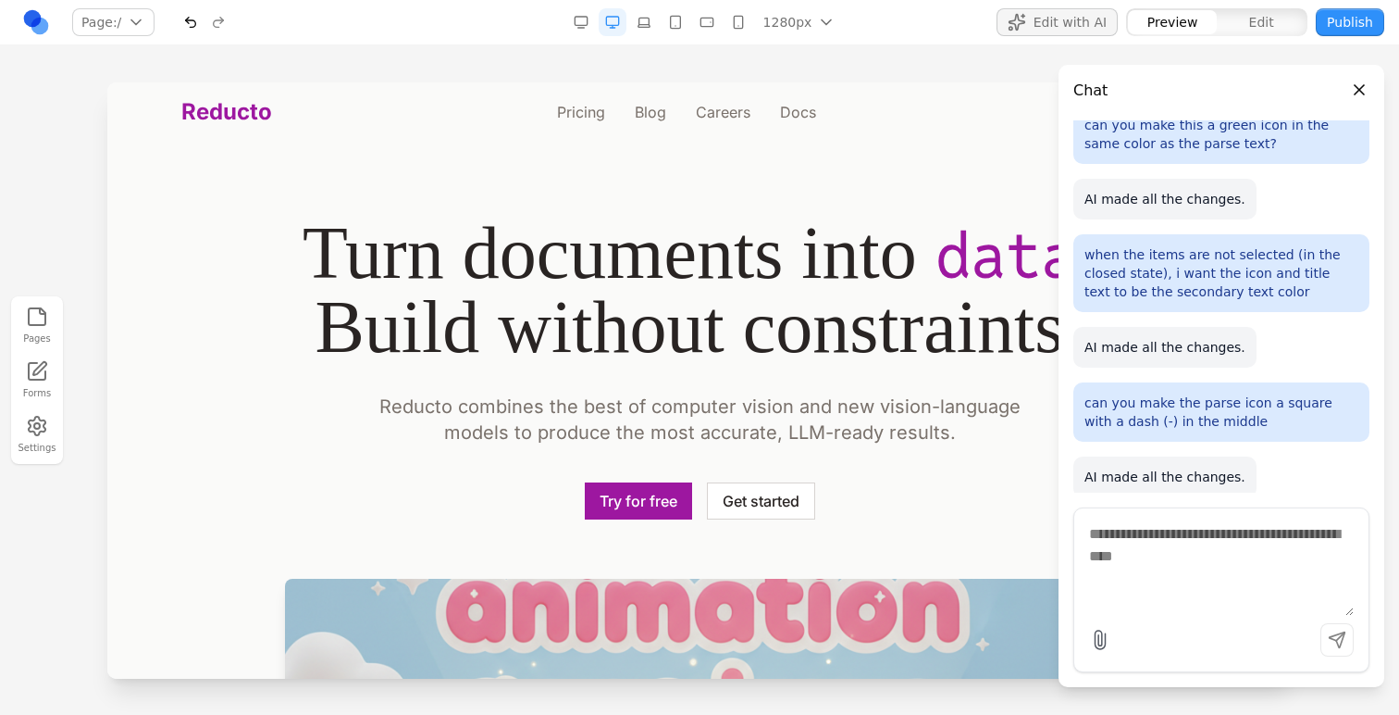
click at [1360, 90] on button "Close panel" at bounding box center [1360, 90] width 20 height 20
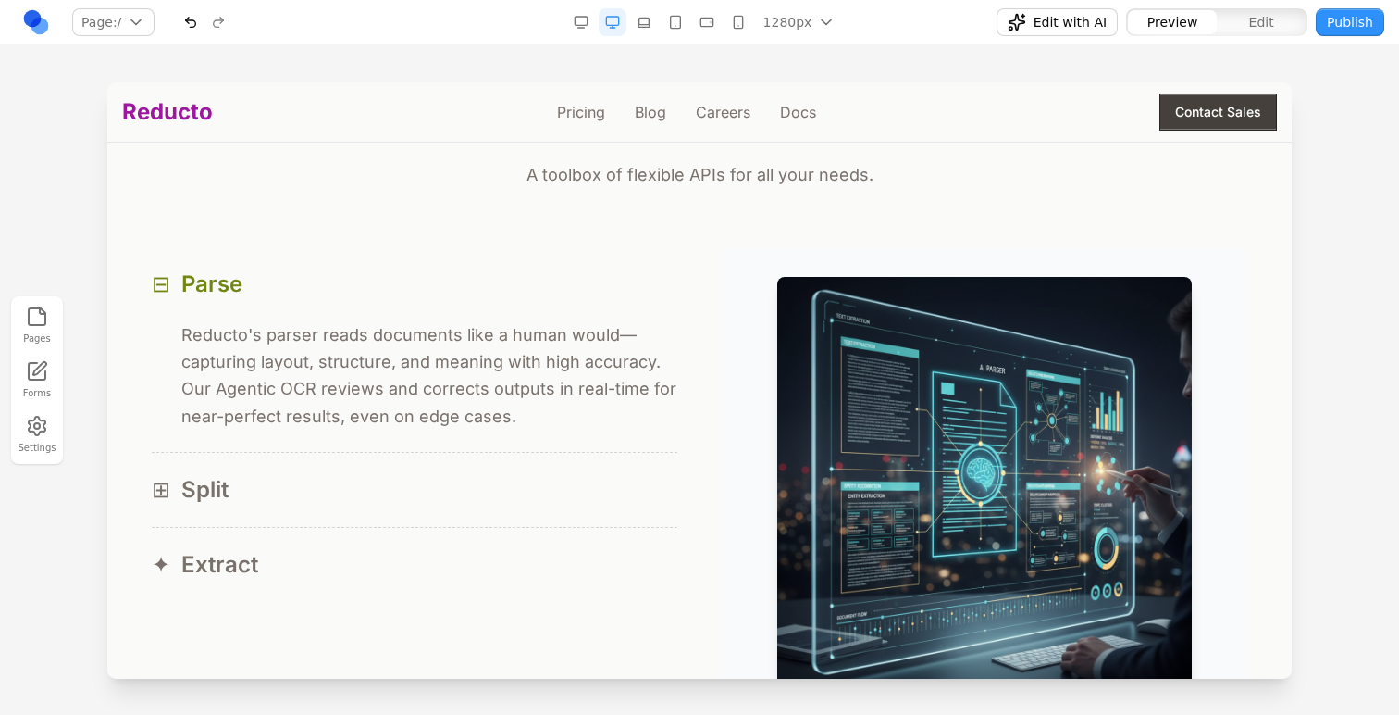
scroll to position [1695, 0]
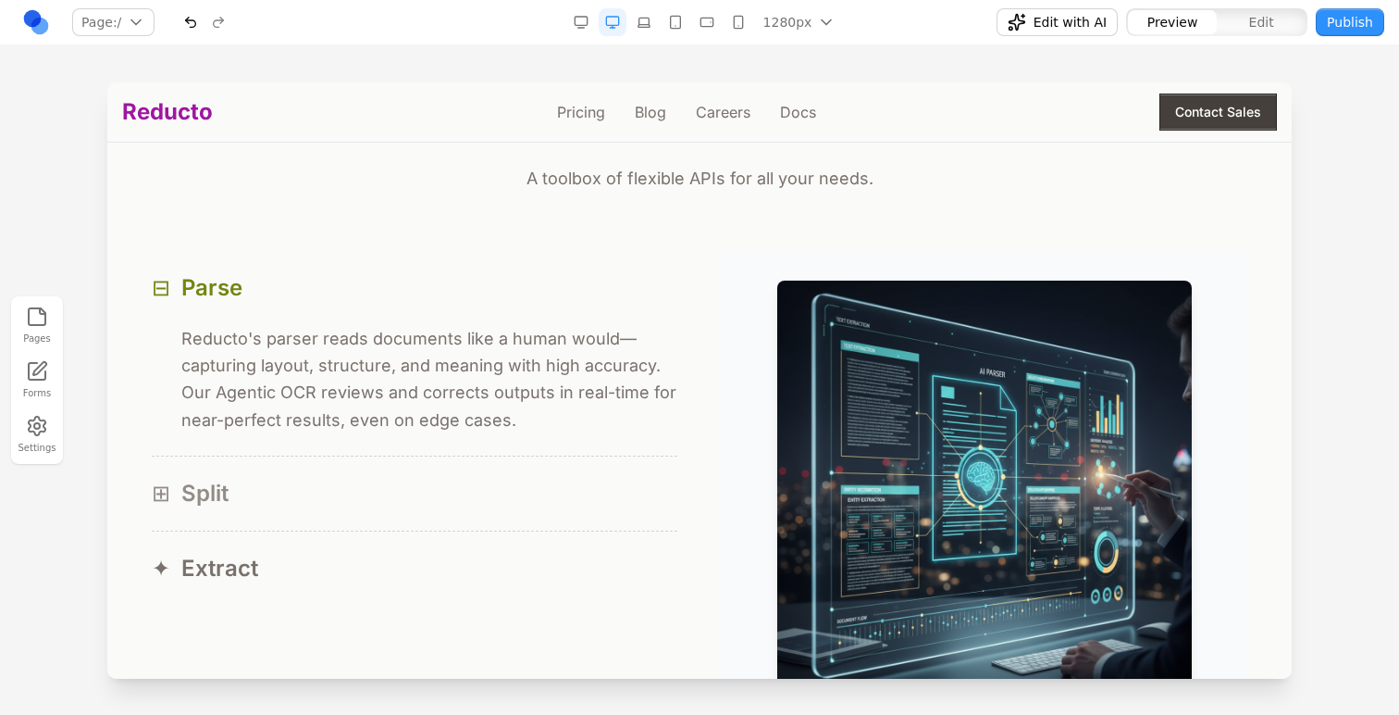
click at [454, 478] on button "⊞ Split" at bounding box center [415, 493] width 526 height 74
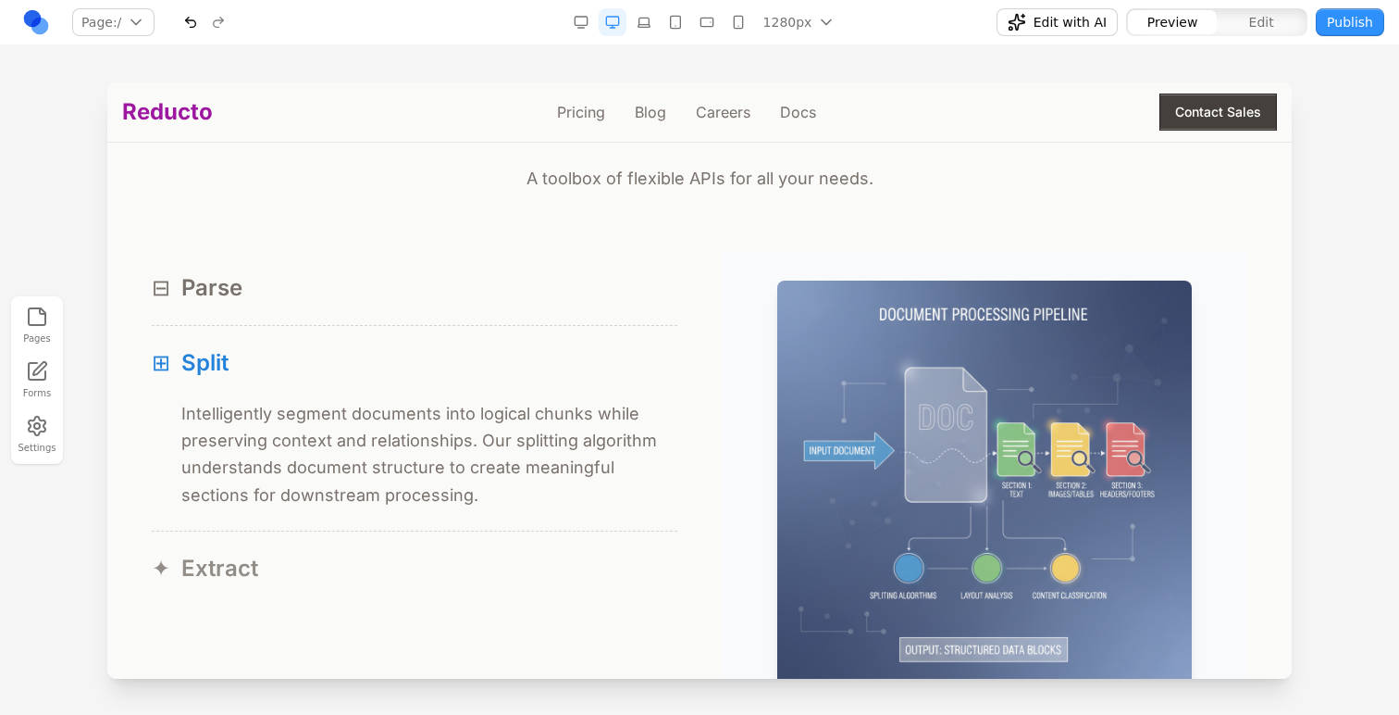
click at [454, 536] on button "✦ Extract" at bounding box center [415, 568] width 526 height 74
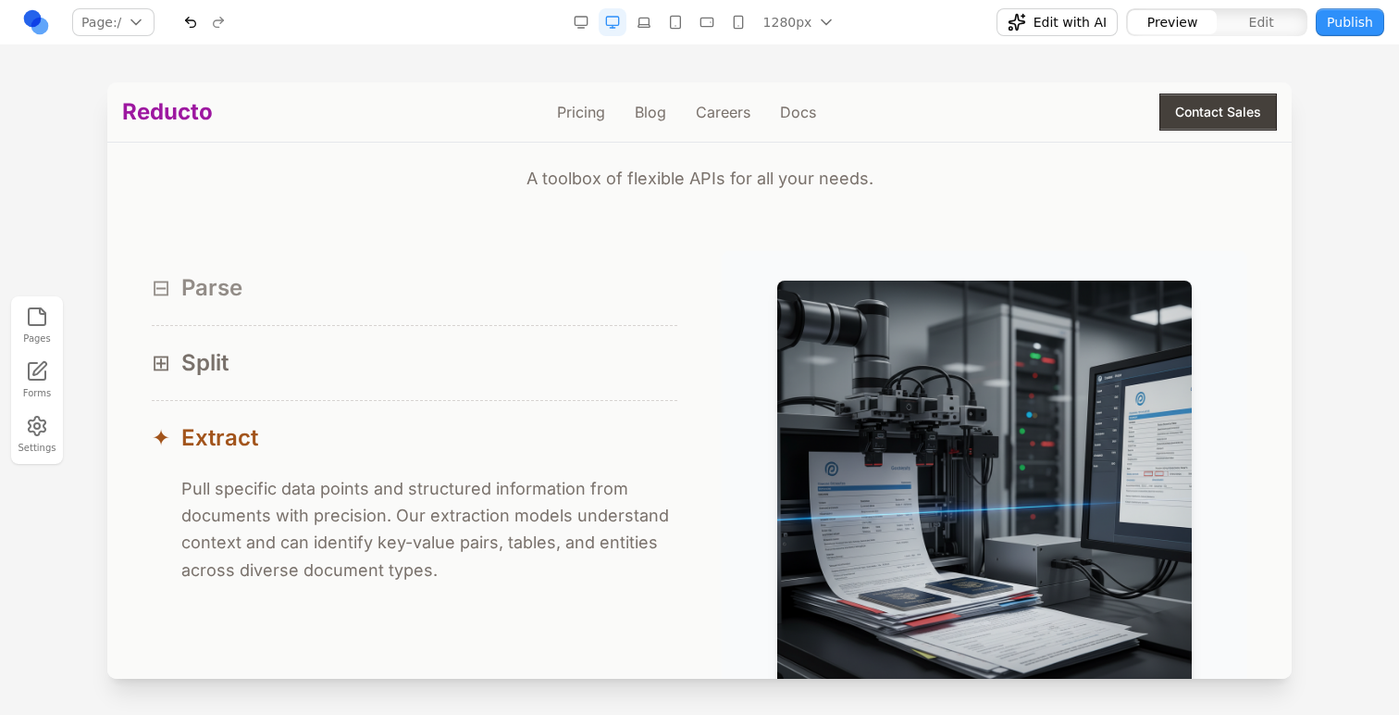
click at [504, 303] on div "⊟ Parse" at bounding box center [415, 288] width 526 height 30
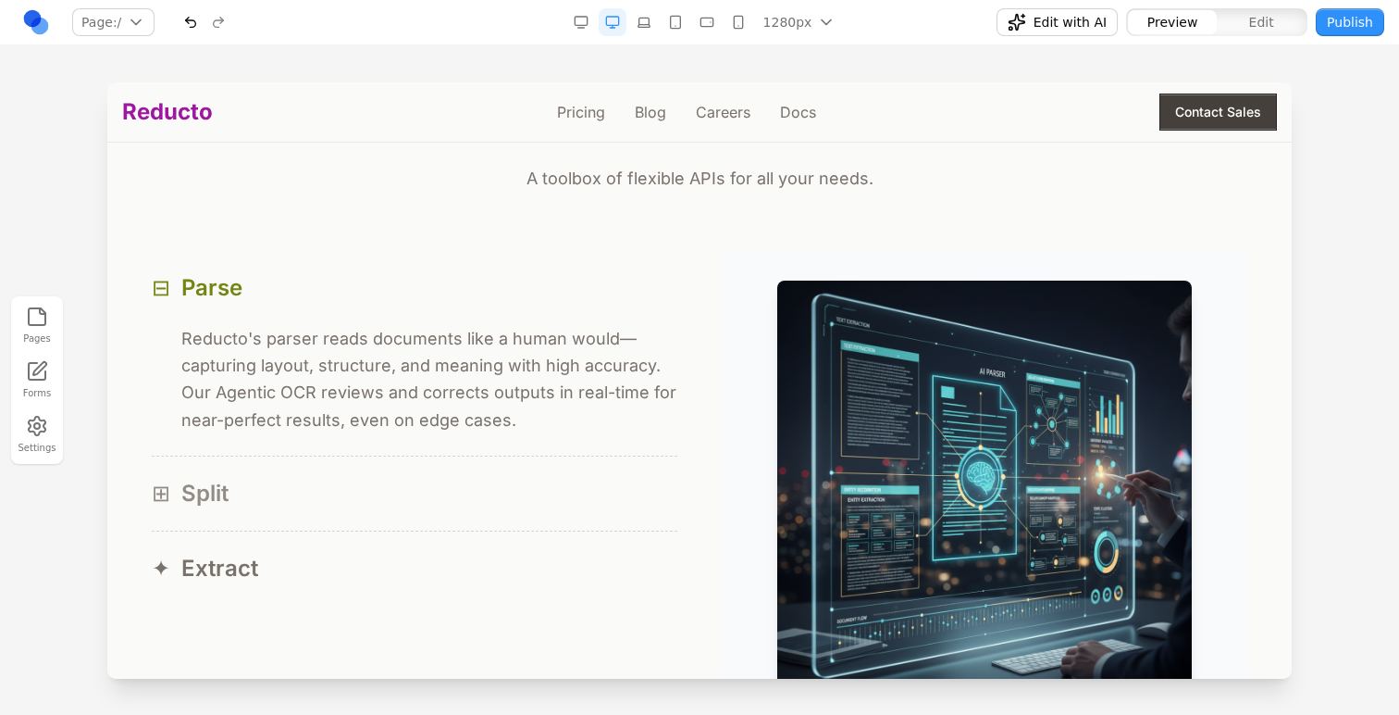
click at [487, 477] on button "⊞ Split" at bounding box center [415, 493] width 526 height 74
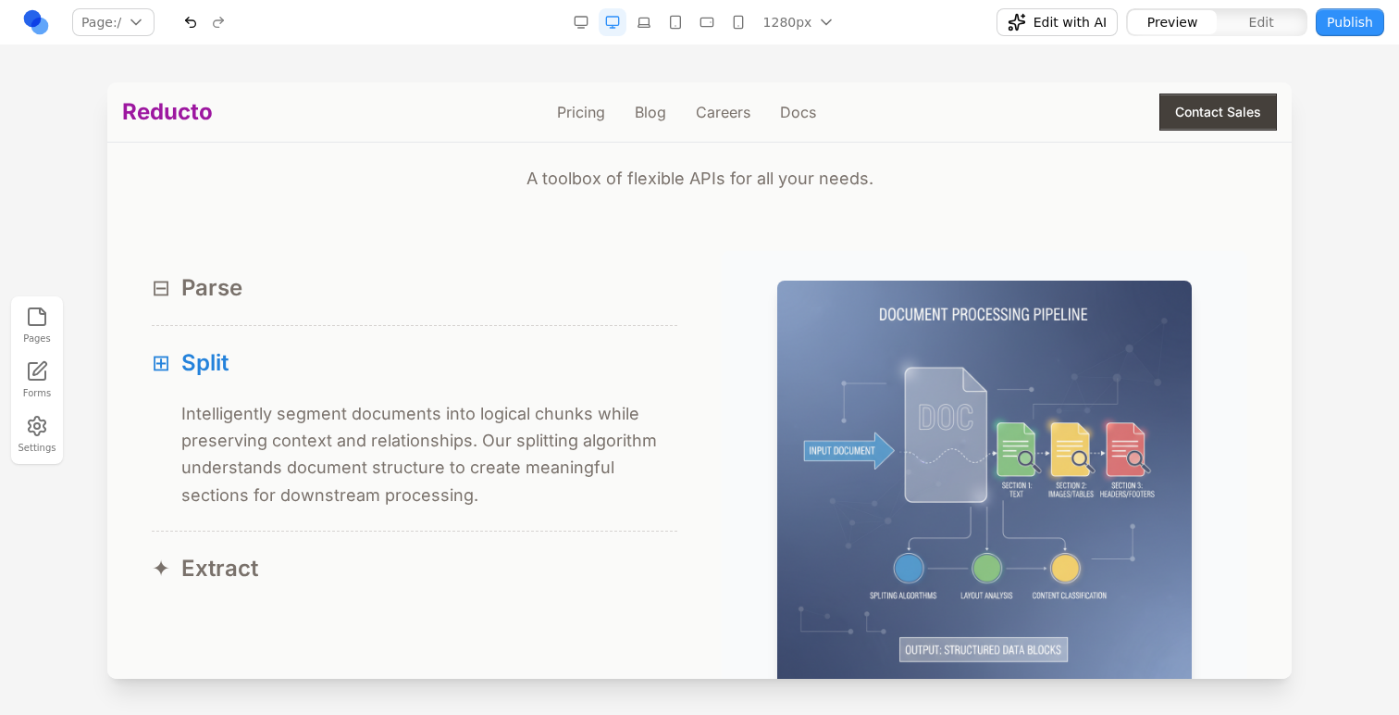
click at [485, 506] on p "Intelligently segment documents into logical chunks while preserving context an…" at bounding box center [429, 454] width 496 height 108
click at [483, 552] on button "✦ Extract" at bounding box center [415, 568] width 526 height 74
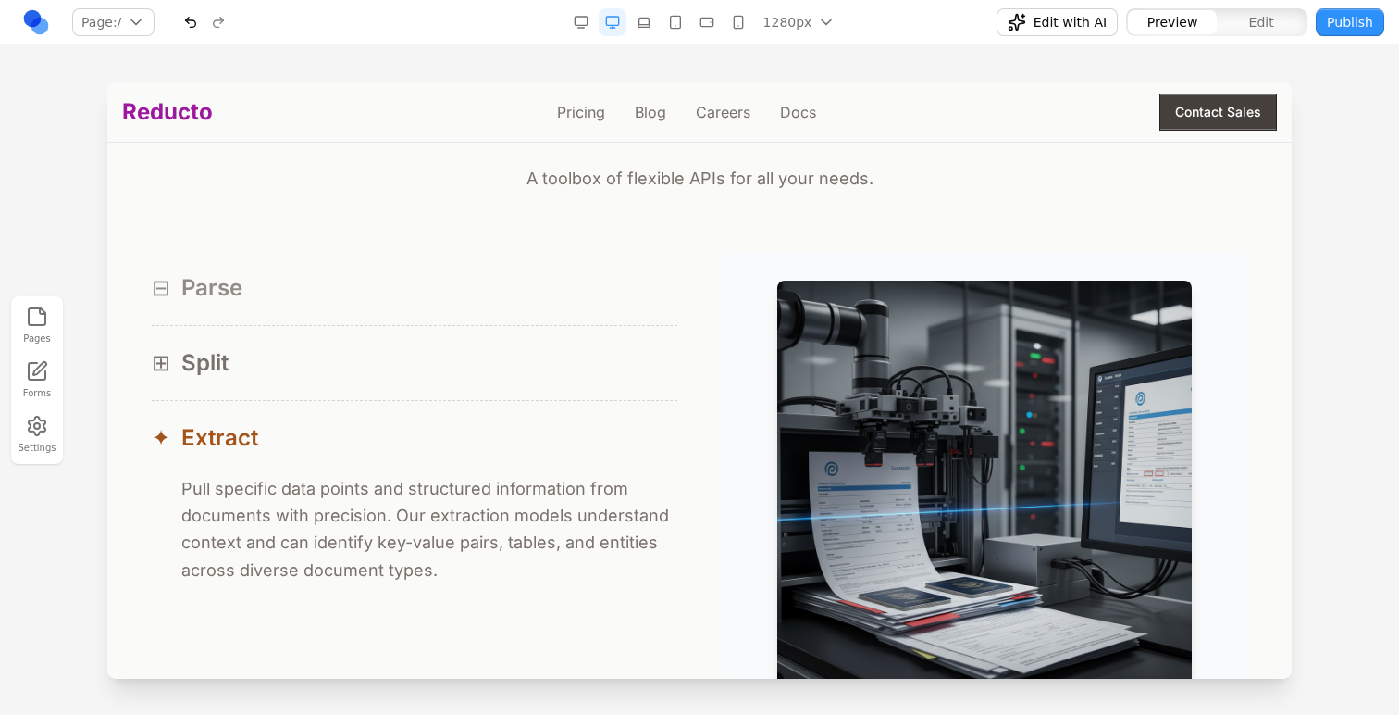
scroll to position [1745, 0]
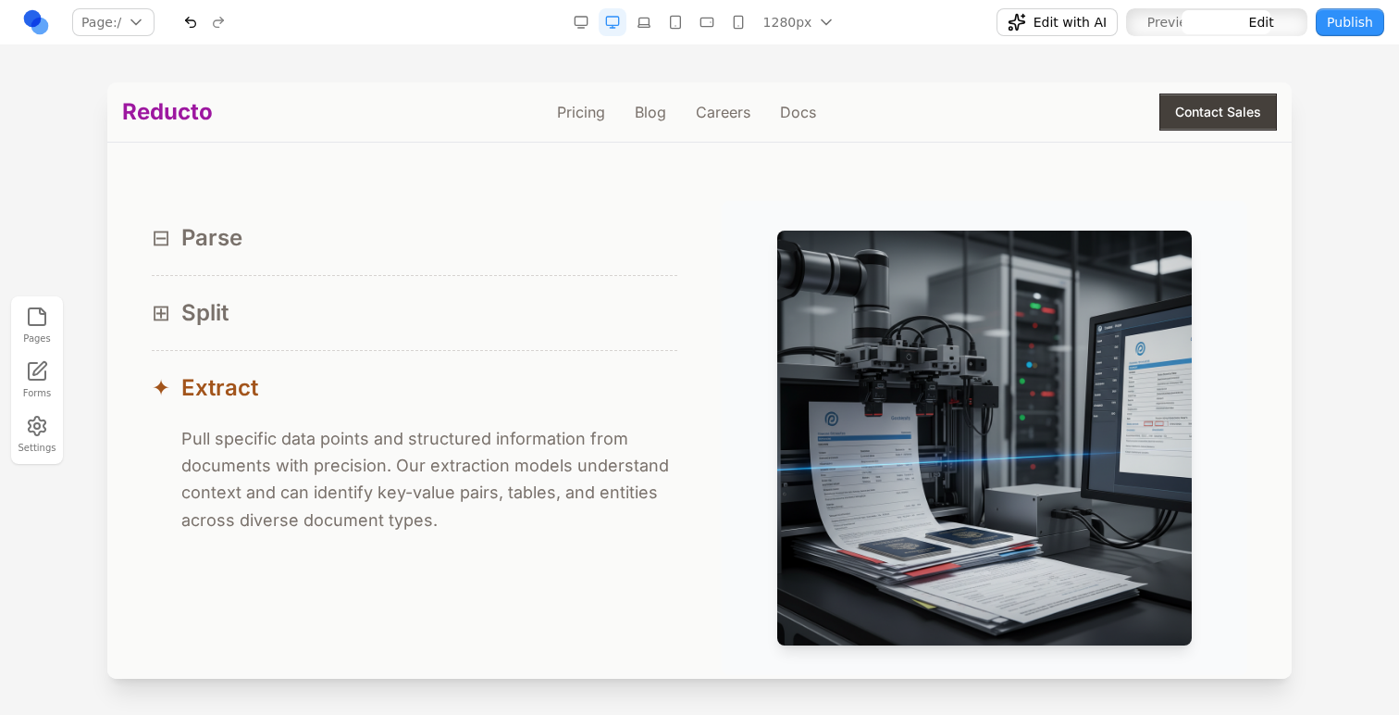
click at [711, 249] on div "⊟ Parse ⊟ Reducto's parser reads documents like a human would—capturing layout,…" at bounding box center [700, 438] width 1096 height 474
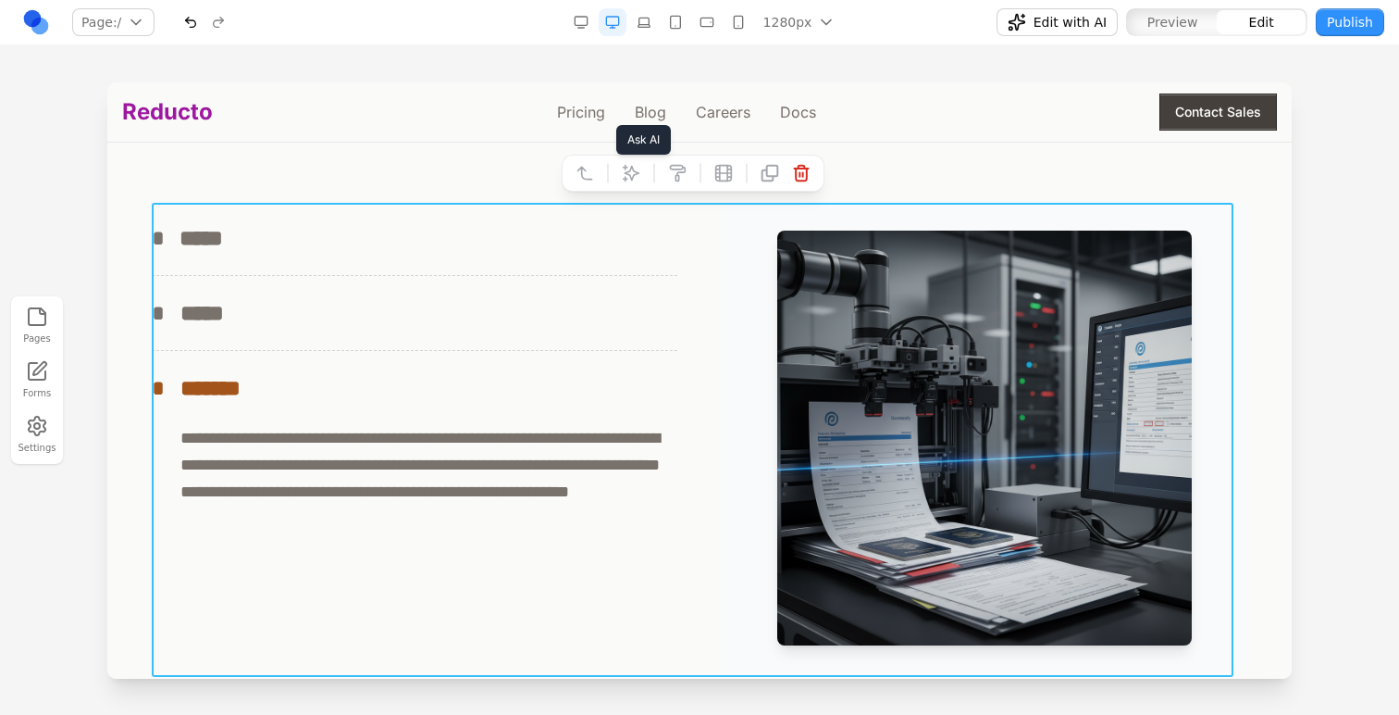
click at [620, 180] on button at bounding box center [631, 173] width 30 height 30
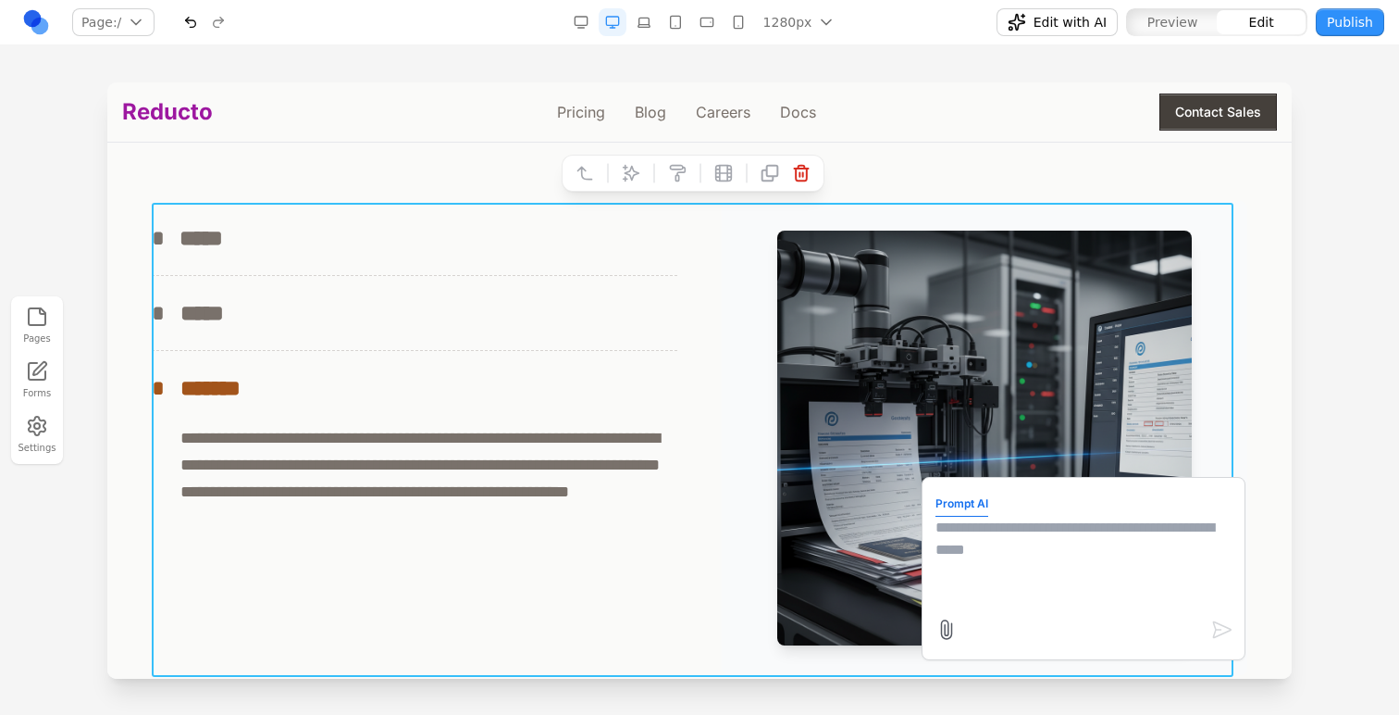
click at [981, 572] on textarea at bounding box center [1084, 562] width 296 height 93
type textarea "**********"
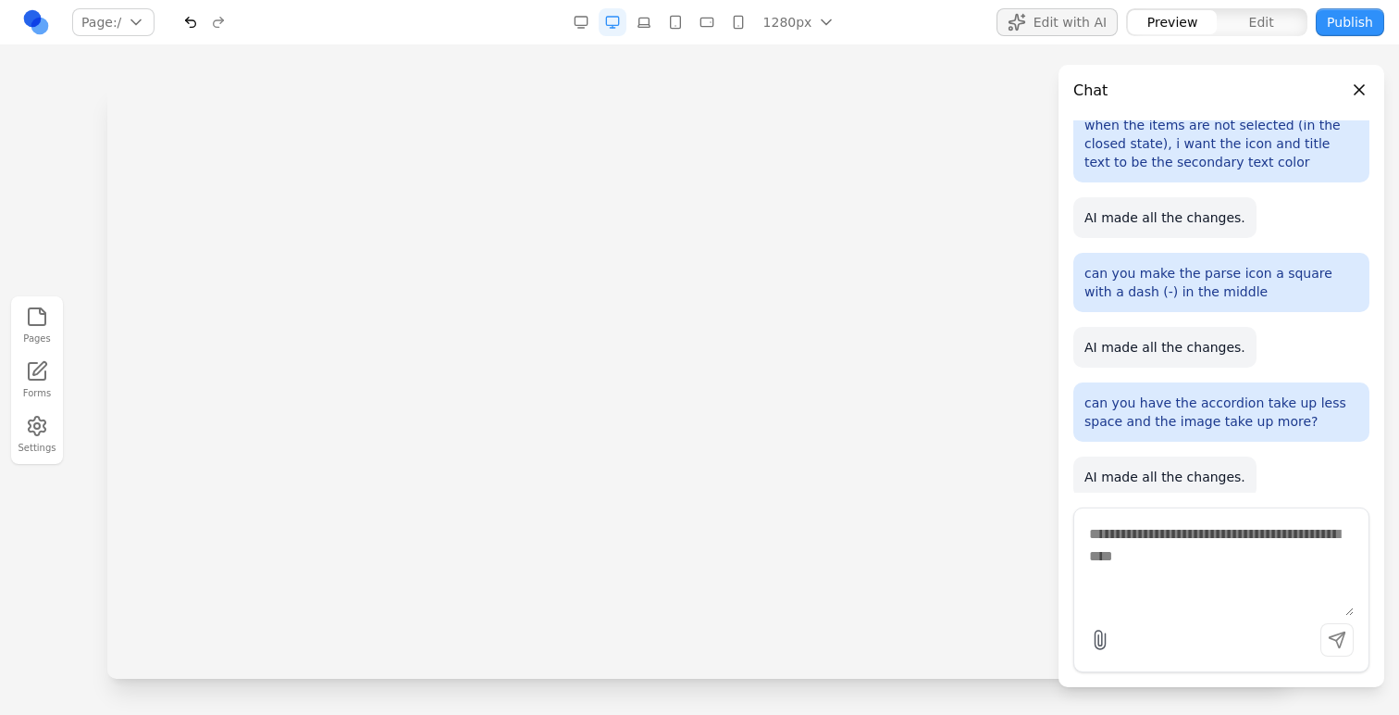
scroll to position [0, 0]
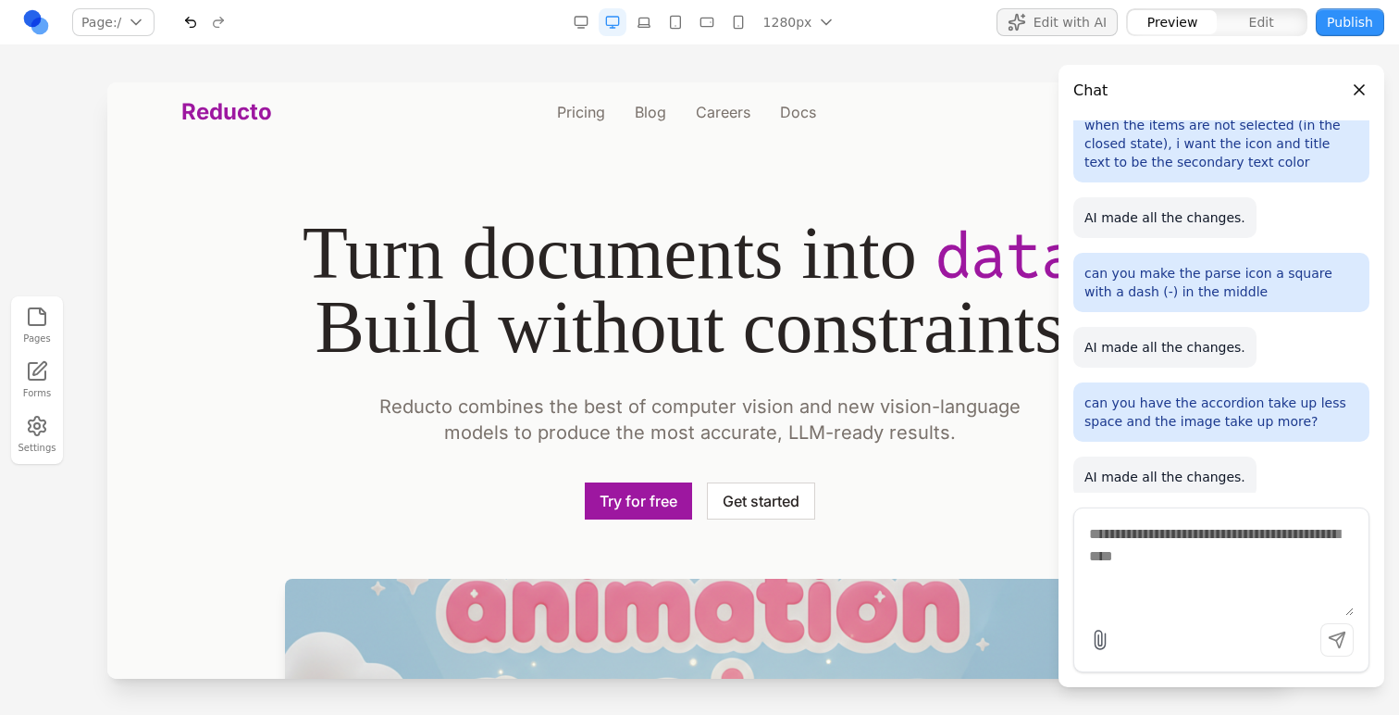
click at [55, 169] on div at bounding box center [699, 397] width 1399 height 631
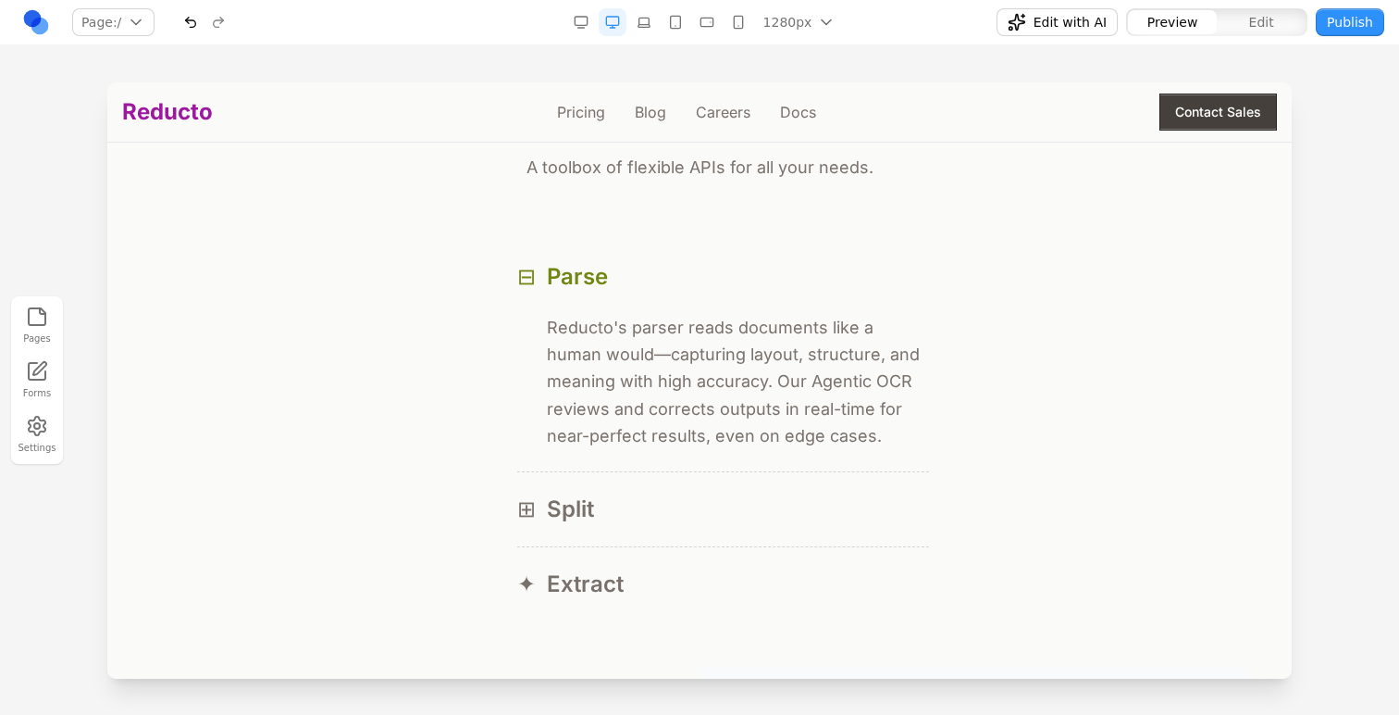
scroll to position [1715, 0]
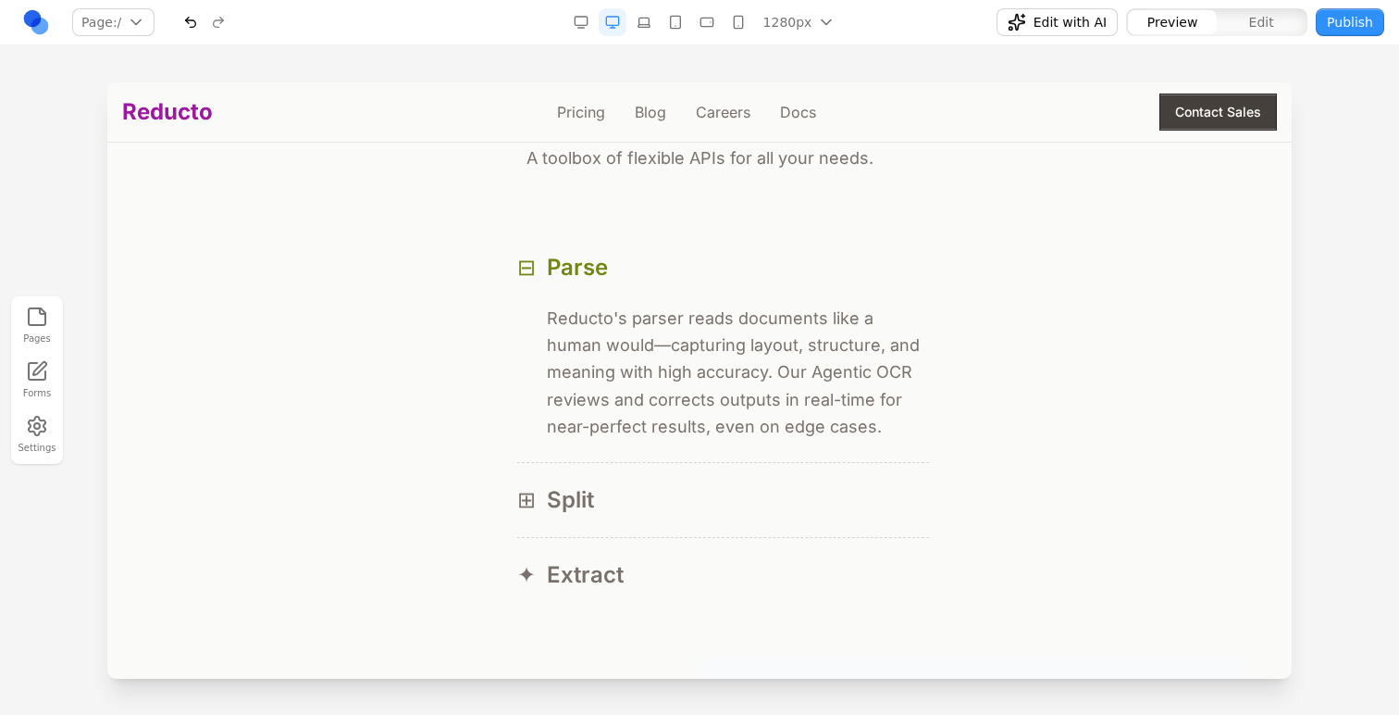
click at [1084, 41] on nav "Page: / / /pricing /blog /careers /docs Manage pages 1280px 1536px 1280px 1024p…" at bounding box center [699, 22] width 1399 height 45
click at [1084, 24] on span "Edit with AI" at bounding box center [1070, 22] width 73 height 19
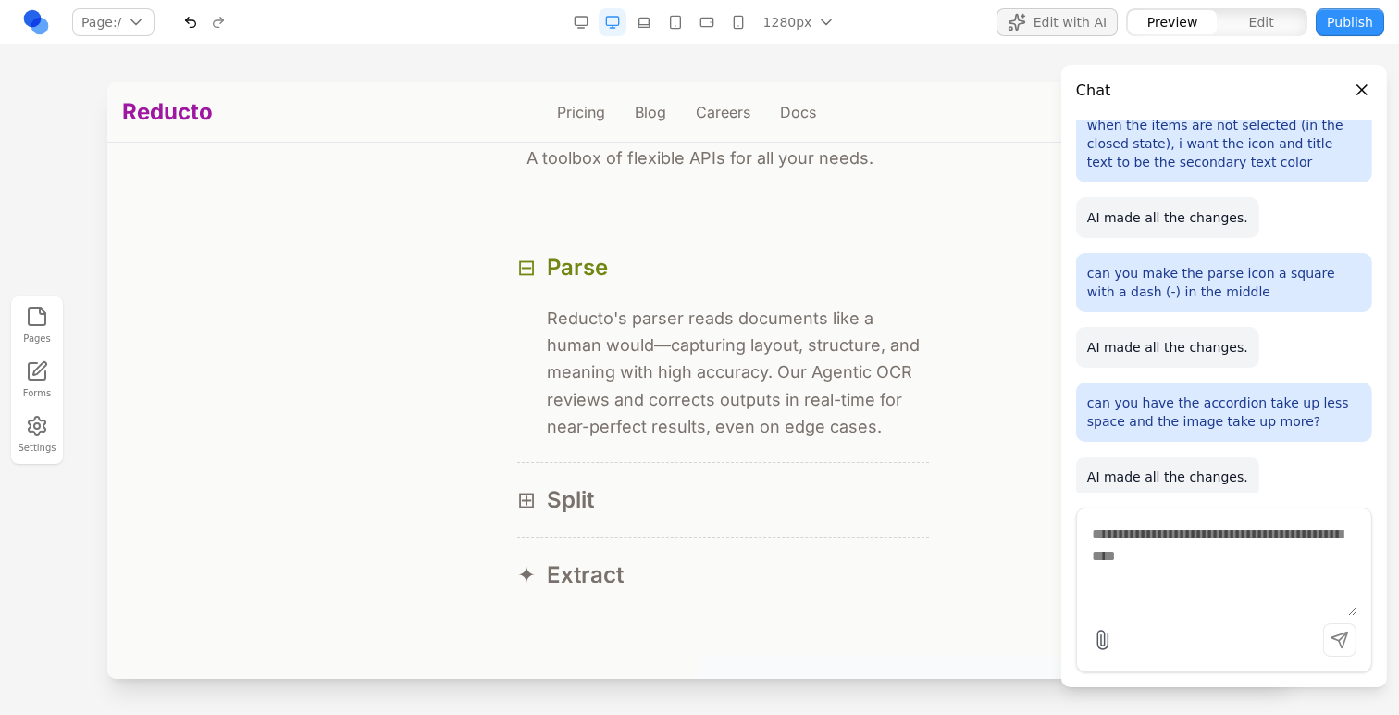
click at [1084, 24] on span "Edit with AI" at bounding box center [1070, 22] width 73 height 19
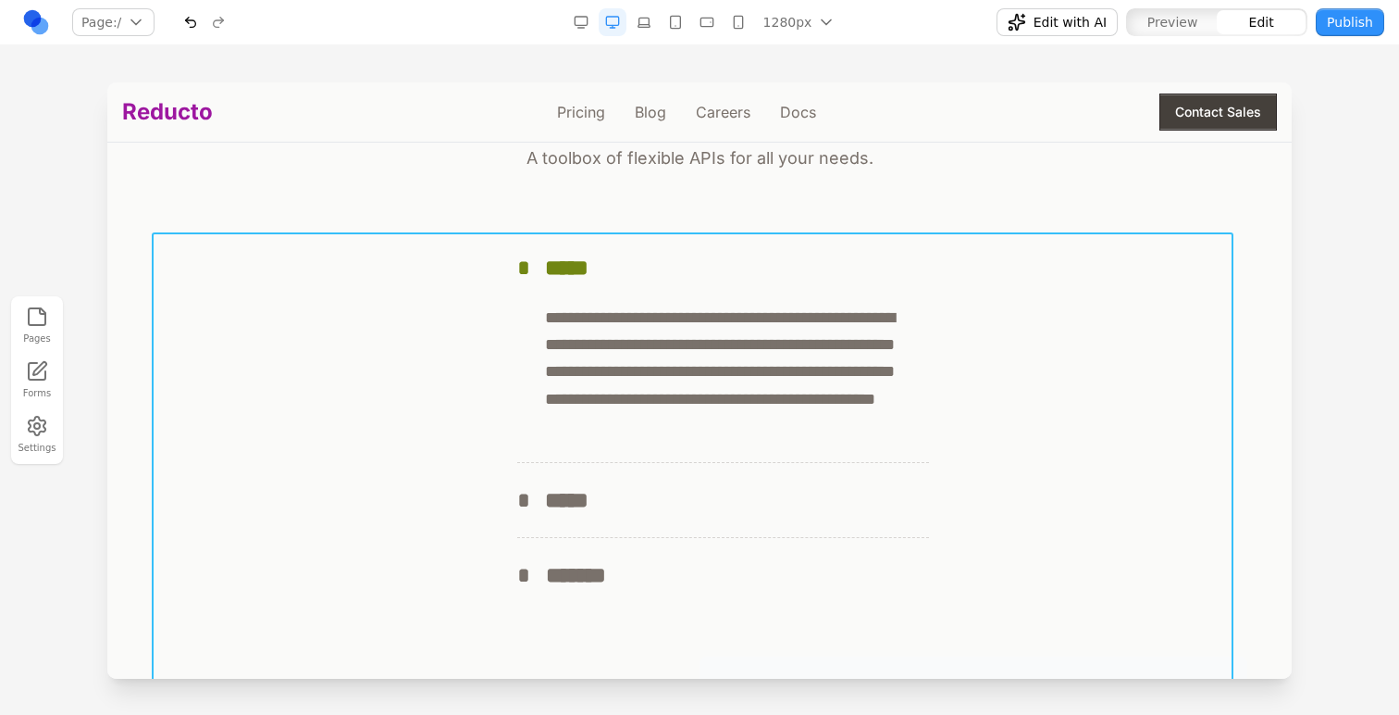
click at [1003, 330] on div "**********" at bounding box center [700, 680] width 1096 height 900
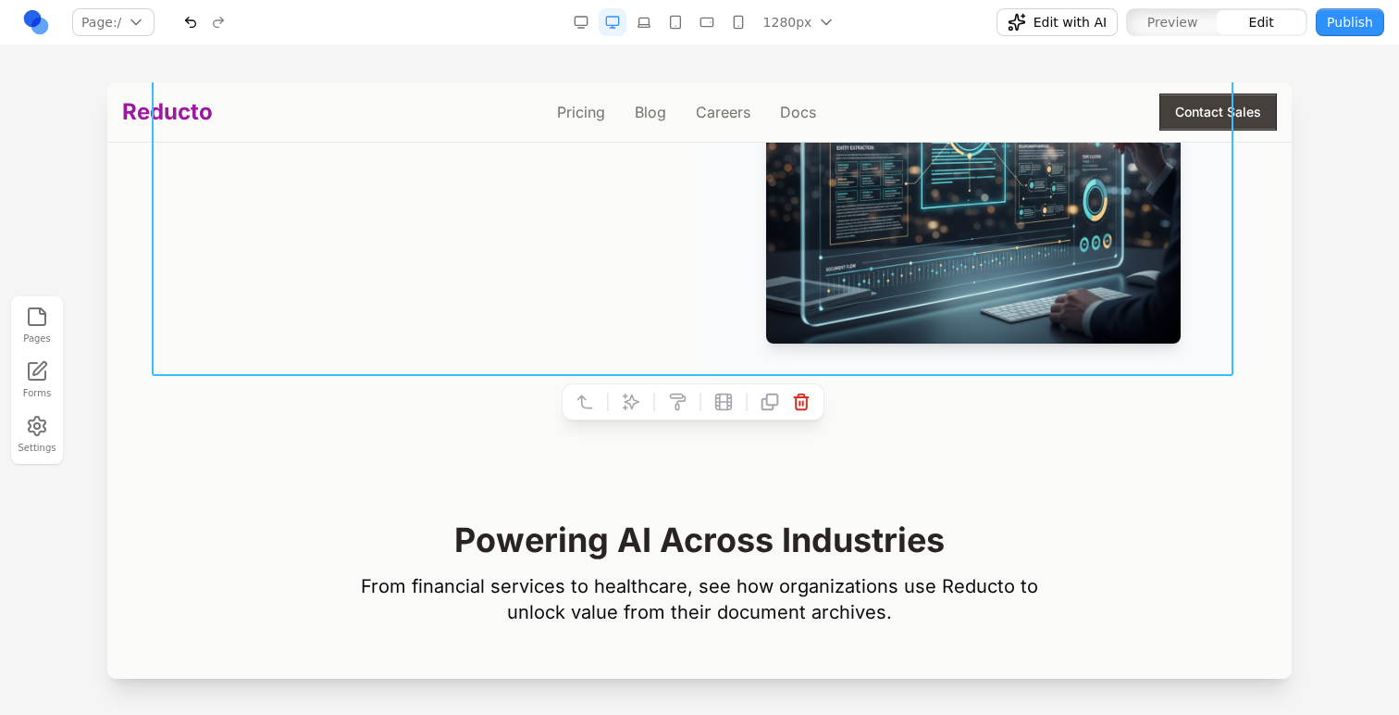
scroll to position [2469, 0]
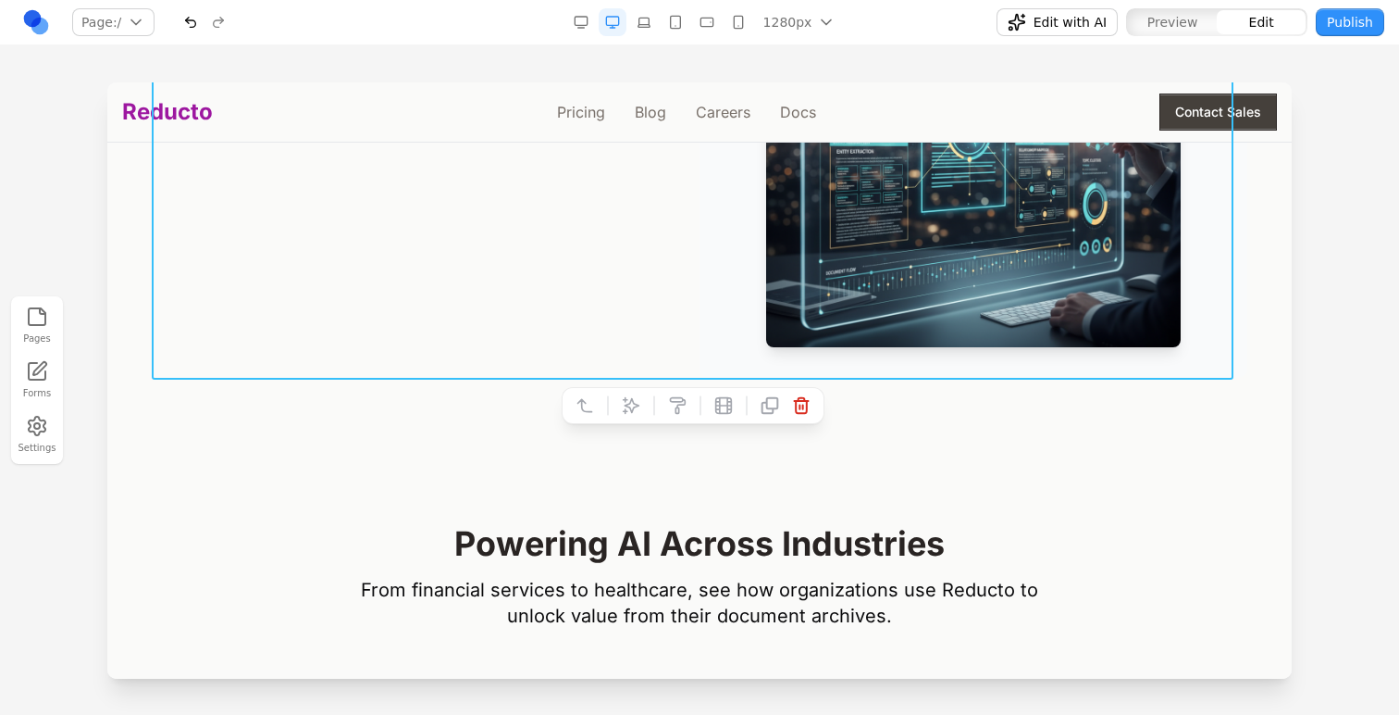
click at [617, 407] on button at bounding box center [631, 406] width 30 height 30
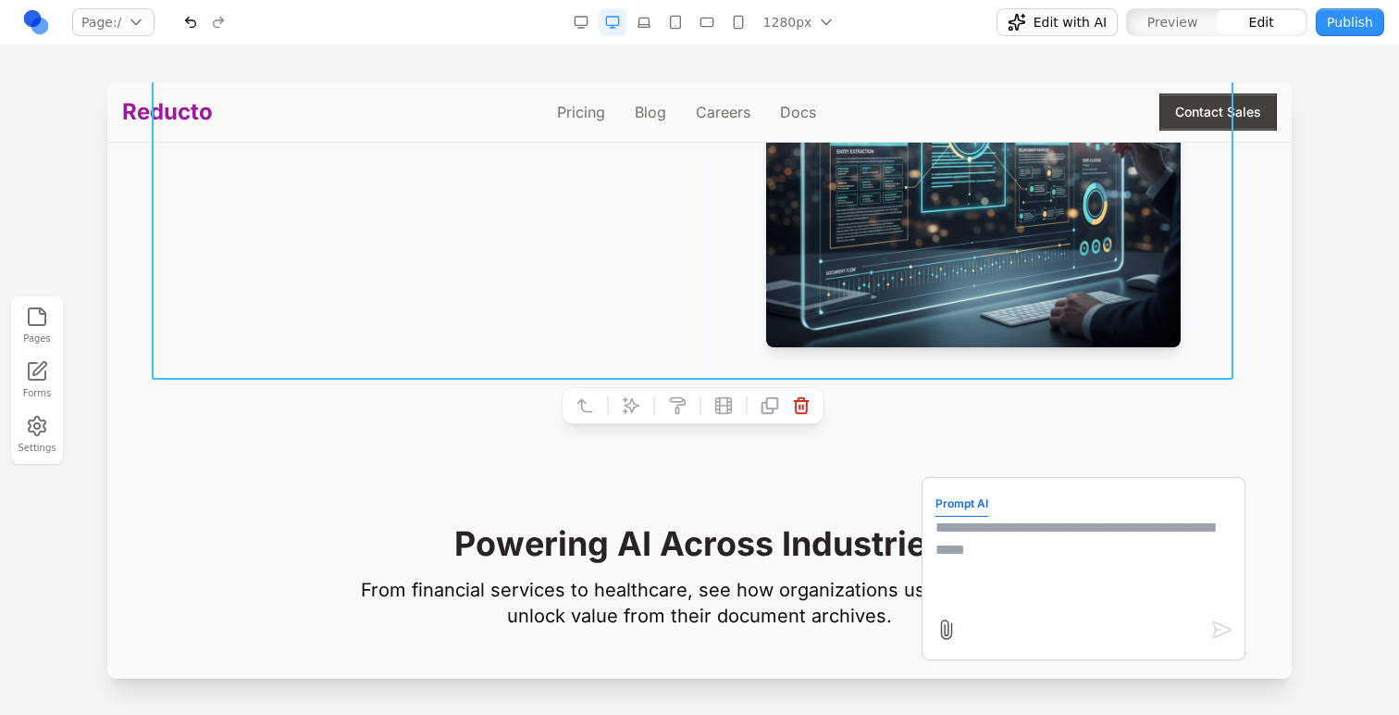
click at [1057, 523] on textarea at bounding box center [1084, 562] width 296 height 93
type textarea "**********"
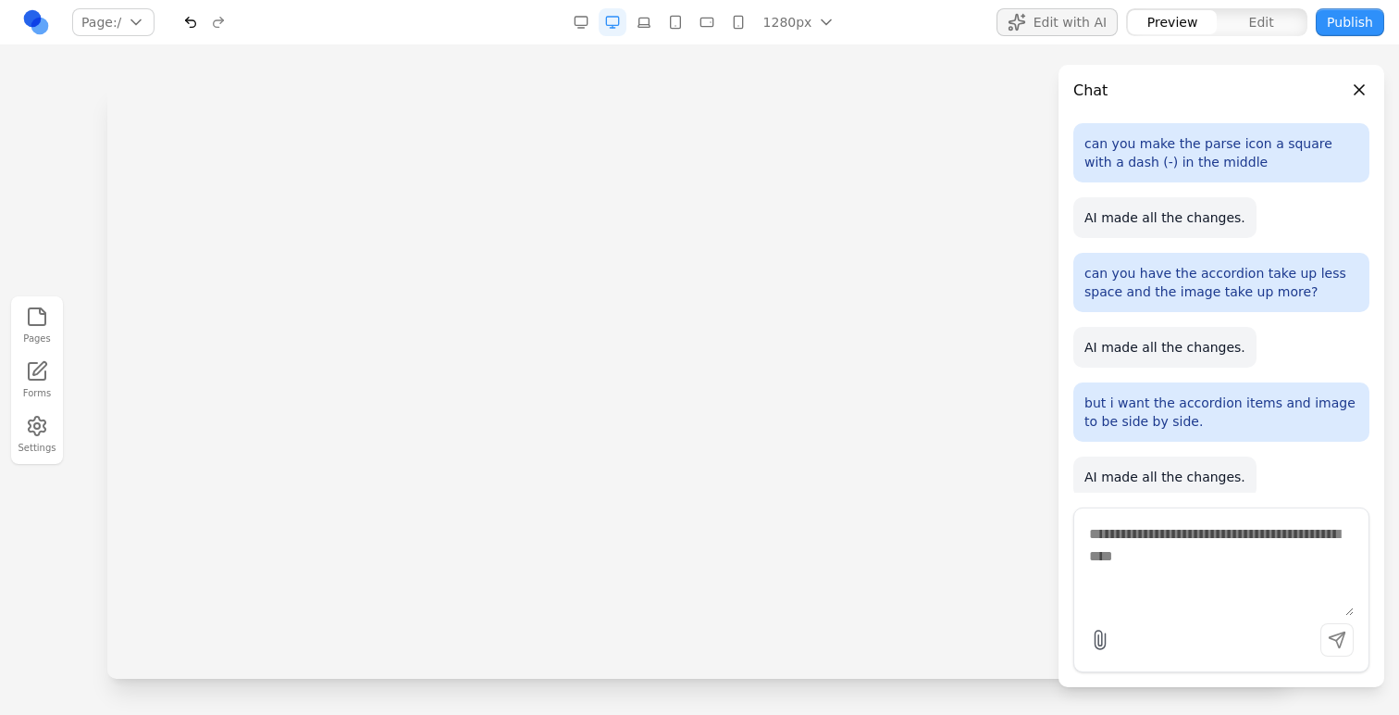
scroll to position [0, 0]
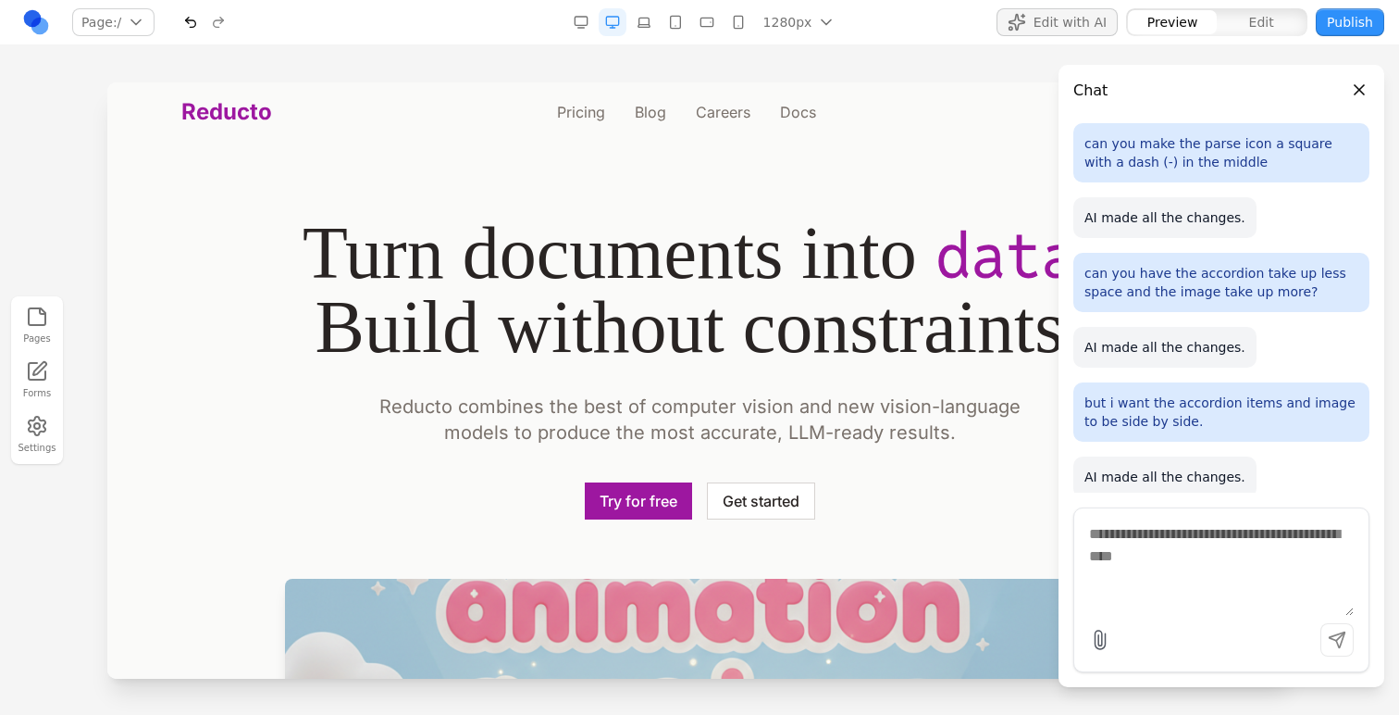
click at [71, 188] on div at bounding box center [699, 397] width 1399 height 631
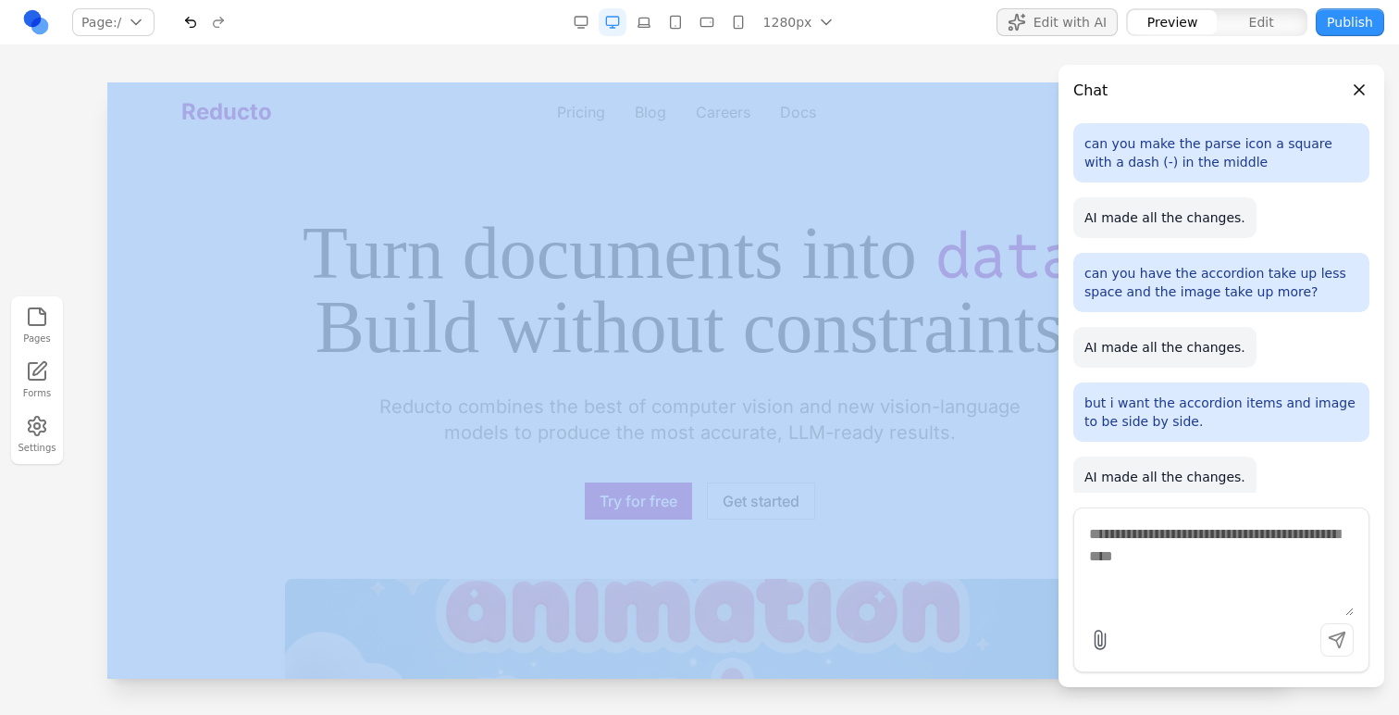
click at [71, 188] on div at bounding box center [699, 397] width 1399 height 631
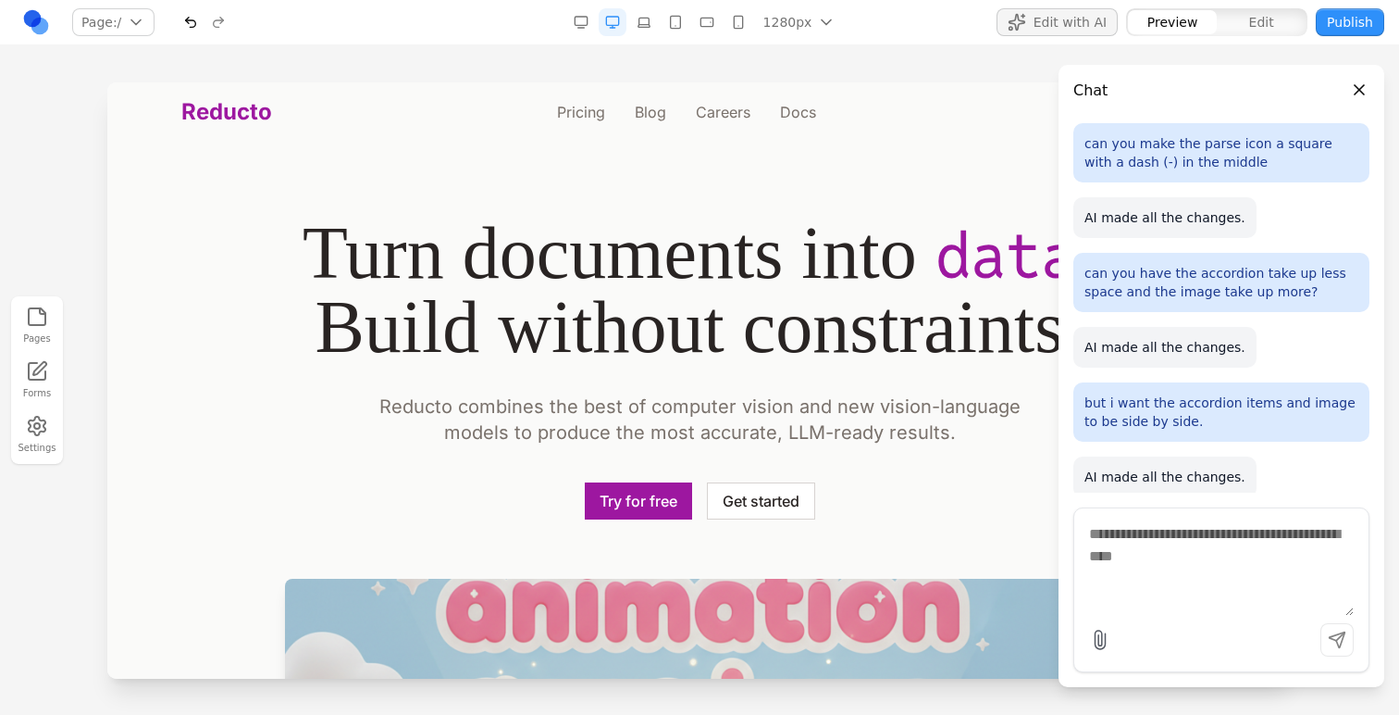
click at [71, 188] on div at bounding box center [699, 397] width 1399 height 631
click at [53, 160] on div at bounding box center [699, 397] width 1399 height 631
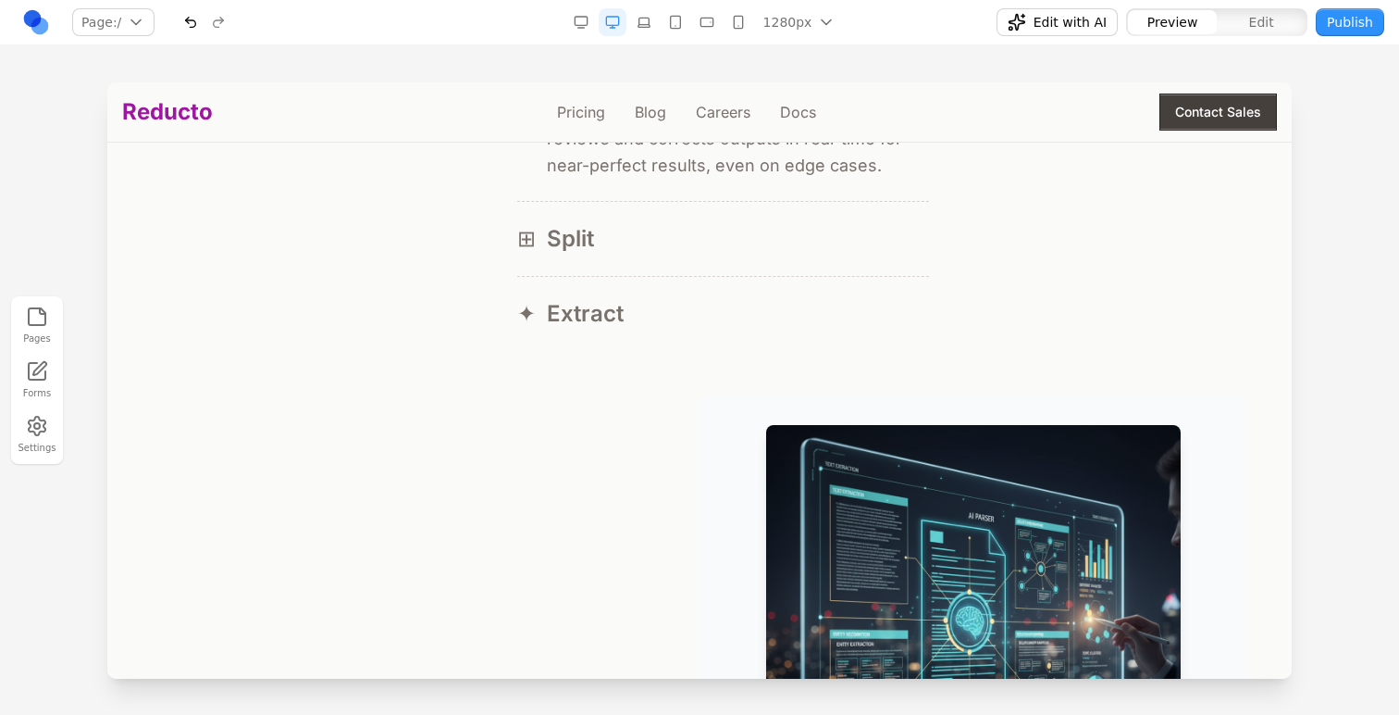
scroll to position [1968, 0]
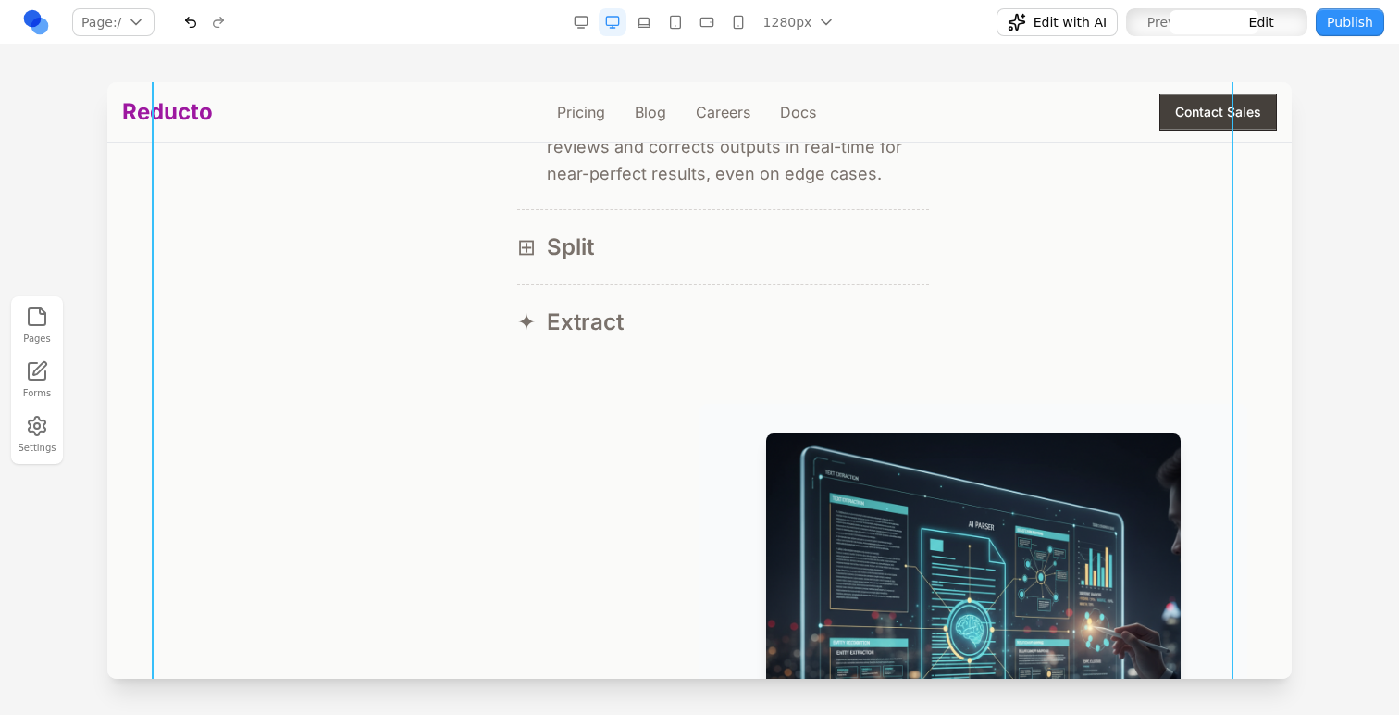
click at [720, 405] on div at bounding box center [974, 641] width 548 height 474
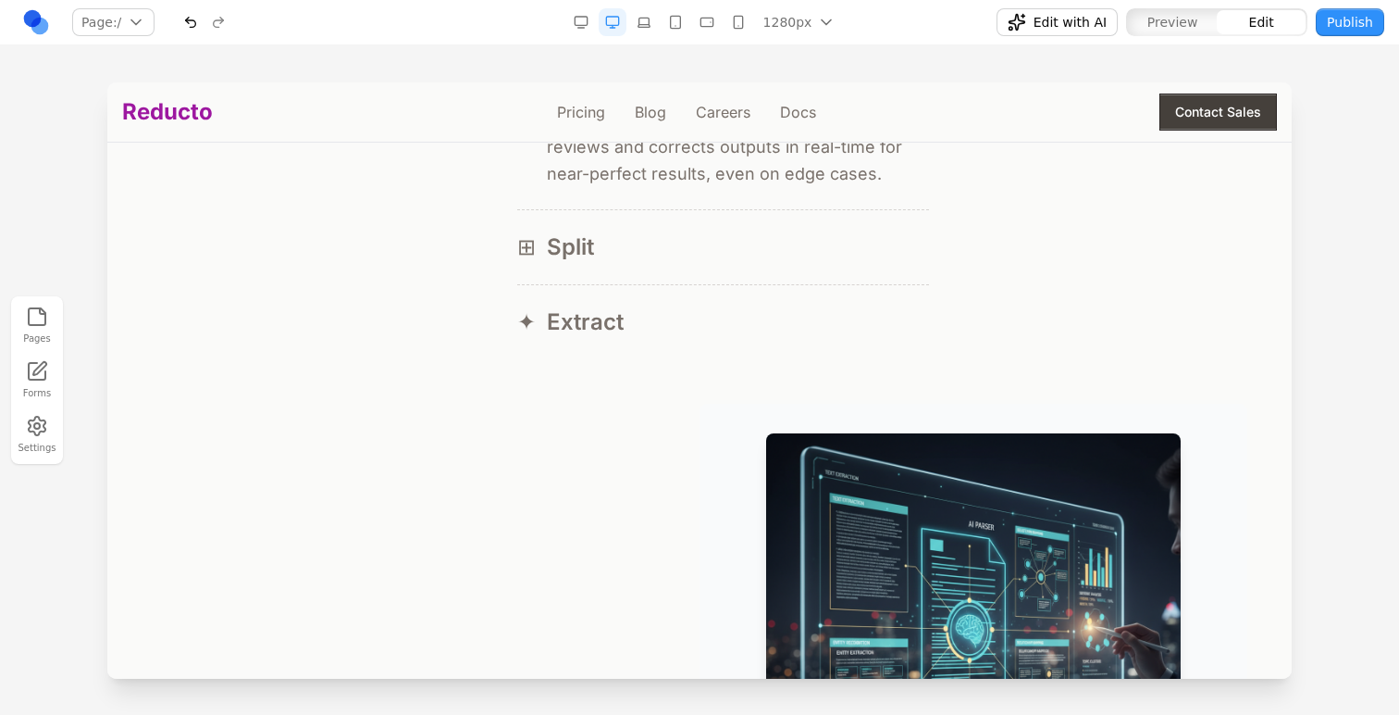
click at [670, 380] on div "⊟ Parse ⊟ Reducto's parser reads documents like a human would—capturing layout,…" at bounding box center [700, 428] width 1096 height 900
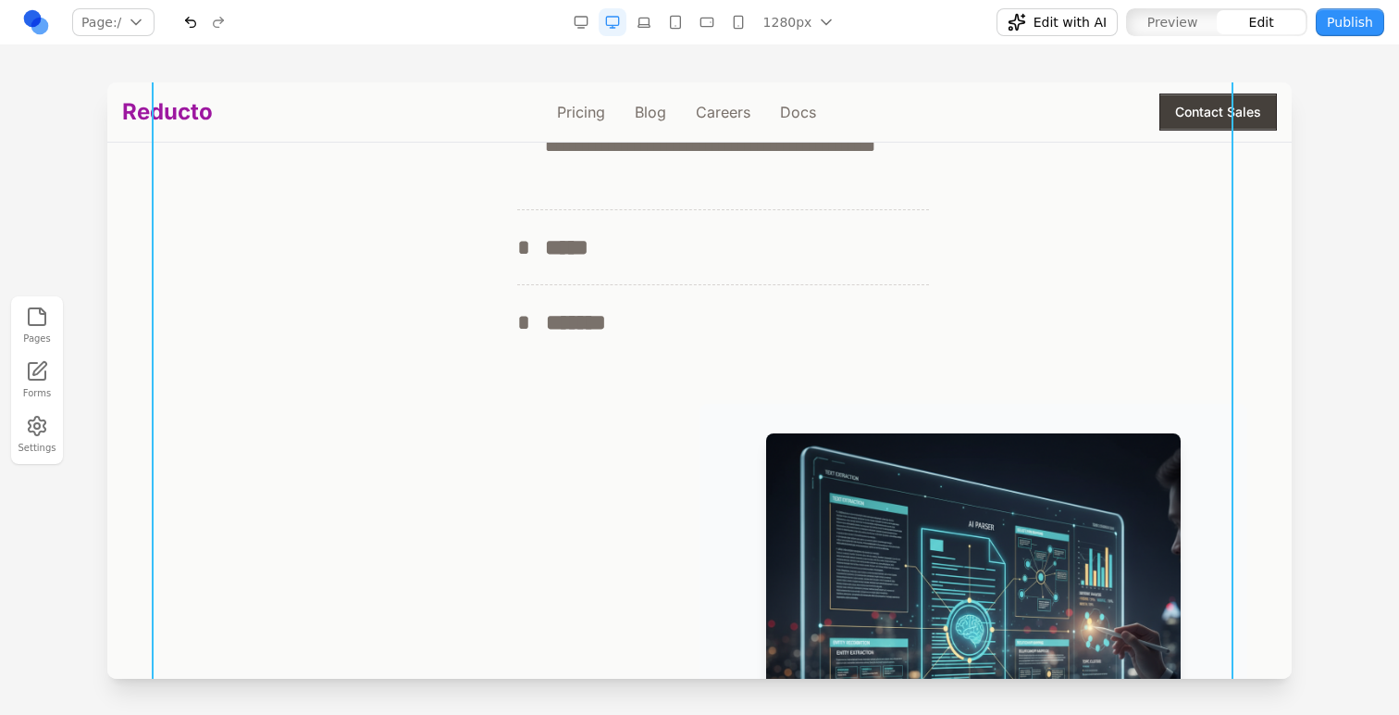
click at [664, 404] on div "**********" at bounding box center [700, 428] width 1096 height 900
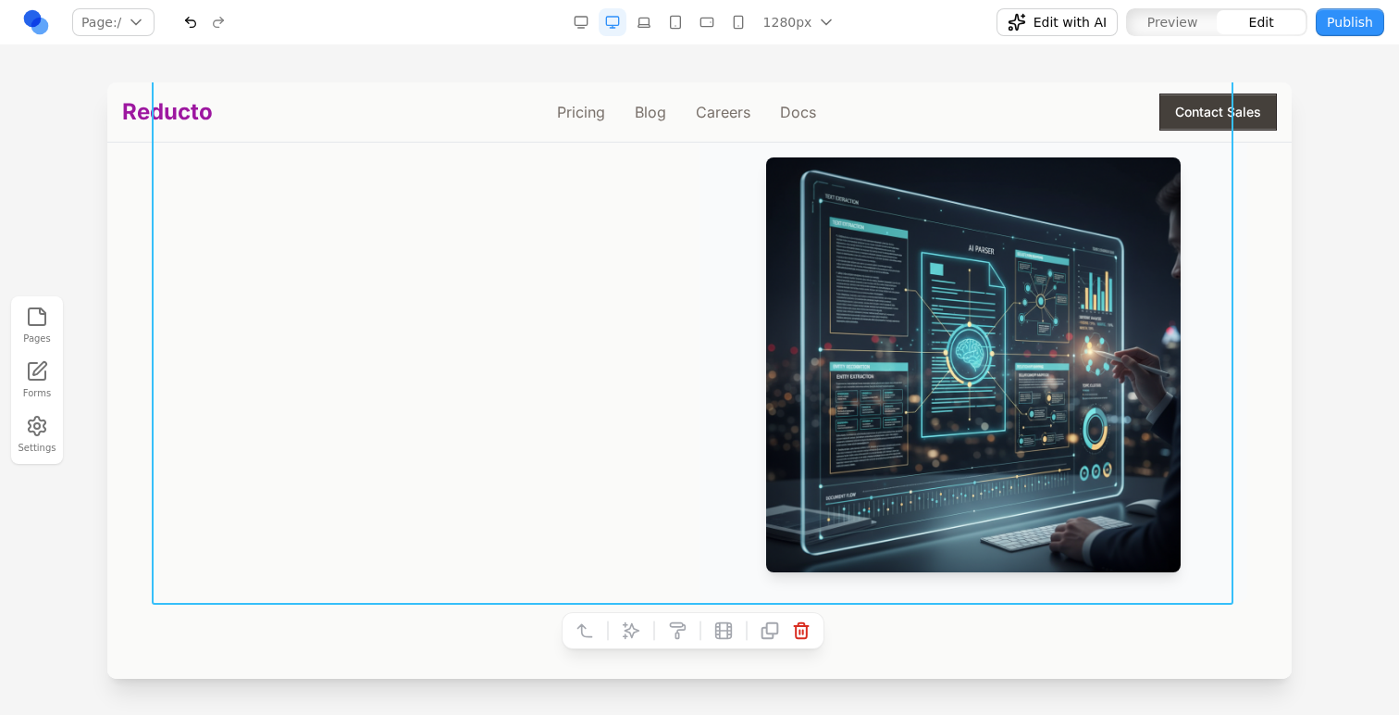
scroll to position [2374, 0]
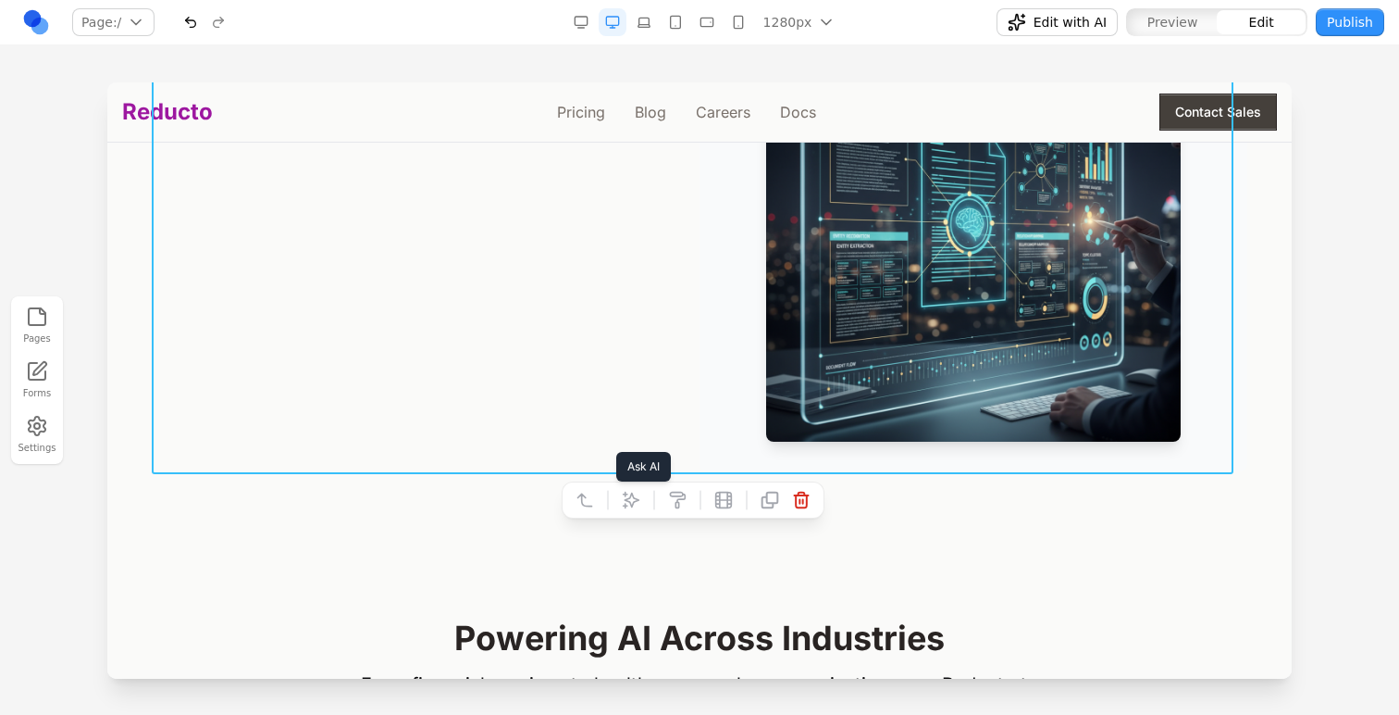
click at [633, 502] on icon at bounding box center [631, 499] width 16 height 16
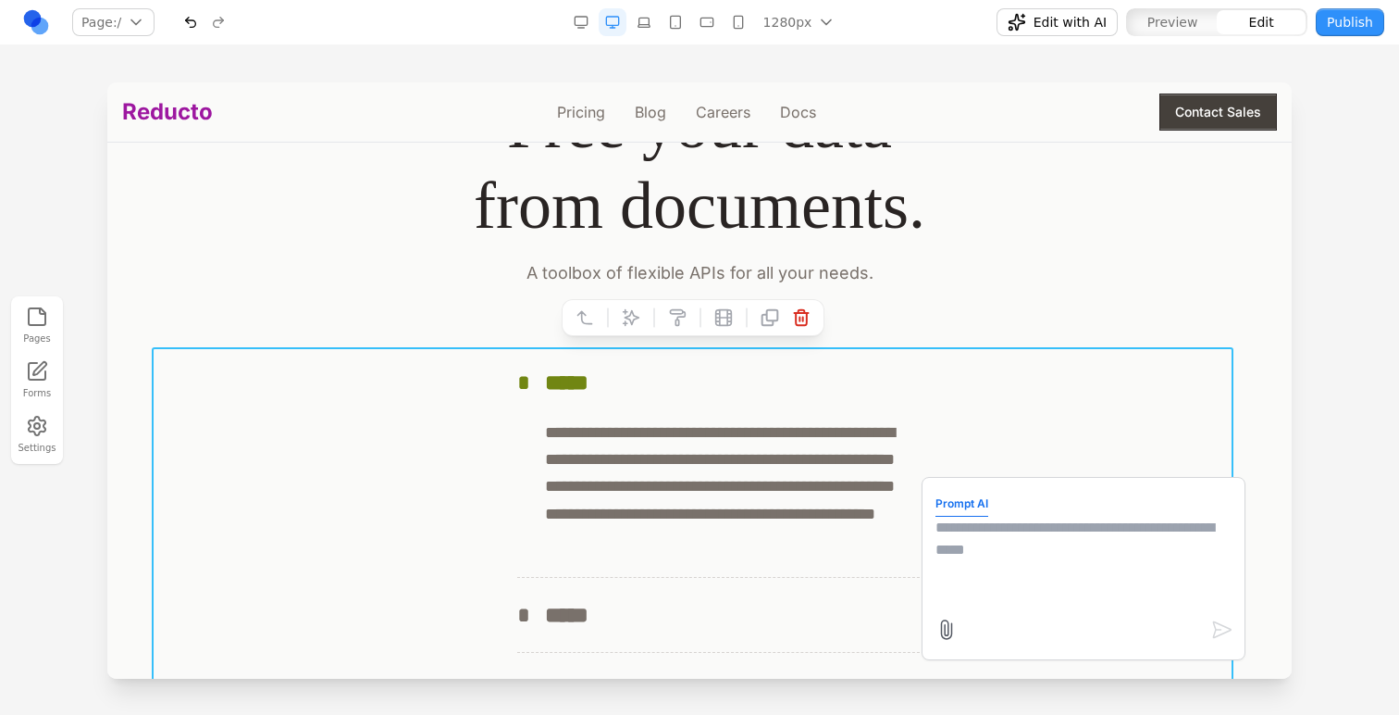
scroll to position [1599, 0]
click at [986, 542] on textarea at bounding box center [1084, 562] width 296 height 93
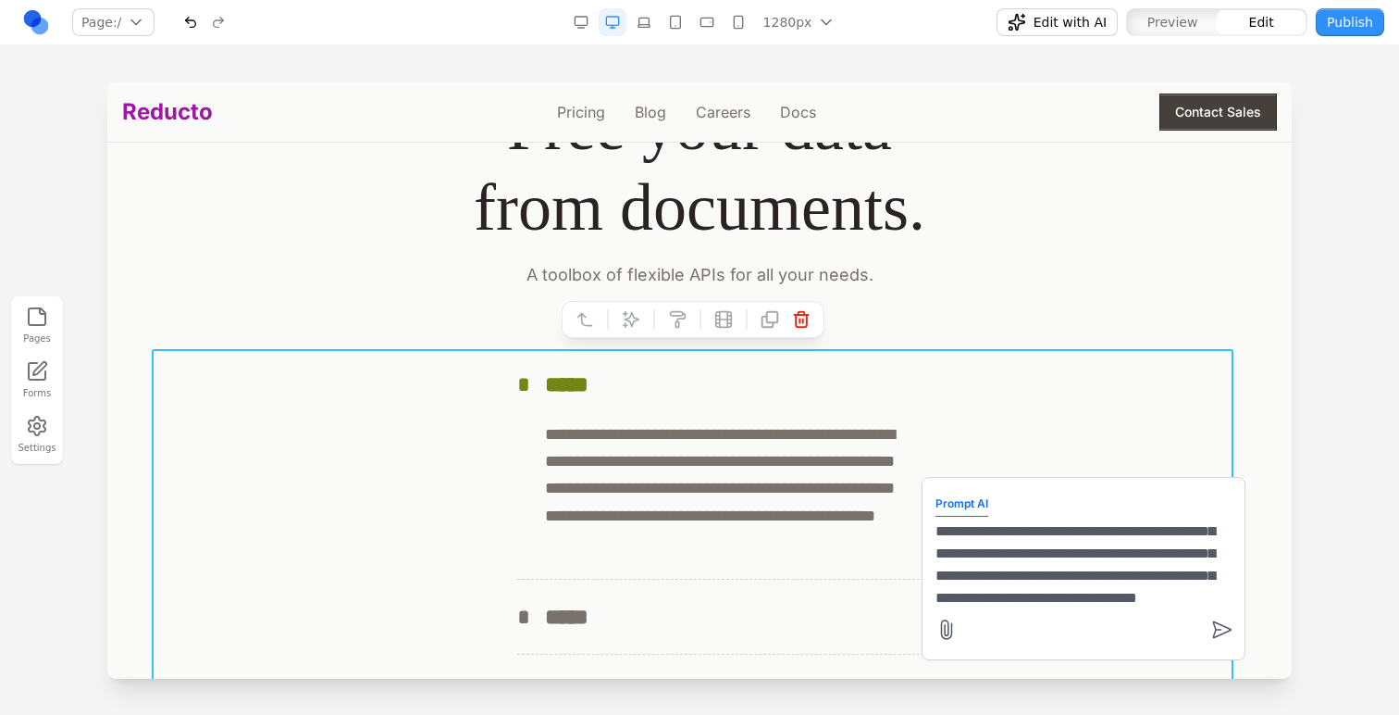
scroll to position [60, 0]
type textarea "**********"
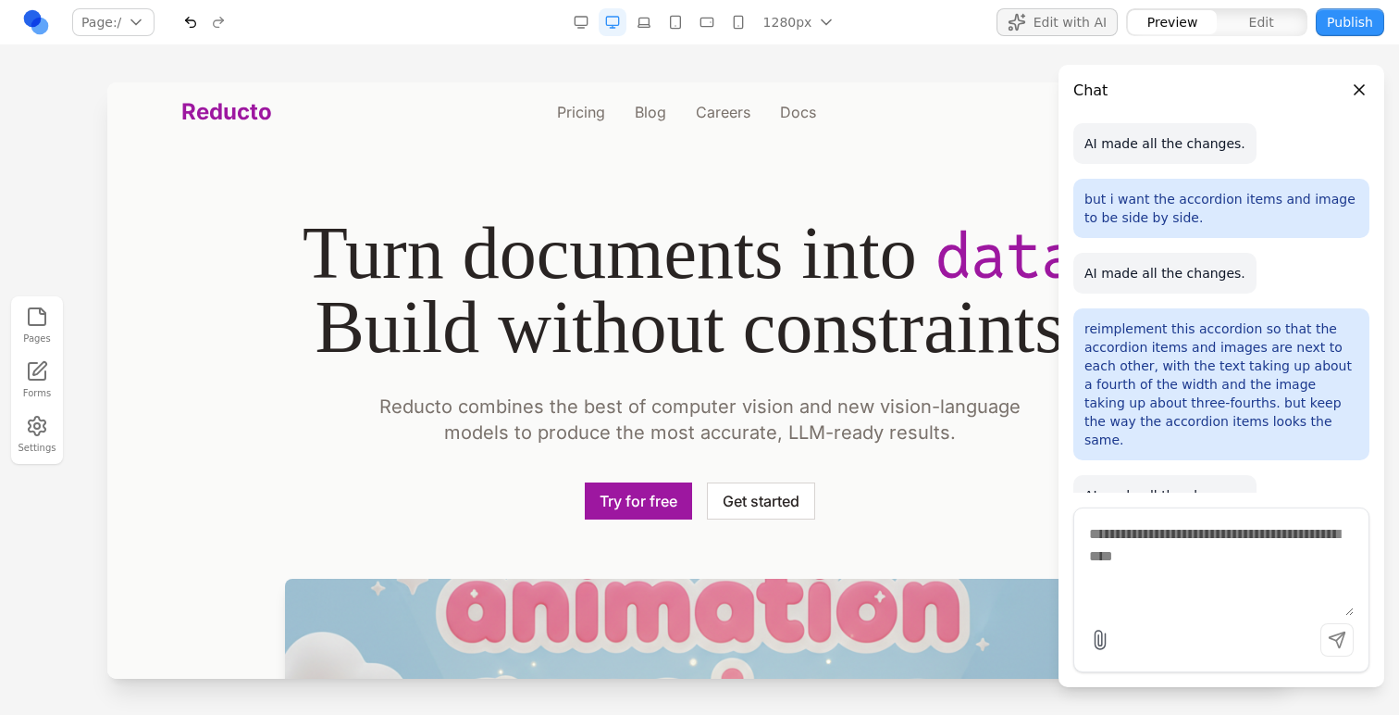
scroll to position [0, 0]
click at [303, 15] on div "Page: / / /pricing /blog /careers /docs Manage pages" at bounding box center [244, 22] width 444 height 30
click at [315, 31] on div "Page: / / /pricing /blog /careers /docs Manage pages" at bounding box center [244, 22] width 444 height 30
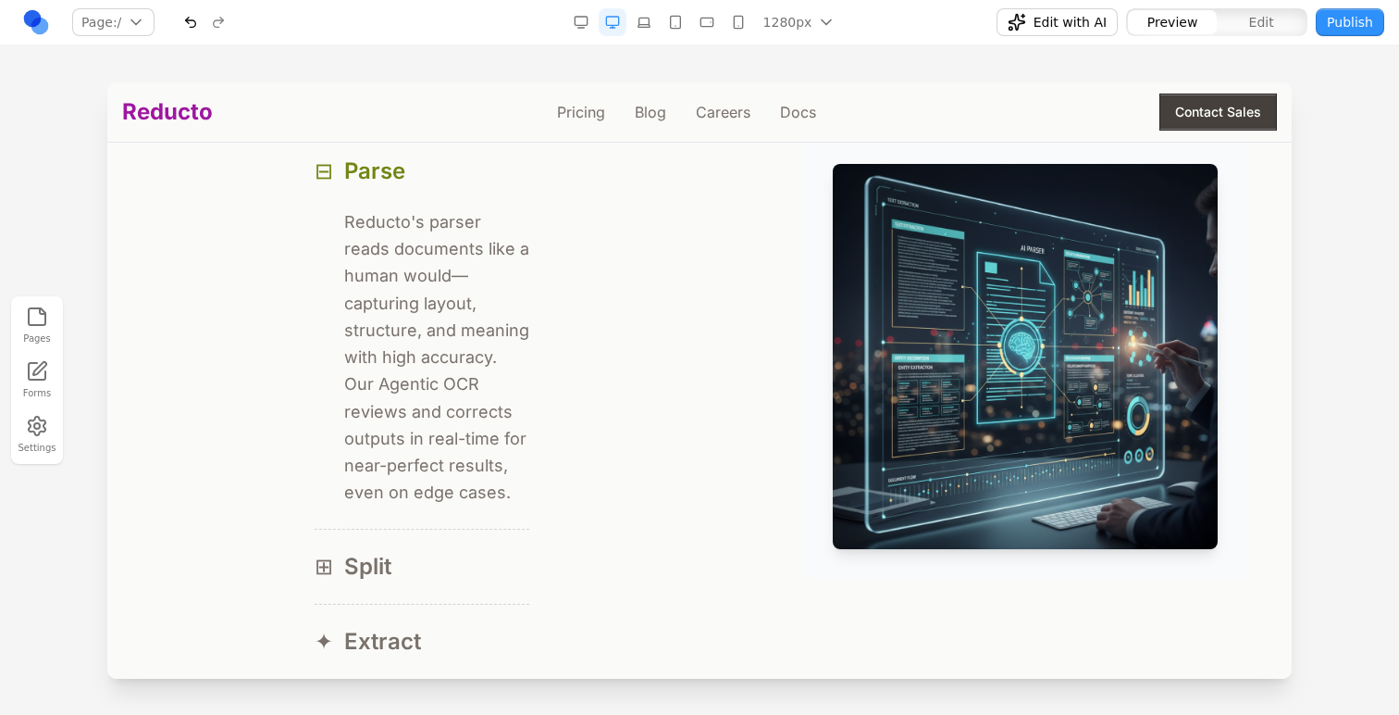
scroll to position [1896, 0]
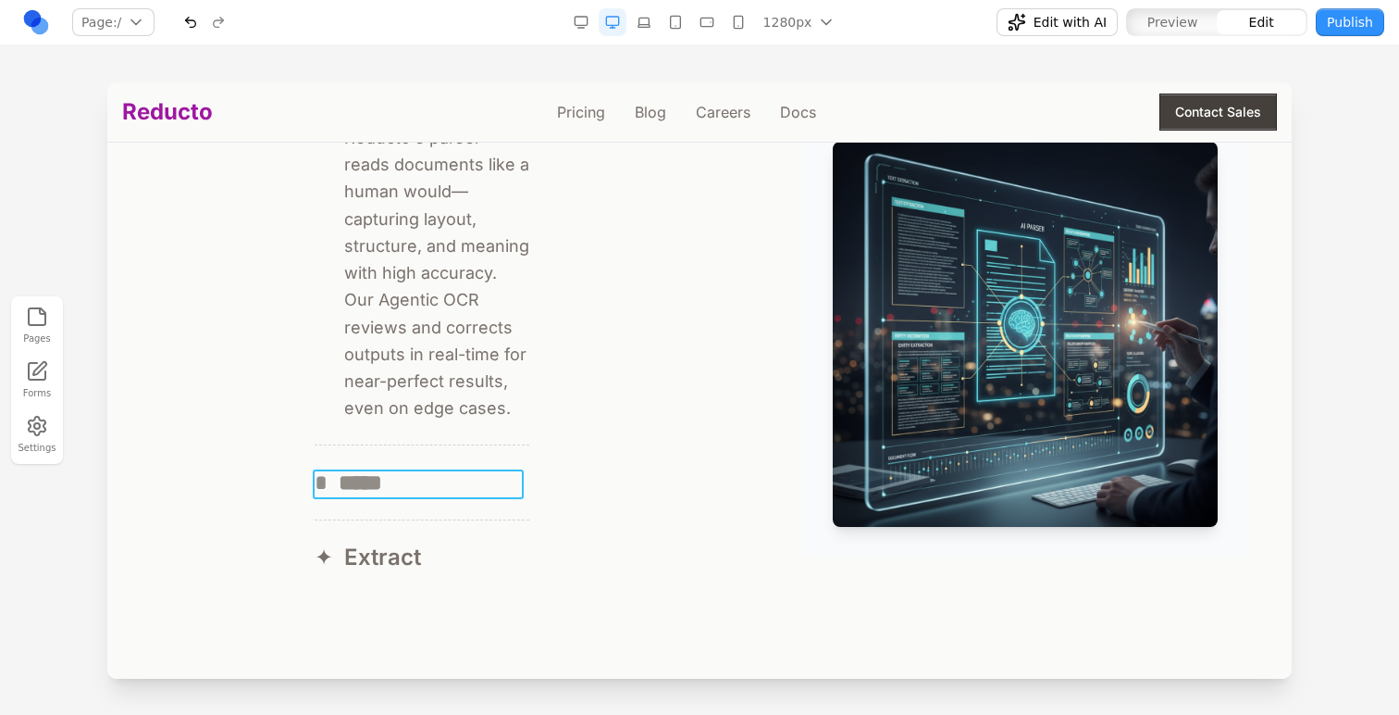
click at [403, 486] on div "* *****" at bounding box center [422, 482] width 215 height 30
click at [484, 549] on div "✦ Extract" at bounding box center [422, 557] width 215 height 30
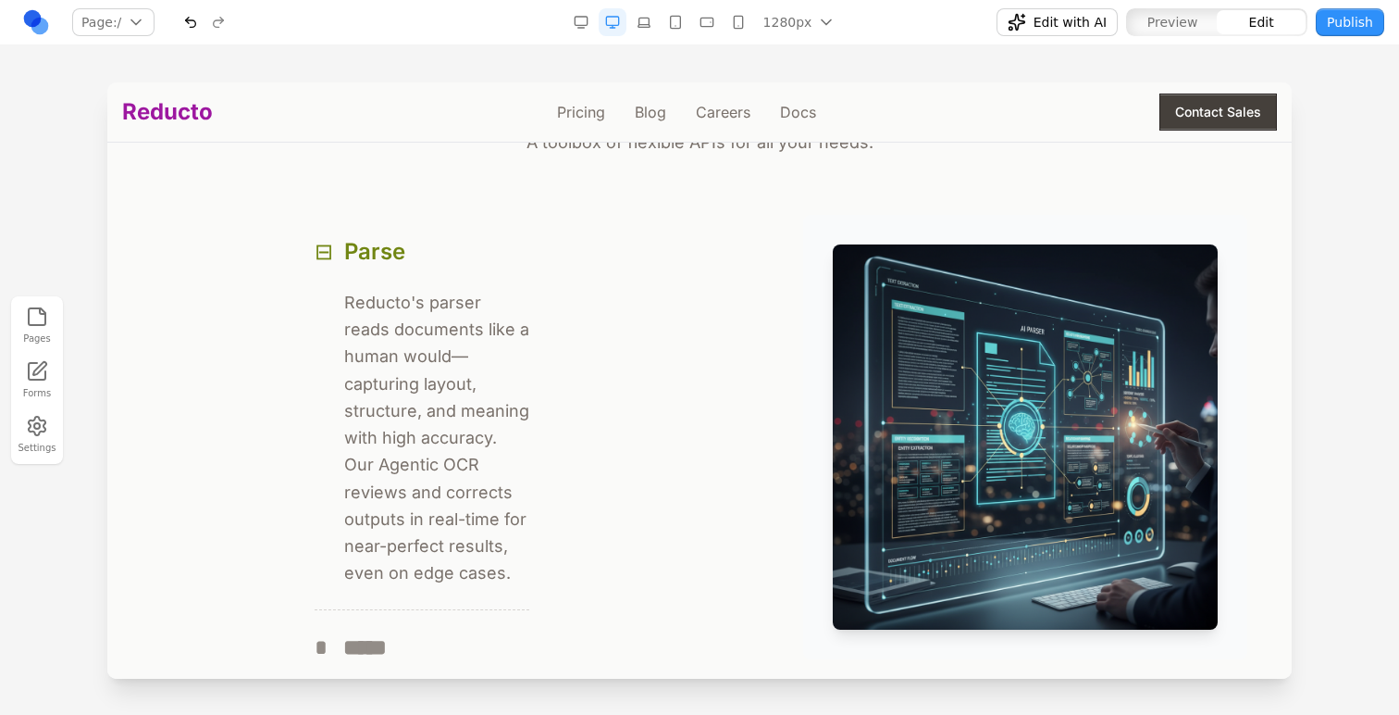
scroll to position [1718, 0]
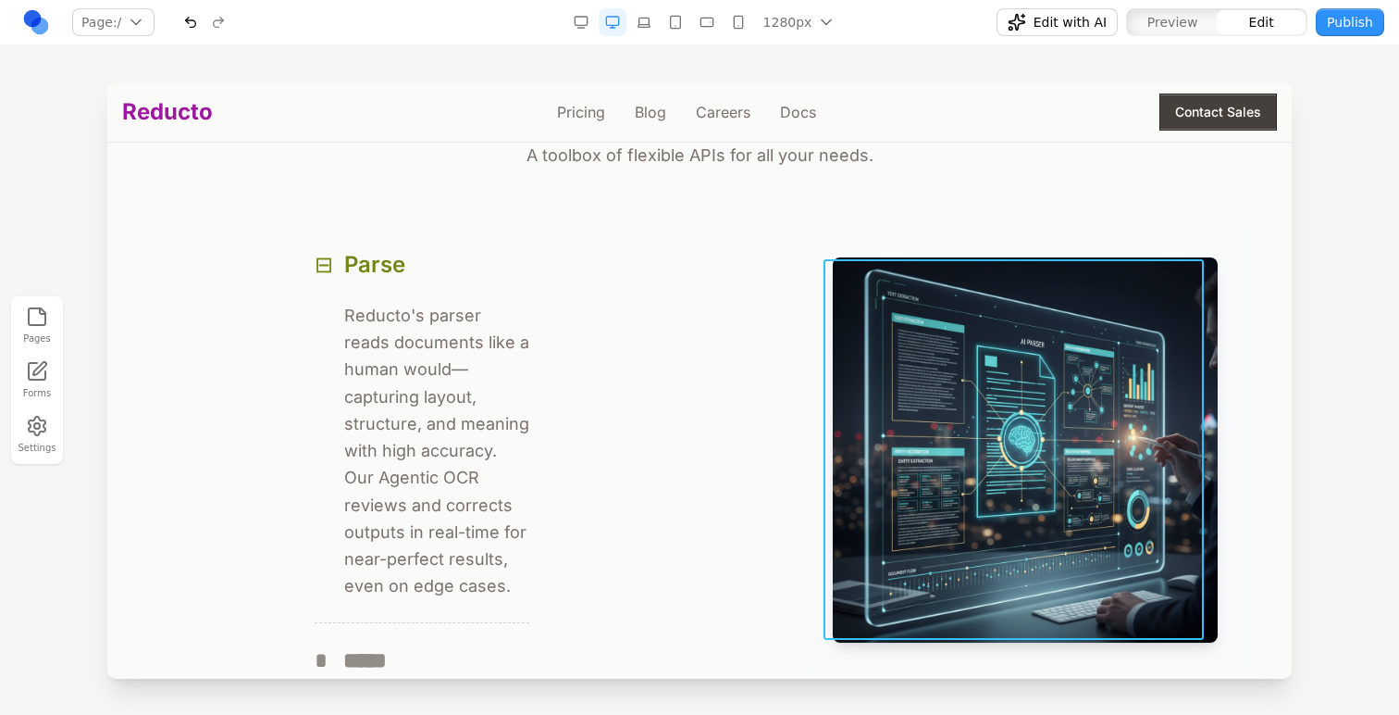
click at [859, 345] on img at bounding box center [1025, 449] width 385 height 385
click at [833, 342] on img at bounding box center [1025, 449] width 385 height 385
click at [833, 362] on img at bounding box center [1025, 449] width 385 height 385
click at [860, 210] on div "Product Free your data from documents. A toolbox of flexible APIs for all your …" at bounding box center [699, 354] width 1155 height 836
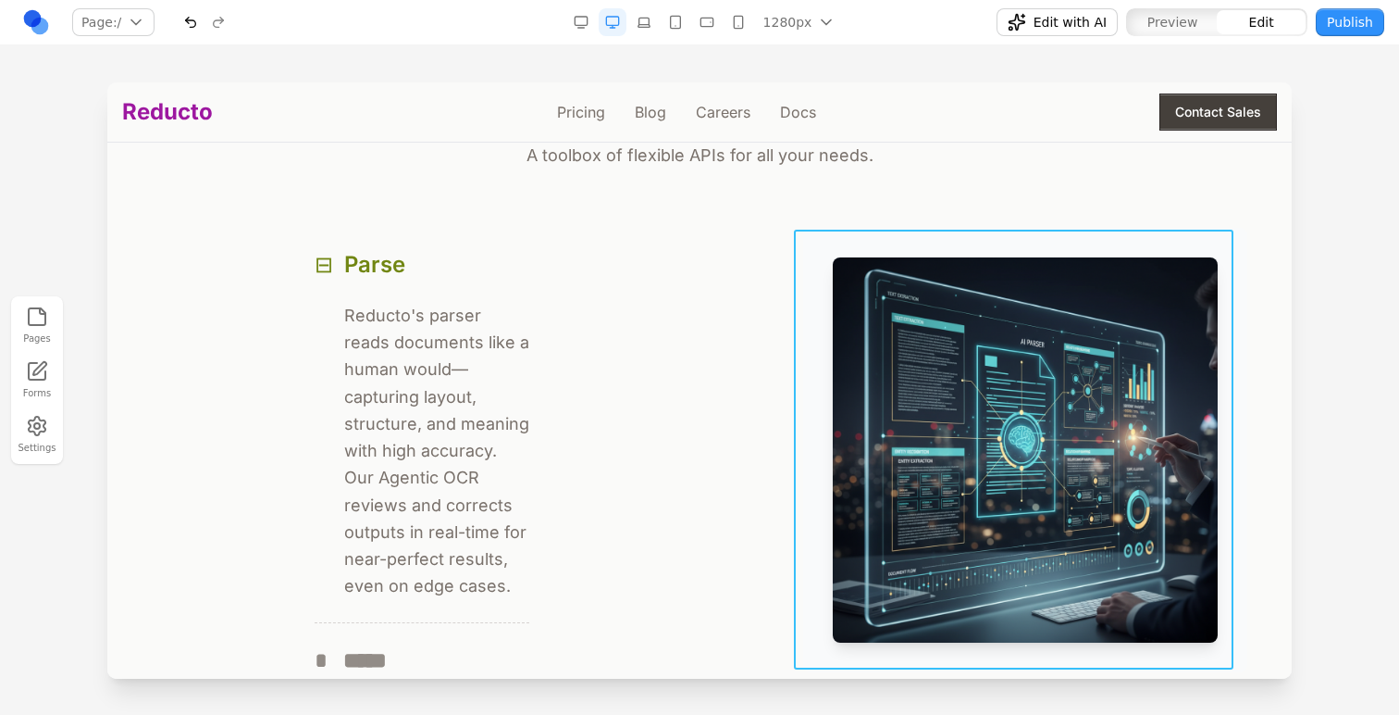
click at [807, 308] on div at bounding box center [1025, 450] width 444 height 444
click at [988, 206] on icon at bounding box center [995, 200] width 14 height 12
click at [939, 206] on icon at bounding box center [948, 200] width 19 height 19
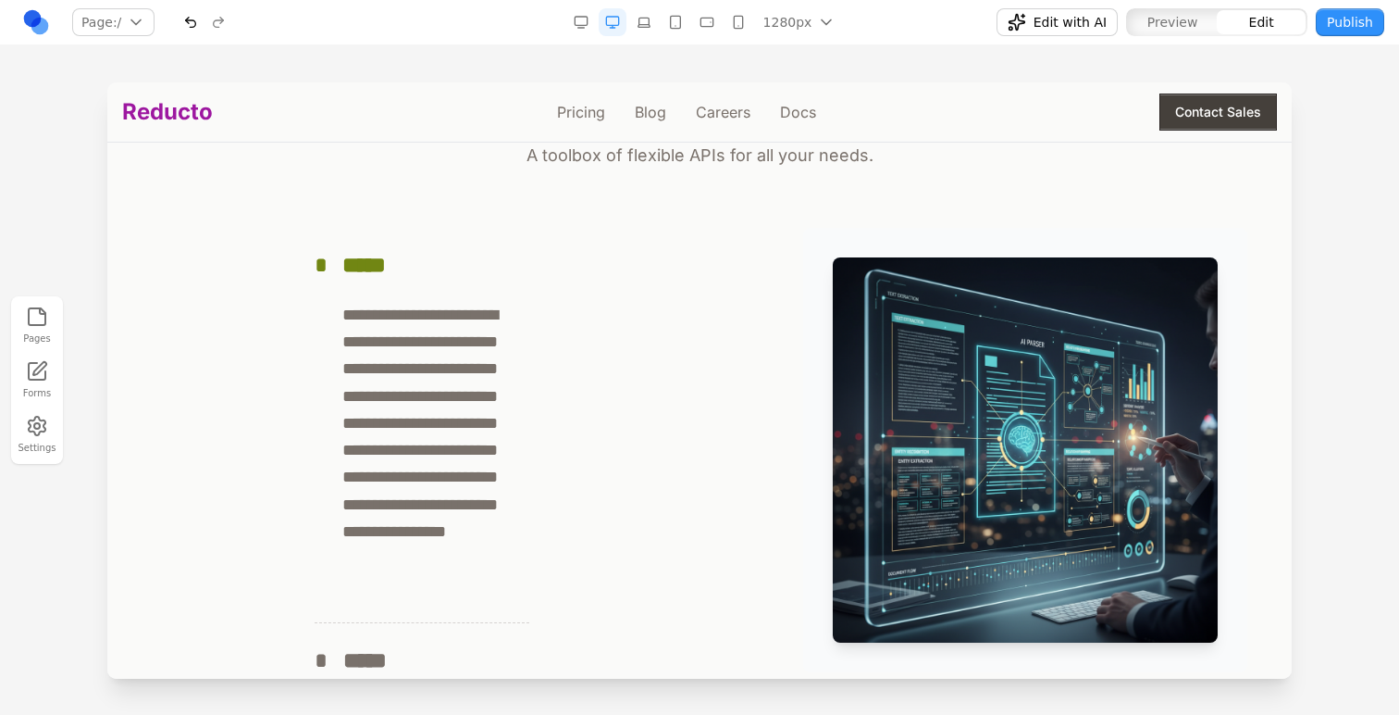
click at [445, 196] on div "**********" at bounding box center [699, 353] width 1155 height 835
click at [452, 249] on button "* *****" at bounding box center [422, 265] width 215 height 74
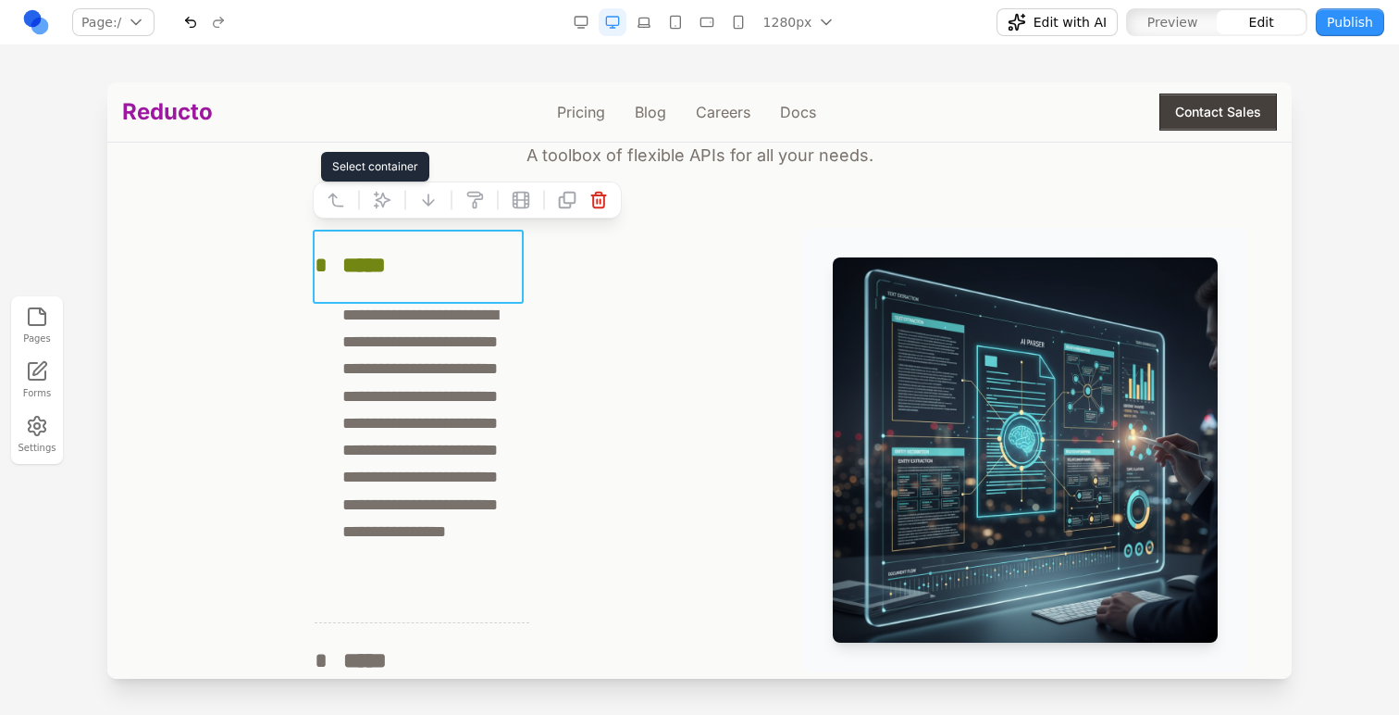
click at [336, 201] on icon at bounding box center [336, 200] width 19 height 19
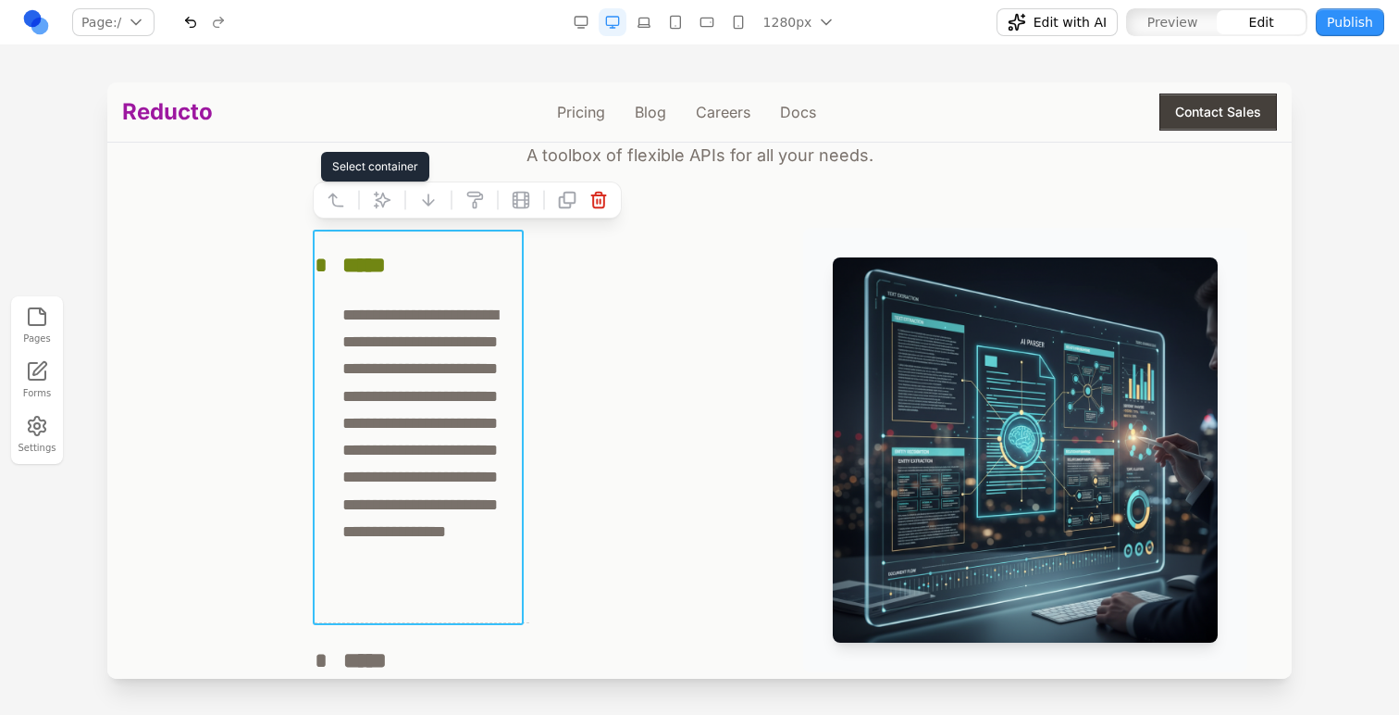
click at [336, 201] on icon at bounding box center [336, 200] width 19 height 19
click at [690, 342] on div "**********" at bounding box center [700, 500] width 1096 height 544
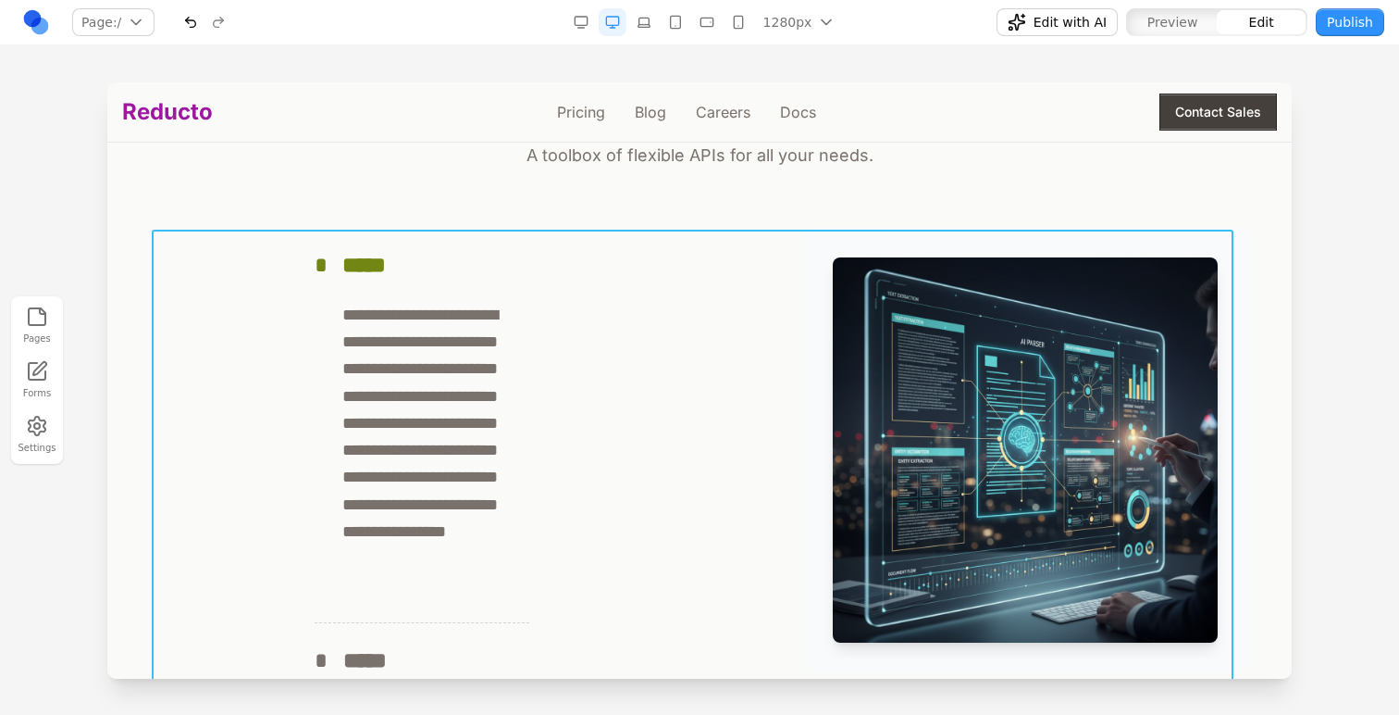
click at [776, 250] on div "**********" at bounding box center [700, 500] width 1096 height 544
click at [636, 197] on icon at bounding box center [631, 200] width 19 height 19
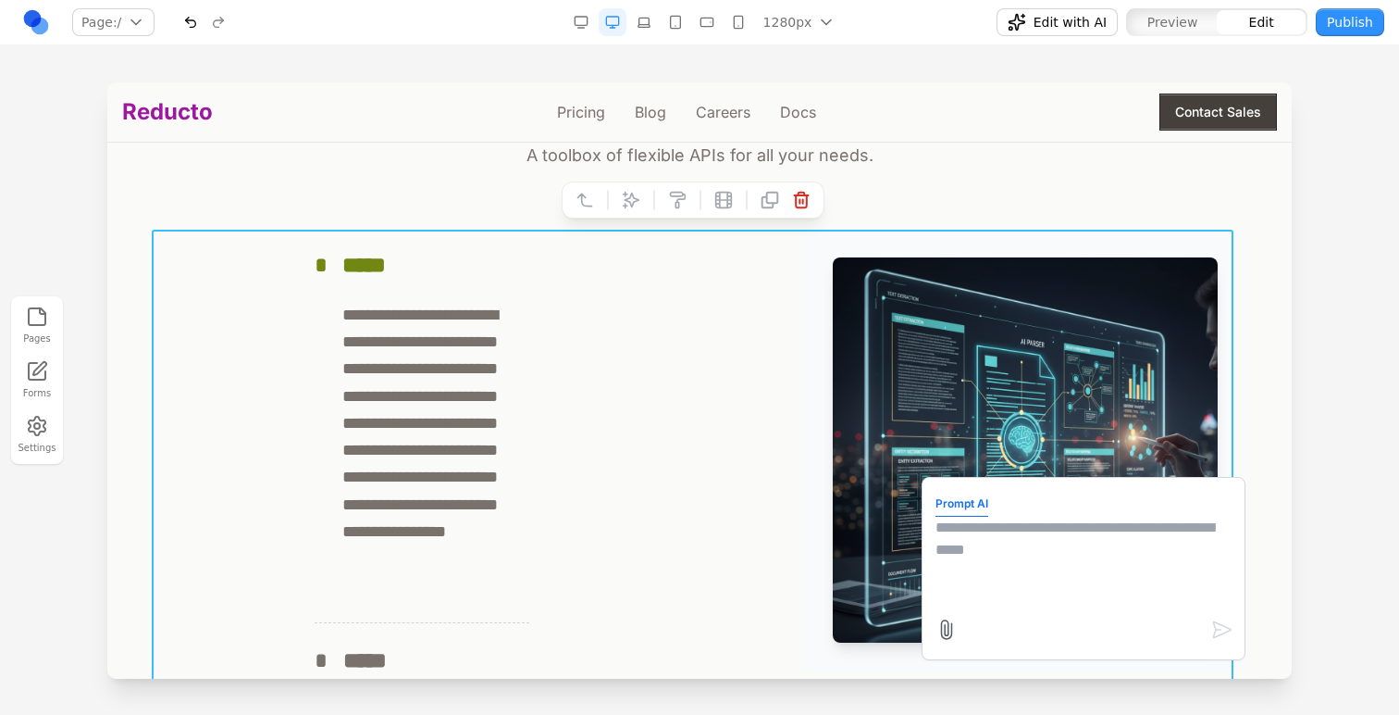
click at [1016, 544] on textarea at bounding box center [1084, 562] width 296 height 93
type textarea "**********"
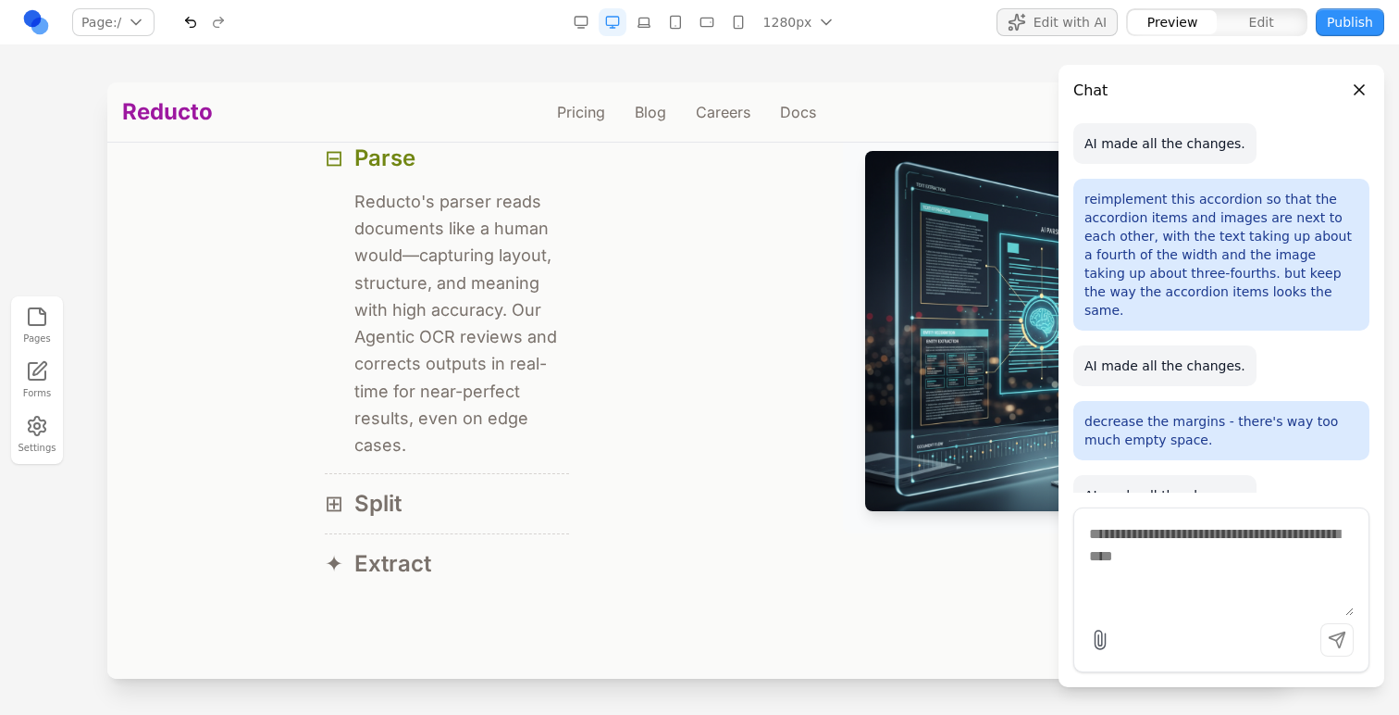
scroll to position [1824, 0]
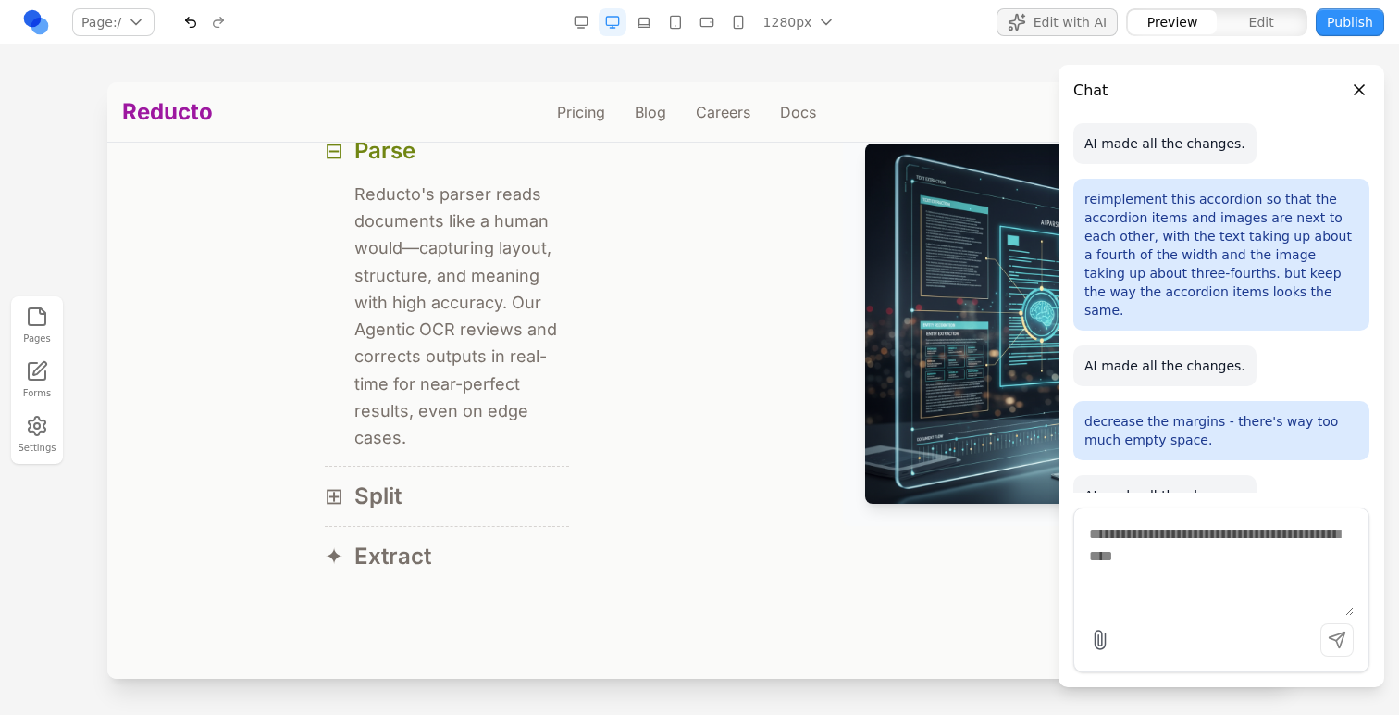
click at [601, 279] on div "⊟ Parse ⊟ Reducto's parser reads documents like a human would—capturing layout,…" at bounding box center [700, 354] width 1096 height 466
click at [22, 197] on div at bounding box center [699, 397] width 1399 height 631
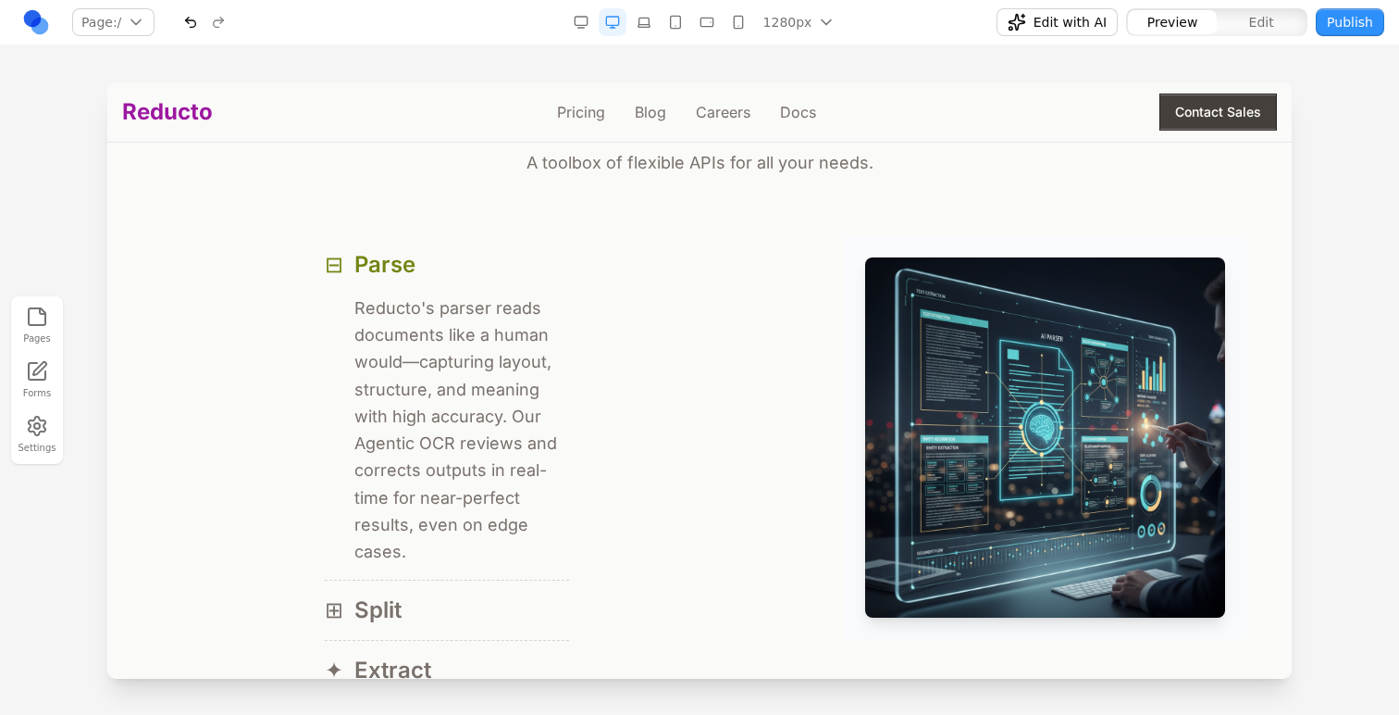
scroll to position [1674, 0]
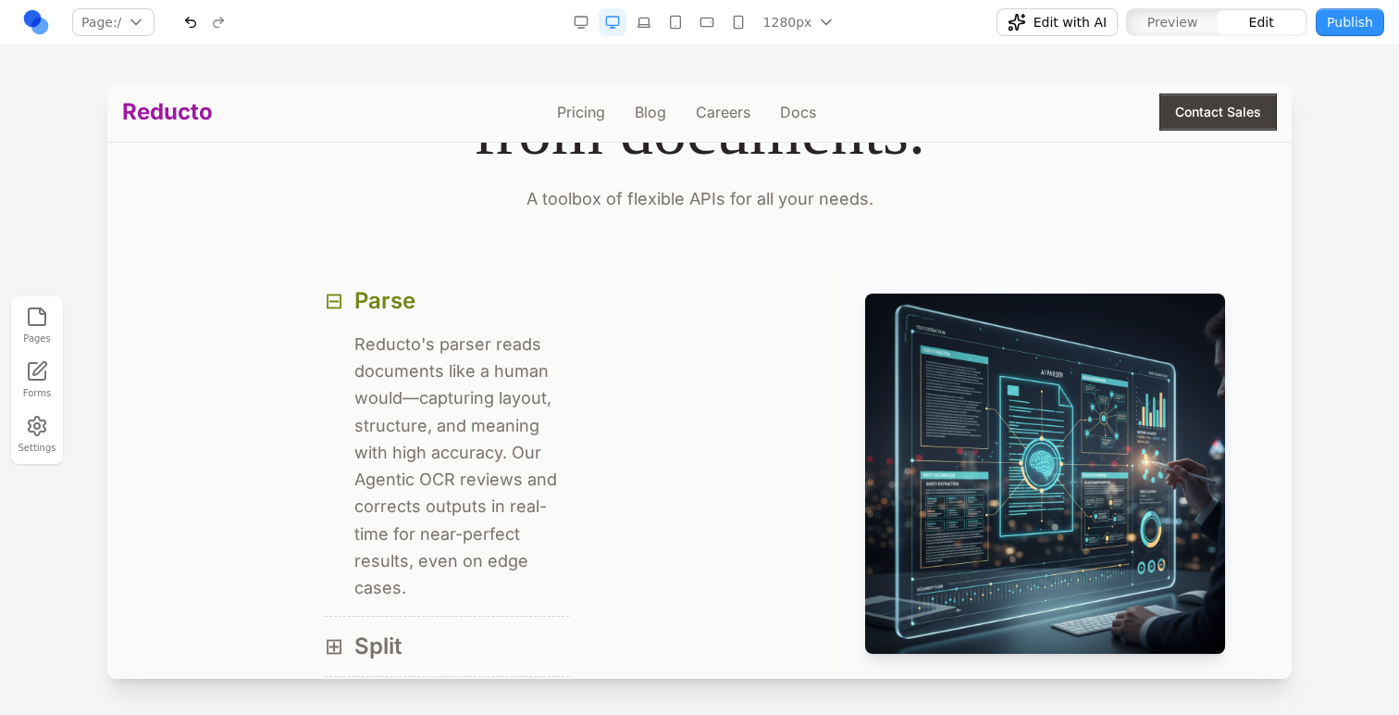
click at [717, 332] on div "⊟ Parse ⊟ Reducto's parser reads documents like a human would—capturing layout,…" at bounding box center [700, 504] width 1096 height 466
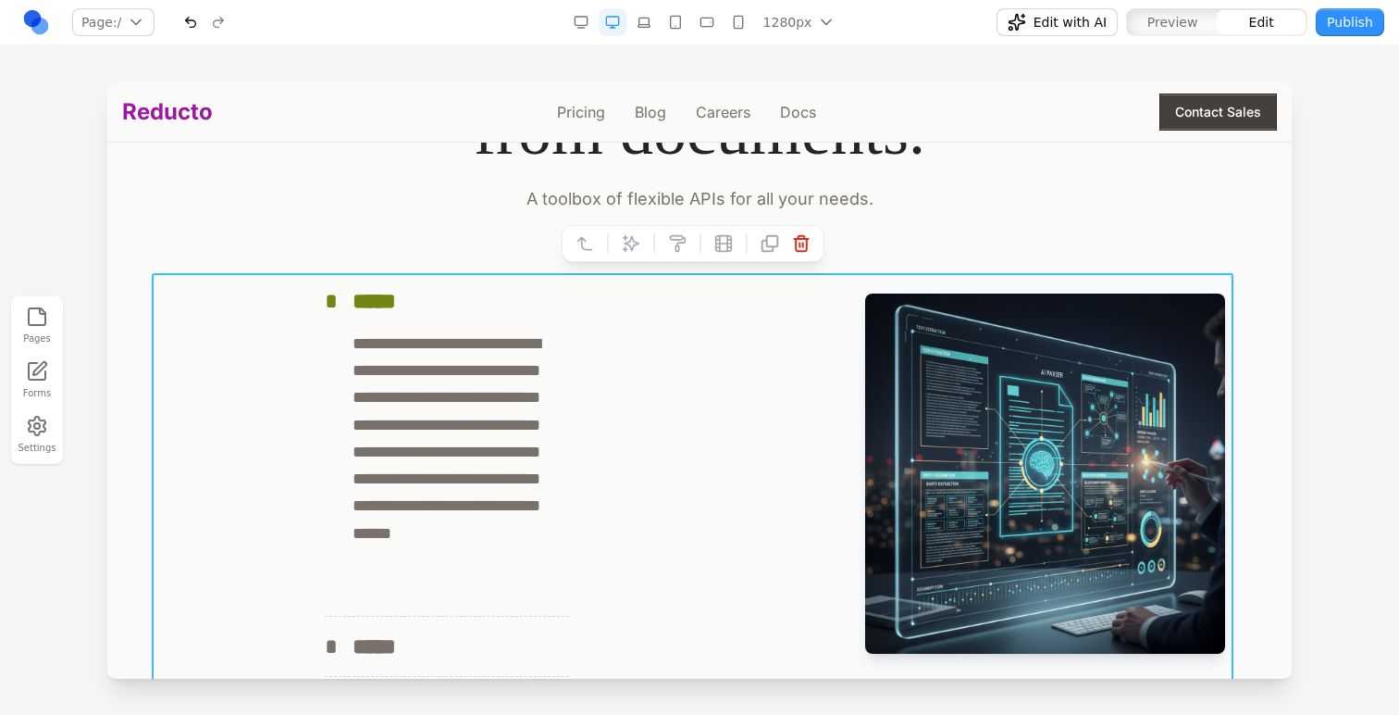
click at [617, 254] on button at bounding box center [631, 244] width 30 height 30
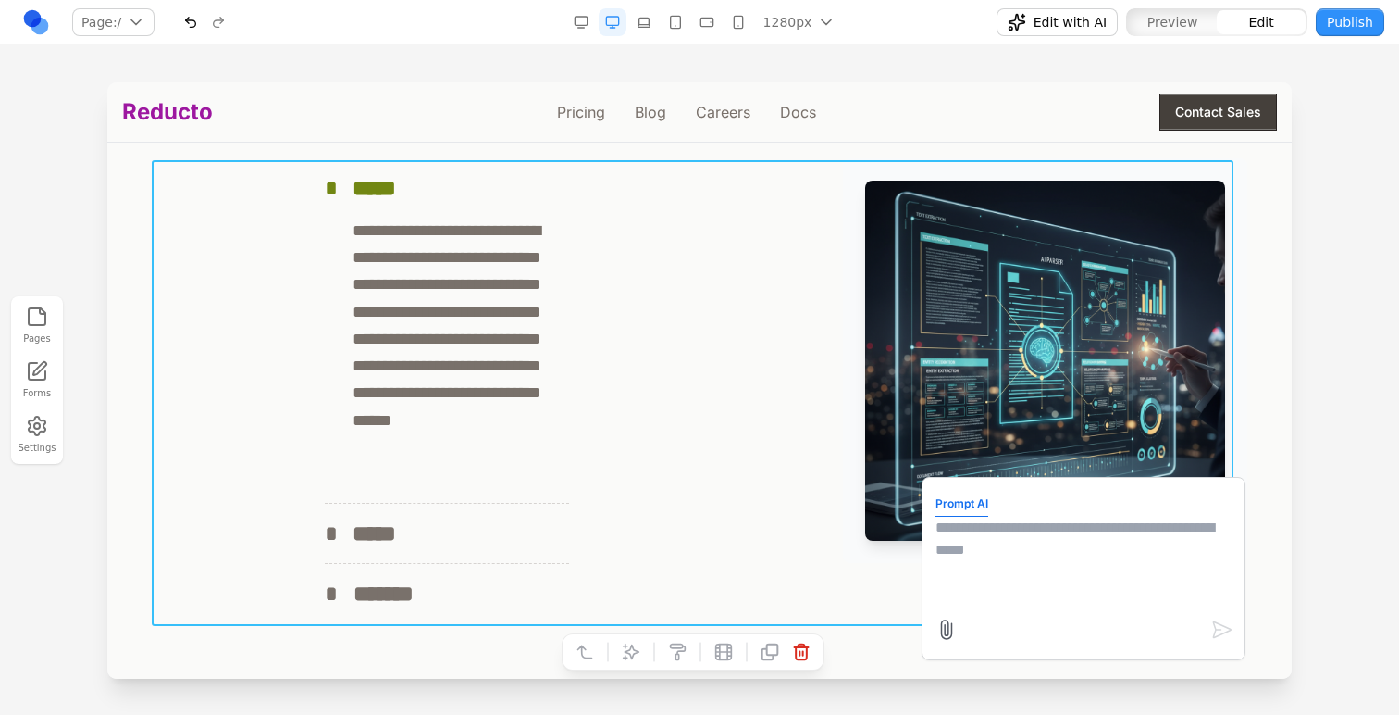
scroll to position [1997, 0]
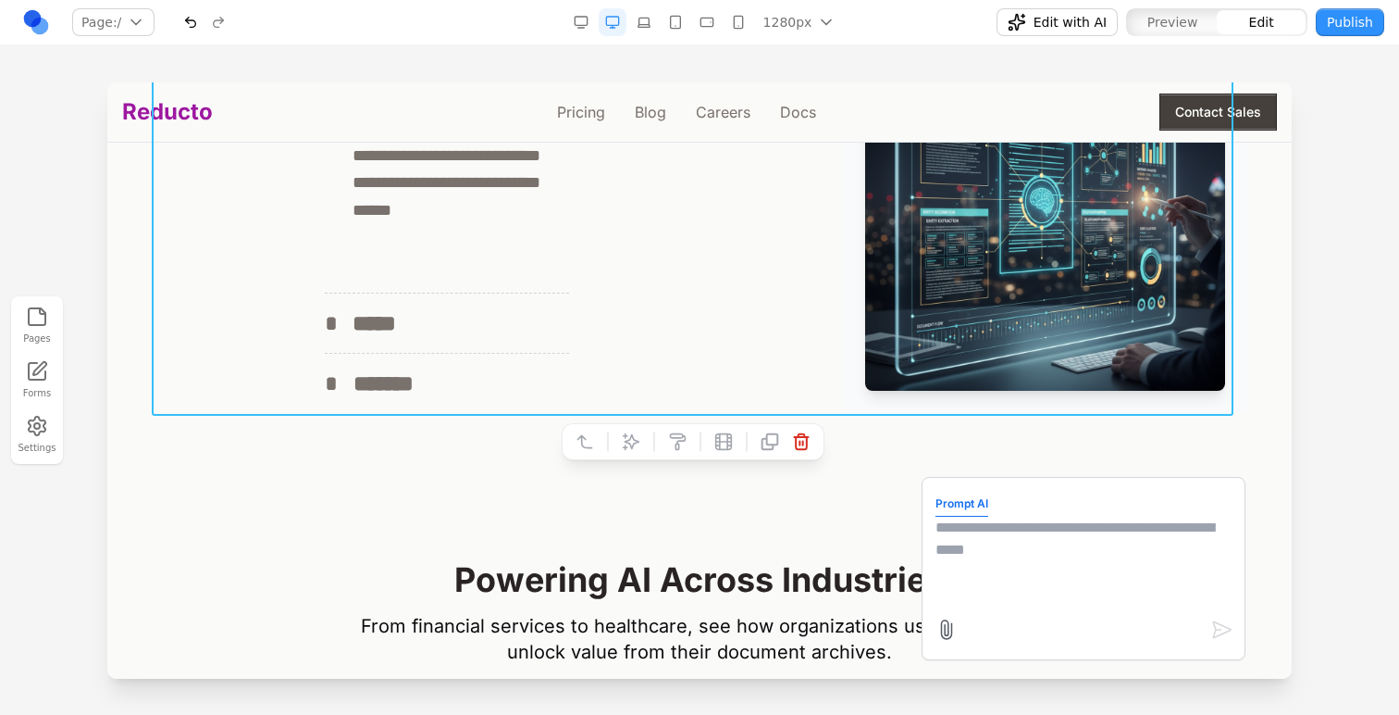
click at [953, 532] on textarea at bounding box center [1084, 562] width 296 height 93
paste textarea
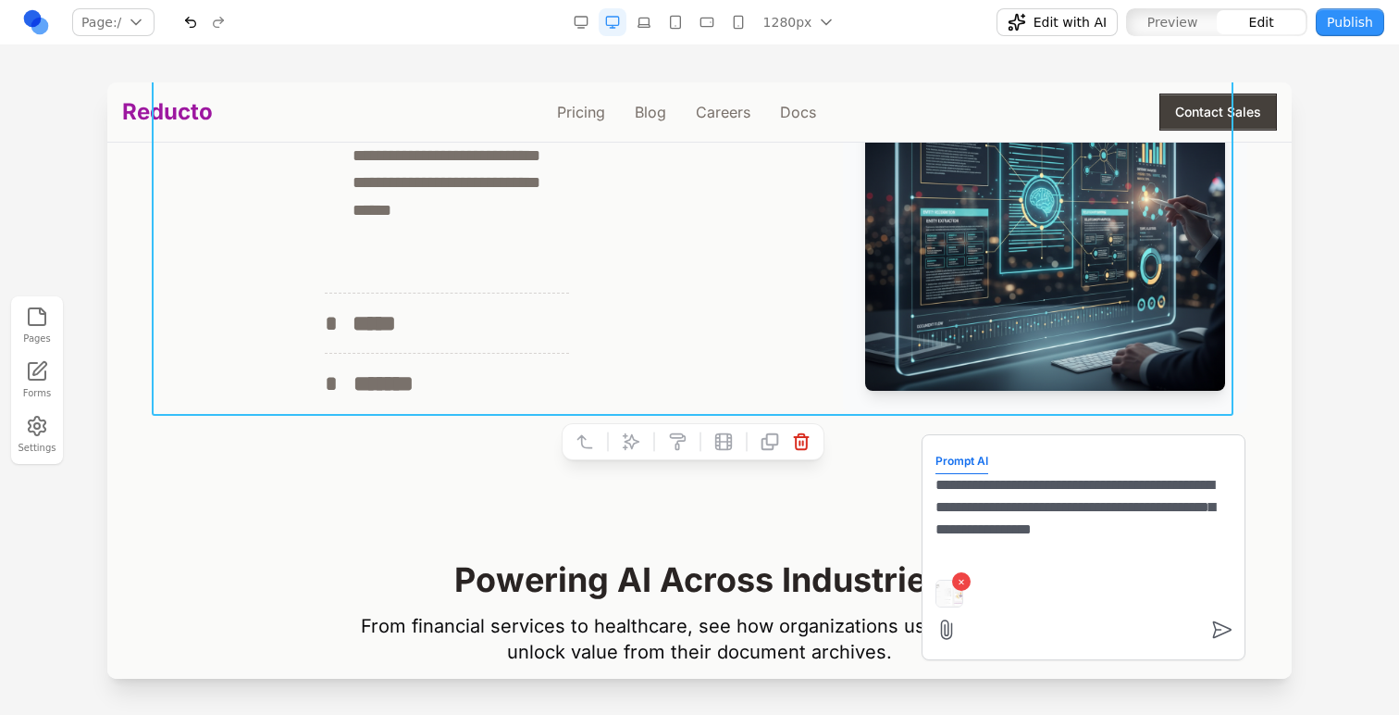
type textarea "**********"
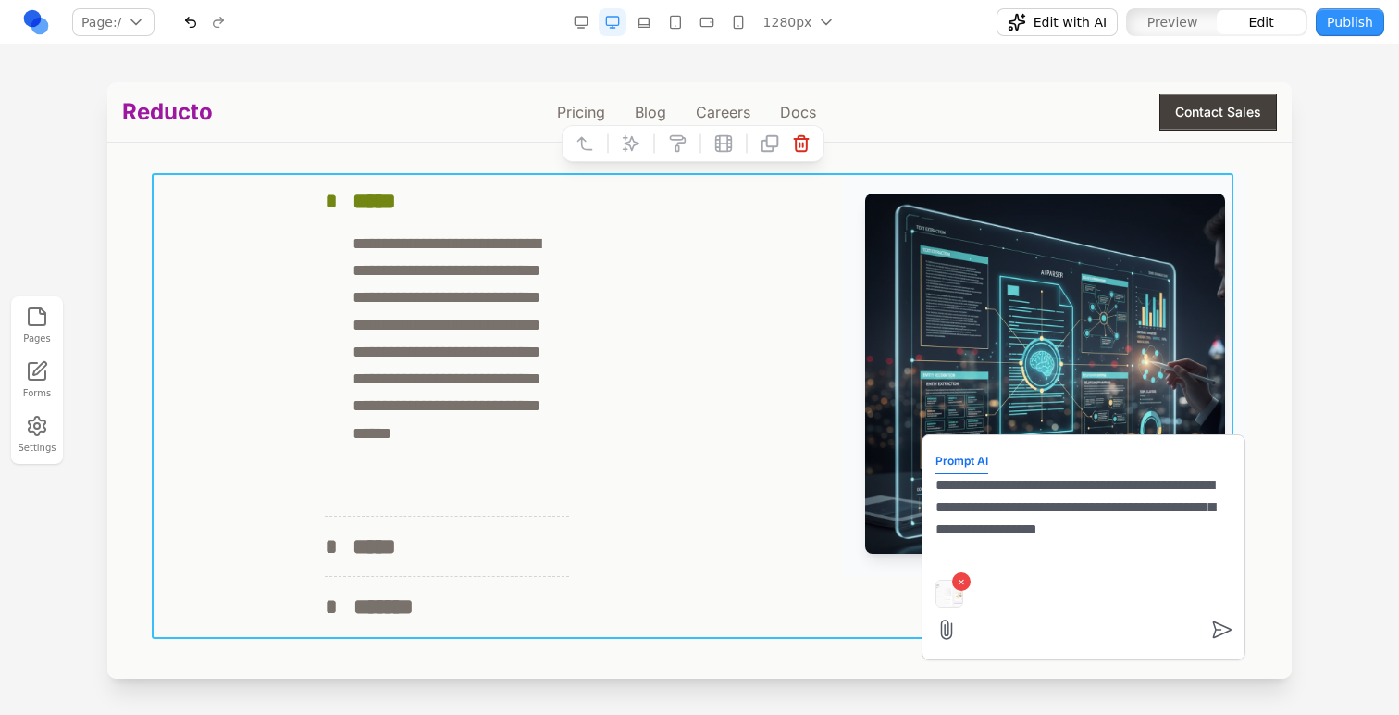
scroll to position [1770, 0]
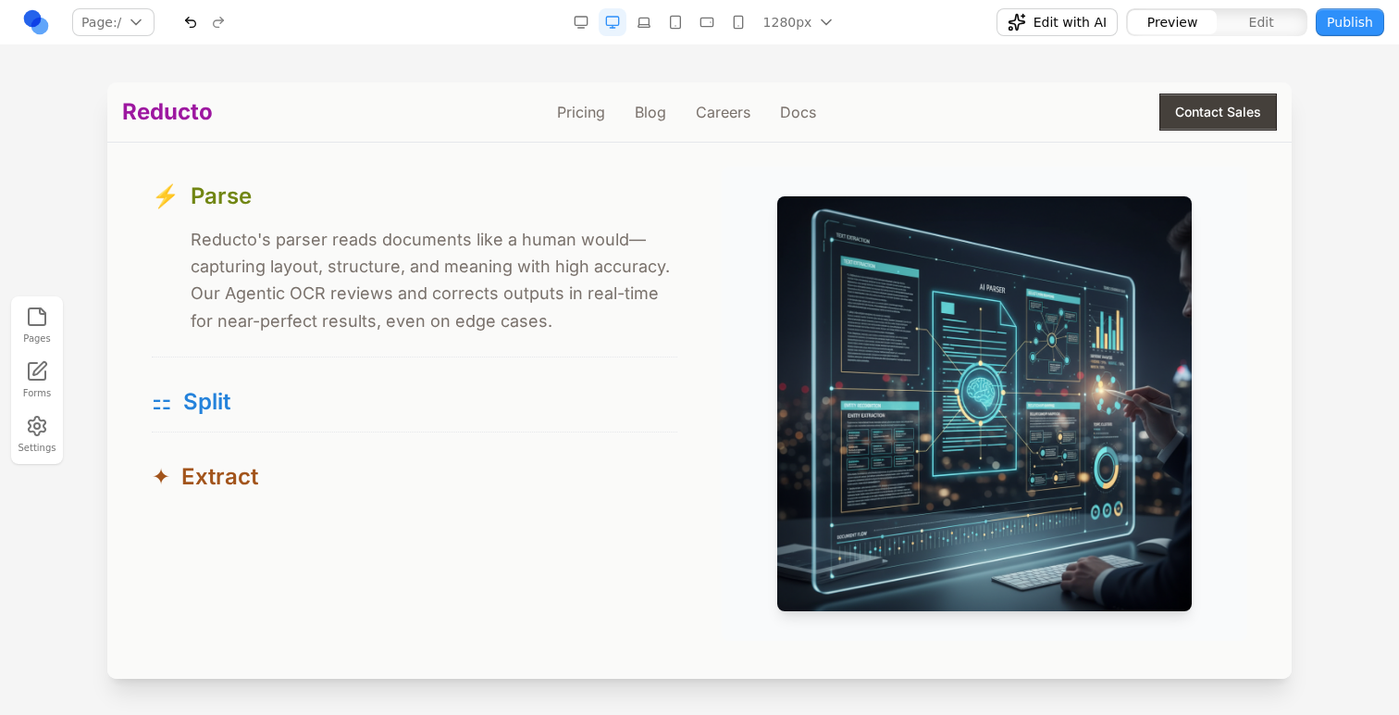
scroll to position [1724, 0]
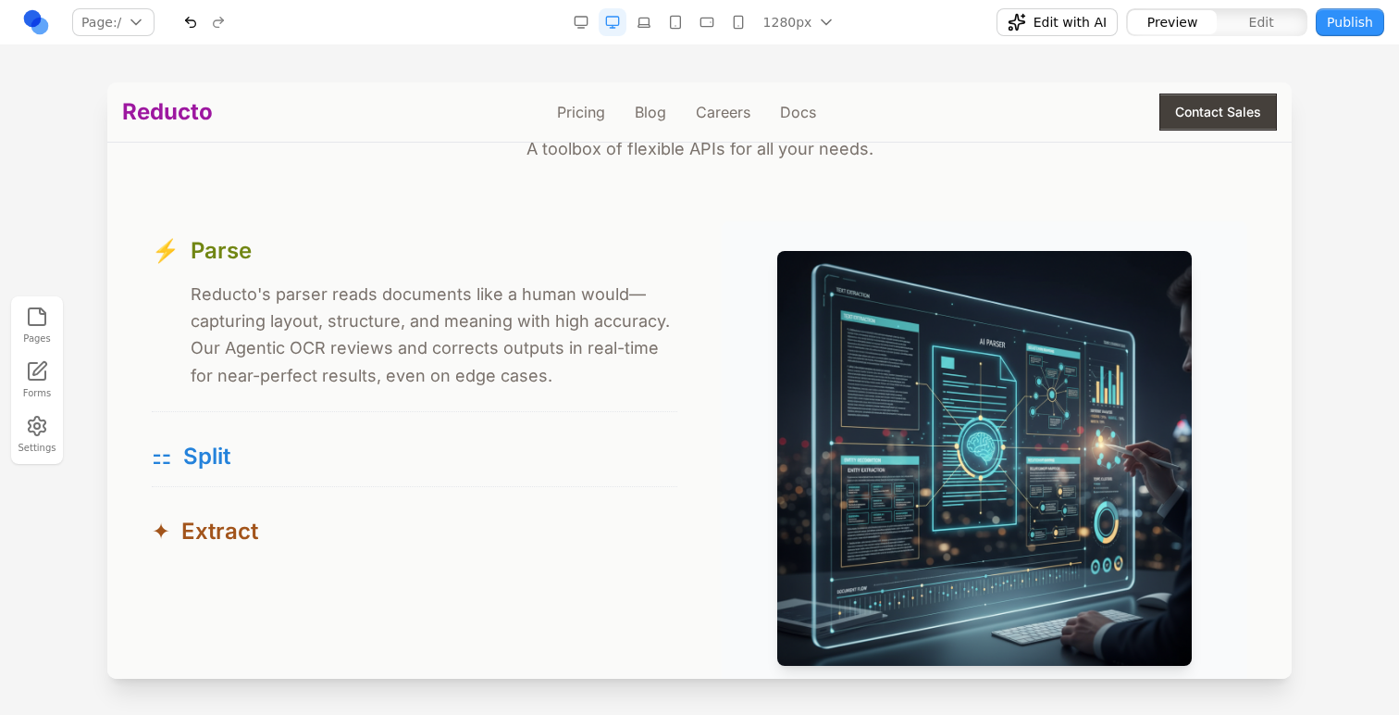
click at [1086, 17] on span "Edit with AI" at bounding box center [1070, 22] width 73 height 19
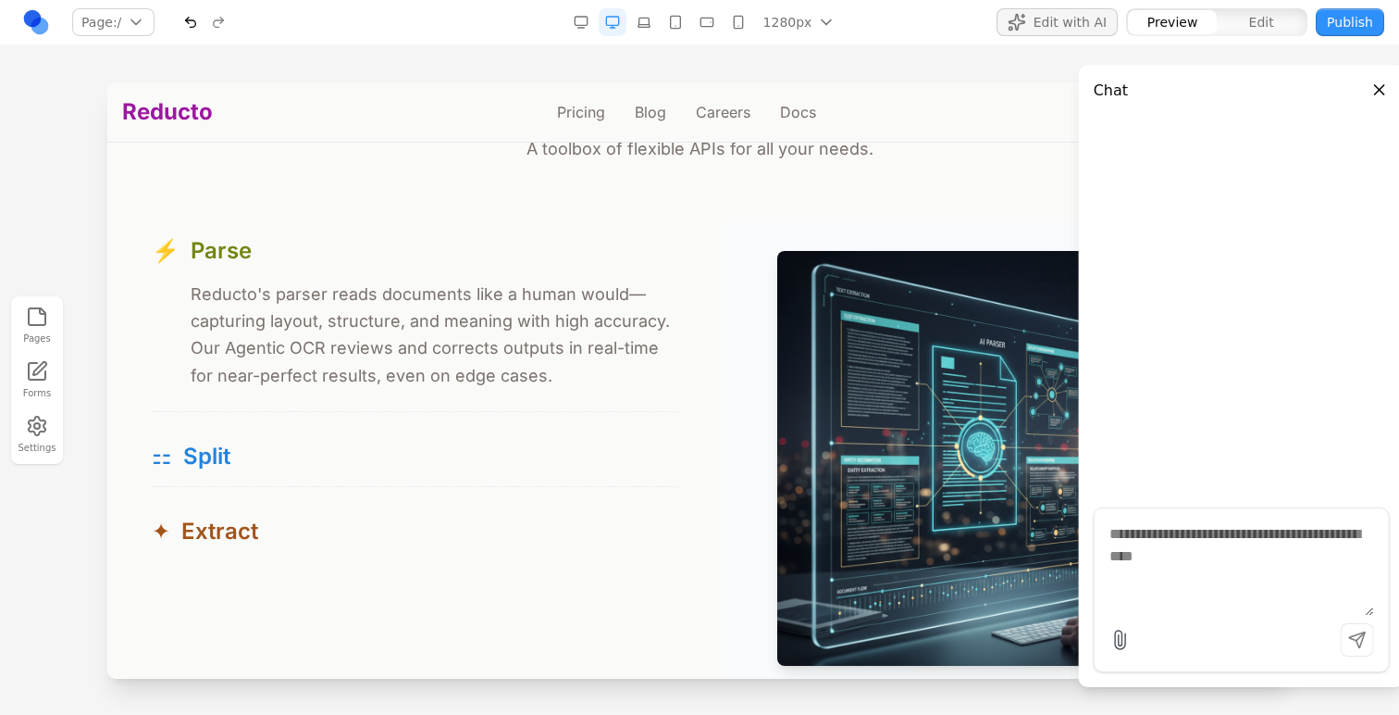
click at [1086, 17] on span "Edit with AI" at bounding box center [1070, 22] width 73 height 19
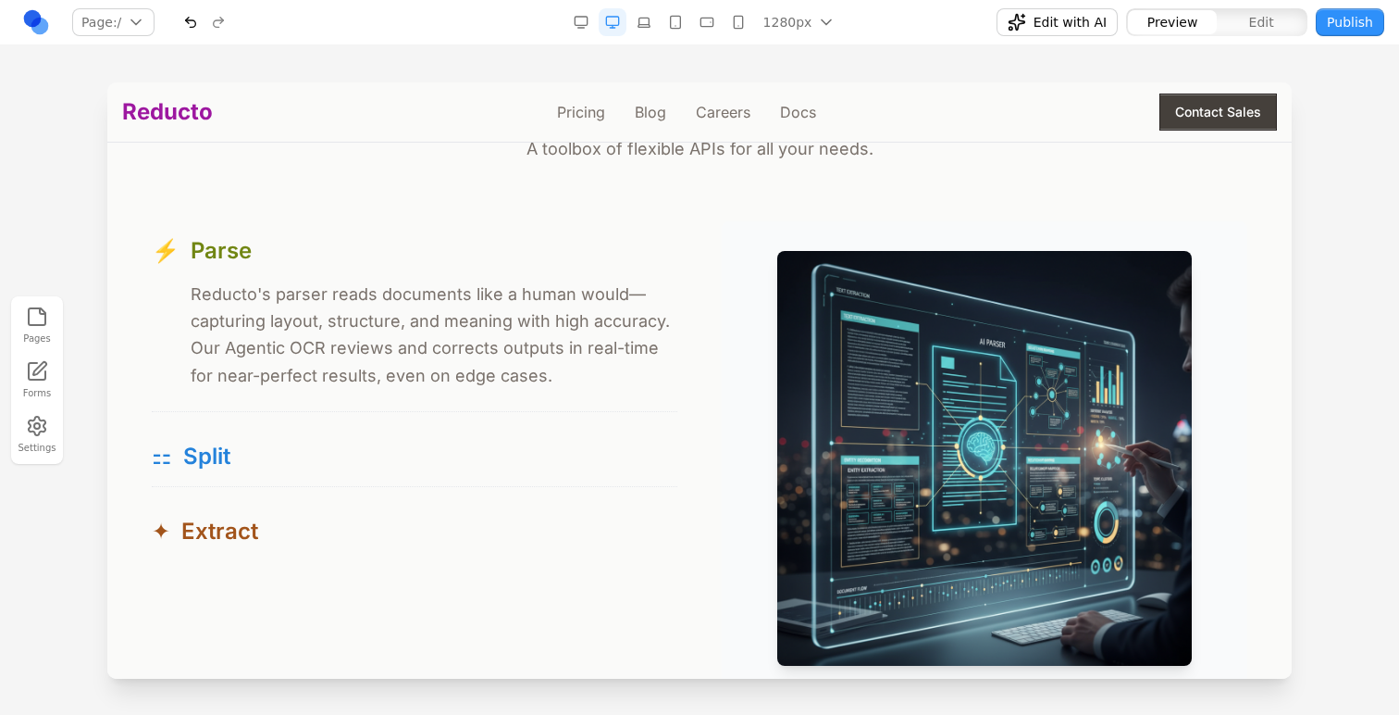
click at [1086, 17] on span "Edit with AI" at bounding box center [1070, 22] width 73 height 19
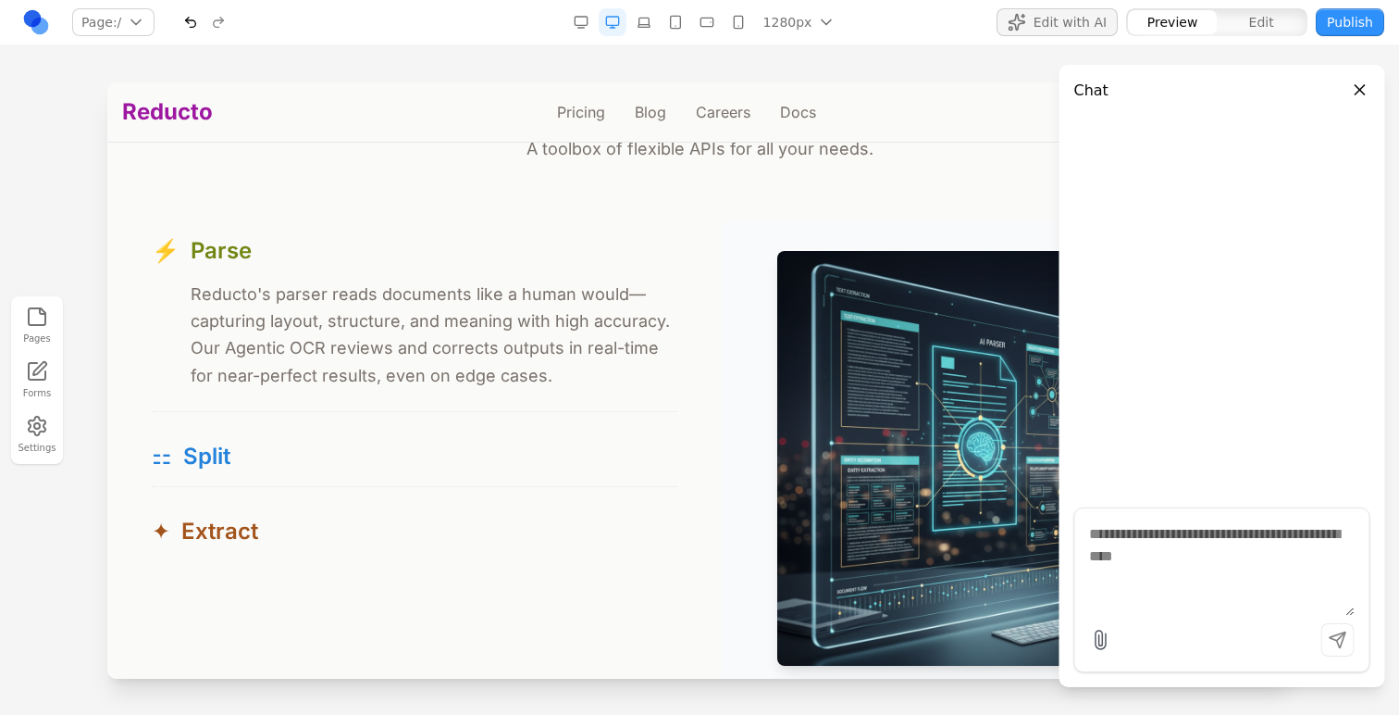
click at [1087, 17] on span "Edit with AI" at bounding box center [1070, 22] width 73 height 19
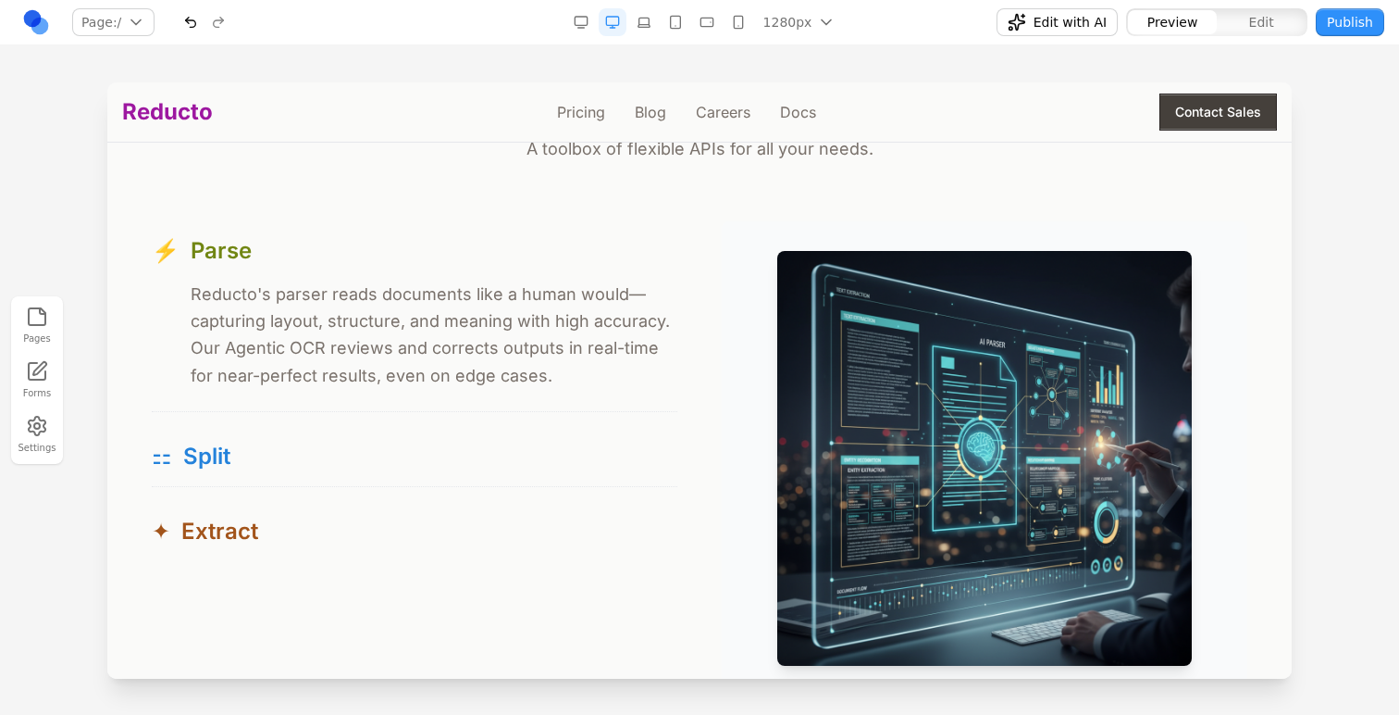
click at [1345, 285] on div at bounding box center [699, 397] width 1399 height 631
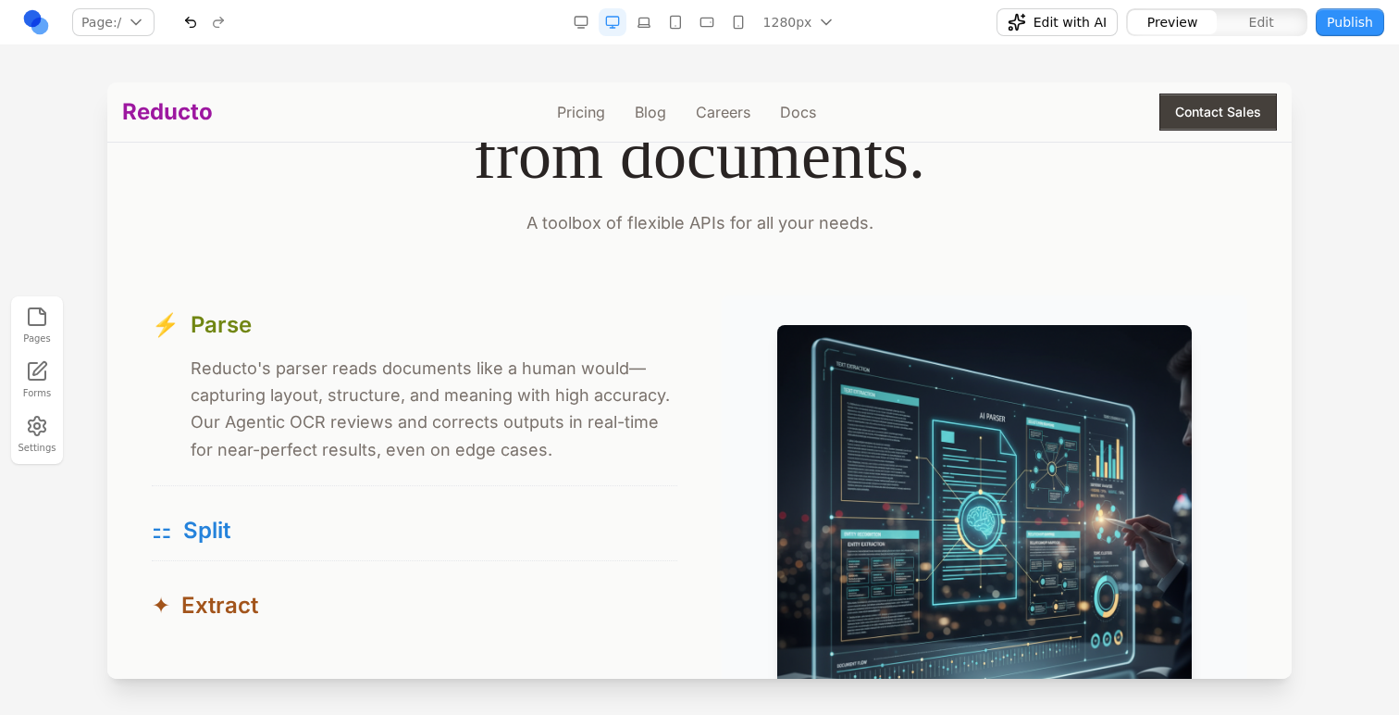
scroll to position [1818, 0]
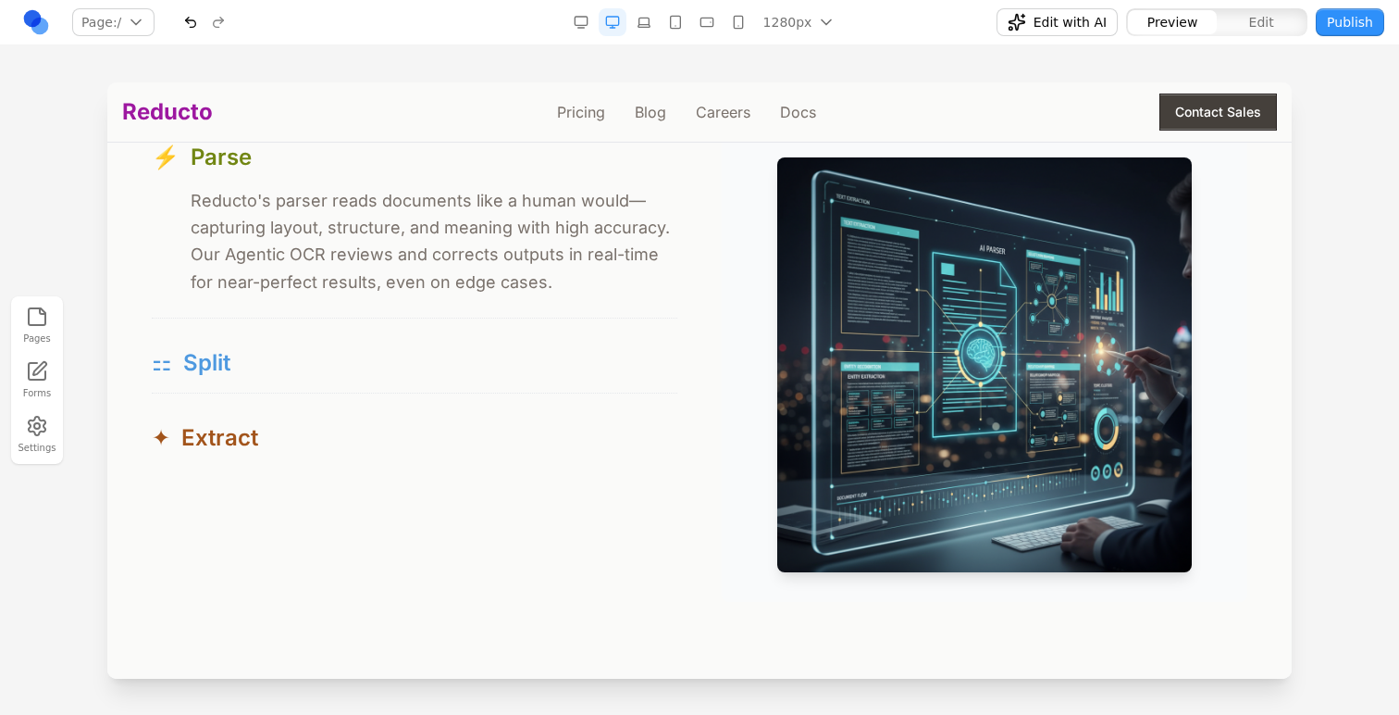
click at [485, 351] on div "⚏ Split" at bounding box center [415, 363] width 526 height 30
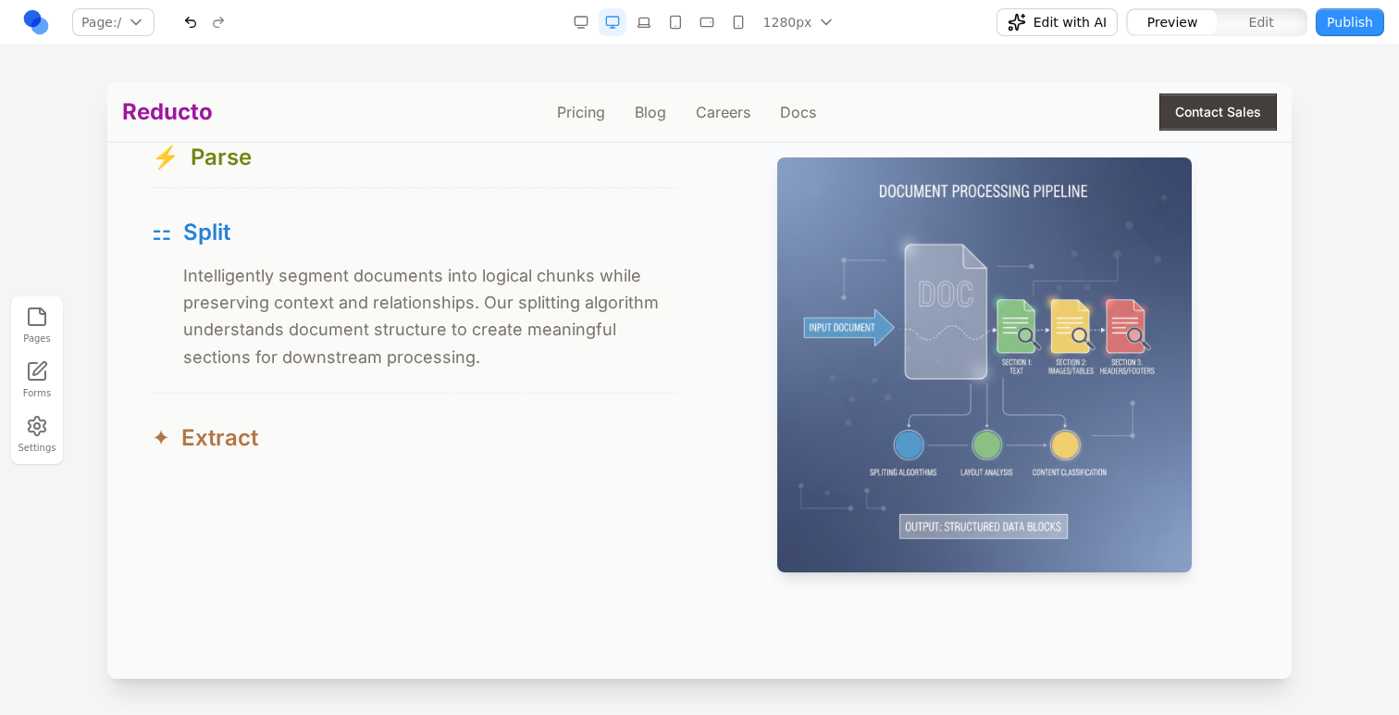
click at [502, 447] on div "✦ Extract" at bounding box center [415, 438] width 526 height 30
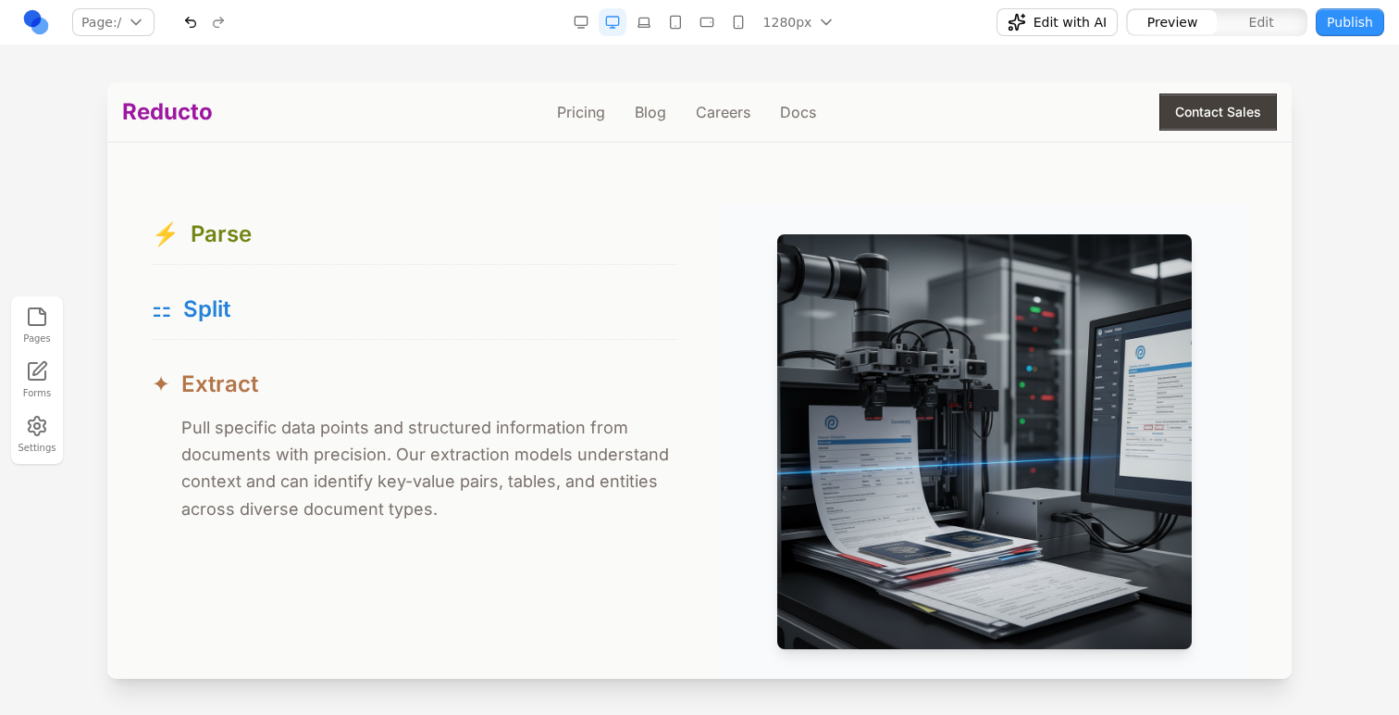
scroll to position [1727, 0]
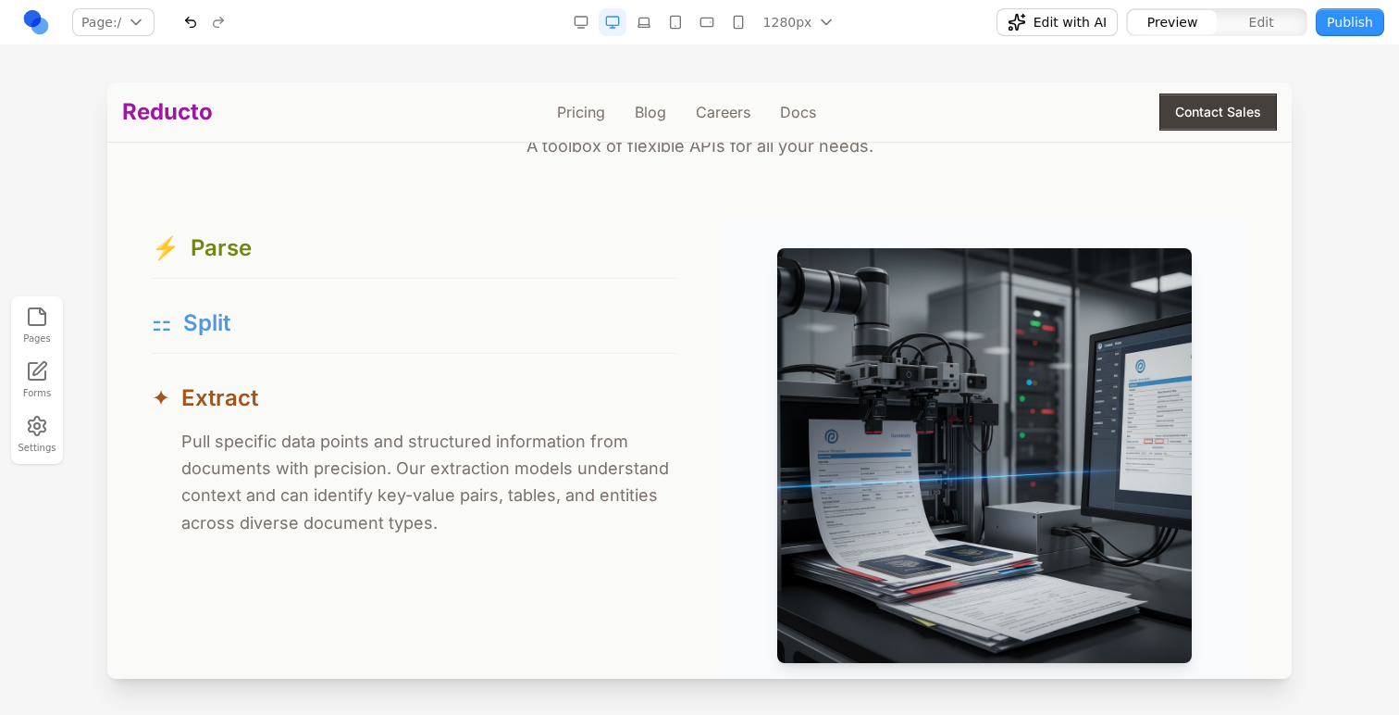
click at [502, 318] on div "⚏ Split" at bounding box center [415, 323] width 526 height 30
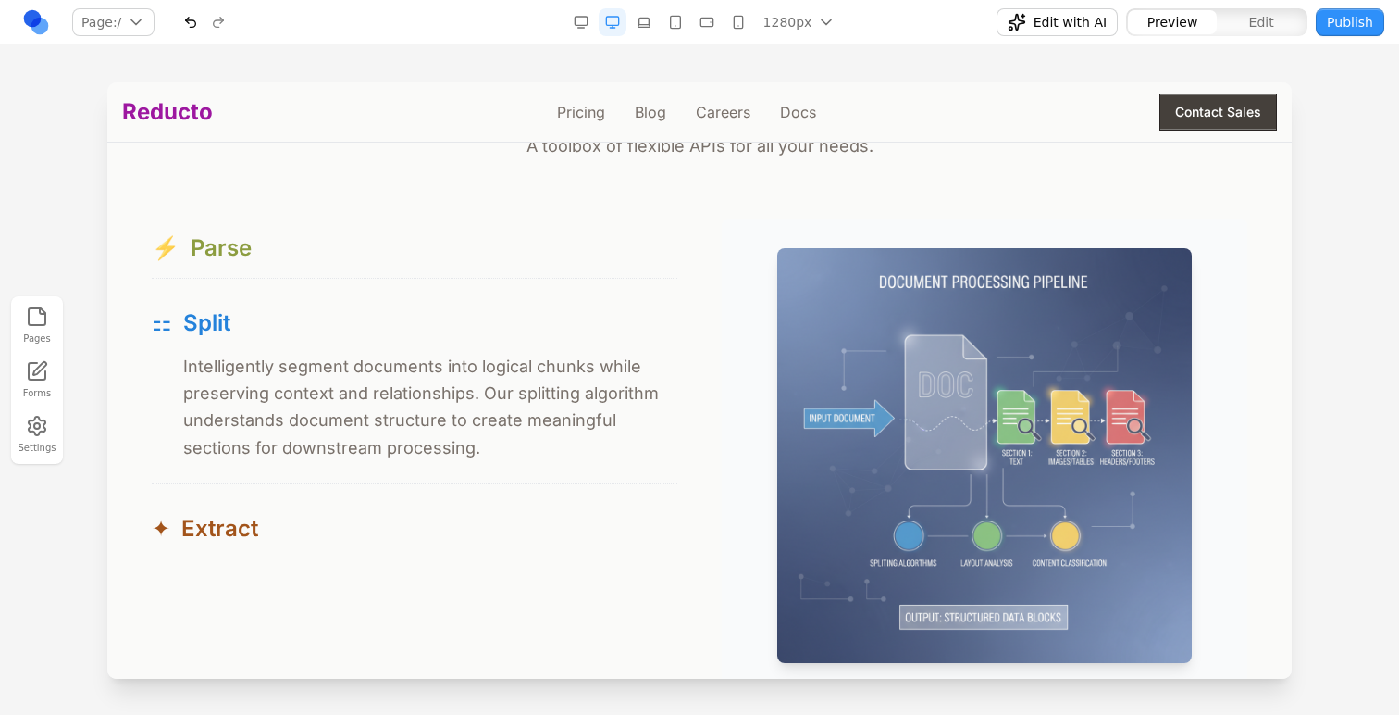
click at [503, 278] on button "⚡ Parse" at bounding box center [415, 247] width 526 height 59
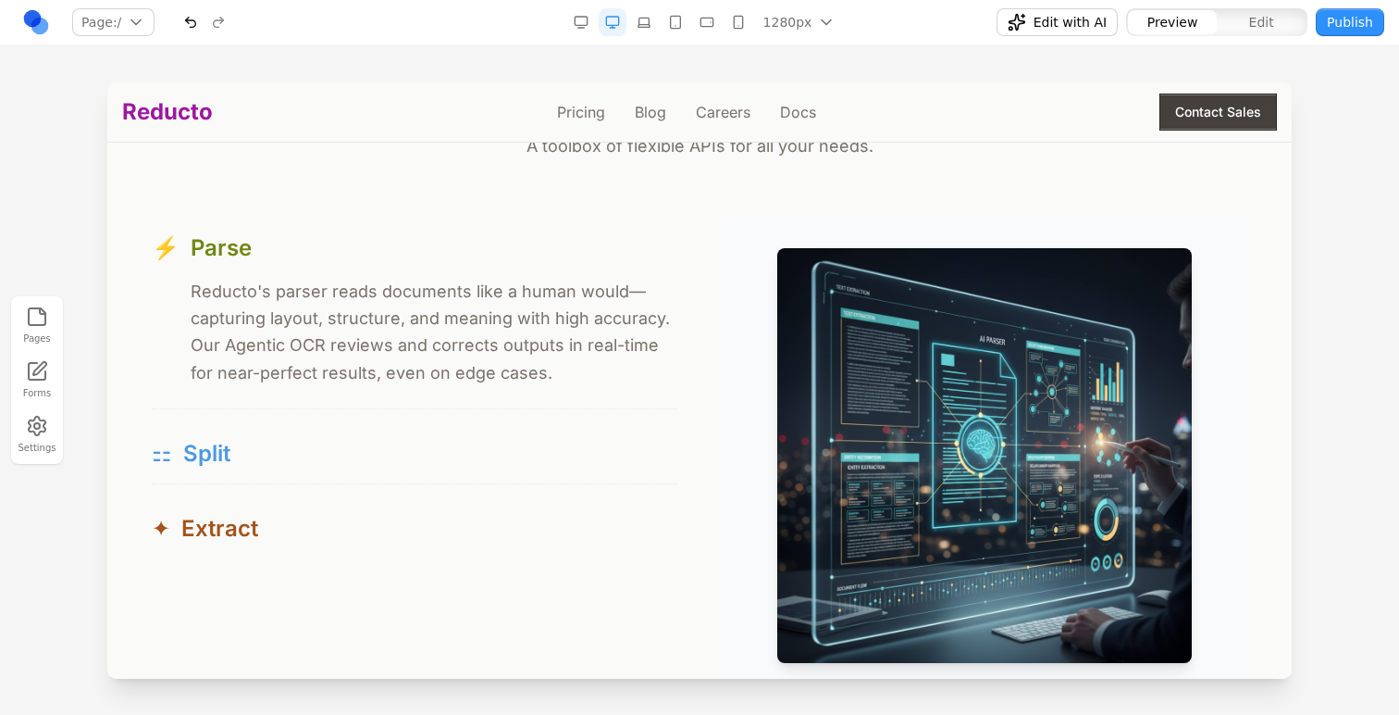
click at [515, 432] on button "⚏ Split" at bounding box center [415, 453] width 526 height 59
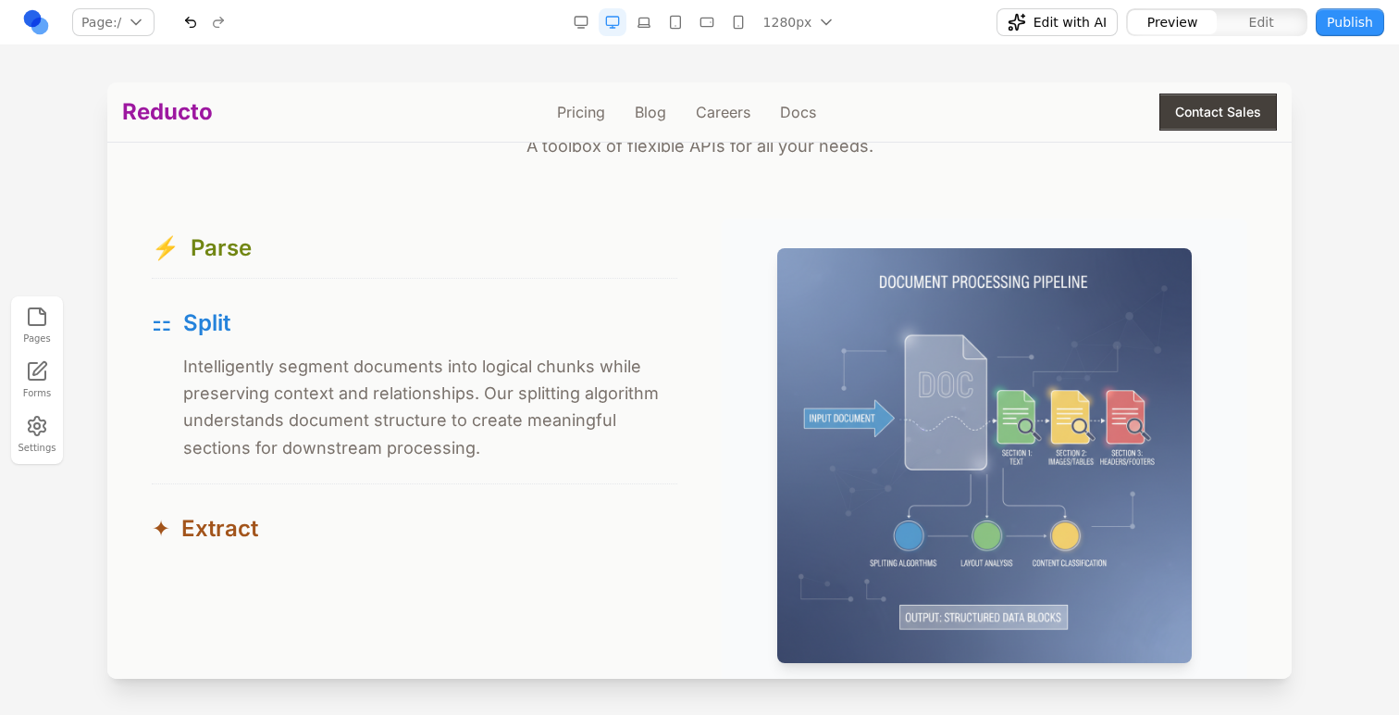
click at [516, 464] on div "⚏ Intelligently segment documents into logical chunks while preserving context …" at bounding box center [415, 418] width 526 height 131
click at [517, 498] on div "⚡ Parse ⚡ Reducto's parser reads documents like a human would—capturing layout,…" at bounding box center [415, 388] width 526 height 340
click at [528, 518] on div "✦ Extract" at bounding box center [415, 529] width 526 height 30
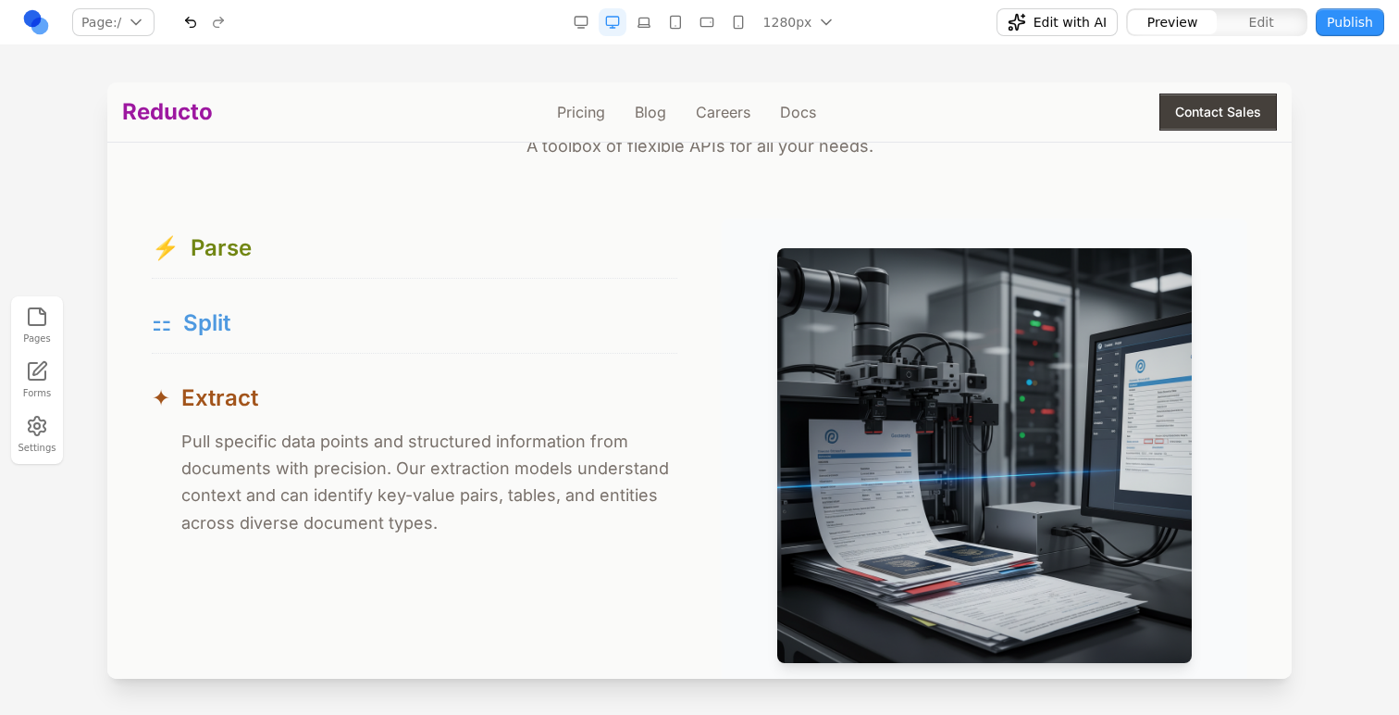
click at [542, 308] on button "⚏ Split" at bounding box center [415, 322] width 526 height 59
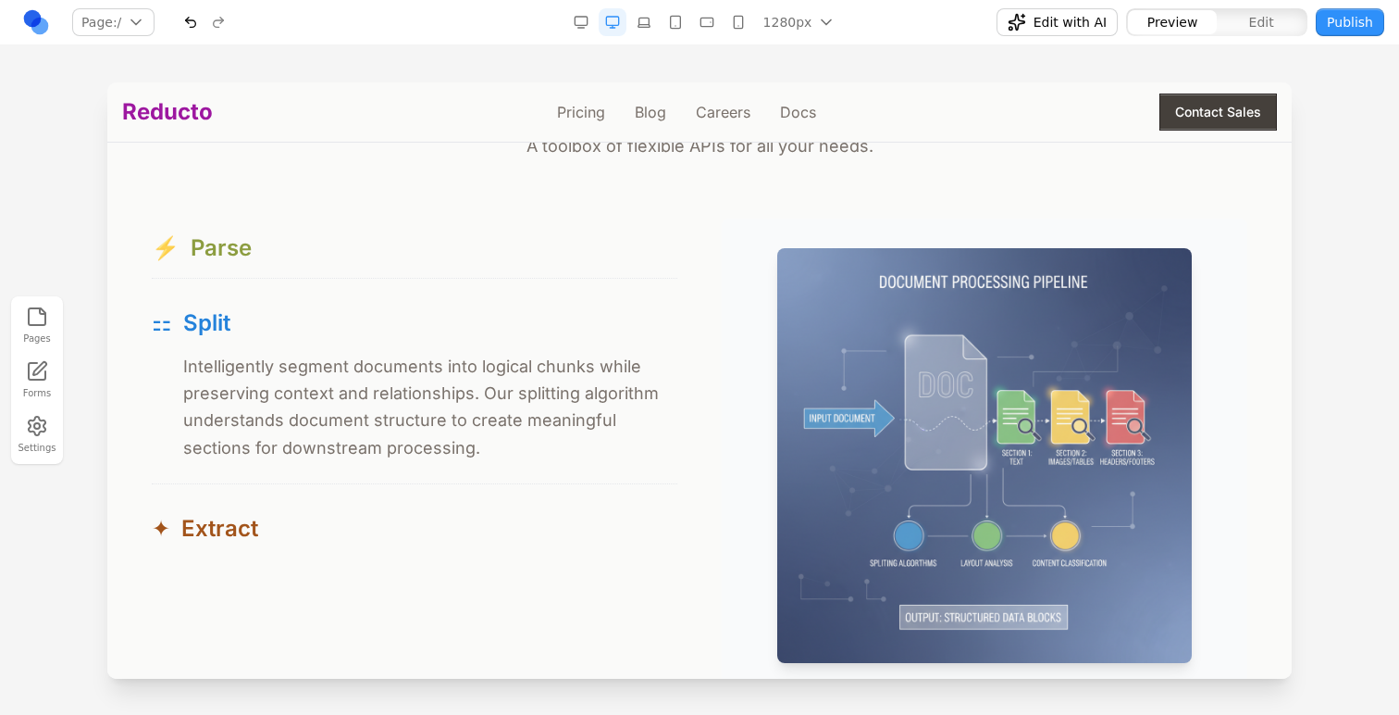
click at [542, 269] on button "⚡ Parse" at bounding box center [415, 247] width 526 height 59
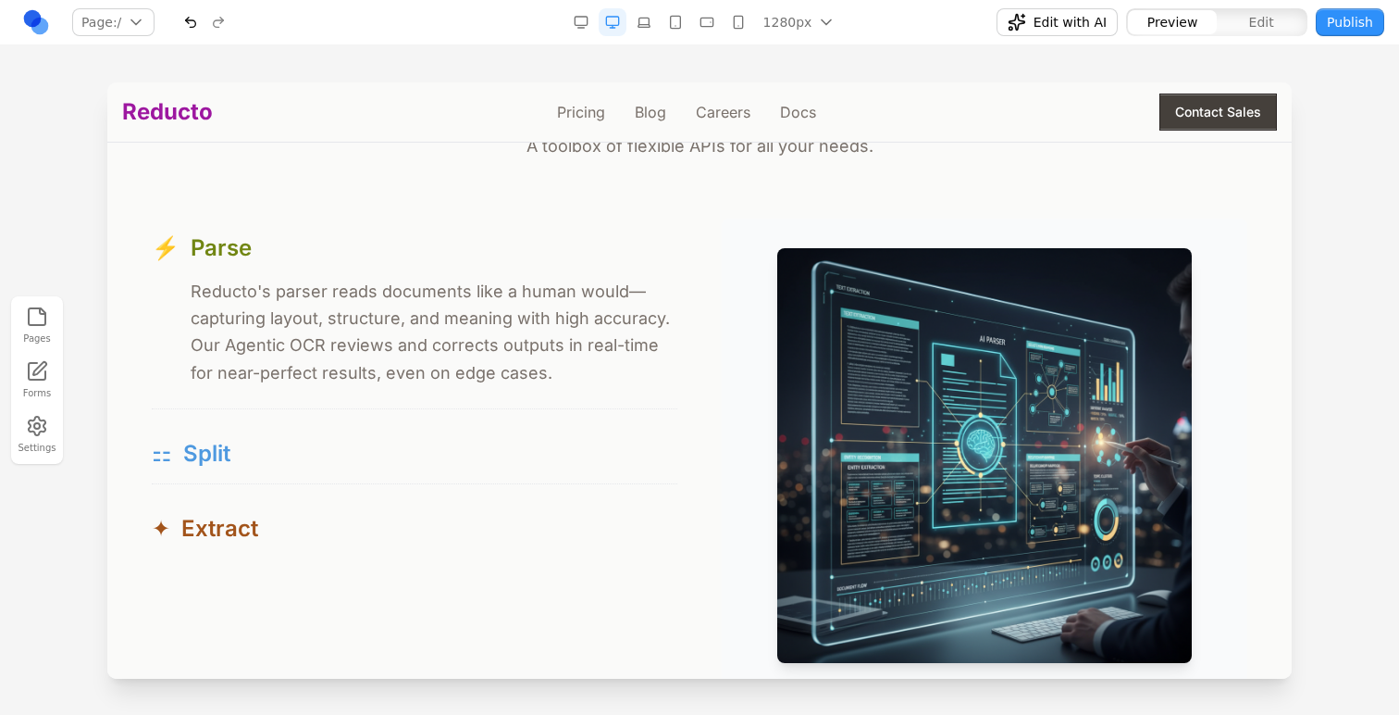
click at [562, 448] on div "⚏ Split" at bounding box center [415, 454] width 526 height 30
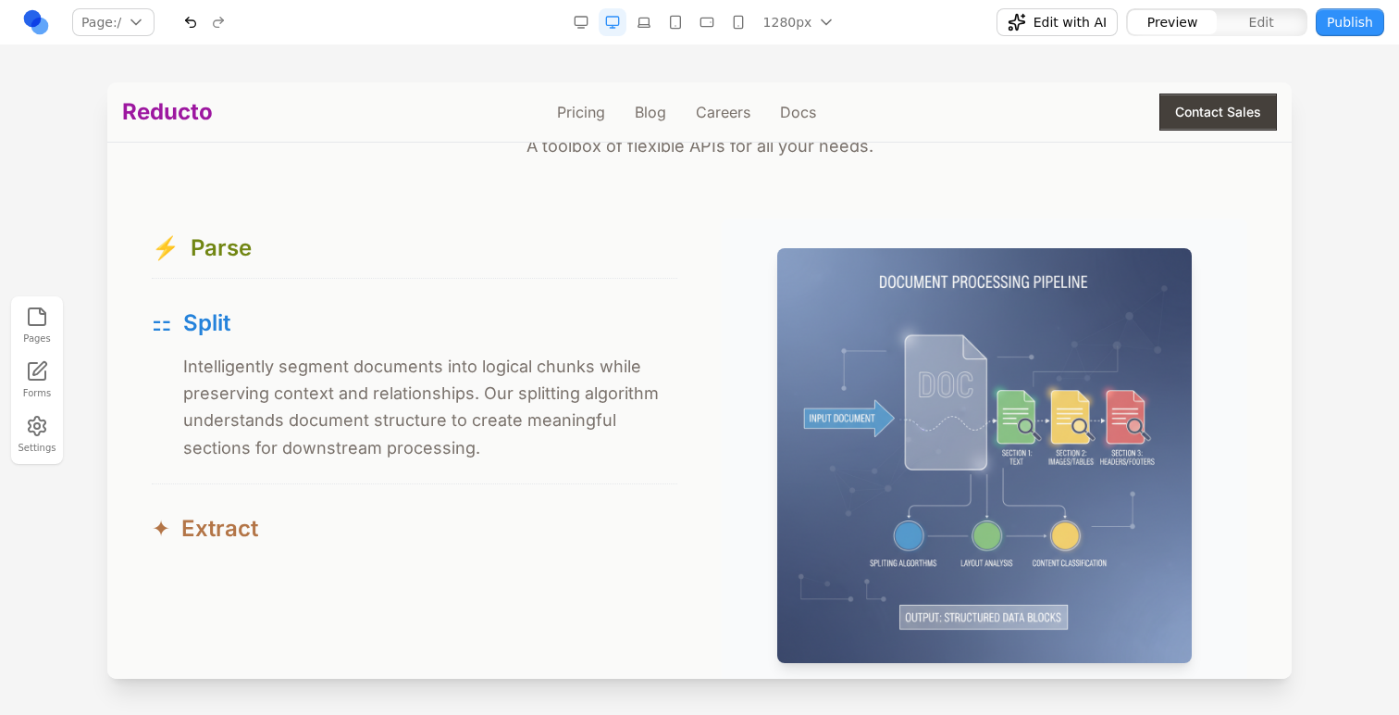
click at [572, 535] on div "✦ Extract" at bounding box center [415, 529] width 526 height 30
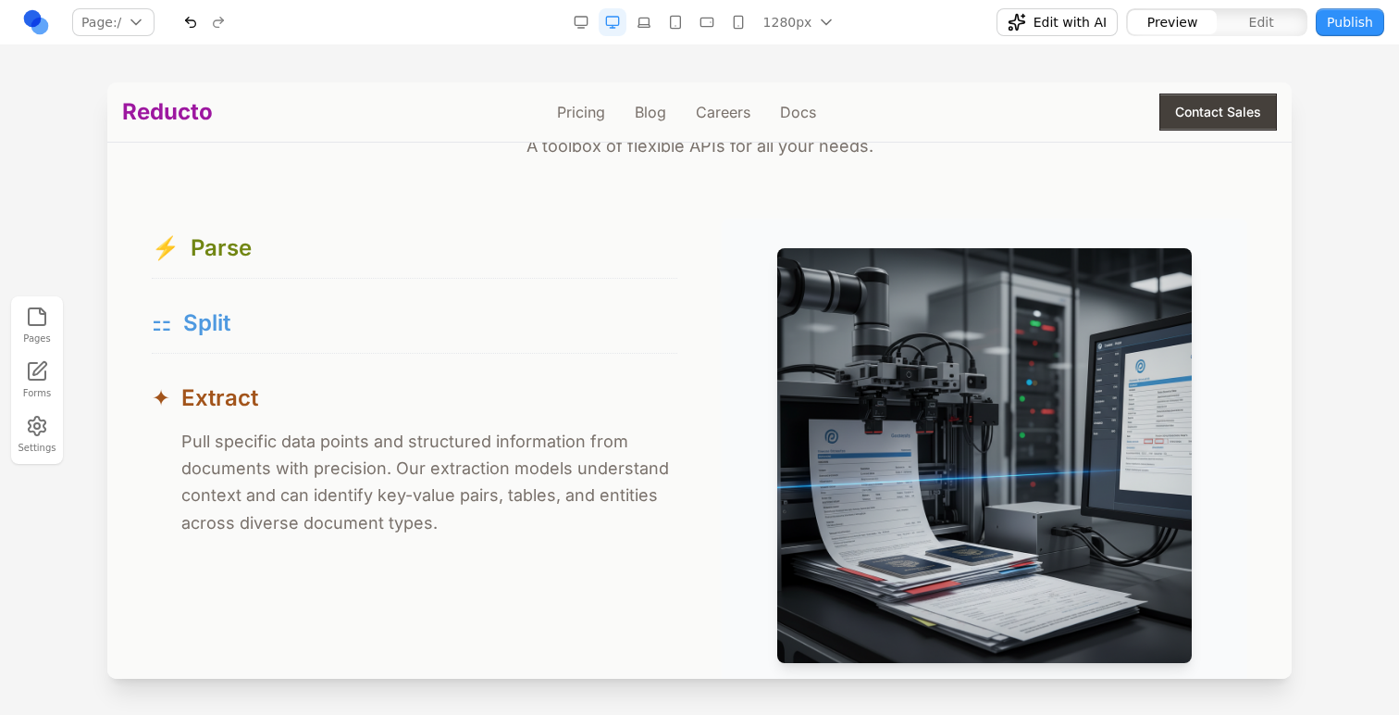
click at [564, 340] on button "⚏ Split" at bounding box center [415, 322] width 526 height 59
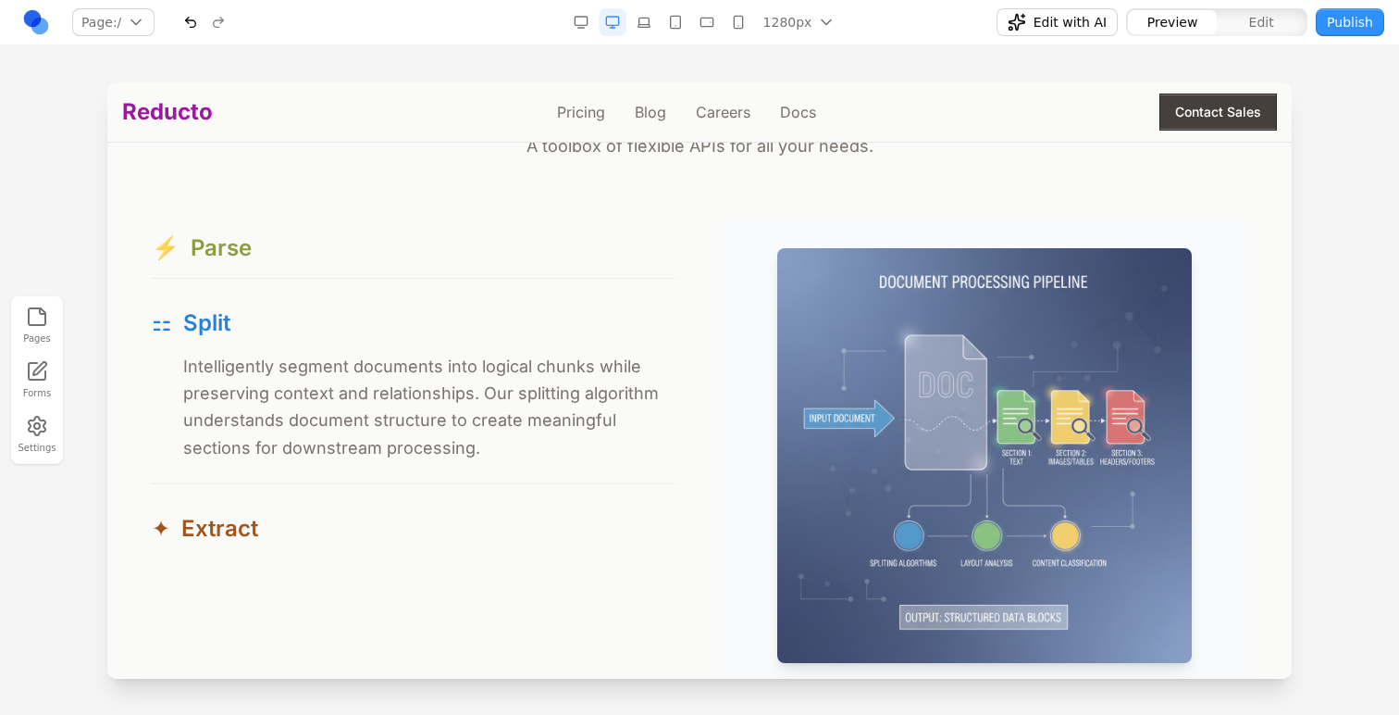
click at [556, 257] on div "⚡ Parse" at bounding box center [415, 248] width 526 height 30
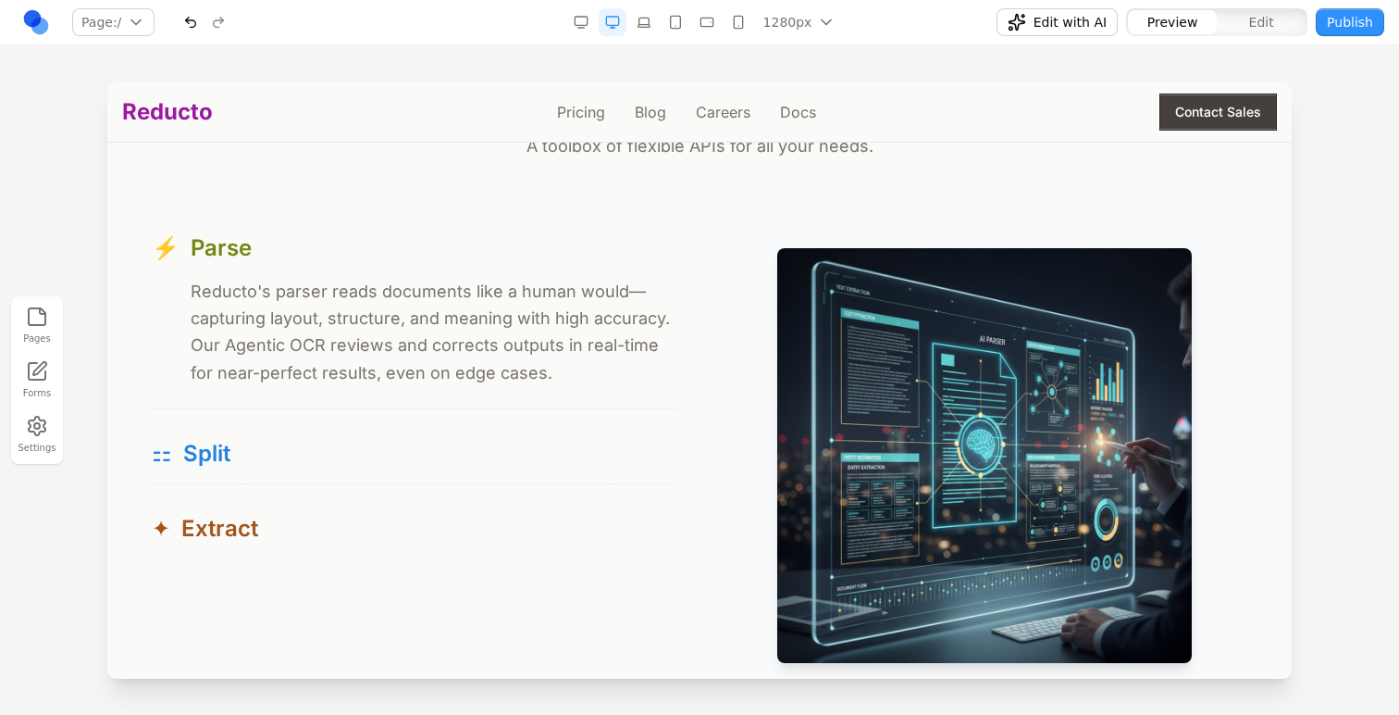
click at [121, 266] on section "Product Free your data from documents. A toolbox of flexible APIs for all your …" at bounding box center [699, 310] width 1185 height 914
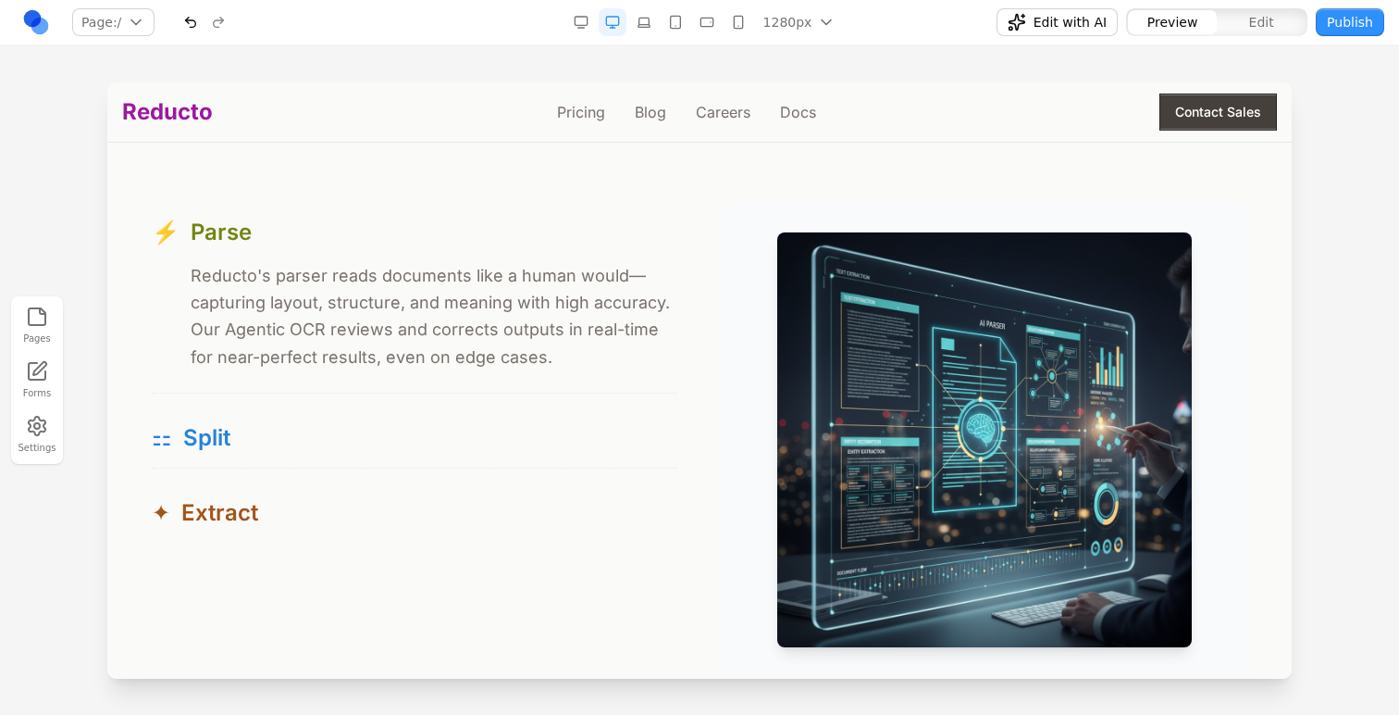
scroll to position [1730, 0]
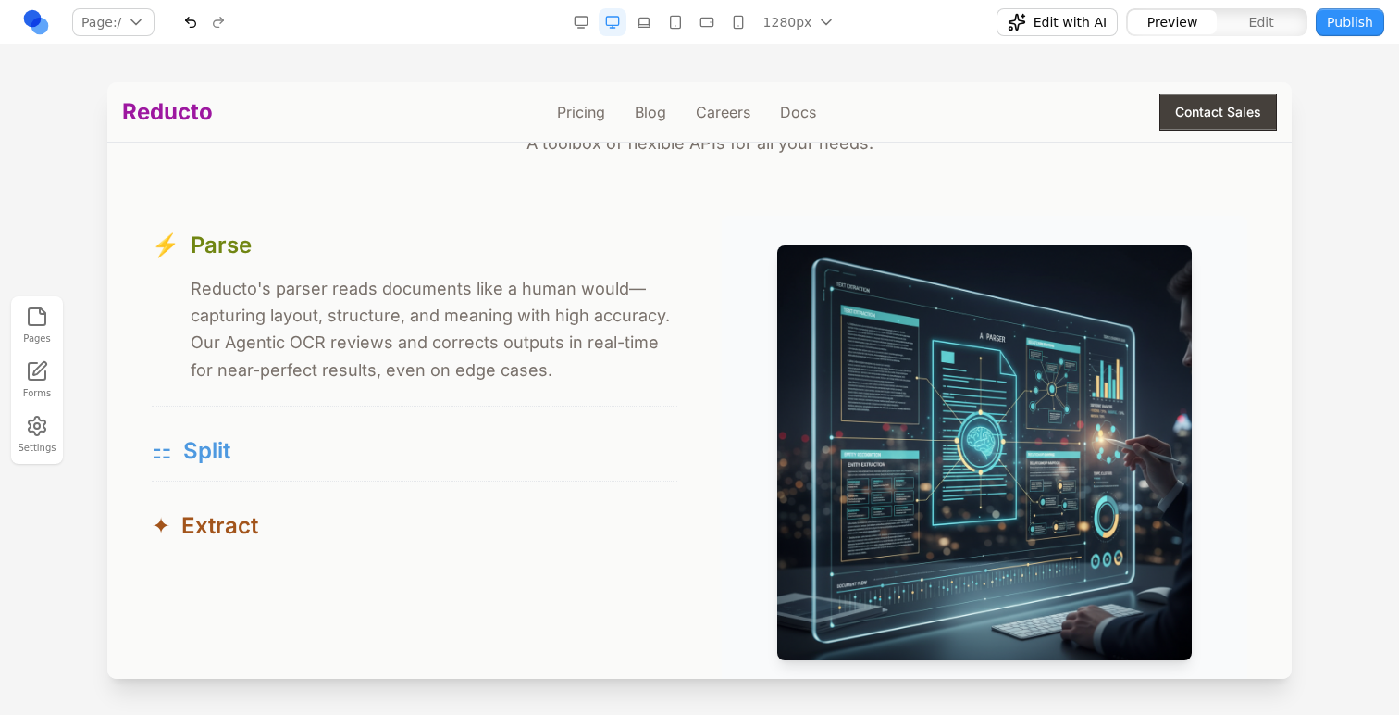
click at [185, 439] on span "Split" at bounding box center [206, 451] width 47 height 30
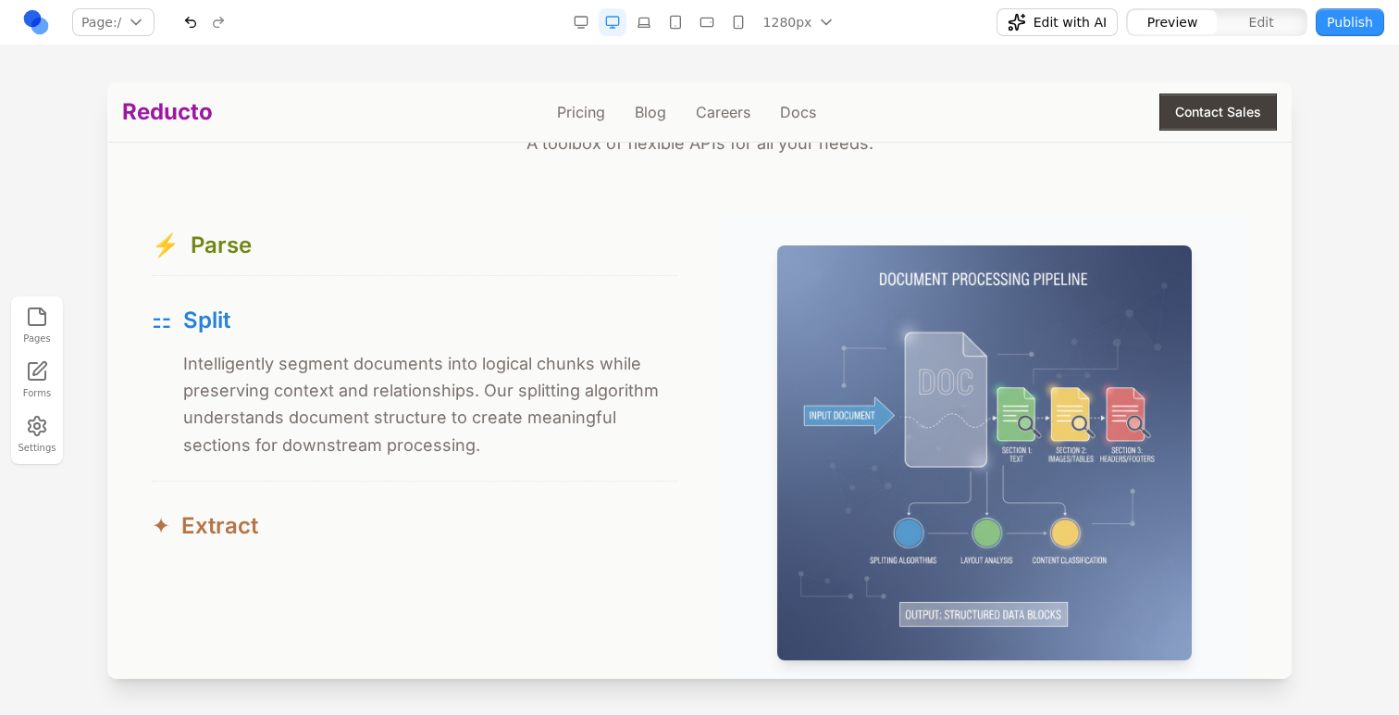
click at [212, 510] on button "✦ Extract" at bounding box center [415, 525] width 526 height 59
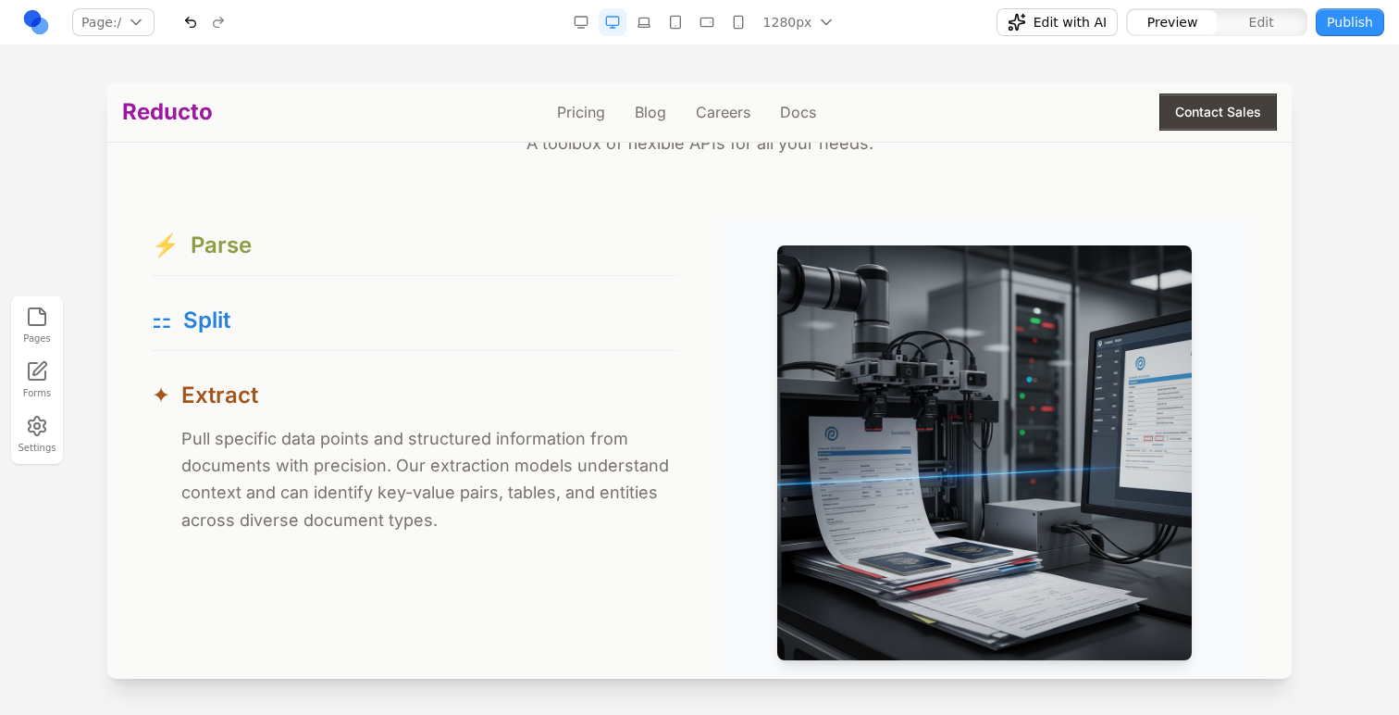
click at [246, 233] on div "⚡ Parse" at bounding box center [415, 245] width 526 height 30
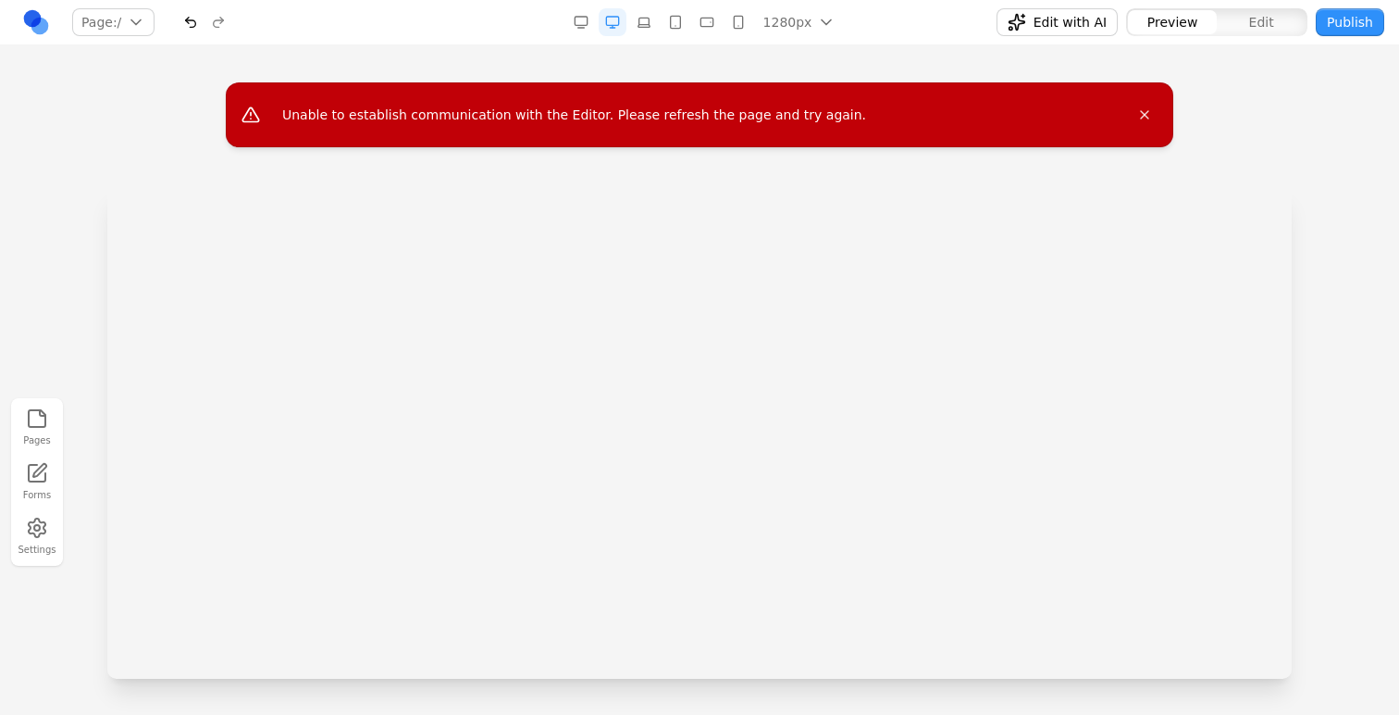
click at [1151, 114] on iframe at bounding box center [699, 184] width 1185 height 494
click at [1146, 114] on iframe at bounding box center [699, 184] width 1185 height 494
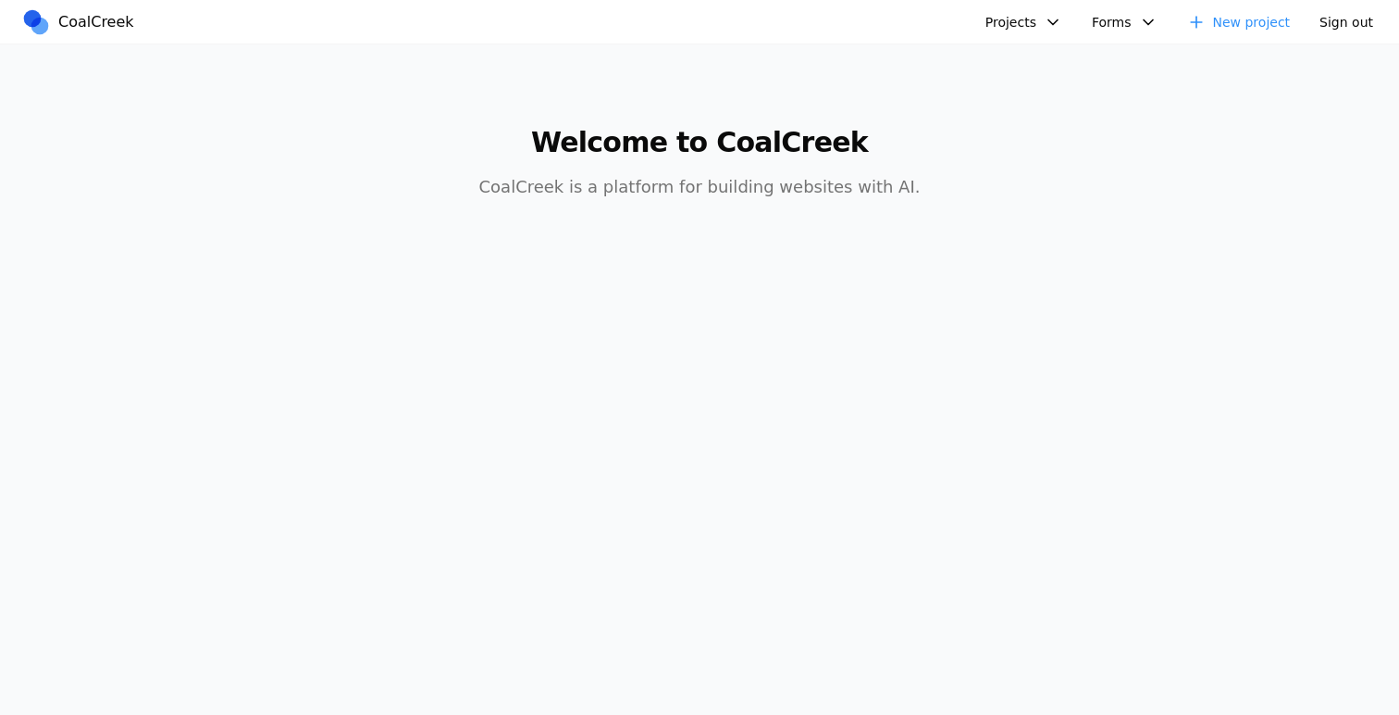
click at [1049, 44] on main "Welcome to CoalCreek CoalCreek is a platform for building websites with AI." at bounding box center [699, 151] width 1185 height 215
click at [1029, 23] on button "Projects" at bounding box center [1024, 22] width 99 height 28
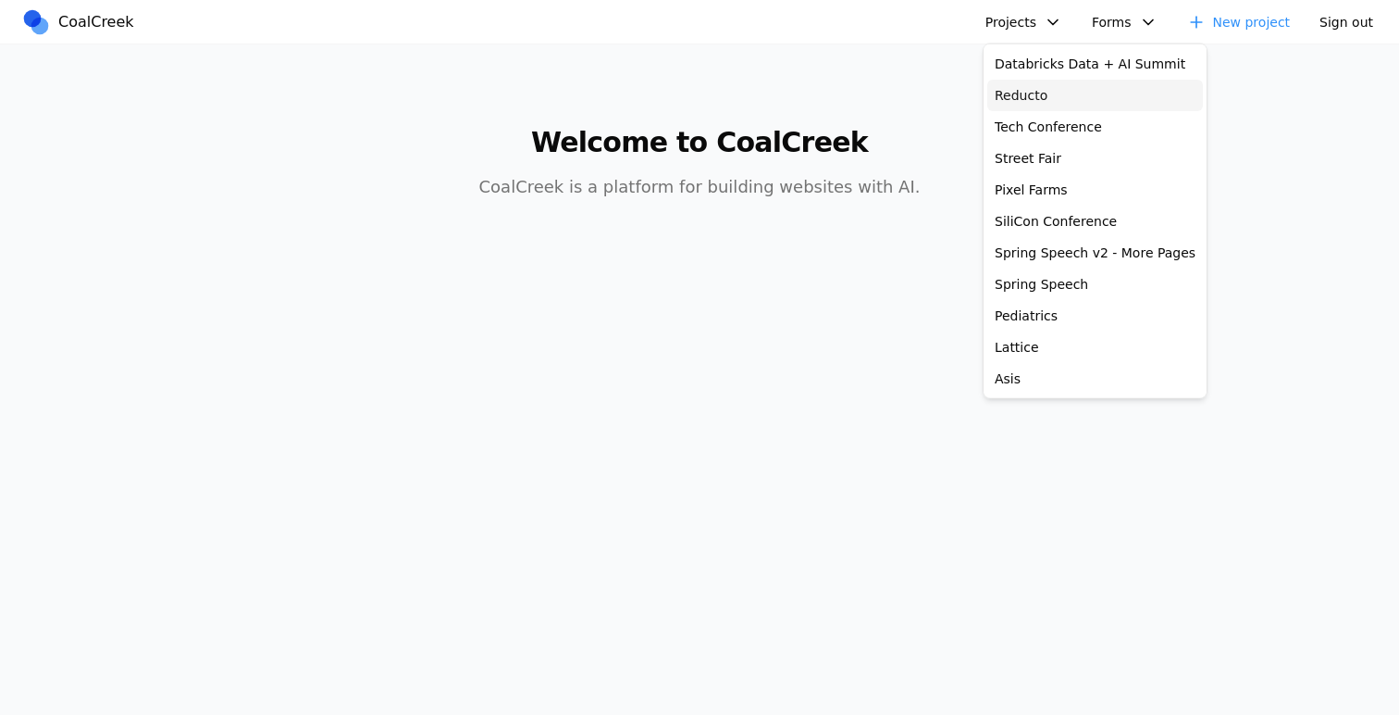
click at [1031, 85] on link "Reducto" at bounding box center [1096, 95] width 216 height 31
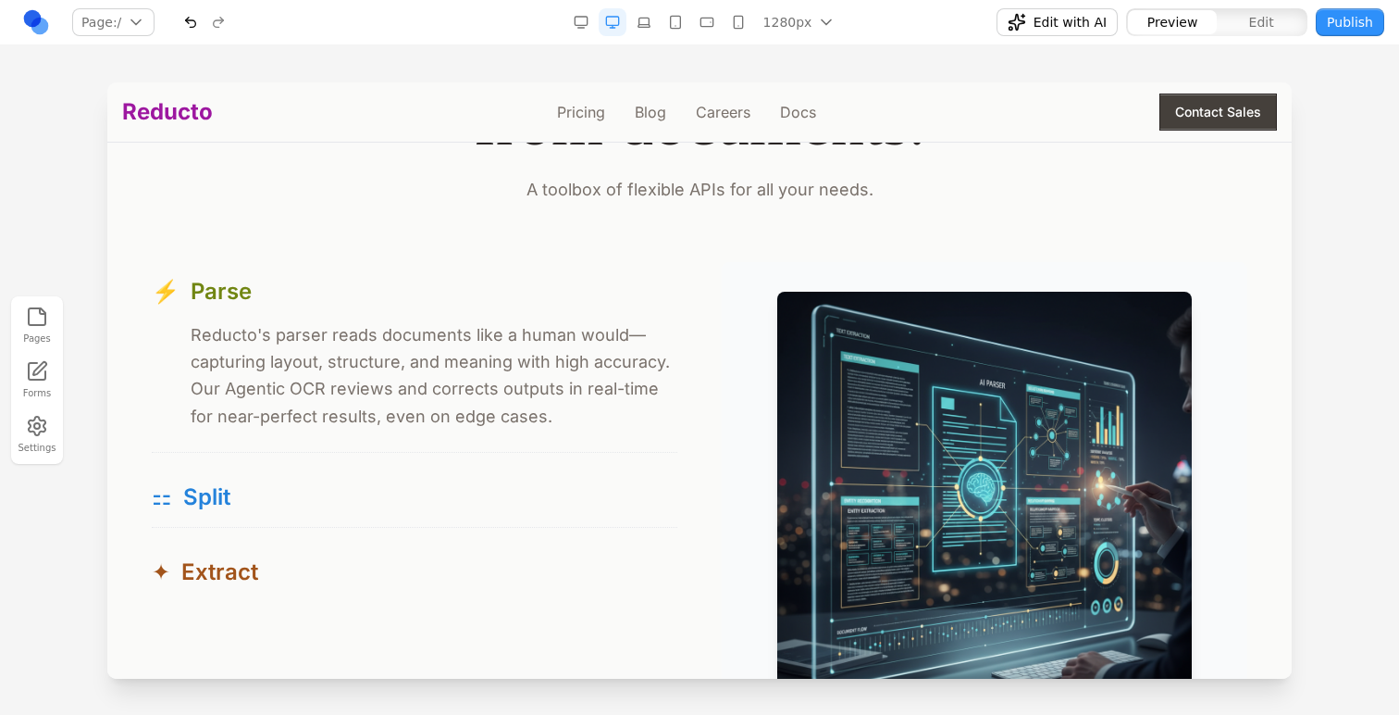
scroll to position [1686, 0]
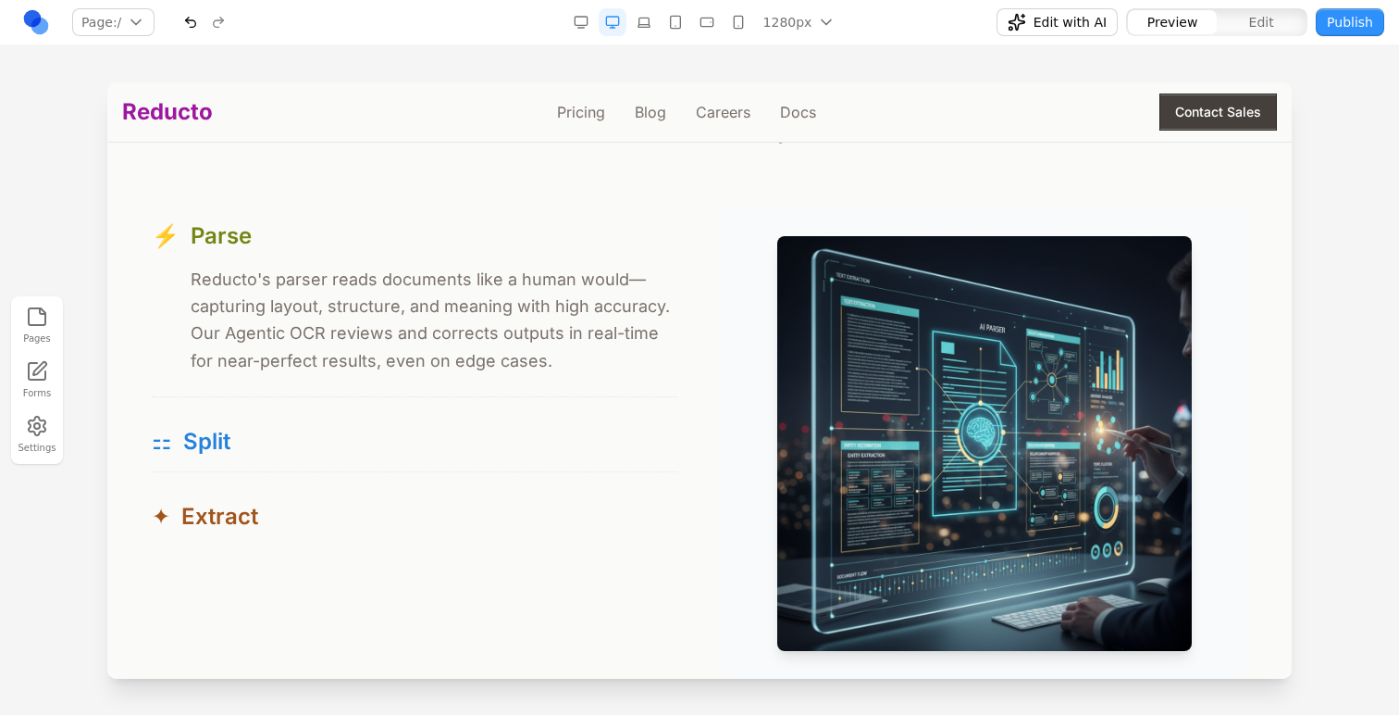
scroll to position [1725, 0]
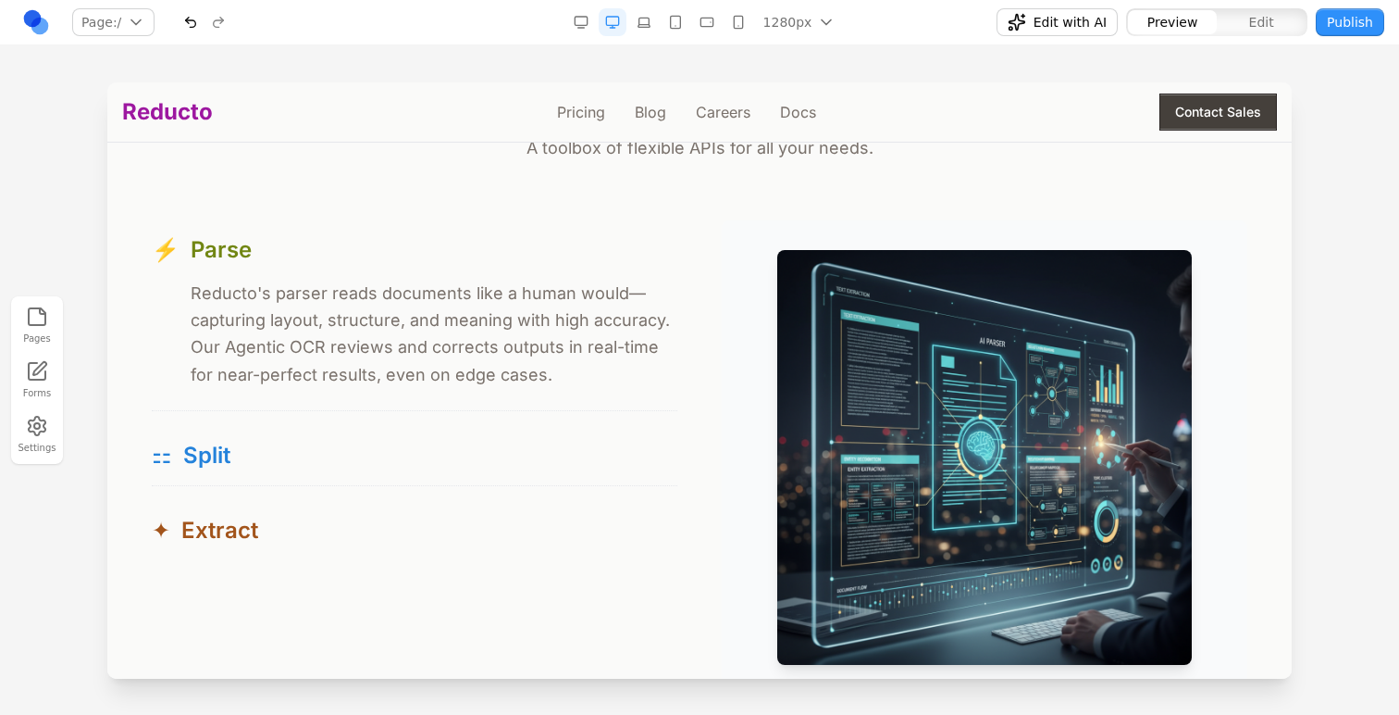
click at [1263, 10] on button "Edit" at bounding box center [1261, 22] width 89 height 24
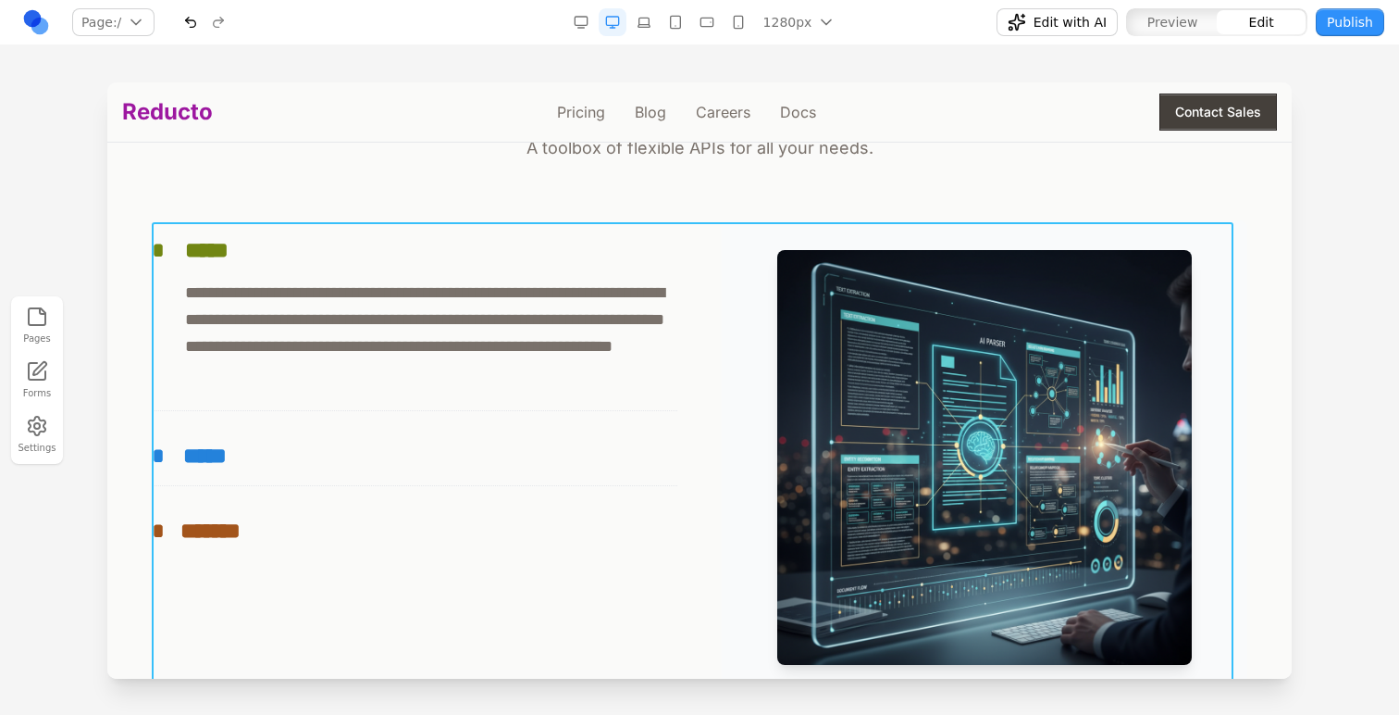
click at [703, 255] on div "**********" at bounding box center [700, 457] width 1096 height 474
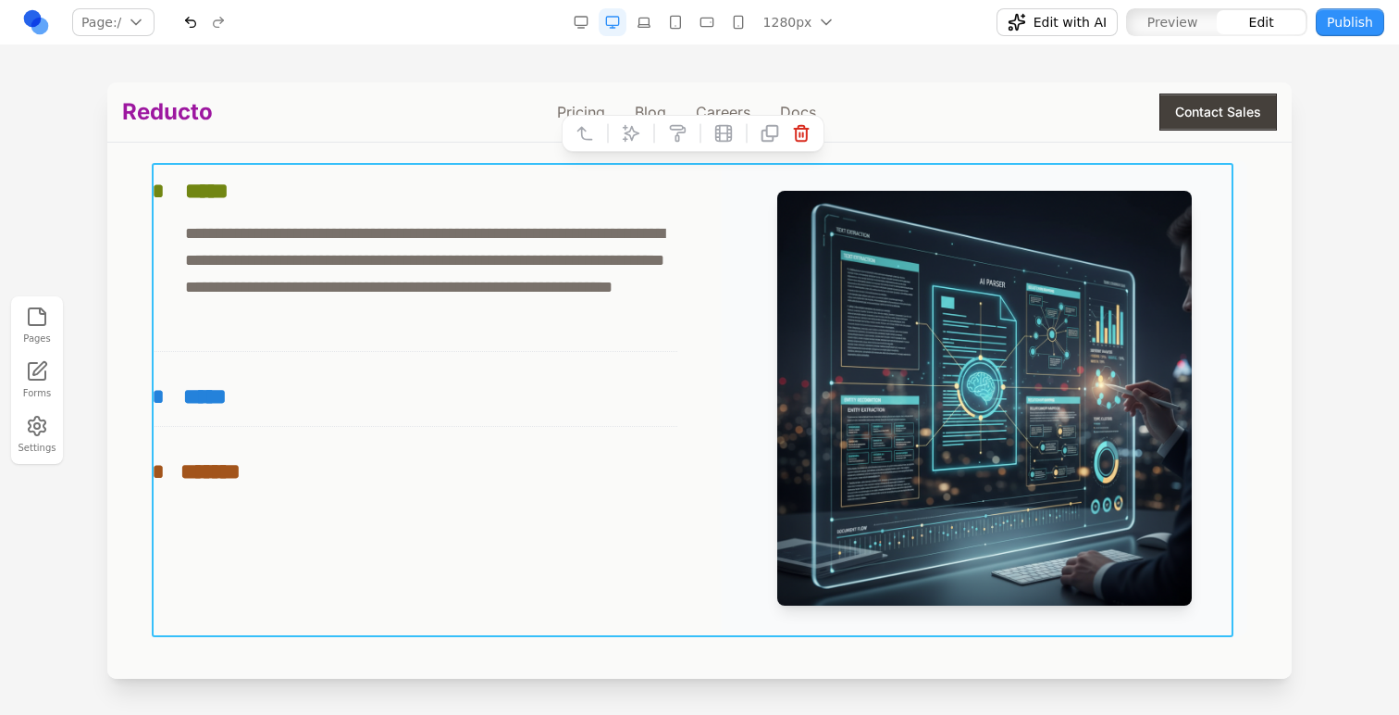
scroll to position [1763, 0]
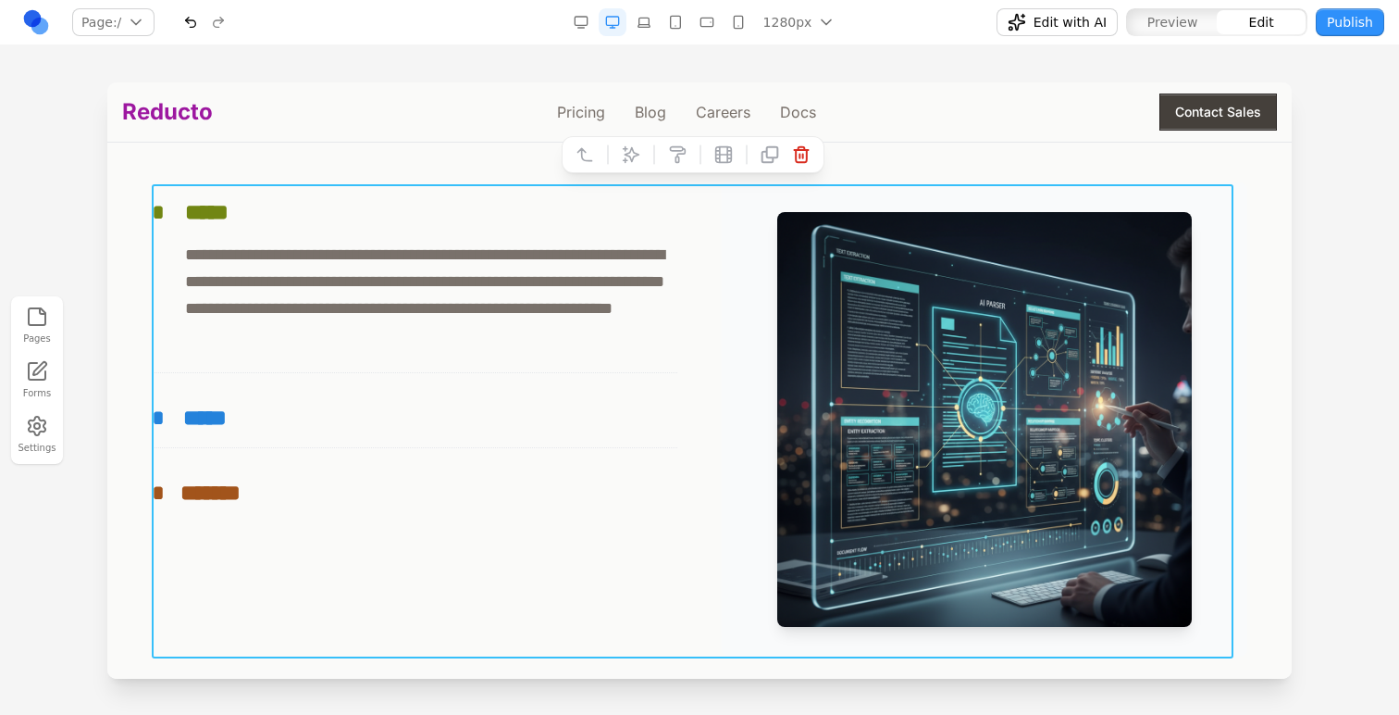
click at [44, 317] on icon "button" at bounding box center [37, 316] width 22 height 22
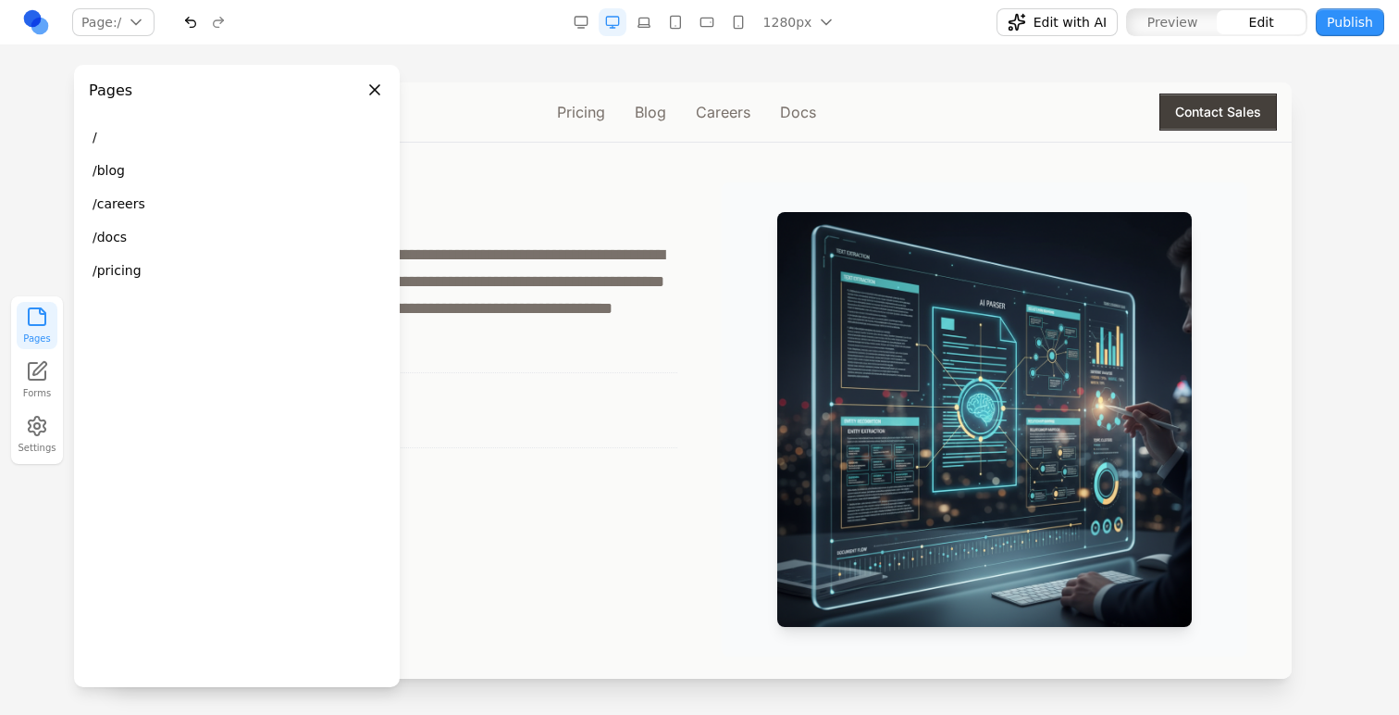
click at [376, 76] on header "Pages" at bounding box center [237, 83] width 326 height 37
click at [376, 78] on header "Pages" at bounding box center [237, 83] width 326 height 37
click at [376, 86] on button "Close panel" at bounding box center [375, 90] width 20 height 20
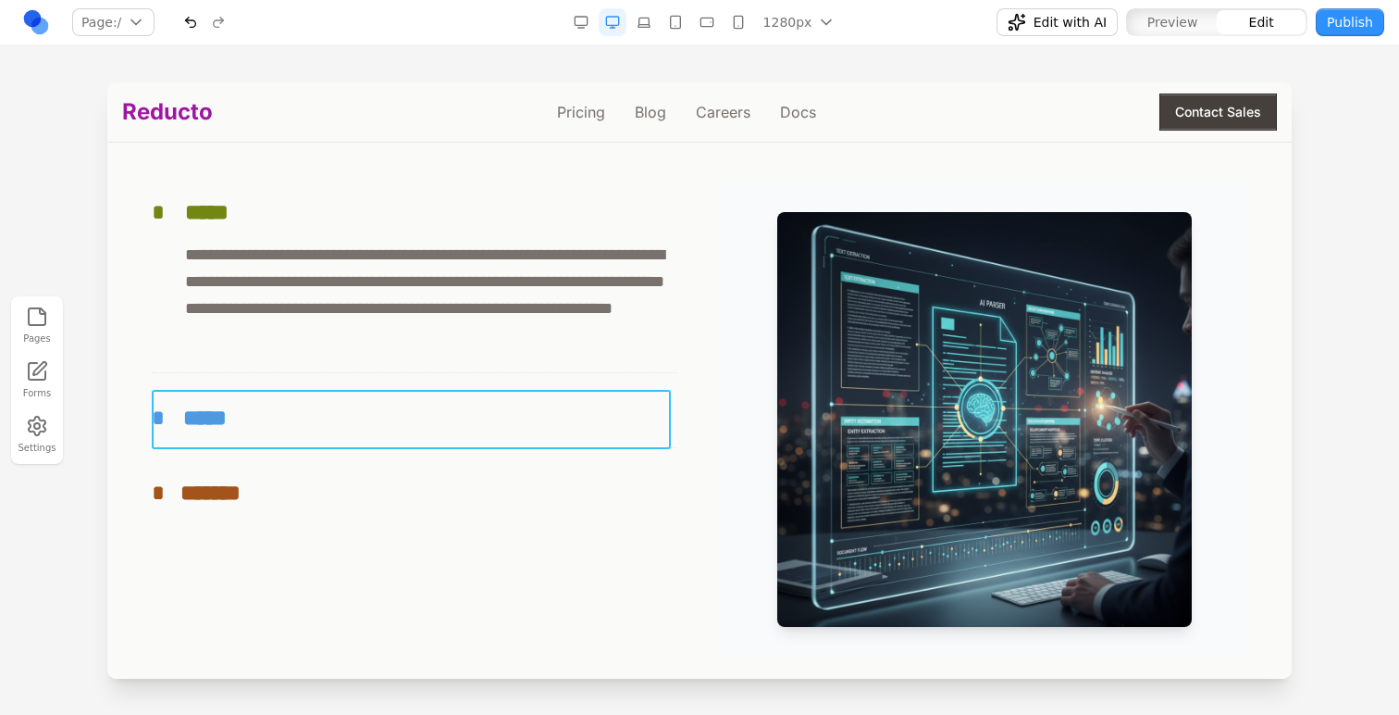
click at [304, 402] on button "* *****" at bounding box center [415, 417] width 526 height 59
click at [1174, 27] on span "Preview" at bounding box center [1173, 22] width 51 height 19
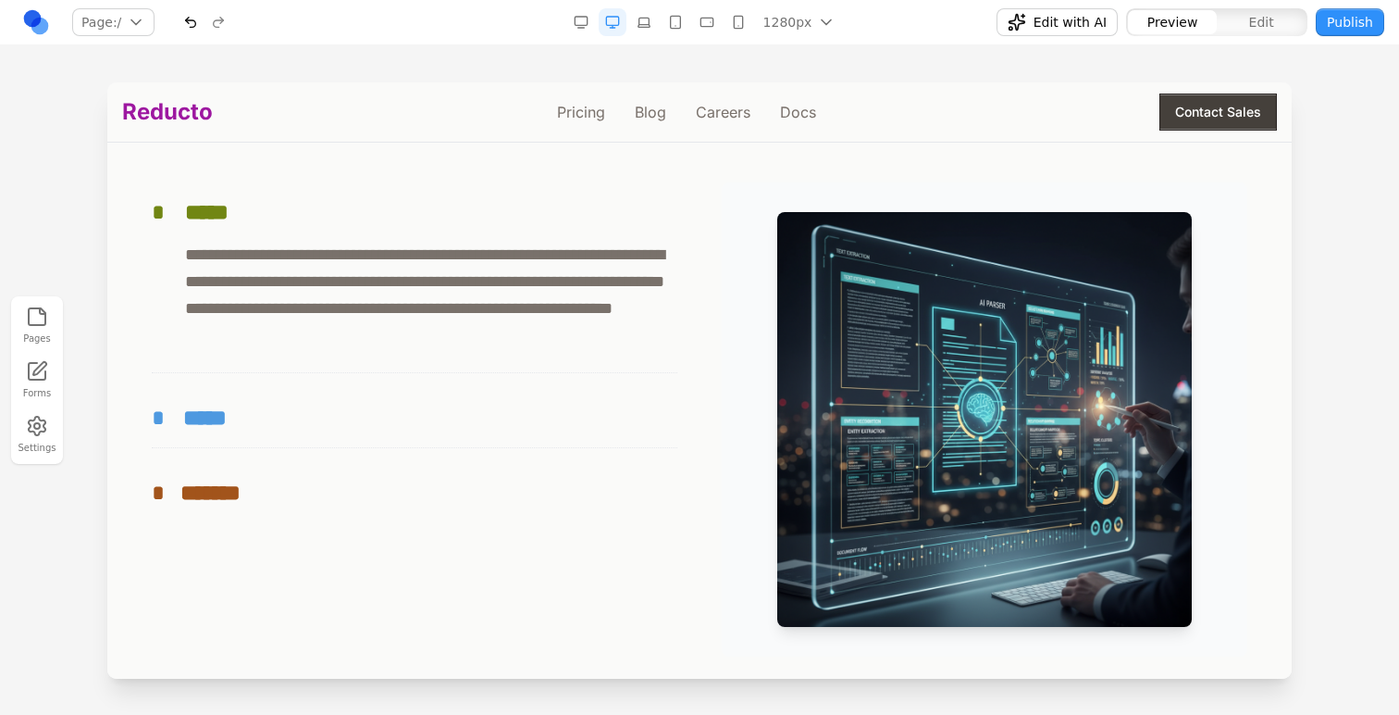
click at [479, 390] on button "* *****" at bounding box center [415, 417] width 526 height 59
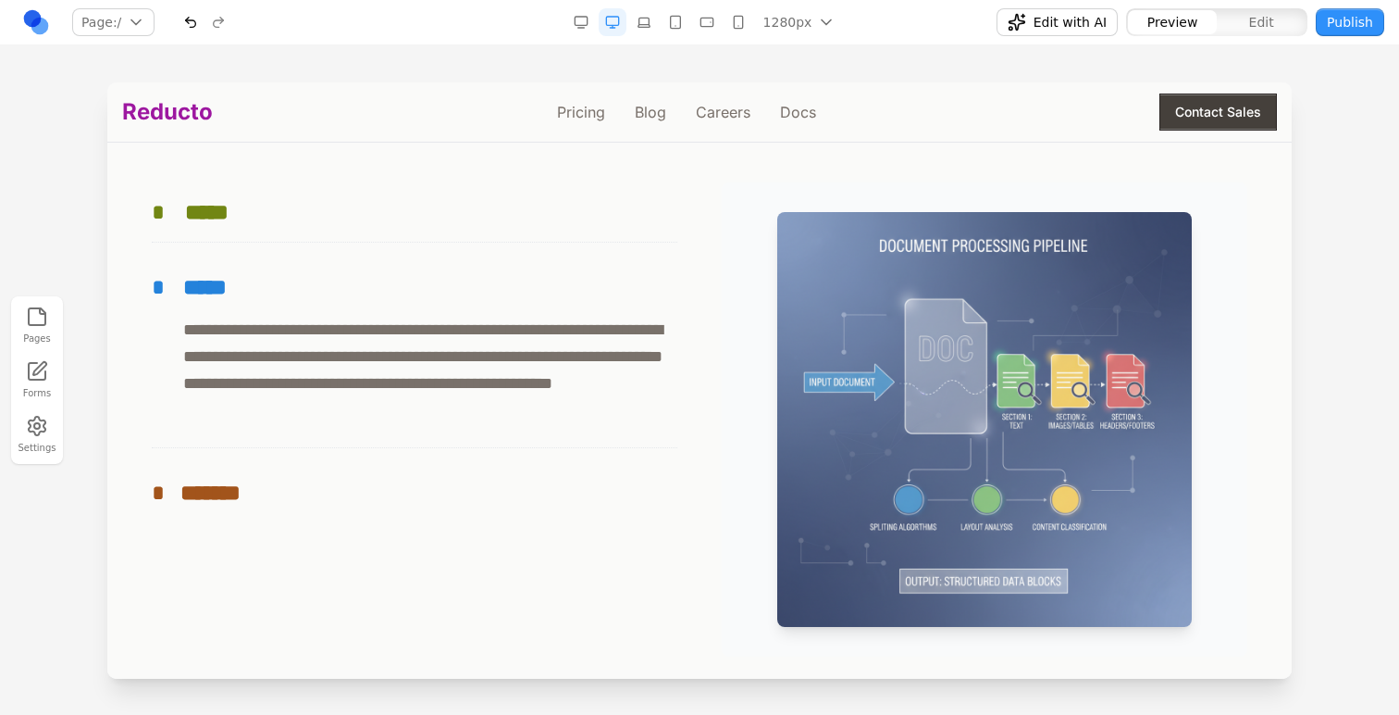
click at [471, 463] on div "**********" at bounding box center [415, 352] width 526 height 340
click at [474, 479] on button "* *******" at bounding box center [415, 492] width 526 height 59
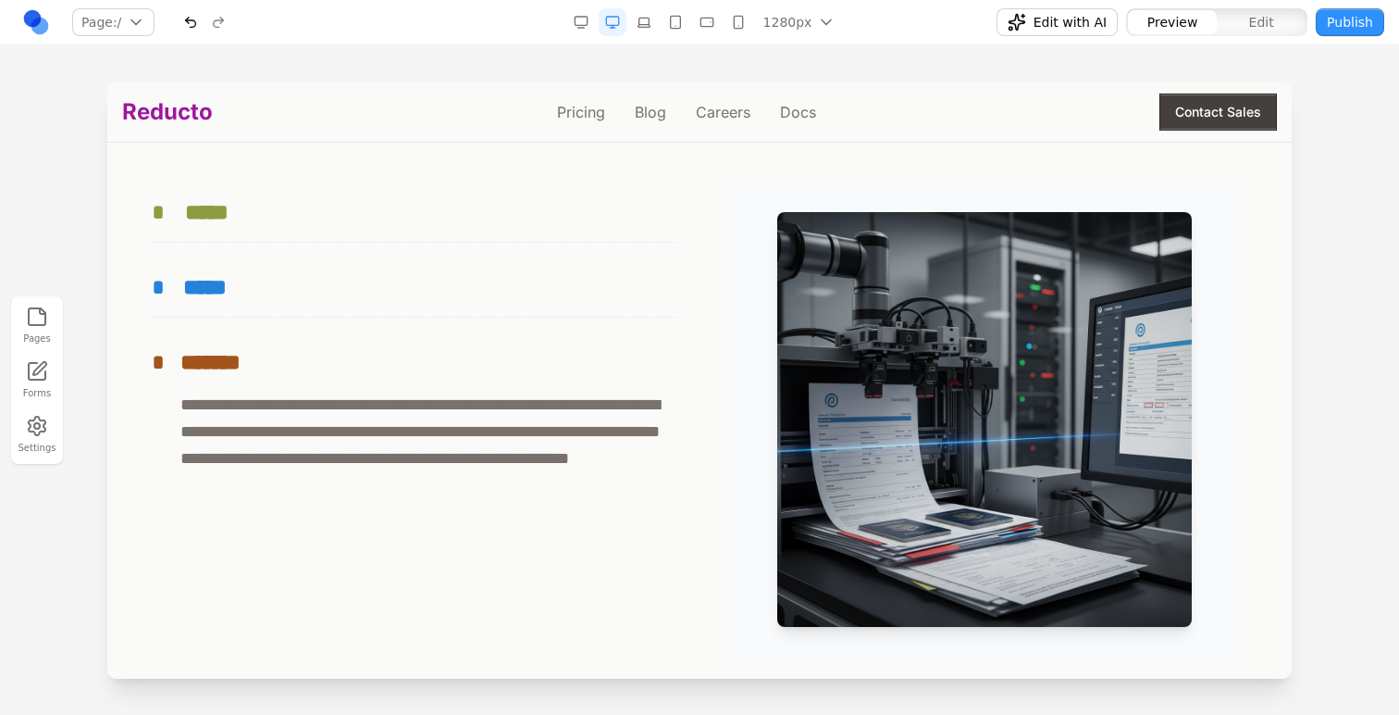
click at [490, 197] on button "* *****" at bounding box center [415, 211] width 526 height 59
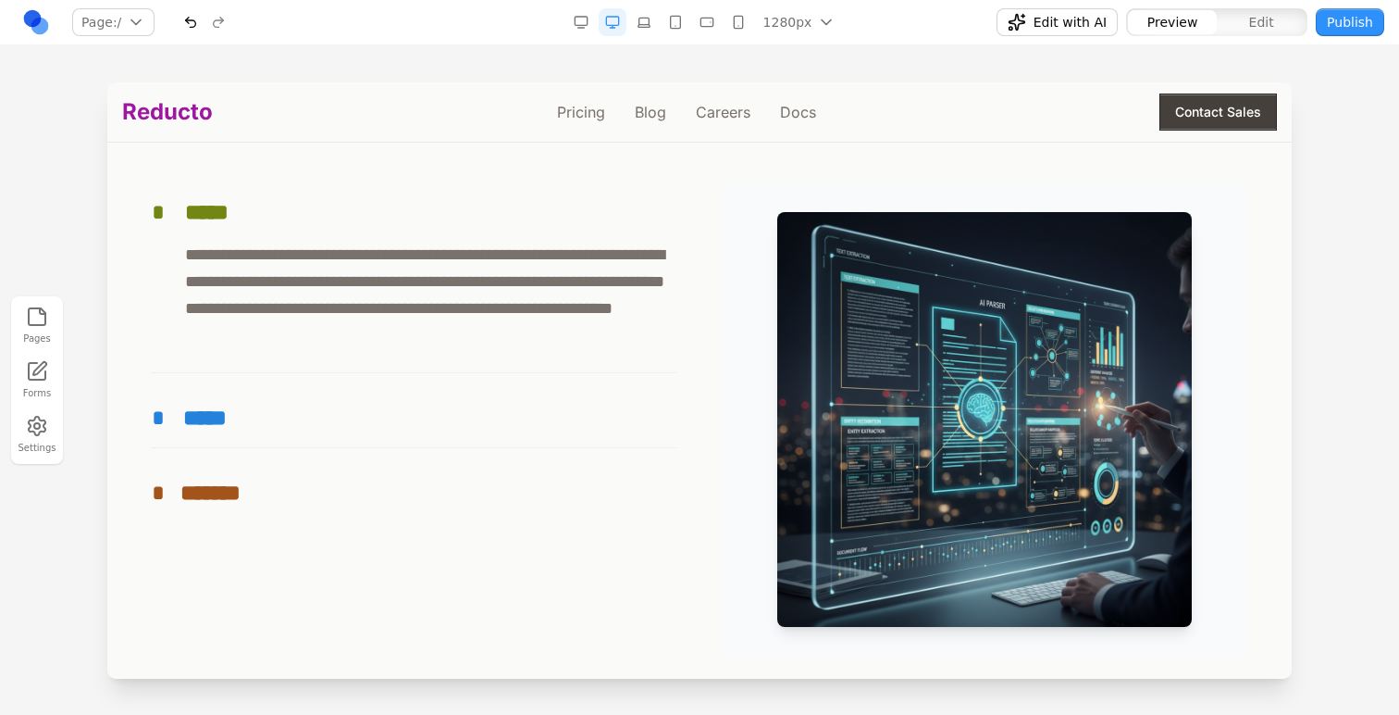
click at [1285, 16] on button "Edit" at bounding box center [1261, 22] width 89 height 24
click at [168, 204] on span "*" at bounding box center [163, 212] width 22 height 30
click at [228, 172] on icon at bounding box center [222, 172] width 16 height 16
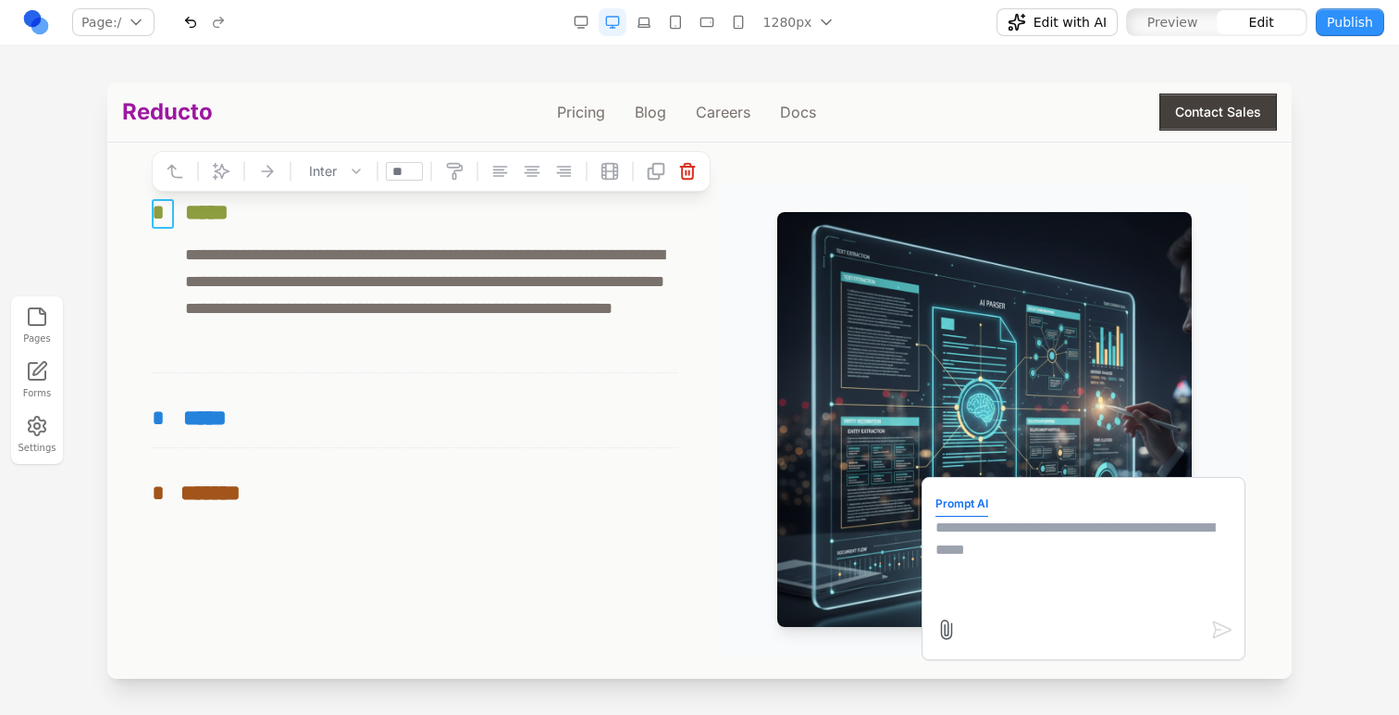
click at [1003, 591] on textarea at bounding box center [1084, 562] width 296 height 93
type textarea "**********"
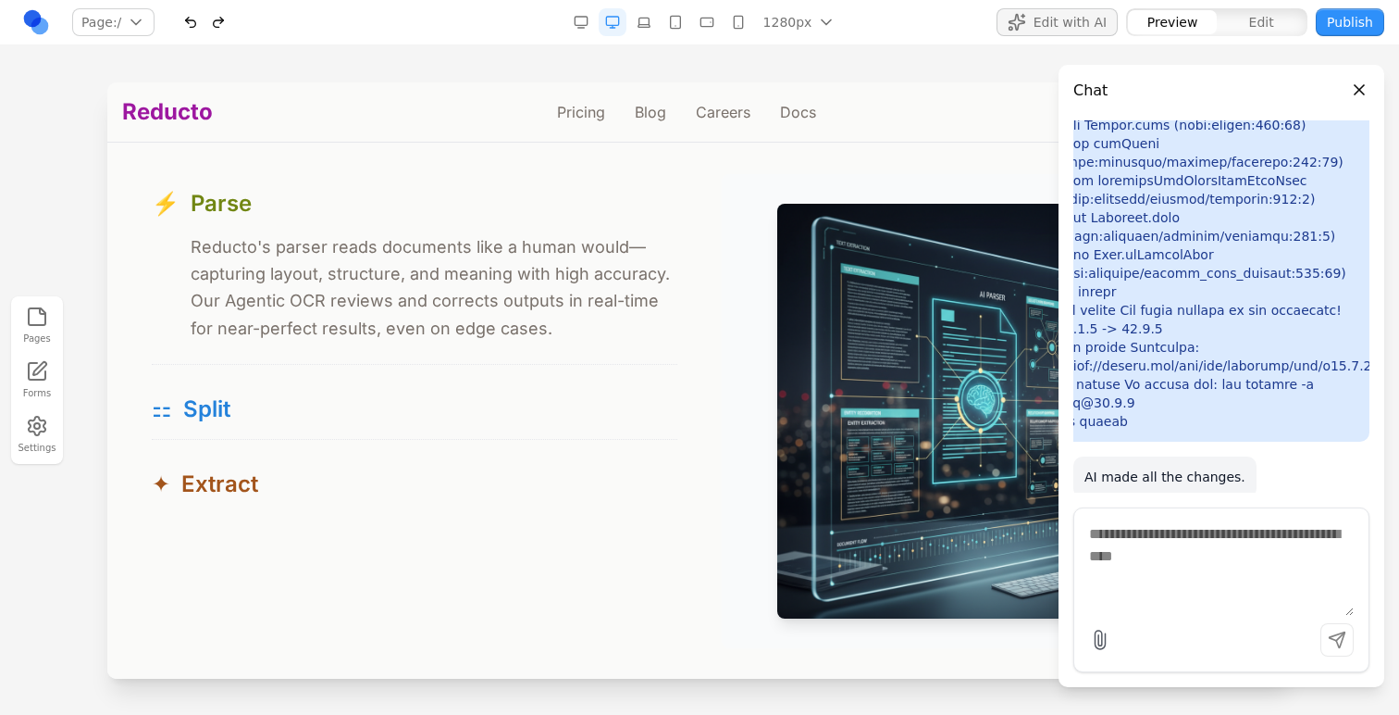
scroll to position [1779, 0]
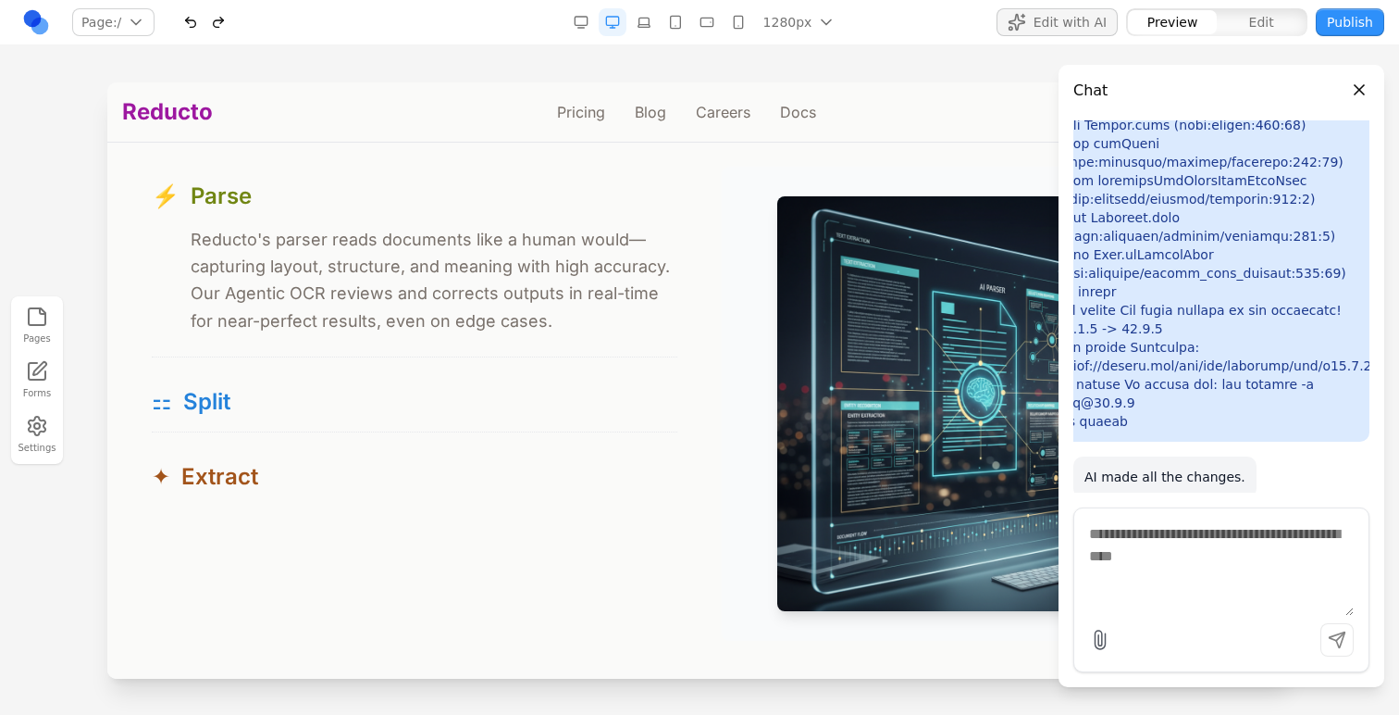
click at [672, 299] on div "⚡ Parse ⚡ Reducto's parser reads documents like a human would—capturing layout,…" at bounding box center [700, 404] width 1096 height 474
click at [1122, 541] on textarea at bounding box center [1221, 569] width 265 height 93
type textarea "**********"
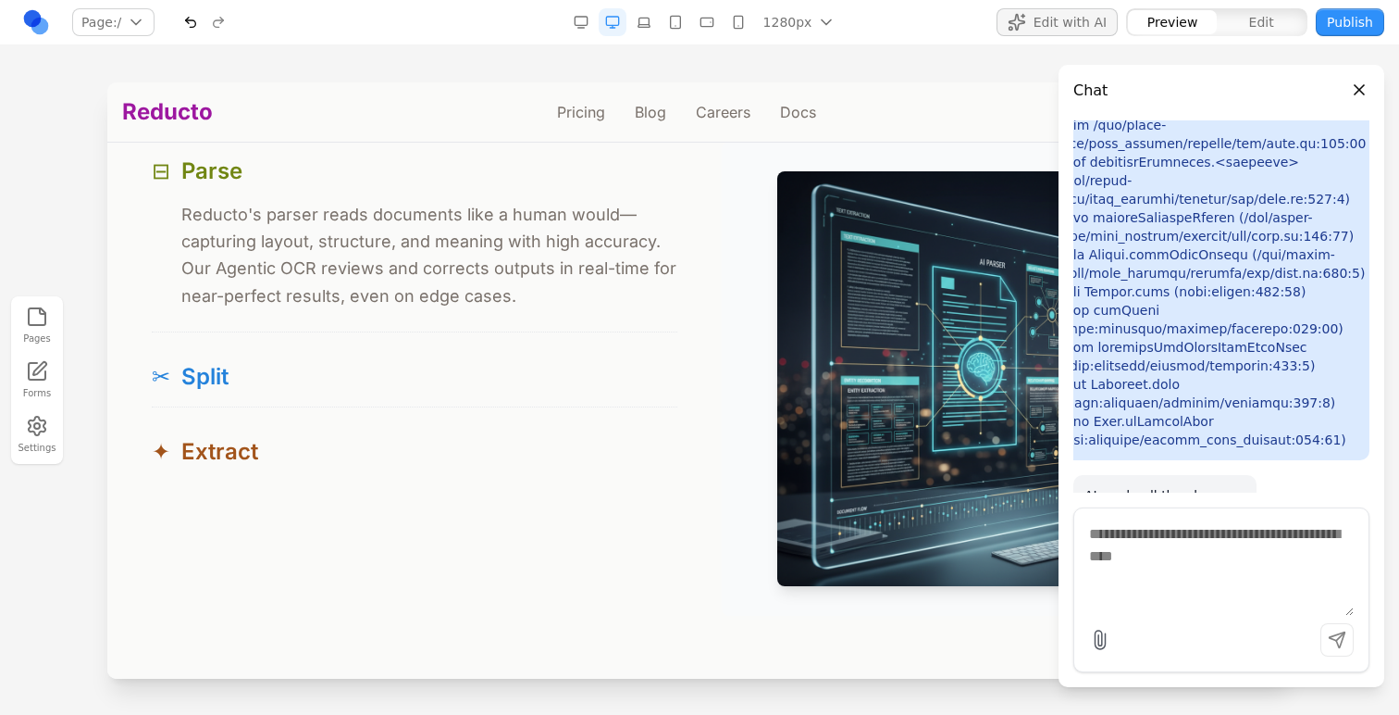
scroll to position [1801, 0]
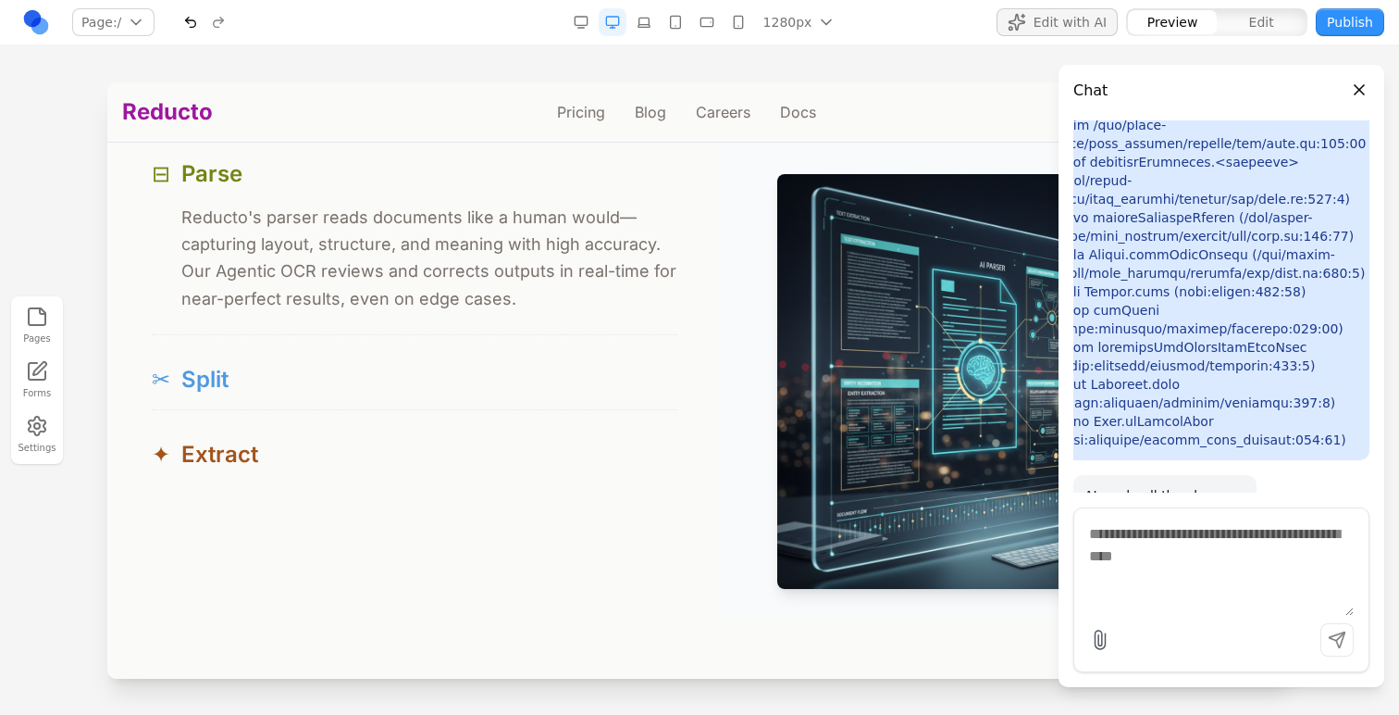
click at [466, 358] on button "✂ Split" at bounding box center [415, 379] width 526 height 59
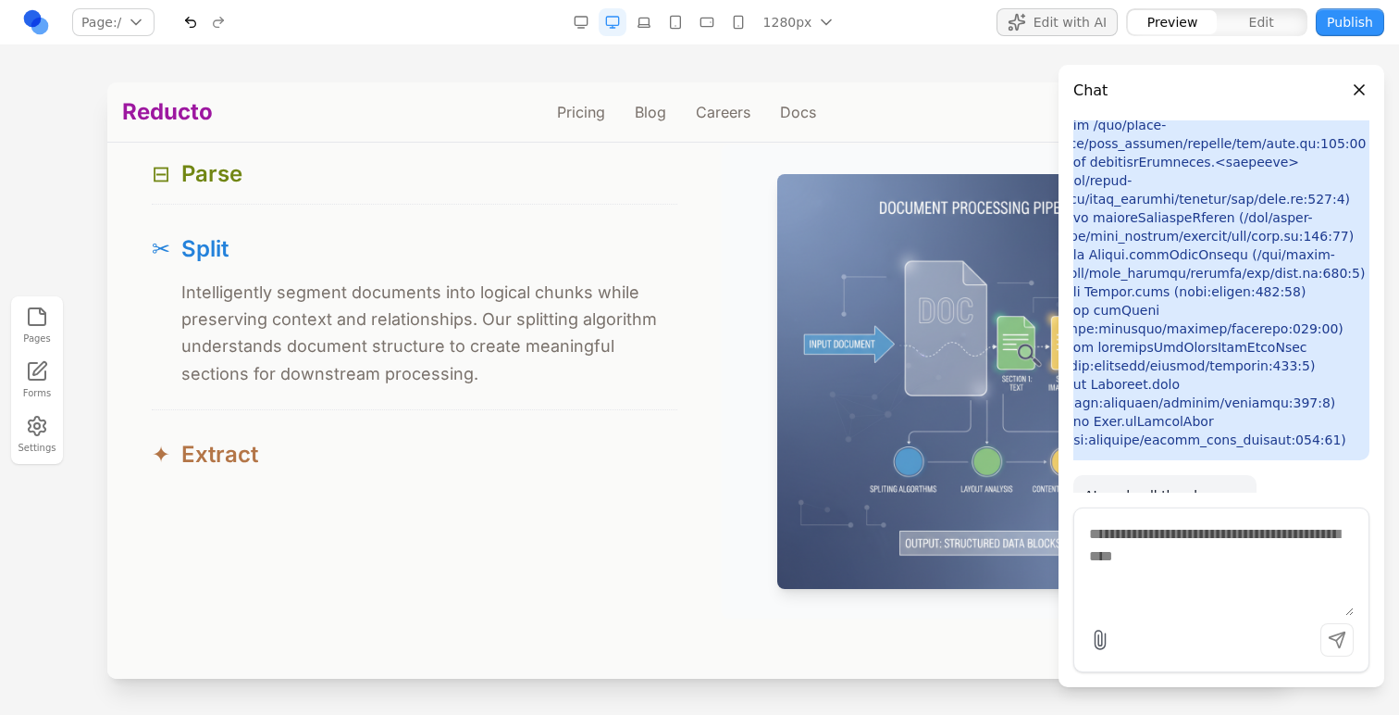
click at [470, 433] on button "✦ Extract" at bounding box center [415, 454] width 526 height 59
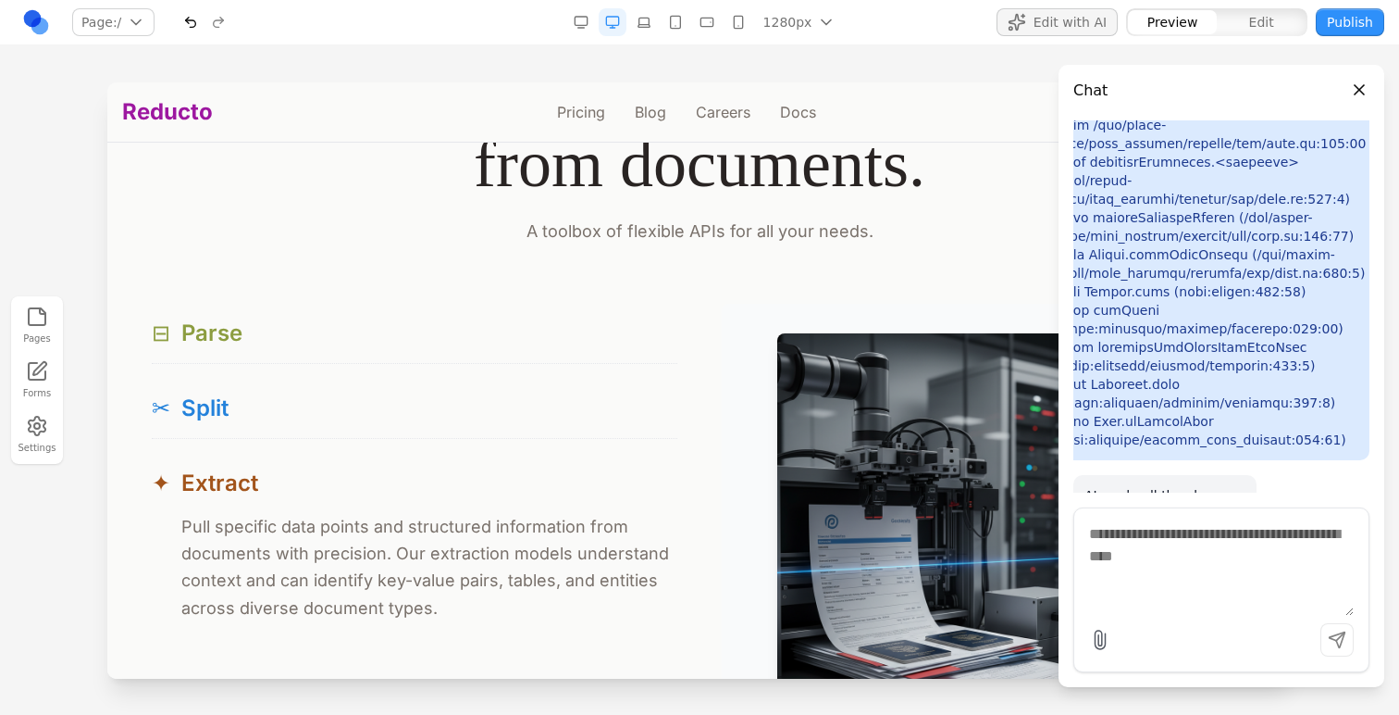
click at [492, 355] on button "⊟ Parse" at bounding box center [415, 333] width 526 height 59
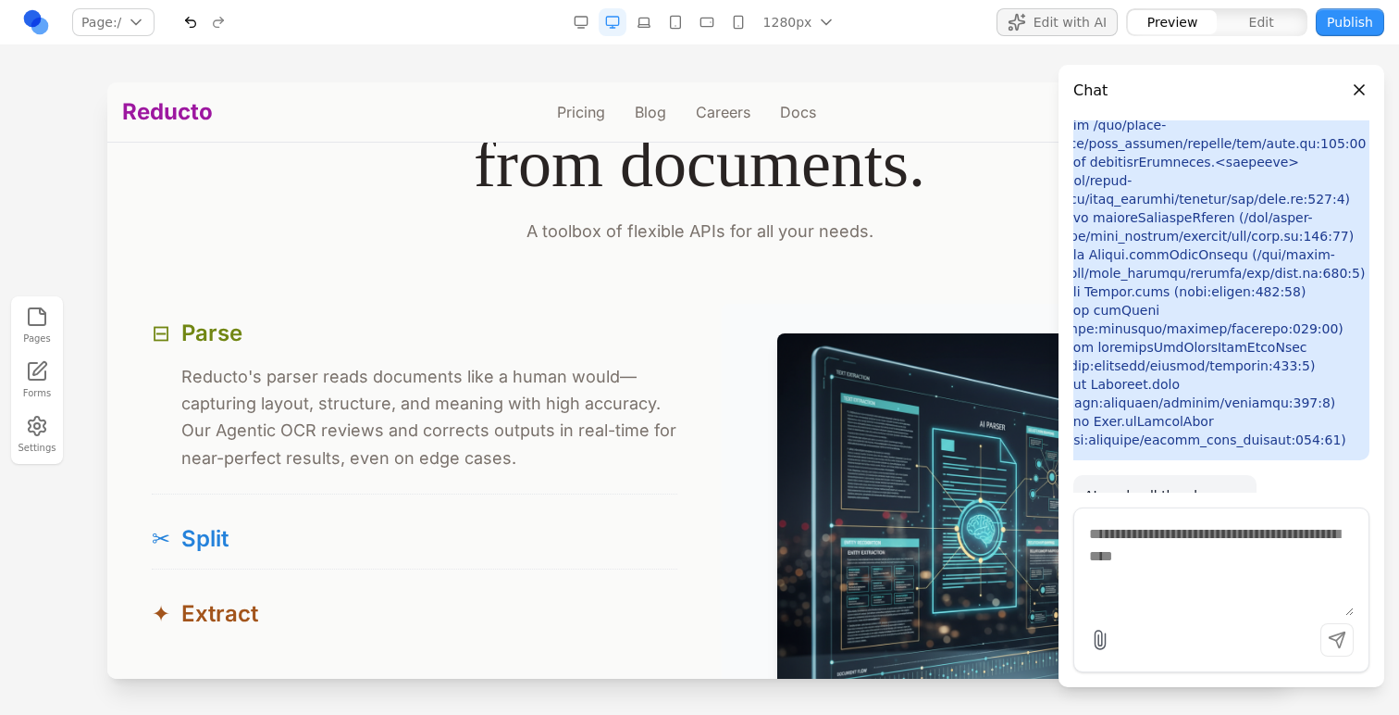
scroll to position [1701, 0]
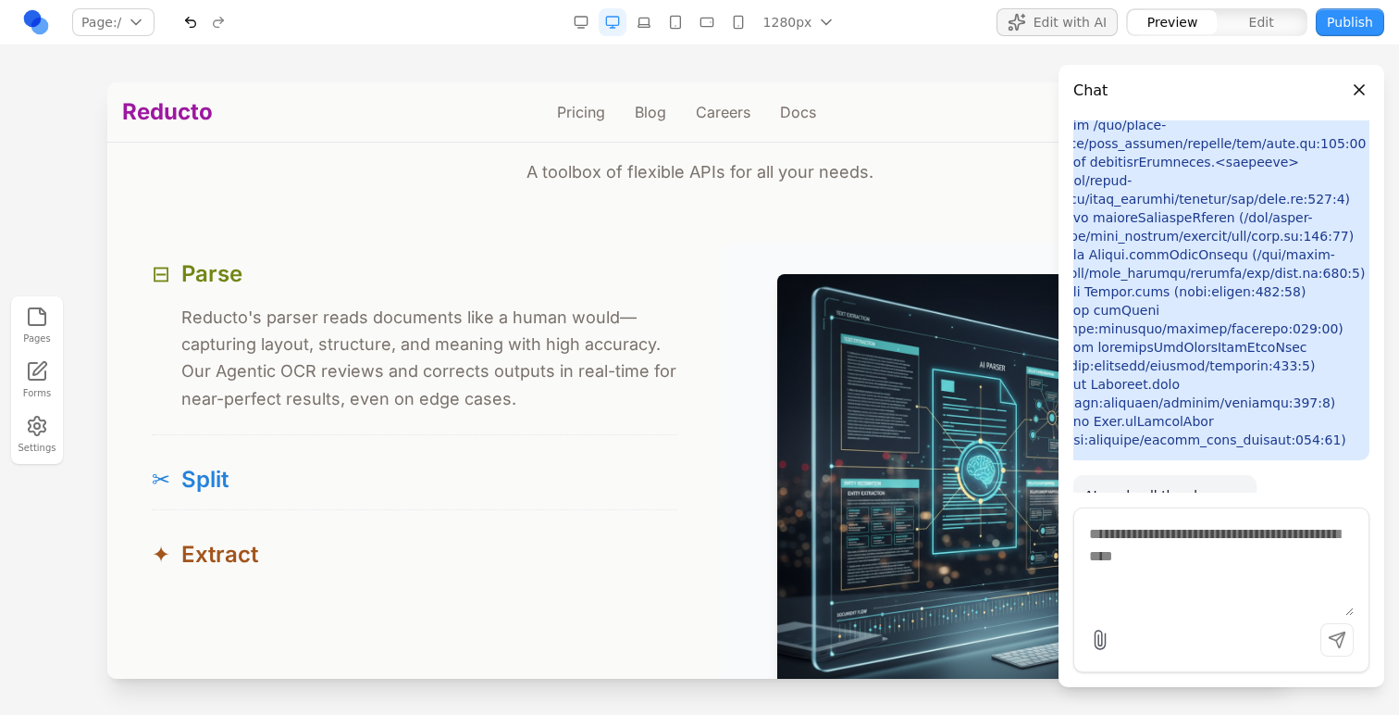
click at [4, 217] on div at bounding box center [699, 397] width 1399 height 631
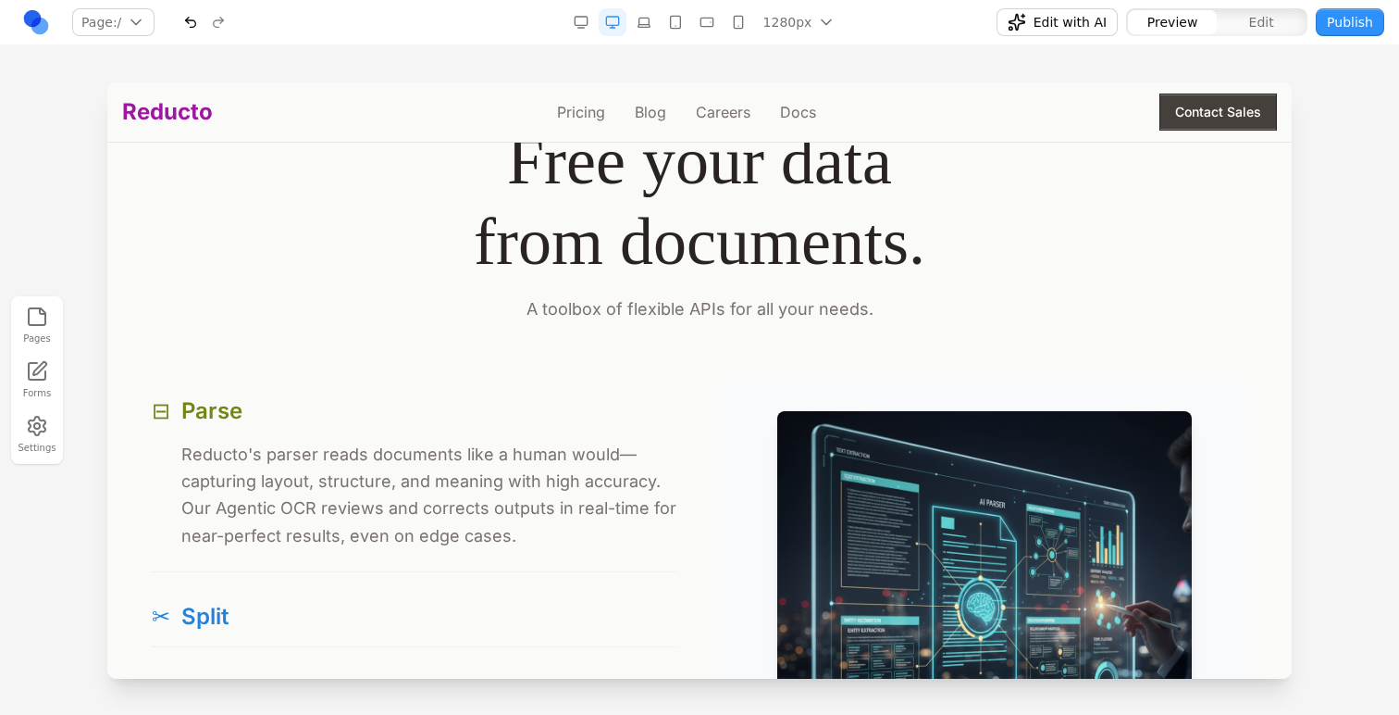
scroll to position [1735, 0]
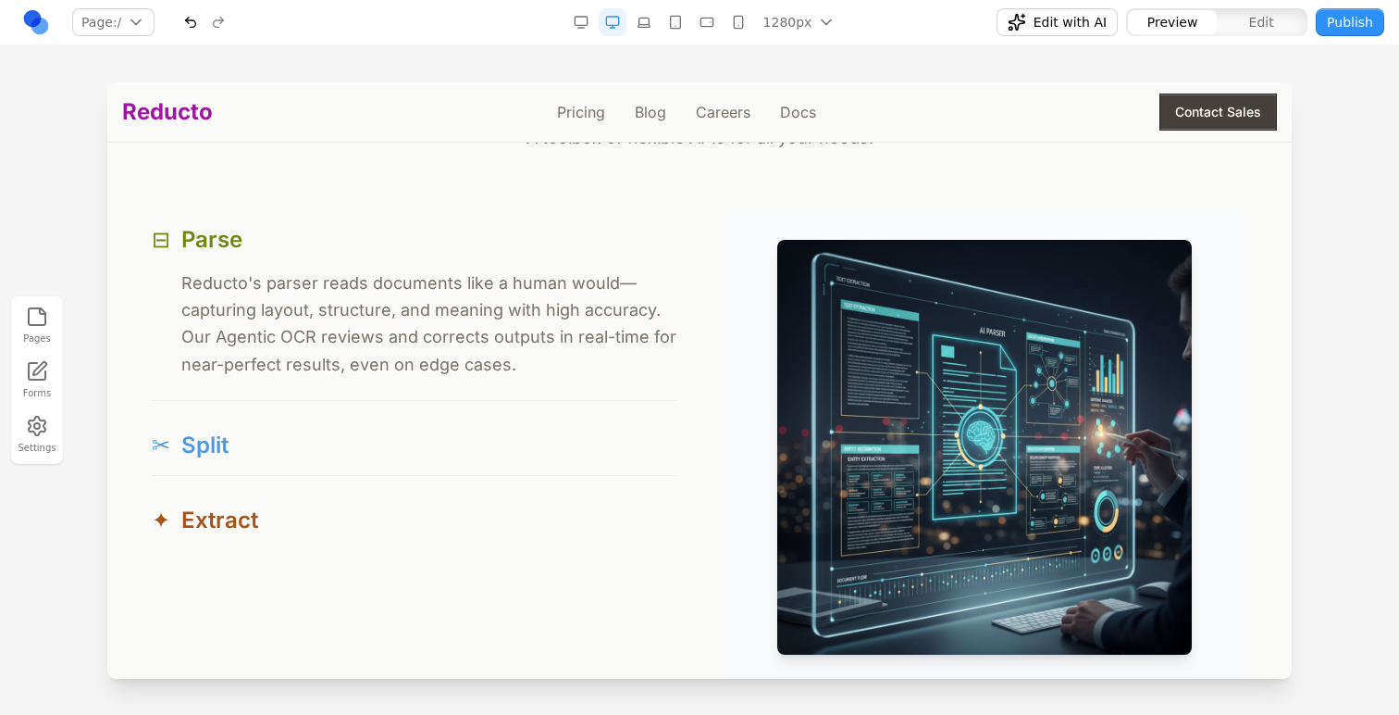
click at [344, 440] on div "✂ Split" at bounding box center [415, 445] width 526 height 30
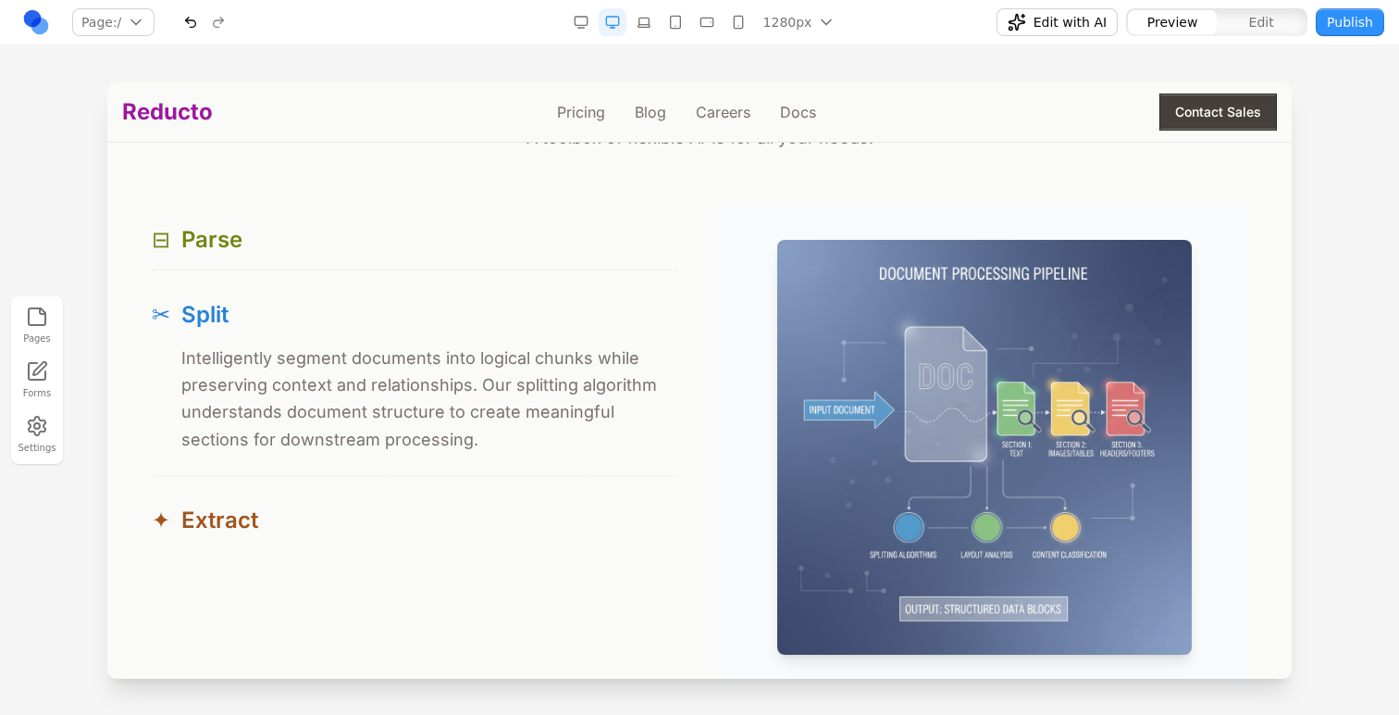
click at [1050, 19] on span "Edit with AI" at bounding box center [1070, 22] width 73 height 19
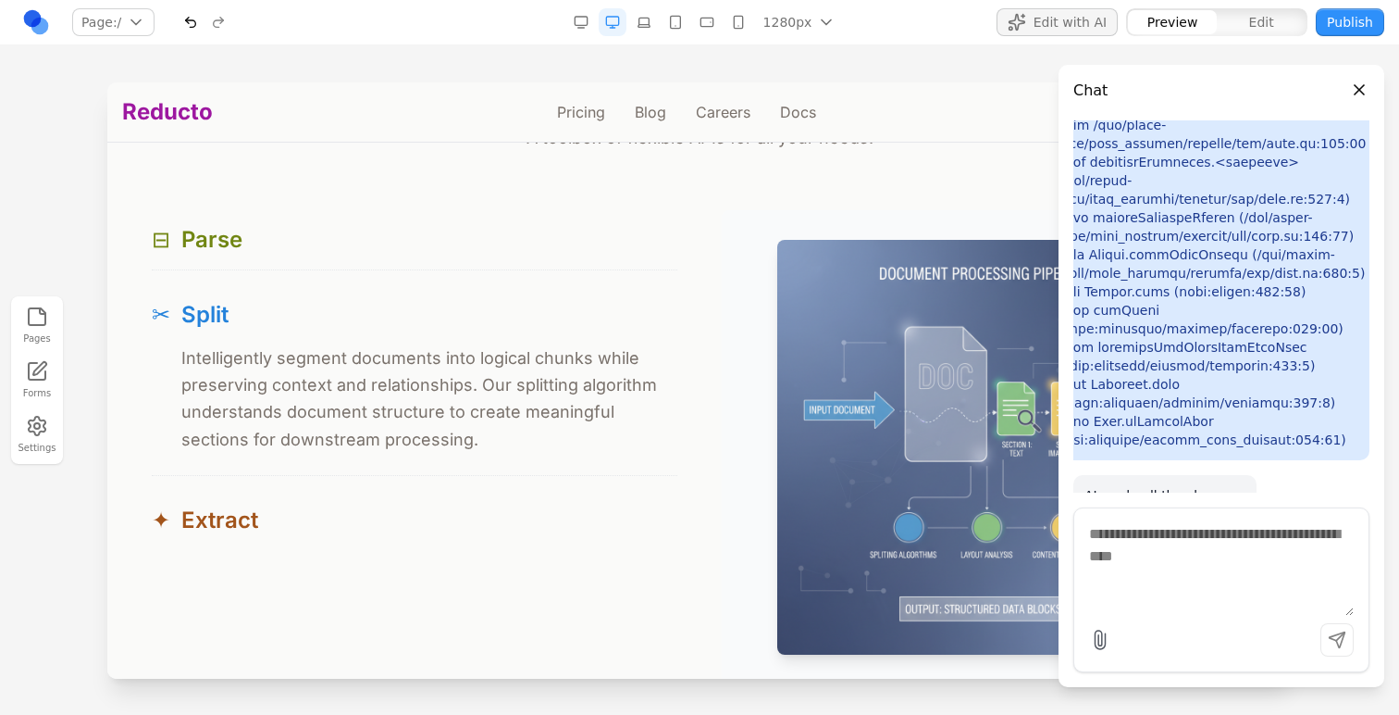
click at [1096, 578] on textarea at bounding box center [1221, 569] width 265 height 93
type textarea "**********"
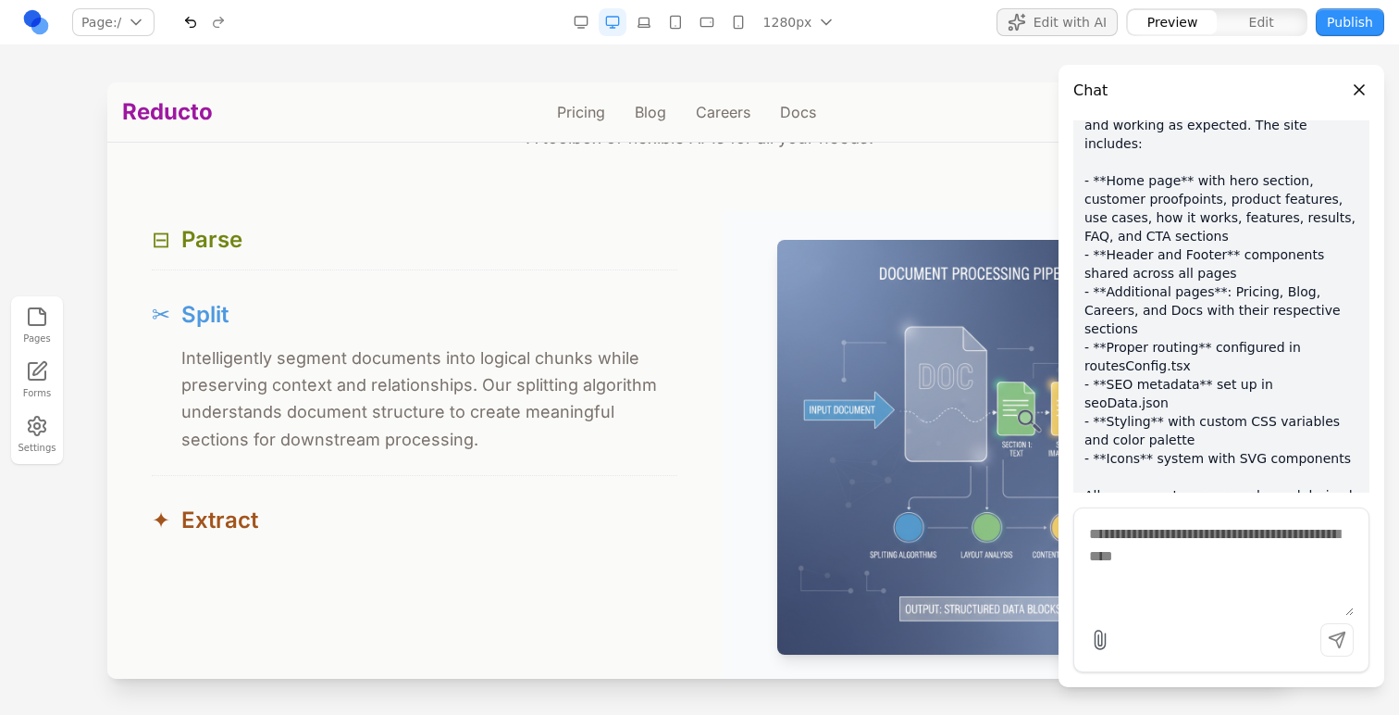
scroll to position [1737, 0]
click at [96, 241] on div at bounding box center [699, 397] width 1399 height 631
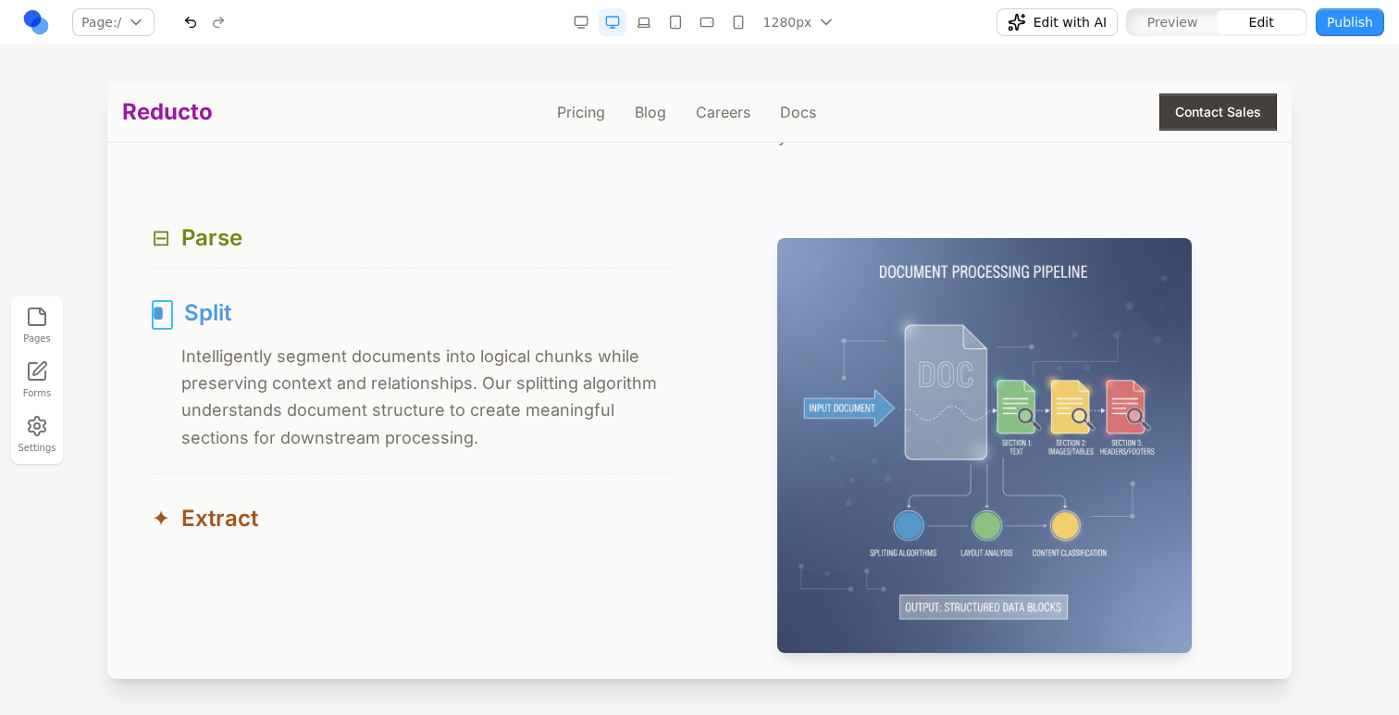
click at [168, 319] on span "*" at bounding box center [162, 313] width 21 height 30
click at [232, 269] on button at bounding box center [221, 272] width 30 height 30
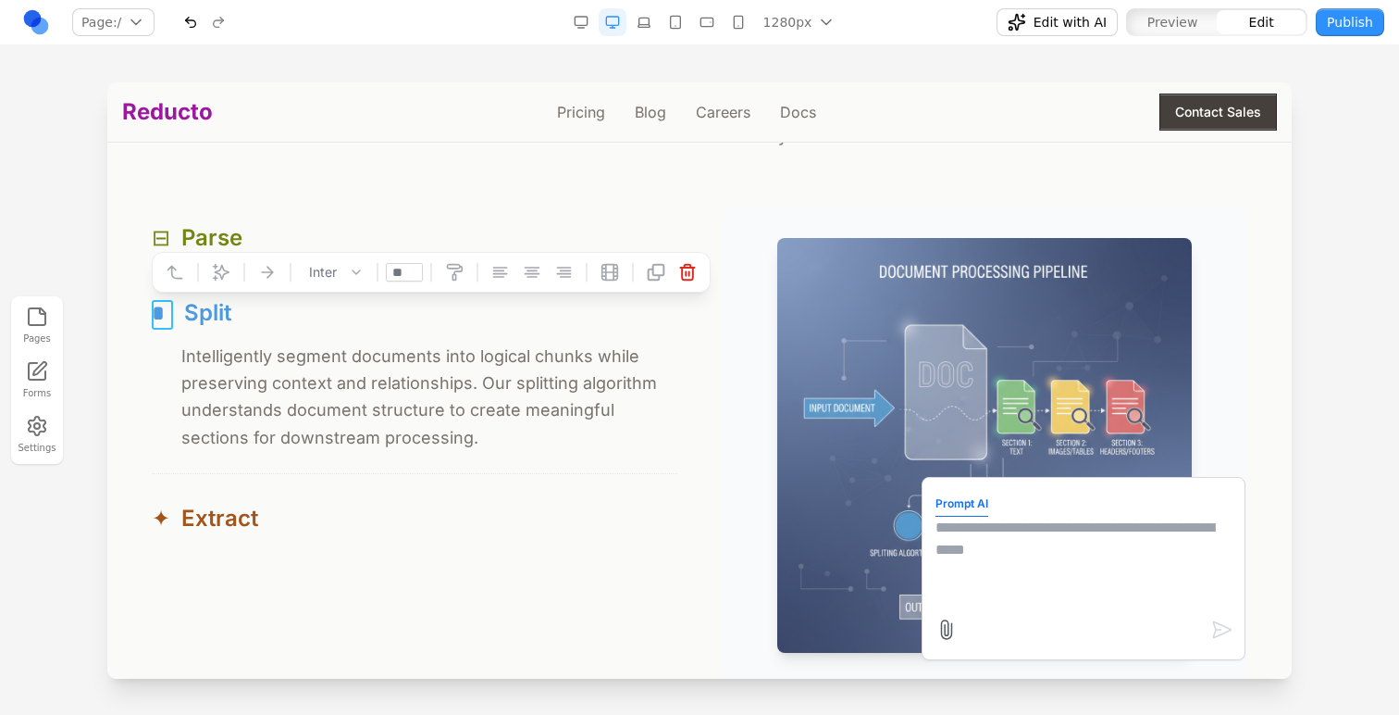
click at [1006, 548] on textarea at bounding box center [1084, 562] width 296 height 93
type textarea "**********"
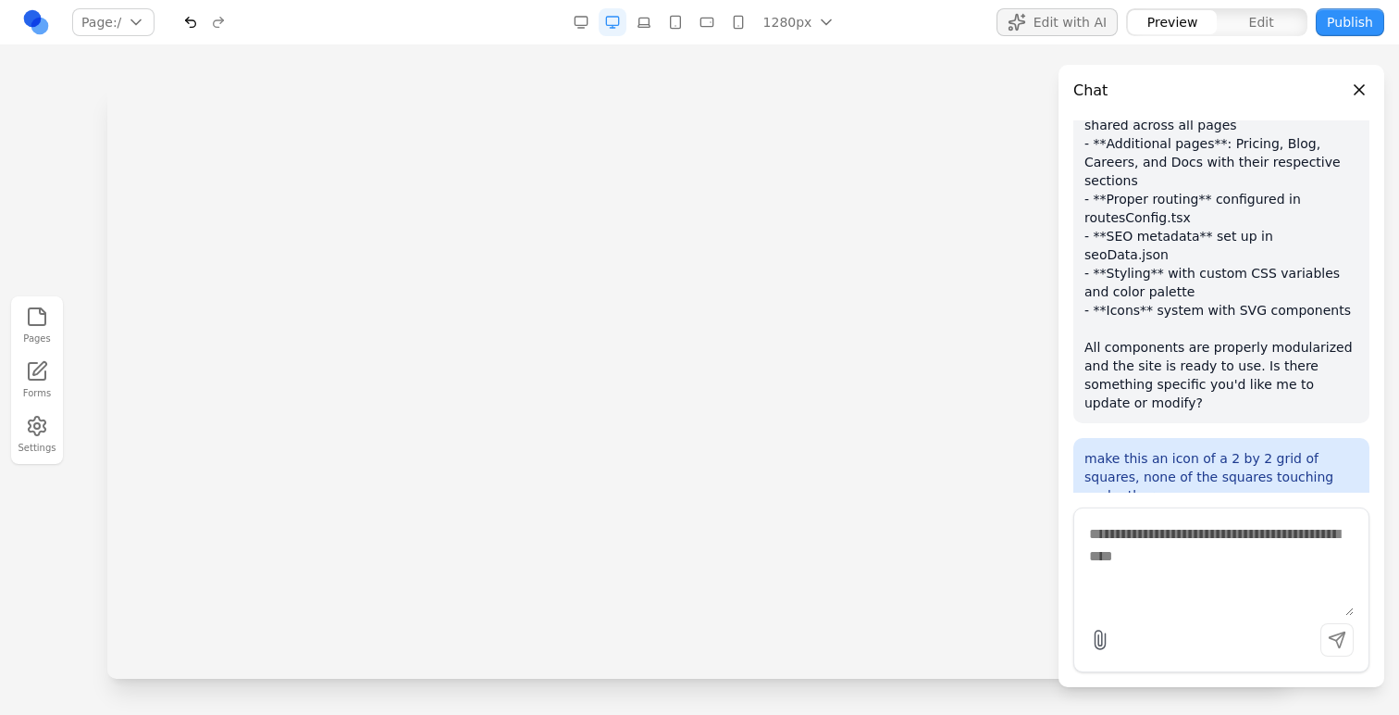
scroll to position [0, 0]
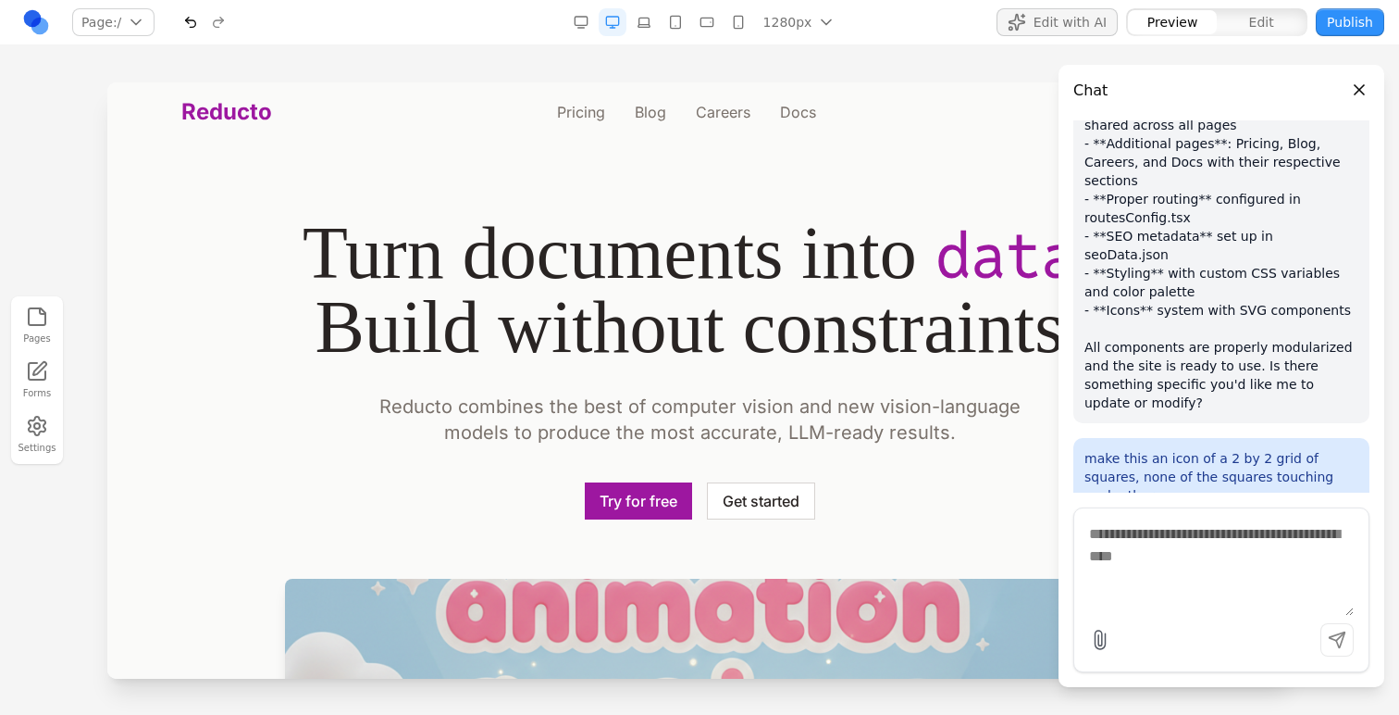
click at [76, 190] on div at bounding box center [699, 397] width 1399 height 631
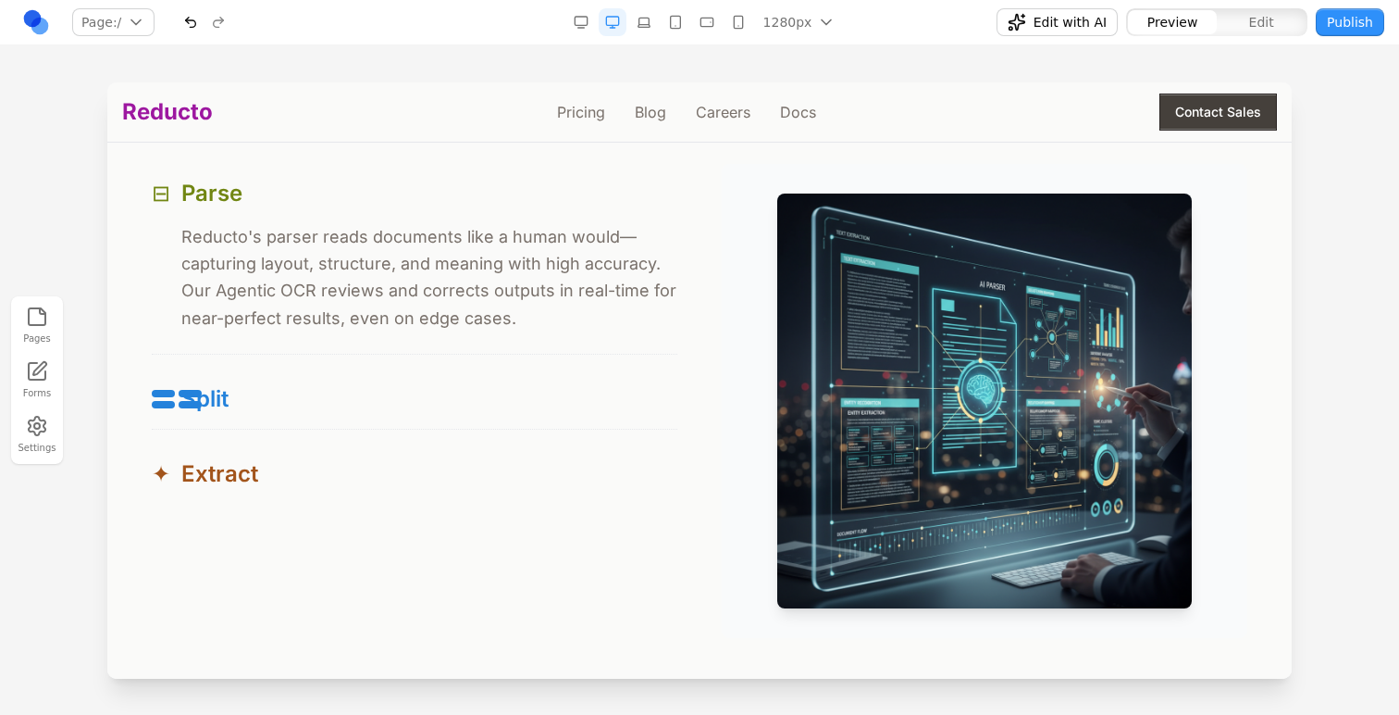
scroll to position [1757, 0]
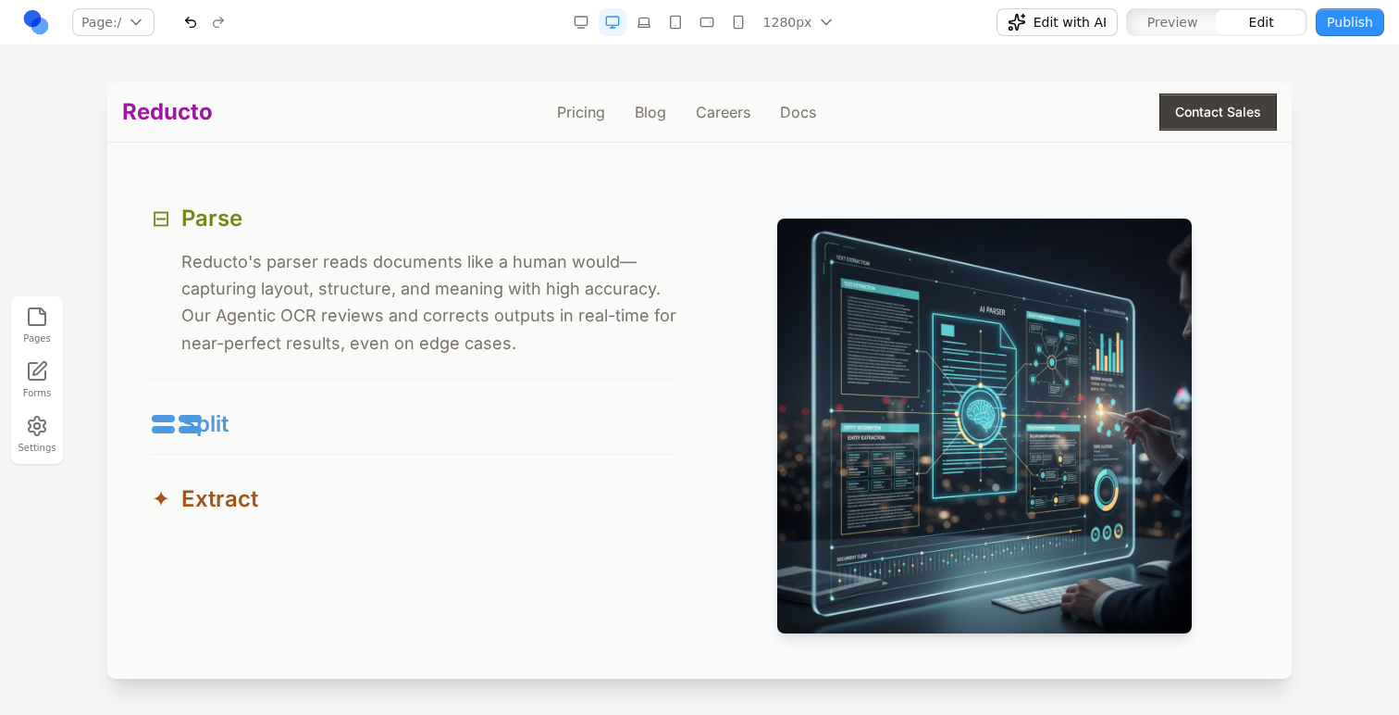
click at [157, 422] on div at bounding box center [163, 418] width 23 height 7
click at [287, 461] on div "⊟ Parse ⊟ Reducto's parser reads documents like a human would—capturing layout,…" at bounding box center [415, 359] width 526 height 340
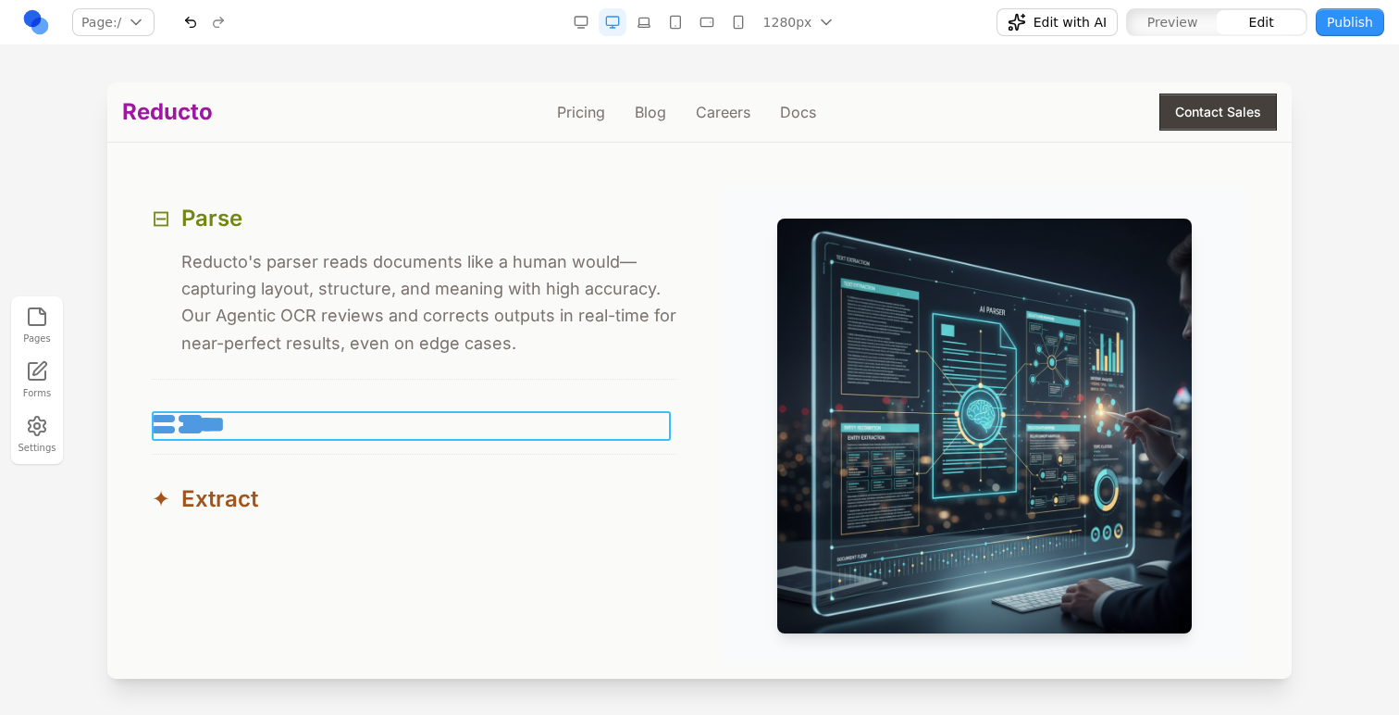
click at [292, 413] on div "*****" at bounding box center [415, 424] width 526 height 30
click at [248, 439] on div "*****" at bounding box center [415, 424] width 526 height 30
click at [211, 475] on button "✦ Extract" at bounding box center [415, 498] width 526 height 59
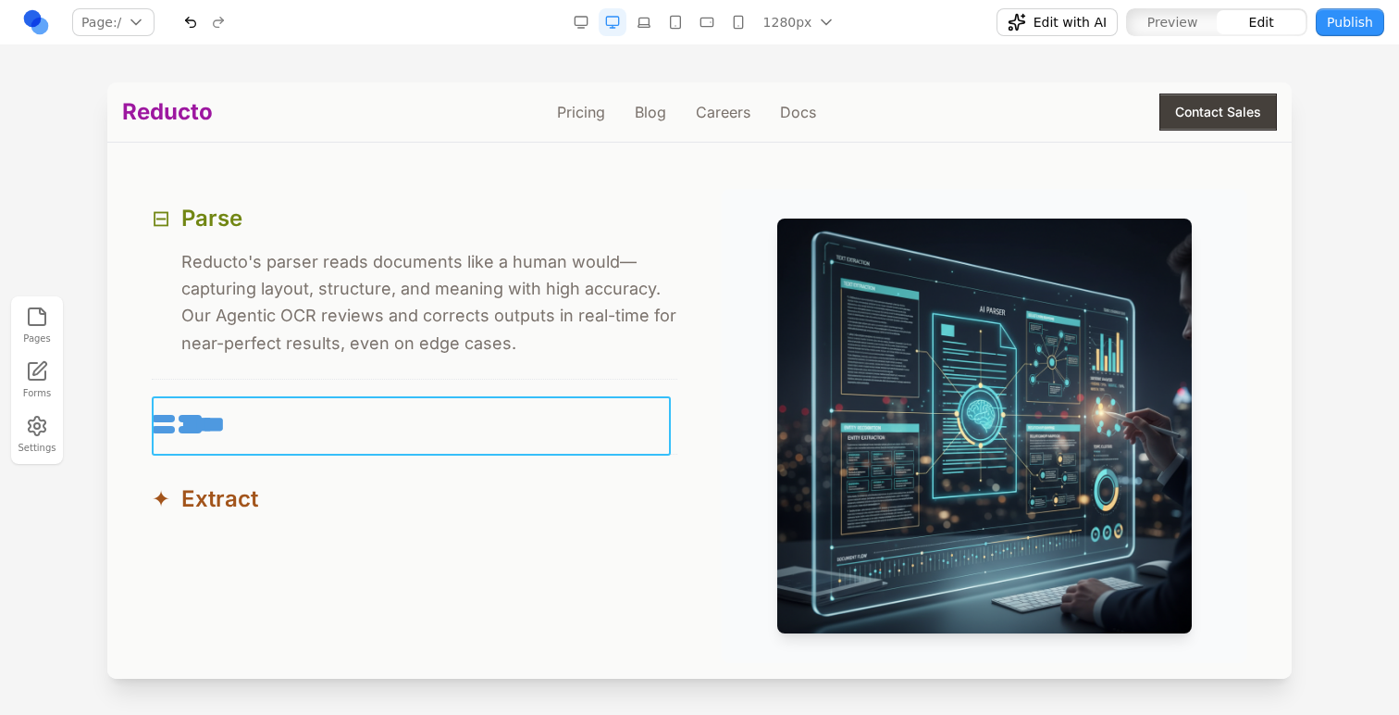
click at [178, 442] on button "*****" at bounding box center [415, 423] width 526 height 59
click at [328, 367] on icon at bounding box center [326, 366] width 19 height 19
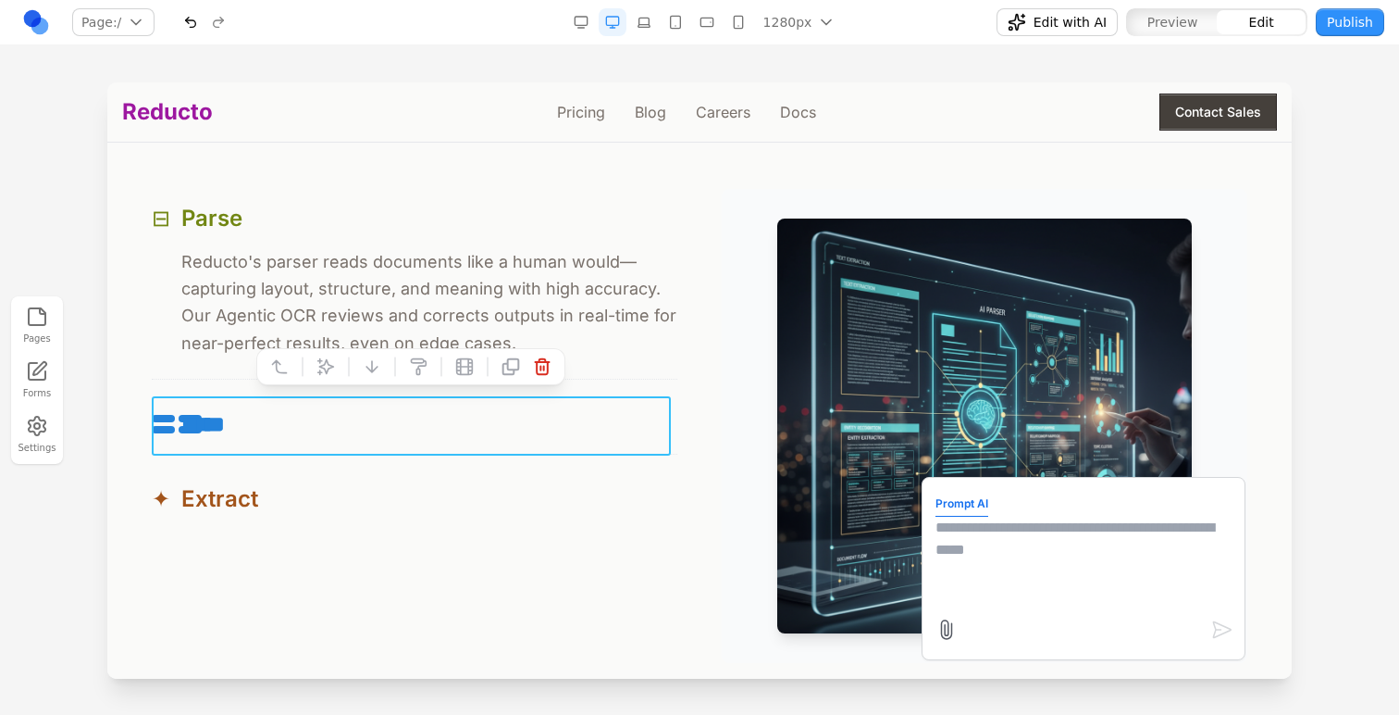
click at [959, 581] on textarea at bounding box center [1084, 562] width 296 height 93
type textarea "**********"
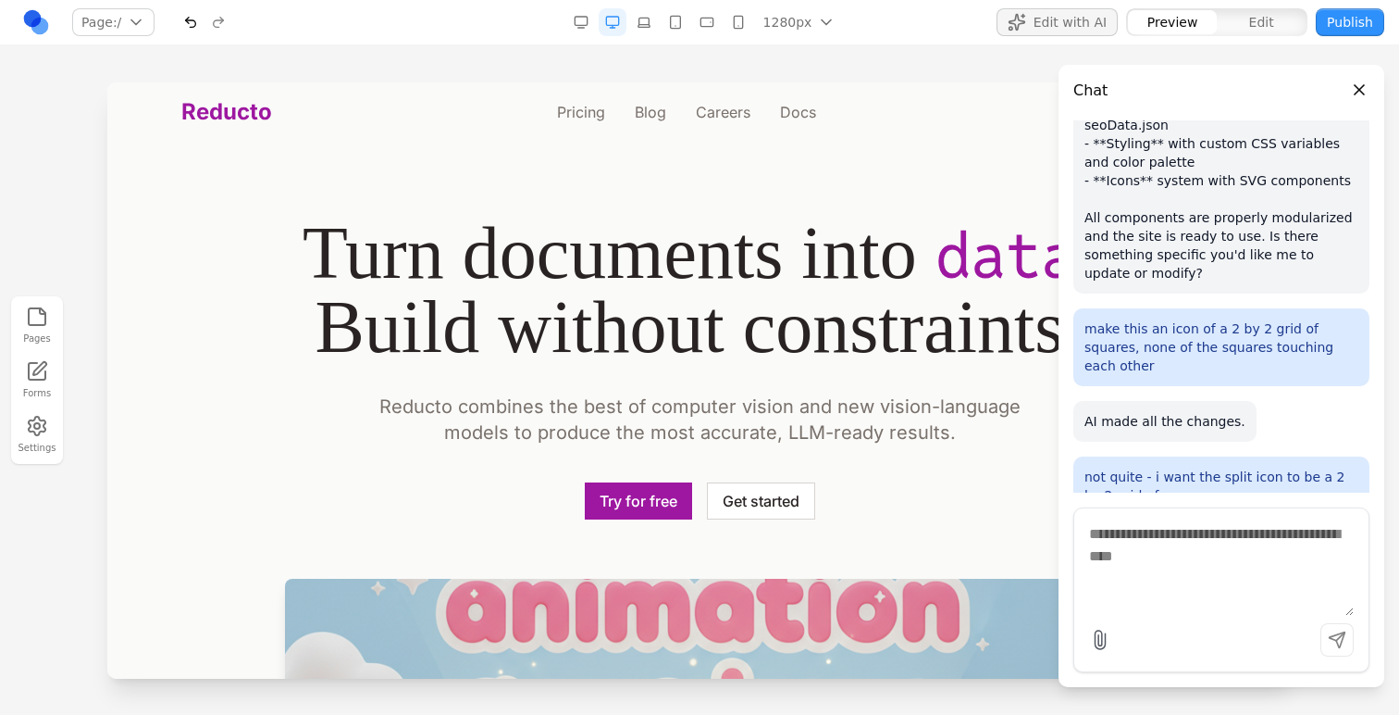
scroll to position [0, 0]
click at [104, 75] on div "Pages Forms Settings" at bounding box center [699, 379] width 1399 height 669
click at [269, 49] on div "Pages Forms Settings" at bounding box center [699, 379] width 1399 height 669
click at [301, 38] on nav "Page: / / /pricing /blog /careers /docs Manage pages 1280px 1536px 1280px 1024p…" at bounding box center [699, 22] width 1399 height 45
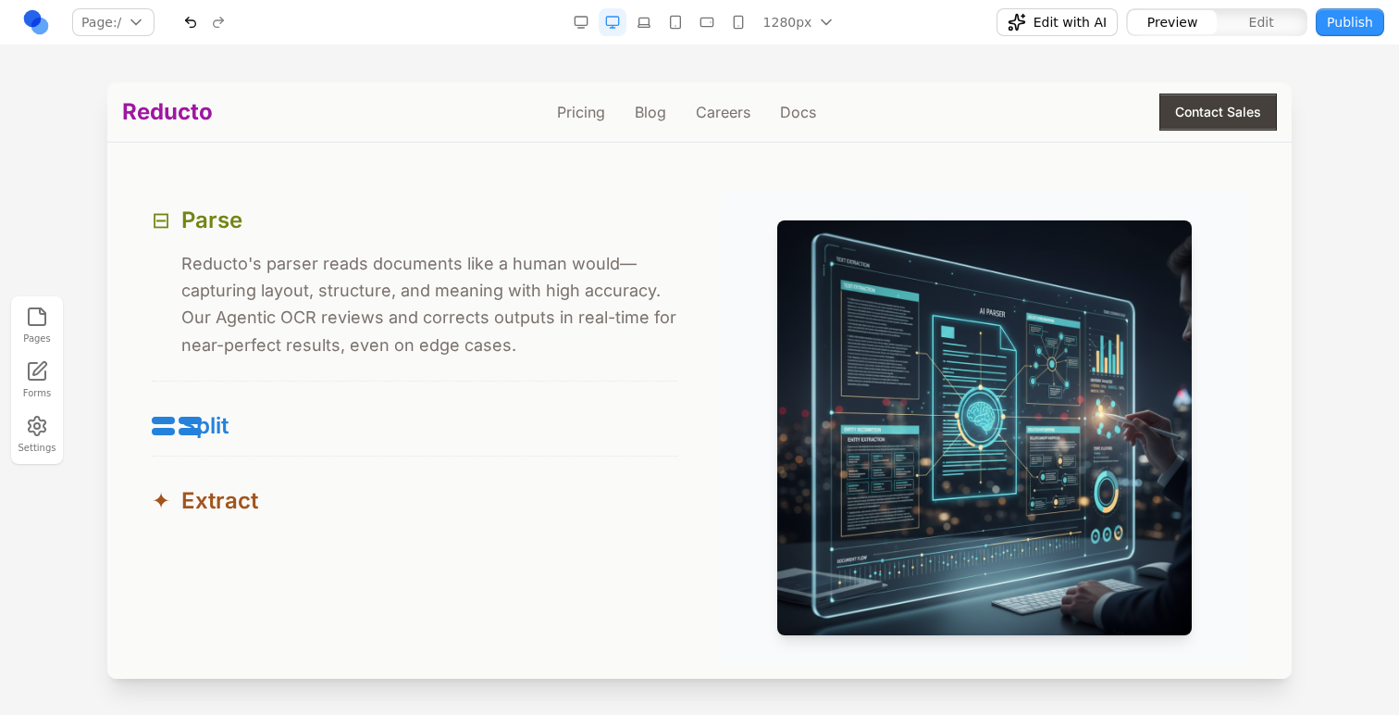
scroll to position [1803, 0]
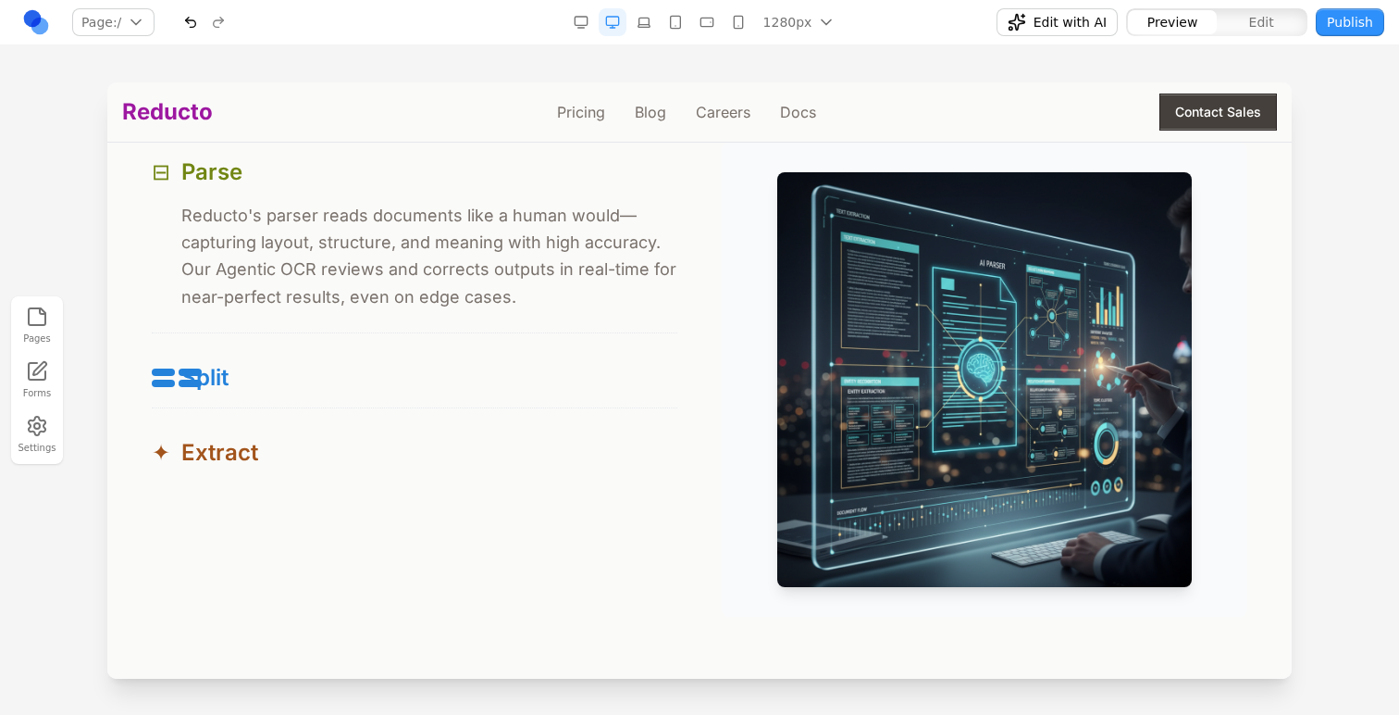
click at [187, 27] on button "button" at bounding box center [191, 22] width 28 height 28
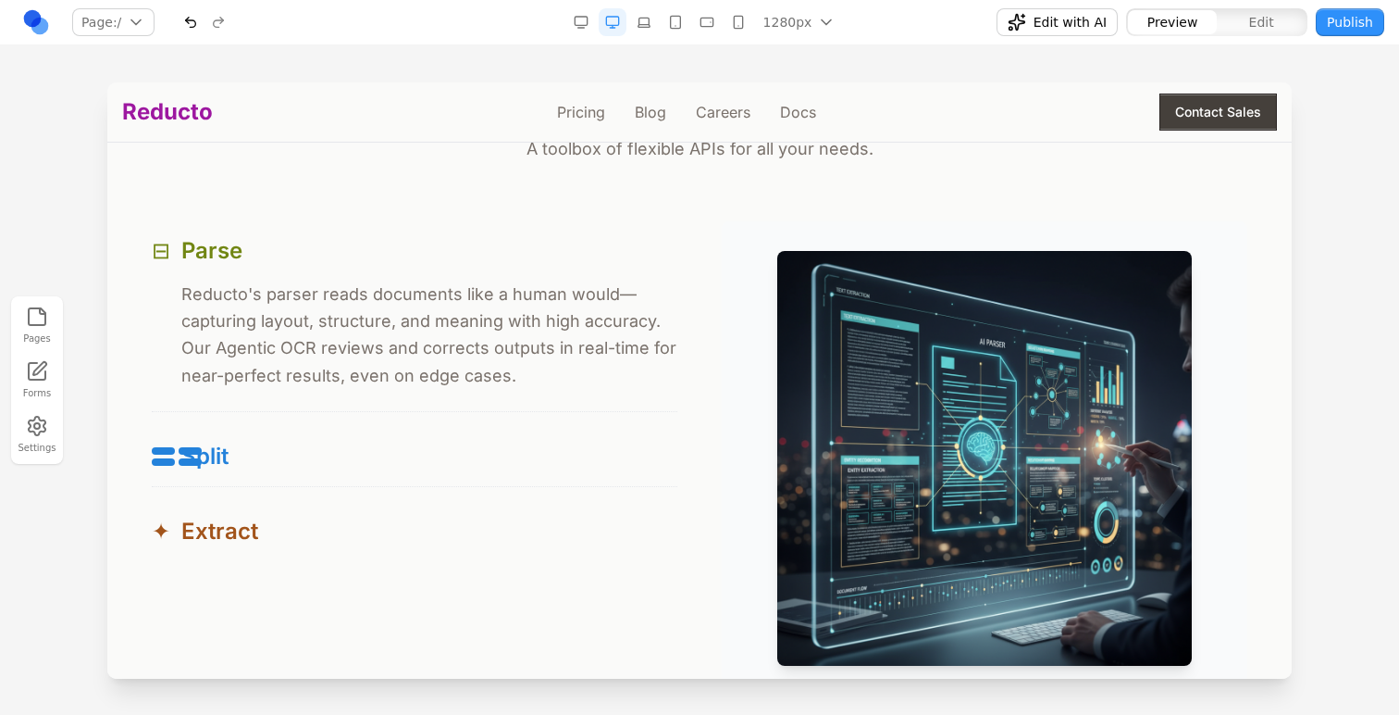
scroll to position [1727, 0]
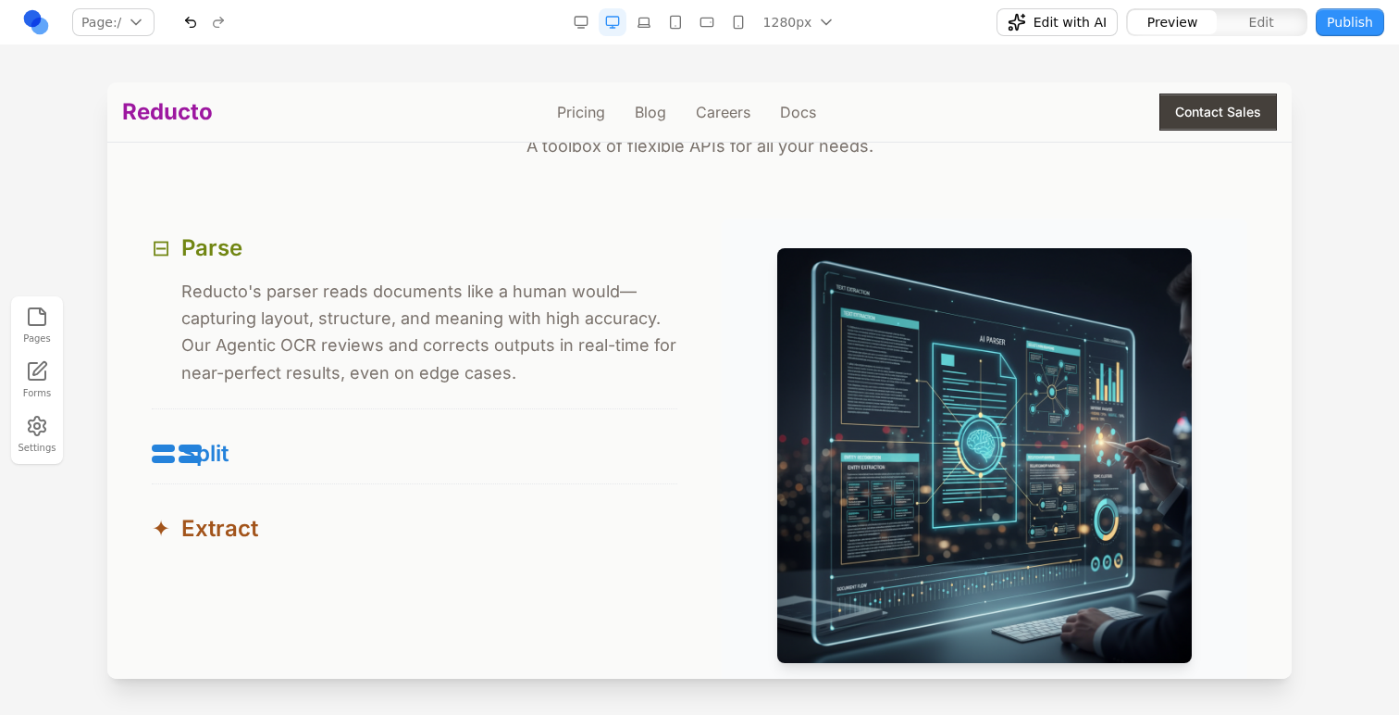
click at [184, 14] on button "button" at bounding box center [191, 22] width 28 height 28
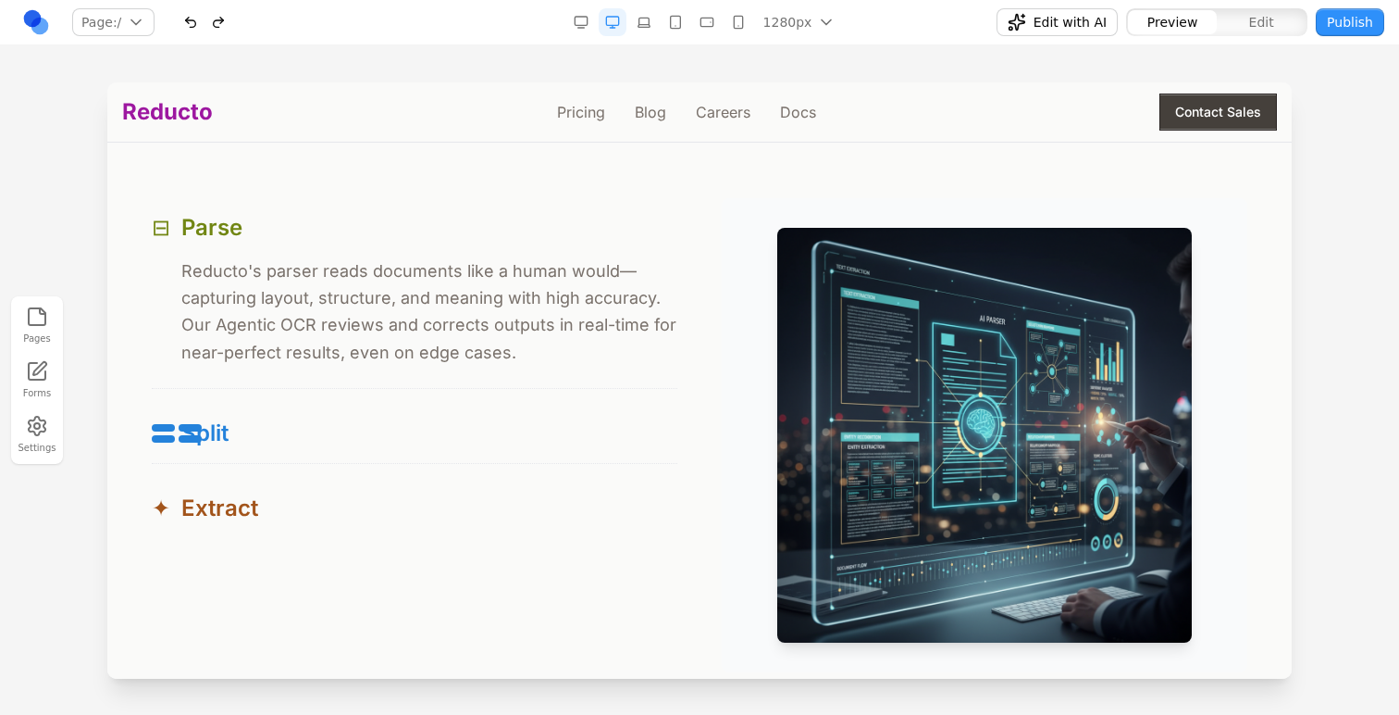
scroll to position [1784, 0]
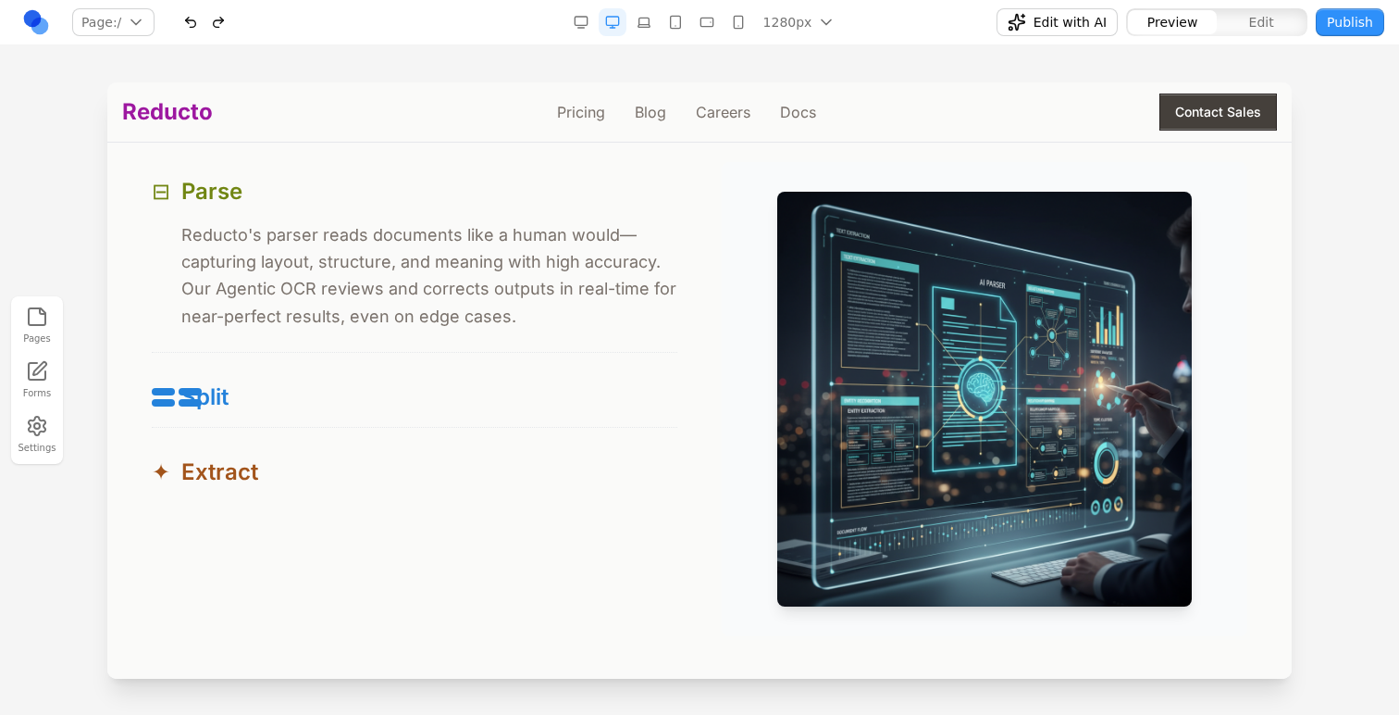
click at [185, 23] on button "button" at bounding box center [191, 22] width 28 height 28
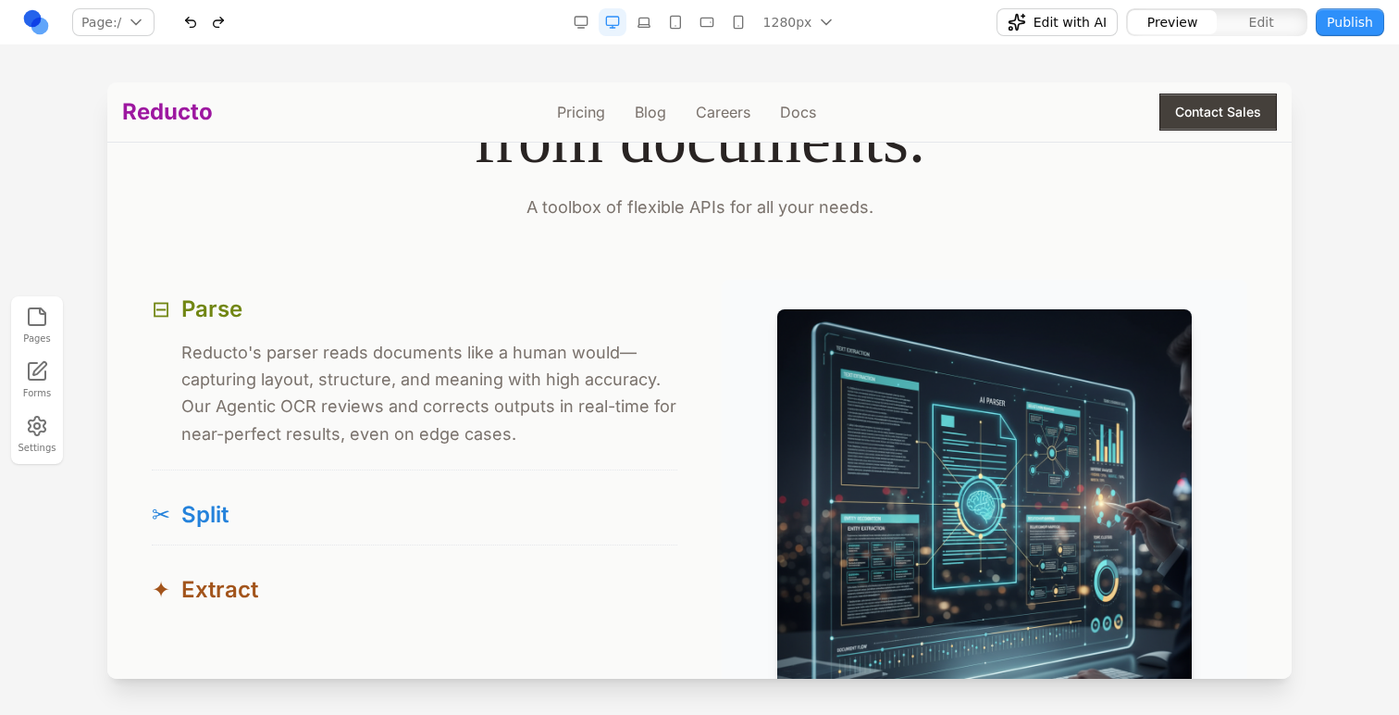
scroll to position [1709, 0]
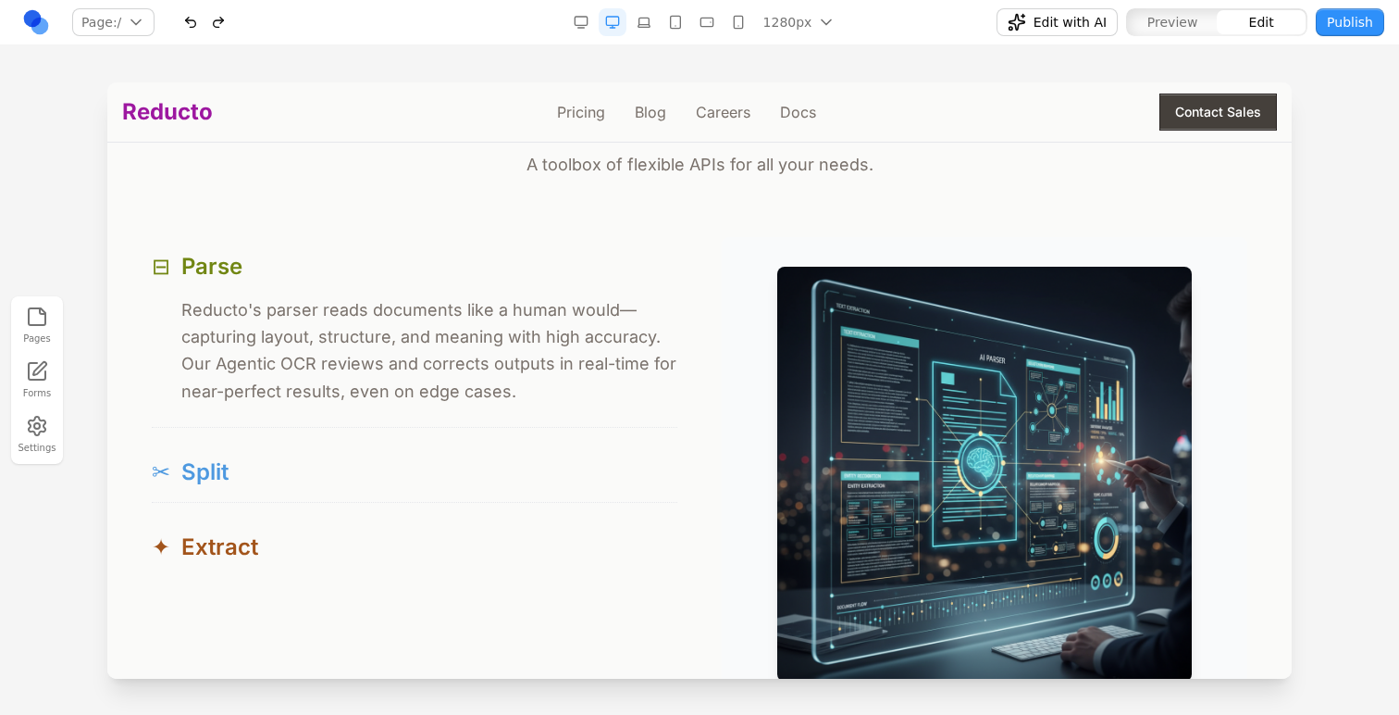
click at [261, 467] on div "✂ Split" at bounding box center [415, 472] width 526 height 30
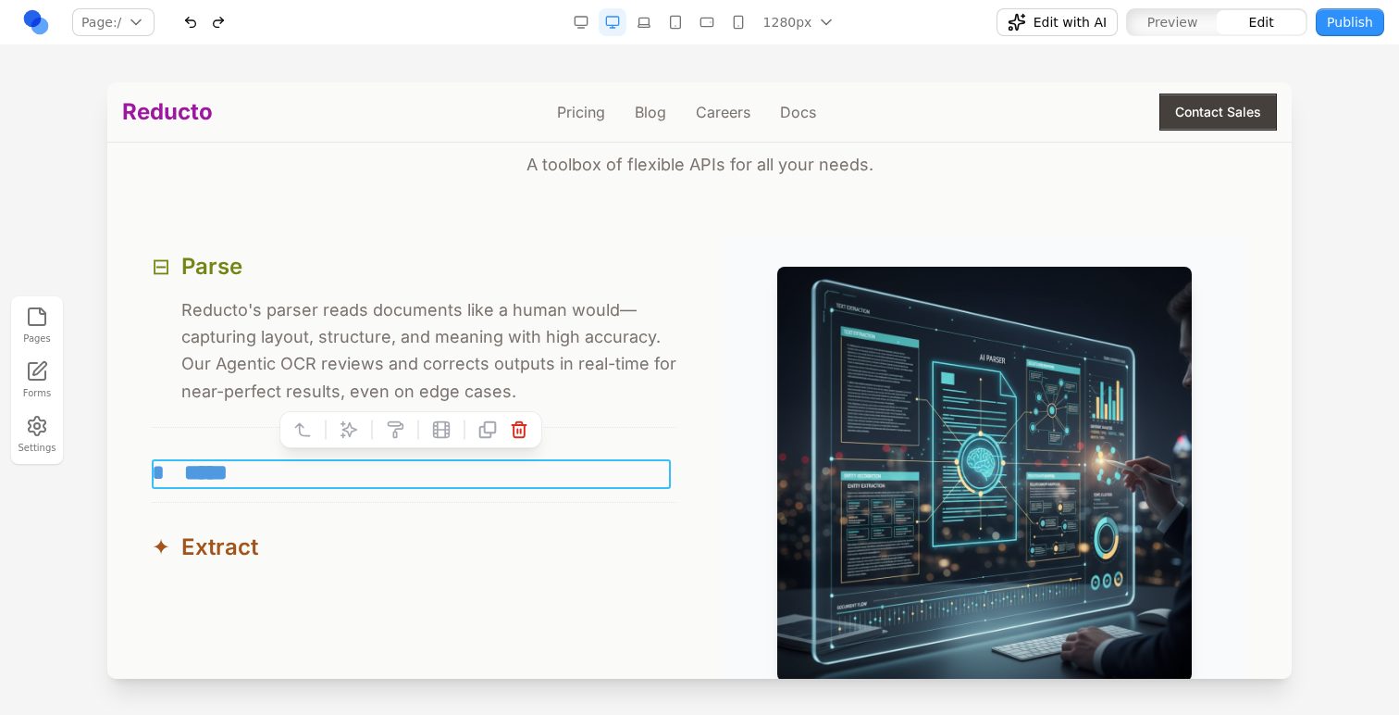
click at [253, 472] on div "* *****" at bounding box center [415, 472] width 526 height 30
click at [175, 517] on div "⊟ Parse ⊟ Reducto's parser reads documents like a human would—capturing layout,…" at bounding box center [415, 407] width 526 height 340
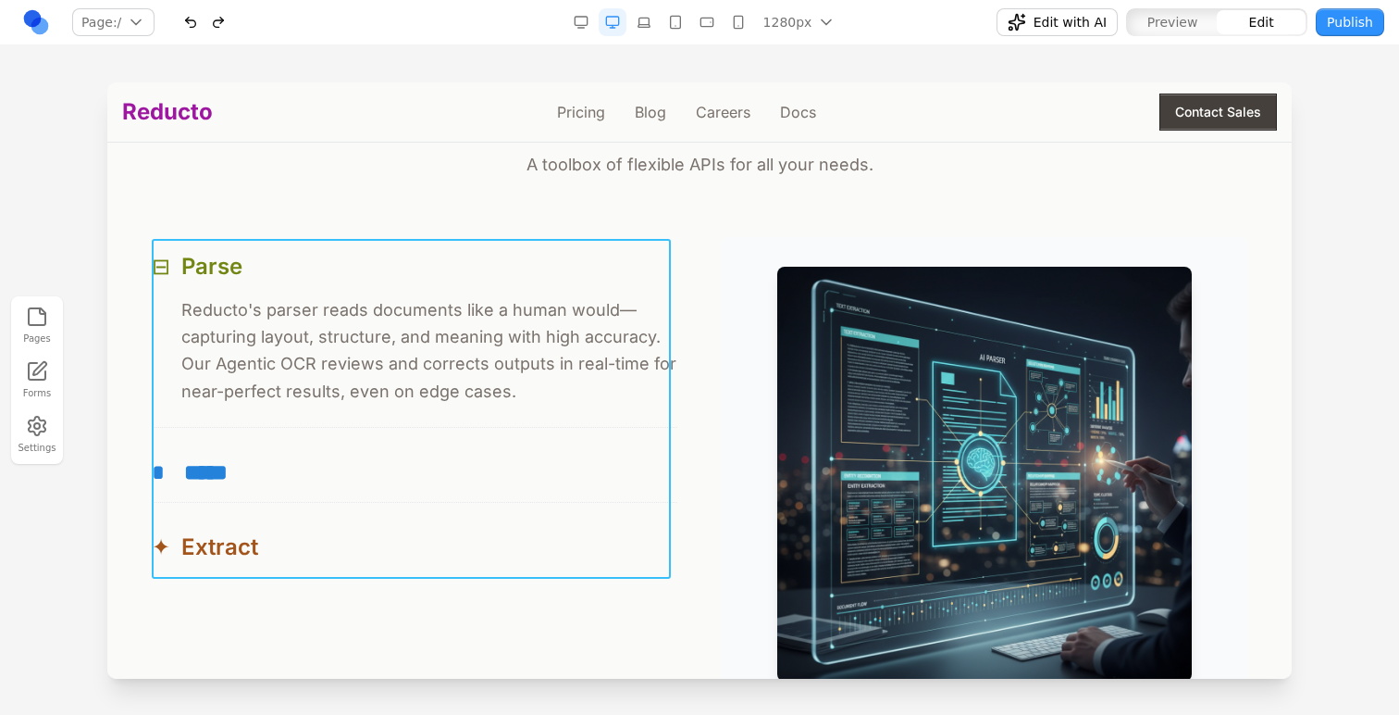
click at [206, 517] on div "⊟ Parse ⊟ Reducto's parser reads documents like a human would—capturing layout,…" at bounding box center [415, 407] width 526 height 340
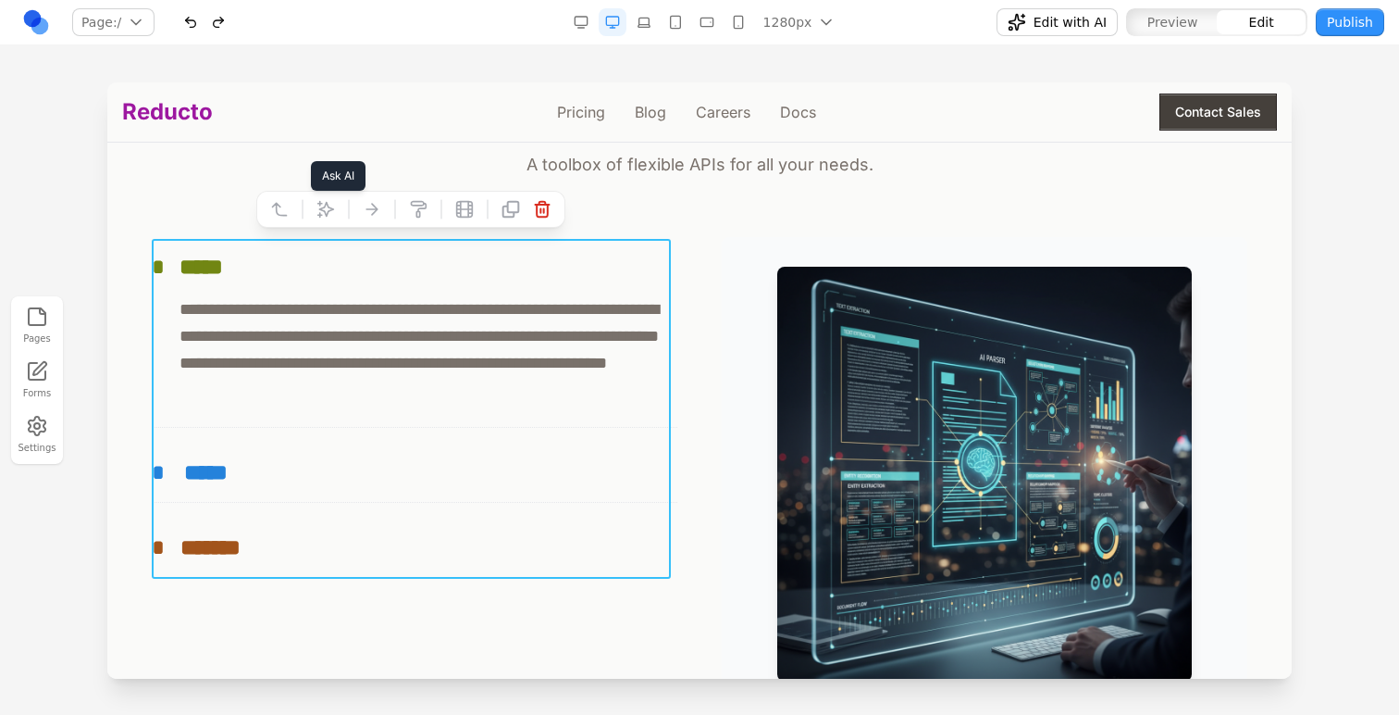
click at [318, 216] on icon at bounding box center [326, 210] width 16 height 16
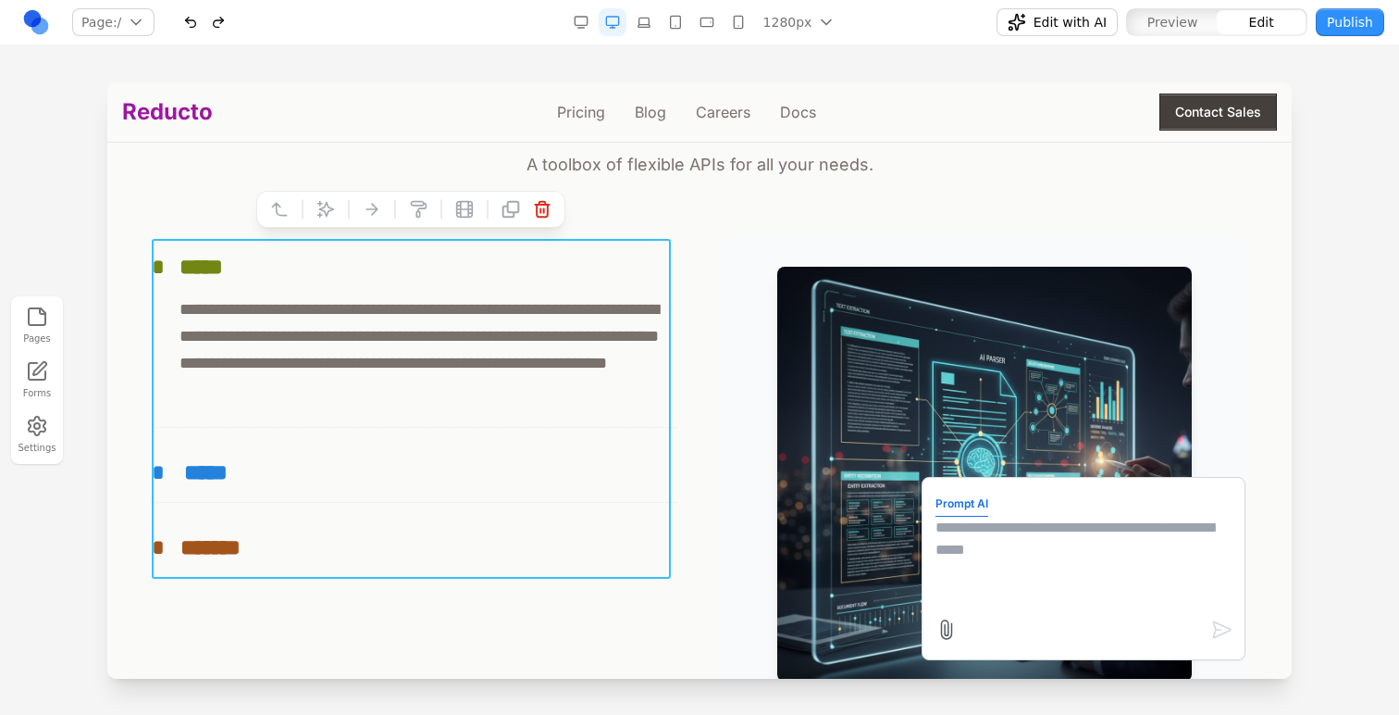
click at [1095, 557] on textarea at bounding box center [1084, 562] width 296 height 93
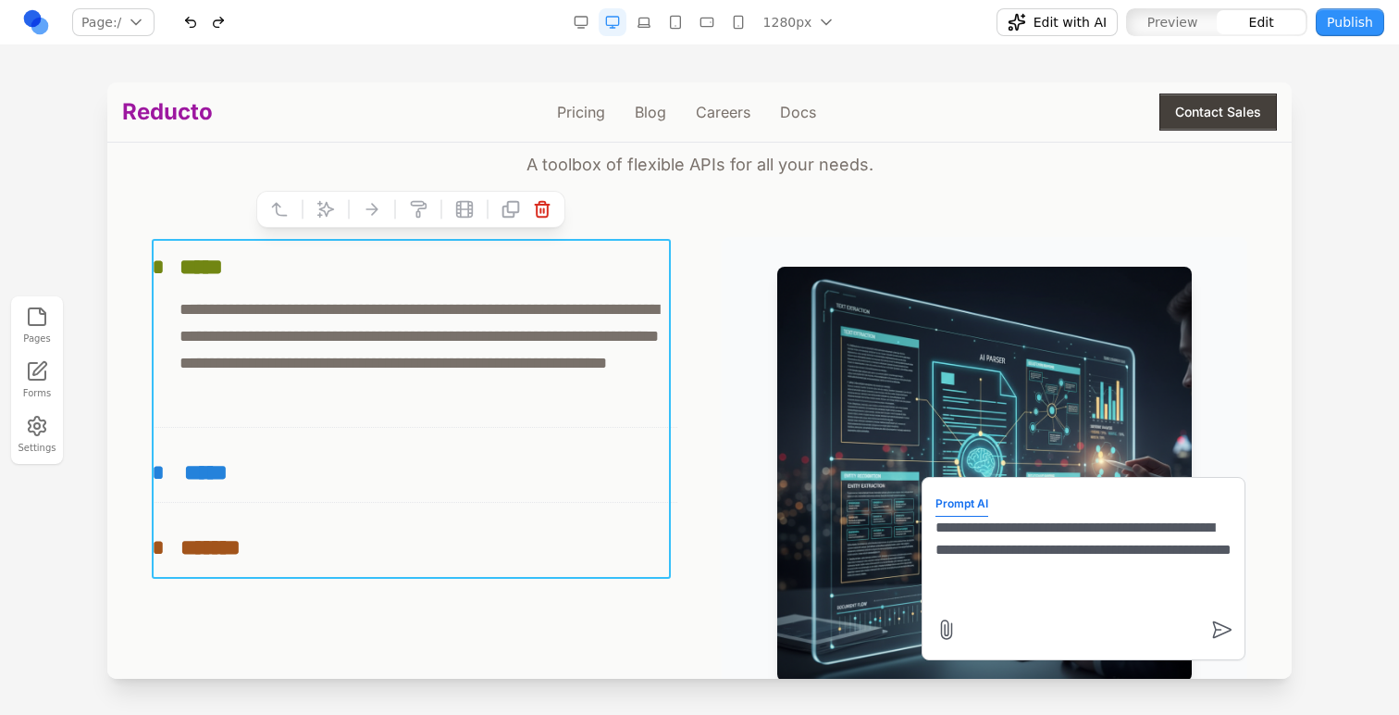
type textarea "**********"
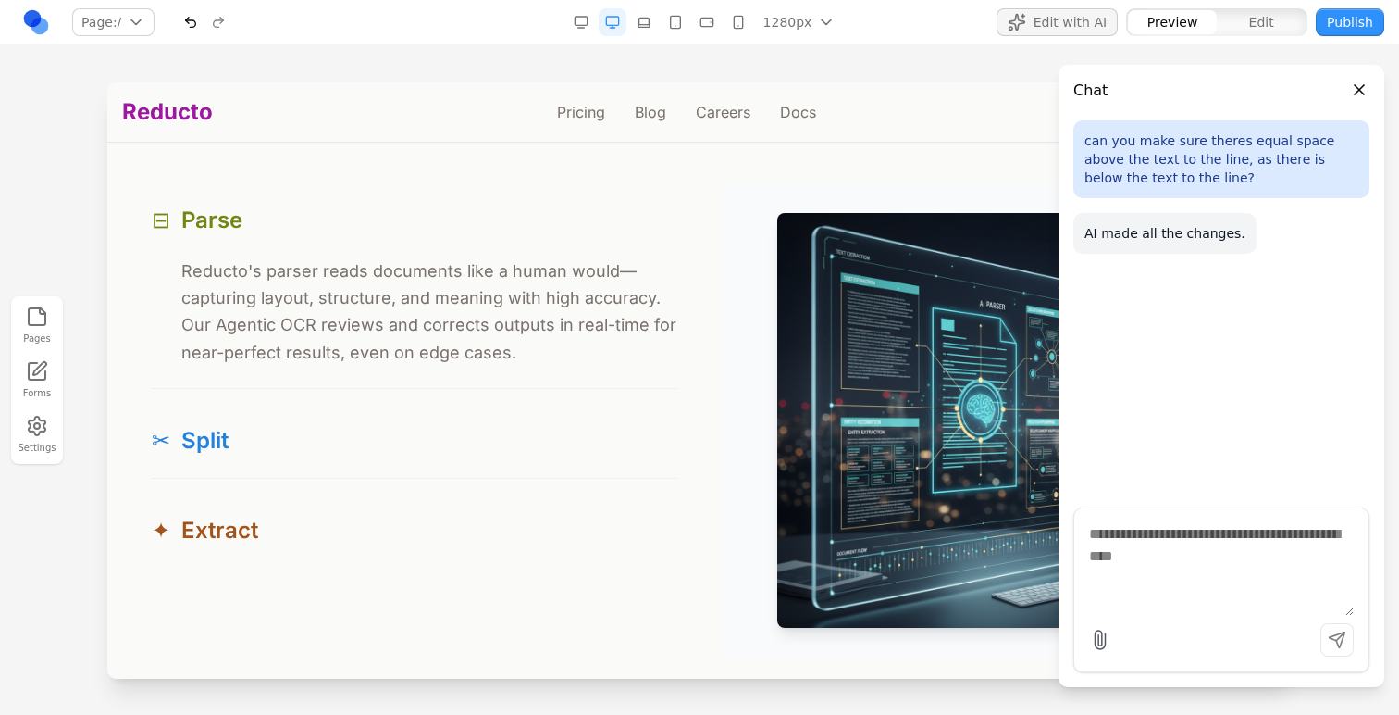
scroll to position [1713, 0]
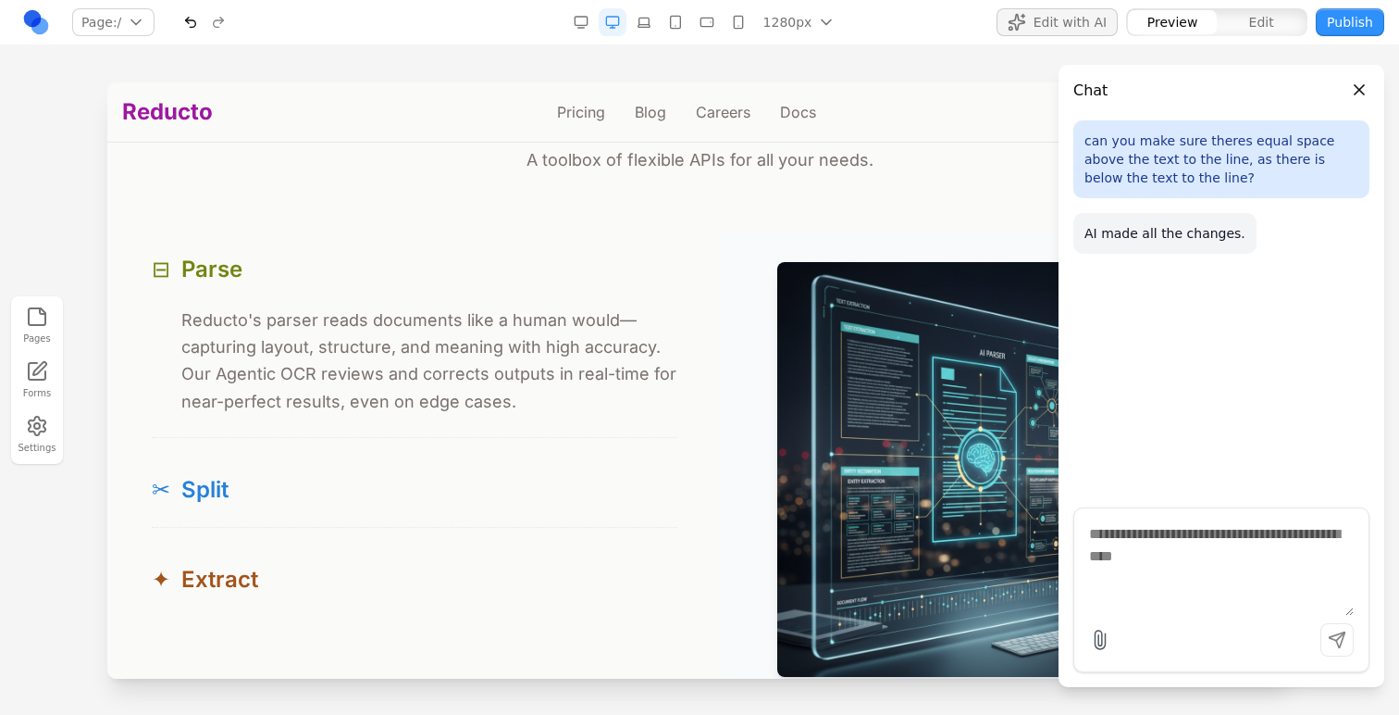
click at [71, 521] on div at bounding box center [699, 397] width 1399 height 631
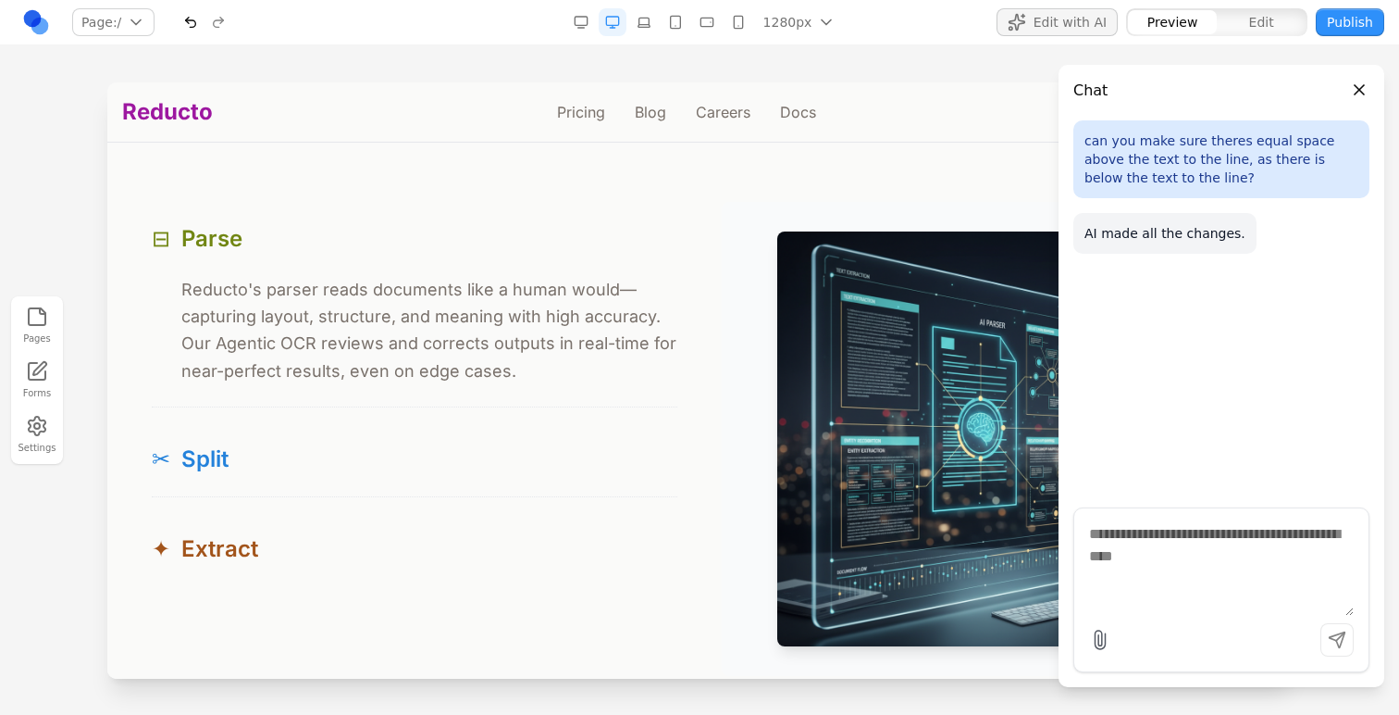
scroll to position [1755, 0]
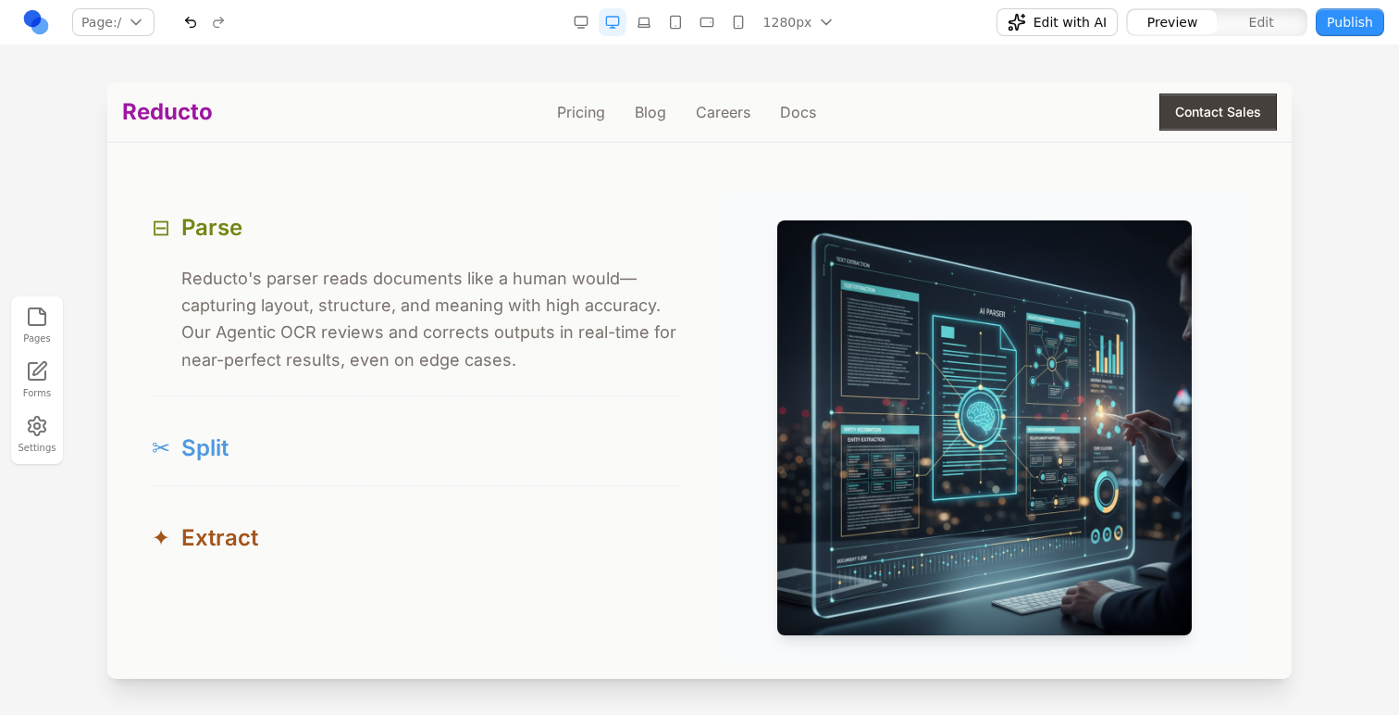
click at [195, 453] on span "Split" at bounding box center [204, 448] width 47 height 30
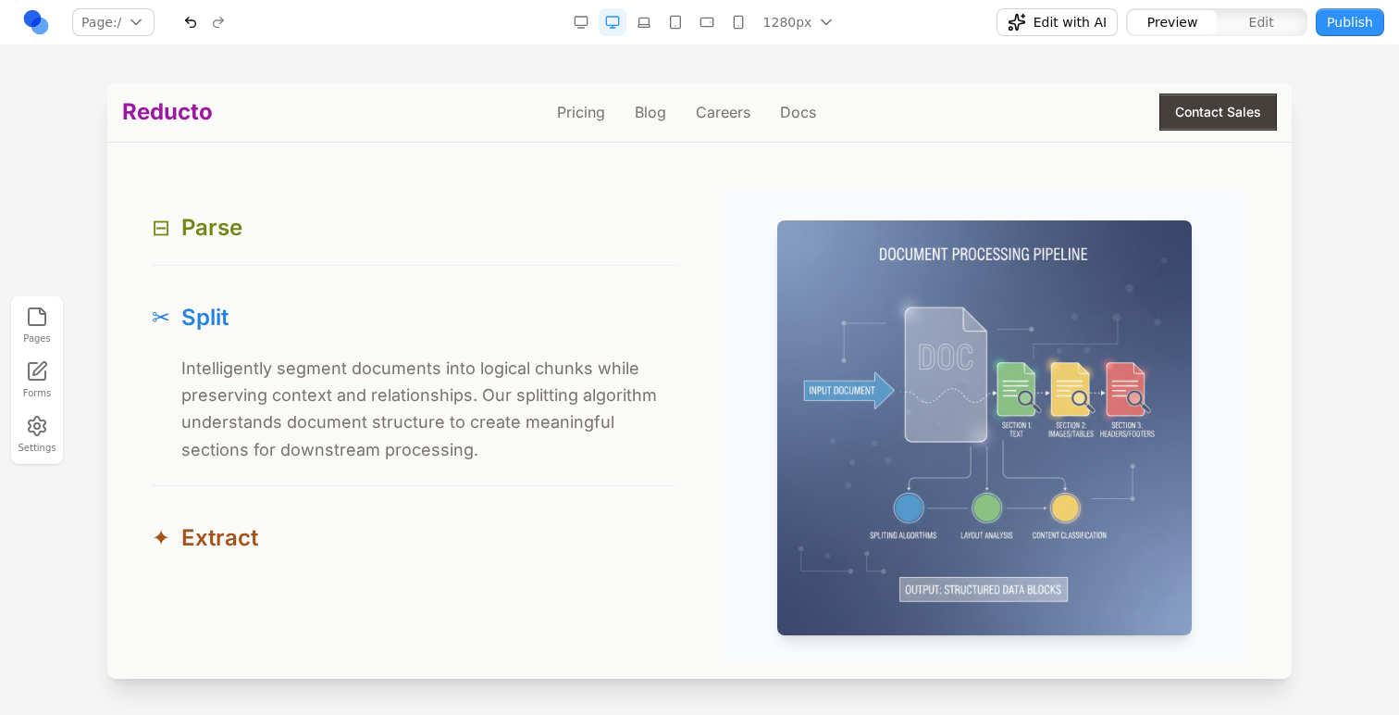
click at [198, 453] on p "Intelligently segment documents into logical chunks while preserving context an…" at bounding box center [429, 409] width 496 height 108
click at [240, 338] on button "✂ Split" at bounding box center [415, 317] width 526 height 74
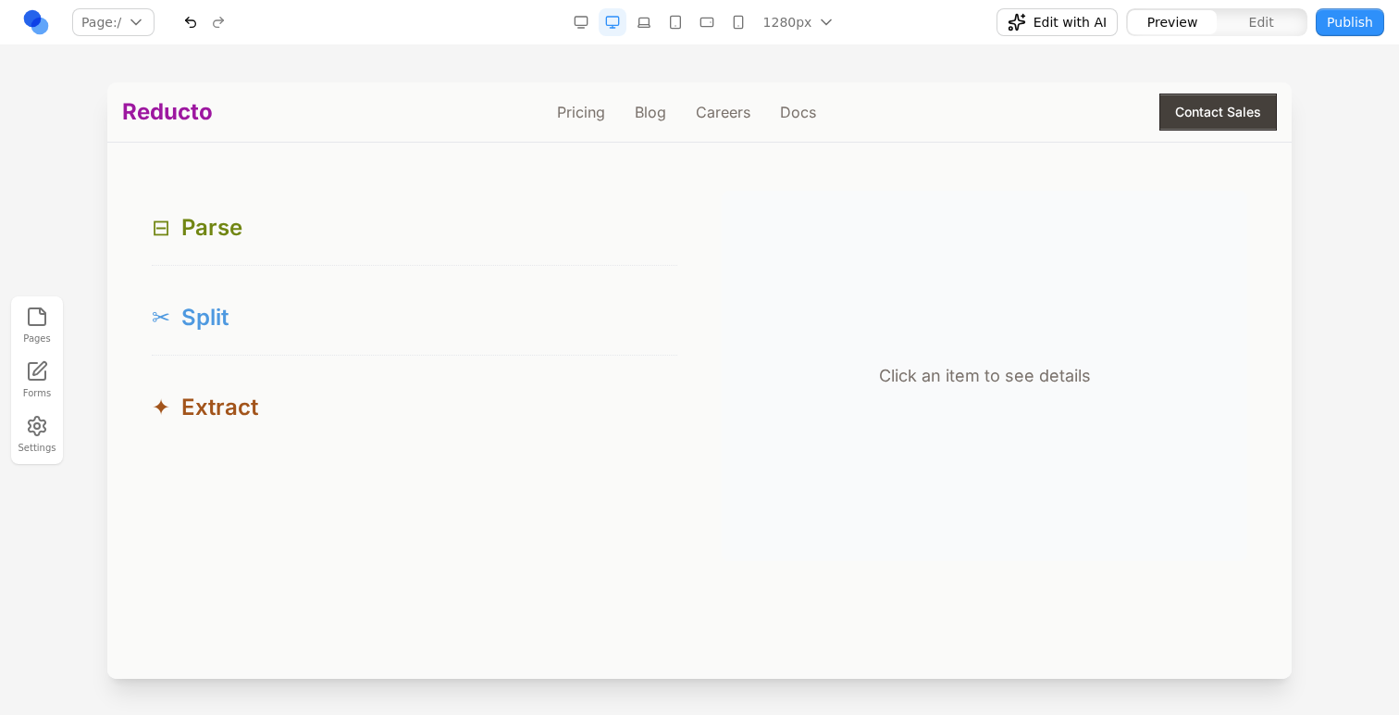
click at [240, 337] on button "✂ Split" at bounding box center [415, 317] width 526 height 74
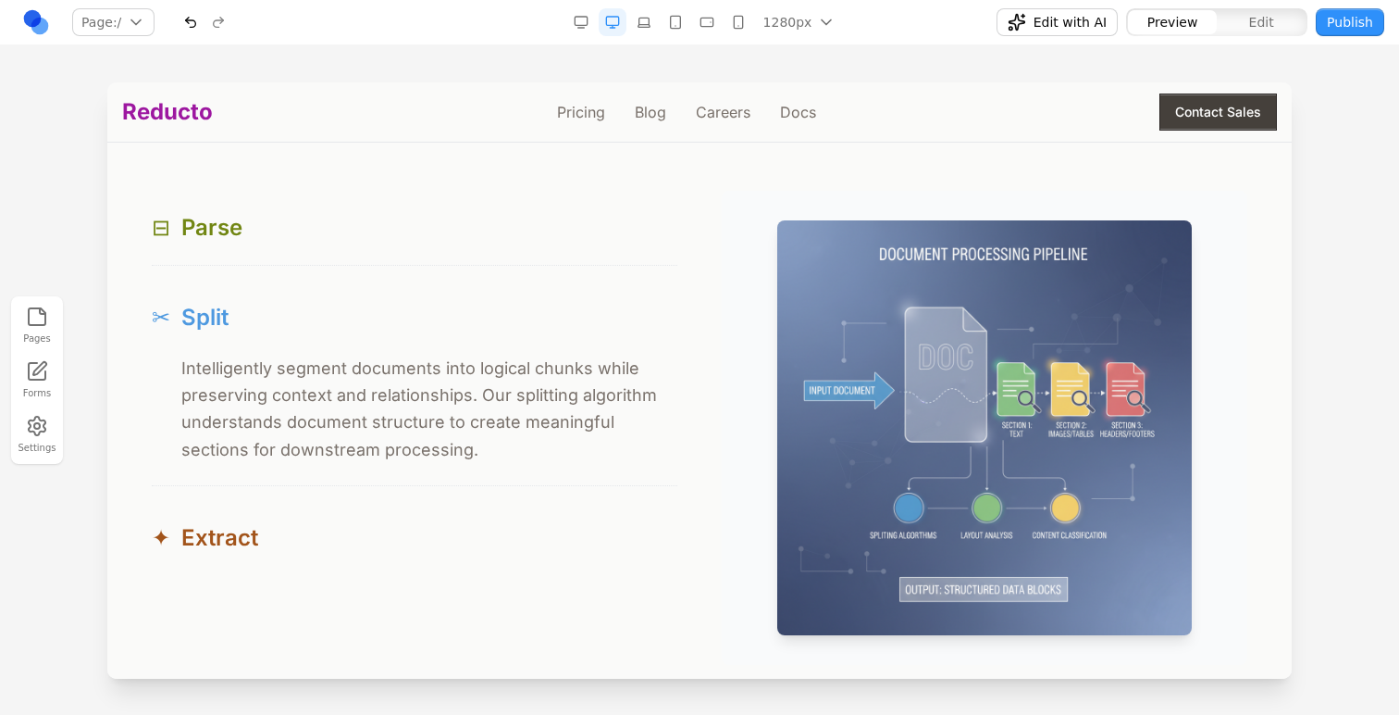
click at [170, 332] on span "✂" at bounding box center [161, 318] width 19 height 30
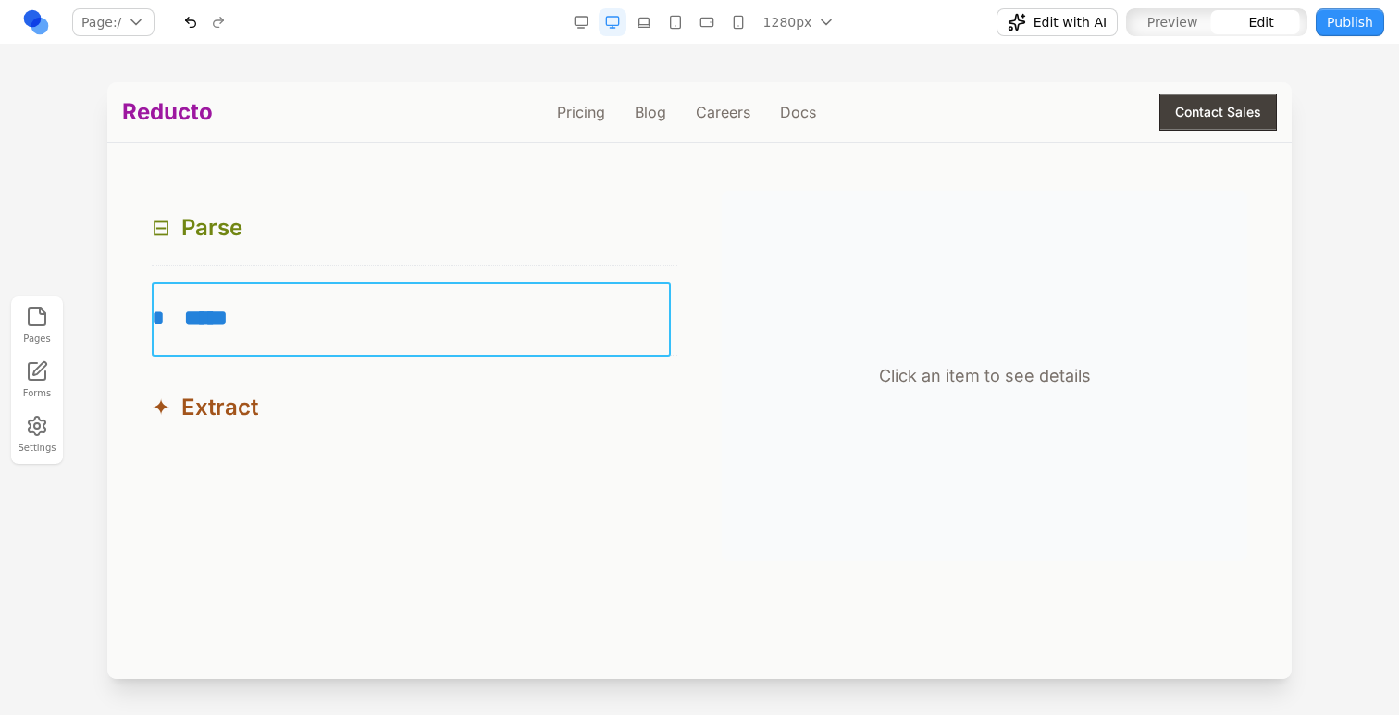
click at [252, 289] on button "* *****" at bounding box center [415, 317] width 526 height 74
click at [330, 253] on icon at bounding box center [326, 252] width 19 height 19
click at [506, 420] on div "✦ Extract" at bounding box center [415, 407] width 526 height 30
click at [424, 285] on button "* *****" at bounding box center [415, 317] width 526 height 74
click at [317, 253] on icon at bounding box center [326, 252] width 19 height 19
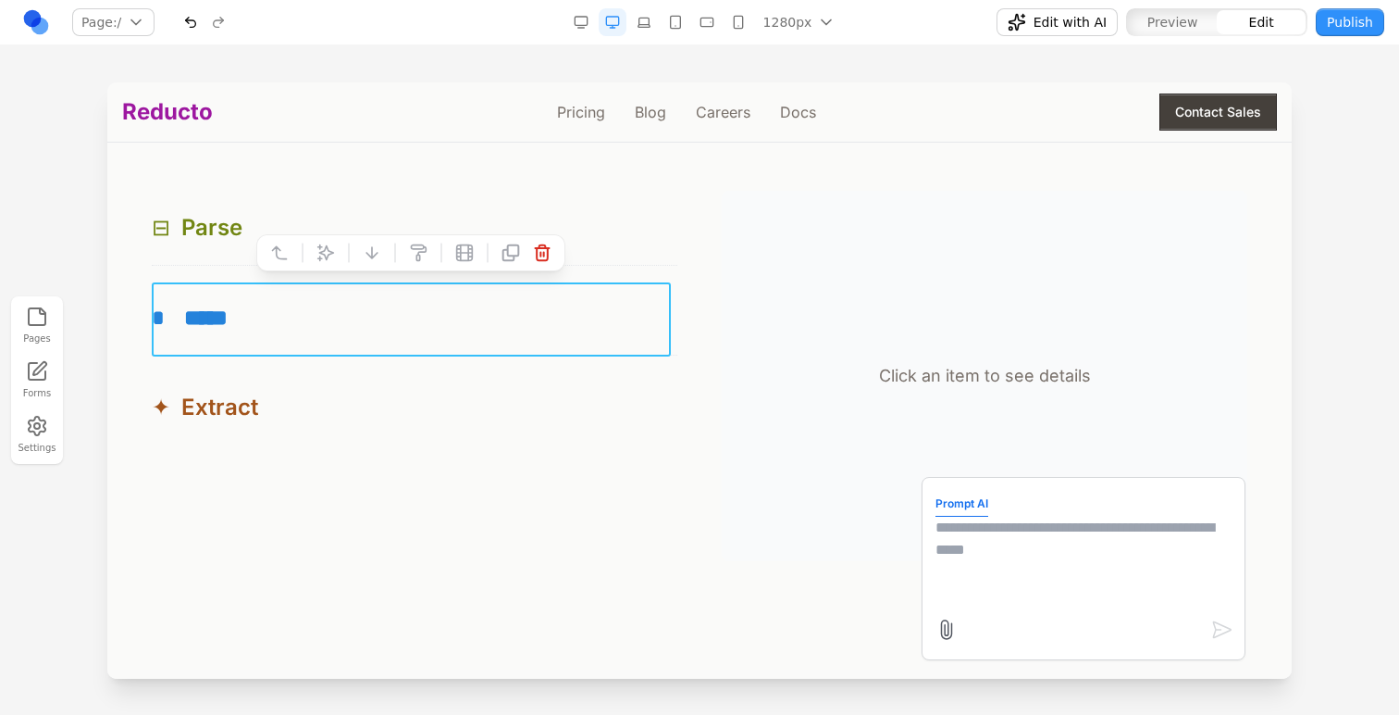
click at [975, 583] on textarea at bounding box center [1084, 562] width 296 height 93
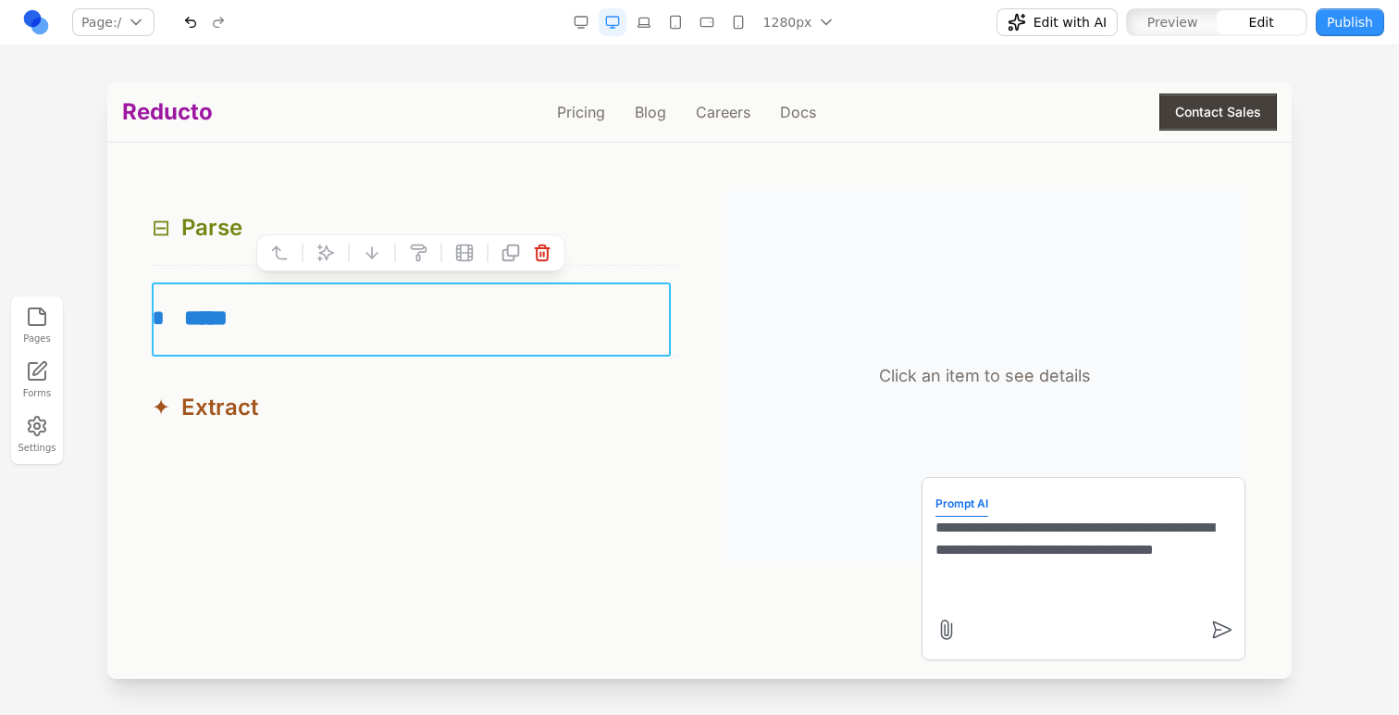
type textarea "**********"
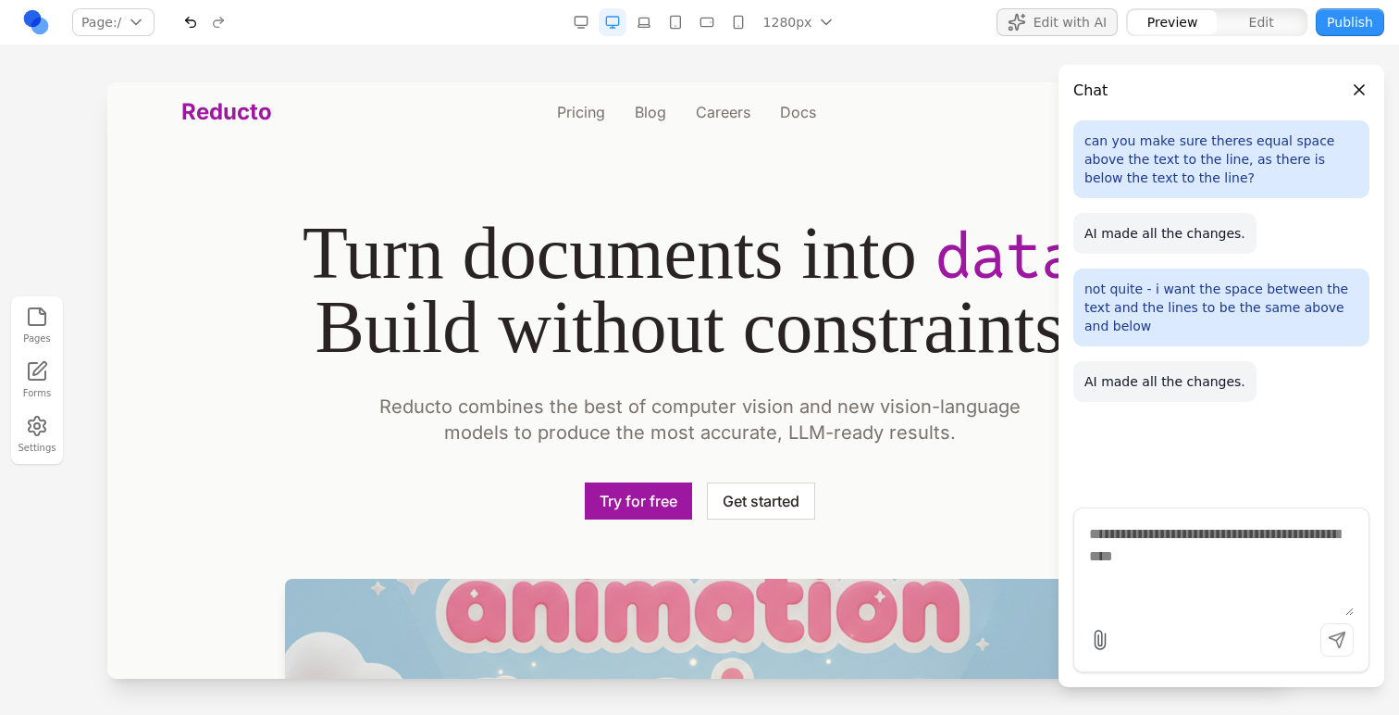
scroll to position [0, 0]
click at [19, 573] on div at bounding box center [699, 397] width 1399 height 631
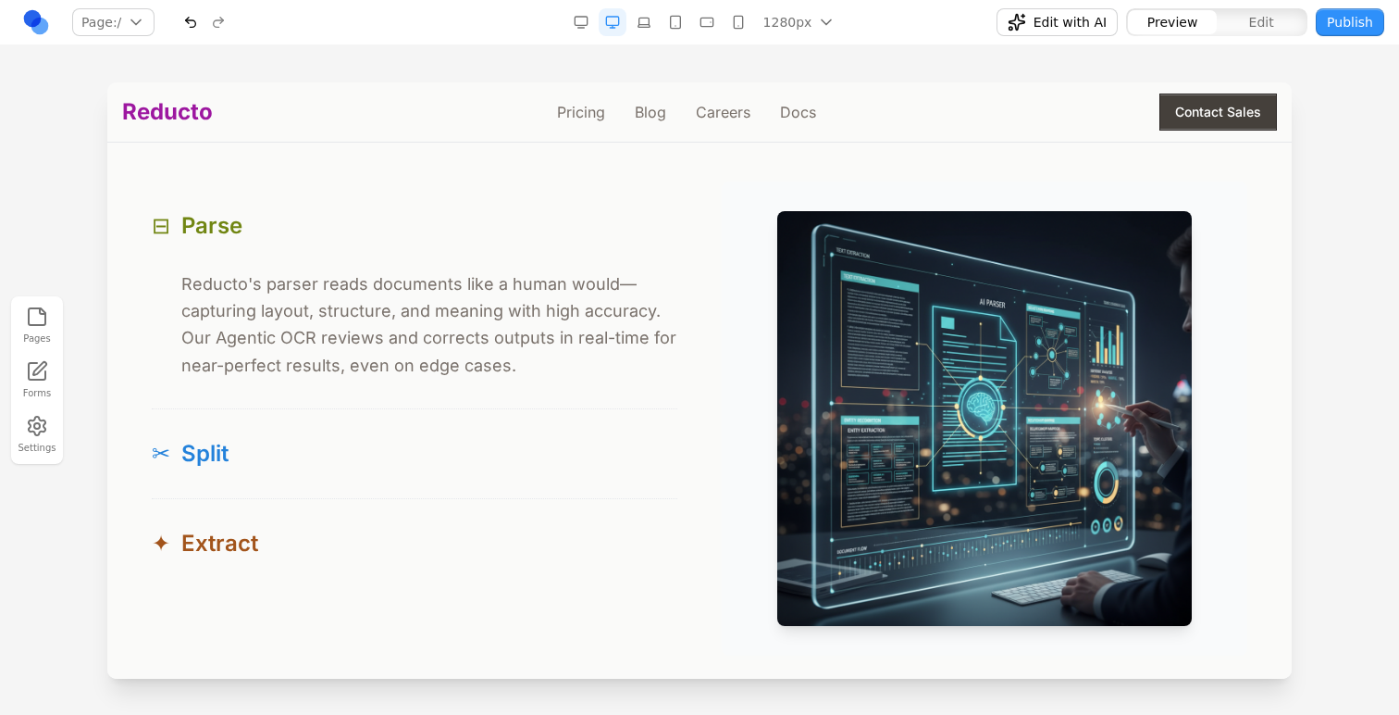
scroll to position [1763, 0]
click at [300, 253] on button "⊟ Parse" at bounding box center [415, 226] width 526 height 89
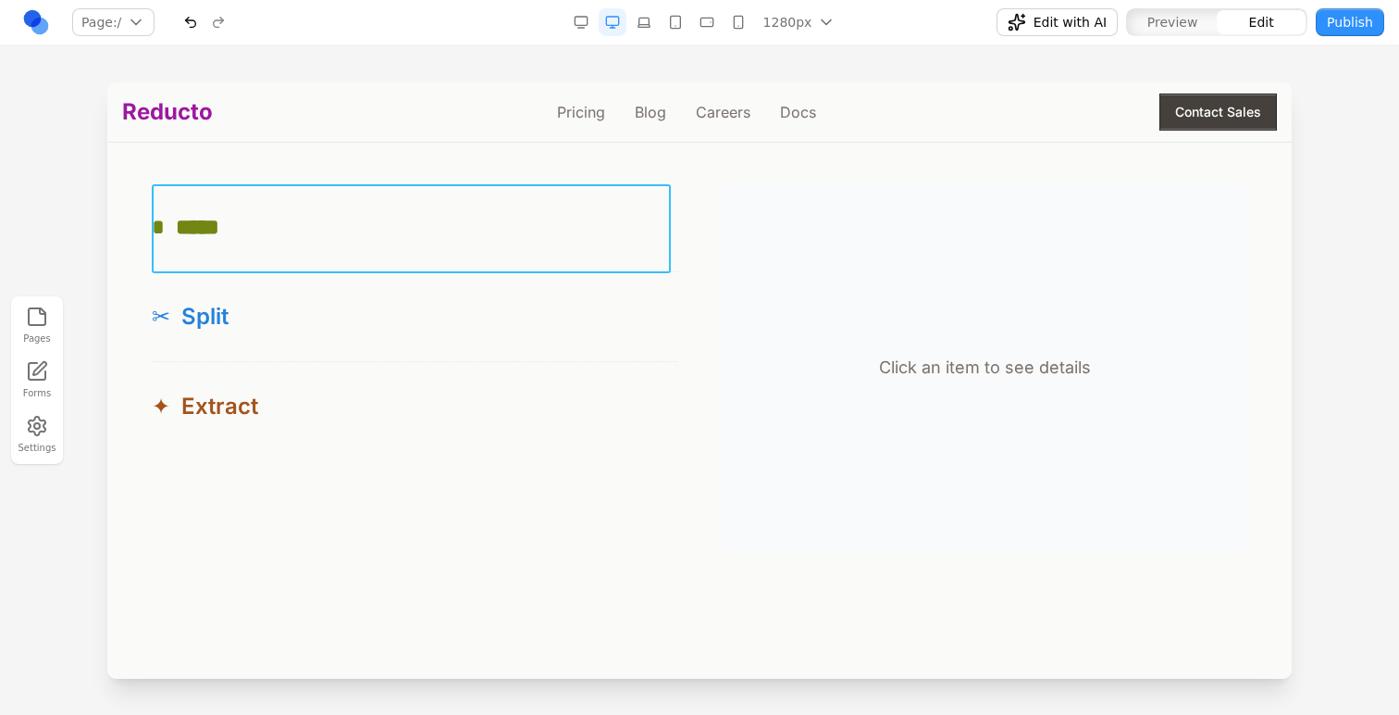
click at [639, 266] on button "* *****" at bounding box center [415, 226] width 526 height 89
click at [292, 151] on button at bounding box center [280, 155] width 30 height 30
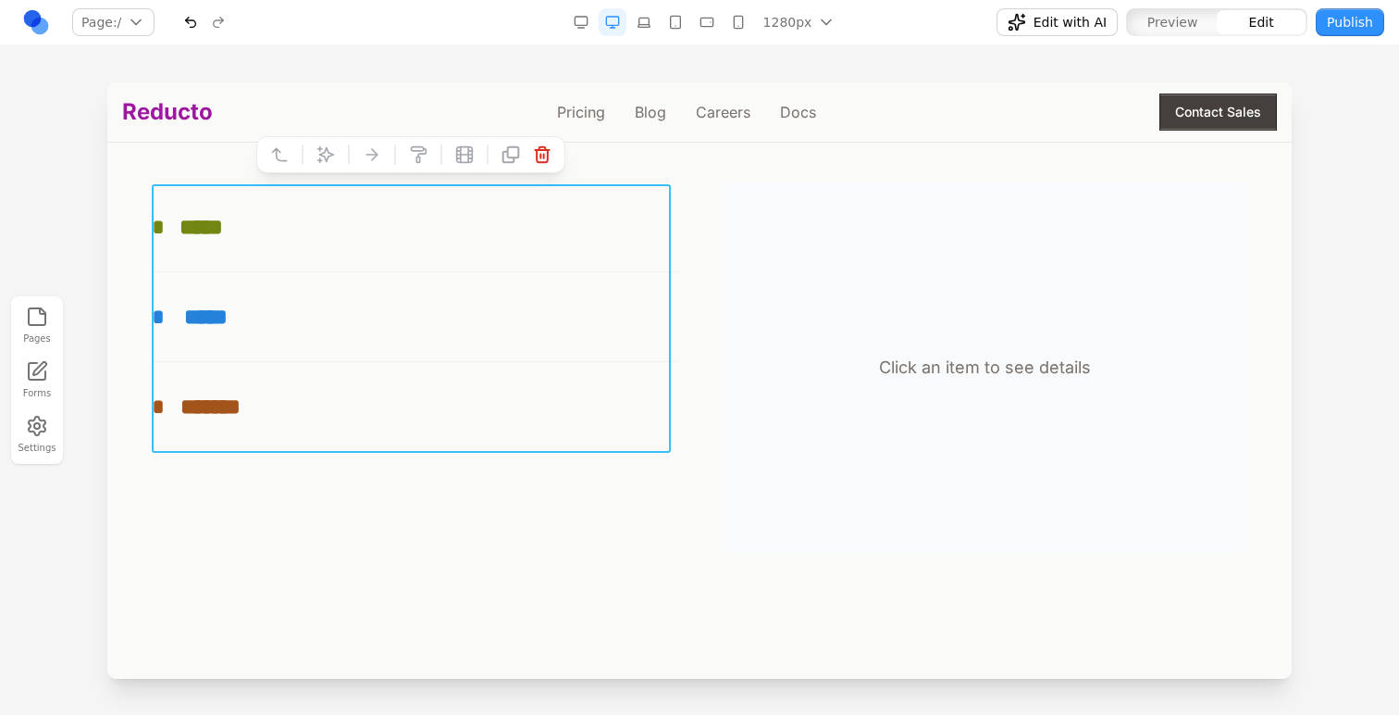
click at [326, 155] on icon at bounding box center [326, 154] width 19 height 19
click at [1014, 570] on textarea at bounding box center [1084, 562] width 296 height 93
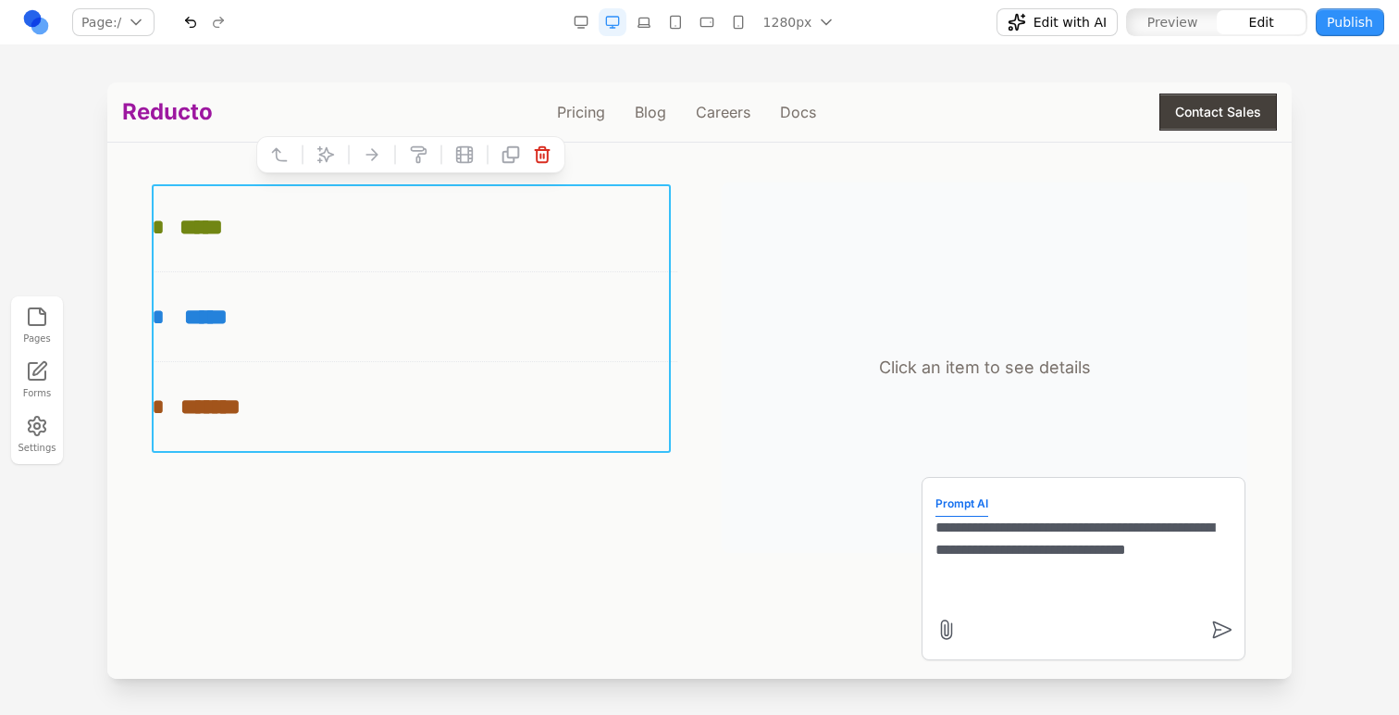
type textarea "**********"
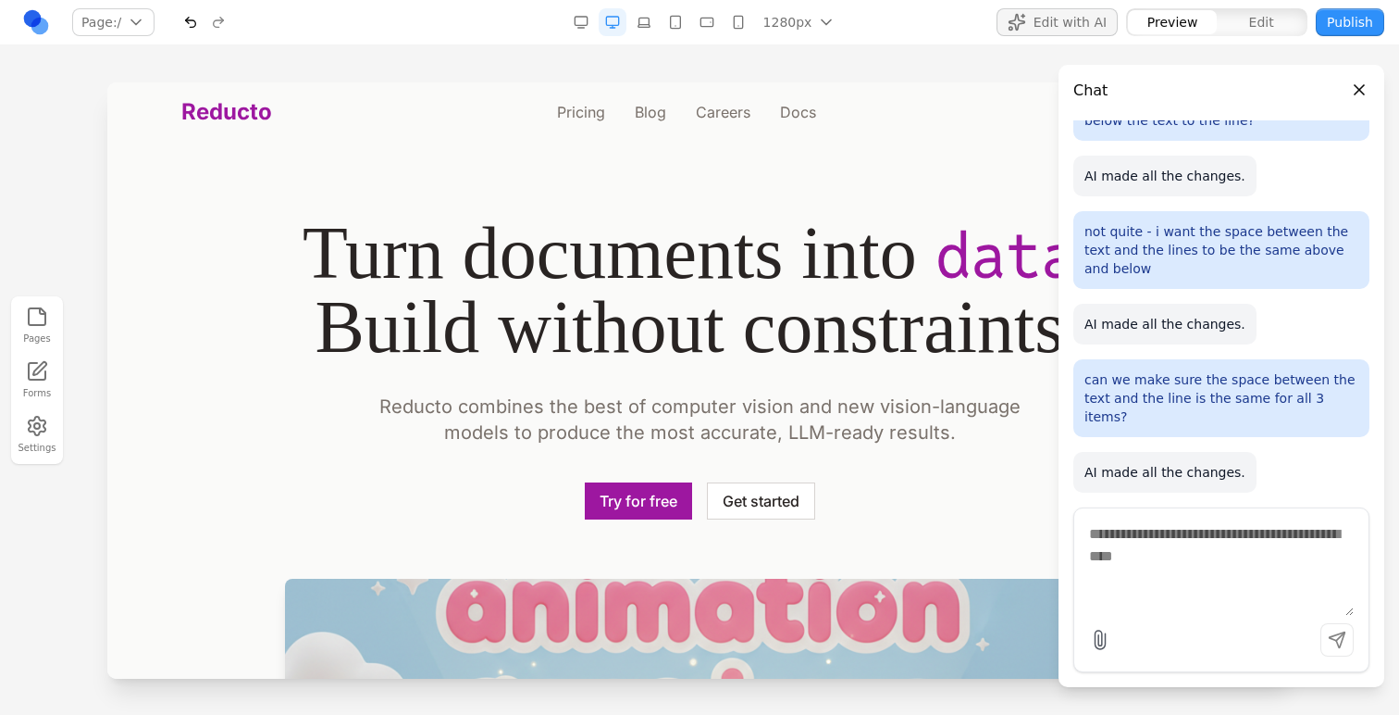
scroll to position [39, 0]
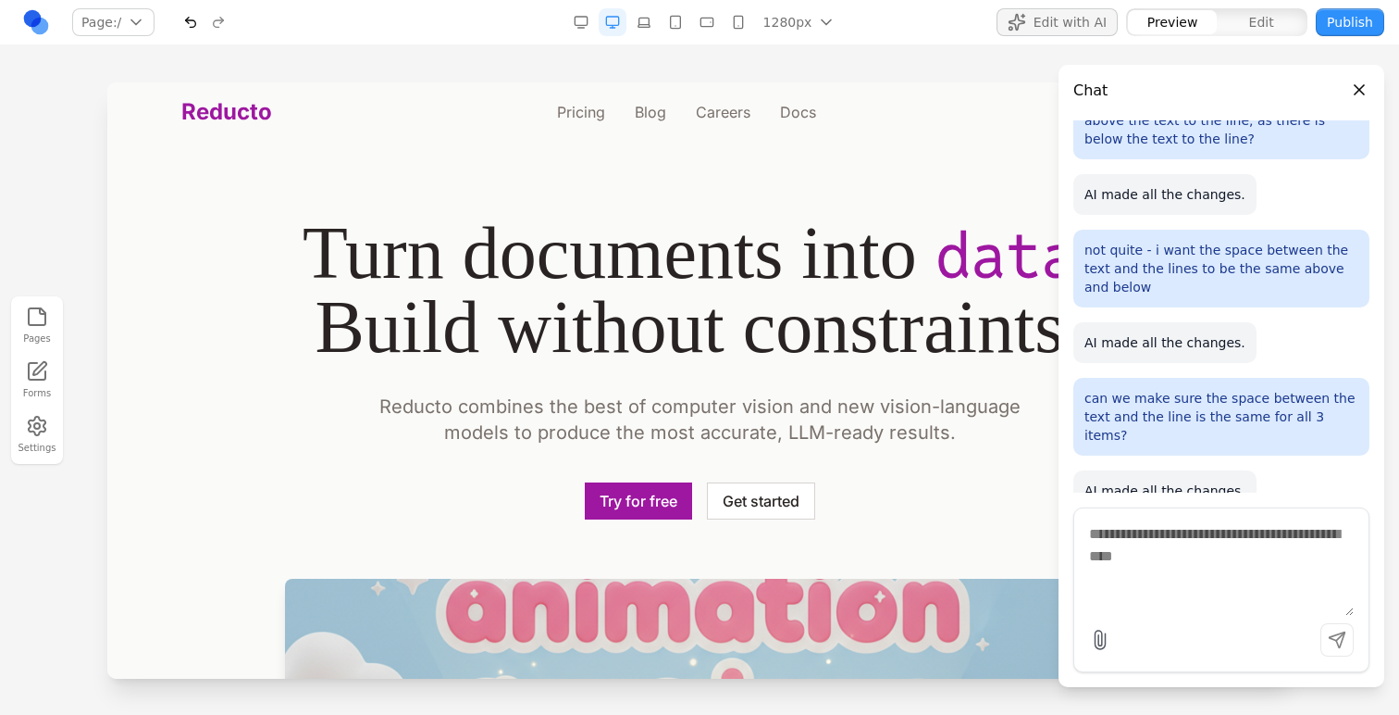
click at [1362, 86] on button "Close panel" at bounding box center [1360, 90] width 20 height 20
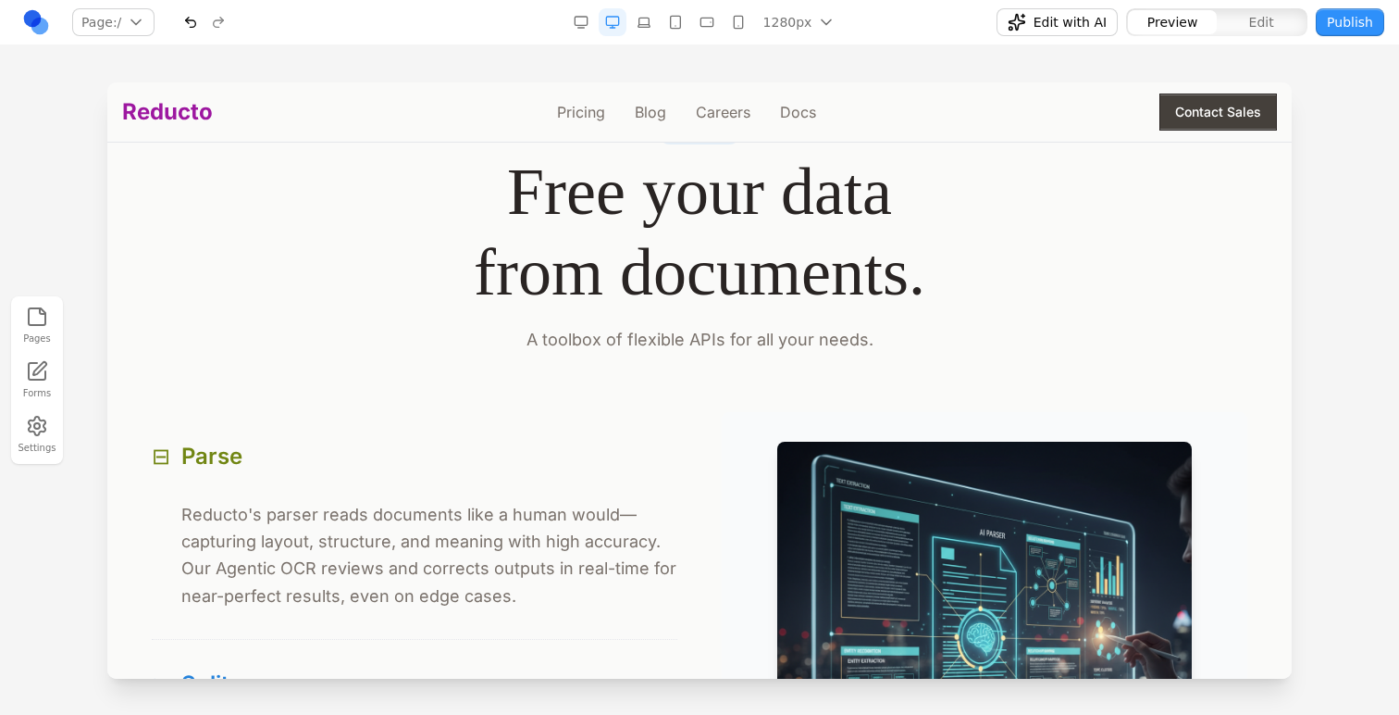
scroll to position [1788, 0]
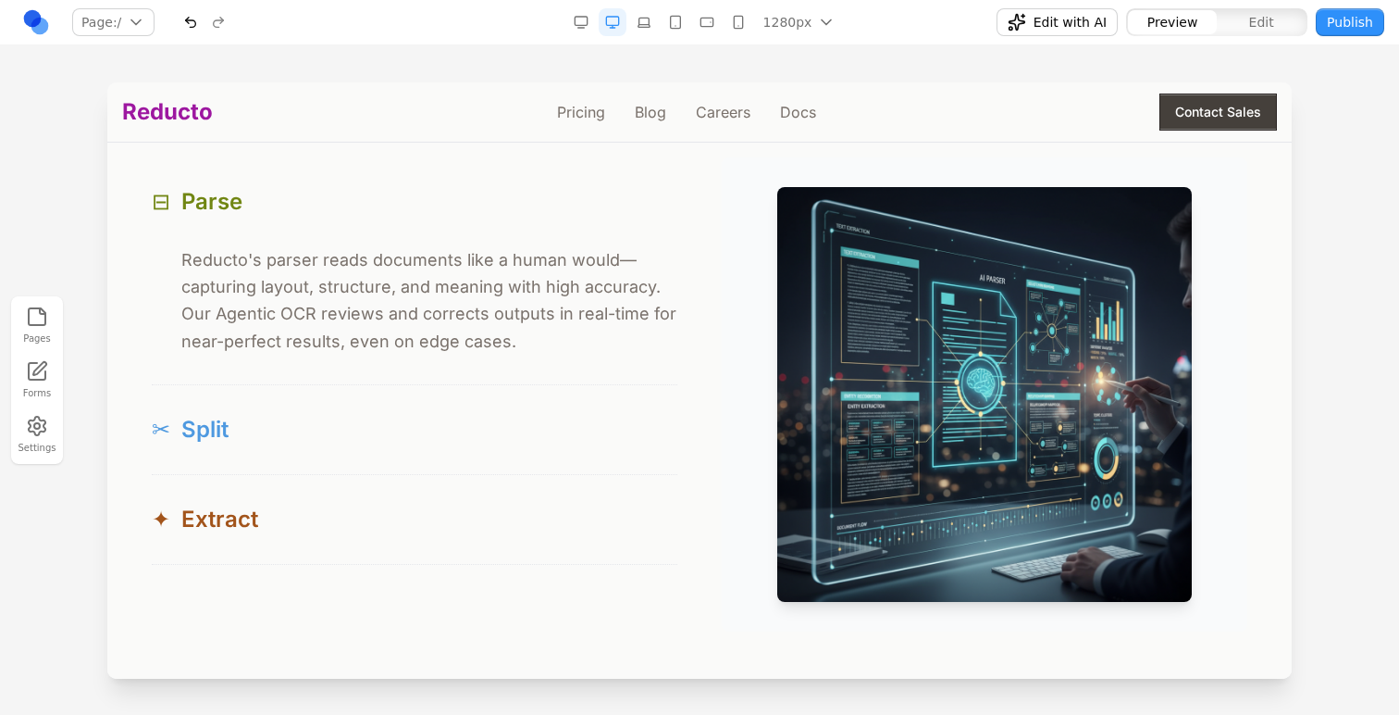
click at [475, 429] on div "✂ Split" at bounding box center [415, 430] width 526 height 30
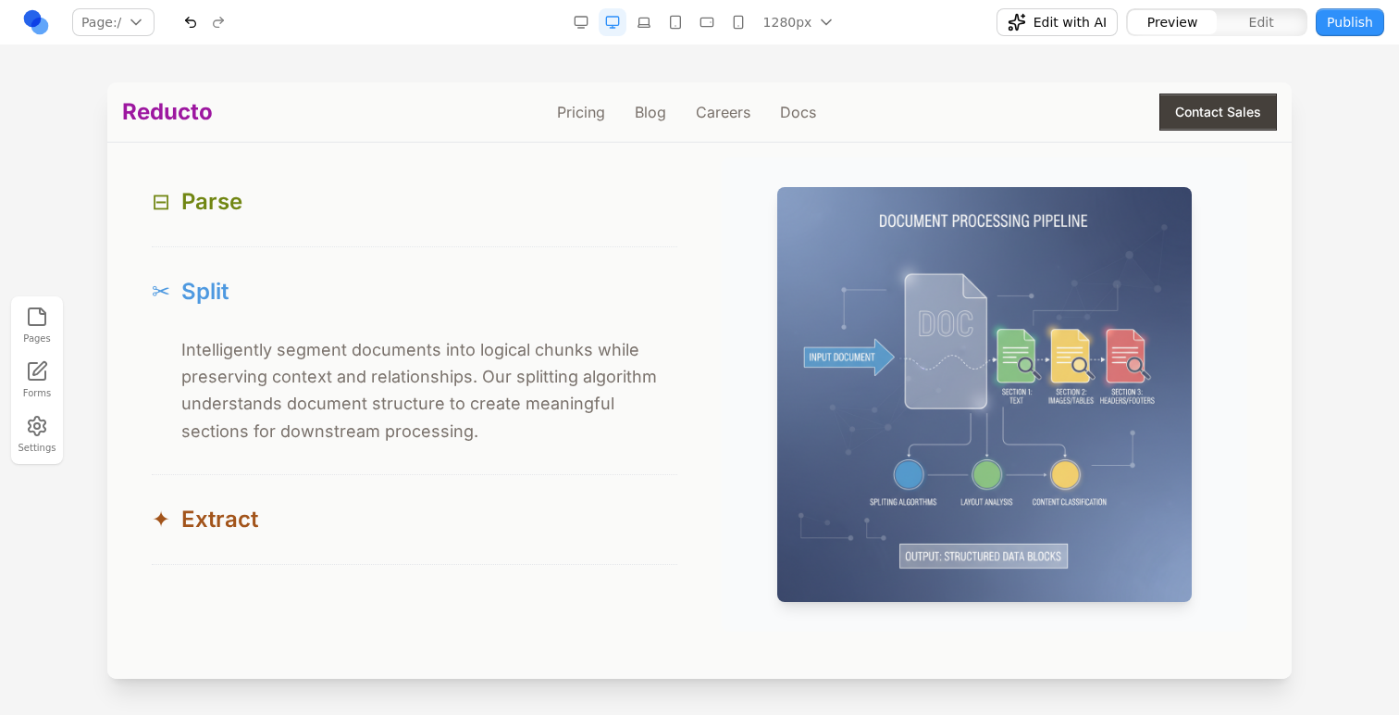
click at [489, 289] on div "✂ Split" at bounding box center [415, 292] width 526 height 30
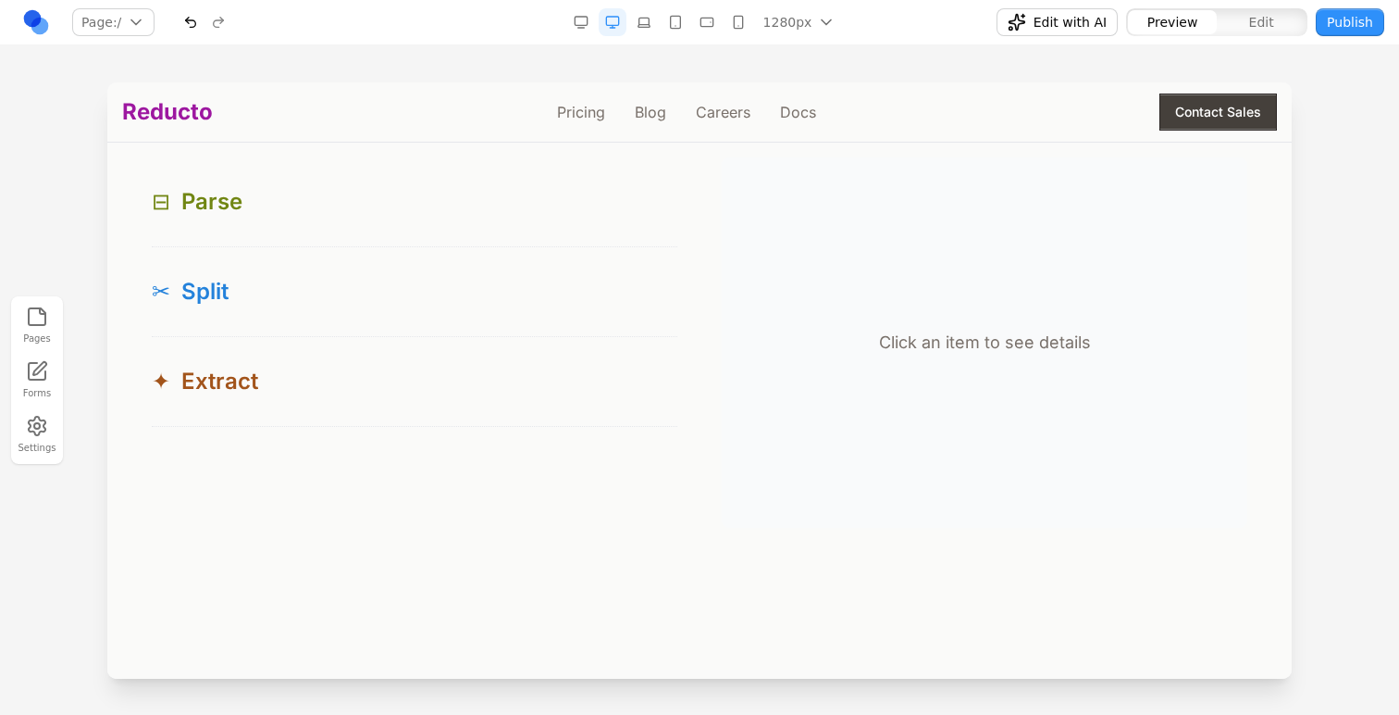
click at [1092, 28] on span "Edit with AI" at bounding box center [1070, 22] width 73 height 19
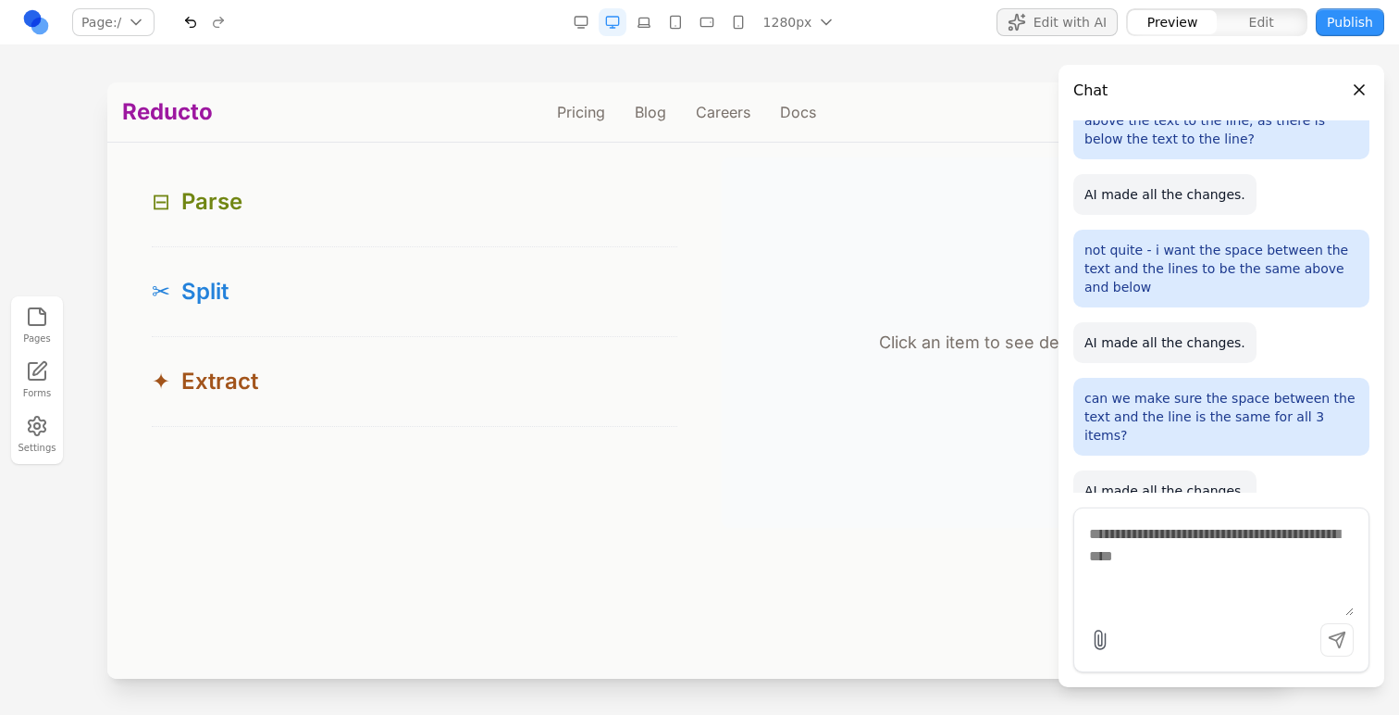
click at [1092, 28] on span "Edit with AI" at bounding box center [1070, 22] width 73 height 19
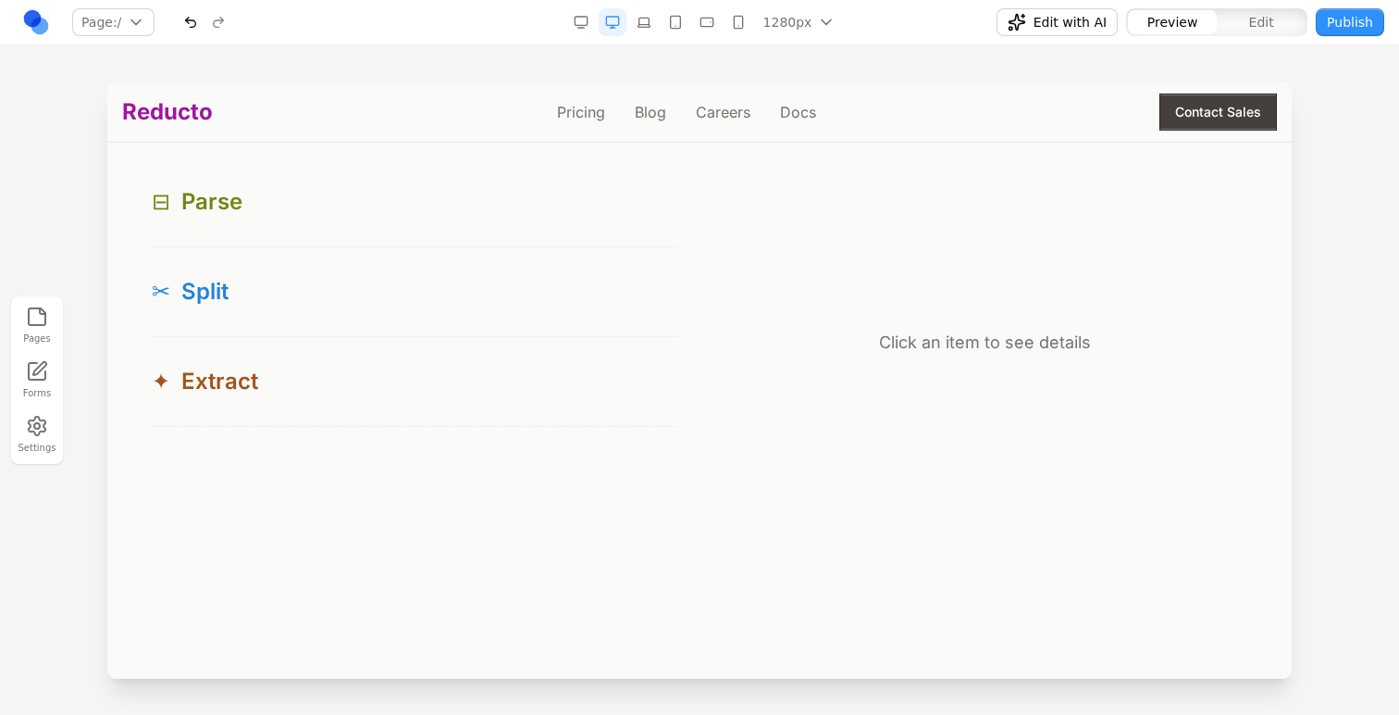
click at [1215, 14] on div "button" at bounding box center [1172, 22] width 89 height 24
click at [1292, 19] on button "Edit" at bounding box center [1261, 22] width 89 height 24
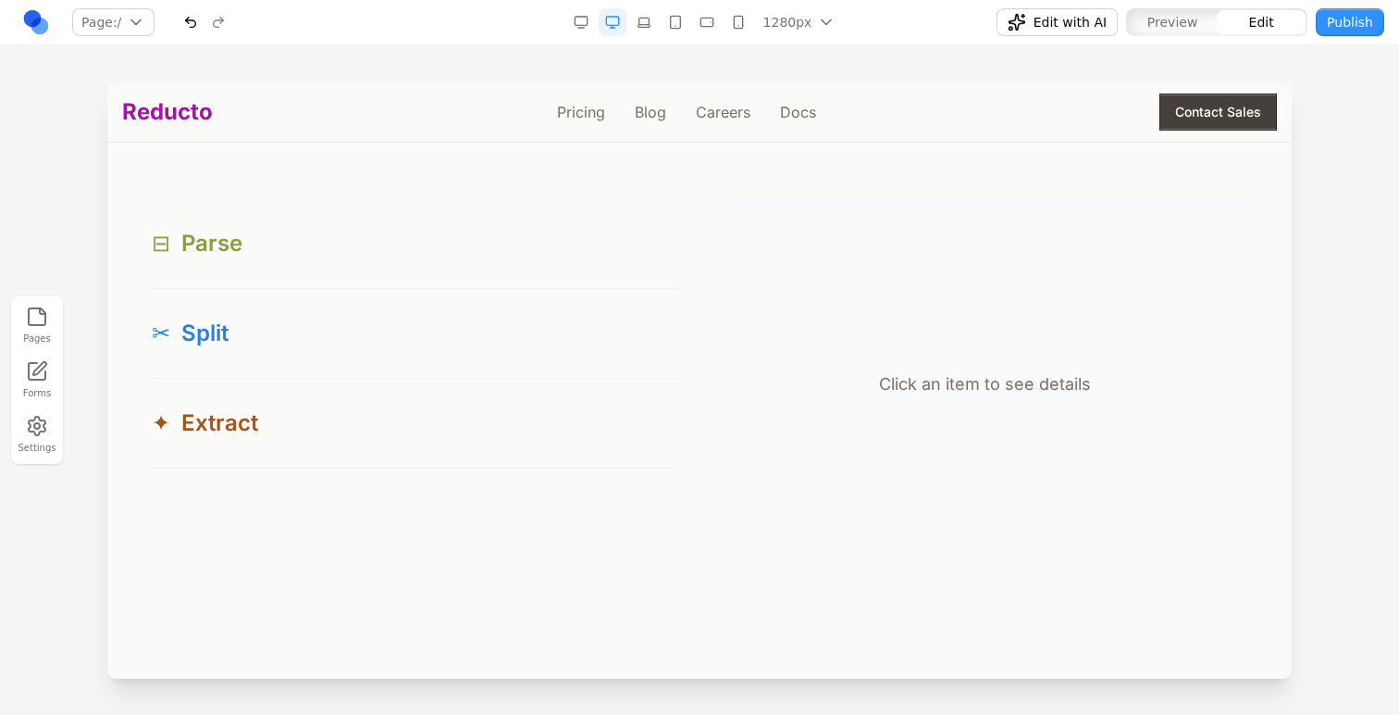
scroll to position [1721, 0]
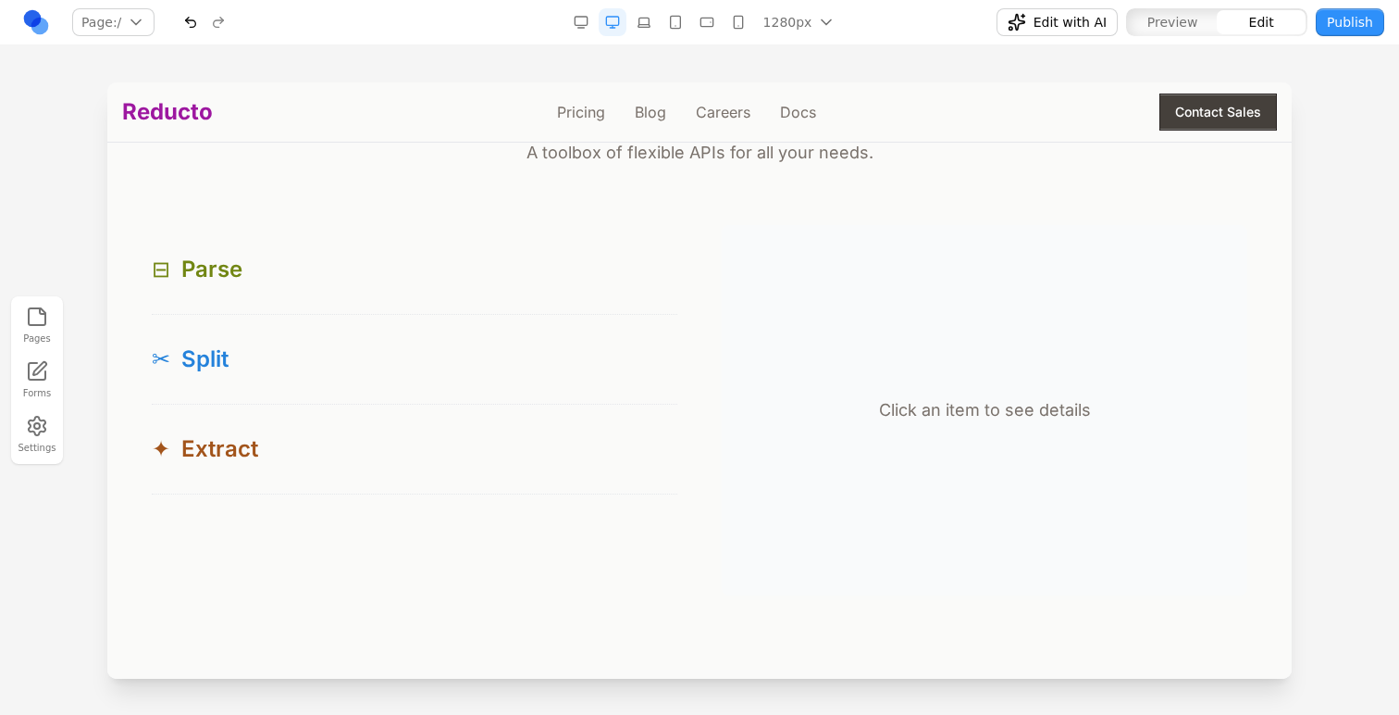
click at [52, 603] on div at bounding box center [699, 397] width 1399 height 631
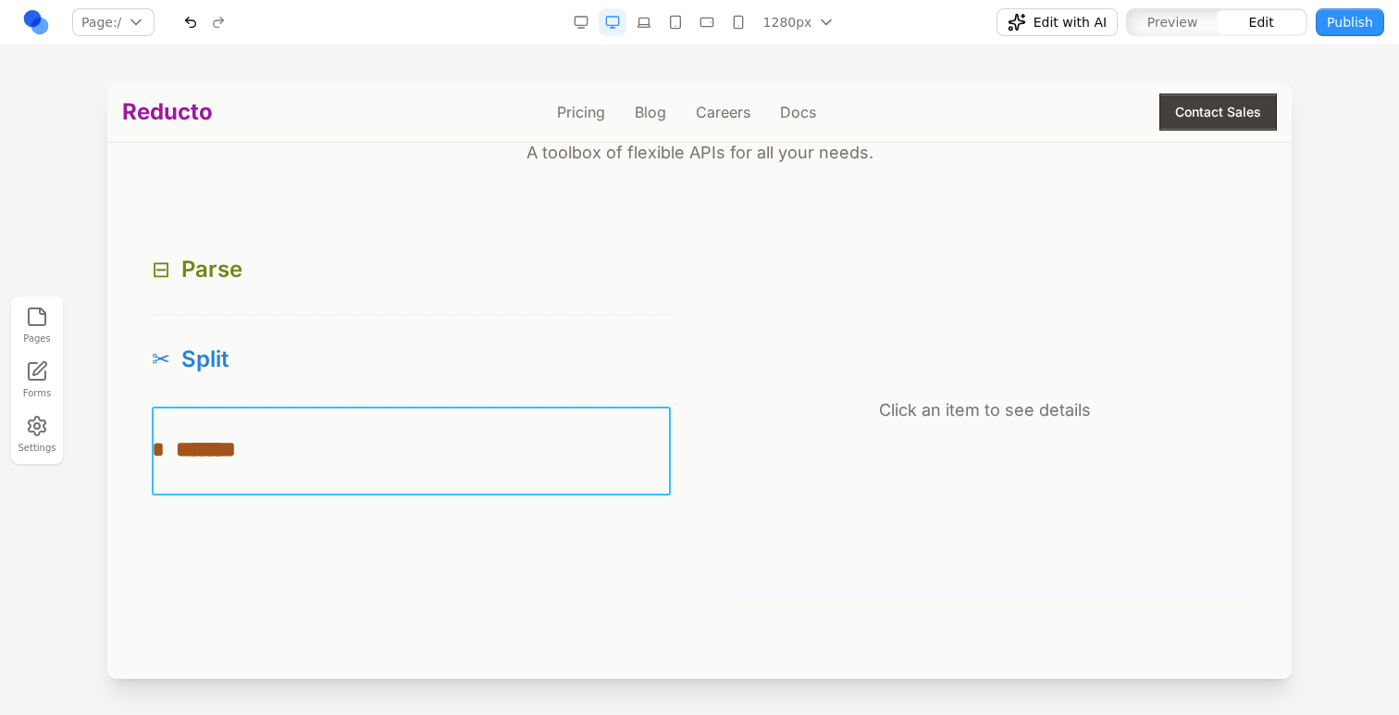
click at [507, 480] on button "* *******" at bounding box center [415, 448] width 526 height 89
click at [314, 375] on button at bounding box center [326, 377] width 30 height 30
click at [922, 539] on div "Prompt AI" at bounding box center [1084, 568] width 324 height 183
click at [950, 539] on textarea at bounding box center [1084, 562] width 296 height 93
type textarea "**********"
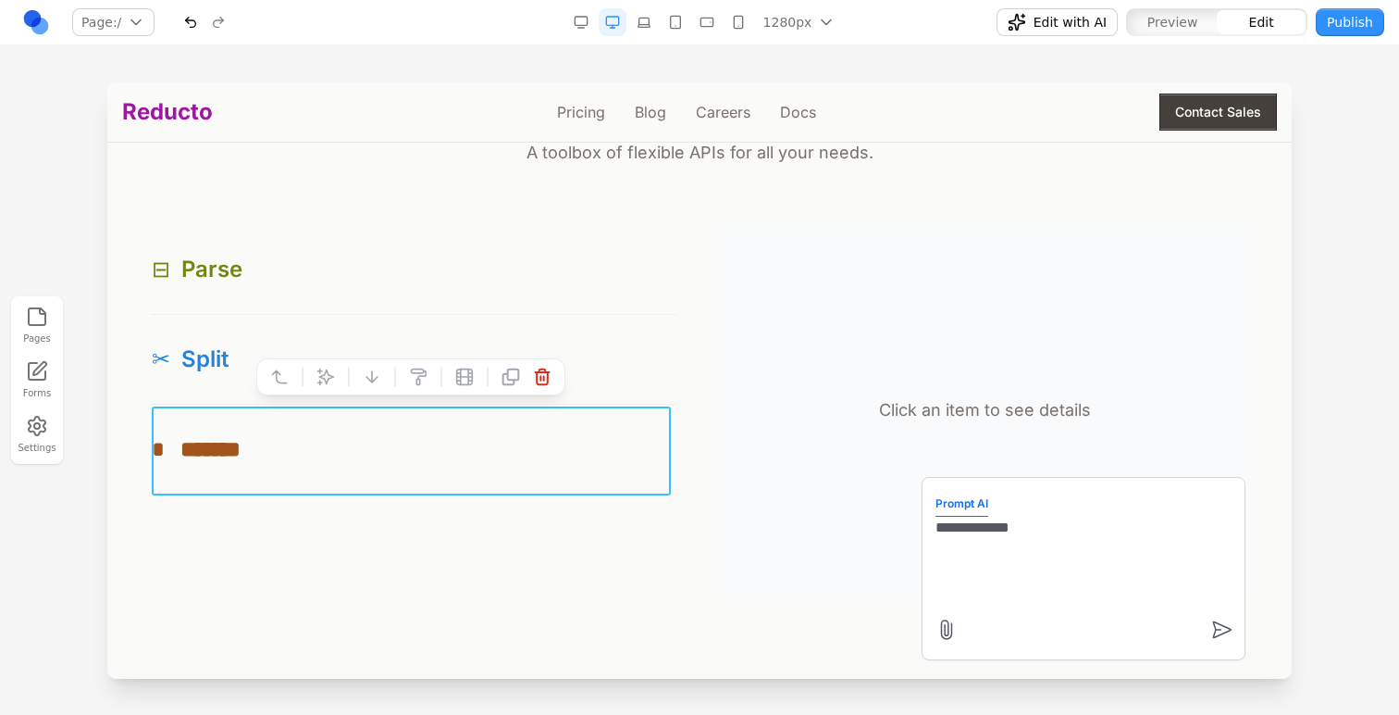
click at [798, 532] on div "Click an item to see details" at bounding box center [985, 410] width 526 height 370
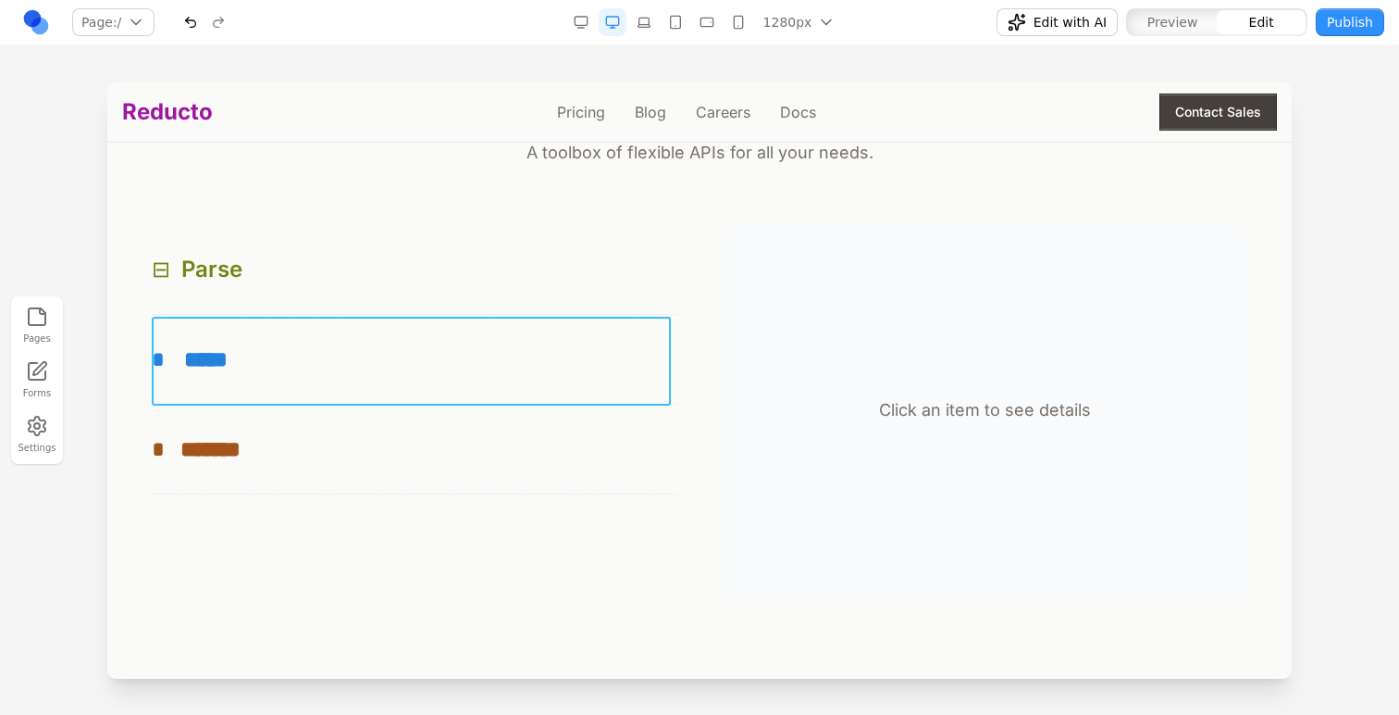
click at [500, 402] on button "* *****" at bounding box center [415, 359] width 526 height 89
click at [280, 282] on icon at bounding box center [279, 287] width 19 height 19
click at [280, 282] on div at bounding box center [411, 286] width 341 height 37
click at [277, 282] on button at bounding box center [264, 287] width 30 height 30
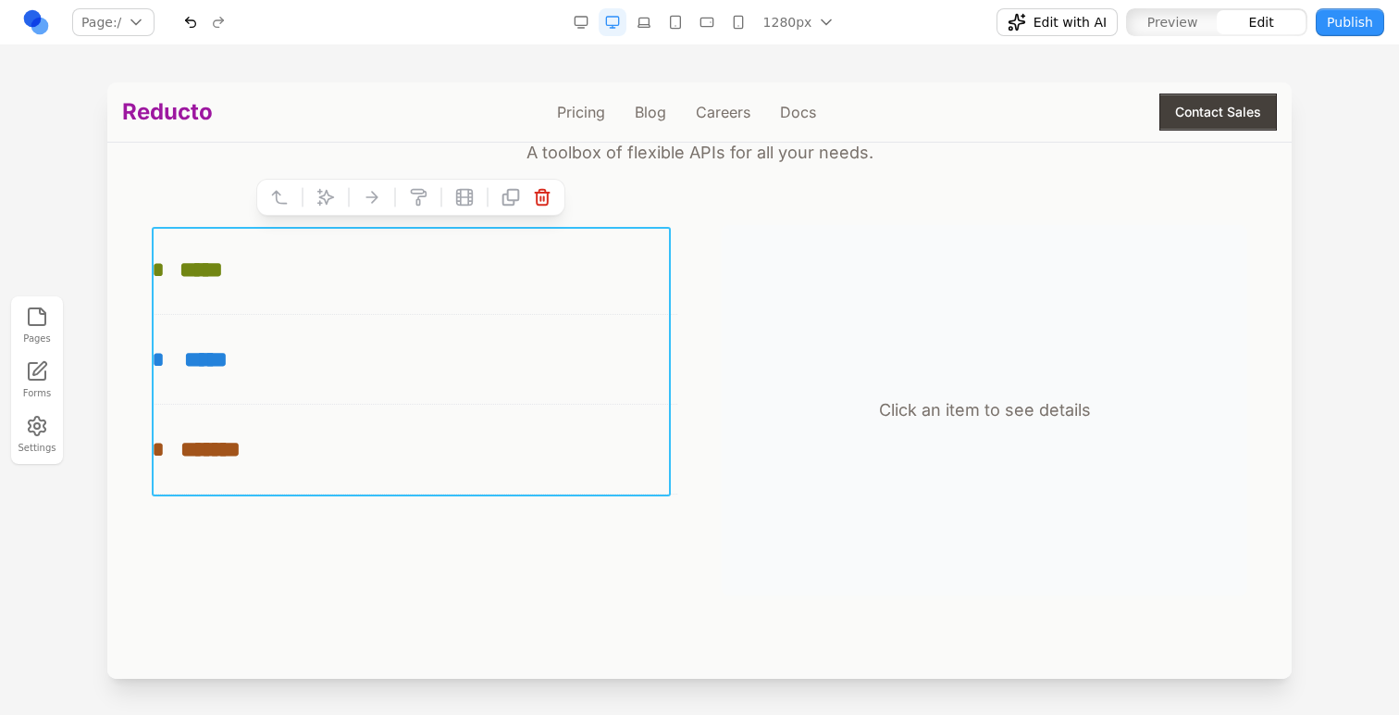
click at [321, 193] on icon at bounding box center [326, 197] width 19 height 19
click at [1016, 575] on textarea at bounding box center [1084, 562] width 296 height 93
type textarea "**********"
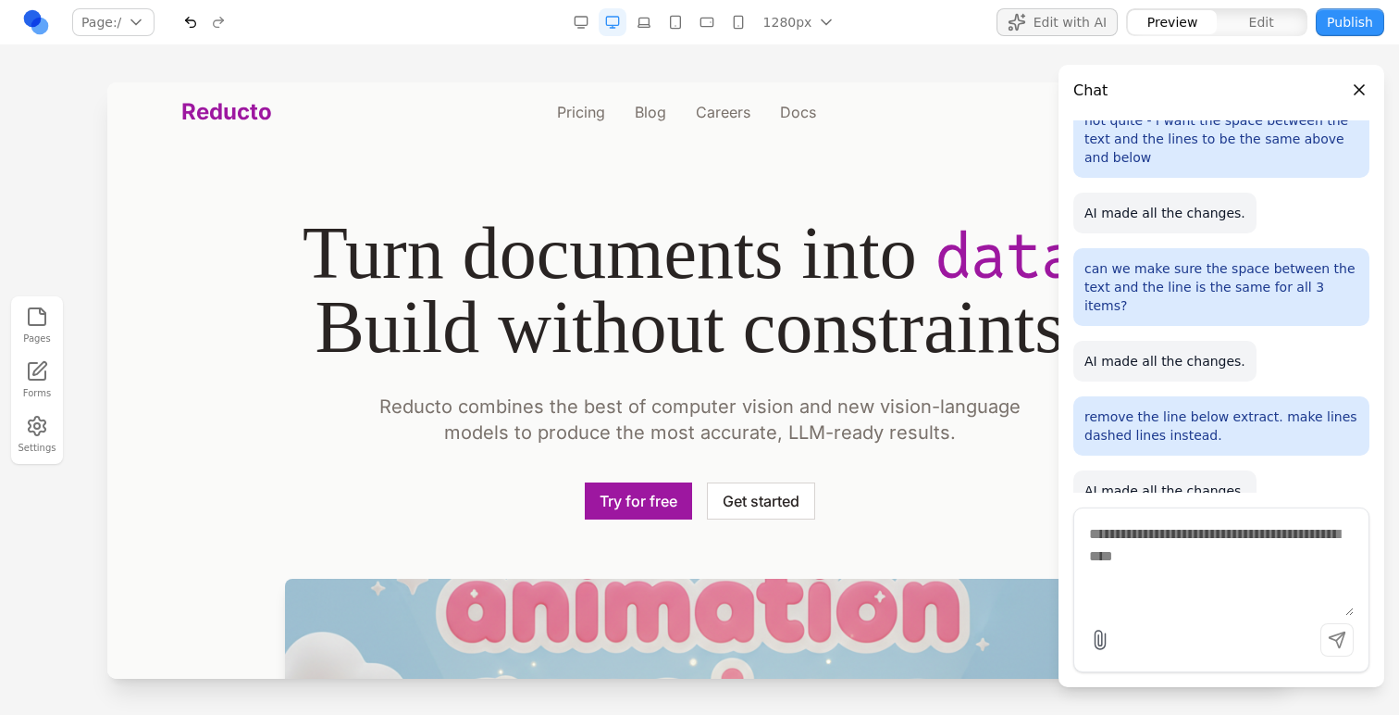
scroll to position [0, 0]
click at [40, 234] on div at bounding box center [699, 397] width 1399 height 631
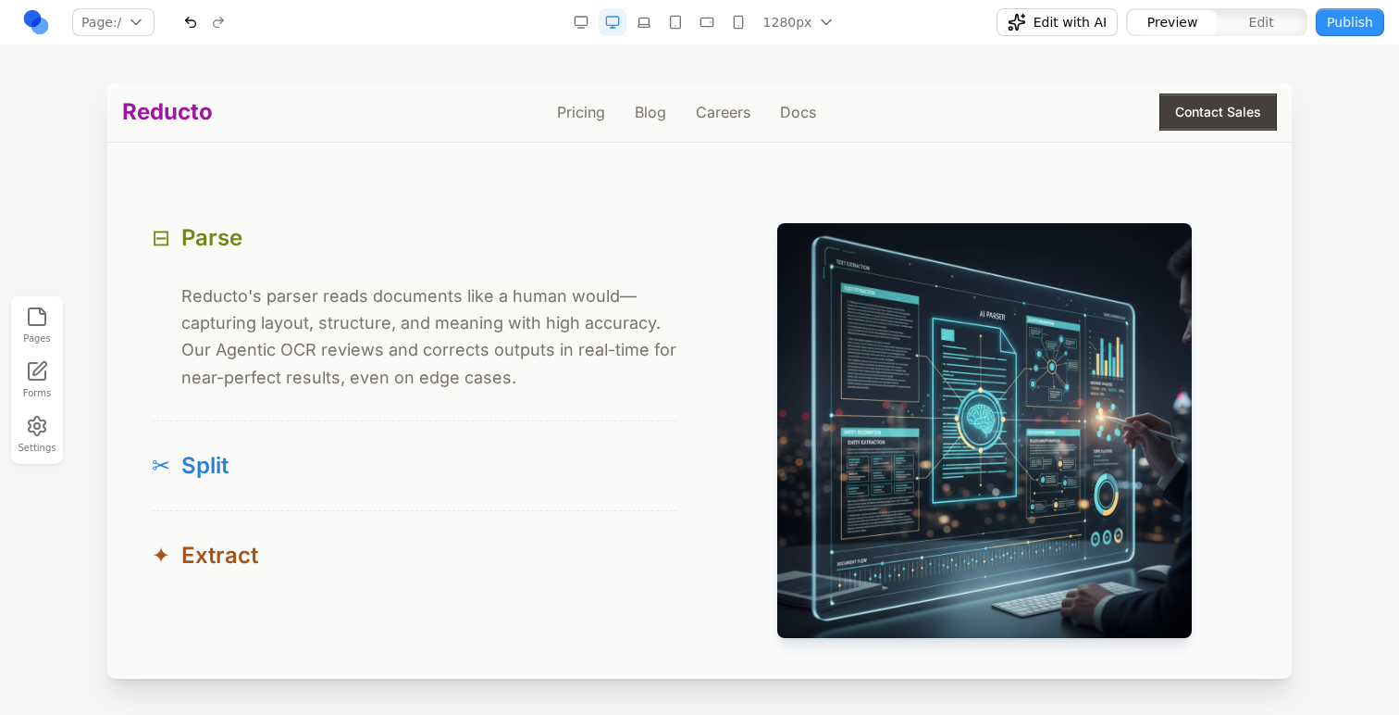
scroll to position [1748, 0]
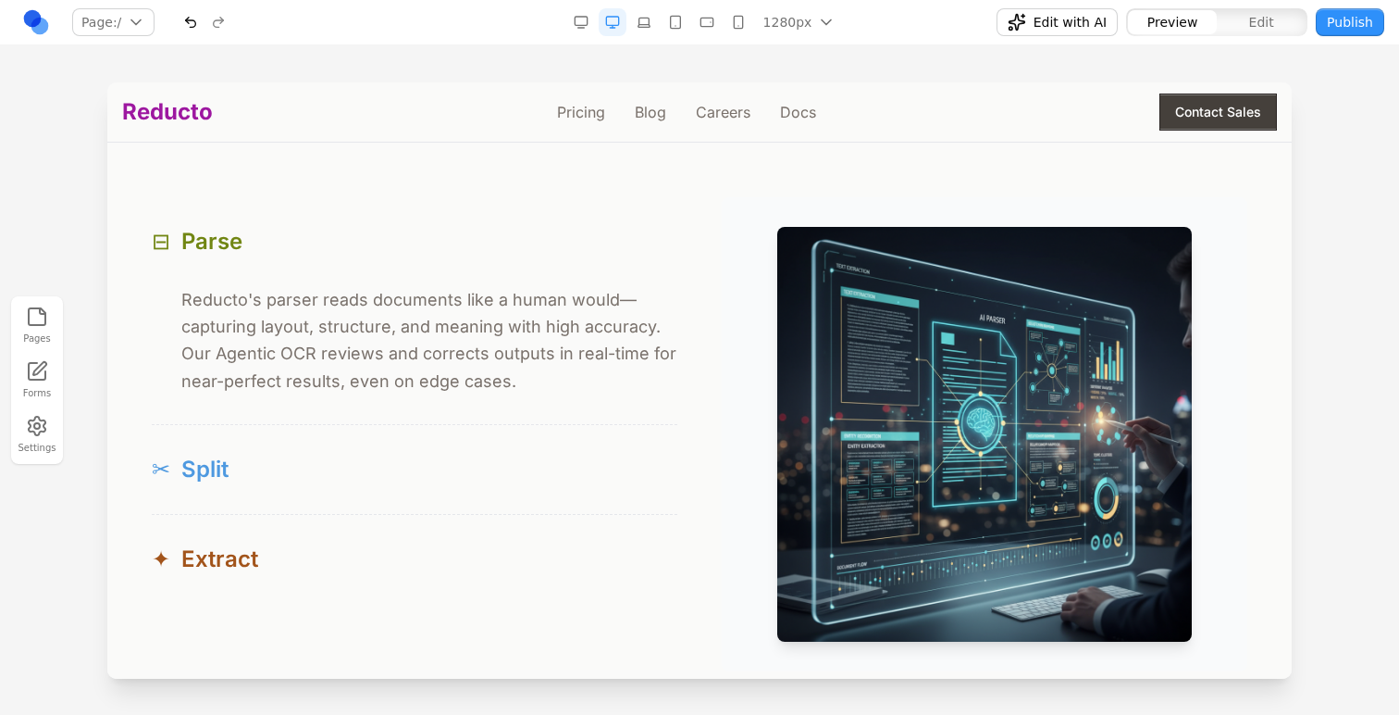
click at [208, 462] on span "Split" at bounding box center [204, 469] width 47 height 30
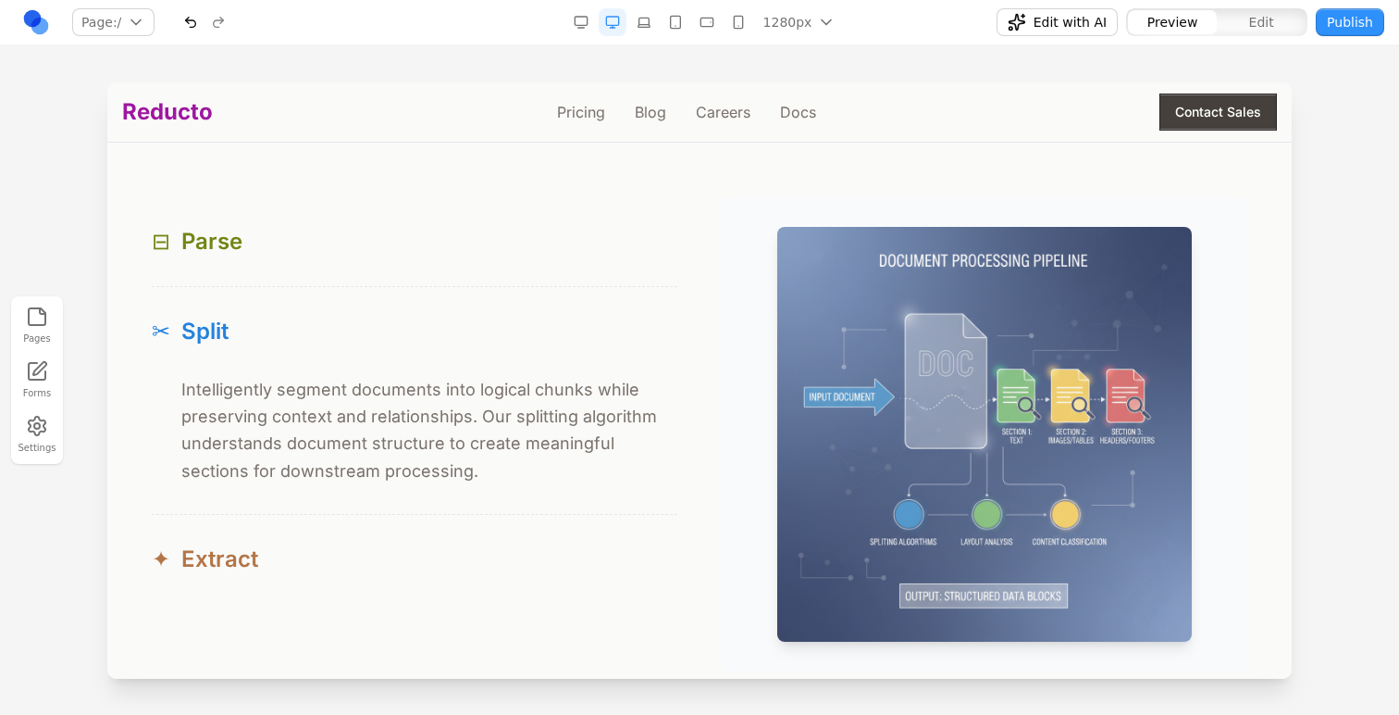
click at [214, 529] on button "✦ Extract" at bounding box center [415, 559] width 526 height 89
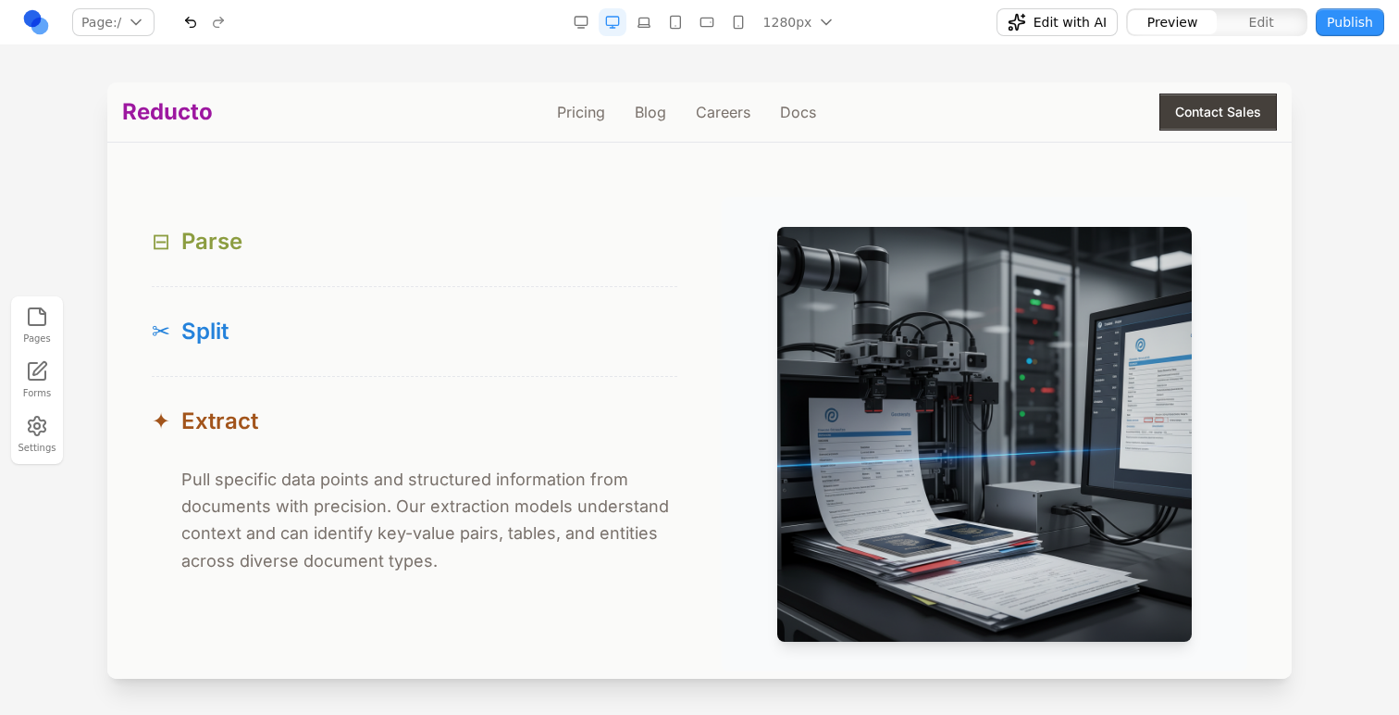
click at [270, 269] on button "⊟ Parse" at bounding box center [415, 241] width 526 height 89
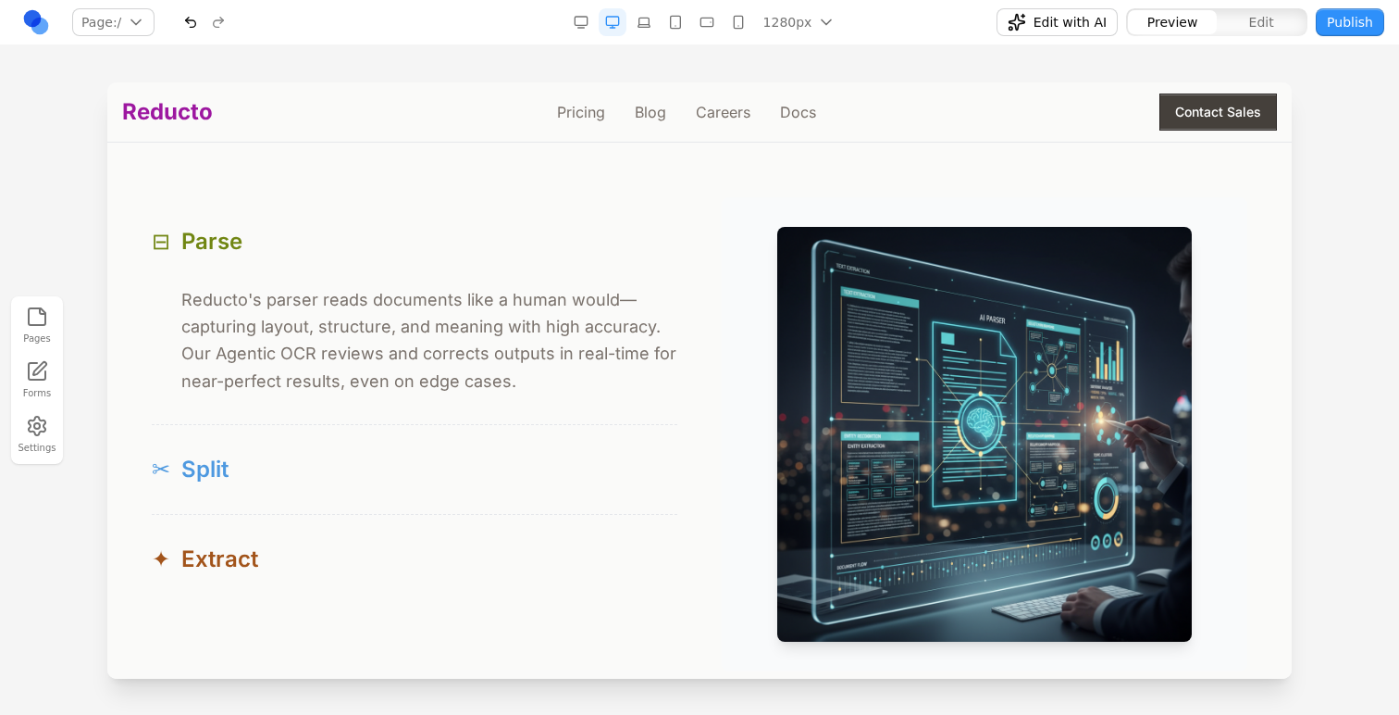
click at [218, 450] on button "✂ Split" at bounding box center [415, 469] width 526 height 89
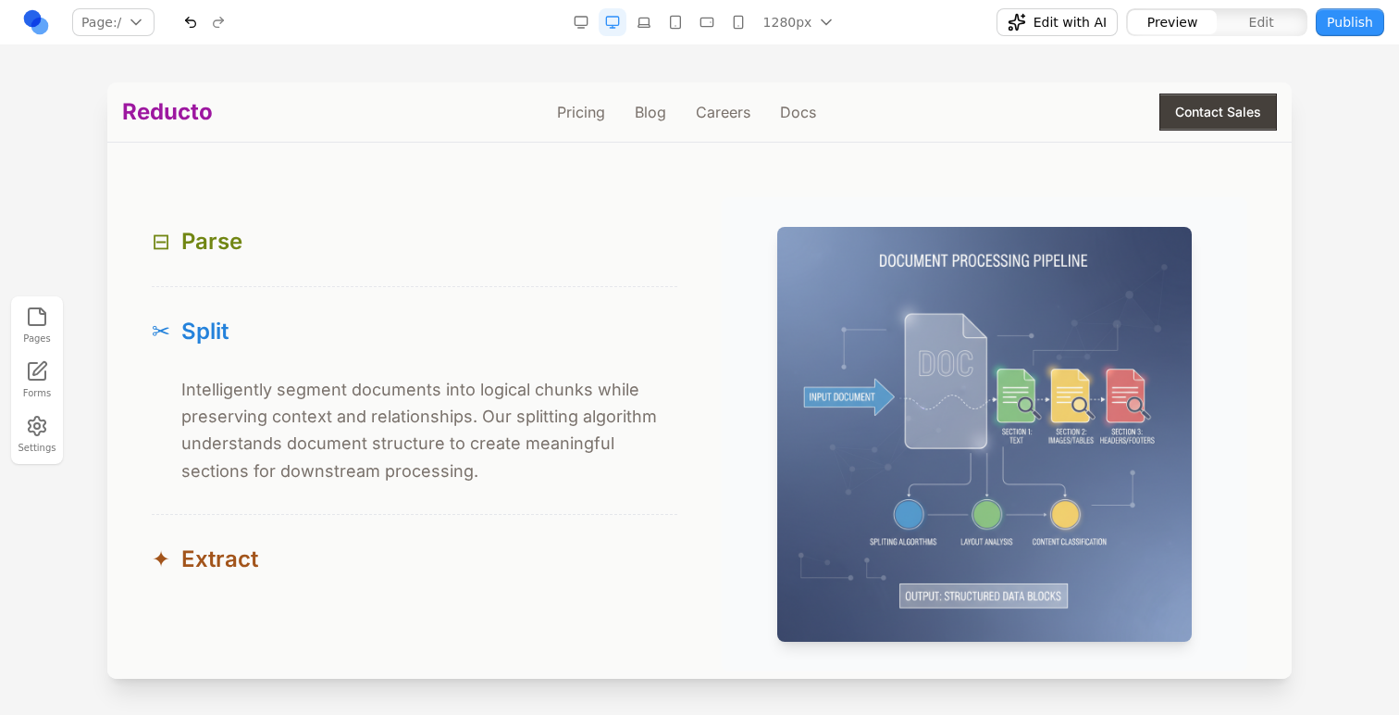
click at [417, 63] on div "Pages Forms Settings" at bounding box center [699, 379] width 1399 height 669
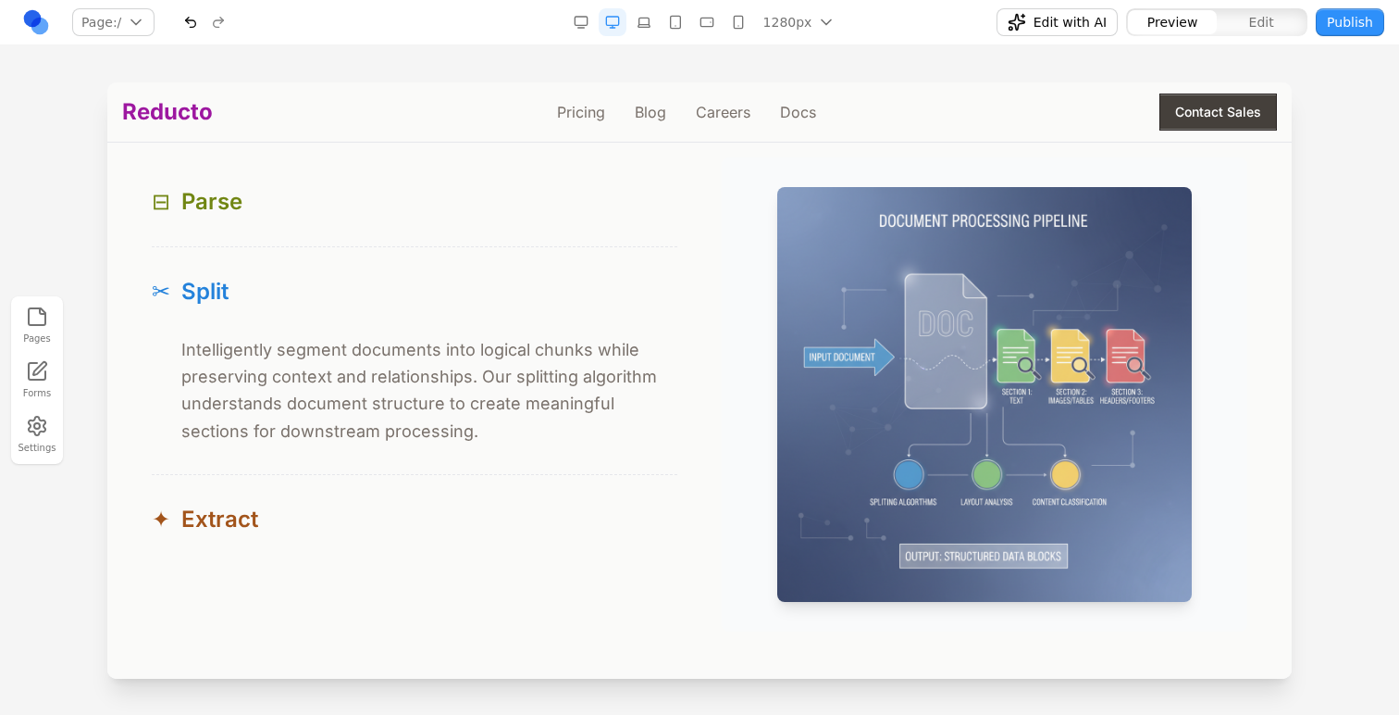
scroll to position [1785, 0]
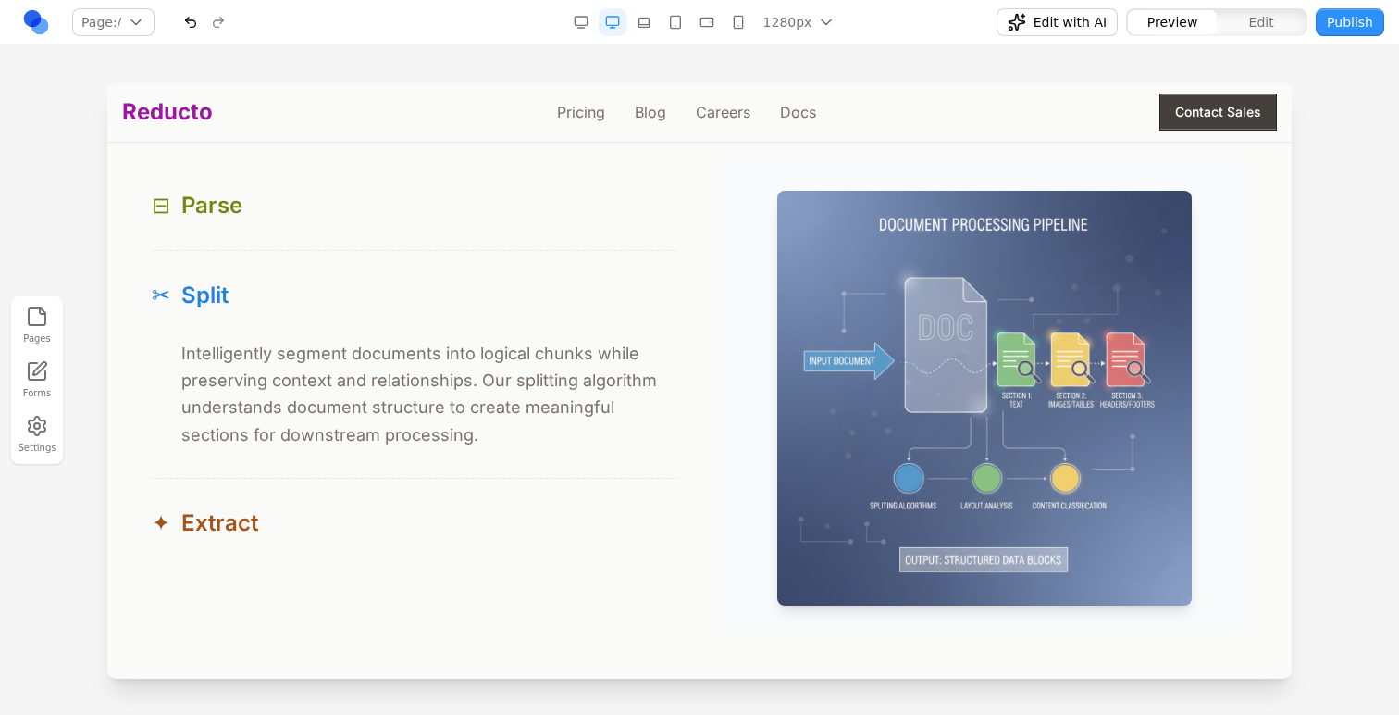
click at [186, 20] on button "button" at bounding box center [191, 22] width 28 height 28
click at [432, 227] on button "⊟ Parse" at bounding box center [415, 205] width 526 height 89
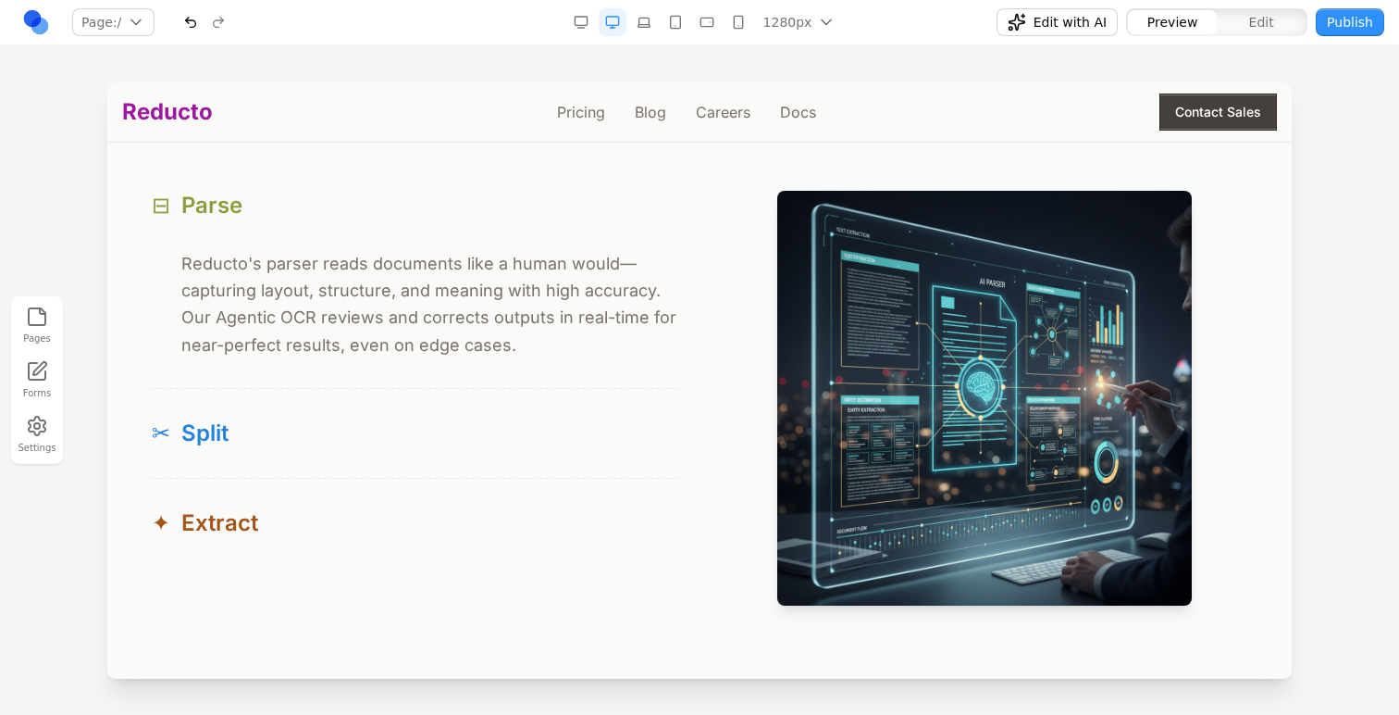
click at [432, 227] on button "⊟ Parse" at bounding box center [415, 205] width 526 height 89
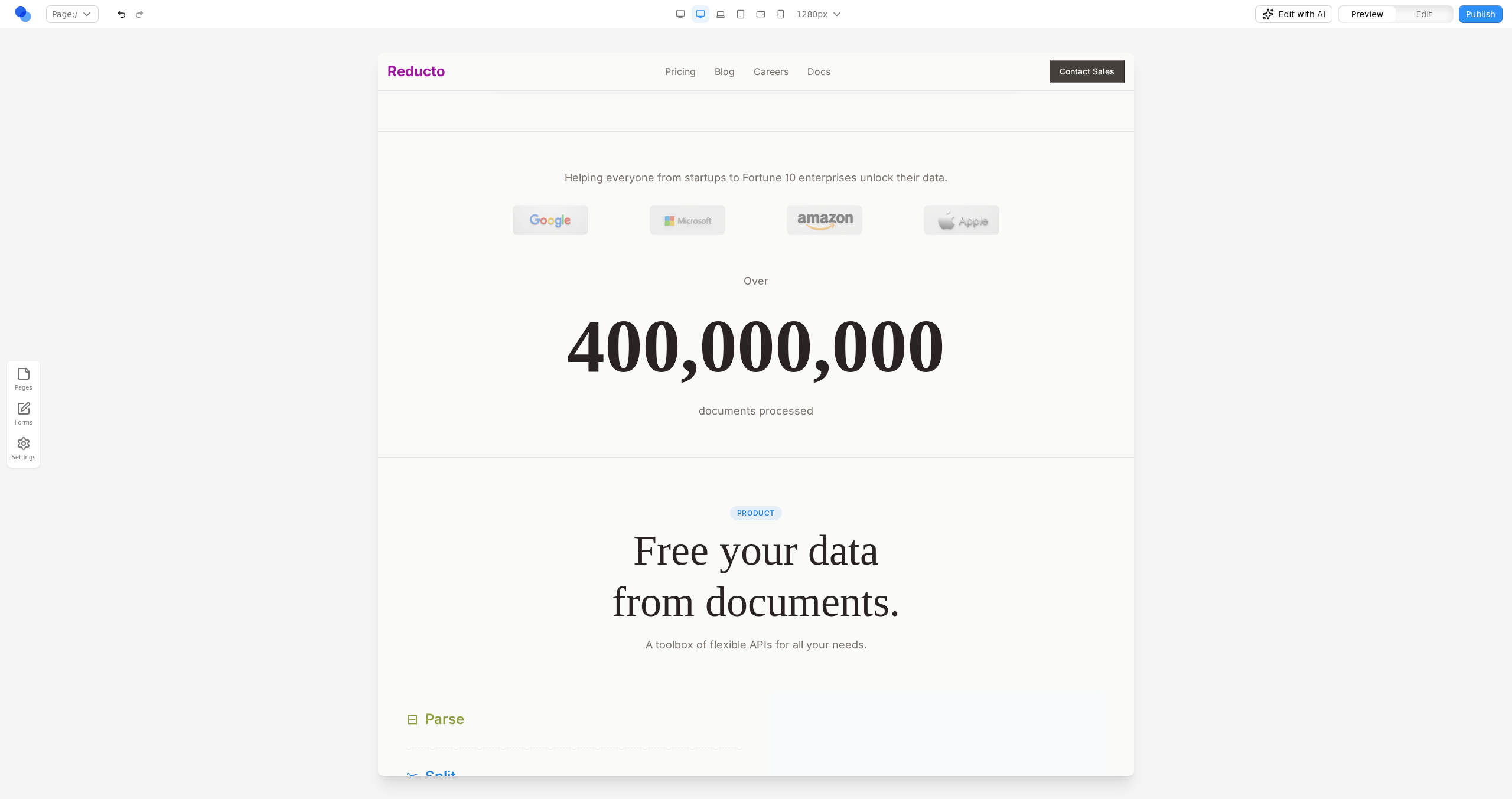
scroll to position [551, 0]
click at [893, 15] on span "Edit" at bounding box center [1424, 14] width 16 height 12
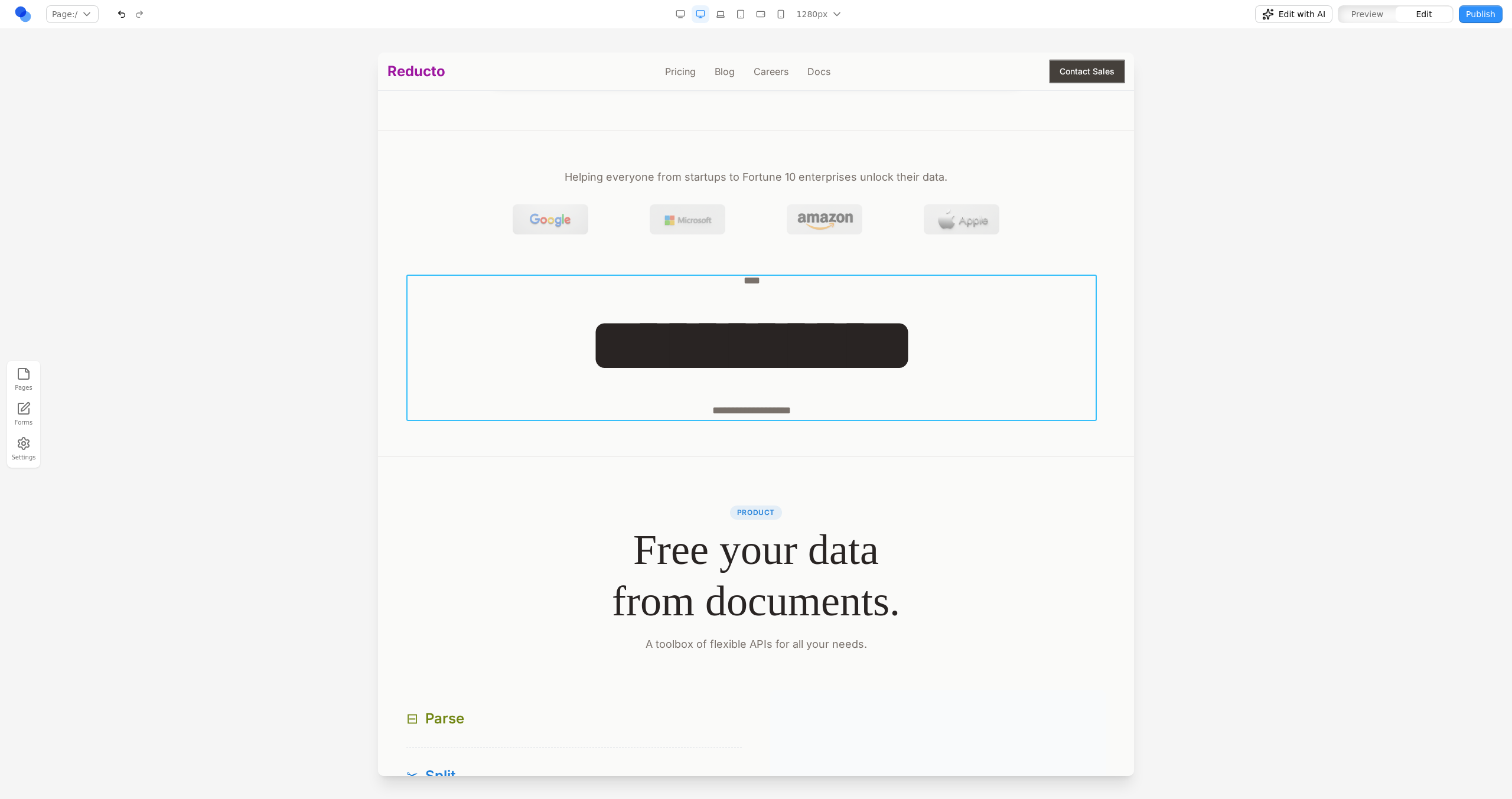
click at [807, 300] on div "**********" at bounding box center [756, 346] width 699 height 147
click at [692, 260] on icon at bounding box center [697, 256] width 12 height 12
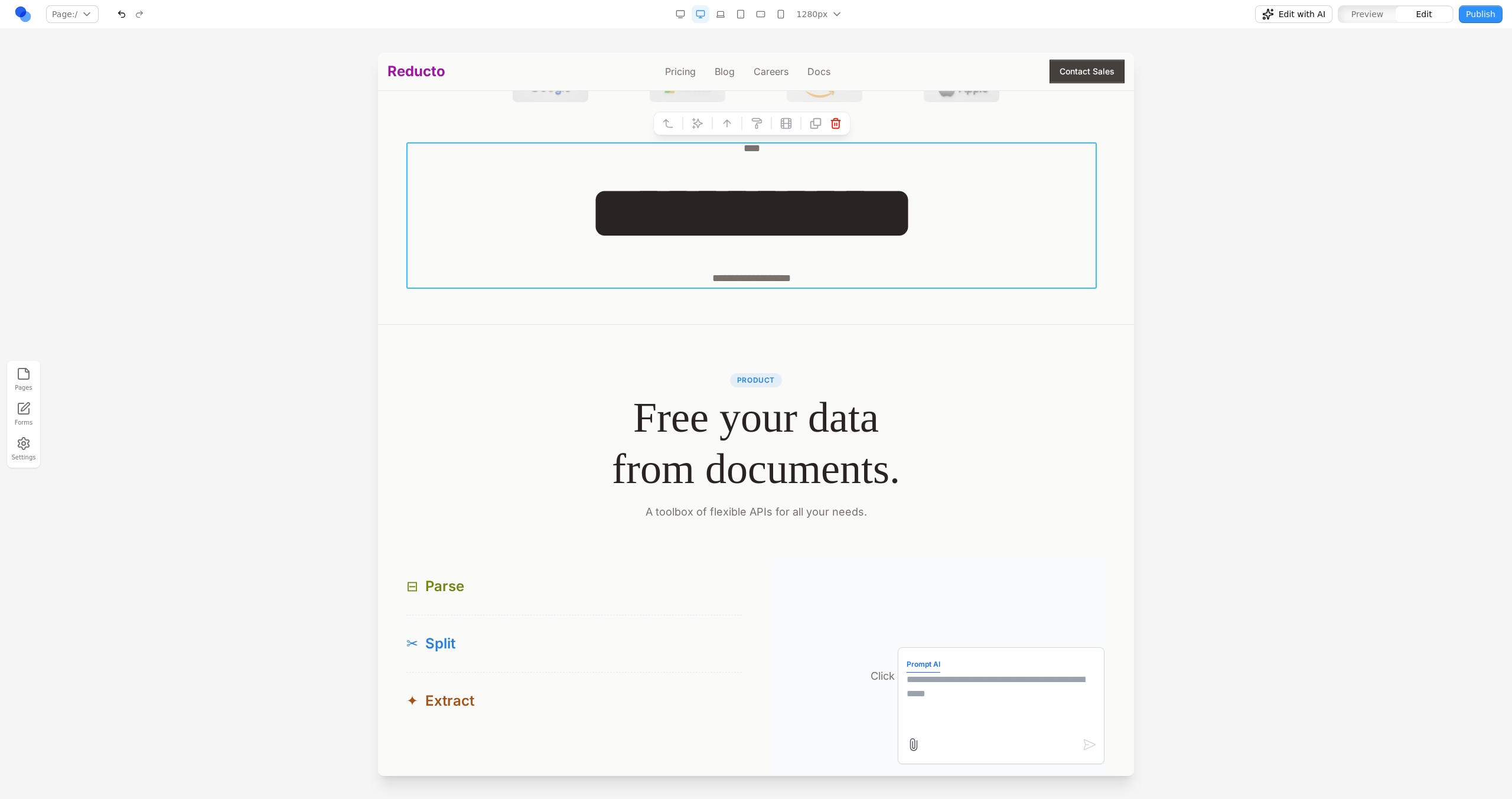
scroll to position [687, 0]
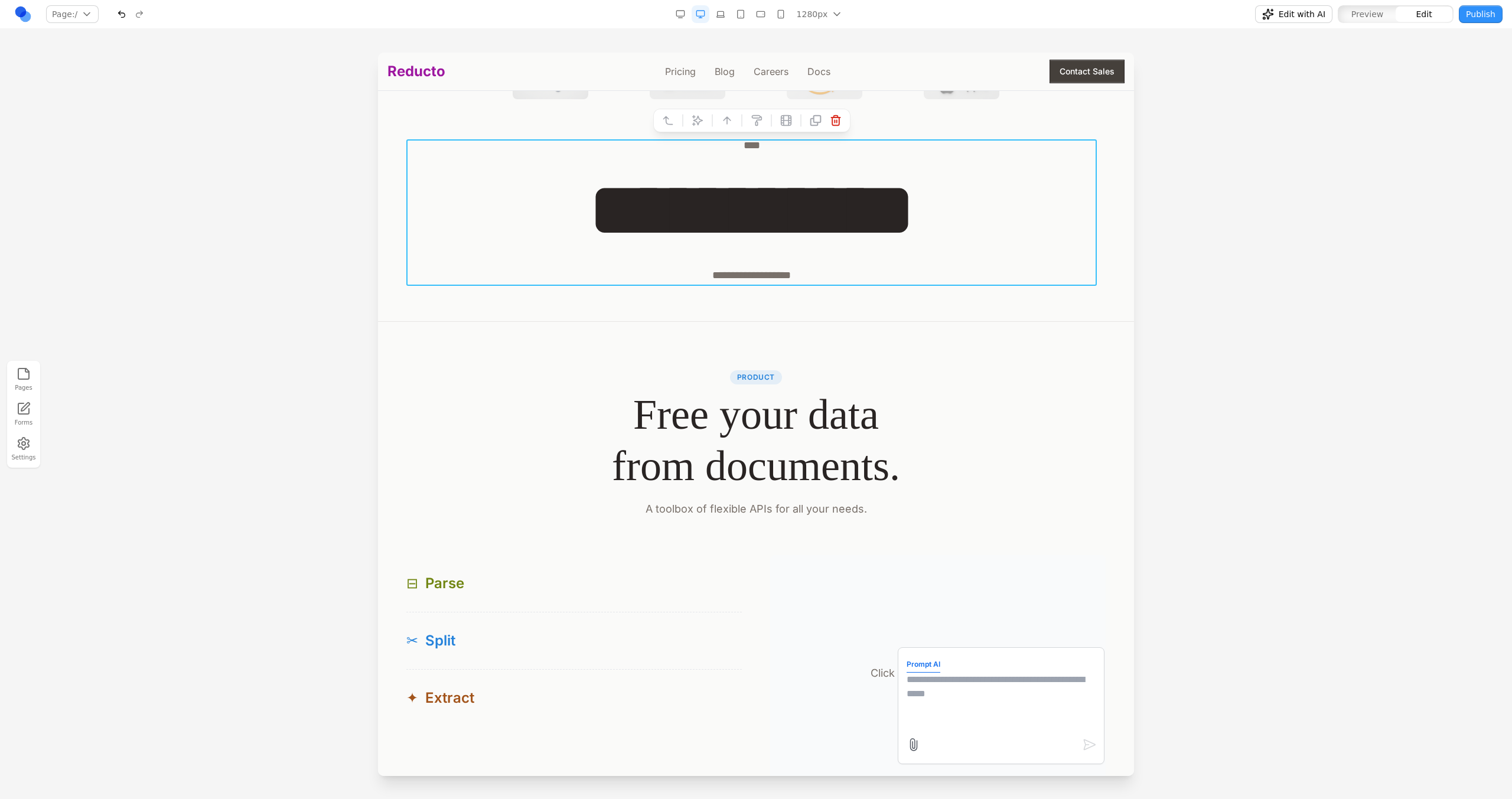
click at [893, 12] on span "Edit with AI" at bounding box center [1301, 14] width 47 height 12
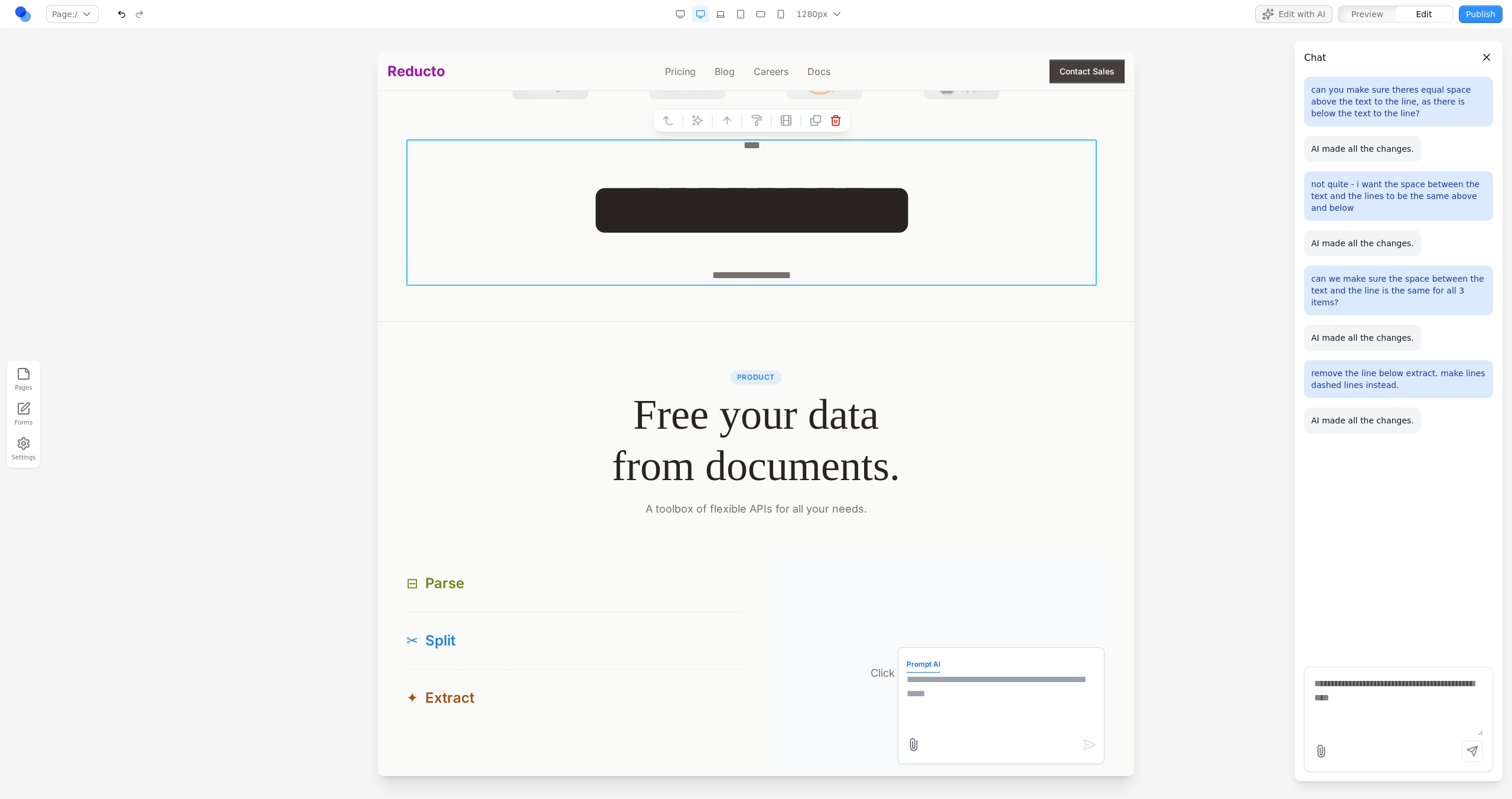
click at [893, 12] on span "Edit with AI" at bounding box center [1301, 14] width 47 height 12
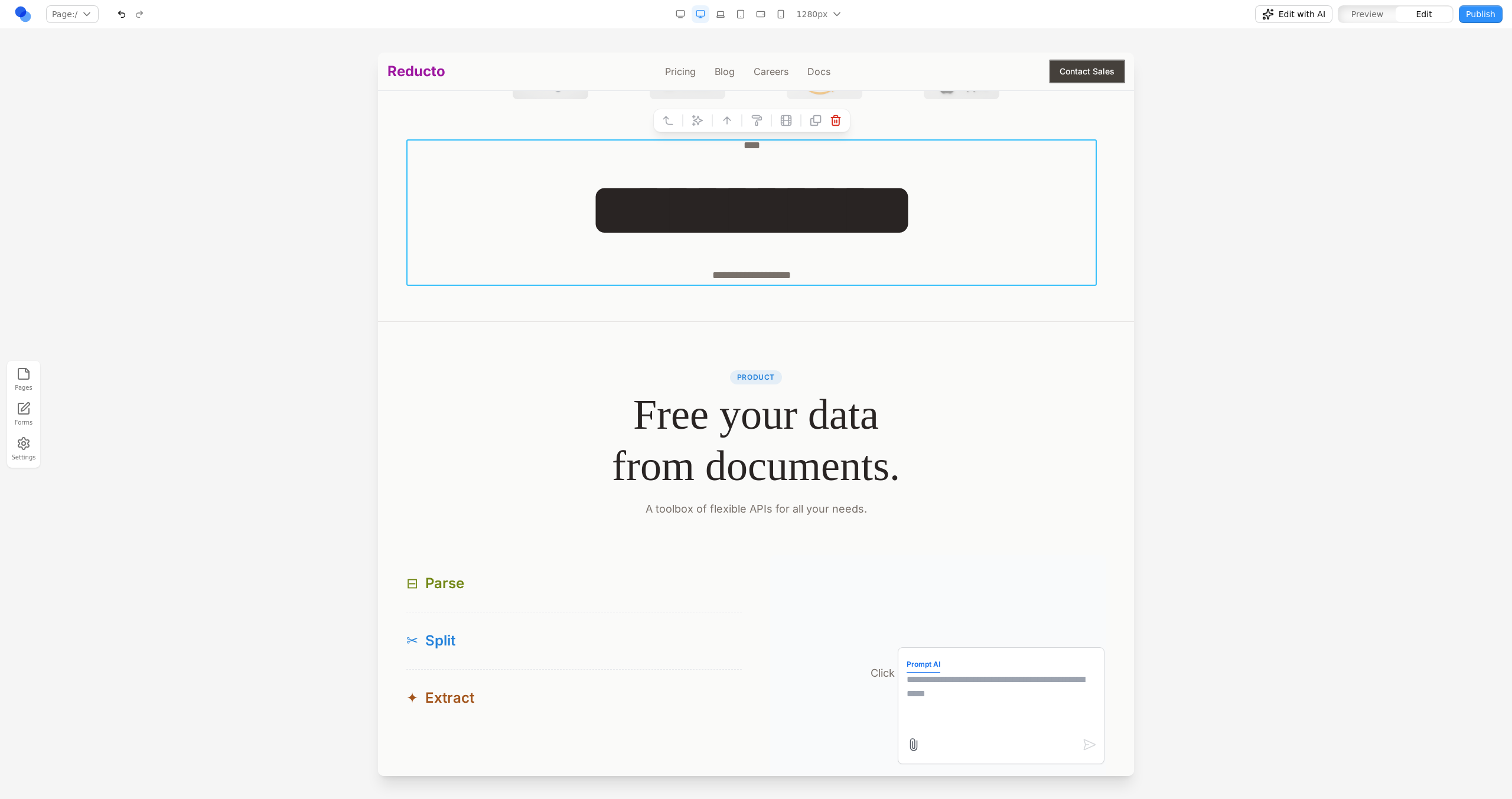
click at [893, 12] on span "Edit with AI" at bounding box center [1301, 14] width 47 height 12
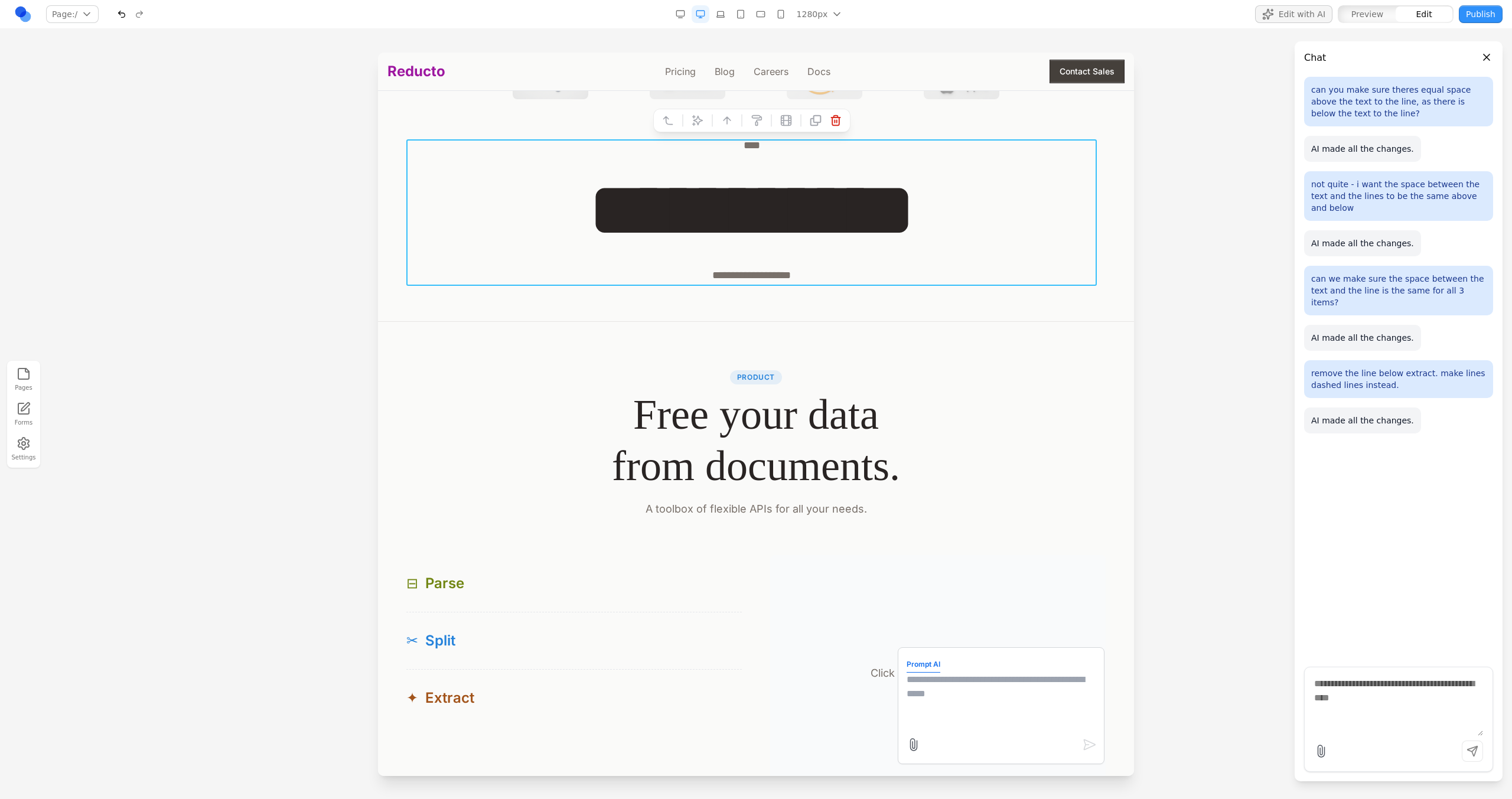
click at [893, 12] on span "Edit with AI" at bounding box center [1301, 14] width 47 height 12
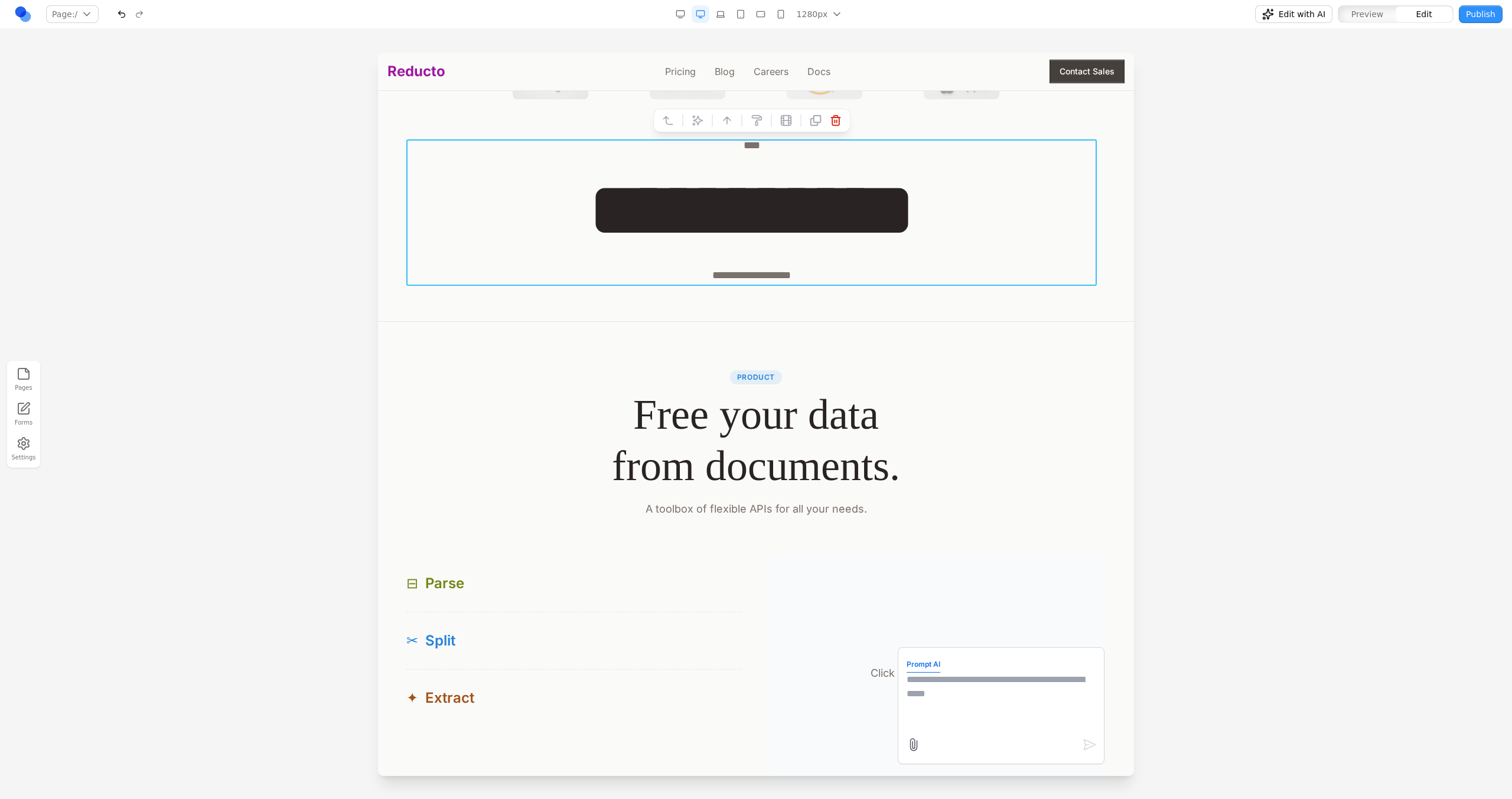
click at [285, 196] on div at bounding box center [756, 425] width 1512 height 746
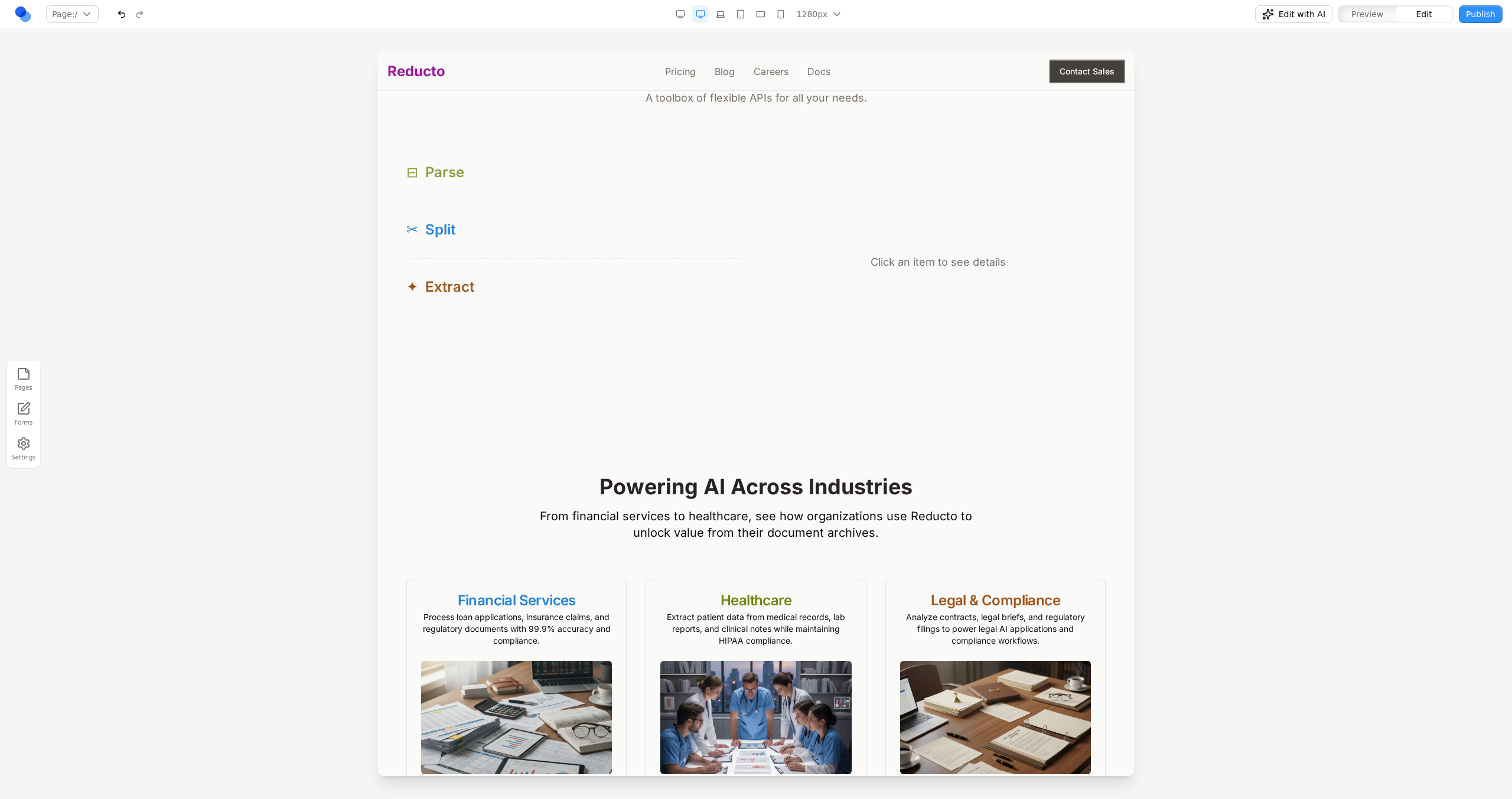
scroll to position [1096, 0]
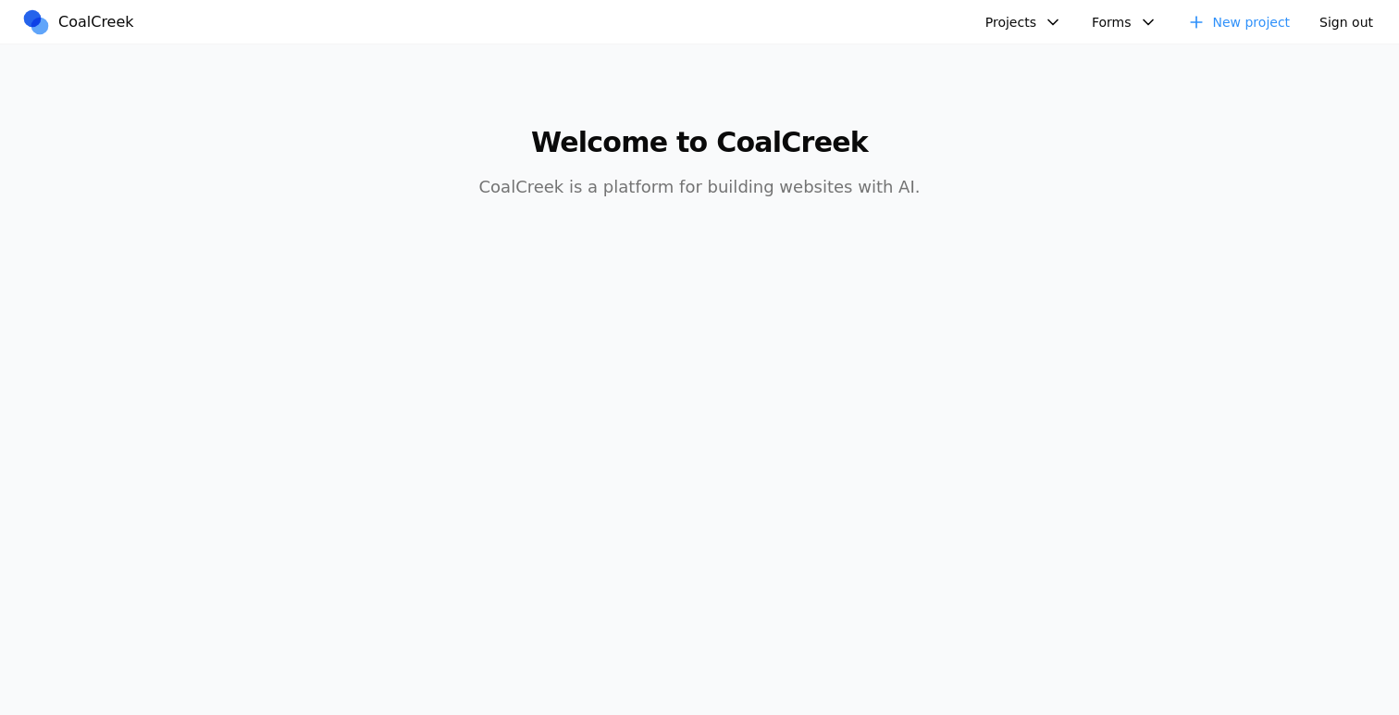
click at [1043, 33] on button "Projects" at bounding box center [1024, 22] width 99 height 28
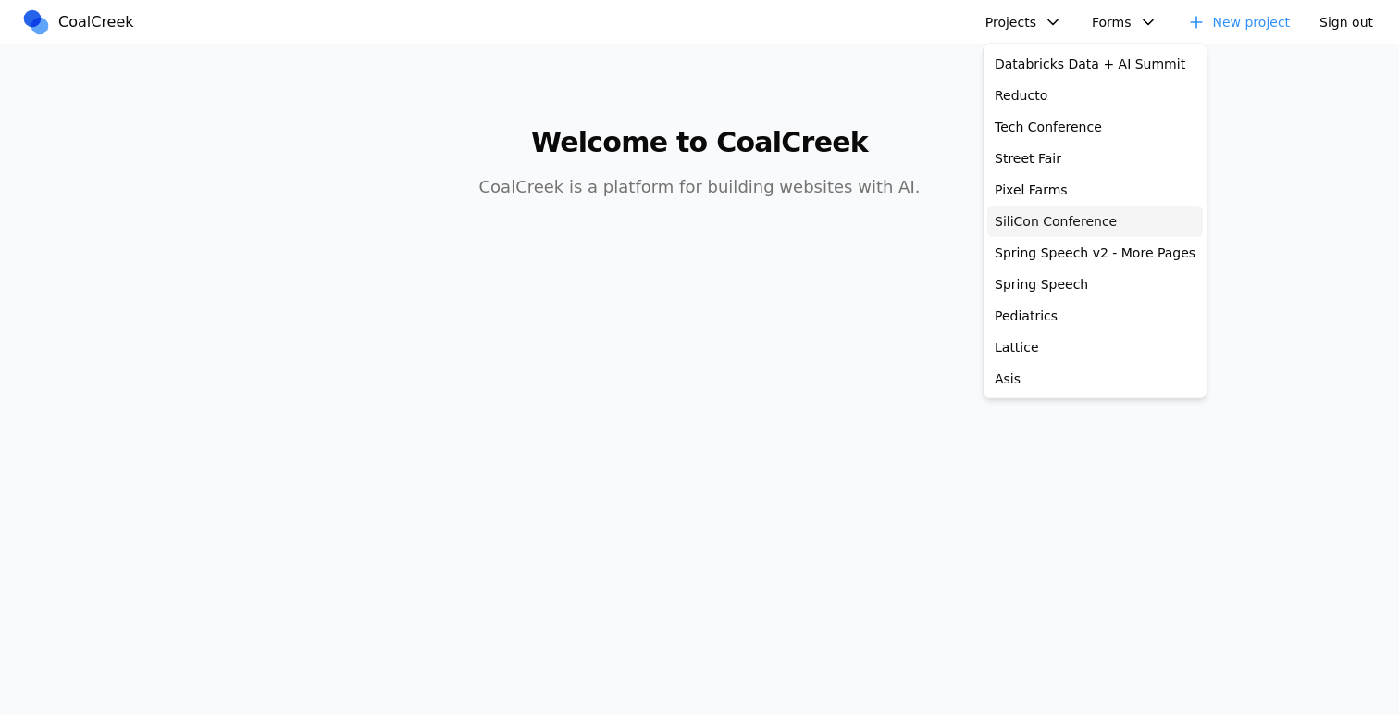
click at [1053, 226] on link "SiliCon Conference" at bounding box center [1096, 220] width 216 height 31
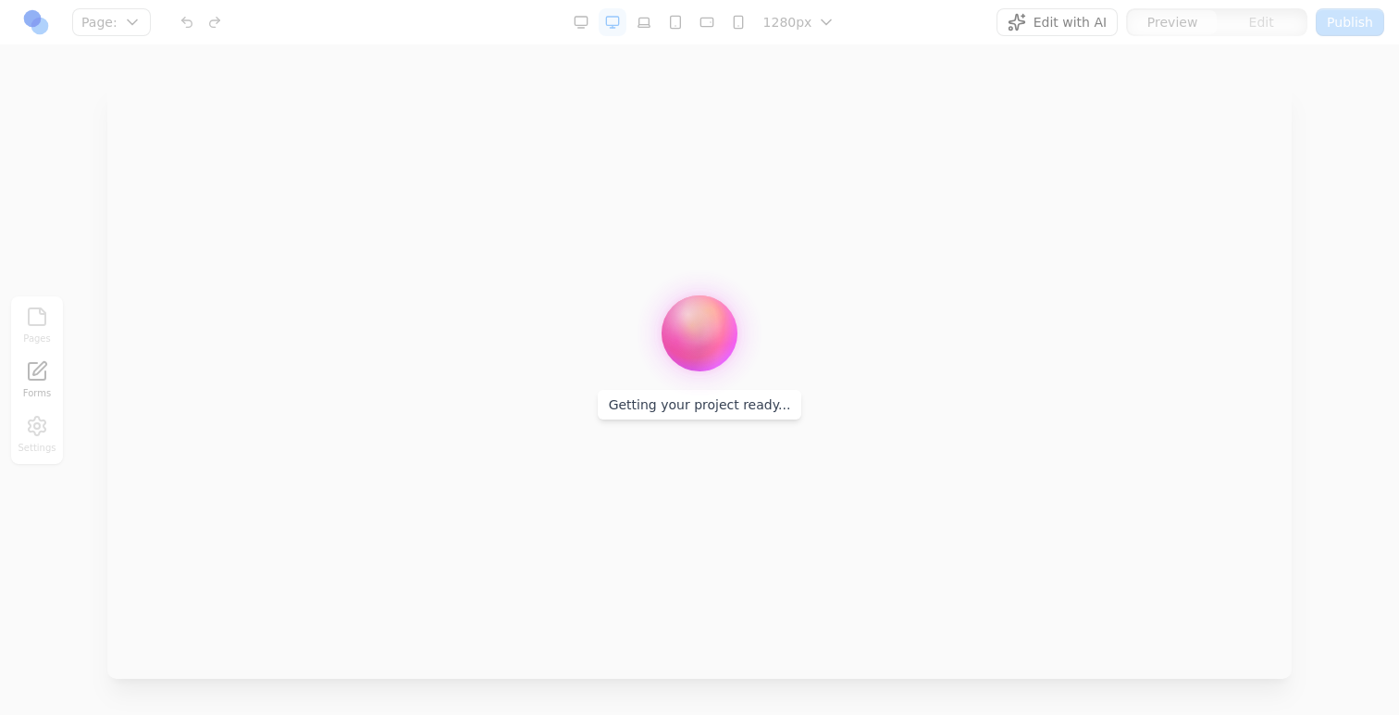
click at [1045, 22] on div at bounding box center [699, 357] width 1399 height 715
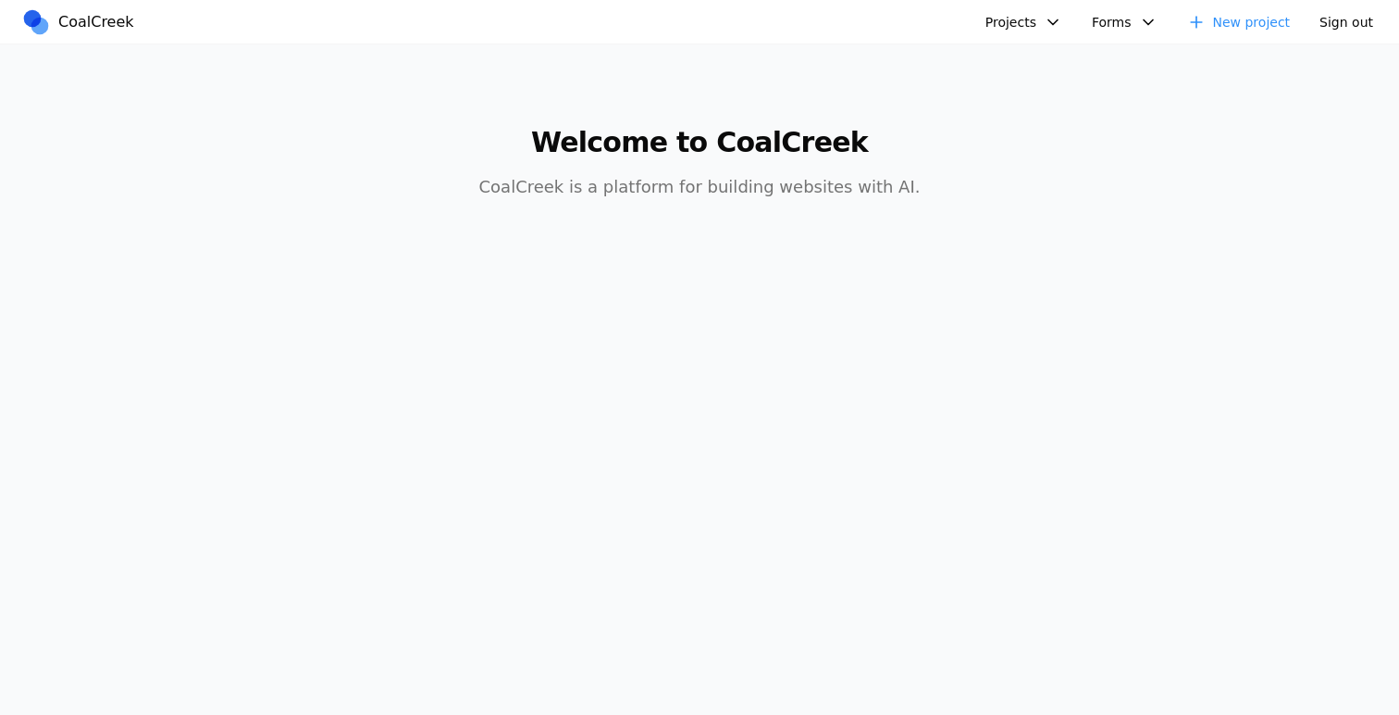
click at [1054, 23] on button "Projects" at bounding box center [1024, 22] width 99 height 28
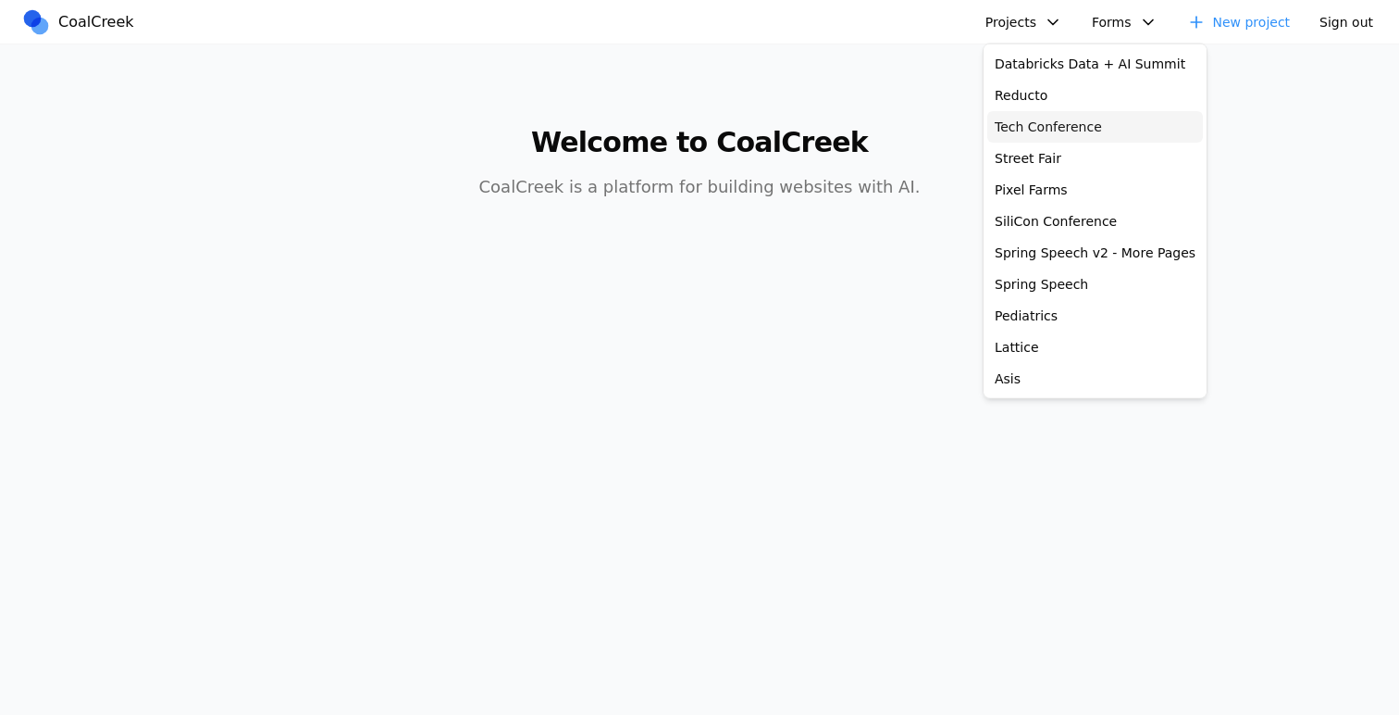
click at [1052, 118] on link "Tech Conference" at bounding box center [1096, 126] width 216 height 31
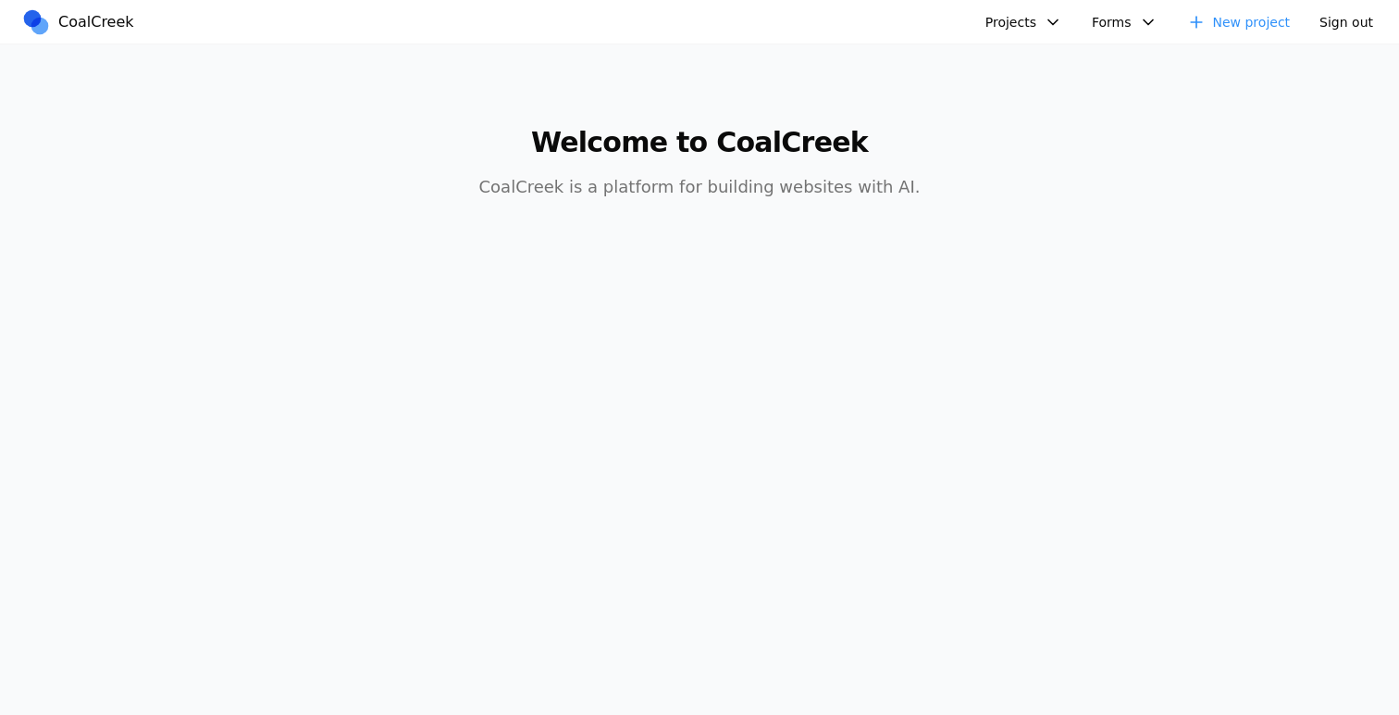
click at [1023, 38] on nav "CoalCreek Projects Databricks Data + AI Summit Reducto Tech Conference Street F…" at bounding box center [699, 22] width 1399 height 44
click at [1016, 27] on button "Projects" at bounding box center [1024, 22] width 99 height 28
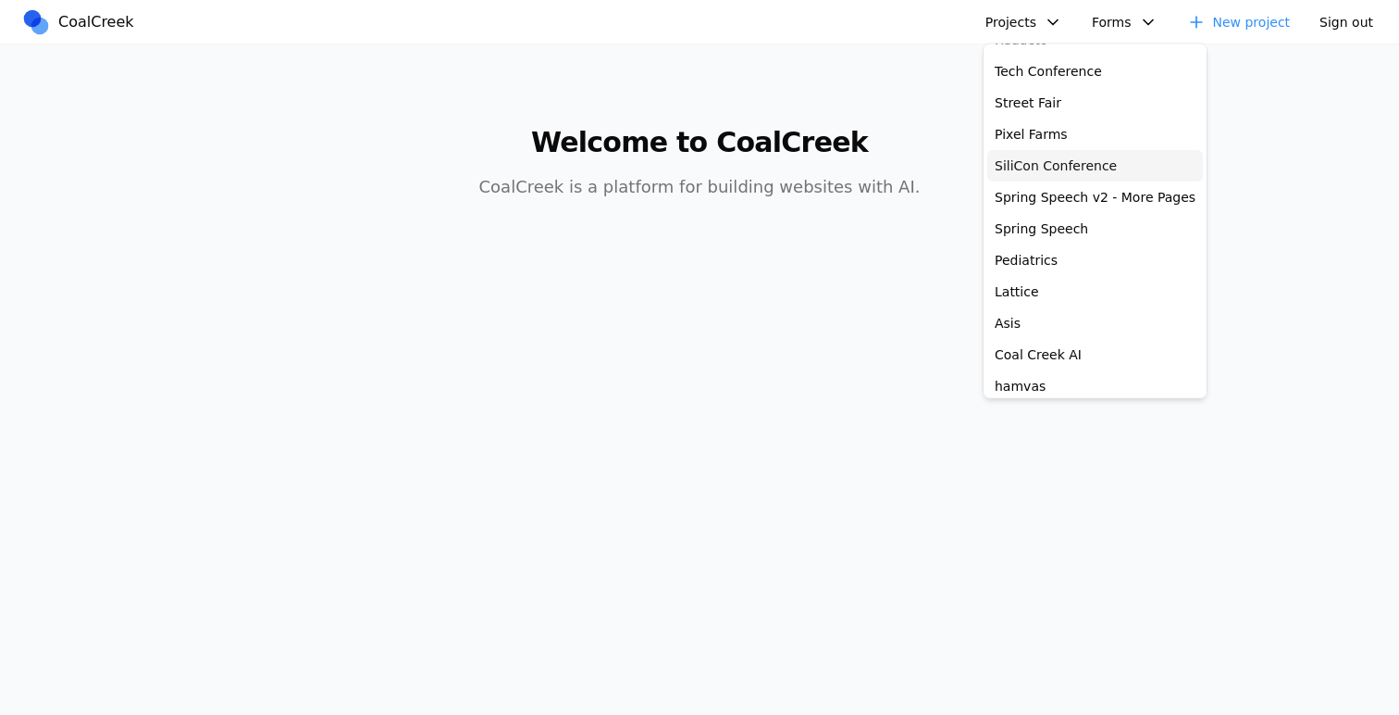
scroll to position [48, 0]
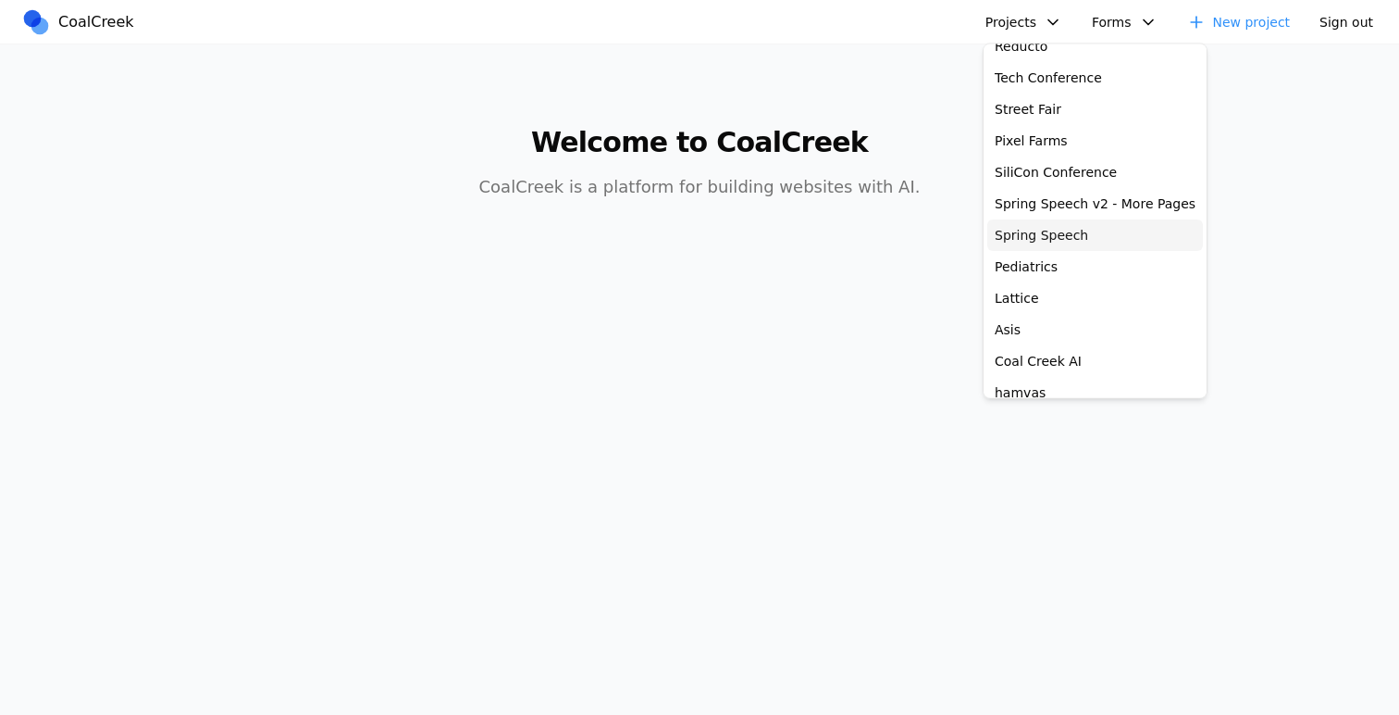
click at [1057, 233] on link "Spring Speech" at bounding box center [1096, 235] width 216 height 31
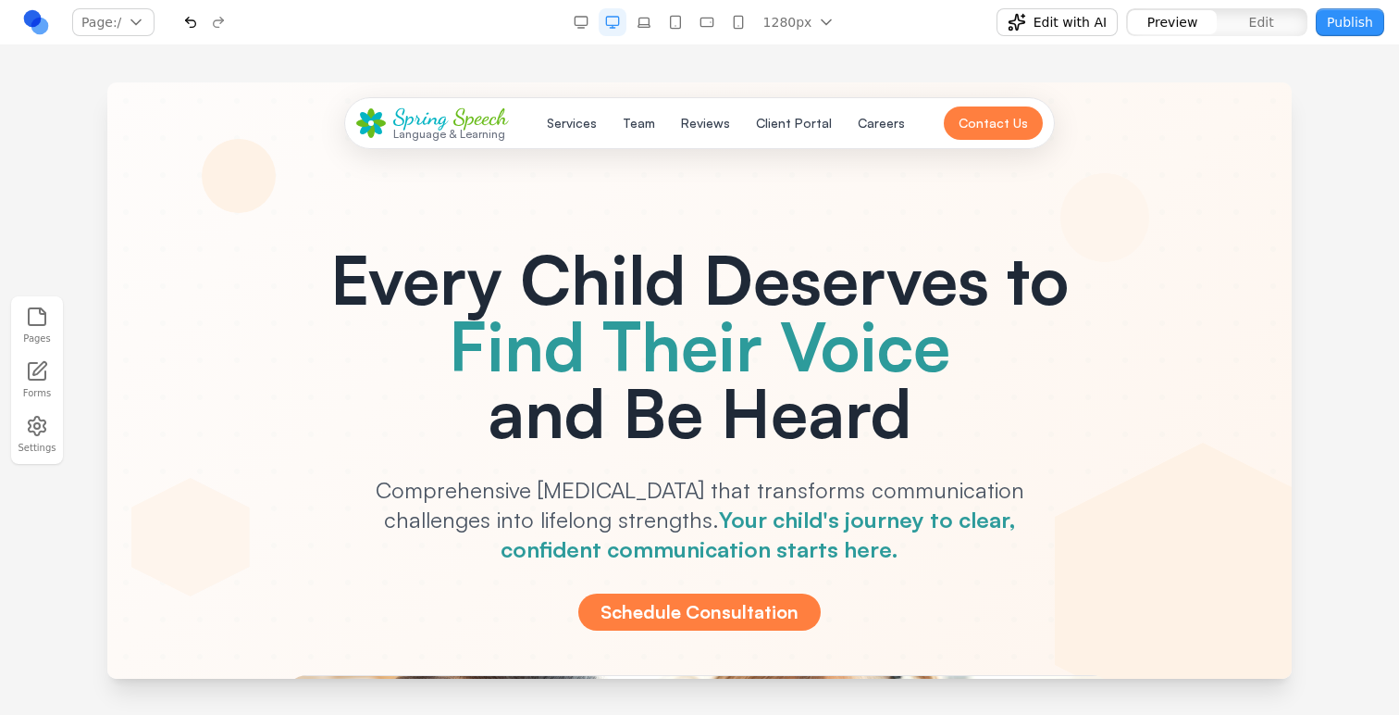
click at [38, 342] on button "Pages" at bounding box center [37, 325] width 41 height 47
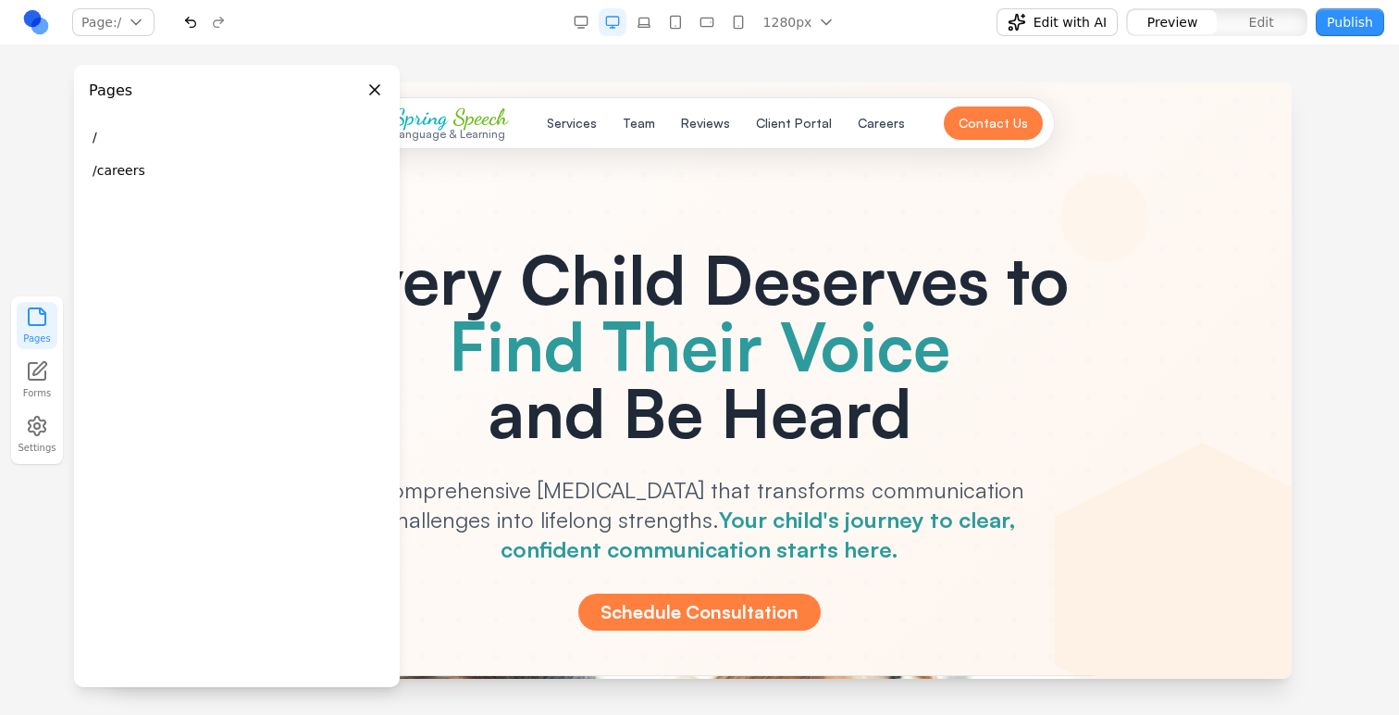
click at [39, 342] on button "Pages" at bounding box center [37, 325] width 41 height 47
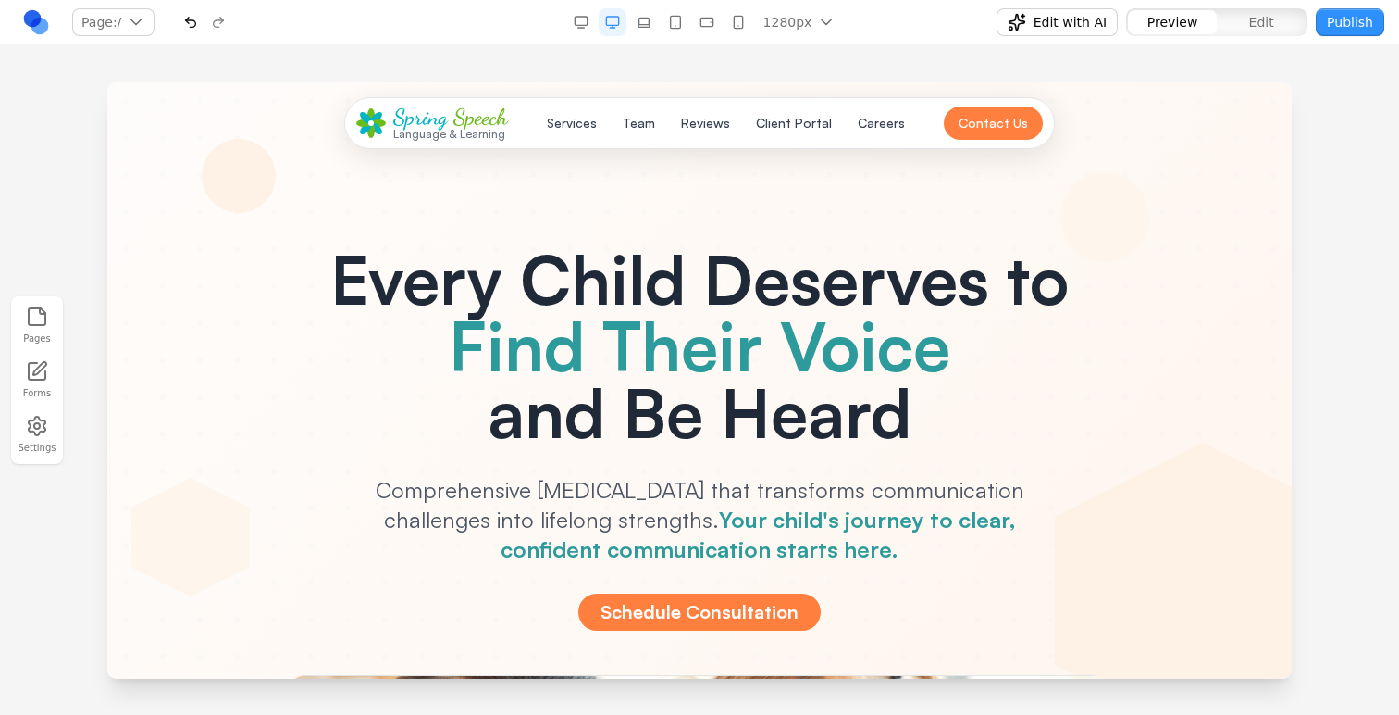
click at [46, 303] on button "Pages" at bounding box center [37, 325] width 41 height 47
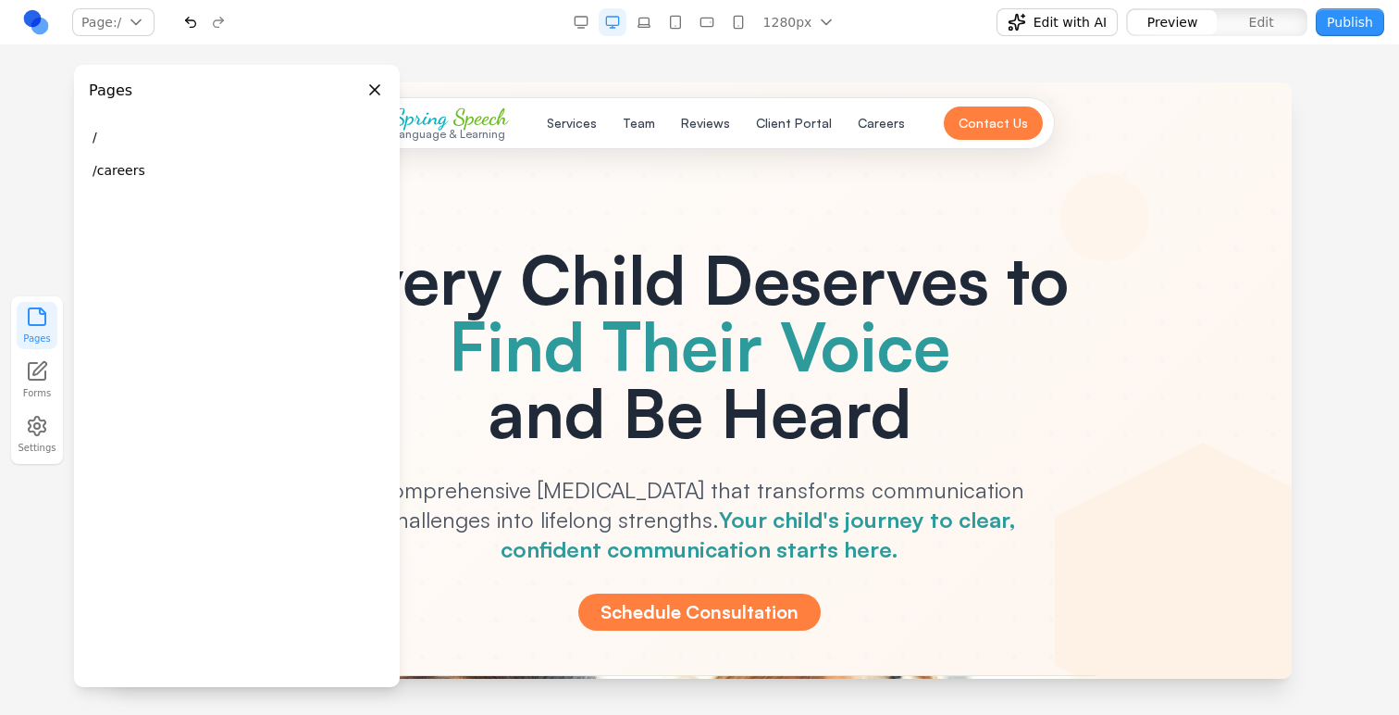
click at [103, 179] on button "/careers" at bounding box center [236, 170] width 311 height 33
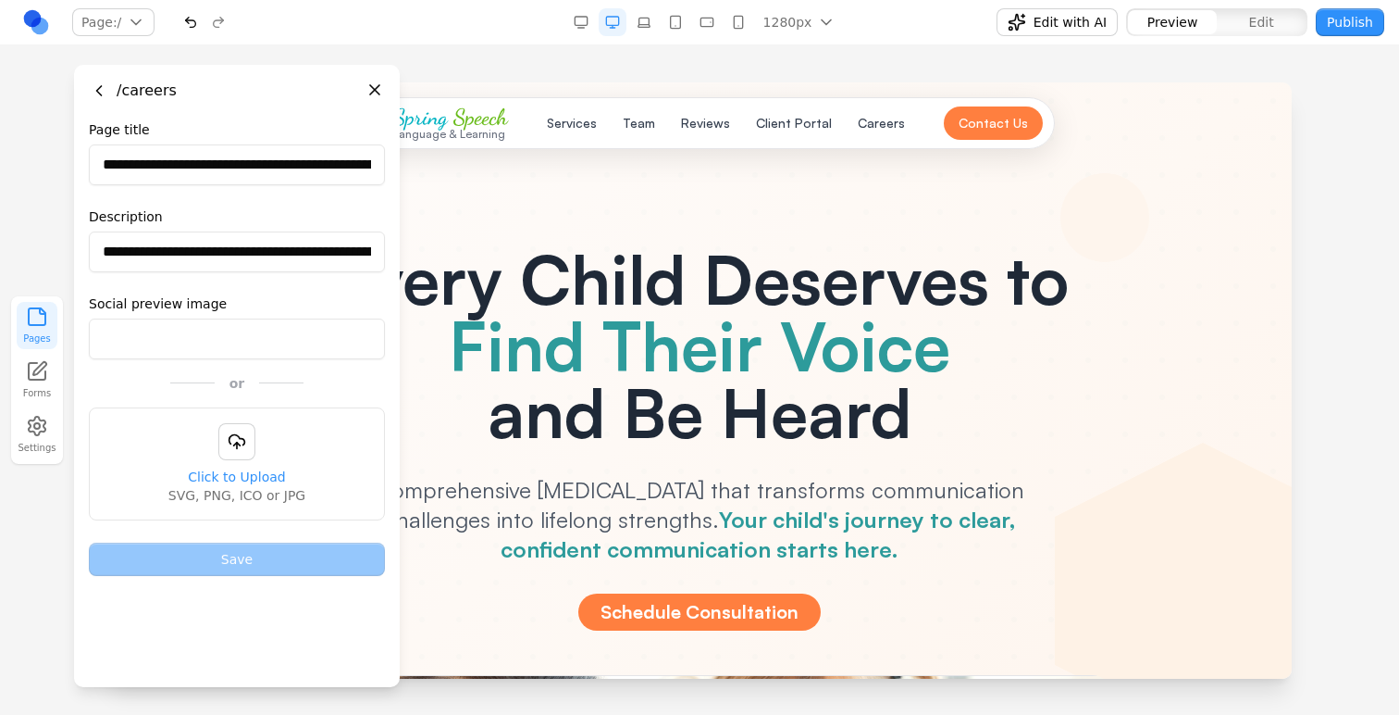
click at [101, 90] on button "Go back" at bounding box center [99, 91] width 20 height 20
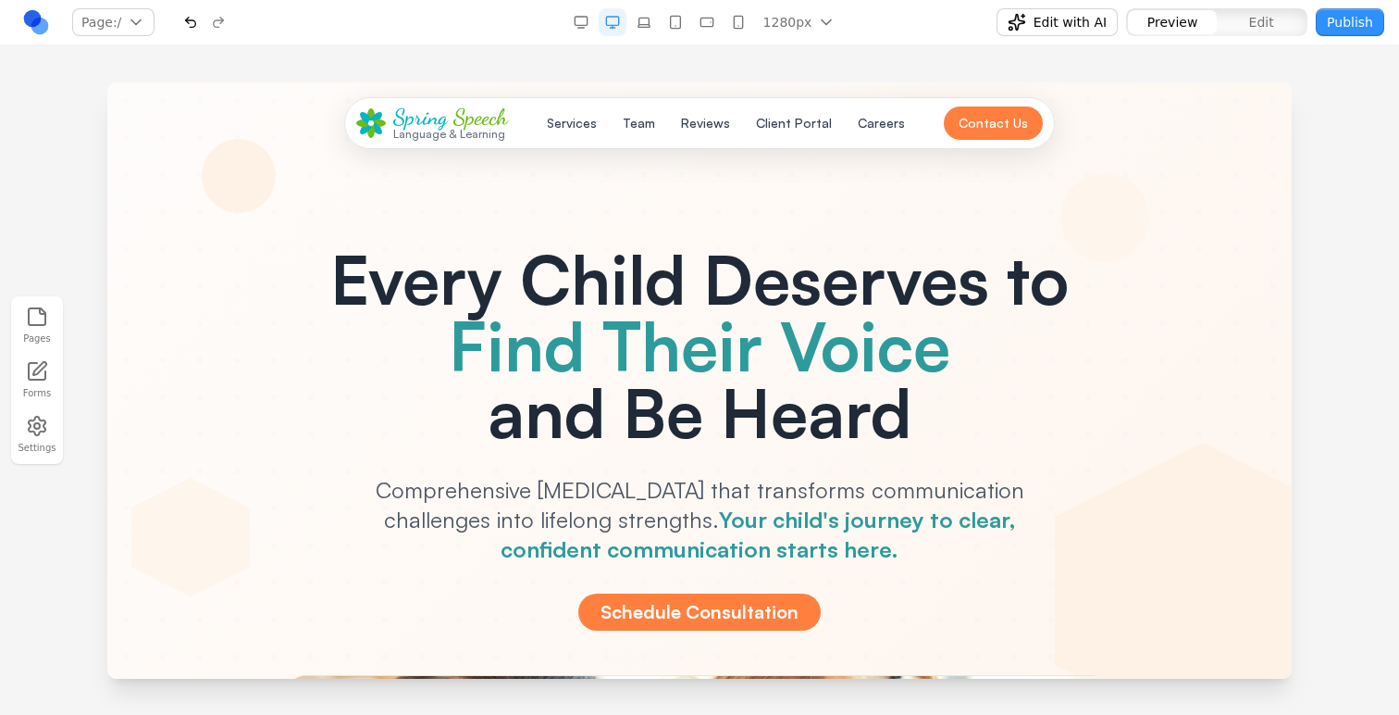
click at [41, 418] on icon "button" at bounding box center [37, 426] width 22 height 22
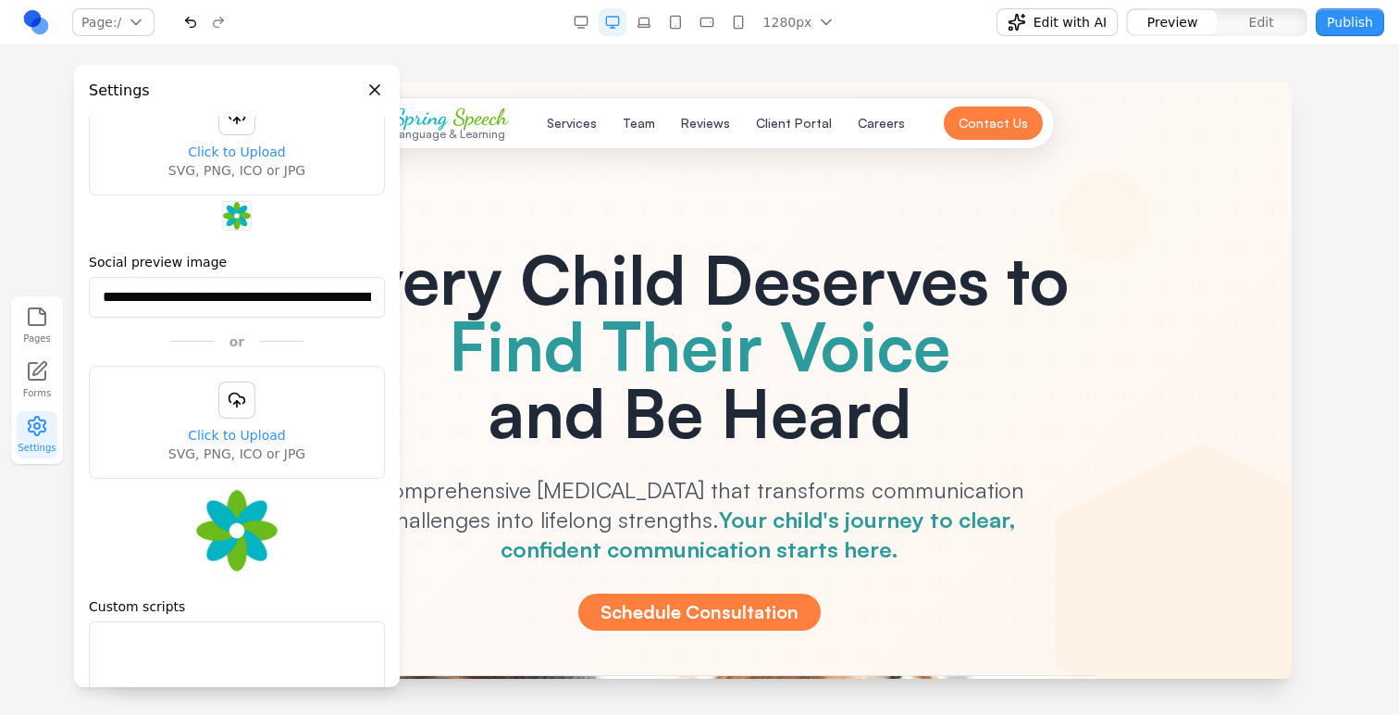
scroll to position [355, 0]
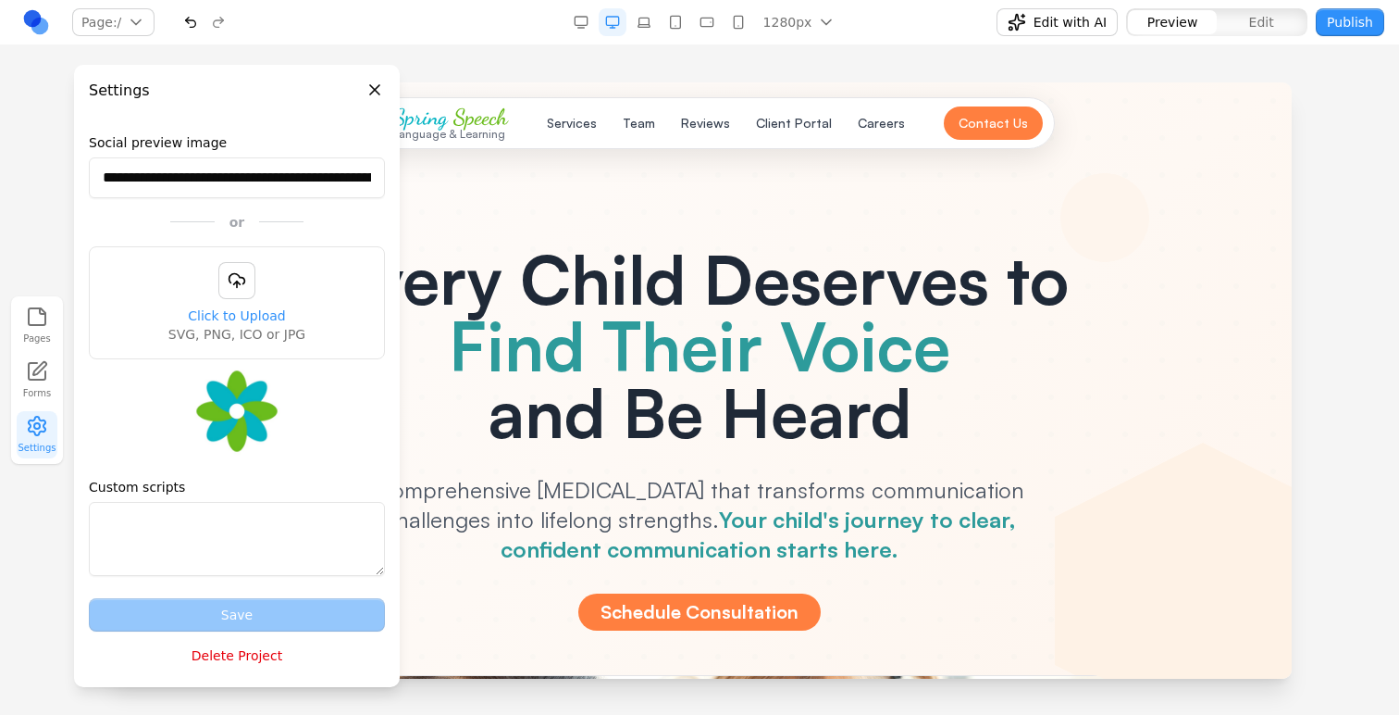
click at [211, 529] on textarea "Custom scripts" at bounding box center [237, 539] width 296 height 74
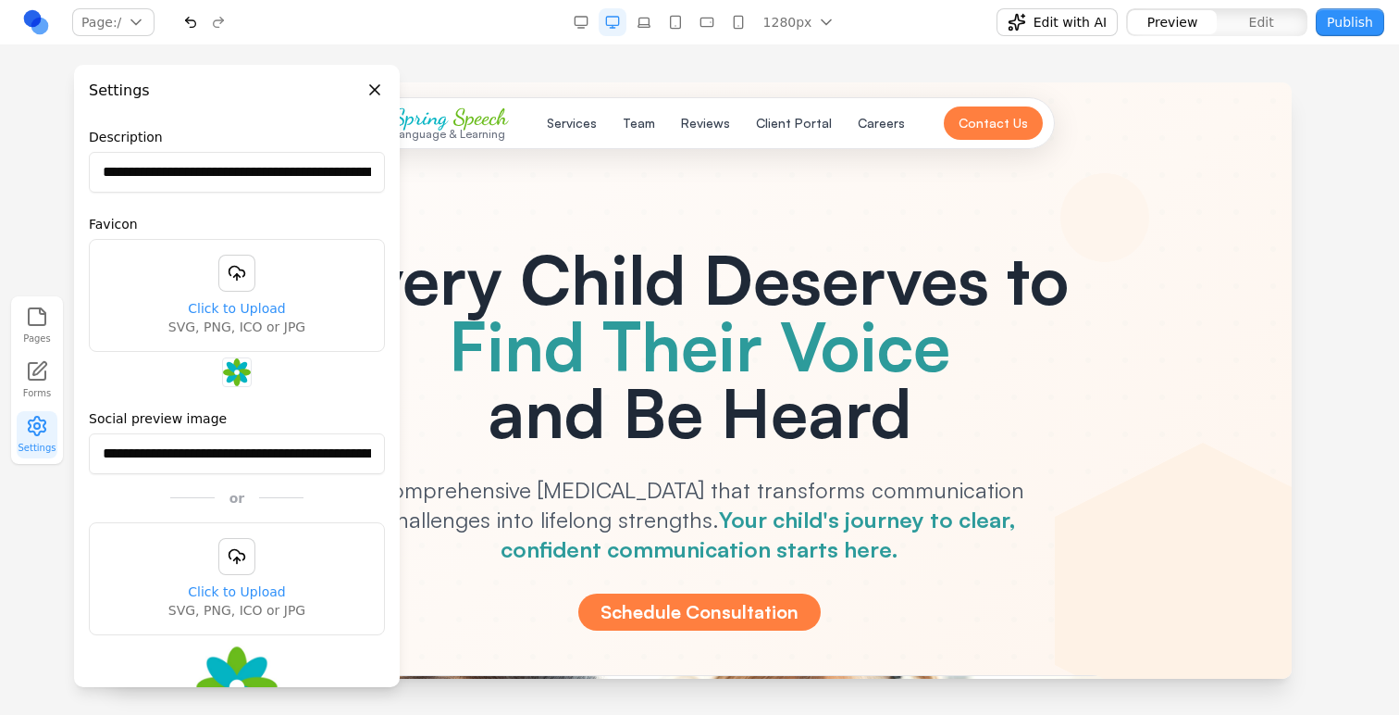
scroll to position [0, 0]
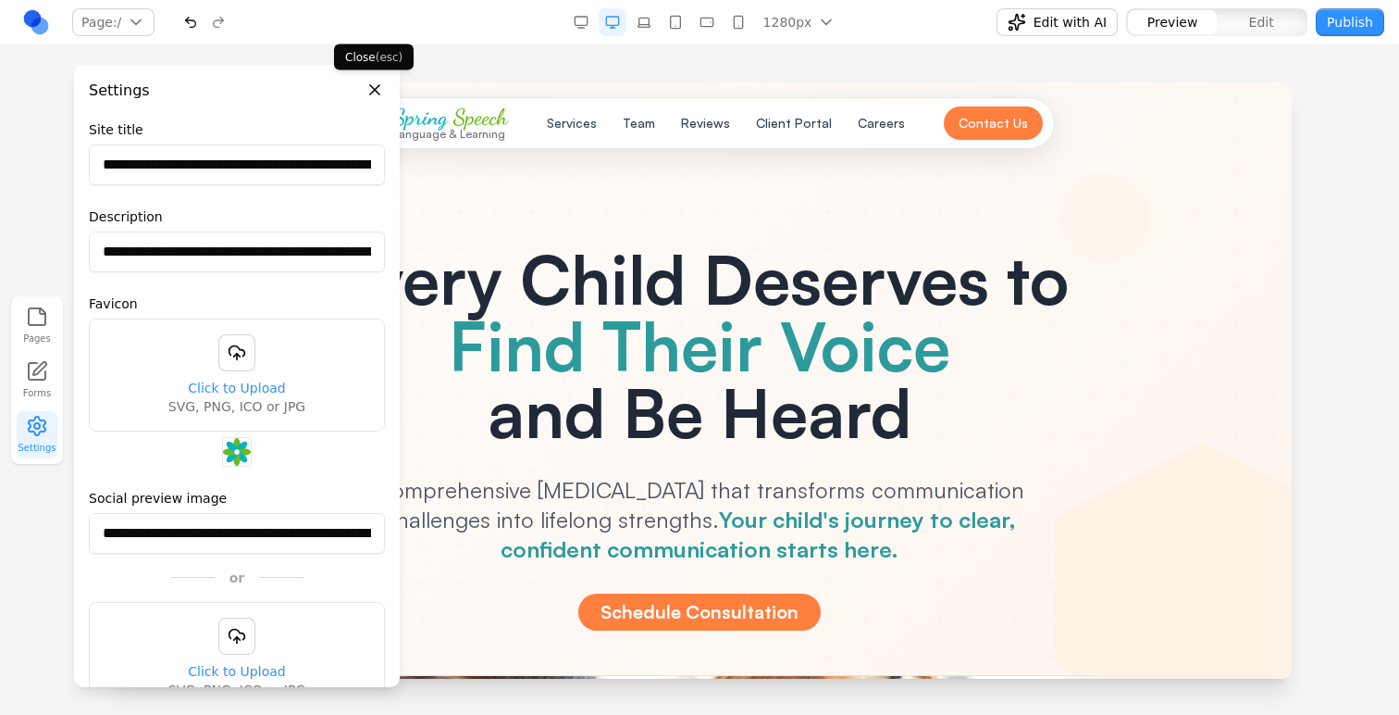
click at [371, 88] on button "Close panel" at bounding box center [375, 90] width 20 height 20
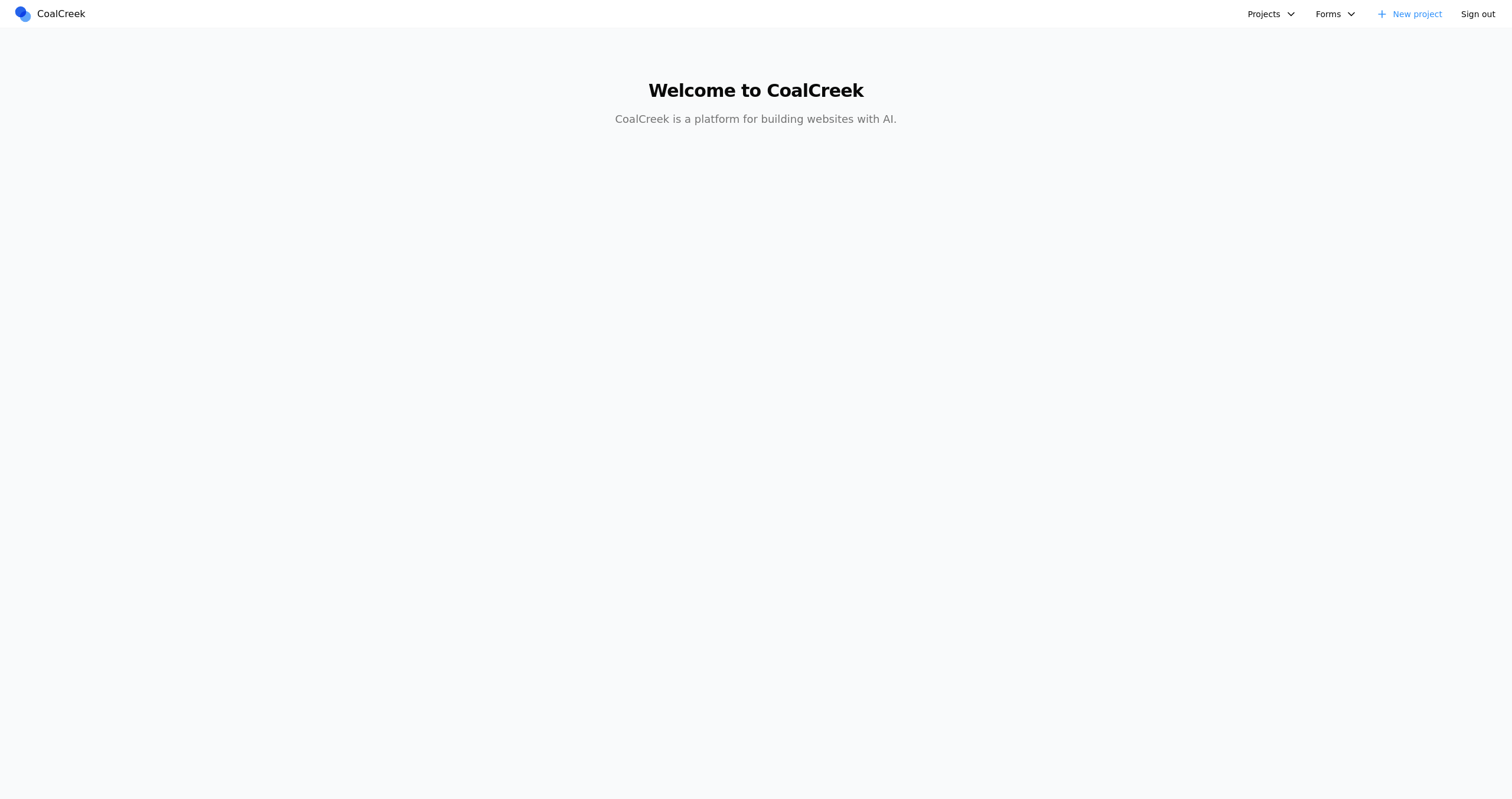
click at [1281, 21] on button "Projects" at bounding box center [1272, 14] width 63 height 18
click at [1278, 59] on link "Reducto" at bounding box center [1318, 61] width 138 height 20
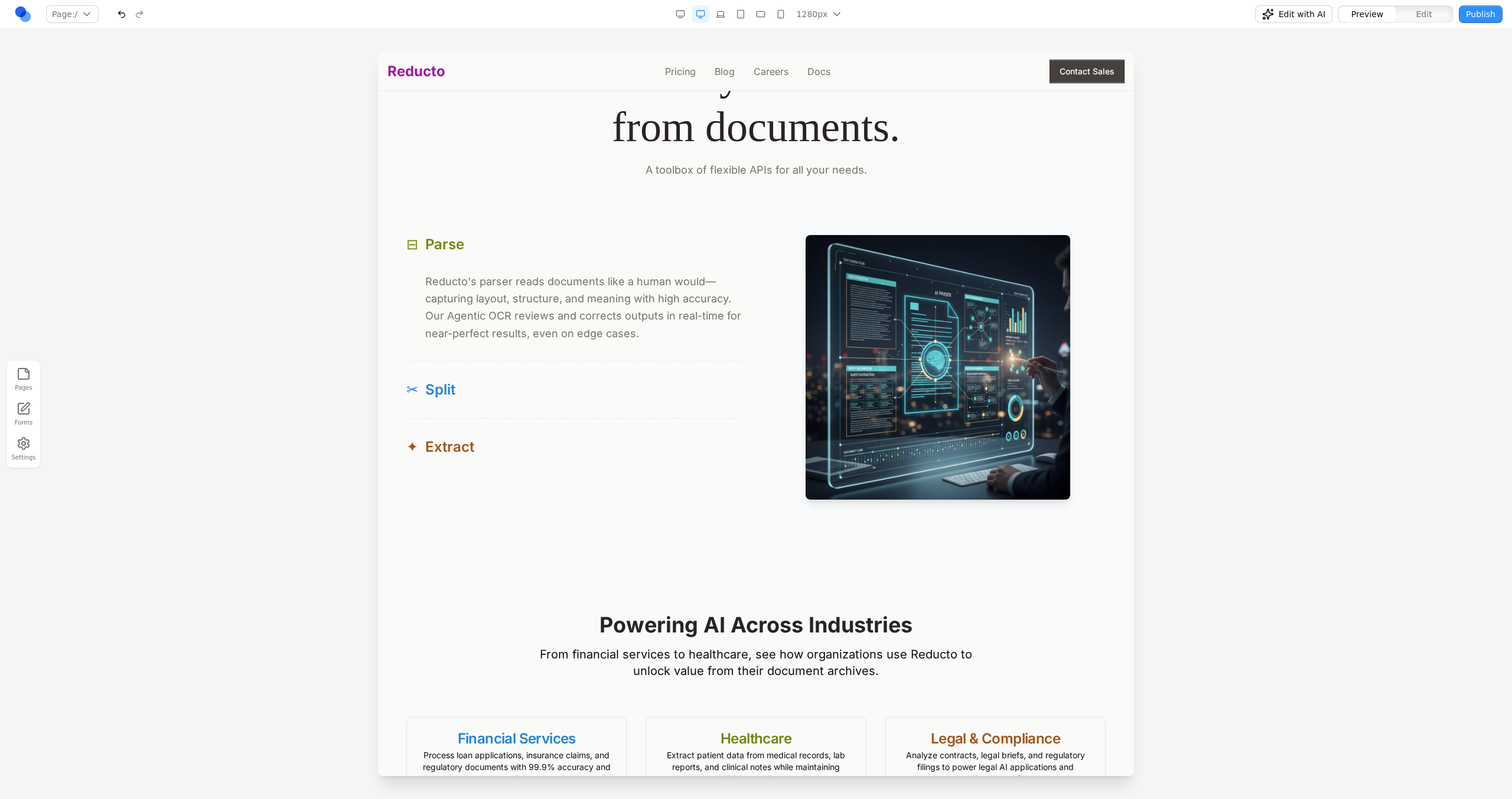
scroll to position [1012, 0]
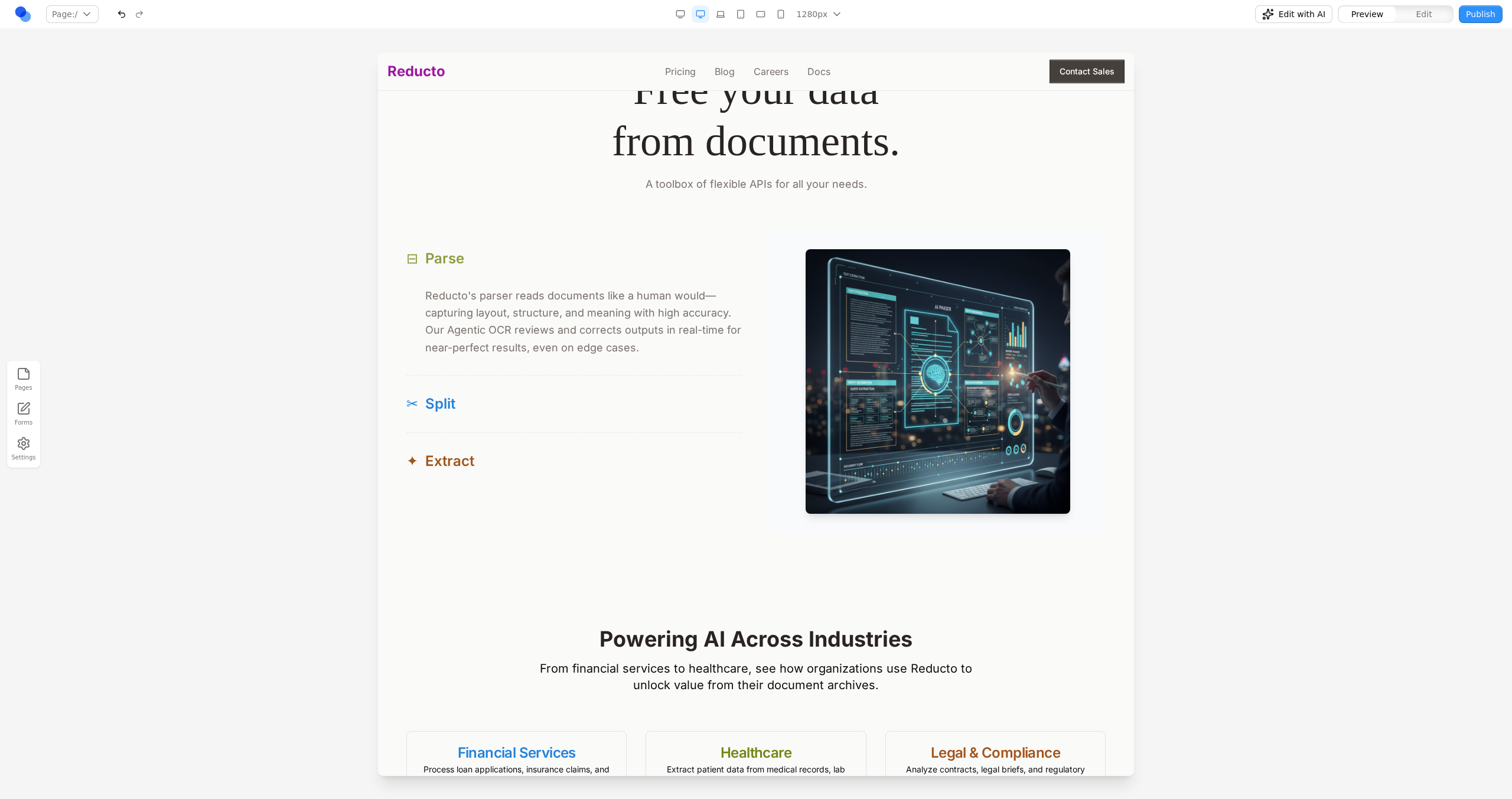
click at [572, 271] on button "⊟ Parse" at bounding box center [574, 258] width 336 height 57
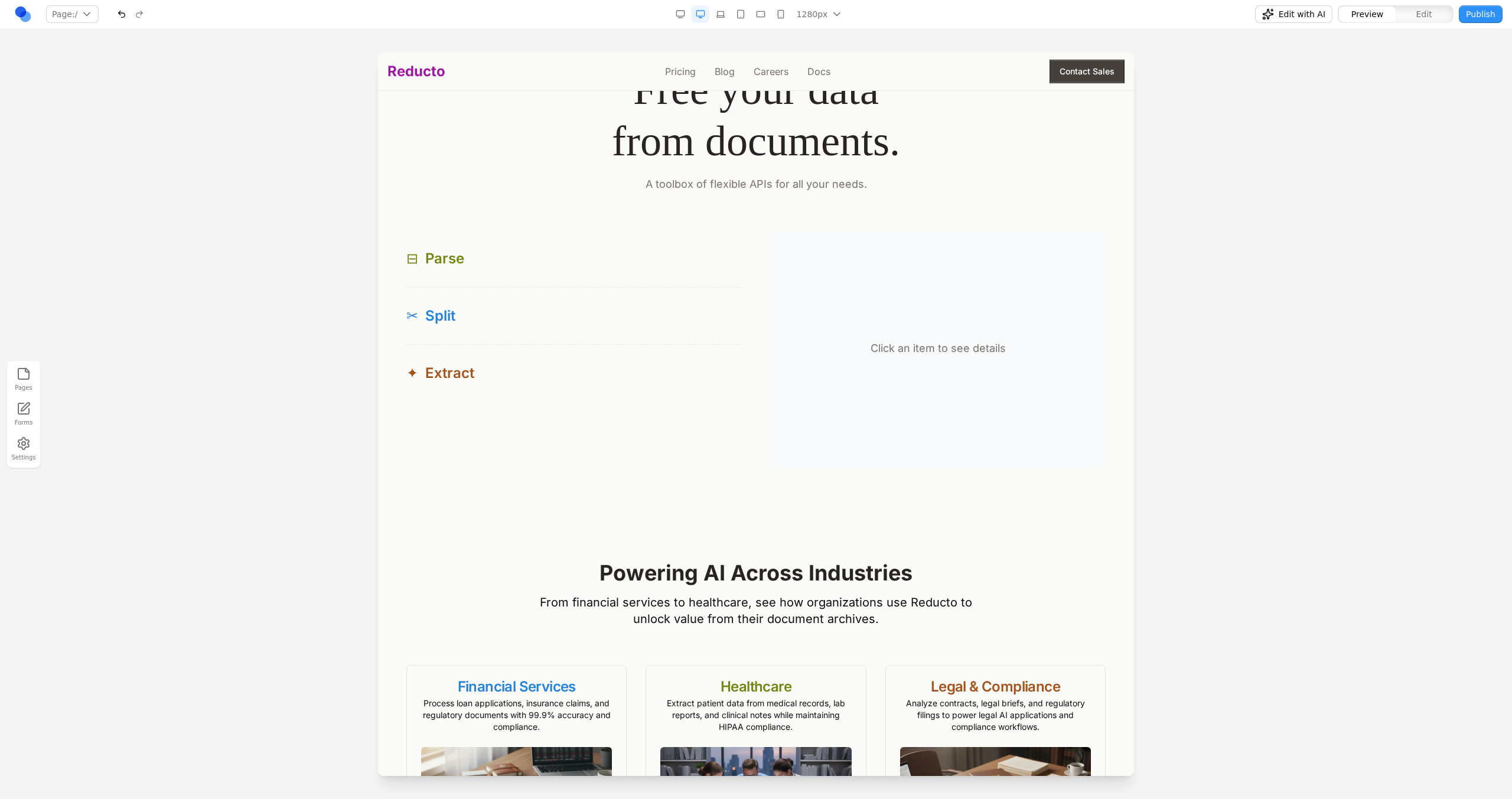
click at [1412, 19] on button "Edit" at bounding box center [1423, 14] width 57 height 15
click at [843, 348] on div "Click an item to see details" at bounding box center [938, 348] width 336 height 236
drag, startPoint x: 1314, startPoint y: 318, endPoint x: 531, endPoint y: 266, distance: 784.7
click at [1314, 318] on div at bounding box center [756, 425] width 1512 height 746
click at [544, 315] on div "✂ Split" at bounding box center [574, 316] width 336 height 19
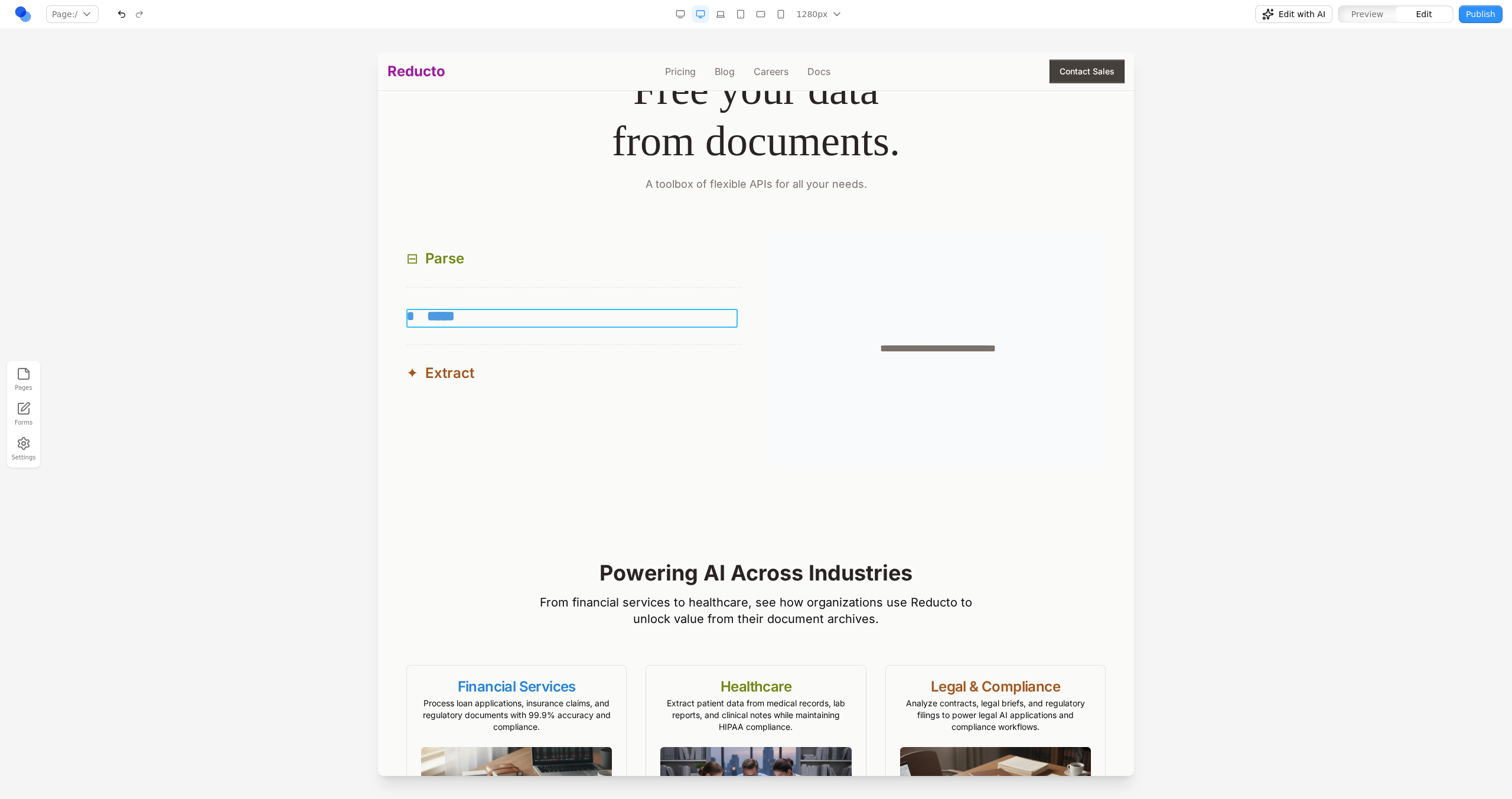
click at [544, 315] on div "* *****" at bounding box center [574, 316] width 336 height 19
click at [326, 329] on div at bounding box center [756, 425] width 1512 height 746
click at [508, 283] on button "⊟ Parse" at bounding box center [574, 258] width 336 height 57
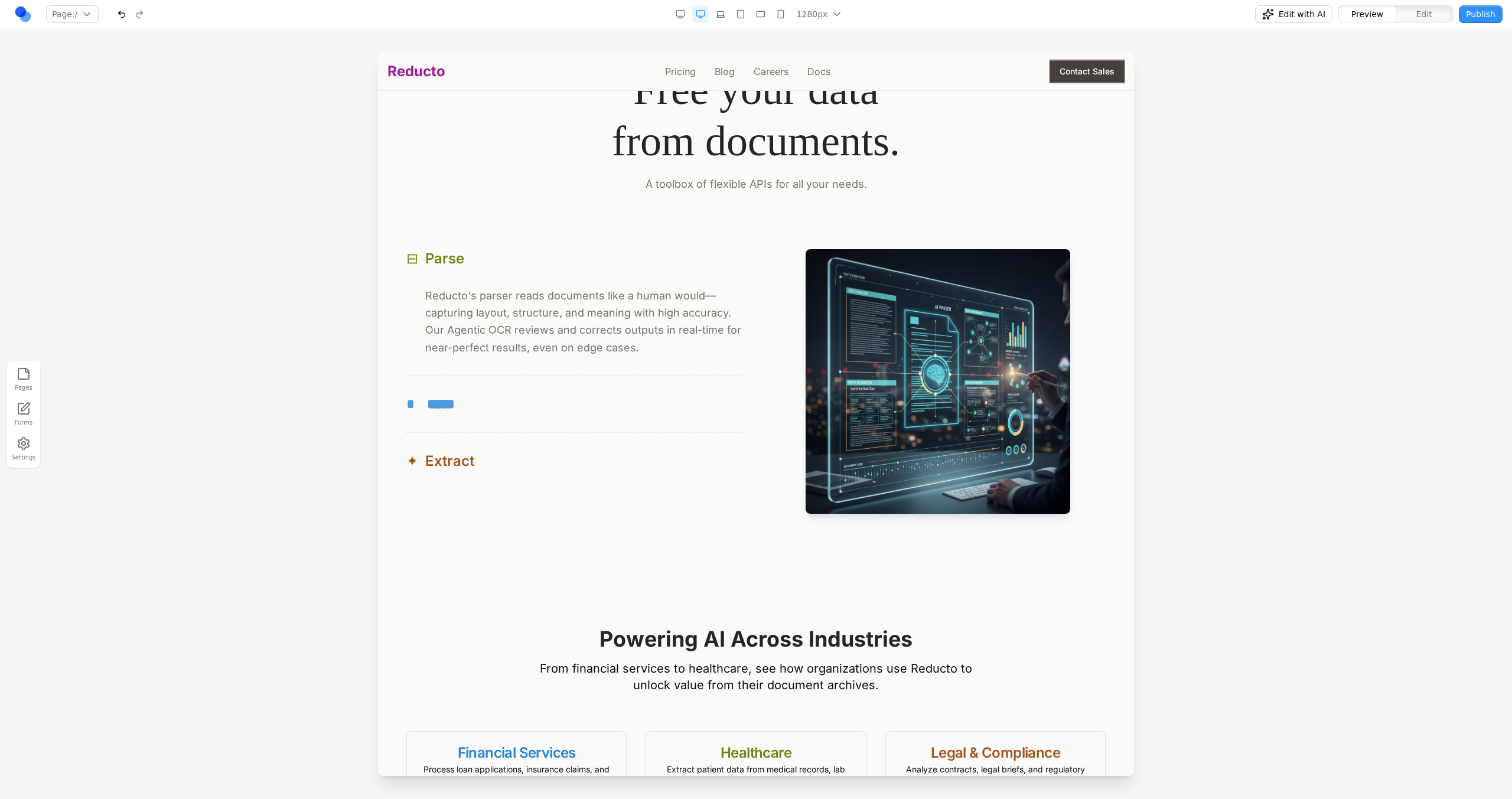
click at [504, 402] on div "* *****" at bounding box center [574, 404] width 336 height 19
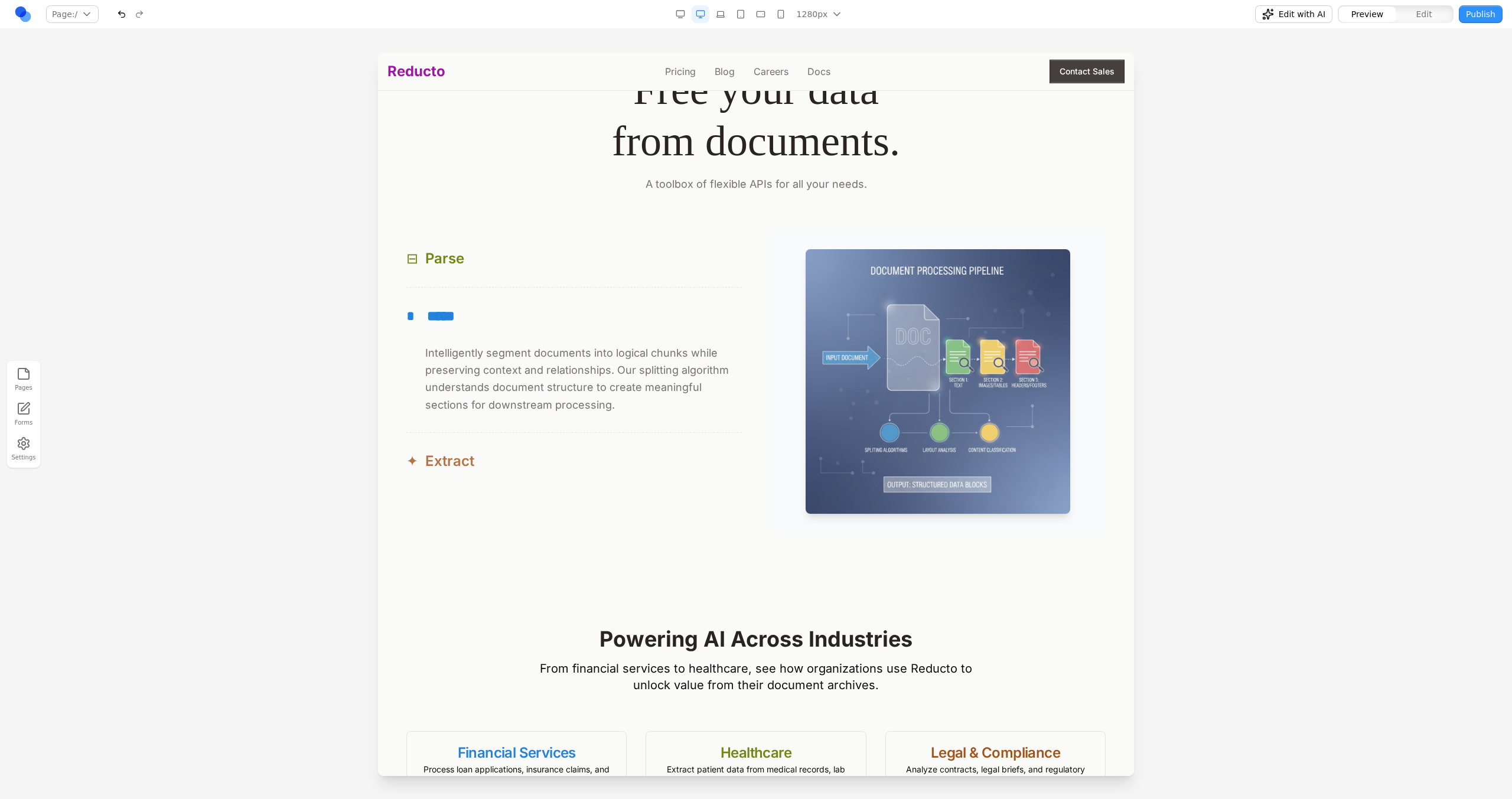
click at [501, 436] on button "✦ Extract" at bounding box center [574, 461] width 336 height 57
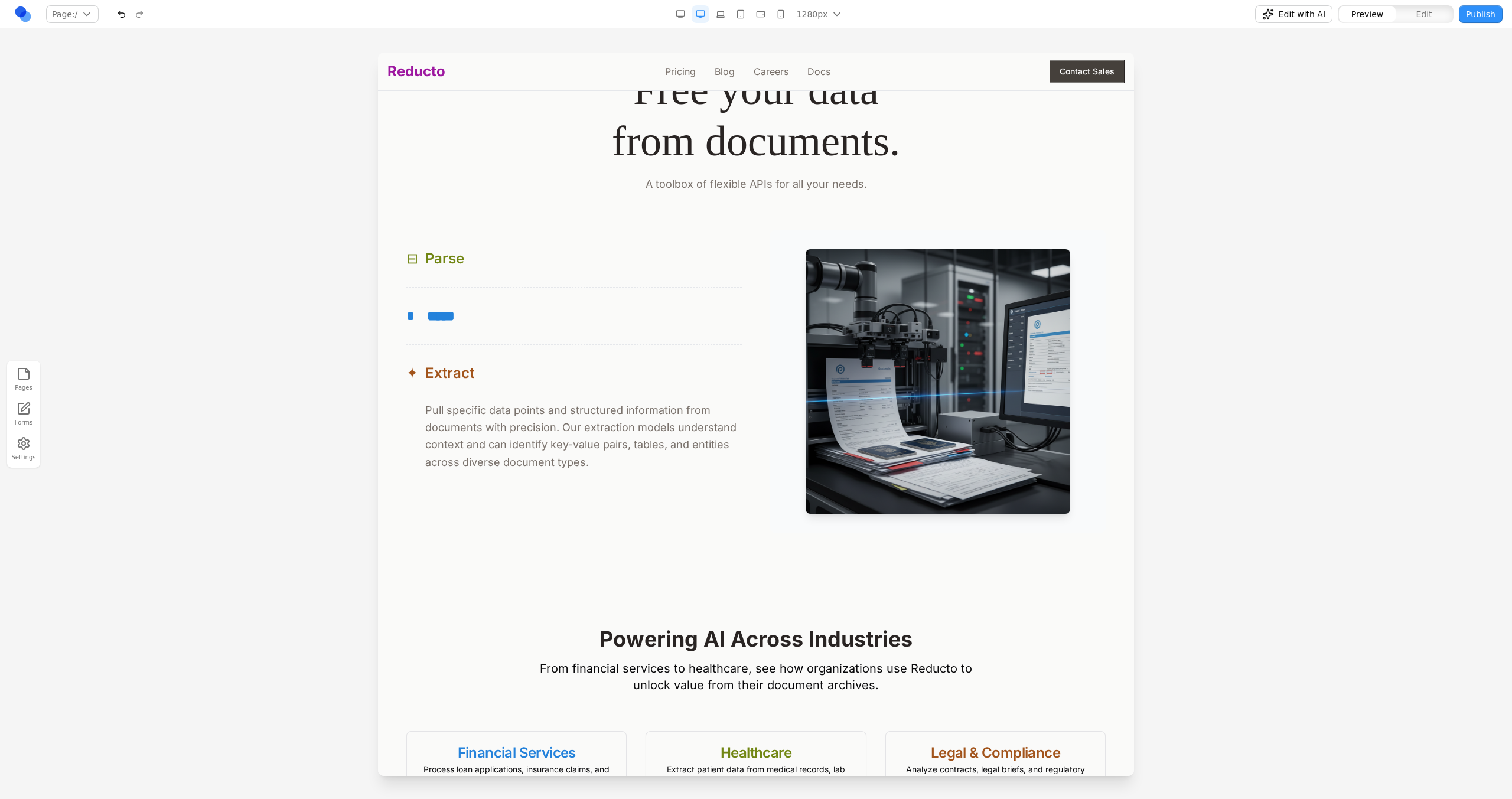
click at [501, 459] on p "Pull specific data points and structured information from documents with precis…" at bounding box center [583, 436] width 316 height 69
click at [503, 296] on button "* *****" at bounding box center [574, 316] width 336 height 57
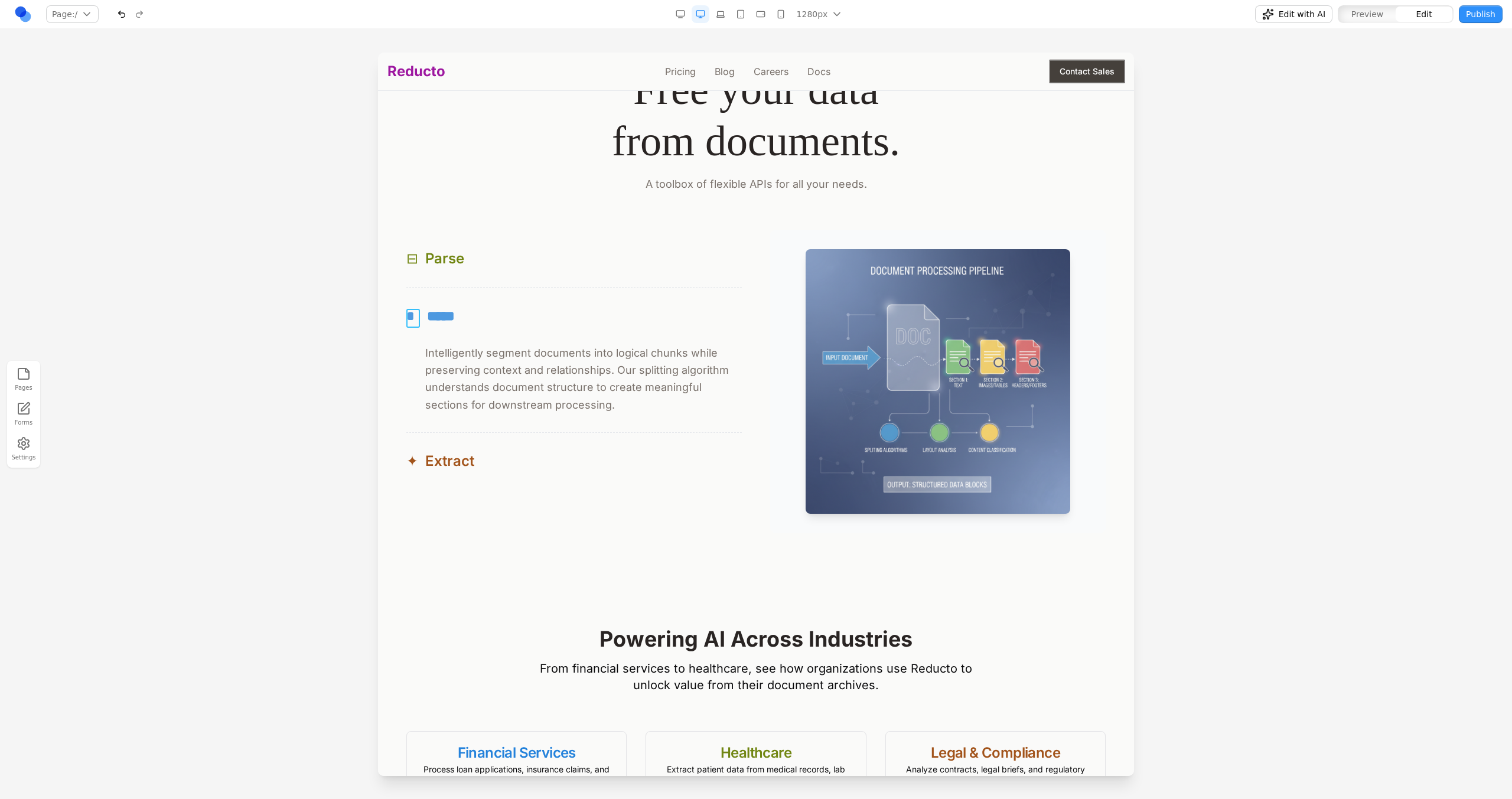
click at [415, 317] on span "*" at bounding box center [413, 316] width 13 height 19
click at [451, 290] on icon at bounding box center [450, 291] width 12 height 12
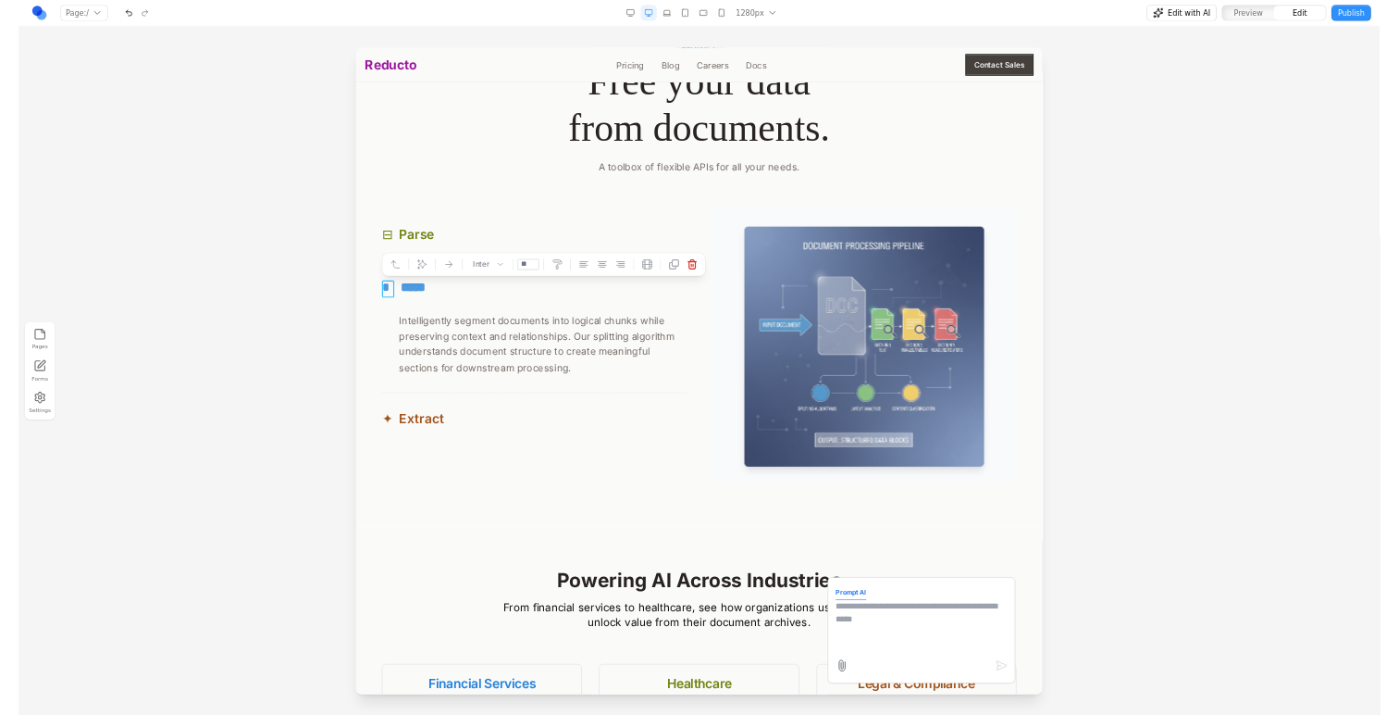
scroll to position [1663, 0]
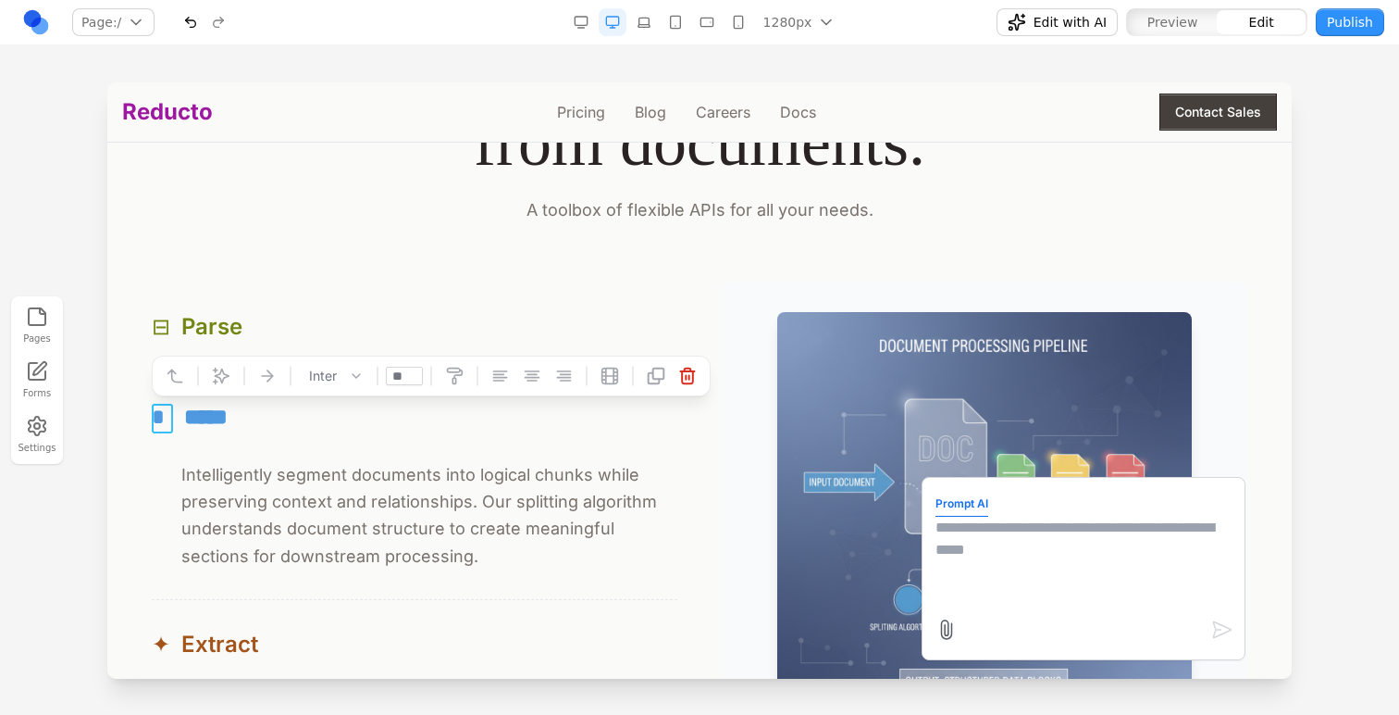
click at [1046, 556] on textarea at bounding box center [1084, 562] width 296 height 93
type textarea "**********"
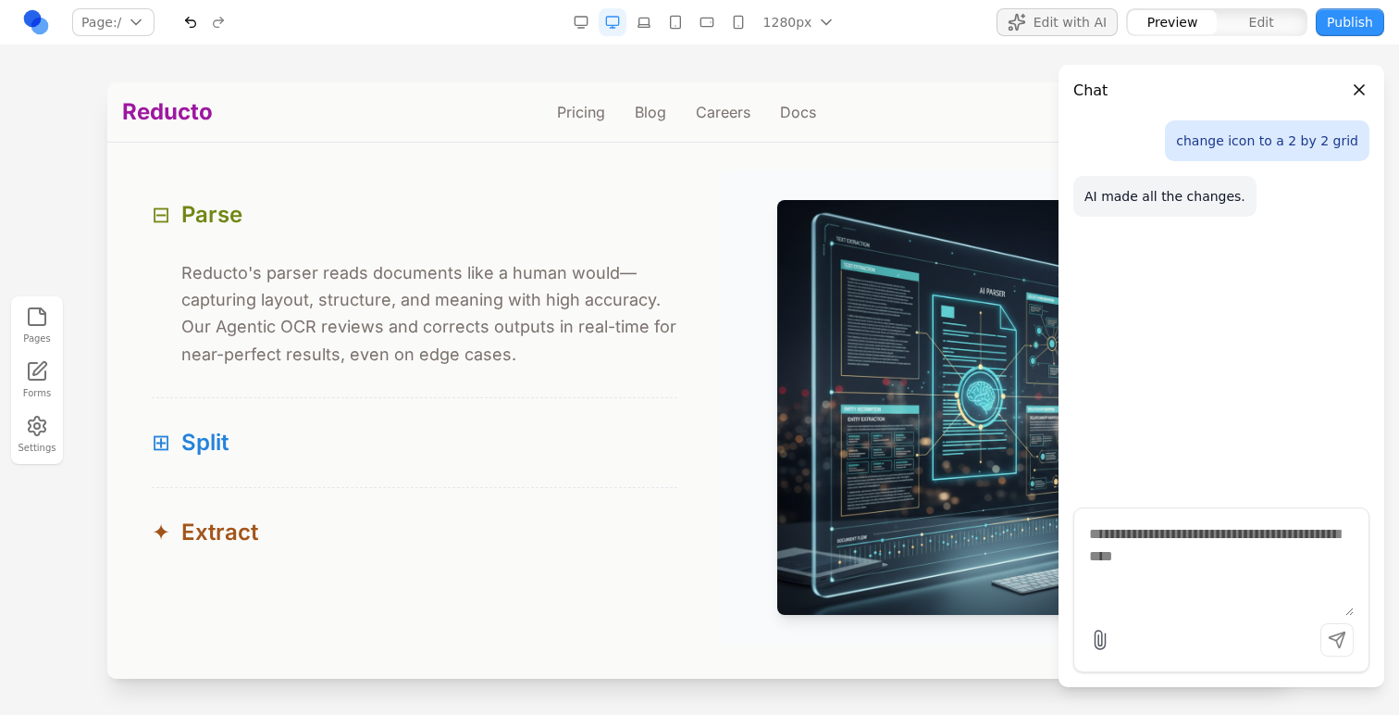
scroll to position [1773, 0]
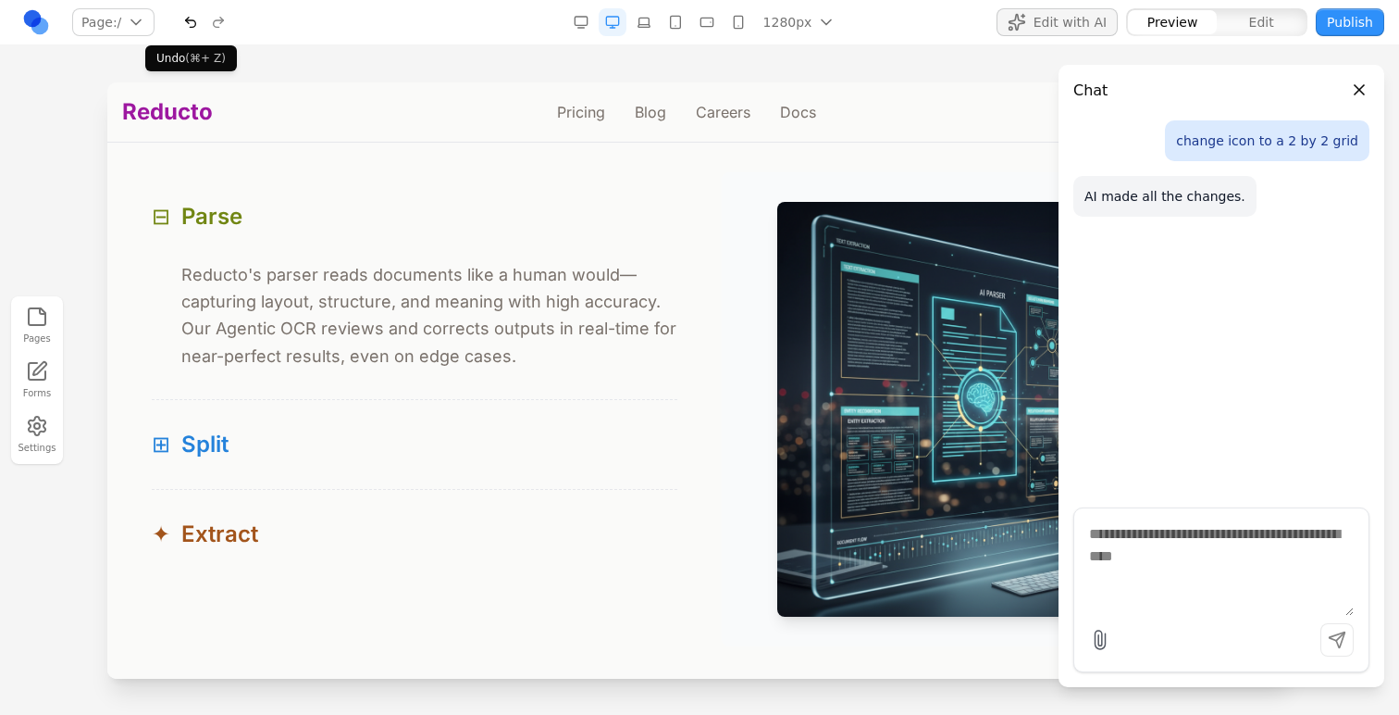
click at [195, 20] on button "button" at bounding box center [191, 22] width 28 height 28
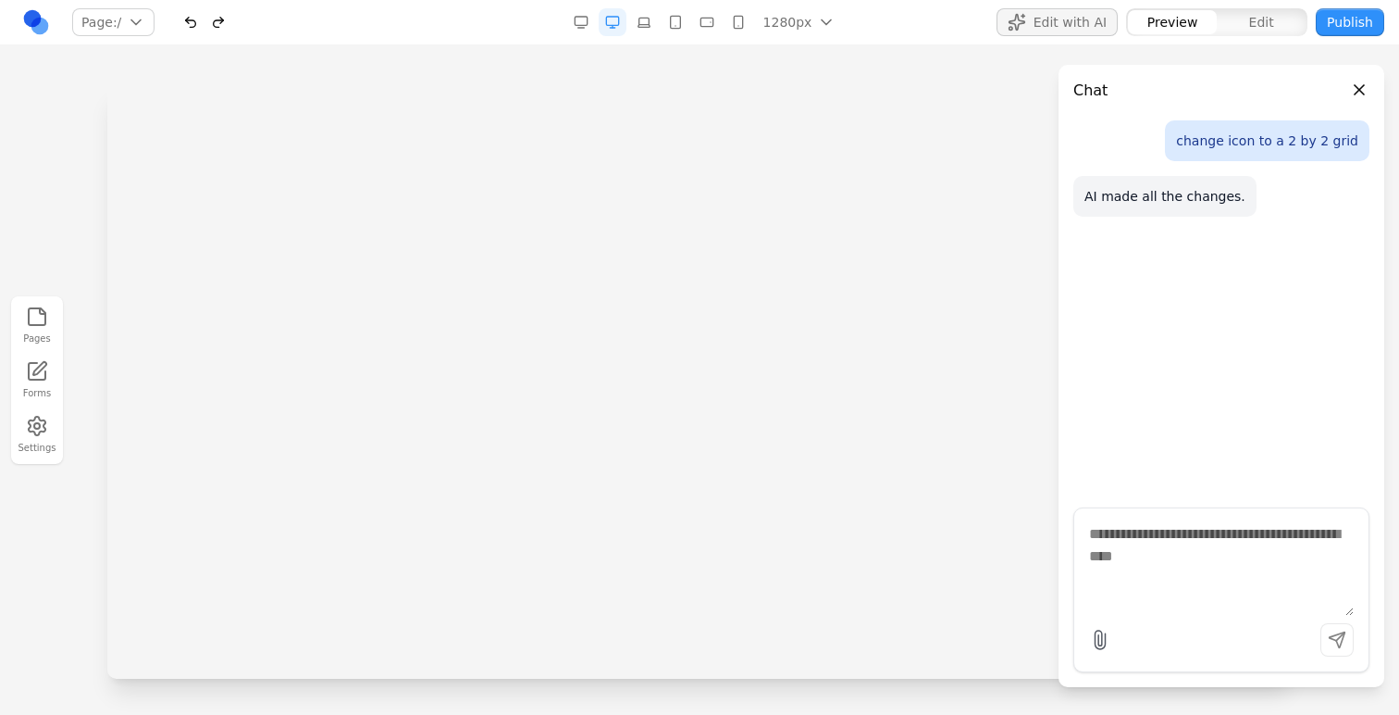
scroll to position [0, 0]
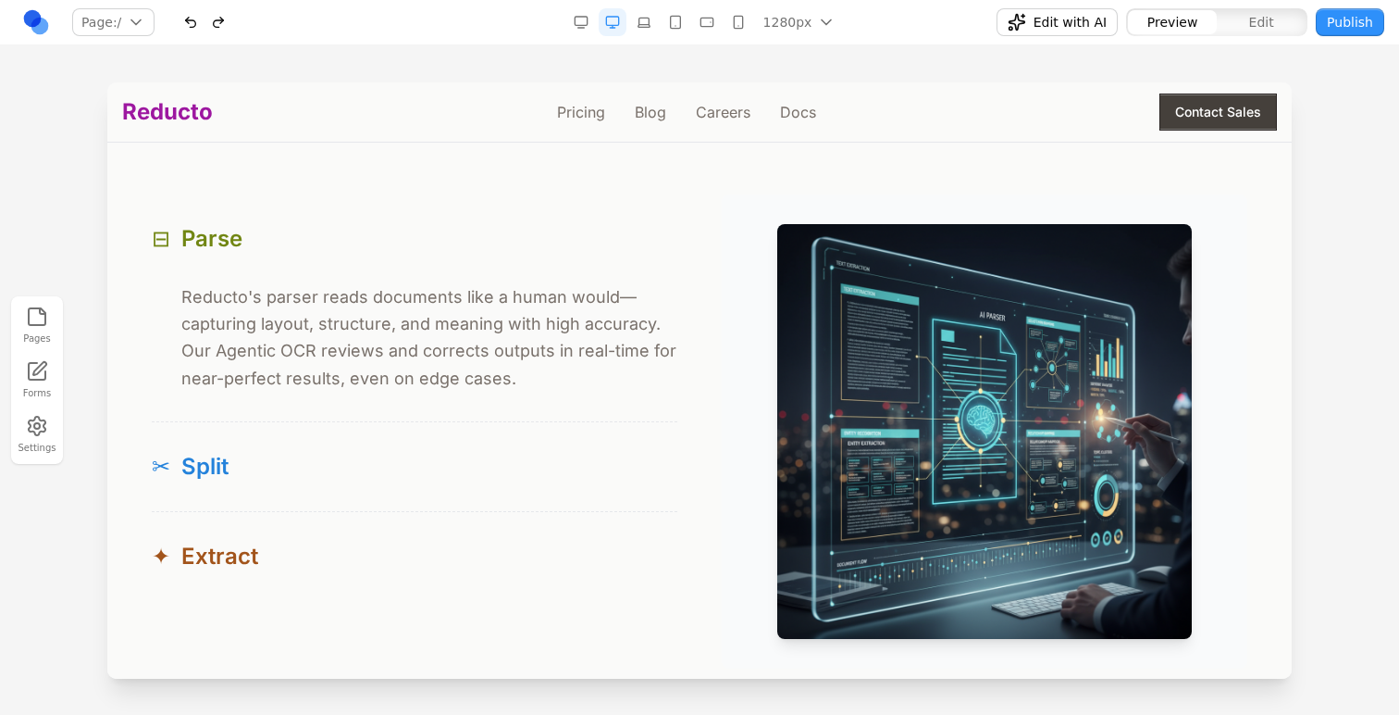
scroll to position [1752, 0]
click at [1267, 24] on span "Edit" at bounding box center [1262, 22] width 25 height 19
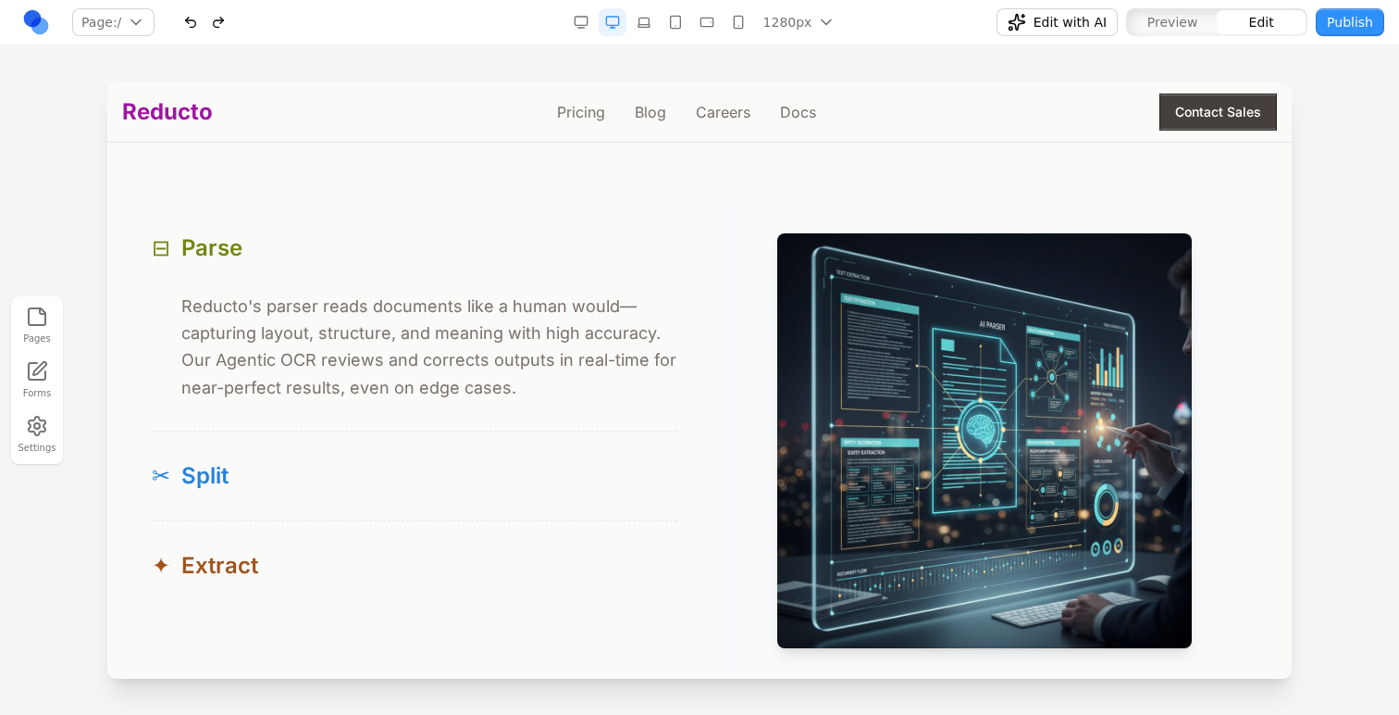
scroll to position [1736, 0]
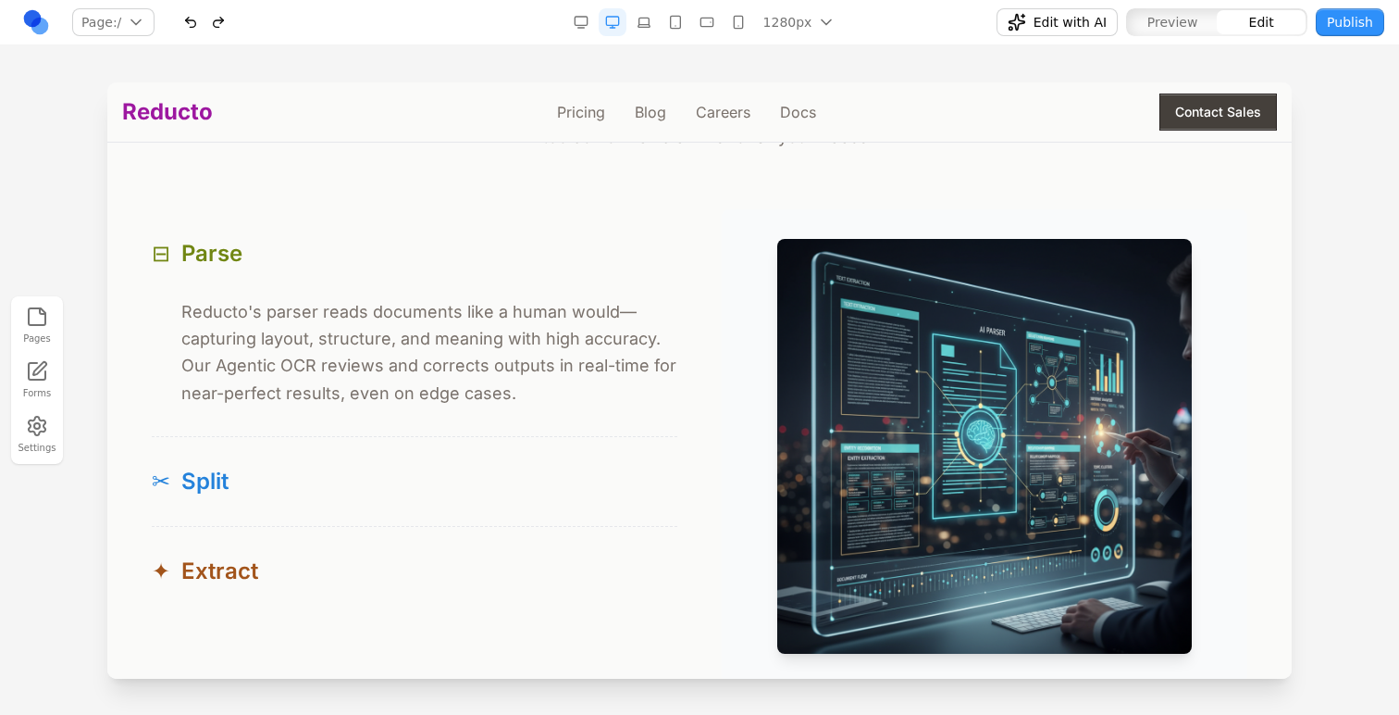
click at [222, 19] on button "button" at bounding box center [219, 22] width 28 height 28
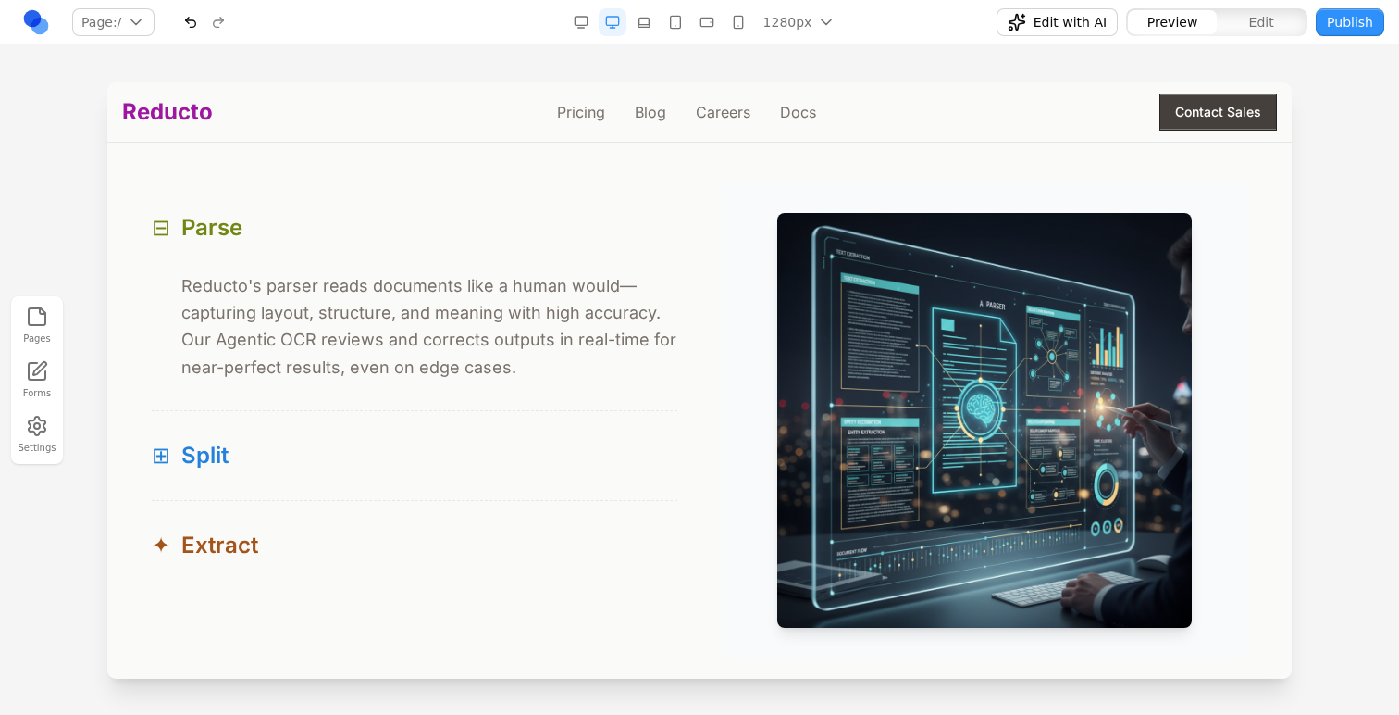
scroll to position [1723, 0]
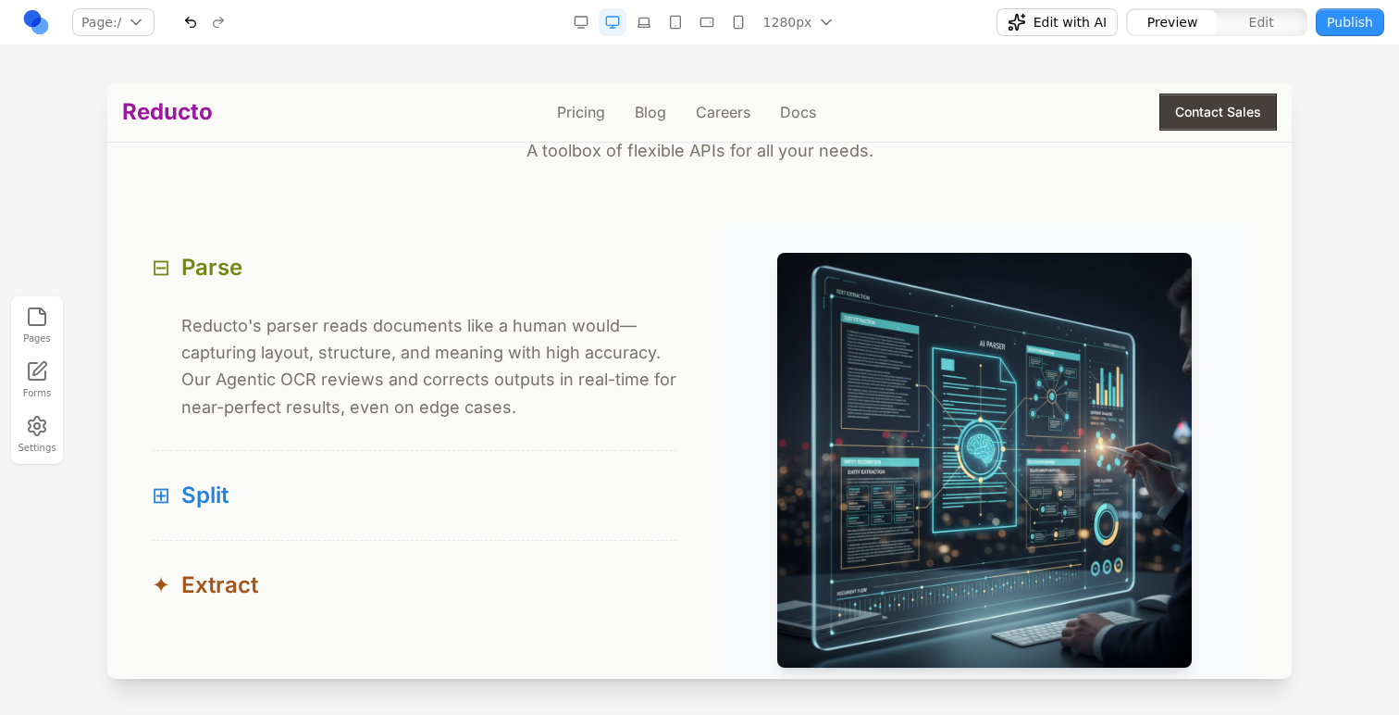
click at [1231, 19] on button "Edit" at bounding box center [1261, 22] width 89 height 24
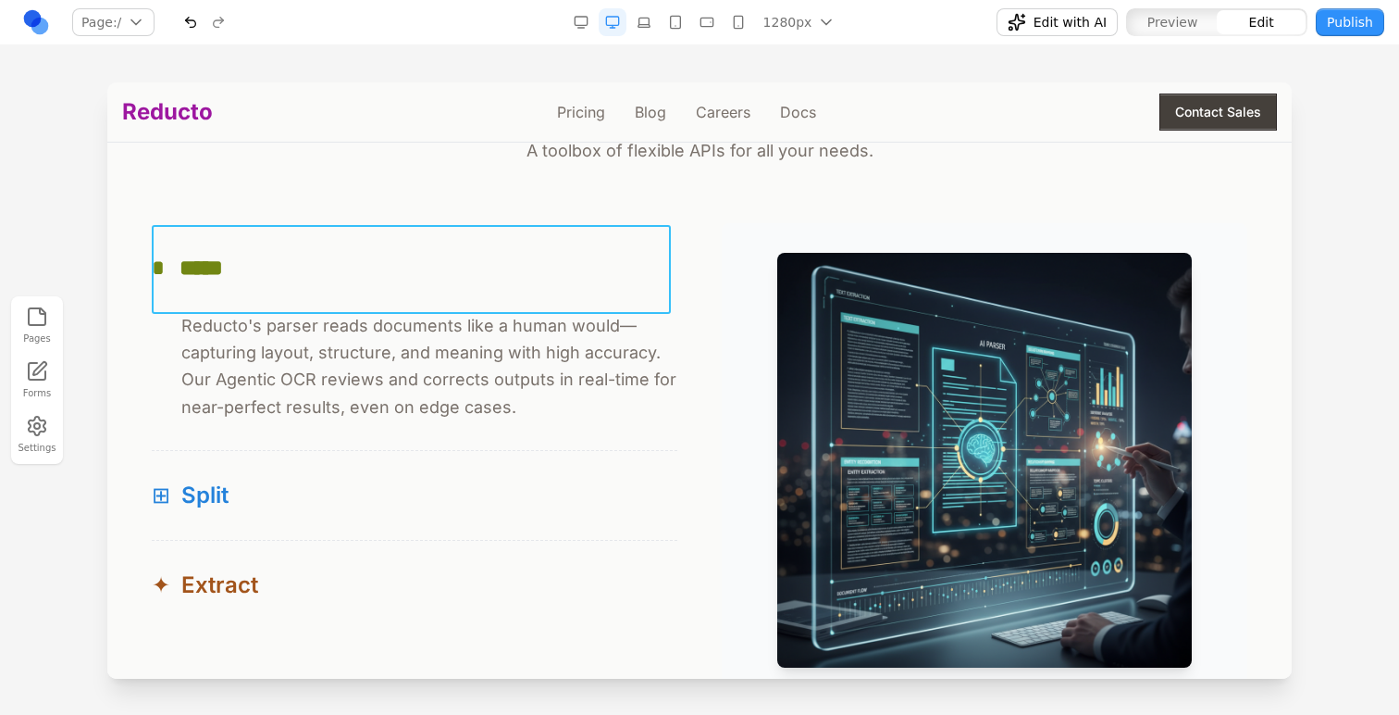
click at [544, 289] on button "* *****" at bounding box center [415, 267] width 526 height 89
click at [287, 179] on div at bounding box center [410, 195] width 309 height 37
click at [287, 180] on button at bounding box center [280, 195] width 30 height 30
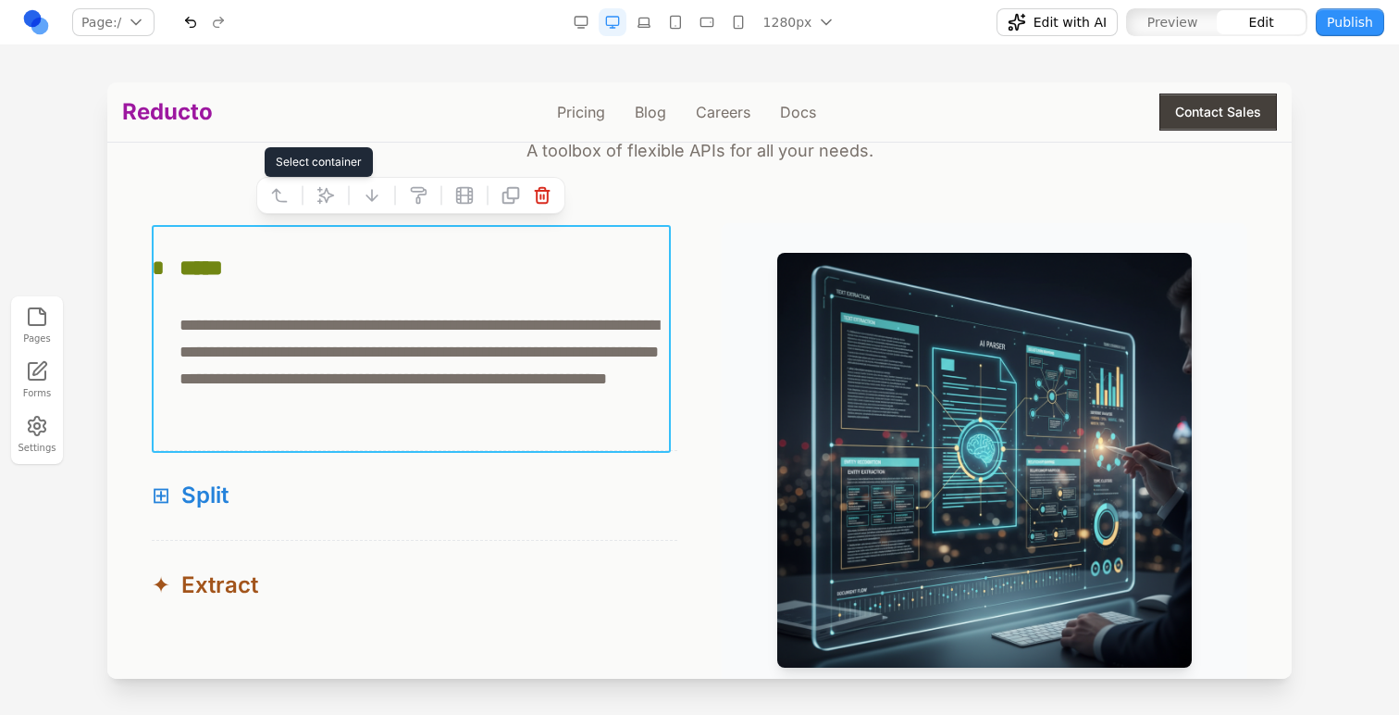
click at [287, 183] on button at bounding box center [280, 195] width 30 height 30
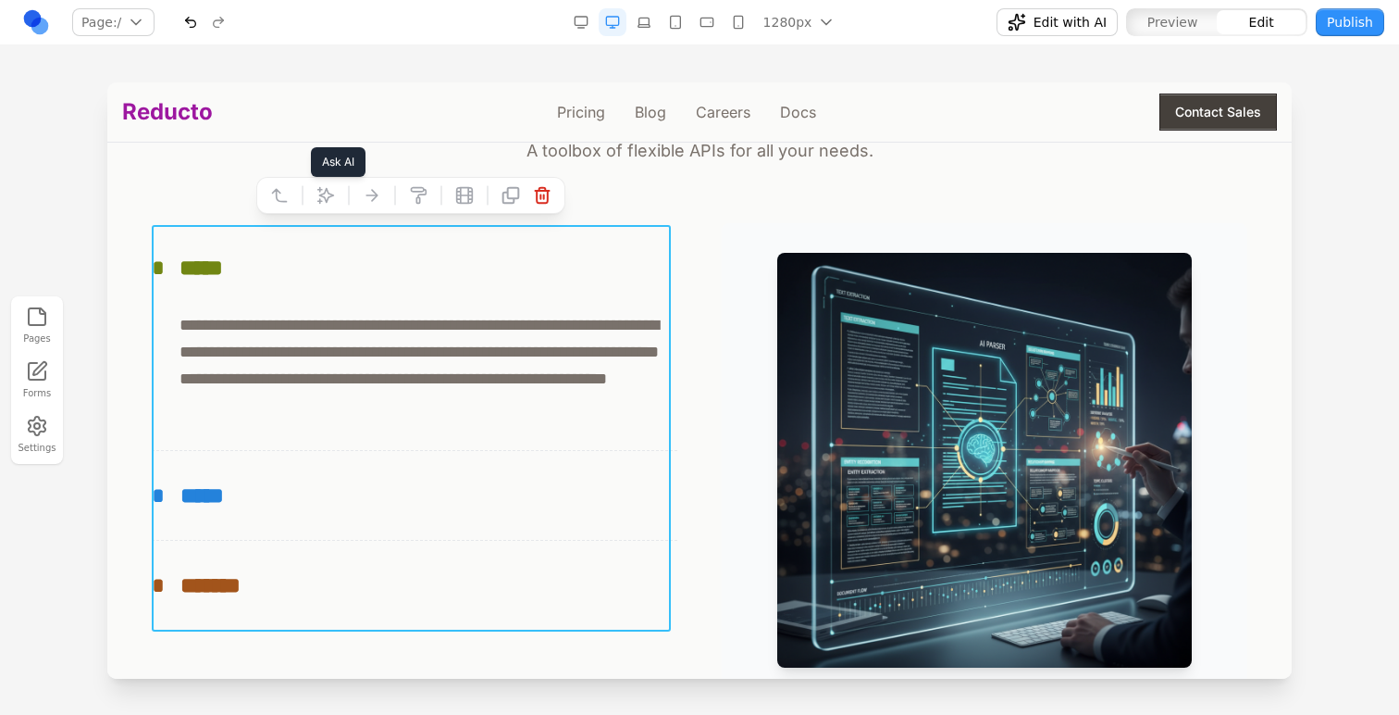
click at [323, 198] on icon at bounding box center [326, 195] width 19 height 19
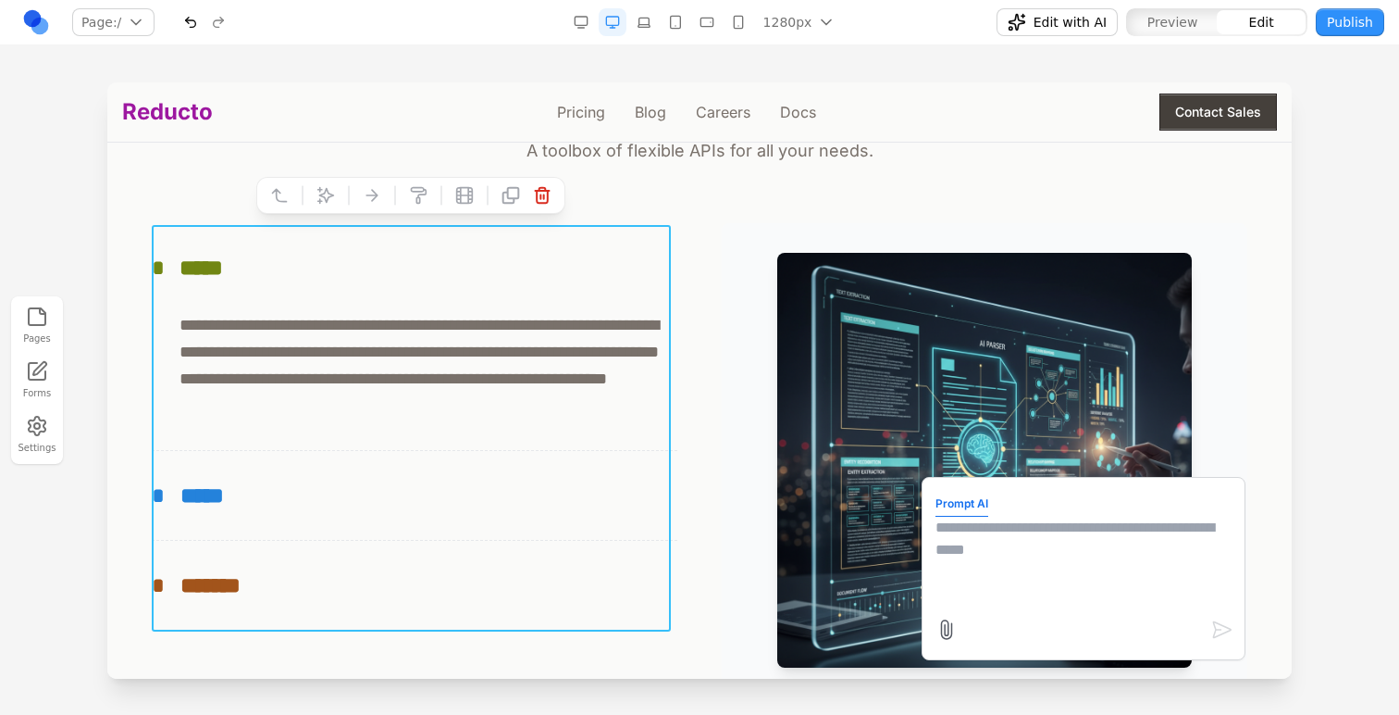
click at [952, 547] on textarea at bounding box center [1084, 562] width 296 height 93
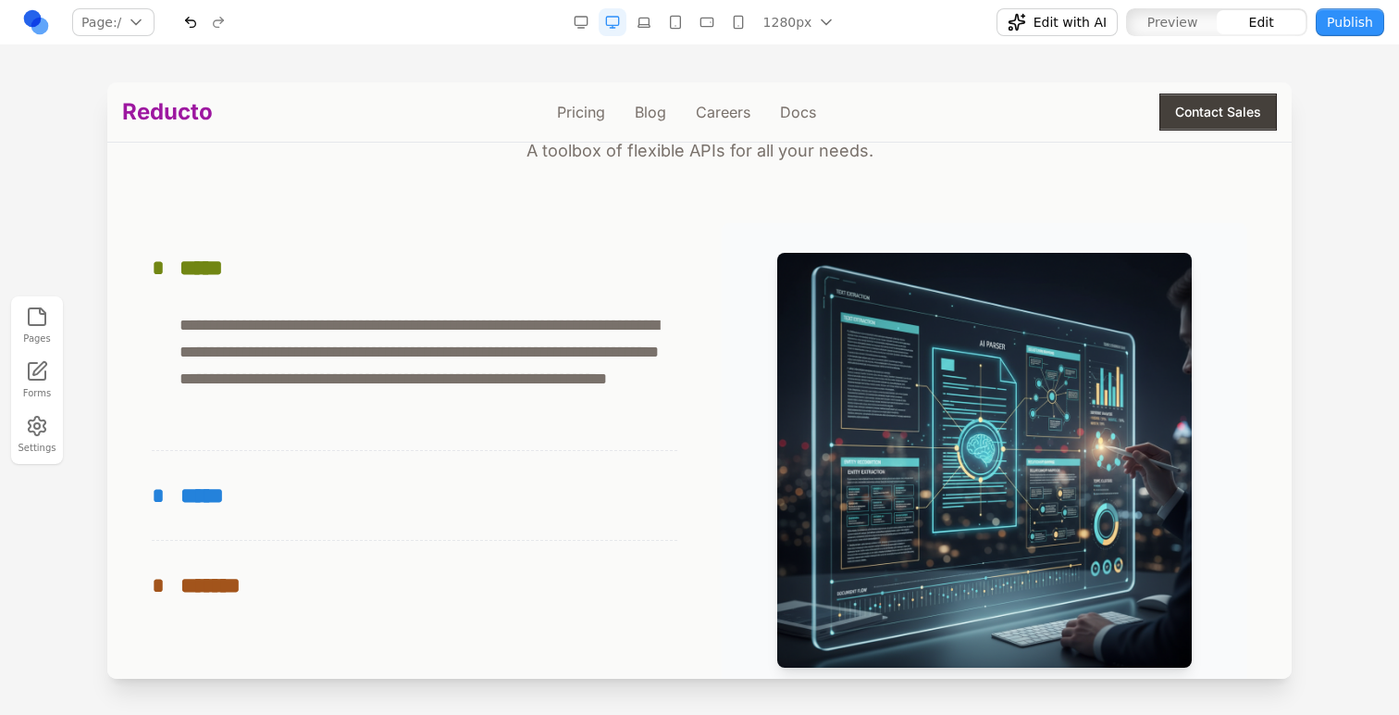
click at [1294, 369] on div at bounding box center [699, 397] width 1399 height 631
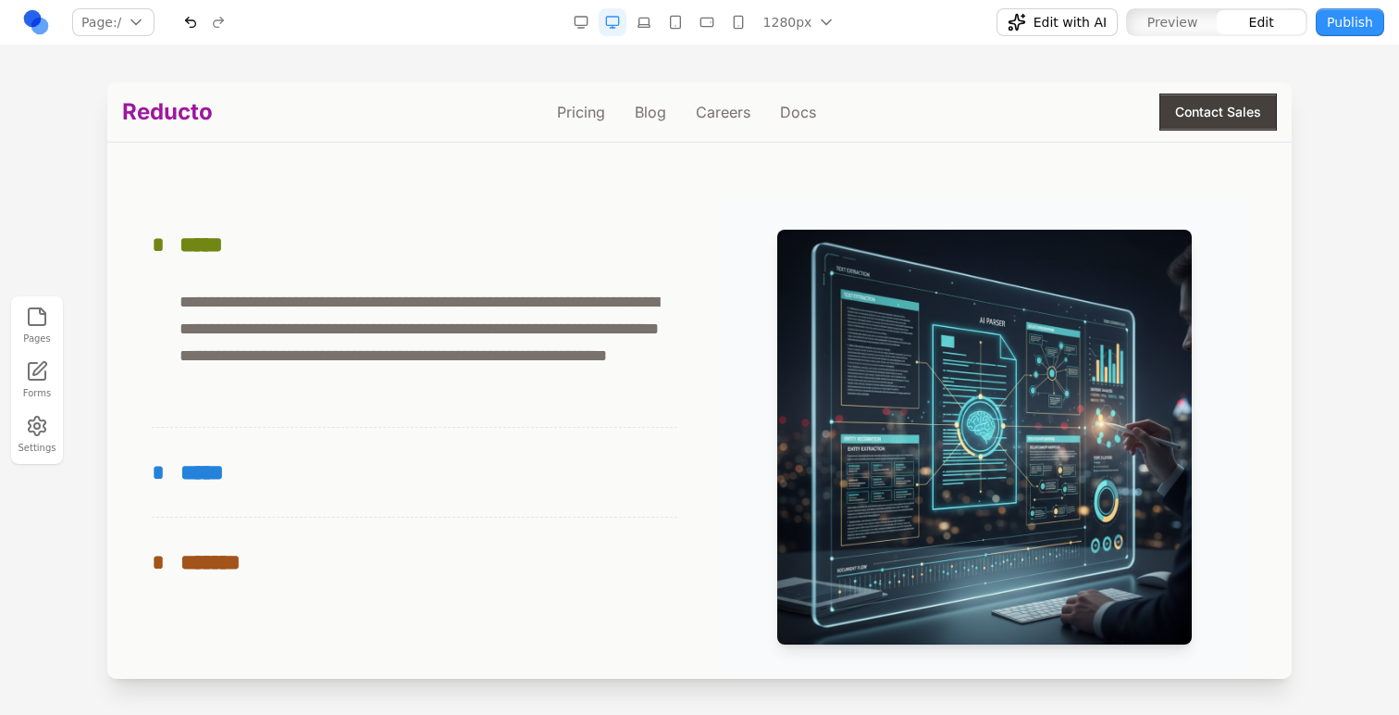
scroll to position [1748, 0]
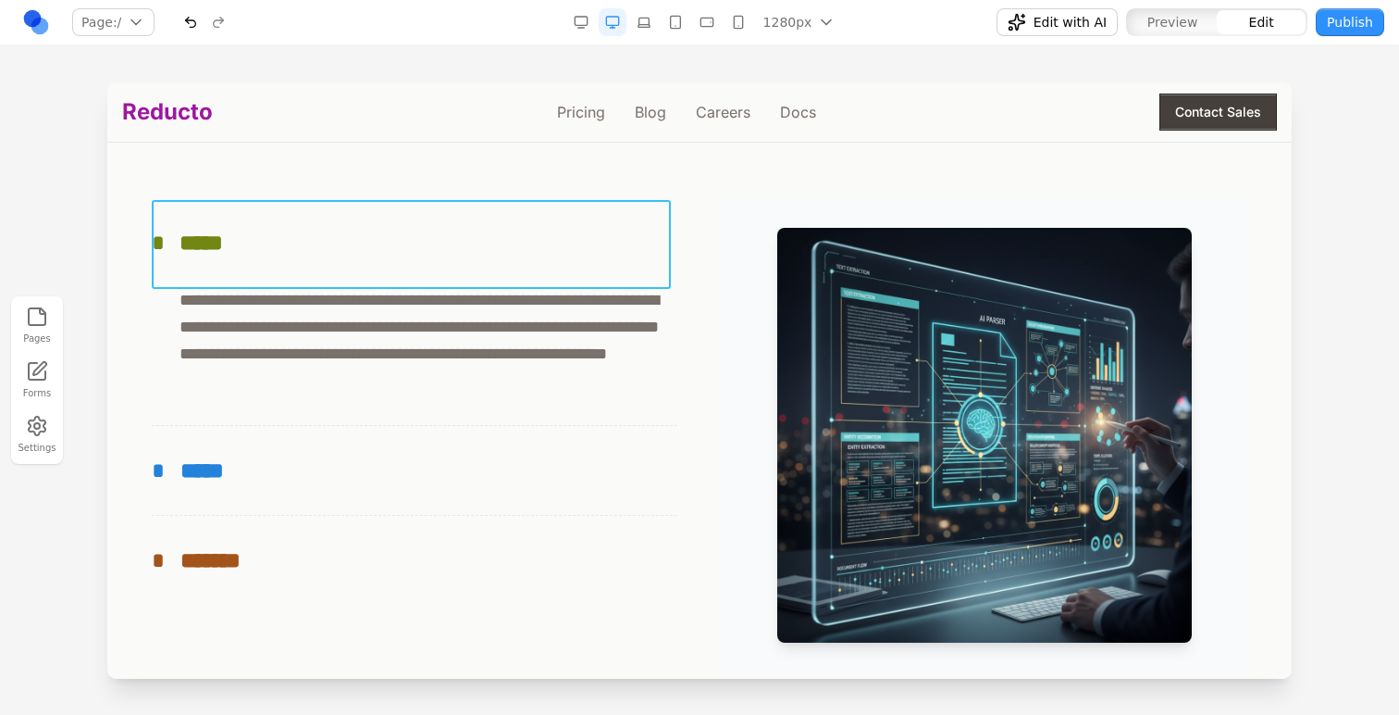
click at [311, 226] on button "* *****" at bounding box center [415, 242] width 526 height 89
click at [284, 177] on icon at bounding box center [280, 171] width 14 height 12
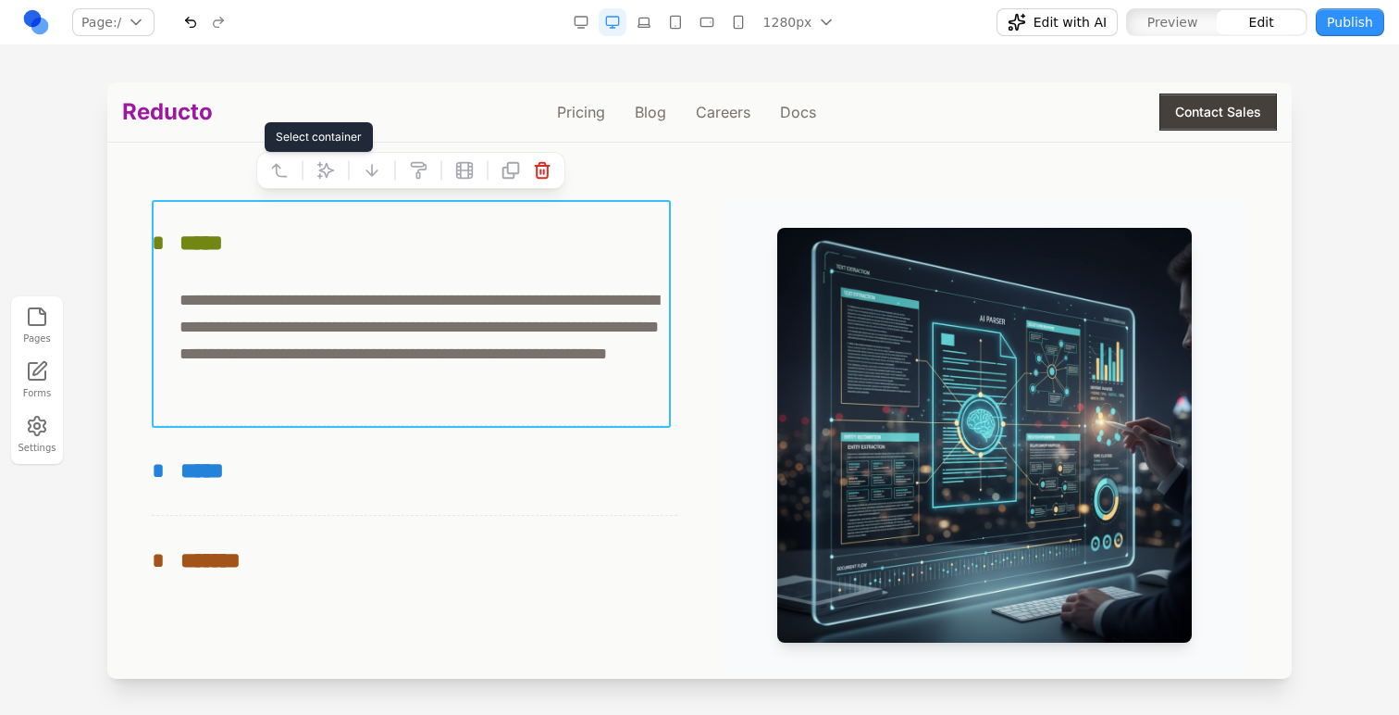
click at [284, 177] on icon at bounding box center [280, 171] width 14 height 12
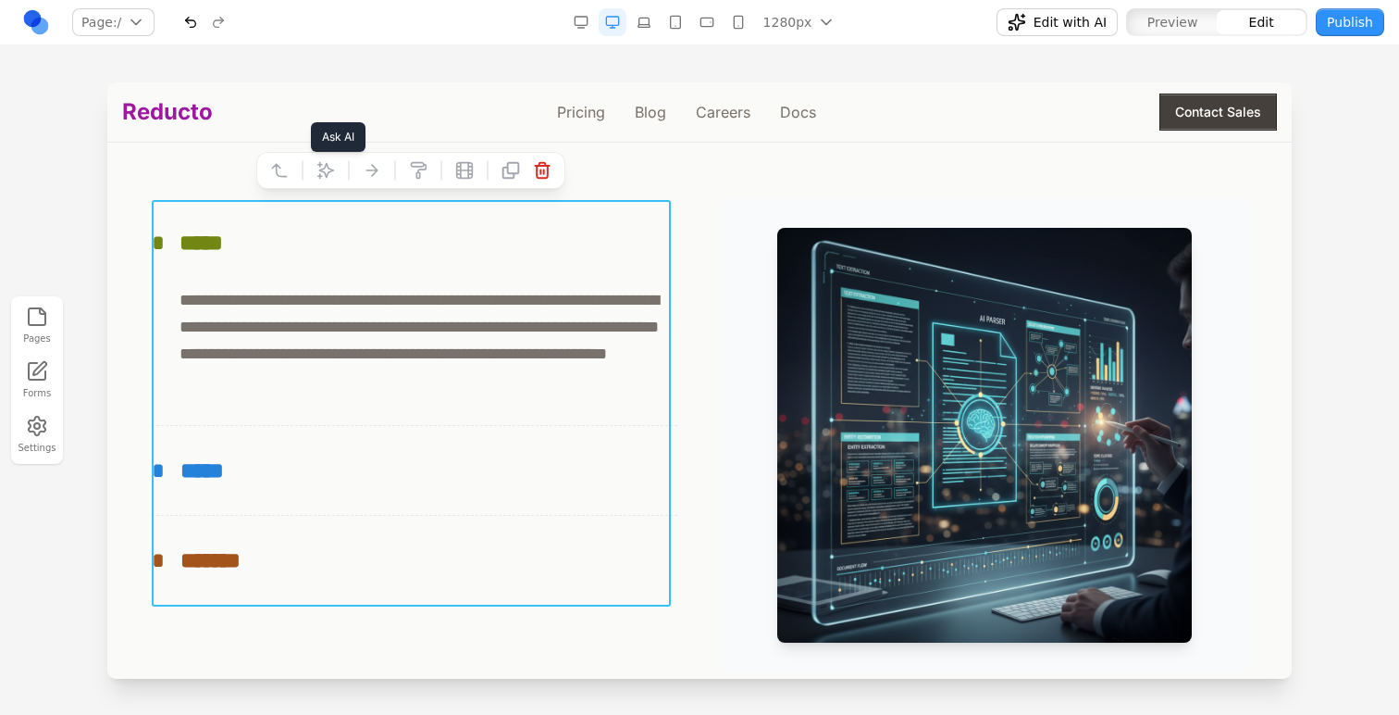
click at [313, 174] on button at bounding box center [326, 170] width 30 height 30
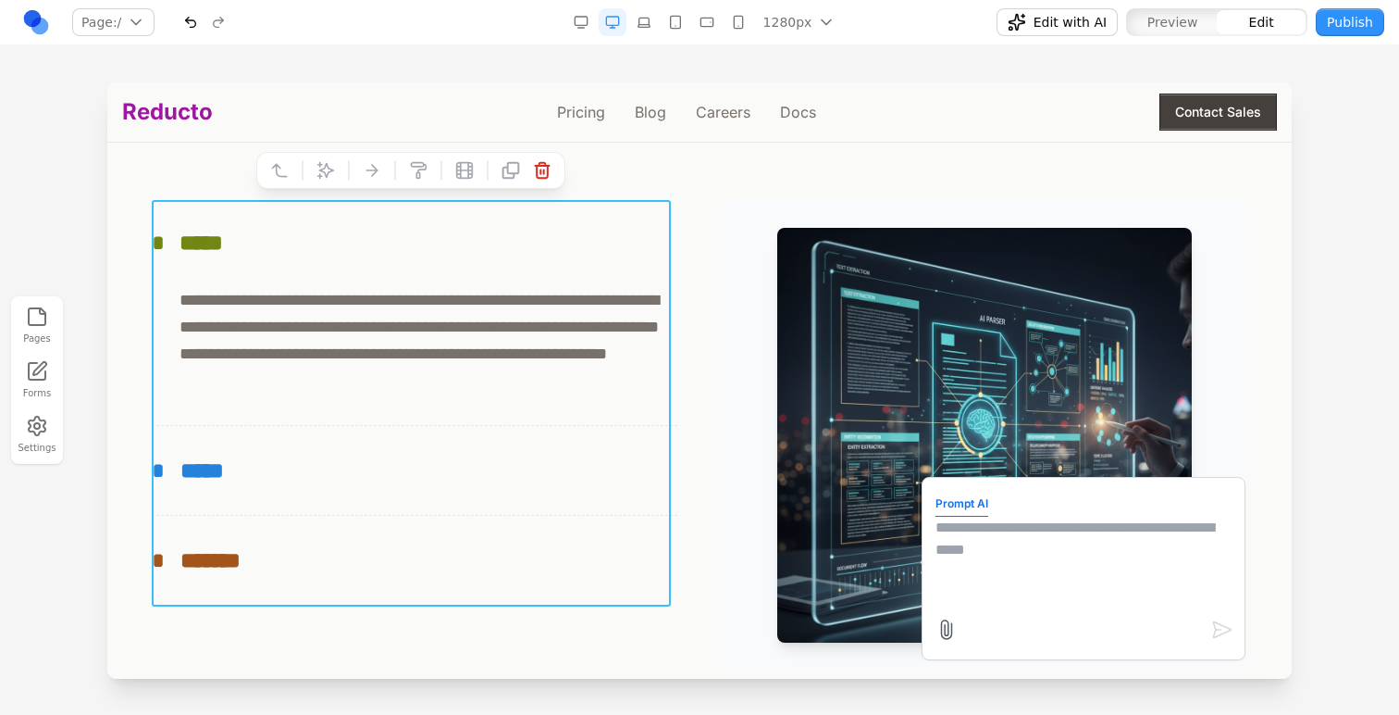
click at [1015, 518] on textarea at bounding box center [1084, 562] width 296 height 93
paste textarea "********"
click at [1118, 532] on textarea "**********" at bounding box center [1084, 562] width 296 height 93
type textarea "**********"
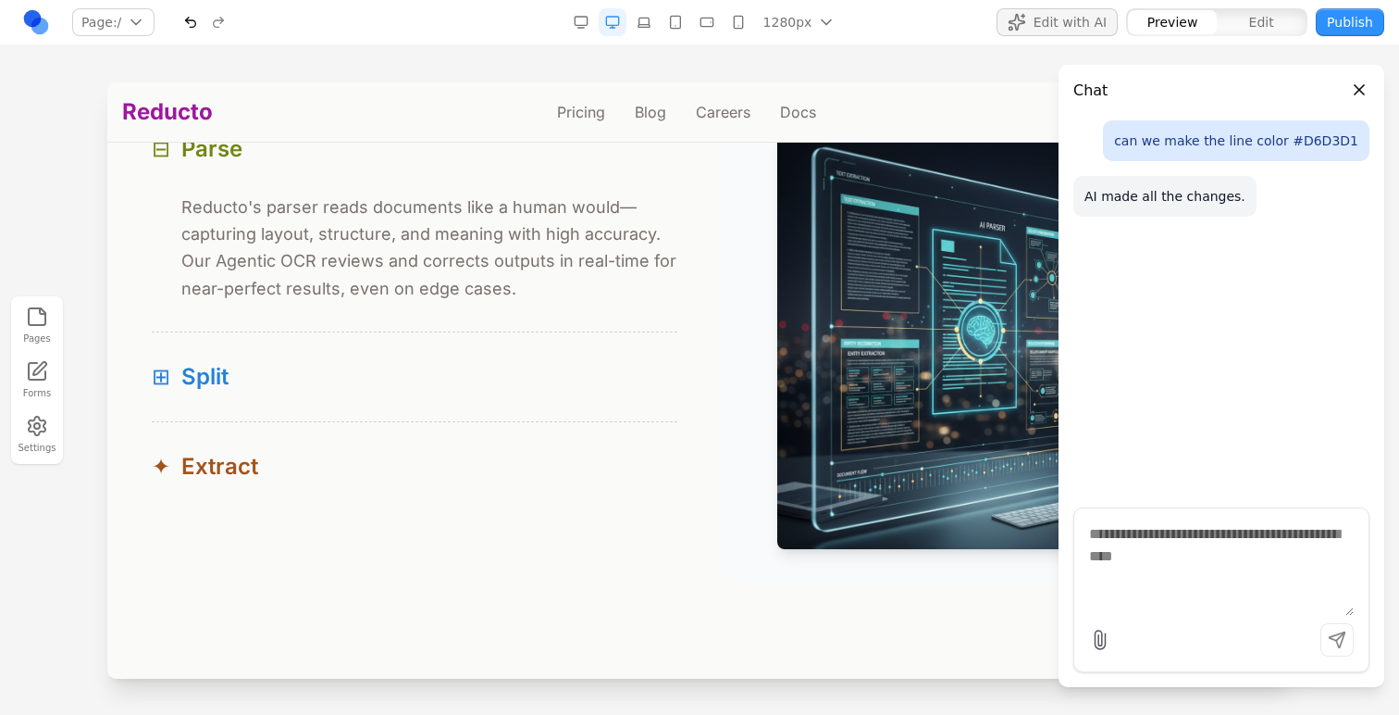
scroll to position [1821, 0]
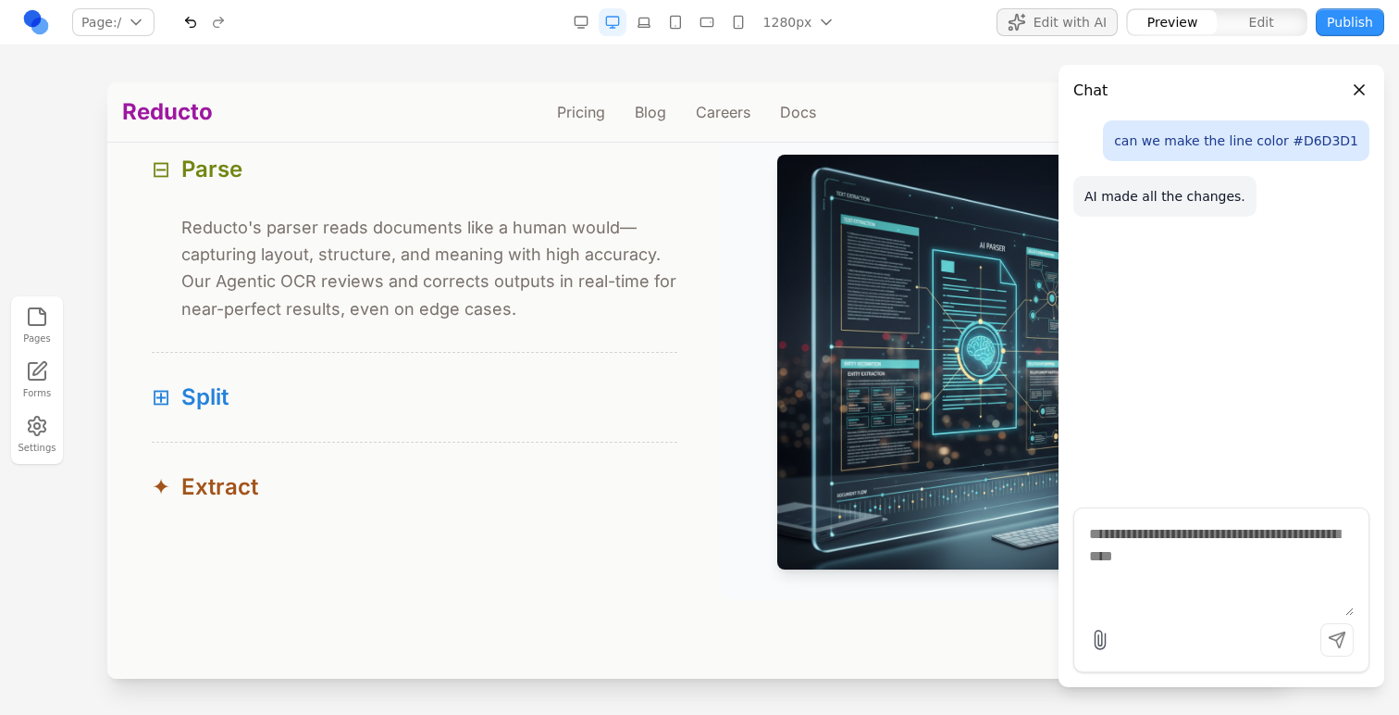
click at [1351, 89] on button "Close panel" at bounding box center [1360, 90] width 20 height 20
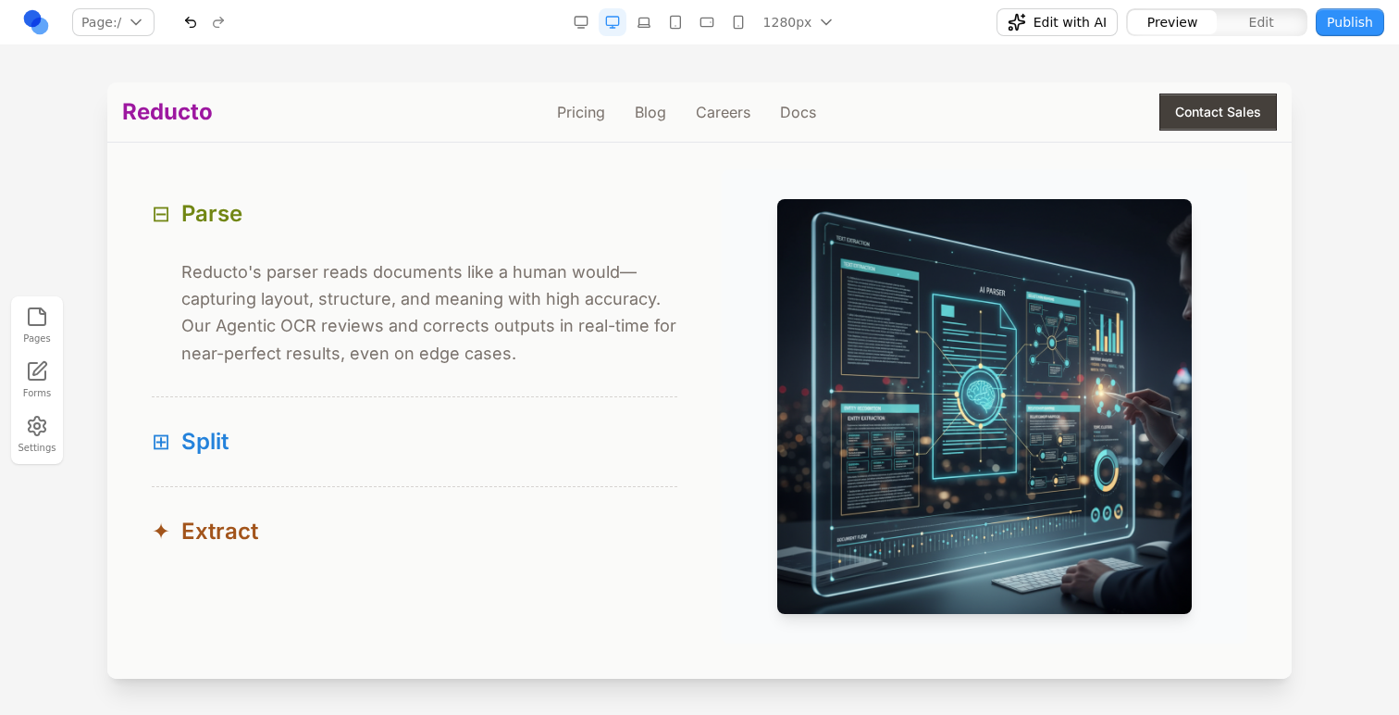
scroll to position [1774, 0]
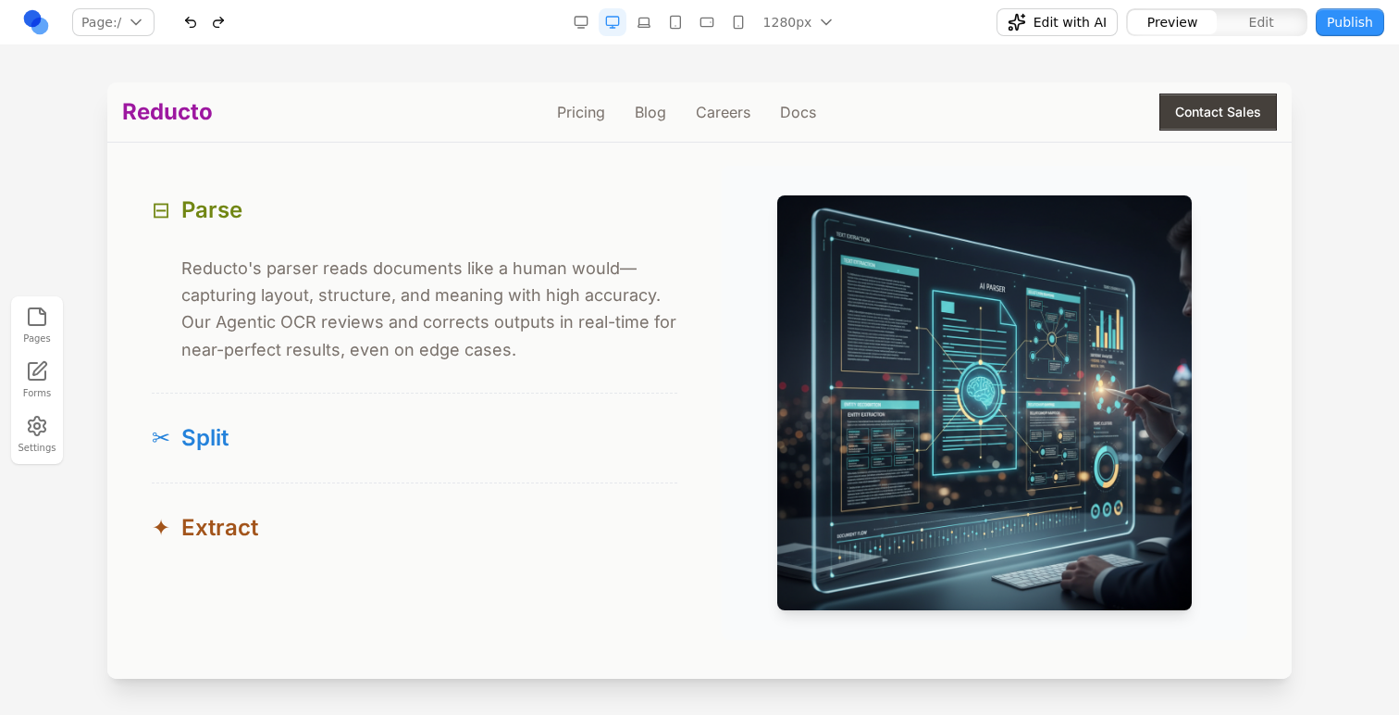
scroll to position [1783, 0]
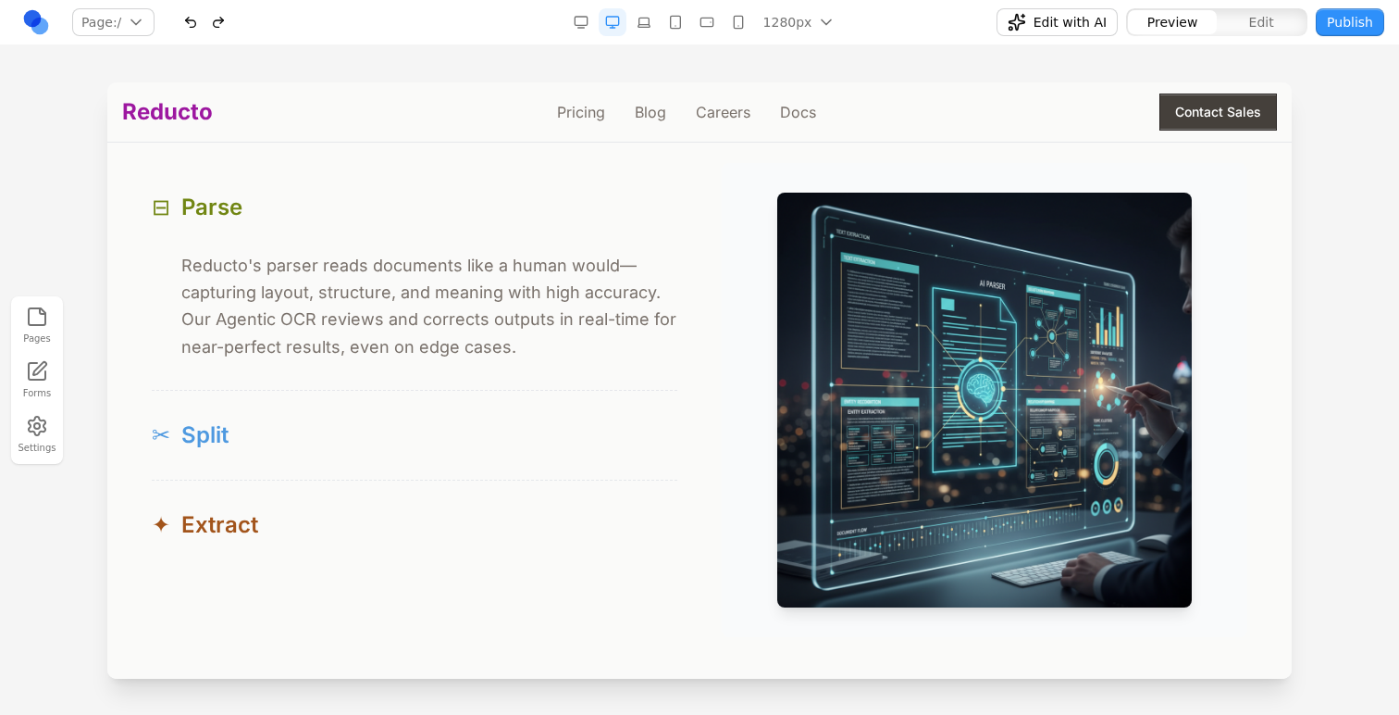
click at [392, 430] on div "✂ Split" at bounding box center [415, 435] width 526 height 30
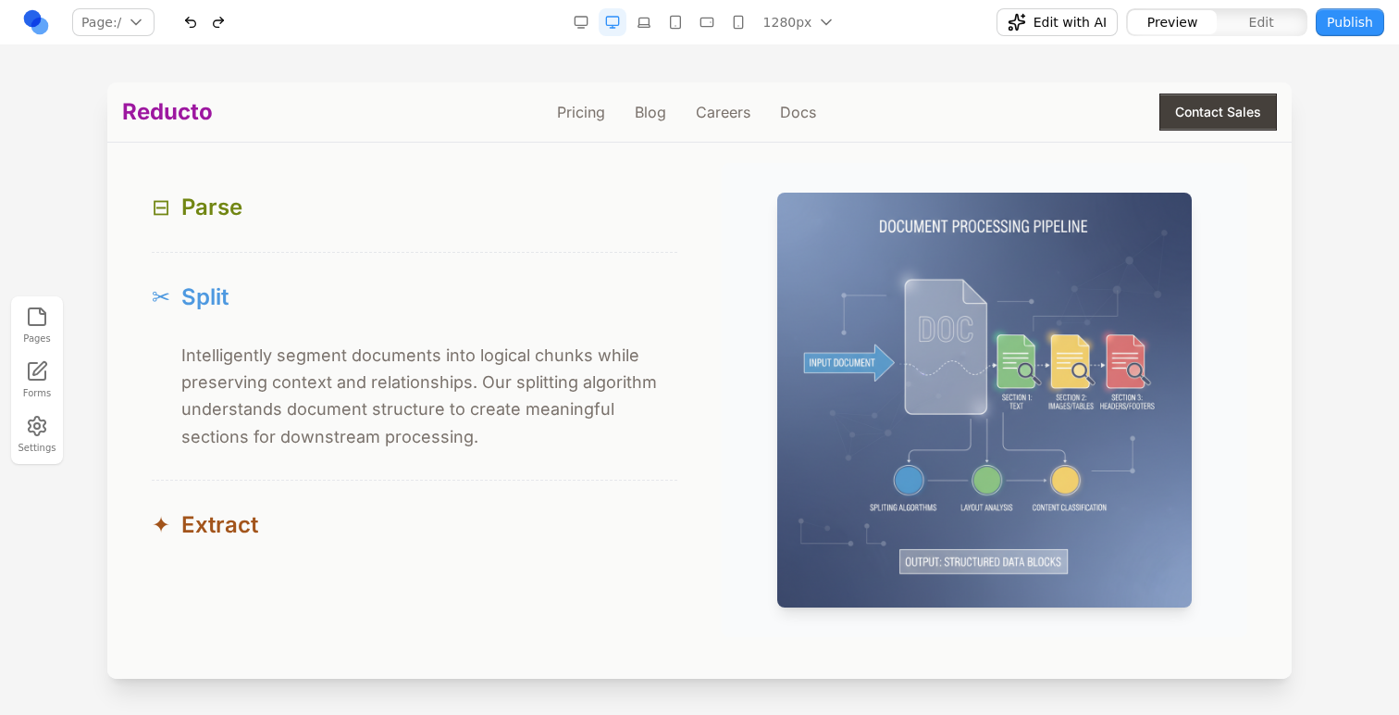
click at [416, 291] on div "✂ Split" at bounding box center [415, 297] width 526 height 30
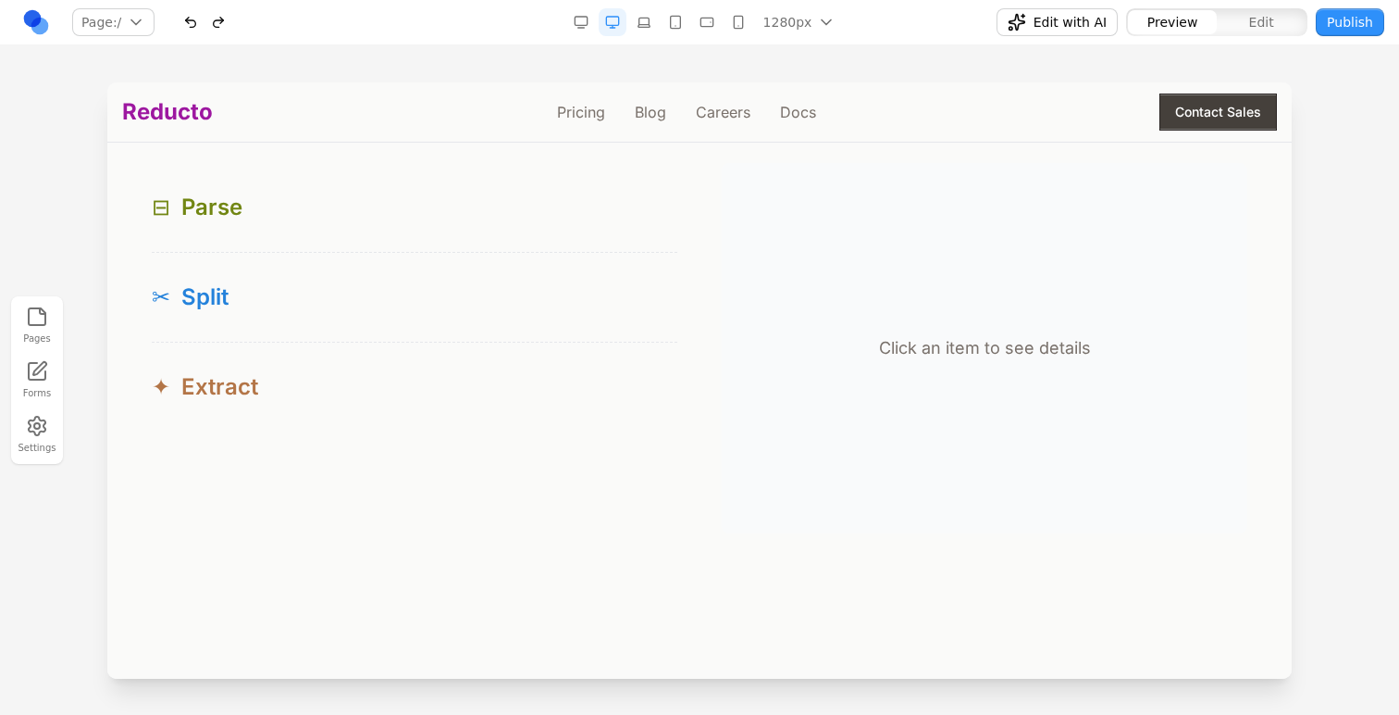
click at [392, 392] on div "✦ Extract" at bounding box center [415, 387] width 526 height 30
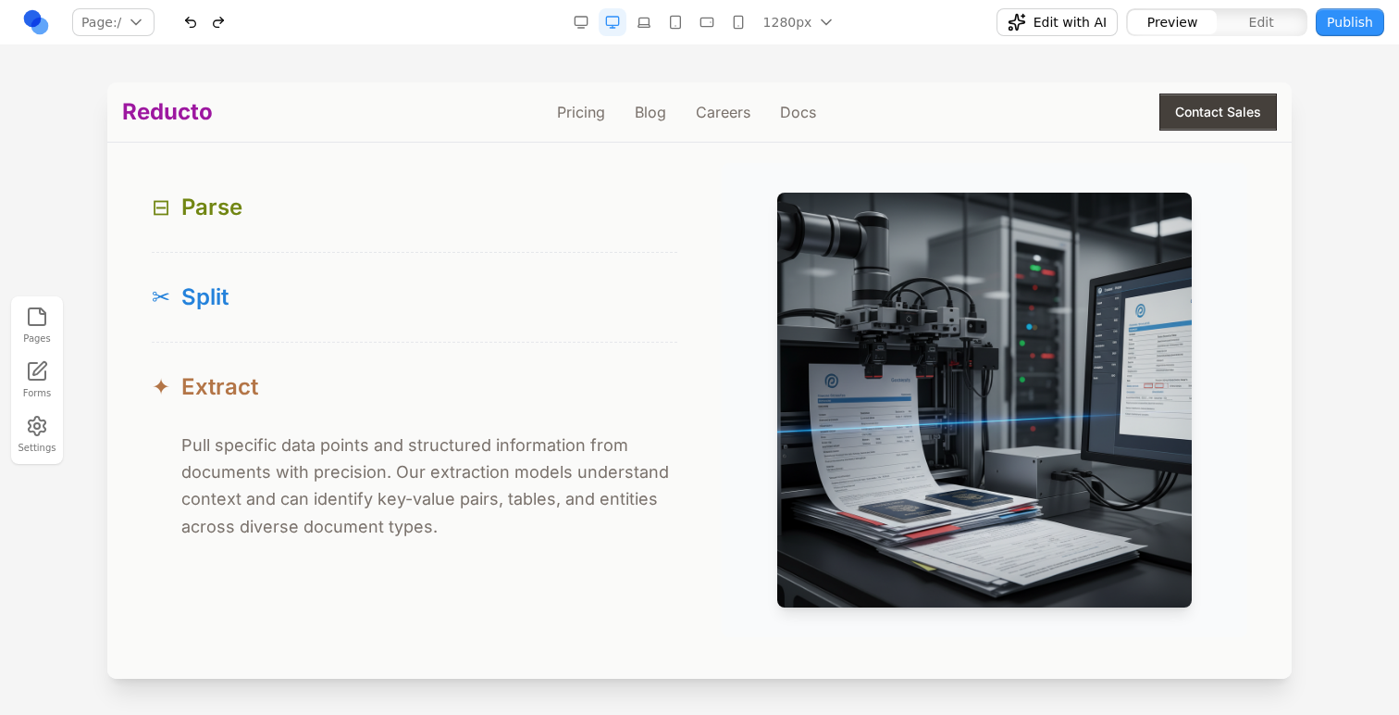
click at [391, 392] on div "✦ Extract" at bounding box center [415, 387] width 526 height 30
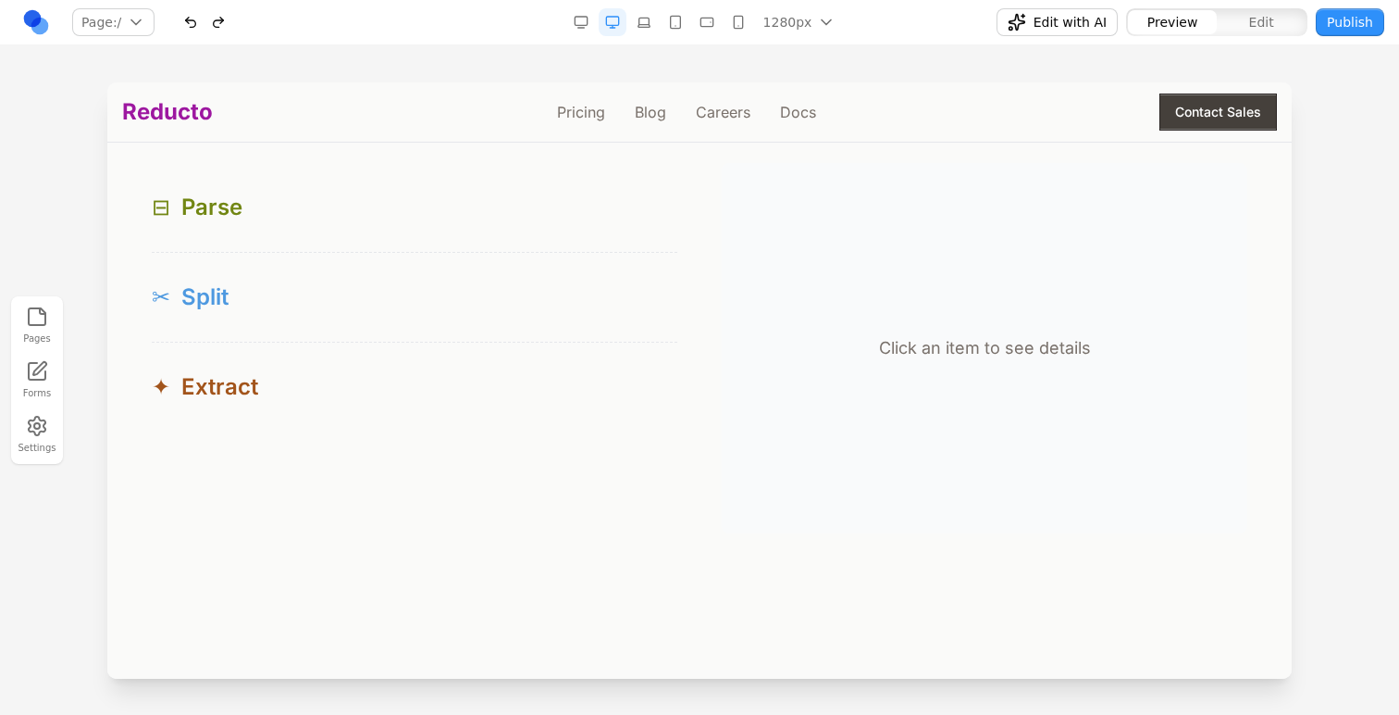
click at [420, 275] on button "✂ Split" at bounding box center [415, 297] width 526 height 89
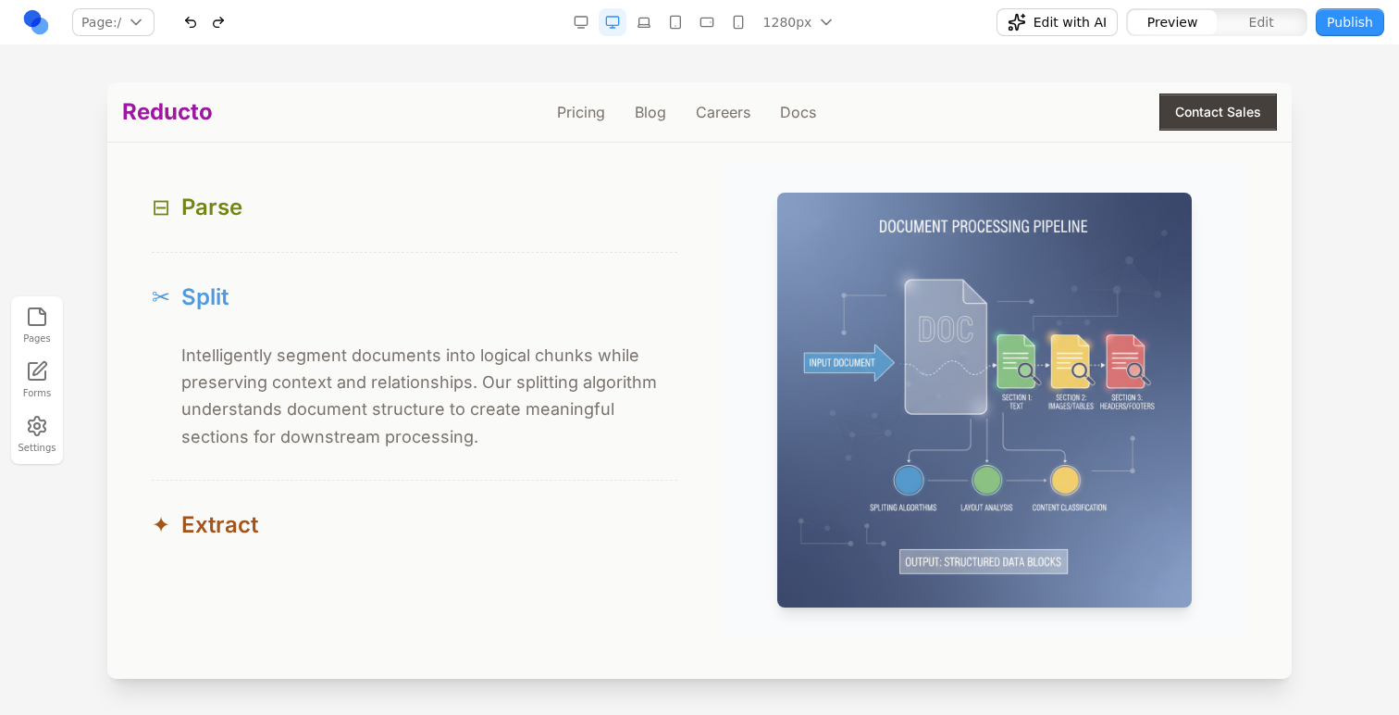
click at [420, 275] on button "✂ Split" at bounding box center [415, 297] width 526 height 89
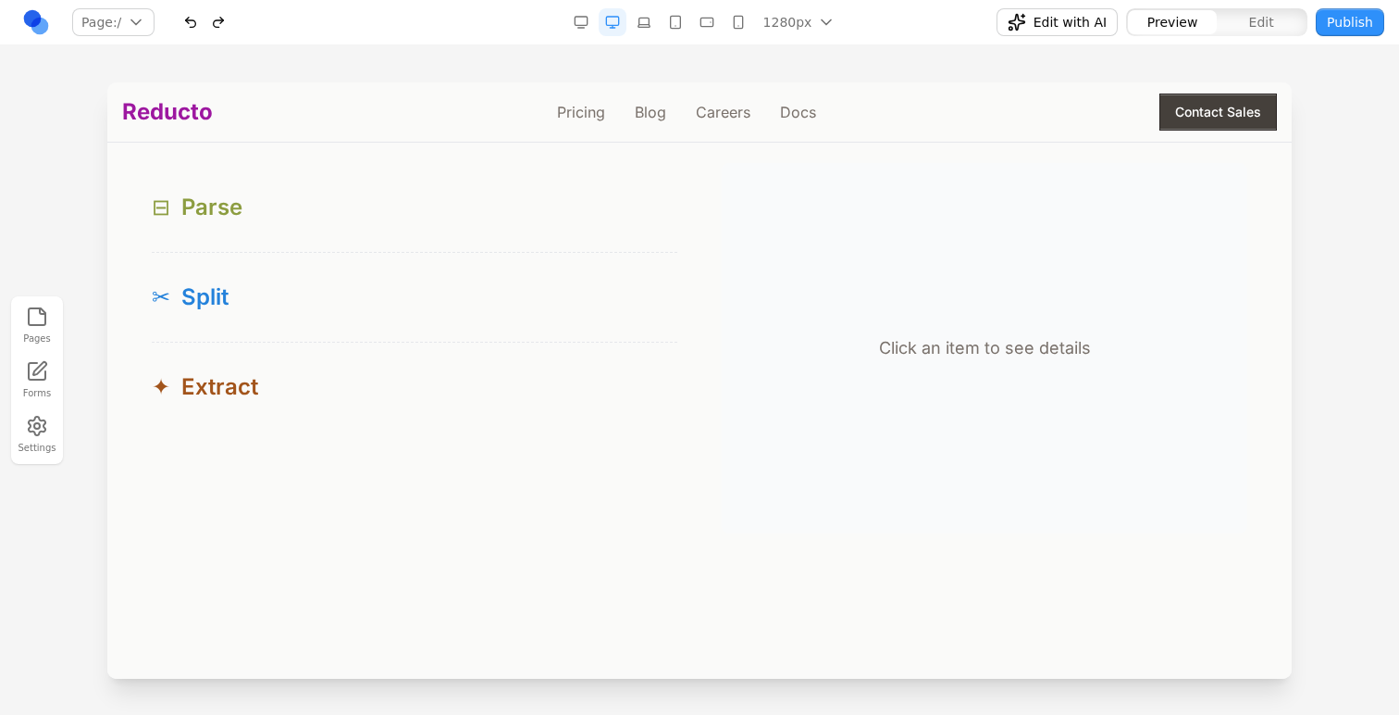
click at [436, 221] on div "⊟ Parse" at bounding box center [415, 208] width 526 height 30
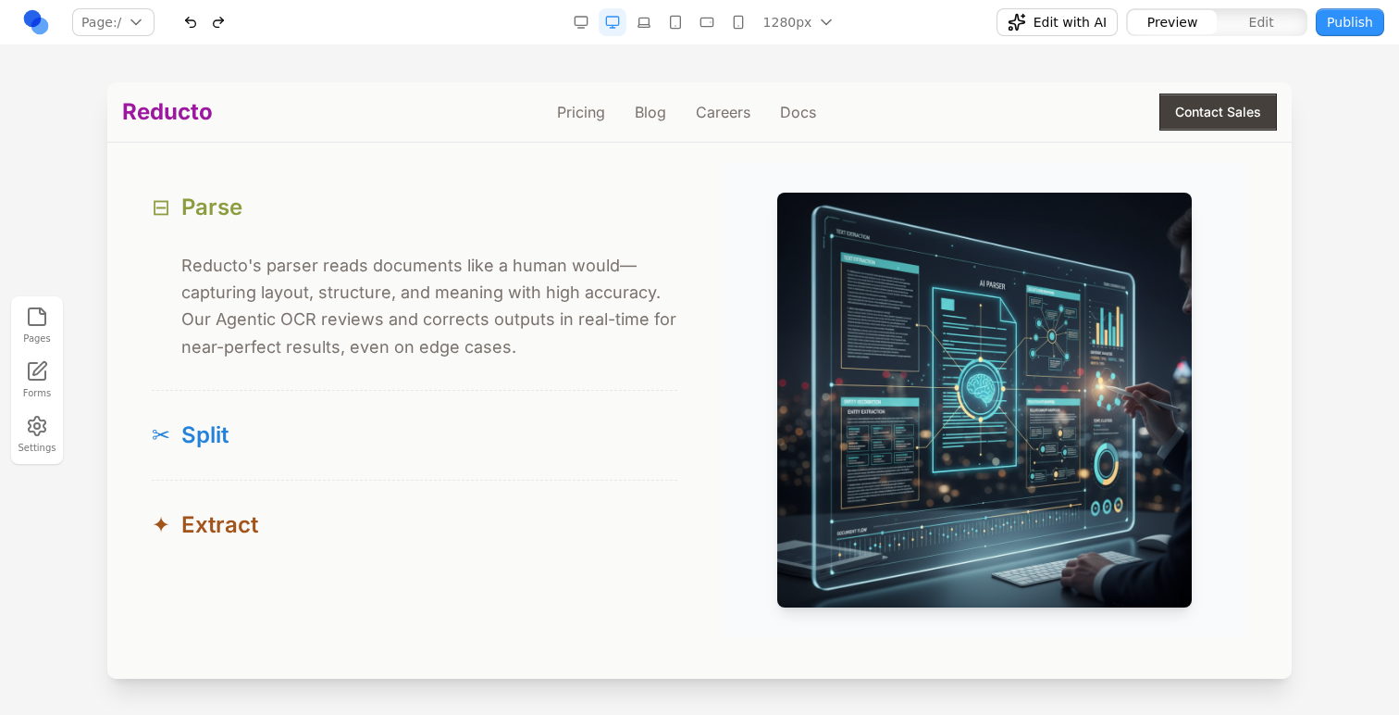
click at [436, 221] on div "⊟ Parse" at bounding box center [415, 208] width 526 height 30
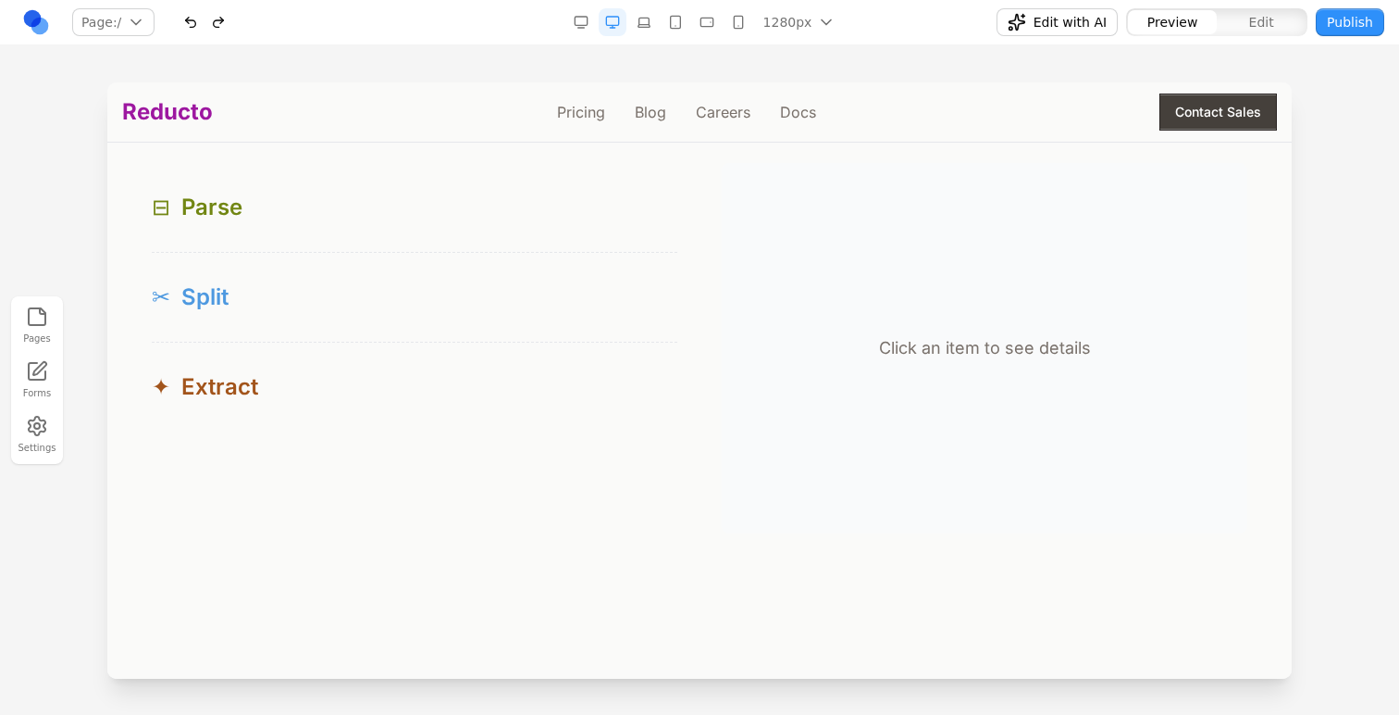
click at [420, 300] on div "✂ Split" at bounding box center [415, 297] width 526 height 30
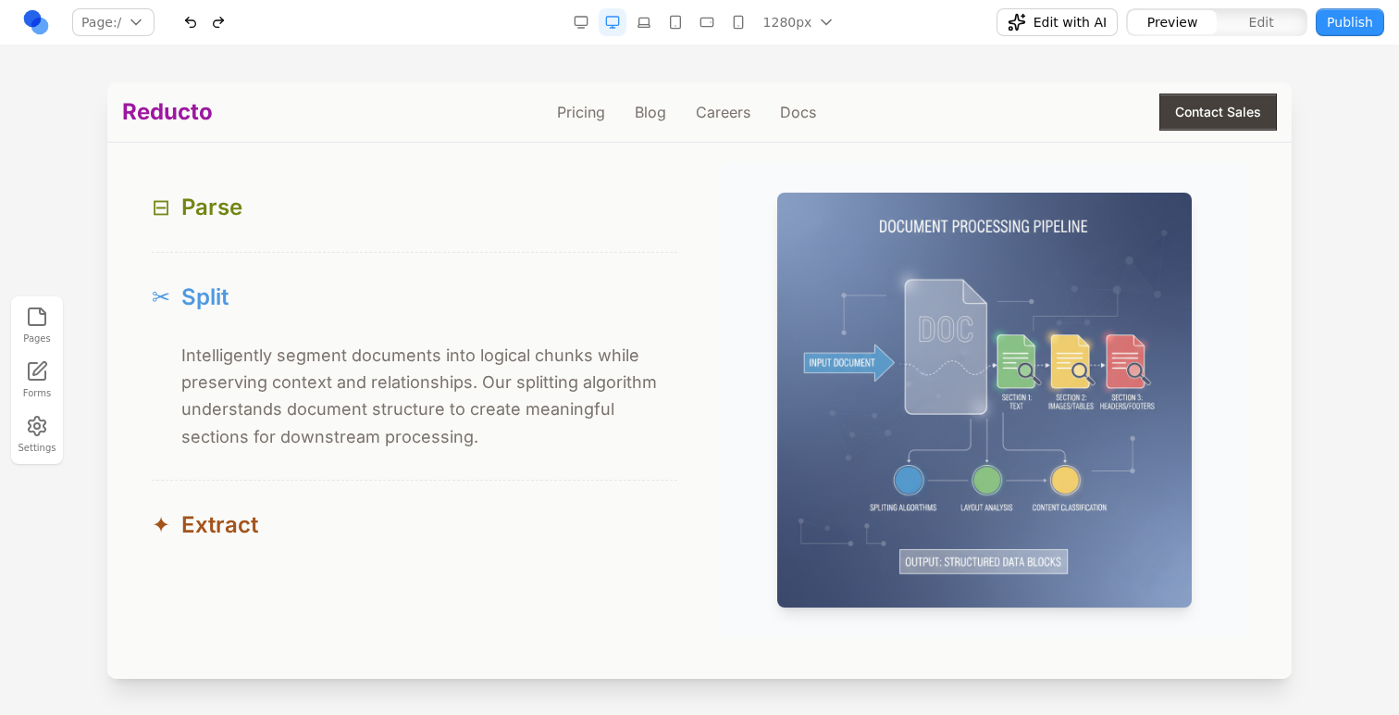
click at [420, 300] on div "✂ Split" at bounding box center [415, 297] width 526 height 30
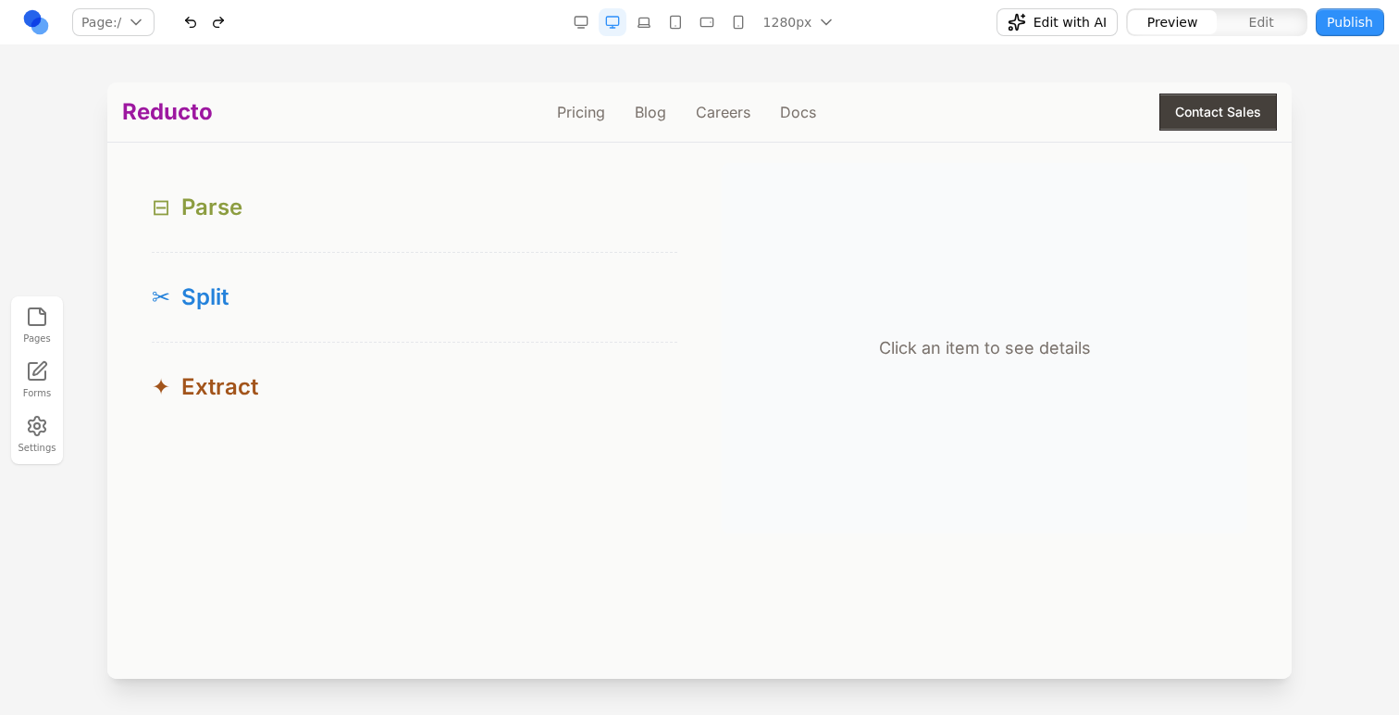
click at [468, 197] on div "⊟ Parse" at bounding box center [415, 208] width 526 height 30
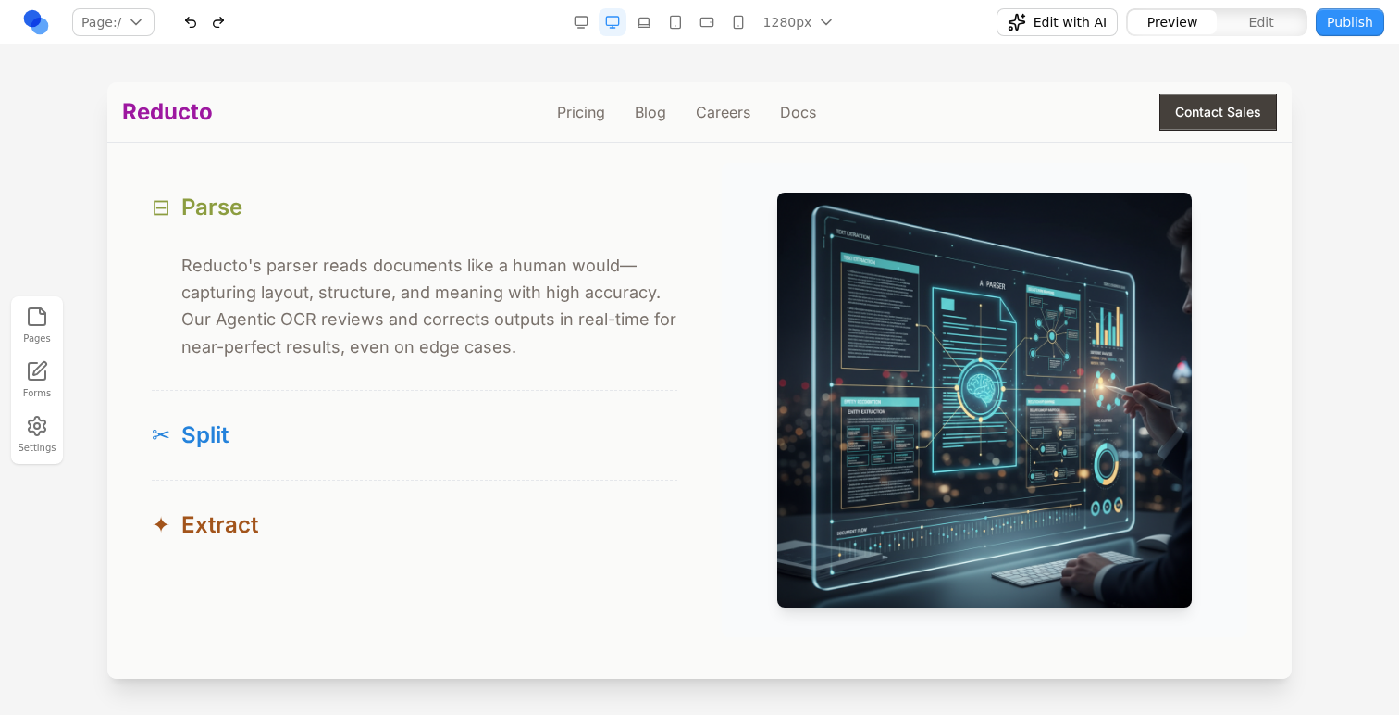
click at [468, 197] on div "⊟ Parse" at bounding box center [415, 208] width 526 height 30
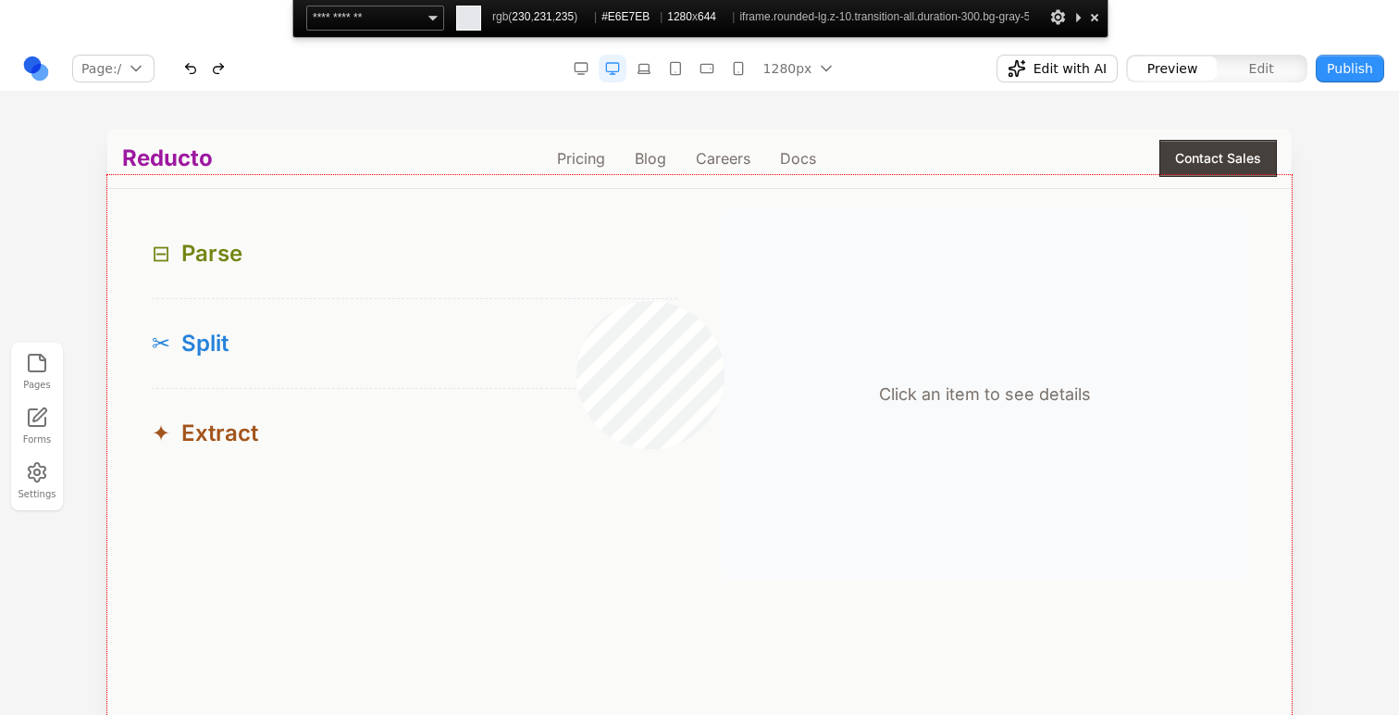
click at [577, 301] on div at bounding box center [699, 473] width 1185 height 596
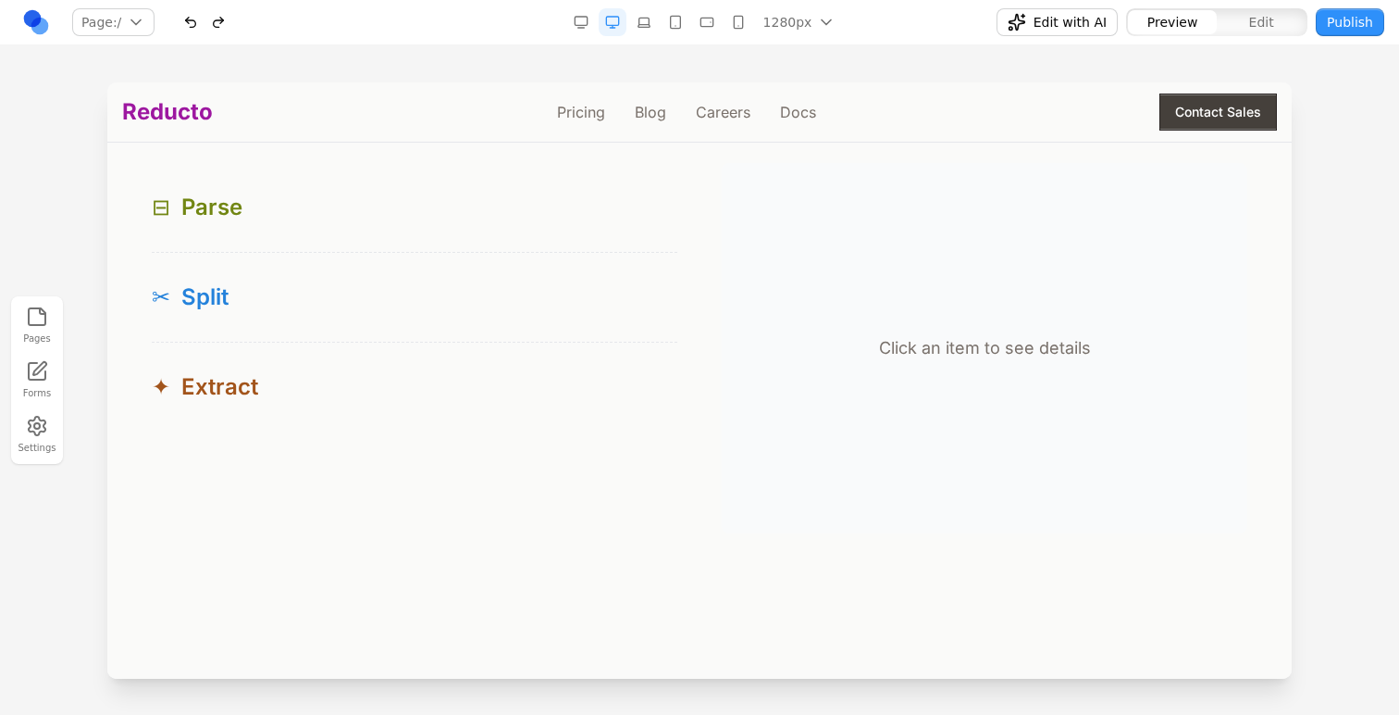
click at [1225, 19] on button "Edit" at bounding box center [1261, 22] width 89 height 24
click at [1129, 61] on div "Pages Forms Settings" at bounding box center [699, 379] width 1399 height 669
click at [1354, 230] on div at bounding box center [699, 397] width 1399 height 631
click at [221, 27] on button "button" at bounding box center [219, 22] width 28 height 28
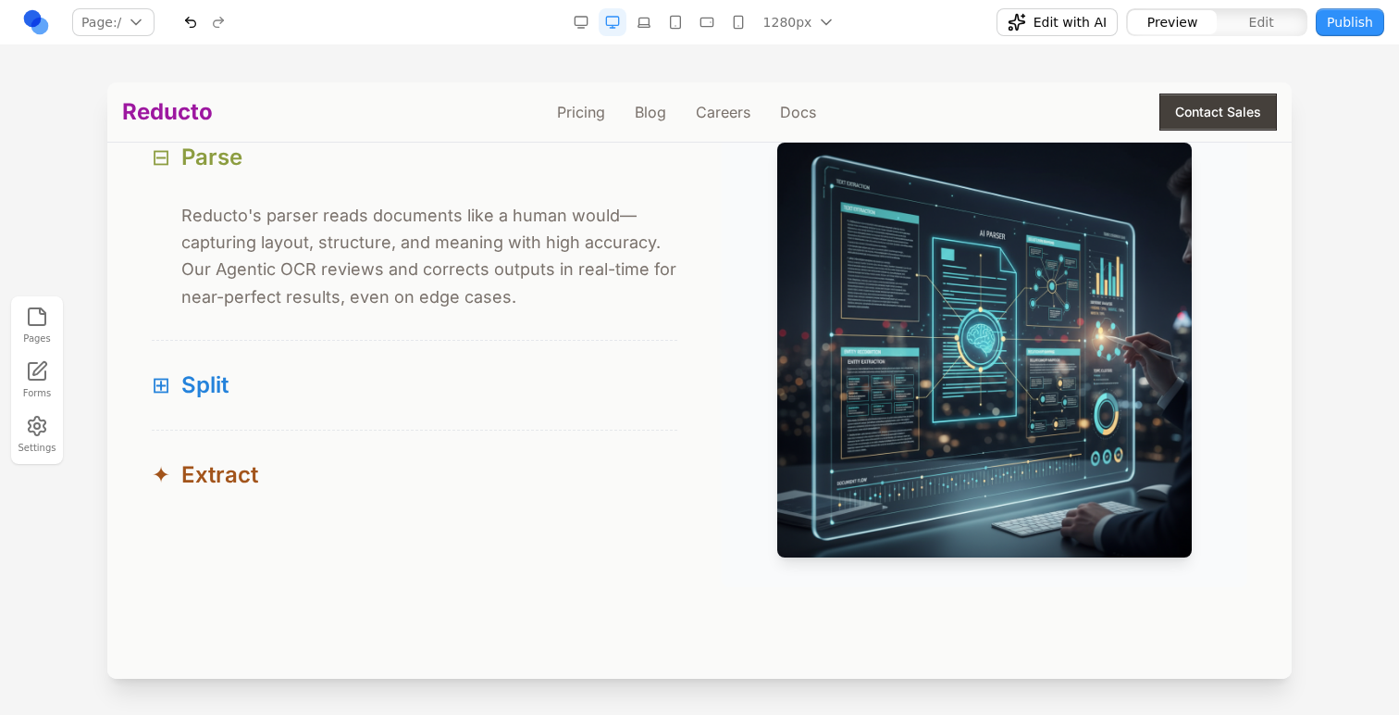
scroll to position [1962, 0]
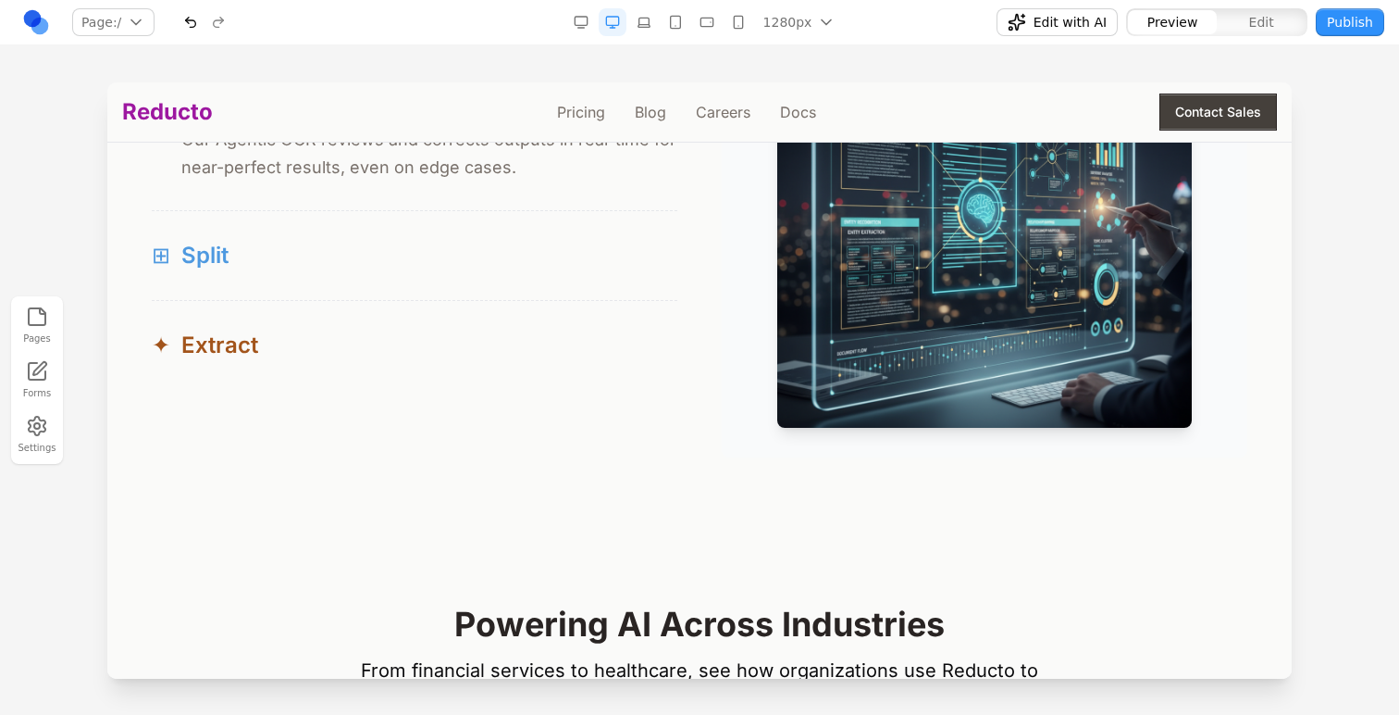
click at [248, 267] on div "⊞ Split" at bounding box center [415, 256] width 526 height 30
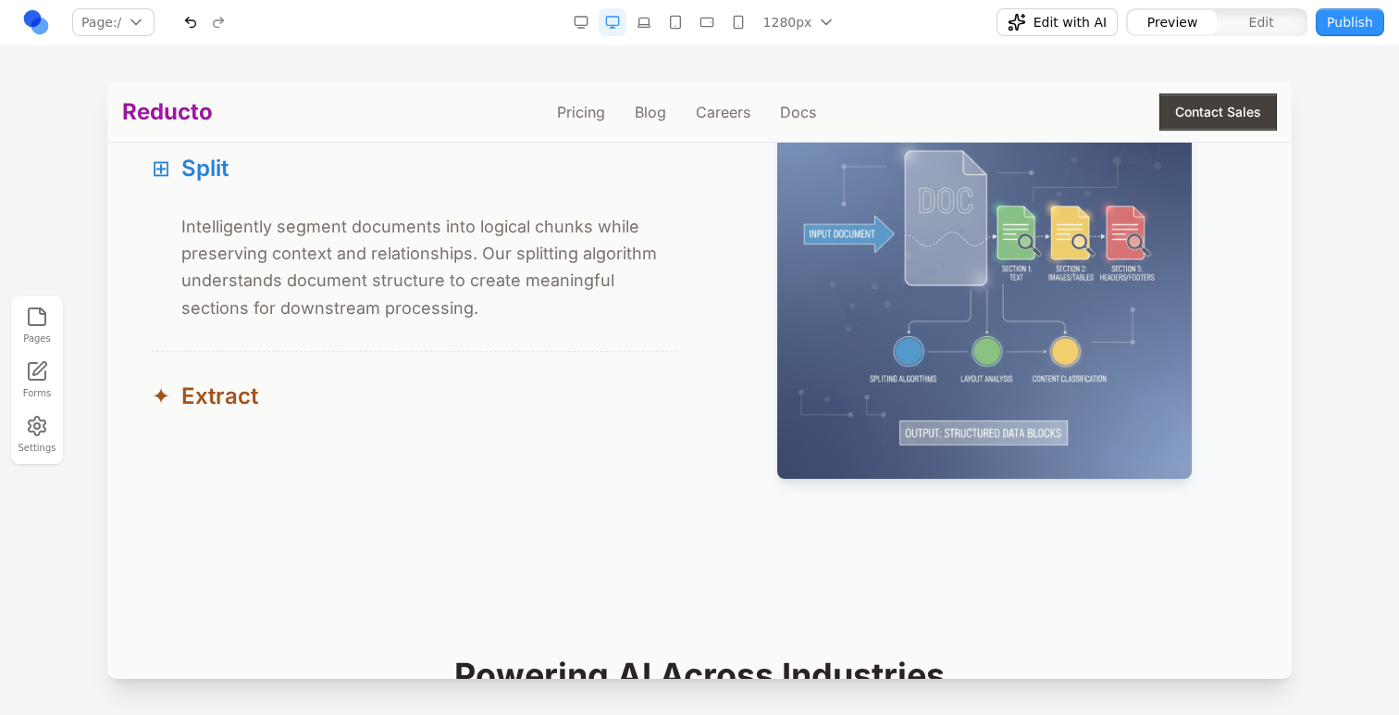
scroll to position [1903, 0]
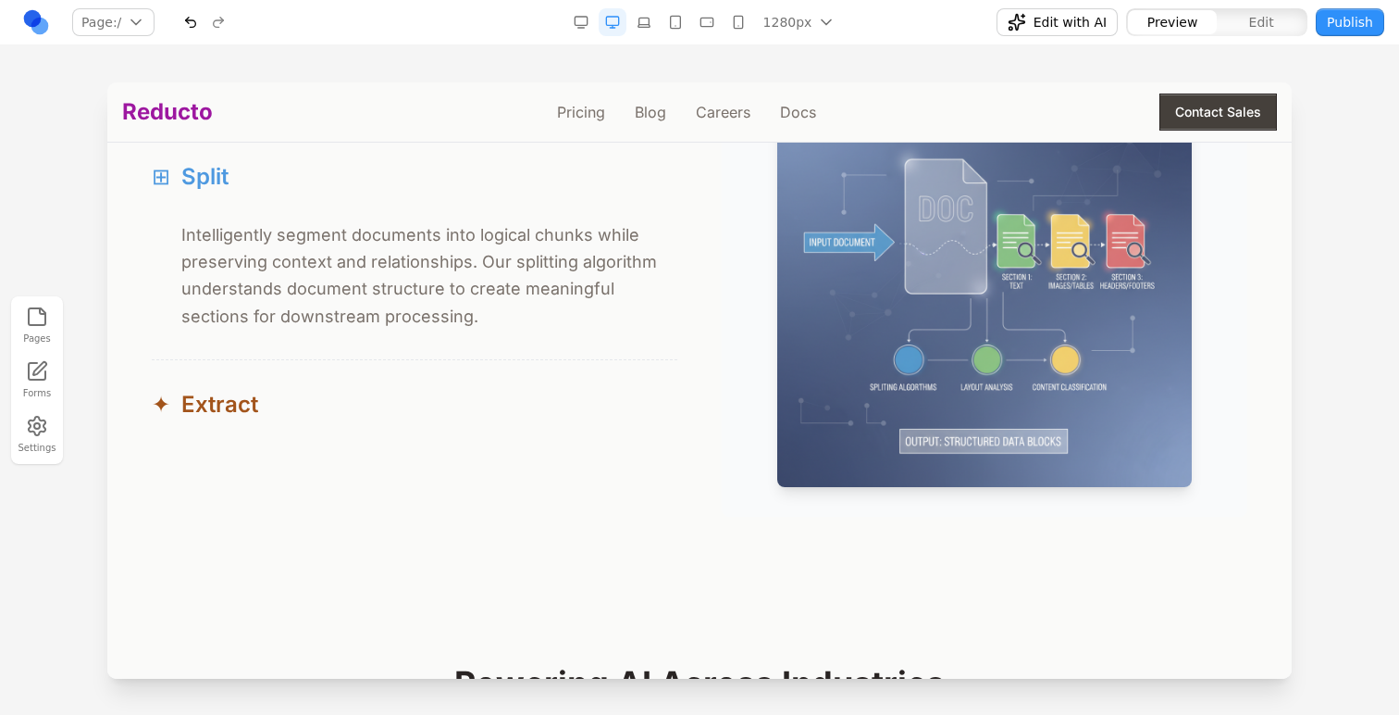
click at [239, 175] on div "⊞ Split" at bounding box center [415, 177] width 526 height 30
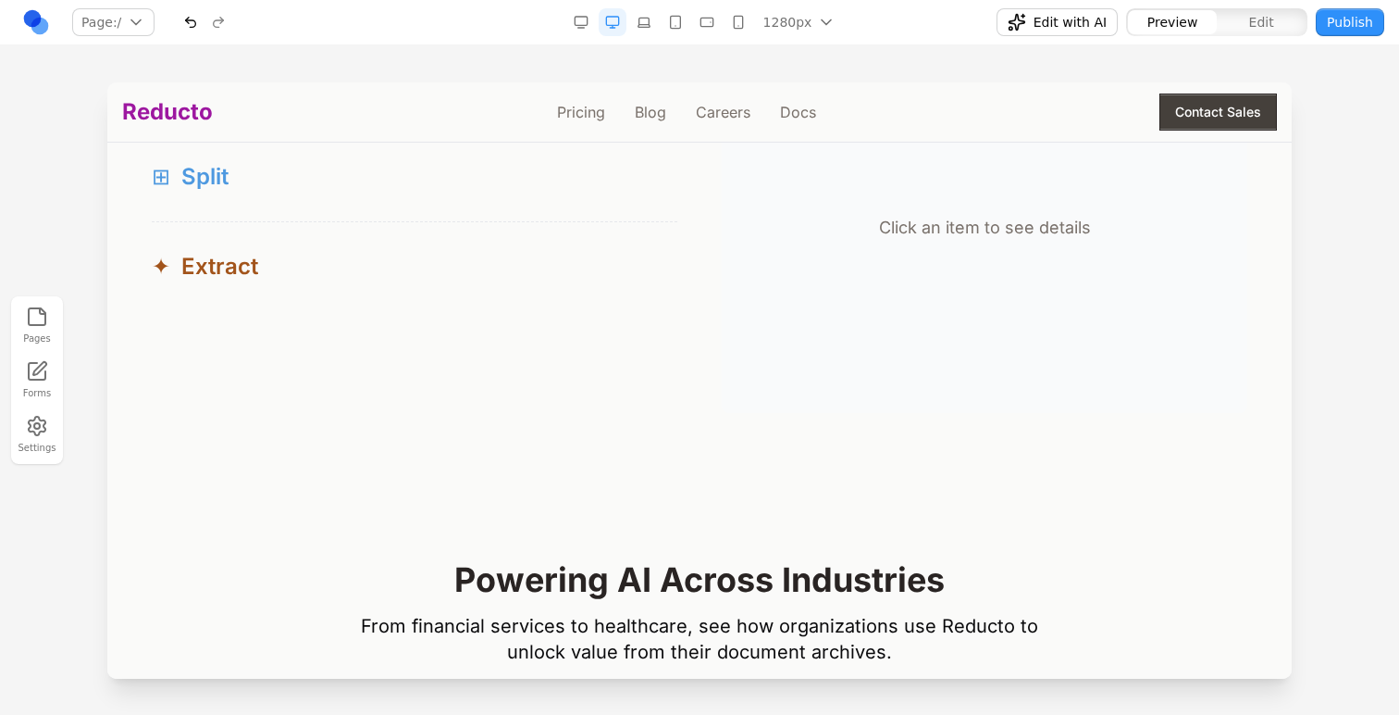
scroll to position [1867, 0]
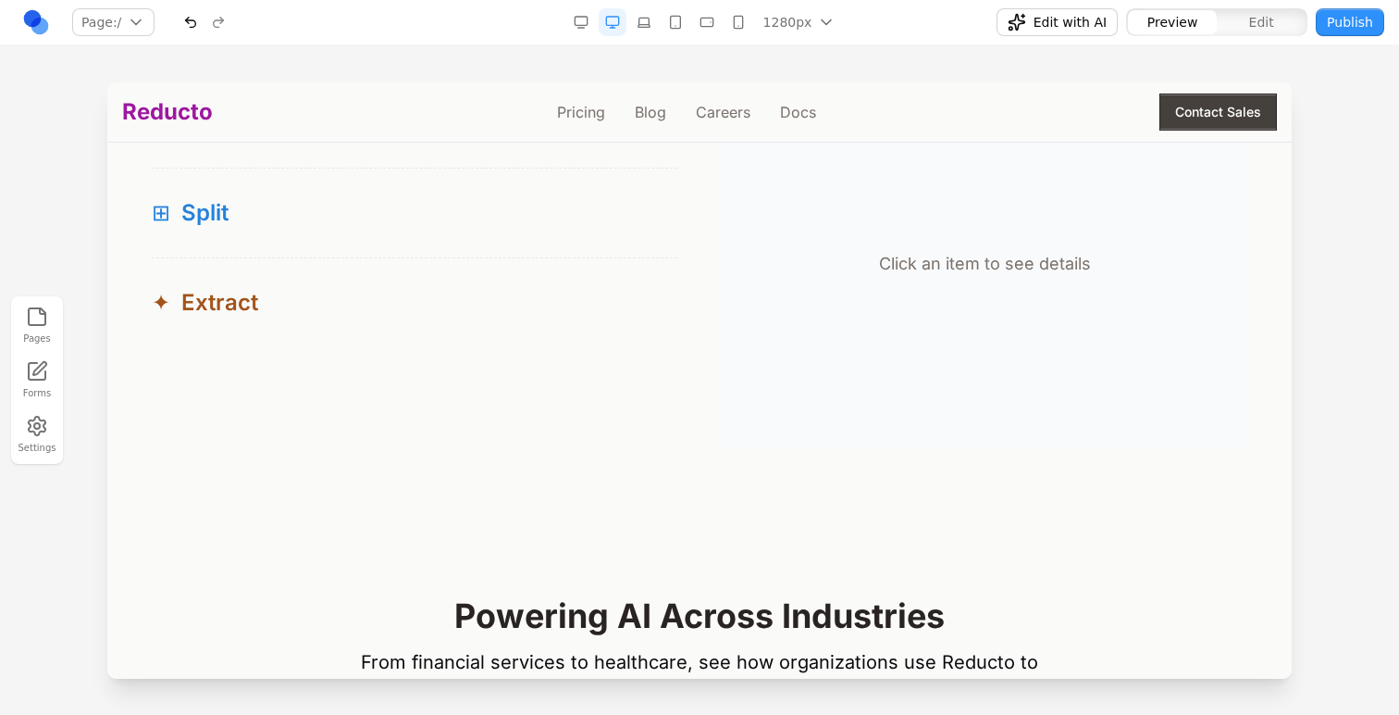
click at [215, 25] on div at bounding box center [205, 22] width 56 height 28
click at [193, 25] on button "button" at bounding box center [191, 22] width 28 height 28
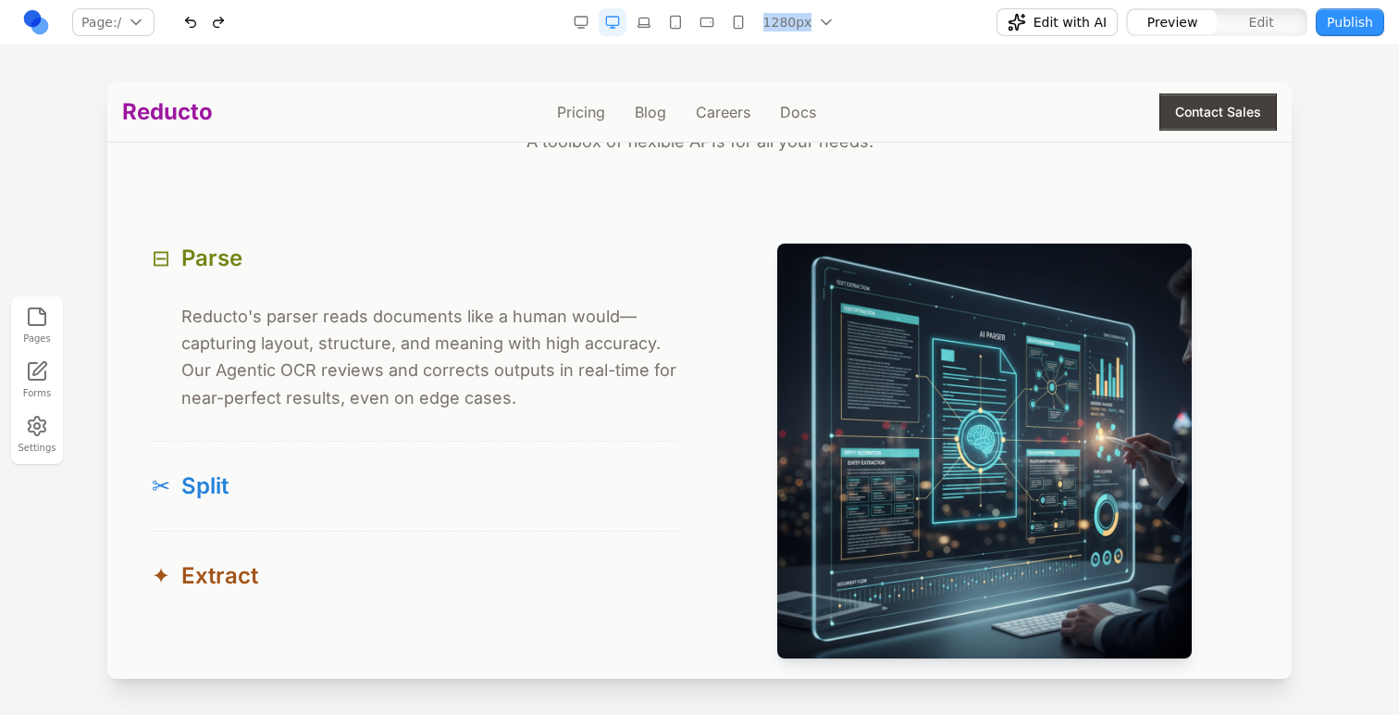
scroll to position [1766, 0]
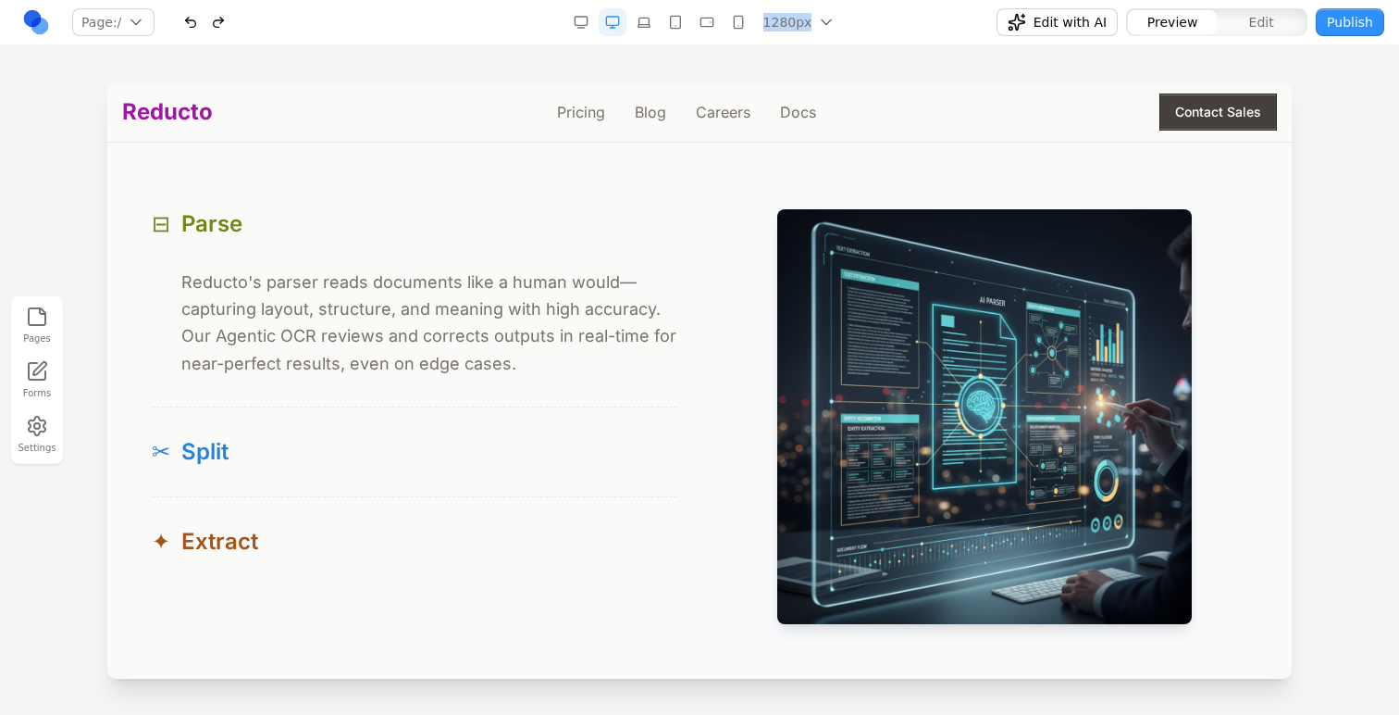
click at [220, 28] on button "button" at bounding box center [219, 22] width 28 height 28
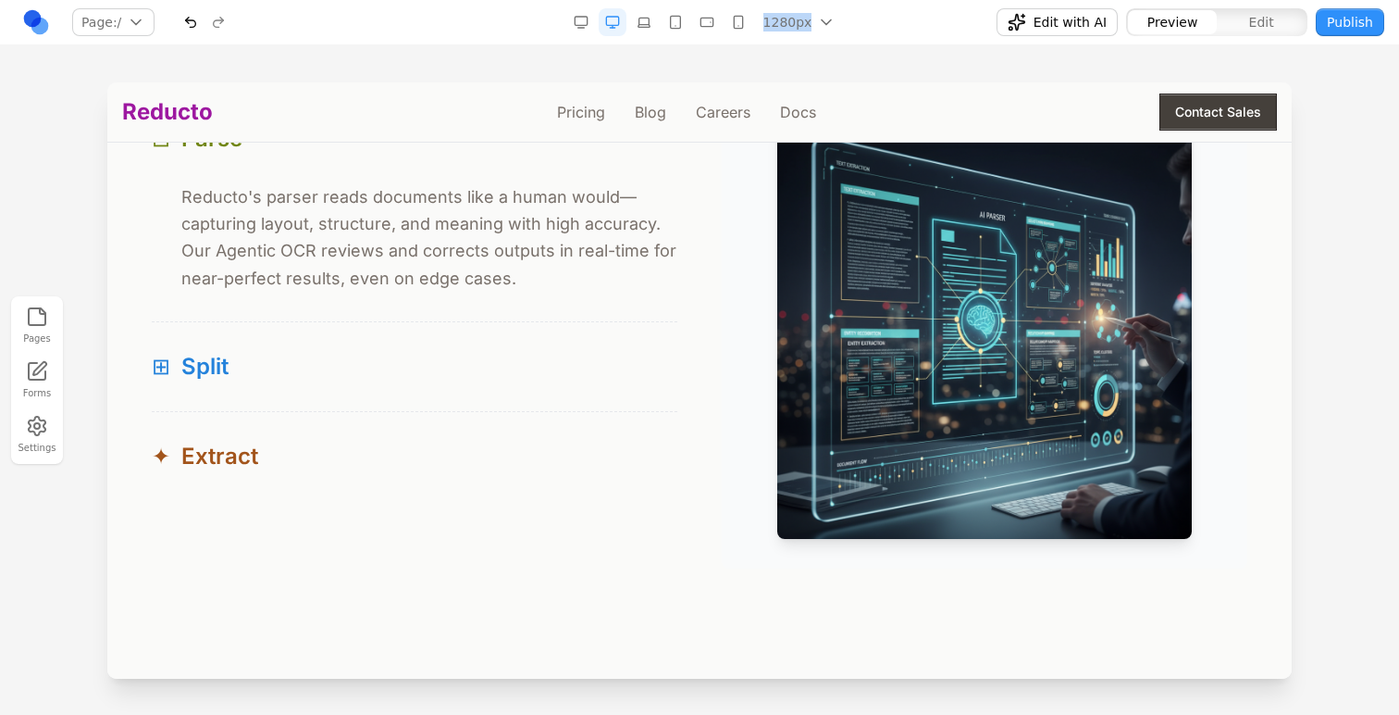
scroll to position [1847, 0]
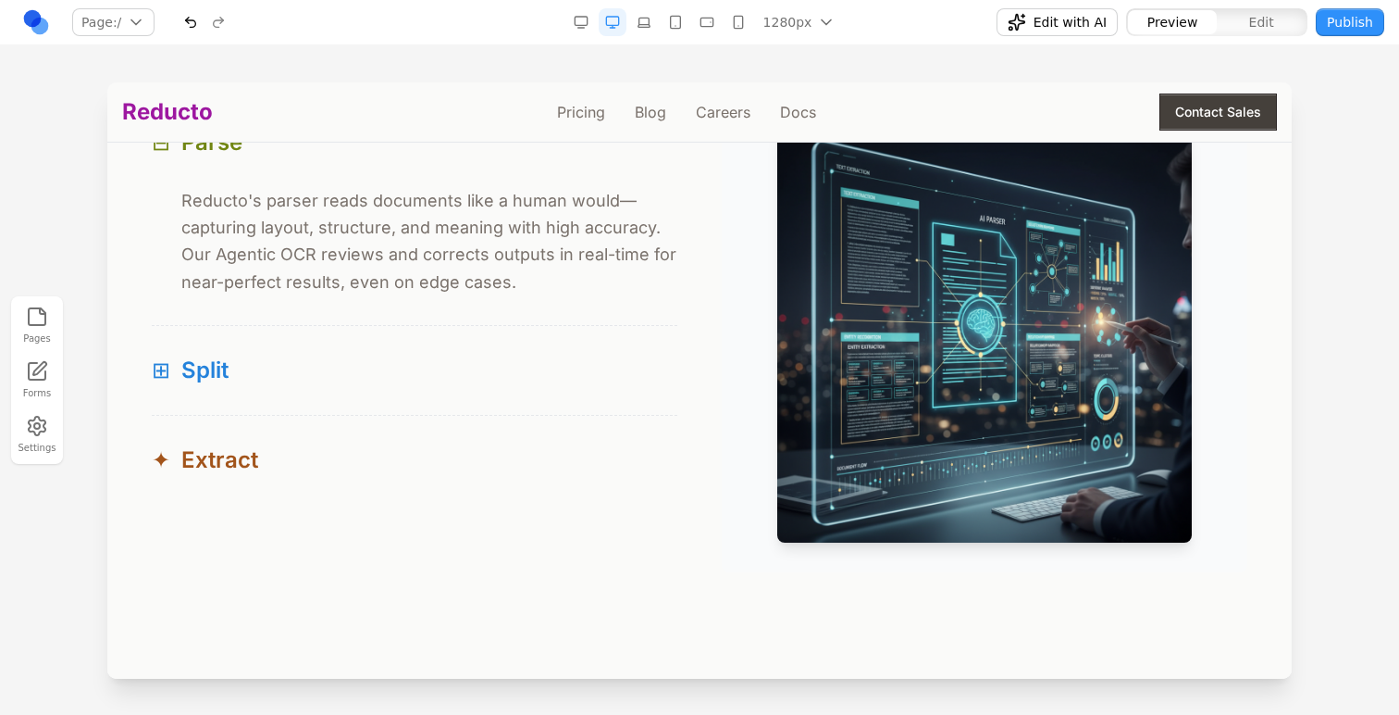
click at [959, 29] on div "Edit with AI Preview Edit Publish" at bounding box center [1162, 22] width 444 height 30
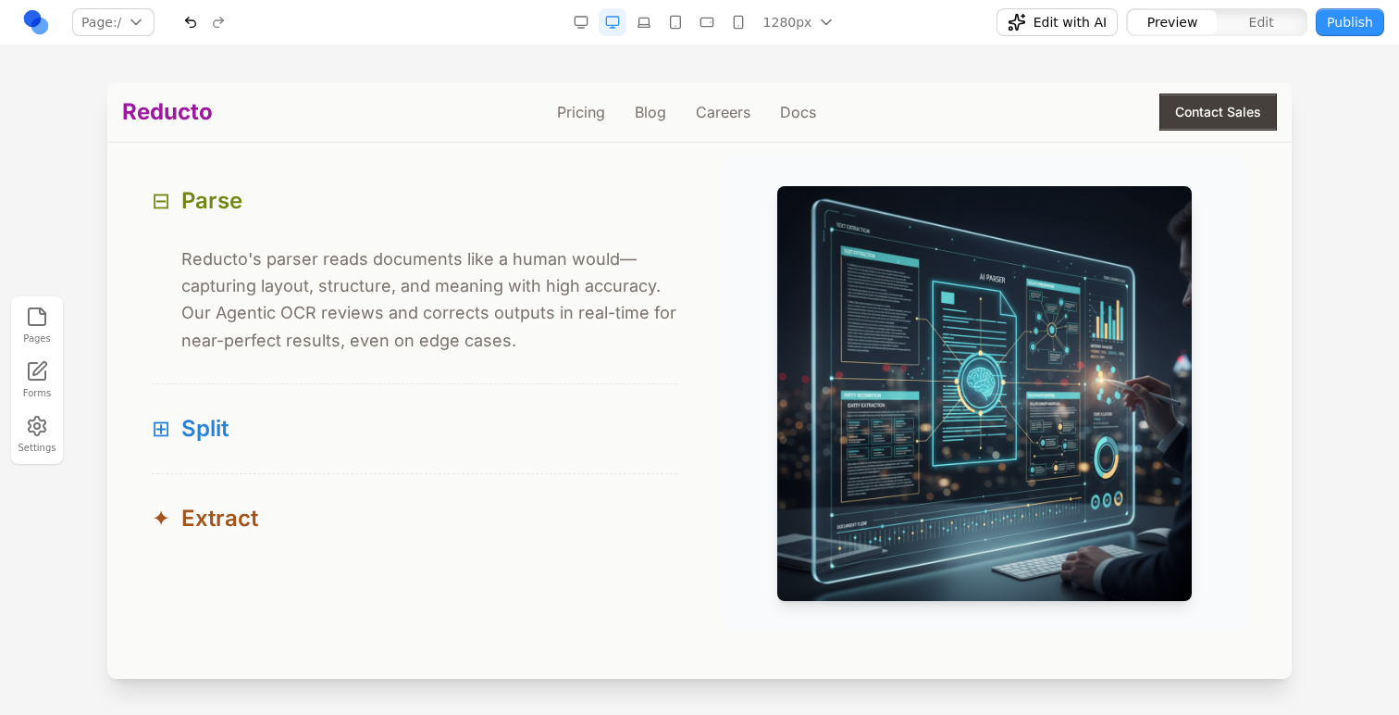
scroll to position [1785, 0]
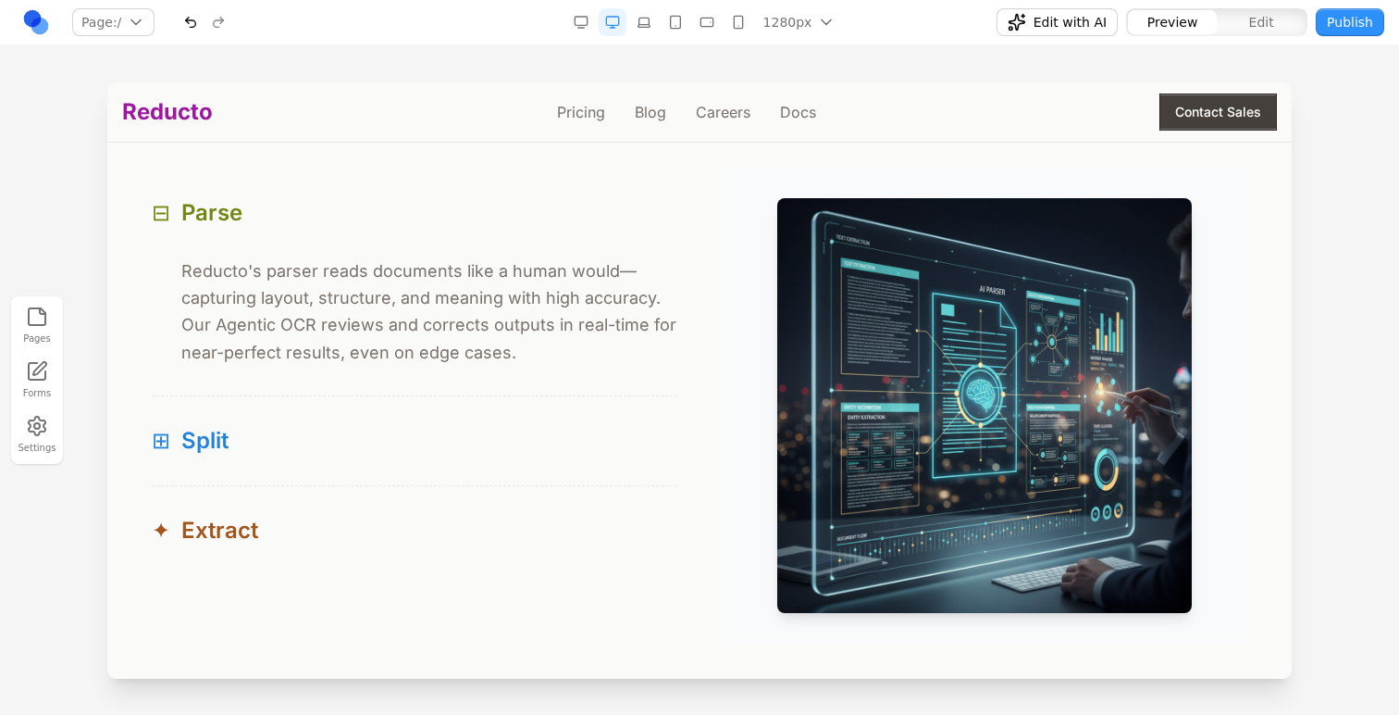
scroll to position [1795, 0]
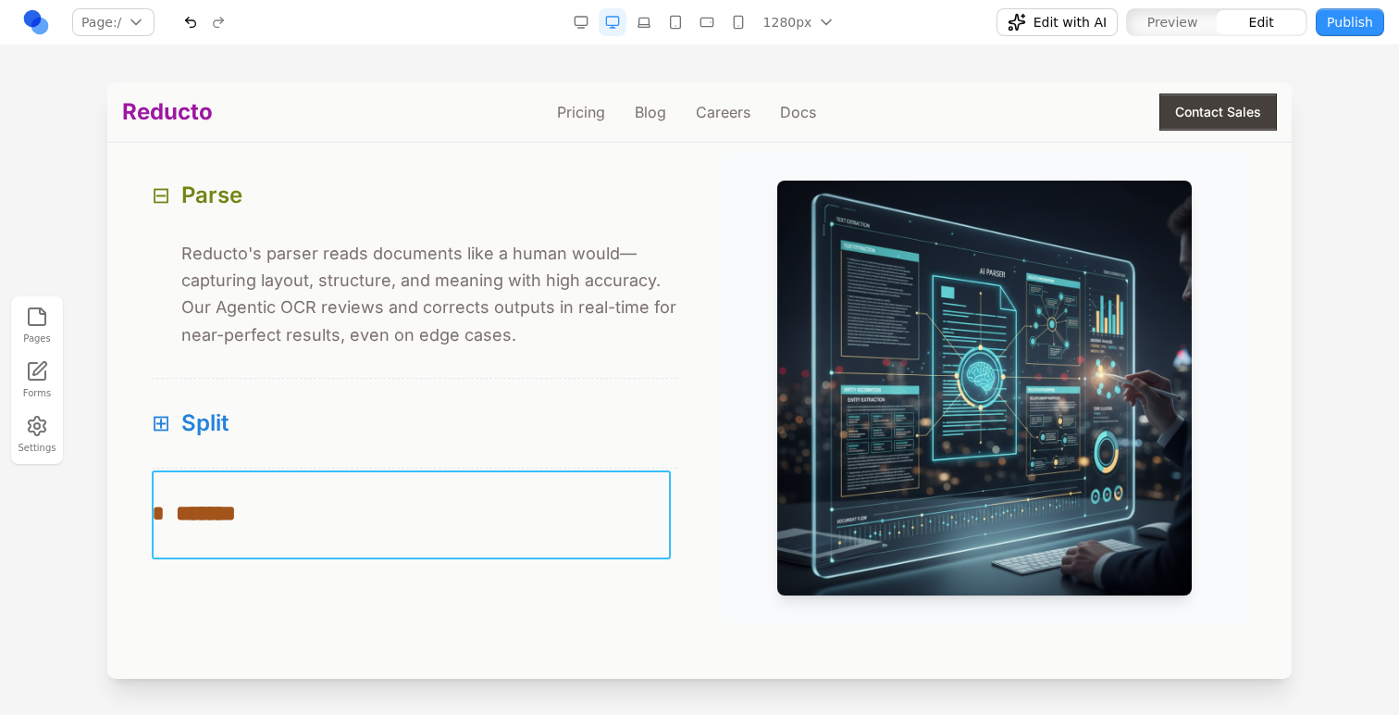
click at [529, 482] on button "* *******" at bounding box center [415, 512] width 526 height 89
click at [276, 442] on icon at bounding box center [279, 440] width 19 height 19
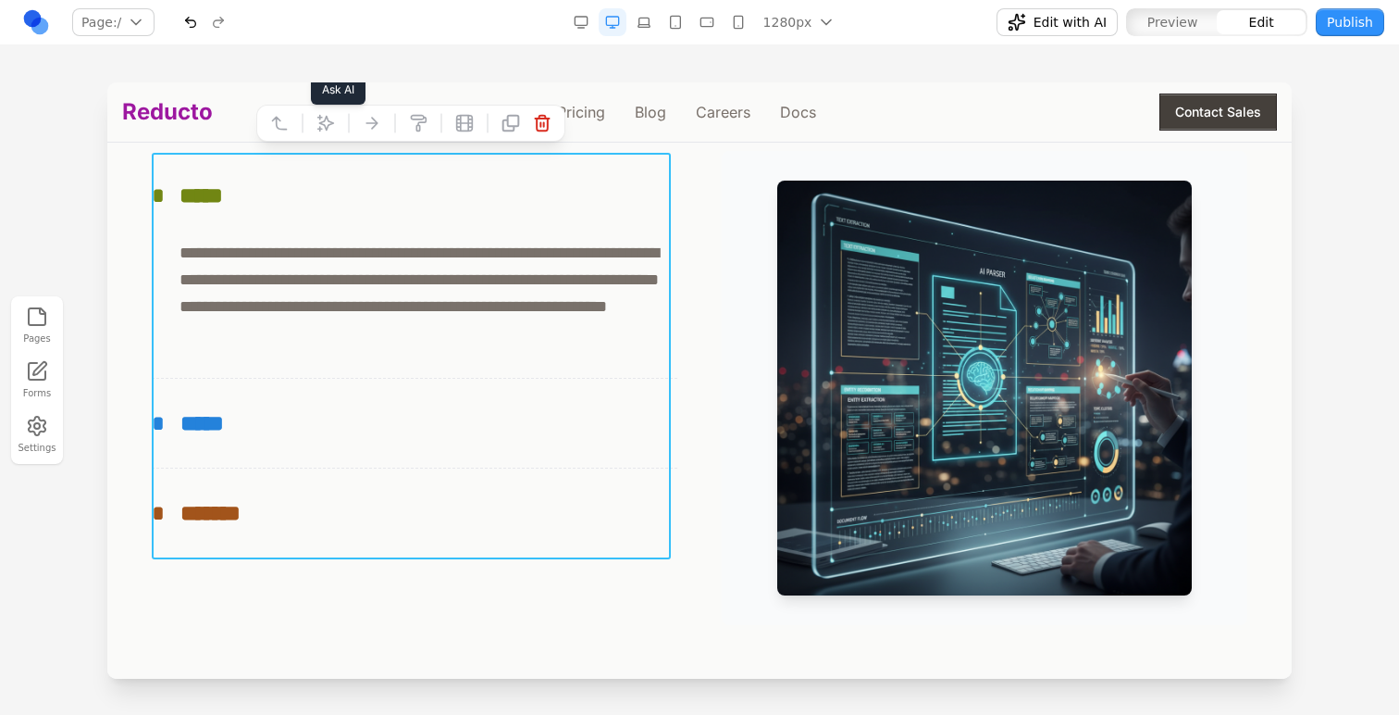
click at [333, 115] on icon at bounding box center [326, 123] width 19 height 19
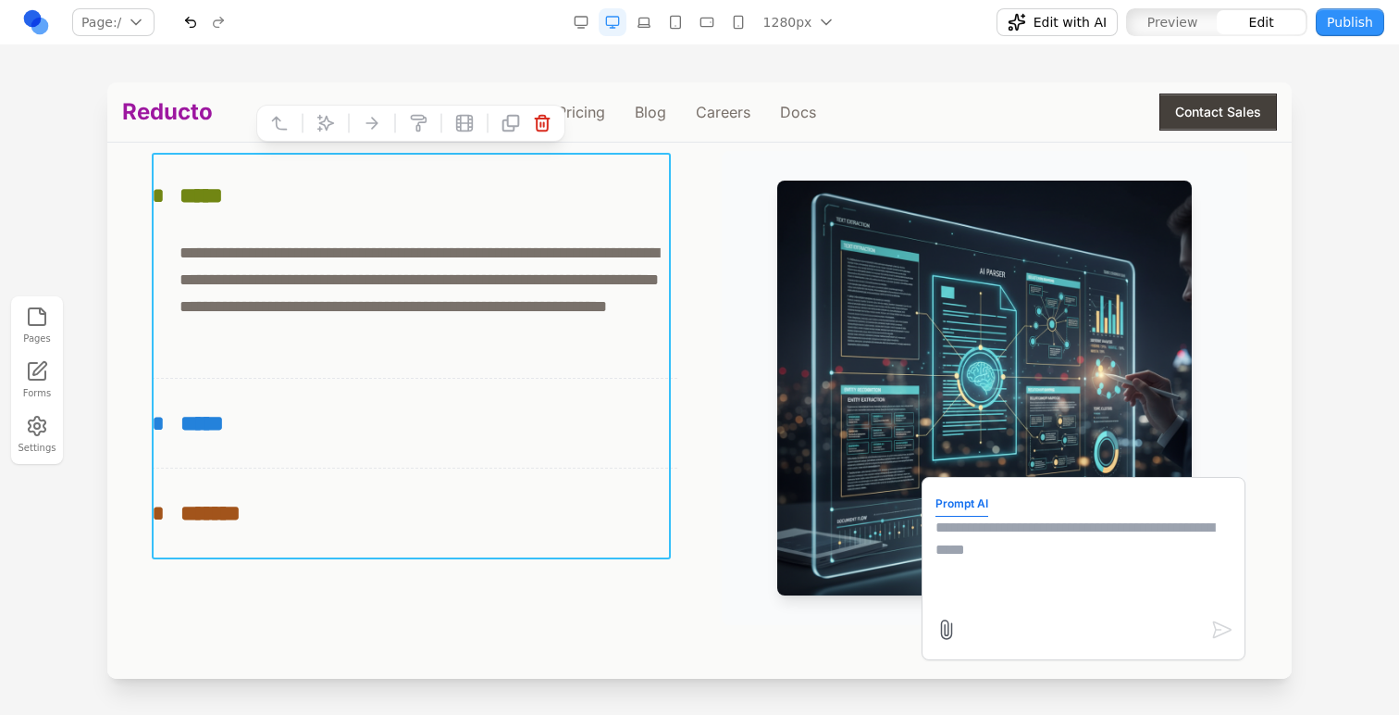
click at [1026, 529] on textarea at bounding box center [1084, 562] width 296 height 93
paste textarea "********"
type textarea "**********"
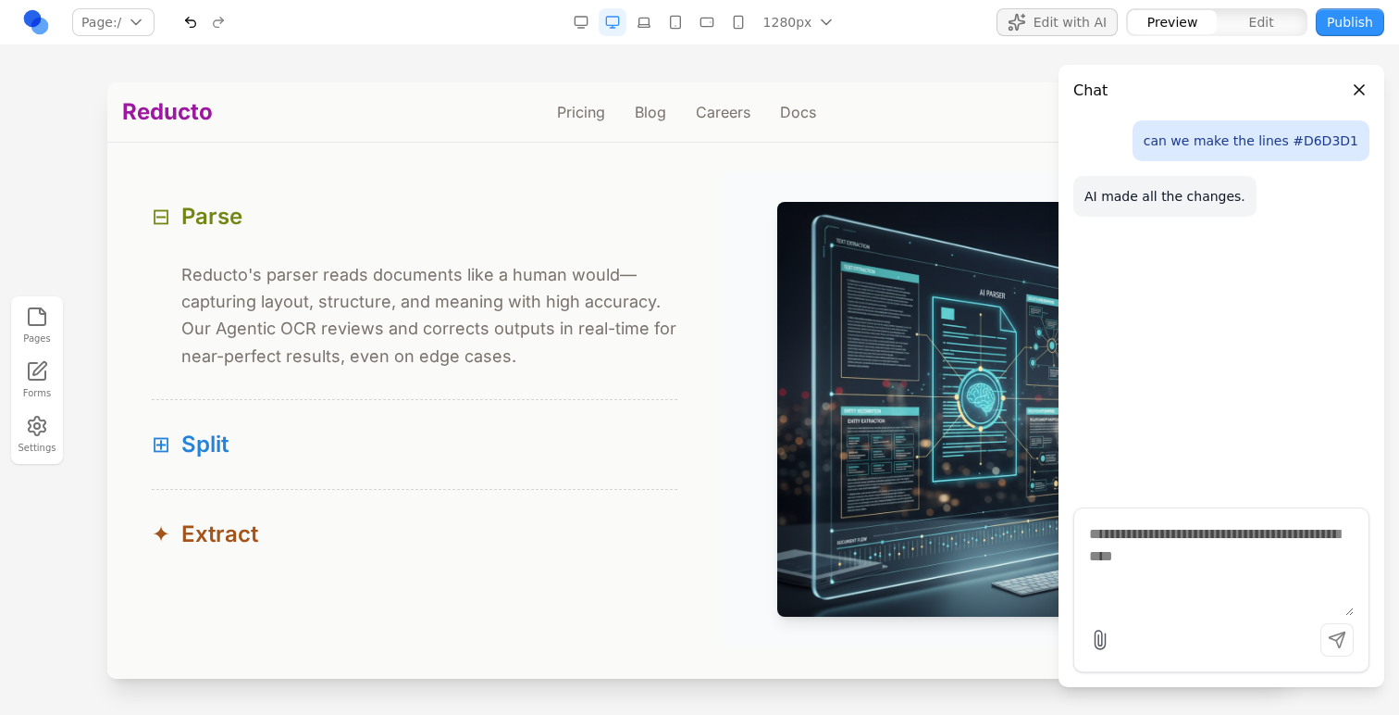
scroll to position [1761, 0]
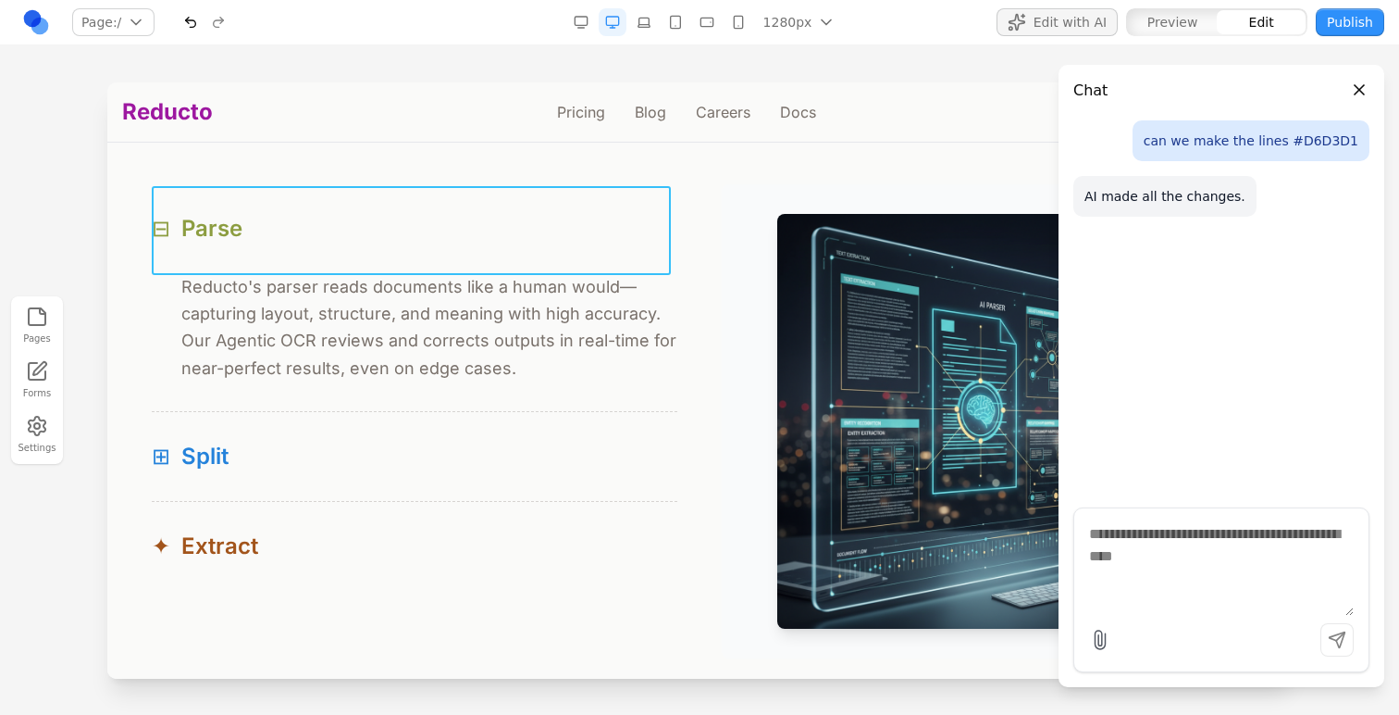
click at [195, 259] on button "⊟ Parse" at bounding box center [415, 228] width 526 height 89
click at [287, 143] on button at bounding box center [280, 157] width 30 height 30
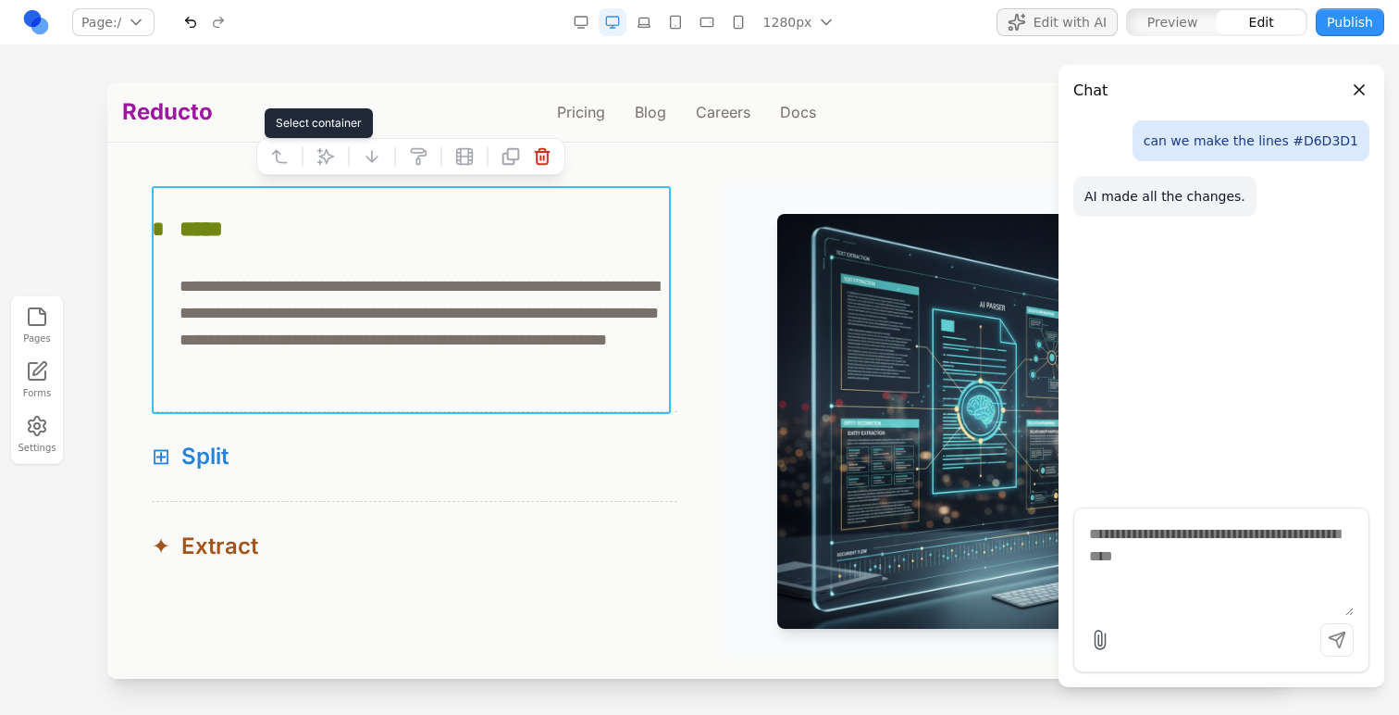
click at [287, 143] on button at bounding box center [280, 157] width 30 height 30
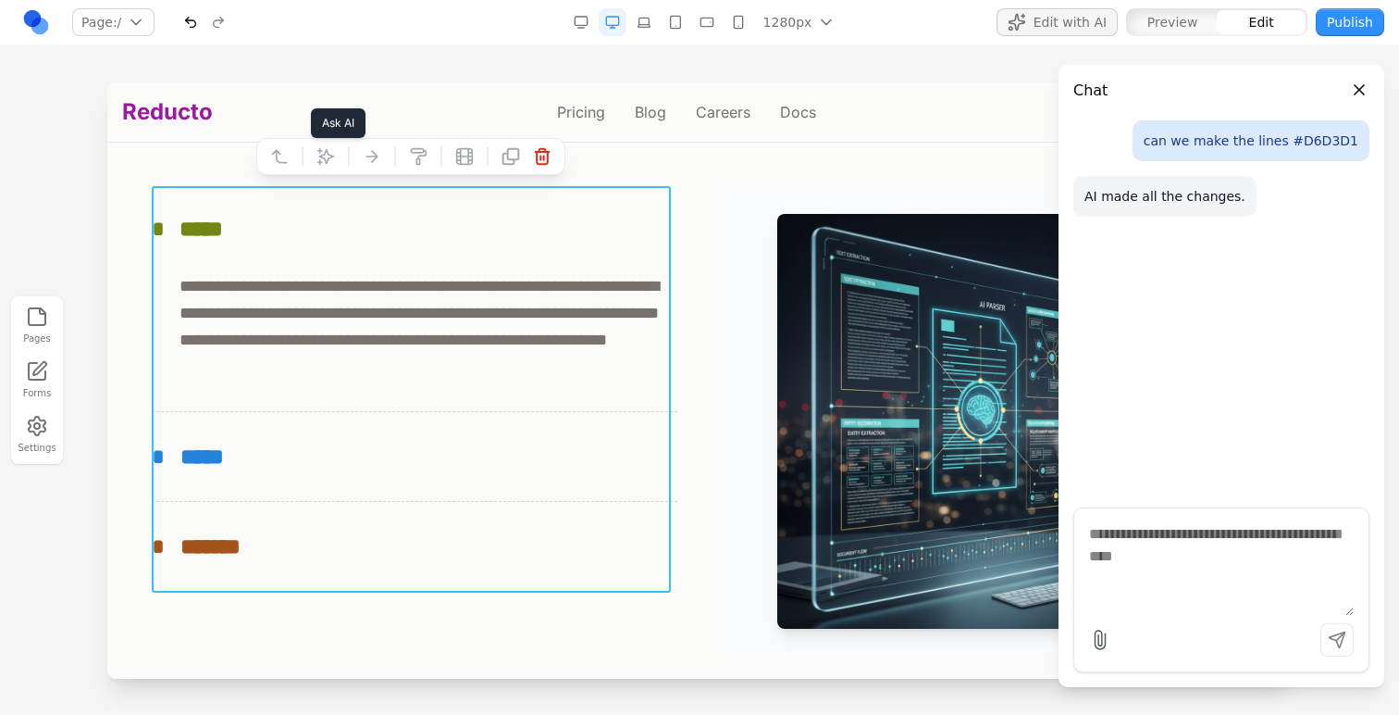
click at [317, 160] on icon at bounding box center [326, 156] width 19 height 19
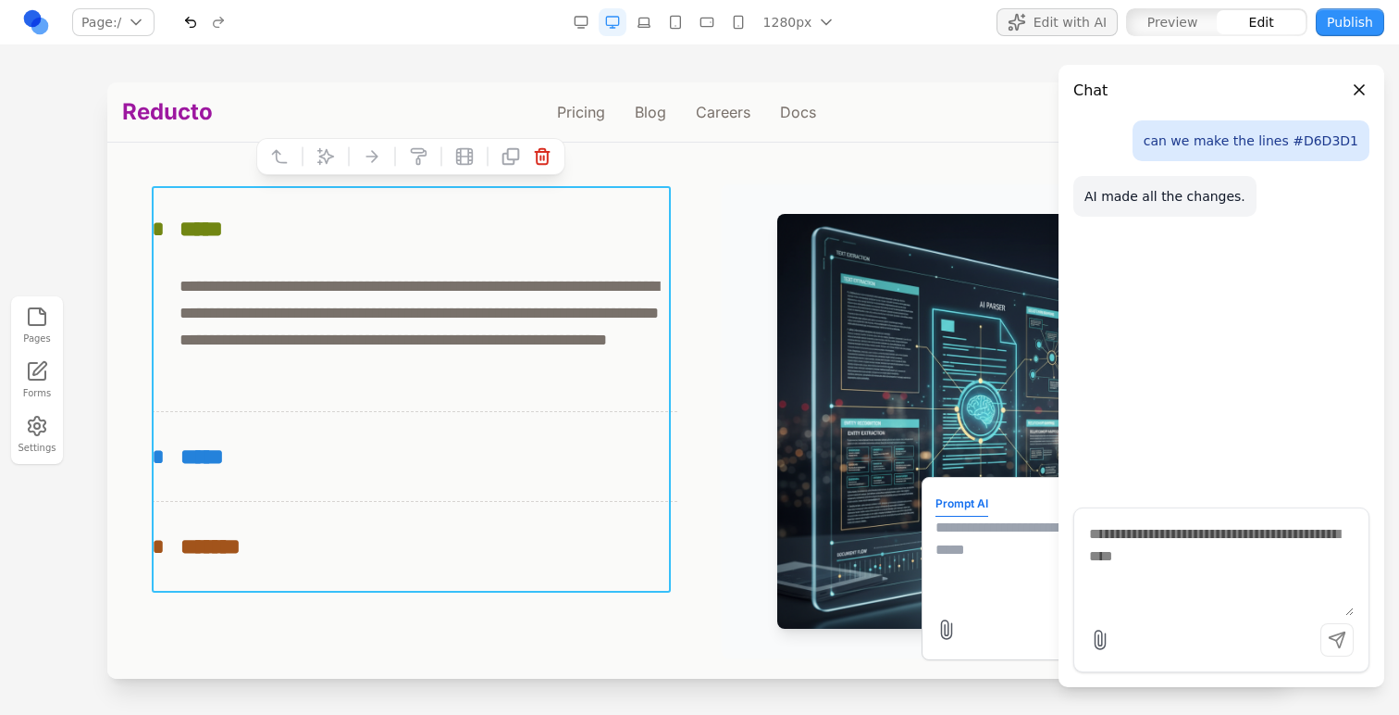
click at [996, 554] on textarea at bounding box center [1084, 562] width 296 height 93
click at [1360, 93] on button "Close panel" at bounding box center [1360, 90] width 20 height 20
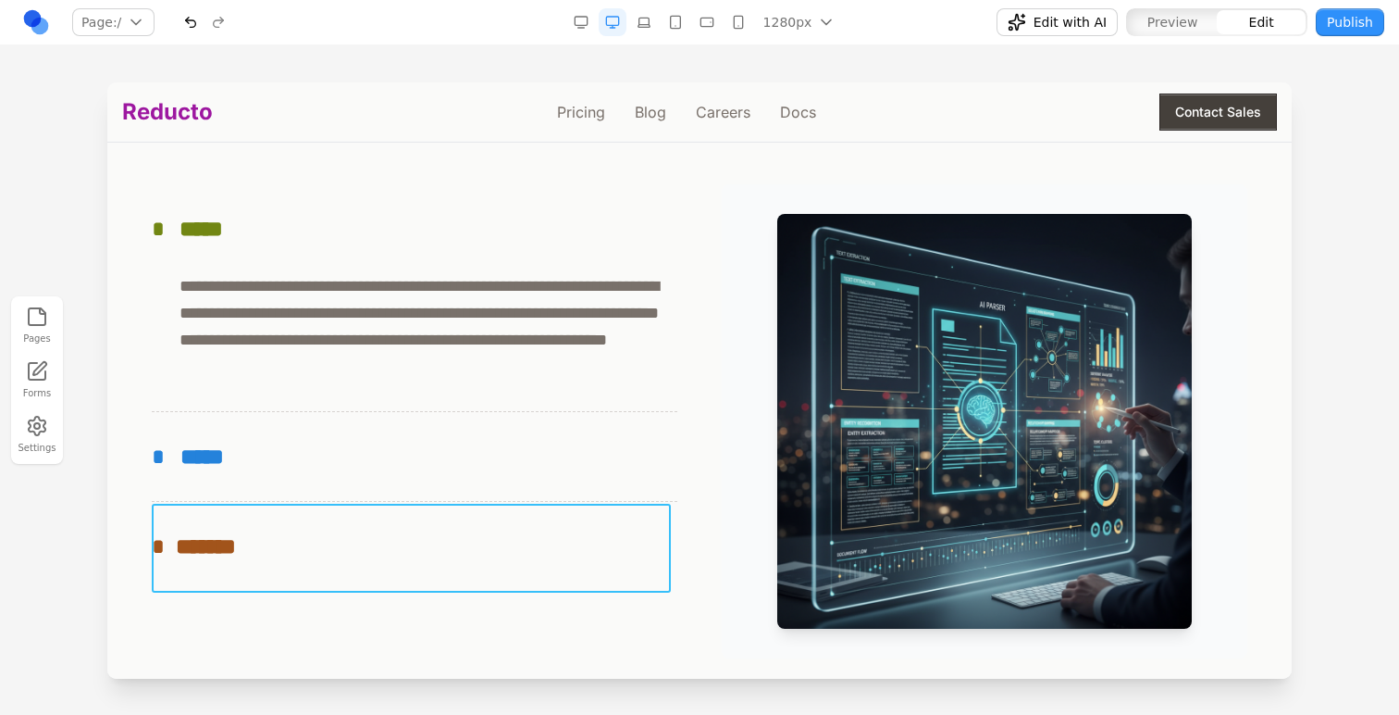
click at [616, 504] on button "* *******" at bounding box center [415, 546] width 526 height 89
click at [282, 480] on icon at bounding box center [280, 474] width 14 height 12
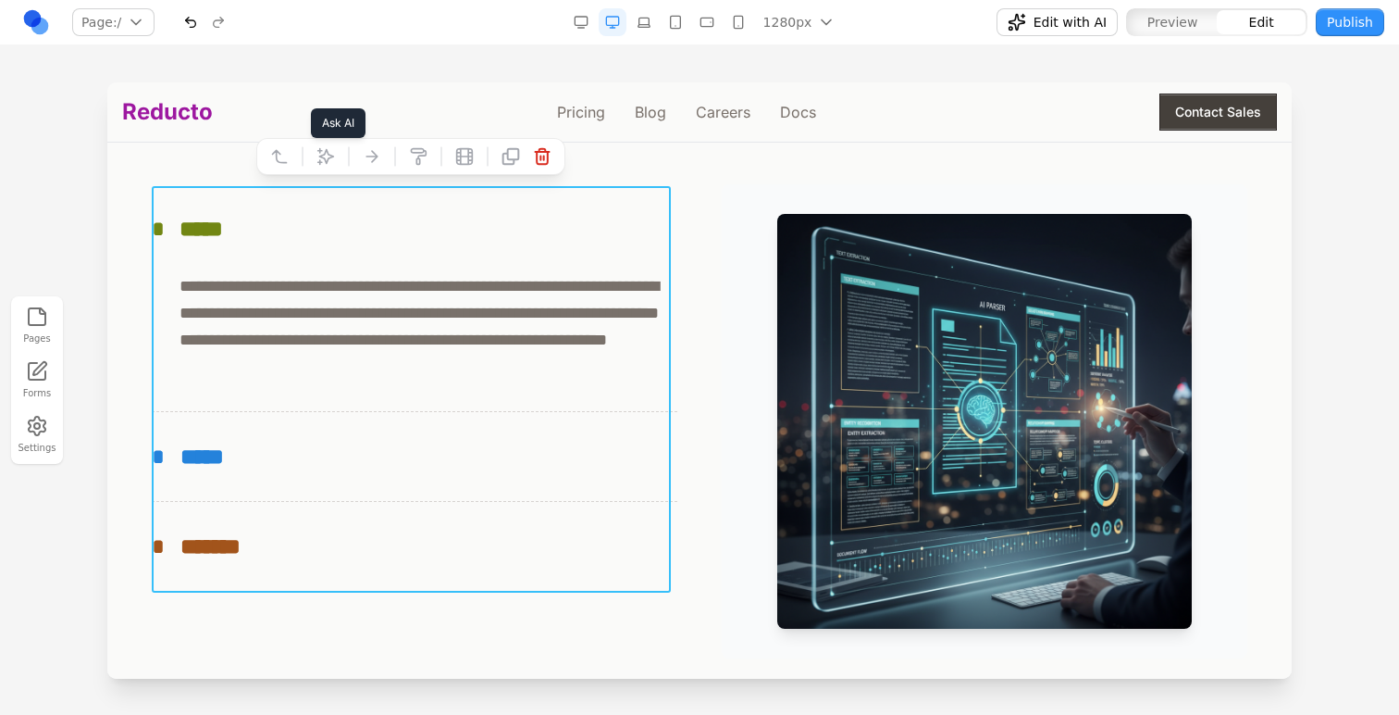
click at [324, 152] on icon at bounding box center [326, 156] width 19 height 19
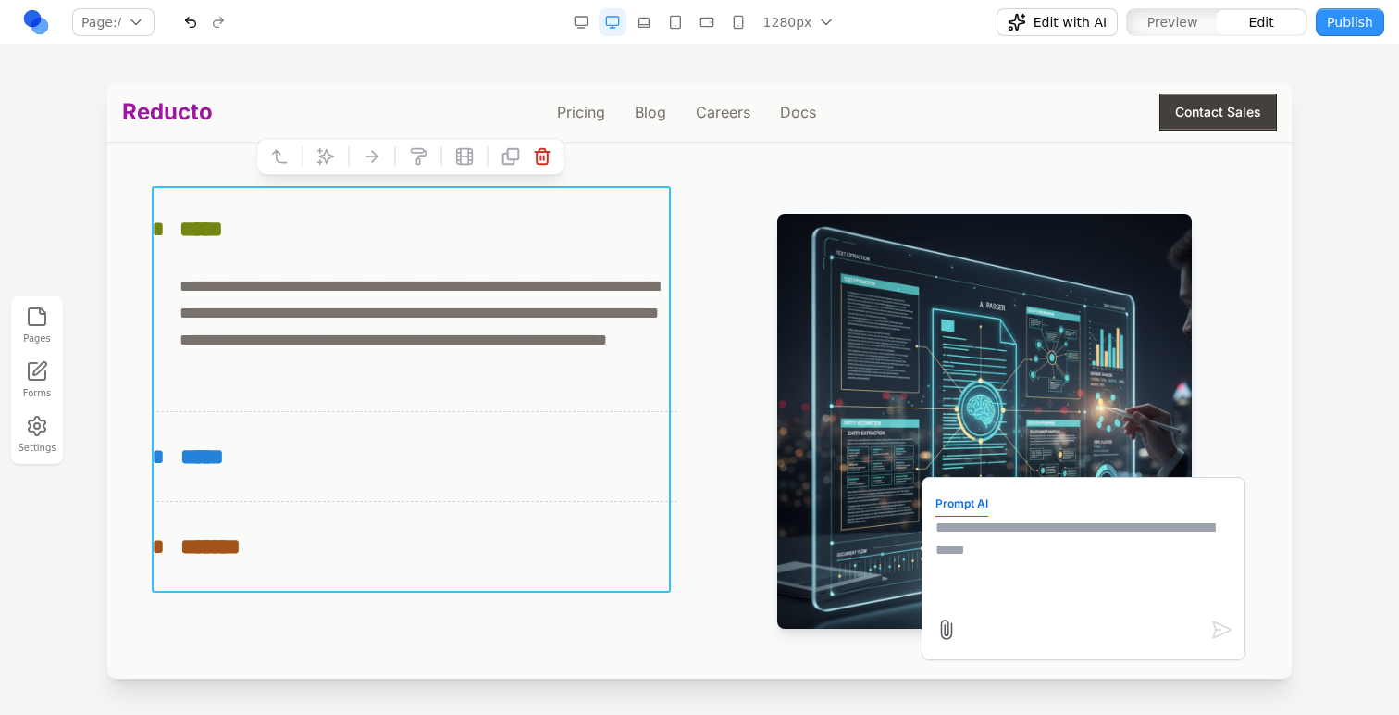
click at [962, 534] on textarea at bounding box center [1084, 562] width 296 height 93
type textarea "**********"
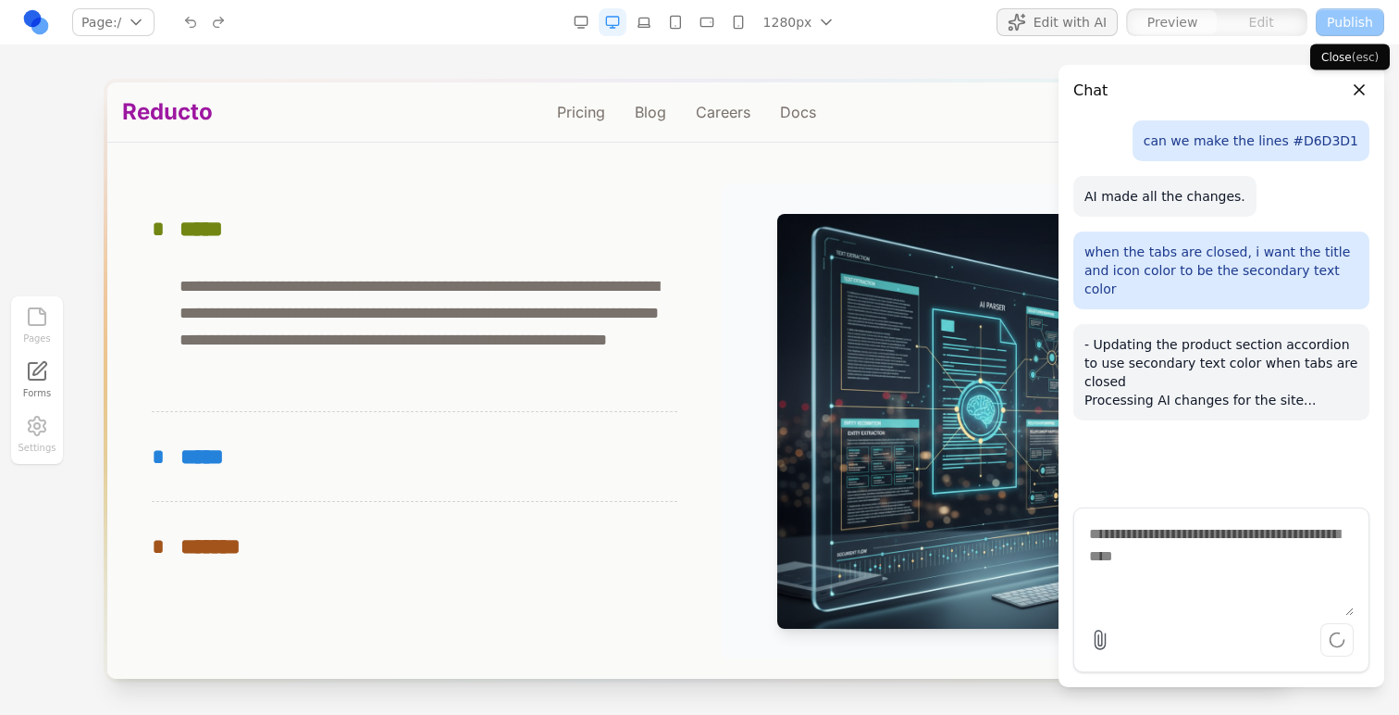
click at [1357, 88] on button "Close panel" at bounding box center [1360, 90] width 20 height 20
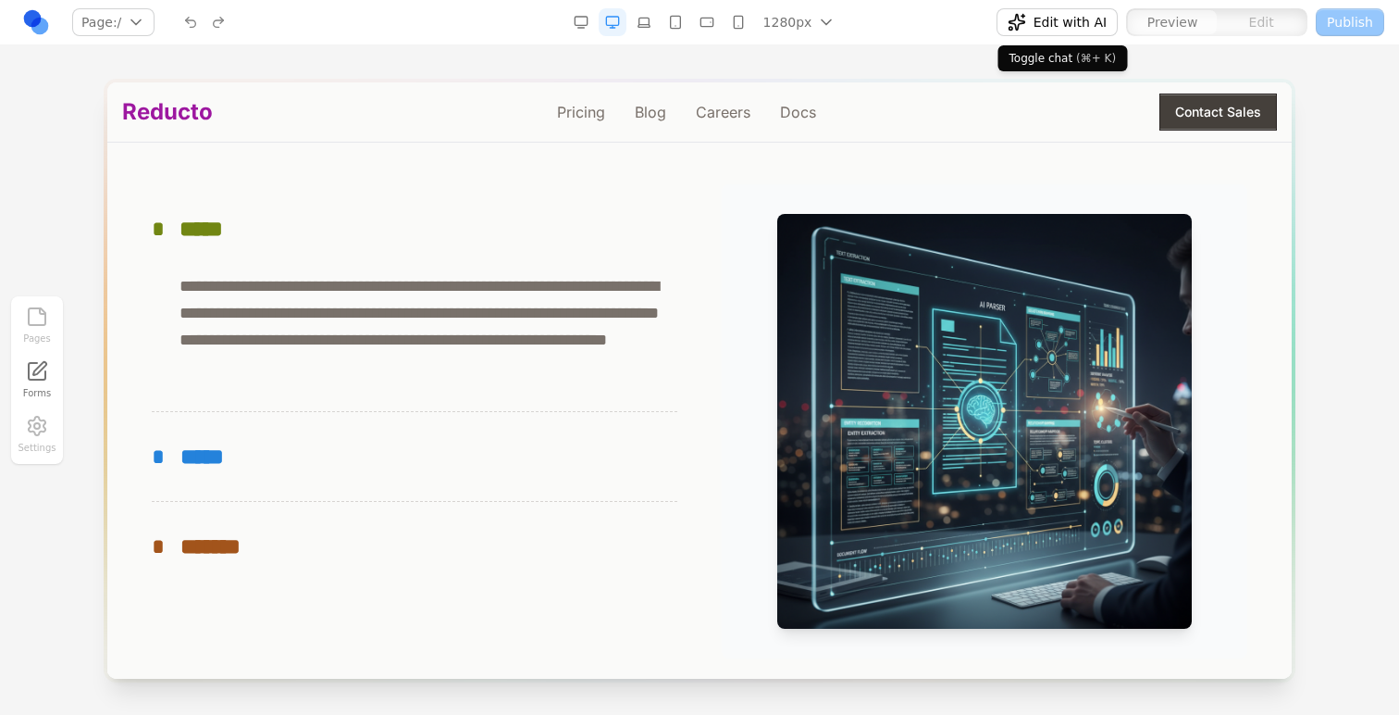
click at [1033, 14] on button "Edit with AI" at bounding box center [1057, 22] width 121 height 28
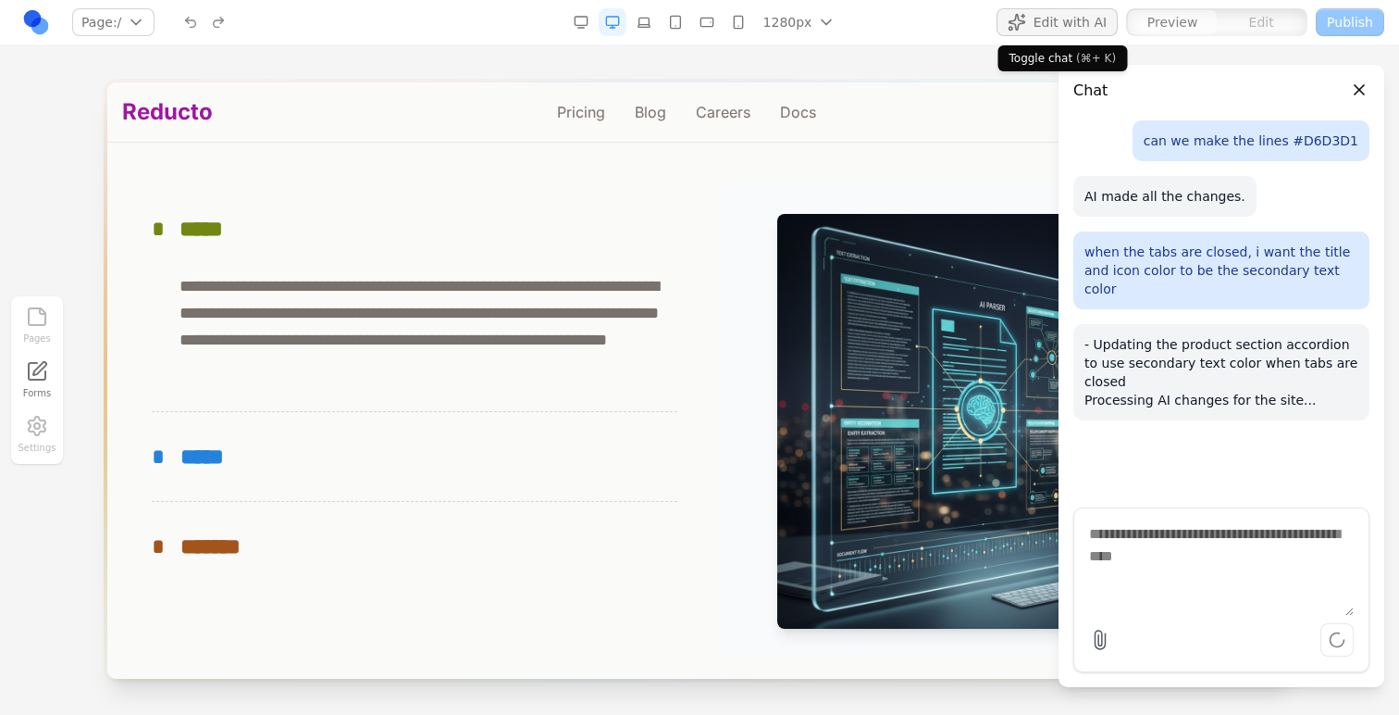
click at [1030, 14] on button "Edit with AI" at bounding box center [1057, 22] width 121 height 28
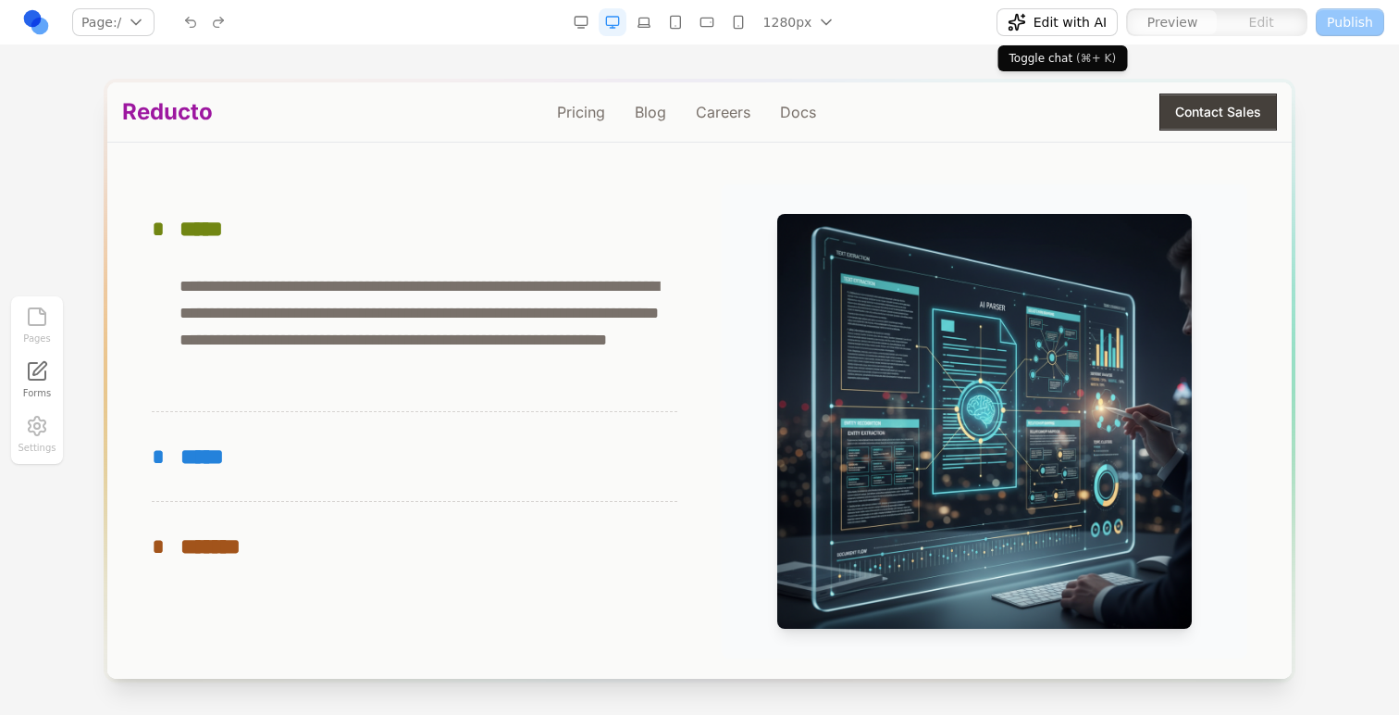
click at [1030, 14] on button "Edit with AI" at bounding box center [1057, 22] width 121 height 28
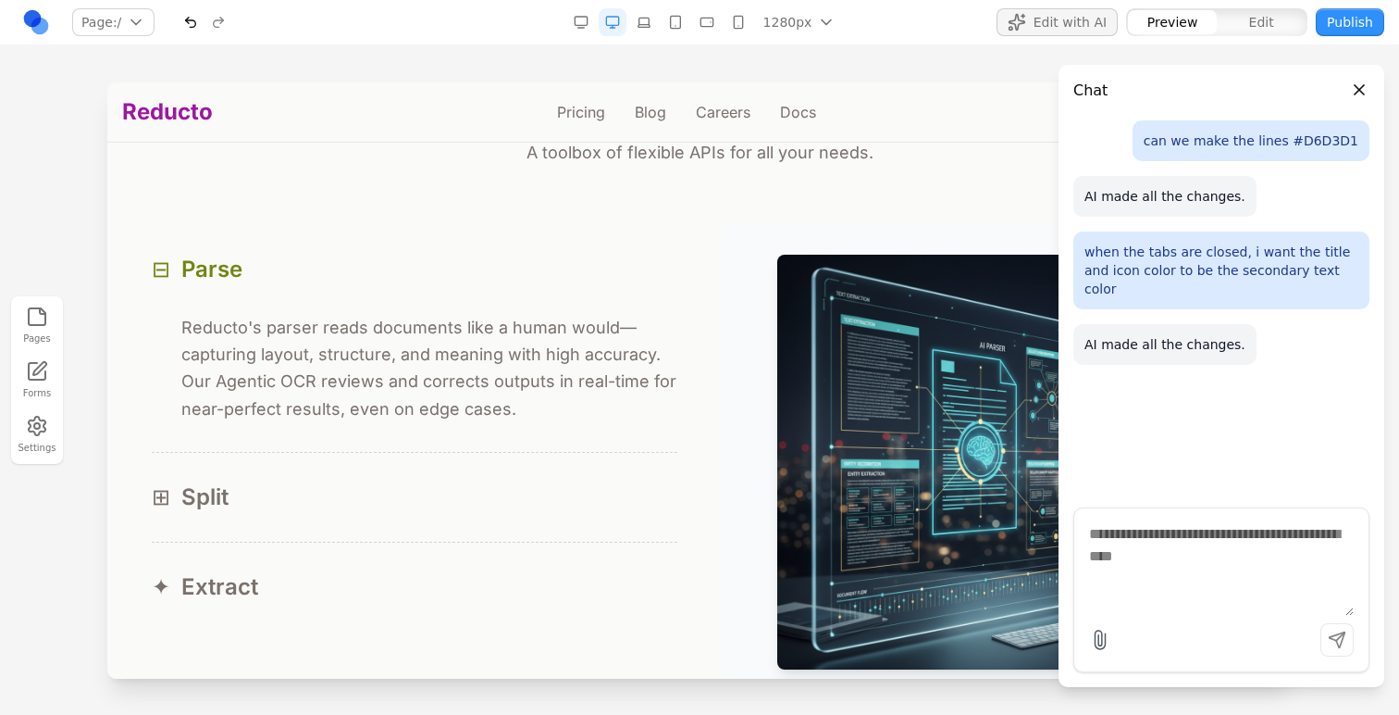
scroll to position [1715, 0]
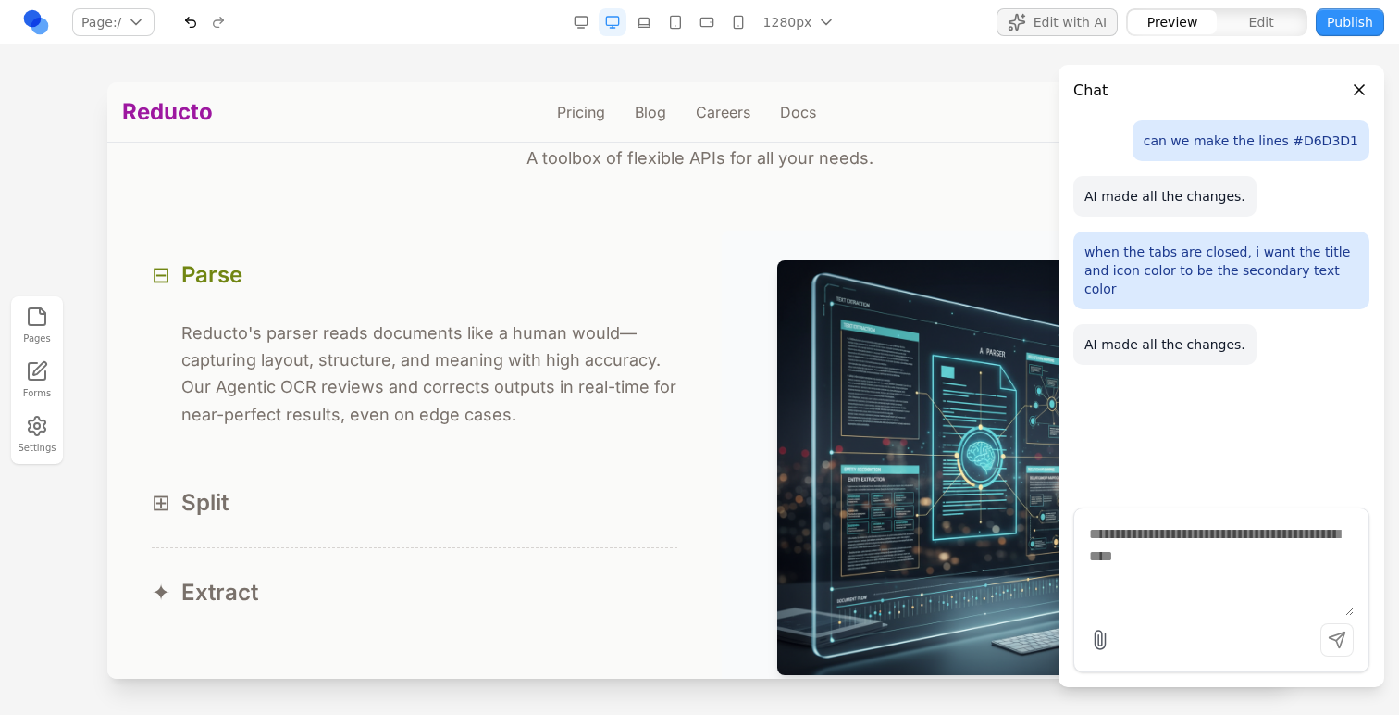
click at [1359, 86] on button "Close panel" at bounding box center [1360, 90] width 20 height 20
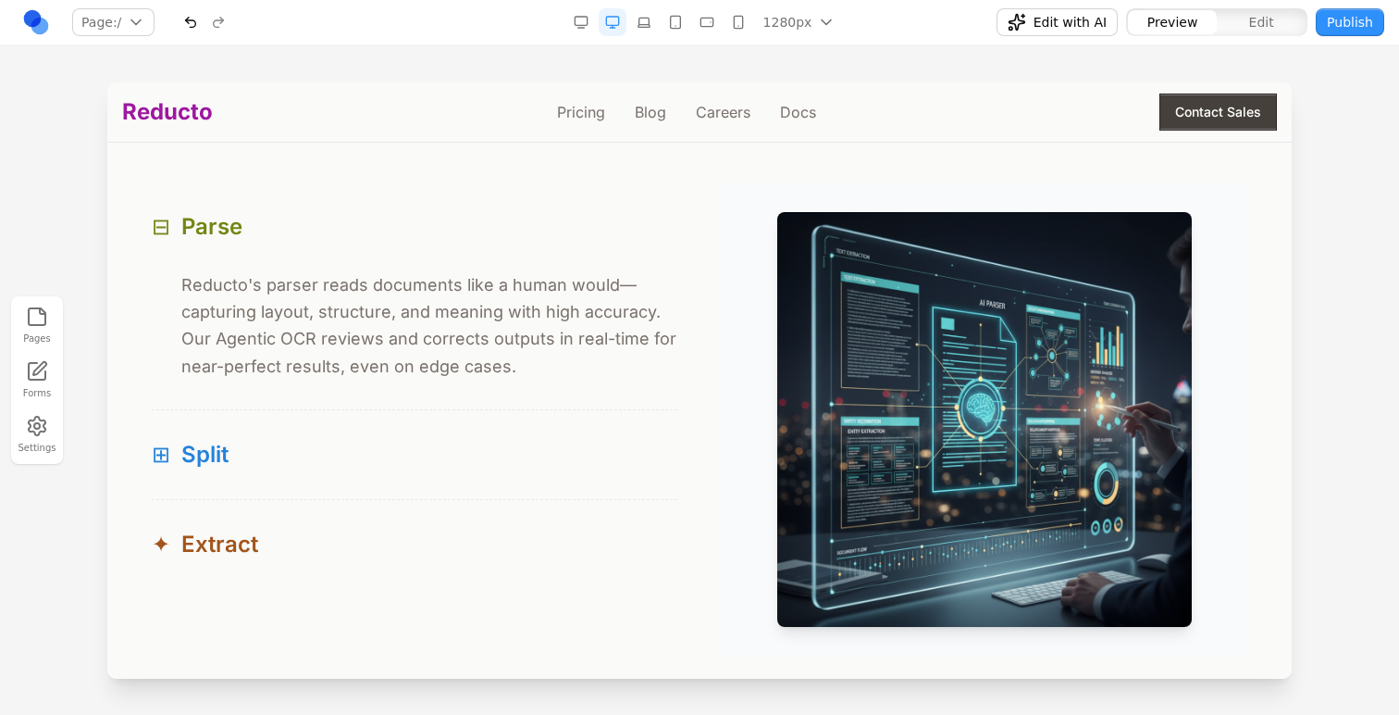
scroll to position [1796, 0]
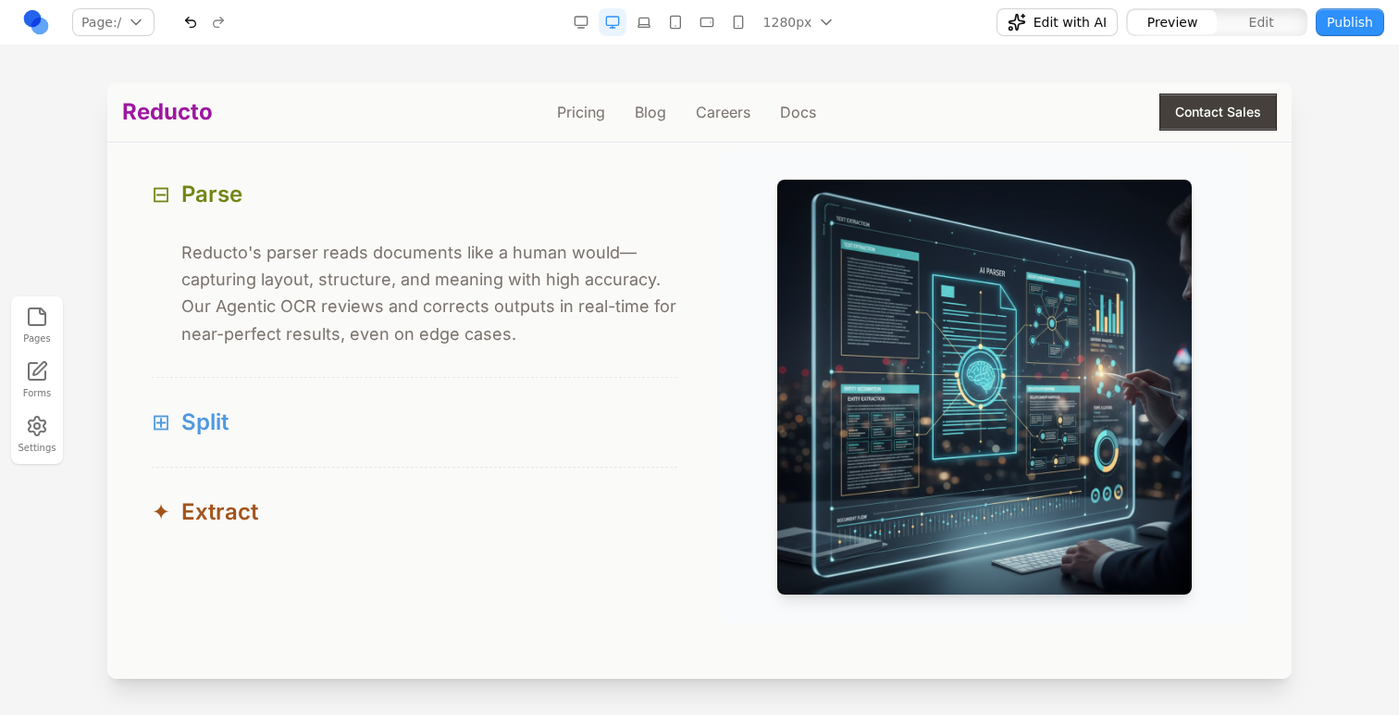
click at [388, 404] on button "⊞ Split" at bounding box center [415, 422] width 526 height 89
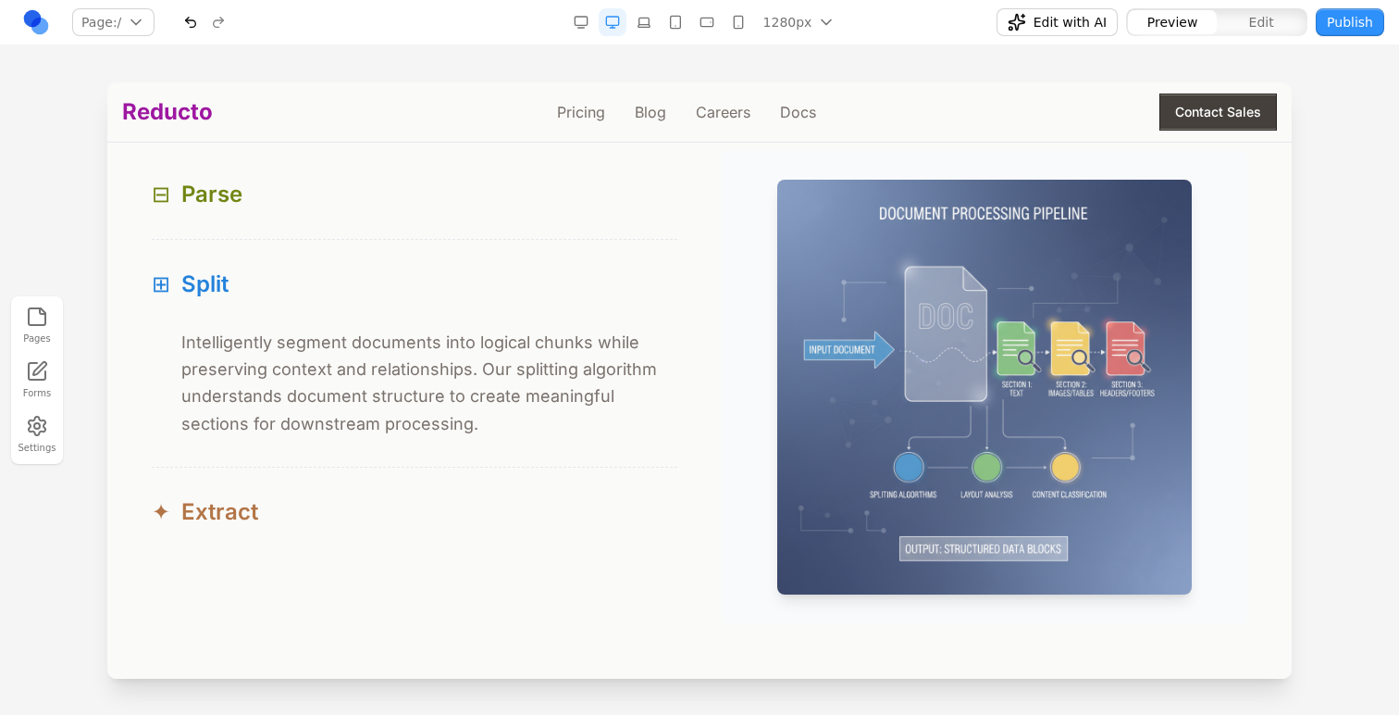
click at [357, 485] on button "✦ Extract" at bounding box center [415, 511] width 526 height 89
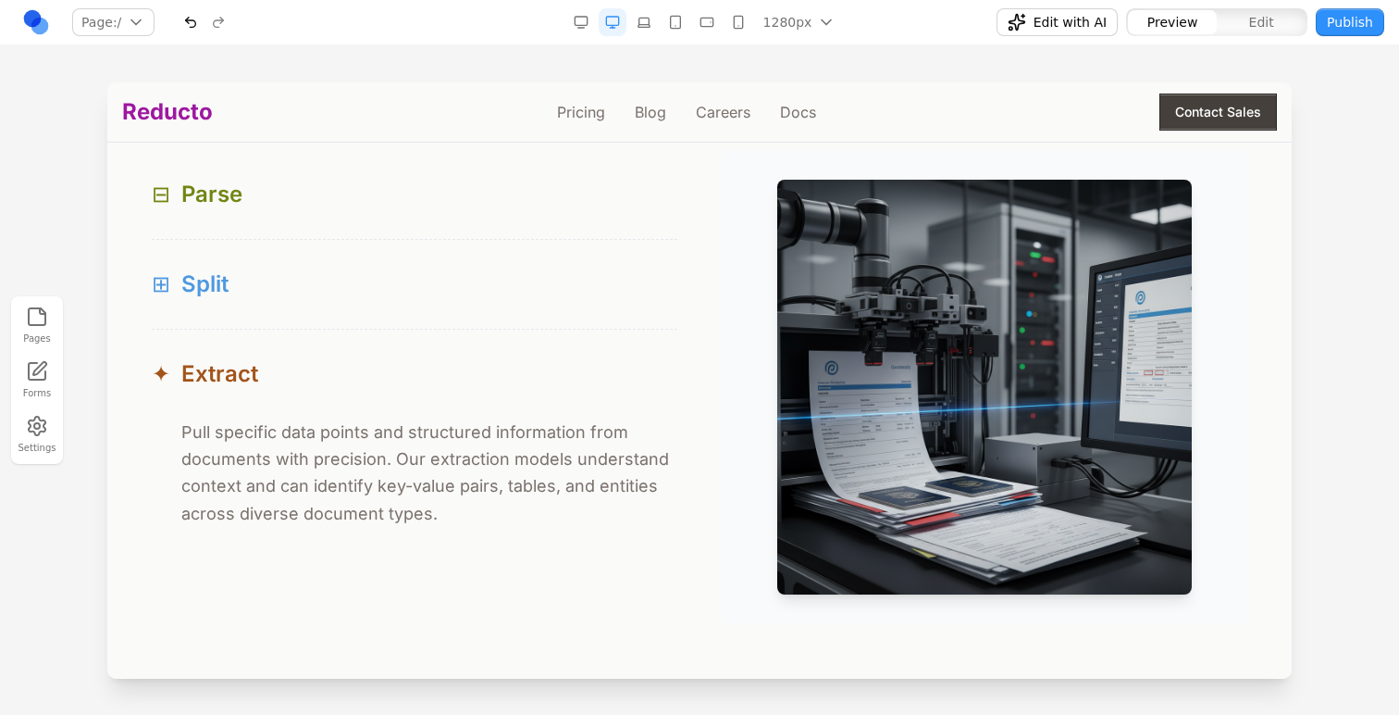
click at [331, 283] on div "⊞ Split" at bounding box center [415, 284] width 526 height 30
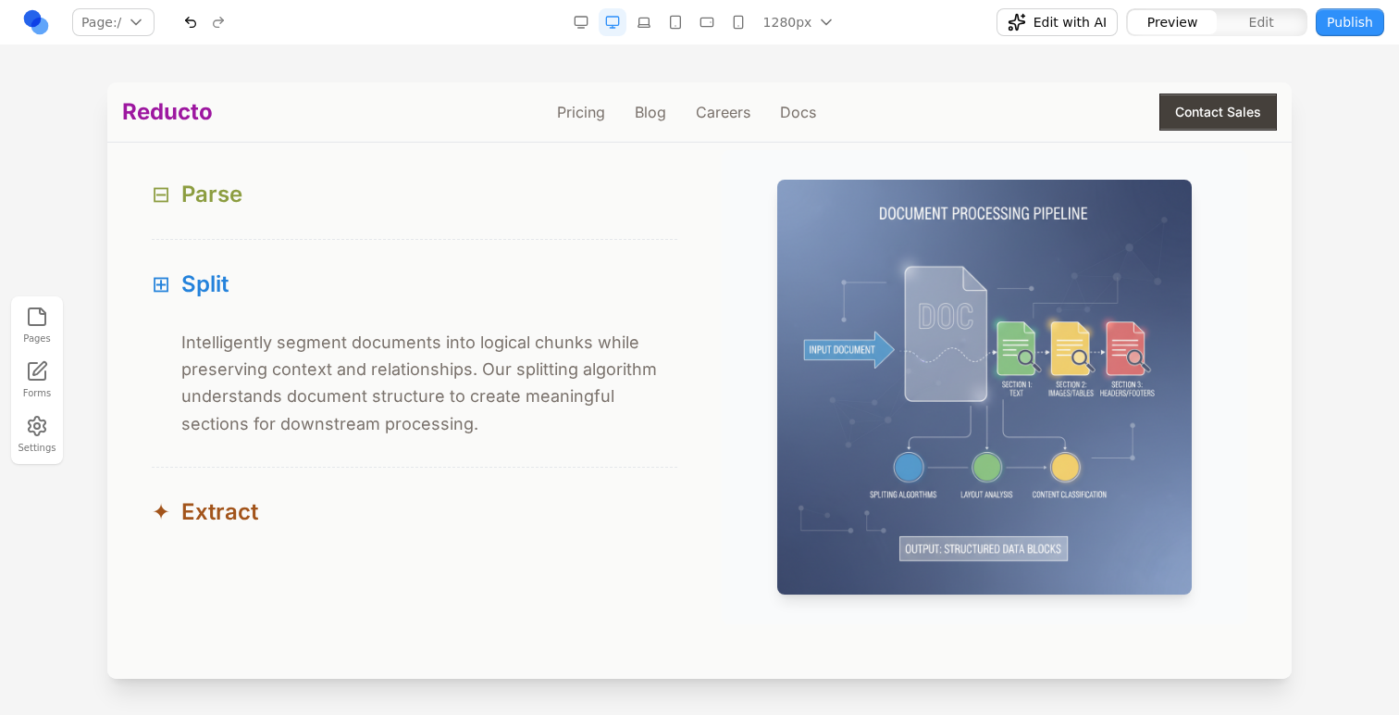
click at [358, 215] on button "⊟ Parse" at bounding box center [415, 194] width 526 height 89
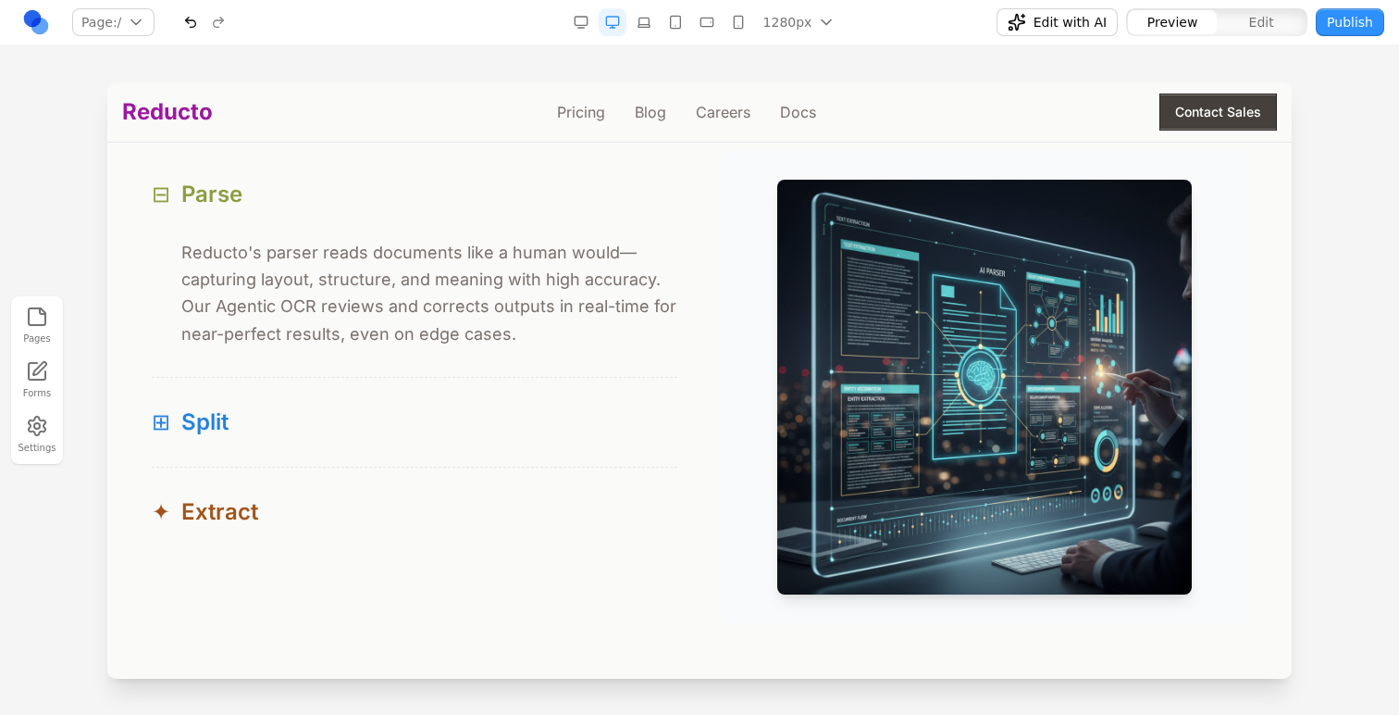
click at [357, 215] on button "⊟ Parse" at bounding box center [415, 194] width 526 height 89
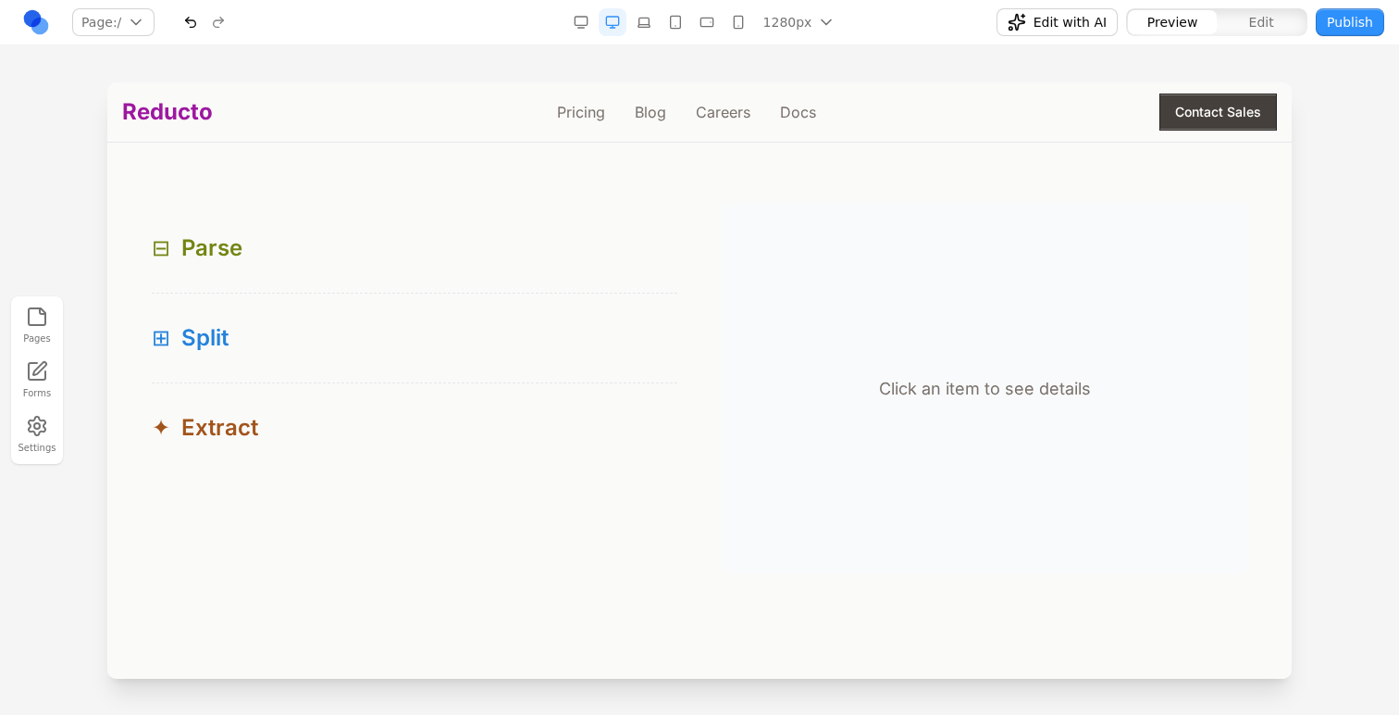
scroll to position [1699, 0]
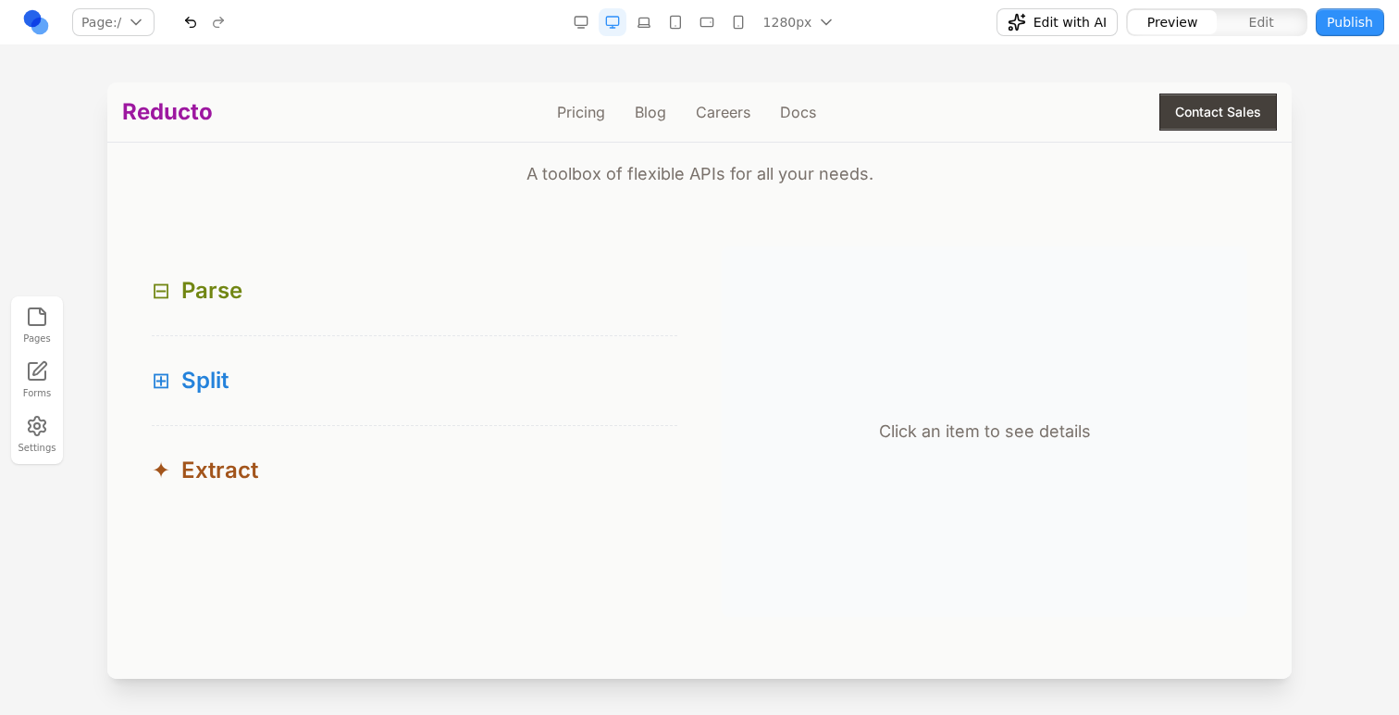
click at [1245, 23] on button "Edit" at bounding box center [1261, 22] width 89 height 24
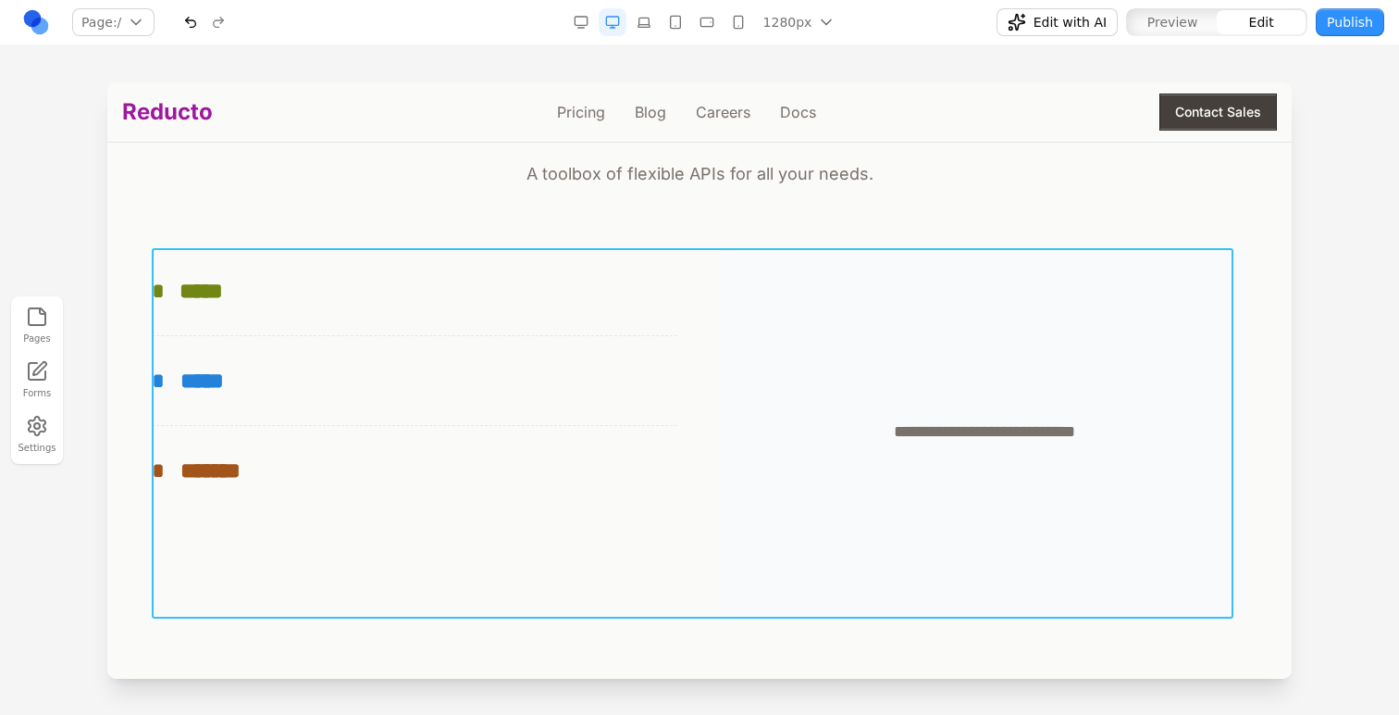
click at [713, 324] on div "**********" at bounding box center [700, 431] width 1096 height 370
click at [630, 223] on icon at bounding box center [631, 219] width 16 height 16
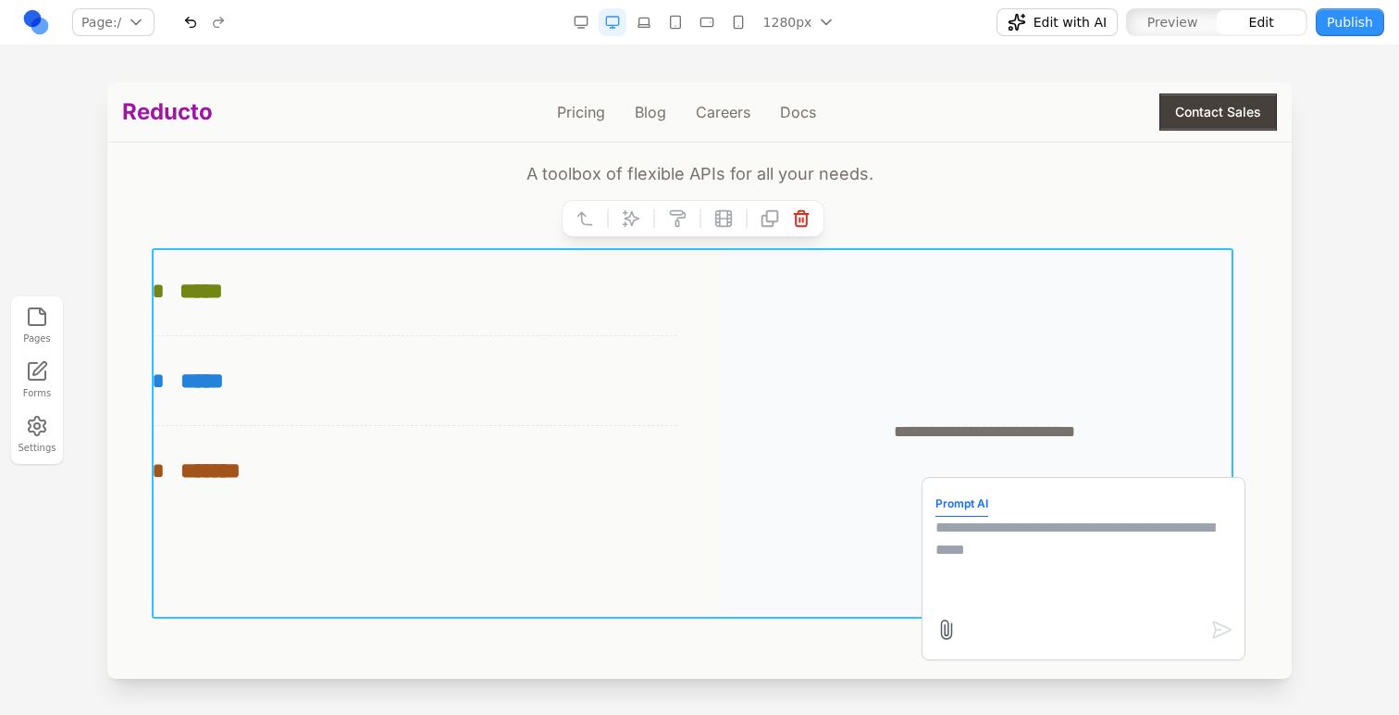
click at [982, 537] on textarea at bounding box center [1084, 562] width 296 height 93
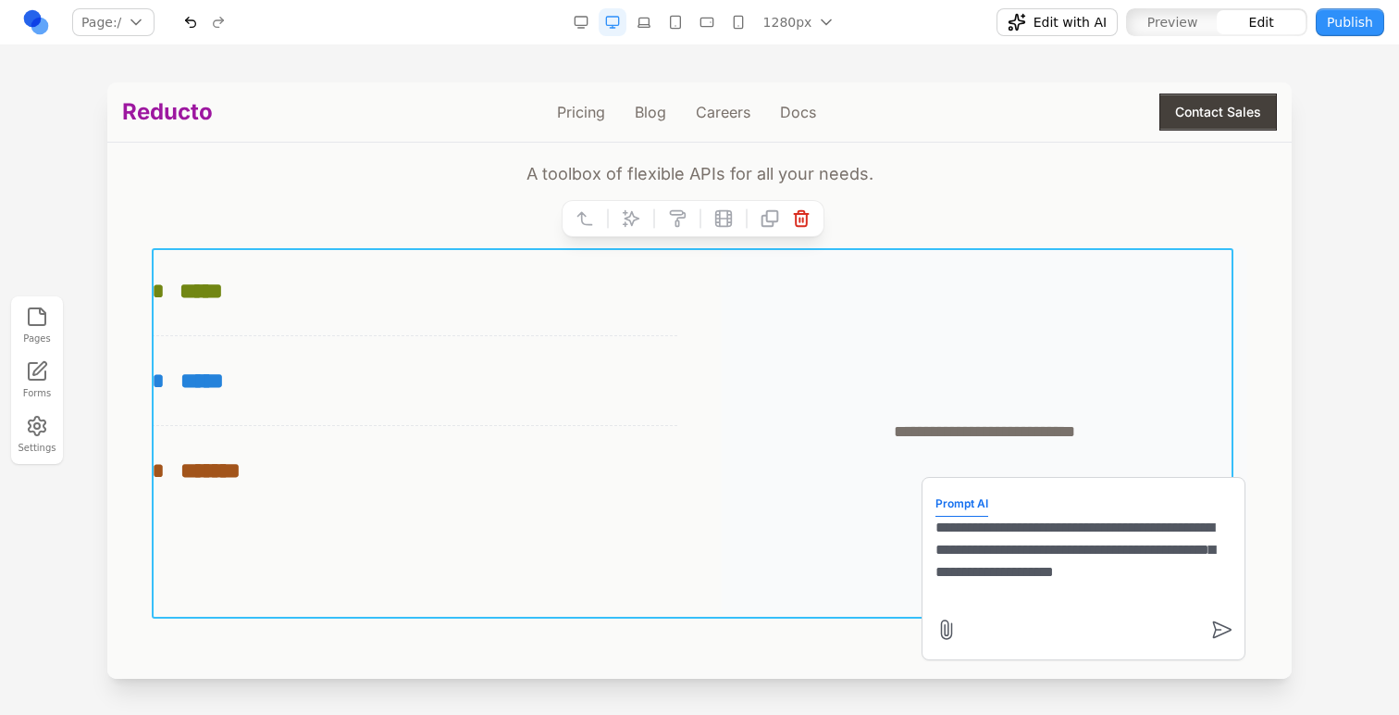
type textarea "**********"
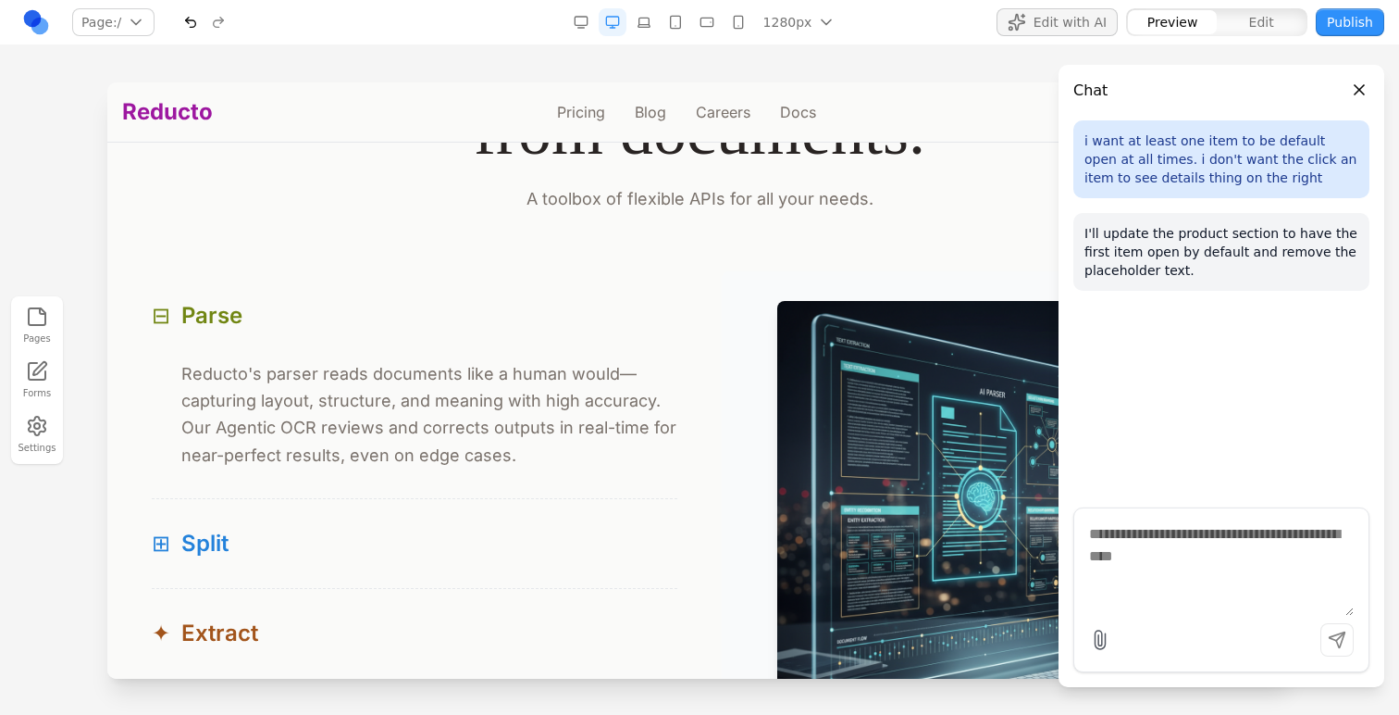
scroll to position [1725, 0]
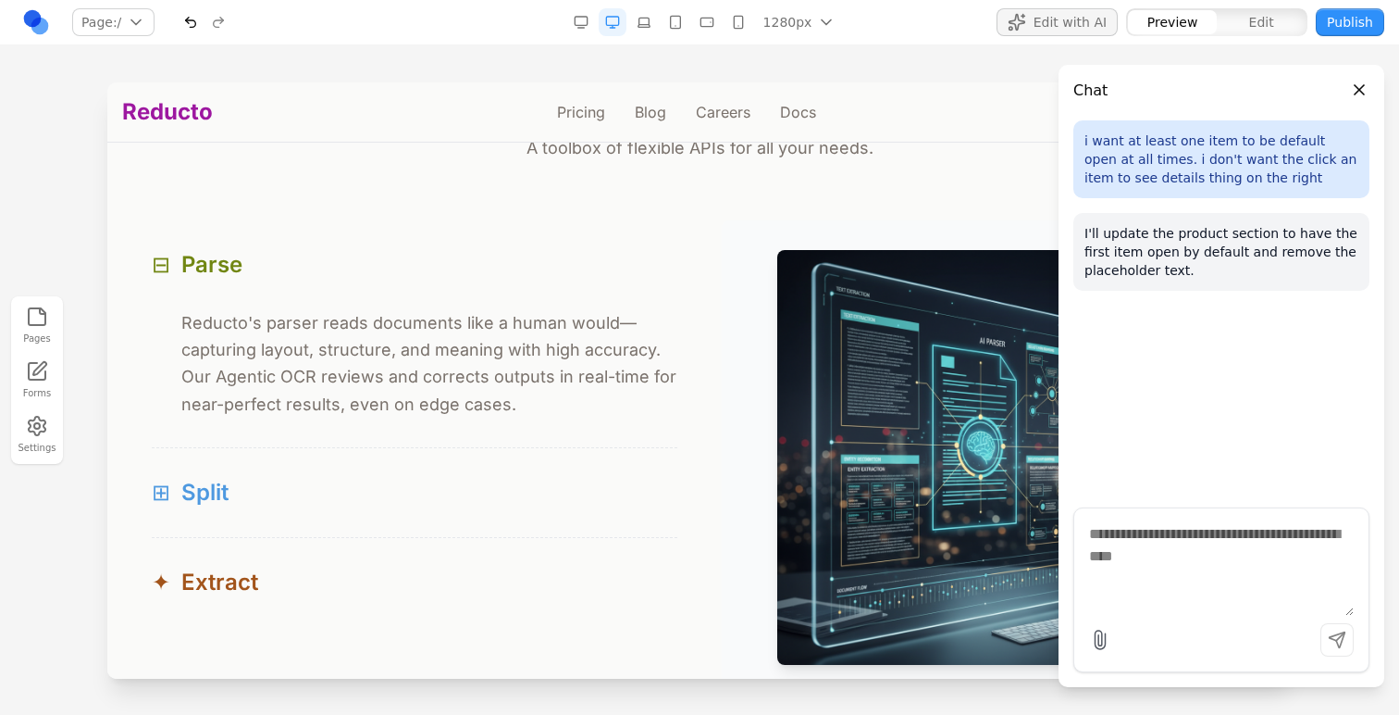
click at [499, 452] on button "⊞ Split" at bounding box center [415, 492] width 526 height 89
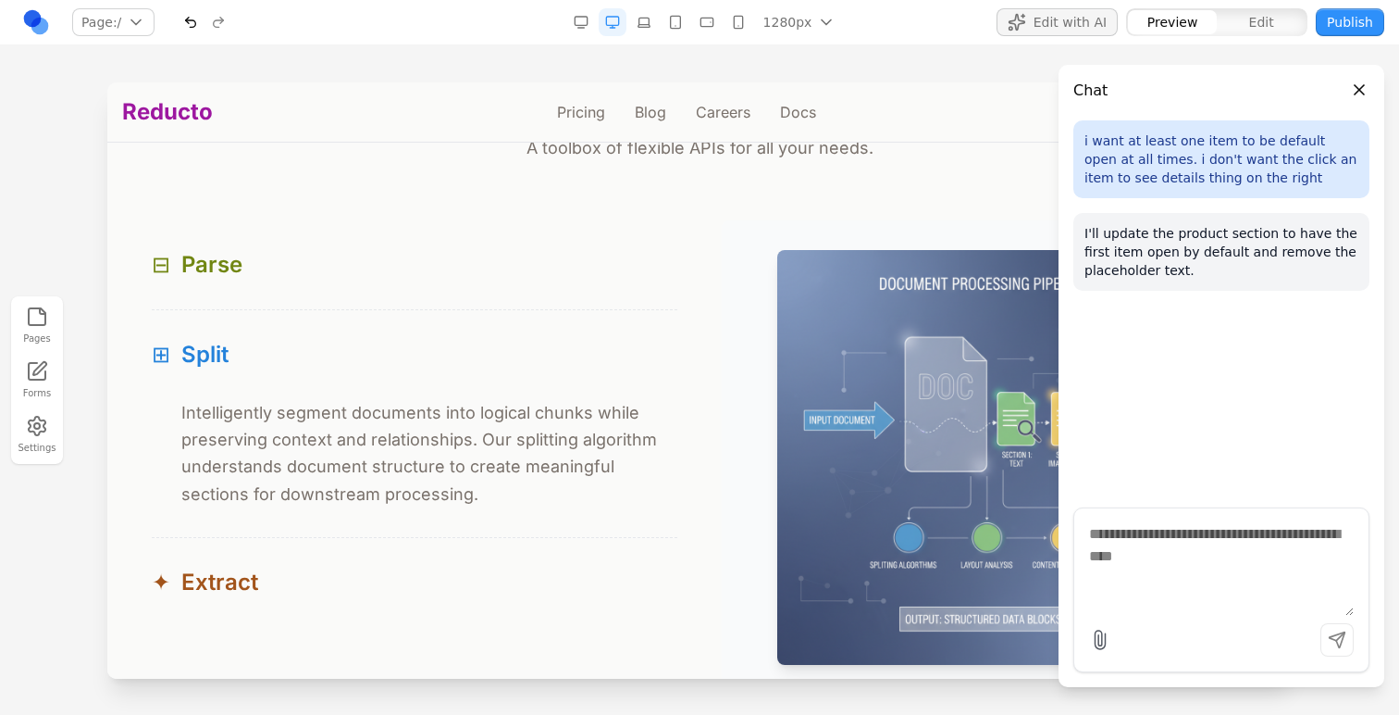
click at [503, 485] on p "Intelligently segment documents into logical chunks while preserving context an…" at bounding box center [429, 453] width 496 height 108
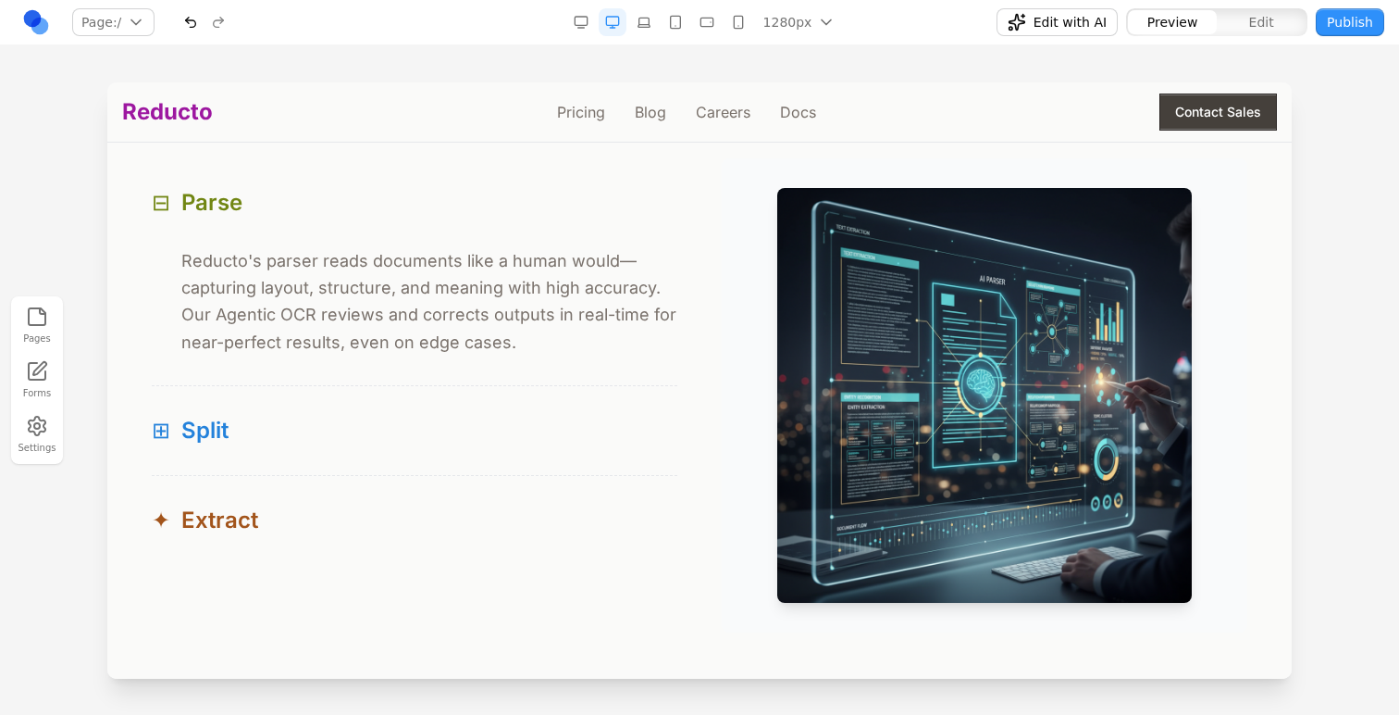
scroll to position [1731, 0]
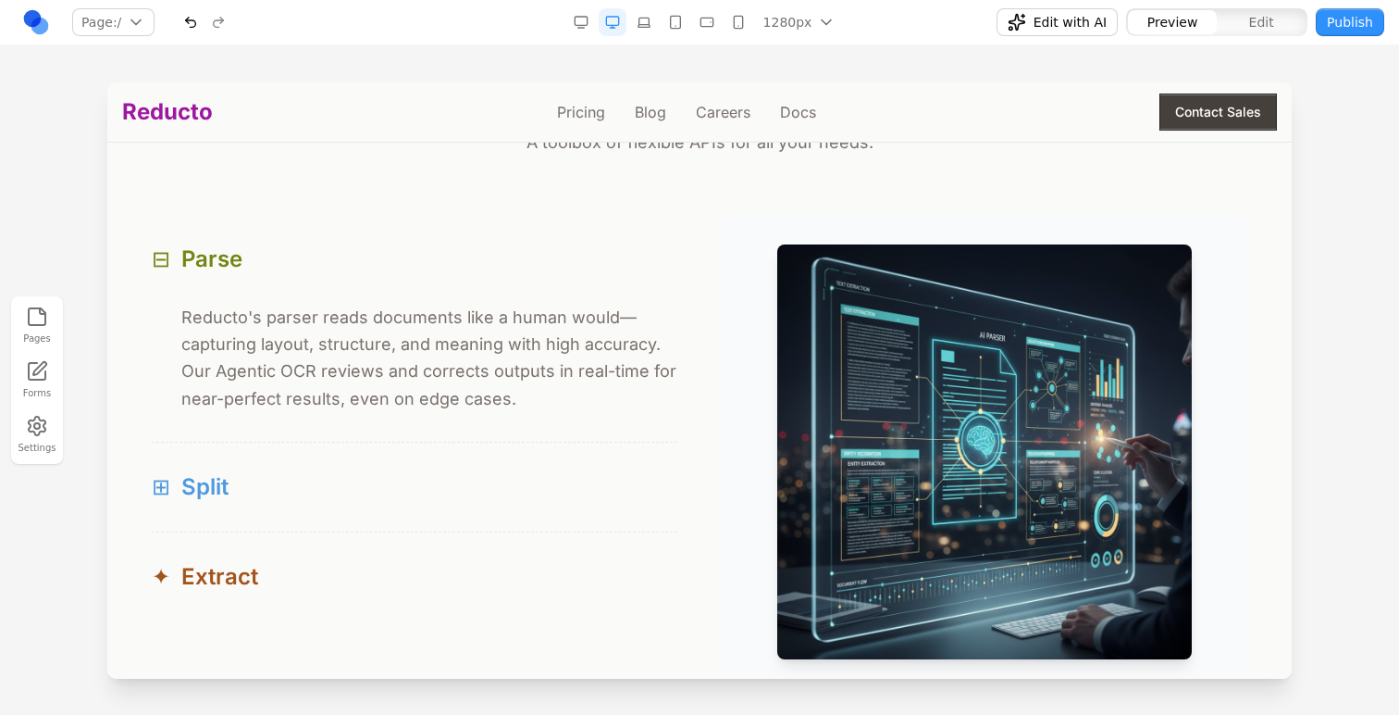
click at [429, 501] on div "⊞ Split" at bounding box center [415, 487] width 526 height 30
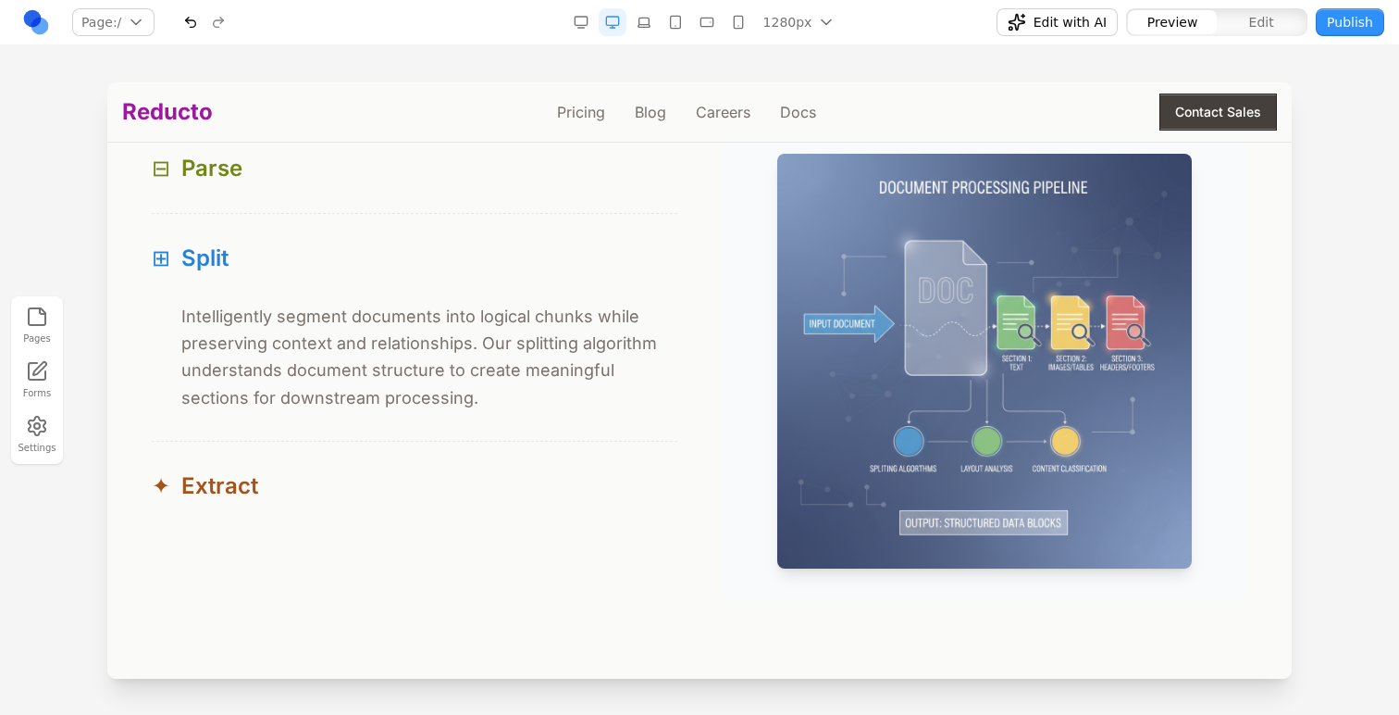
scroll to position [1815, 0]
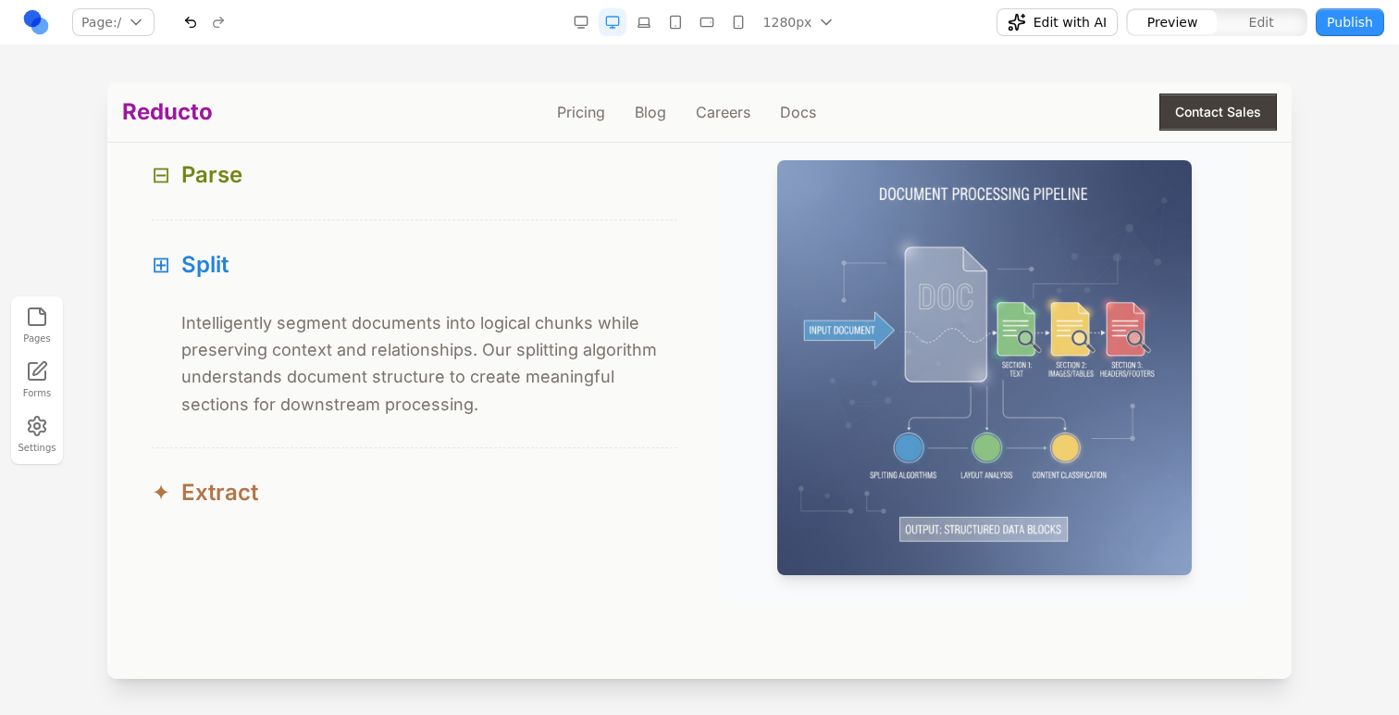
click at [520, 492] on div "✦ Extract" at bounding box center [415, 493] width 526 height 30
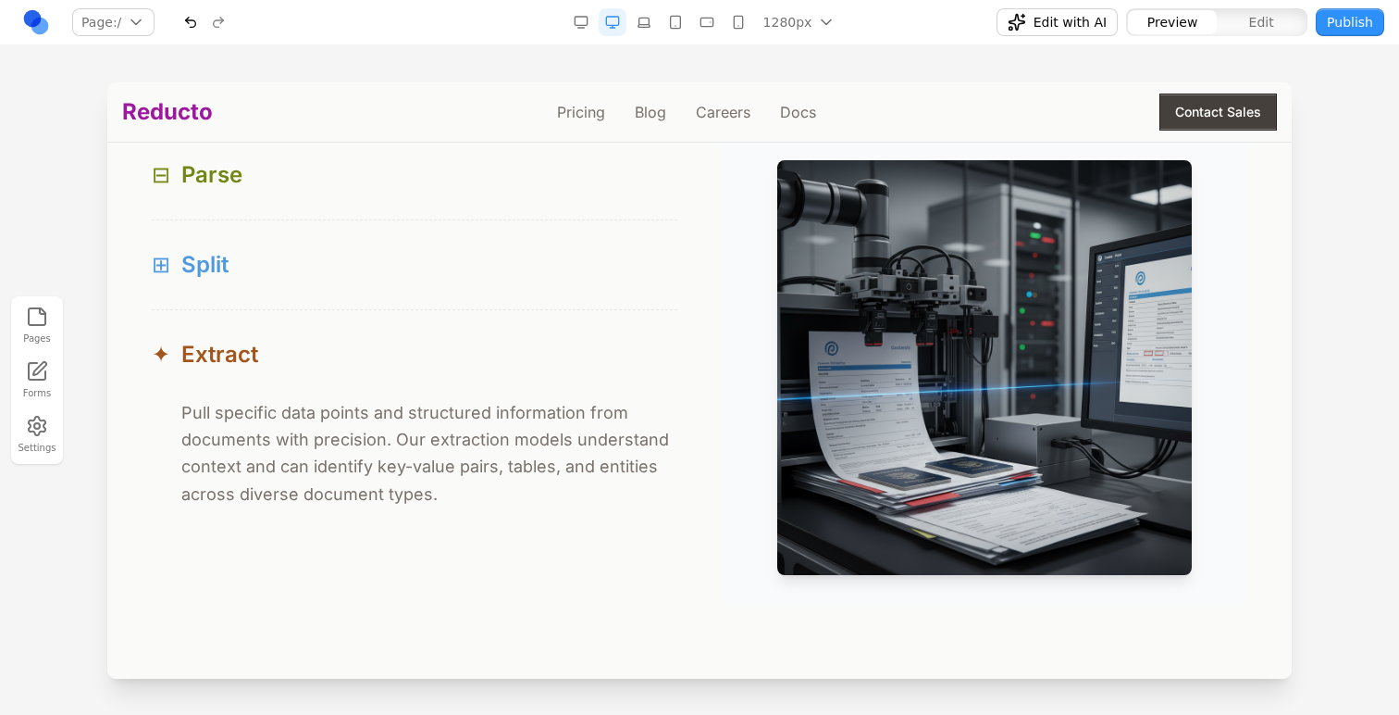
click at [561, 269] on div "⊞ Split" at bounding box center [415, 265] width 526 height 30
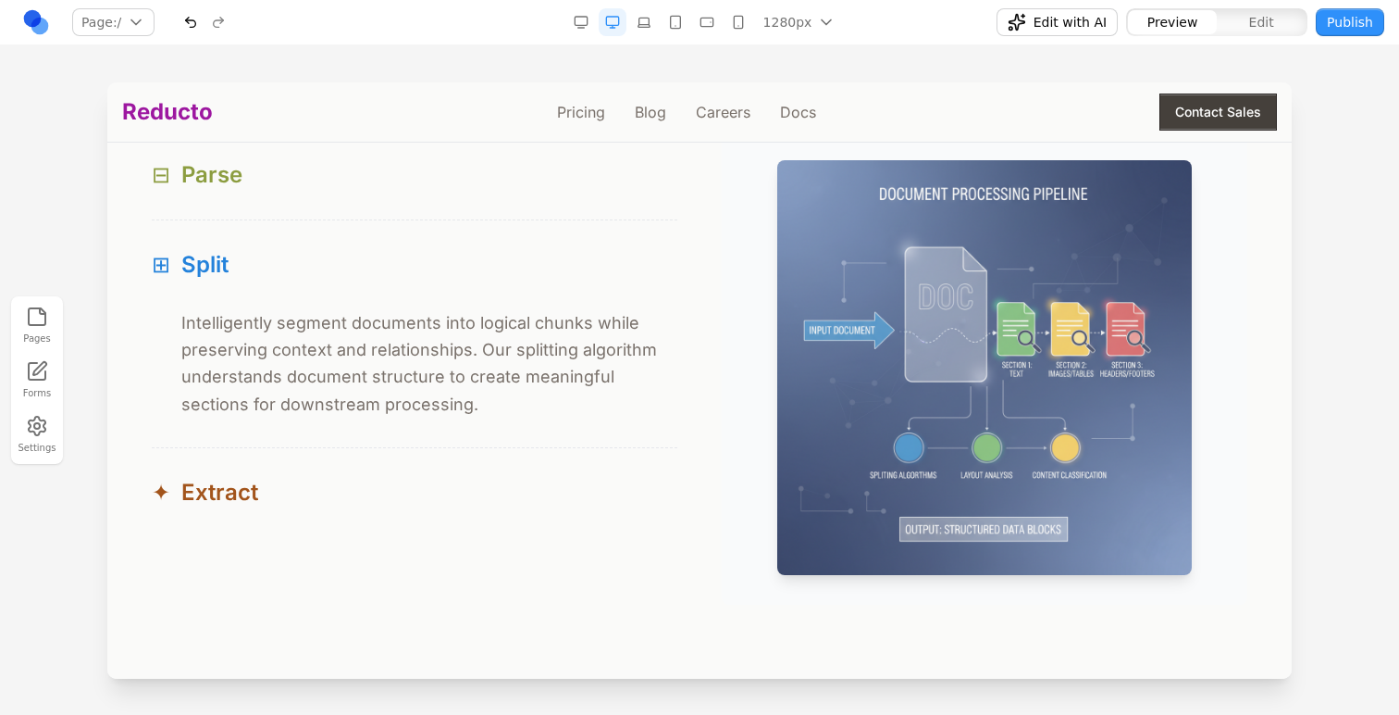
click at [520, 210] on button "⊟ Parse" at bounding box center [415, 175] width 526 height 89
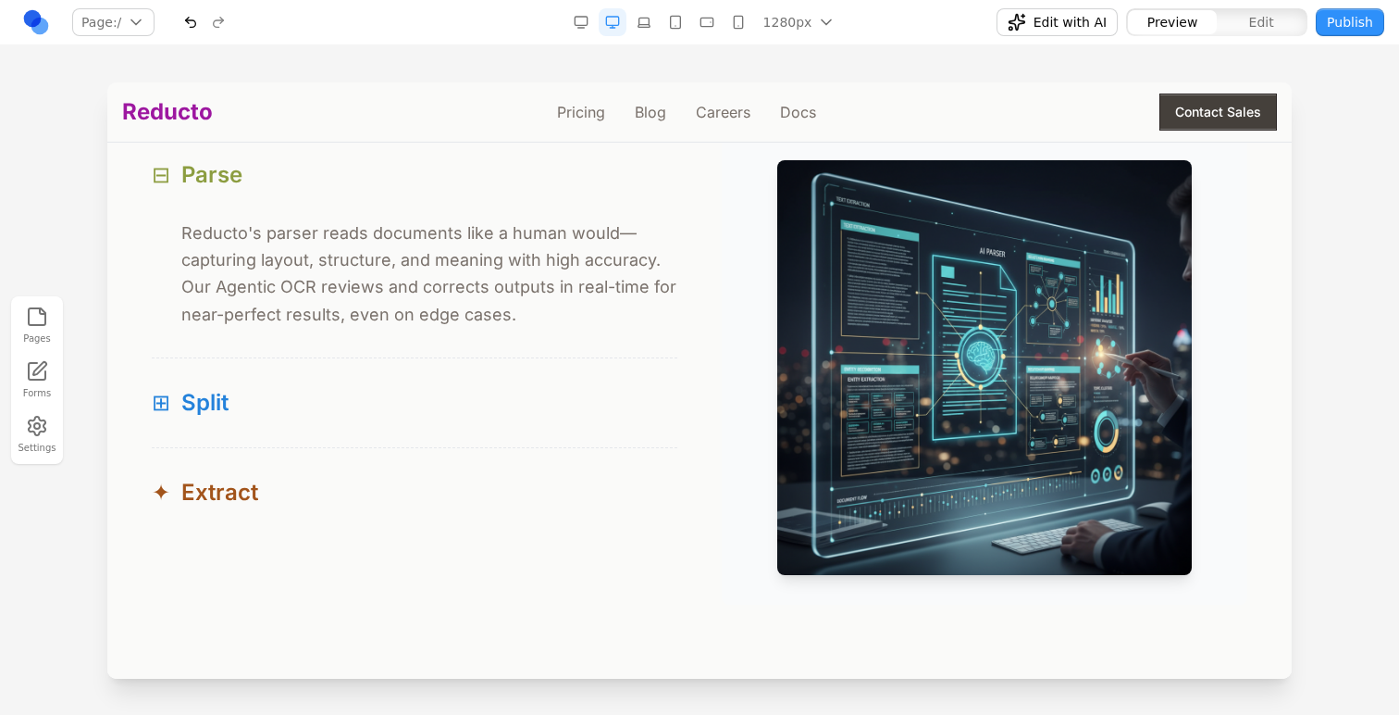
click at [521, 211] on button "⊟ Parse" at bounding box center [415, 175] width 526 height 89
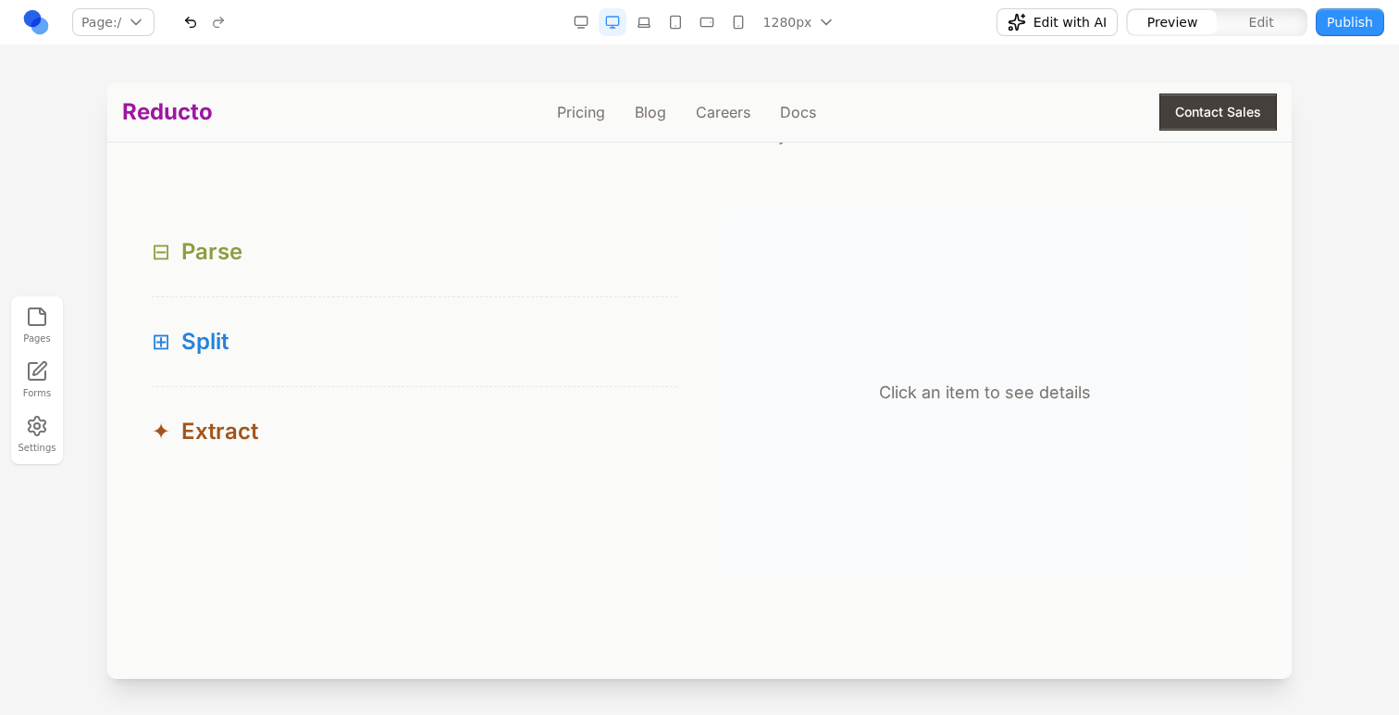
scroll to position [1735, 0]
click at [218, 27] on div at bounding box center [205, 22] width 56 height 28
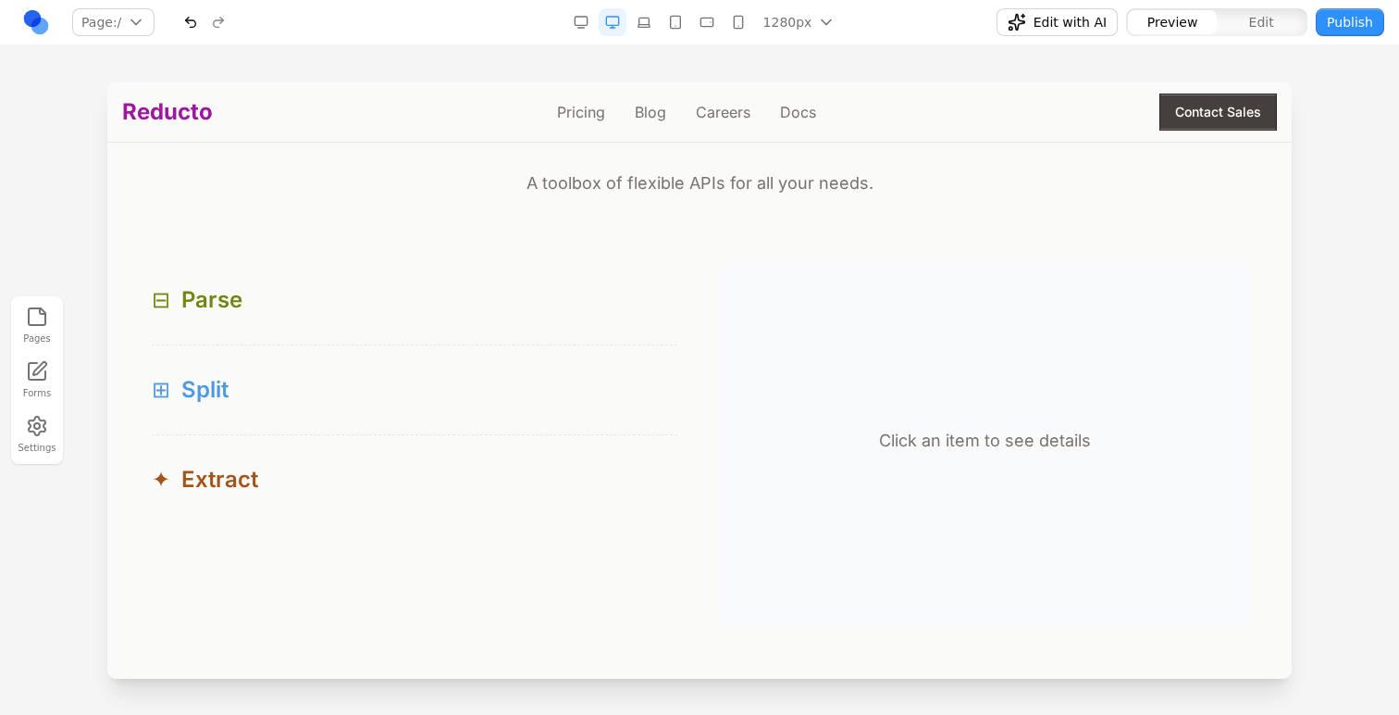
scroll to position [1667, 0]
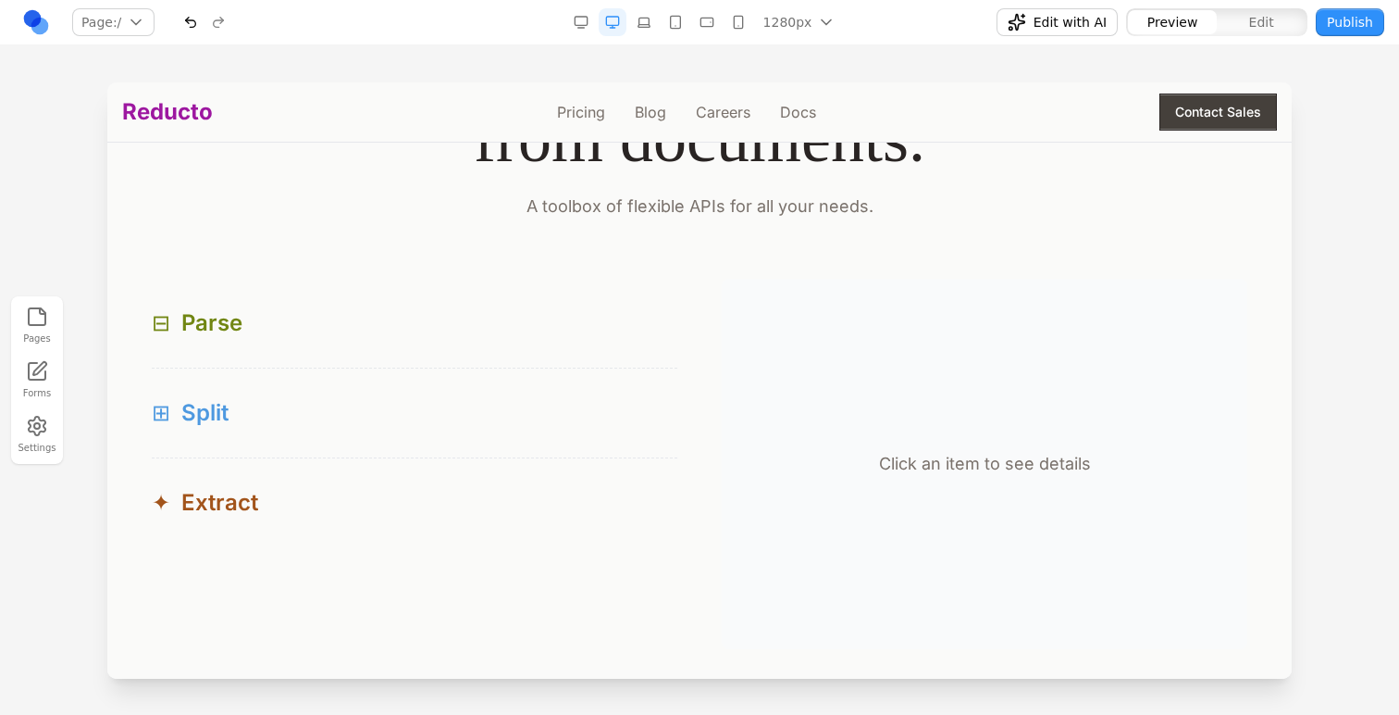
click at [344, 427] on div "⊞ Split" at bounding box center [415, 413] width 526 height 30
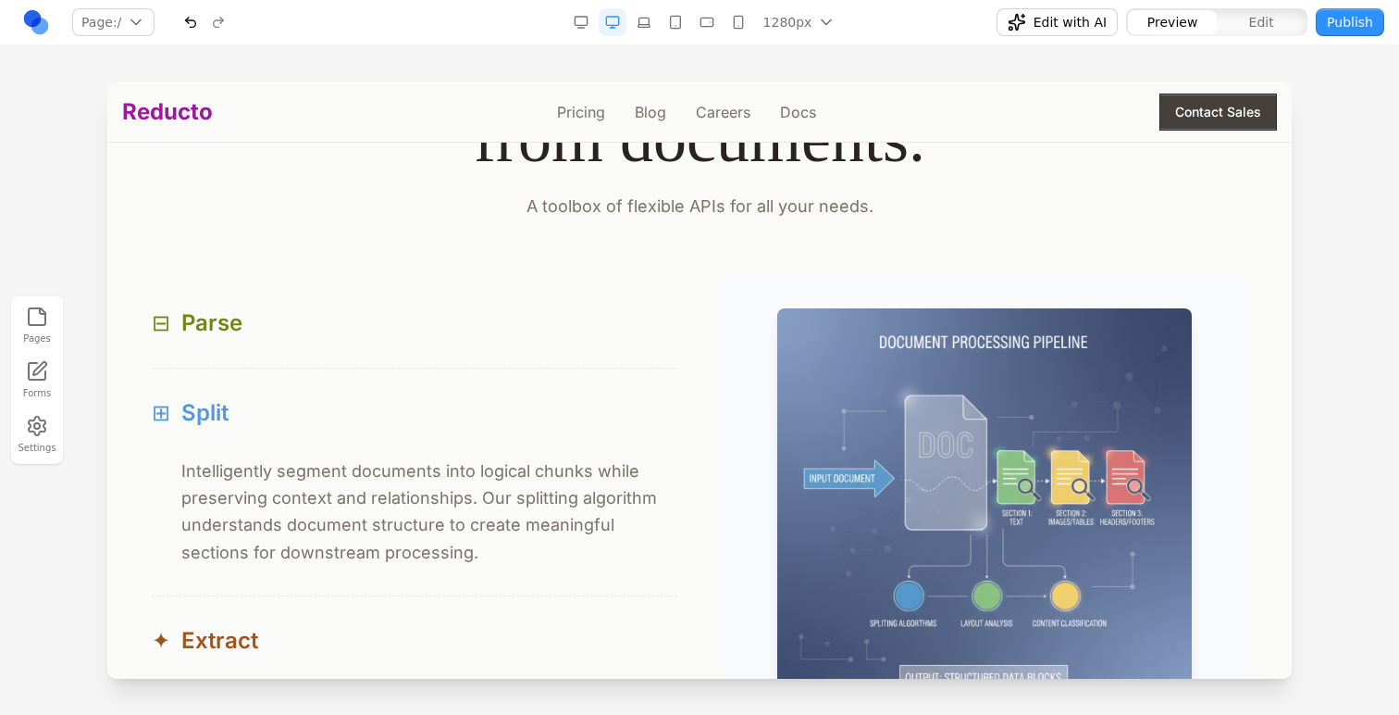
click at [350, 396] on button "⊞ Split" at bounding box center [415, 412] width 526 height 89
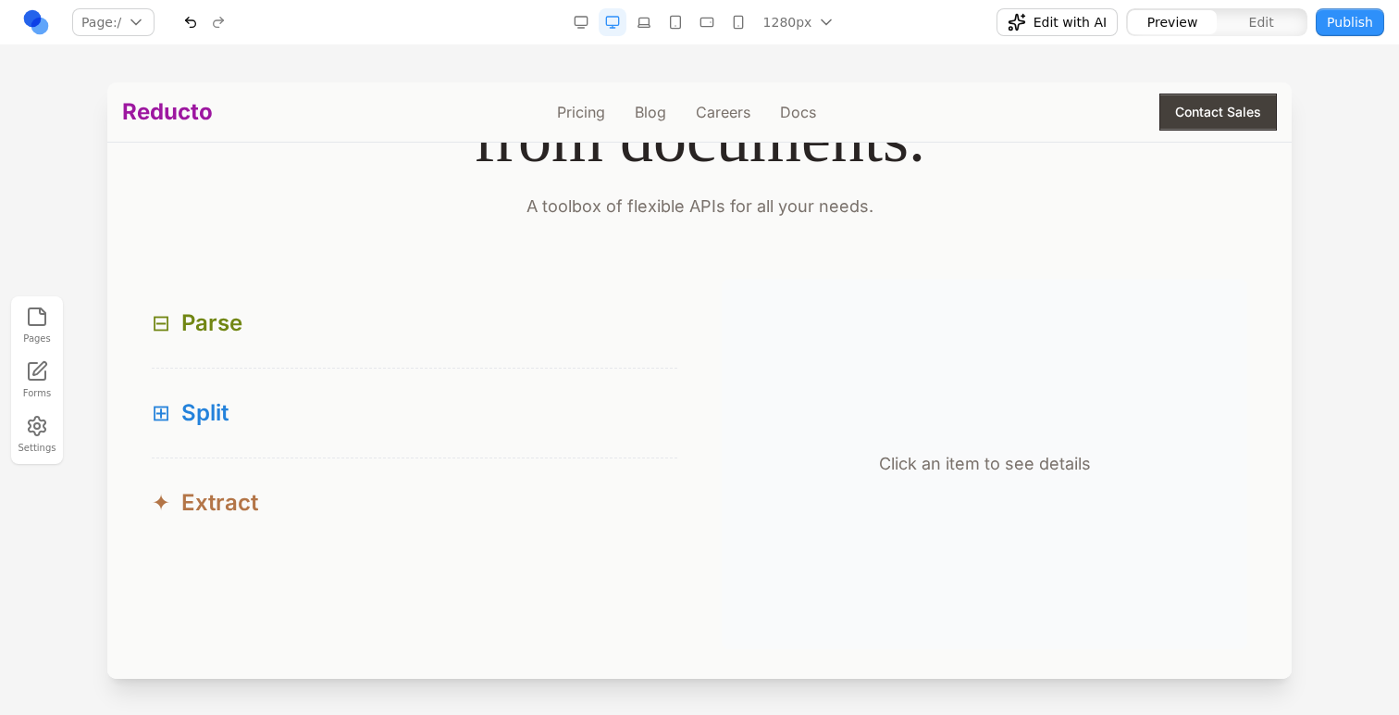
click at [339, 500] on div "✦ Extract" at bounding box center [415, 503] width 526 height 30
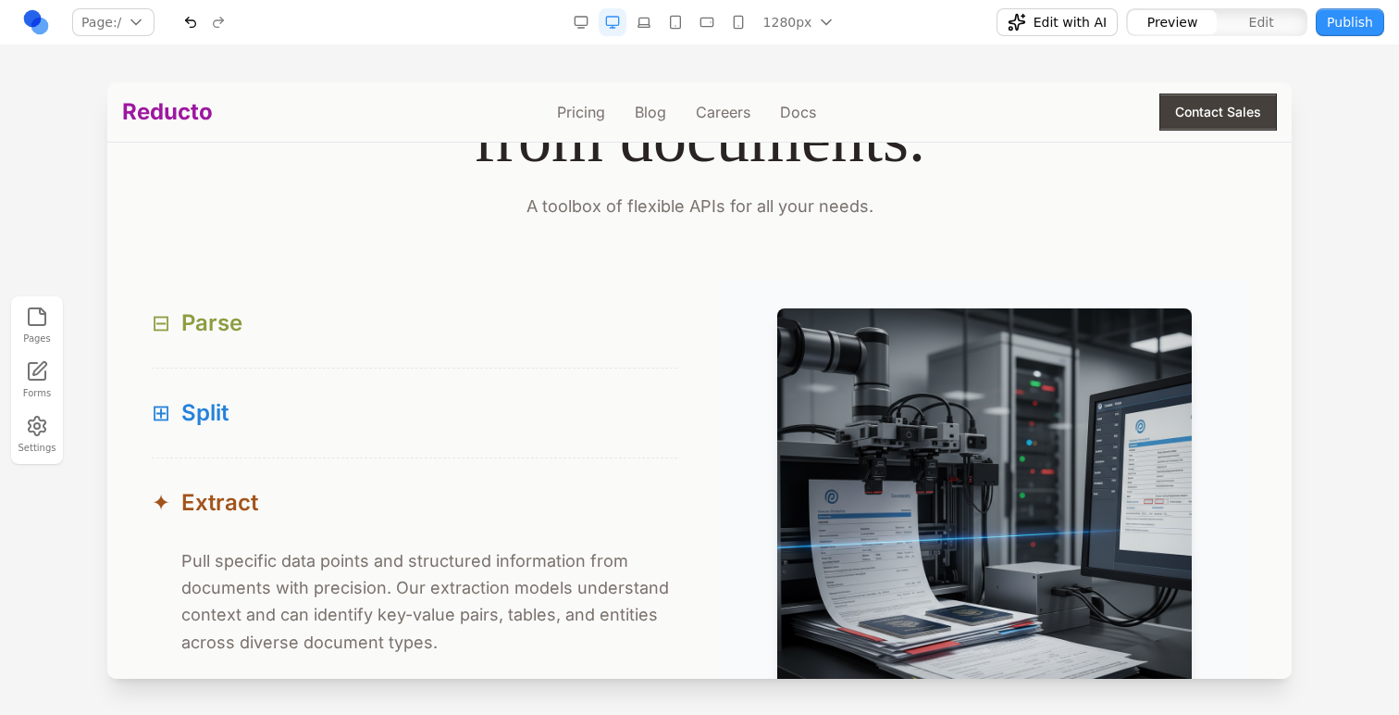
click at [335, 348] on button "⊟ Parse" at bounding box center [415, 323] width 526 height 89
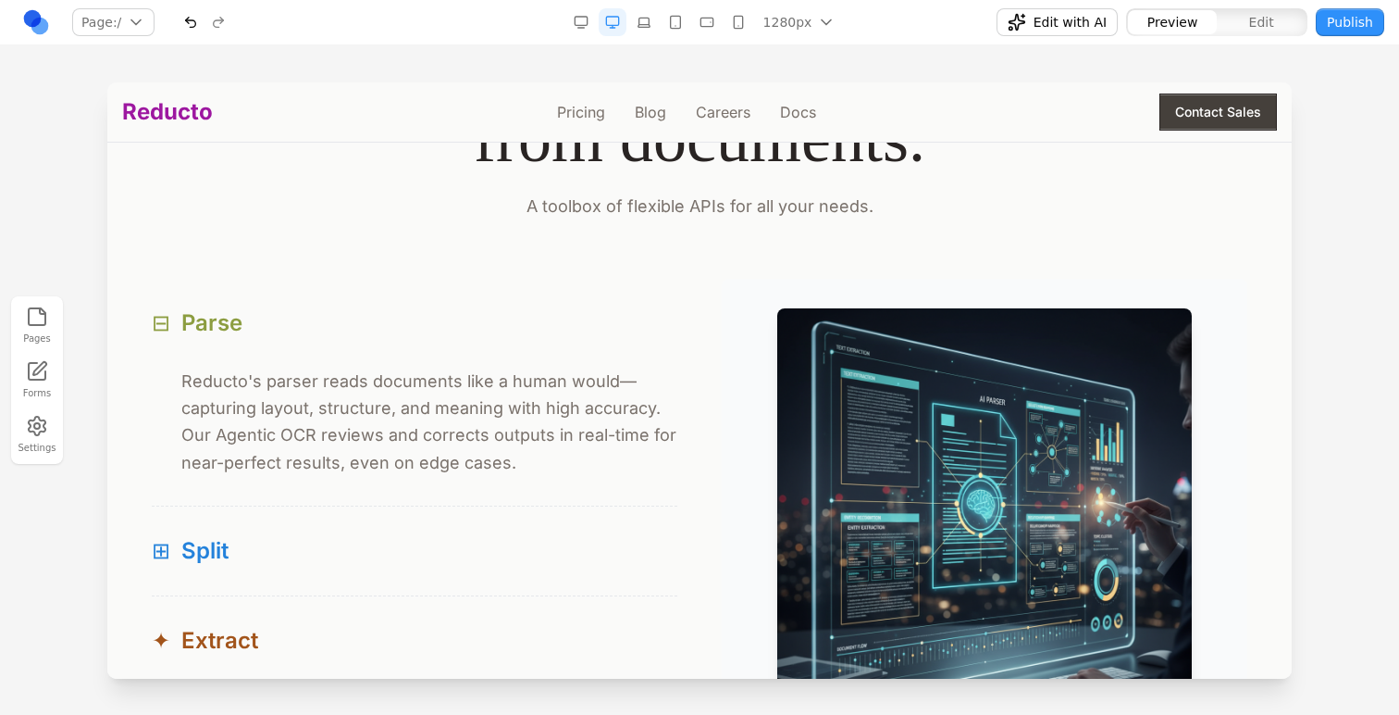
click at [539, 353] on button "⊟ Parse" at bounding box center [415, 323] width 526 height 89
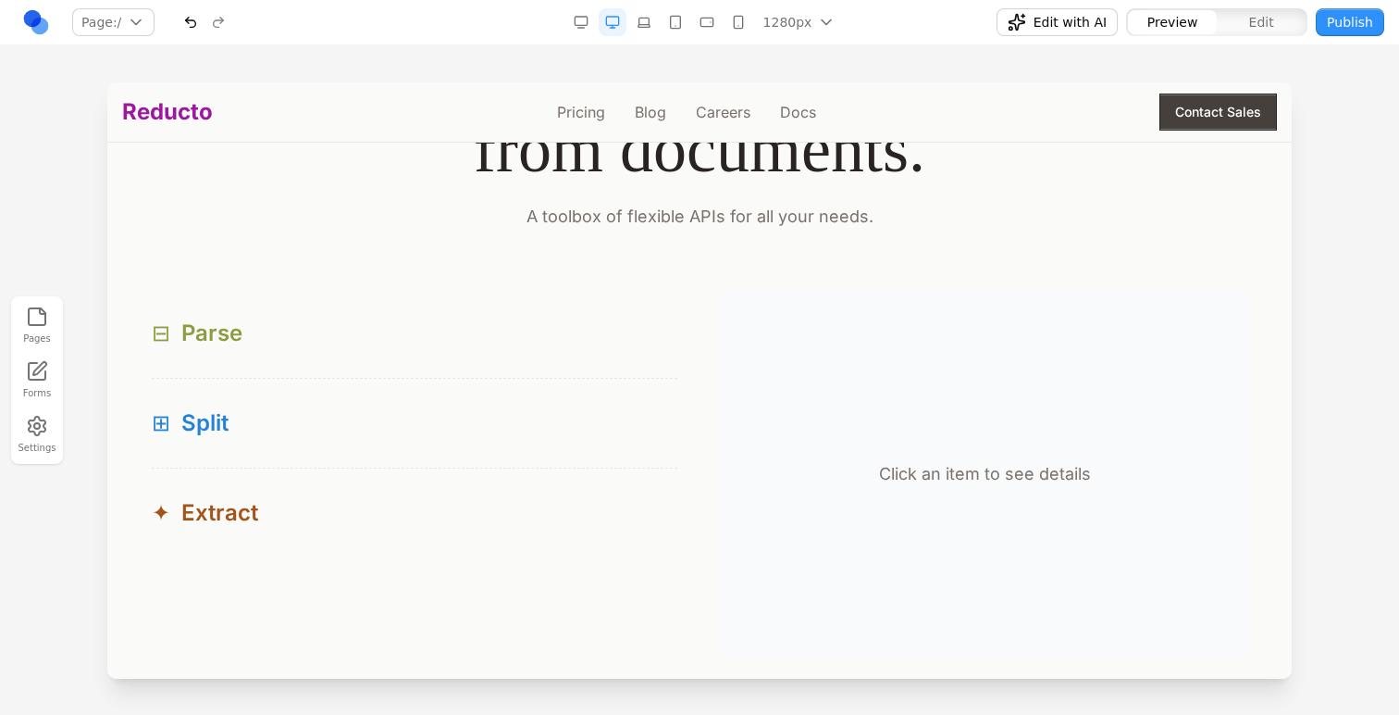
scroll to position [1634, 0]
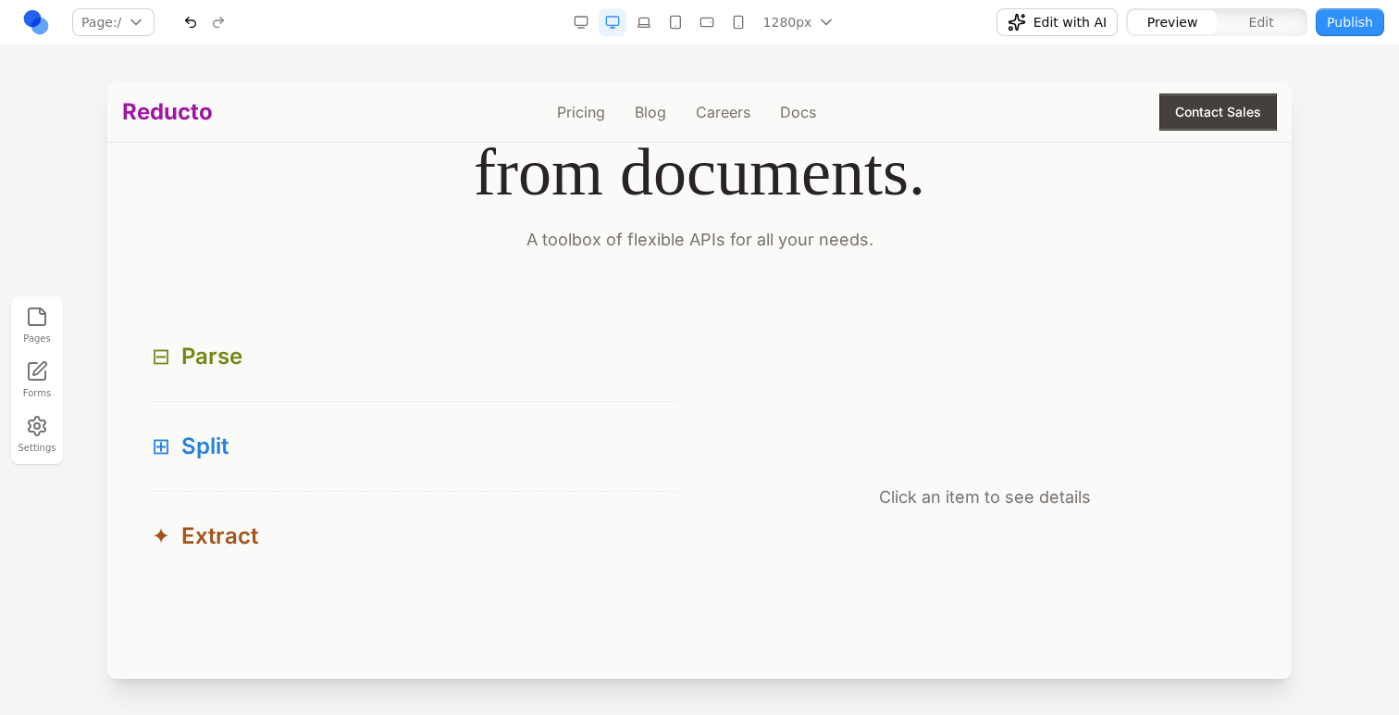
click at [1263, 7] on div "Preview Edit" at bounding box center [1217, 22] width 183 height 30
click at [1246, 18] on button "Edit" at bounding box center [1261, 22] width 89 height 24
click at [1197, 19] on span "Preview" at bounding box center [1173, 22] width 51 height 19
click at [218, 30] on div at bounding box center [205, 22] width 56 height 28
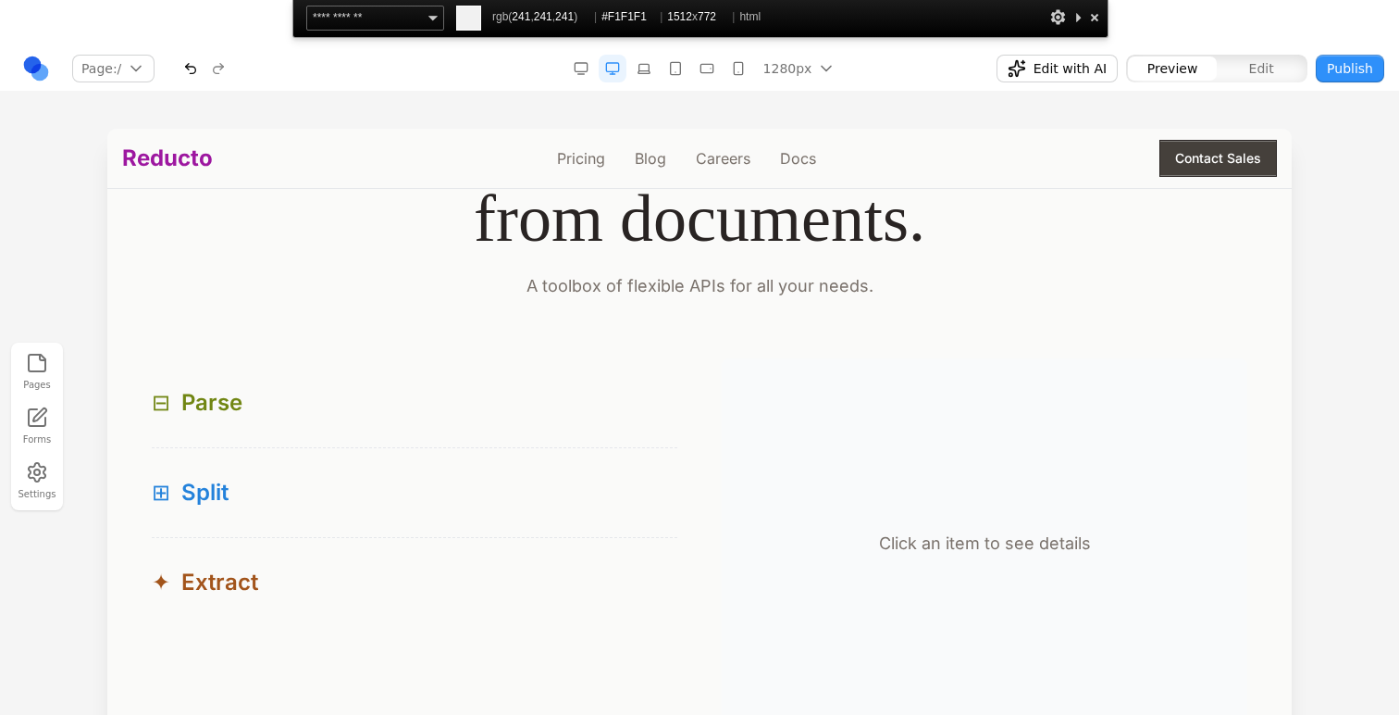
click at [1095, 26] on div at bounding box center [1095, 17] width 19 height 23
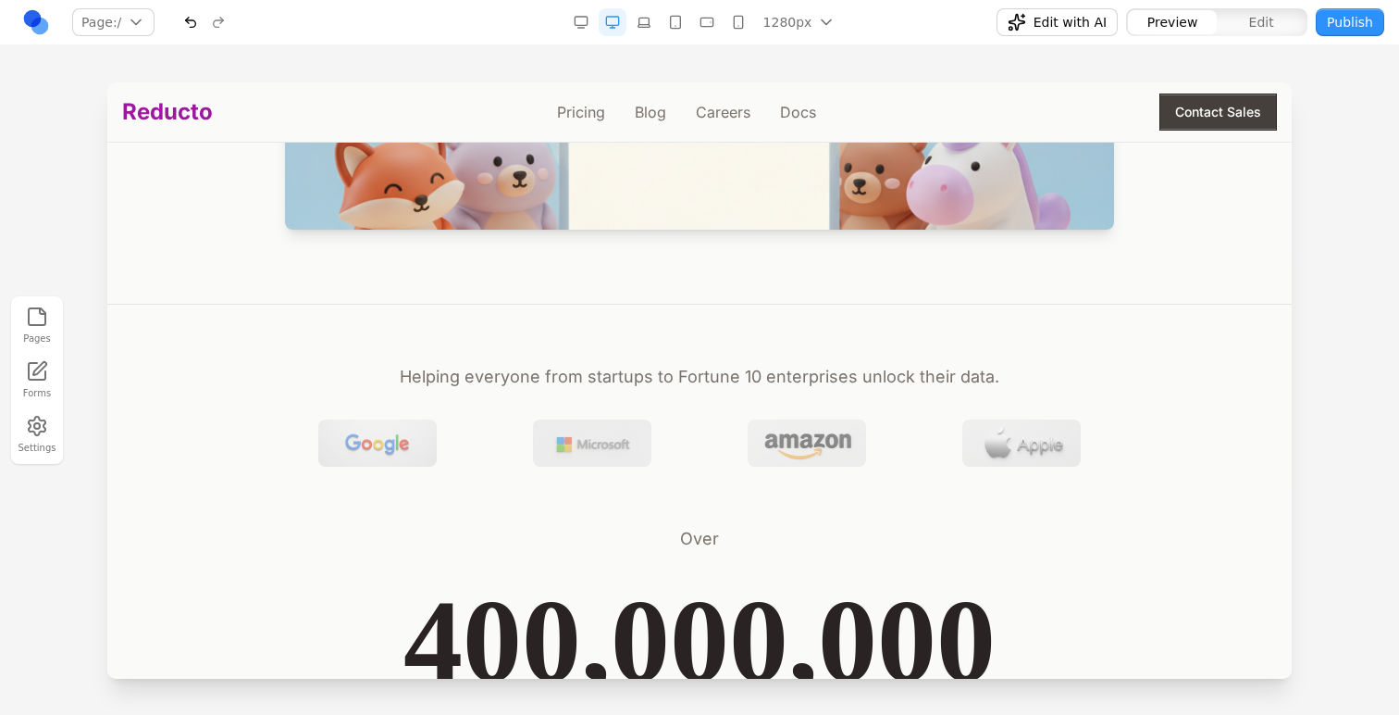
scroll to position [367, 0]
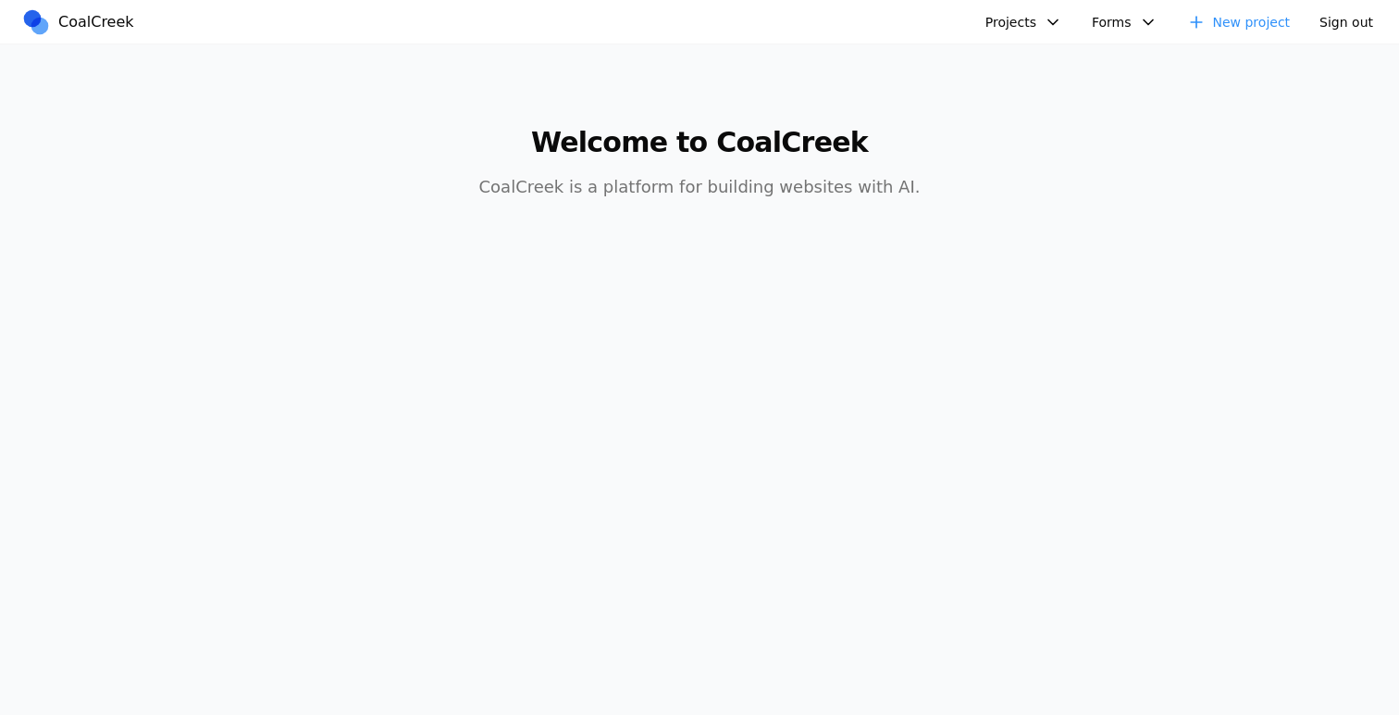
click at [1024, 11] on button "Projects" at bounding box center [1024, 22] width 99 height 28
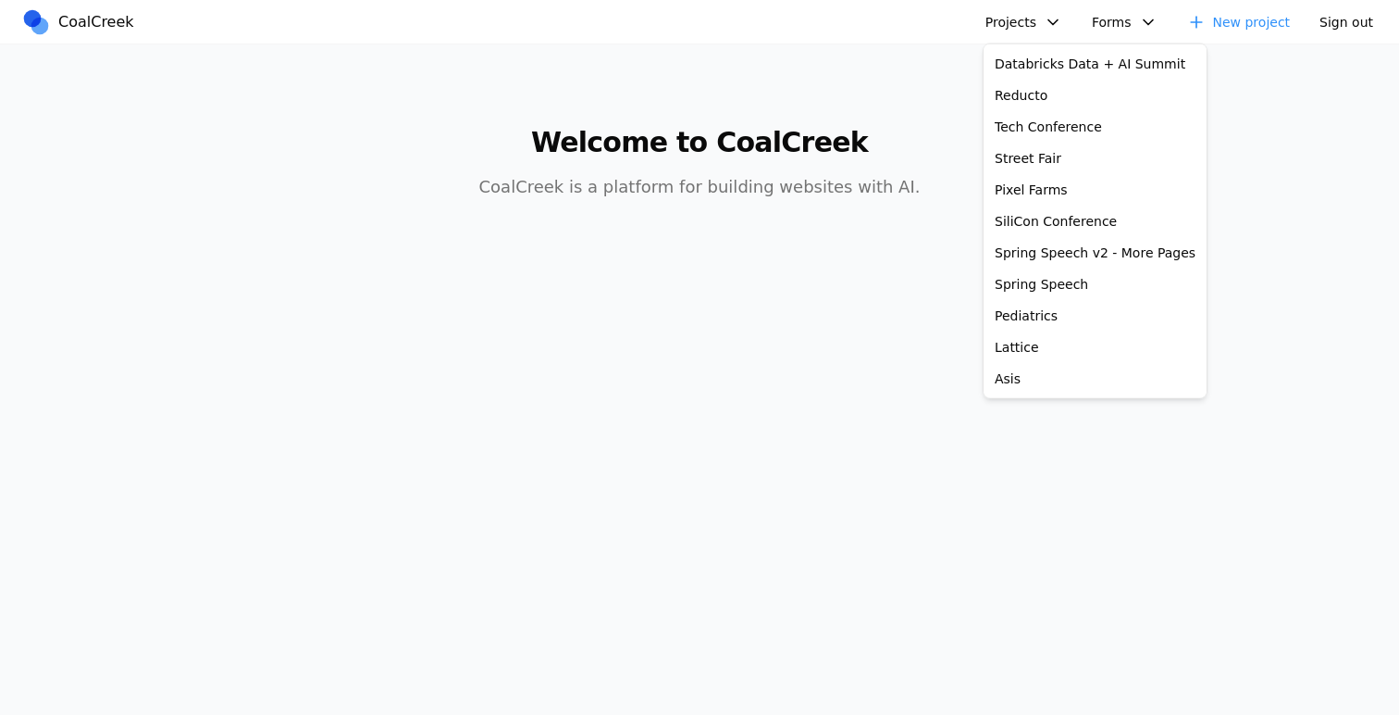
click at [1024, 11] on button "Projects" at bounding box center [1024, 22] width 99 height 28
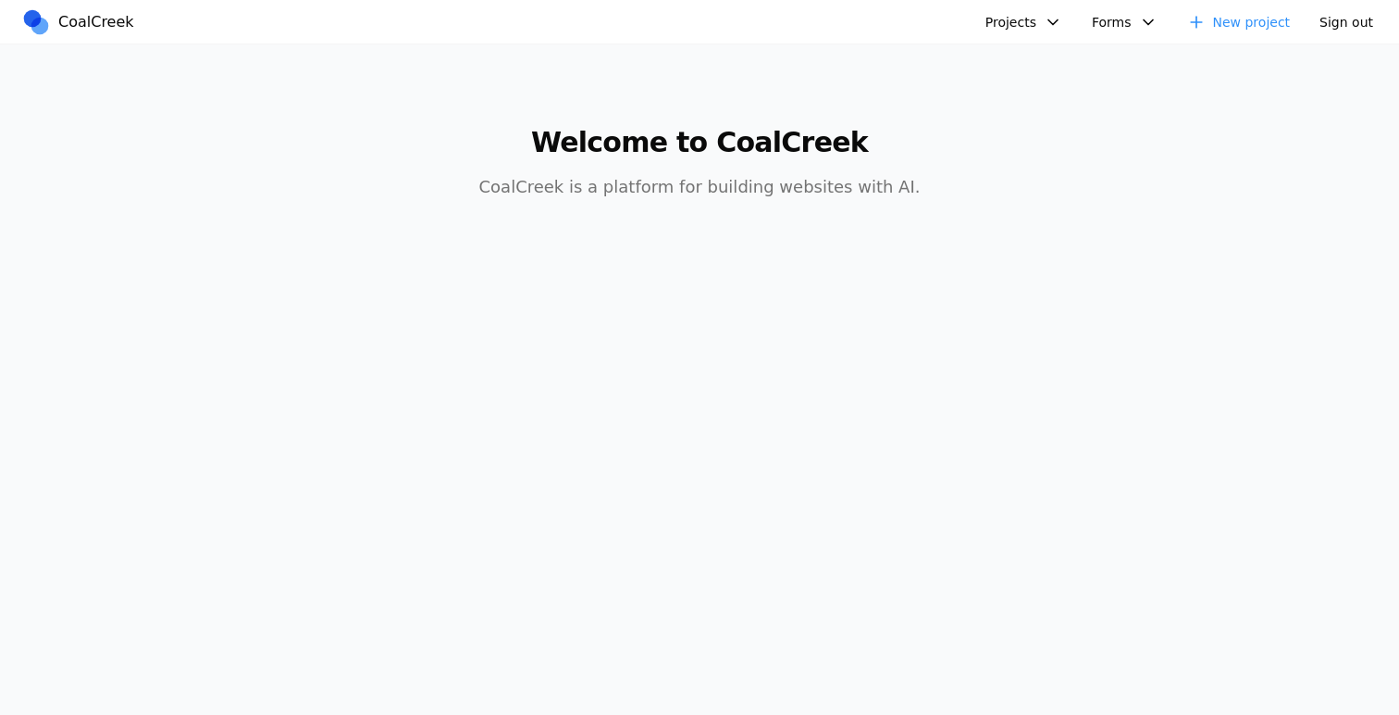
click at [1024, 11] on button "Projects" at bounding box center [1024, 22] width 99 height 28
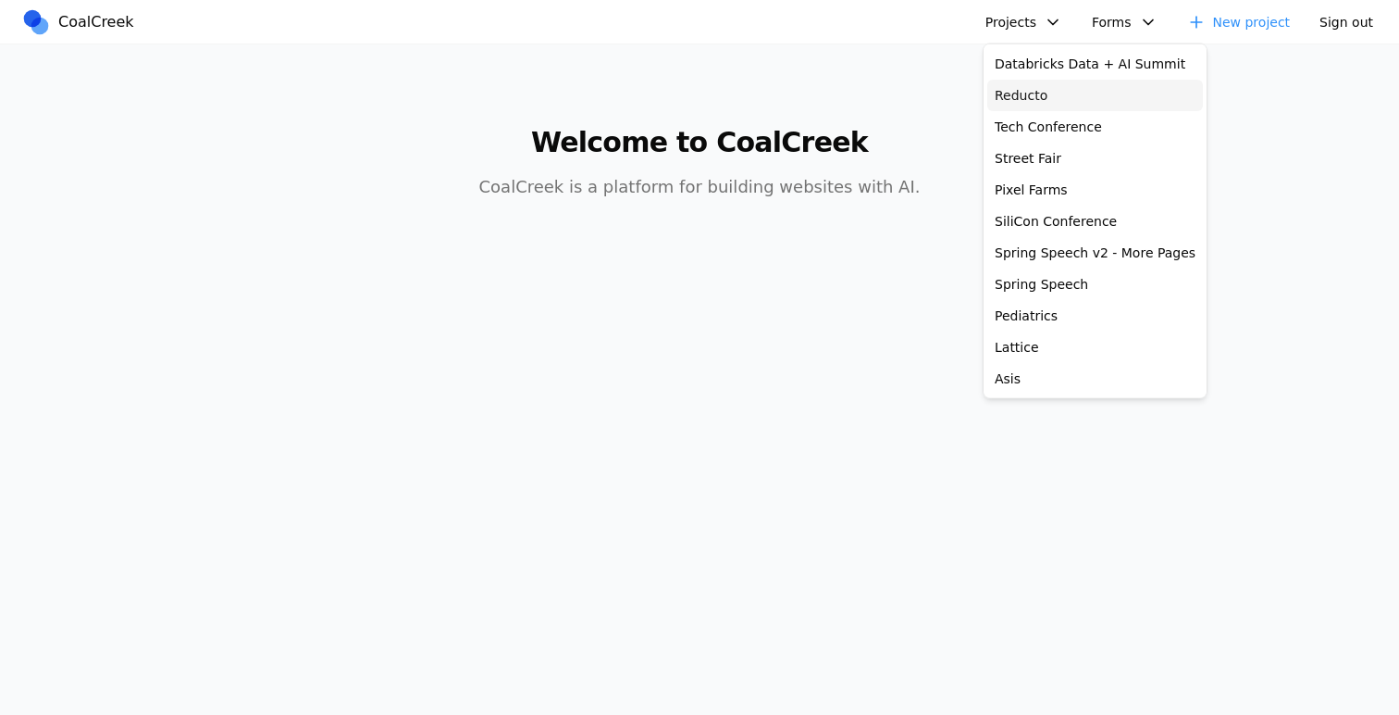
click at [1022, 85] on link "Reducto" at bounding box center [1096, 95] width 216 height 31
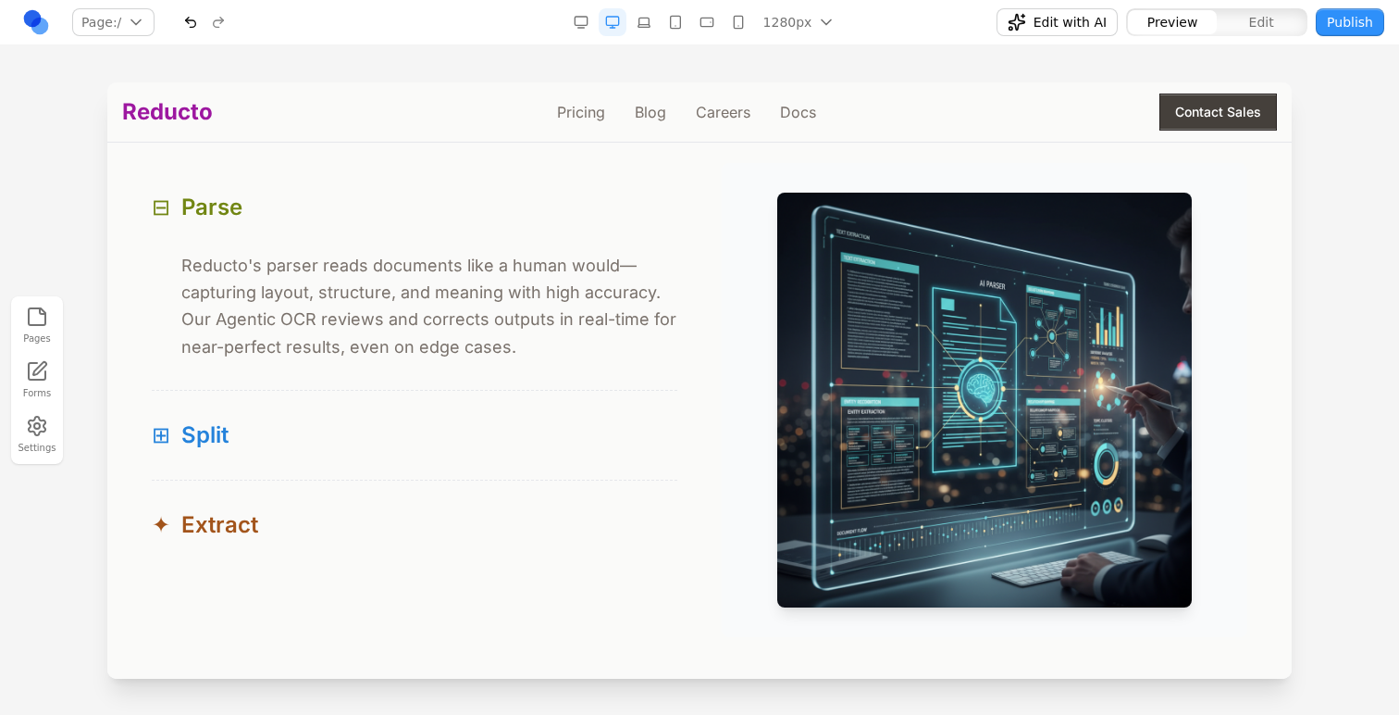
scroll to position [1776, 0]
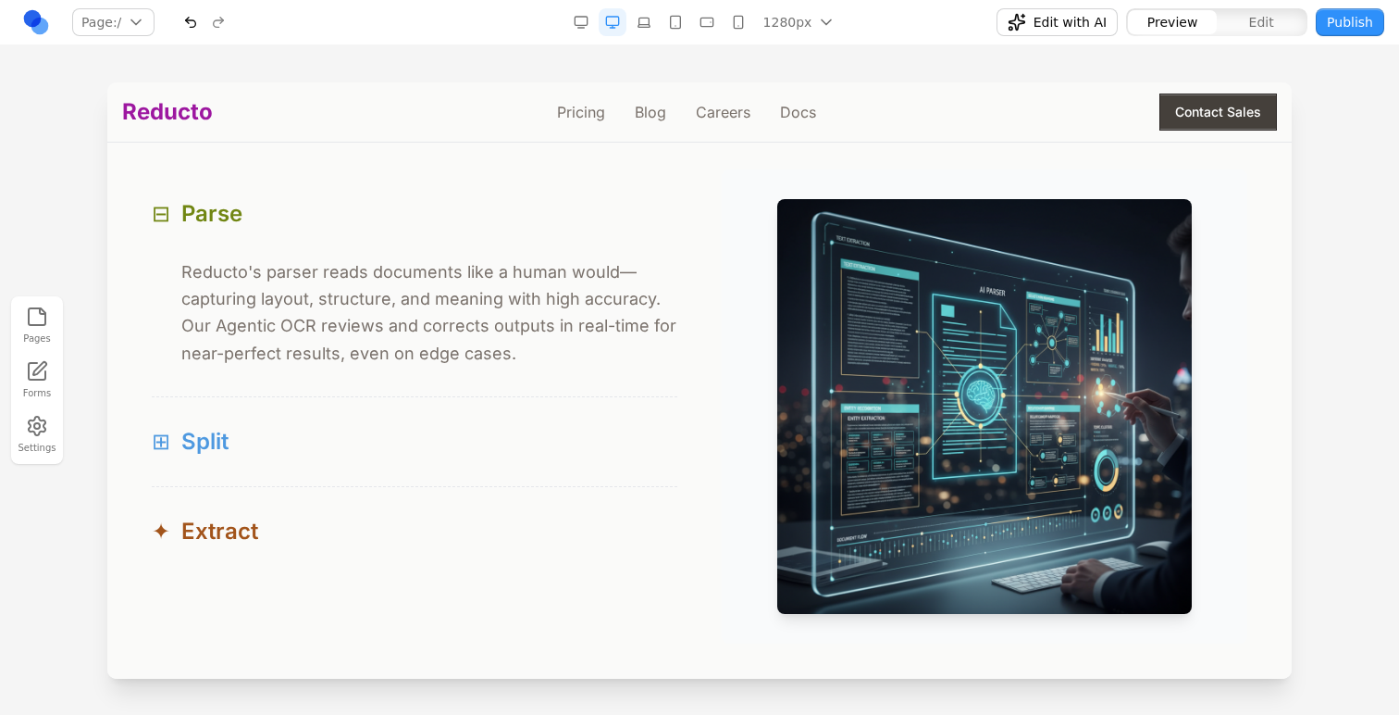
click at [368, 462] on button "⊞ Split" at bounding box center [415, 441] width 526 height 89
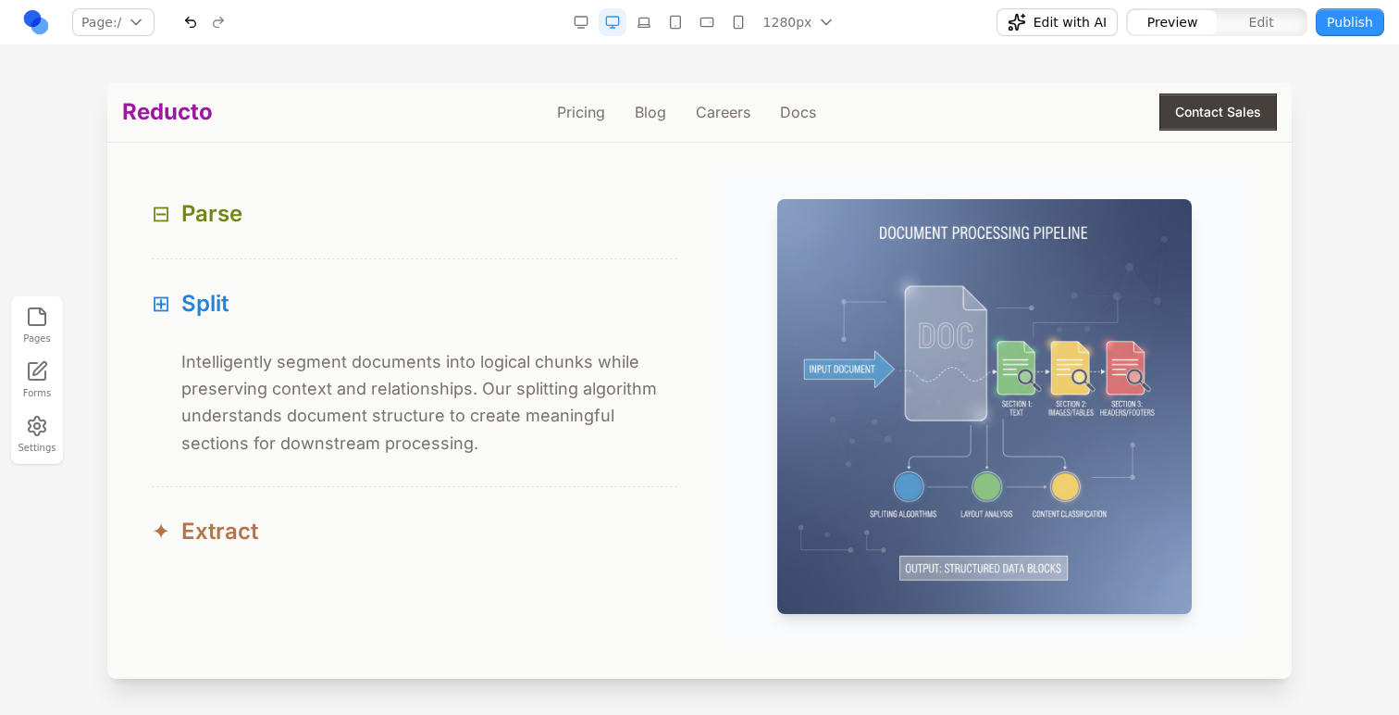
click at [367, 507] on button "✦ Extract" at bounding box center [415, 531] width 526 height 89
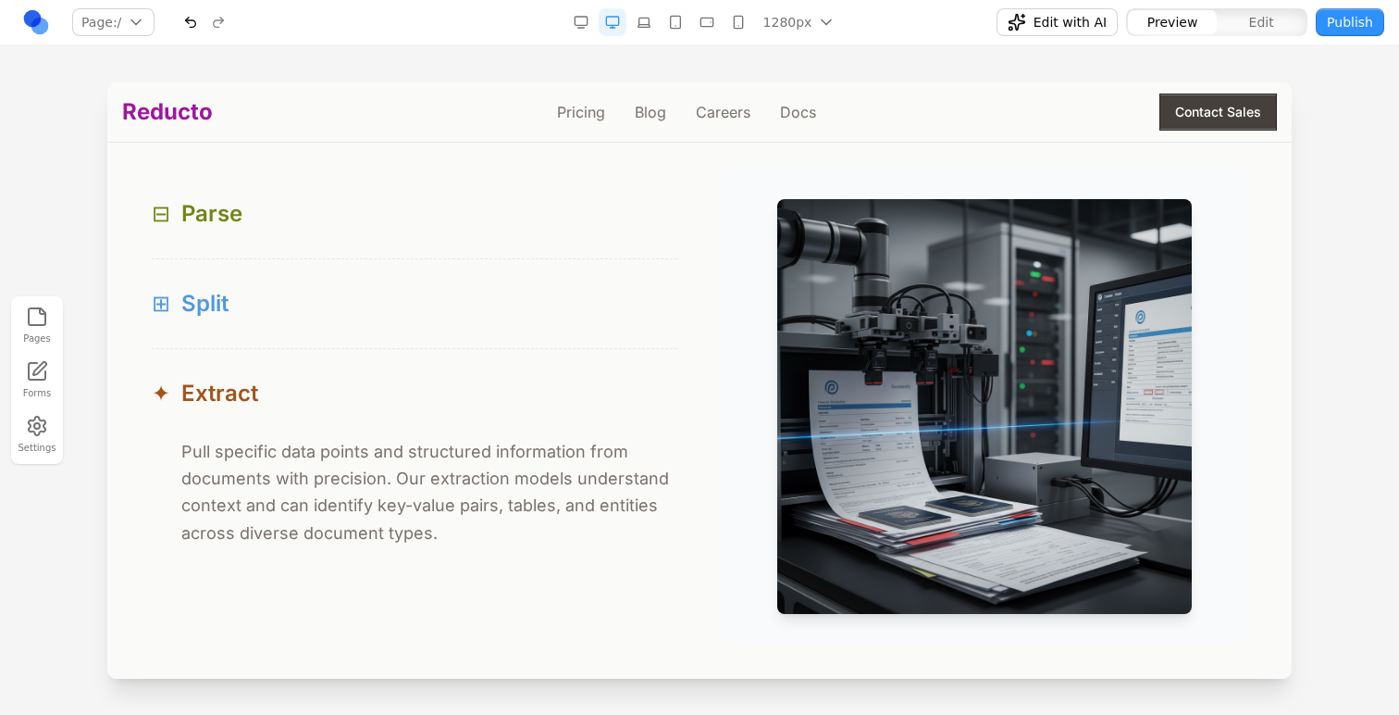
click at [413, 317] on div "⊞ Split" at bounding box center [415, 304] width 526 height 30
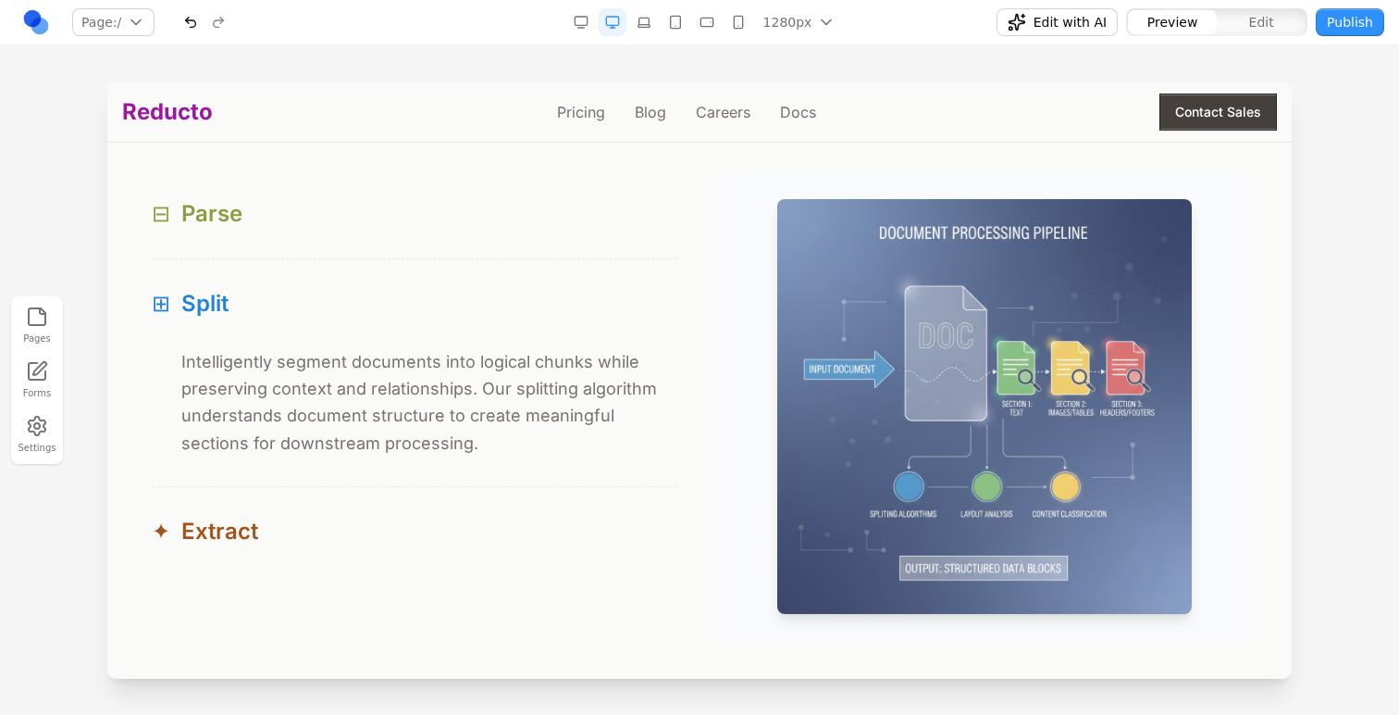
click at [413, 229] on div "⊟ Parse" at bounding box center [415, 214] width 526 height 30
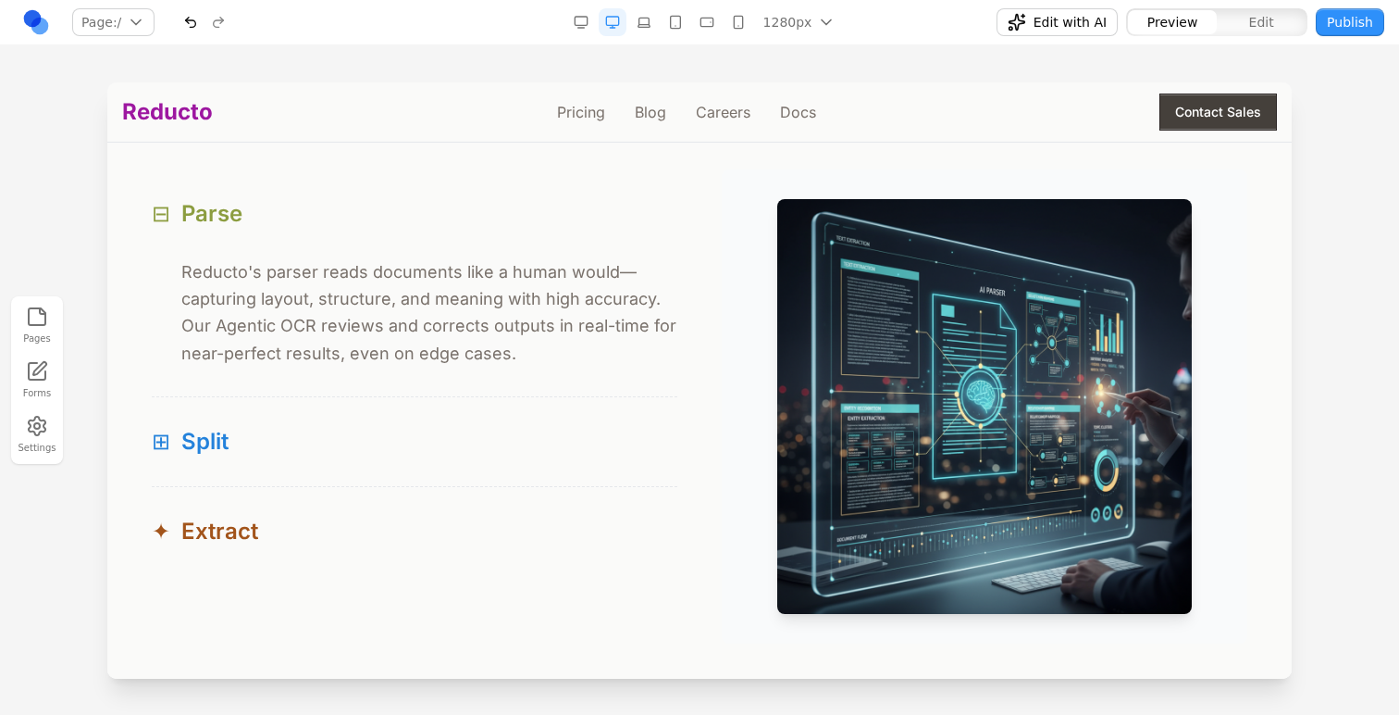
click at [413, 229] on div "⊟ Parse" at bounding box center [415, 214] width 526 height 30
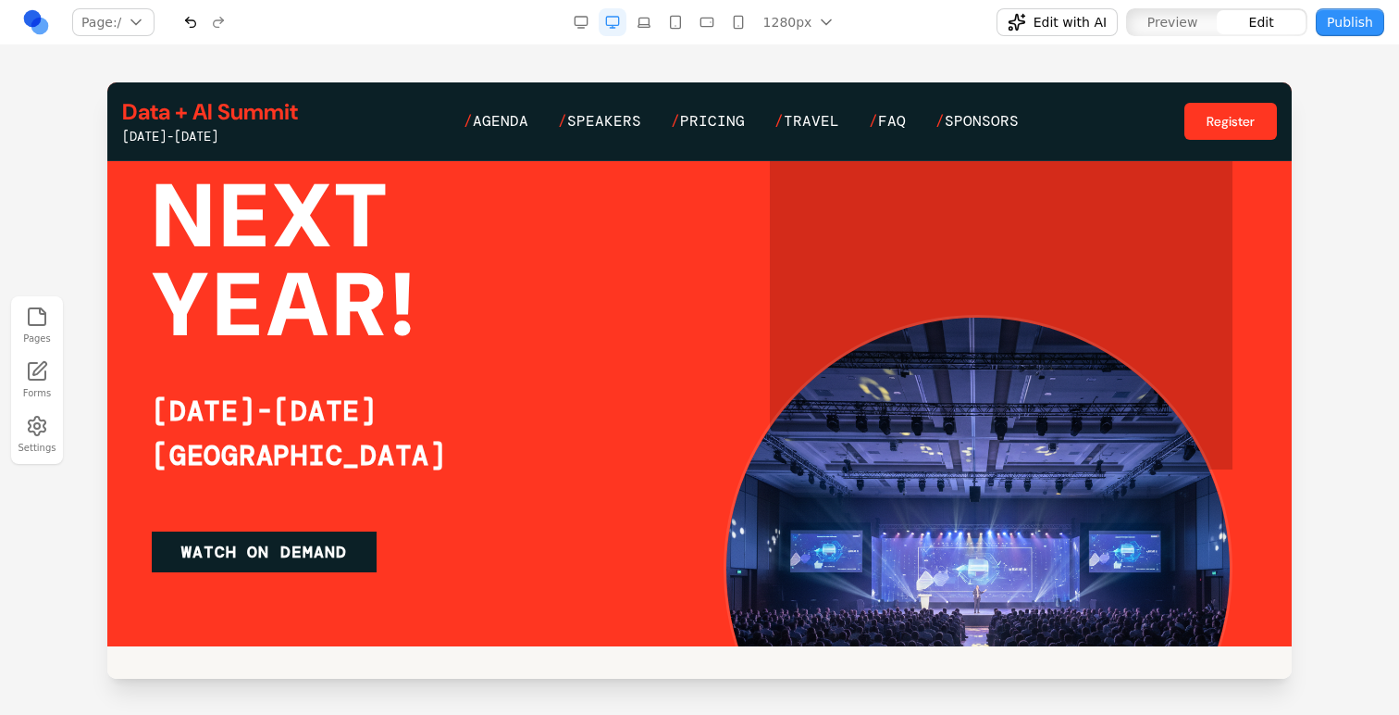
scroll to position [292, 0]
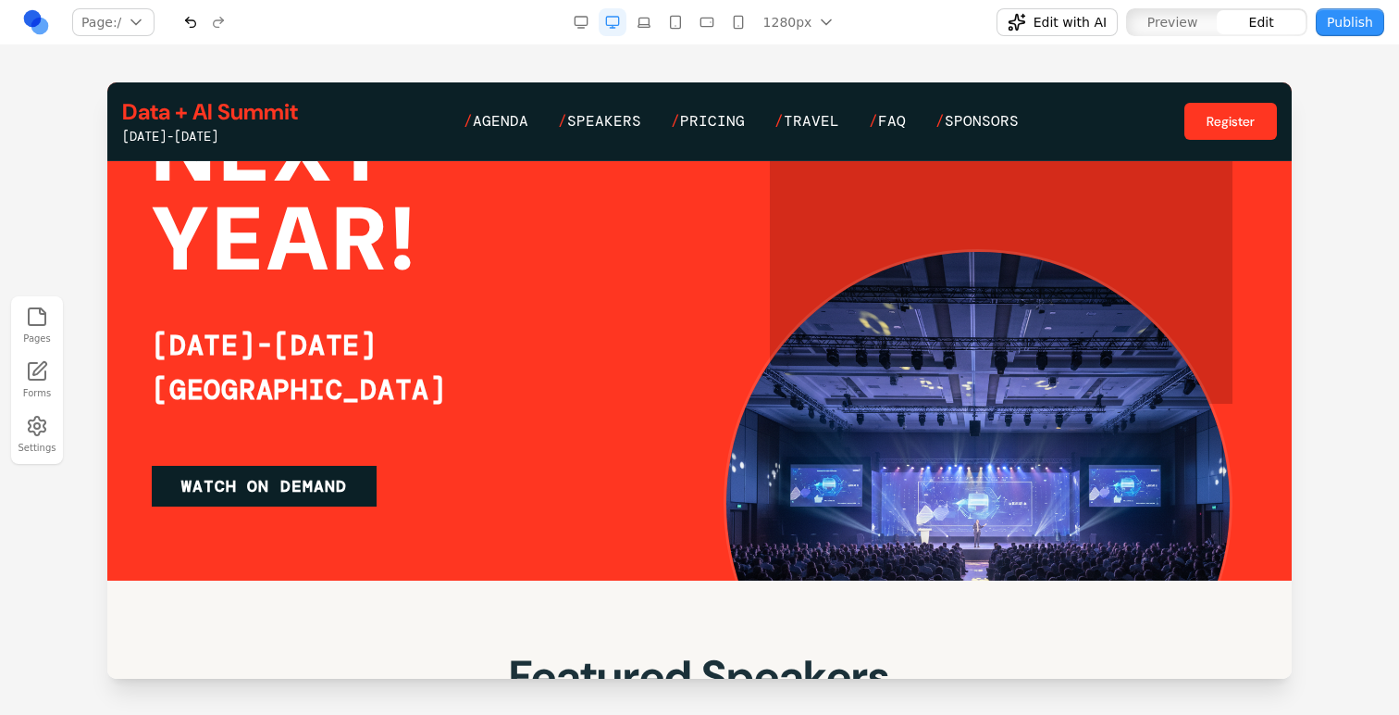
click at [580, 29] on icon "button" at bounding box center [581, 22] width 15 height 15
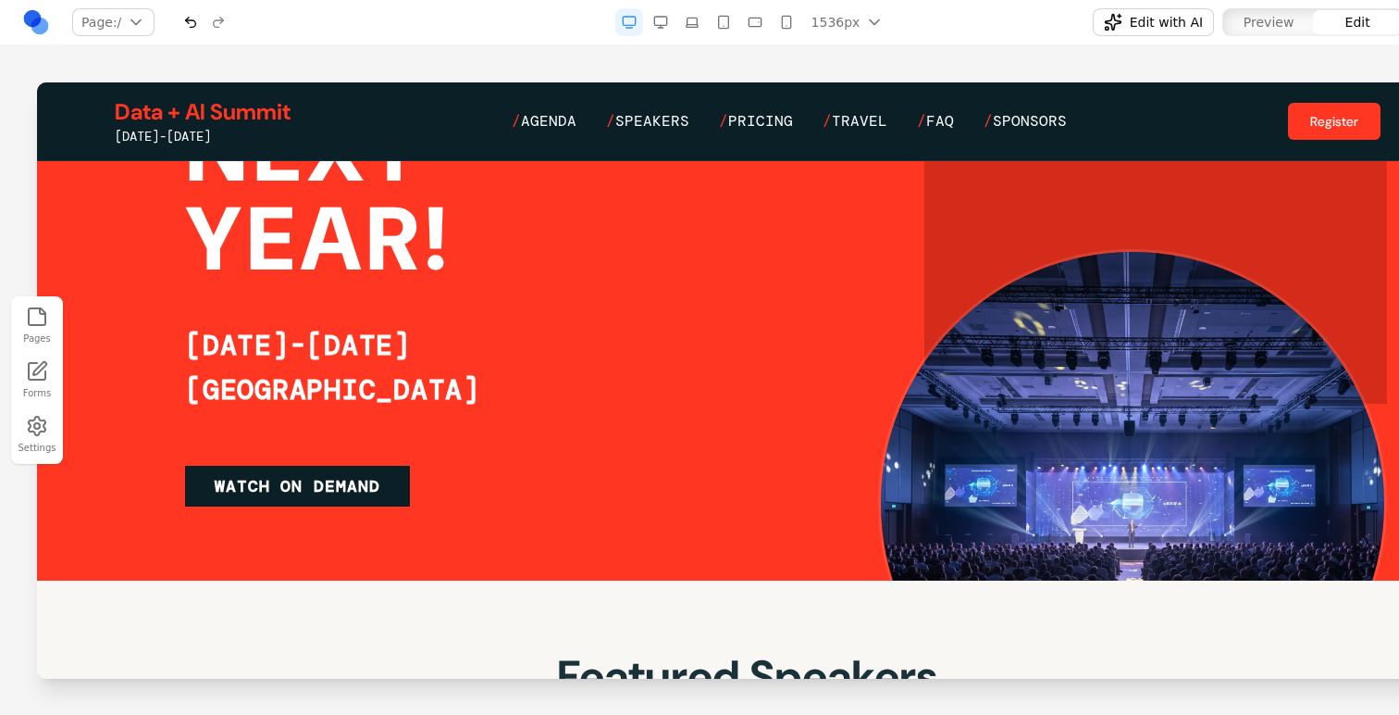
click at [664, 19] on icon "button" at bounding box center [660, 22] width 15 height 15
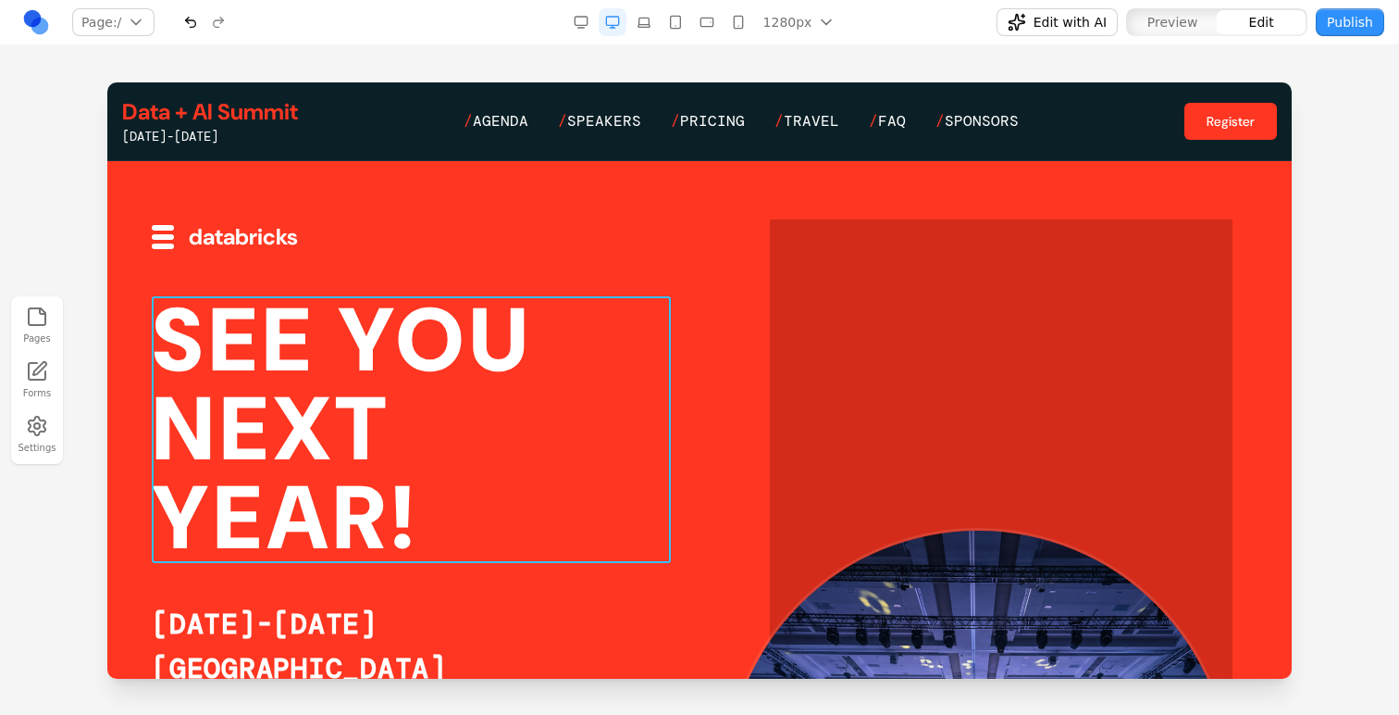
scroll to position [0, 0]
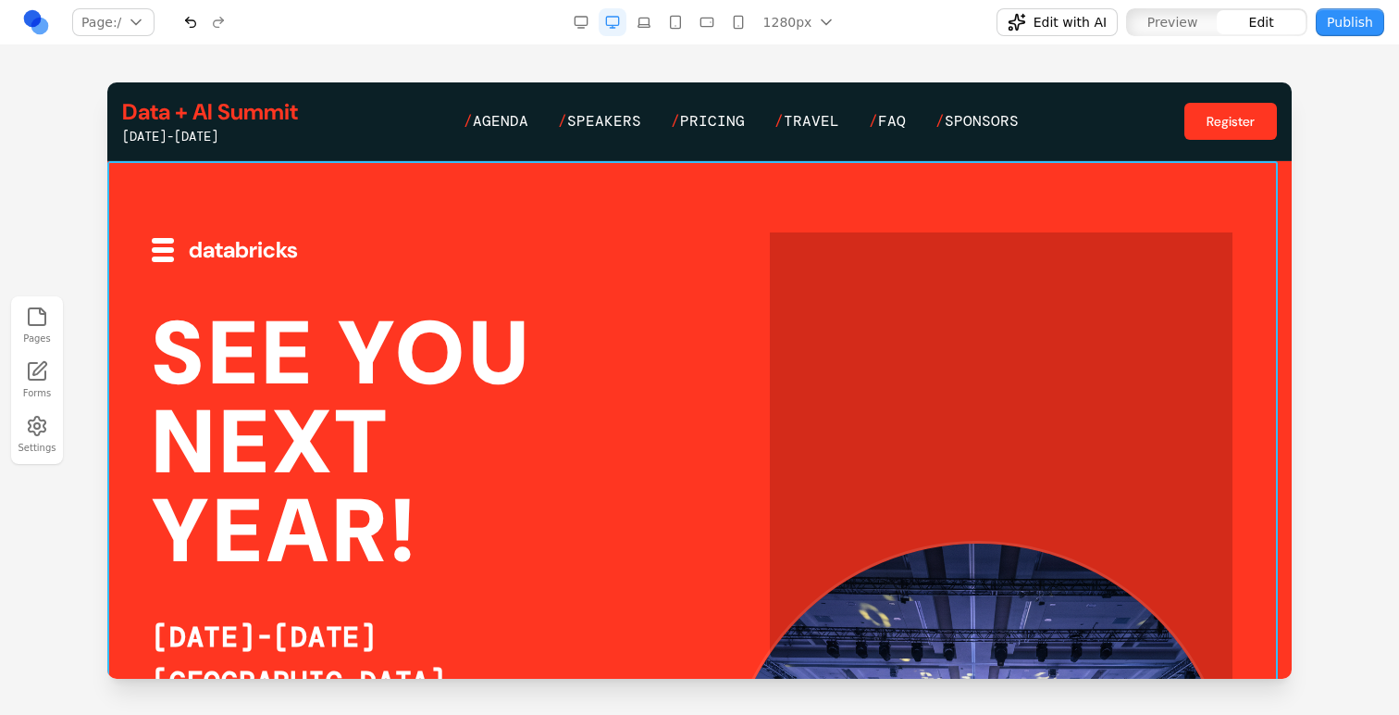
click at [867, 191] on div at bounding box center [699, 516] width 1185 height 711
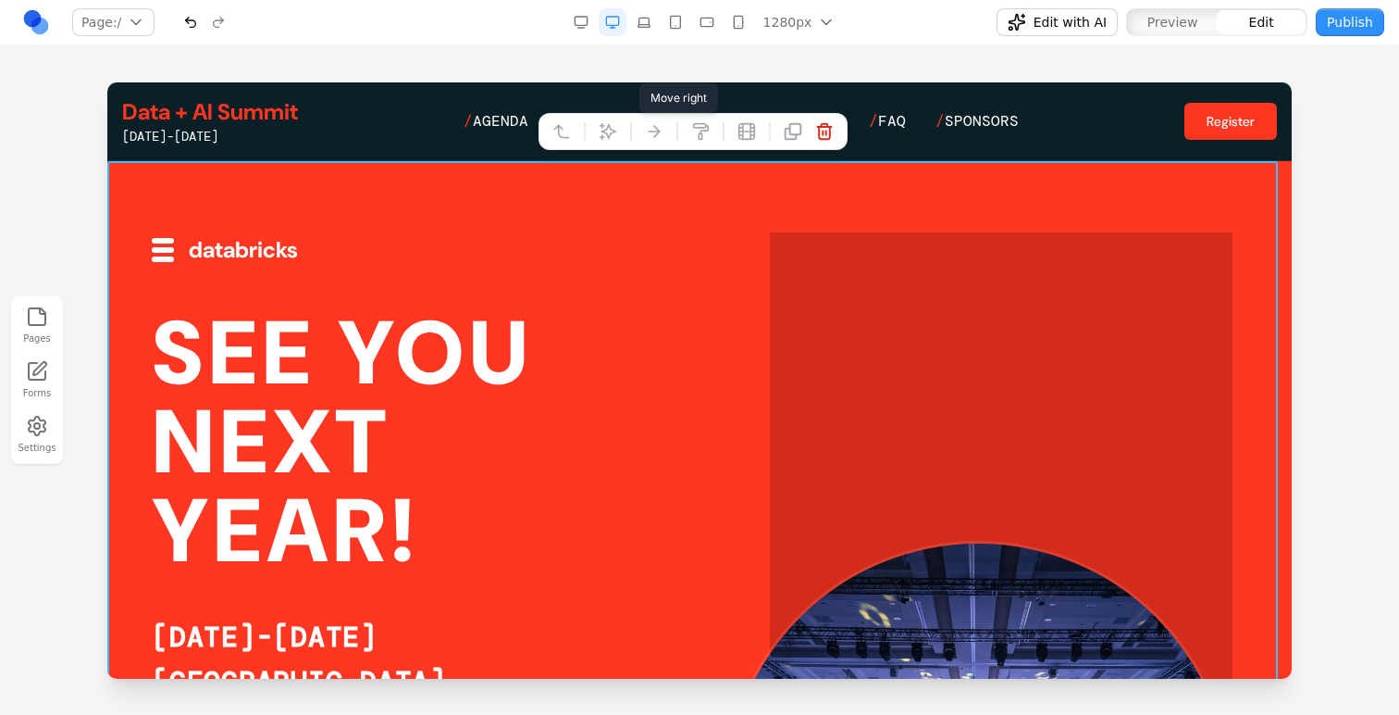
click at [612, 131] on icon at bounding box center [608, 131] width 19 height 19
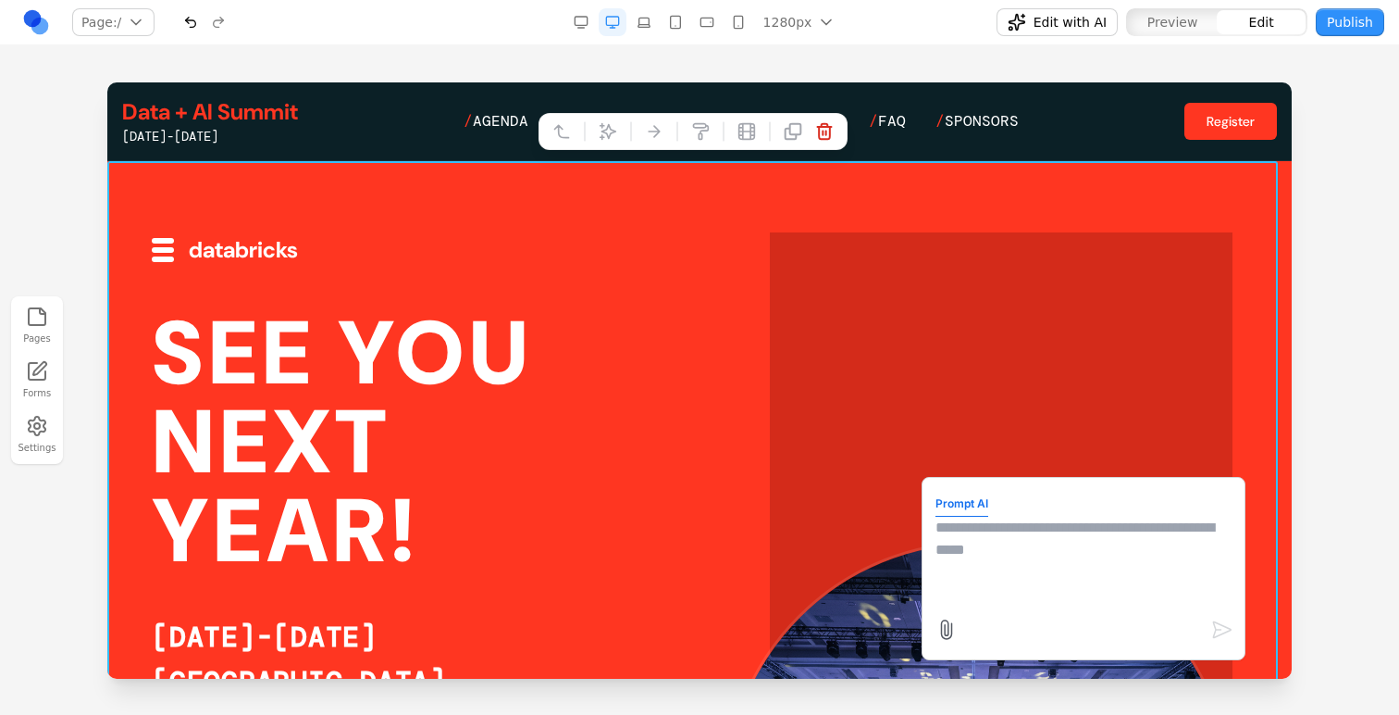
click at [1076, 551] on textarea at bounding box center [1084, 562] width 296 height 93
type textarea "**********"
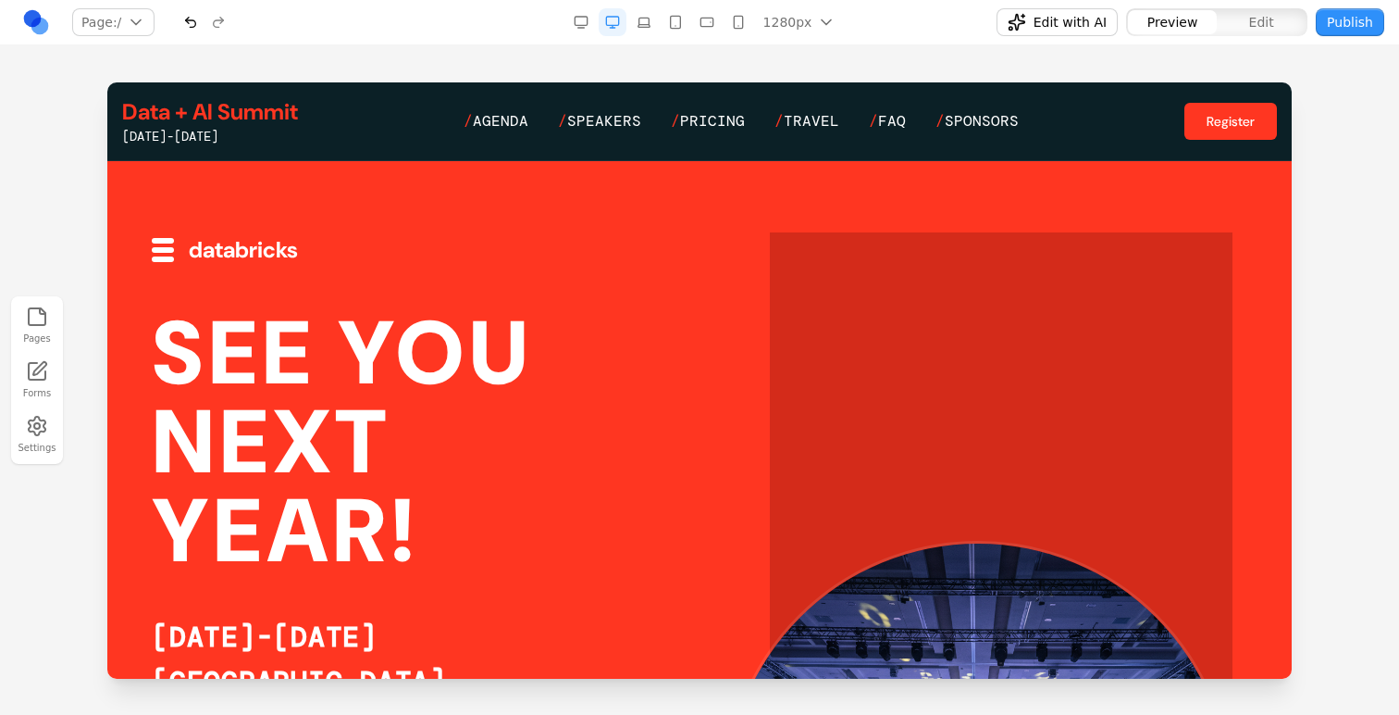
click at [577, 176] on div at bounding box center [699, 516] width 1185 height 711
click at [1220, 16] on button "Edit" at bounding box center [1261, 22] width 89 height 24
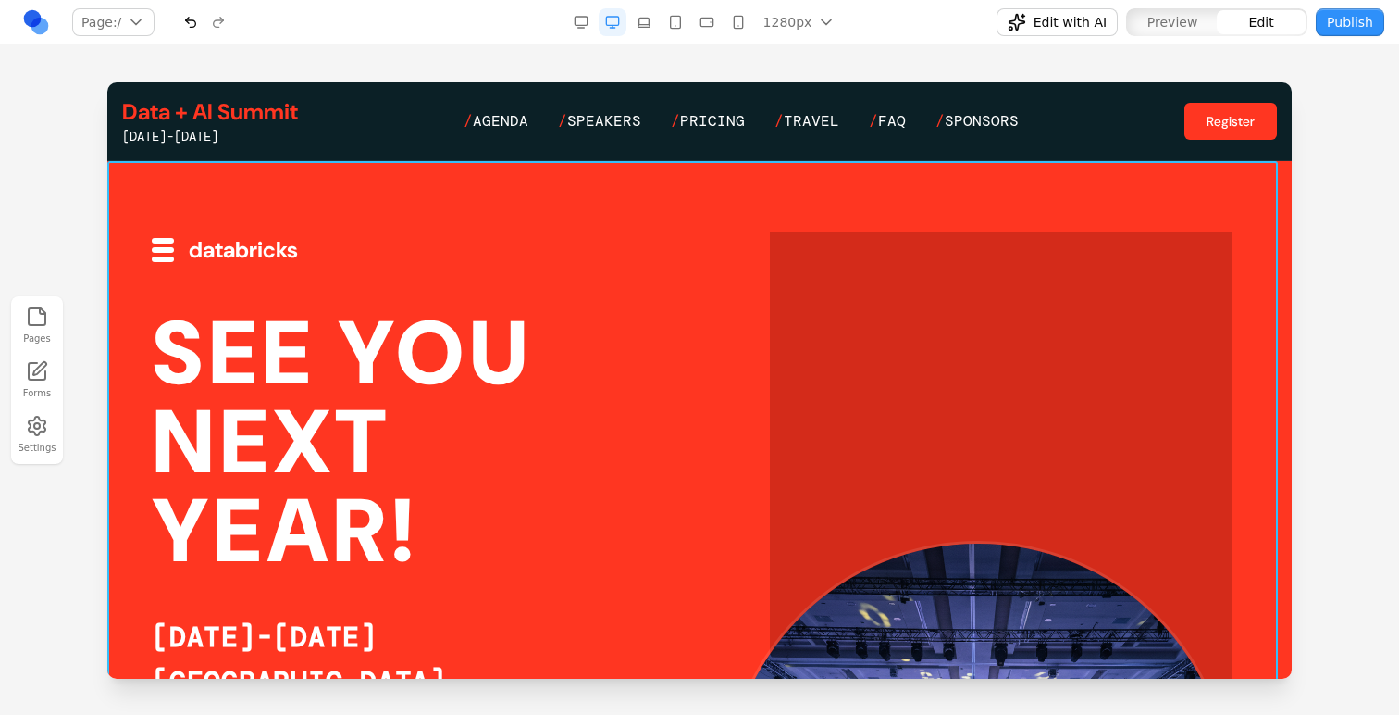
click at [704, 180] on div at bounding box center [699, 516] width 1185 height 711
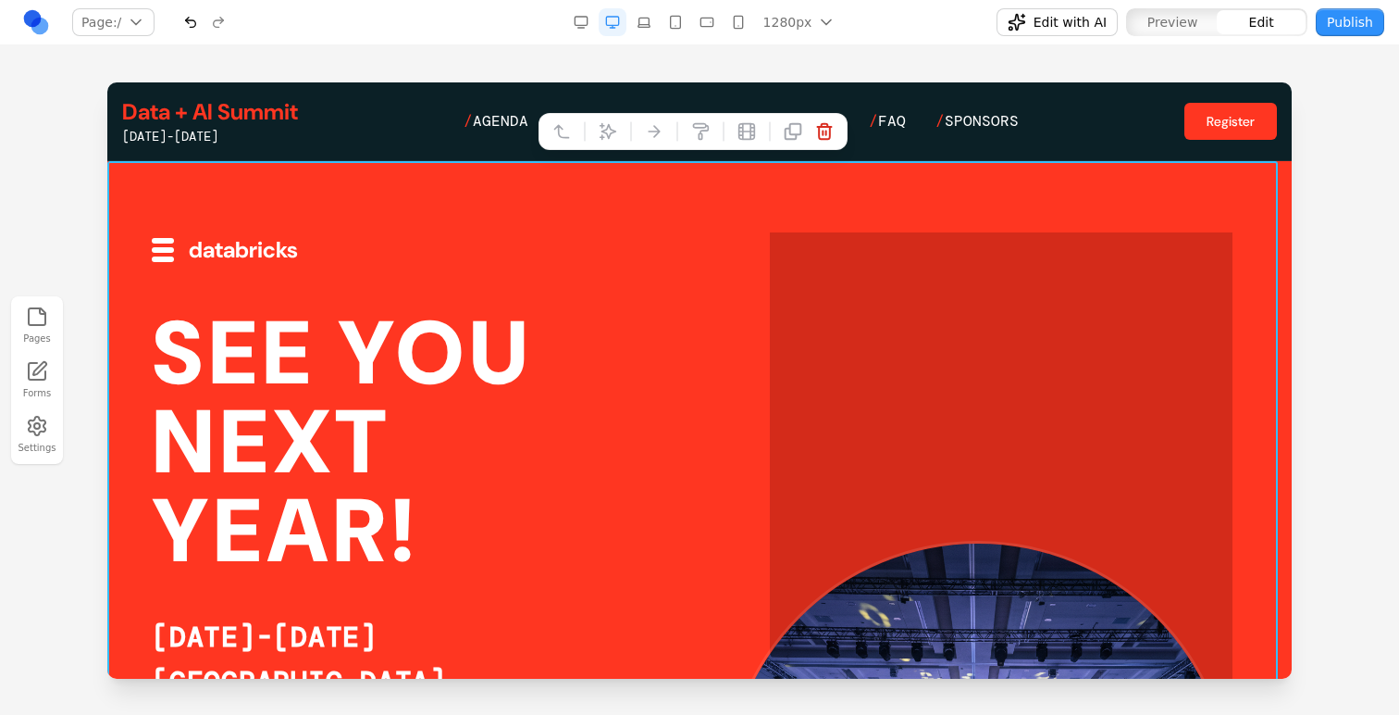
click at [615, 145] on button at bounding box center [608, 132] width 30 height 30
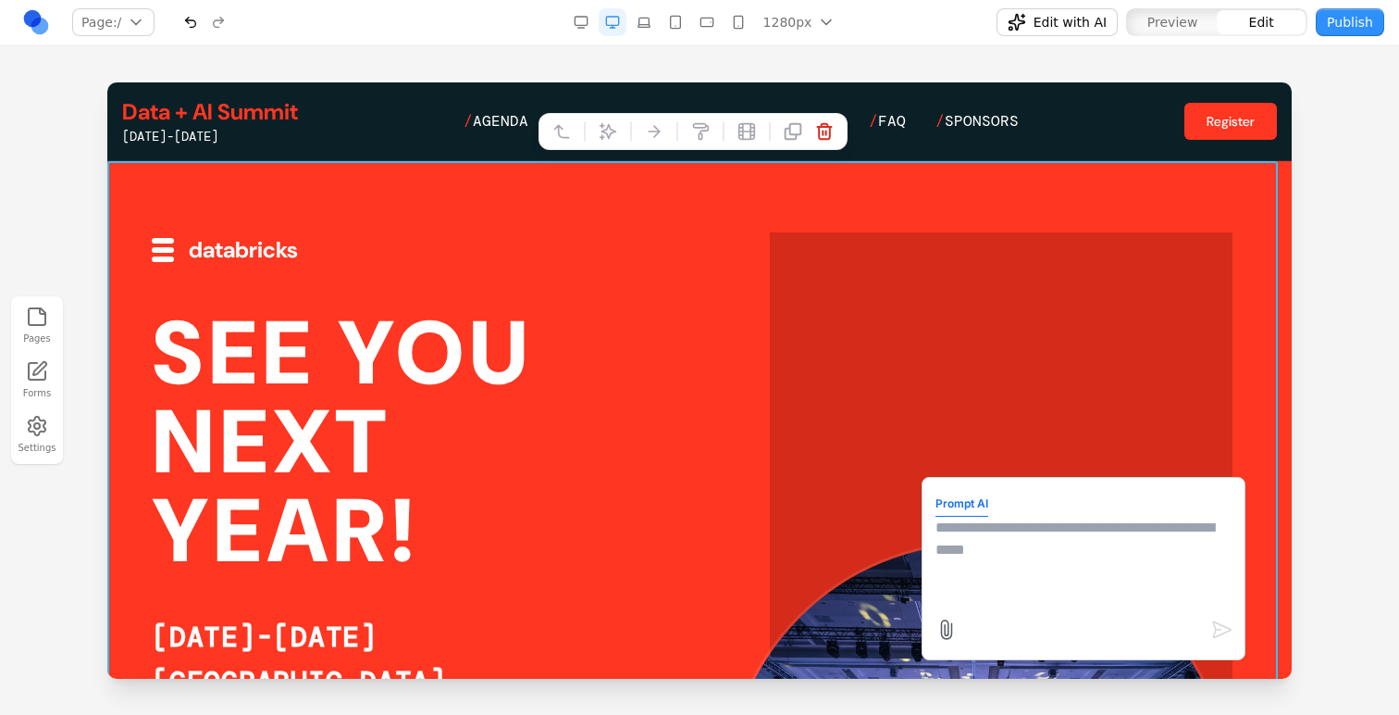
click at [1107, 549] on textarea at bounding box center [1084, 562] width 296 height 93
type textarea "**********"
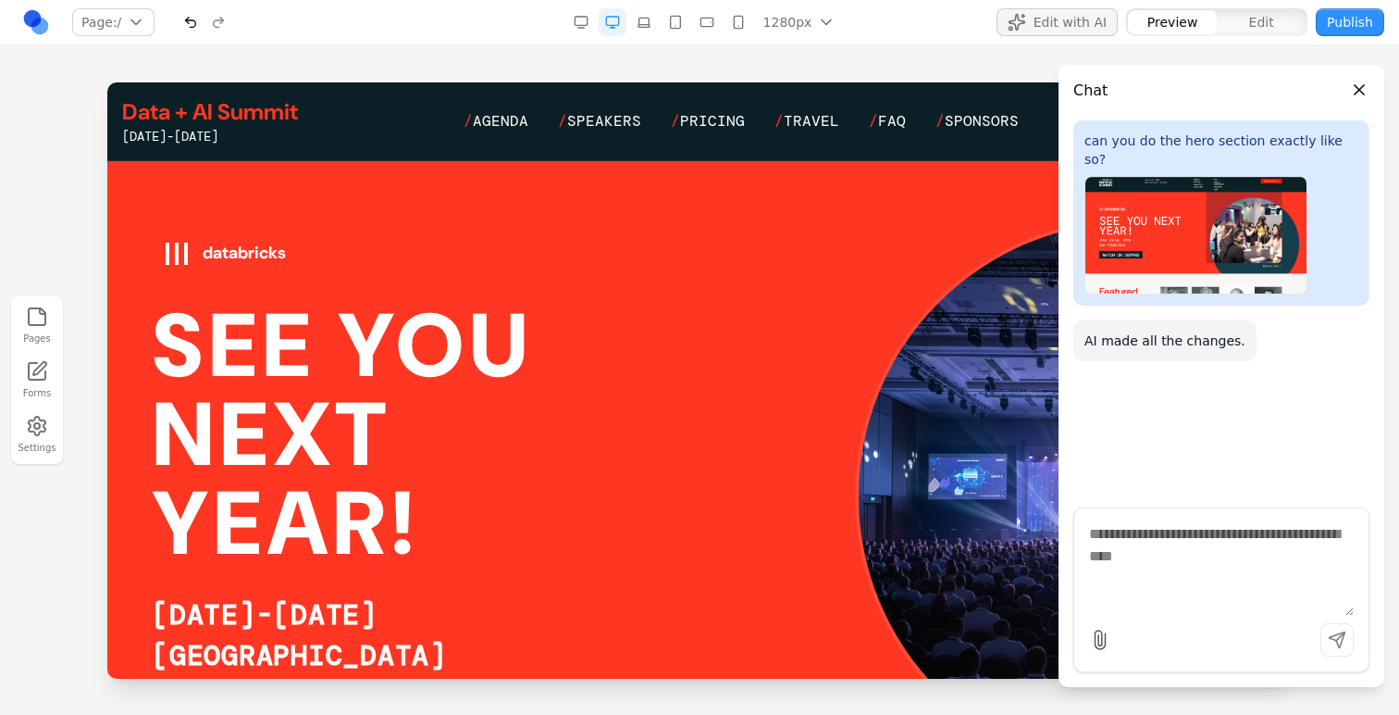
click at [1360, 87] on button "Close panel" at bounding box center [1360, 90] width 20 height 20
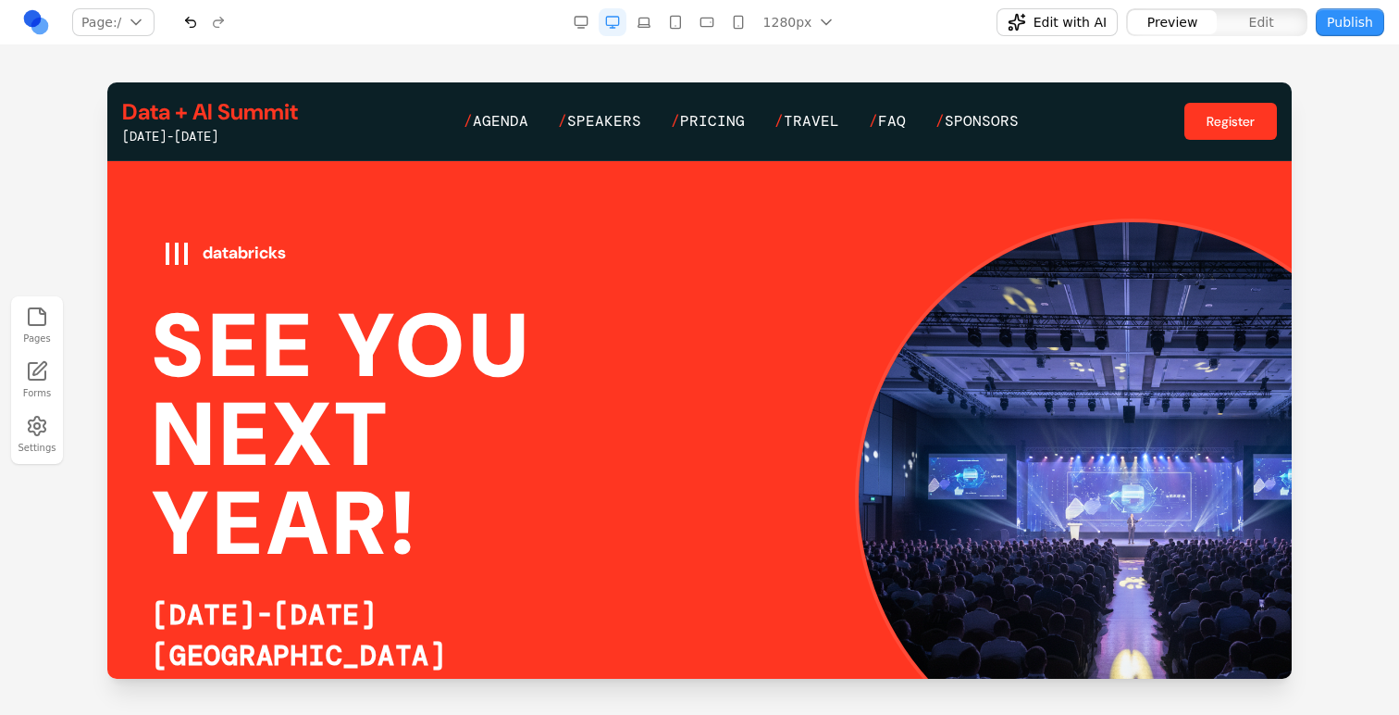
click at [1042, 29] on span "Edit with AI" at bounding box center [1070, 22] width 73 height 19
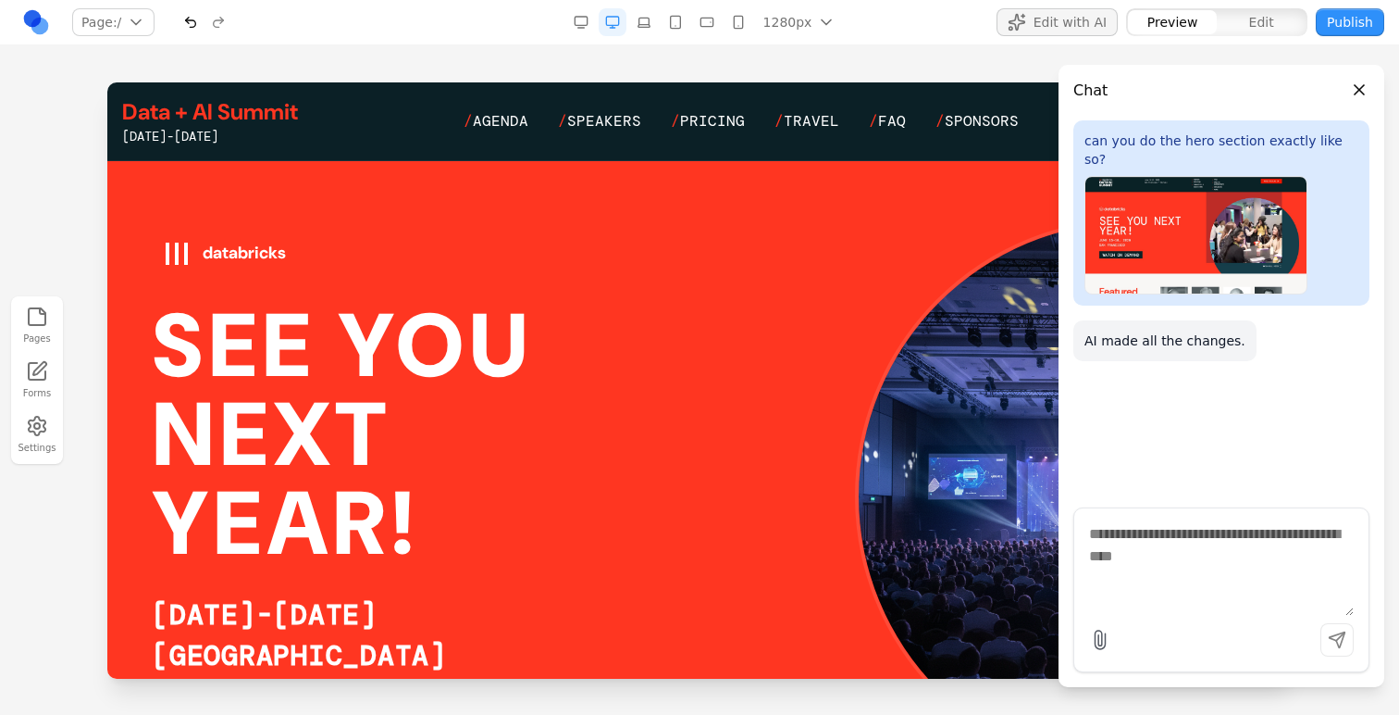
click at [1128, 566] on textarea at bounding box center [1221, 569] width 265 height 93
type textarea "*"
type textarea "**********"
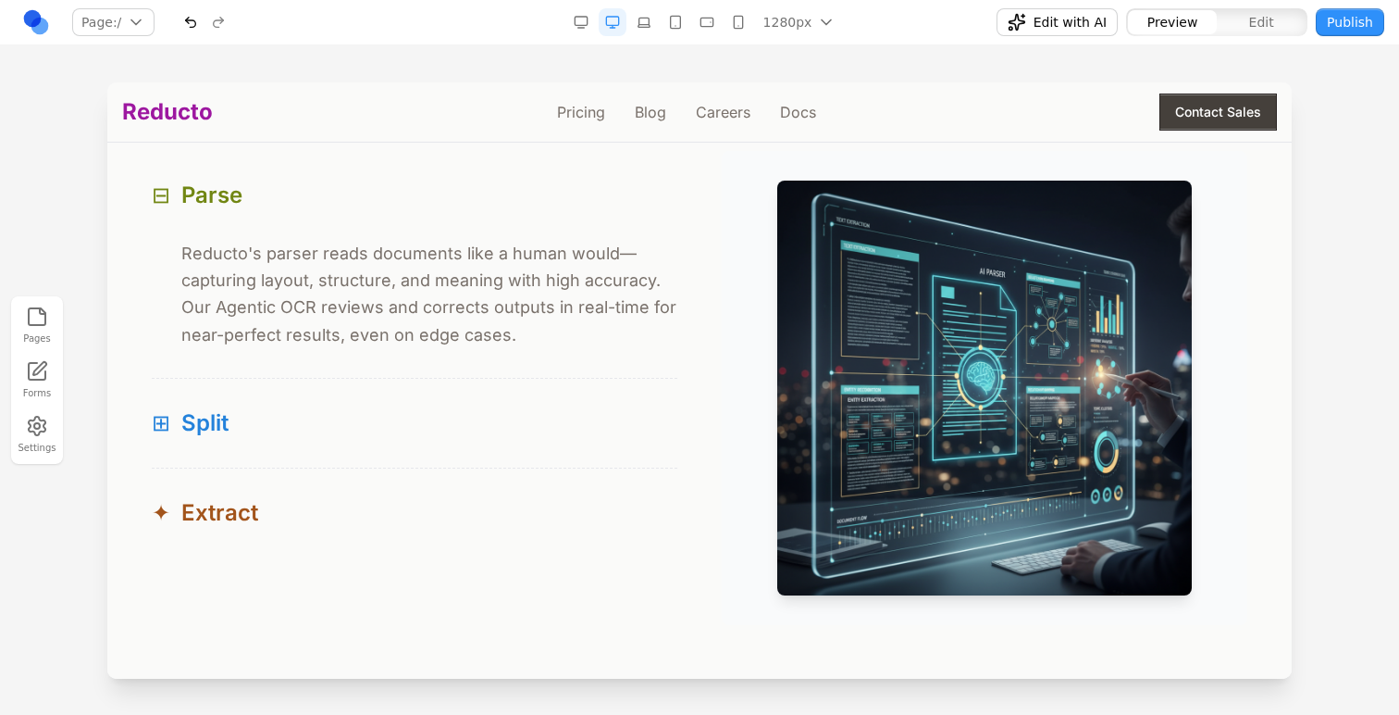
scroll to position [1800, 0]
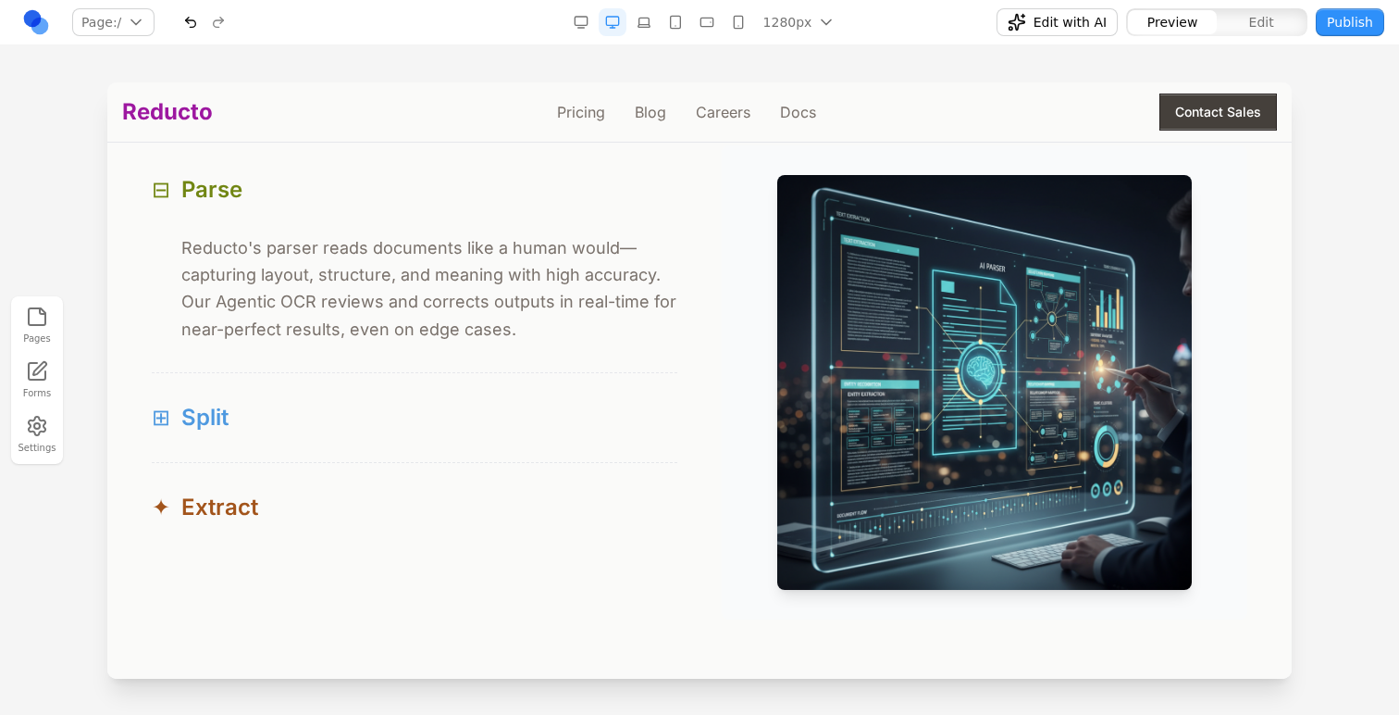
click at [520, 409] on div "⊞ Split" at bounding box center [415, 418] width 526 height 30
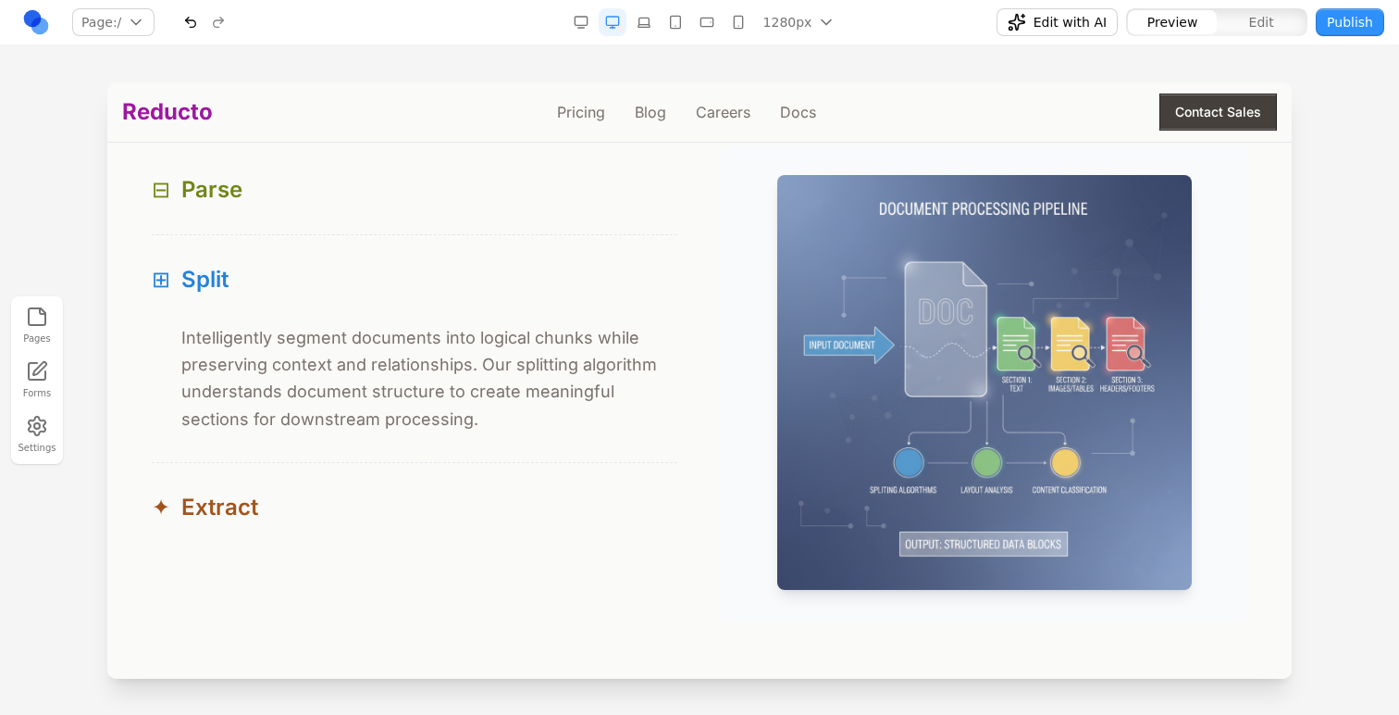
click at [516, 460] on div "⊞ Intelligently segment documents into logical chunks while preserving context …" at bounding box center [415, 393] width 526 height 138
click at [521, 470] on button "✦ Extract" at bounding box center [415, 507] width 526 height 89
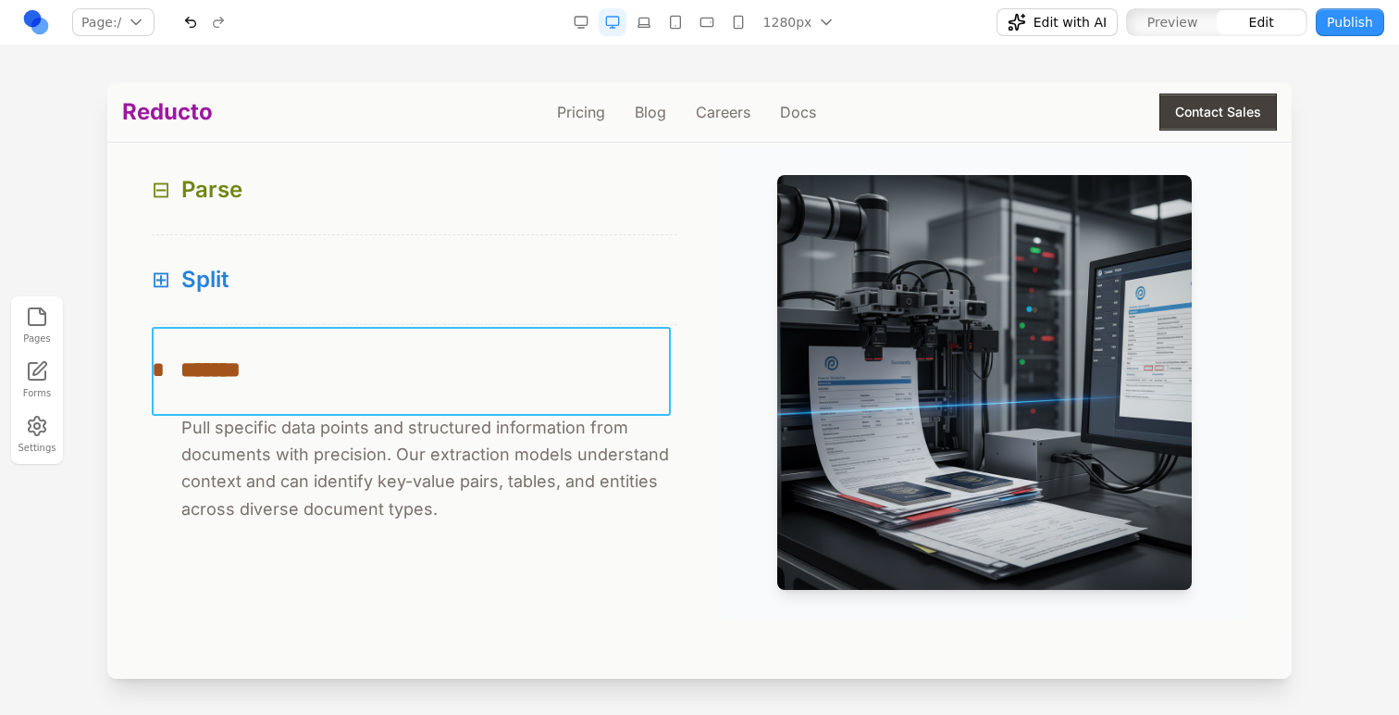
click at [457, 344] on button "* *******" at bounding box center [415, 369] width 526 height 89
click at [285, 287] on button at bounding box center [280, 297] width 30 height 30
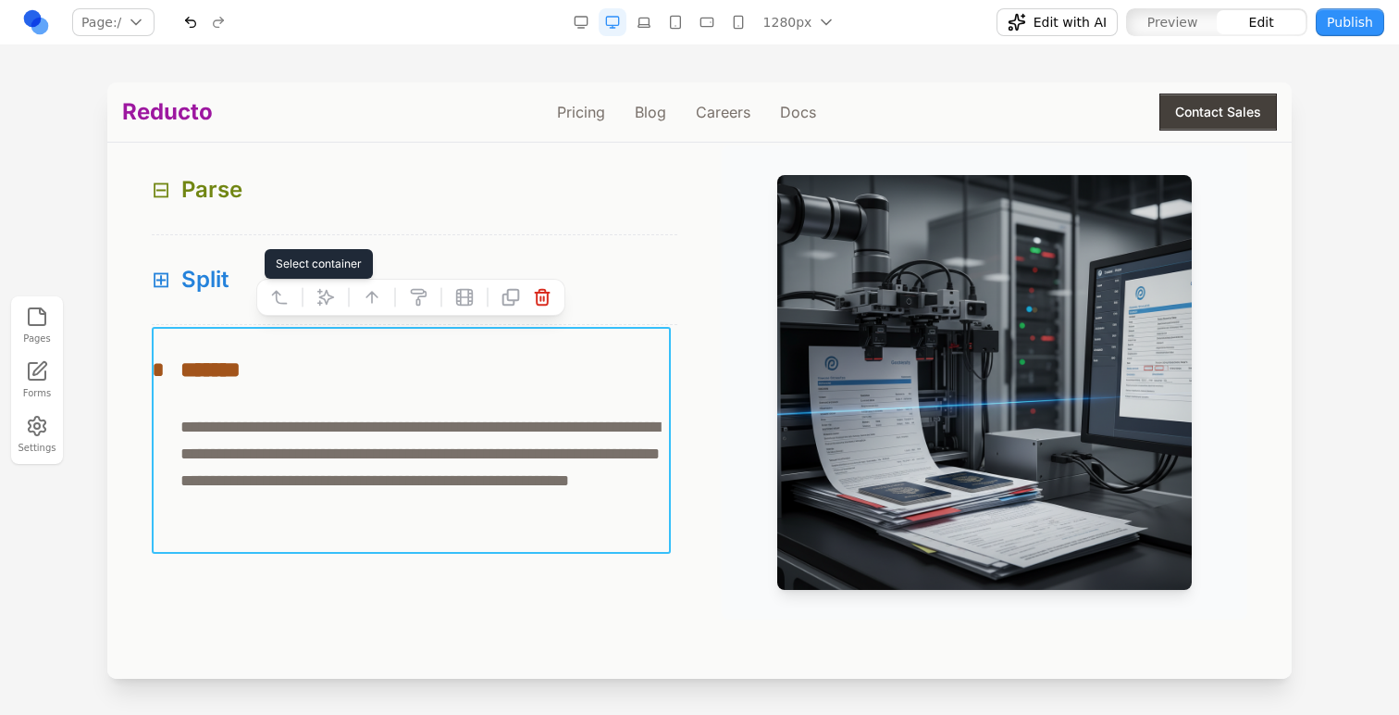
click at [285, 287] on button at bounding box center [280, 297] width 30 height 30
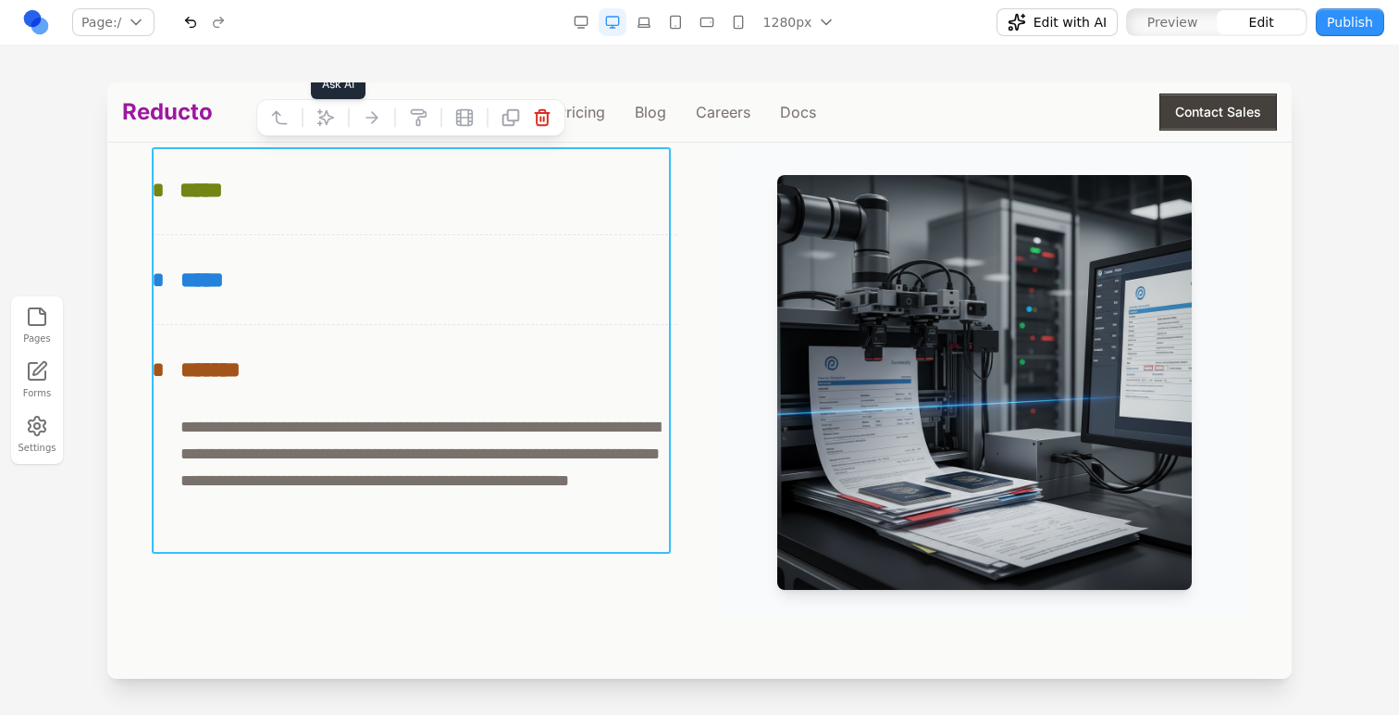
click at [329, 124] on icon at bounding box center [326, 117] width 19 height 19
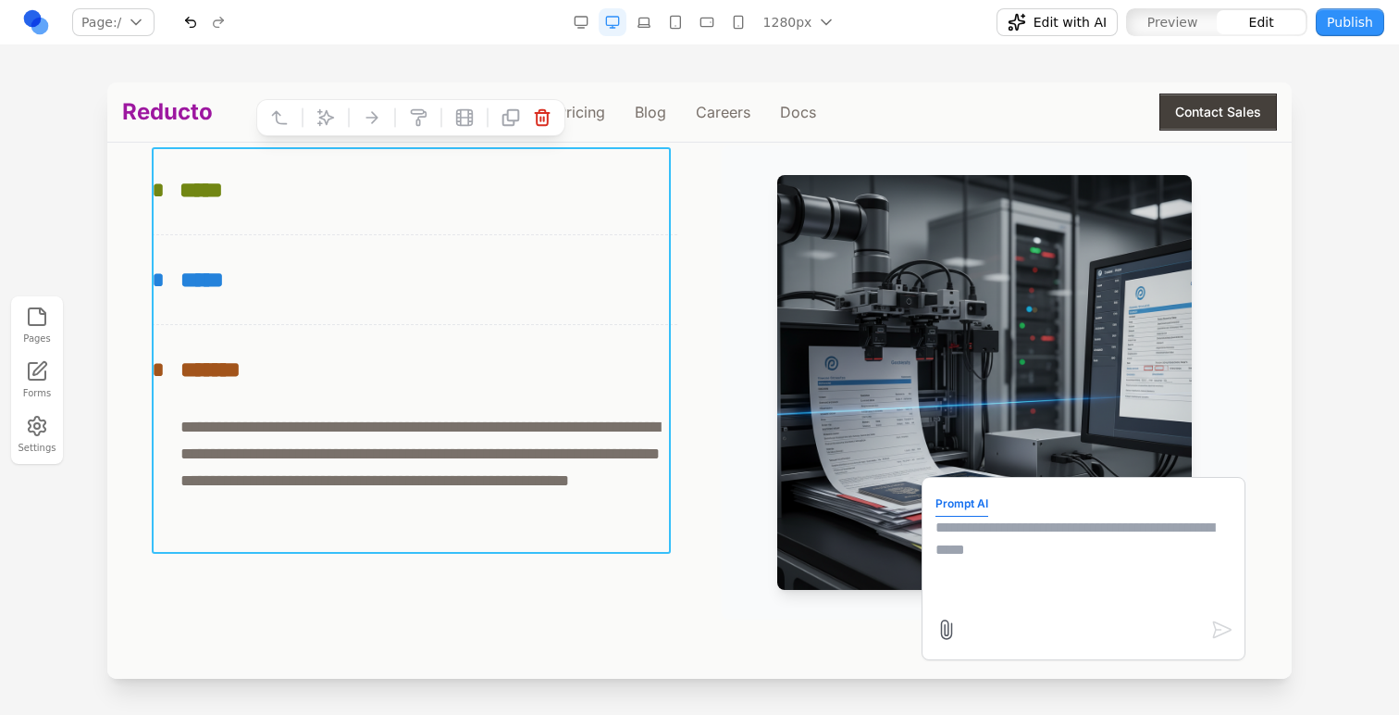
click at [971, 537] on textarea at bounding box center [1084, 562] width 296 height 93
type textarea "**********"
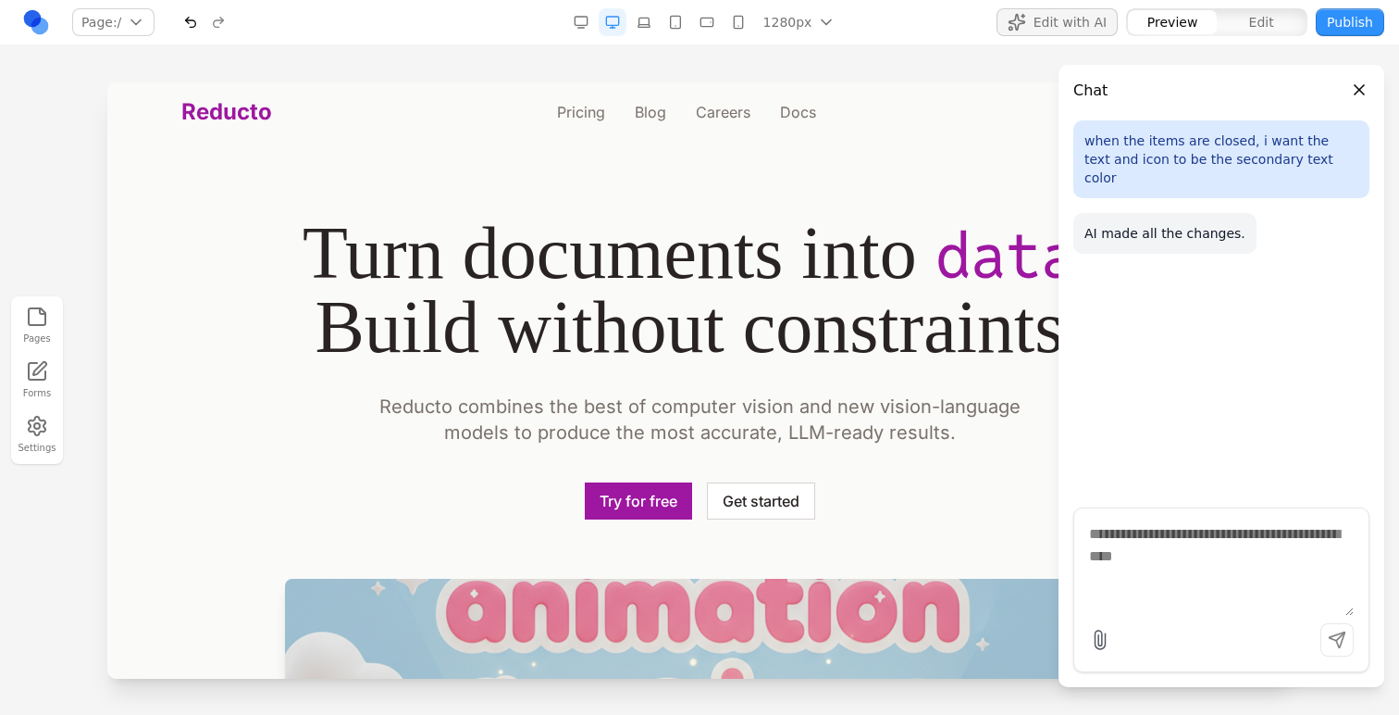
scroll to position [0, 0]
click at [1362, 96] on button "Close panel" at bounding box center [1360, 90] width 20 height 20
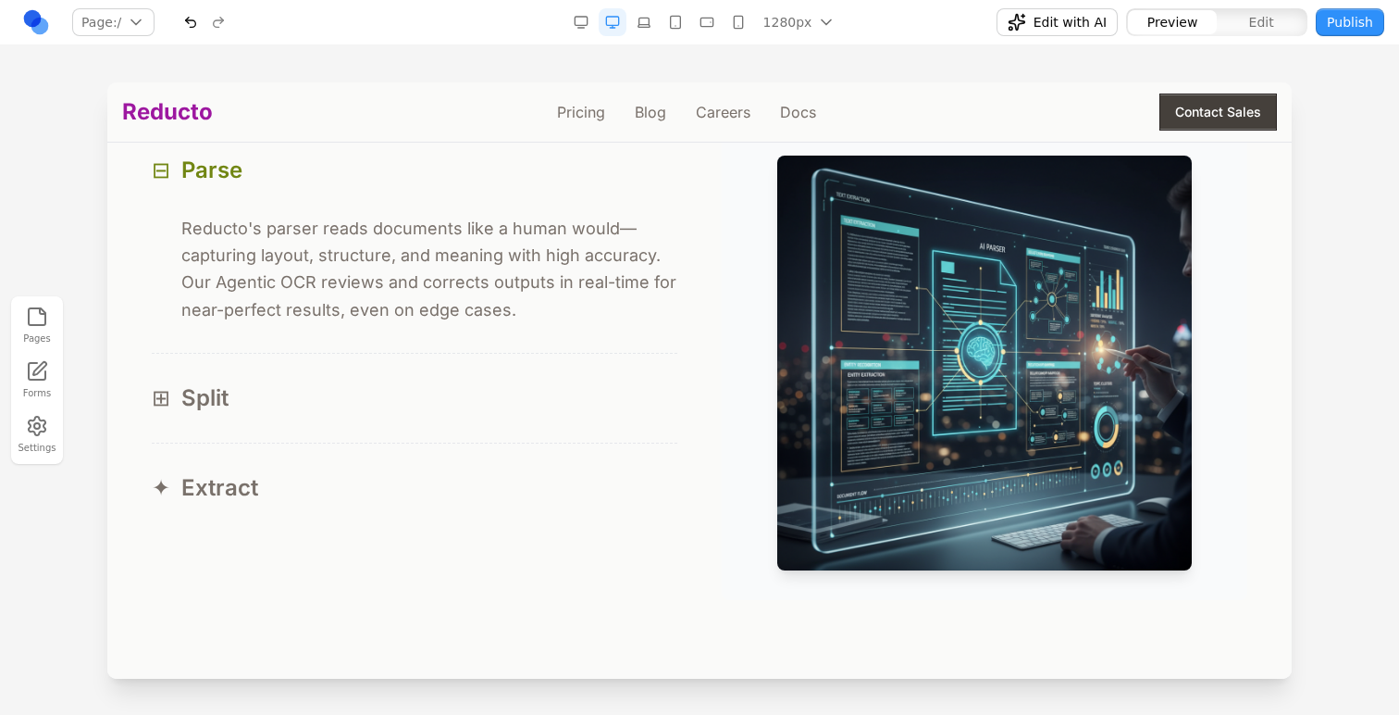
scroll to position [1813, 0]
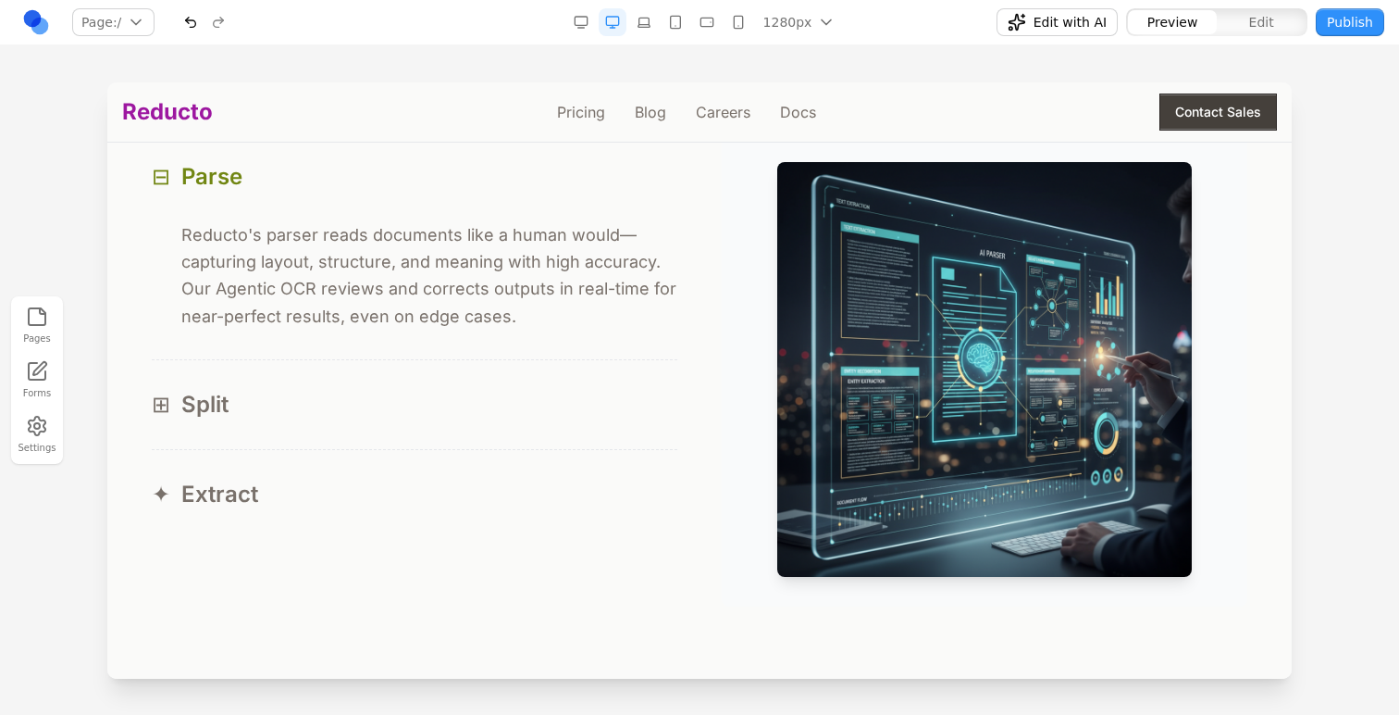
click at [407, 328] on p "Reducto's parser reads documents like a human would—capturing layout, structure…" at bounding box center [429, 275] width 496 height 108
click at [401, 457] on button "✦ Extract" at bounding box center [415, 494] width 526 height 89
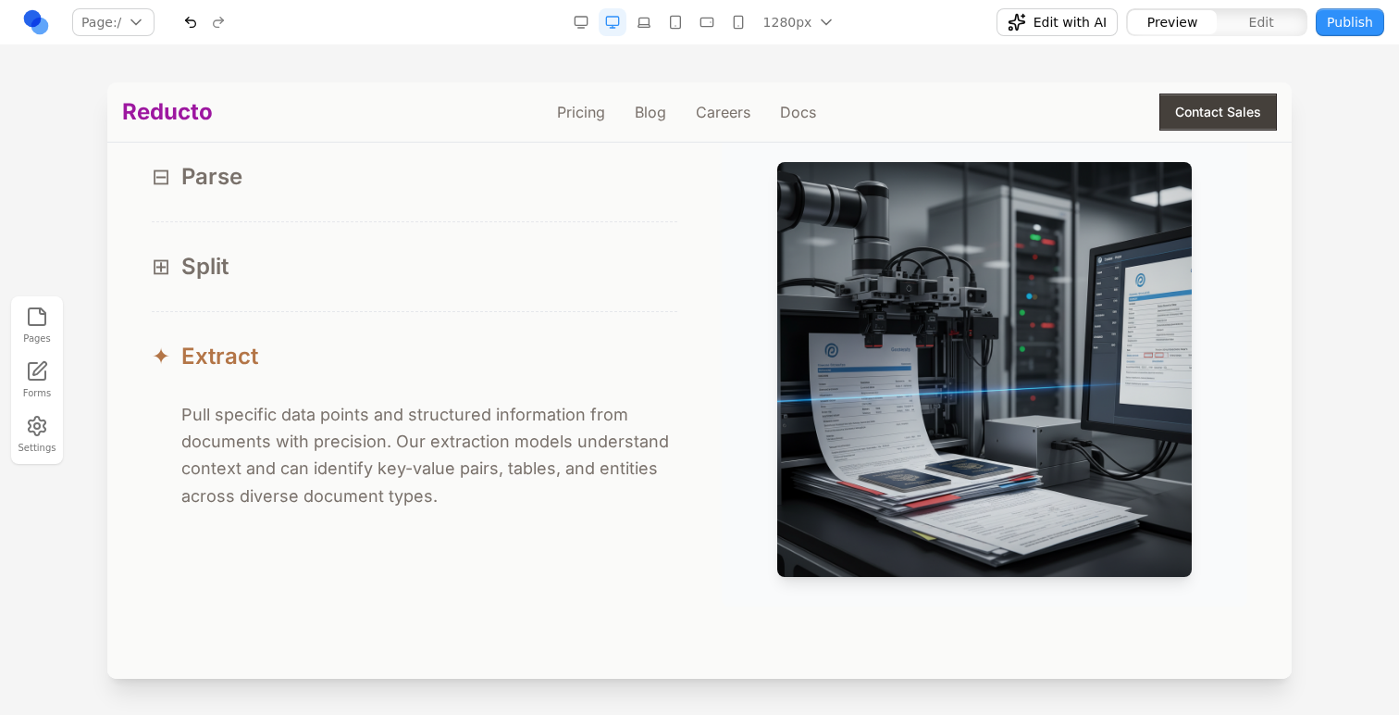
click at [414, 362] on div "✦ Extract" at bounding box center [415, 357] width 526 height 30
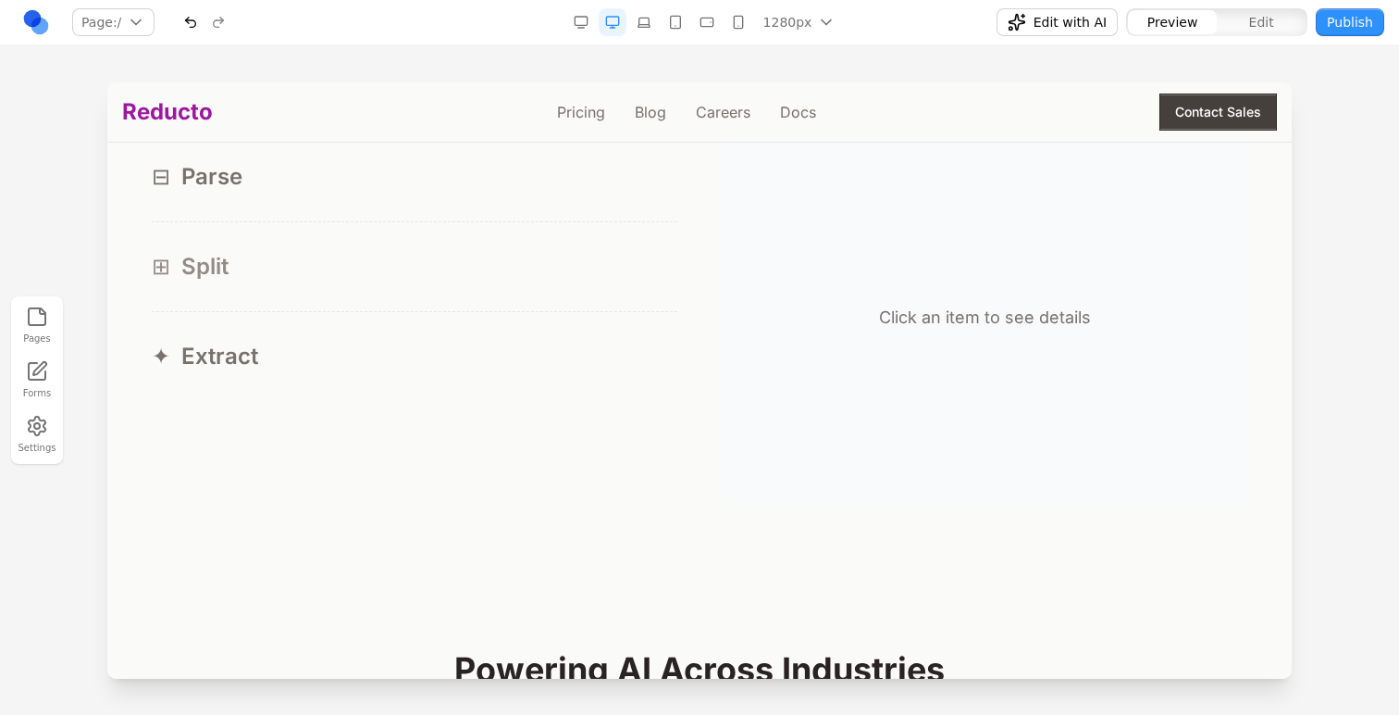
click at [414, 275] on div "⊞ Split" at bounding box center [415, 267] width 526 height 30
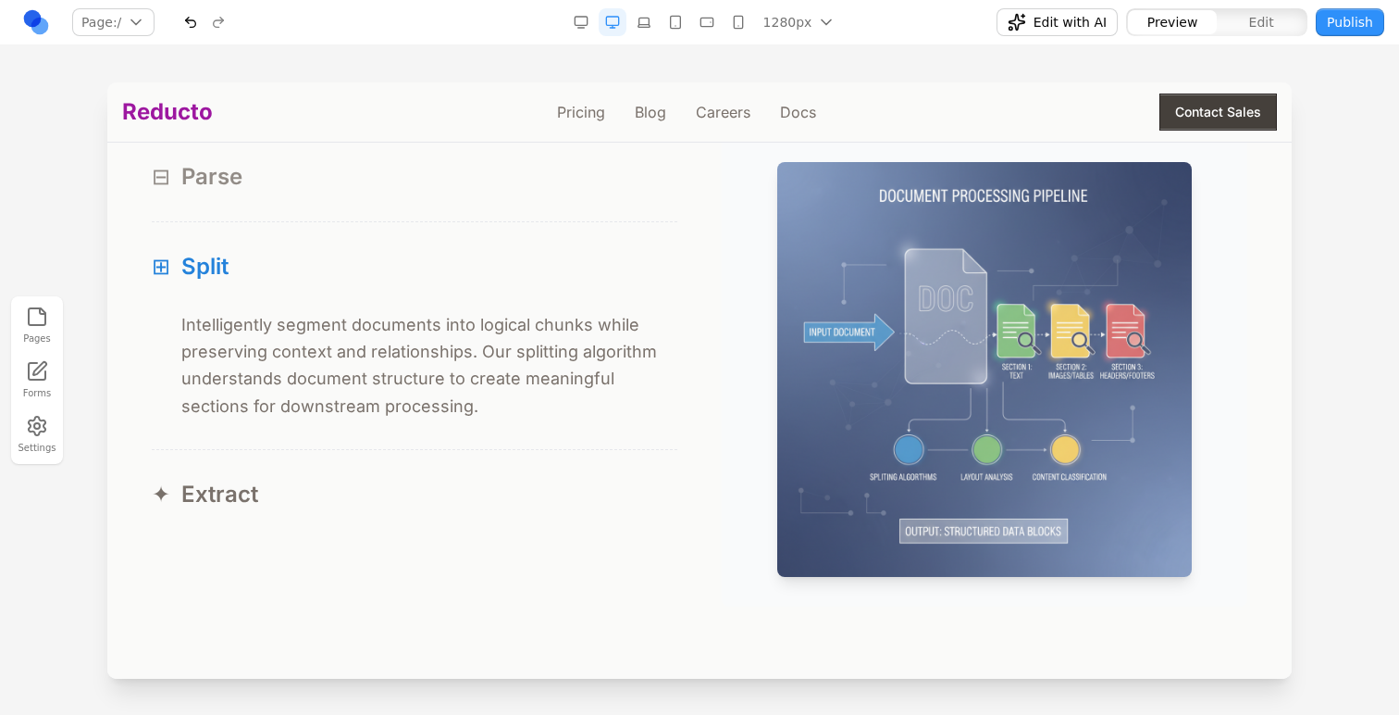
click at [418, 182] on div "⊟ Parse" at bounding box center [415, 177] width 526 height 30
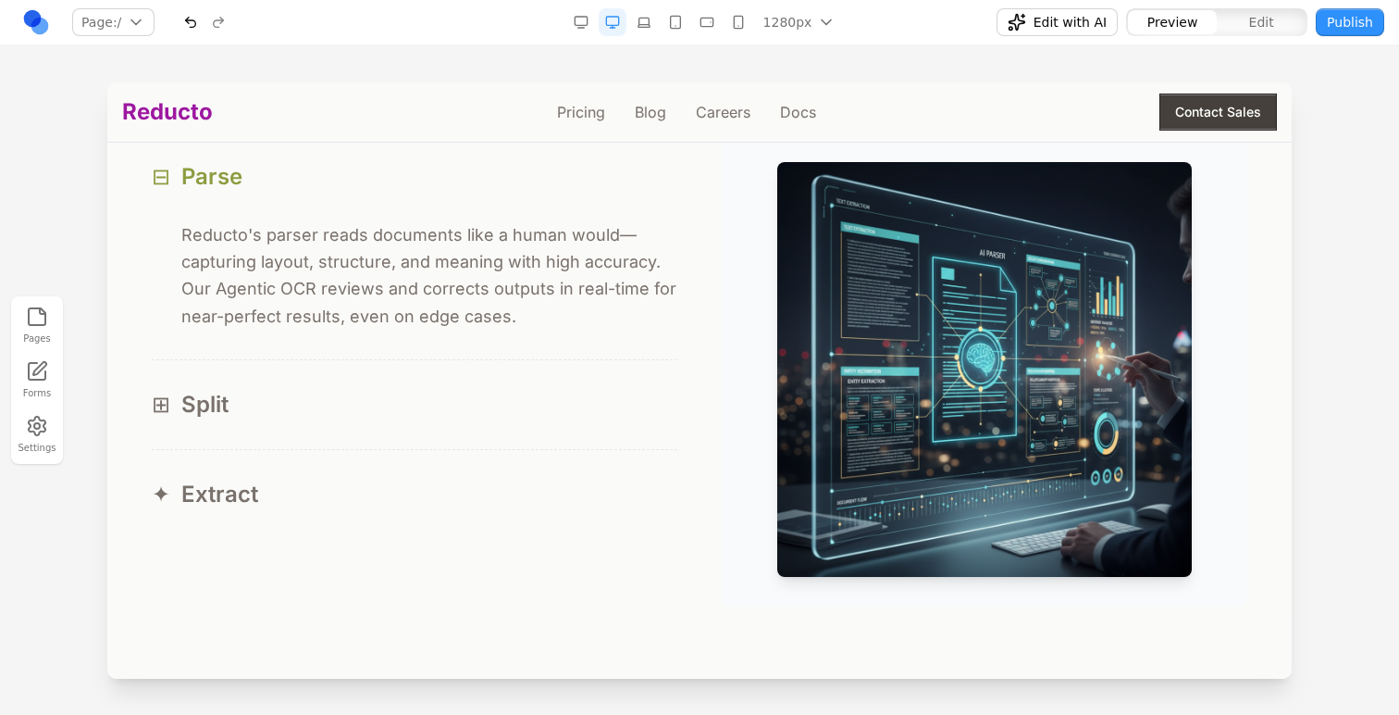
click at [418, 205] on button "⊟ Parse" at bounding box center [415, 176] width 526 height 89
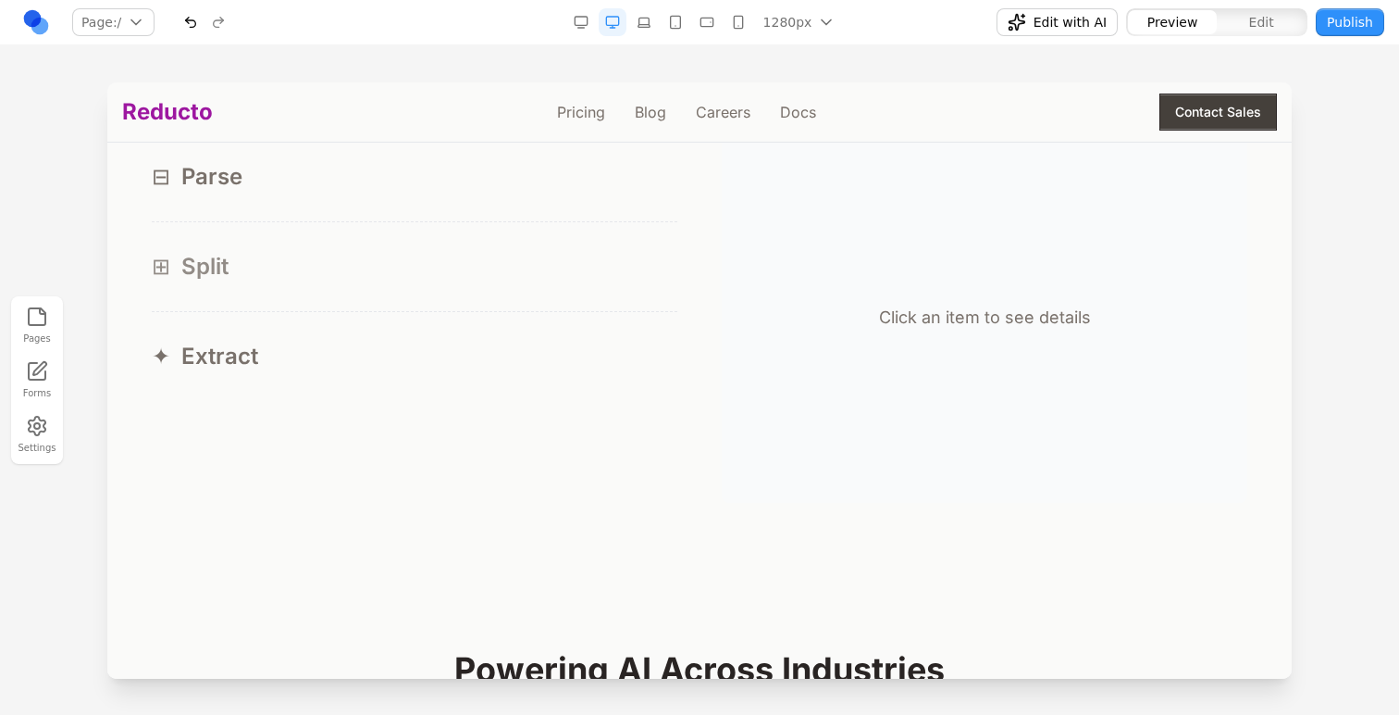
click at [398, 271] on div "⊞ Split" at bounding box center [415, 267] width 526 height 30
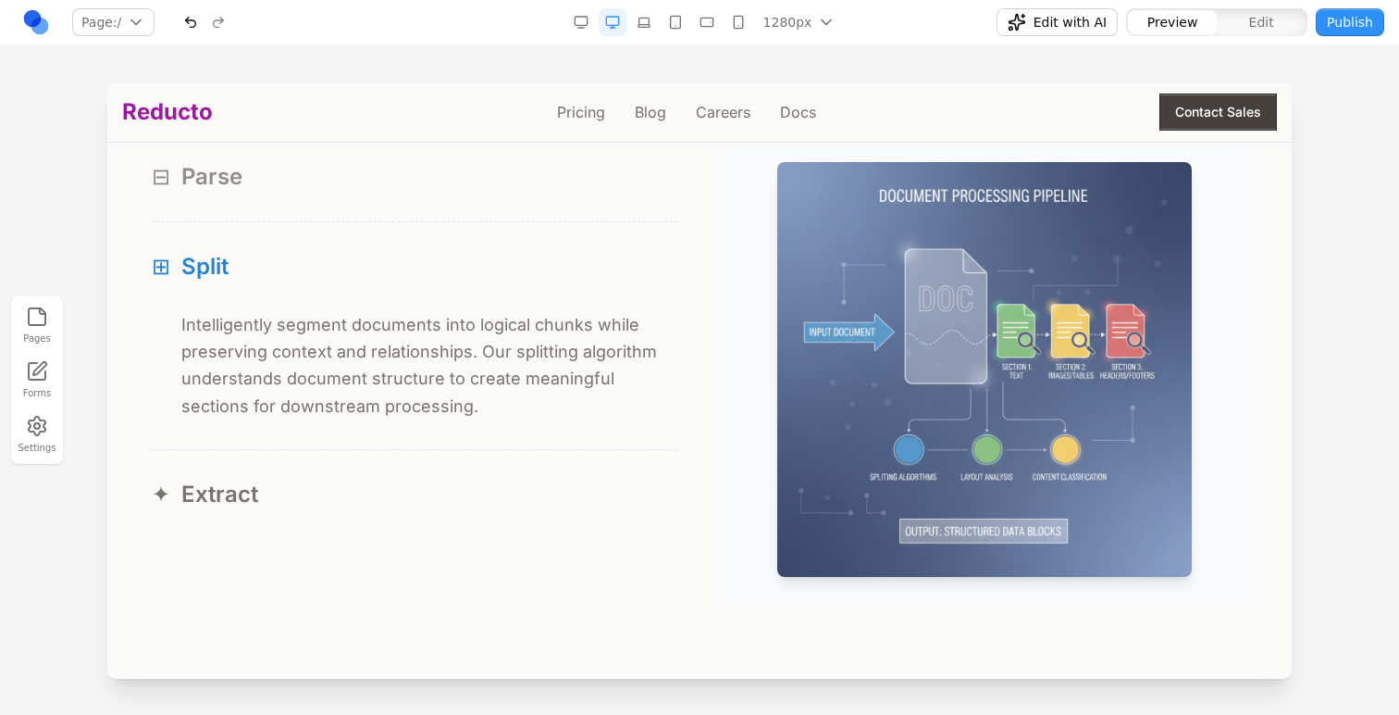
click at [398, 214] on button "⊟ Parse" at bounding box center [415, 176] width 526 height 89
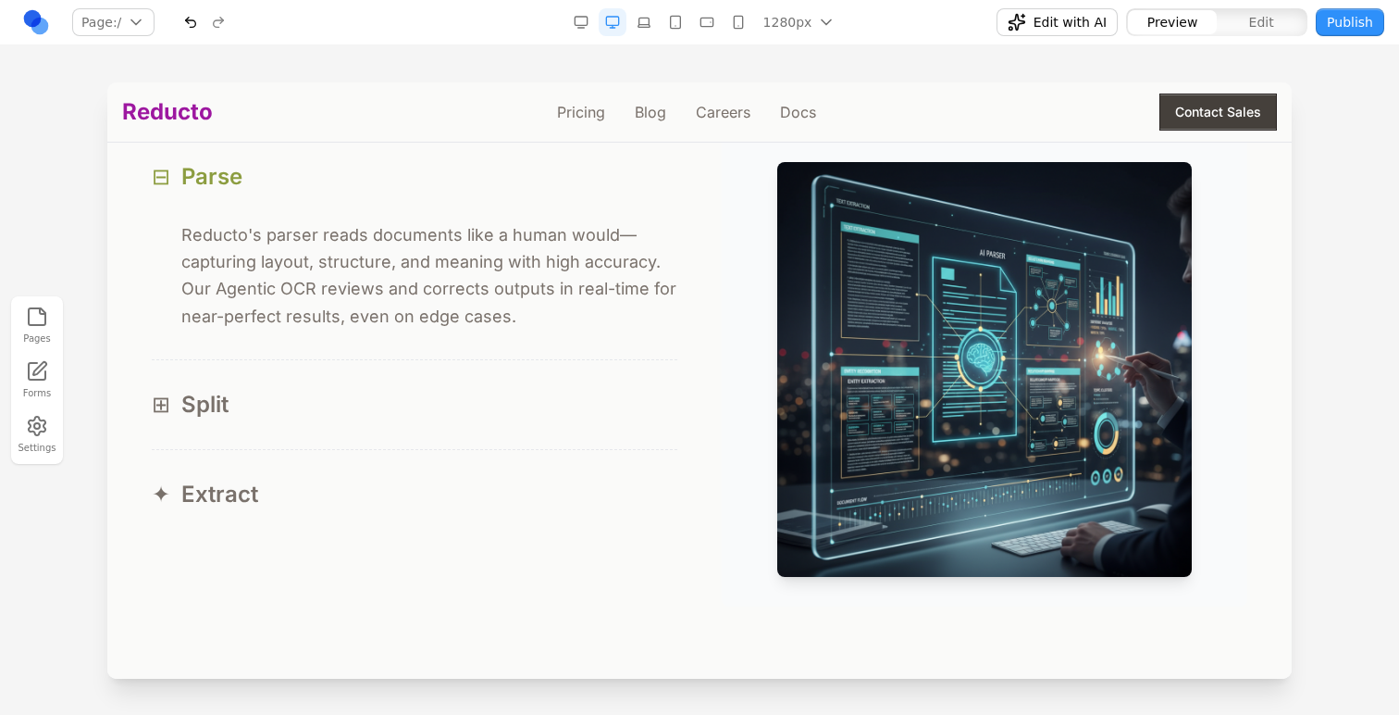
click at [398, 214] on button "⊟ Parse" at bounding box center [415, 176] width 526 height 89
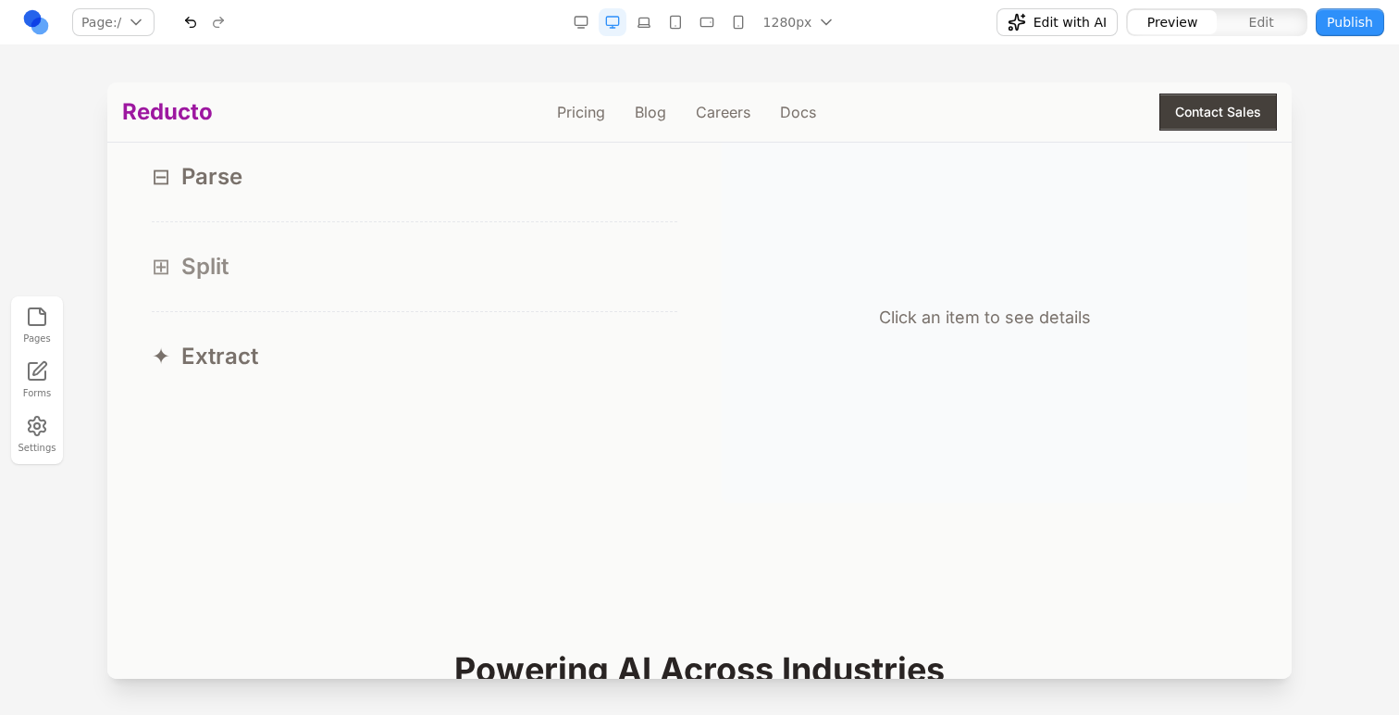
click at [392, 277] on div "⊞ Split" at bounding box center [415, 267] width 526 height 30
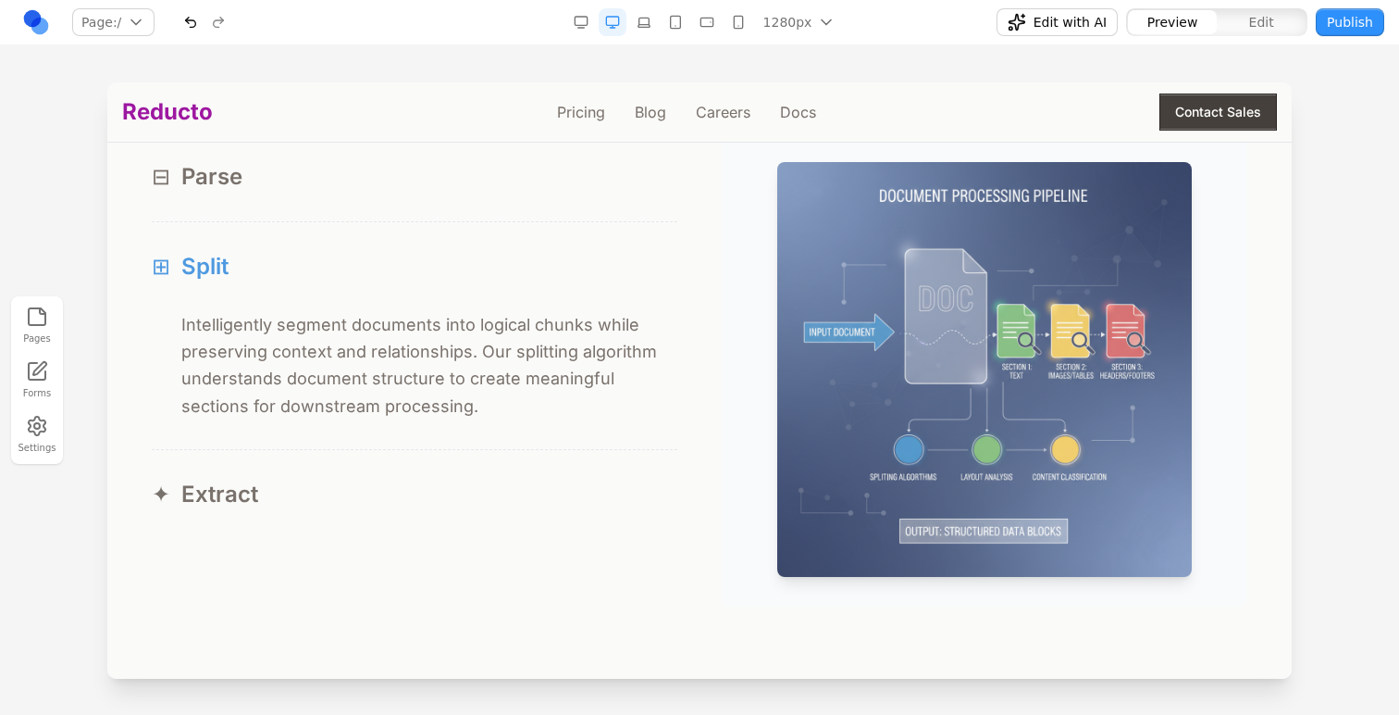
click at [392, 277] on div "⊞ Split" at bounding box center [415, 267] width 526 height 30
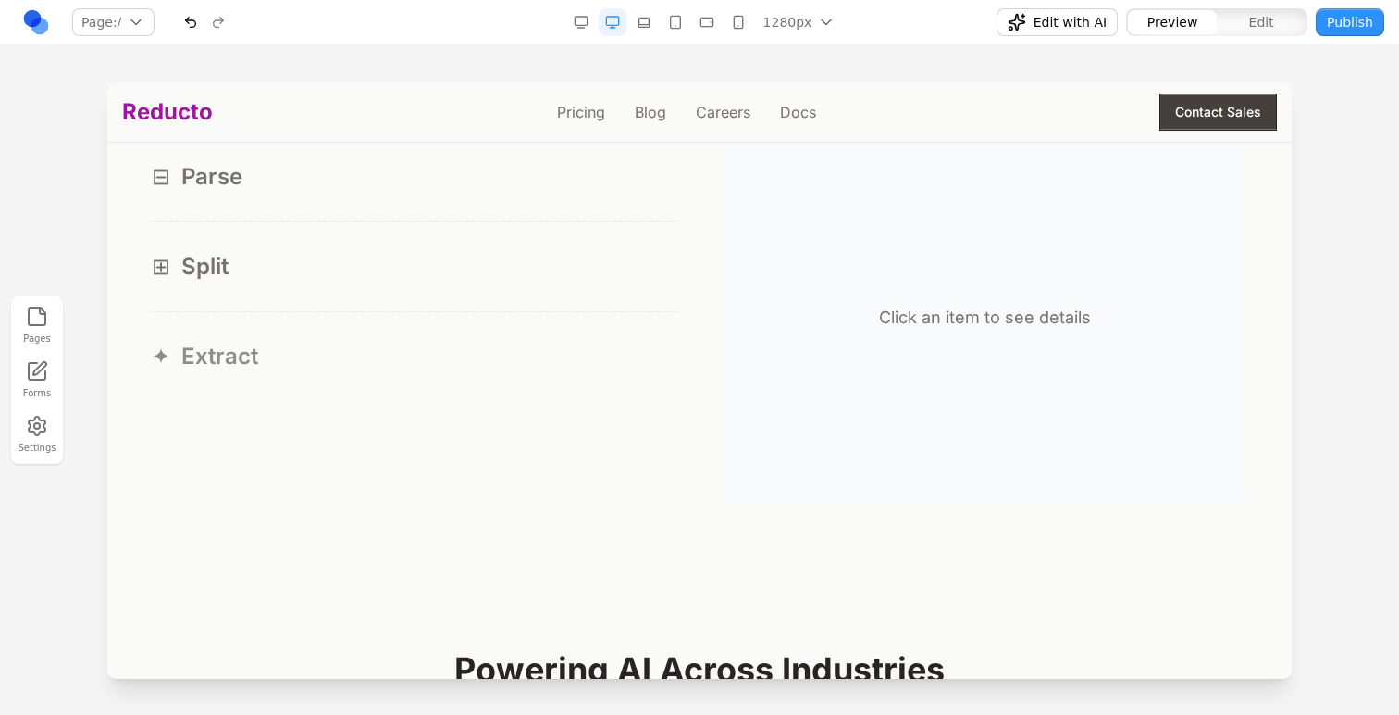
click at [392, 343] on div "✦ Extract" at bounding box center [415, 357] width 526 height 30
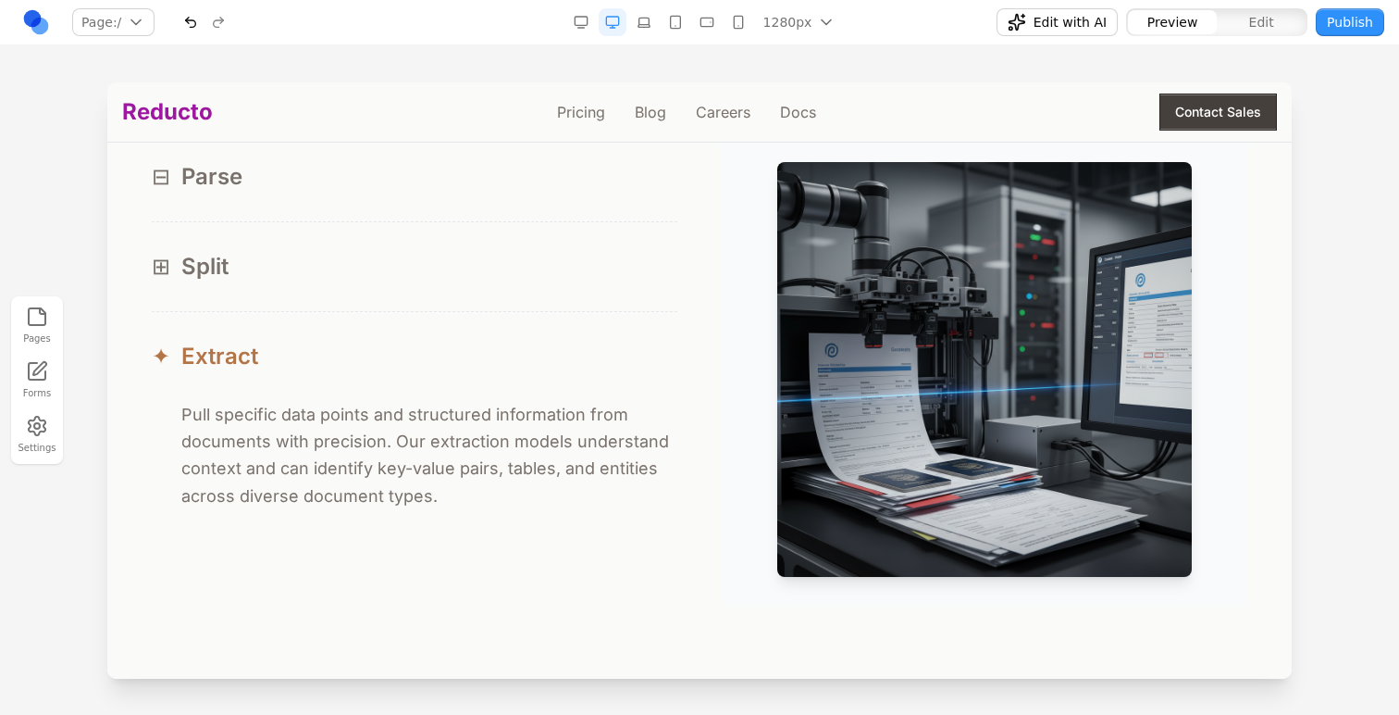
click at [392, 343] on div "✦ Extract" at bounding box center [415, 357] width 526 height 30
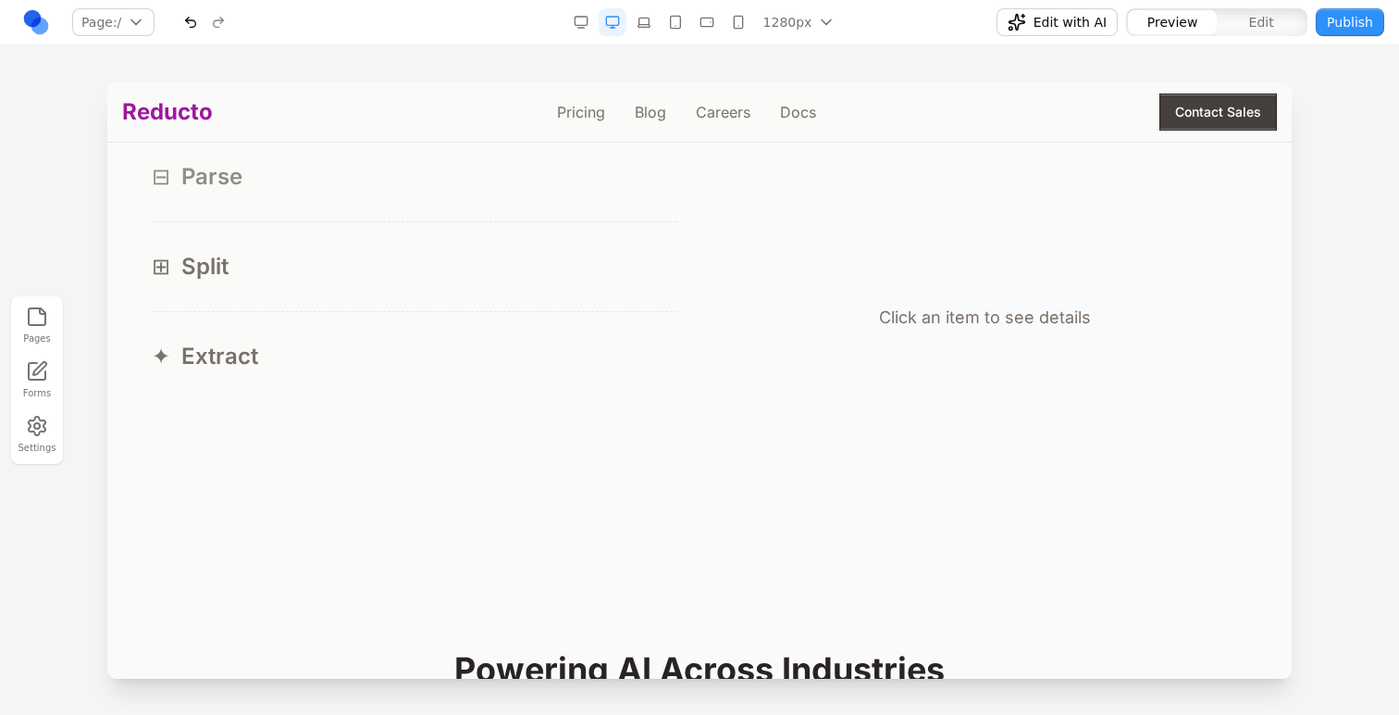
click at [392, 209] on button "⊟ Parse" at bounding box center [415, 176] width 526 height 89
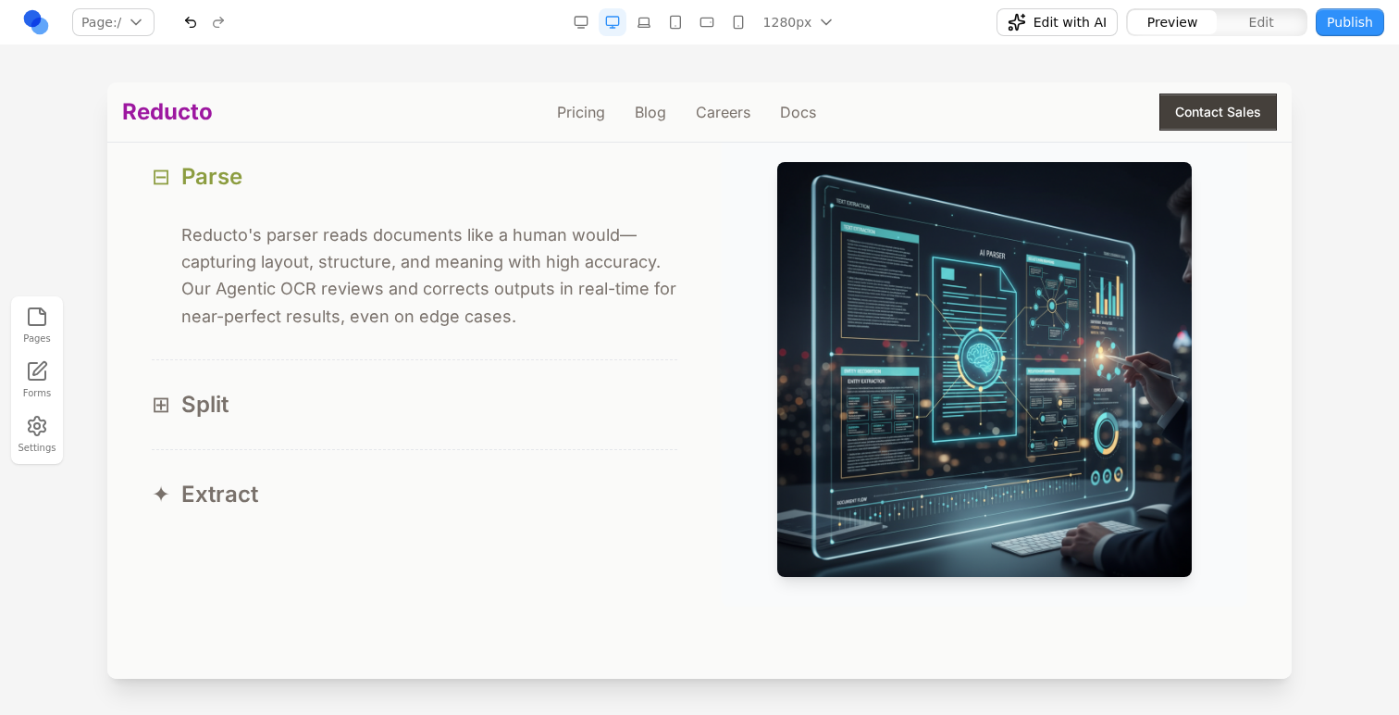
click at [392, 209] on button "⊟ Parse" at bounding box center [415, 176] width 526 height 89
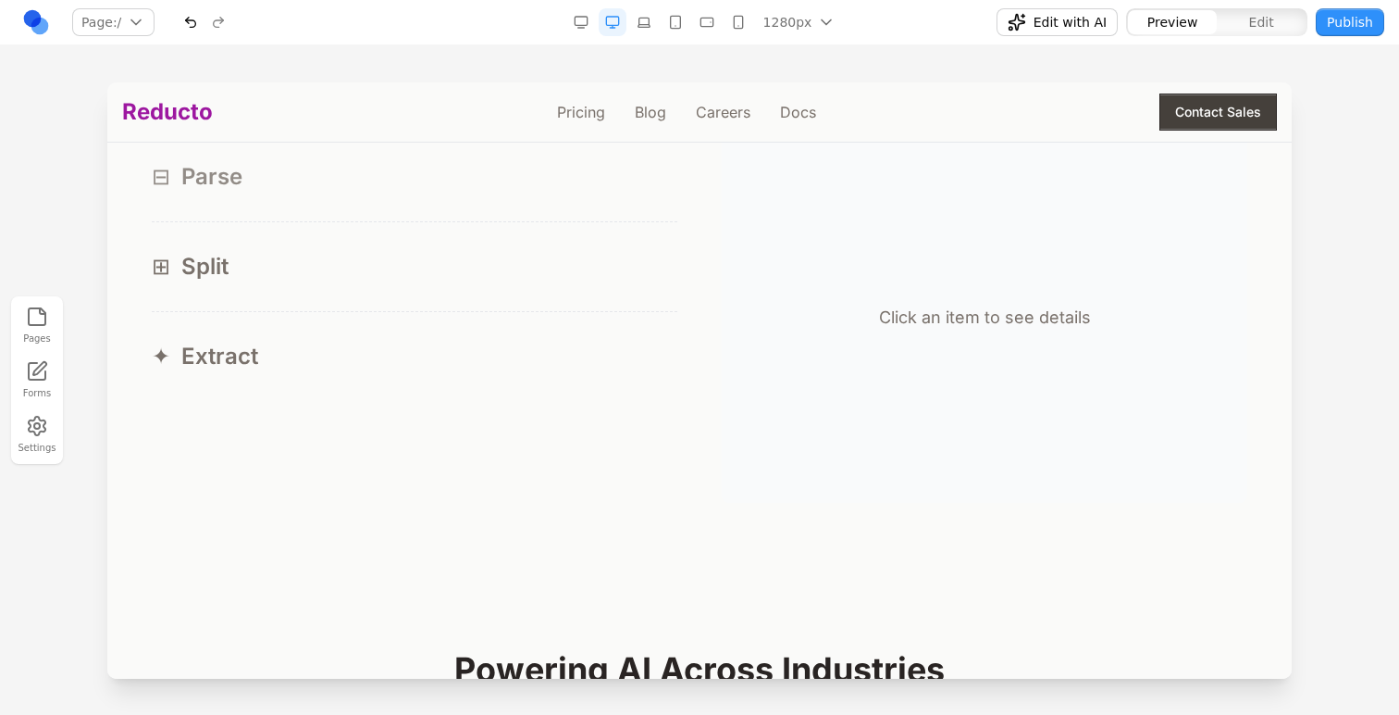
click at [394, 211] on button "⊟ Parse" at bounding box center [415, 176] width 526 height 89
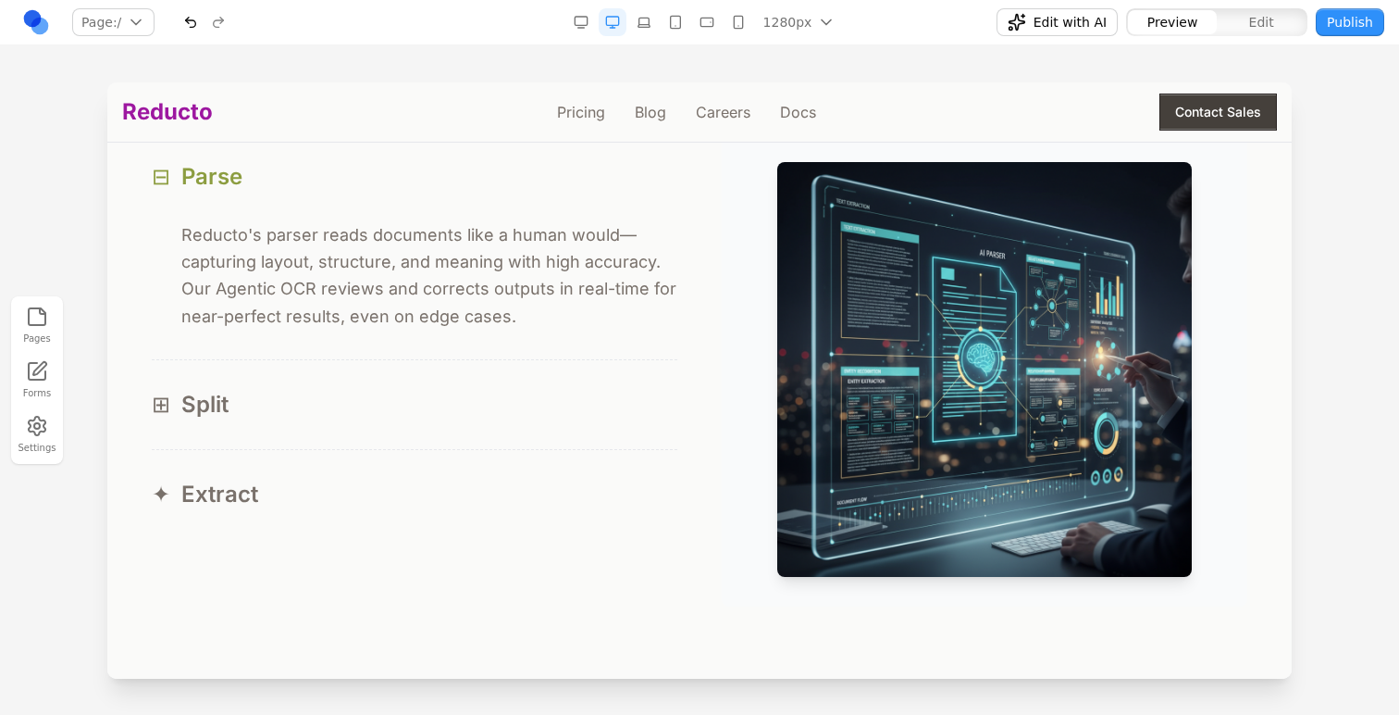
click at [394, 211] on button "⊟ Parse" at bounding box center [415, 176] width 526 height 89
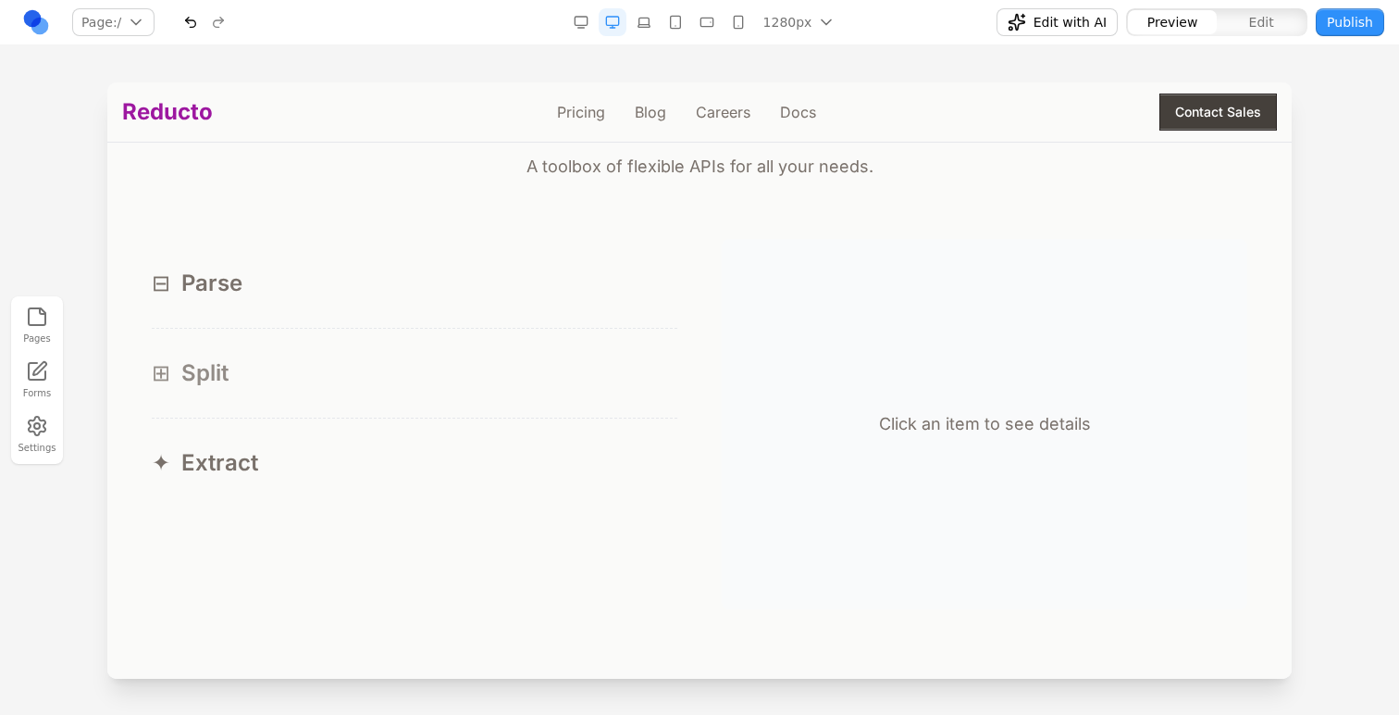
scroll to position [1641, 0]
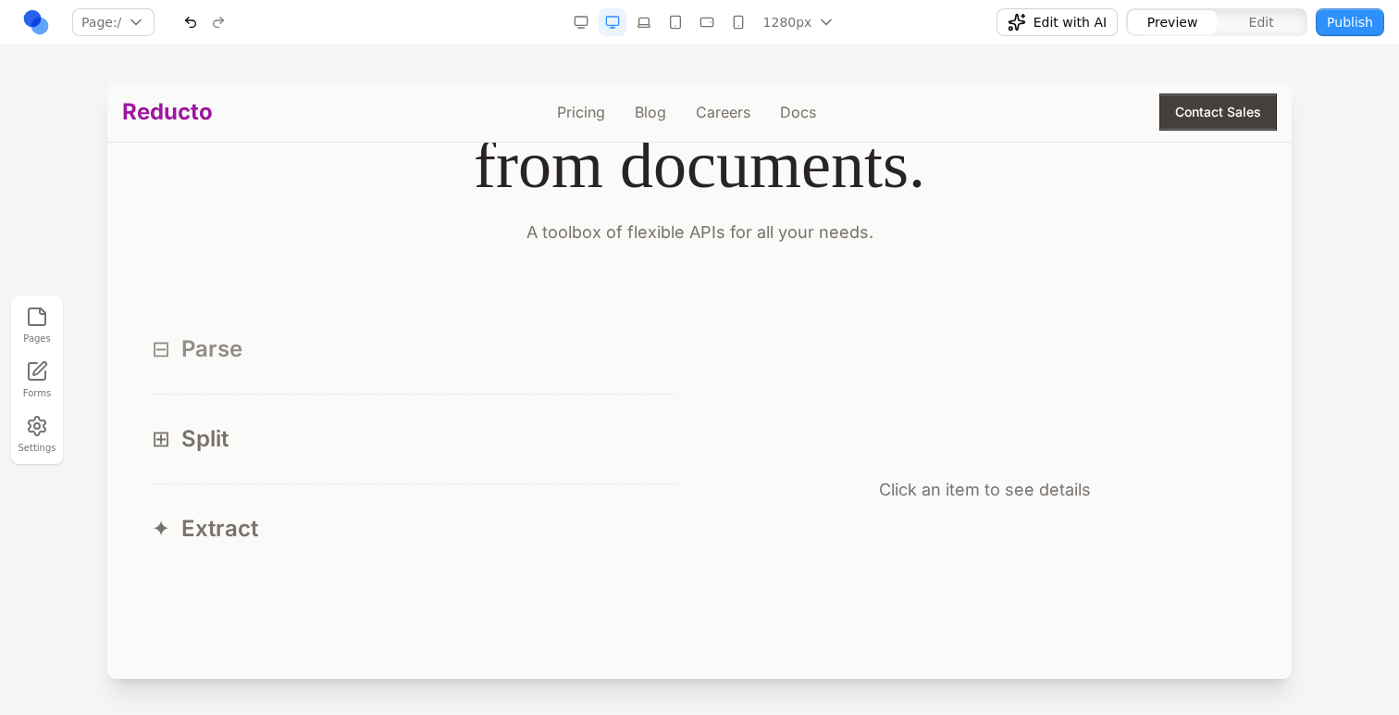
click at [414, 346] on div "⊟ Parse" at bounding box center [415, 349] width 526 height 30
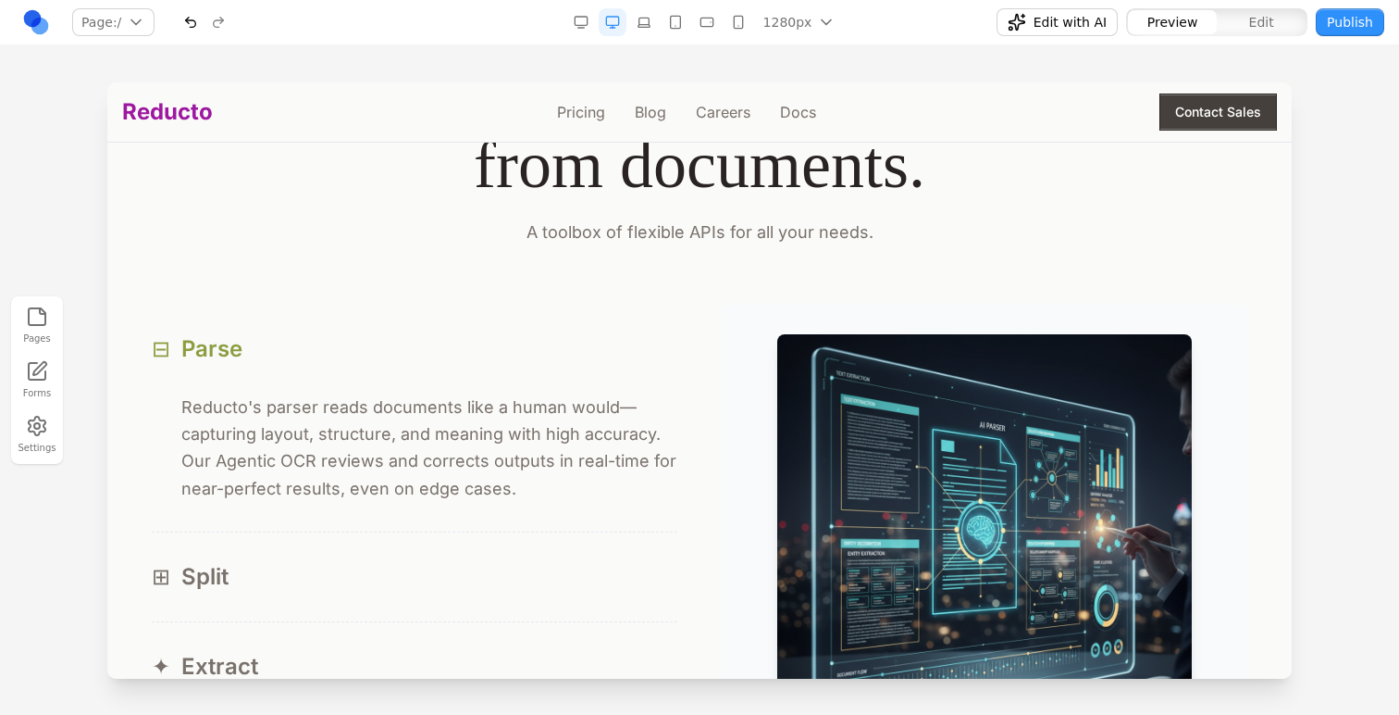
click at [414, 346] on div "⊟ Parse" at bounding box center [415, 349] width 526 height 30
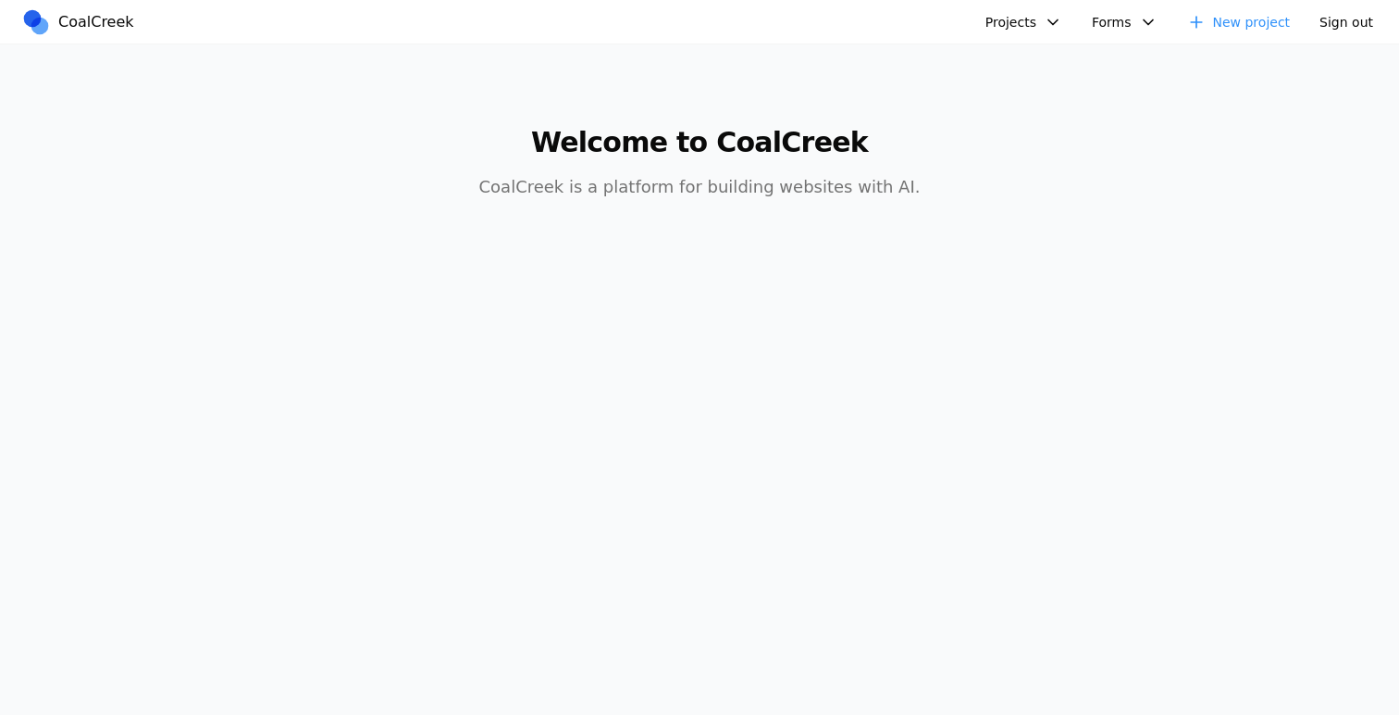
click at [1016, 30] on button "Projects" at bounding box center [1024, 22] width 99 height 28
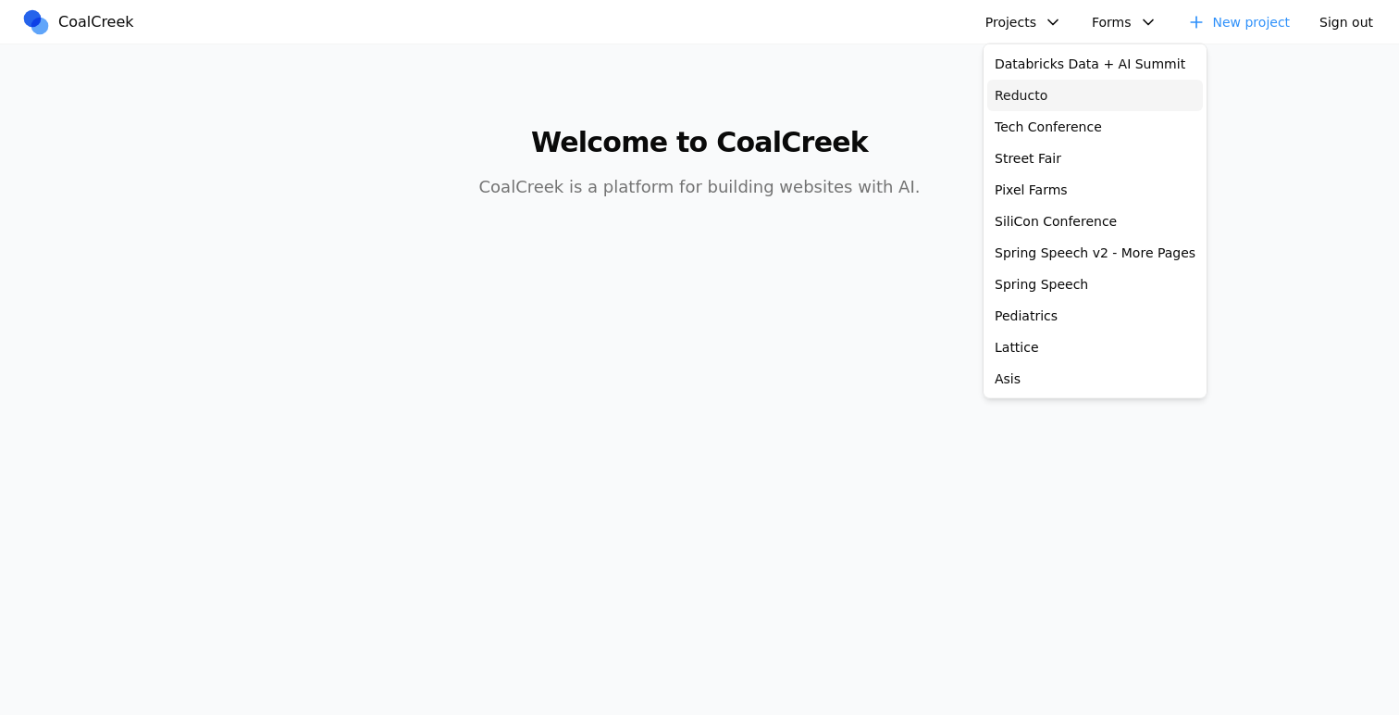
click at [1010, 96] on link "Reducto" at bounding box center [1096, 95] width 216 height 31
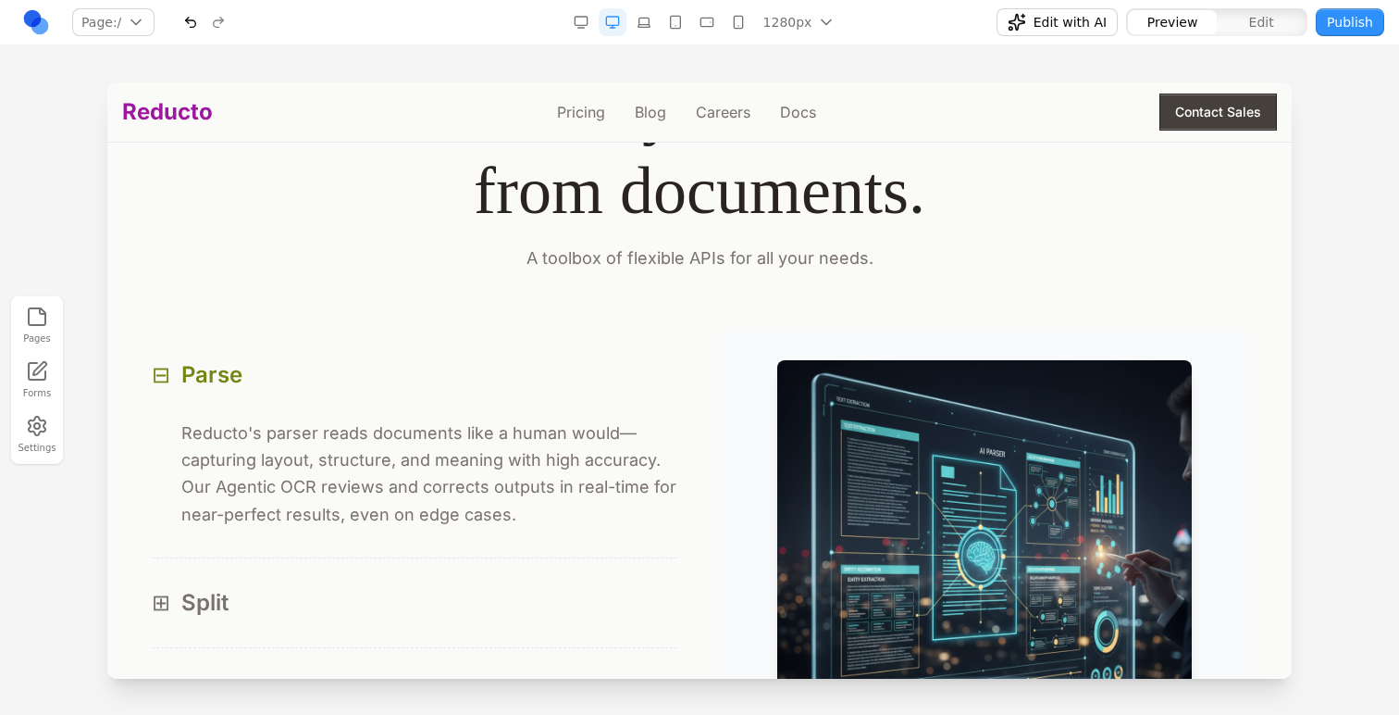
scroll to position [1767, 0]
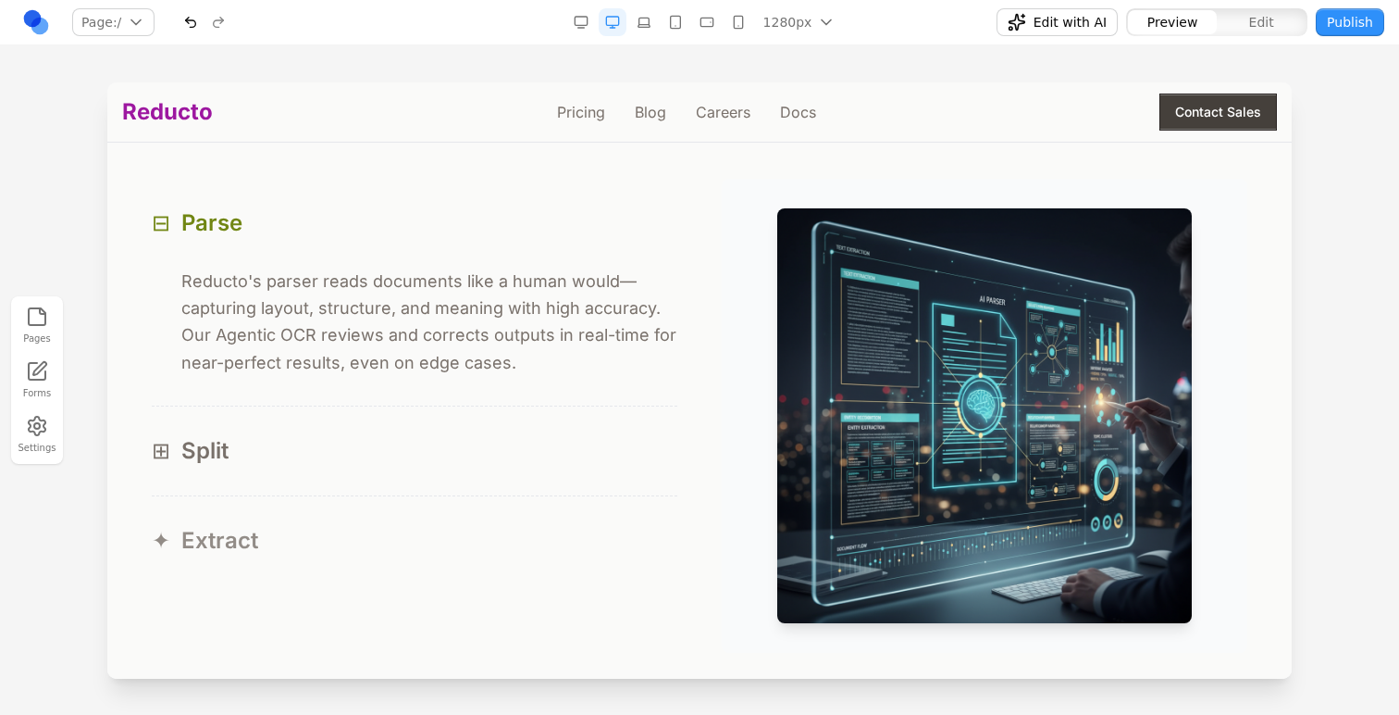
click at [411, 499] on button "✦ Extract" at bounding box center [415, 540] width 526 height 89
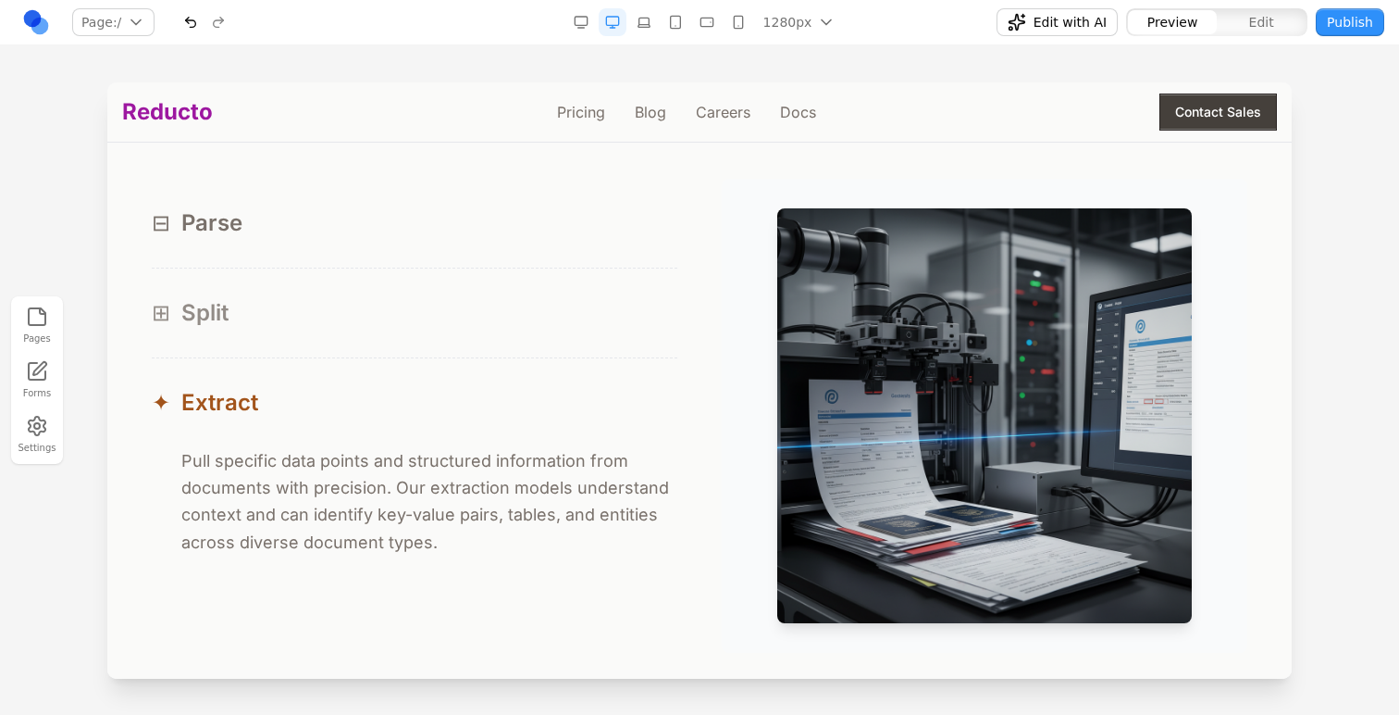
click at [364, 357] on button "⊞ Split" at bounding box center [415, 312] width 526 height 89
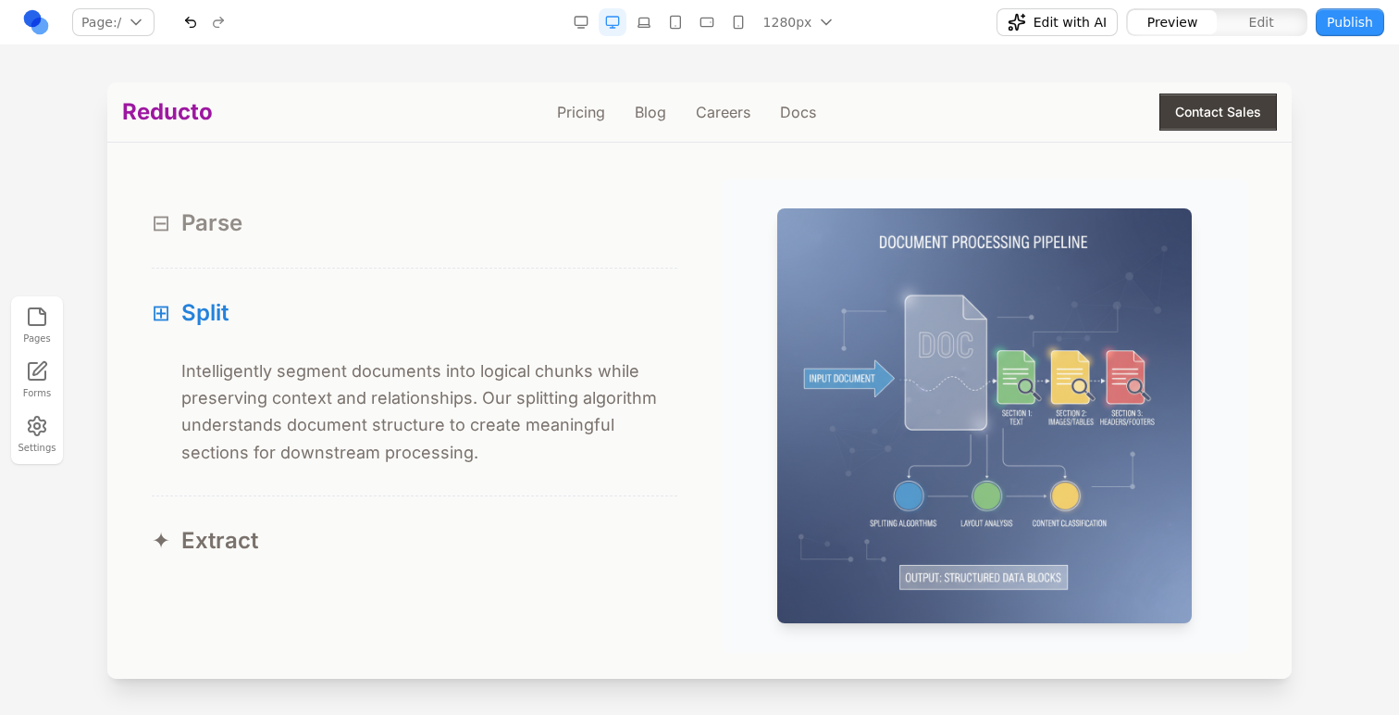
click at [354, 238] on div "⊟ Parse" at bounding box center [415, 223] width 526 height 30
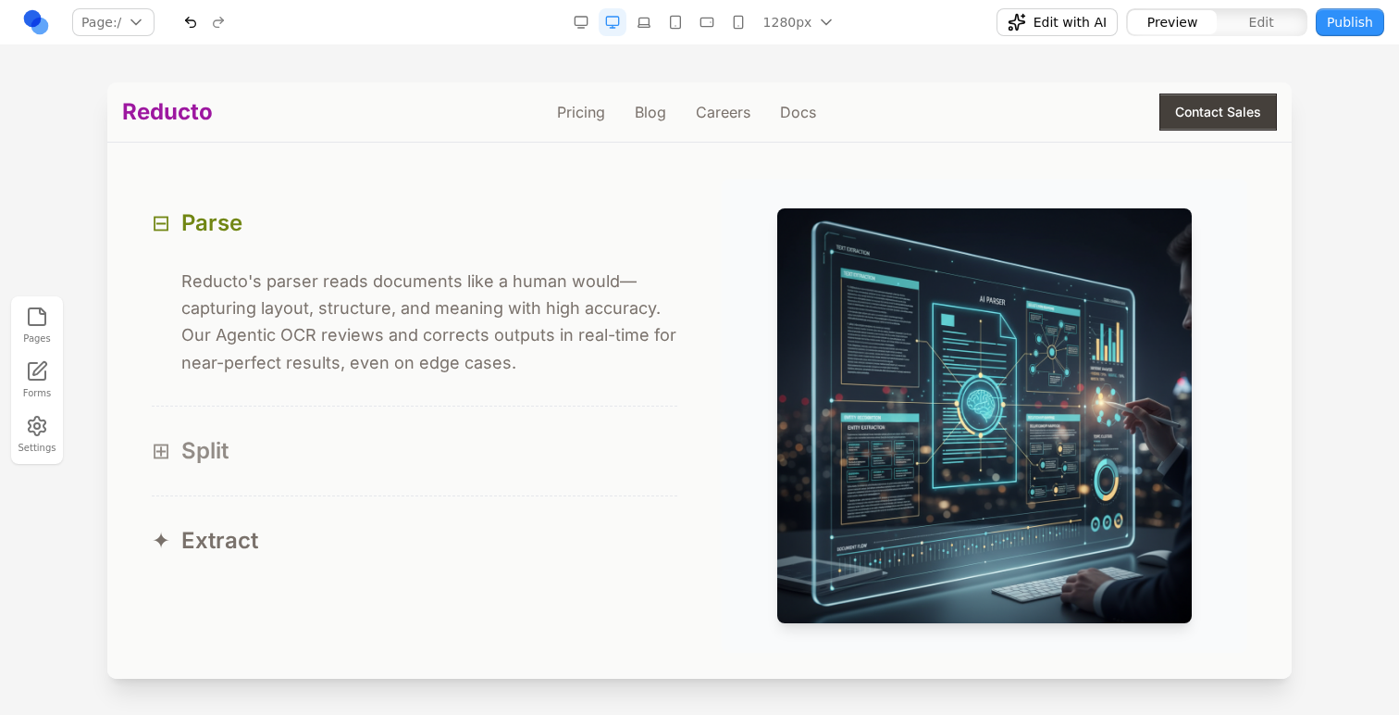
click at [342, 477] on button "⊞ Split" at bounding box center [415, 450] width 526 height 89
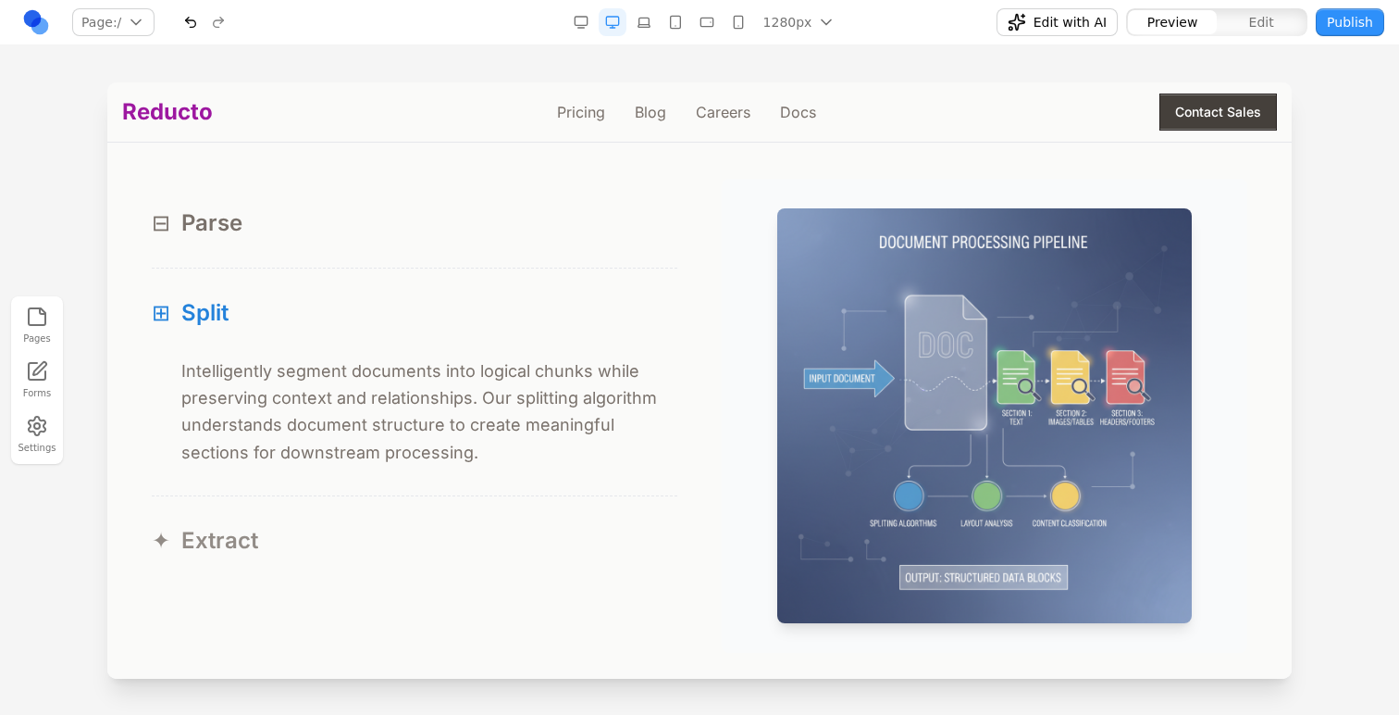
click at [337, 529] on div "✦ Extract" at bounding box center [415, 541] width 526 height 30
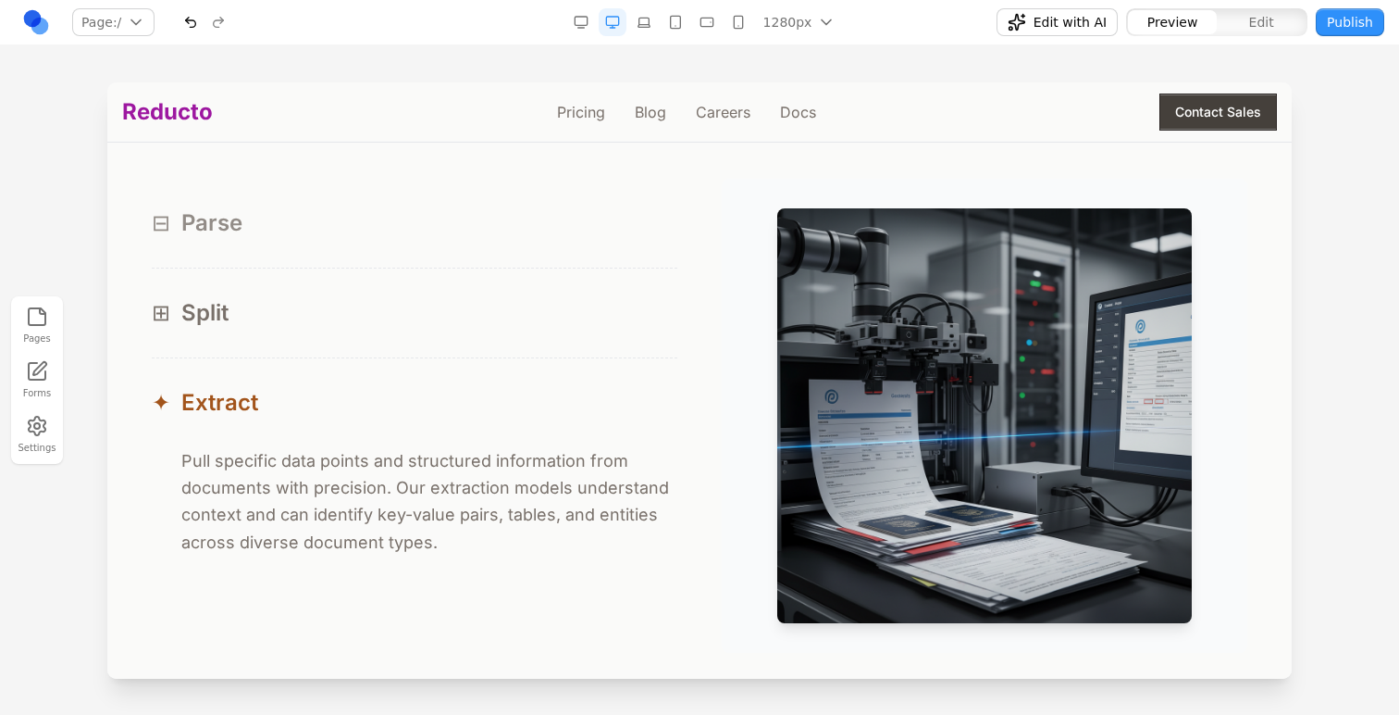
click at [358, 230] on div "⊟ Parse" at bounding box center [415, 223] width 526 height 30
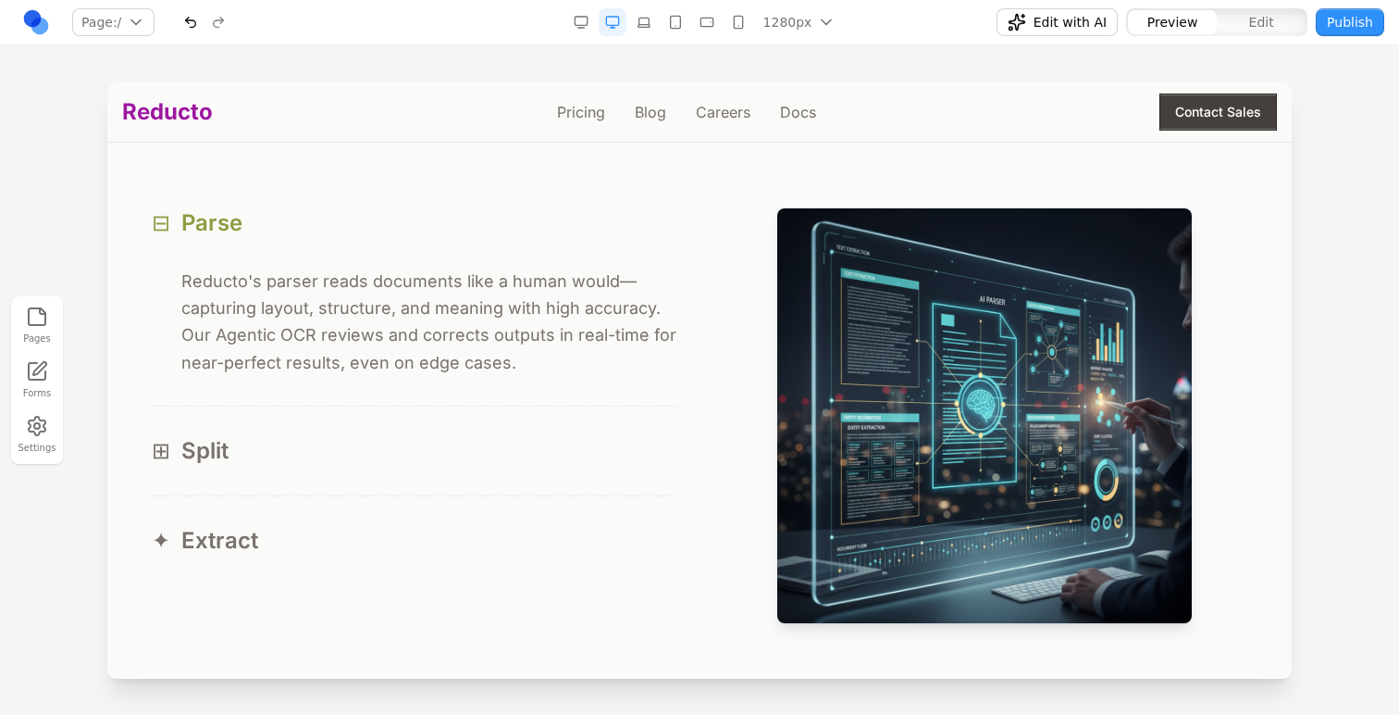
click at [358, 230] on div "⊟ Parse" at bounding box center [415, 223] width 526 height 30
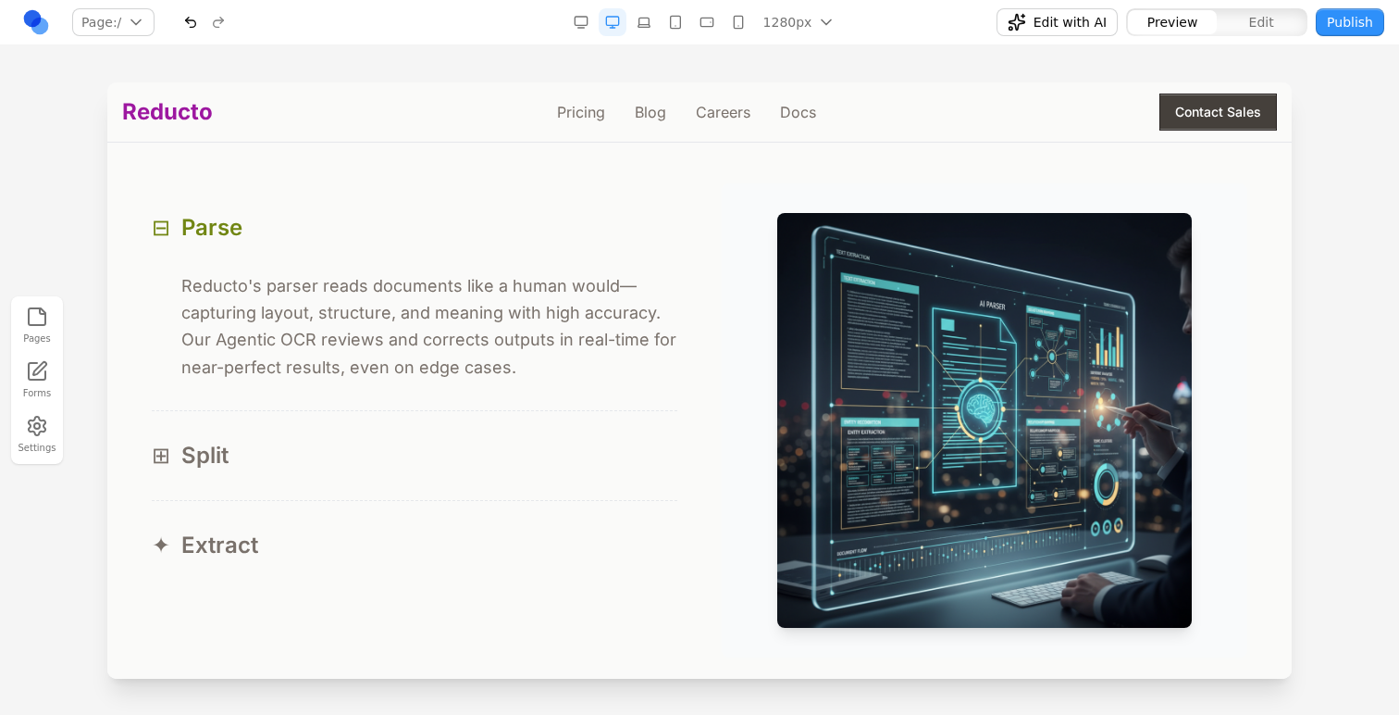
scroll to position [1773, 0]
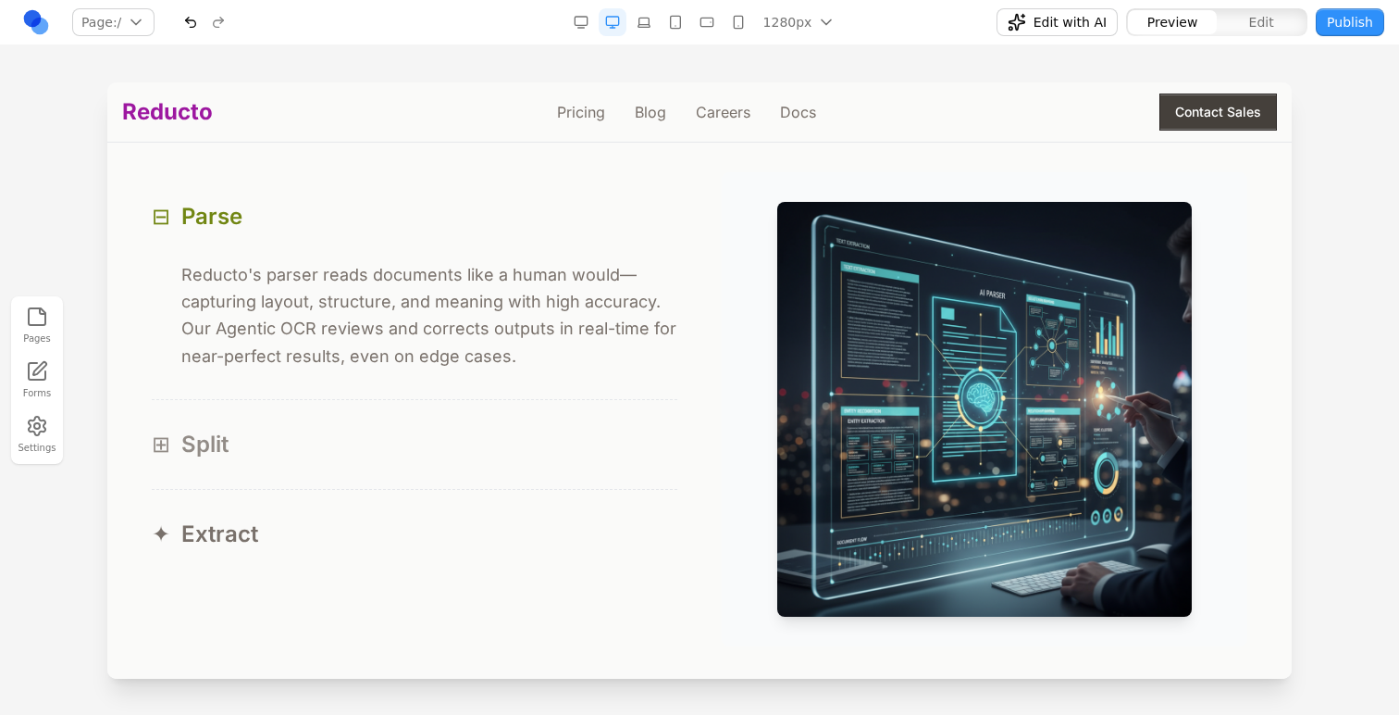
click at [532, 442] on div "⊞ Split" at bounding box center [415, 444] width 526 height 30
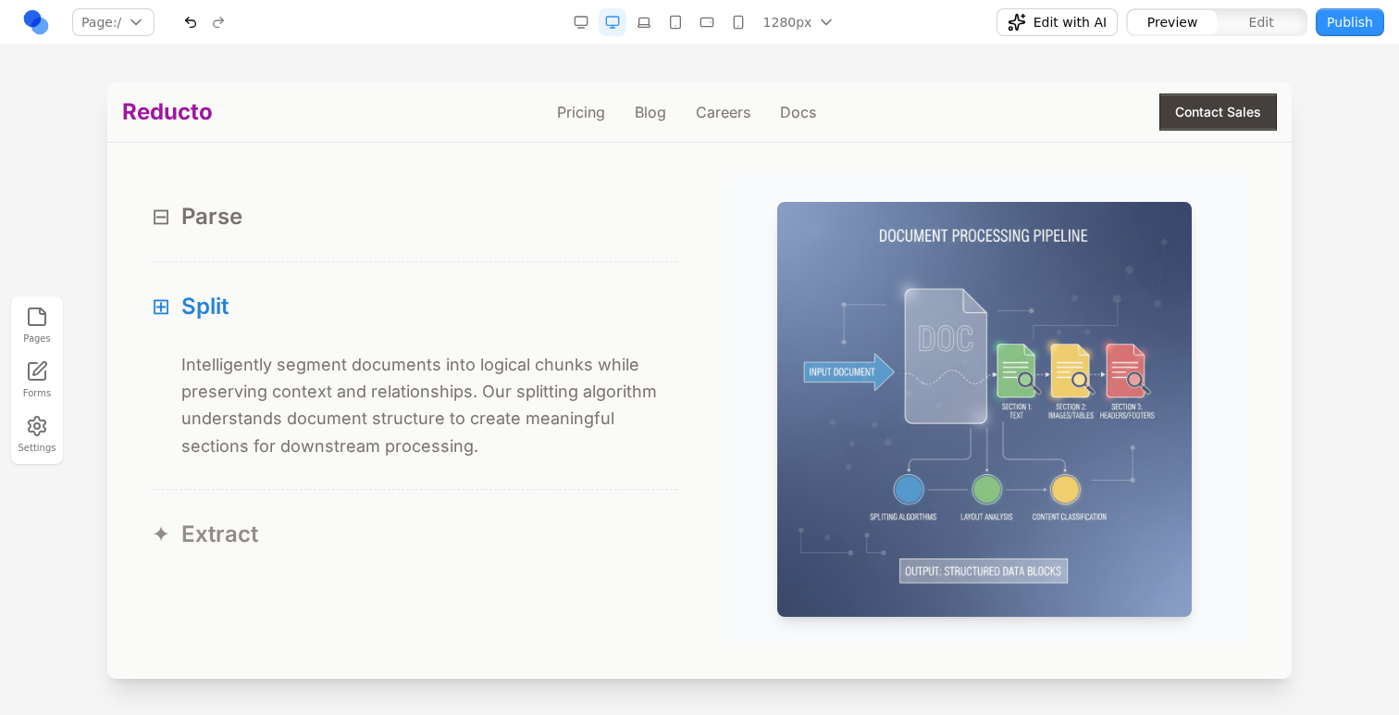
click at [512, 507] on button "✦ Extract" at bounding box center [415, 534] width 526 height 89
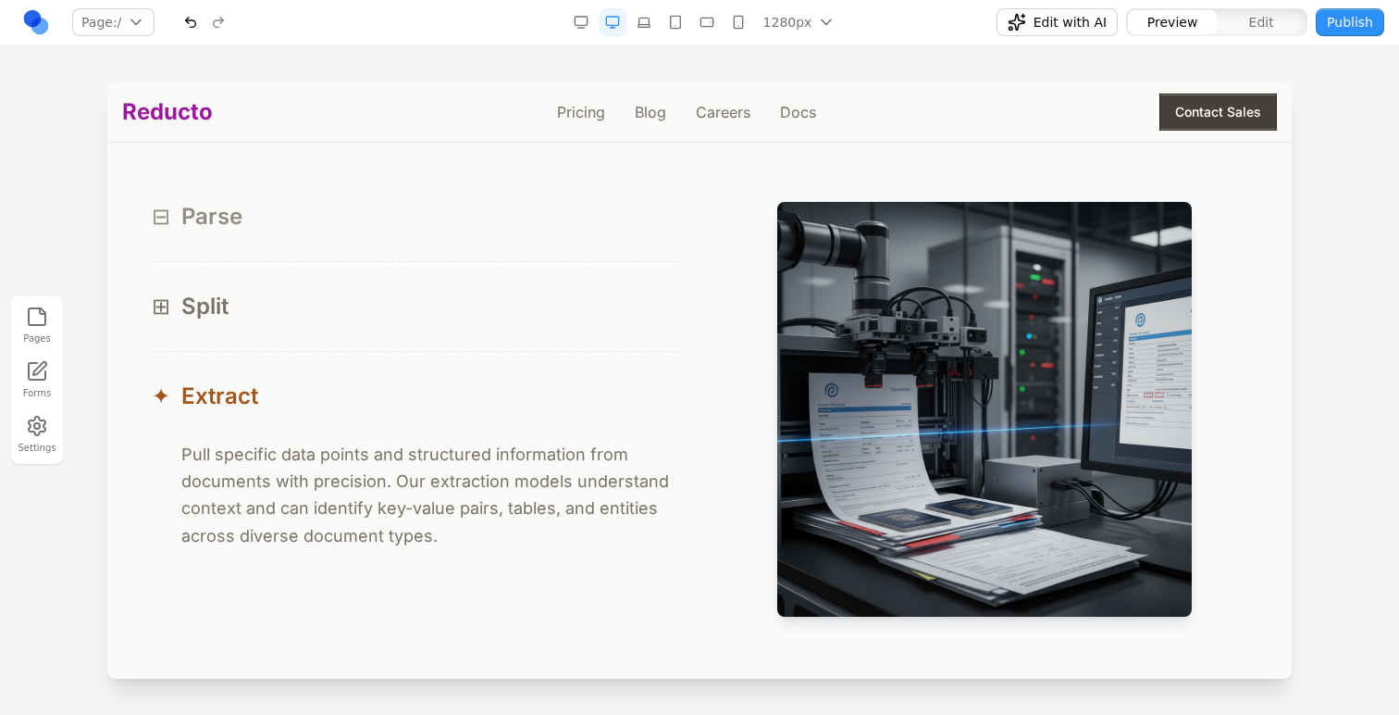
click at [535, 261] on button "⊟ Parse" at bounding box center [415, 216] width 526 height 89
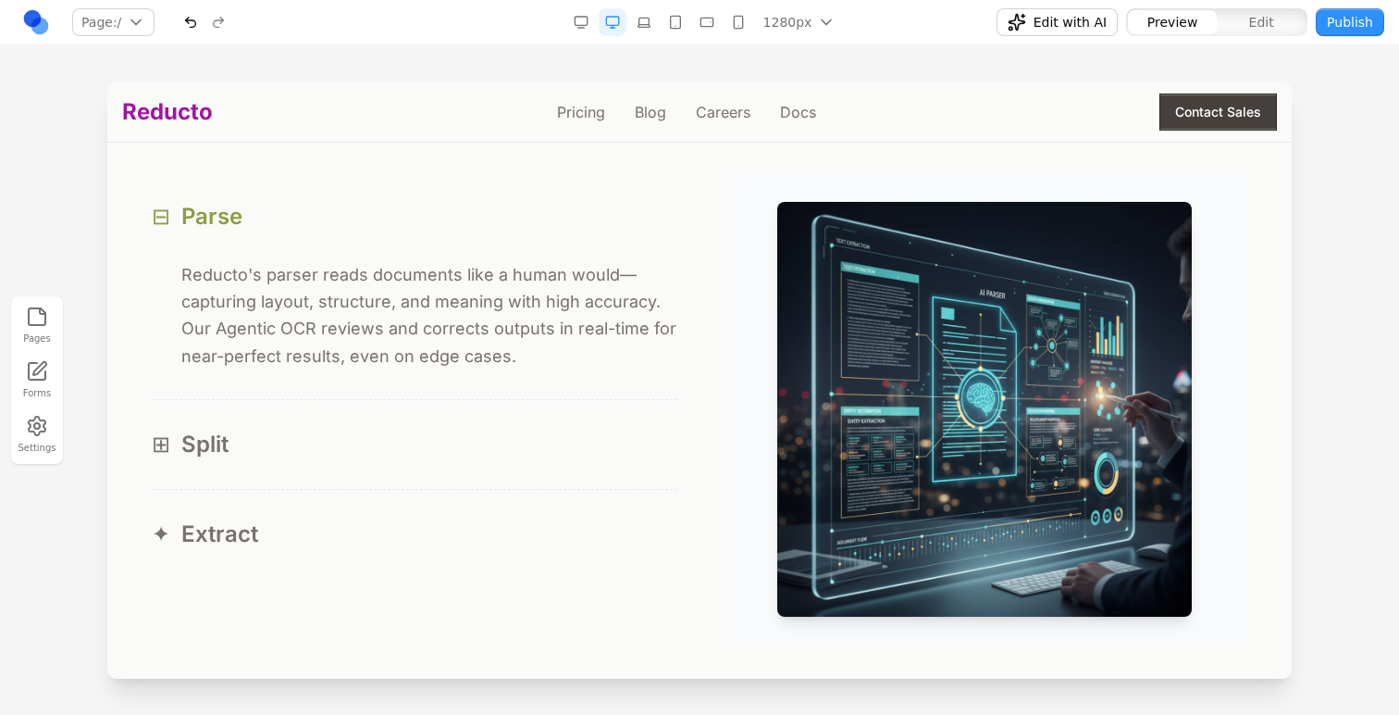
click at [527, 222] on div "⊟ Parse" at bounding box center [415, 217] width 526 height 30
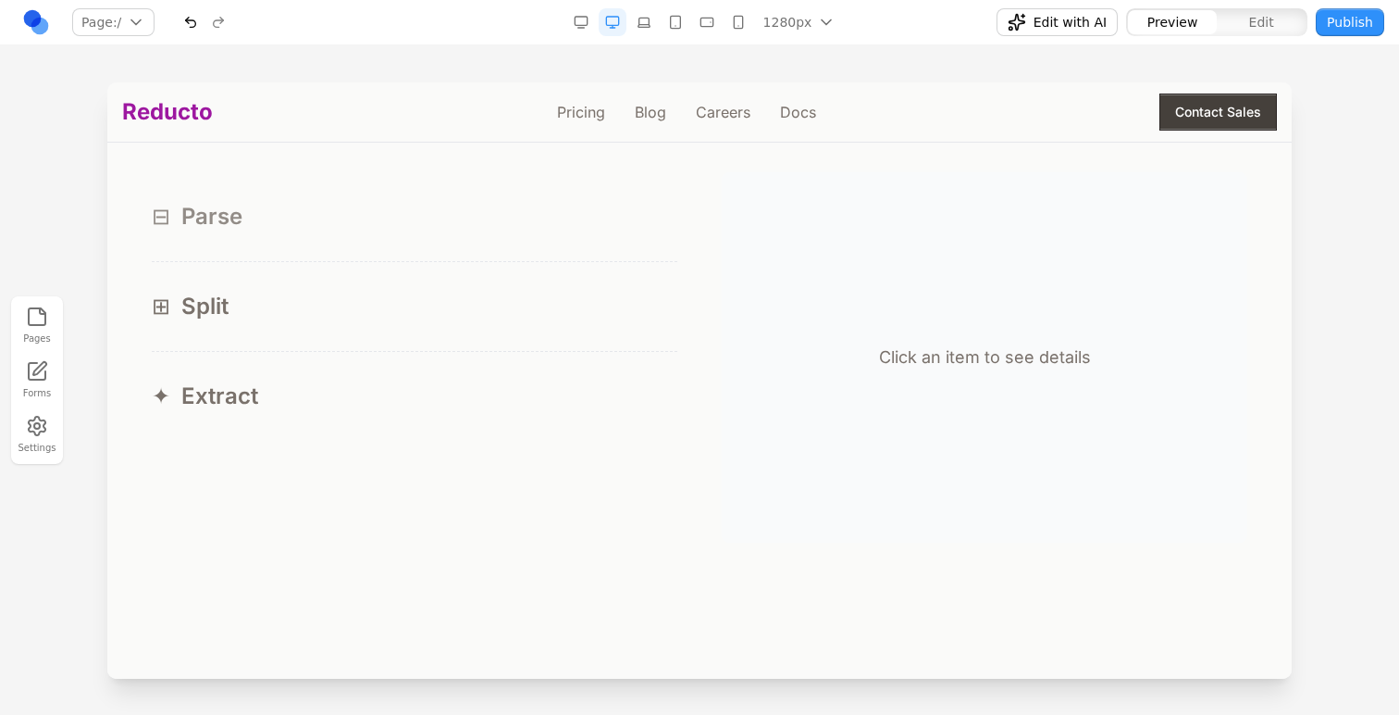
click at [527, 223] on div "⊟ Parse" at bounding box center [415, 217] width 526 height 30
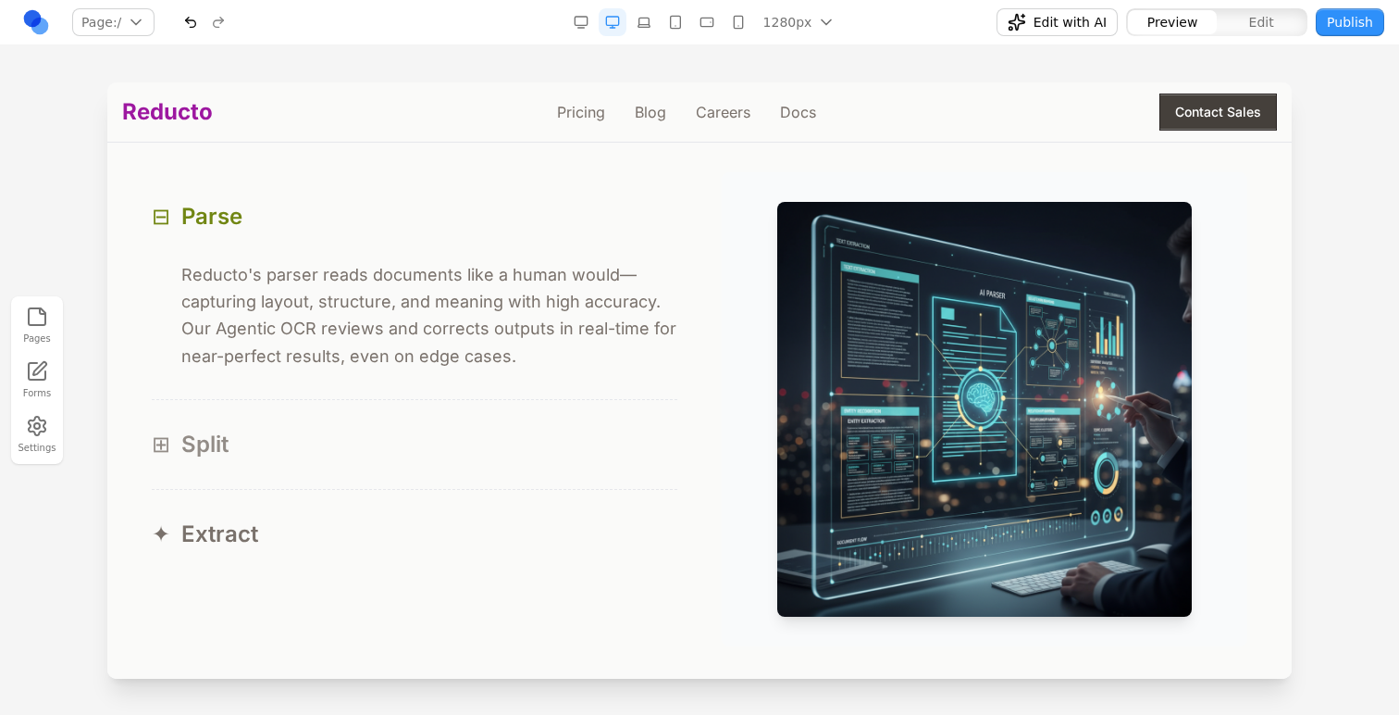
click at [428, 421] on button "⊞ Split" at bounding box center [415, 444] width 526 height 89
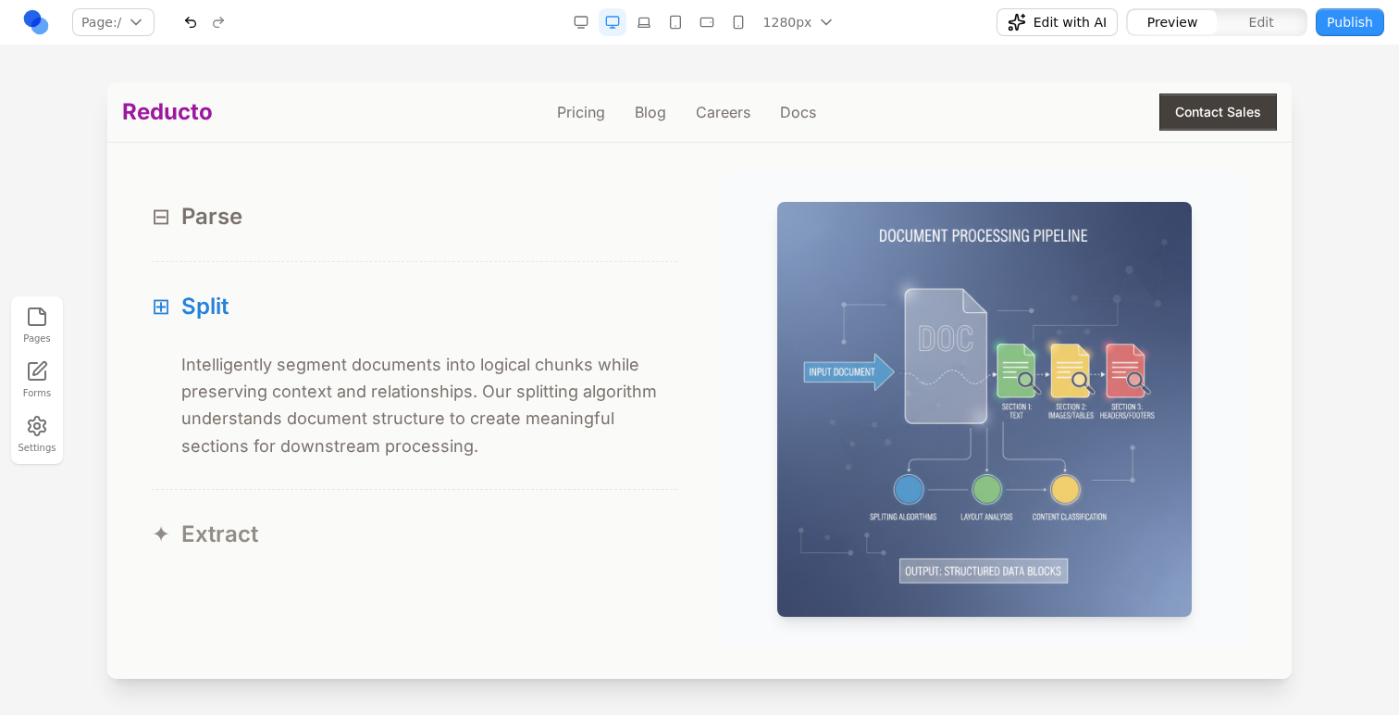
click at [426, 520] on button "✦ Extract" at bounding box center [415, 534] width 526 height 89
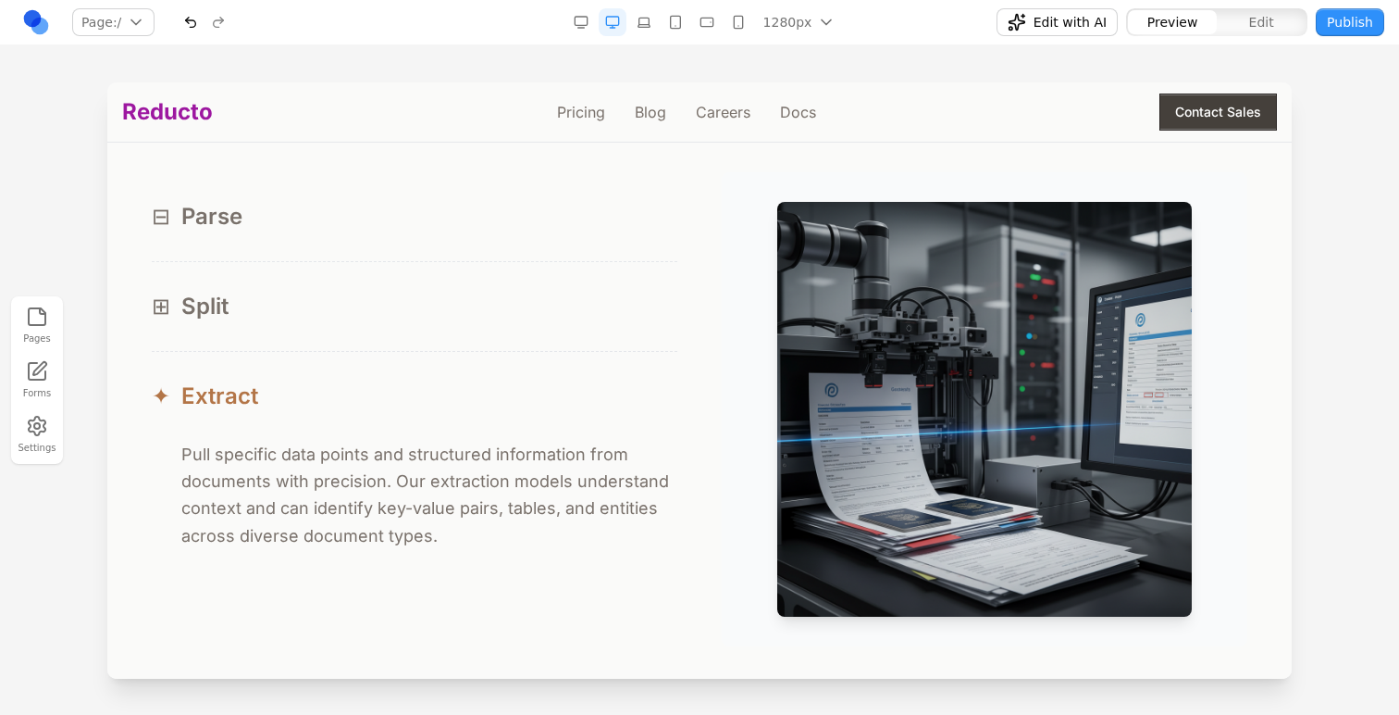
click at [476, 390] on div "✦ Extract" at bounding box center [415, 396] width 526 height 30
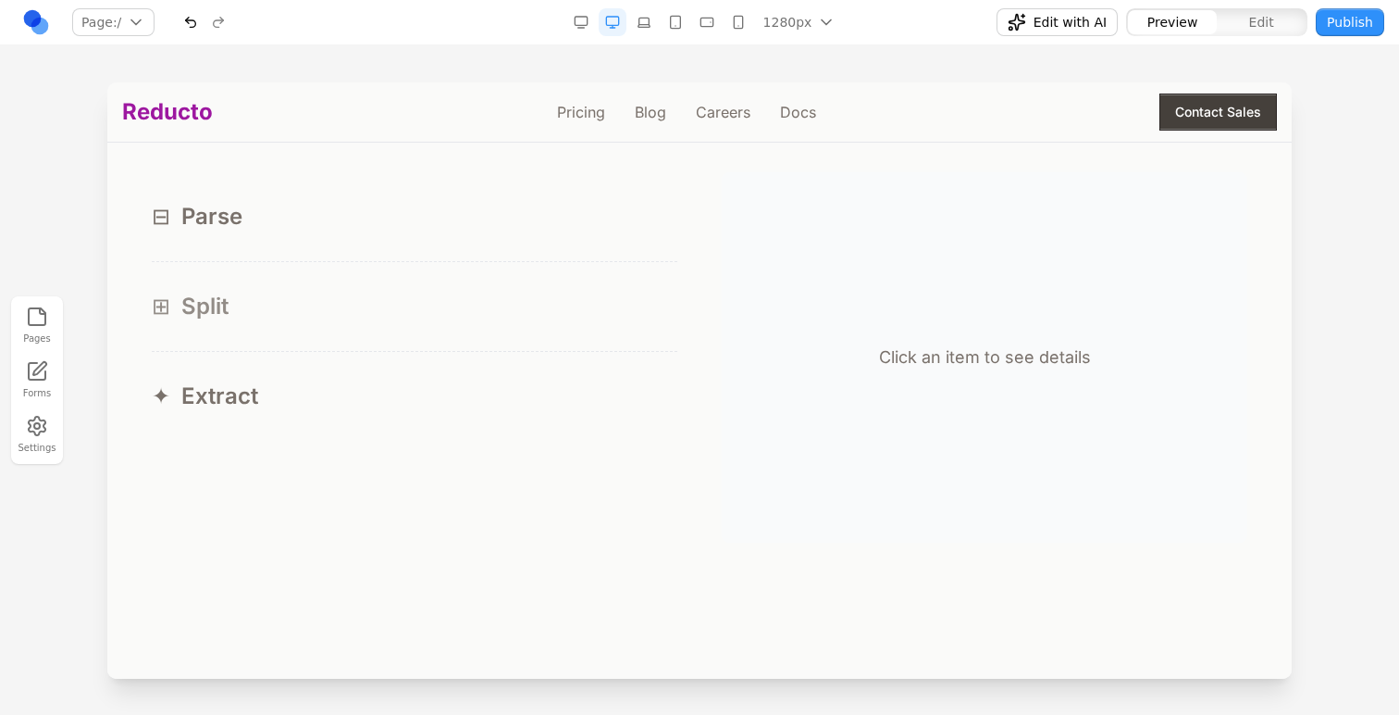
click at [457, 283] on button "⊞ Split" at bounding box center [415, 306] width 526 height 89
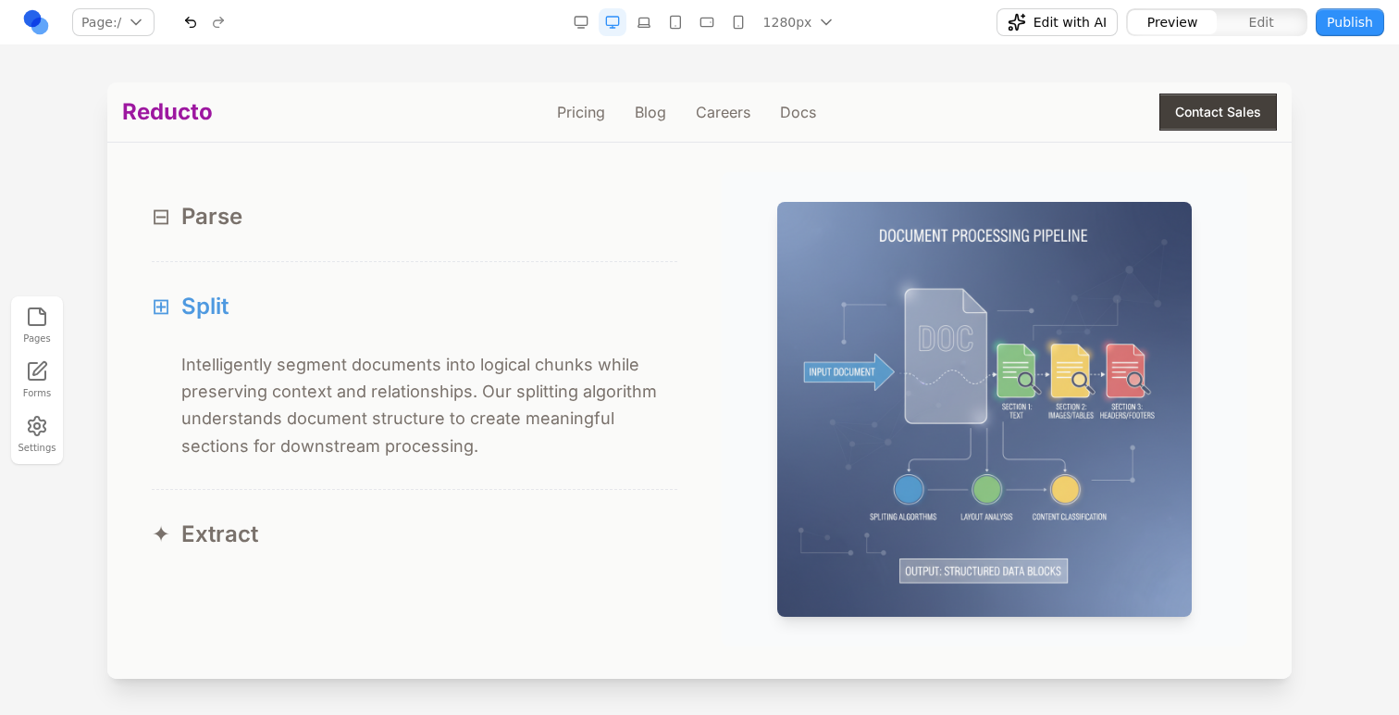
click at [457, 283] on button "⊞ Split" at bounding box center [415, 306] width 526 height 89
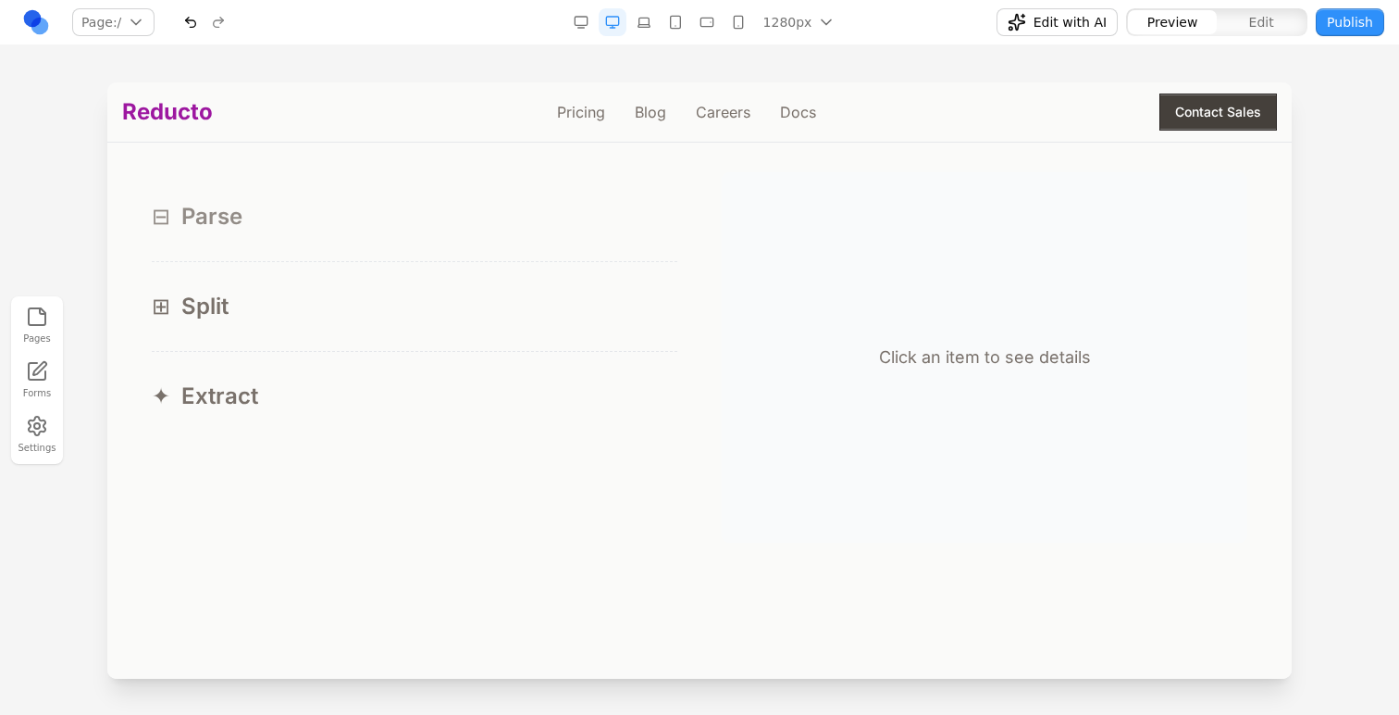
click at [456, 255] on button "⊟ Parse" at bounding box center [415, 216] width 526 height 89
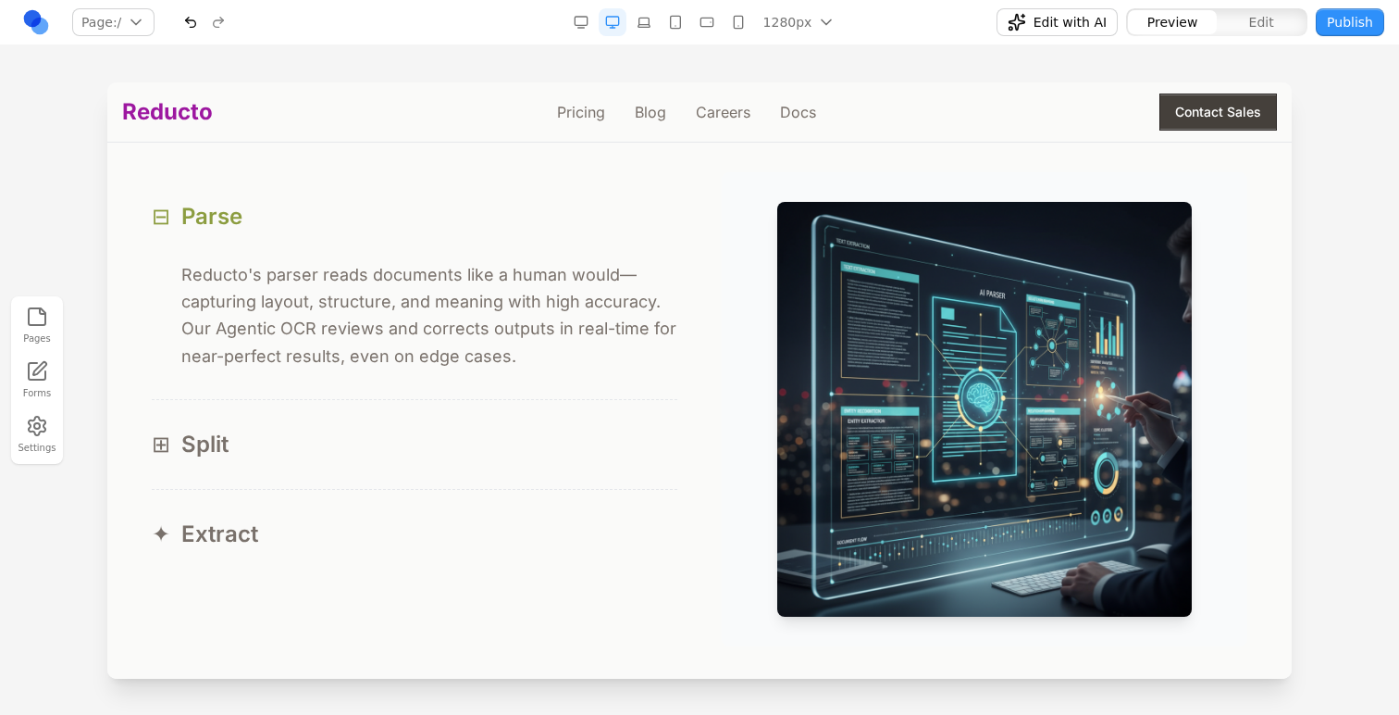
click at [456, 255] on button "⊟ Parse" at bounding box center [415, 216] width 526 height 89
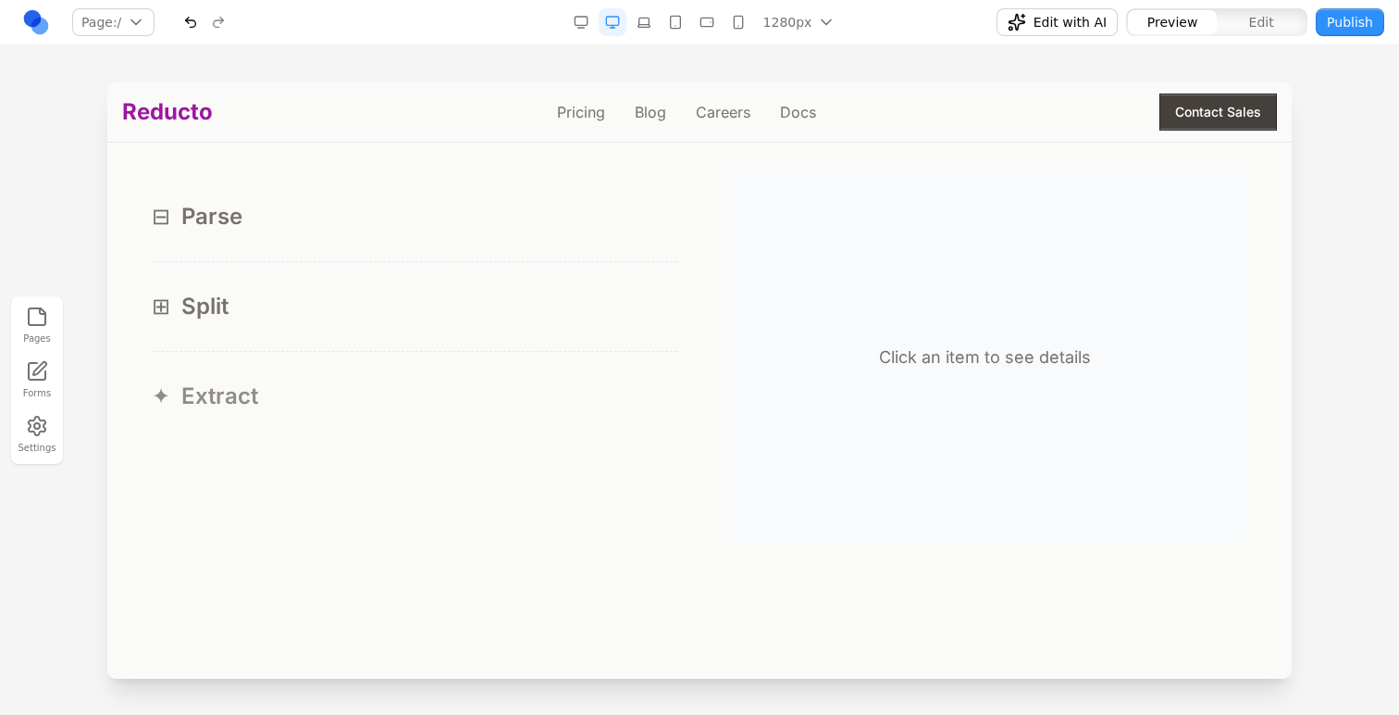
click at [418, 369] on button "✦ Extract" at bounding box center [415, 396] width 526 height 89
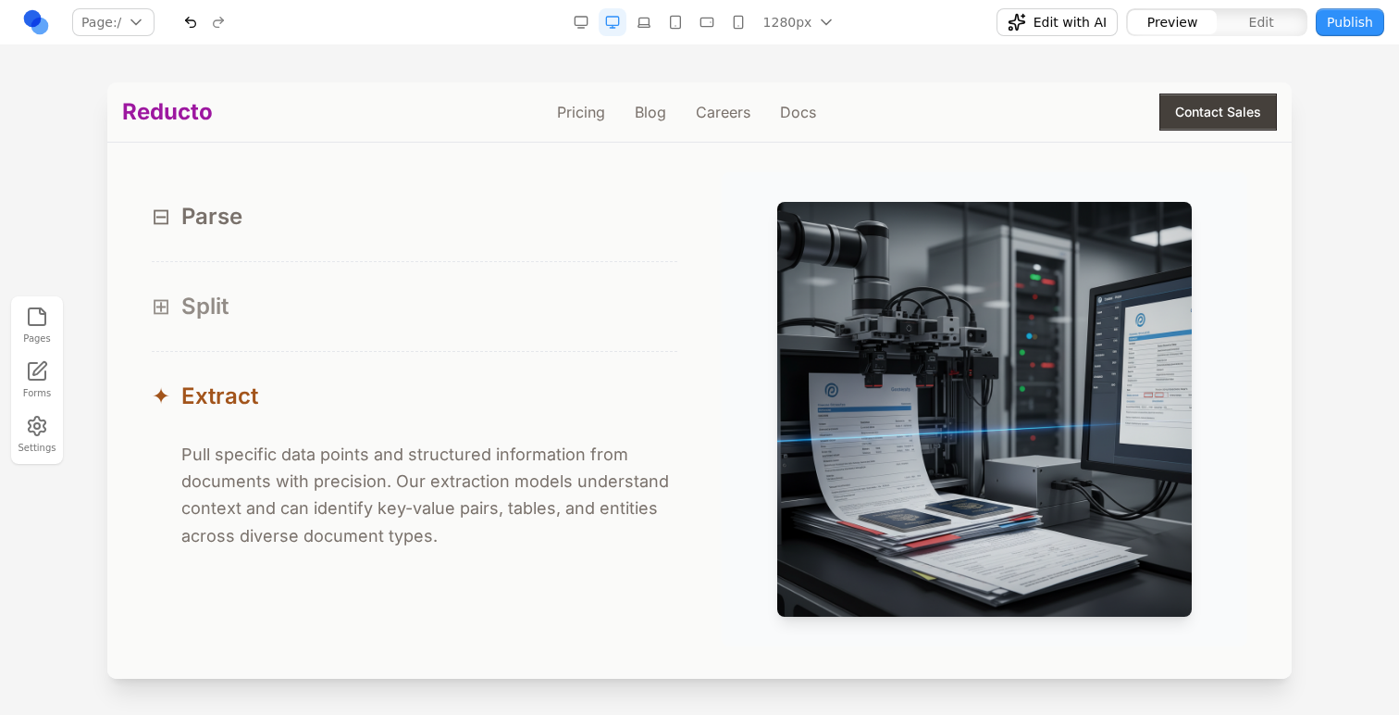
click at [418, 327] on button "⊞ Split" at bounding box center [415, 306] width 526 height 89
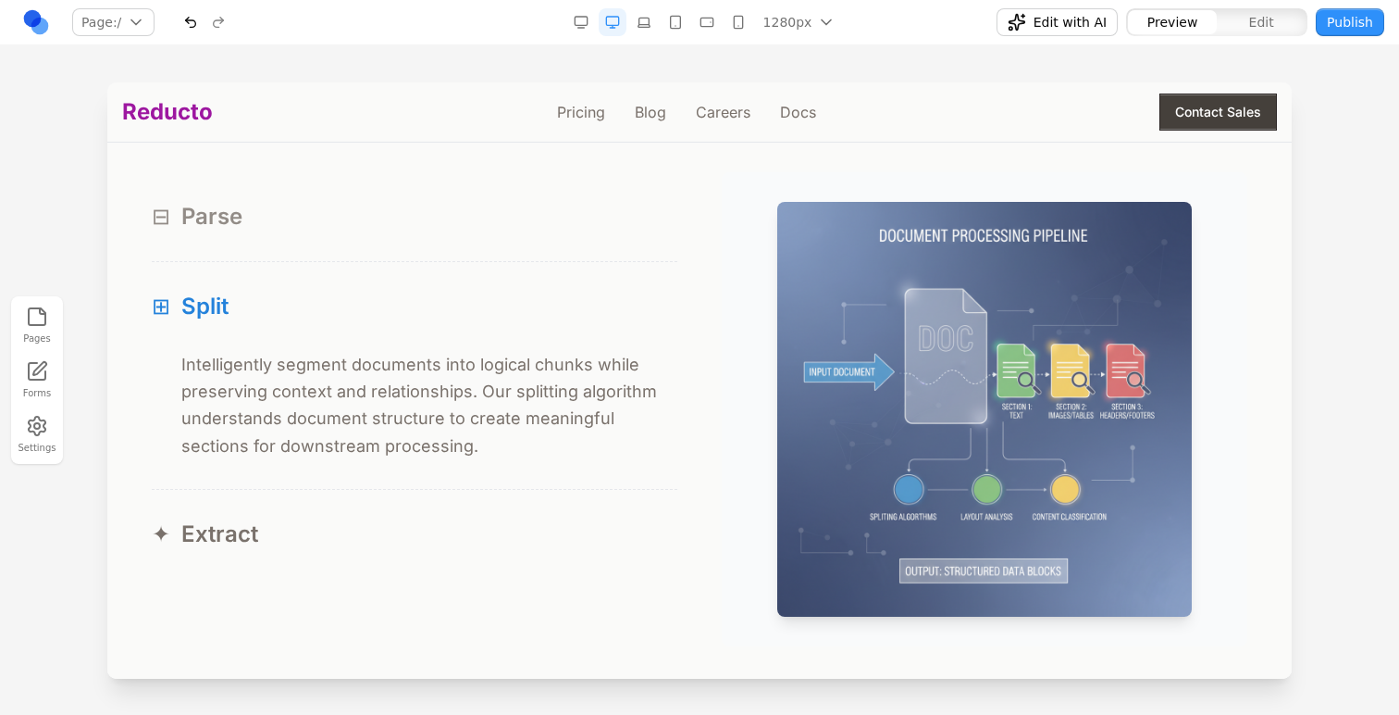
click at [405, 218] on div "⊟ Parse" at bounding box center [415, 217] width 526 height 30
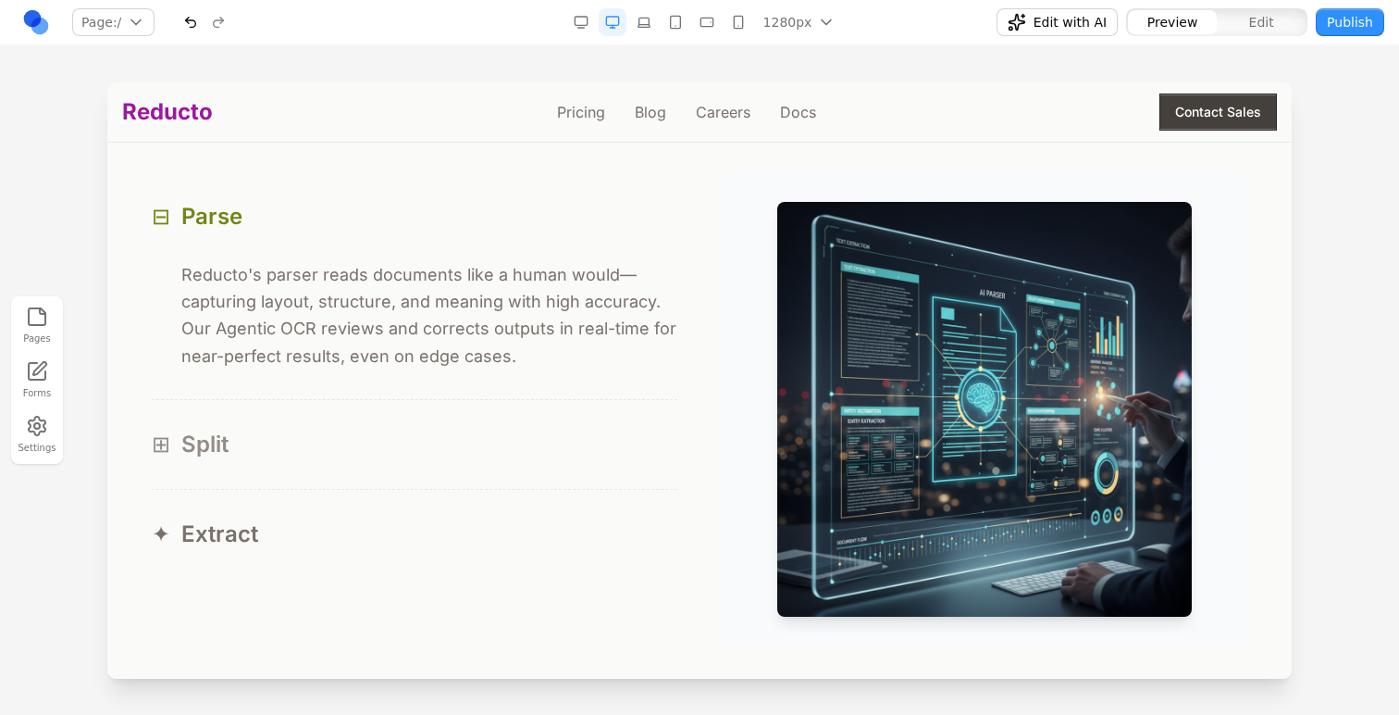
click at [403, 441] on div "⊞ Split" at bounding box center [415, 444] width 526 height 30
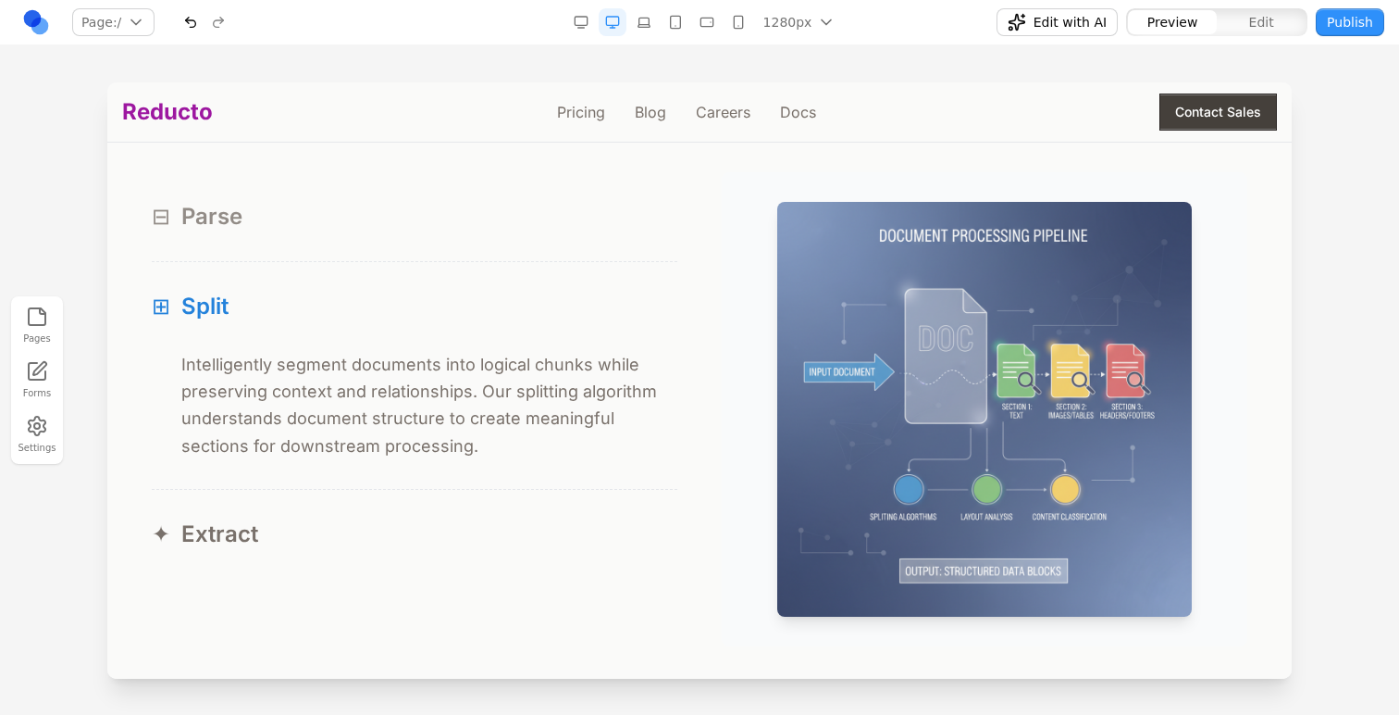
click at [436, 223] on div "⊟ Parse" at bounding box center [415, 217] width 526 height 30
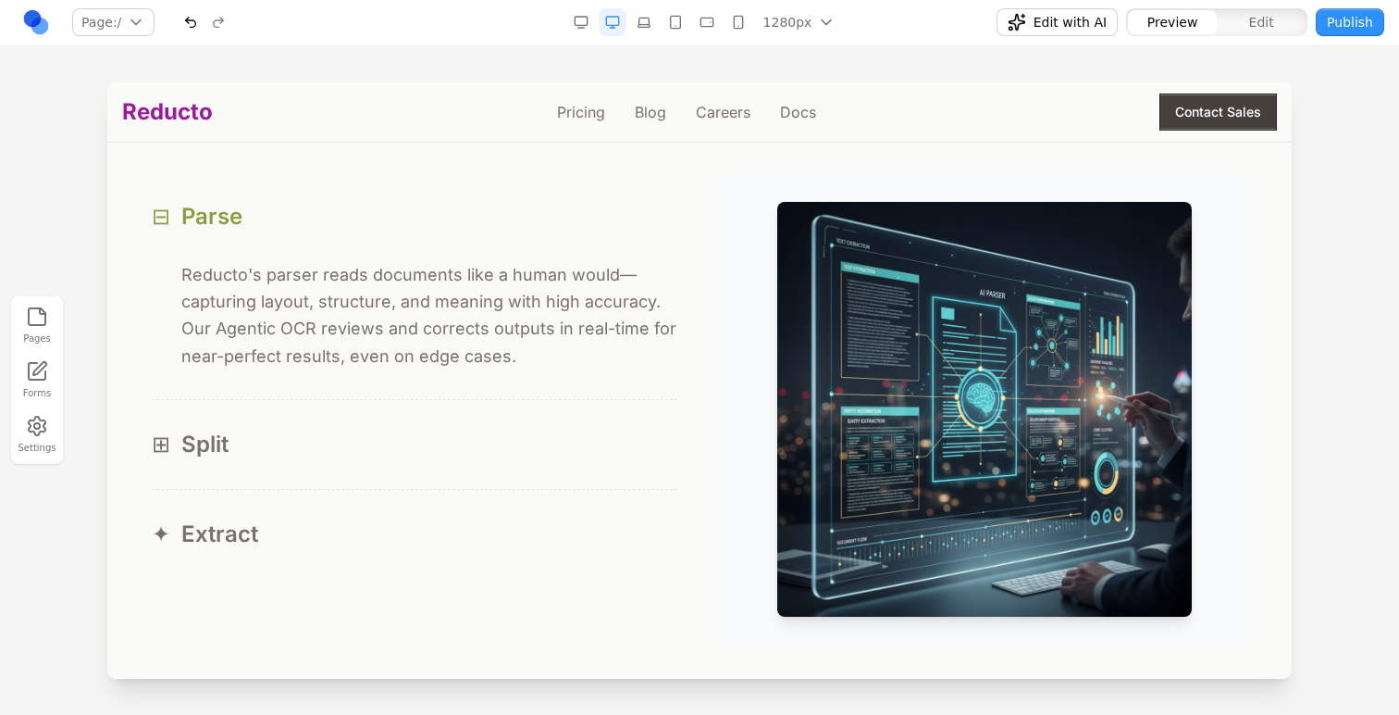
click at [438, 224] on div "⊟ Parse" at bounding box center [415, 217] width 526 height 30
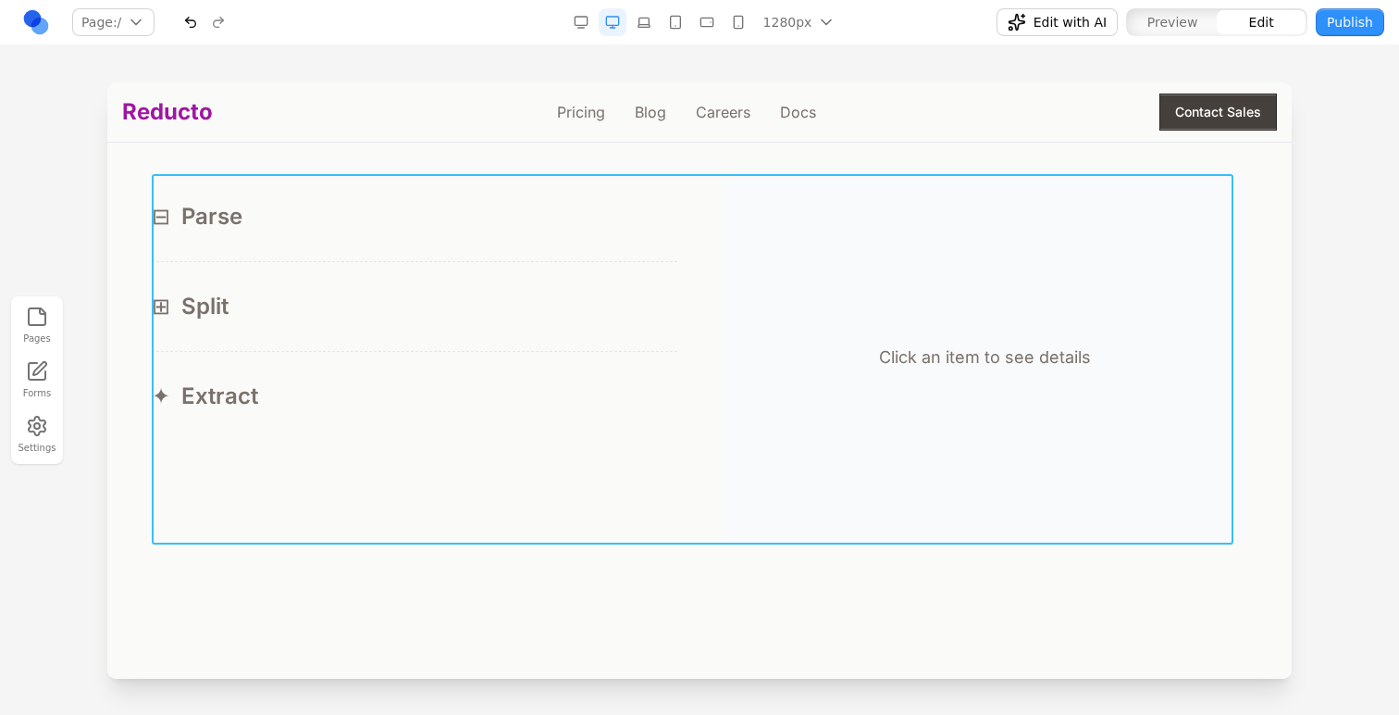
click at [704, 243] on div "⊟ Parse ⊟ Reducto's parser reads documents like a human would—capturing layout,…" at bounding box center [700, 357] width 1096 height 370
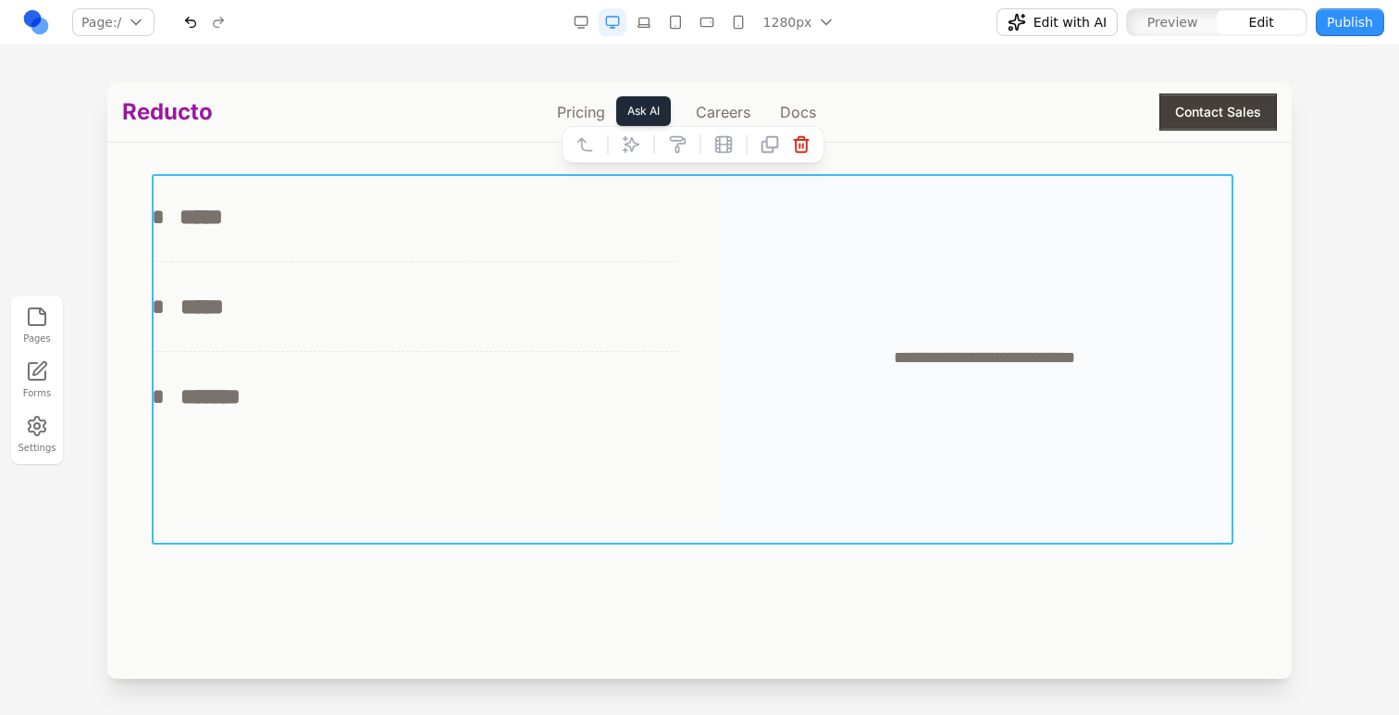
click at [628, 155] on button at bounding box center [631, 145] width 30 height 30
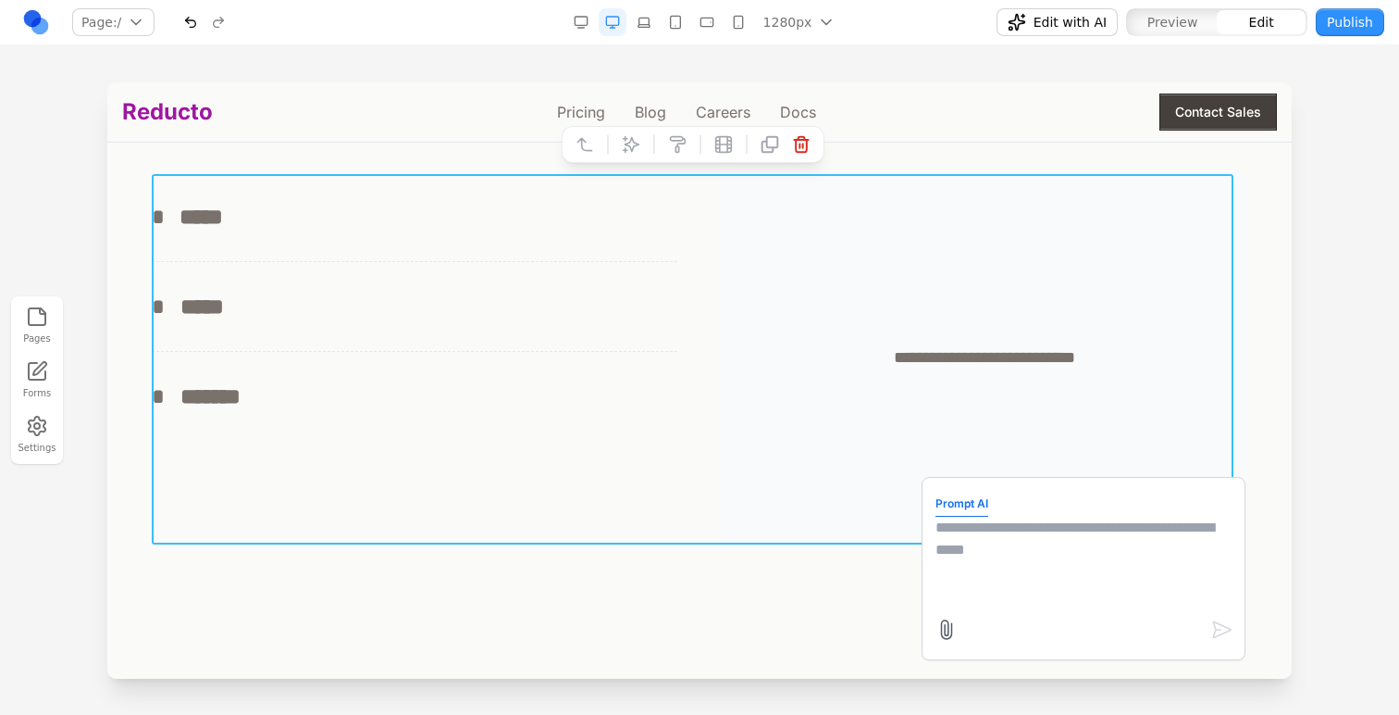
click at [685, 392] on div "**********" at bounding box center [700, 357] width 1096 height 370
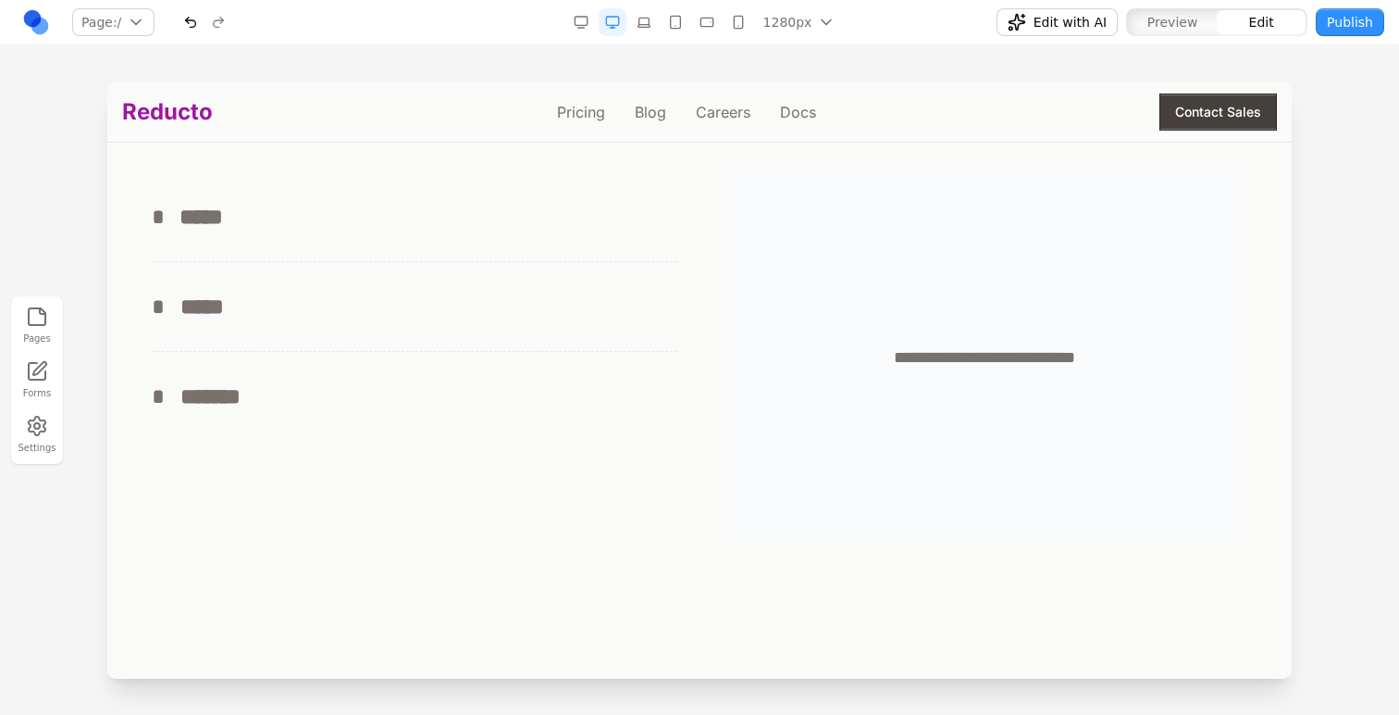
click at [631, 567] on section "**********" at bounding box center [699, 212] width 1185 height 810
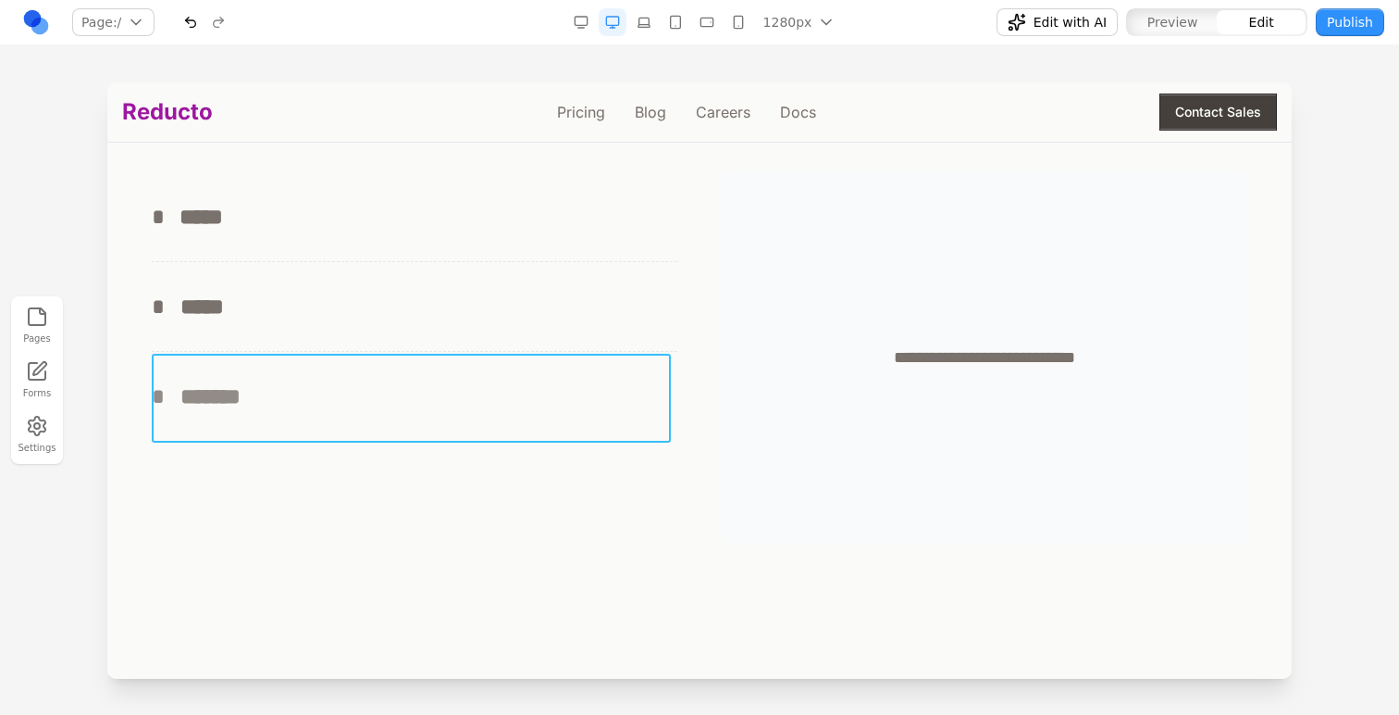
click at [592, 416] on button "* *******" at bounding box center [415, 396] width 526 height 89
click at [288, 323] on icon at bounding box center [279, 324] width 19 height 19
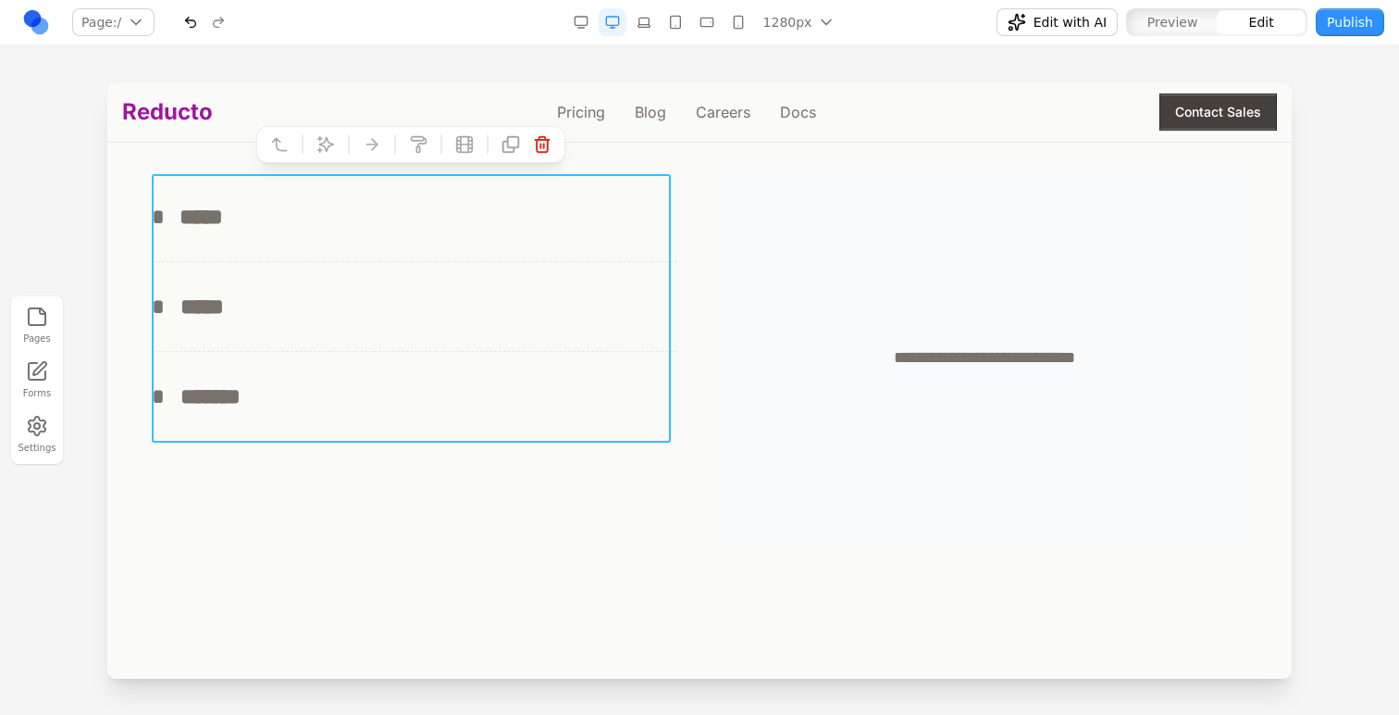
click at [330, 149] on icon at bounding box center [326, 144] width 19 height 19
click at [1011, 591] on textarea at bounding box center [1084, 562] width 296 height 93
type textarea "**********"
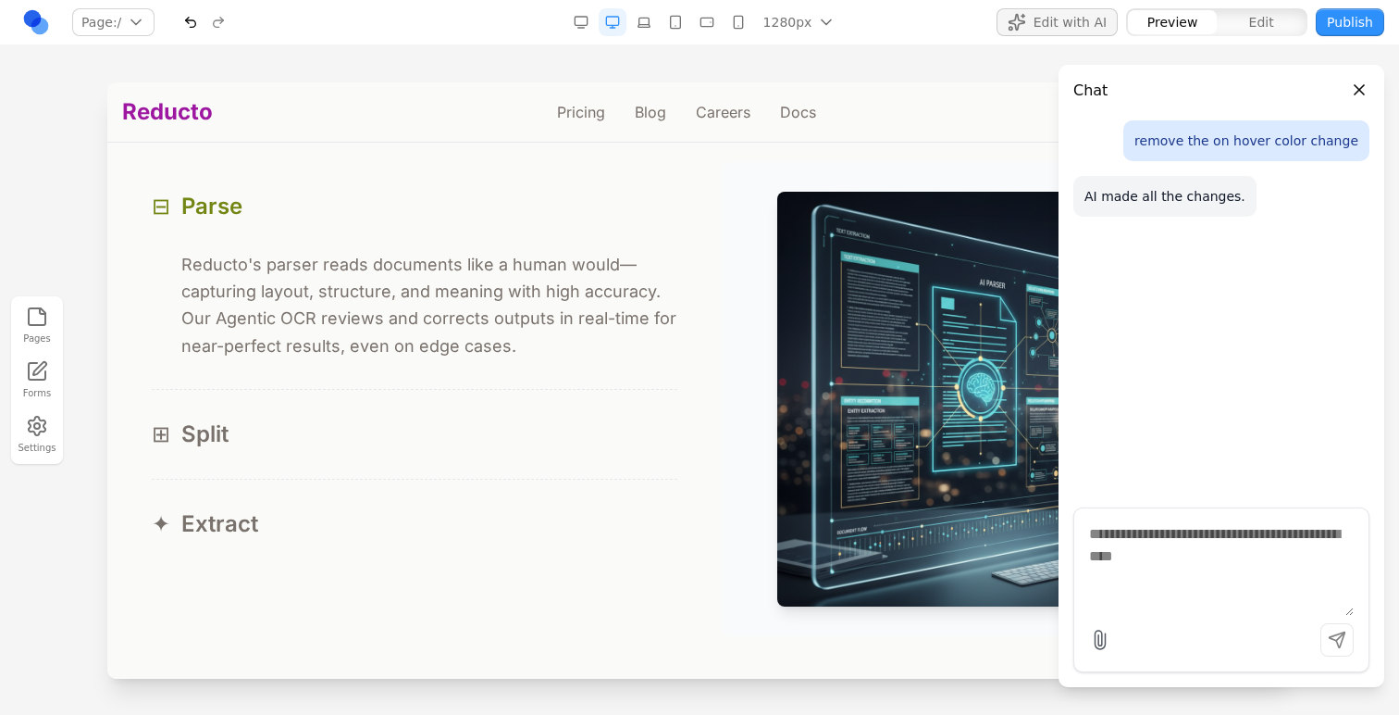
scroll to position [1813, 0]
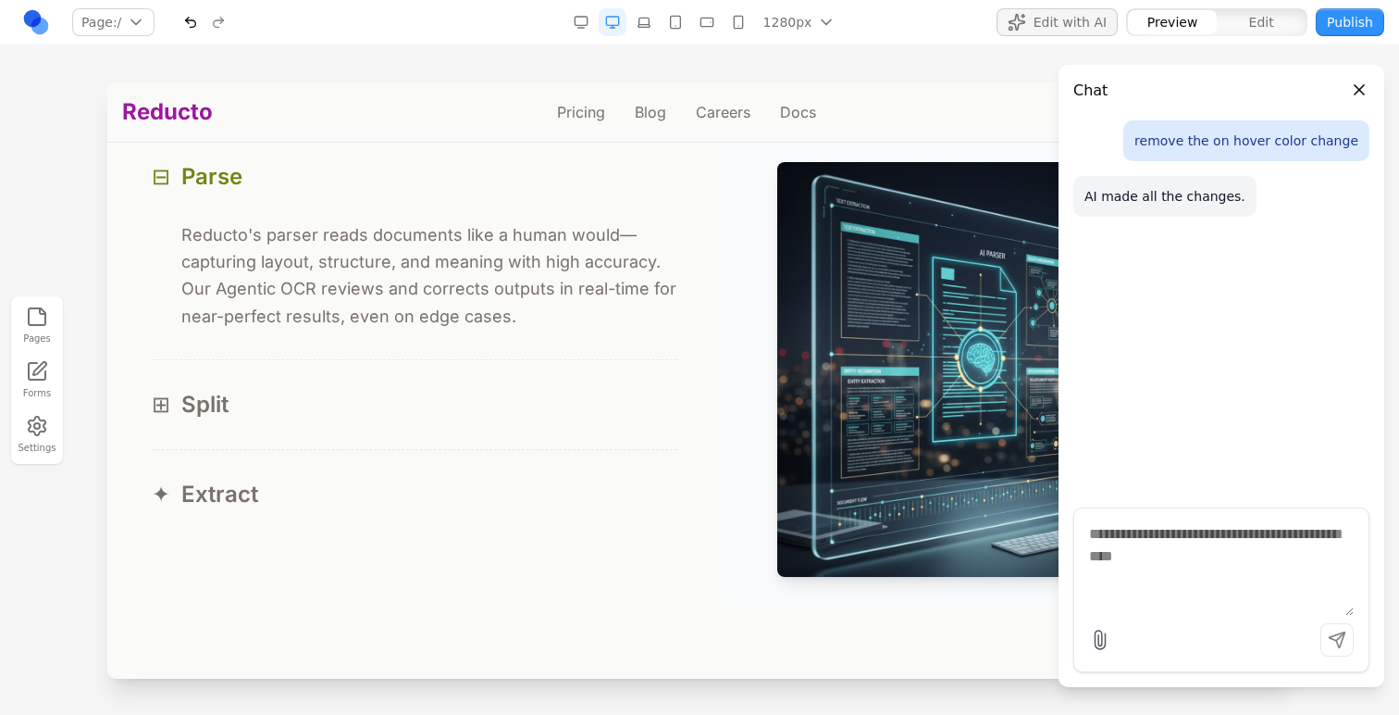
click at [209, 395] on span "Split" at bounding box center [204, 405] width 47 height 30
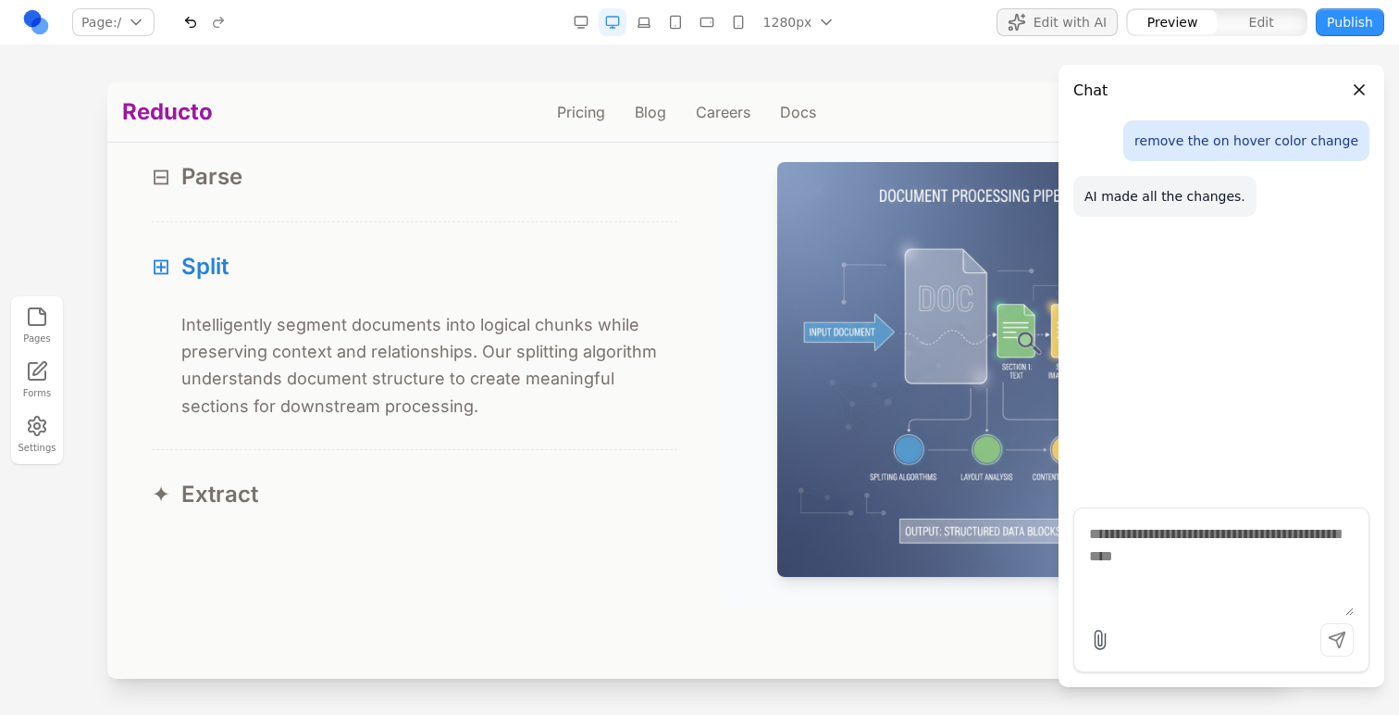
click at [222, 472] on button "✦ Extract" at bounding box center [415, 494] width 526 height 89
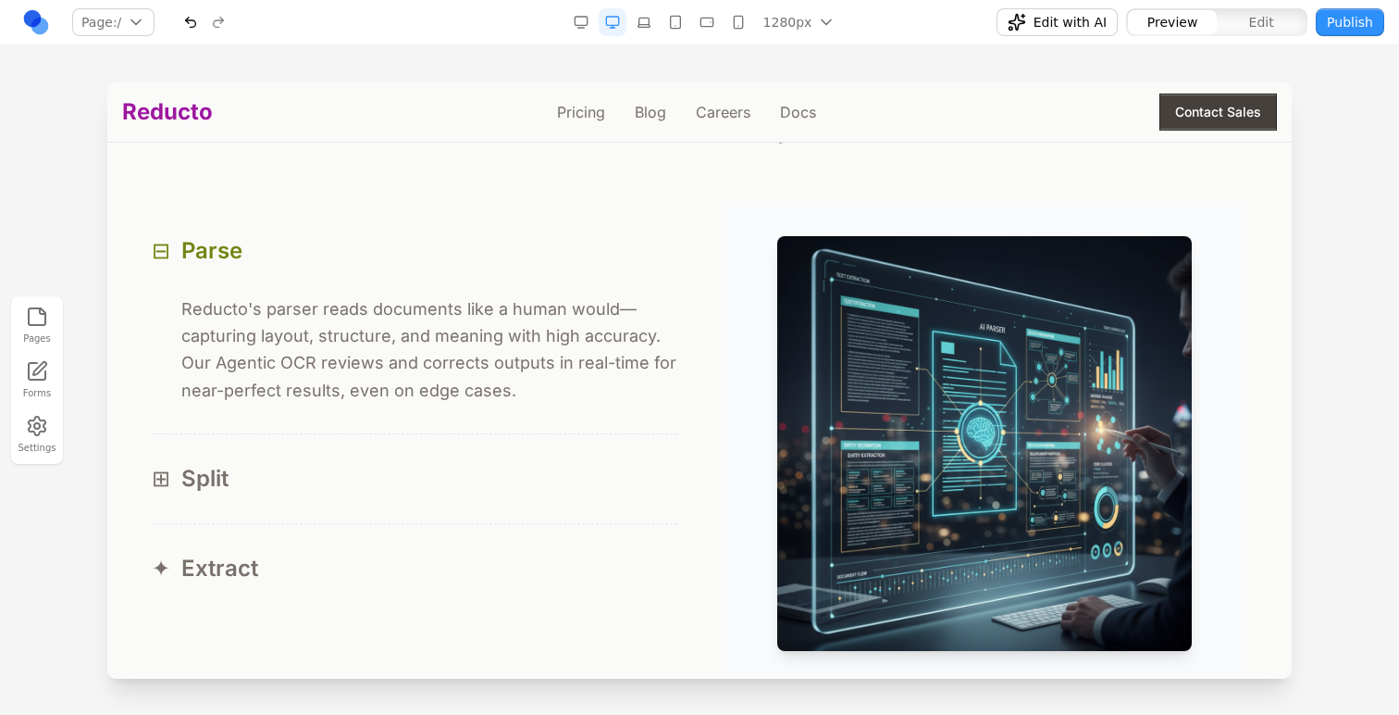
scroll to position [1754, 0]
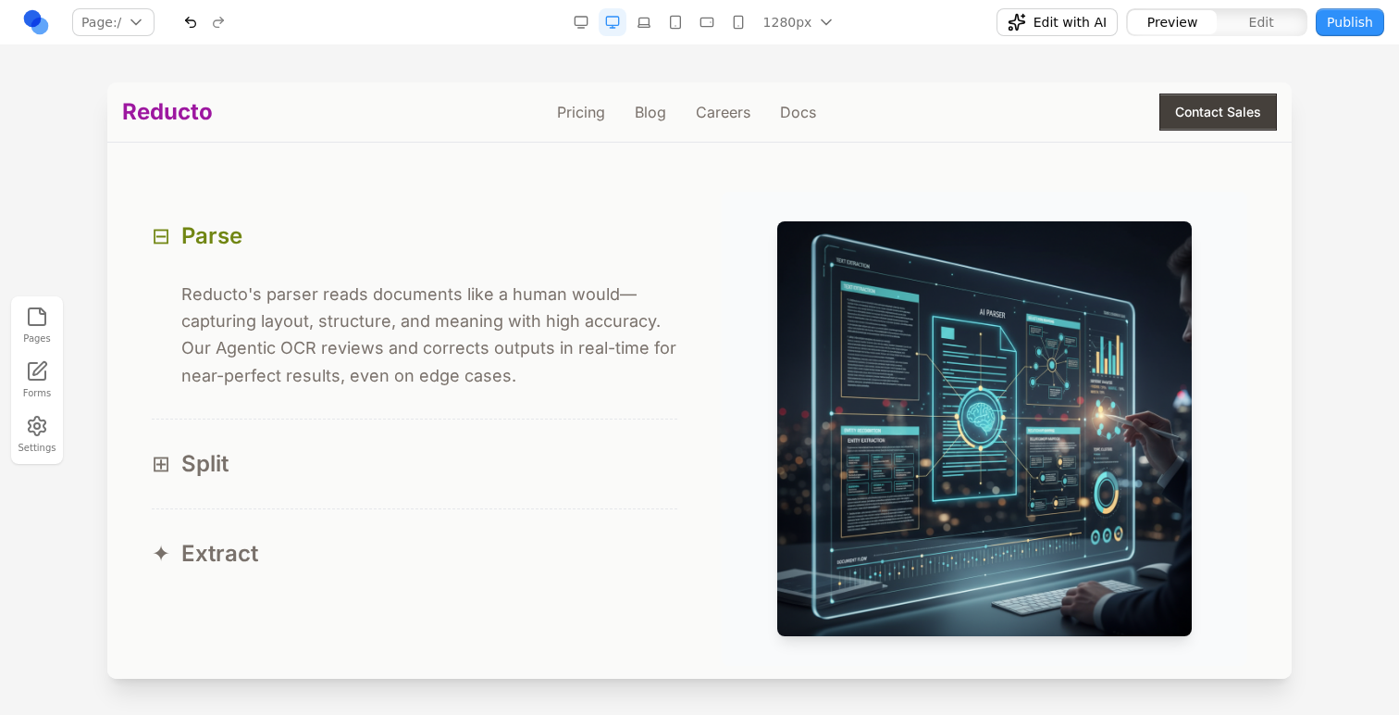
click at [226, 460] on span "Split" at bounding box center [204, 464] width 47 height 30
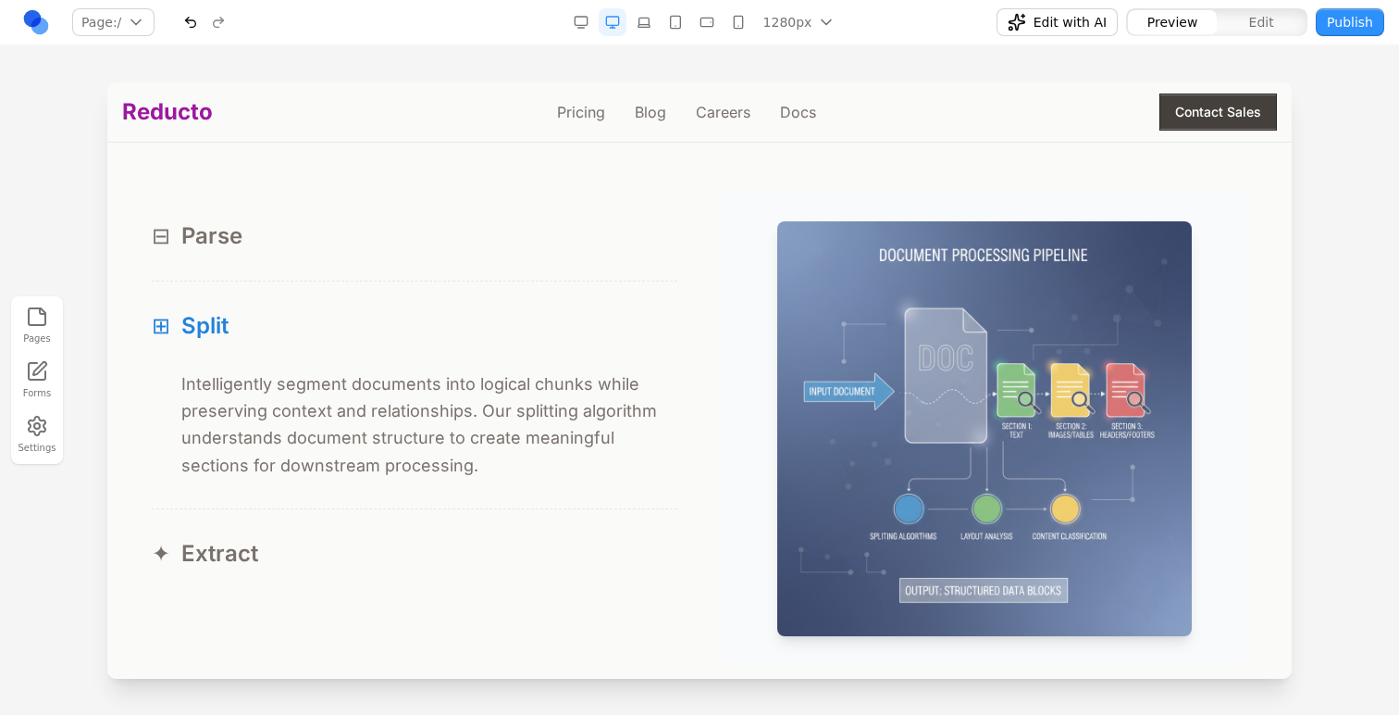
click at [212, 250] on span "Parse" at bounding box center [211, 236] width 61 height 30
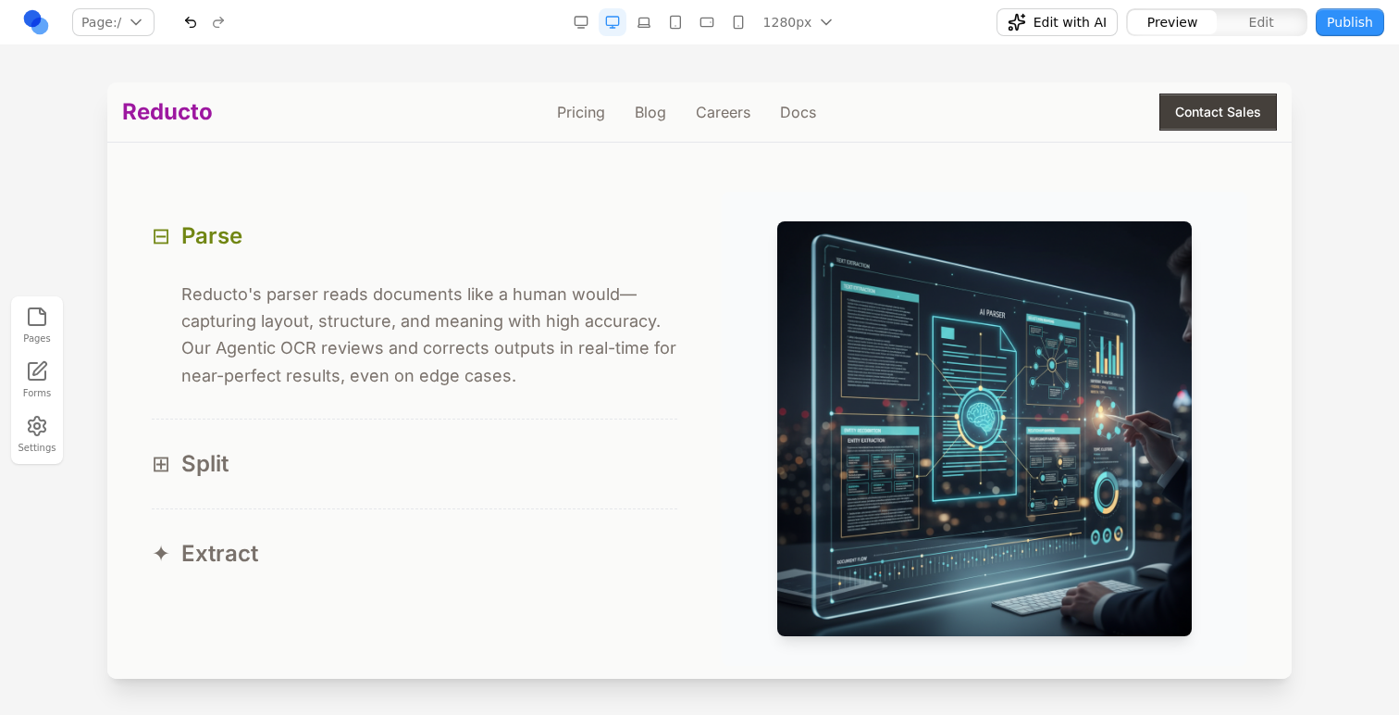
click at [212, 250] on span "Parse" at bounding box center [211, 236] width 61 height 30
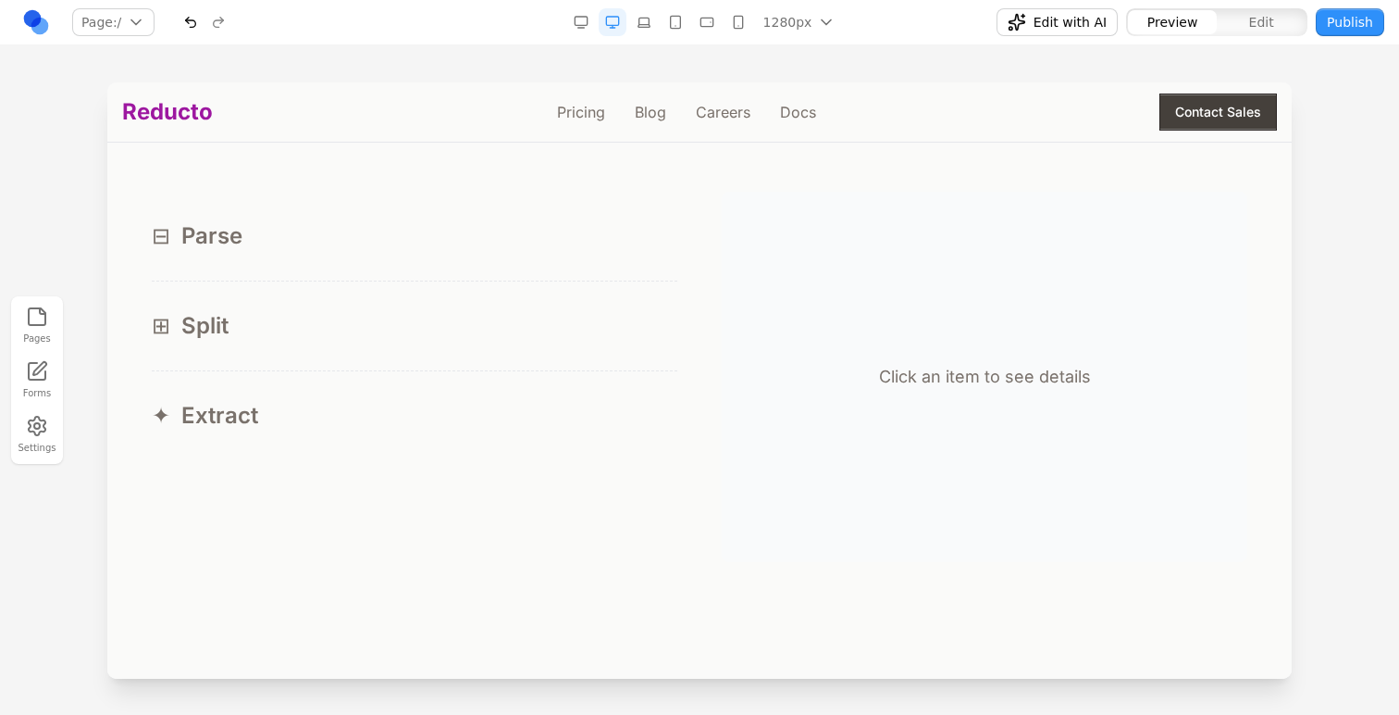
click at [212, 324] on span "Split" at bounding box center [204, 326] width 47 height 30
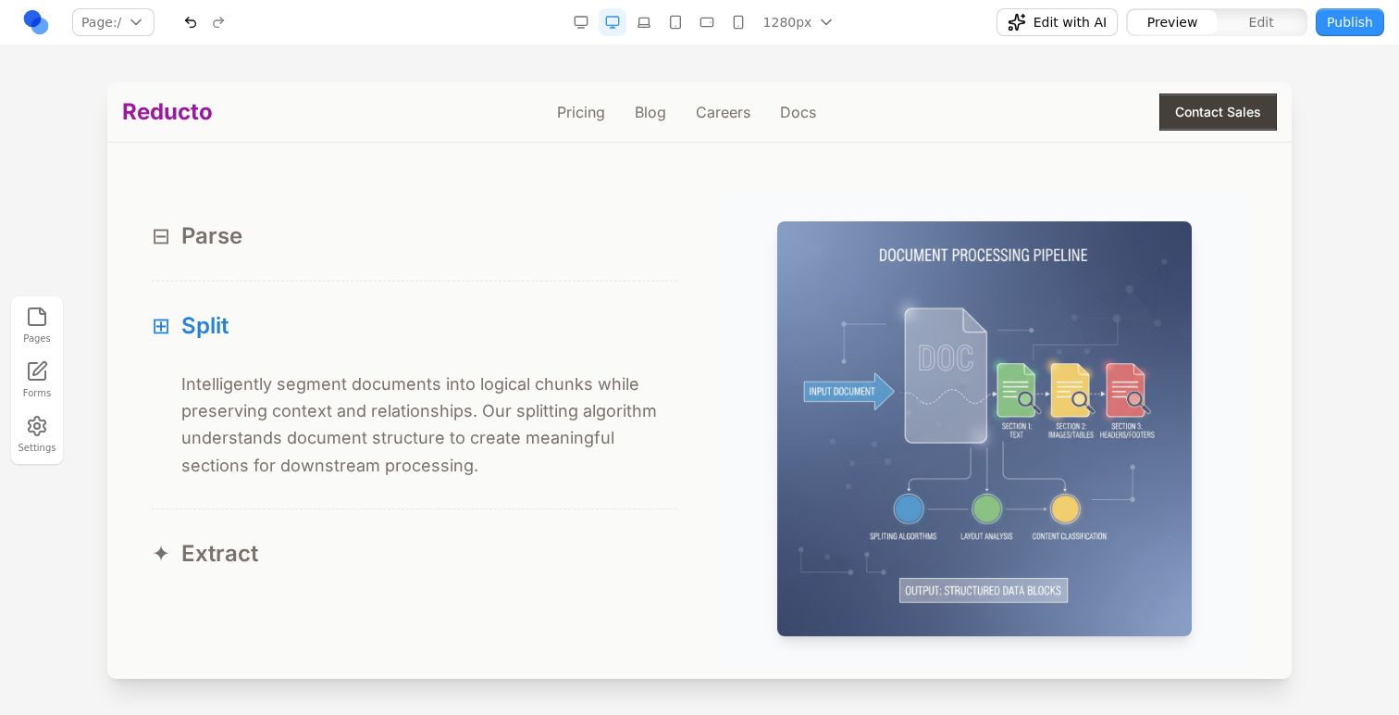
click at [215, 537] on button "✦ Extract" at bounding box center [415, 553] width 526 height 89
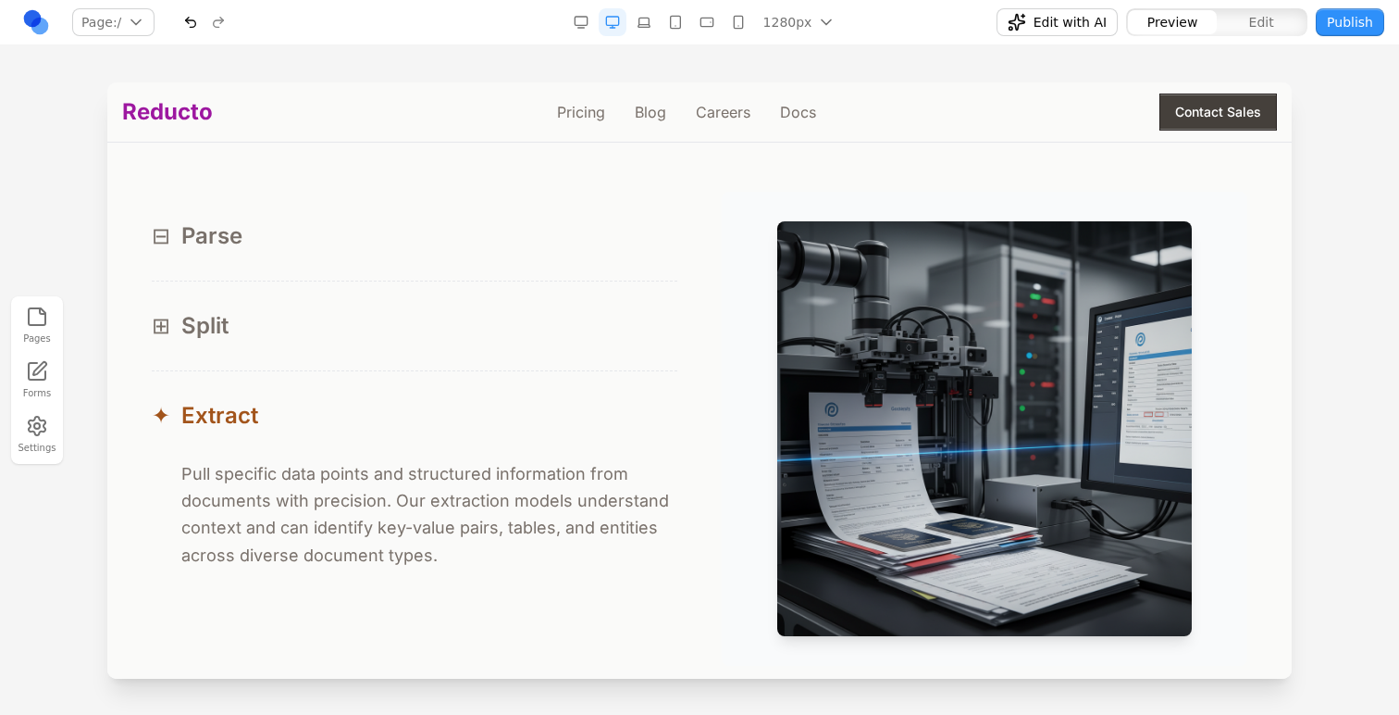
click at [235, 310] on button "⊞ Split" at bounding box center [415, 325] width 526 height 89
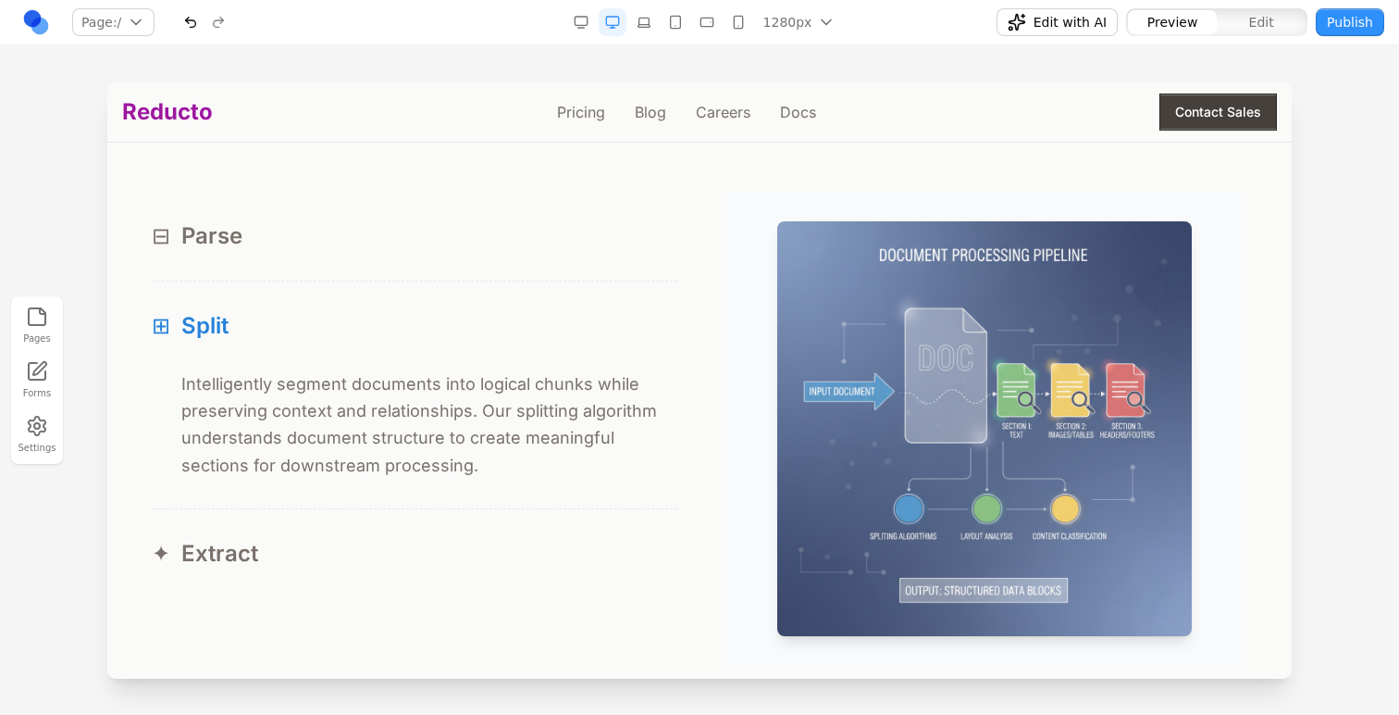
click at [218, 266] on button "⊟ Parse" at bounding box center [415, 236] width 526 height 89
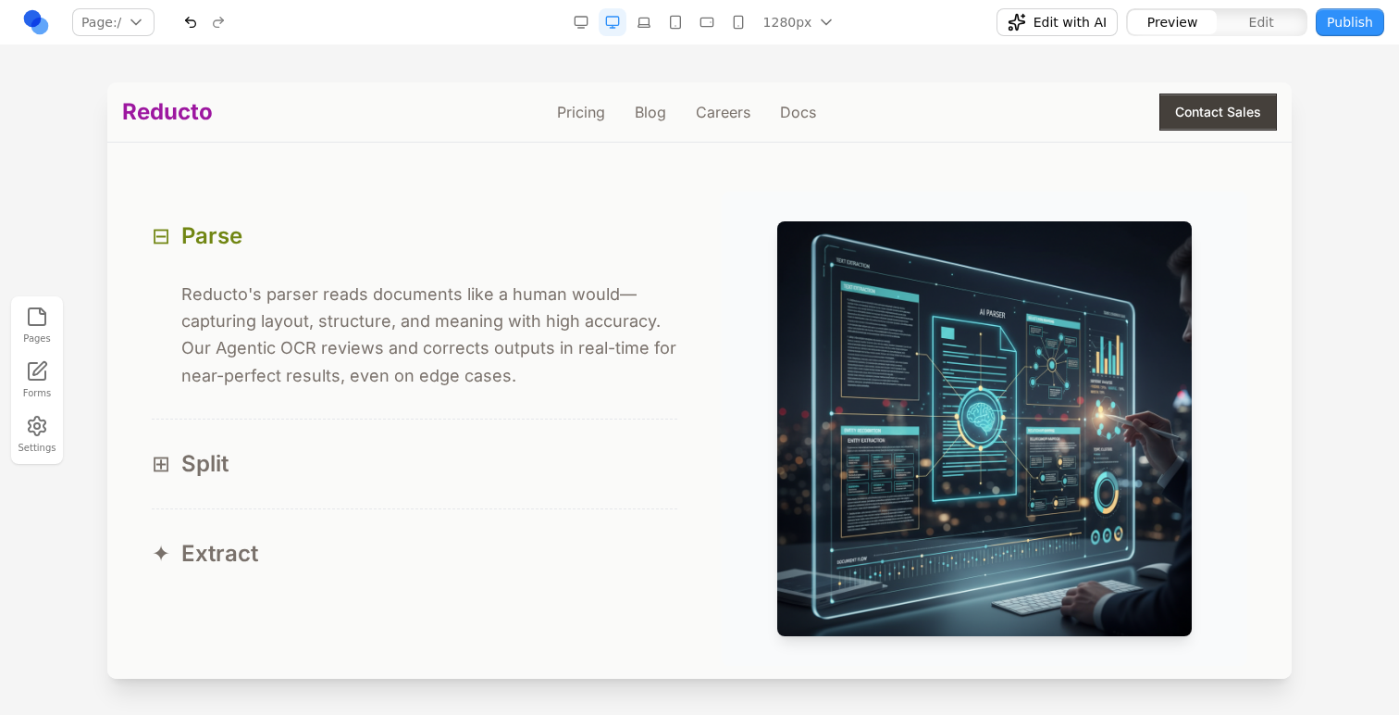
click at [218, 266] on button "⊟ Parse" at bounding box center [415, 236] width 526 height 89
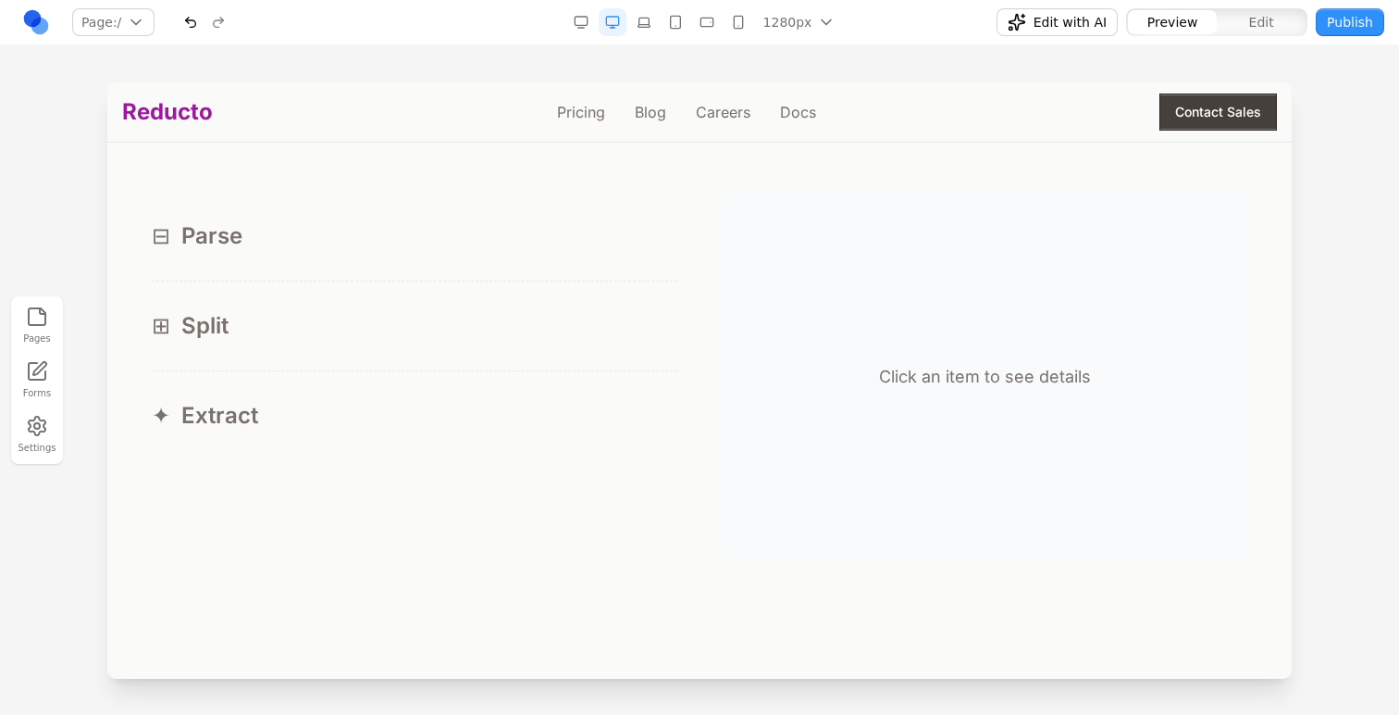
click at [218, 313] on span "Split" at bounding box center [204, 326] width 47 height 30
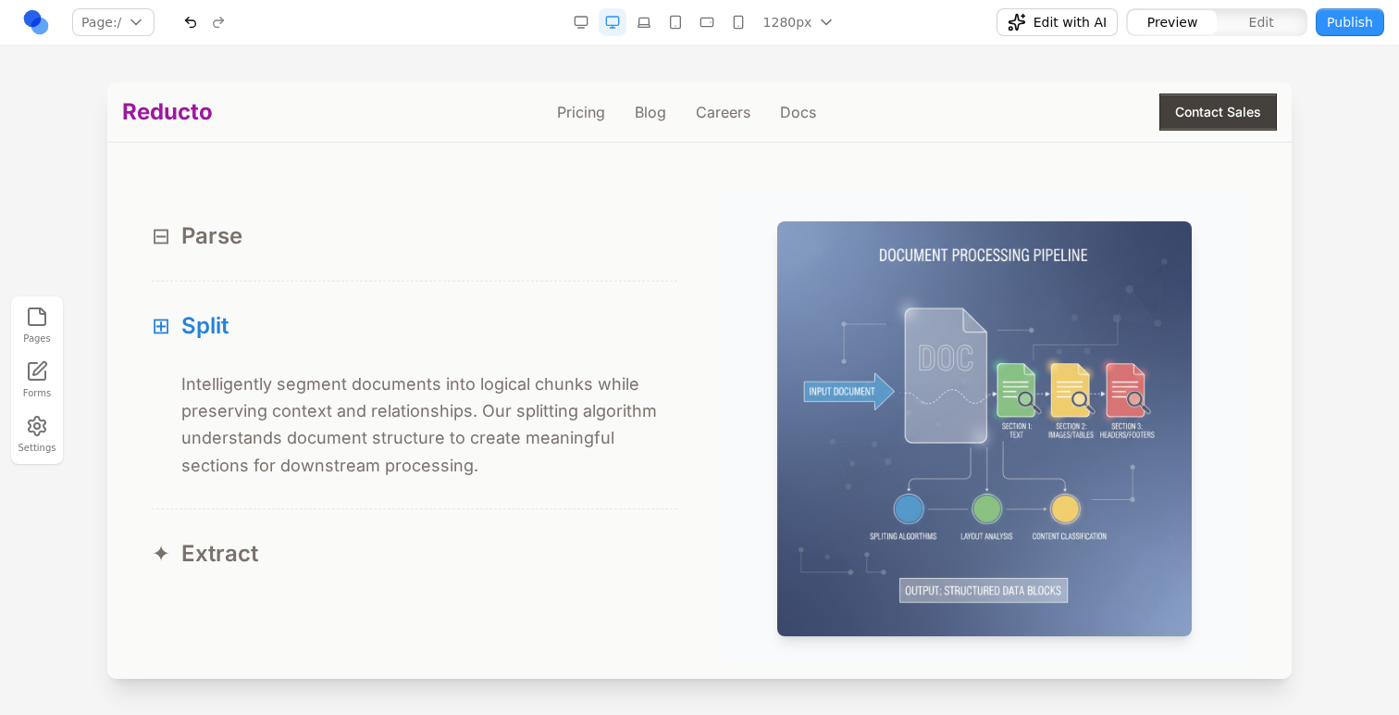
click at [218, 313] on span "Split" at bounding box center [204, 326] width 47 height 30
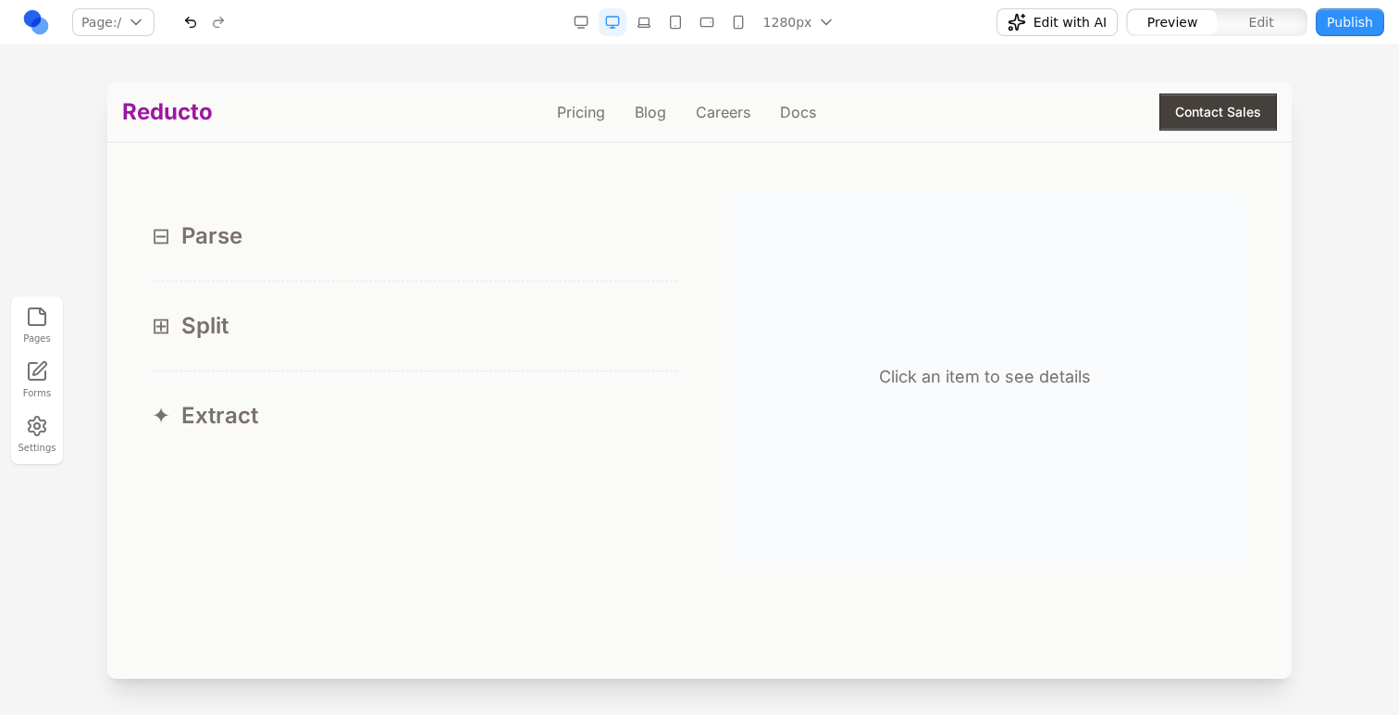
click at [213, 258] on button "⊟ Parse" at bounding box center [415, 236] width 526 height 89
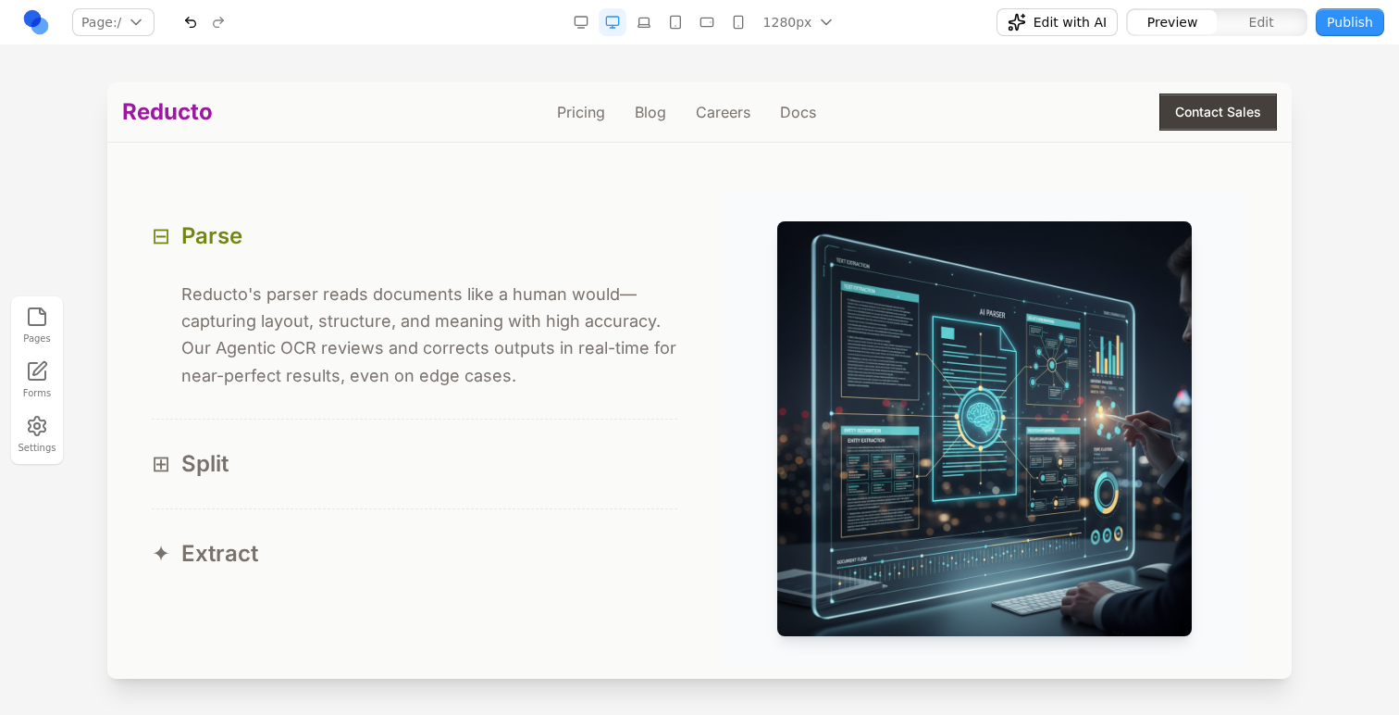
click at [213, 258] on button "⊟ Parse" at bounding box center [415, 236] width 526 height 89
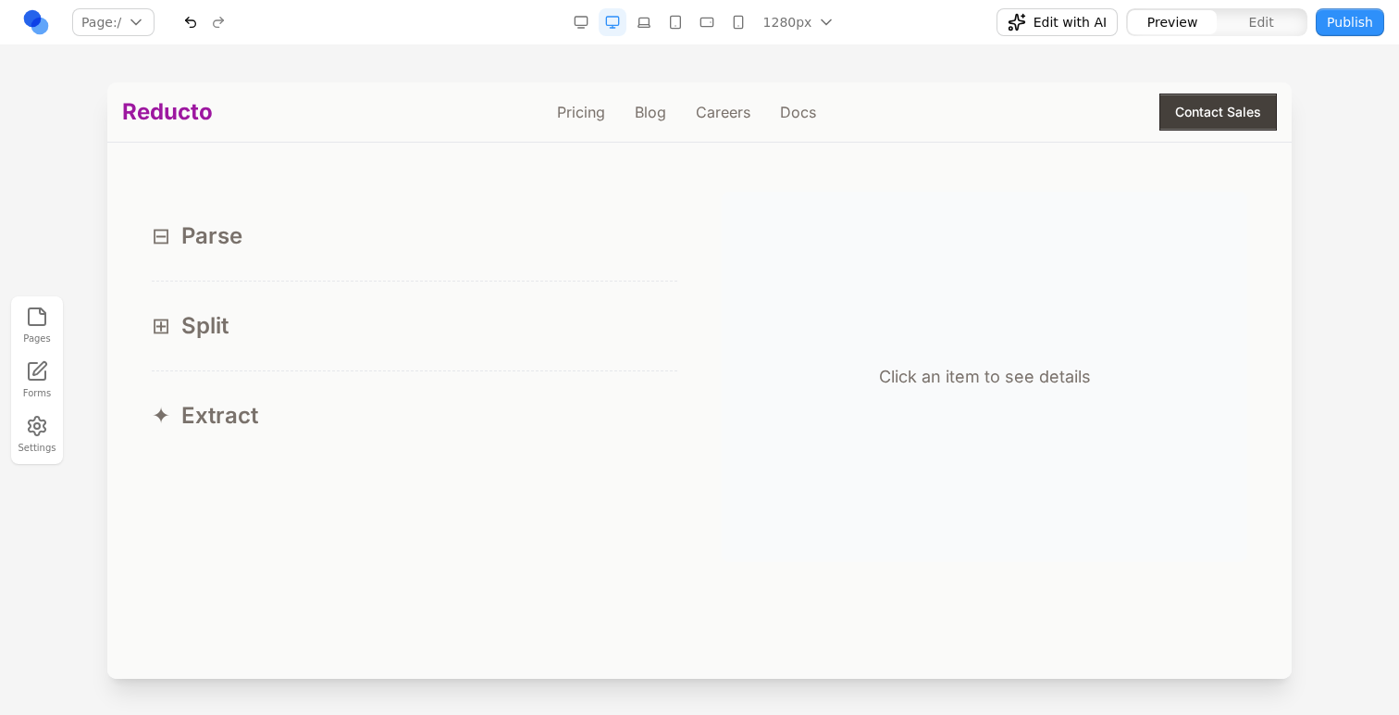
click at [228, 343] on button "⊞ Split" at bounding box center [415, 325] width 526 height 89
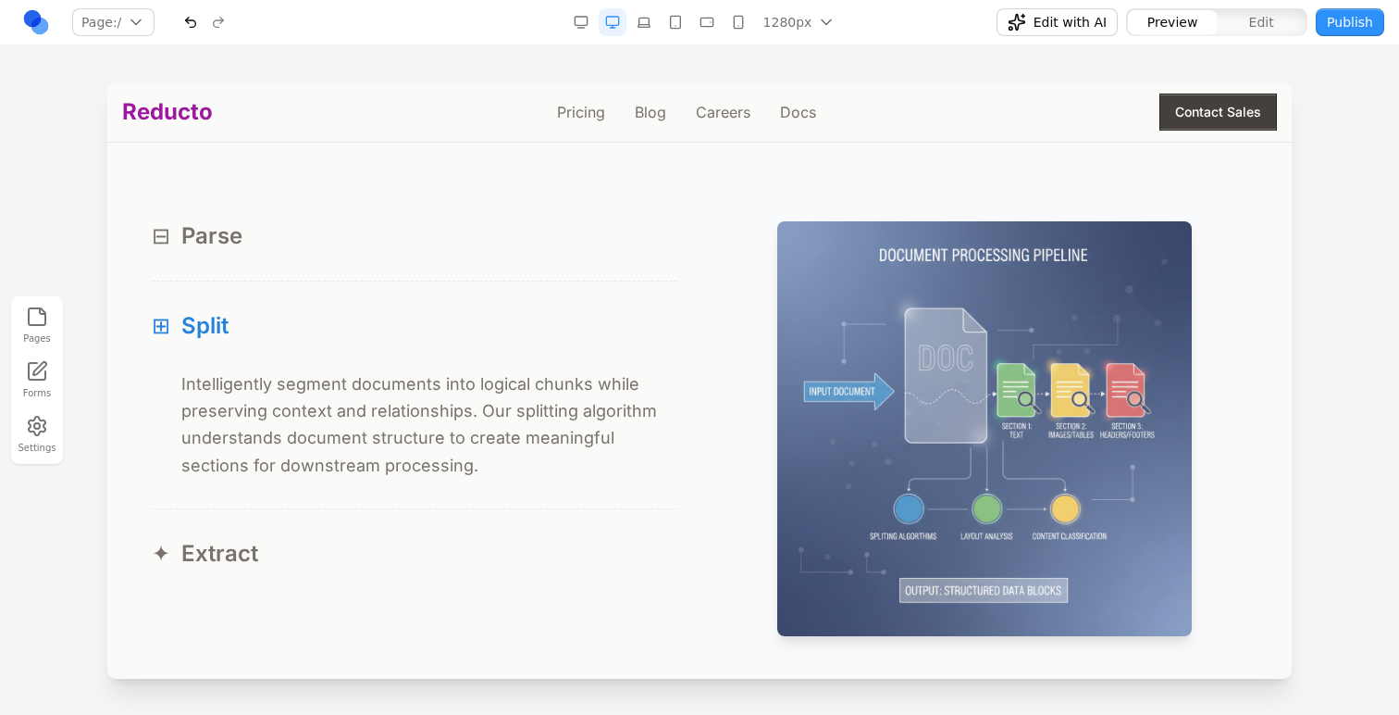
click at [228, 343] on button "⊞ Split" at bounding box center [415, 325] width 526 height 89
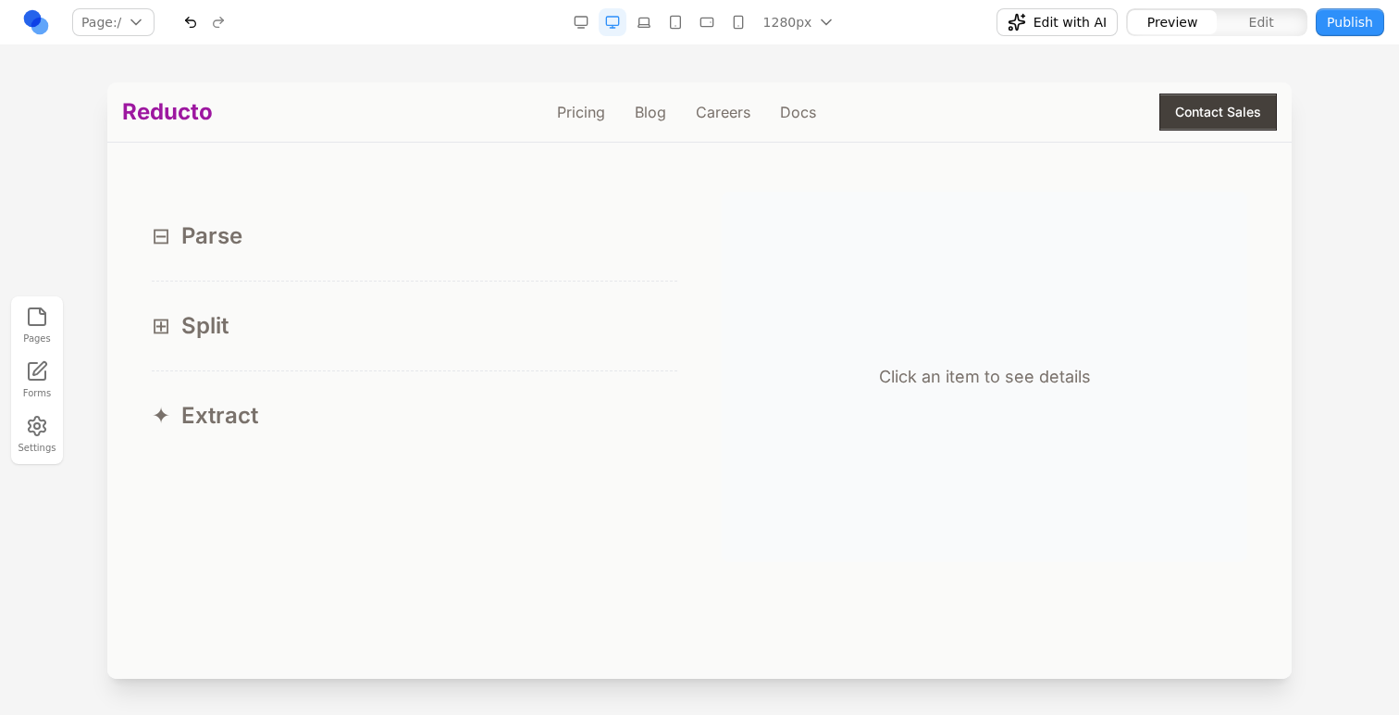
click at [223, 336] on span "Split" at bounding box center [204, 326] width 47 height 30
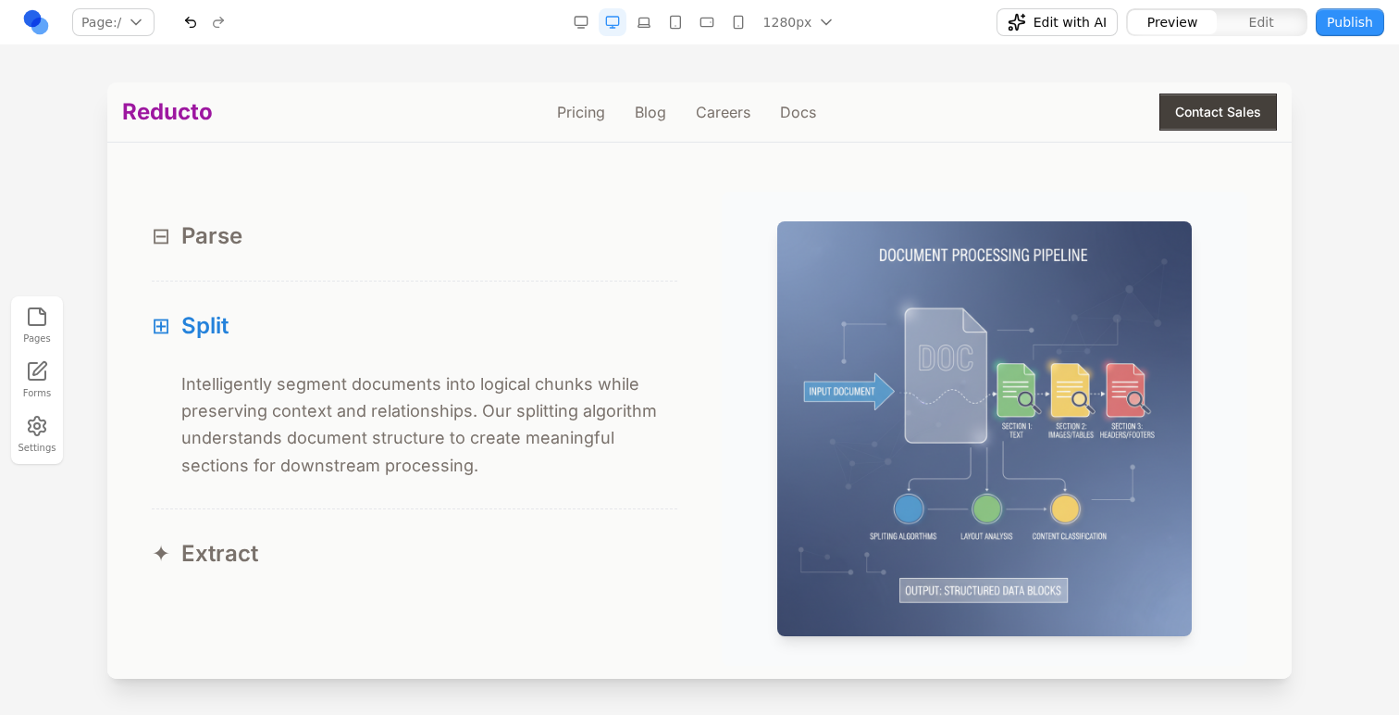
click at [223, 336] on span "Split" at bounding box center [204, 326] width 47 height 30
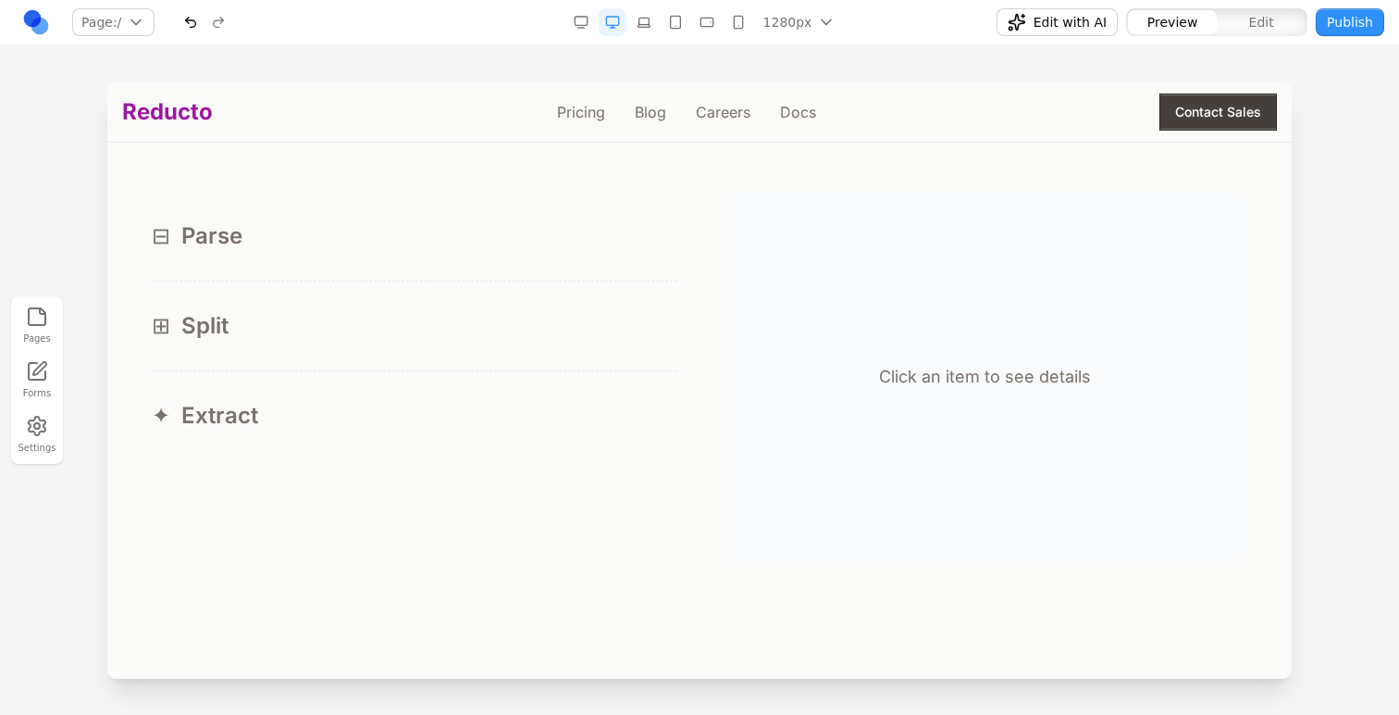
click at [223, 408] on span "Extract" at bounding box center [219, 416] width 77 height 30
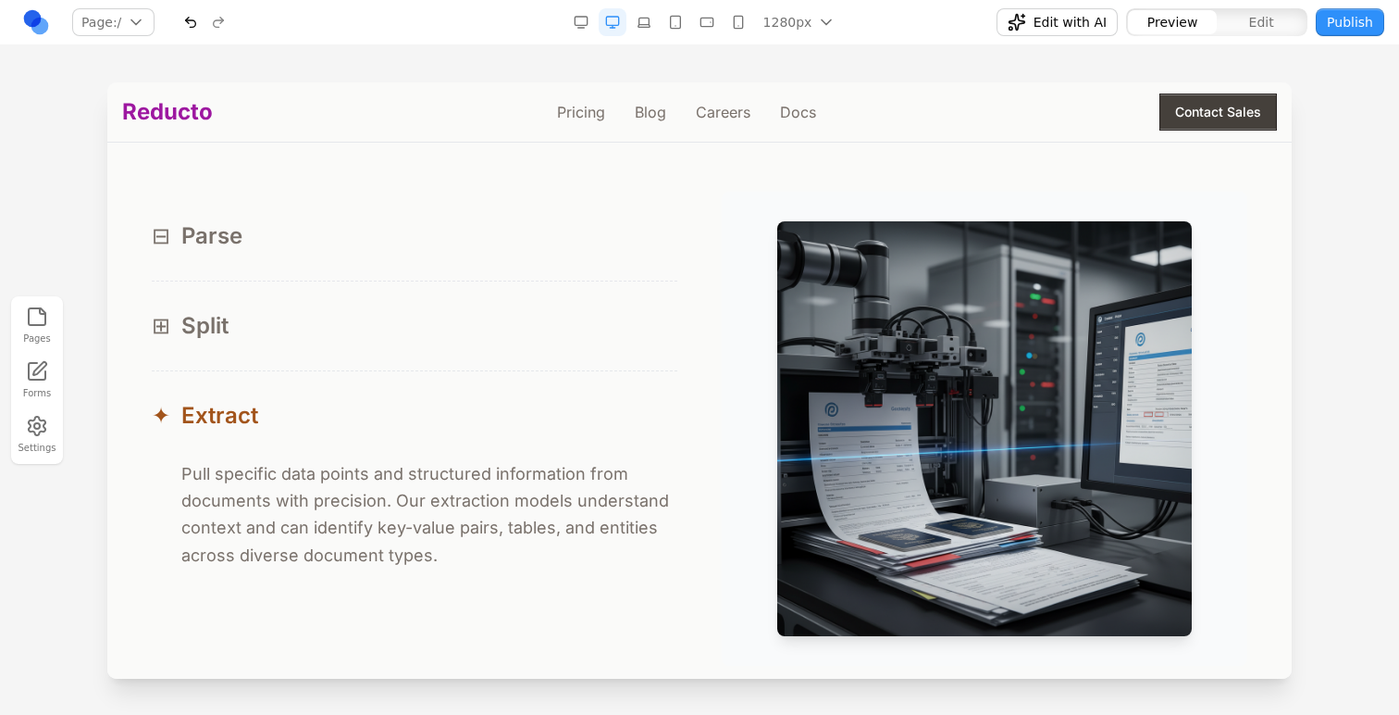
click at [223, 408] on span "Extract" at bounding box center [219, 416] width 77 height 30
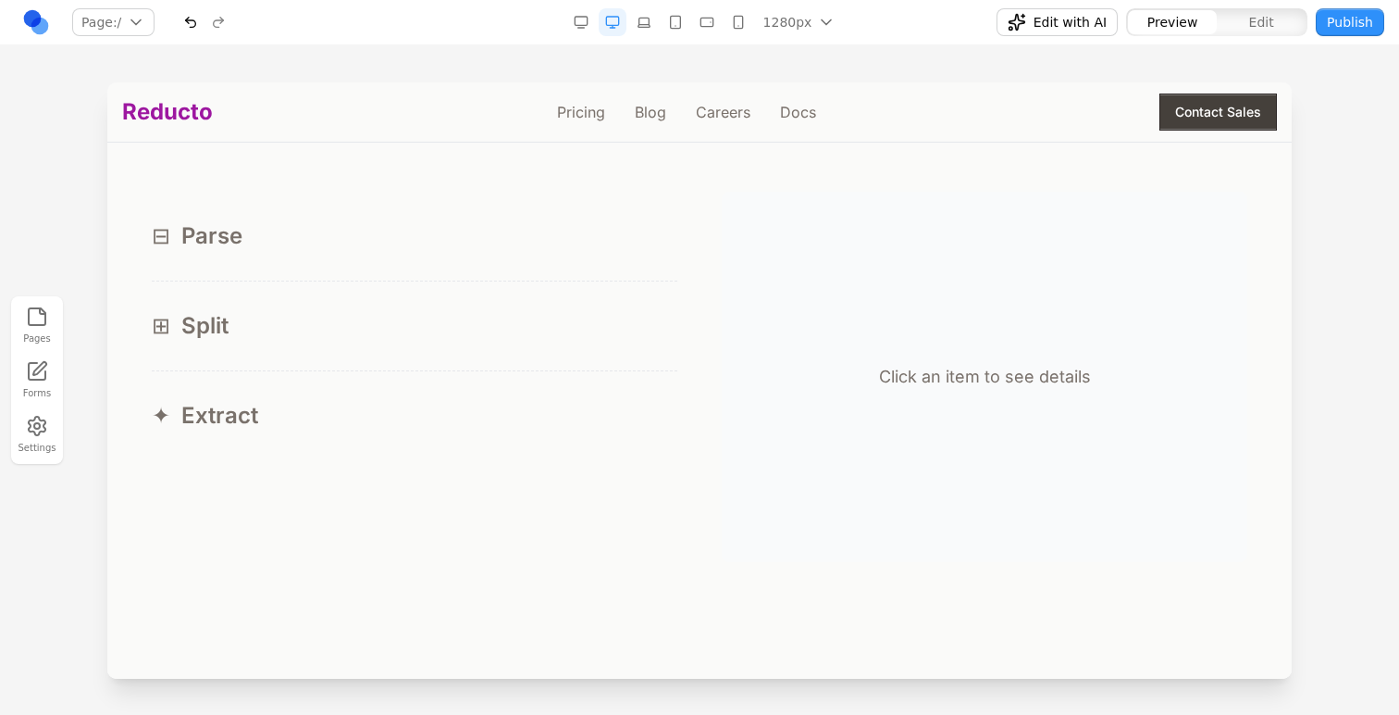
click at [257, 251] on div "⊟ Parse" at bounding box center [415, 236] width 526 height 30
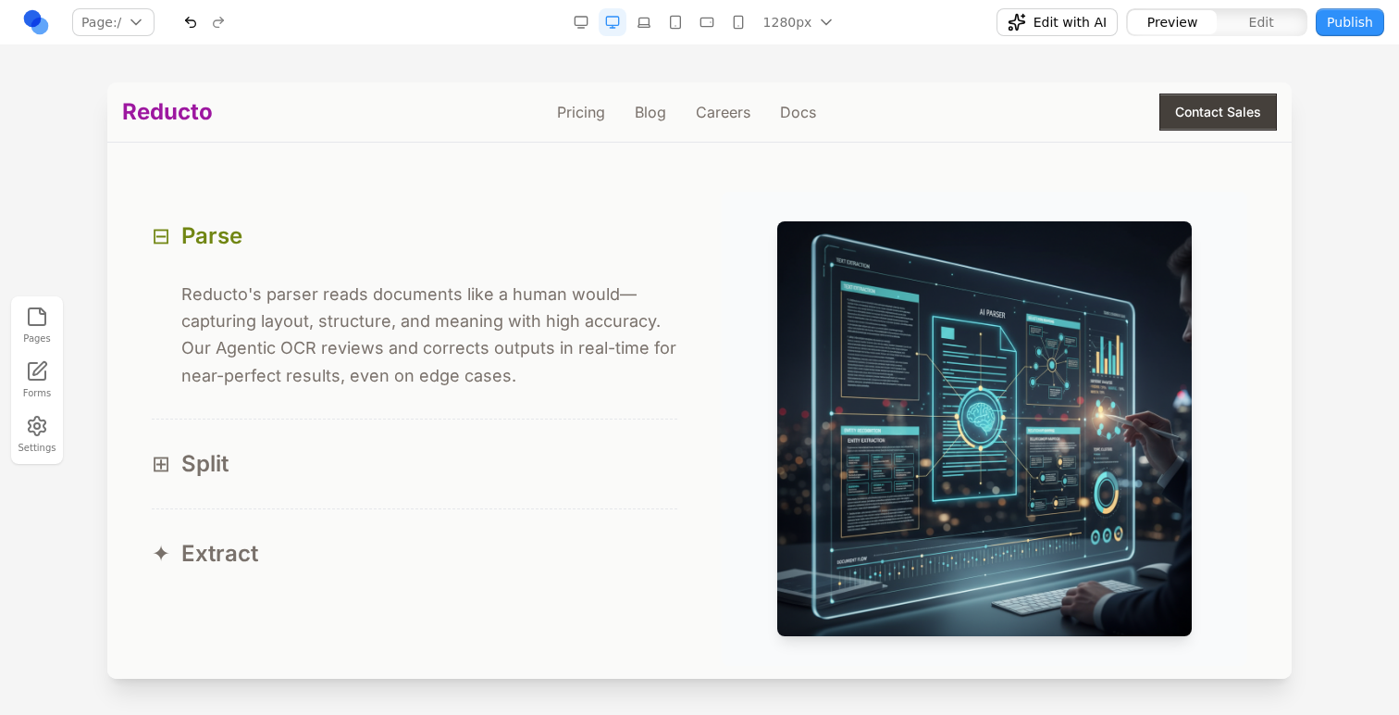
click at [257, 251] on div "⊟ Parse" at bounding box center [415, 236] width 526 height 30
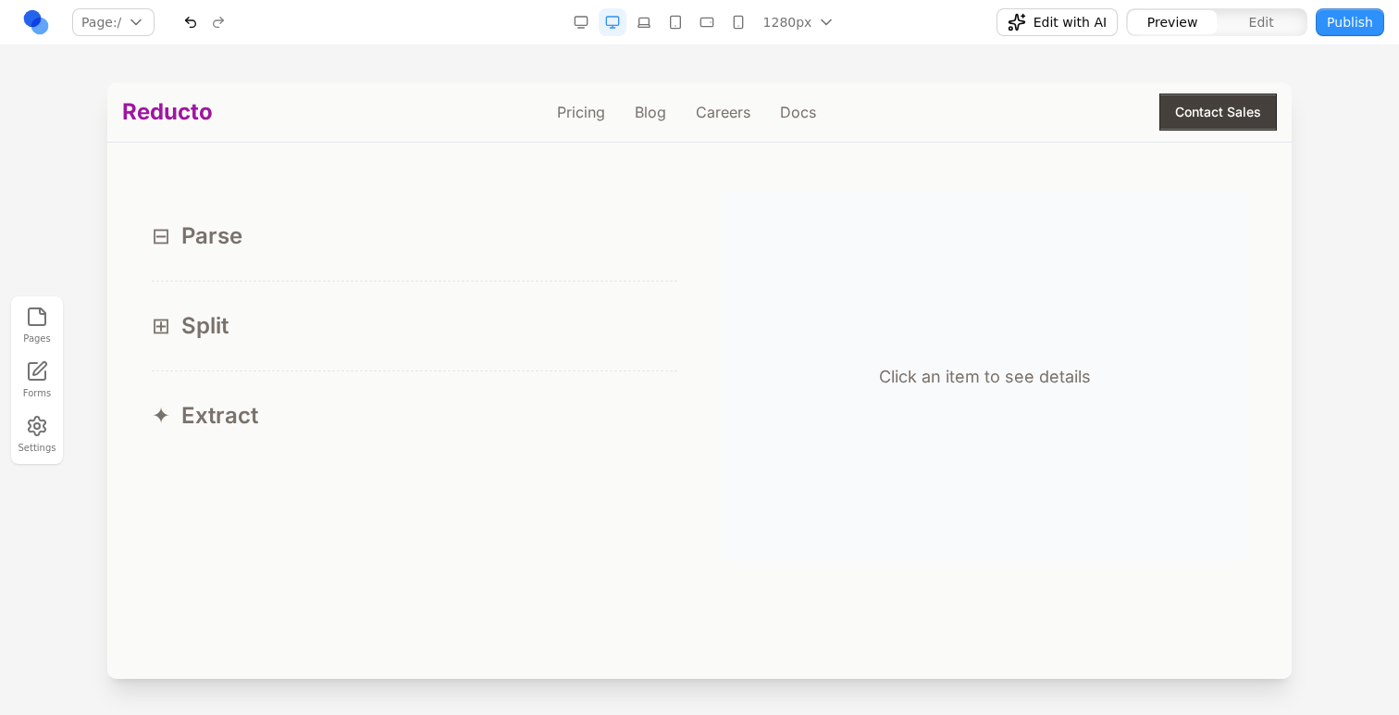
click at [255, 306] on button "⊞ Split" at bounding box center [415, 325] width 526 height 89
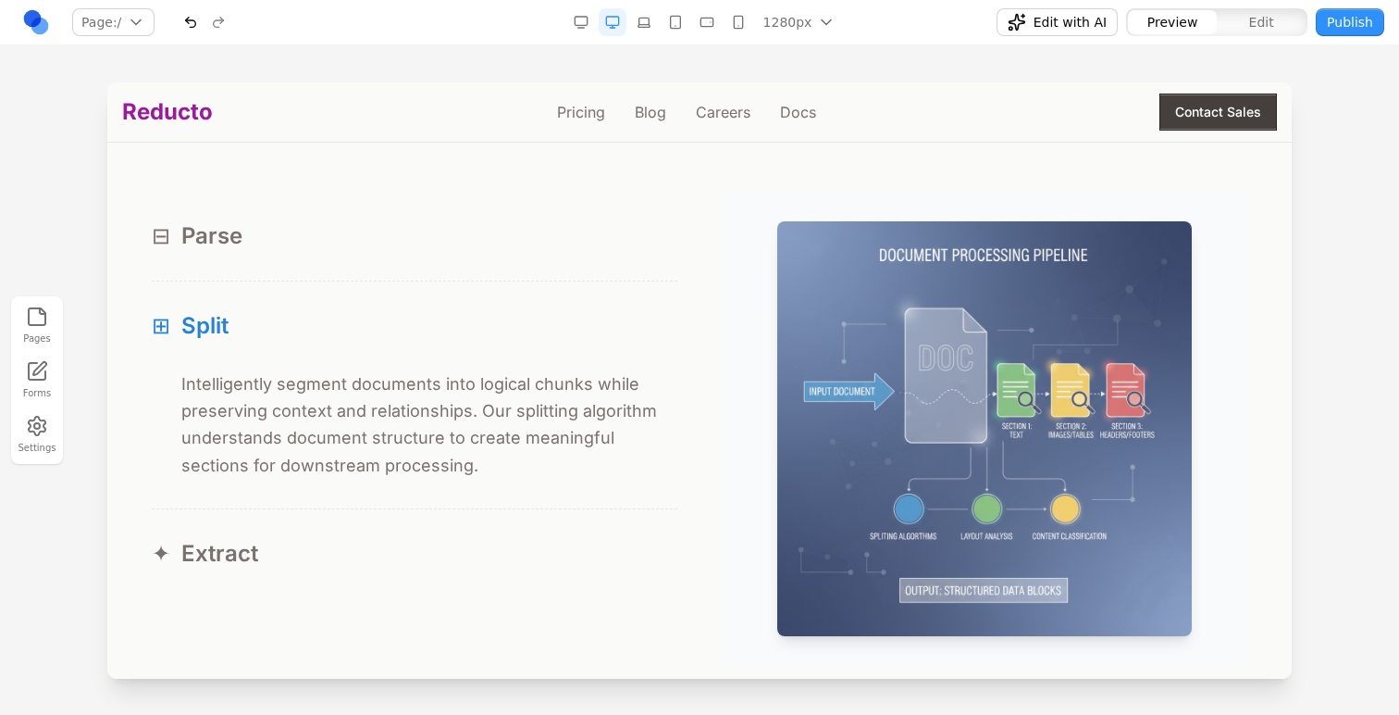
click at [255, 306] on button "⊞ Split" at bounding box center [415, 325] width 526 height 89
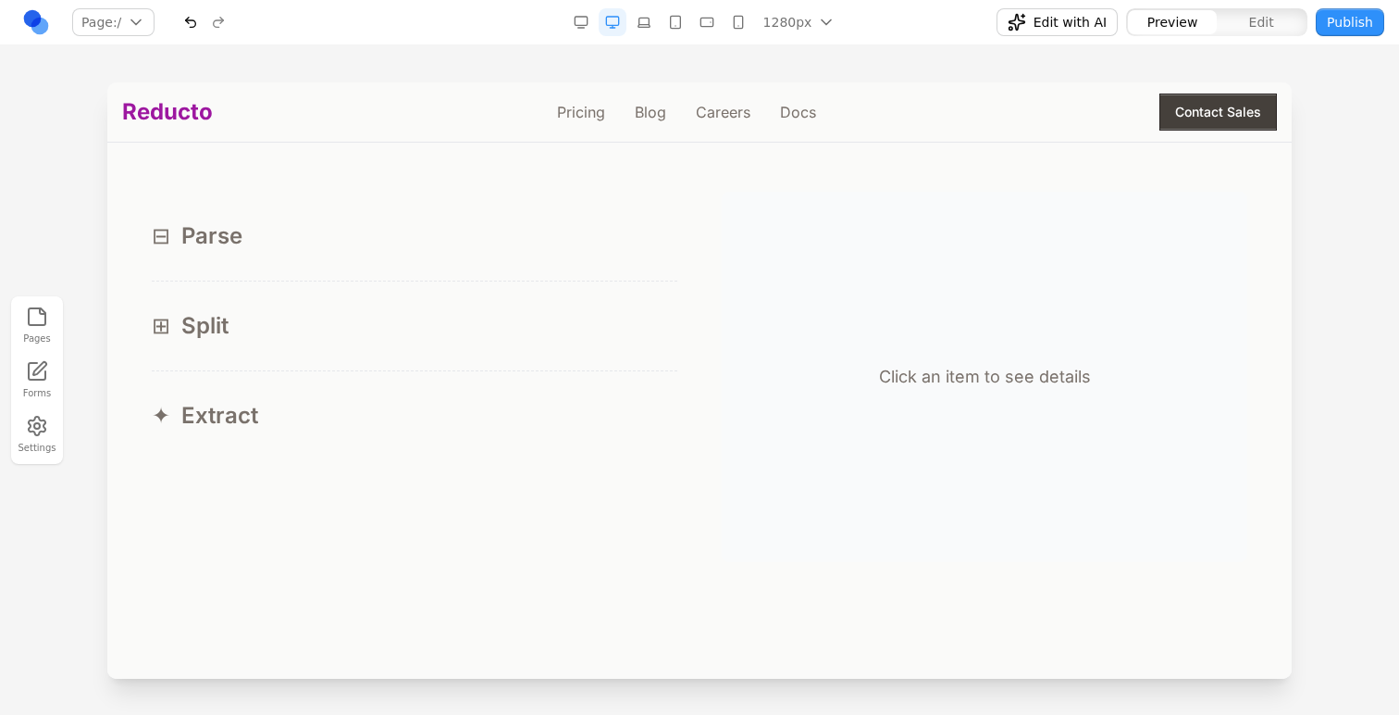
click at [264, 414] on div "✦ Extract" at bounding box center [415, 416] width 526 height 30
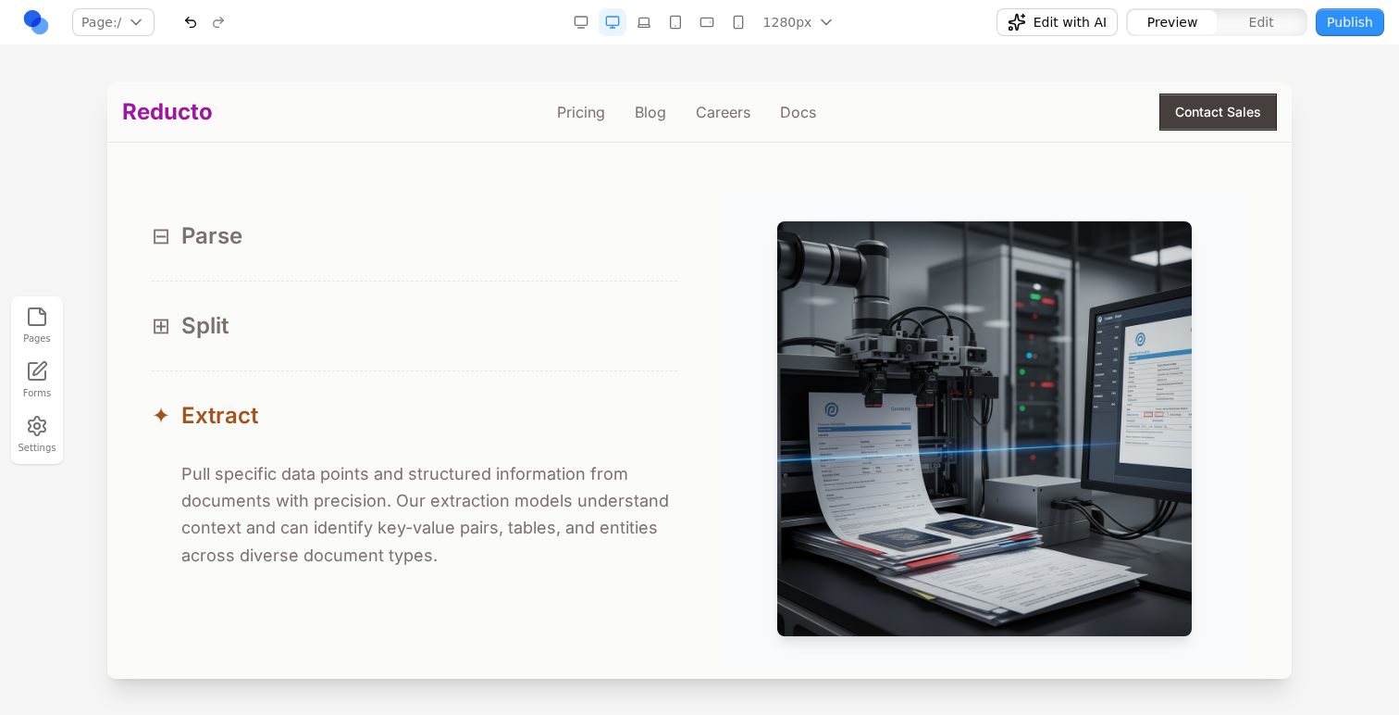
click at [264, 414] on div "✦ Extract" at bounding box center [415, 416] width 526 height 30
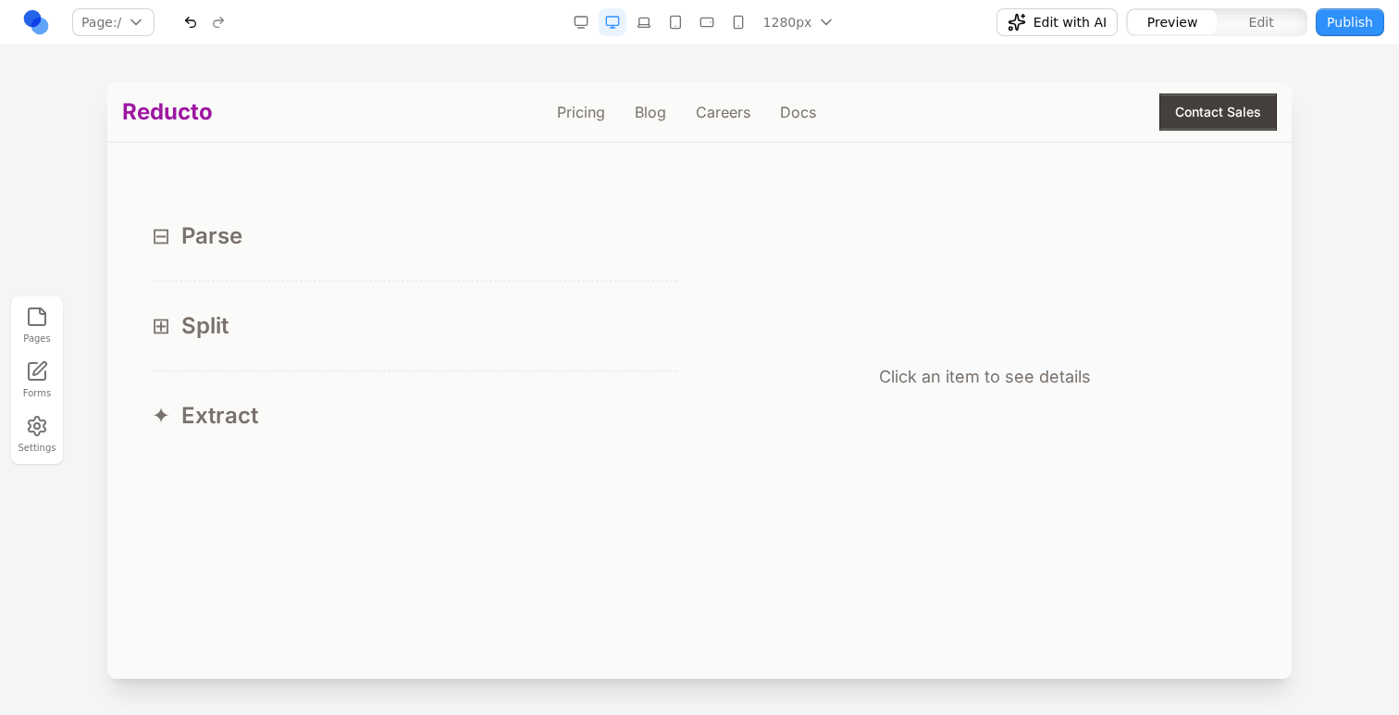
click at [280, 350] on button "⊞ Split" at bounding box center [415, 325] width 526 height 89
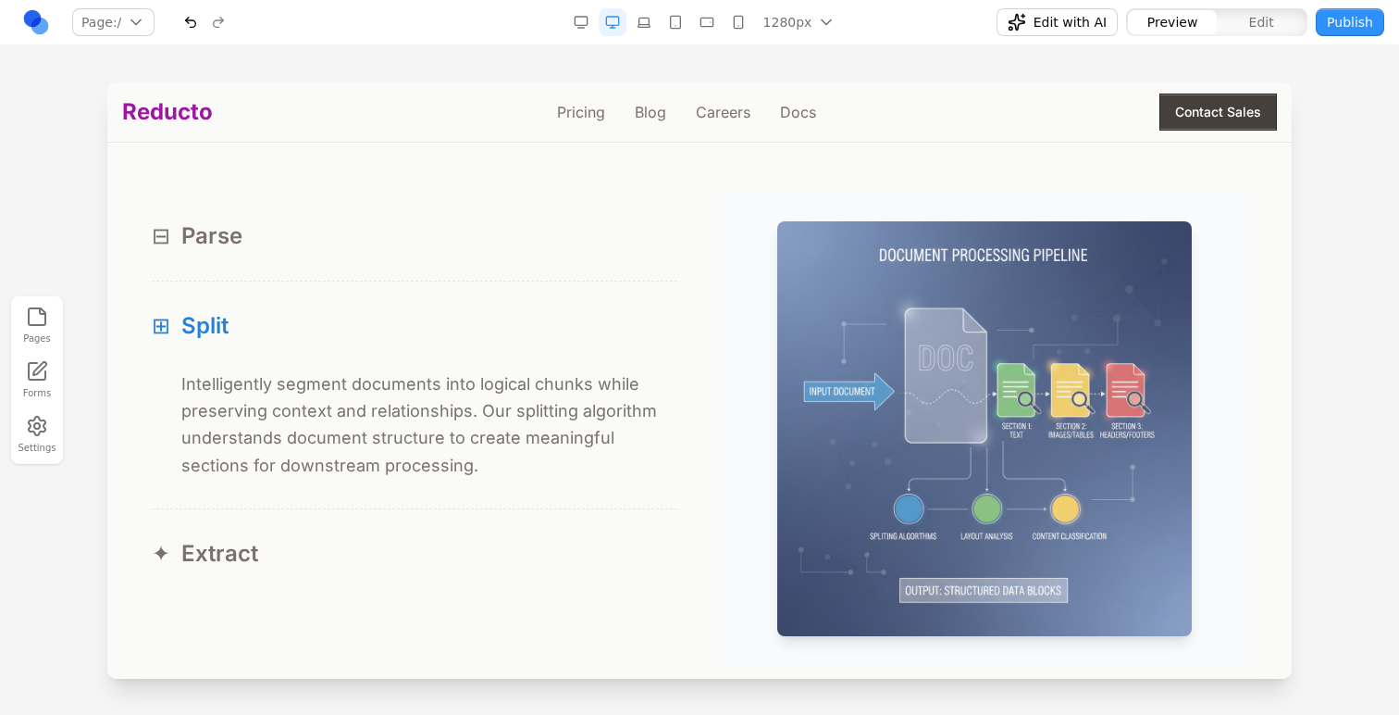
click at [277, 313] on div "⊞ Split" at bounding box center [415, 326] width 526 height 30
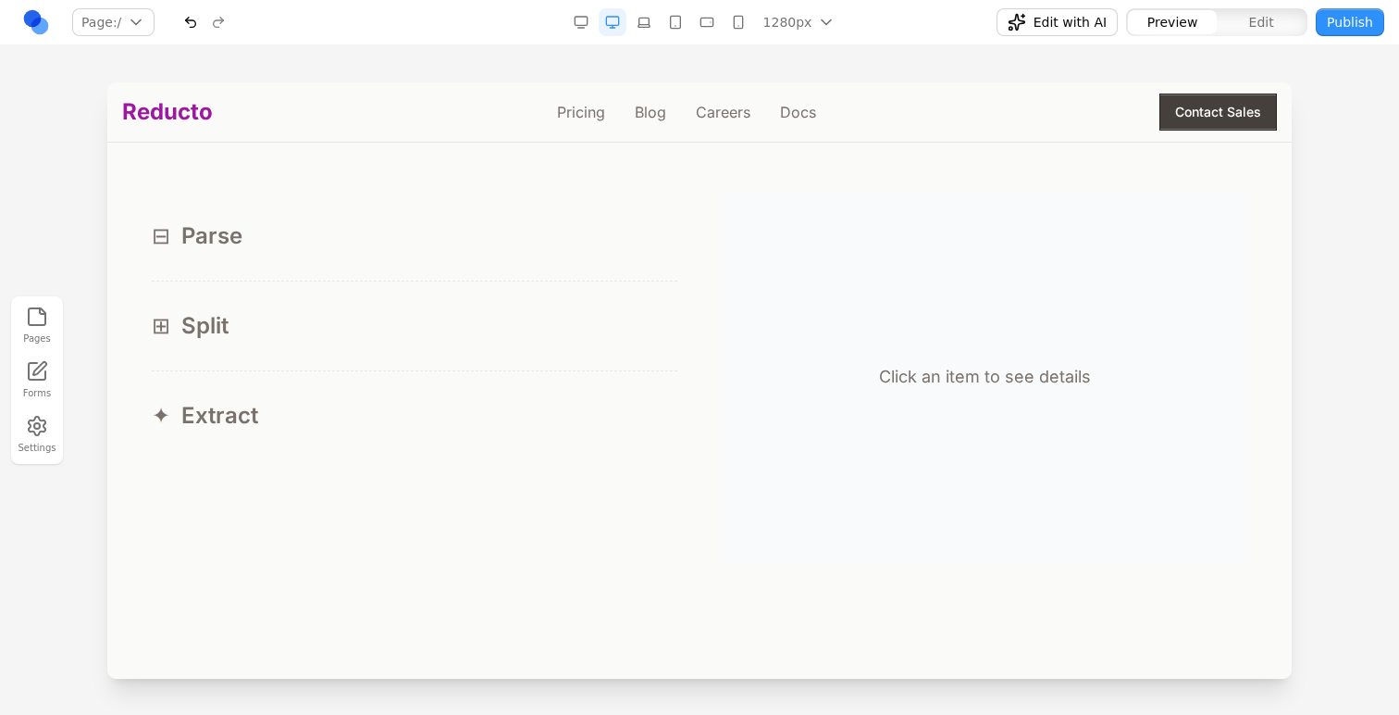
click at [291, 280] on button "⊟ Parse" at bounding box center [415, 236] width 526 height 89
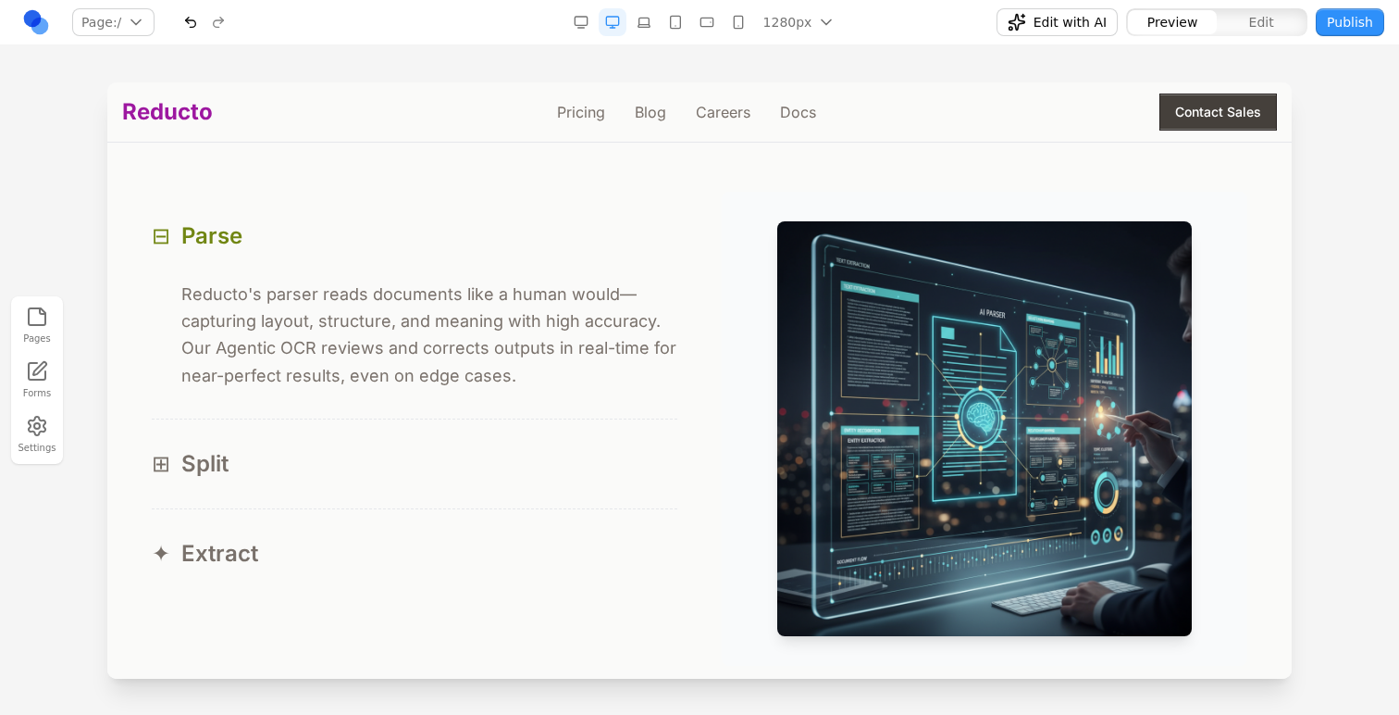
click at [288, 250] on div "⊟ Parse" at bounding box center [415, 236] width 526 height 30
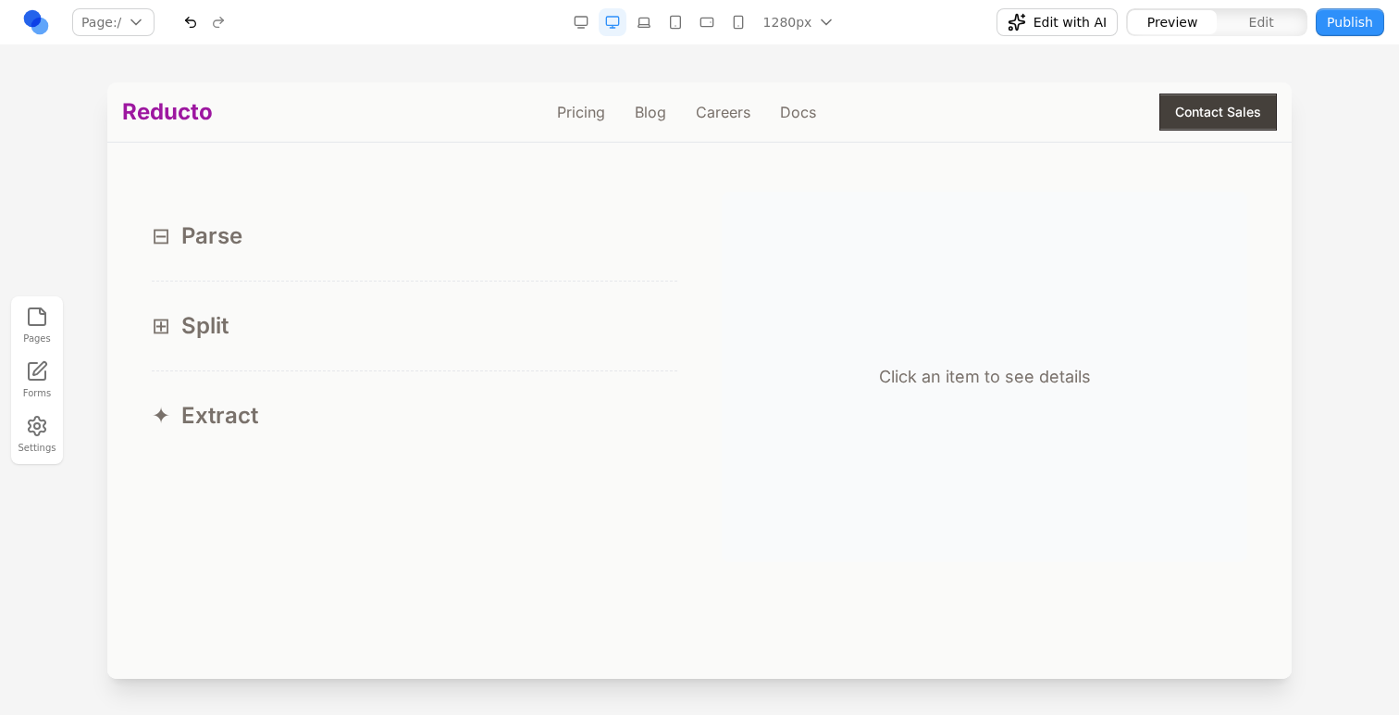
click at [288, 250] on div "⊟ Parse" at bounding box center [415, 236] width 526 height 30
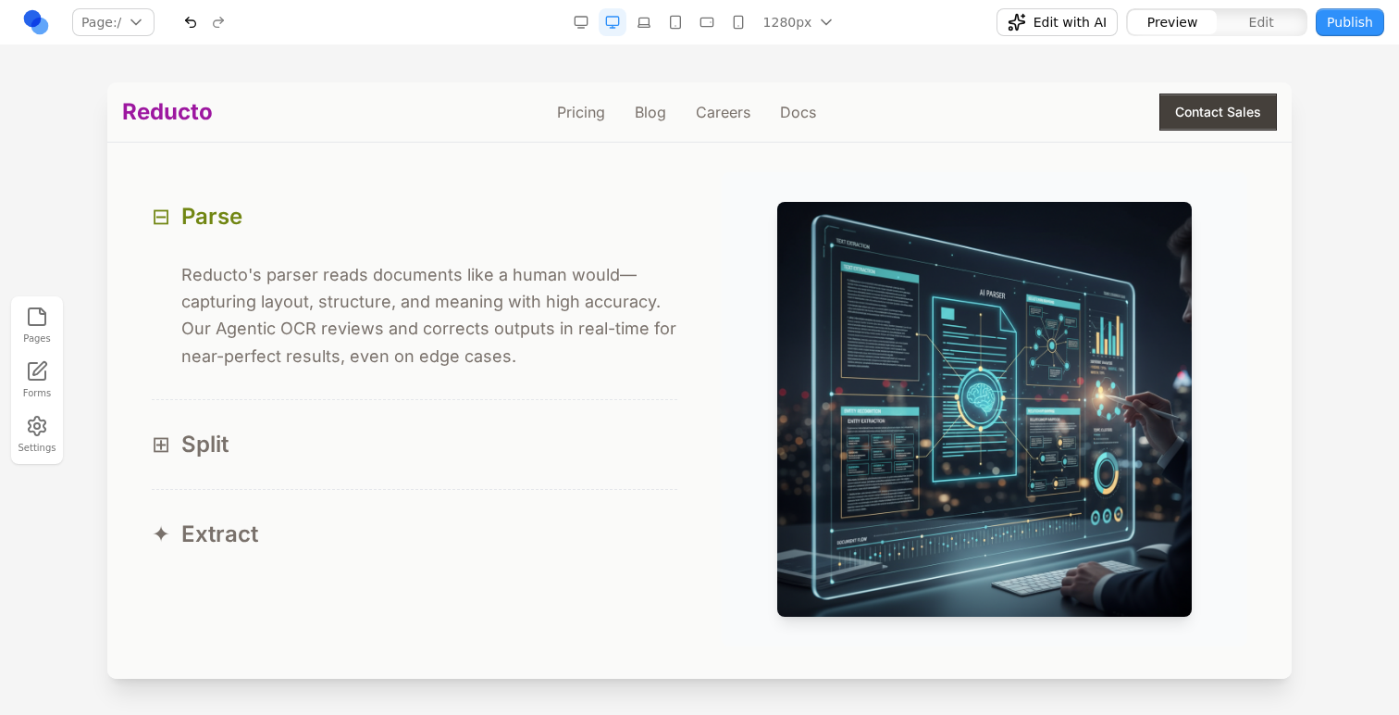
scroll to position [1786, 0]
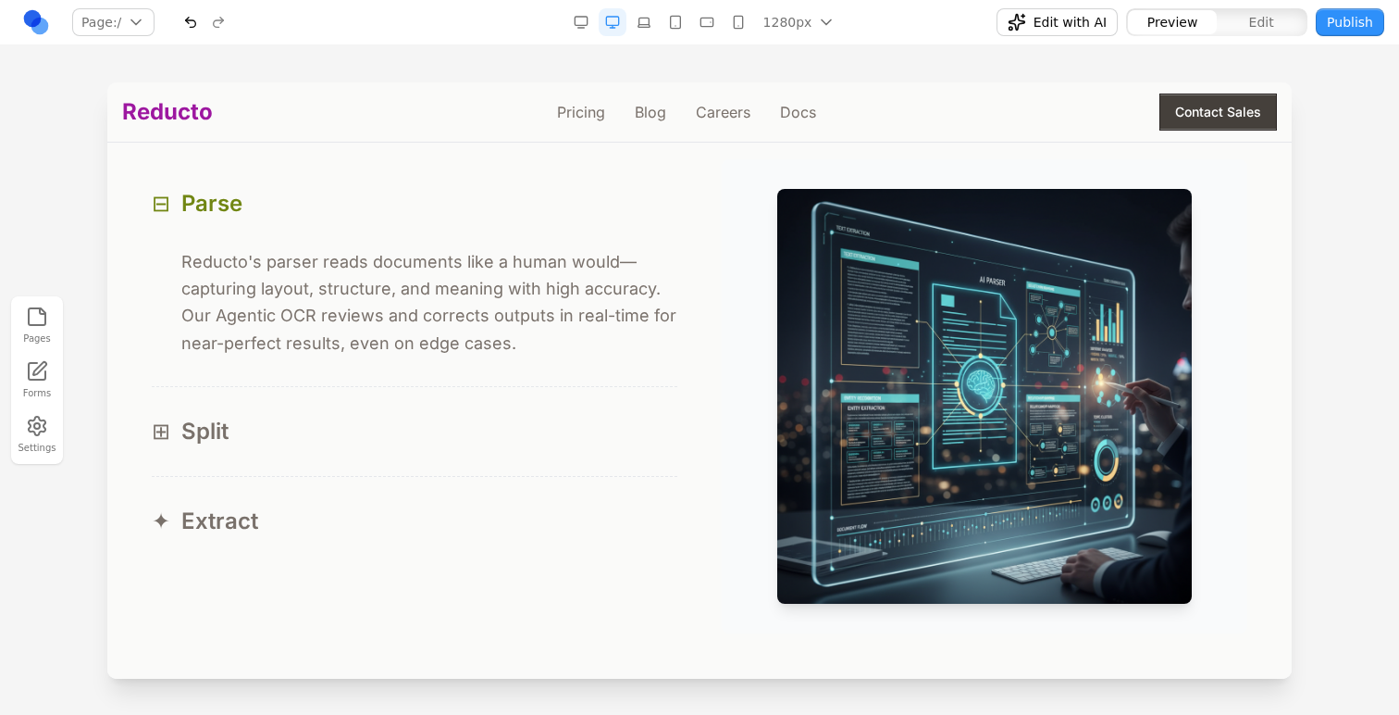
click at [183, 404] on button "⊞ Split" at bounding box center [415, 431] width 526 height 89
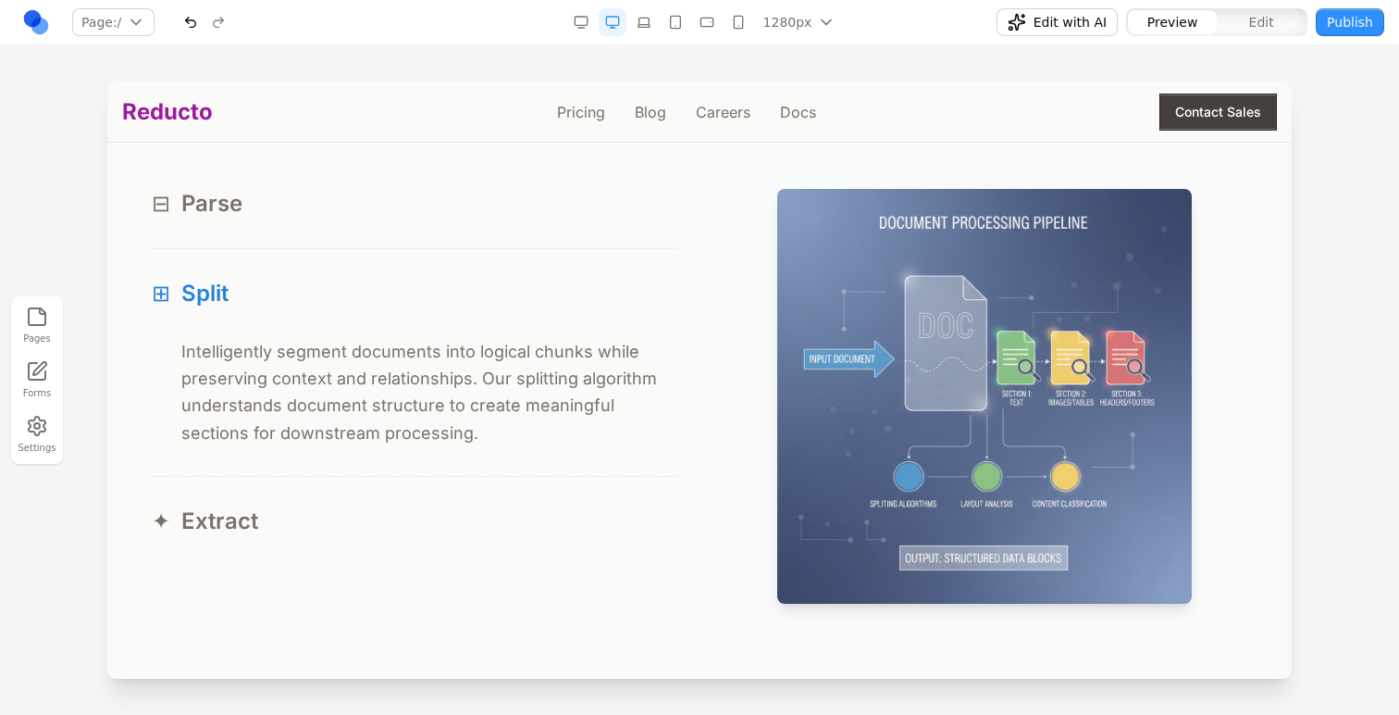
click at [189, 504] on button "✦ Extract" at bounding box center [415, 521] width 526 height 89
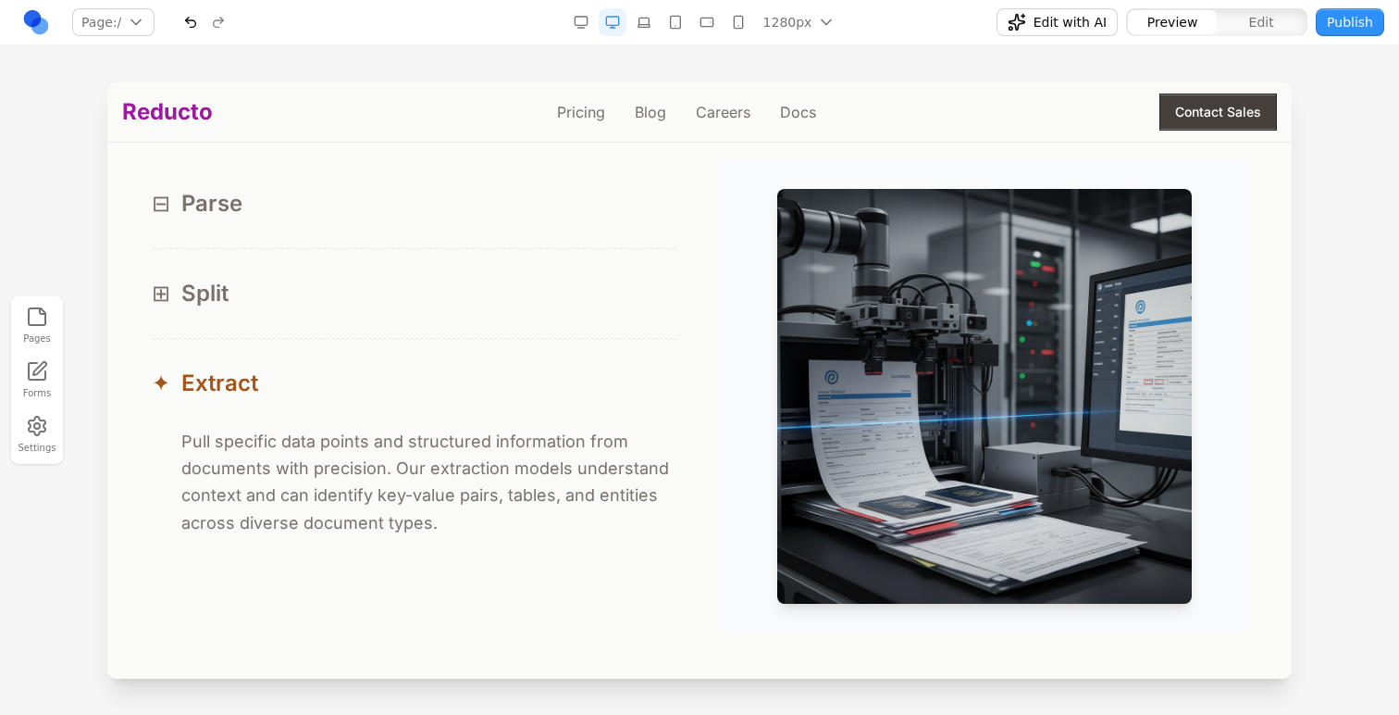
click at [266, 307] on div "⊞ Split" at bounding box center [415, 294] width 526 height 30
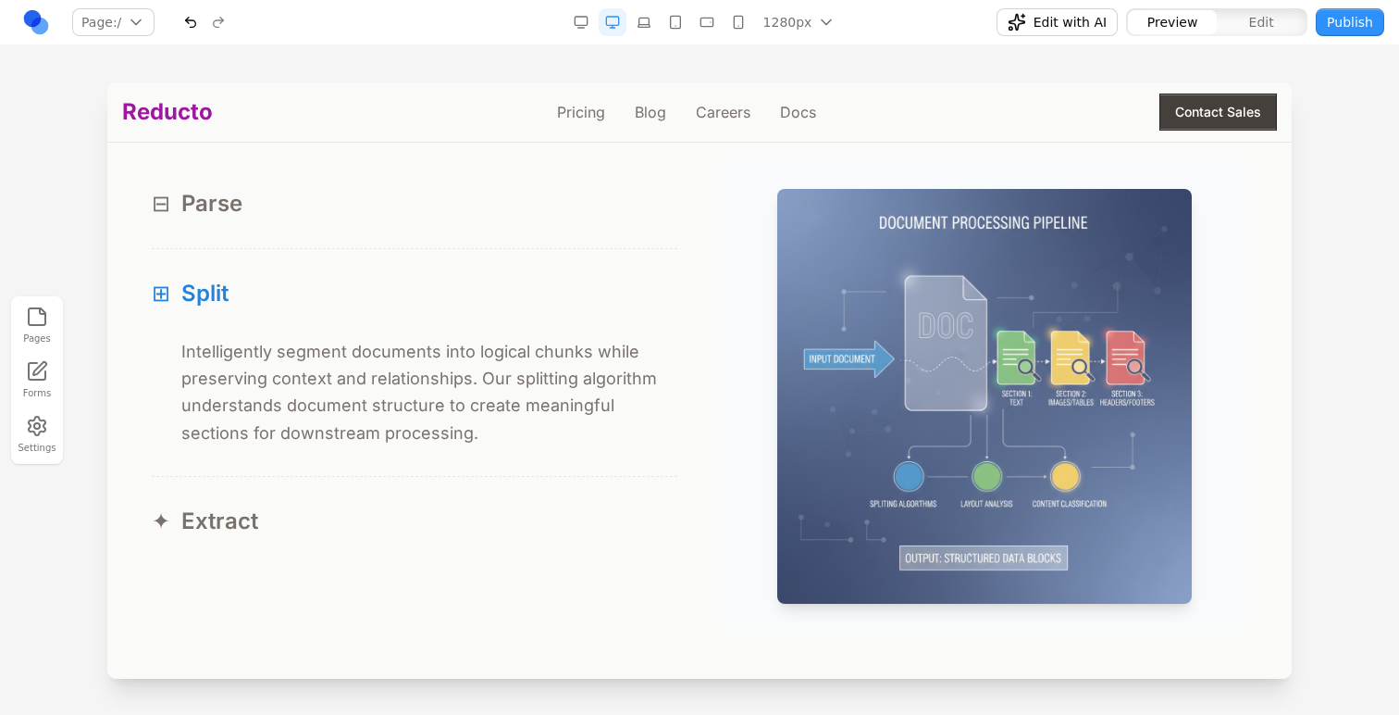
click at [266, 241] on button "⊟ Parse" at bounding box center [415, 203] width 526 height 89
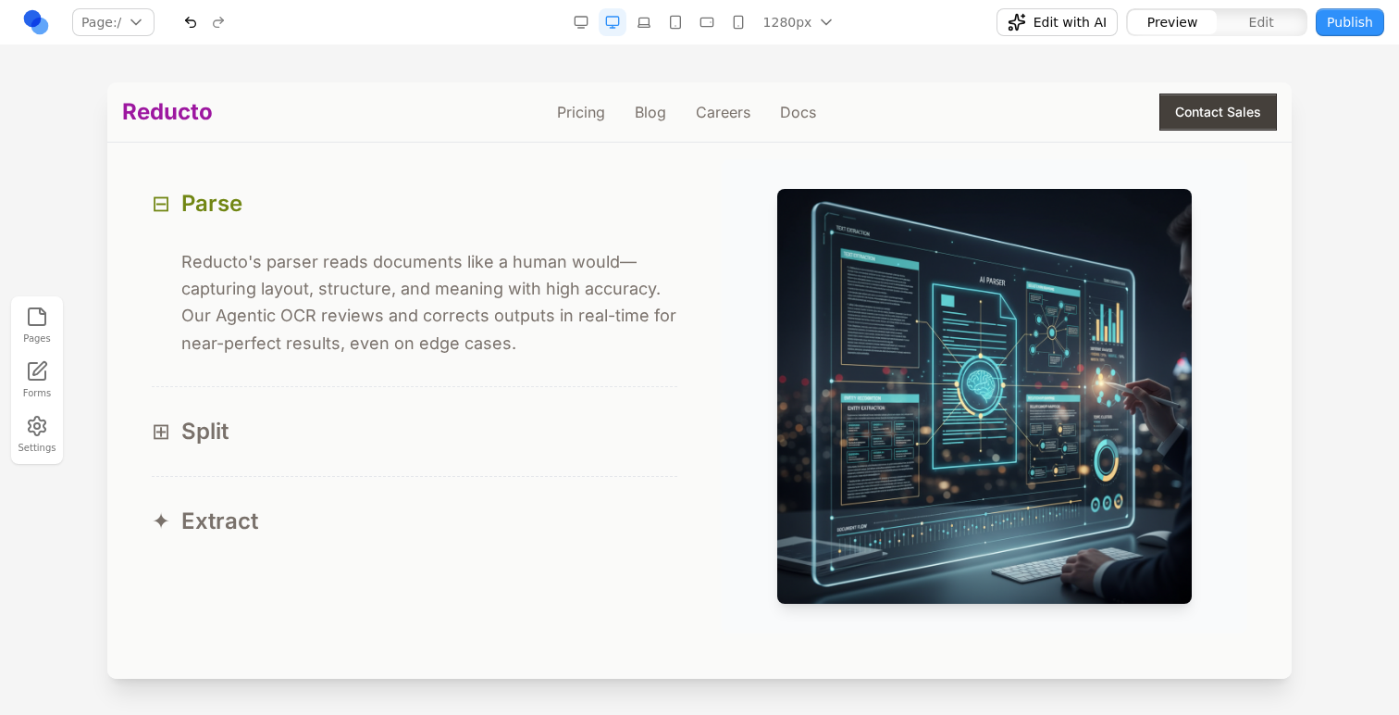
click at [465, 390] on button "⊞ Split" at bounding box center [415, 431] width 526 height 89
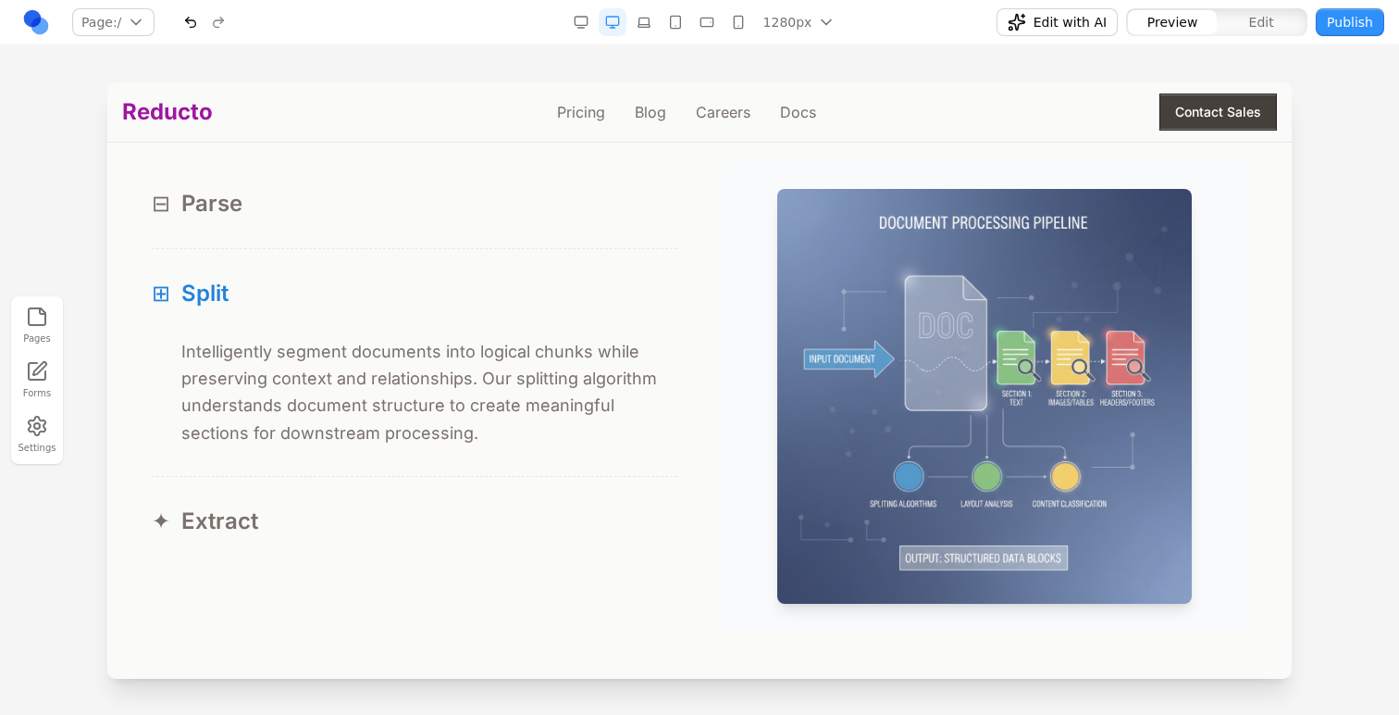
click at [535, 226] on button "⊟ Parse" at bounding box center [415, 203] width 526 height 89
